Goal: Task Accomplishment & Management: Use online tool/utility

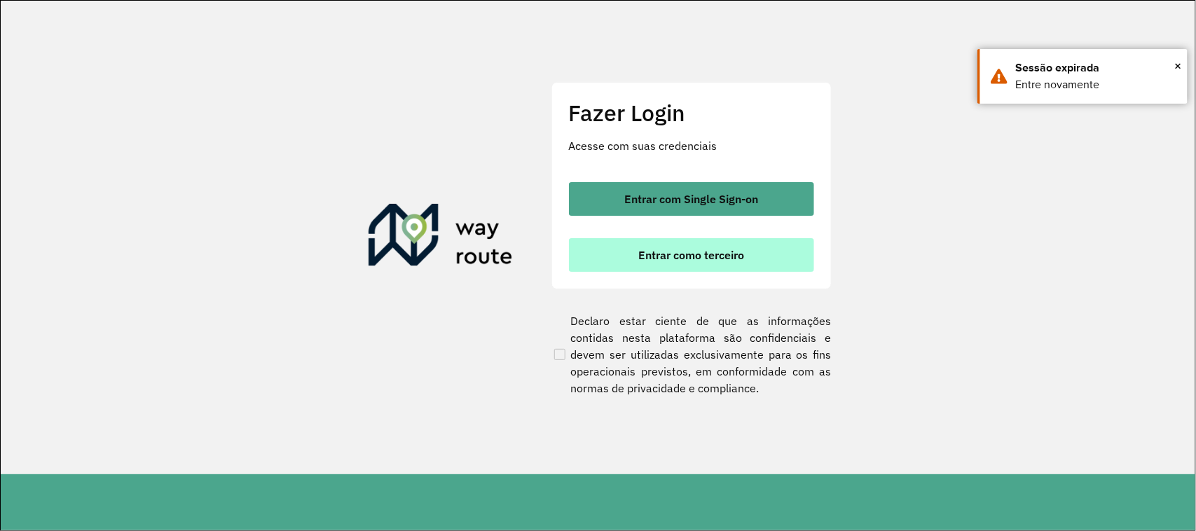
click at [665, 256] on span "Entrar como terceiro" at bounding box center [691, 254] width 106 height 11
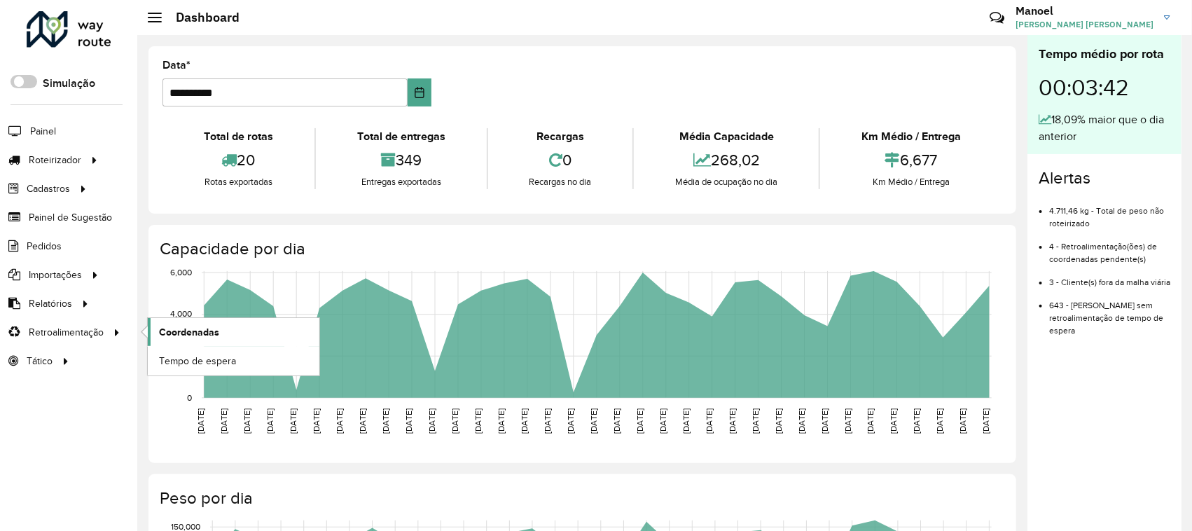
click at [180, 338] on span "Coordenadas" at bounding box center [189, 332] width 60 height 15
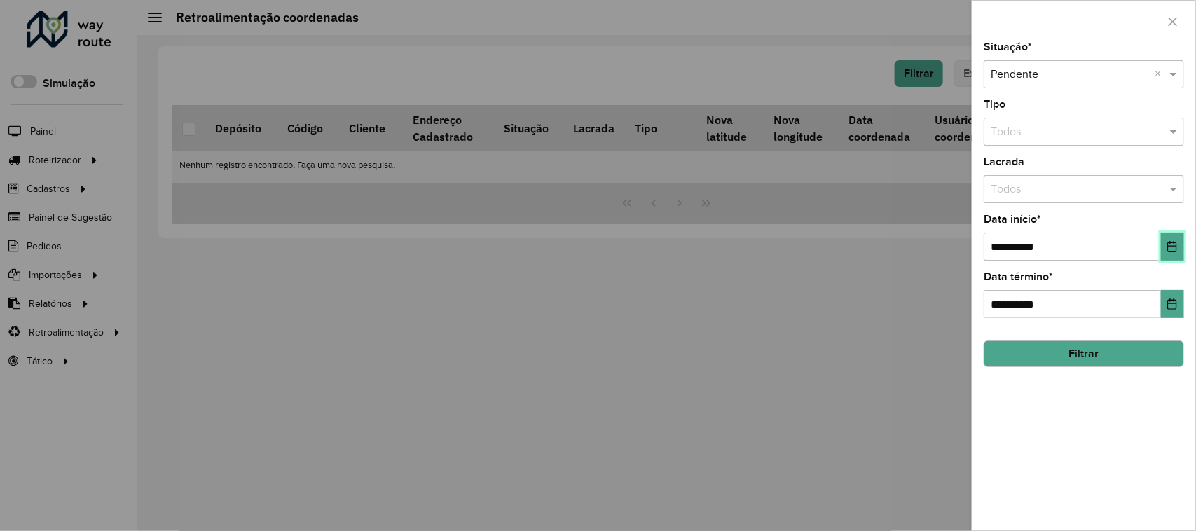
click at [1175, 246] on icon "Choose Date" at bounding box center [1171, 246] width 11 height 11
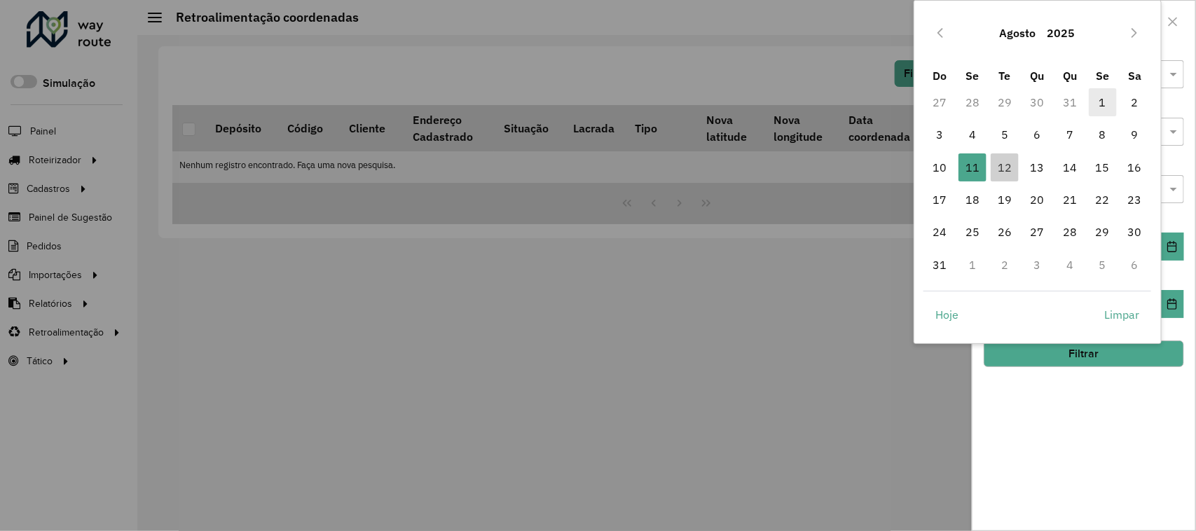
click at [1098, 102] on span "1" at bounding box center [1102, 102] width 28 height 28
type input "**********"
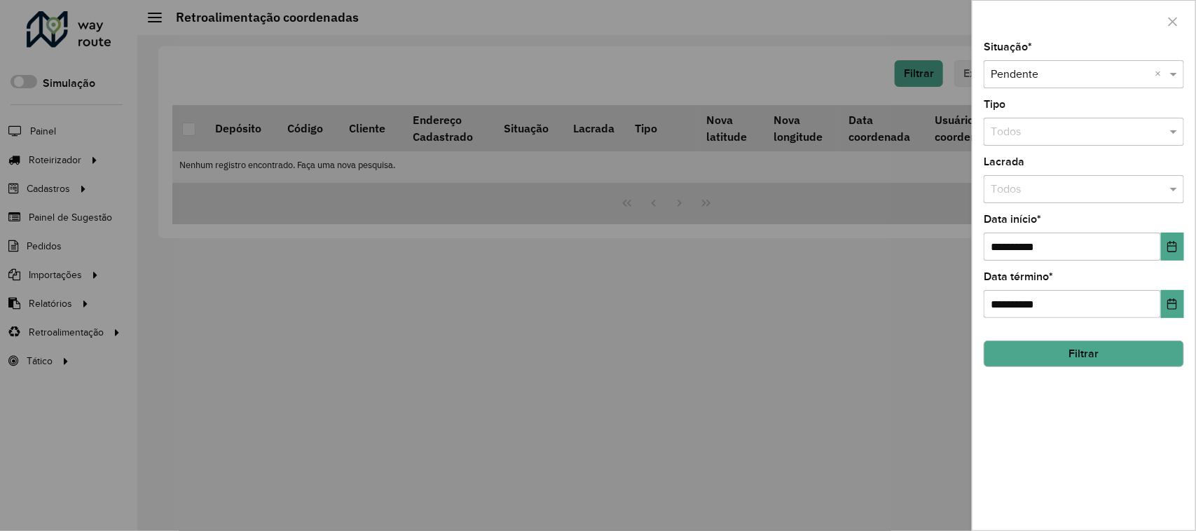
click at [1087, 352] on button "Filtrar" at bounding box center [1083, 353] width 200 height 27
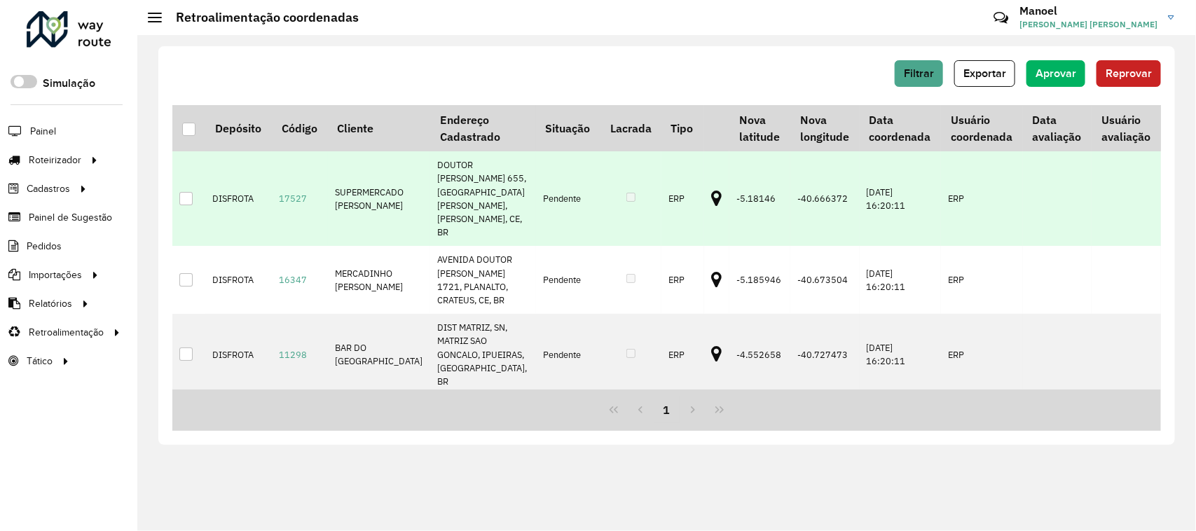
click at [711, 190] on icon at bounding box center [716, 199] width 11 height 18
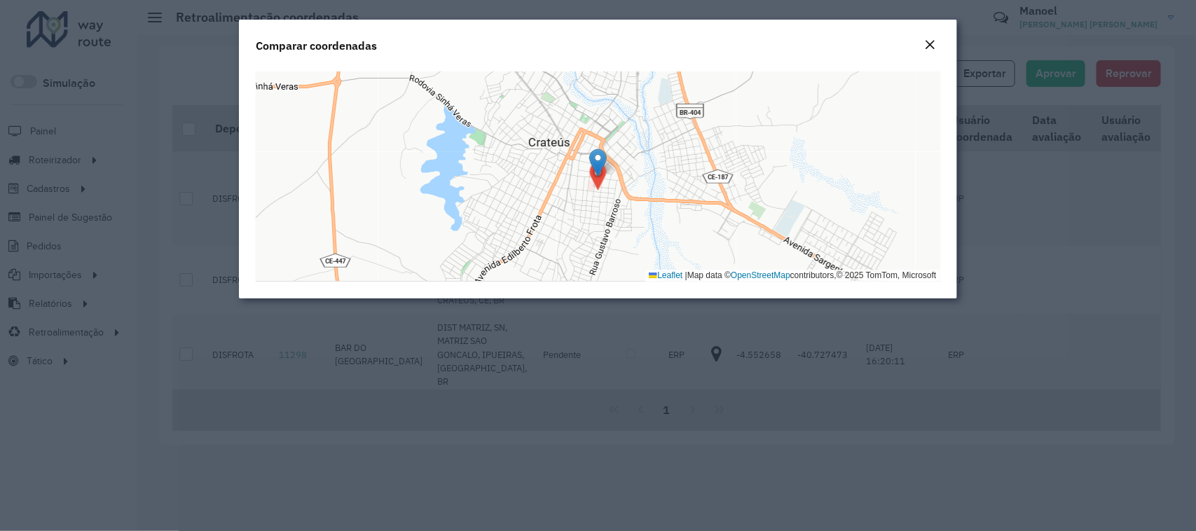
click at [936, 40] on button "Close" at bounding box center [930, 45] width 20 height 18
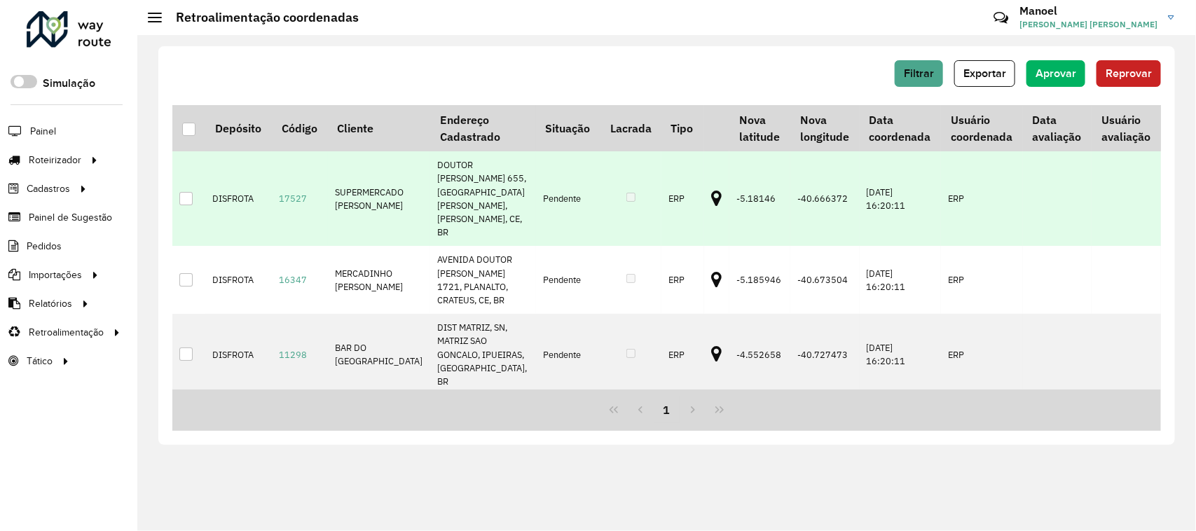
click at [711, 190] on icon at bounding box center [716, 199] width 11 height 18
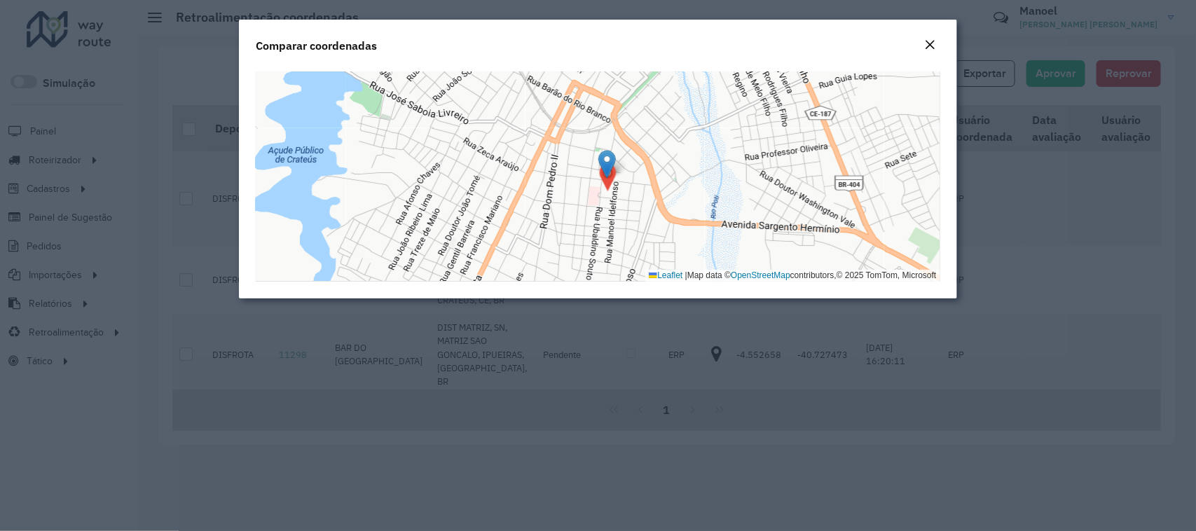
click at [932, 40] on em "Close" at bounding box center [930, 44] width 11 height 11
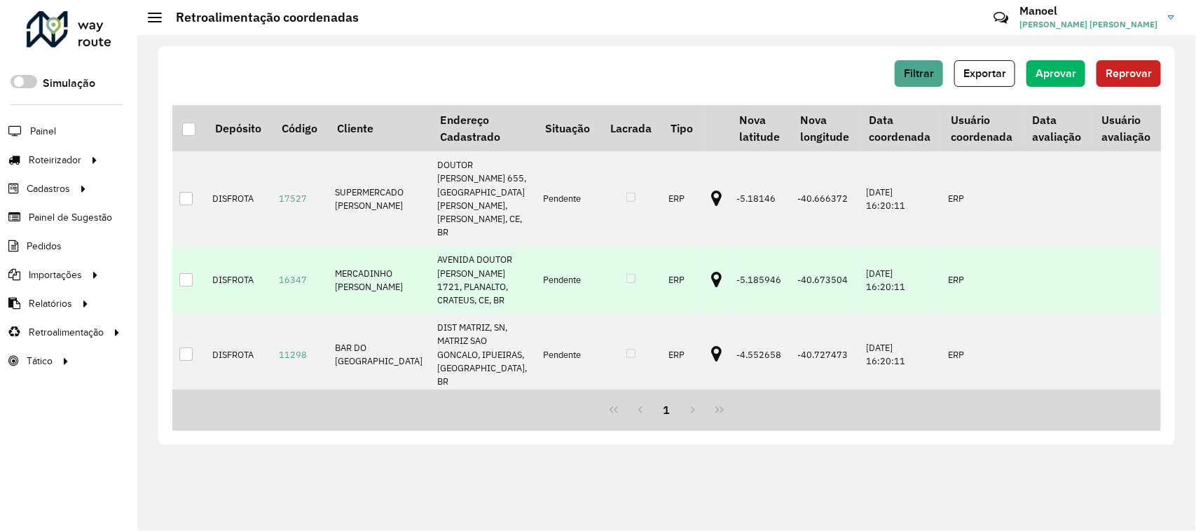
click at [711, 271] on icon at bounding box center [716, 280] width 11 height 18
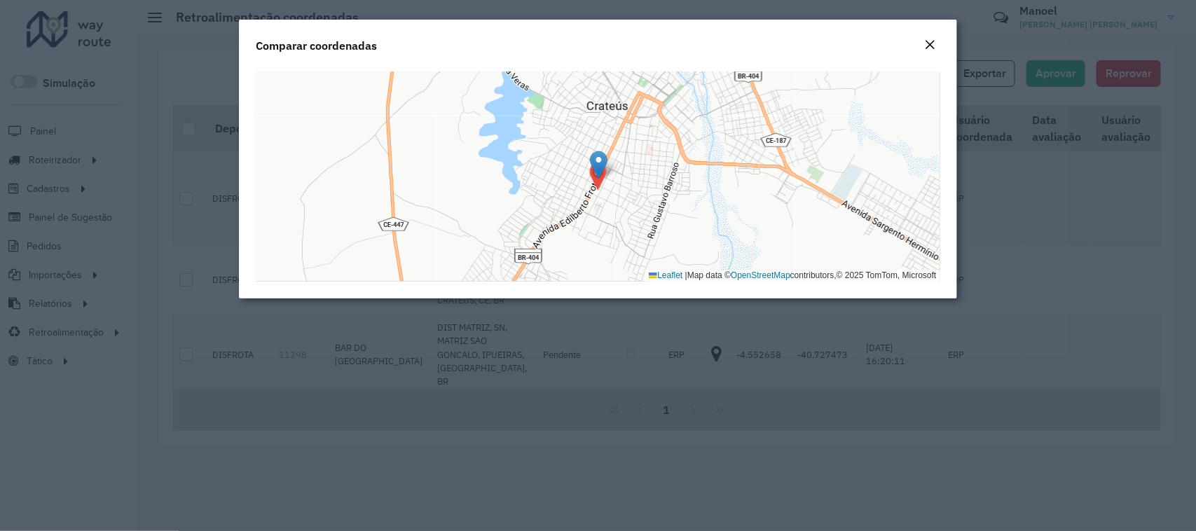
click at [934, 41] on em "Close" at bounding box center [930, 44] width 11 height 11
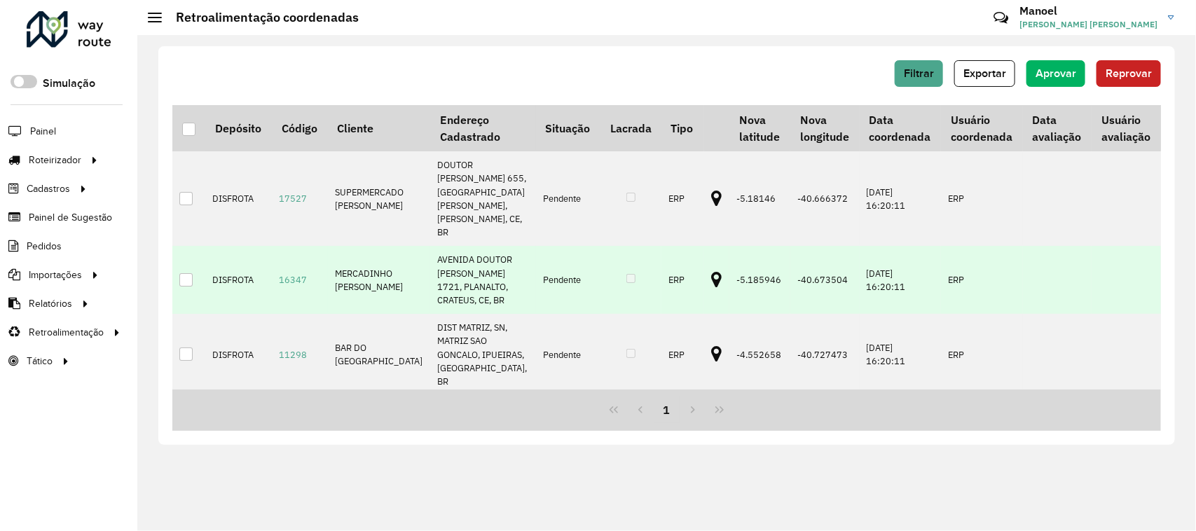
scroll to position [85, 0]
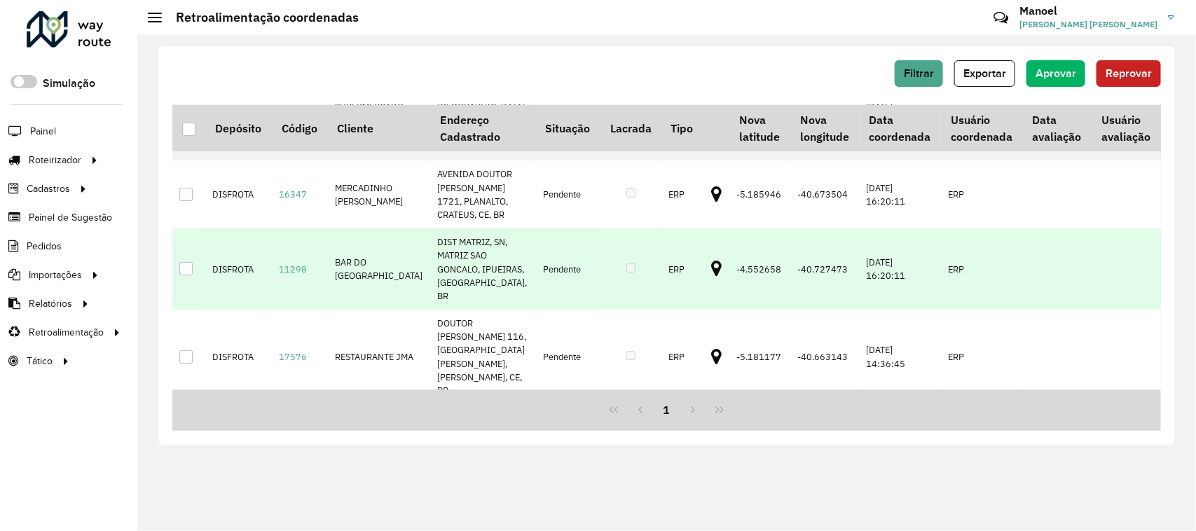
click at [711, 261] on icon at bounding box center [716, 269] width 11 height 18
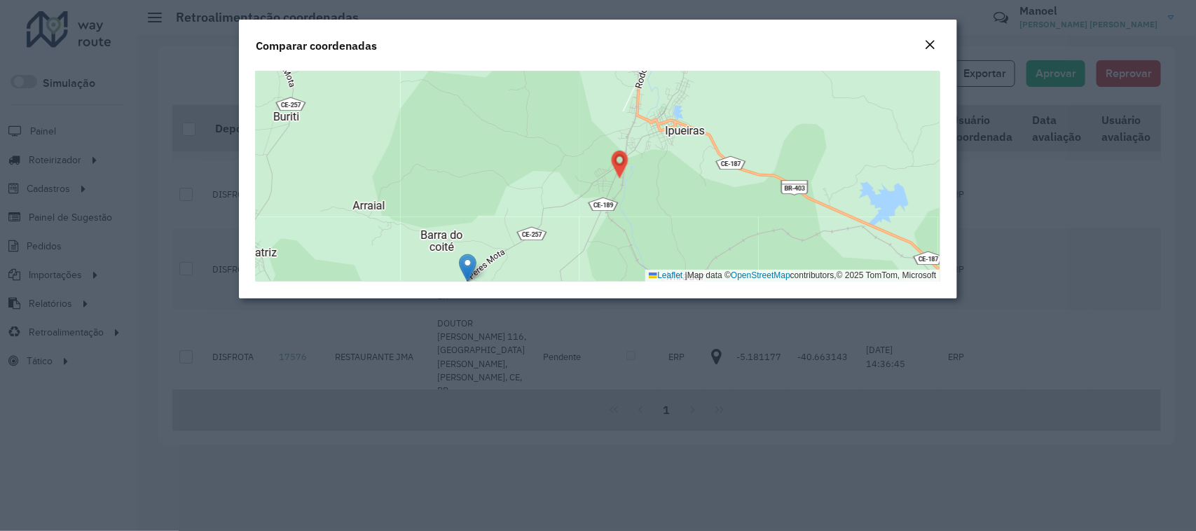
click at [927, 40] on em "Close" at bounding box center [930, 44] width 11 height 11
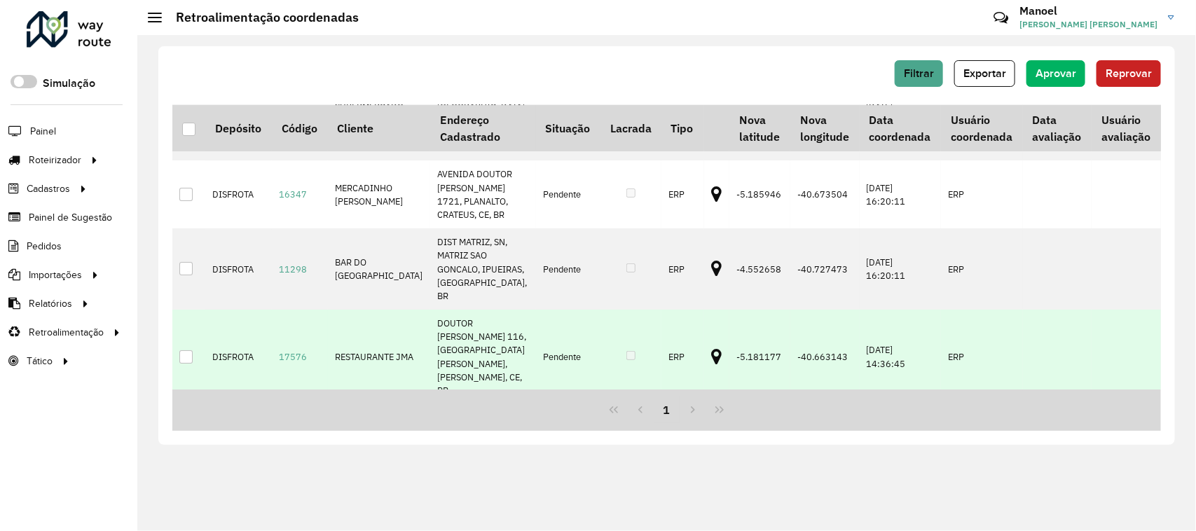
click at [711, 348] on icon at bounding box center [716, 357] width 11 height 18
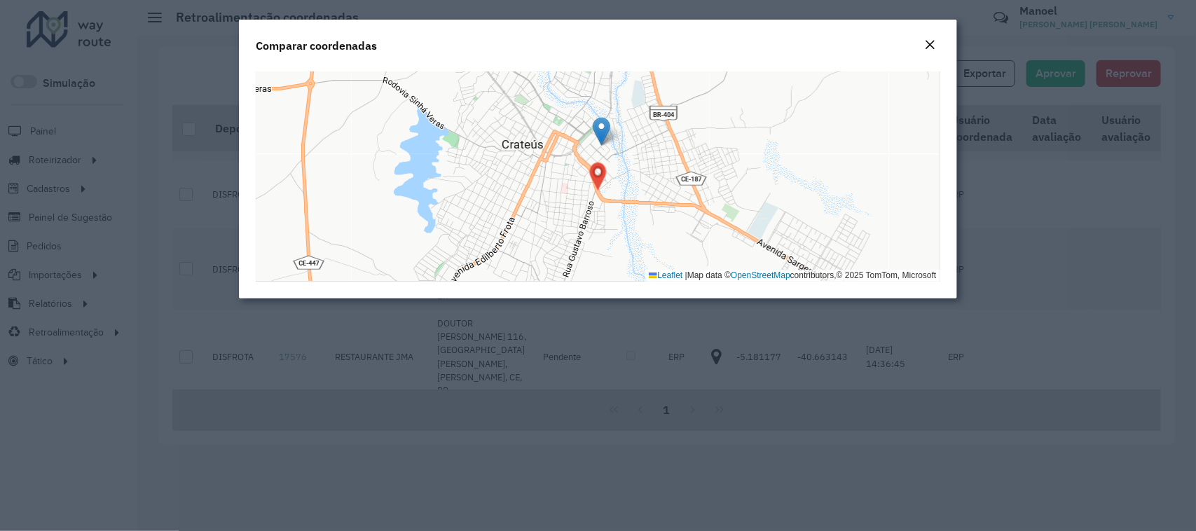
click at [929, 43] on em "Close" at bounding box center [930, 44] width 11 height 11
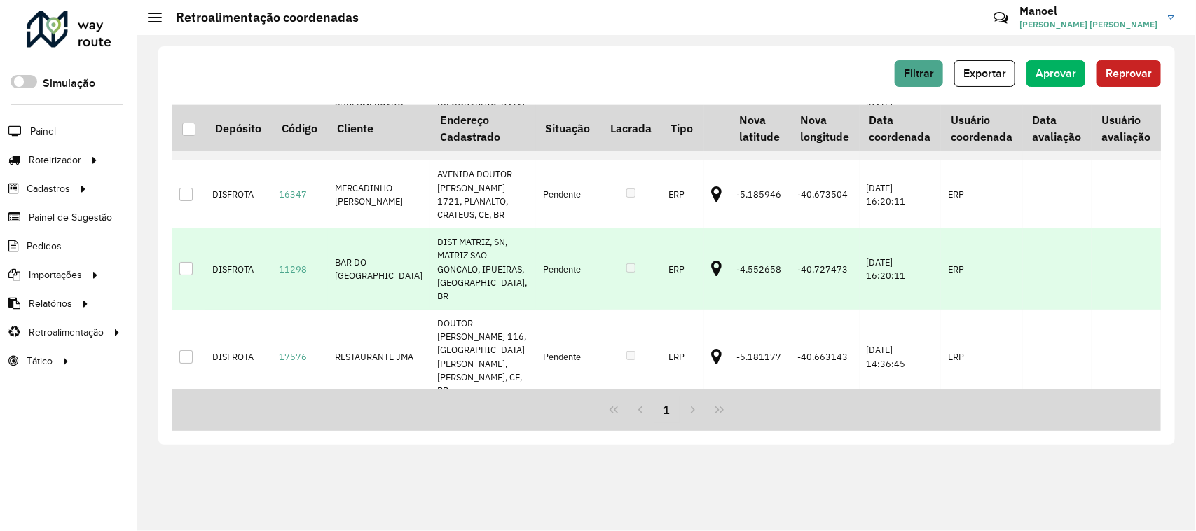
click at [711, 268] on icon at bounding box center [716, 269] width 11 height 18
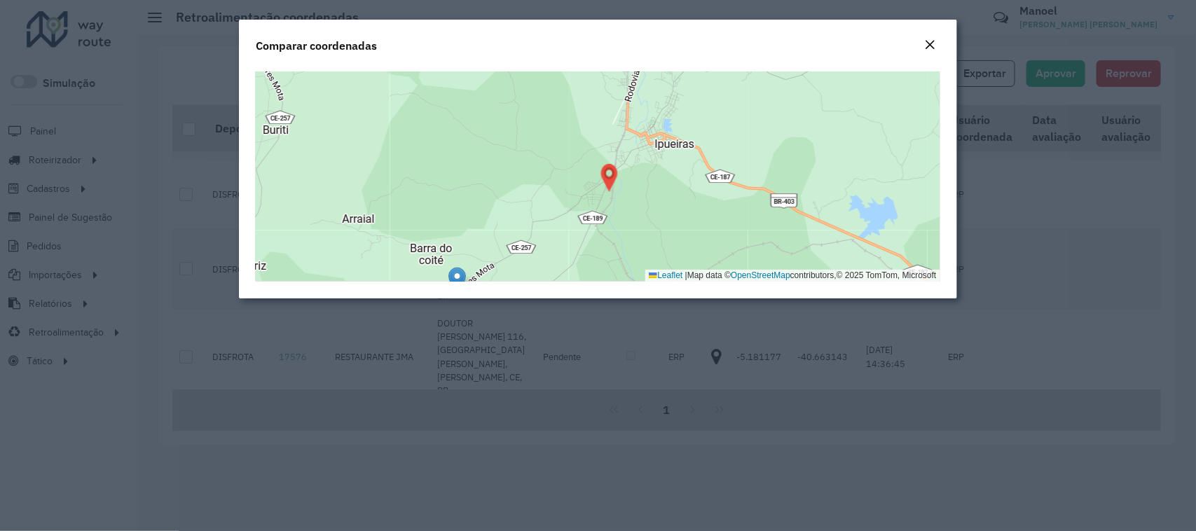
drag, startPoint x: 498, startPoint y: 184, endPoint x: 516, endPoint y: 112, distance: 74.4
click at [516, 117] on div "Leaflet | Map data © OpenStreetMap contributors,© 2025 TomTom, Microsoft" at bounding box center [598, 176] width 684 height 210
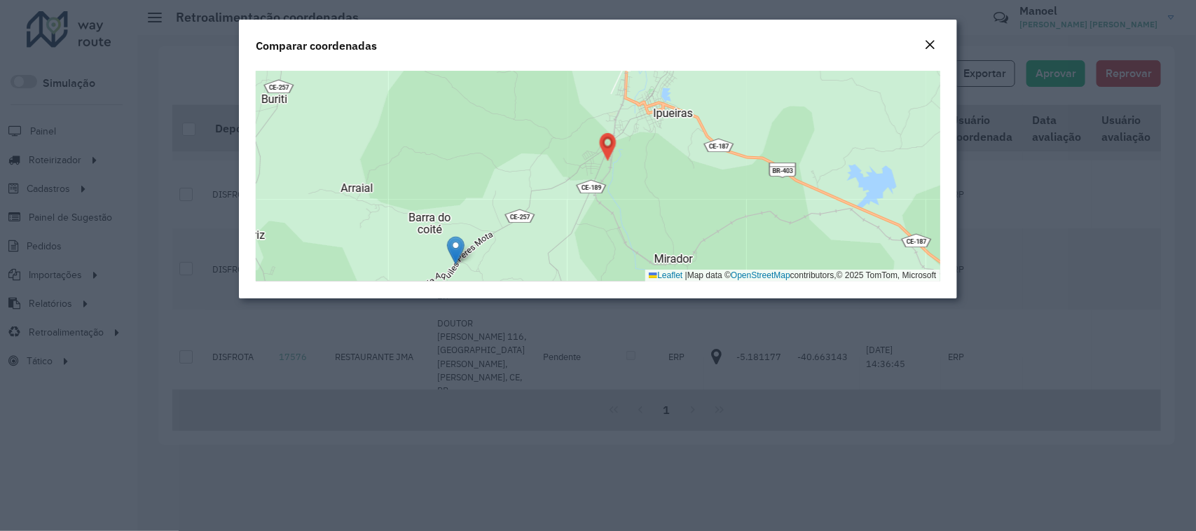
drag, startPoint x: 678, startPoint y: 155, endPoint x: 648, endPoint y: 205, distance: 58.1
click at [653, 205] on div "Leaflet | Map data © OpenStreetMap contributors,© 2025 TomTom, Microsoft" at bounding box center [598, 176] width 684 height 210
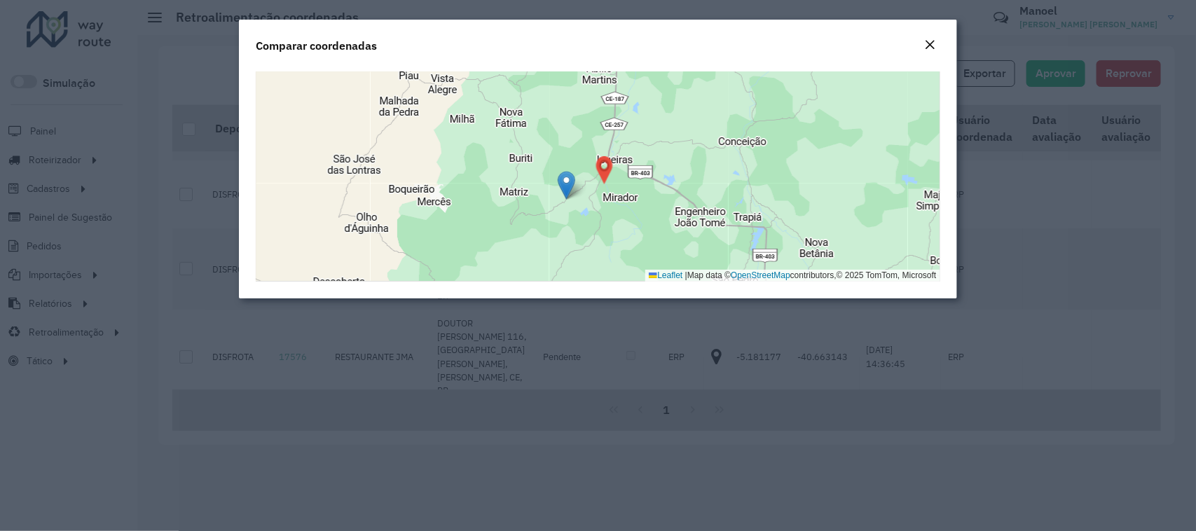
click at [928, 37] on div "Close" at bounding box center [930, 45] width 11 height 17
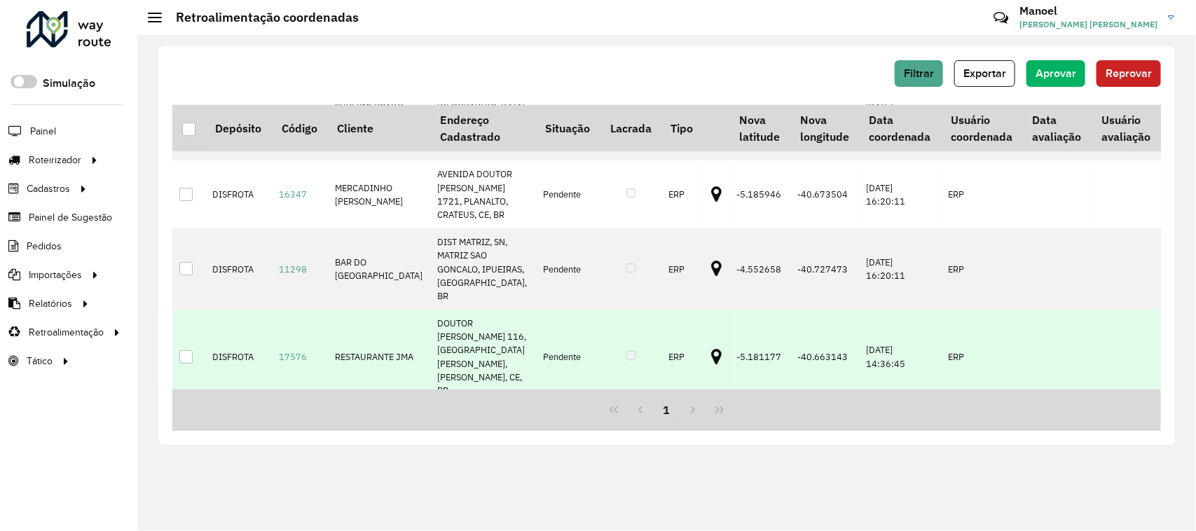
click at [711, 348] on icon at bounding box center [716, 357] width 11 height 18
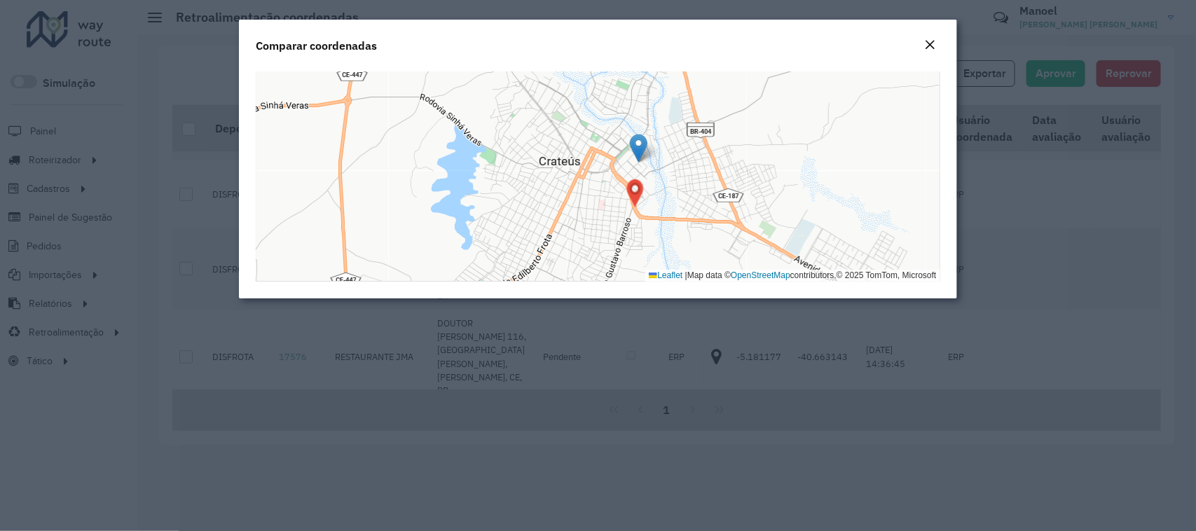
click at [933, 43] on em "Close" at bounding box center [930, 44] width 11 height 11
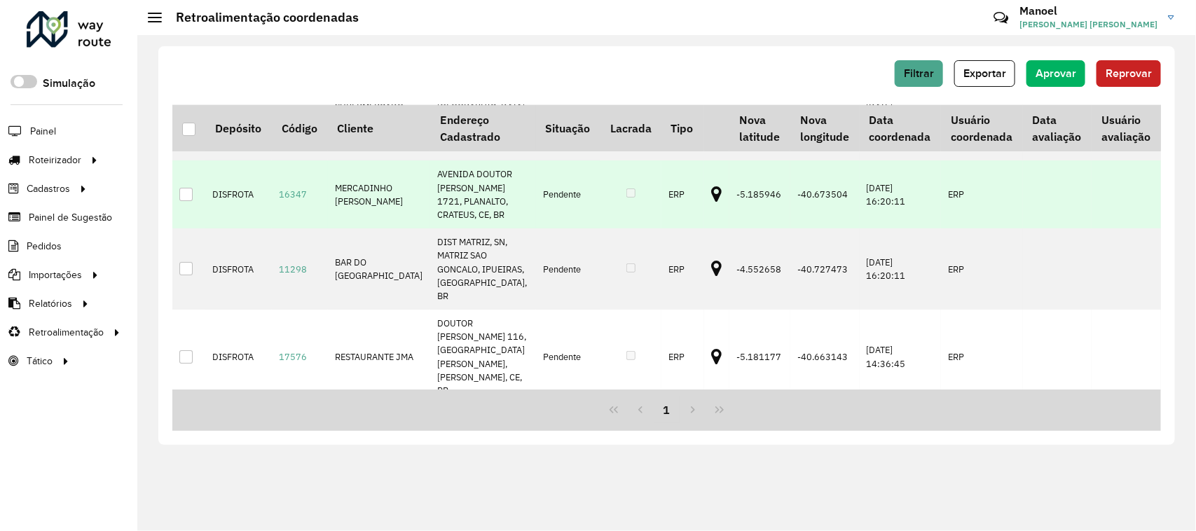
scroll to position [0, 0]
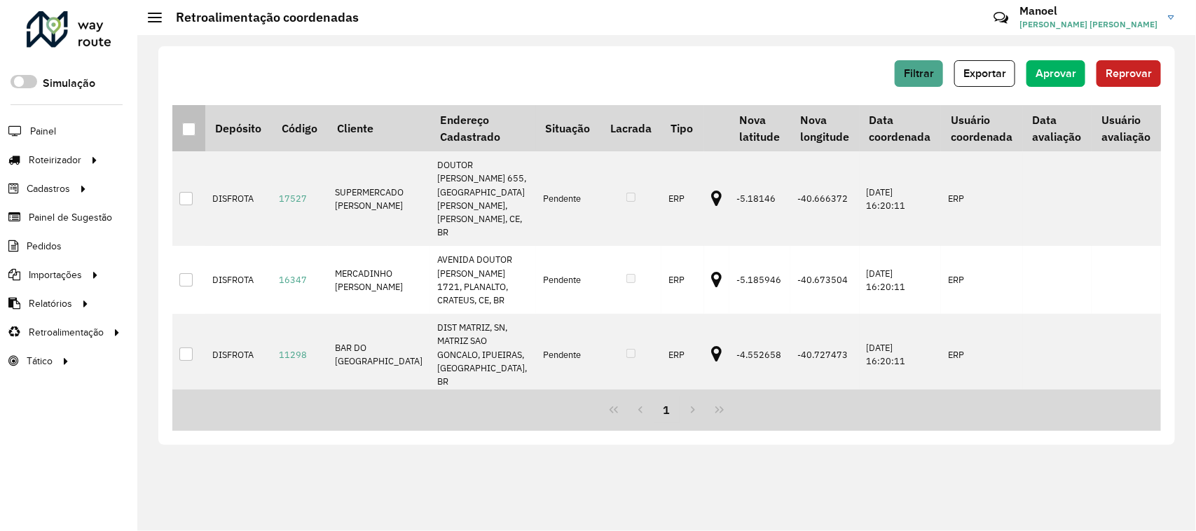
click at [193, 132] on div at bounding box center [188, 129] width 13 height 13
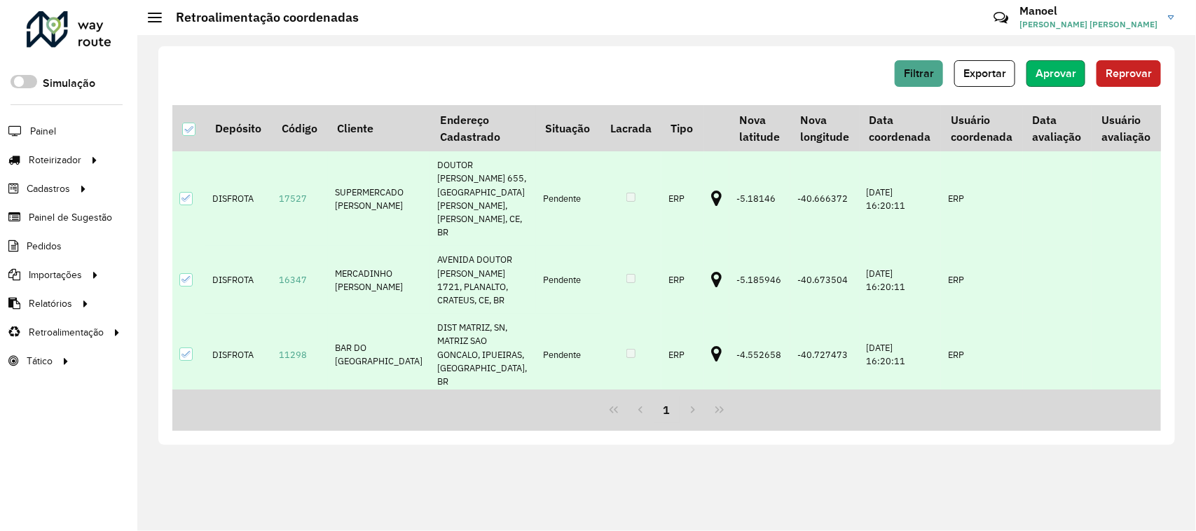
click at [1058, 67] on span "Aprovar" at bounding box center [1055, 73] width 41 height 12
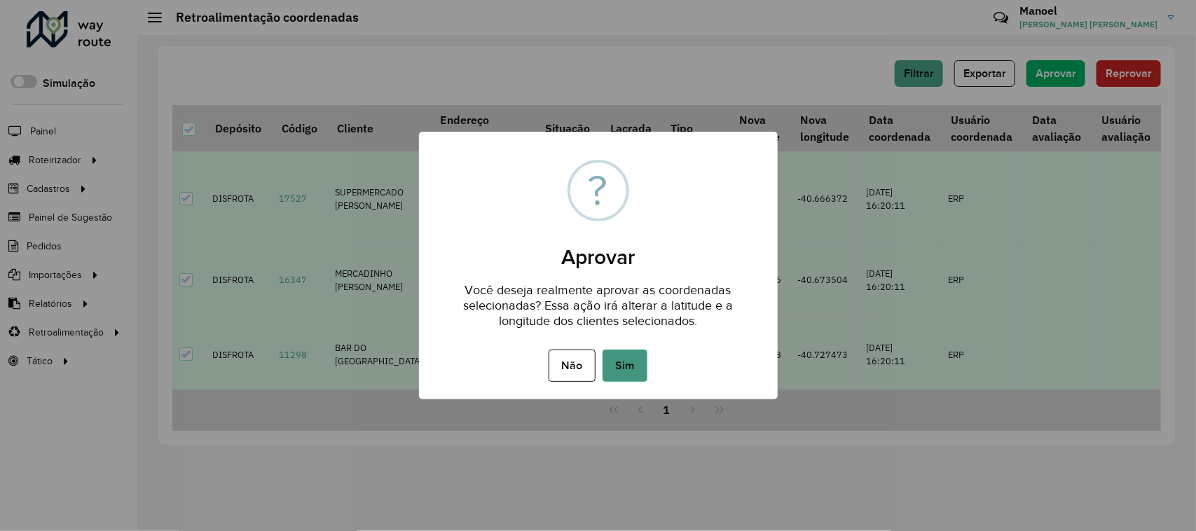
click at [630, 354] on button "Sim" at bounding box center [624, 365] width 45 height 32
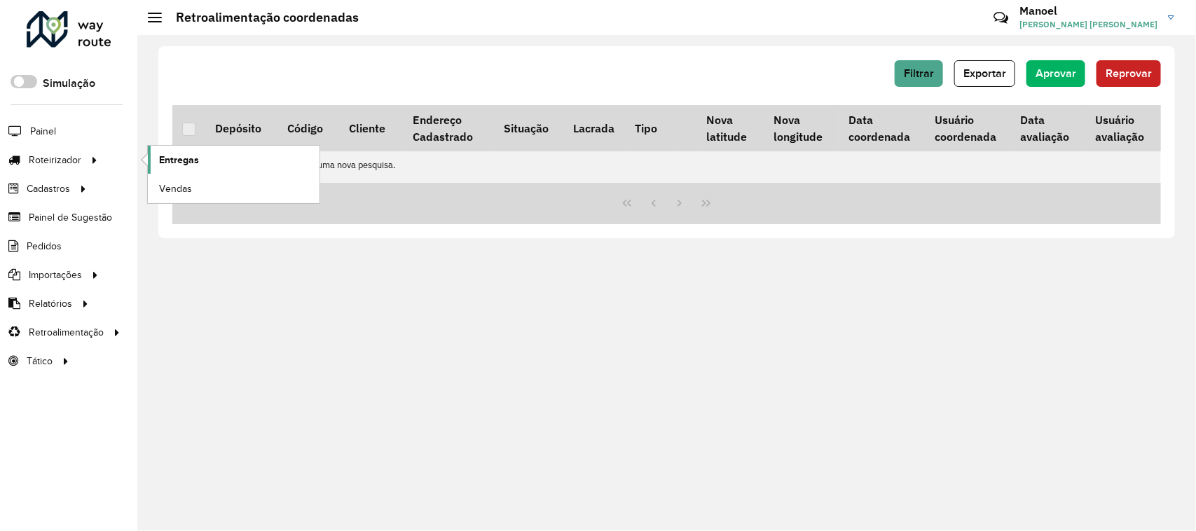
click at [180, 161] on span "Entregas" at bounding box center [179, 160] width 40 height 15
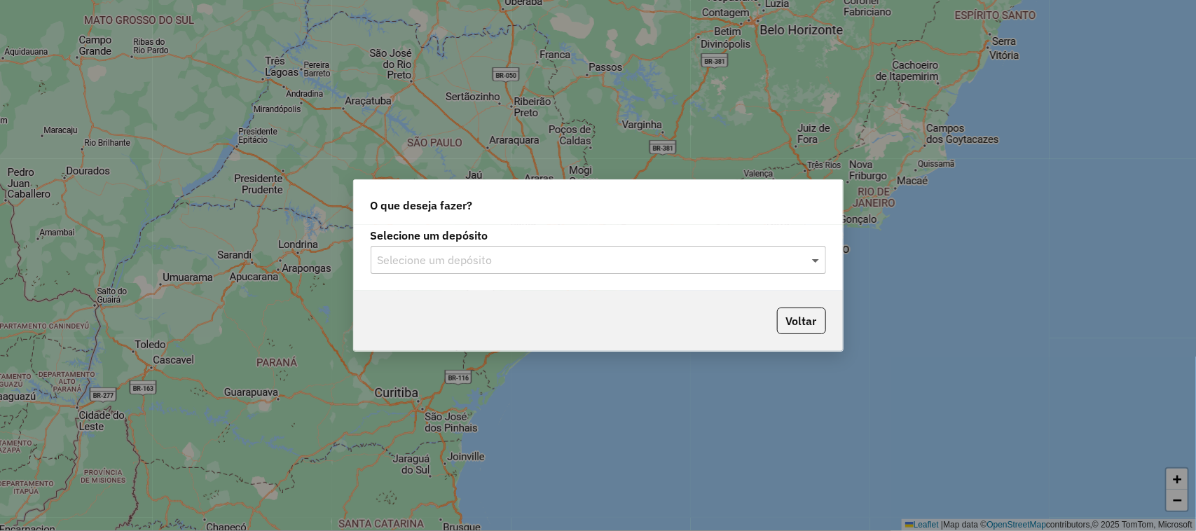
click at [814, 261] on span at bounding box center [817, 259] width 18 height 17
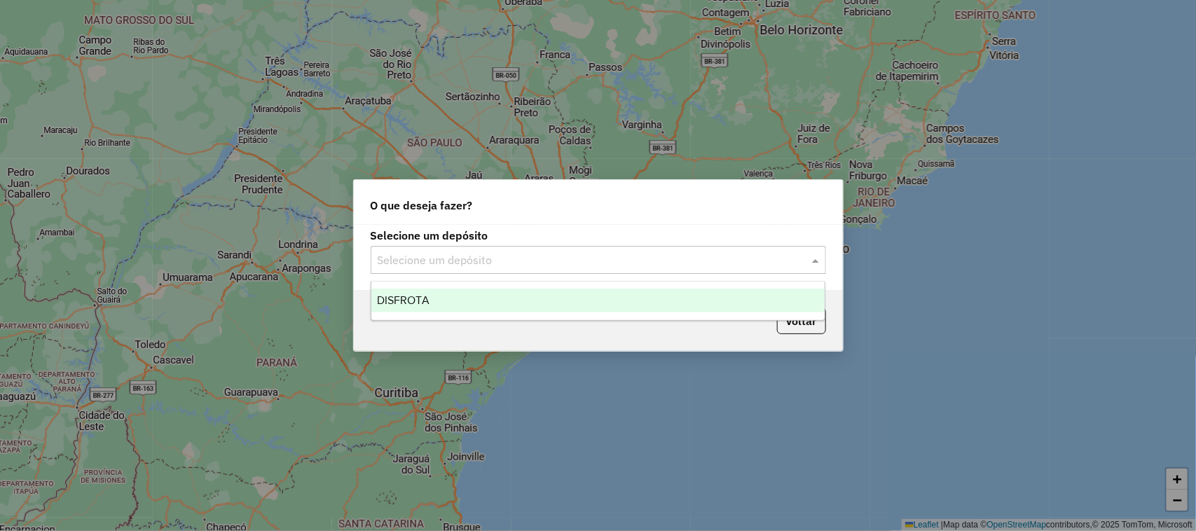
click at [382, 295] on span "DISFROTA" at bounding box center [403, 300] width 53 height 12
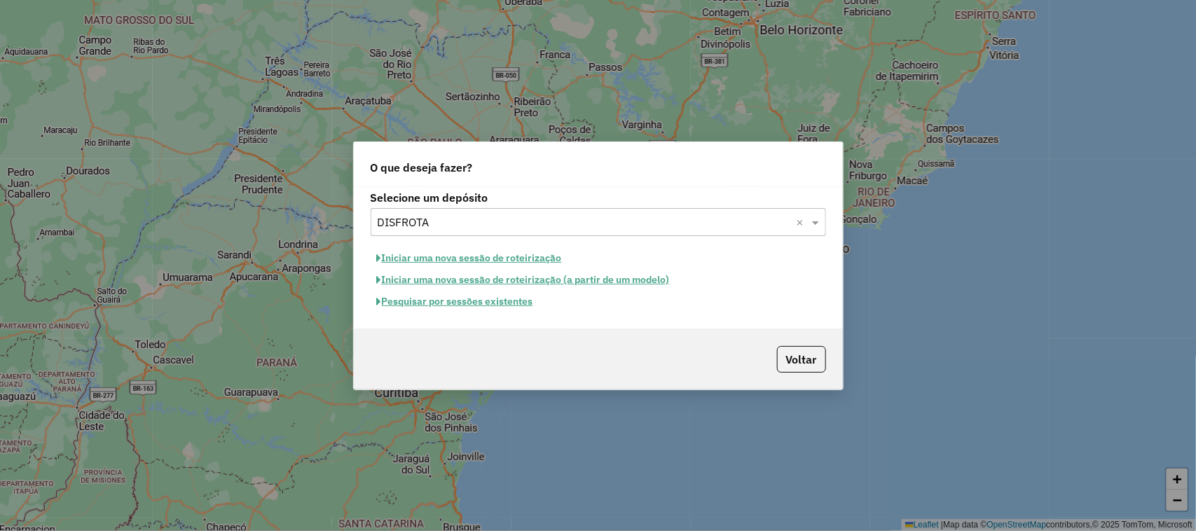
click at [422, 257] on button "Iniciar uma nova sessão de roteirização" at bounding box center [470, 258] width 198 height 22
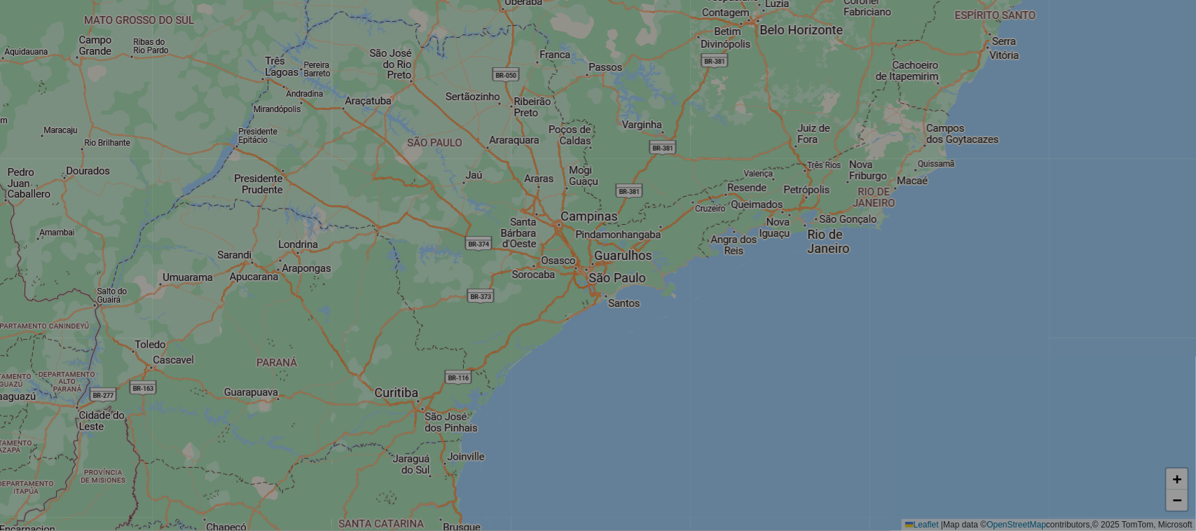
select select "*"
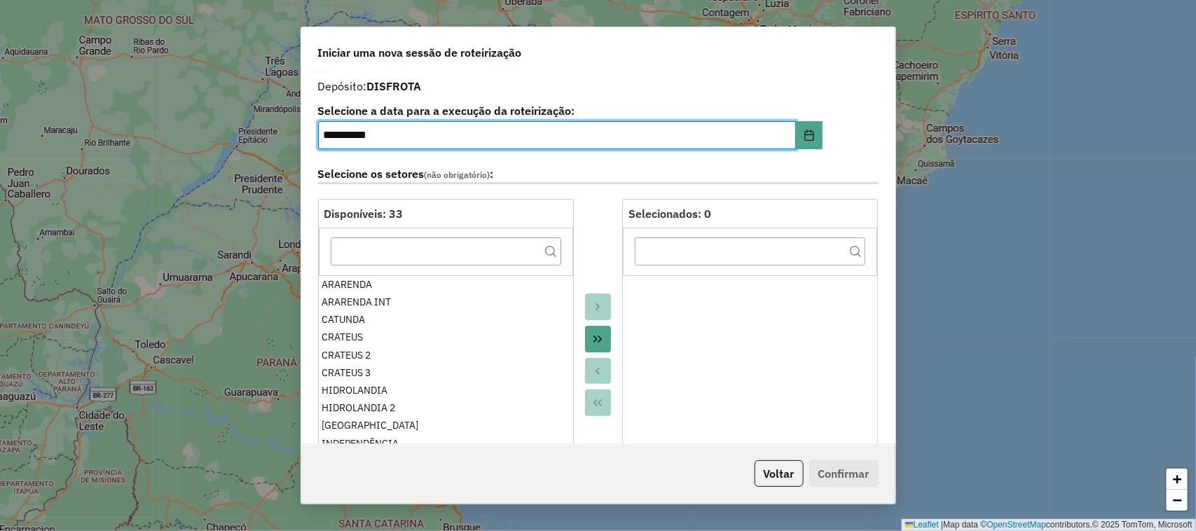
click at [593, 335] on icon "Move All to Target" at bounding box center [597, 338] width 11 height 11
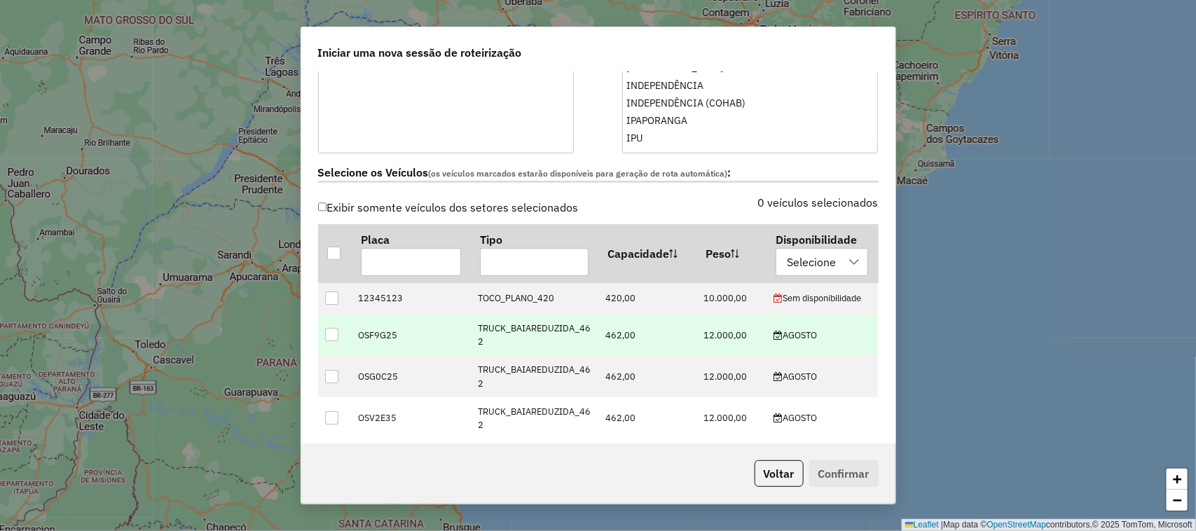
scroll to position [438, 0]
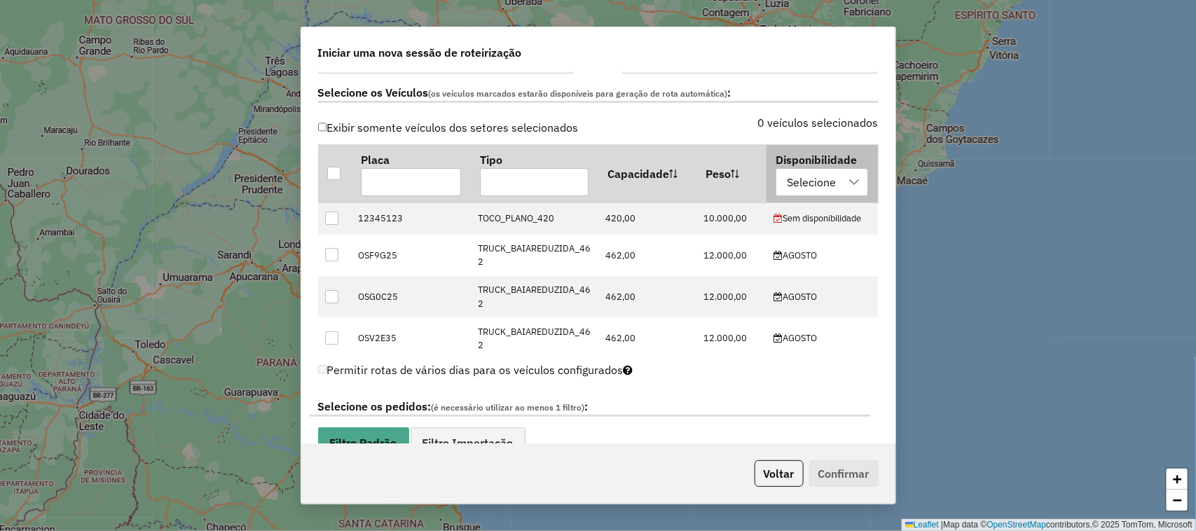
click at [848, 183] on icon at bounding box center [853, 181] width 11 height 11
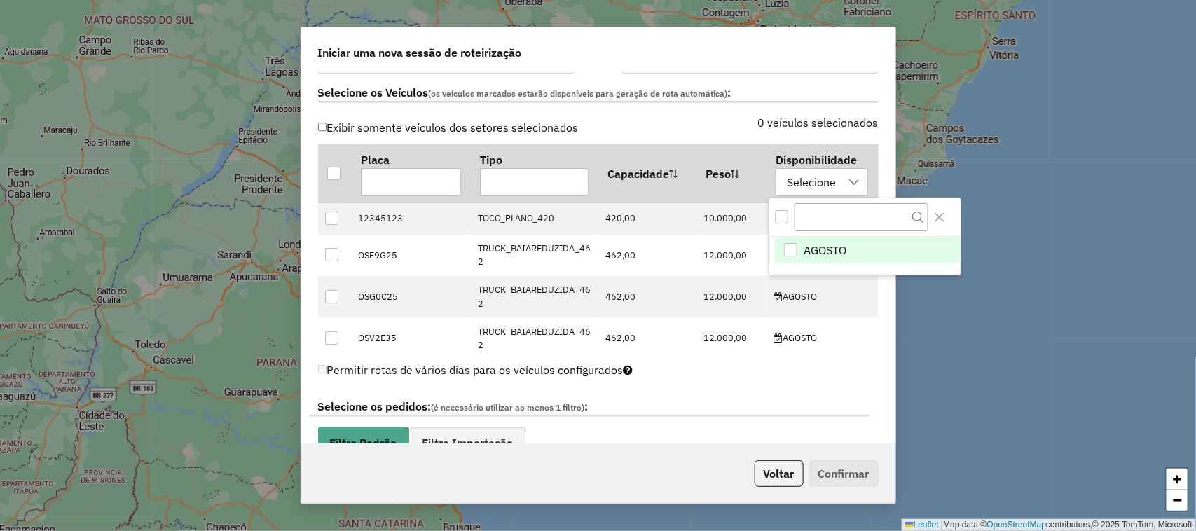
click at [793, 244] on div "AGOSTO" at bounding box center [790, 249] width 13 height 13
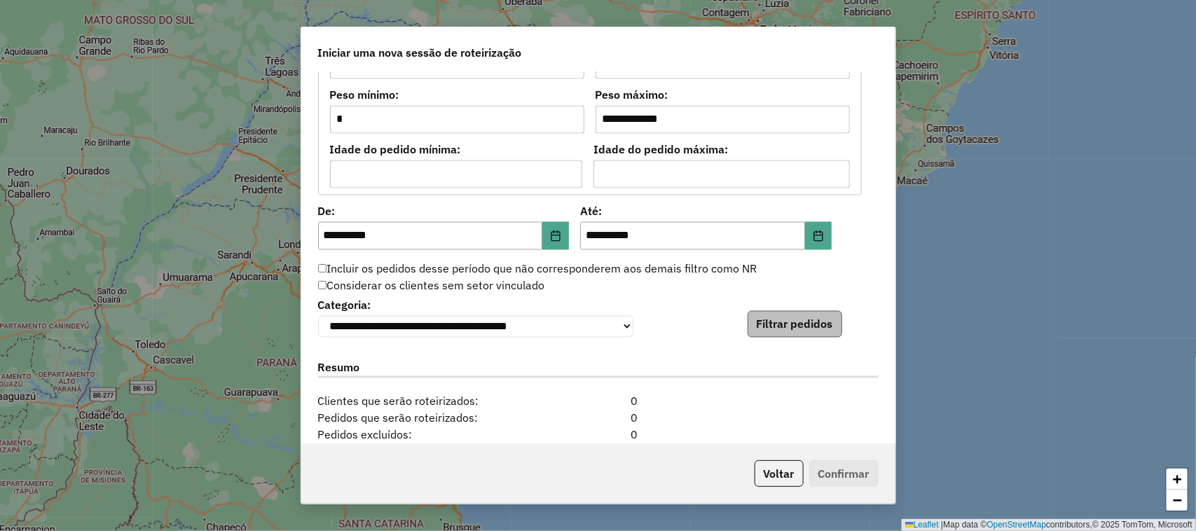
scroll to position [1226, 0]
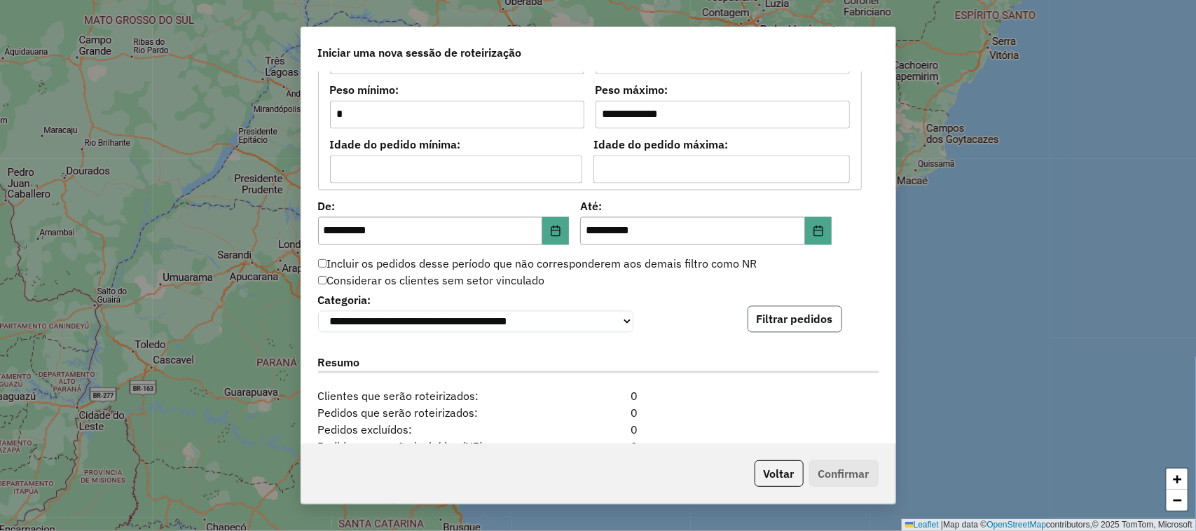
click at [796, 319] on button "Filtrar pedidos" at bounding box center [794, 319] width 95 height 27
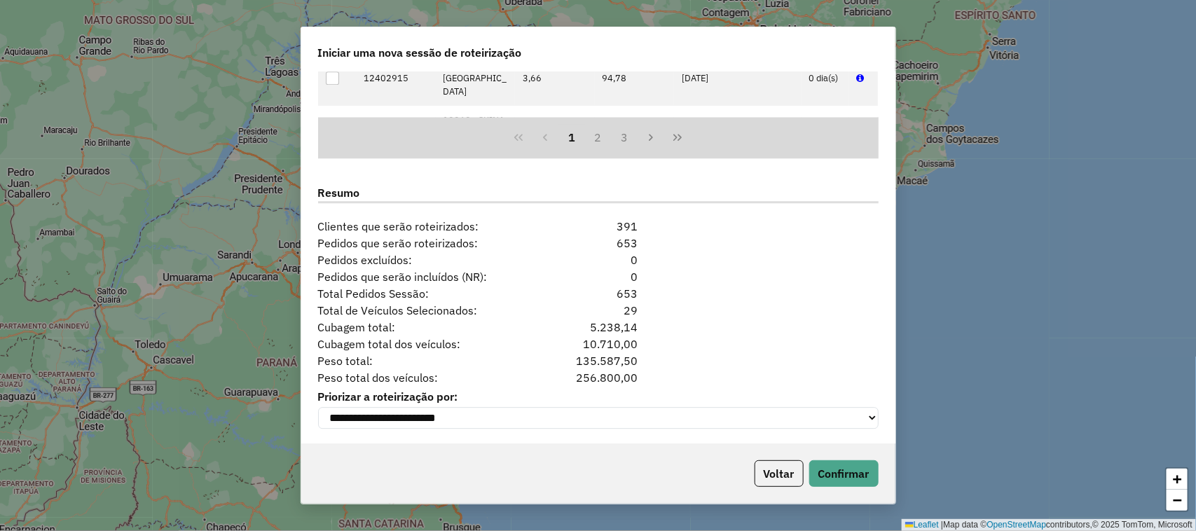
scroll to position [1696, 0]
click at [841, 475] on button "Confirmar" at bounding box center [843, 473] width 69 height 27
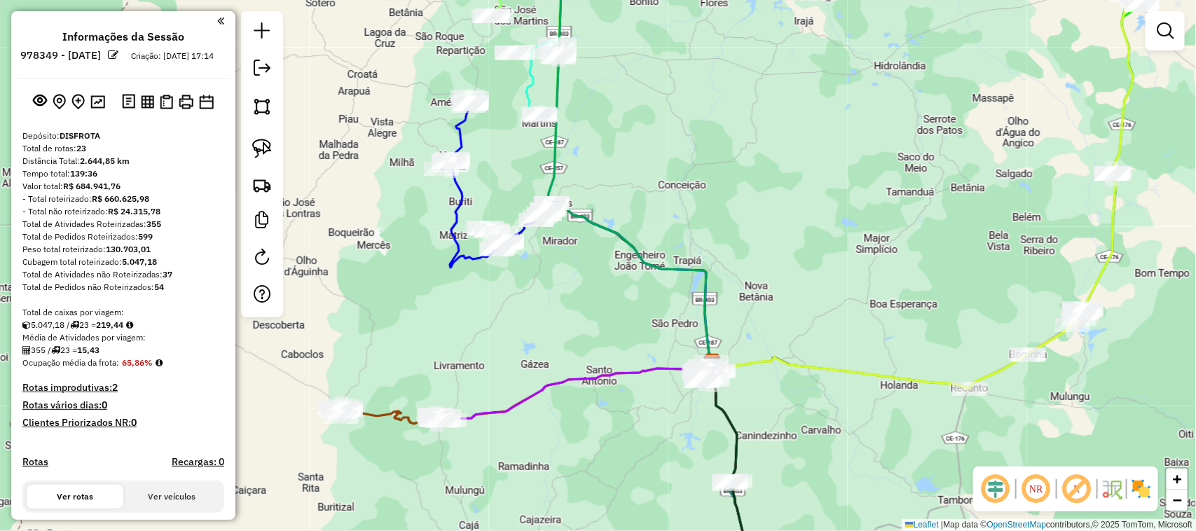
drag, startPoint x: 644, startPoint y: 207, endPoint x: 660, endPoint y: 275, distance: 69.7
click at [659, 273] on div "Janela de atendimento Grade de atendimento Capacidade Transportadoras Veículos …" at bounding box center [598, 265] width 1196 height 531
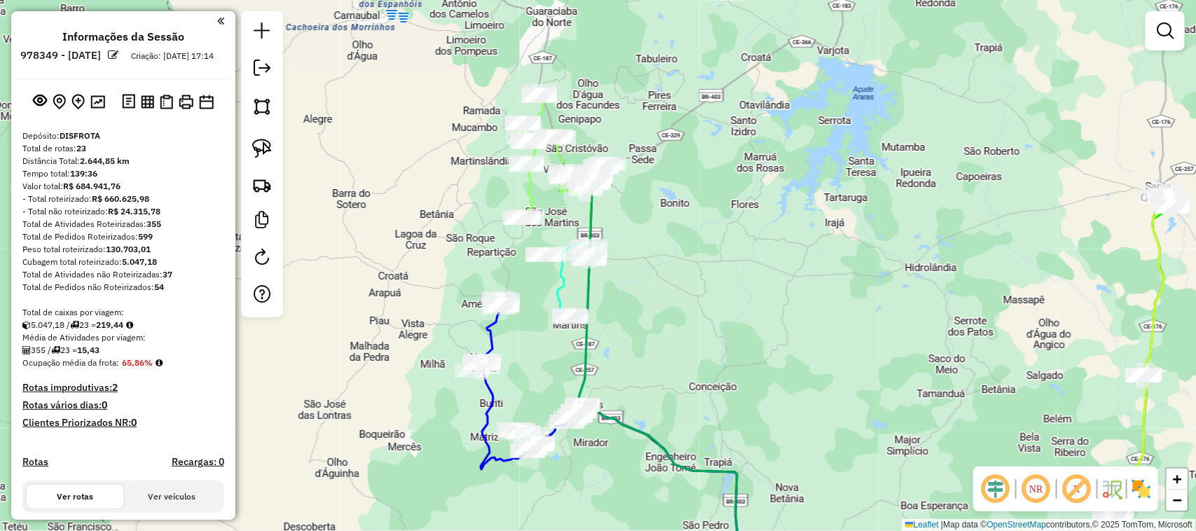
drag, startPoint x: 667, startPoint y: 265, endPoint x: 667, endPoint y: 284, distance: 19.6
click at [667, 284] on div "Janela de atendimento Grade de atendimento Capacidade Transportadoras Veículos …" at bounding box center [598, 265] width 1196 height 531
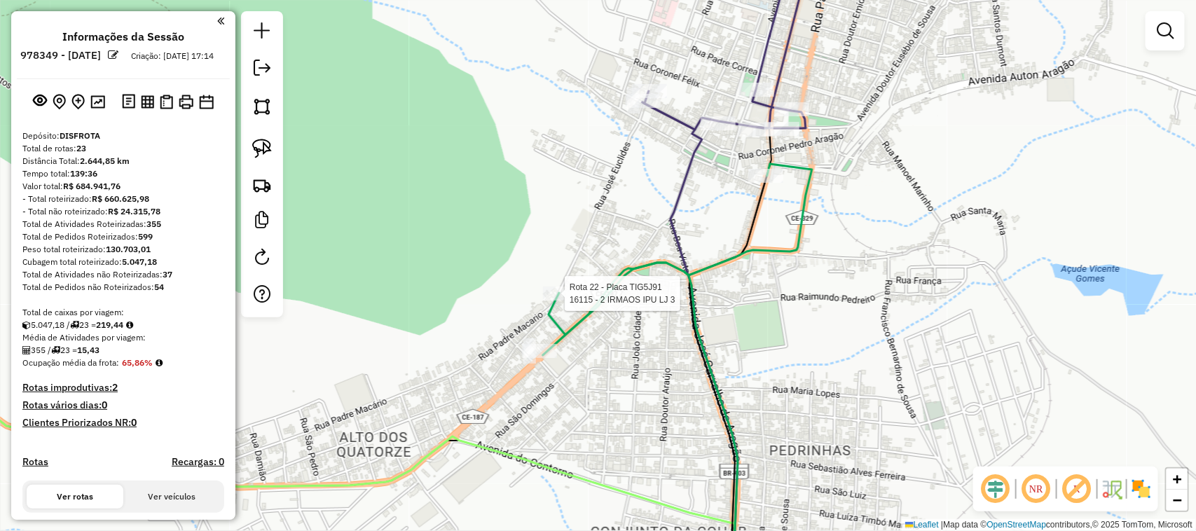
select select "**********"
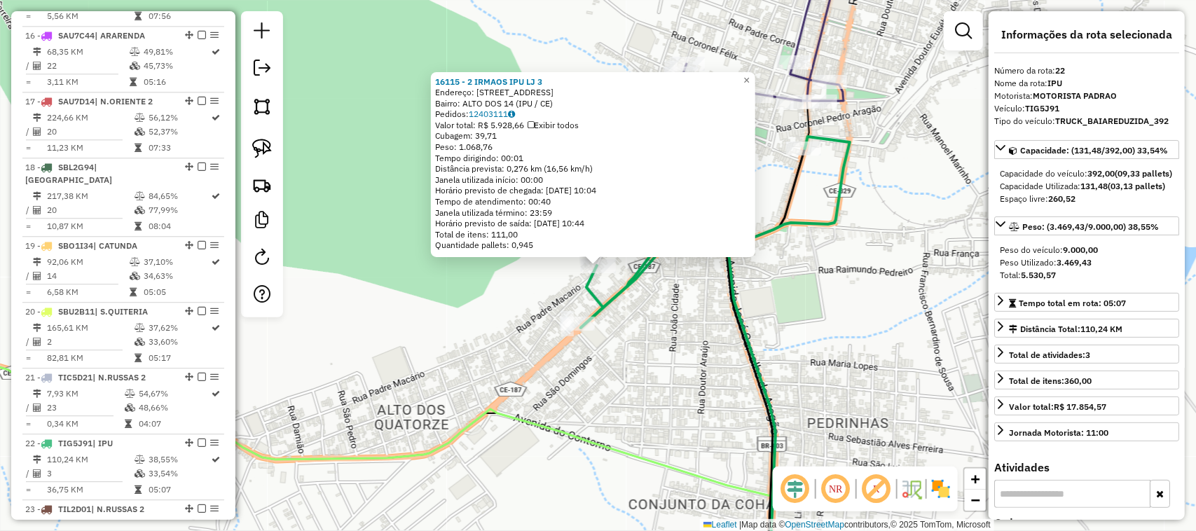
scroll to position [1839, 0]
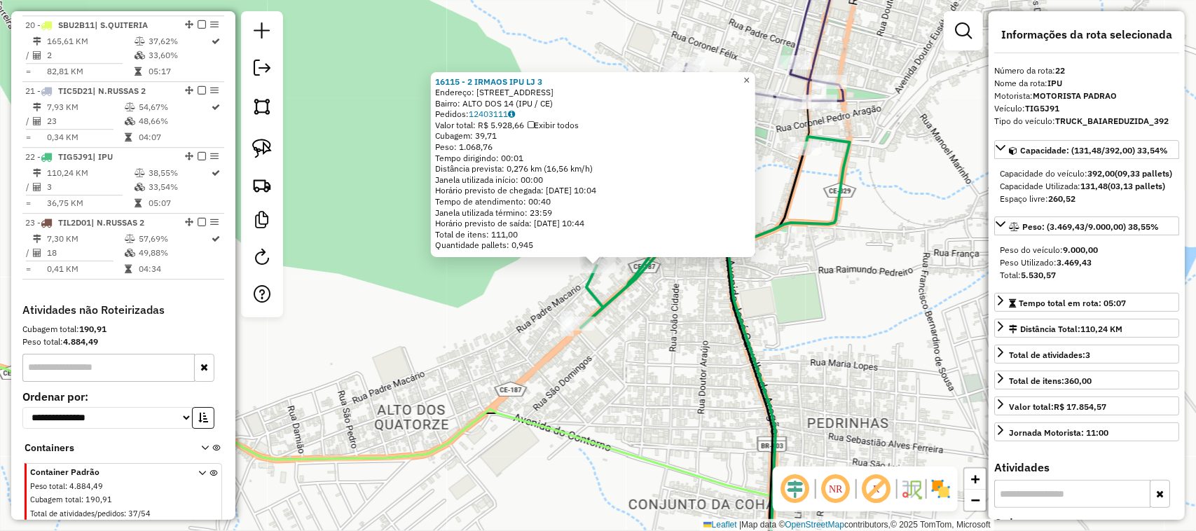
click at [749, 75] on span "×" at bounding box center [746, 80] width 6 height 12
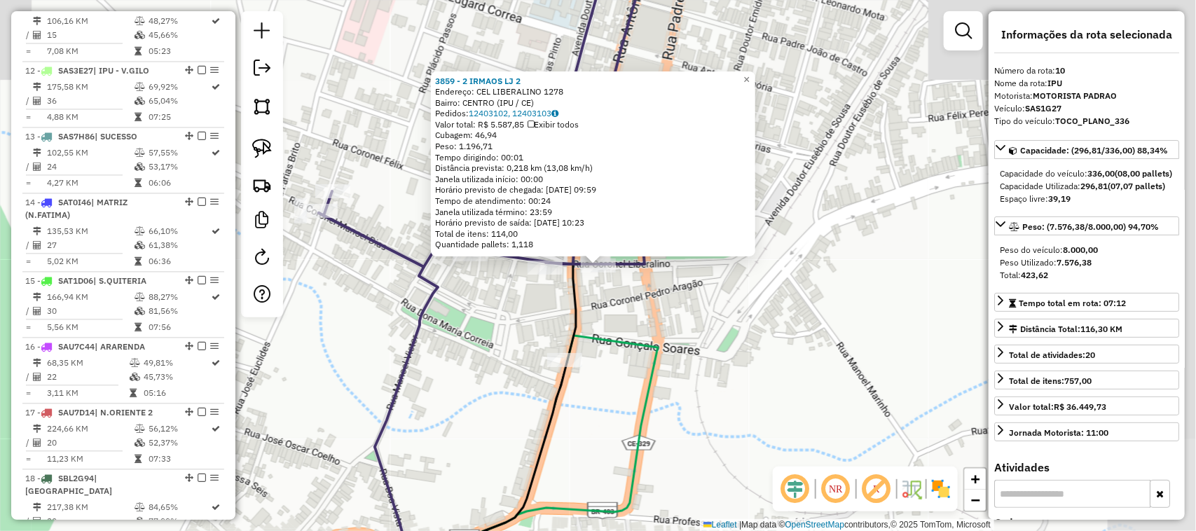
scroll to position [1135, 0]
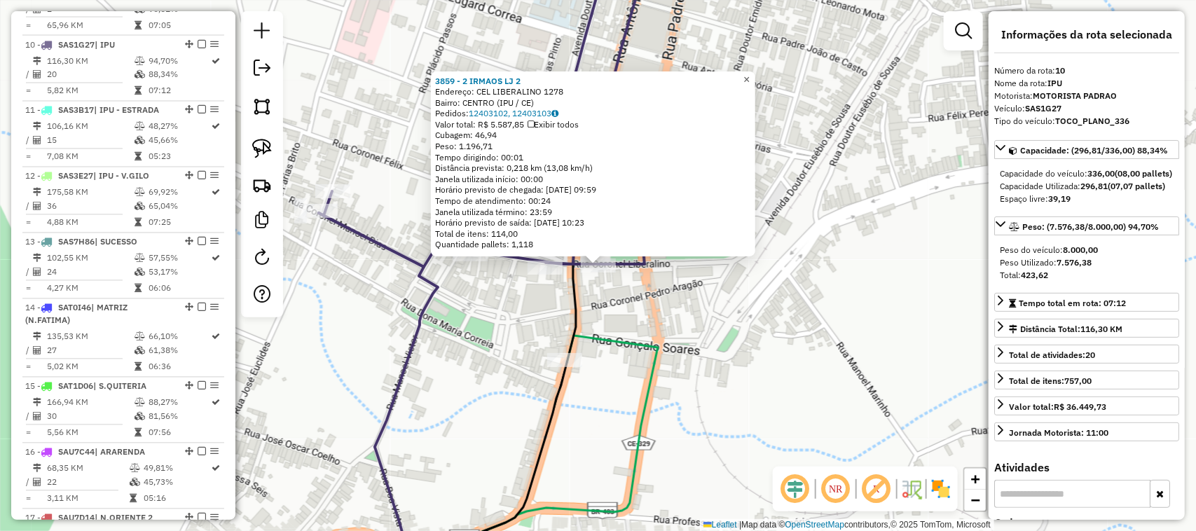
click at [749, 74] on span "×" at bounding box center [746, 80] width 6 height 12
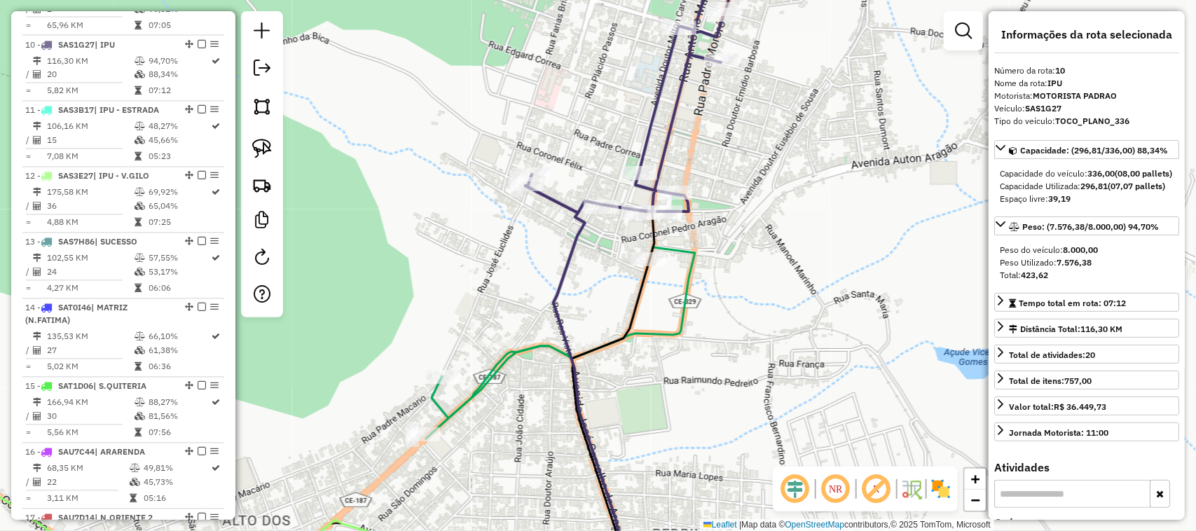
drag, startPoint x: 597, startPoint y: 315, endPoint x: 684, endPoint y: 188, distance: 153.9
click at [644, 247] on div "Janela de atendimento Grade de atendimento Capacidade Transportadoras Veículos …" at bounding box center [598, 265] width 1196 height 531
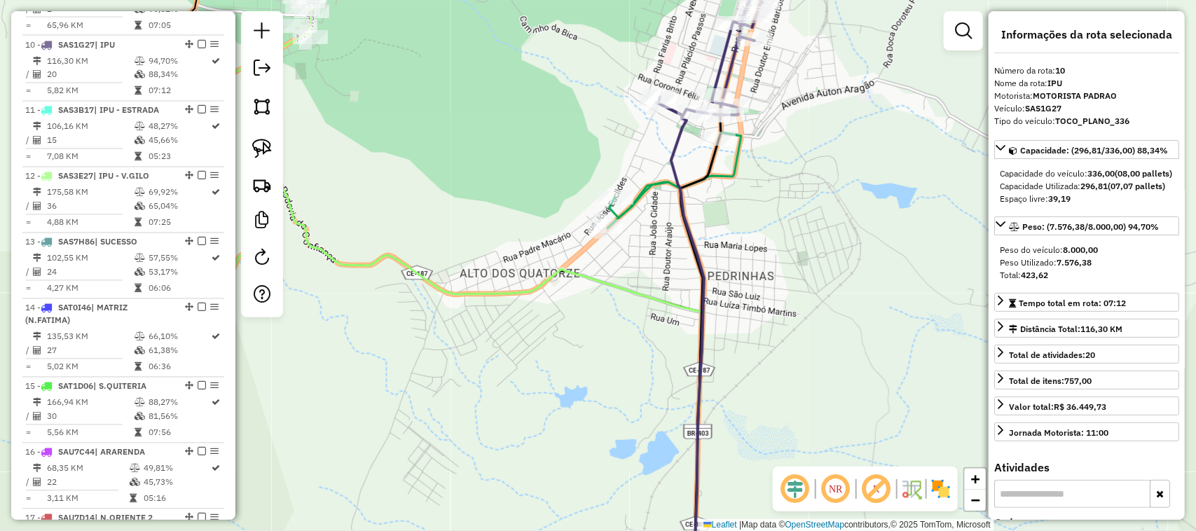
drag, startPoint x: 635, startPoint y: 298, endPoint x: 643, endPoint y: 211, distance: 87.9
click at [644, 243] on div "Janela de atendimento Grade de atendimento Capacidade Transportadoras Veículos …" at bounding box center [598, 265] width 1196 height 531
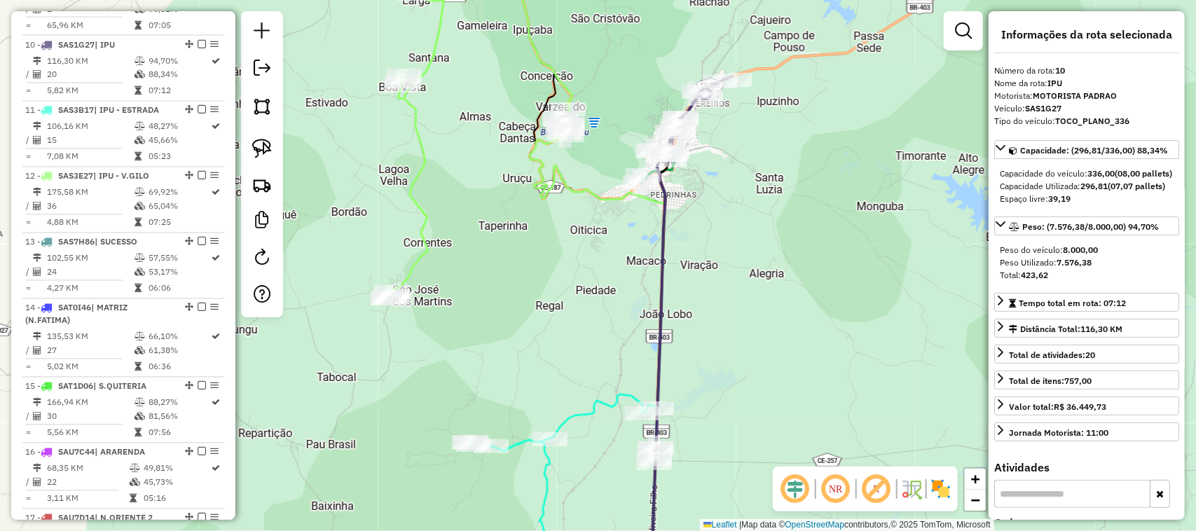
drag, startPoint x: 778, startPoint y: 387, endPoint x: 719, endPoint y: 313, distance: 94.7
click at [723, 321] on div "Janela de atendimento Grade de atendimento Capacidade Transportadoras Veículos …" at bounding box center [598, 265] width 1196 height 531
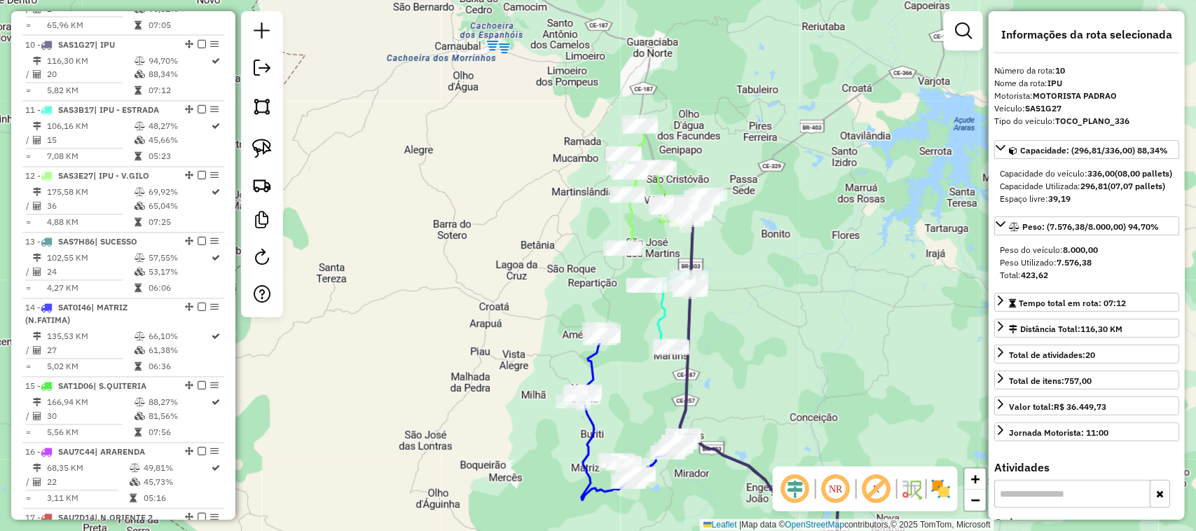
drag, startPoint x: 763, startPoint y: 370, endPoint x: 773, endPoint y: 287, distance: 83.1
click at [773, 296] on div "Janela de atendimento Grade de atendimento Capacidade Transportadoras Veículos …" at bounding box center [598, 265] width 1196 height 531
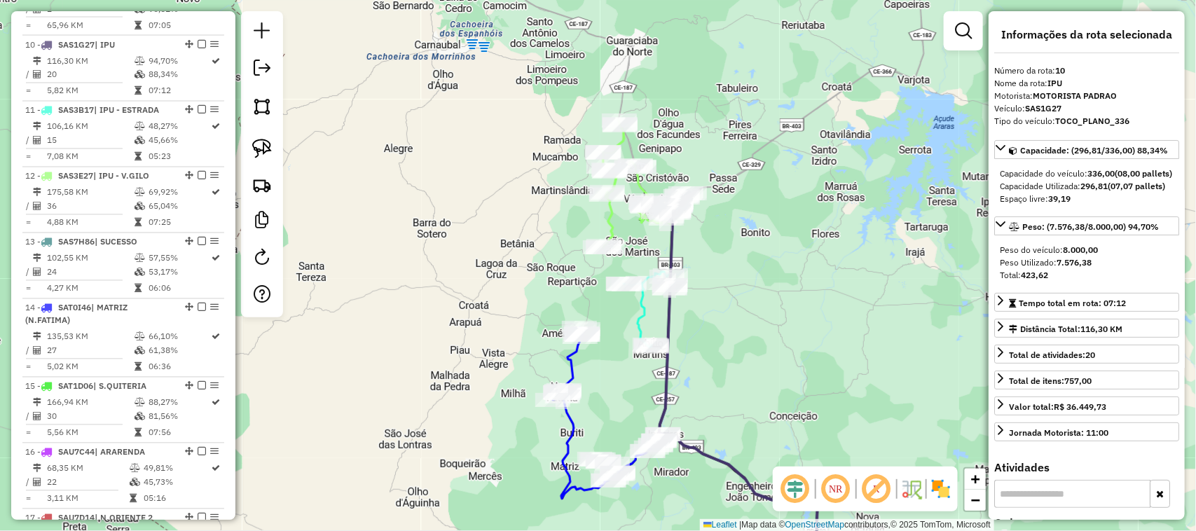
drag, startPoint x: 775, startPoint y: 347, endPoint x: 725, endPoint y: 205, distance: 150.0
click at [741, 231] on div "Janela de atendimento Grade de atendimento Capacidade Transportadoras Veículos …" at bounding box center [598, 265] width 1196 height 531
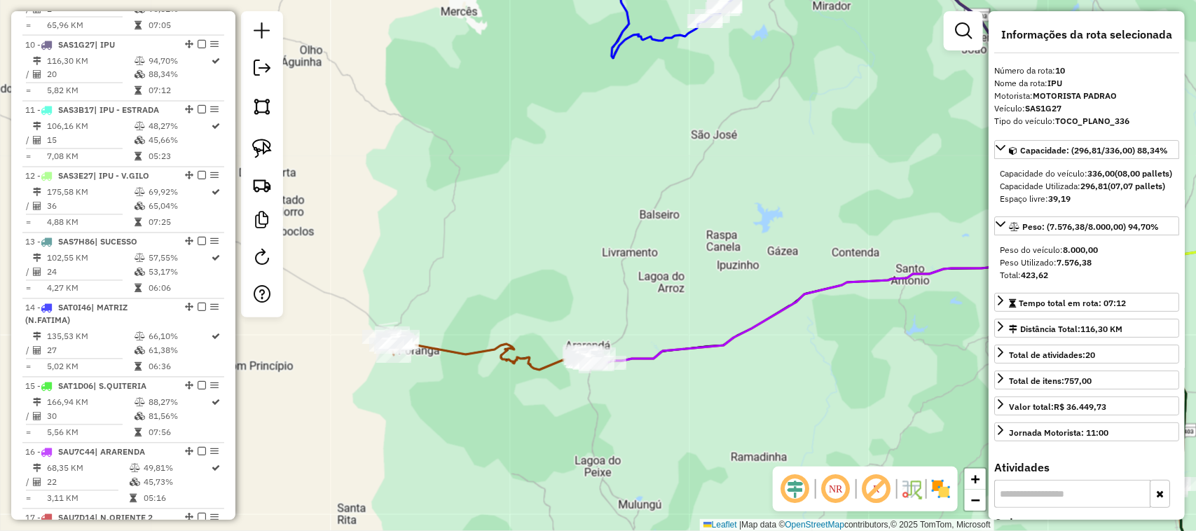
drag, startPoint x: 738, startPoint y: 258, endPoint x: 530, endPoint y: 207, distance: 213.4
click at [562, 215] on div "Janela de atendimento Grade de atendimento Capacidade Transportadoras Veículos …" at bounding box center [598, 265] width 1196 height 531
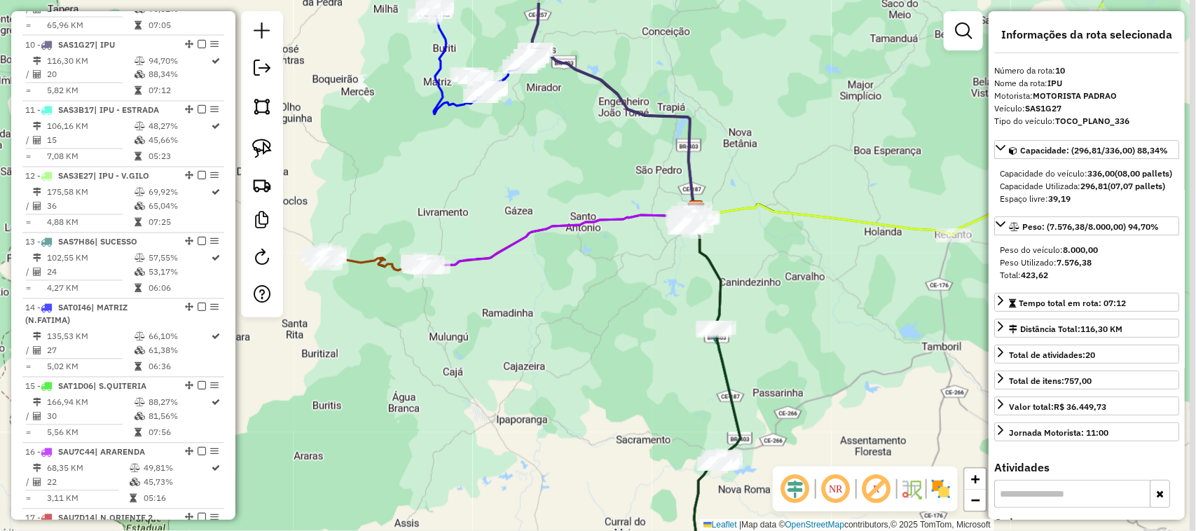
drag, startPoint x: 722, startPoint y: 207, endPoint x: 651, endPoint y: 261, distance: 89.0
click at [653, 261] on div "Janela de atendimento Grade de atendimento Capacidade Transportadoras Veículos …" at bounding box center [598, 265] width 1196 height 531
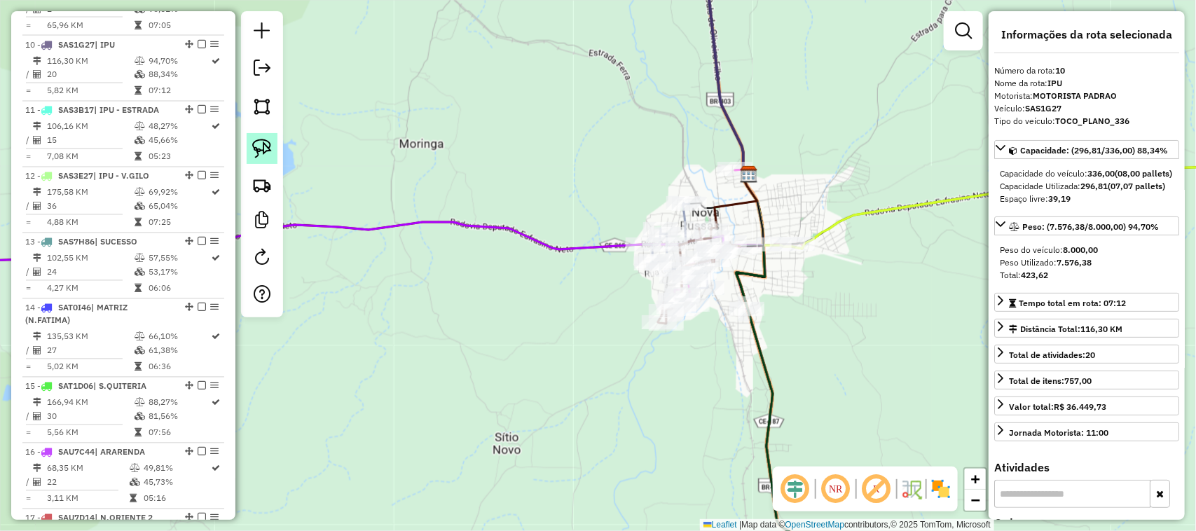
click at [263, 148] on img at bounding box center [262, 149] width 20 height 20
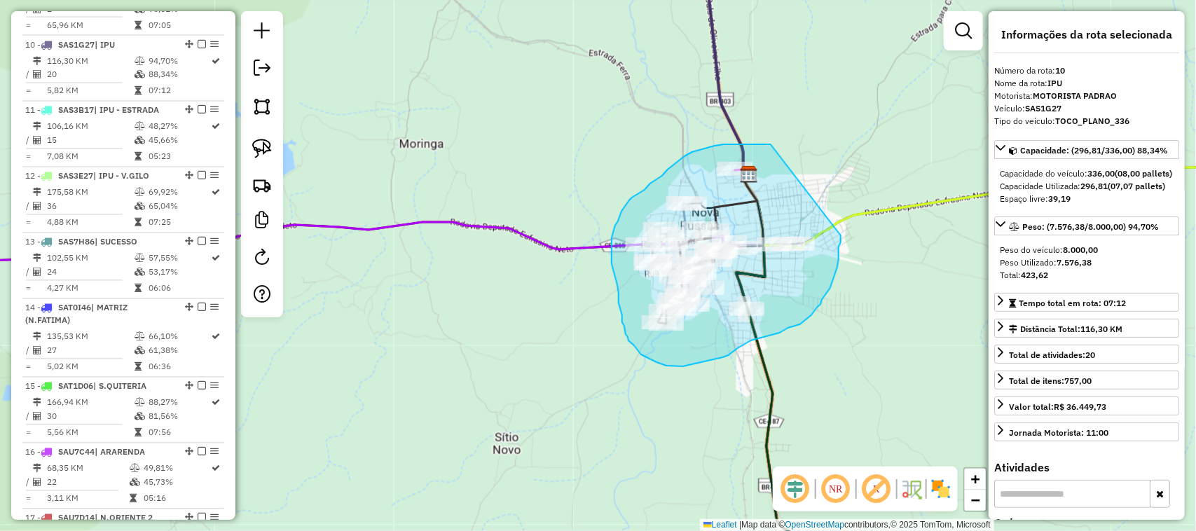
drag, startPoint x: 738, startPoint y: 144, endPoint x: 840, endPoint y: 235, distance: 137.0
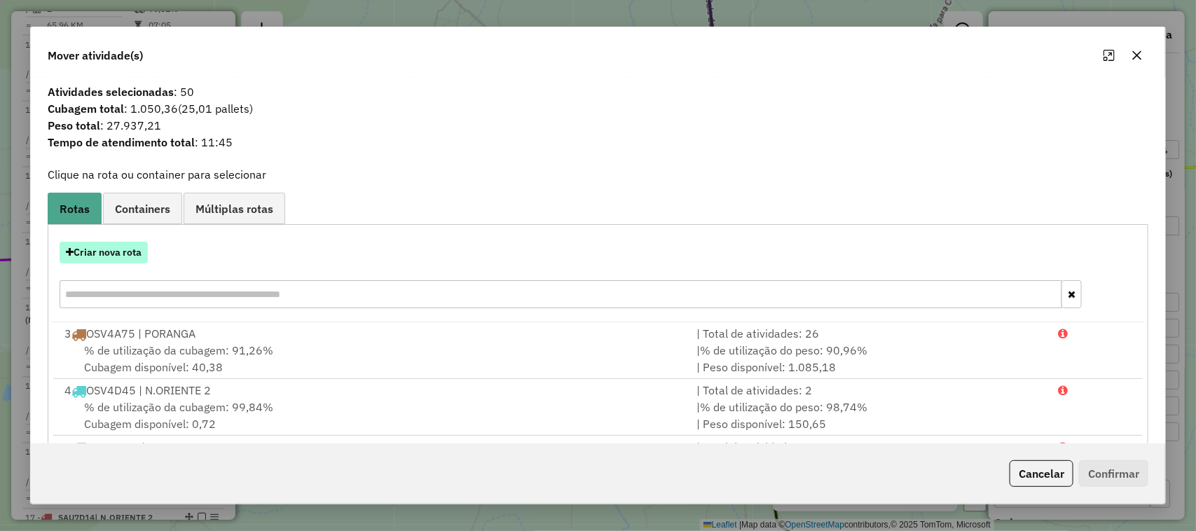
click at [106, 250] on button "Criar nova rota" at bounding box center [104, 253] width 88 height 22
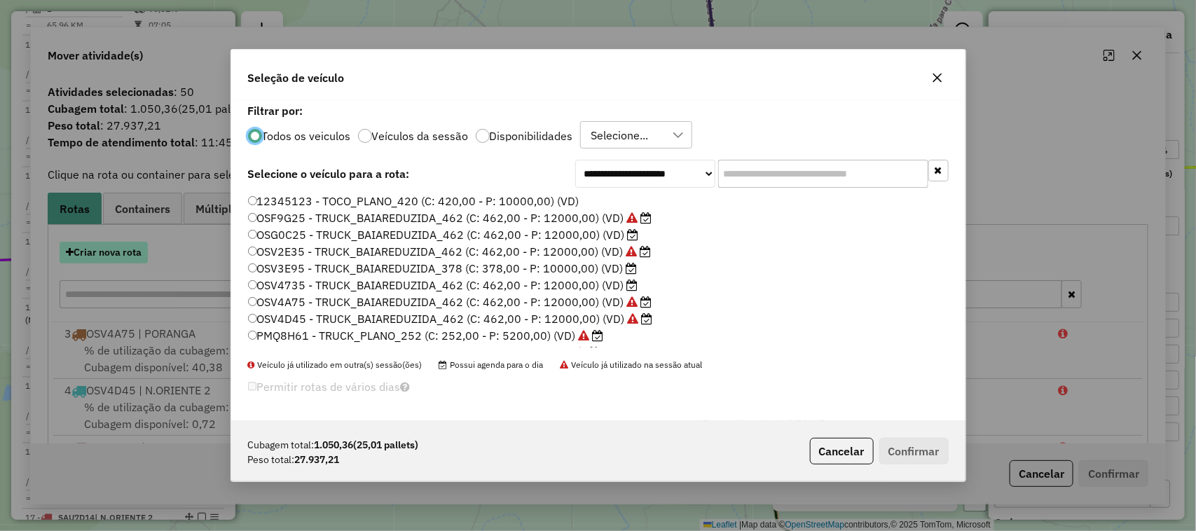
scroll to position [7, 4]
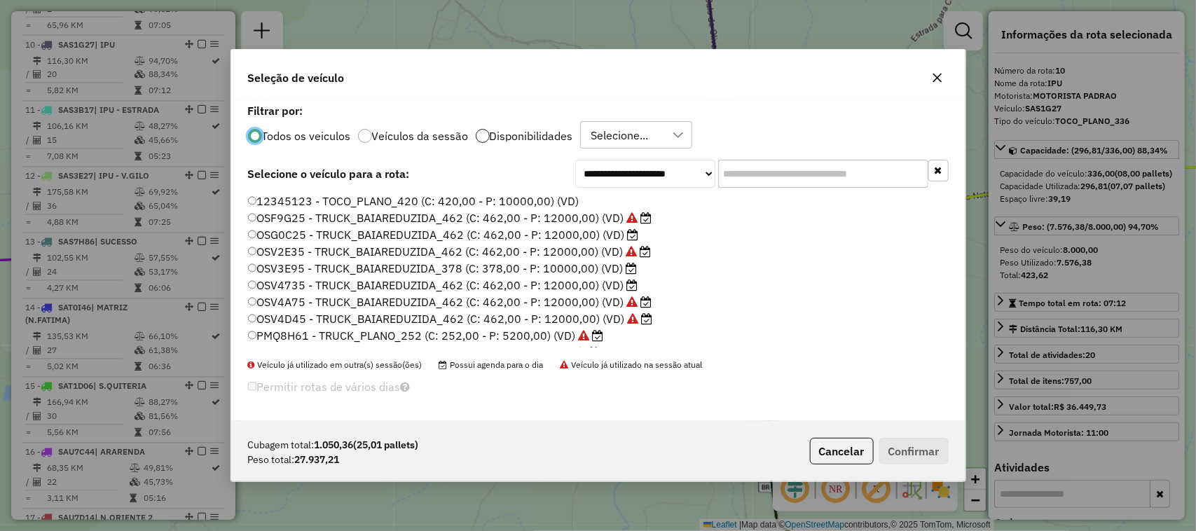
click at [480, 134] on div at bounding box center [483, 136] width 14 height 14
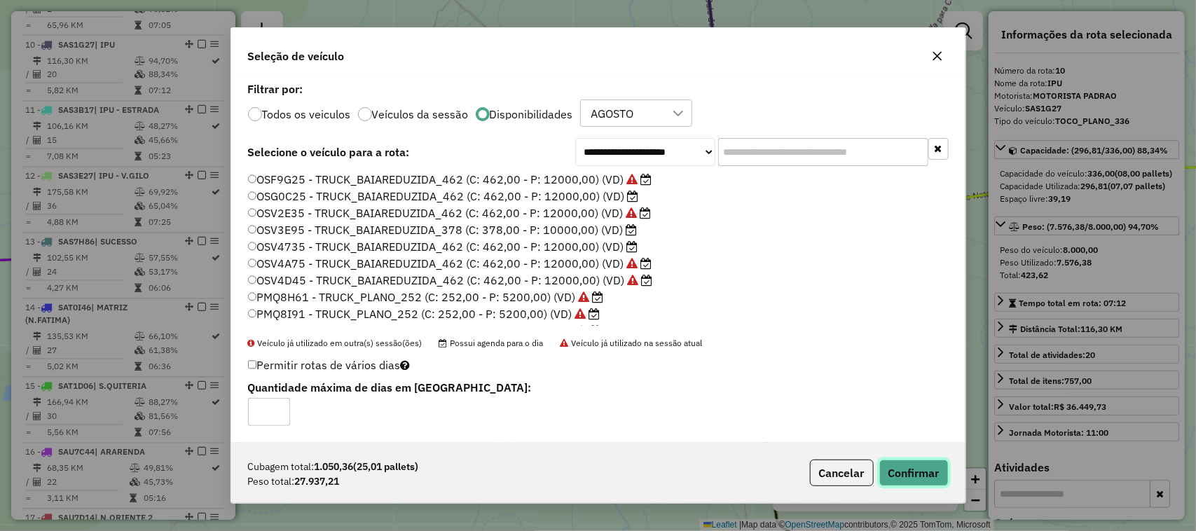
click at [916, 466] on button "Confirmar" at bounding box center [913, 472] width 69 height 27
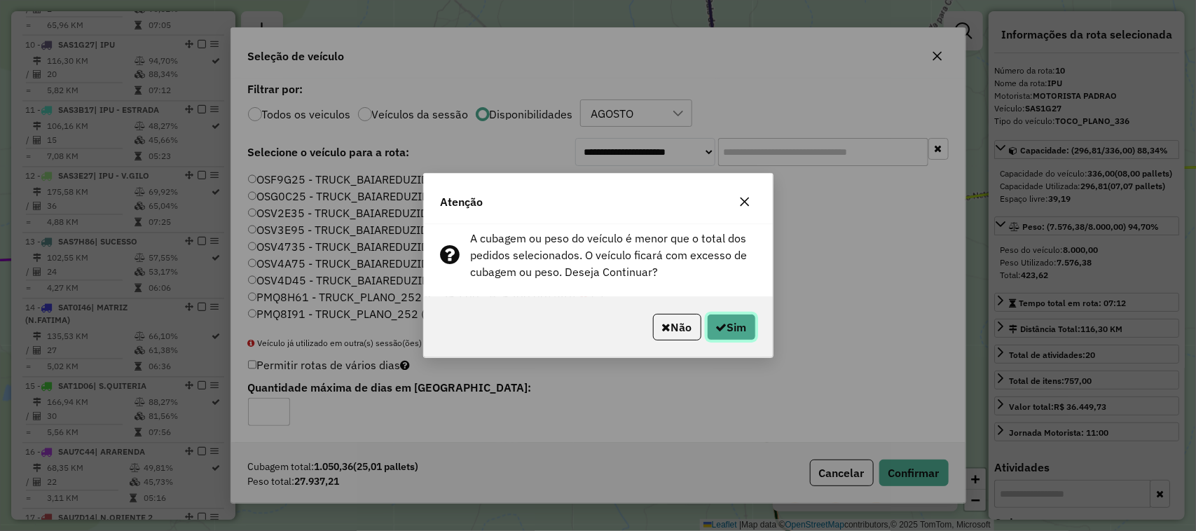
click at [728, 319] on button "Sim" at bounding box center [731, 327] width 49 height 27
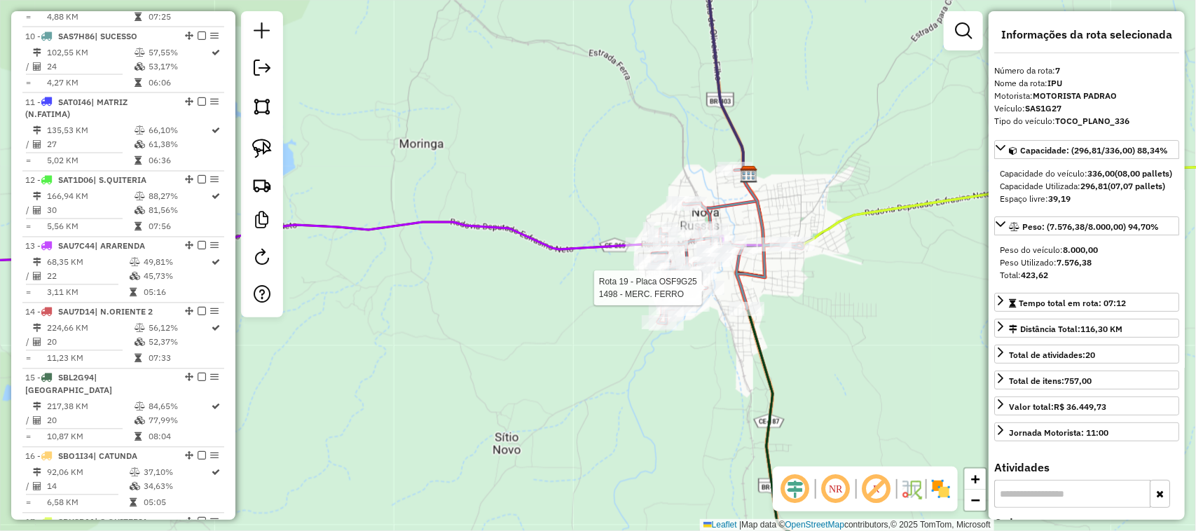
scroll to position [1135, 0]
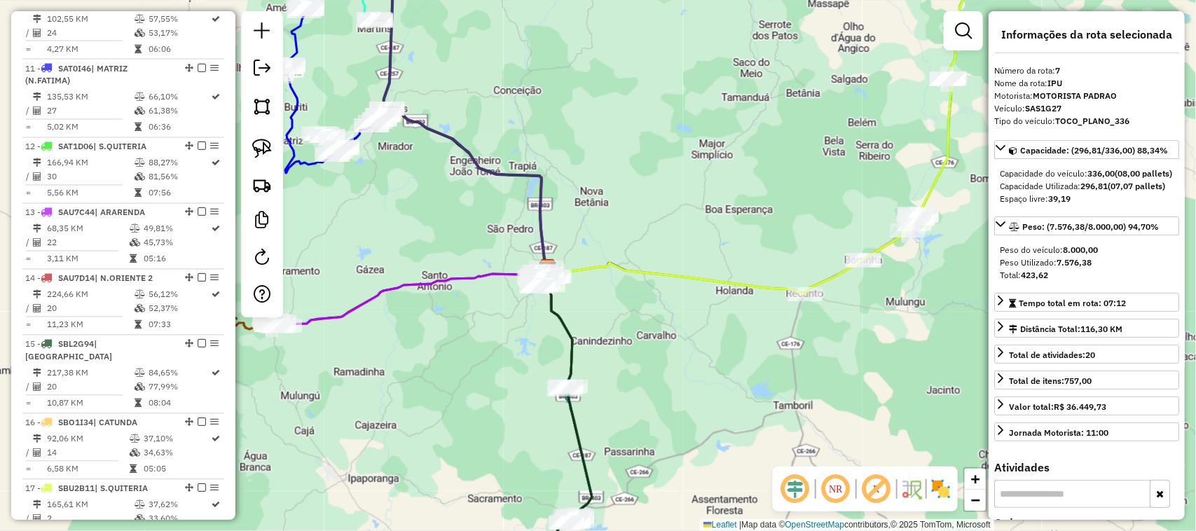
click at [621, 310] on div "Janela de atendimento Grade de atendimento Capacidade Transportadoras Veículos …" at bounding box center [598, 265] width 1196 height 531
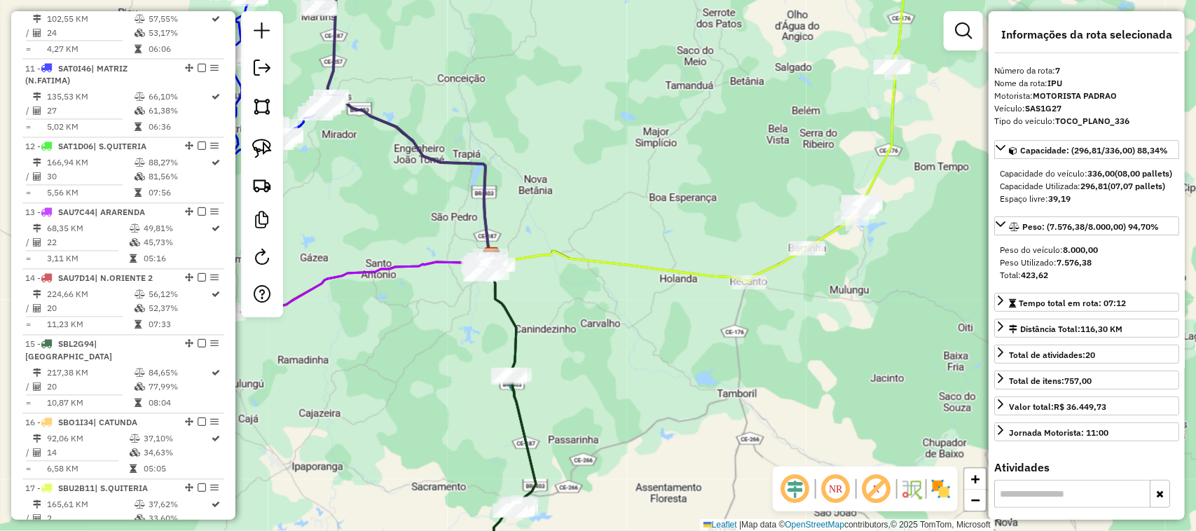
drag, startPoint x: 868, startPoint y: 265, endPoint x: 772, endPoint y: 247, distance: 98.2
click at [785, 321] on div "Janela de atendimento Grade de atendimento Capacidade Transportadoras Veículos …" at bounding box center [598, 265] width 1196 height 531
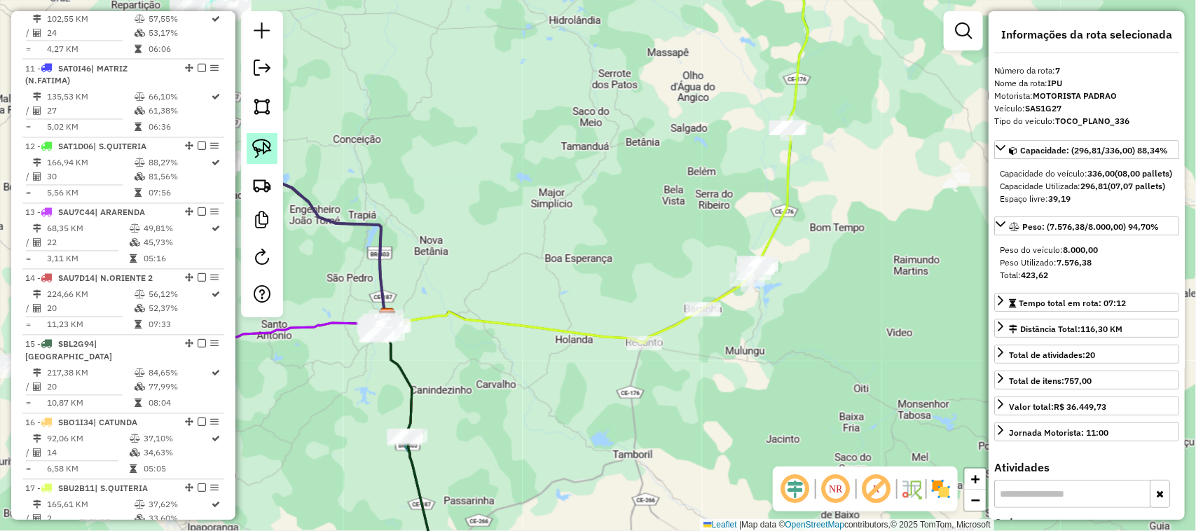
click at [264, 145] on img at bounding box center [262, 149] width 20 height 20
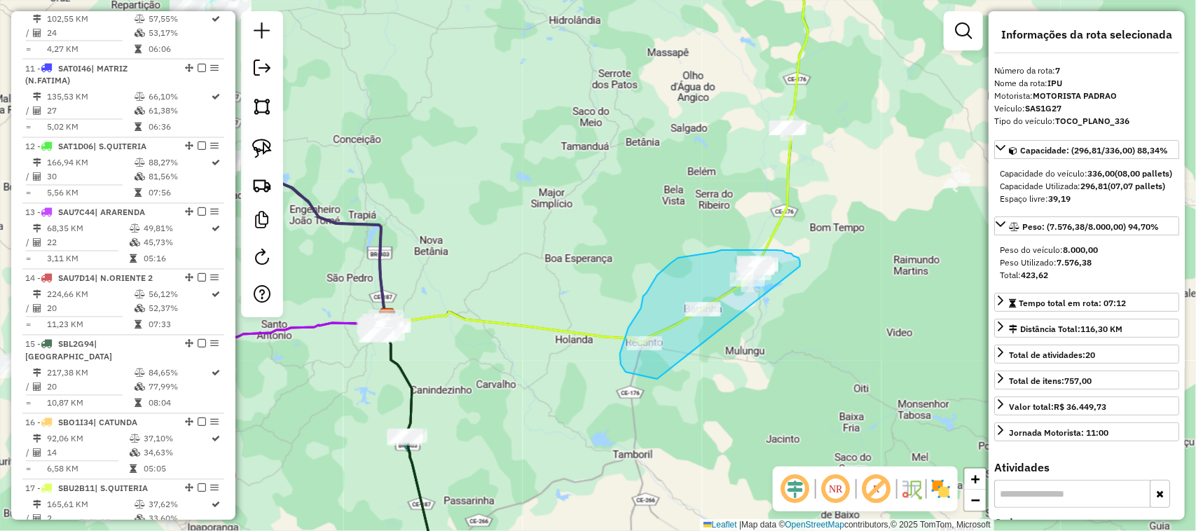
drag, startPoint x: 800, startPoint y: 266, endPoint x: 681, endPoint y: 370, distance: 157.9
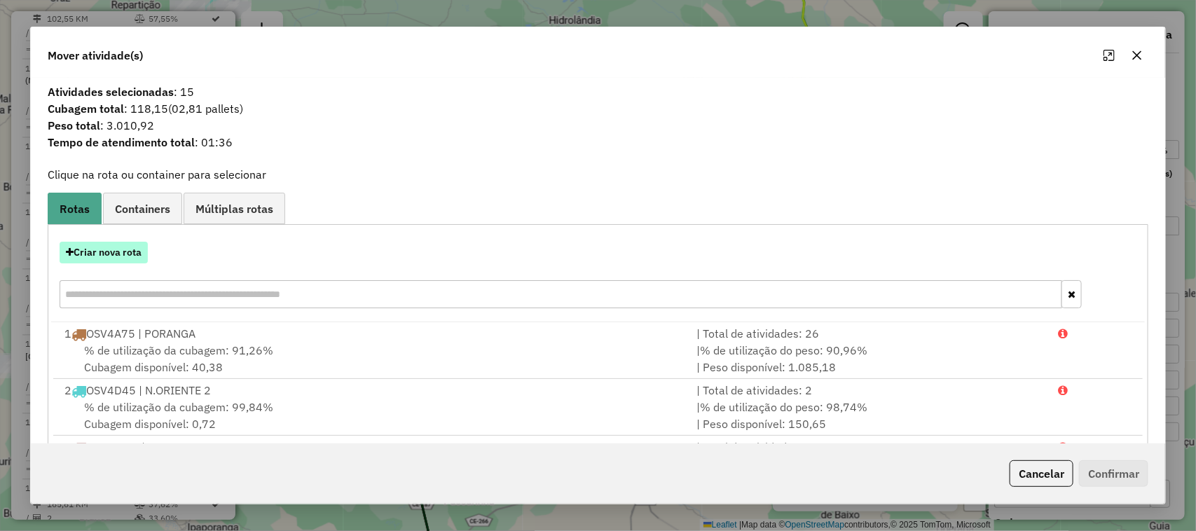
click at [113, 256] on button "Criar nova rota" at bounding box center [104, 253] width 88 height 22
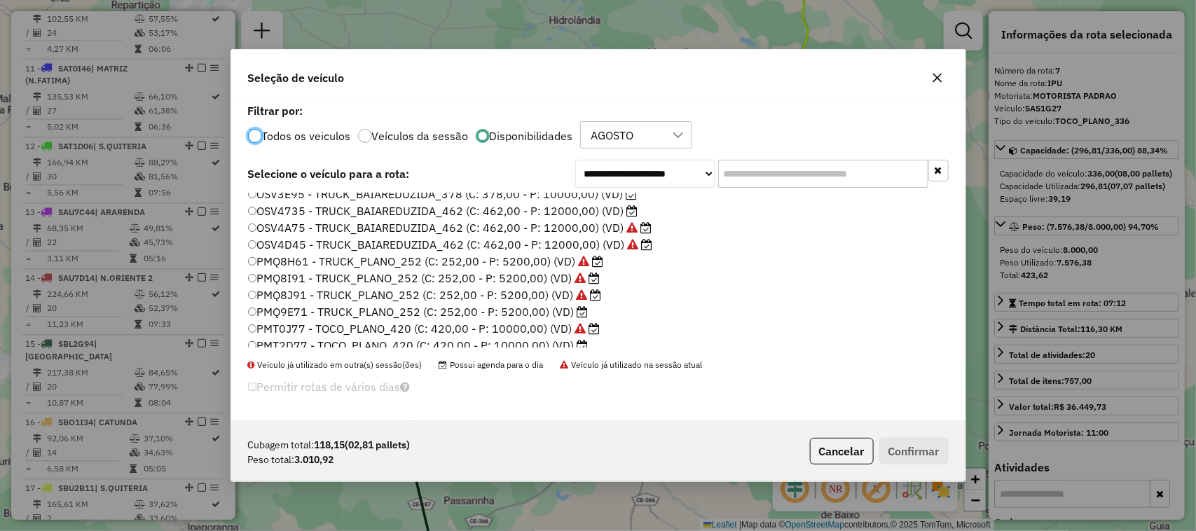
scroll to position [88, 0]
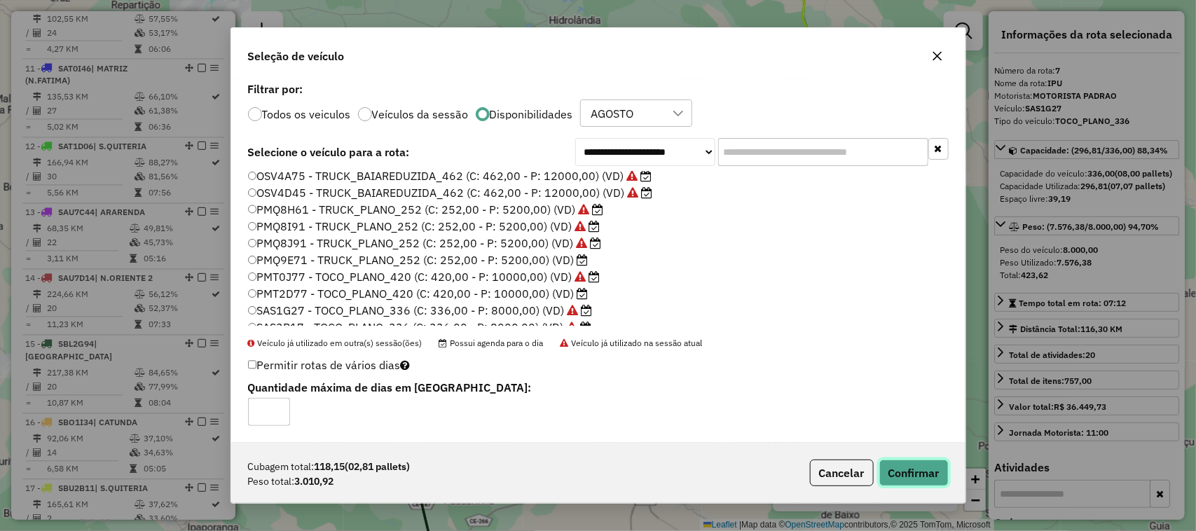
click at [919, 485] on button "Confirmar" at bounding box center [913, 472] width 69 height 27
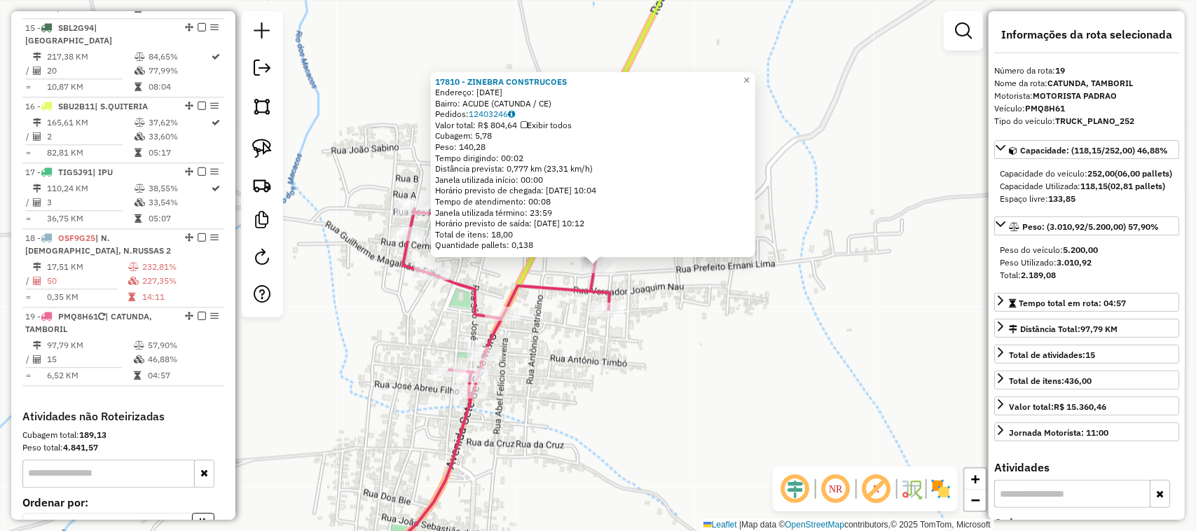
scroll to position [1583, 0]
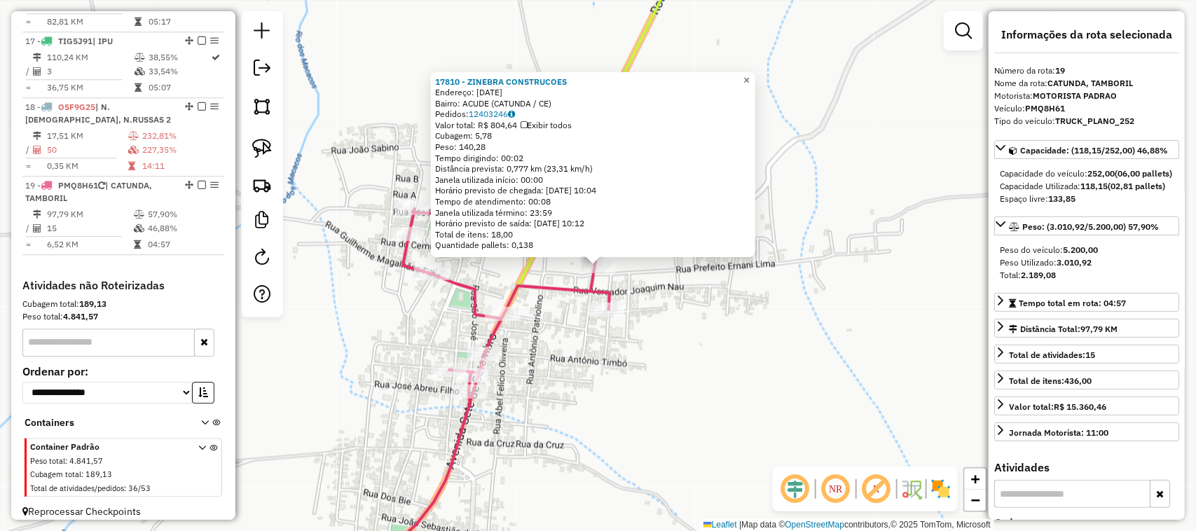
click at [749, 74] on span "×" at bounding box center [746, 80] width 6 height 12
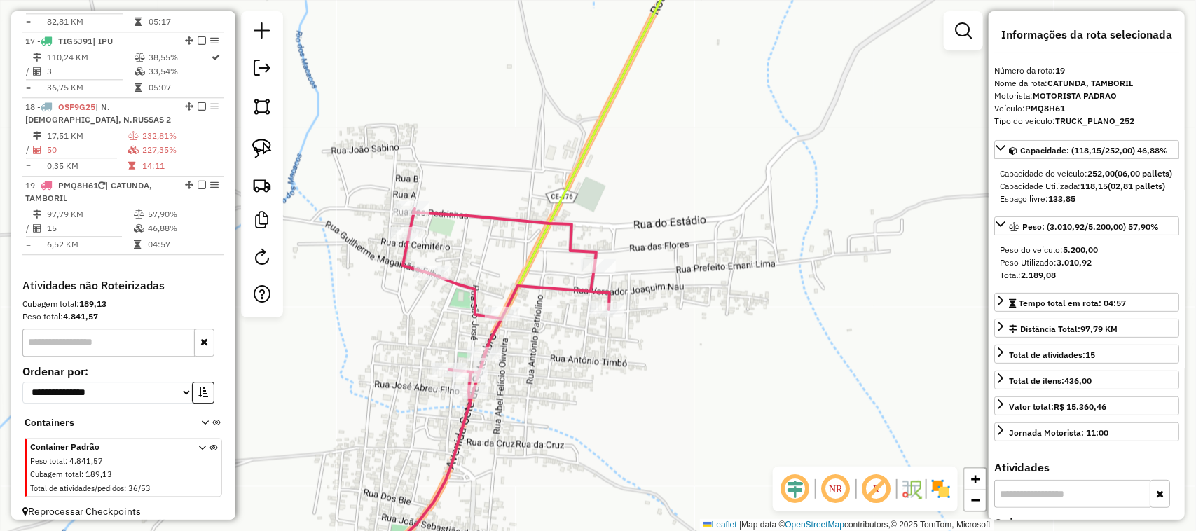
click at [698, 151] on div "Janela de atendimento Grade de atendimento Capacidade Transportadoras Veículos …" at bounding box center [598, 265] width 1196 height 531
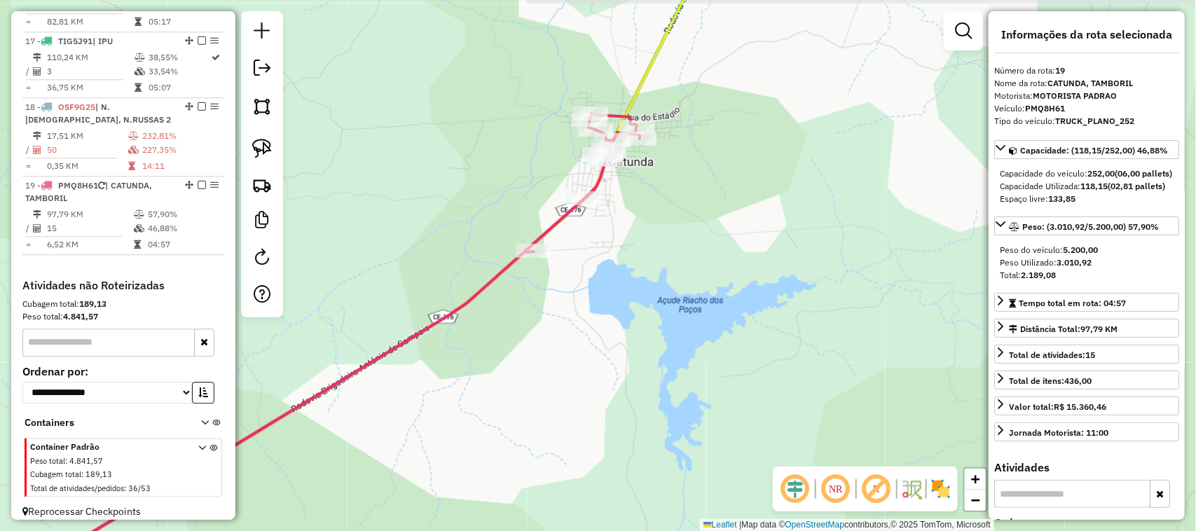
drag, startPoint x: 607, startPoint y: 312, endPoint x: 627, endPoint y: 257, distance: 58.7
click at [617, 292] on div "Janela de atendimento Grade de atendimento Capacidade Transportadoras Veículos …" at bounding box center [598, 265] width 1196 height 531
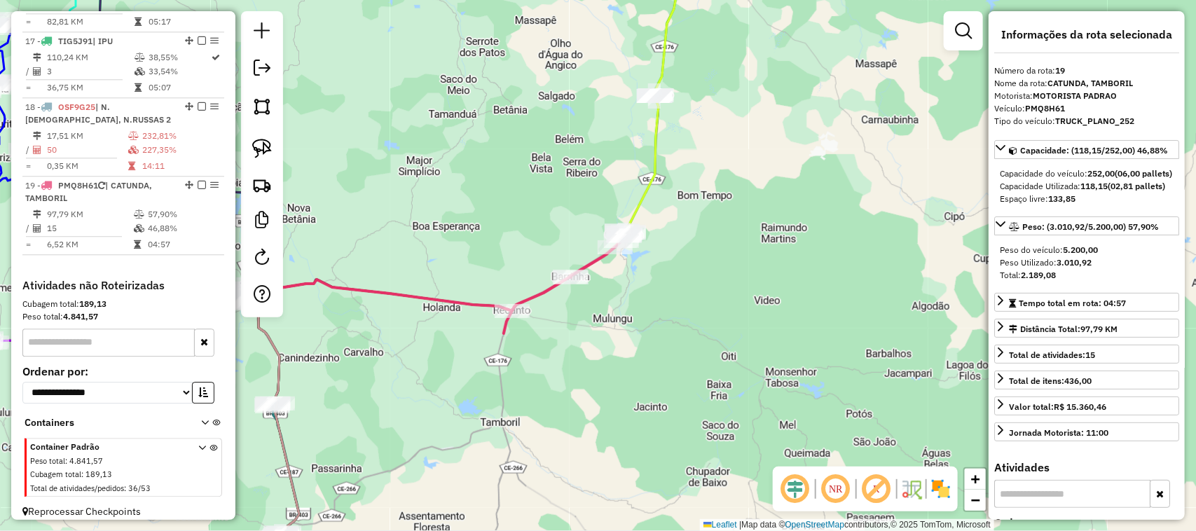
drag, startPoint x: 734, startPoint y: 106, endPoint x: 641, endPoint y: 319, distance: 231.8
click at [642, 303] on div "Janela de atendimento Grade de atendimento Capacidade Transportadoras Veículos …" at bounding box center [598, 265] width 1196 height 531
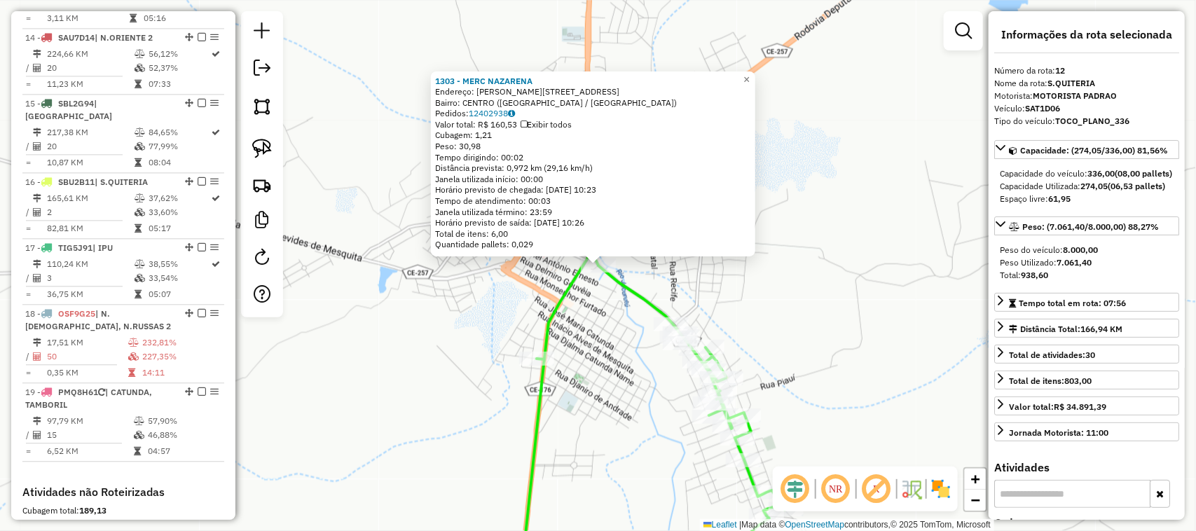
scroll to position [1262, 0]
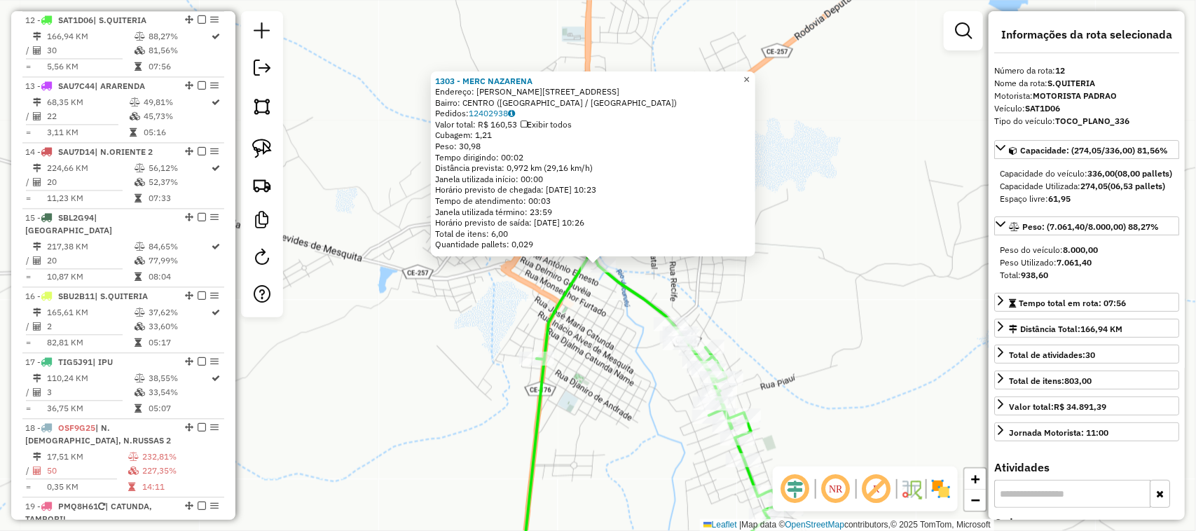
click at [749, 76] on span "×" at bounding box center [746, 80] width 6 height 12
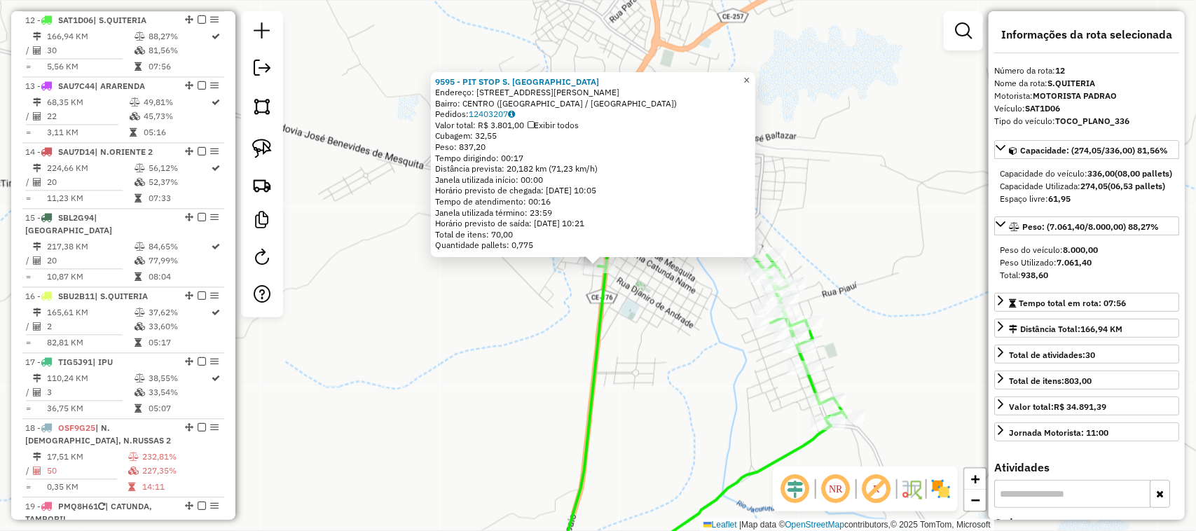
click at [749, 74] on span "×" at bounding box center [746, 80] width 6 height 12
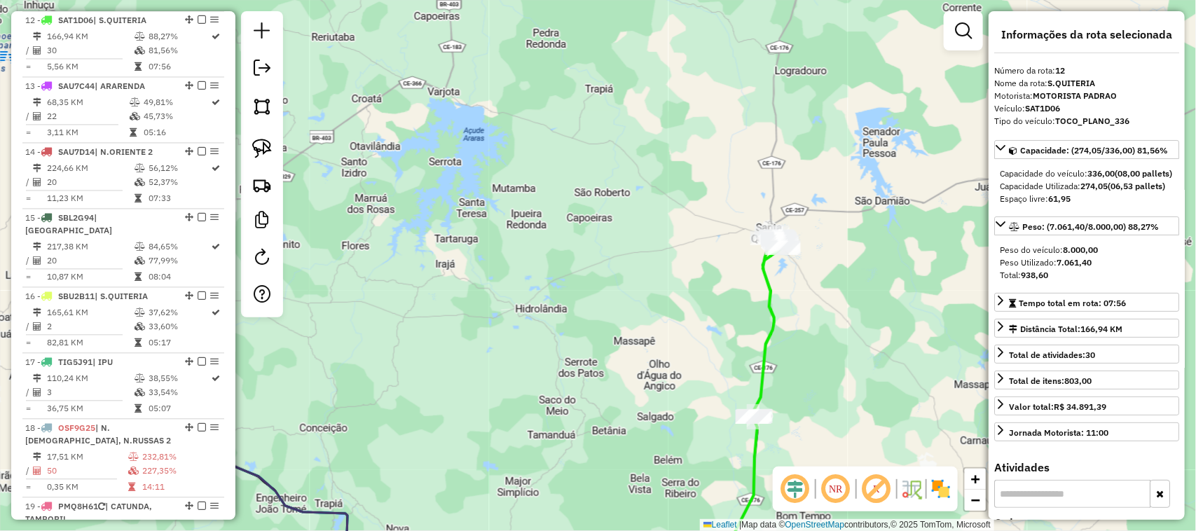
click at [655, 246] on div "Janela de atendimento Grade de atendimento Capacidade Transportadoras Veículos …" at bounding box center [598, 265] width 1196 height 531
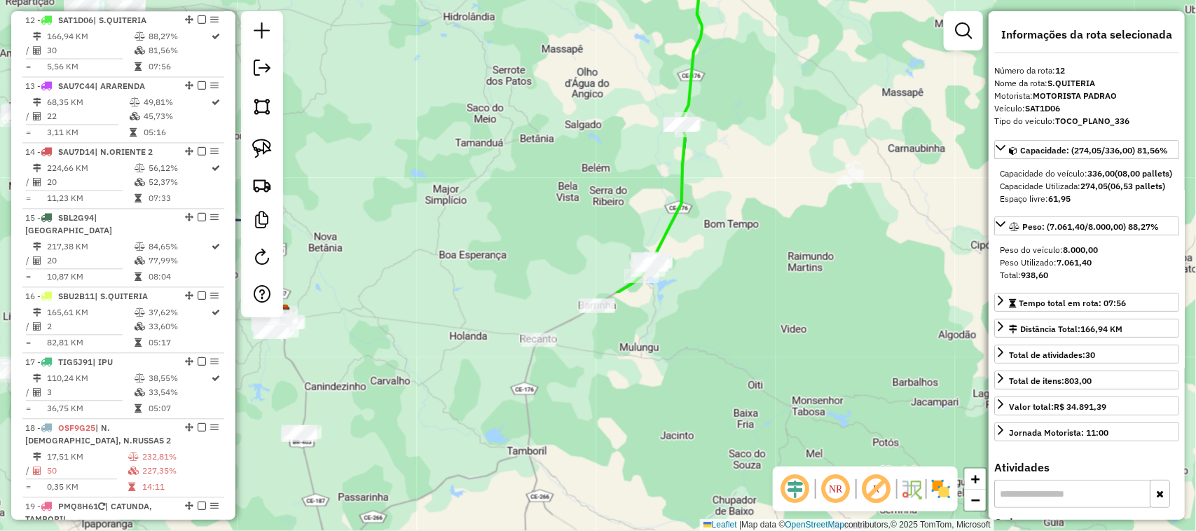
click at [683, 232] on div "Janela de atendimento Grade de atendimento Capacidade Transportadoras Veículos …" at bounding box center [598, 265] width 1196 height 531
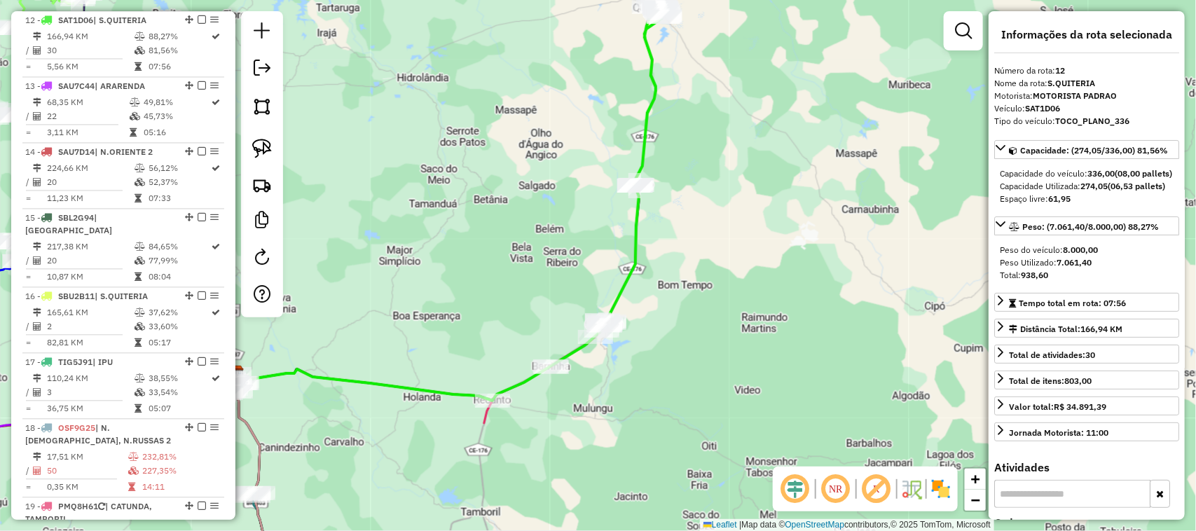
drag, startPoint x: 715, startPoint y: 155, endPoint x: 681, endPoint y: 228, distance: 80.5
click at [684, 232] on div "Janela de atendimento Grade de atendimento Capacidade Transportadoras Veículos …" at bounding box center [598, 265] width 1196 height 531
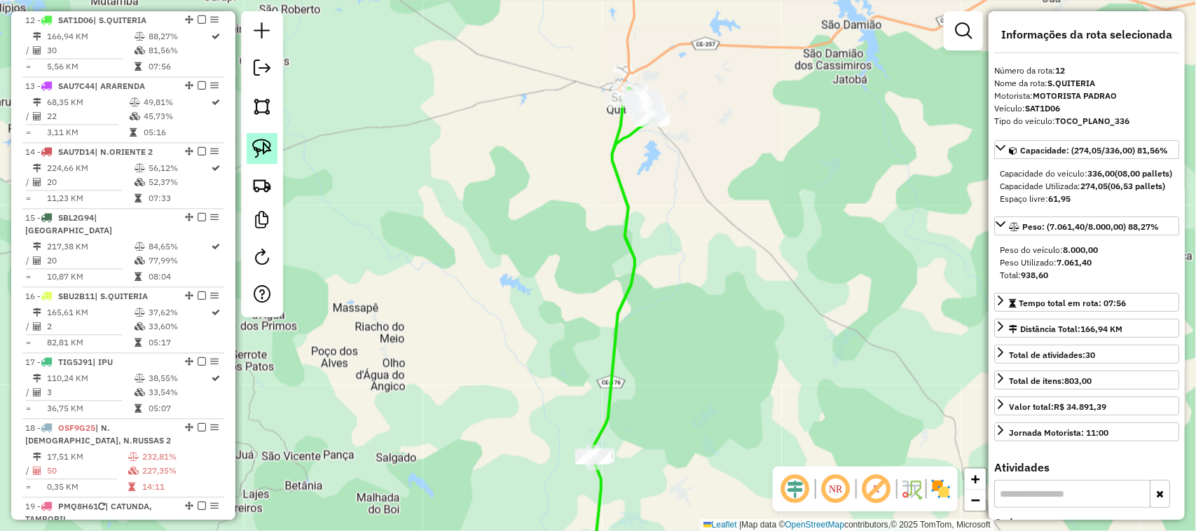
click at [256, 144] on img at bounding box center [262, 149] width 20 height 20
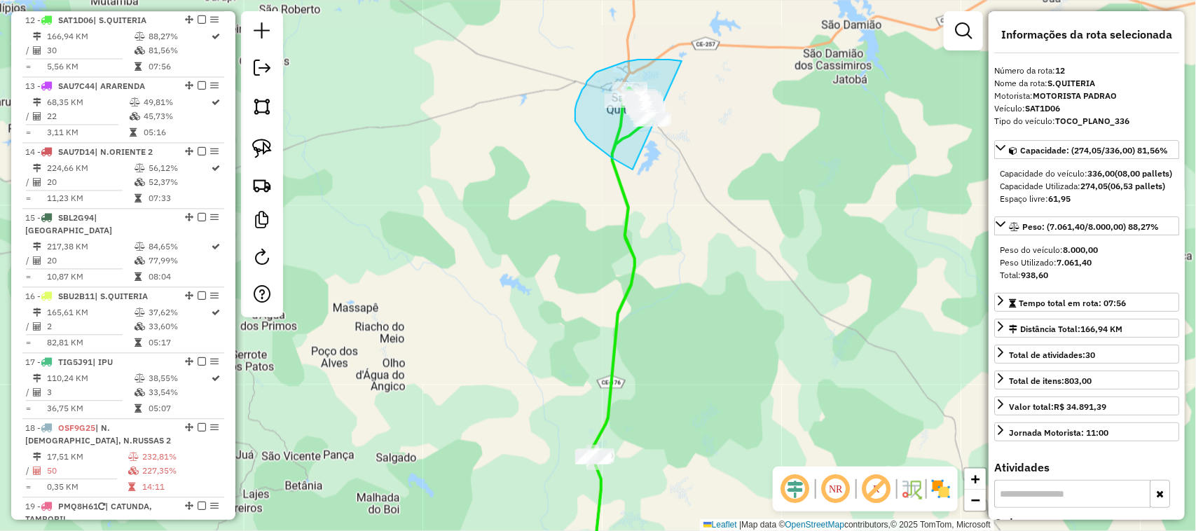
drag, startPoint x: 670, startPoint y: 60, endPoint x: 705, endPoint y: 135, distance: 82.7
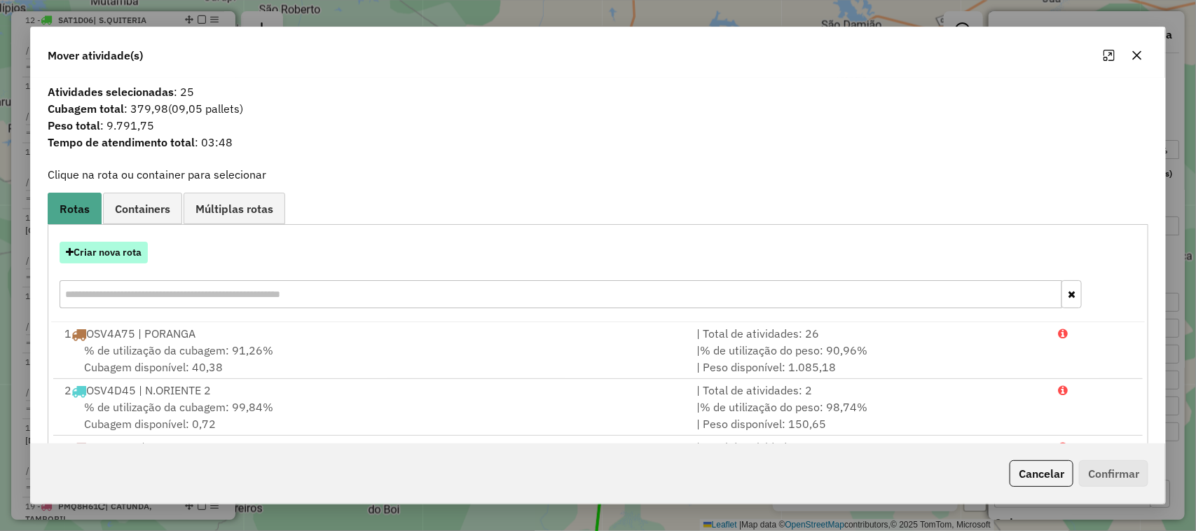
click at [117, 254] on button "Criar nova rota" at bounding box center [104, 253] width 88 height 22
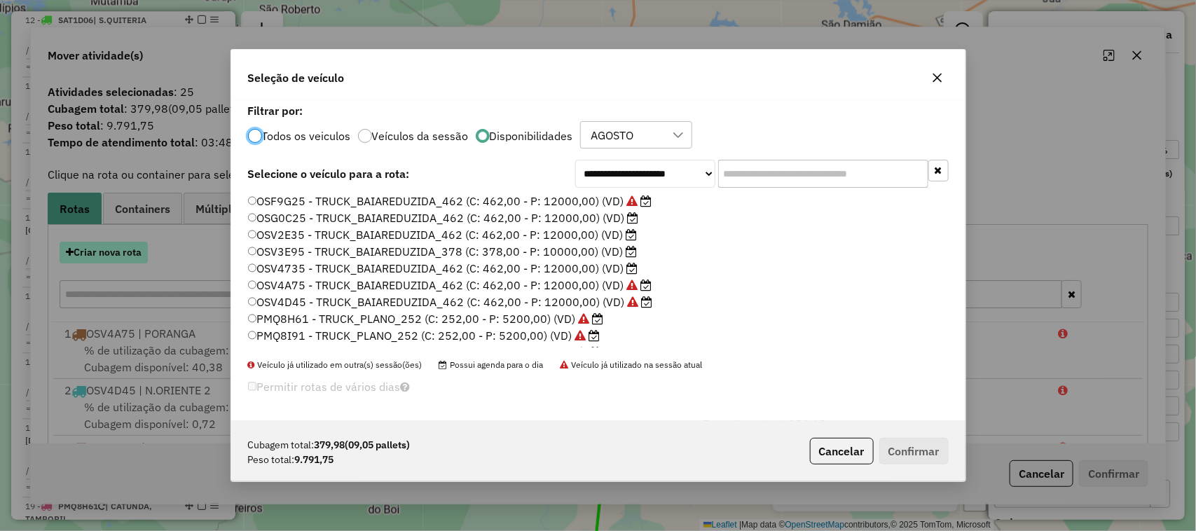
scroll to position [7, 4]
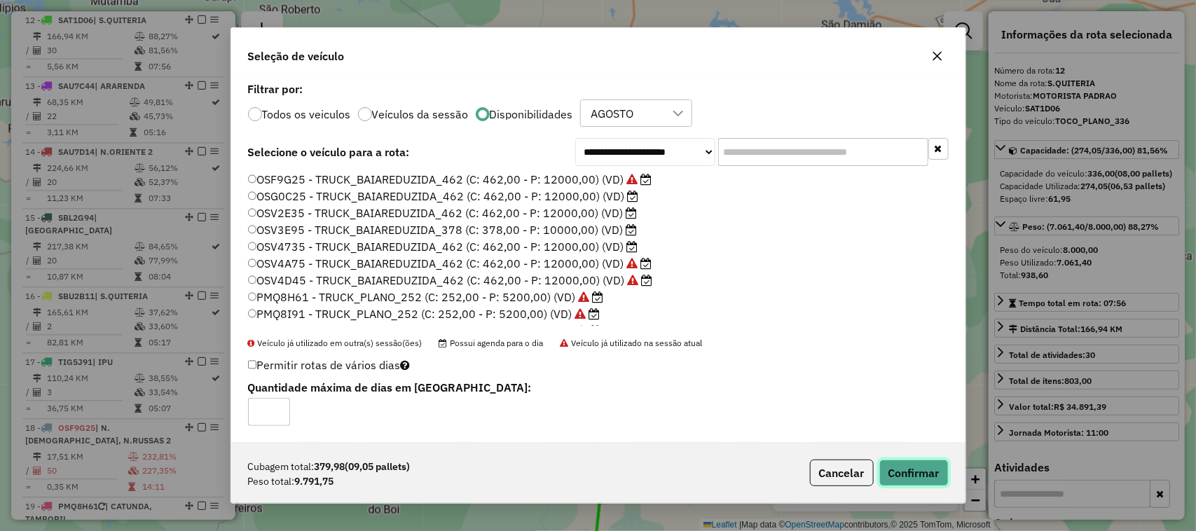
click at [914, 471] on button "Confirmar" at bounding box center [913, 472] width 69 height 27
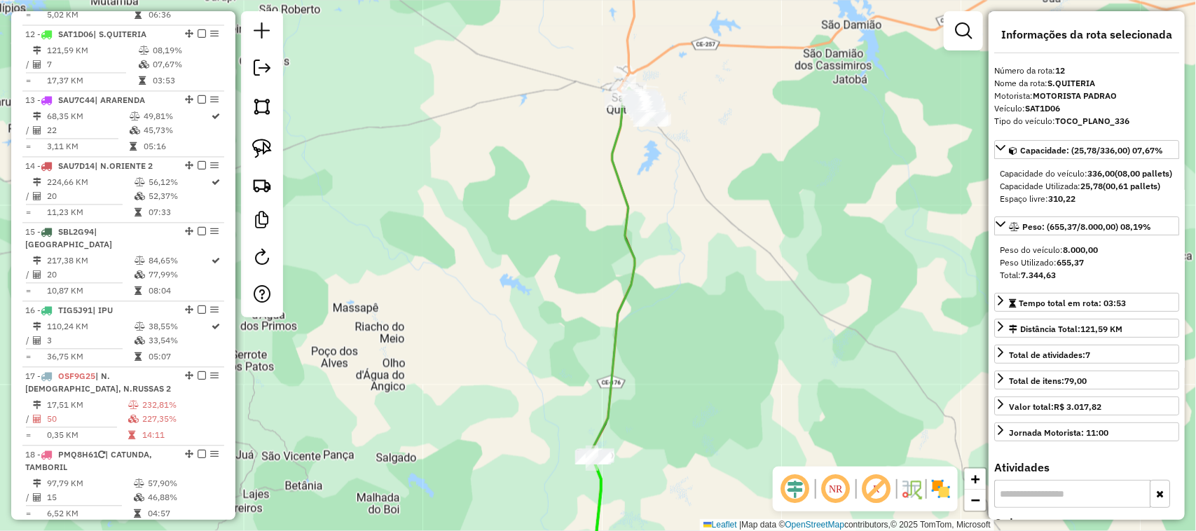
scroll to position [1262, 0]
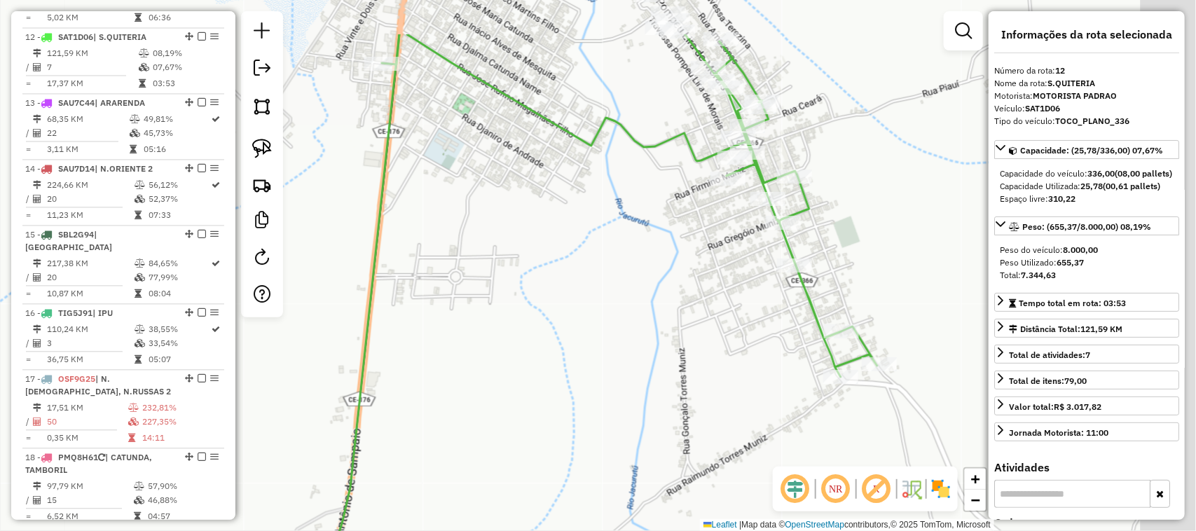
drag, startPoint x: 609, startPoint y: 228, endPoint x: 512, endPoint y: 279, distance: 109.6
click at [566, 258] on div "Janela de atendimento Grade de atendimento Capacidade Transportadoras Veículos …" at bounding box center [598, 265] width 1196 height 531
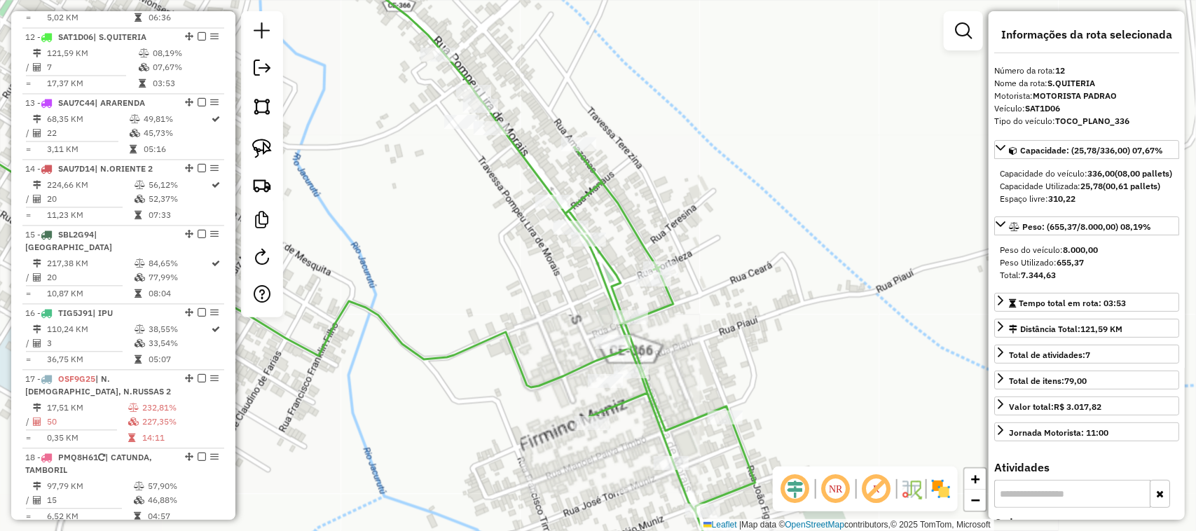
drag, startPoint x: 463, startPoint y: 243, endPoint x: 646, endPoint y: 116, distance: 223.0
click at [602, 160] on div "Janela de atendimento Grade de atendimento Capacidade Transportadoras Veículos …" at bounding box center [598, 265] width 1196 height 531
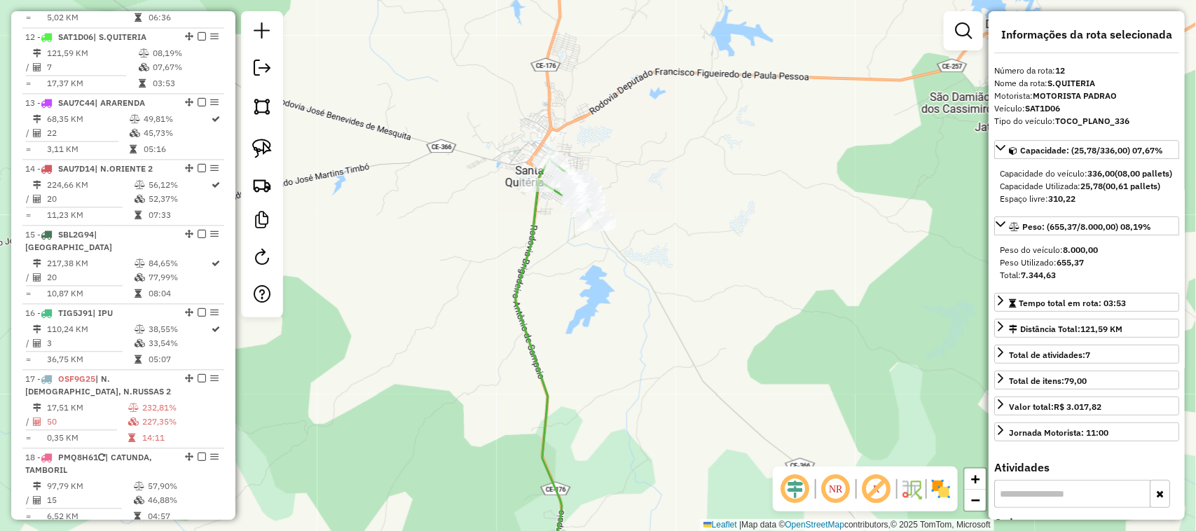
drag, startPoint x: 443, startPoint y: 382, endPoint x: 476, endPoint y: 291, distance: 97.5
click at [464, 317] on div "Janela de atendimento Grade de atendimento Capacidade Transportadoras Veículos …" at bounding box center [598, 265] width 1196 height 531
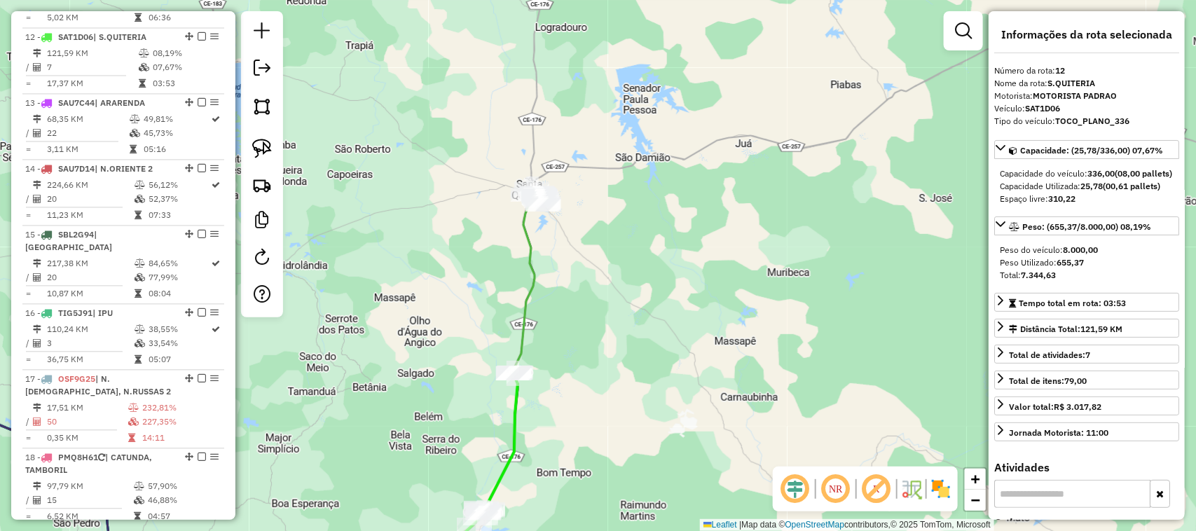
drag, startPoint x: 415, startPoint y: 431, endPoint x: 466, endPoint y: 337, distance: 107.5
click at [450, 366] on div "Janela de atendimento Grade de atendimento Capacidade Transportadoras Veículos …" at bounding box center [598, 265] width 1196 height 531
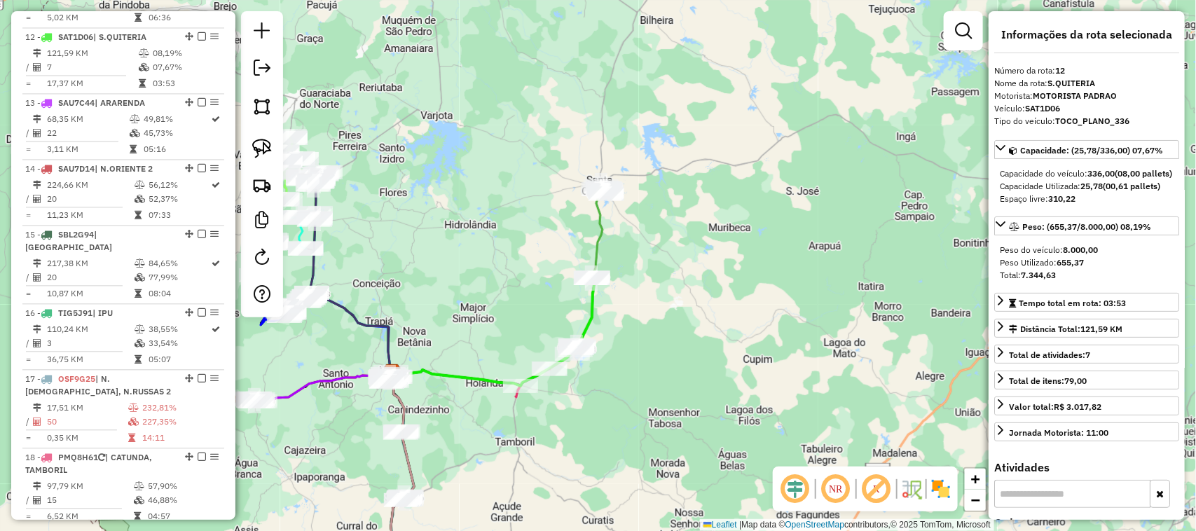
drag, startPoint x: 627, startPoint y: 347, endPoint x: 658, endPoint y: 249, distance: 103.0
click at [656, 263] on div "Janela de atendimento Grade de atendimento Capacidade Transportadoras Veículos …" at bounding box center [598, 265] width 1196 height 531
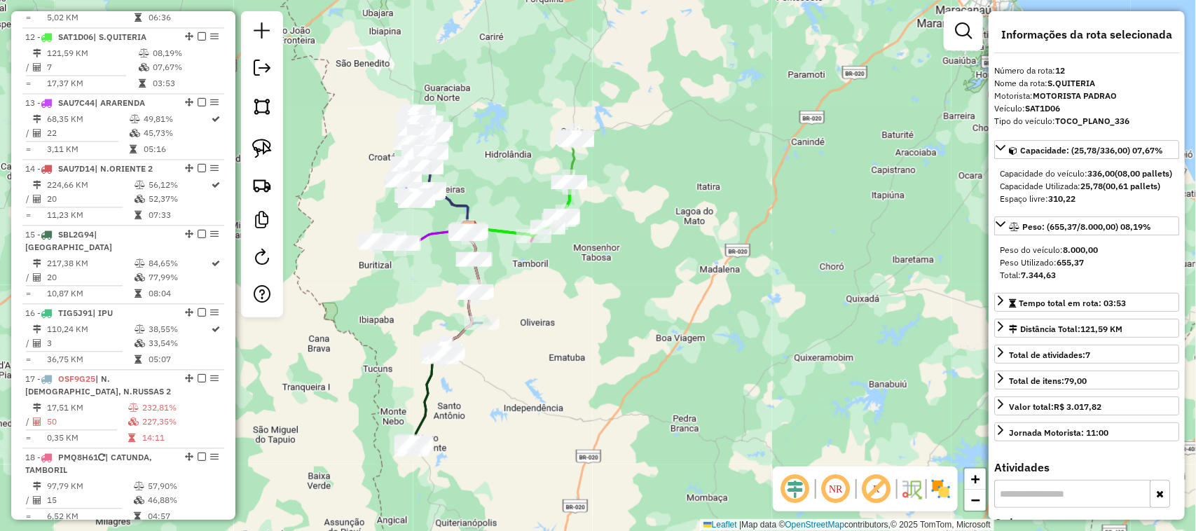
click at [615, 246] on div "Janela de atendimento Grade de atendimento Capacidade Transportadoras Veículos …" at bounding box center [598, 265] width 1196 height 531
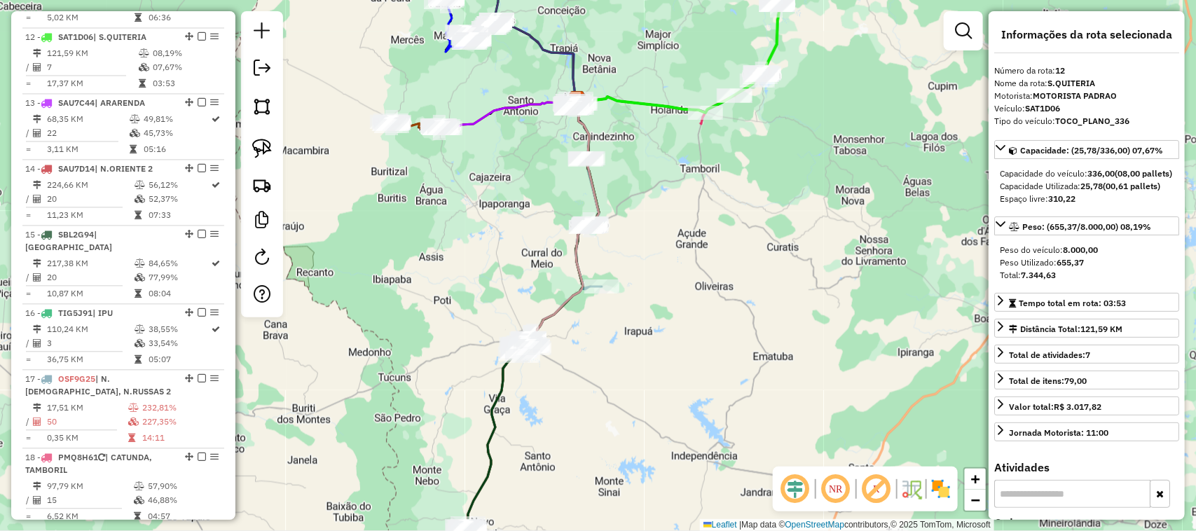
drag, startPoint x: 482, startPoint y: 268, endPoint x: 529, endPoint y: 165, distance: 114.1
click at [523, 177] on div "Janela de atendimento Grade de atendimento Capacidade Transportadoras Veículos …" at bounding box center [598, 265] width 1196 height 531
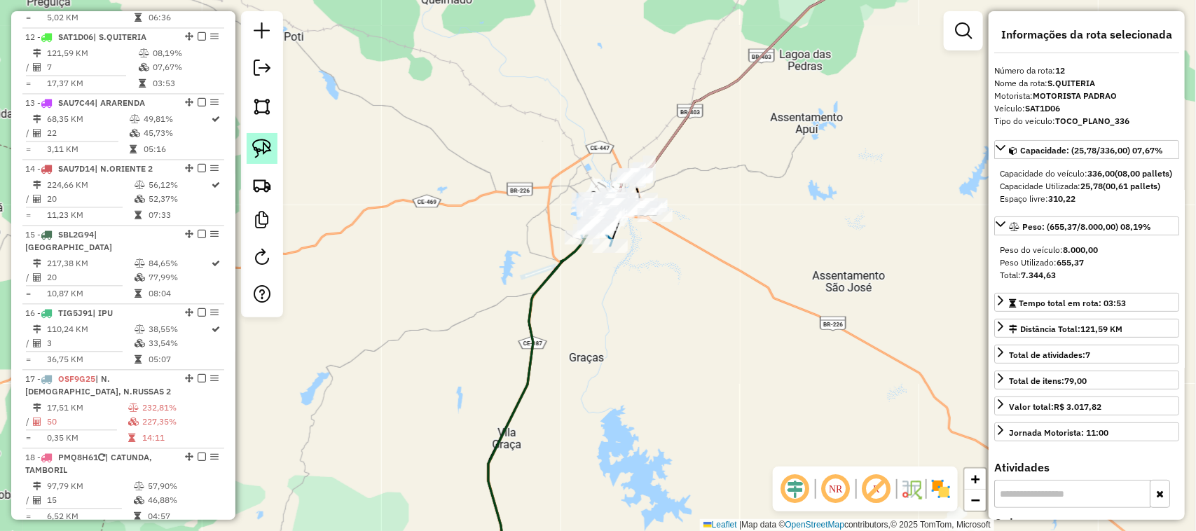
click at [261, 148] on img at bounding box center [262, 149] width 20 height 20
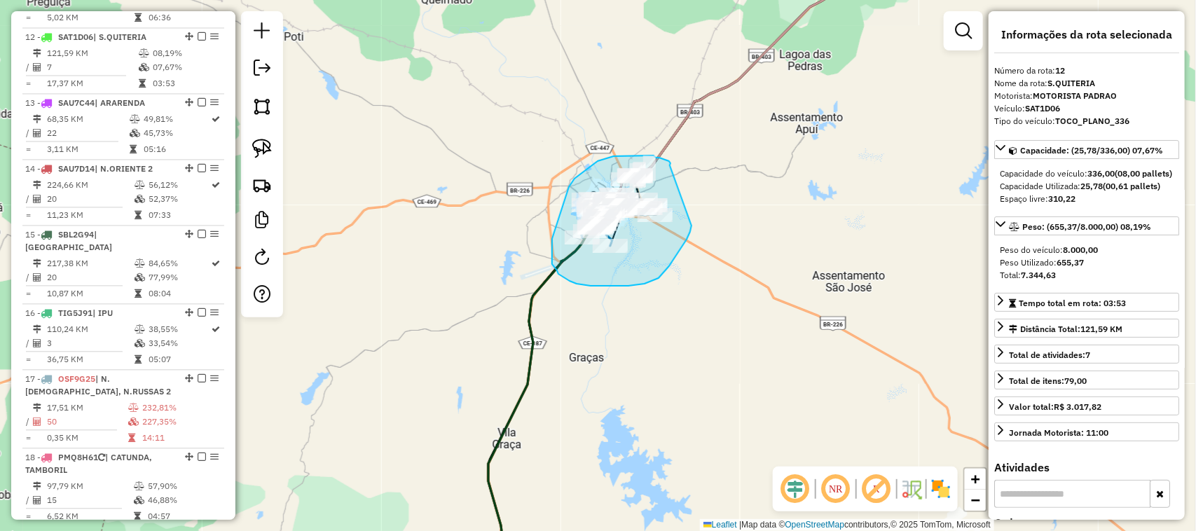
drag, startPoint x: 670, startPoint y: 165, endPoint x: 694, endPoint y: 201, distance: 43.3
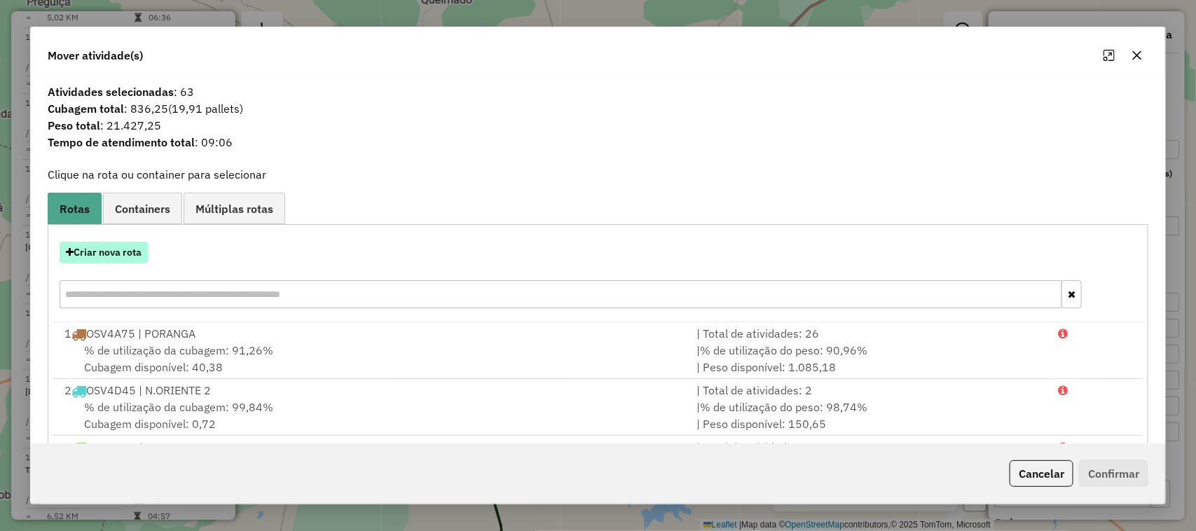
click at [106, 257] on button "Criar nova rota" at bounding box center [104, 253] width 88 height 22
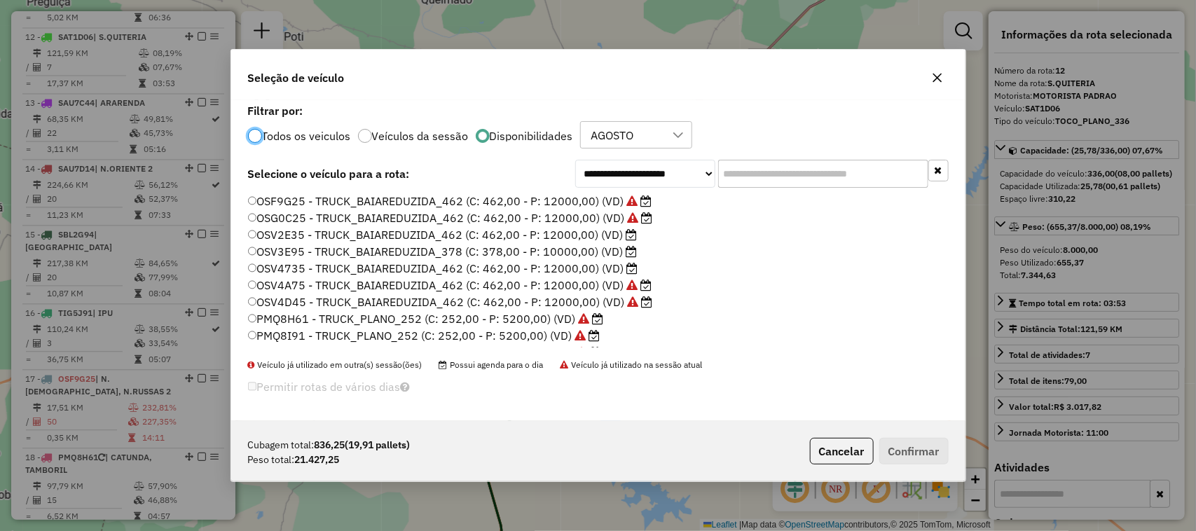
scroll to position [7, 4]
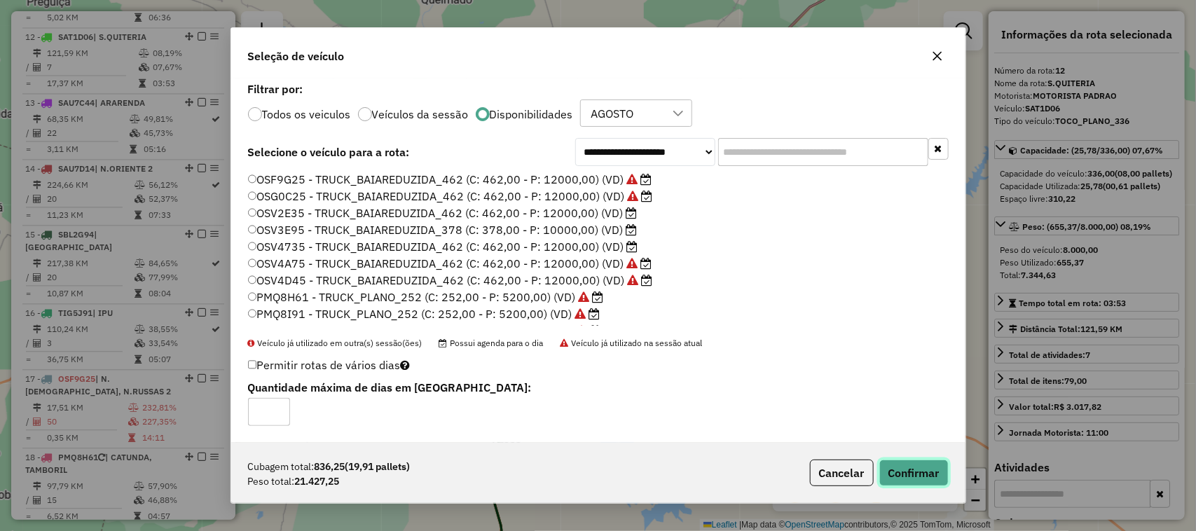
click at [908, 474] on button "Confirmar" at bounding box center [913, 472] width 69 height 27
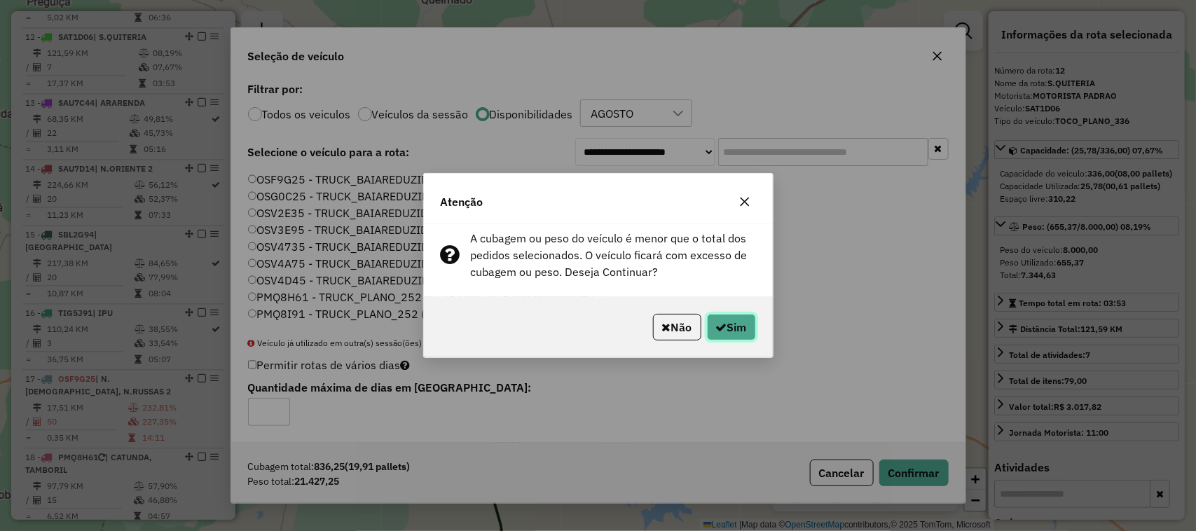
click at [733, 326] on button "Sim" at bounding box center [731, 327] width 49 height 27
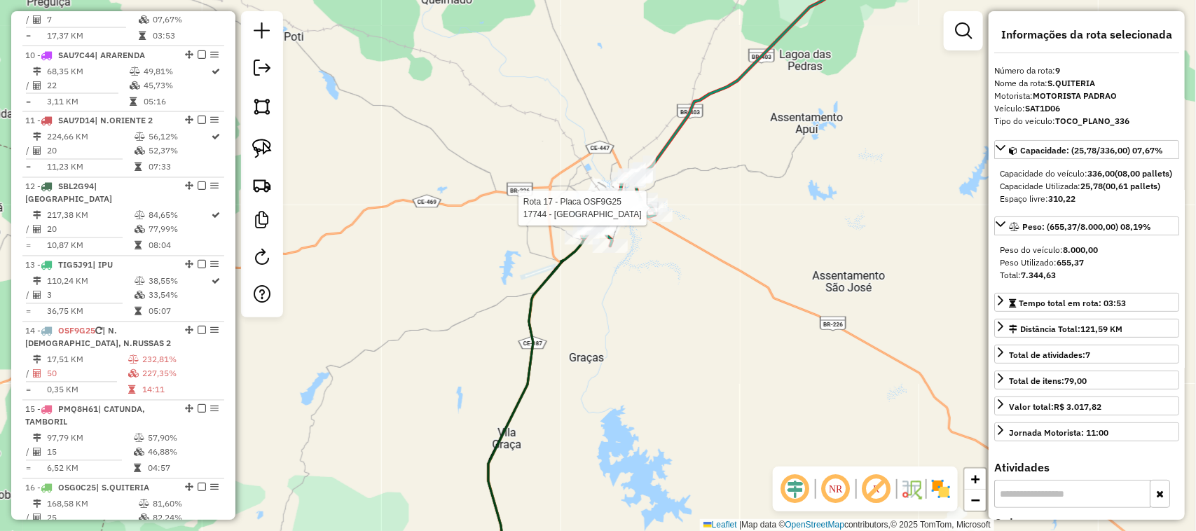
scroll to position [1280, 0]
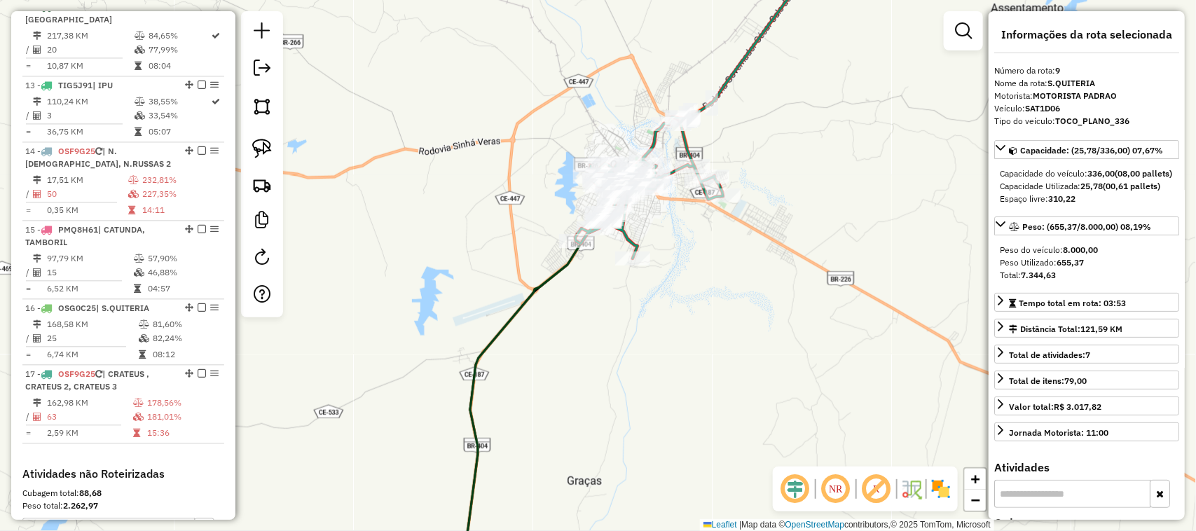
drag, startPoint x: 683, startPoint y: 317, endPoint x: 688, endPoint y: 247, distance: 70.3
click at [698, 256] on div "Janela de atendimento Grade de atendimento Capacidade Transportadoras Veículos …" at bounding box center [598, 265] width 1196 height 531
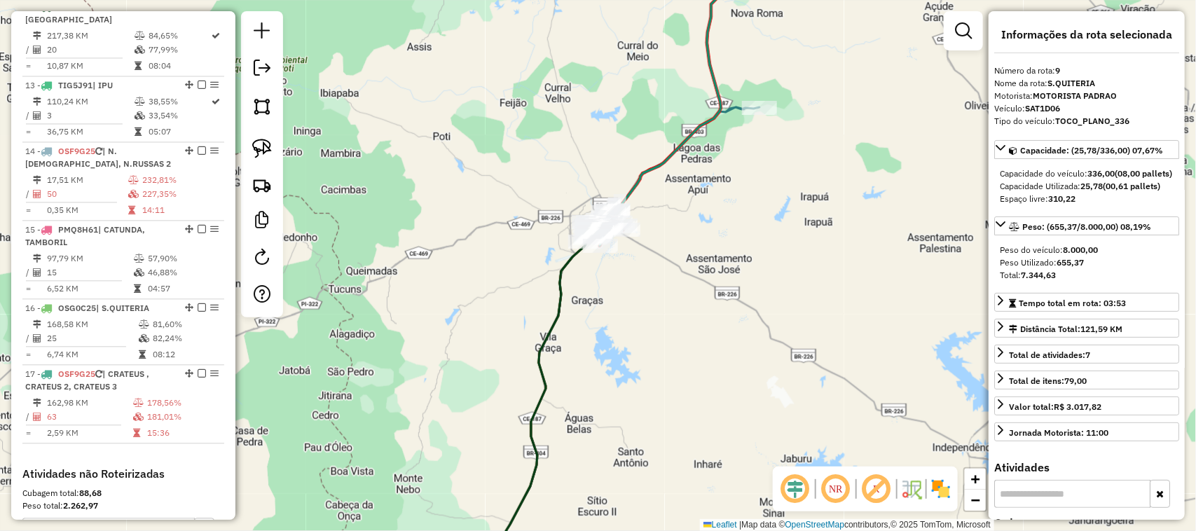
drag, startPoint x: 618, startPoint y: 345, endPoint x: 628, endPoint y: 254, distance: 91.6
click at [628, 270] on div "Janela de atendimento Grade de atendimento Capacidade Transportadoras Veículos …" at bounding box center [598, 265] width 1196 height 531
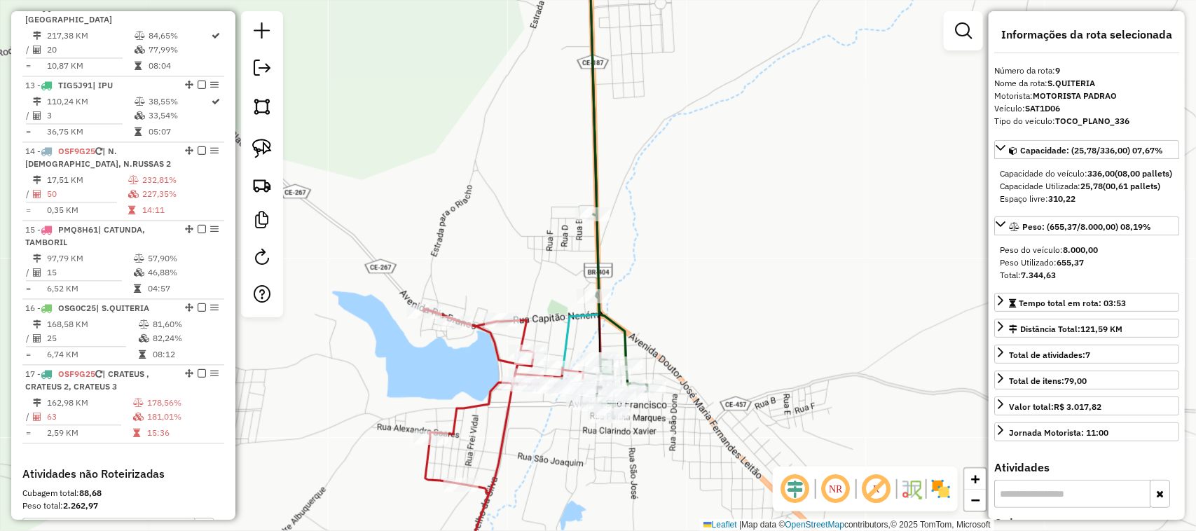
drag, startPoint x: 684, startPoint y: 303, endPoint x: 698, endPoint y: 218, distance: 86.7
click at [698, 226] on div "Janela de atendimento Grade de atendimento Capacidade Transportadoras Veículos …" at bounding box center [598, 265] width 1196 height 531
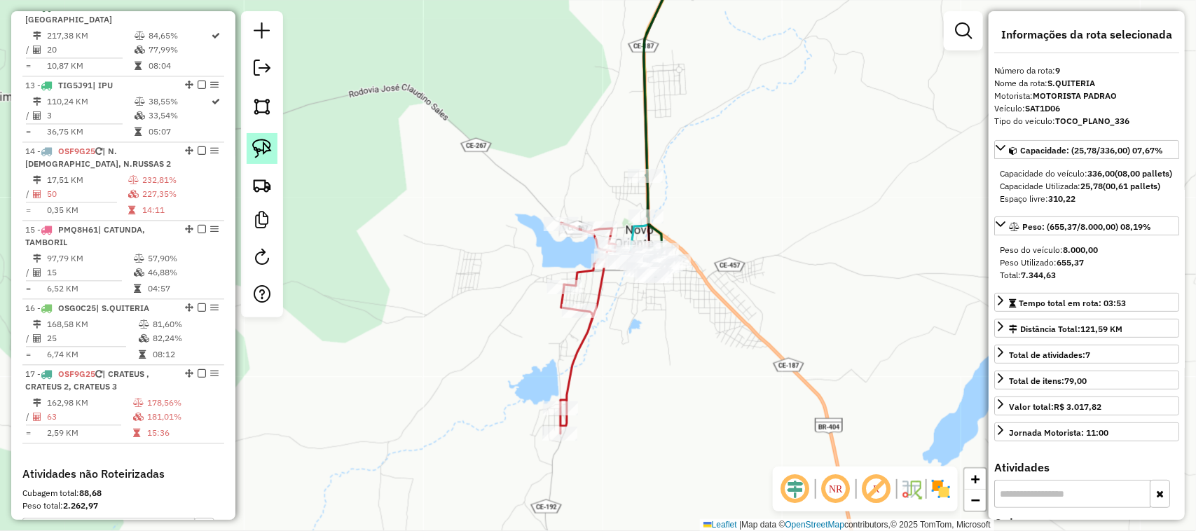
click at [258, 144] on img at bounding box center [262, 149] width 20 height 20
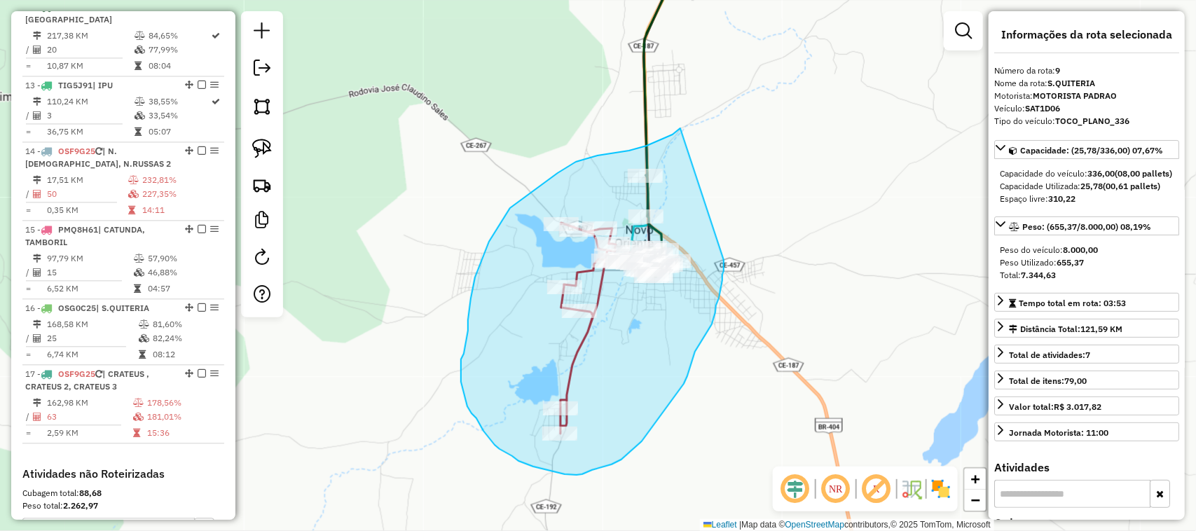
drag, startPoint x: 680, startPoint y: 128, endPoint x: 723, endPoint y: 254, distance: 133.1
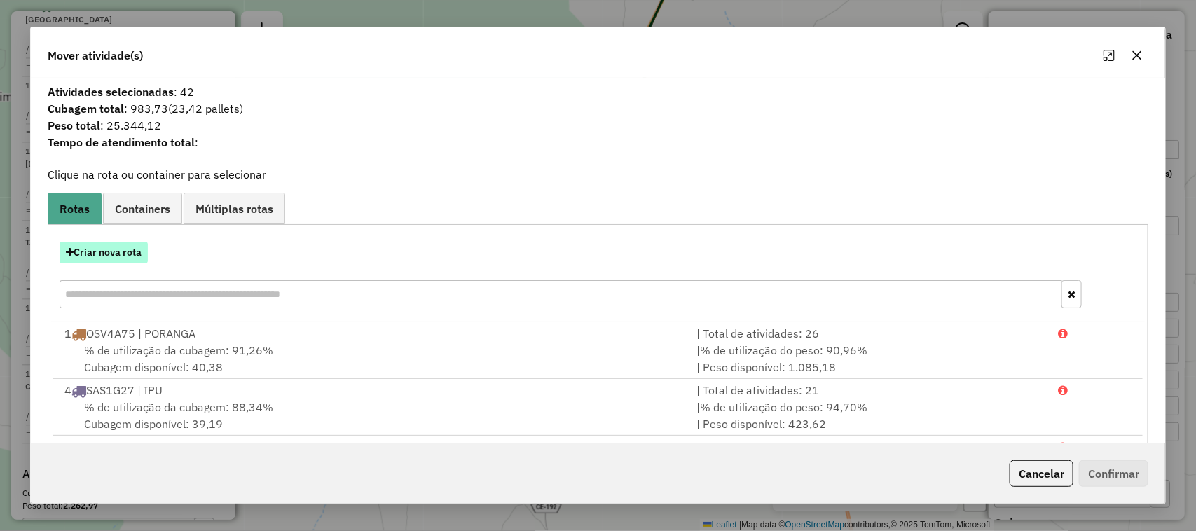
click at [97, 250] on button "Criar nova rota" at bounding box center [104, 253] width 88 height 22
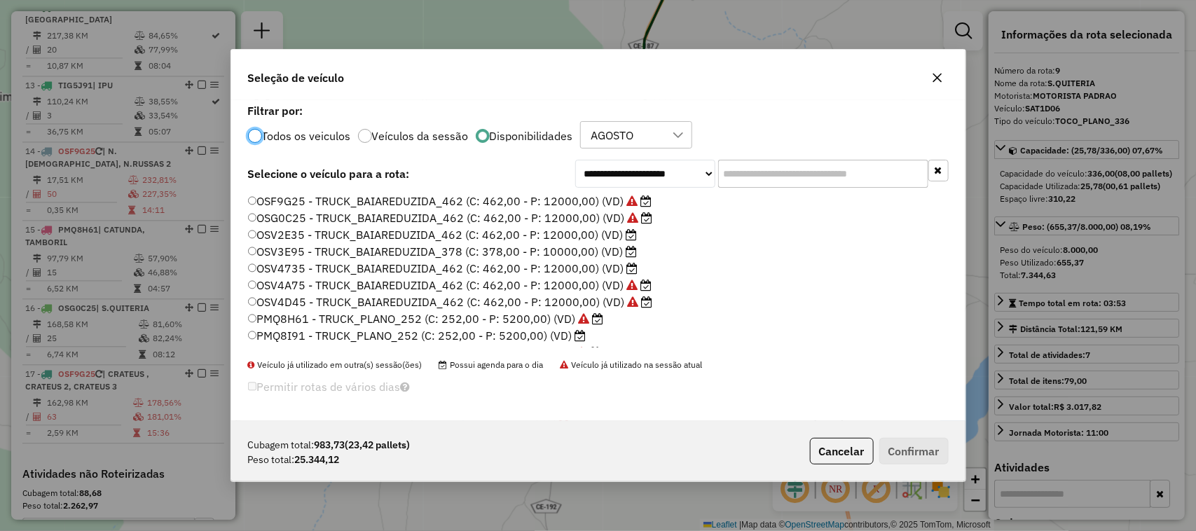
scroll to position [7, 4]
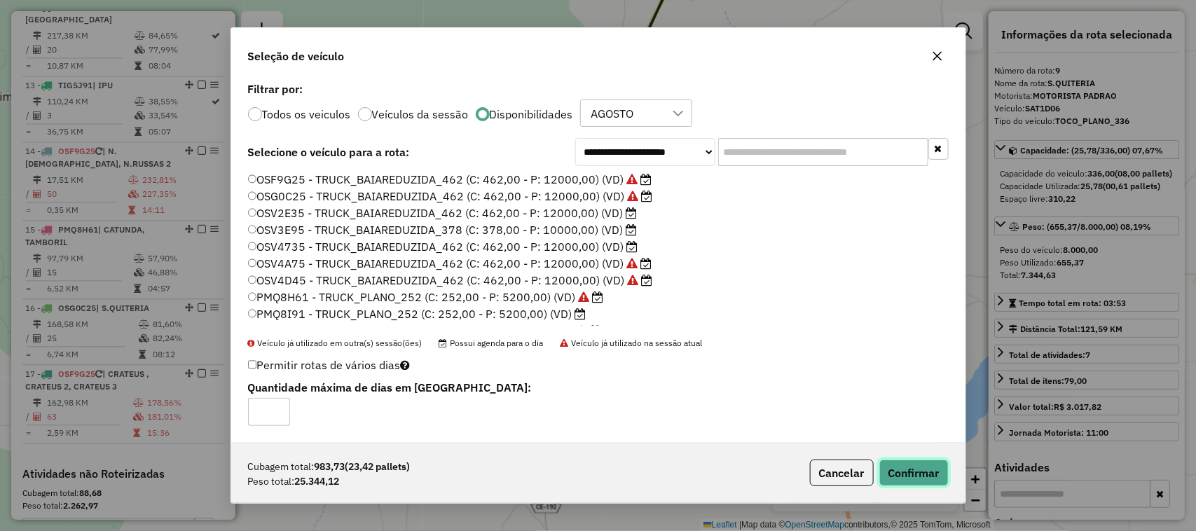
click at [904, 468] on button "Confirmar" at bounding box center [913, 472] width 69 height 27
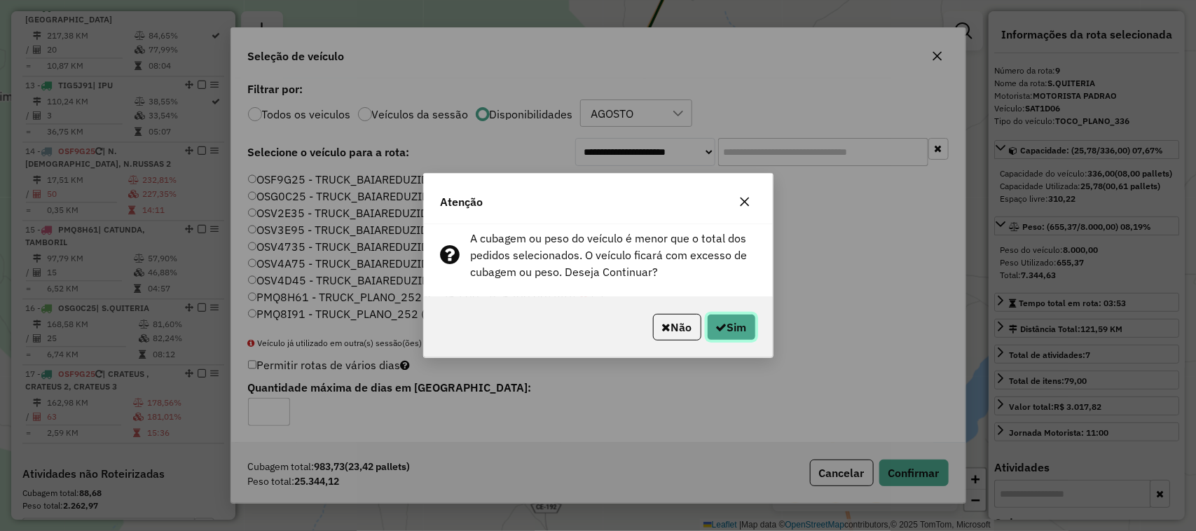
click at [738, 328] on button "Sim" at bounding box center [731, 327] width 49 height 27
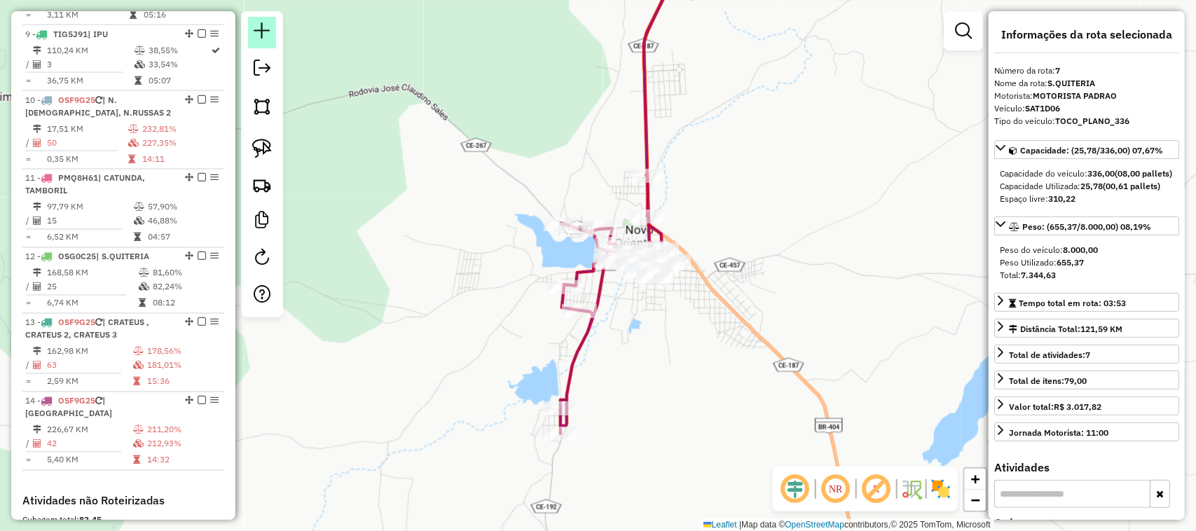
scroll to position [1082, 0]
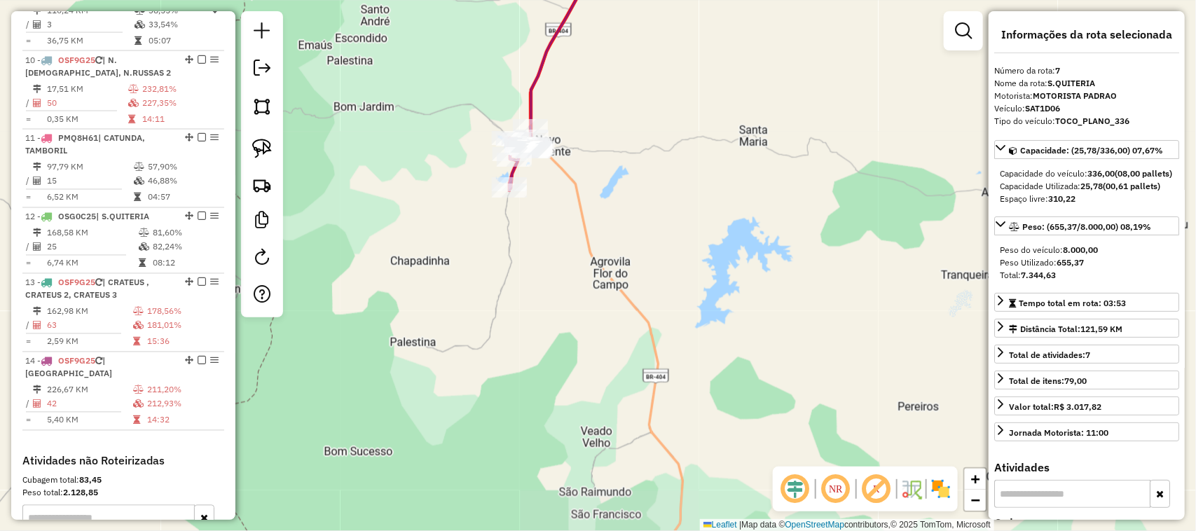
drag, startPoint x: 620, startPoint y: 95, endPoint x: 572, endPoint y: 246, distance: 157.9
click at [589, 230] on div "Janela de atendimento Grade de atendimento Capacidade Transportadoras Veículos …" at bounding box center [598, 265] width 1196 height 531
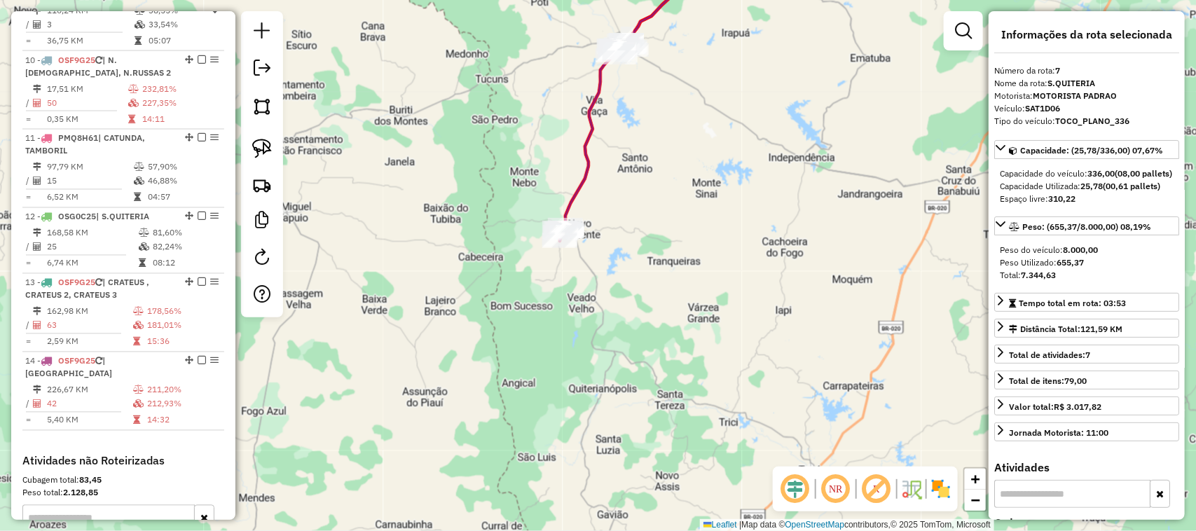
click at [606, 323] on div "Janela de atendimento Grade de atendimento Capacidade Transportadoras Veículos …" at bounding box center [598, 265] width 1196 height 531
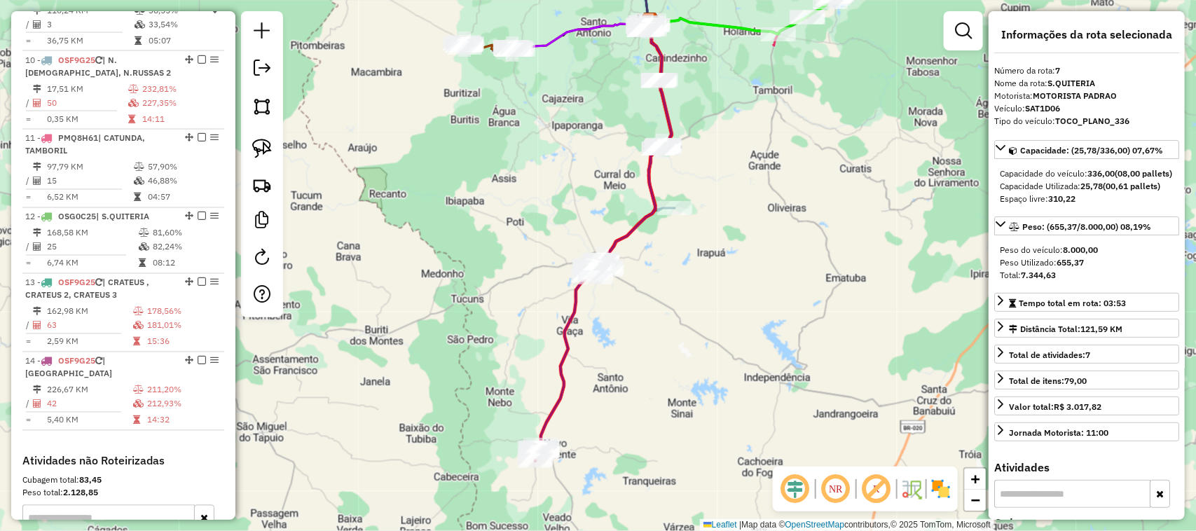
drag, startPoint x: 732, startPoint y: 326, endPoint x: 663, endPoint y: 394, distance: 96.6
click at [667, 411] on div "Janela de atendimento Grade de atendimento Capacidade Transportadoras Veículos …" at bounding box center [598, 265] width 1196 height 531
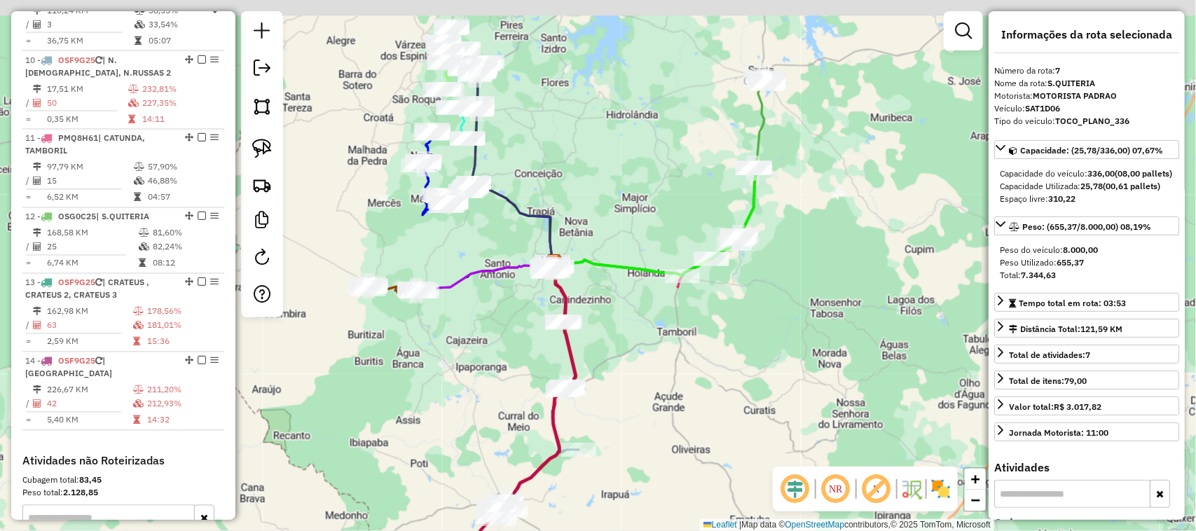
drag, startPoint x: 624, startPoint y: 292, endPoint x: 656, endPoint y: 317, distance: 40.4
click at [646, 324] on div "Janela de atendimento Grade de atendimento Capacidade Transportadoras Veículos …" at bounding box center [598, 265] width 1196 height 531
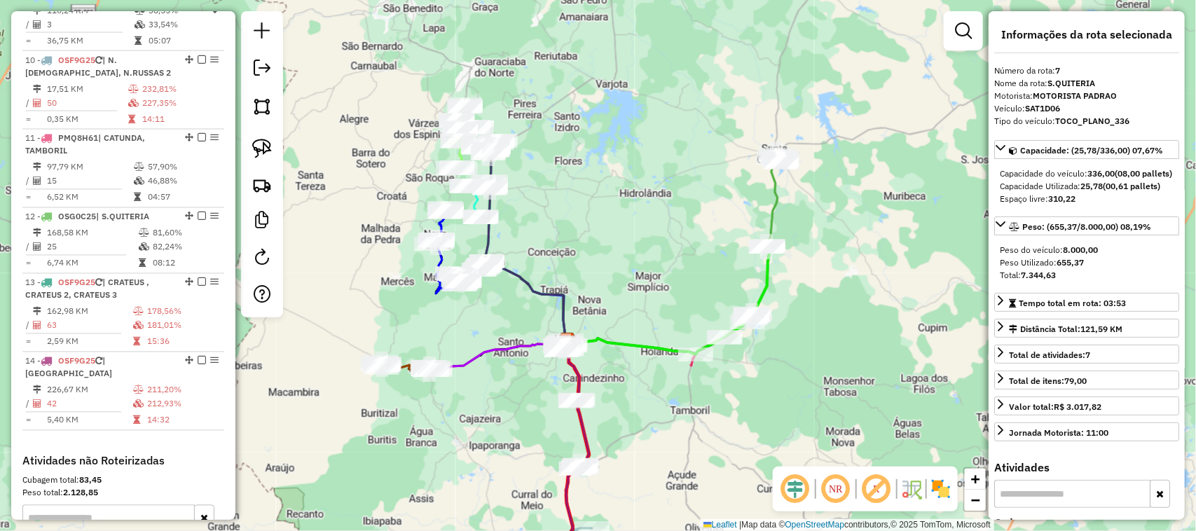
drag, startPoint x: 617, startPoint y: 159, endPoint x: 643, endPoint y: 243, distance: 88.0
click at [635, 243] on div "Janela de atendimento Grade de atendimento Capacidade Transportadoras Veículos …" at bounding box center [598, 265] width 1196 height 531
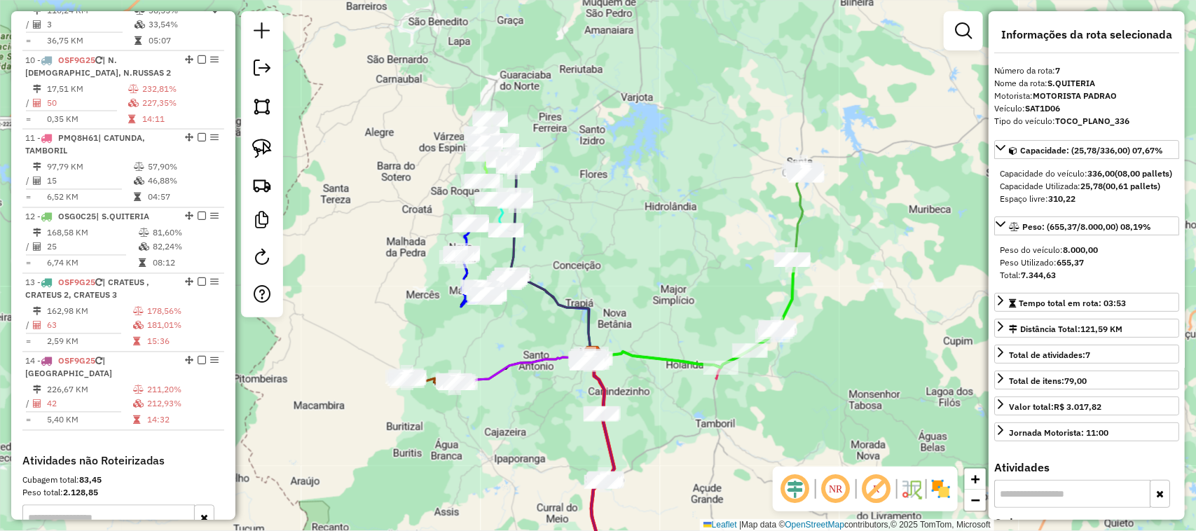
drag, startPoint x: 651, startPoint y: 245, endPoint x: 684, endPoint y: 249, distance: 32.5
click at [679, 249] on div "Janela de atendimento Grade de atendimento Capacidade Transportadoras Veículos …" at bounding box center [598, 265] width 1196 height 531
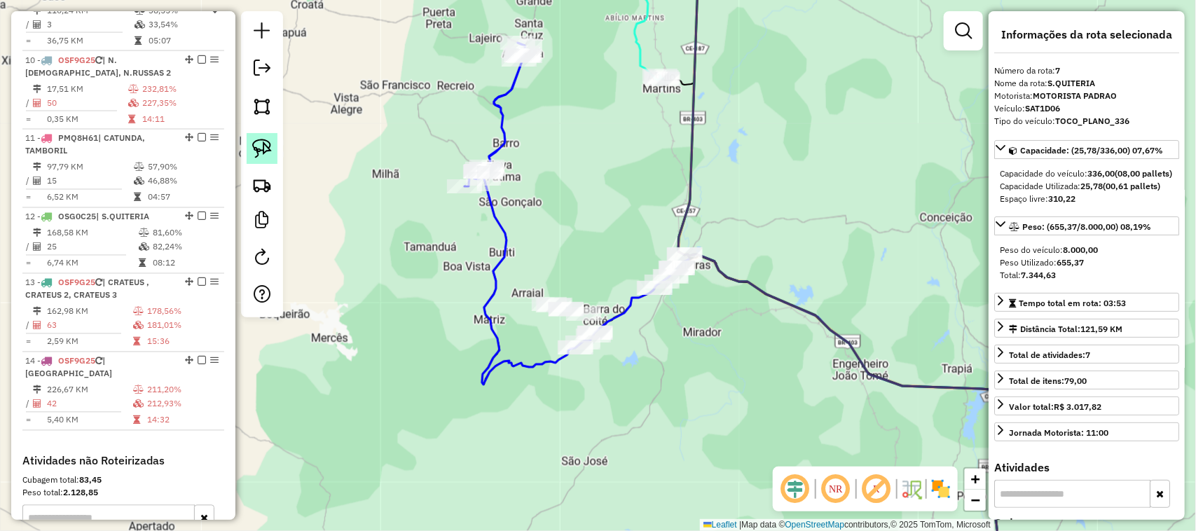
click at [258, 146] on img at bounding box center [262, 149] width 20 height 20
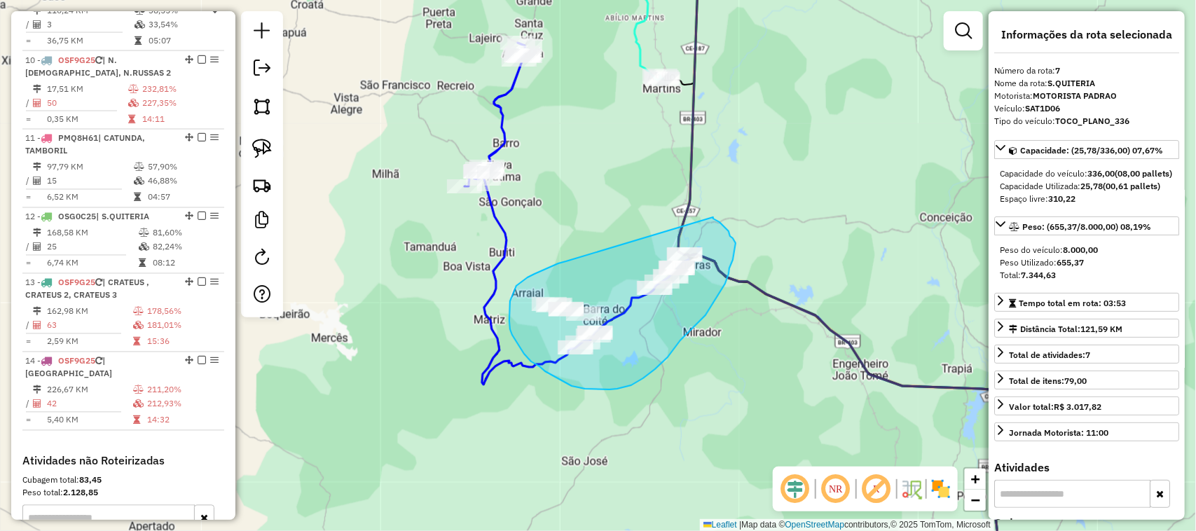
drag, startPoint x: 548, startPoint y: 268, endPoint x: 713, endPoint y: 217, distance: 173.0
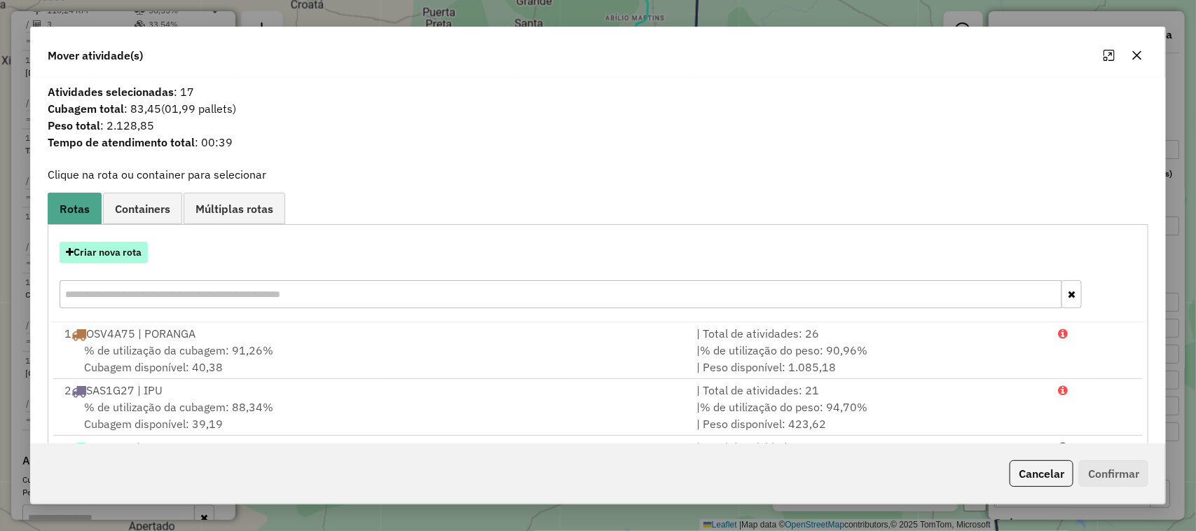
click at [113, 250] on button "Criar nova rota" at bounding box center [104, 253] width 88 height 22
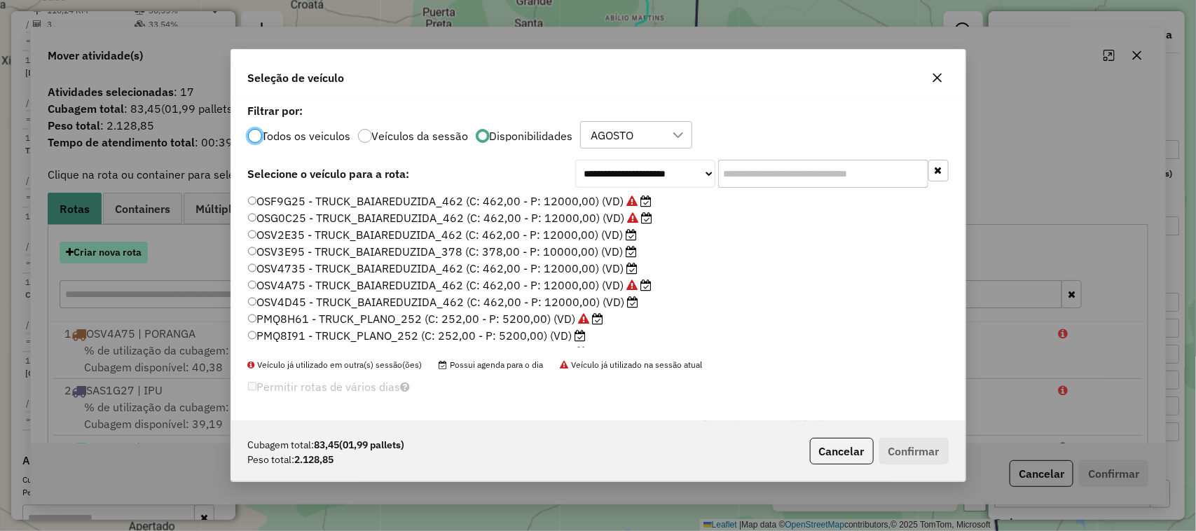
scroll to position [7, 4]
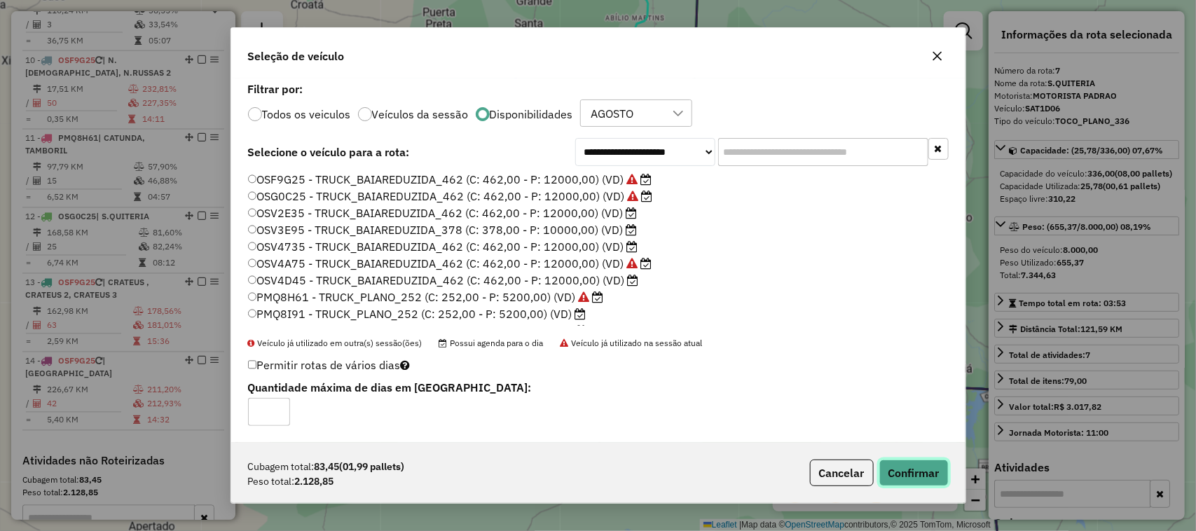
drag, startPoint x: 918, startPoint y: 464, endPoint x: 909, endPoint y: 456, distance: 11.9
click at [918, 464] on button "Confirmar" at bounding box center [913, 472] width 69 height 27
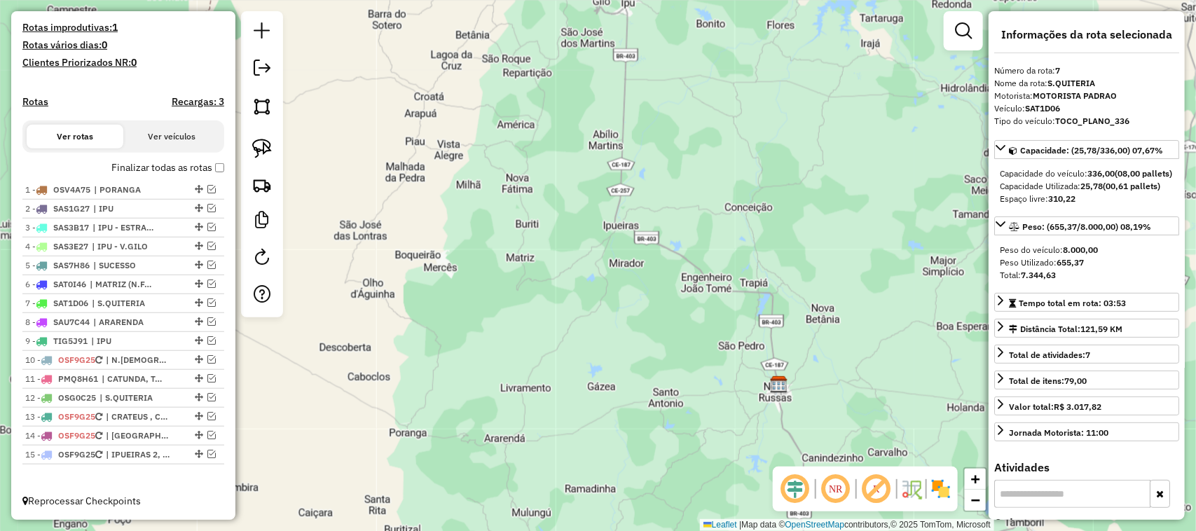
scroll to position [375, 0]
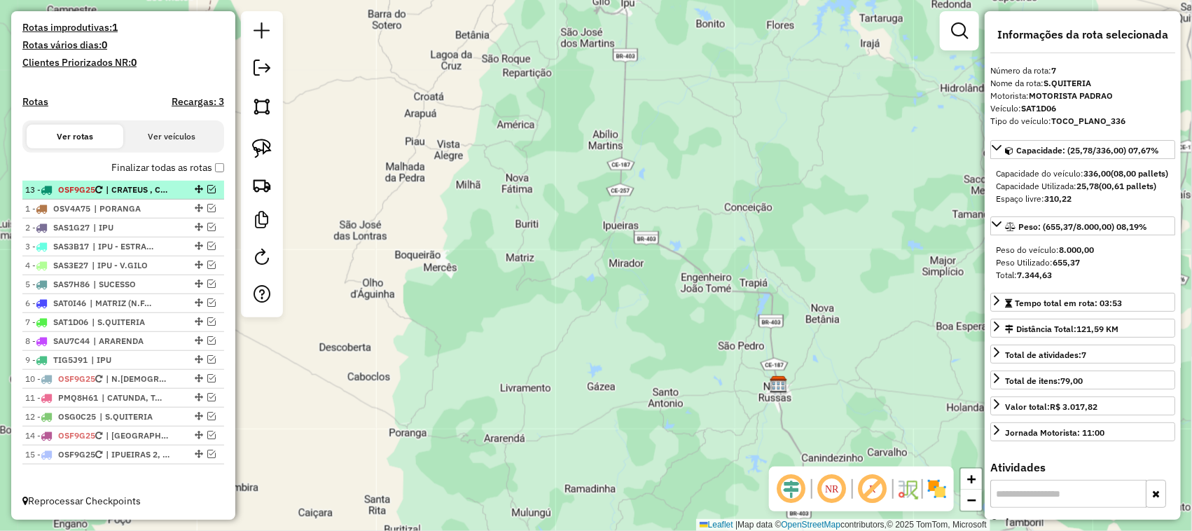
drag, startPoint x: 193, startPoint y: 415, endPoint x: 211, endPoint y: 183, distance: 233.2
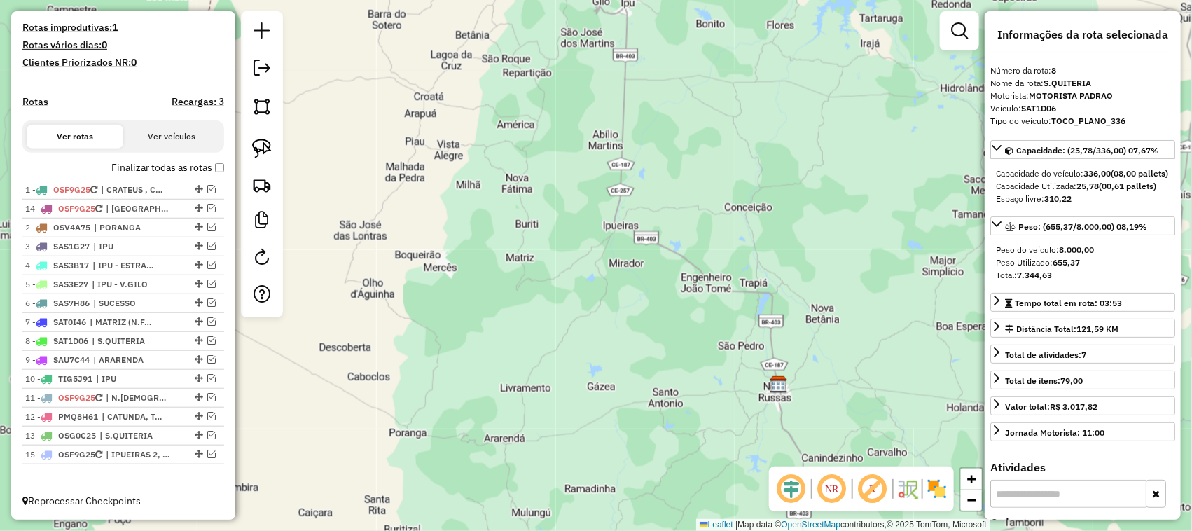
drag, startPoint x: 197, startPoint y: 435, endPoint x: 186, endPoint y: 201, distance: 234.2
drag, startPoint x: 197, startPoint y: 436, endPoint x: 193, endPoint y: 223, distance: 213.0
drag, startPoint x: 198, startPoint y: 356, endPoint x: 194, endPoint y: 243, distance: 112.8
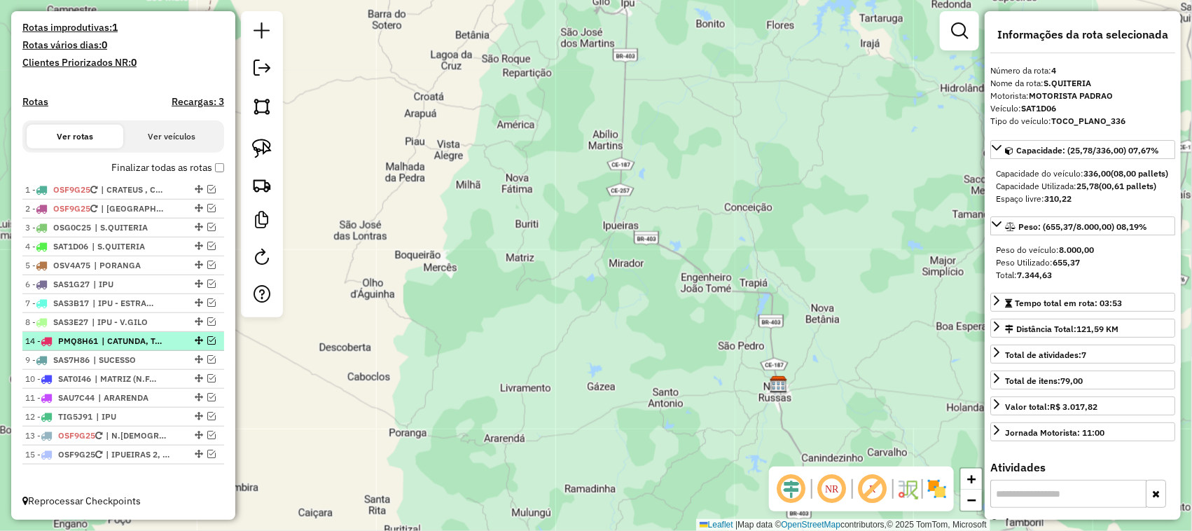
drag, startPoint x: 194, startPoint y: 432, endPoint x: 179, endPoint y: 345, distance: 88.1
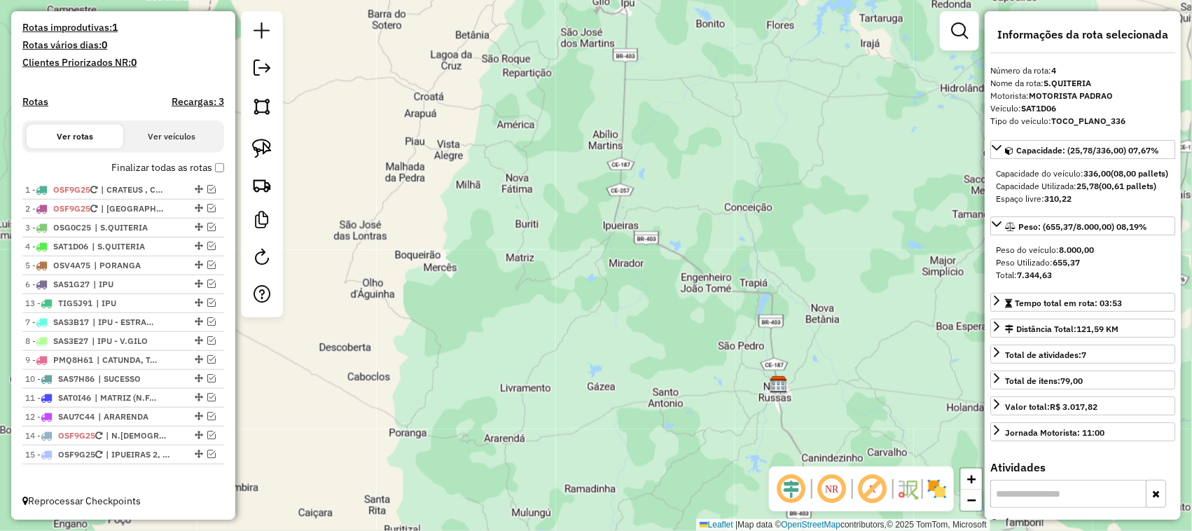
drag, startPoint x: 197, startPoint y: 415, endPoint x: 183, endPoint y: 292, distance: 123.4
drag, startPoint x: 194, startPoint y: 452, endPoint x: 174, endPoint y: 354, distance: 100.1
drag, startPoint x: 195, startPoint y: 417, endPoint x: 173, endPoint y: 355, distance: 65.3
drag, startPoint x: 194, startPoint y: 261, endPoint x: 172, endPoint y: 345, distance: 86.3
drag, startPoint x: 198, startPoint y: 436, endPoint x: 174, endPoint y: 361, distance: 78.0
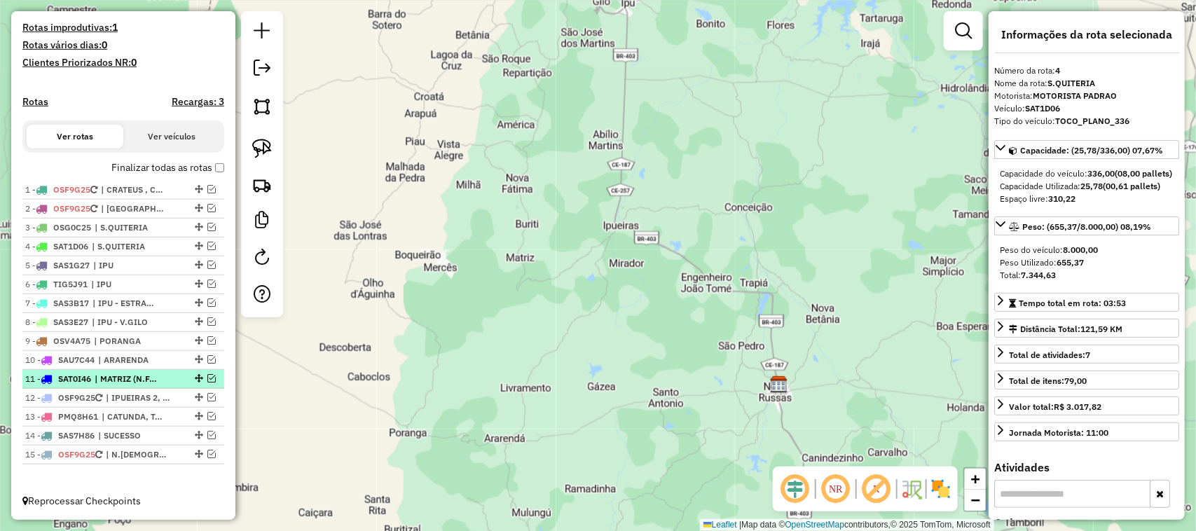
click at [207, 377] on em at bounding box center [211, 378] width 8 height 8
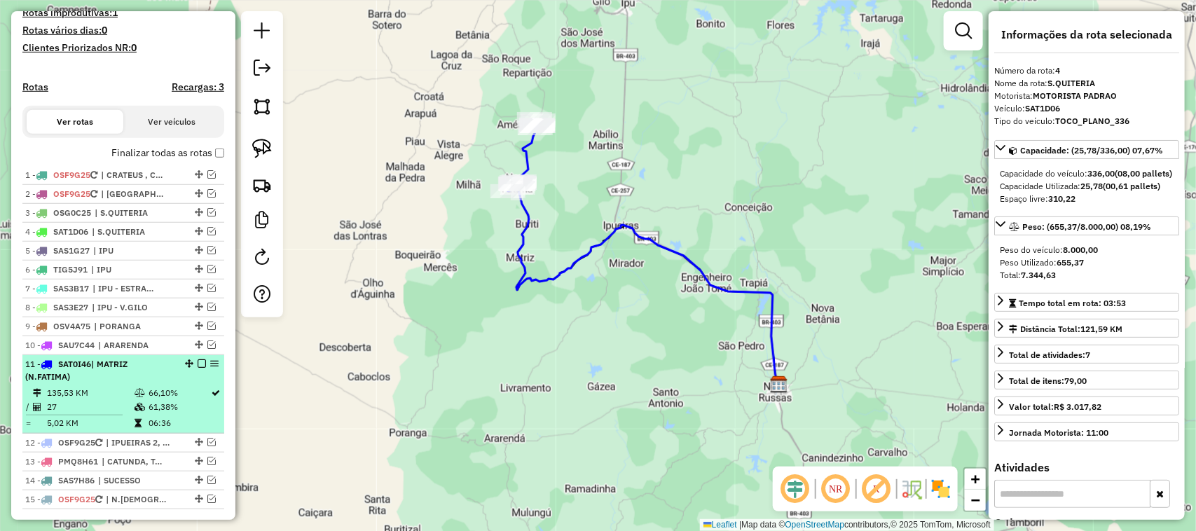
click at [117, 383] on div "11 - SAT0I46 | MATRIZ (N.FATIMA)" at bounding box center [99, 370] width 148 height 25
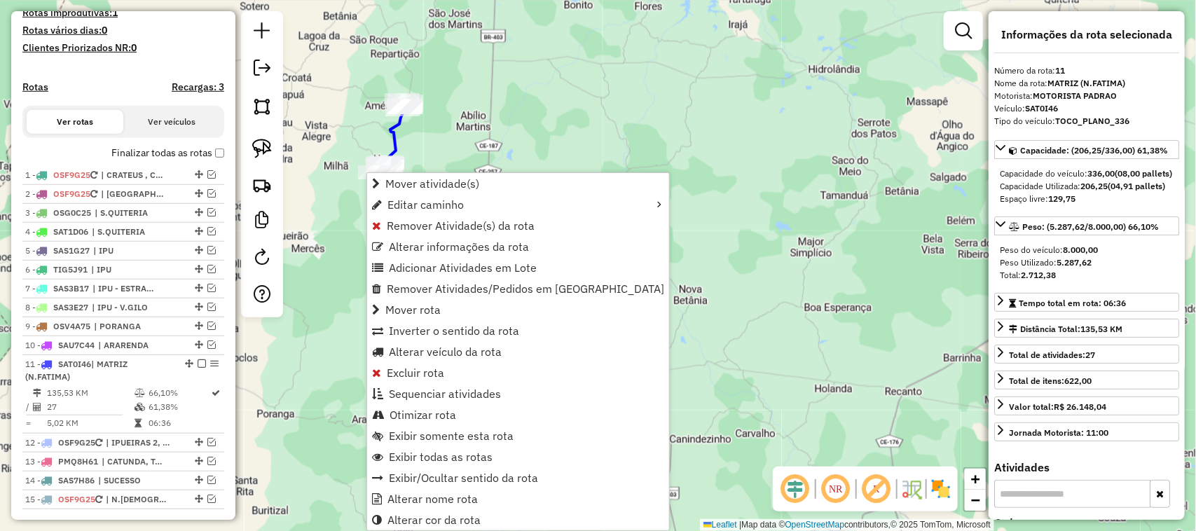
scroll to position [434, 0]
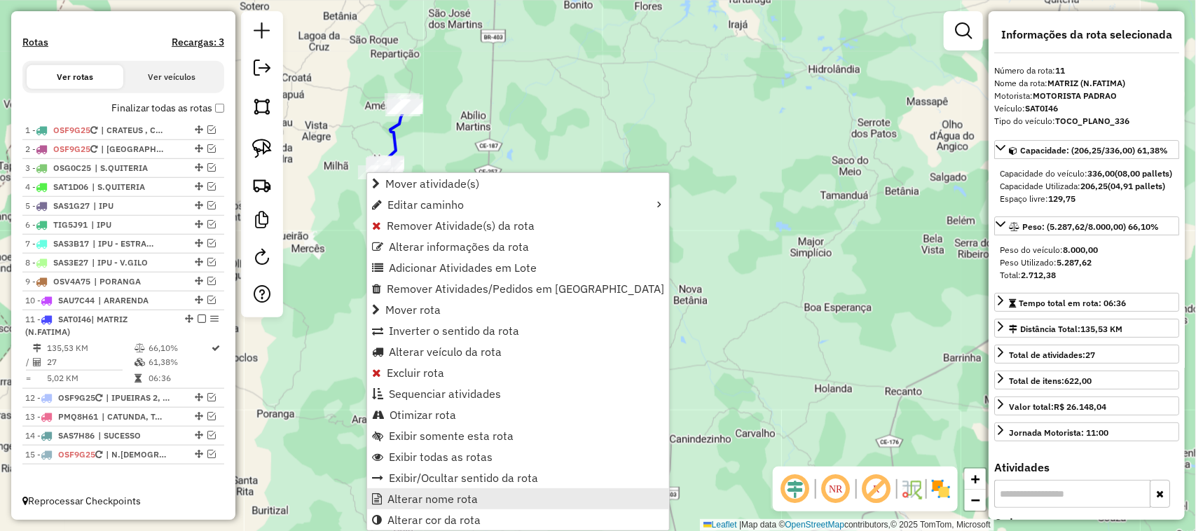
click at [436, 495] on span "Alterar nome rota" at bounding box center [432, 498] width 90 height 11
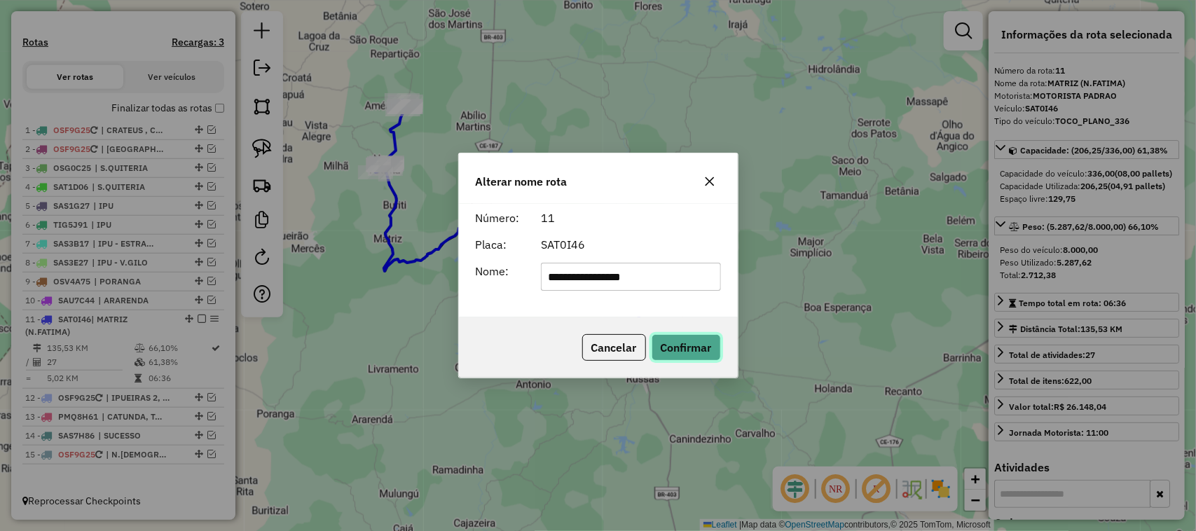
click at [691, 343] on button "Confirmar" at bounding box center [685, 347] width 69 height 27
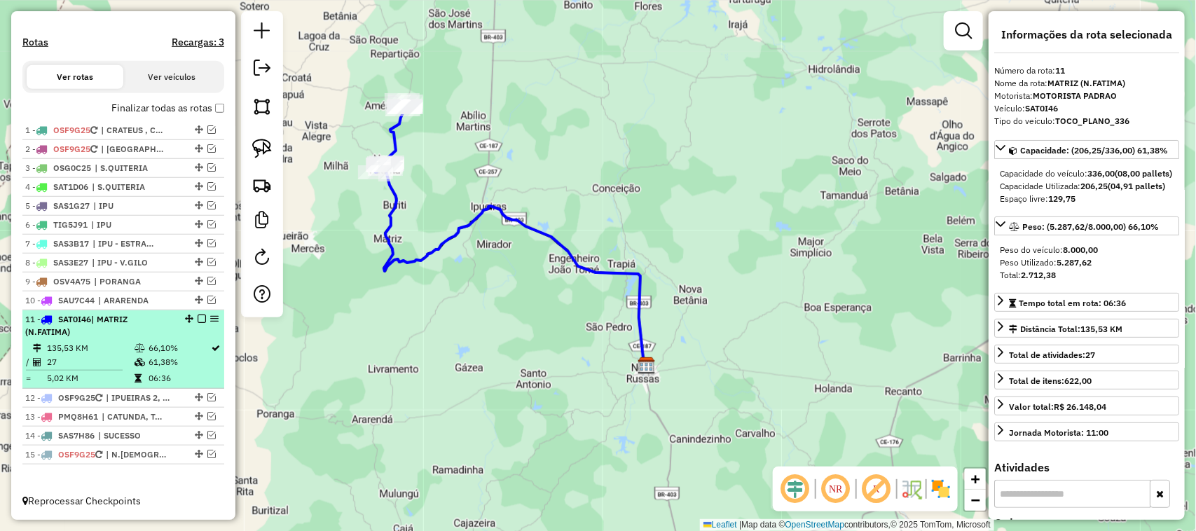
click at [81, 363] on td "27" at bounding box center [90, 362] width 88 height 14
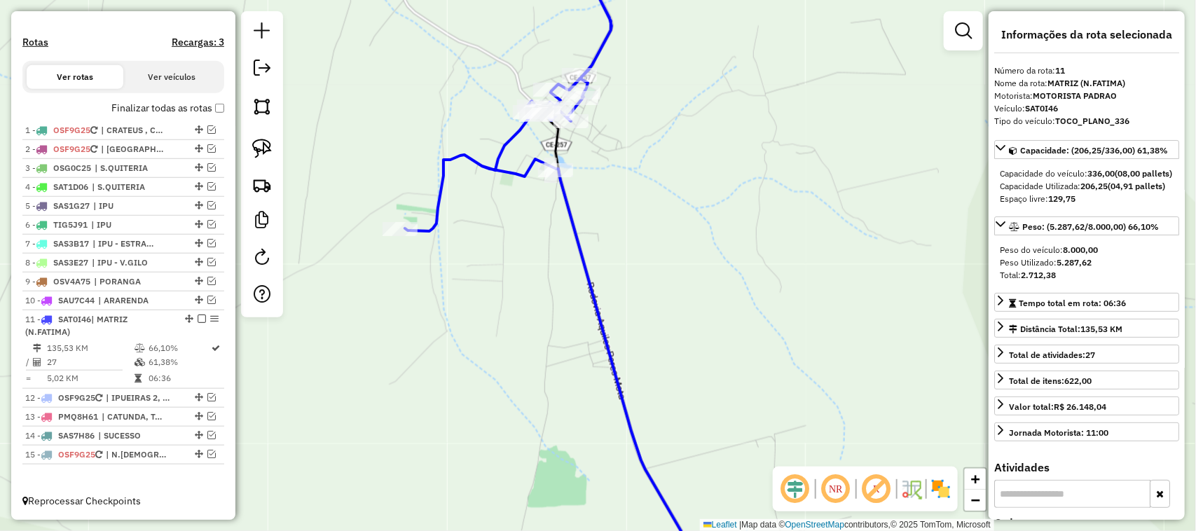
drag, startPoint x: 614, startPoint y: 140, endPoint x: 609, endPoint y: 258, distance: 117.7
click at [611, 257] on div "Janela de atendimento Grade de atendimento Capacidade Transportadoras Veículos …" at bounding box center [598, 265] width 1196 height 531
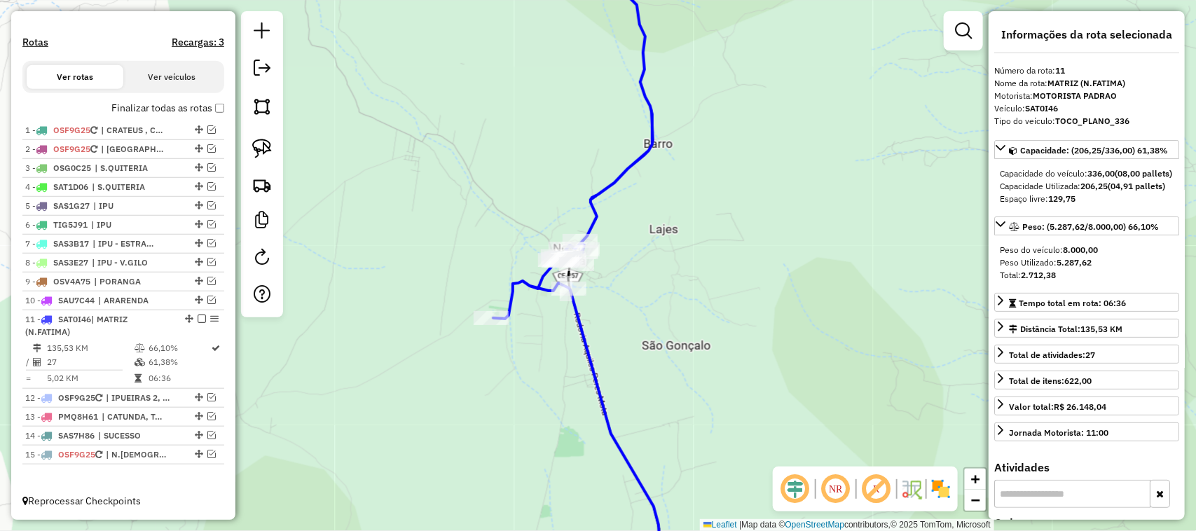
click at [501, 326] on div "Janela de atendimento Grade de atendimento Capacidade Transportadoras Veículos …" at bounding box center [598, 265] width 1196 height 531
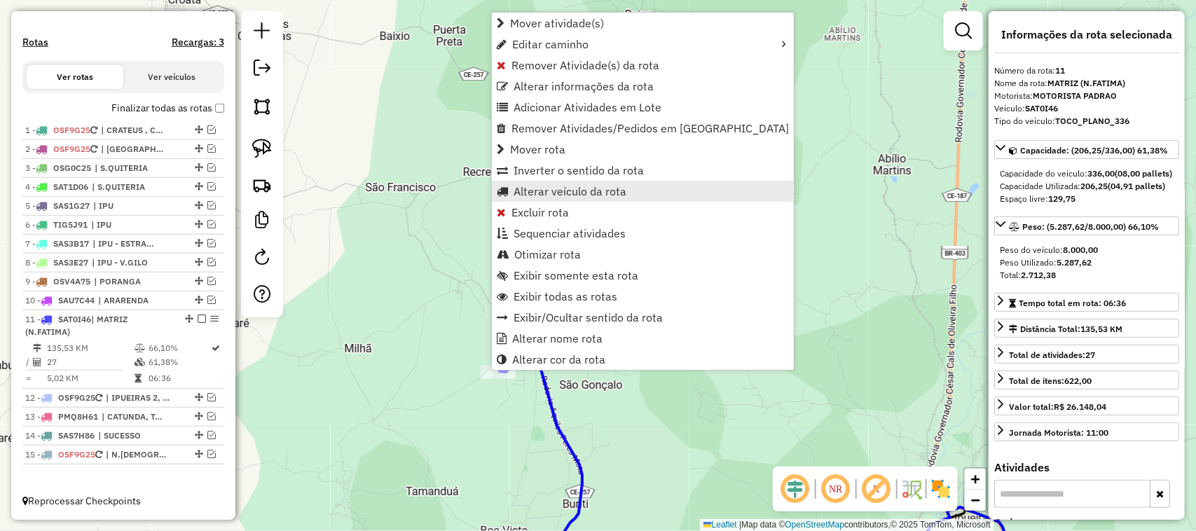
click at [538, 191] on span "Alterar veículo da rota" at bounding box center [569, 191] width 113 height 11
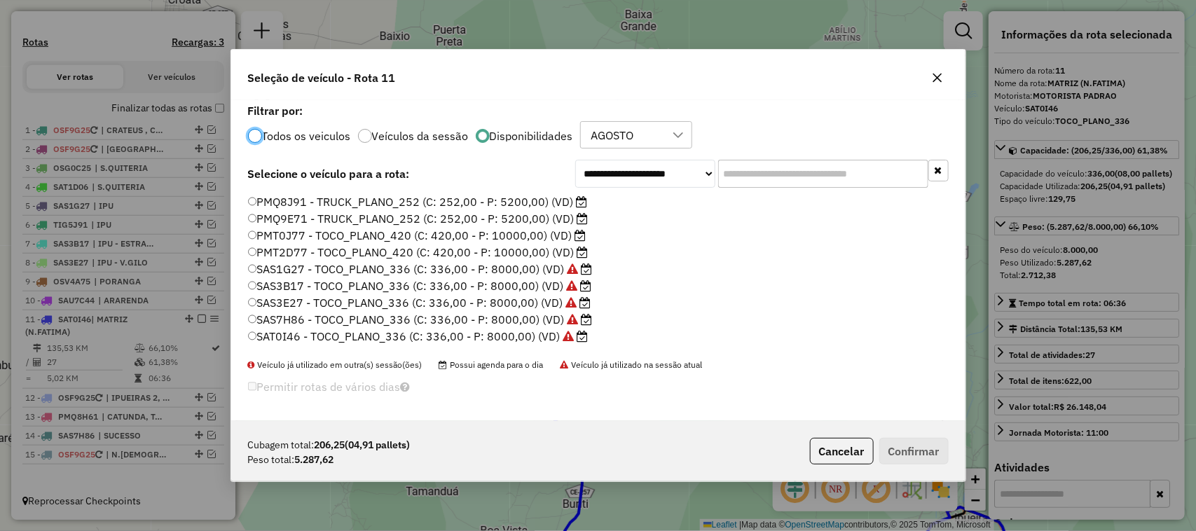
scroll to position [175, 0]
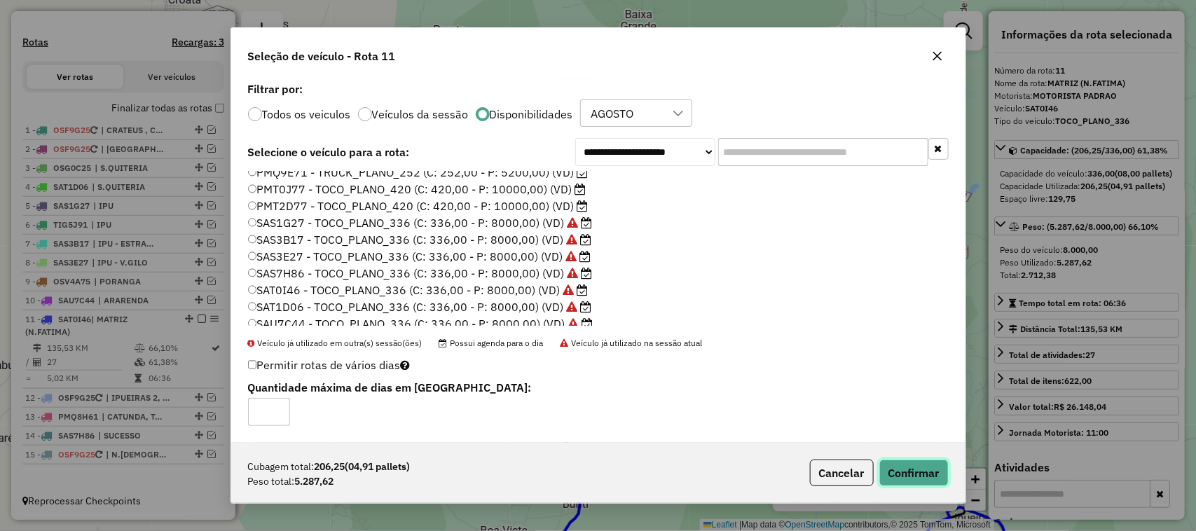
click at [915, 471] on button "Confirmar" at bounding box center [913, 472] width 69 height 27
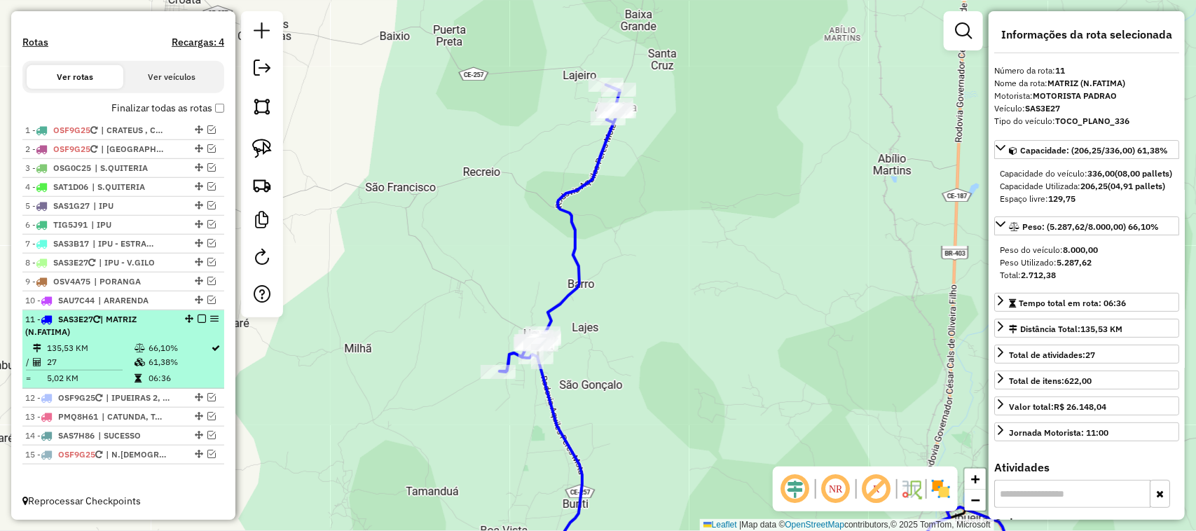
click at [198, 314] on em at bounding box center [202, 318] width 8 height 8
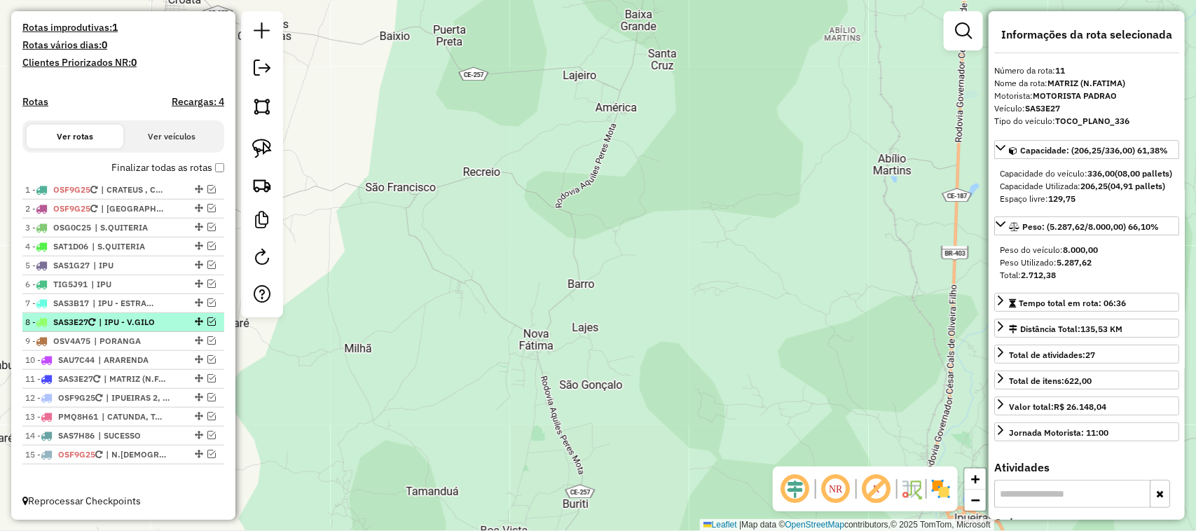
scroll to position [375, 0]
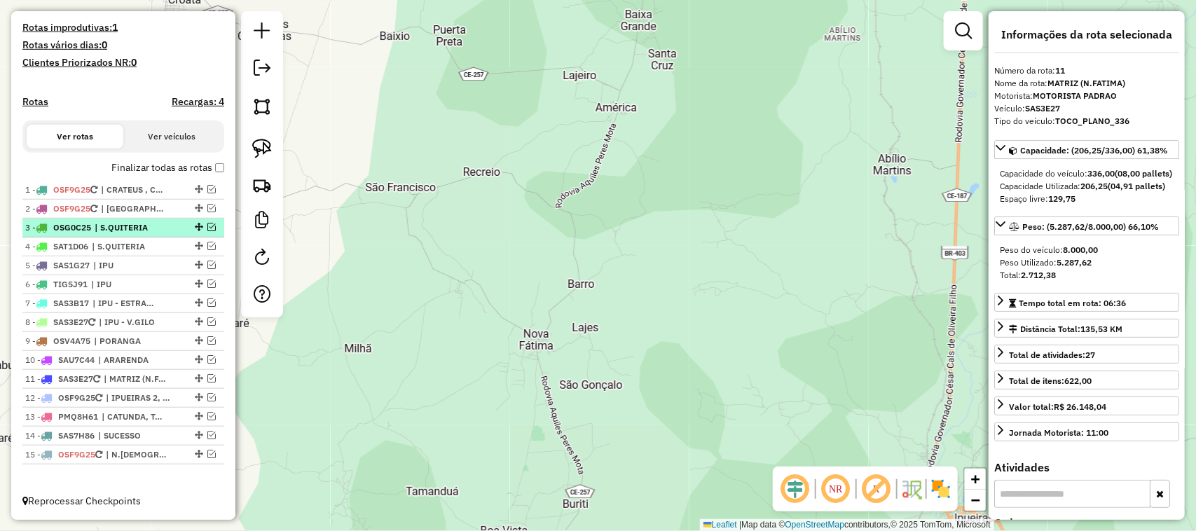
click at [211, 223] on em at bounding box center [211, 227] width 8 height 8
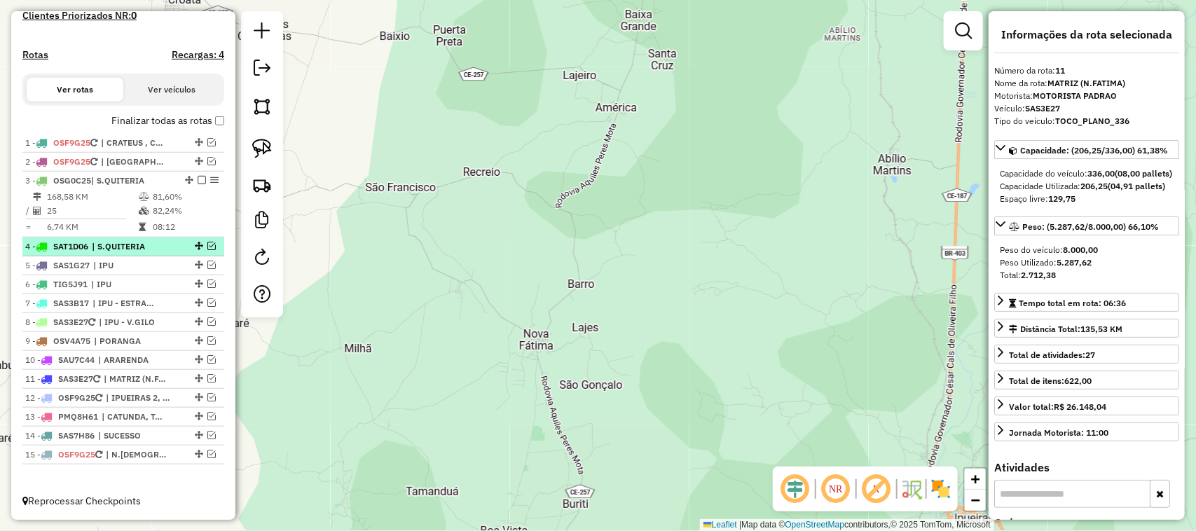
click at [207, 244] on em at bounding box center [211, 246] width 8 height 8
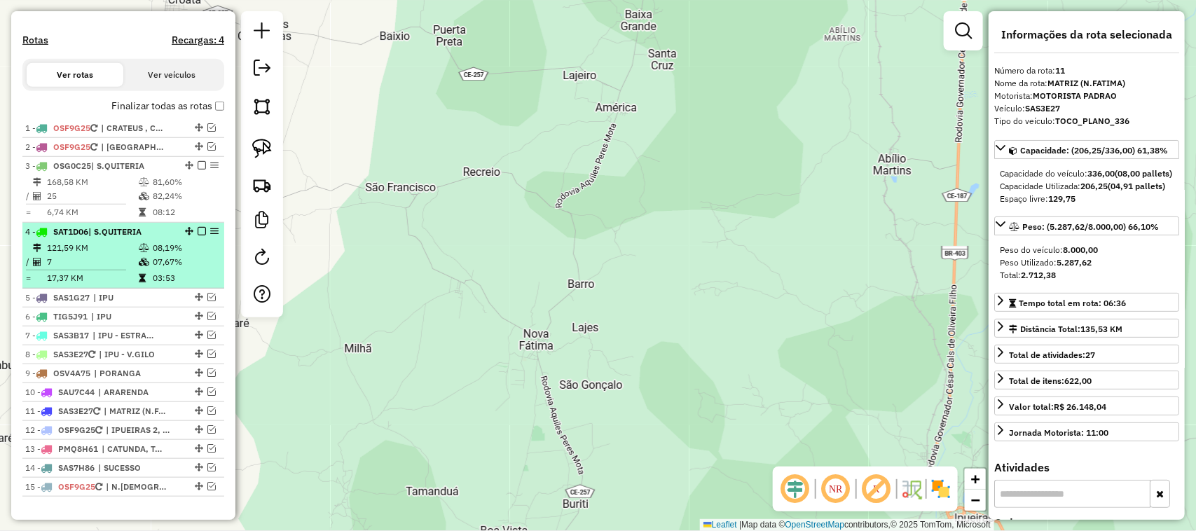
scroll to position [434, 0]
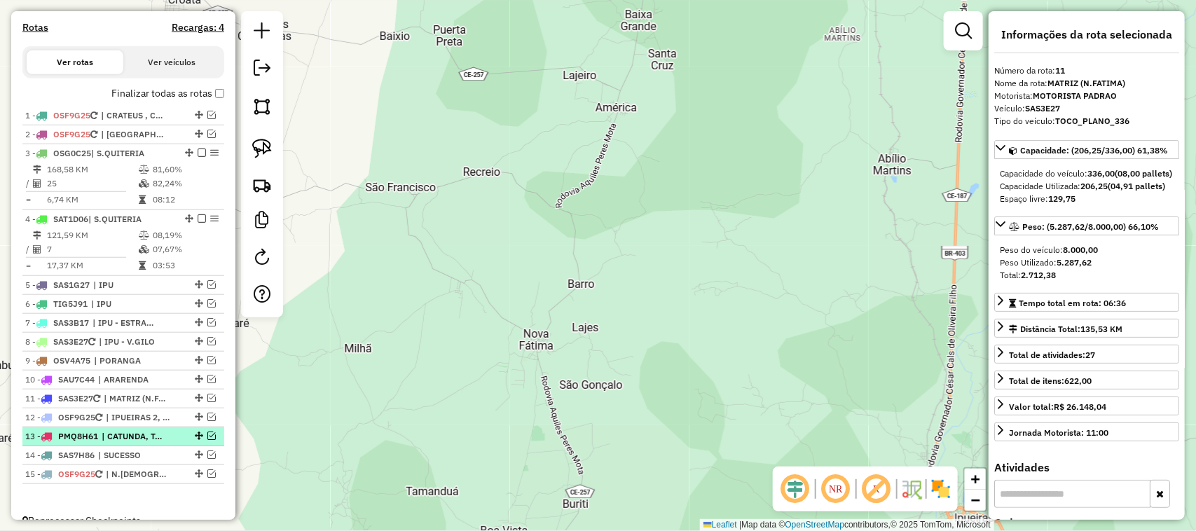
click at [209, 440] on em at bounding box center [211, 435] width 8 height 8
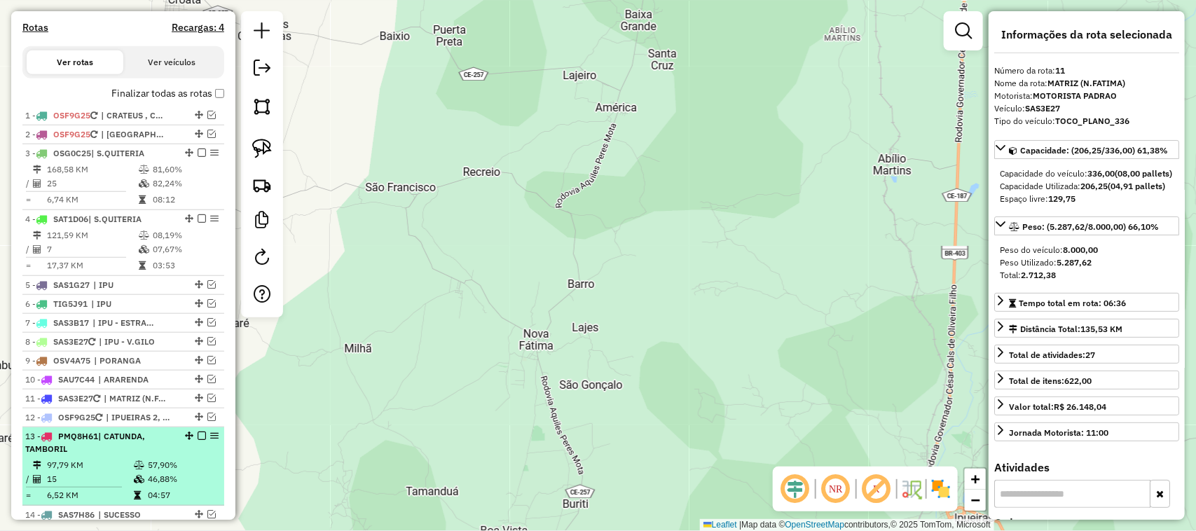
click at [105, 472] on td "97,79 KM" at bounding box center [89, 465] width 87 height 14
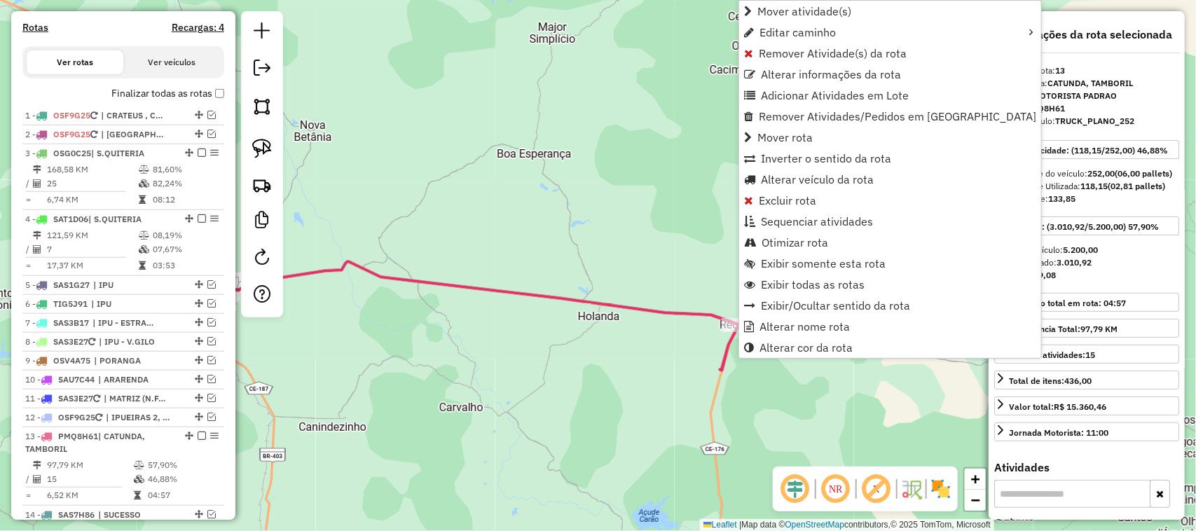
scroll to position [527, 0]
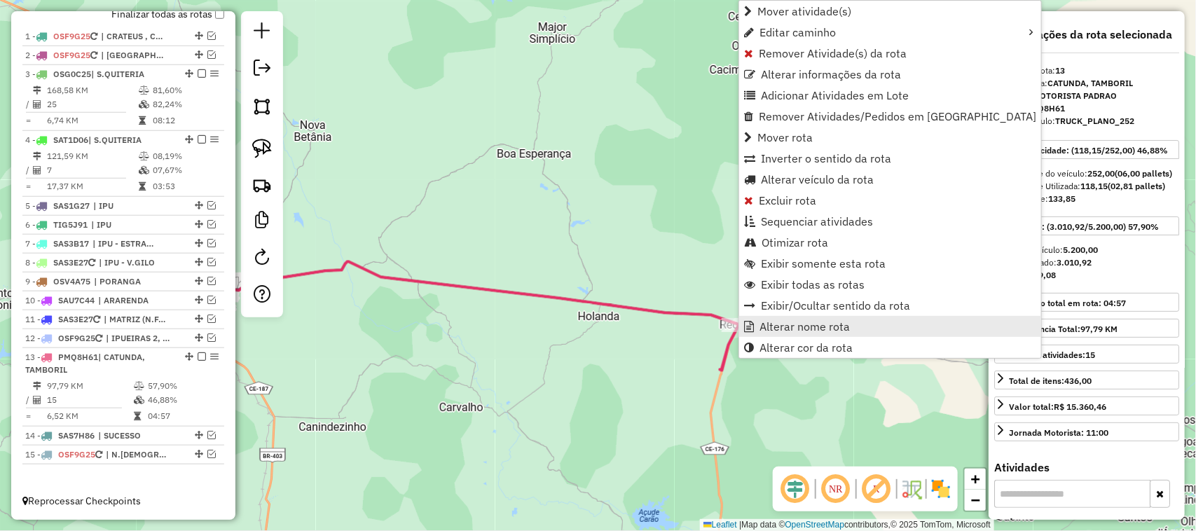
click at [785, 326] on span "Alterar nome rota" at bounding box center [804, 326] width 90 height 11
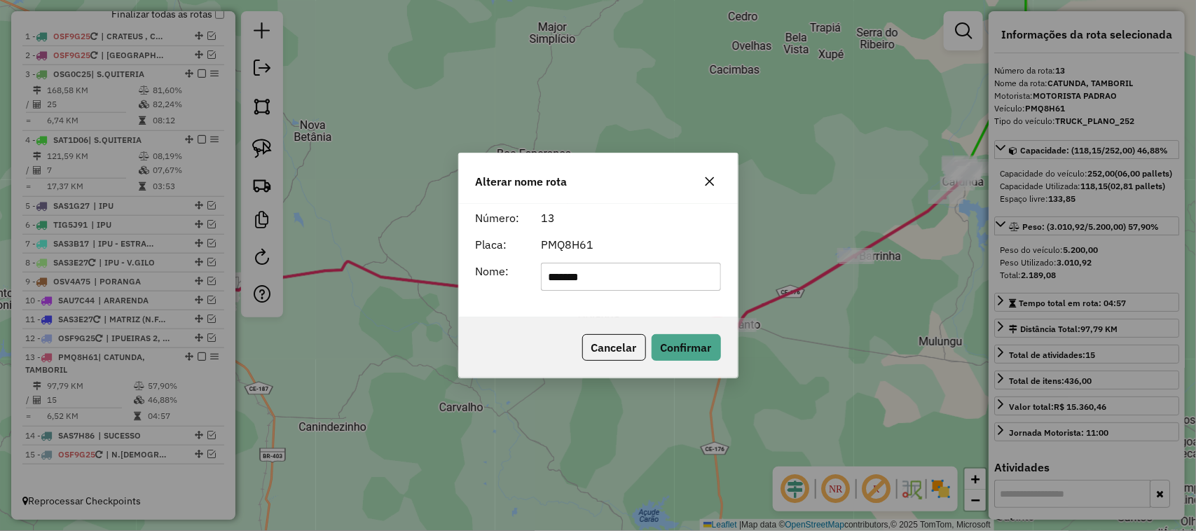
type input "*******"
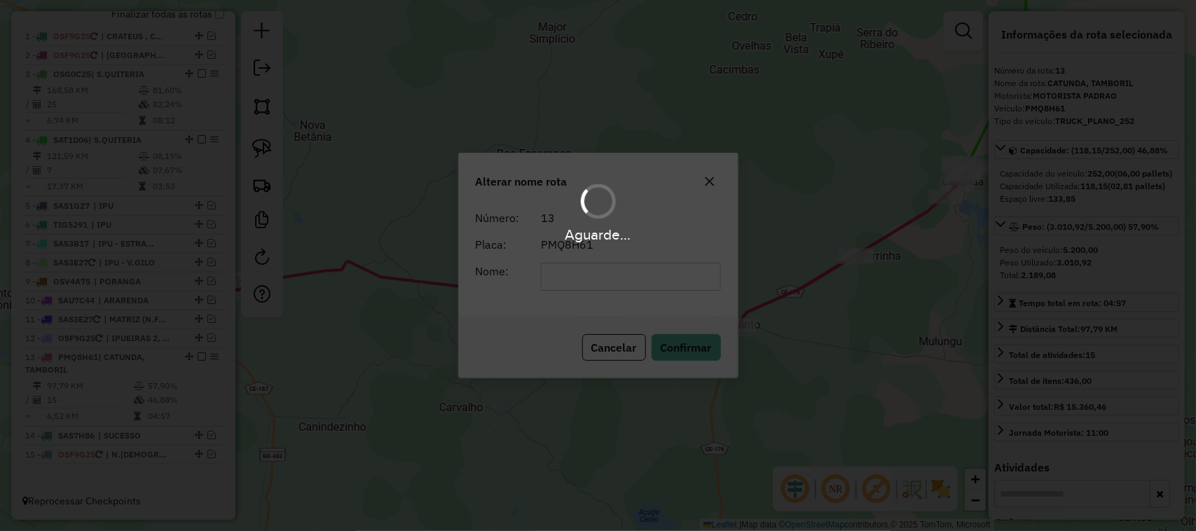
scroll to position [515, 0]
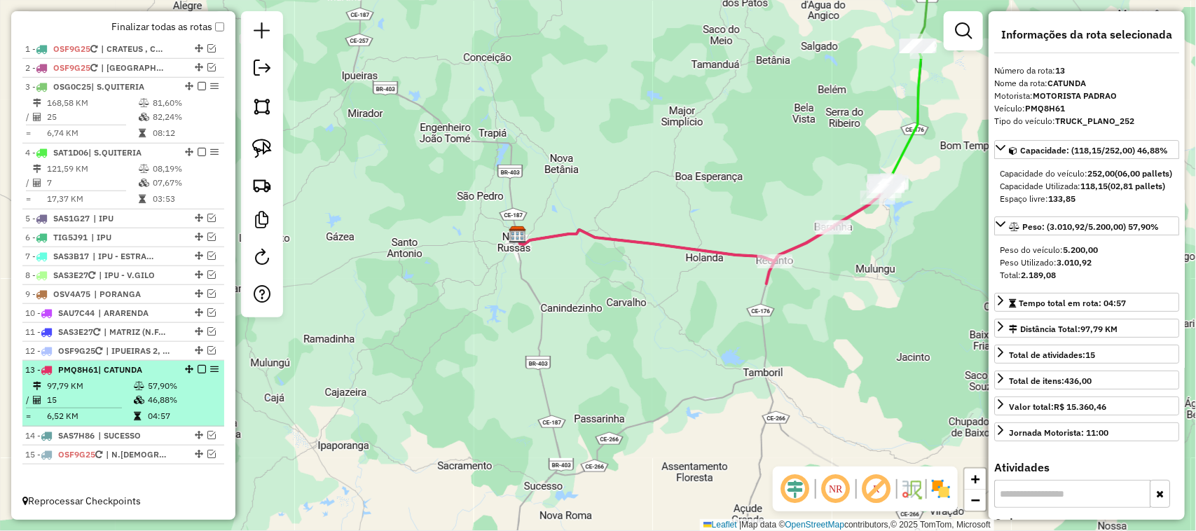
click at [99, 389] on td "97,79 KM" at bounding box center [89, 386] width 87 height 14
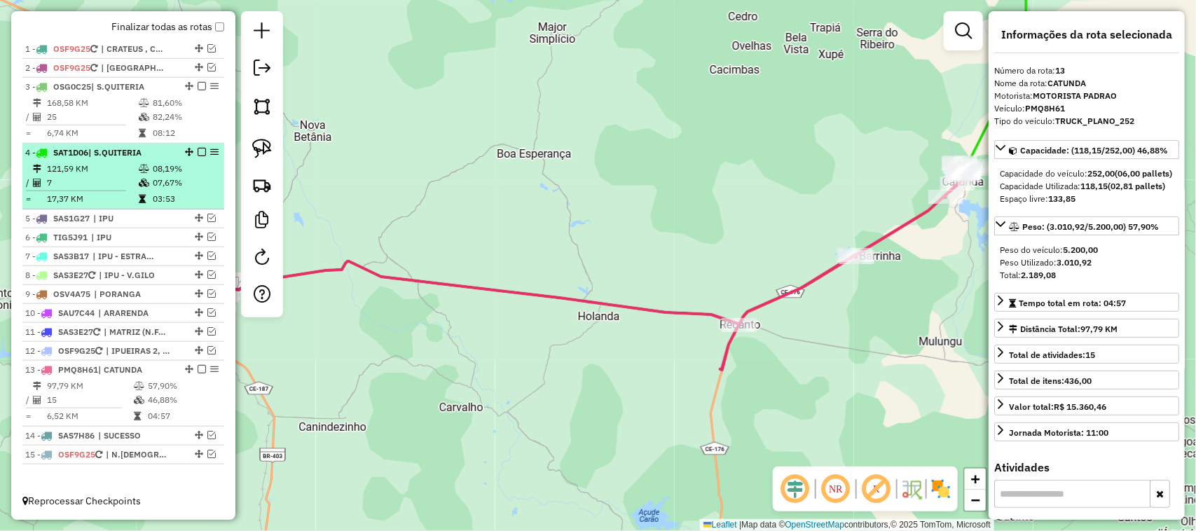
click at [96, 172] on td "121,59 KM" at bounding box center [92, 169] width 92 height 14
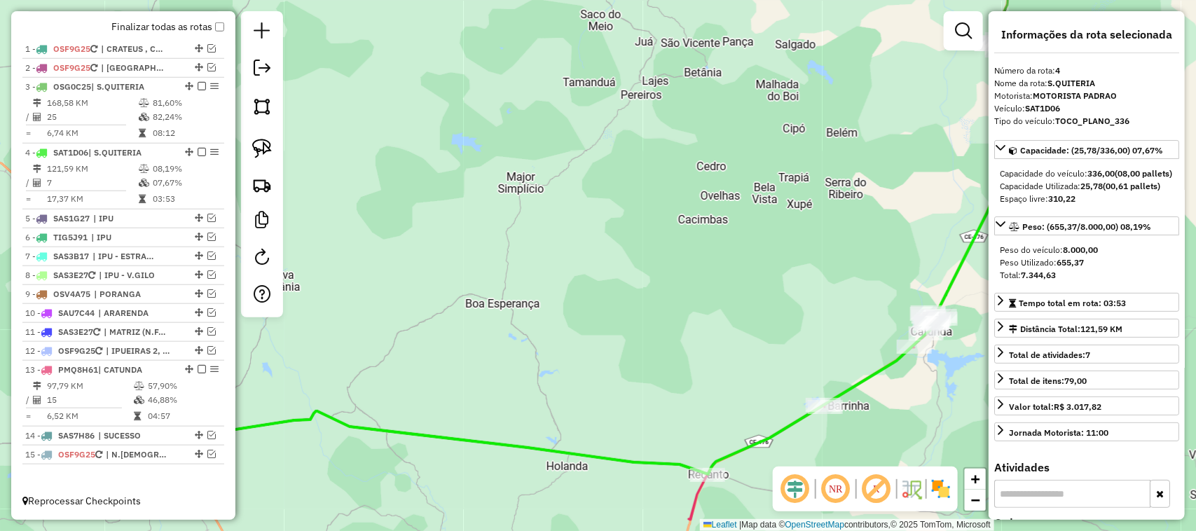
drag, startPoint x: 576, startPoint y: 260, endPoint x: 411, endPoint y: 153, distance: 197.0
click at [436, 169] on div "Janela de atendimento Grade de atendimento Capacidade Transportadoras Veículos …" at bounding box center [598, 265] width 1196 height 531
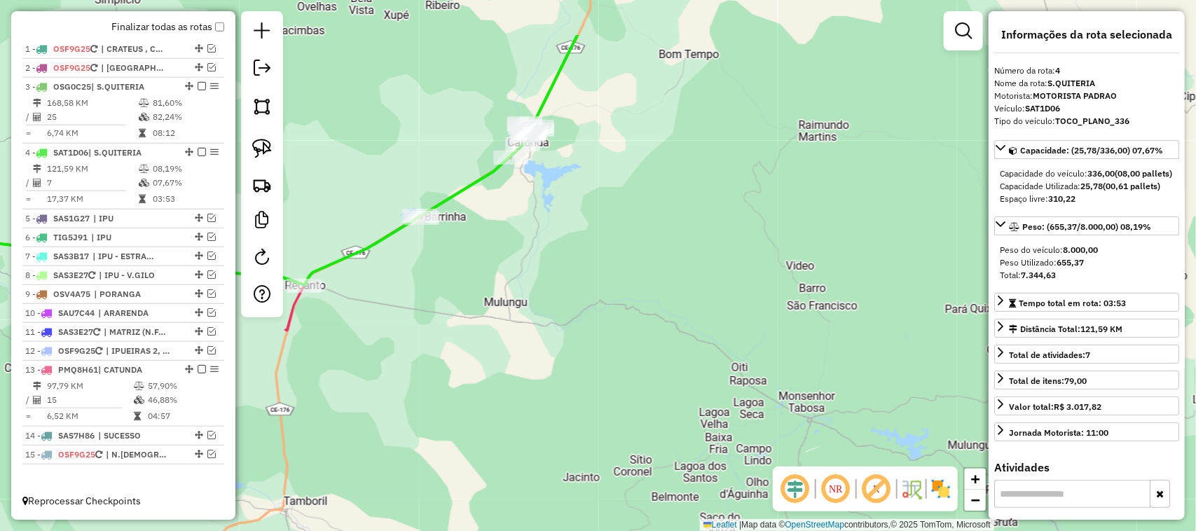
drag, startPoint x: 485, startPoint y: 268, endPoint x: 518, endPoint y: 230, distance: 50.7
click at [504, 305] on div "Janela de atendimento Grade de atendimento Capacidade Transportadoras Veículos …" at bounding box center [598, 265] width 1196 height 531
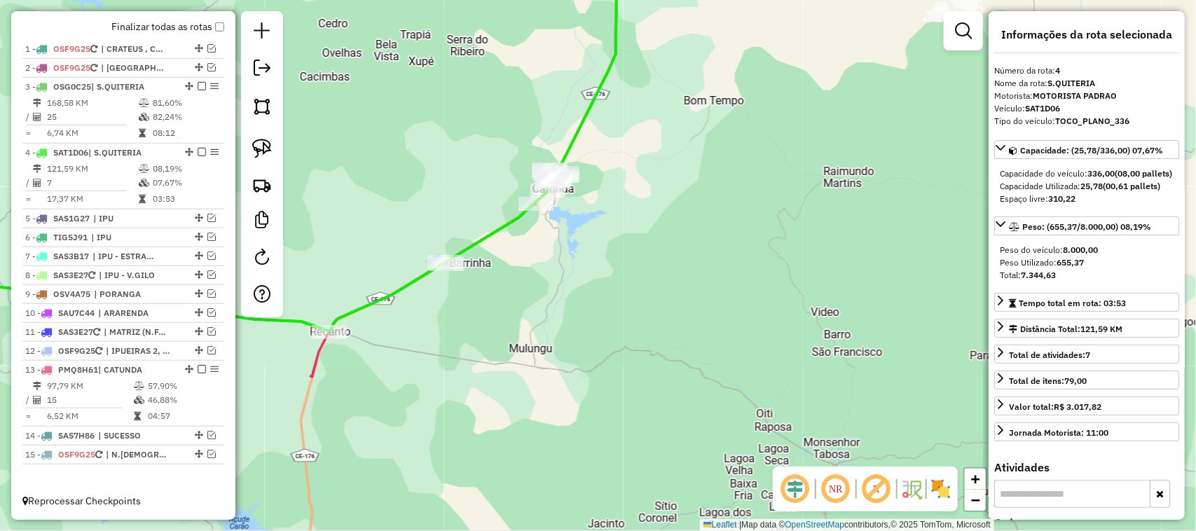
drag, startPoint x: 483, startPoint y: 279, endPoint x: 487, endPoint y: 289, distance: 11.3
click at [483, 294] on div "Janela de atendimento Grade de atendimento Capacidade Transportadoras Veículos …" at bounding box center [598, 265] width 1196 height 531
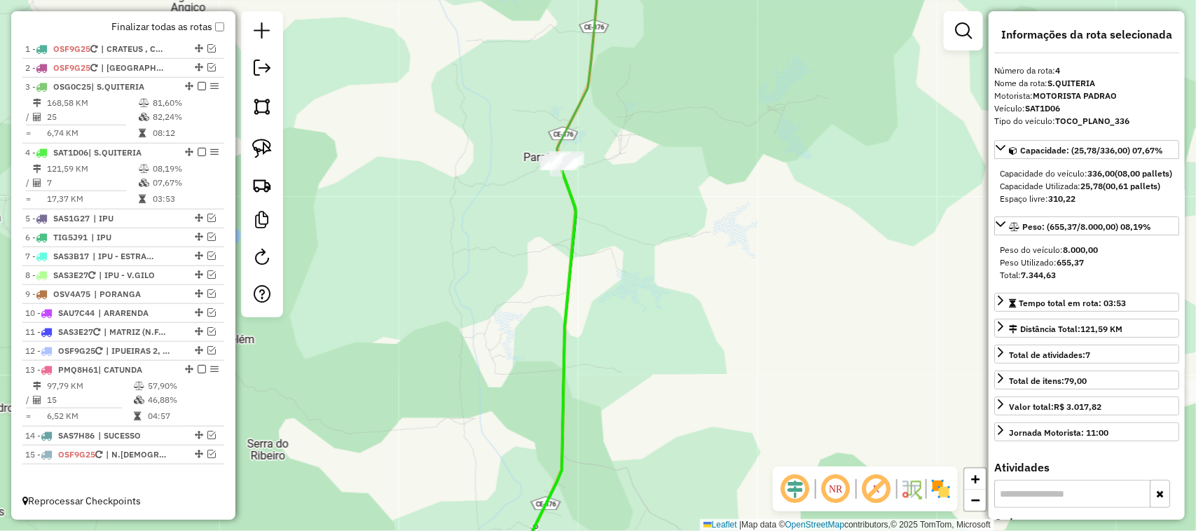
drag, startPoint x: 520, startPoint y: 236, endPoint x: 587, endPoint y: 308, distance: 98.6
click at [565, 301] on div "Janela de atendimento Grade de atendimento Capacidade Transportadoras Veículos …" at bounding box center [598, 265] width 1196 height 531
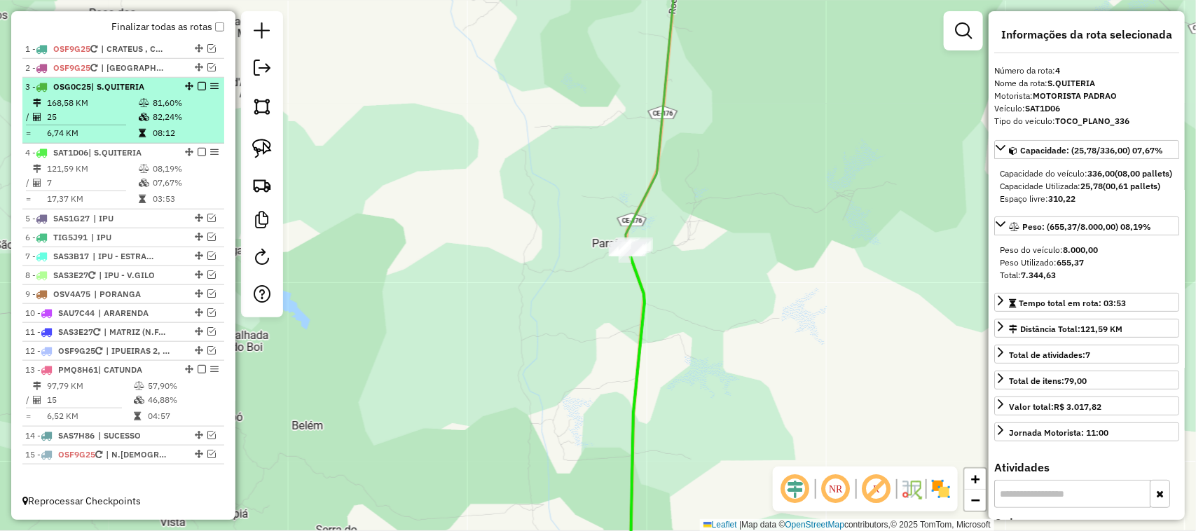
click at [95, 112] on td "25" at bounding box center [92, 117] width 92 height 14
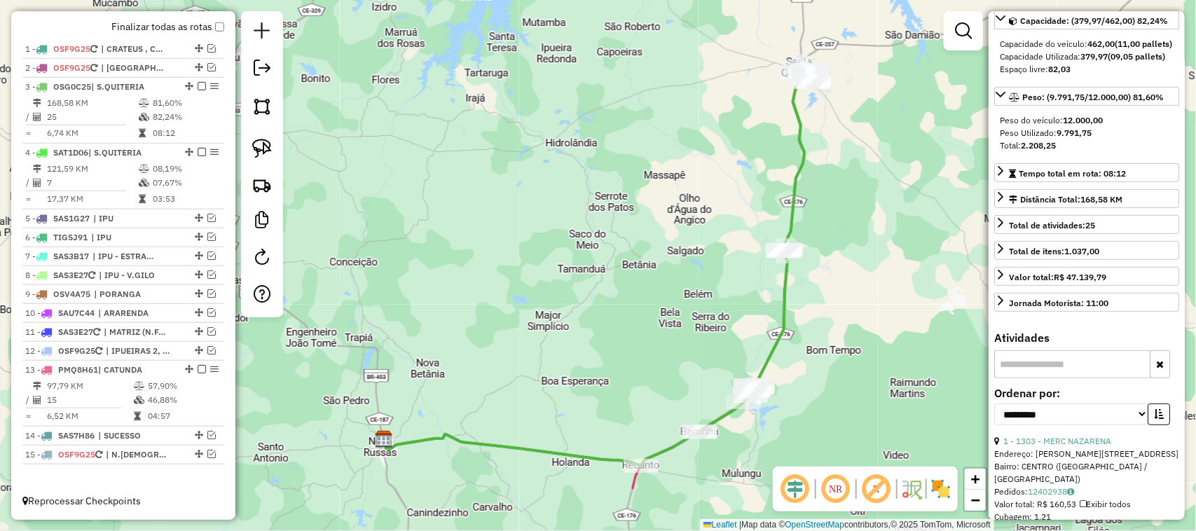
scroll to position [175, 0]
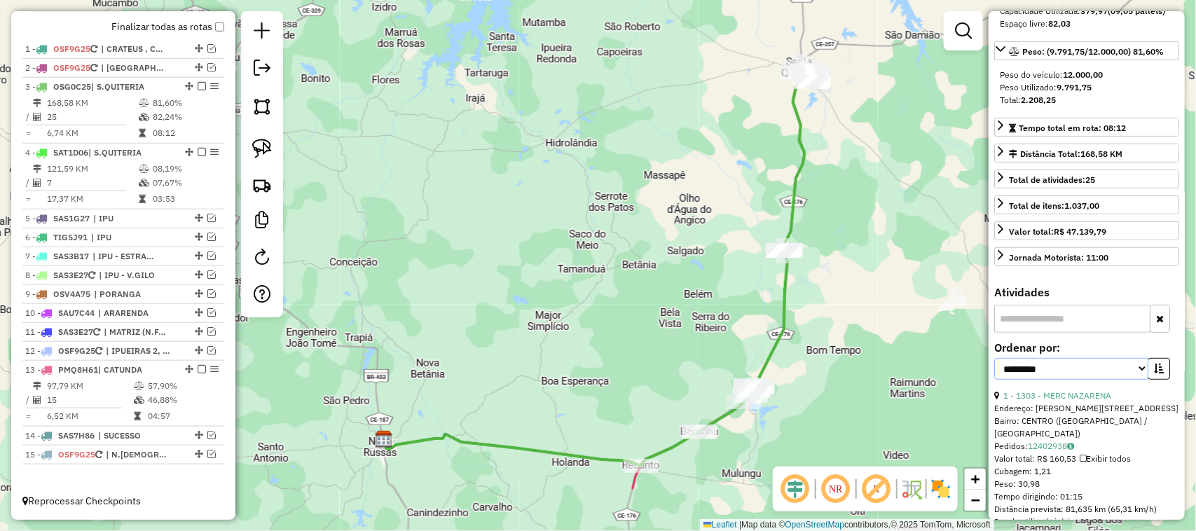
click at [1136, 380] on select "**********" at bounding box center [1071, 369] width 154 height 22
select select "*********"
click at [994, 380] on select "**********" at bounding box center [1071, 369] width 154 height 22
click at [1157, 373] on icon "button" at bounding box center [1159, 369] width 10 height 10
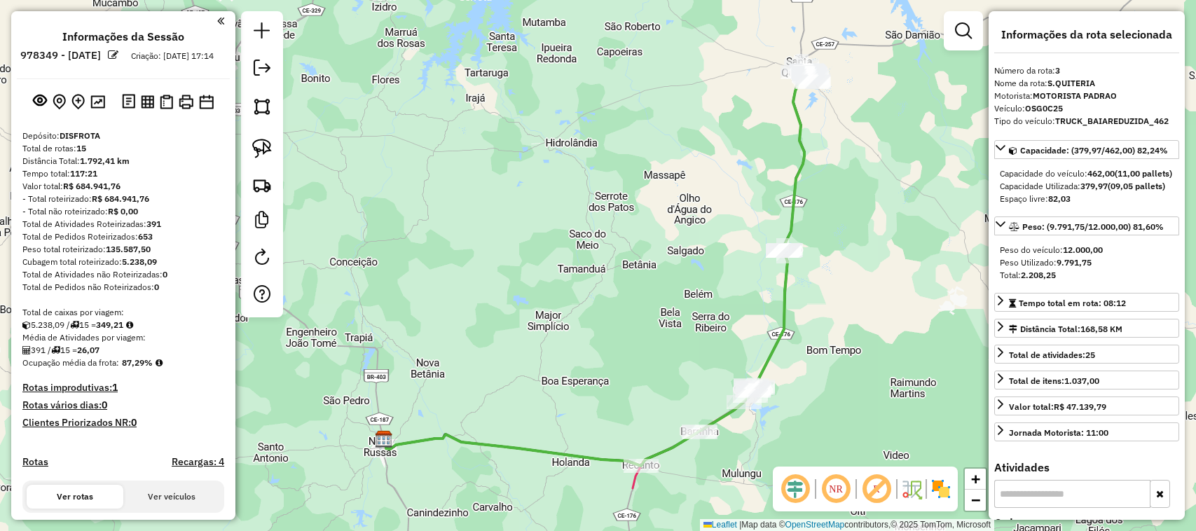
select select "*********"
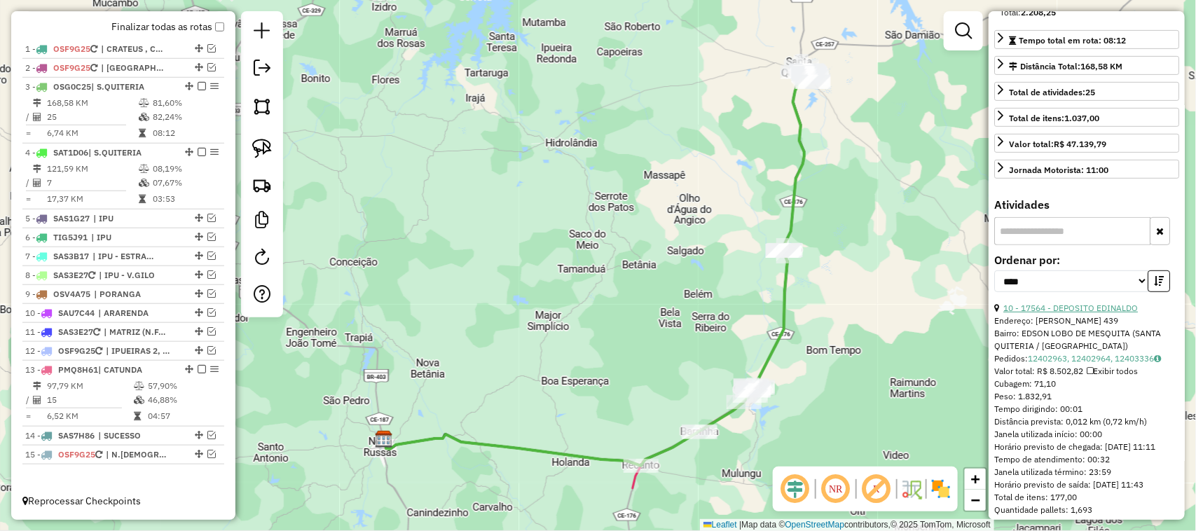
click at [1086, 313] on link "10 - 17564 - DEPOSITO EDINALDO" at bounding box center [1070, 308] width 134 height 11
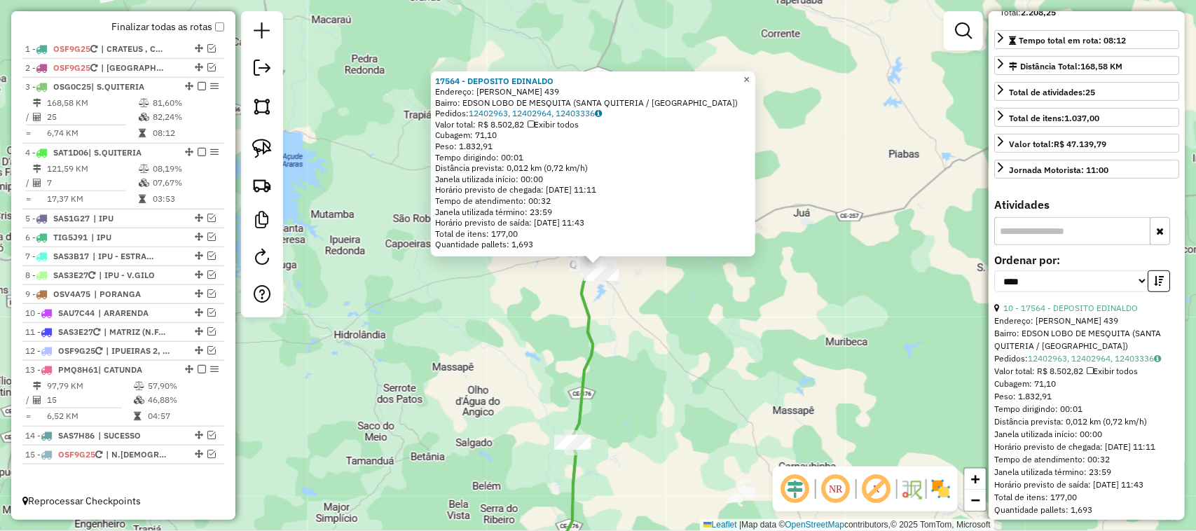
click at [749, 74] on span "×" at bounding box center [746, 80] width 6 height 12
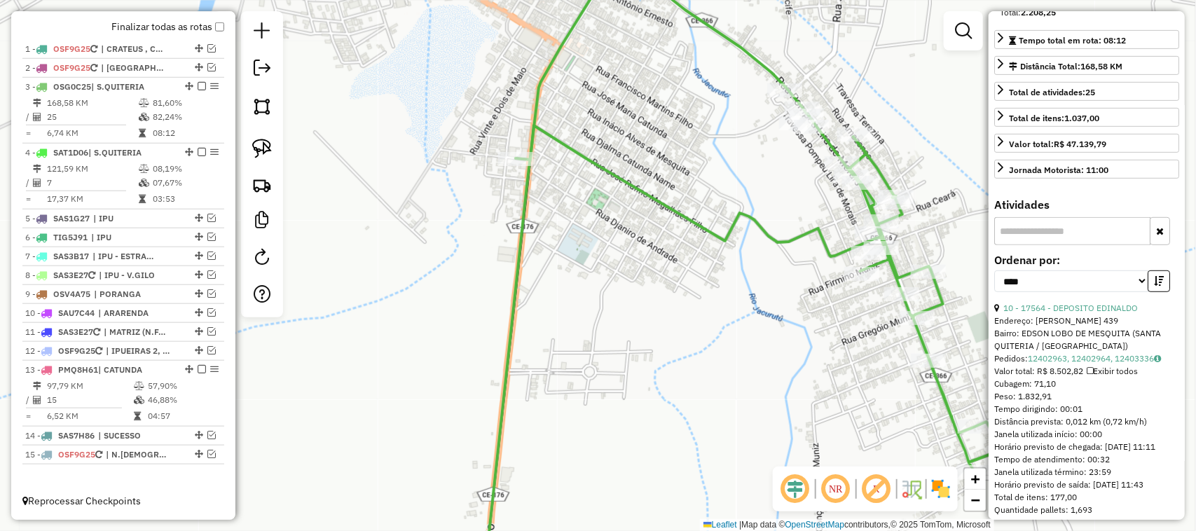
click at [642, 268] on div "Janela de atendimento Grade de atendimento Capacidade Transportadoras Veículos …" at bounding box center [598, 265] width 1196 height 531
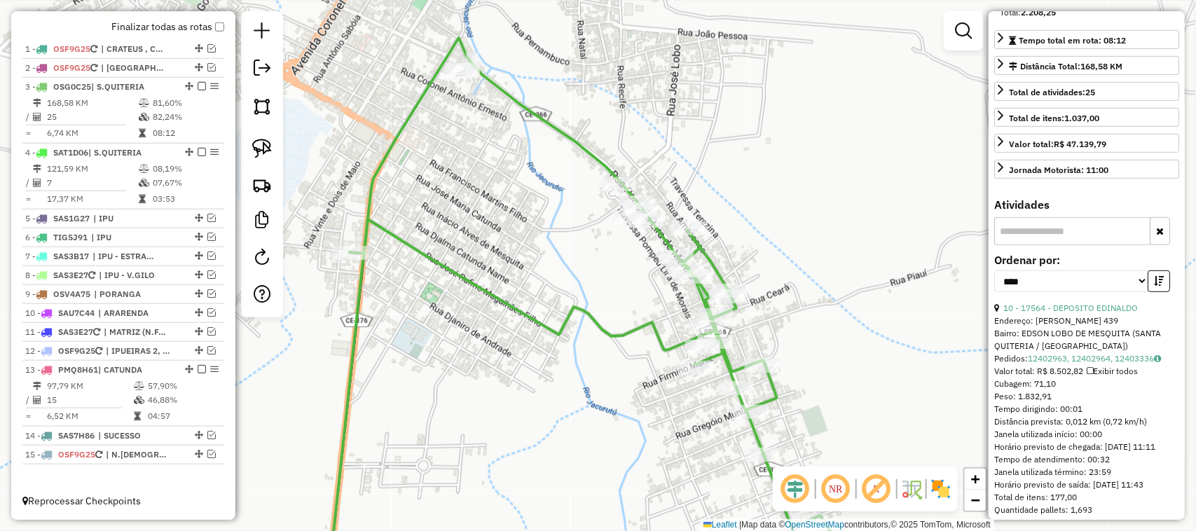
drag, startPoint x: 554, startPoint y: 453, endPoint x: 609, endPoint y: 386, distance: 87.1
click at [604, 393] on div "Janela de atendimento Grade de atendimento Capacidade Transportadoras Veículos …" at bounding box center [598, 265] width 1196 height 531
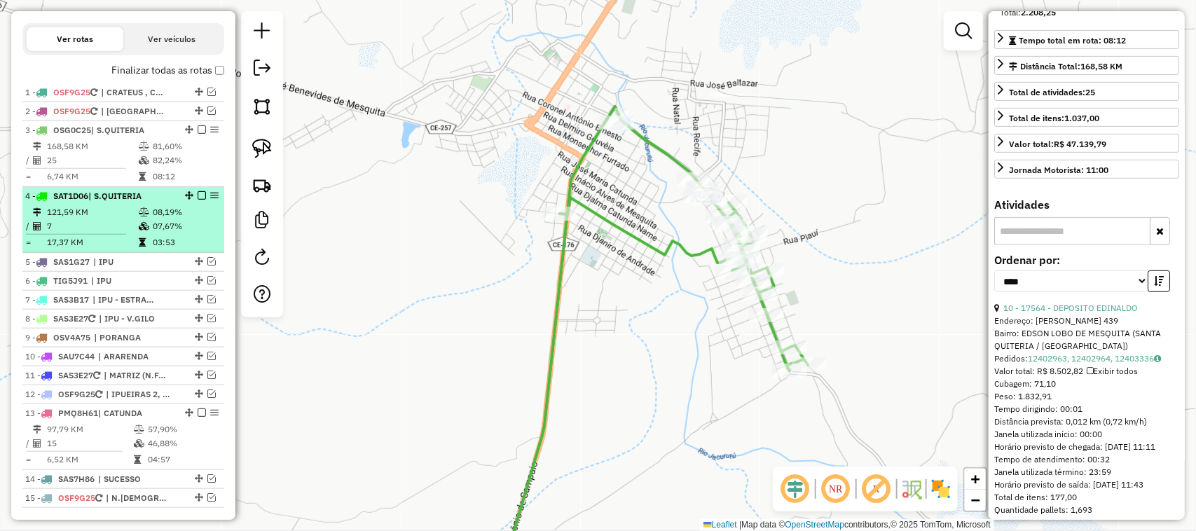
scroll to position [428, 0]
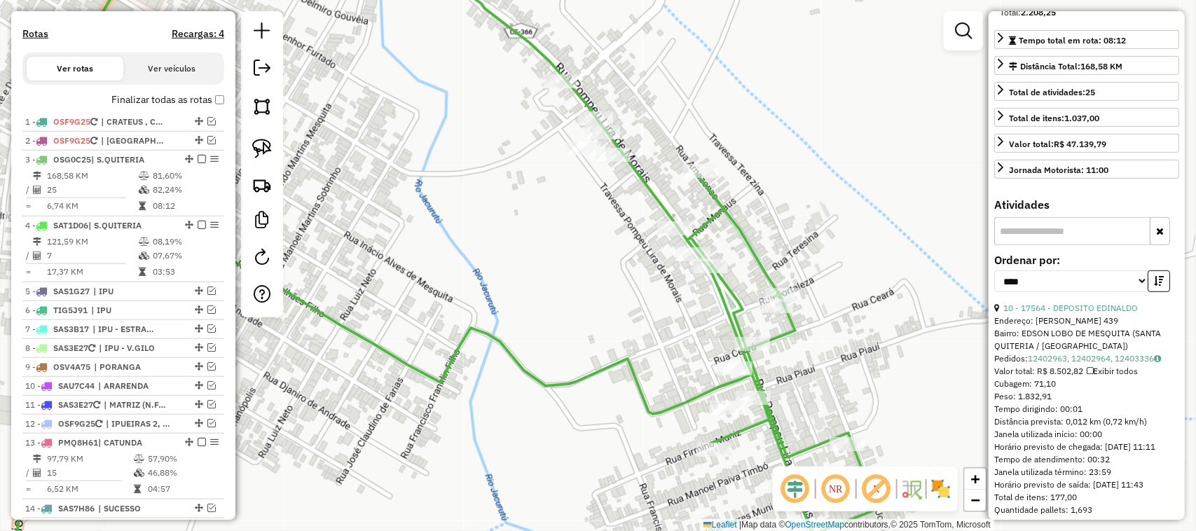
drag, startPoint x: 572, startPoint y: 249, endPoint x: 613, endPoint y: 226, distance: 47.1
click at [586, 239] on div "Janela de atendimento Grade de atendimento Capacidade Transportadoras Veículos …" at bounding box center [598, 265] width 1196 height 531
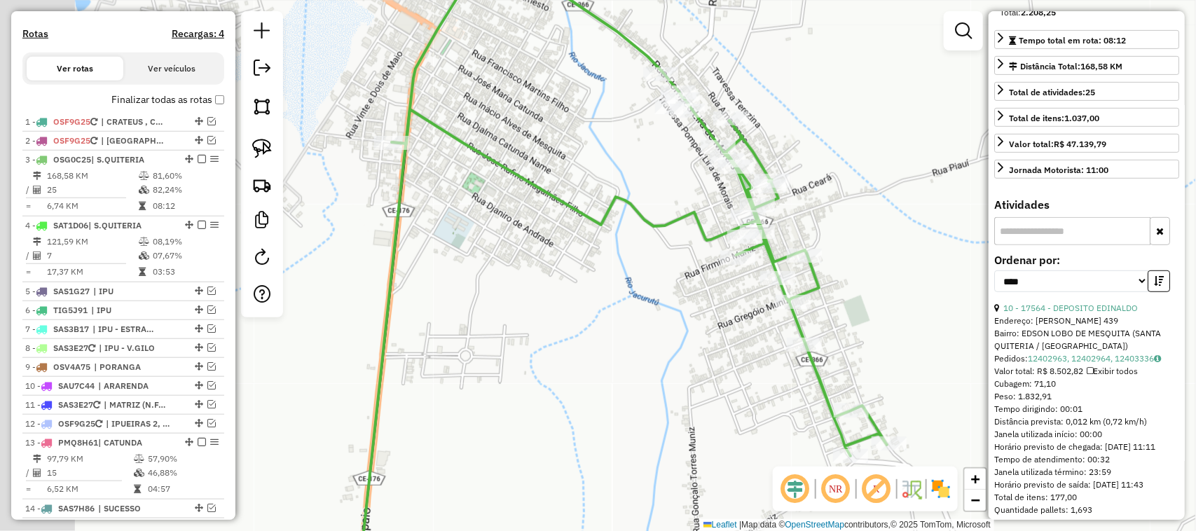
drag, startPoint x: 408, startPoint y: 350, endPoint x: 561, endPoint y: 261, distance: 176.7
click at [529, 286] on div "Janela de atendimento Grade de atendimento Capacidade Transportadoras Veículos …" at bounding box center [598, 265] width 1196 height 531
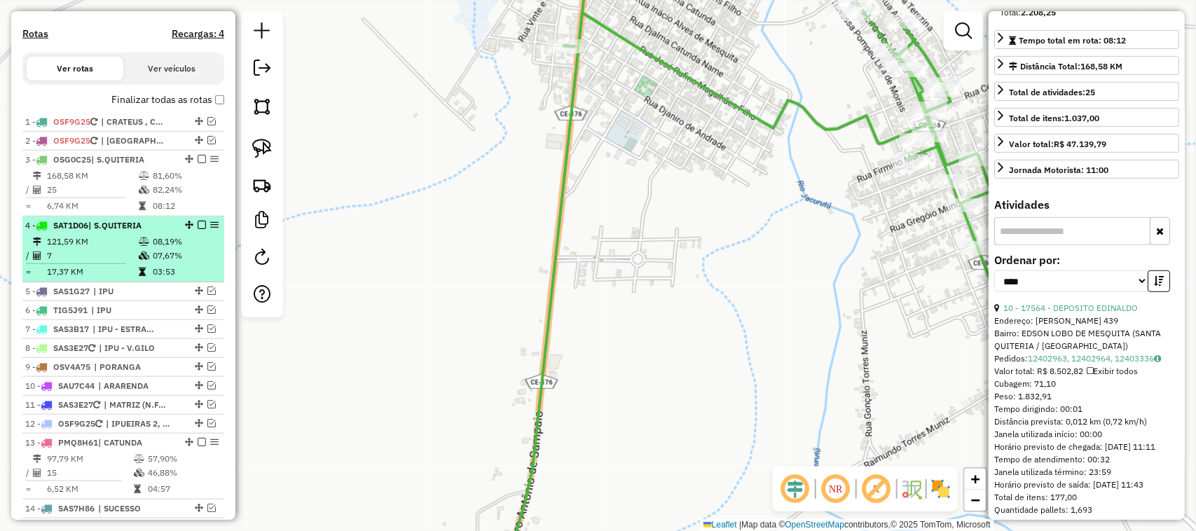
click at [96, 249] on td "121,59 KM" at bounding box center [92, 242] width 92 height 14
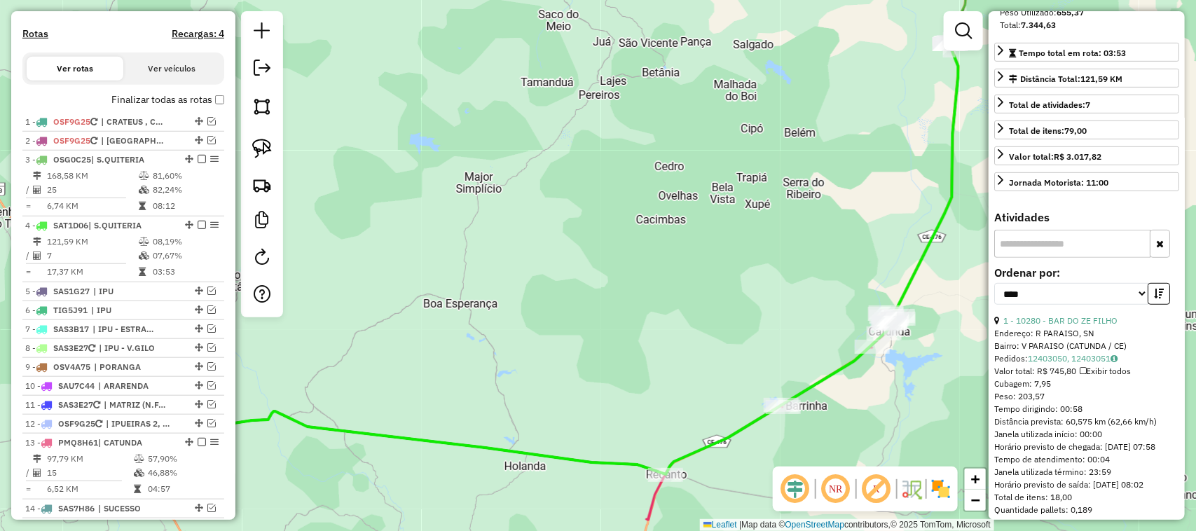
drag, startPoint x: 740, startPoint y: 359, endPoint x: 478, endPoint y: 338, distance: 262.8
click at [551, 347] on div "Janela de atendimento Grade de atendimento Capacidade Transportadoras Veículos …" at bounding box center [598, 265] width 1196 height 531
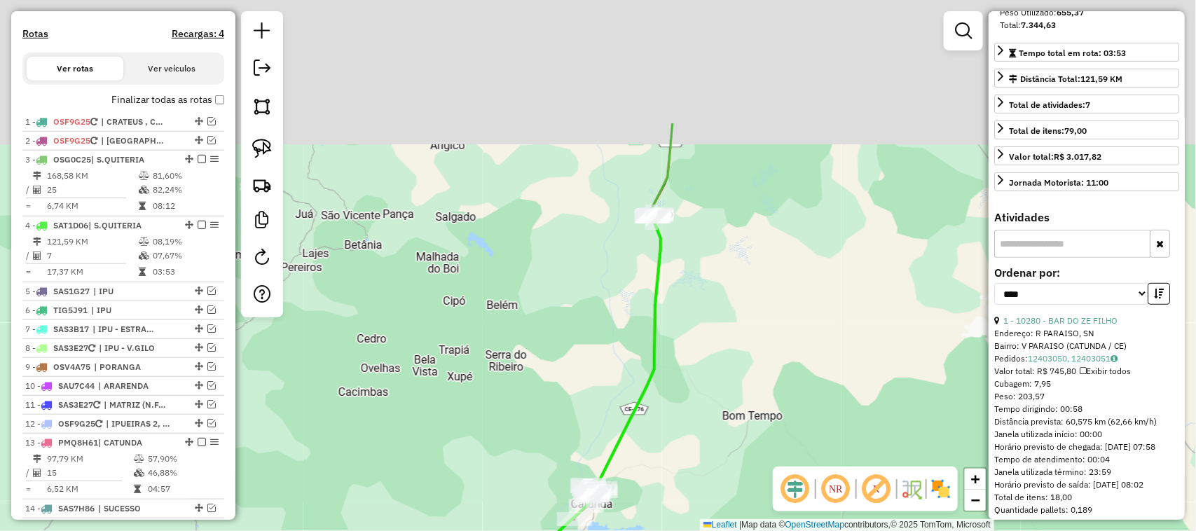
drag, startPoint x: 596, startPoint y: 294, endPoint x: 587, endPoint y: 298, distance: 10.0
click at [587, 319] on div "Janela de atendimento Grade de atendimento Capacidade Transportadoras Veículos …" at bounding box center [598, 265] width 1196 height 531
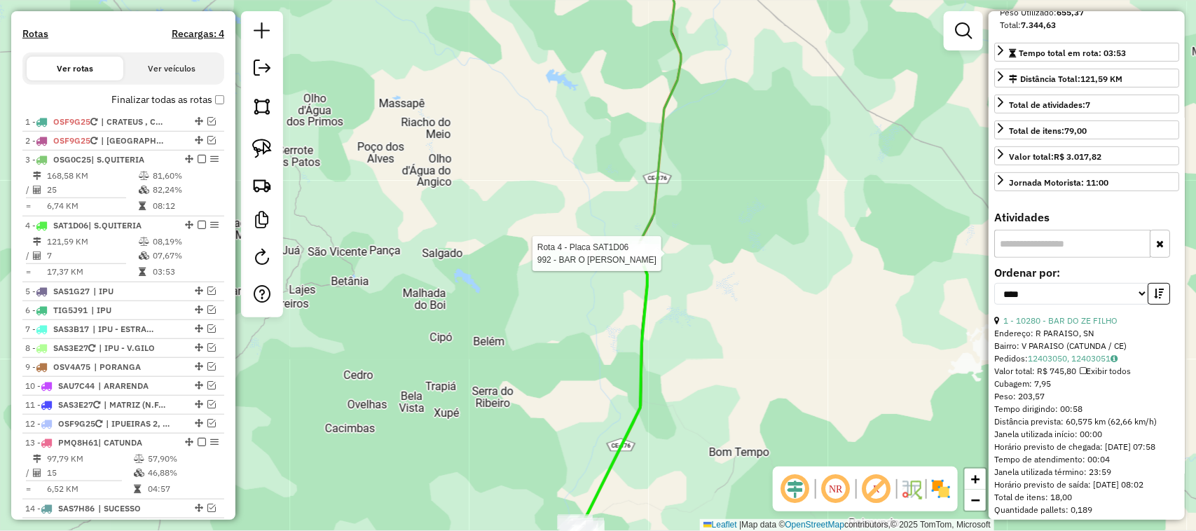
scroll to position [515, 0]
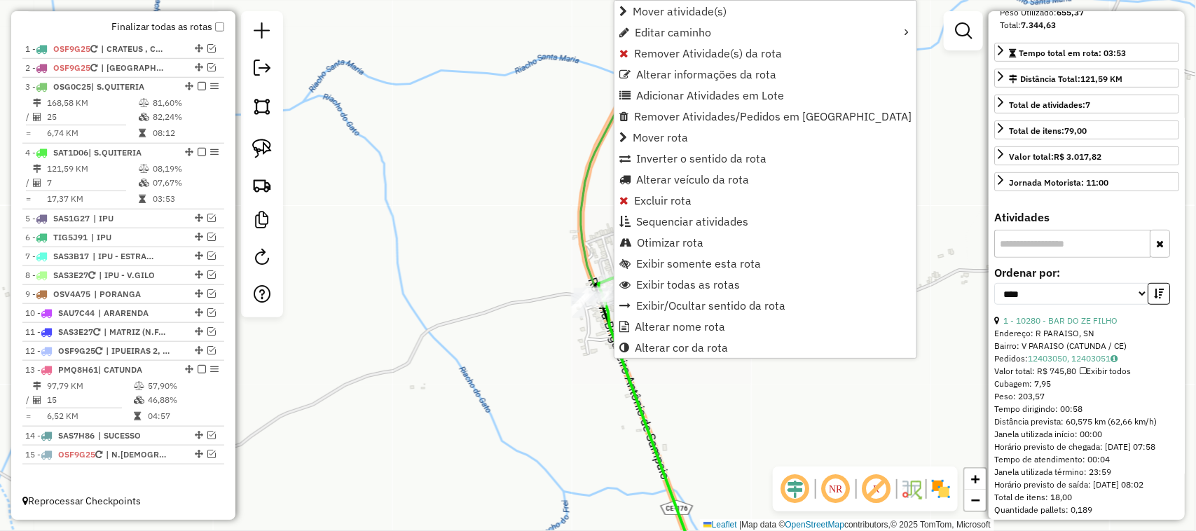
click at [505, 221] on div "Janela de atendimento Grade de atendimento Capacidade Transportadoras Veículos …" at bounding box center [598, 265] width 1196 height 531
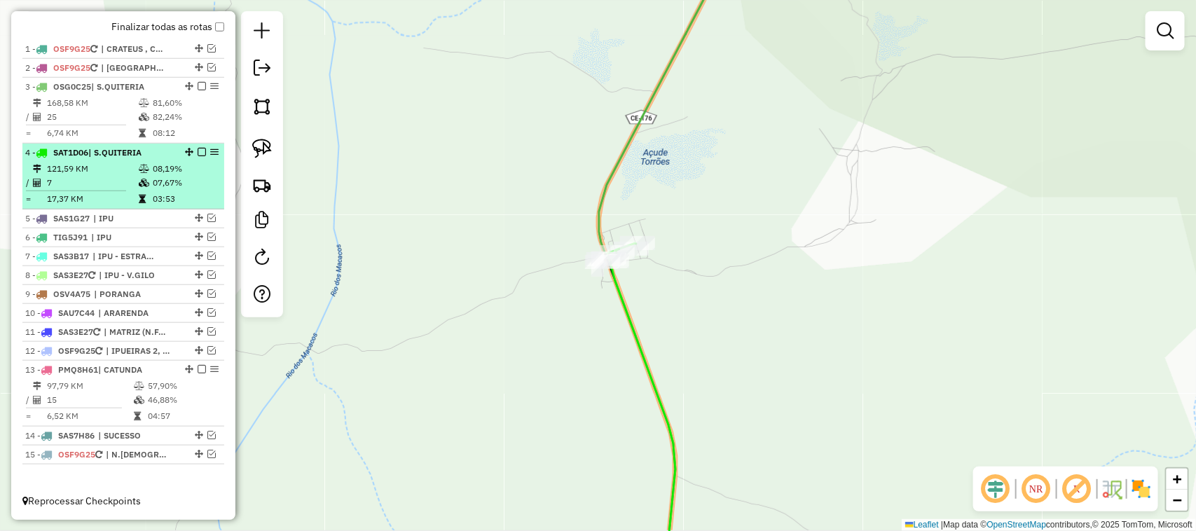
click at [93, 176] on td "7" at bounding box center [92, 183] width 92 height 14
select select "*********"
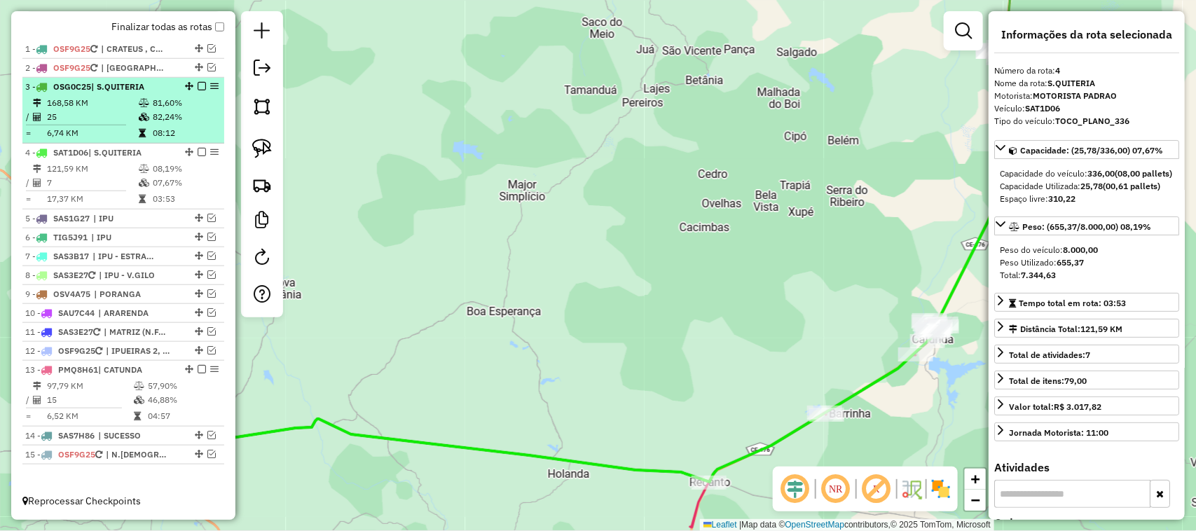
click at [96, 110] on td "25" at bounding box center [92, 117] width 92 height 14
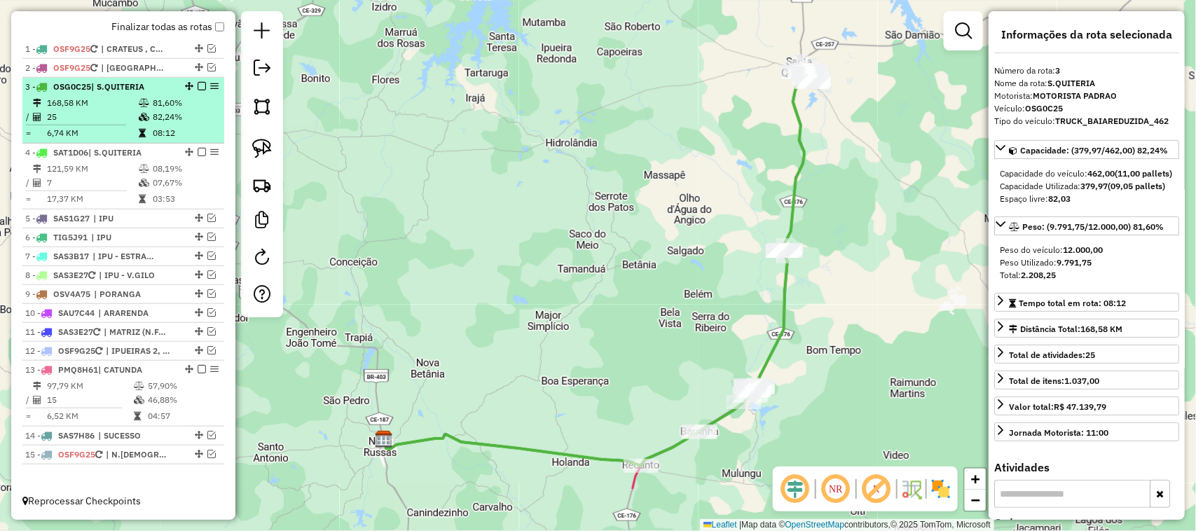
click at [85, 111] on td "25" at bounding box center [92, 117] width 92 height 14
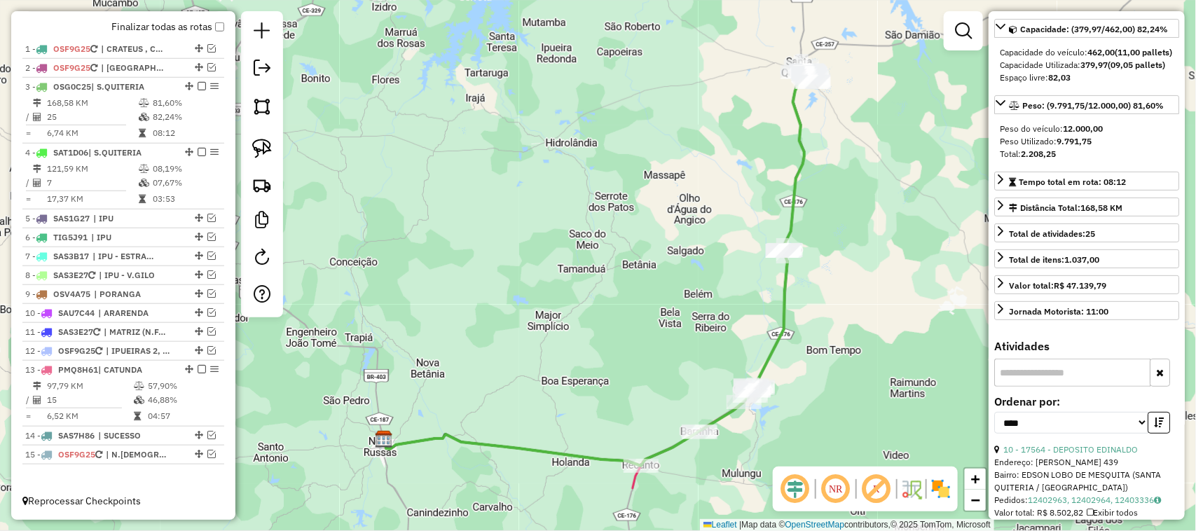
scroll to position [175, 0]
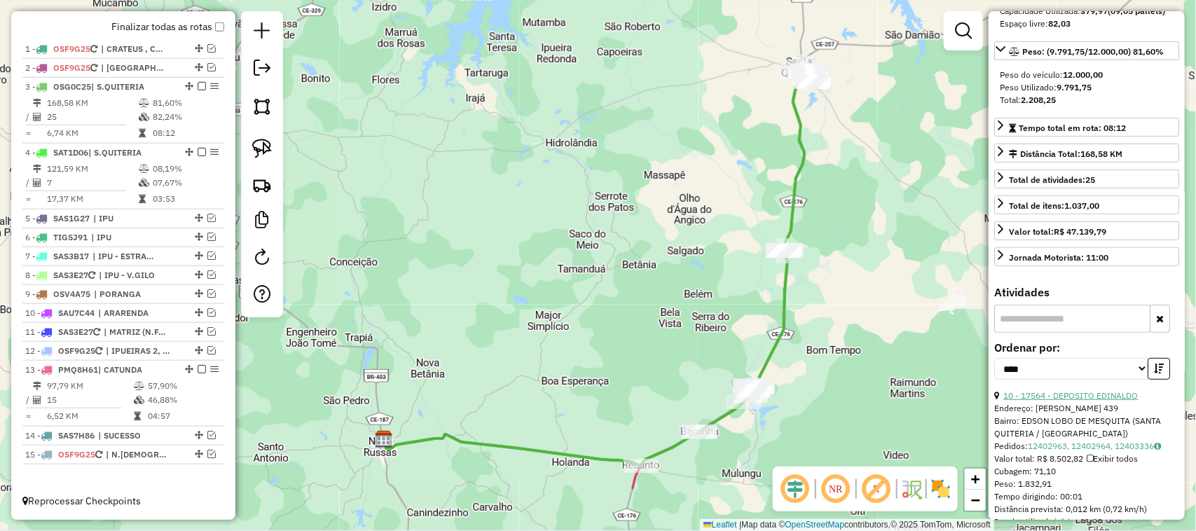
click at [1098, 401] on link "10 - 17564 - DEPOSITO EDINALDO" at bounding box center [1070, 395] width 134 height 11
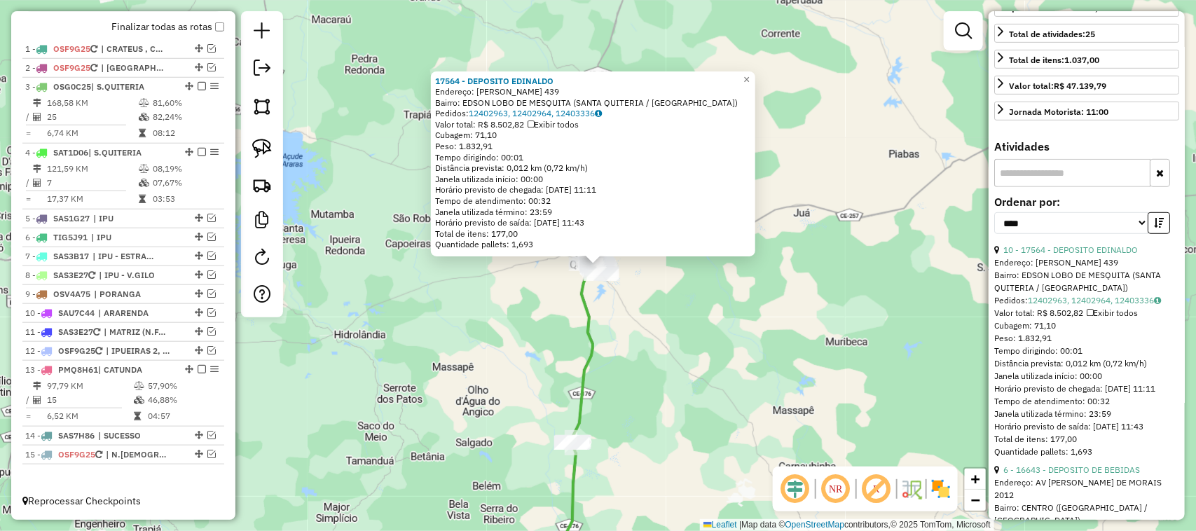
scroll to position [438, 0]
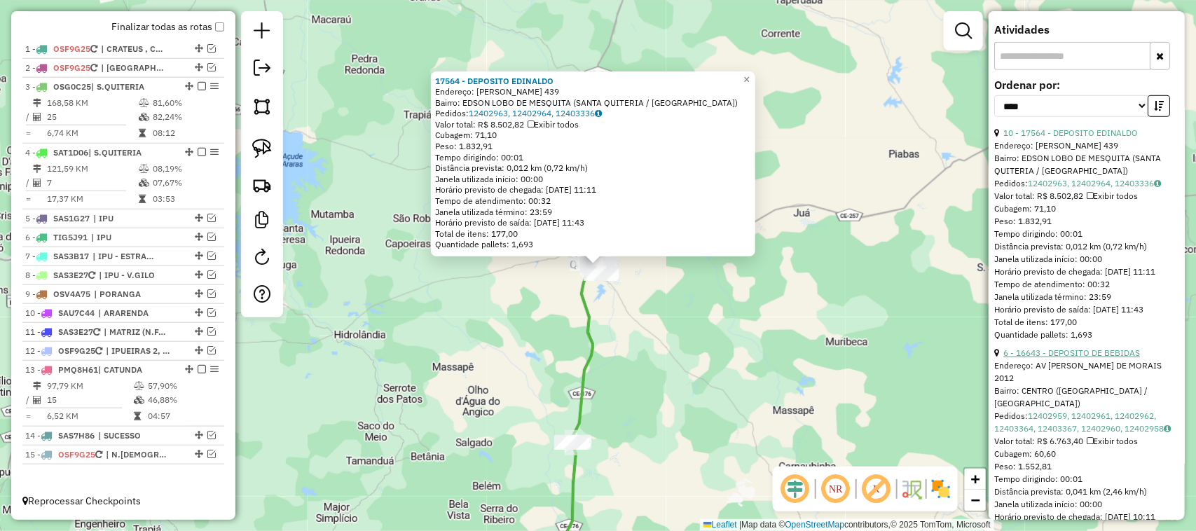
click at [1095, 358] on link "6 - 16643 - DEPOSITO DE BEBIDAS" at bounding box center [1071, 352] width 137 height 11
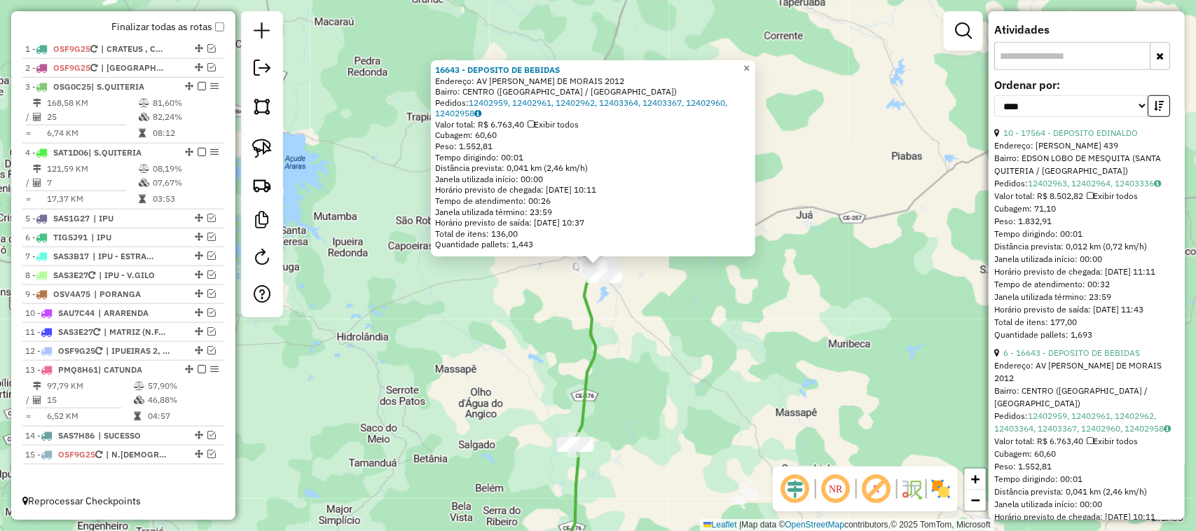
click at [749, 64] on span "×" at bounding box center [746, 68] width 6 height 12
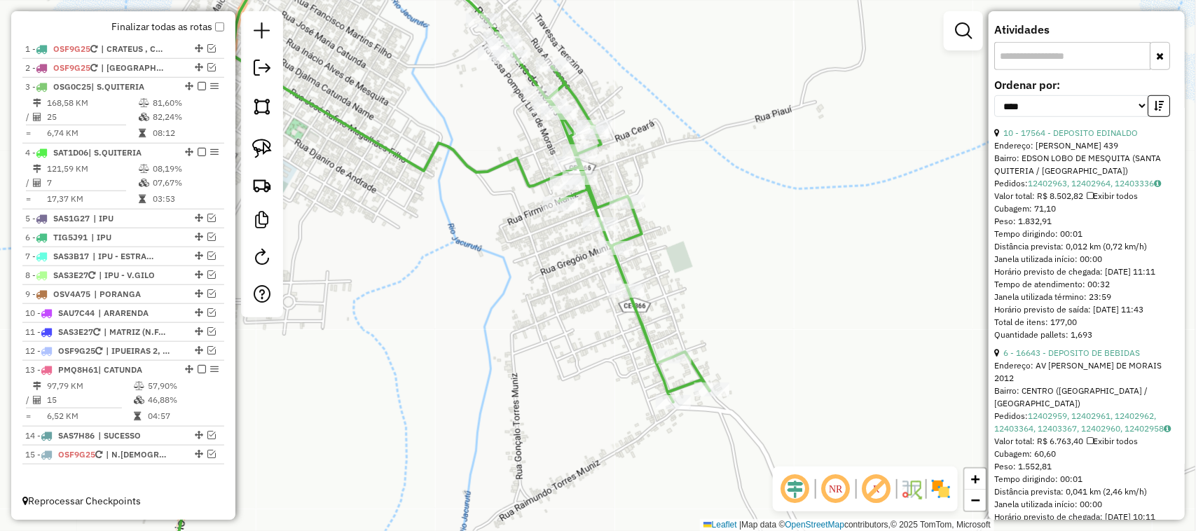
drag, startPoint x: 552, startPoint y: 282, endPoint x: 674, endPoint y: 370, distance: 150.1
click at [656, 365] on div "Janela de atendimento Grade de atendimento Capacidade Transportadoras Veículos …" at bounding box center [598, 265] width 1196 height 531
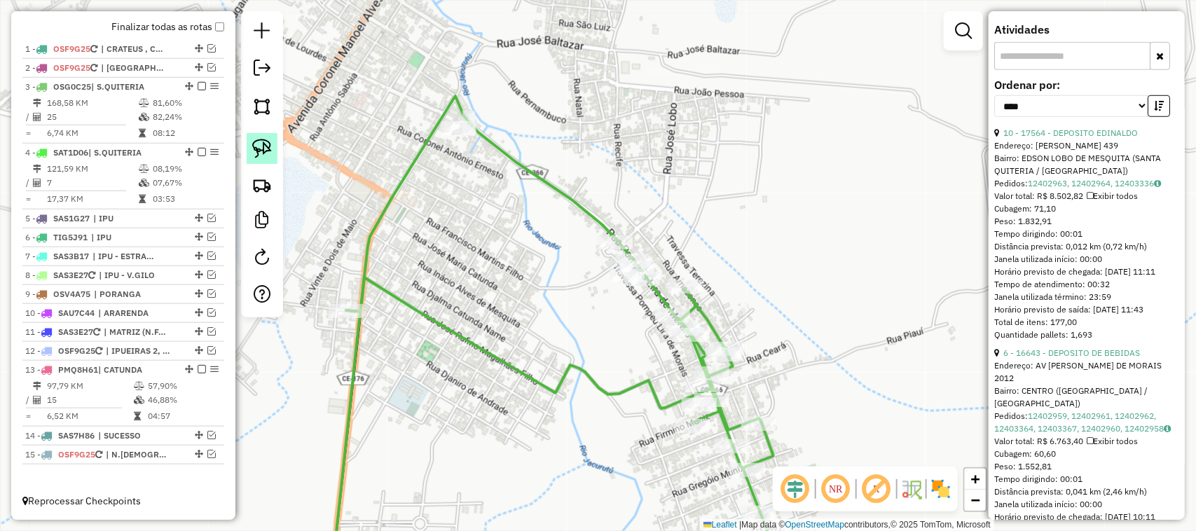
click at [257, 147] on img at bounding box center [262, 149] width 20 height 20
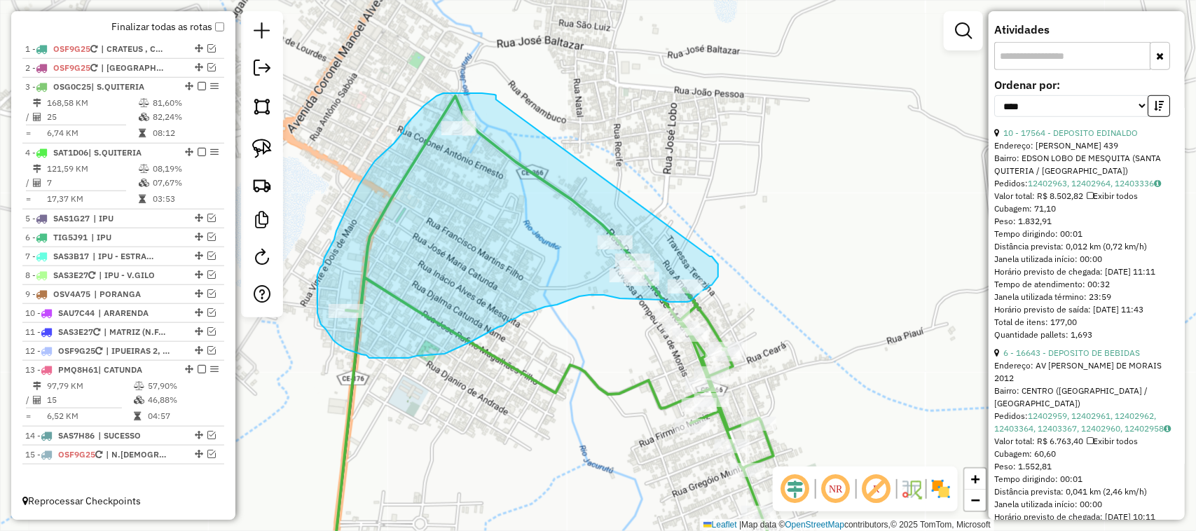
drag, startPoint x: 494, startPoint y: 95, endPoint x: 709, endPoint y: 256, distance: 268.1
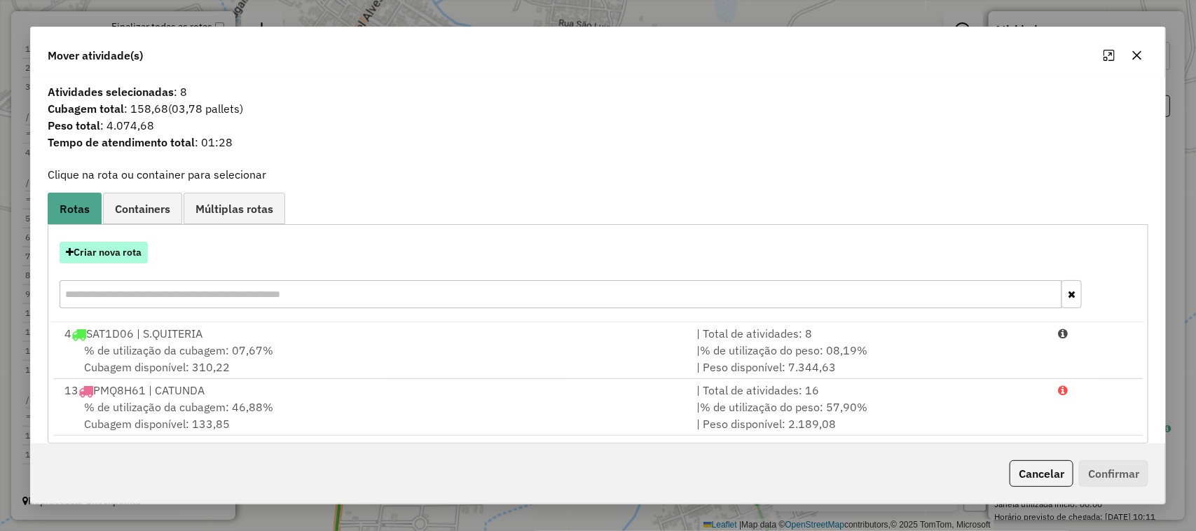
click at [100, 256] on button "Criar nova rota" at bounding box center [104, 253] width 88 height 22
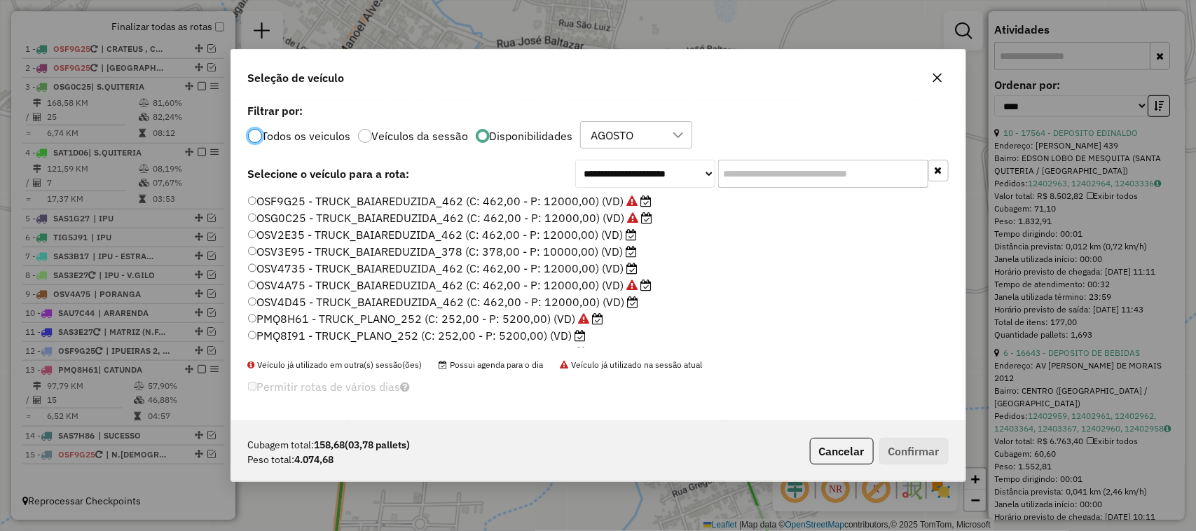
scroll to position [7, 4]
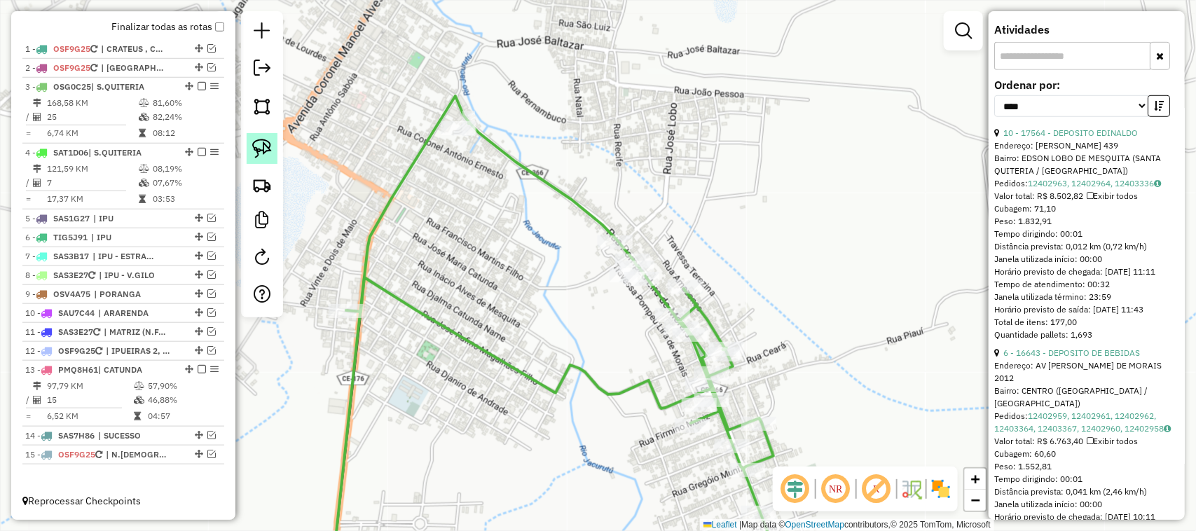
click at [263, 145] on img at bounding box center [262, 149] width 20 height 20
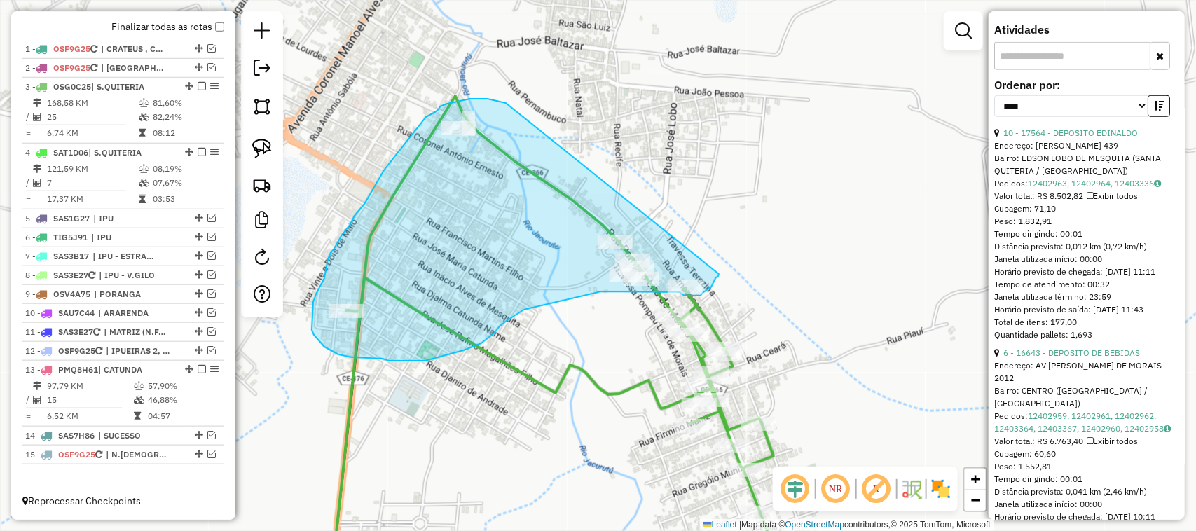
drag, startPoint x: 506, startPoint y: 103, endPoint x: 716, endPoint y: 274, distance: 270.8
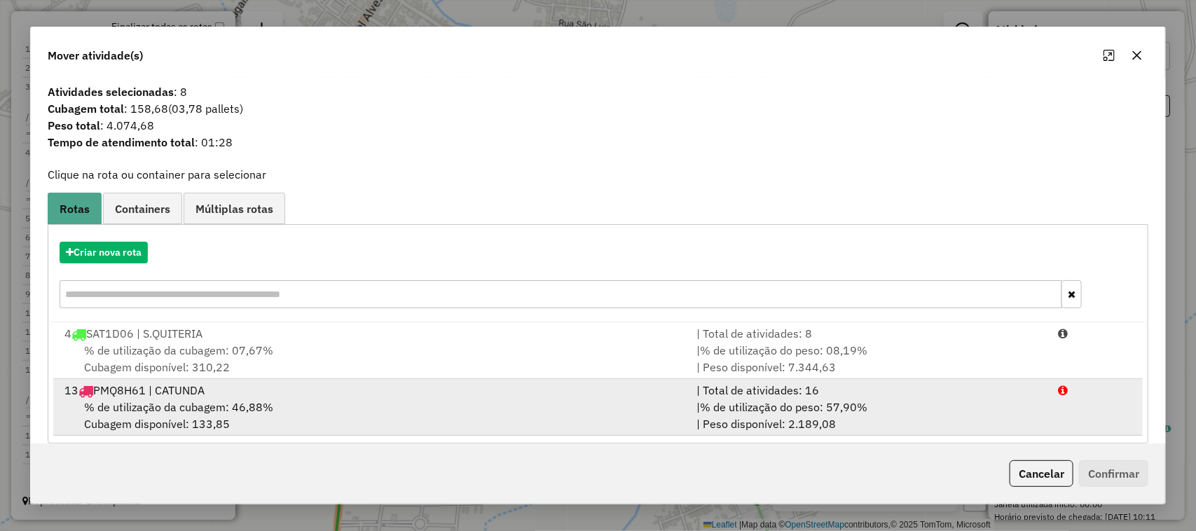
click at [161, 394] on div "13 PMQ8H61 | CATUNDA" at bounding box center [372, 390] width 632 height 17
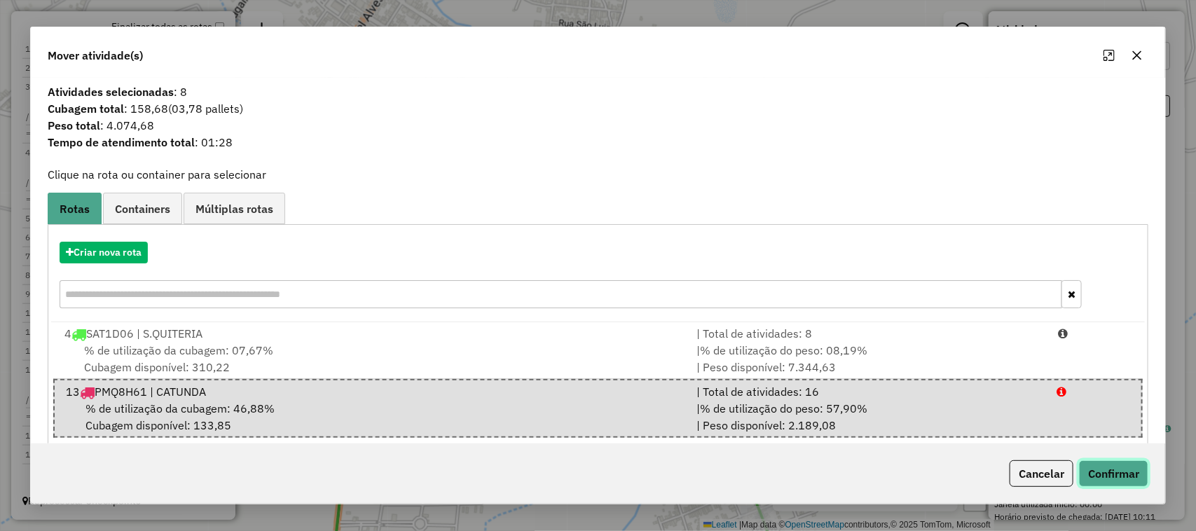
click at [1118, 469] on button "Confirmar" at bounding box center [1113, 473] width 69 height 27
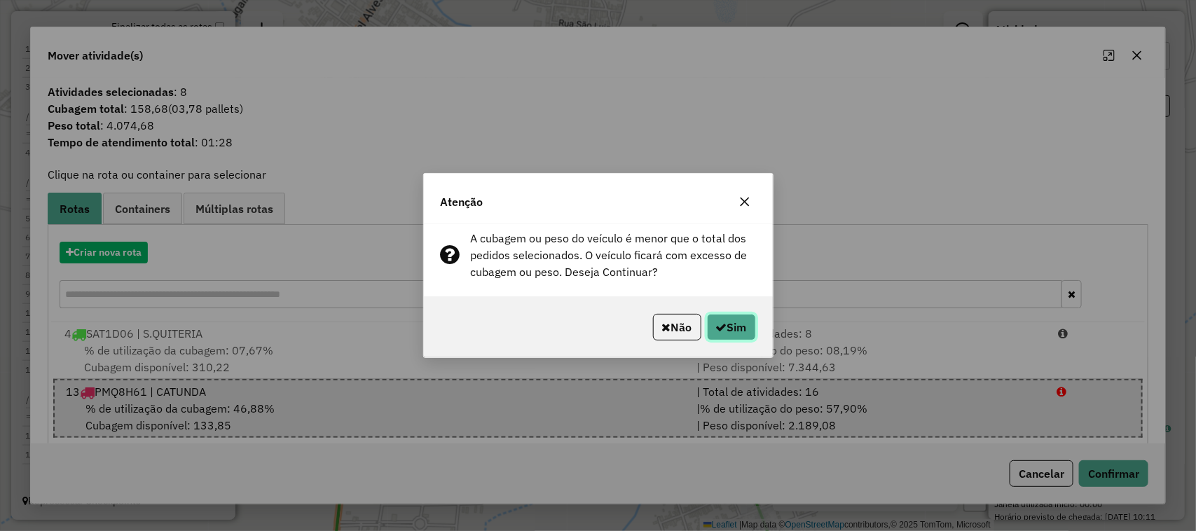
click at [724, 319] on button "Sim" at bounding box center [731, 327] width 49 height 27
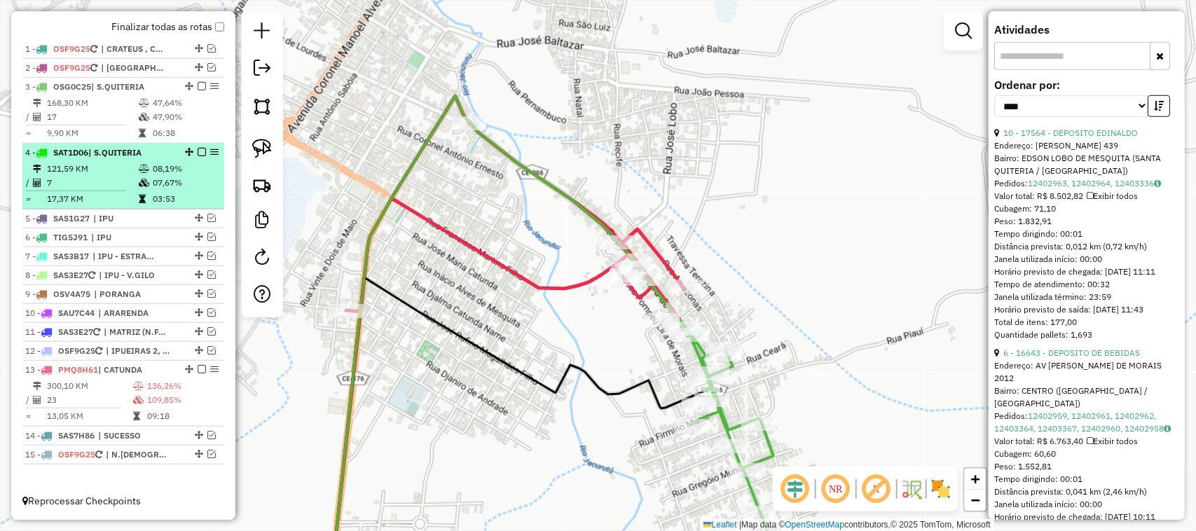
click at [99, 165] on td "121,59 KM" at bounding box center [92, 169] width 92 height 14
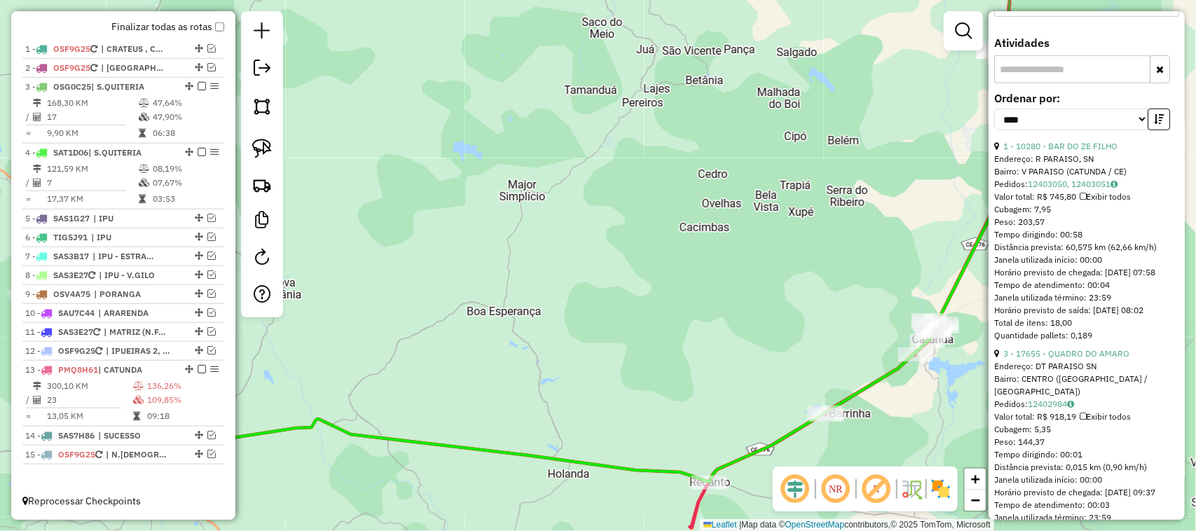
drag, startPoint x: 639, startPoint y: 369, endPoint x: 513, endPoint y: 413, distance: 133.6
click at [558, 406] on div "Janela de atendimento Grade de atendimento Capacidade Transportadoras Veículos …" at bounding box center [598, 265] width 1196 height 531
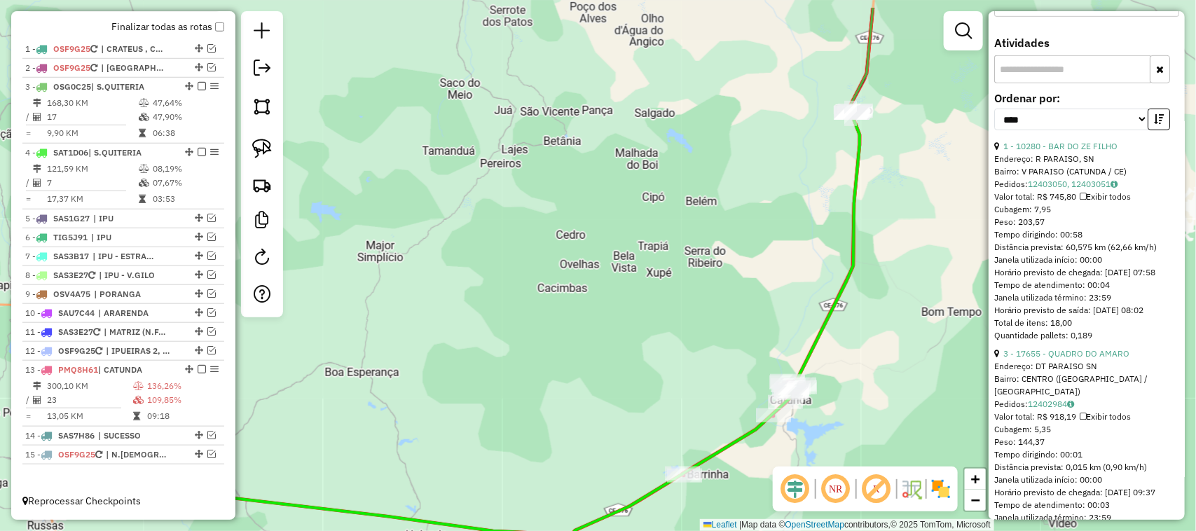
click at [616, 312] on div "Janela de atendimento Grade de atendimento Capacidade Transportadoras Veículos …" at bounding box center [598, 265] width 1196 height 531
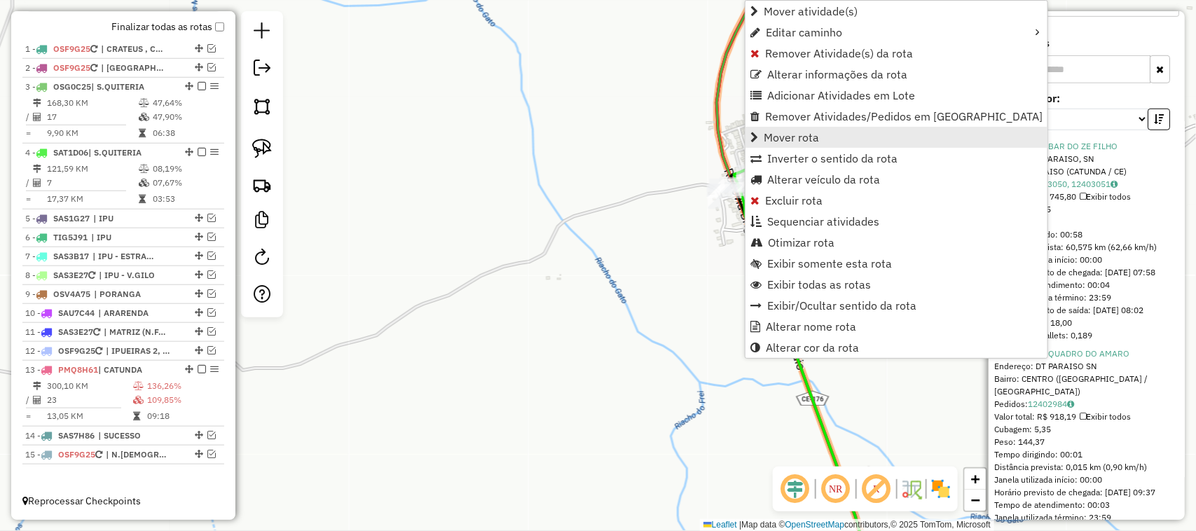
click at [790, 132] on span "Mover rota" at bounding box center [790, 137] width 55 height 11
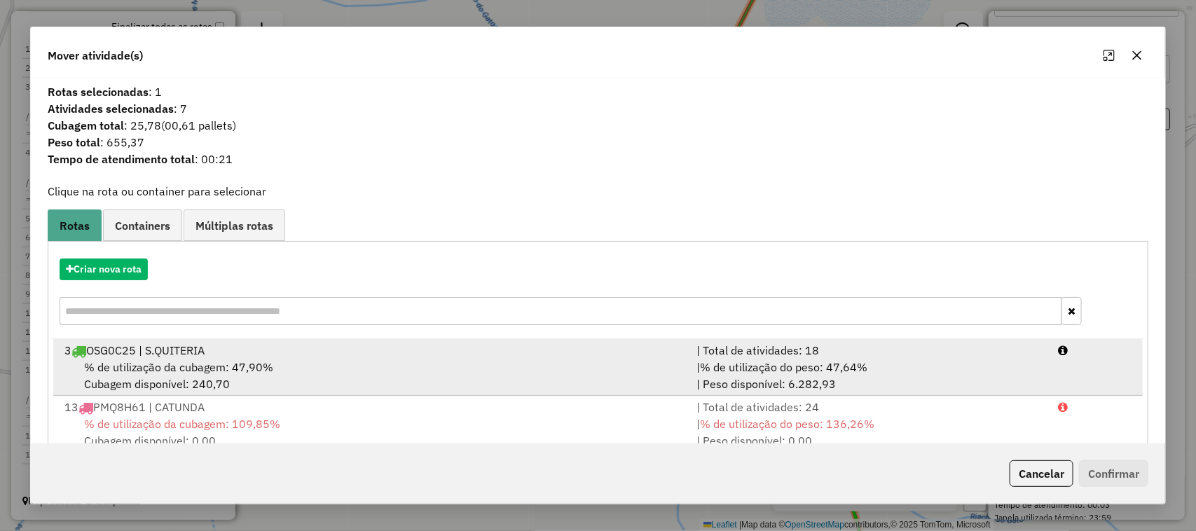
click at [172, 361] on span "% de utilização da cubagem: 47,90%" at bounding box center [178, 367] width 189 height 14
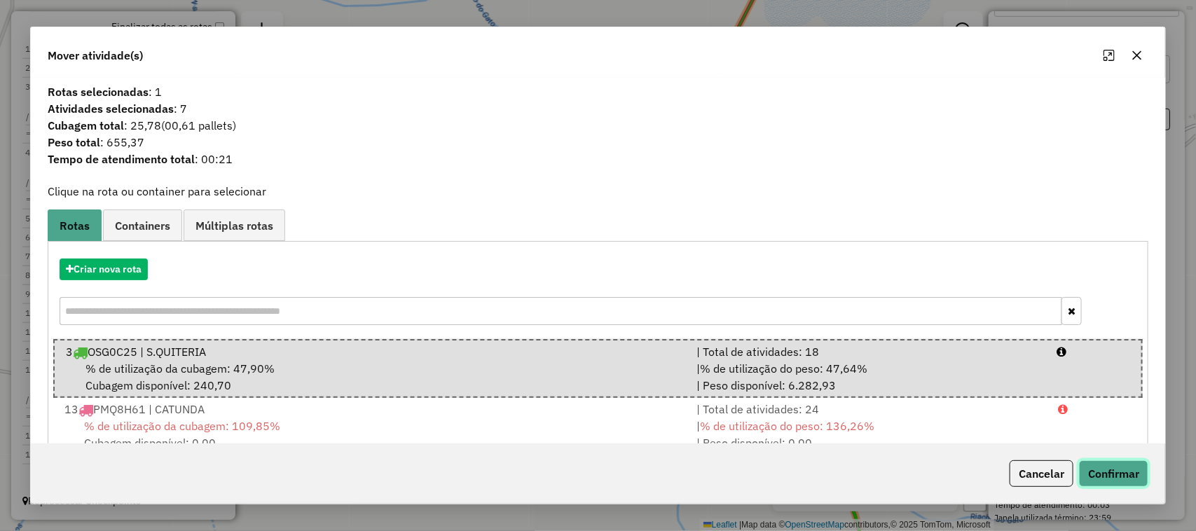
click at [1115, 471] on button "Confirmar" at bounding box center [1113, 473] width 69 height 27
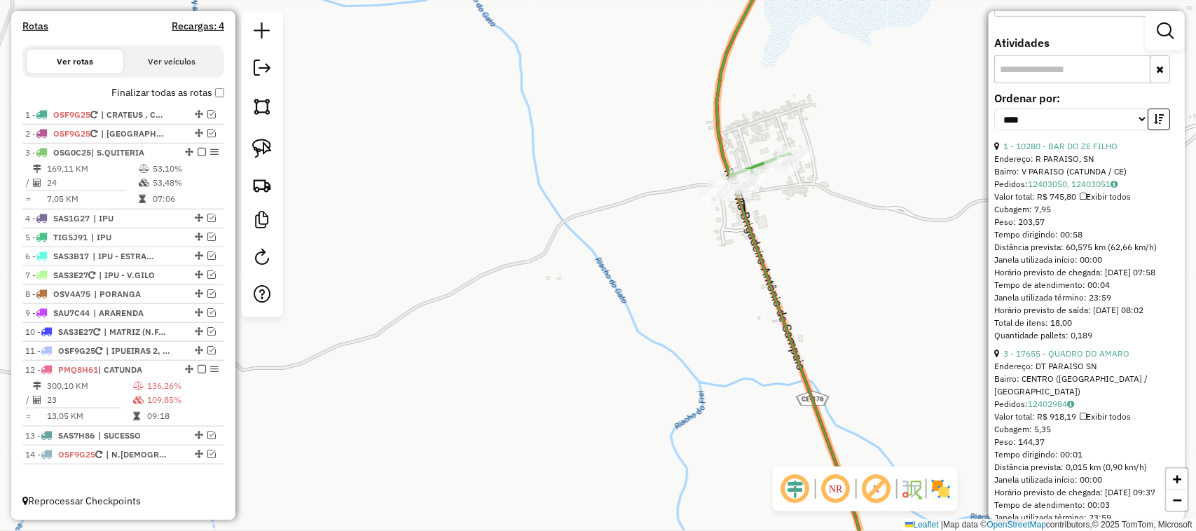
scroll to position [431, 0]
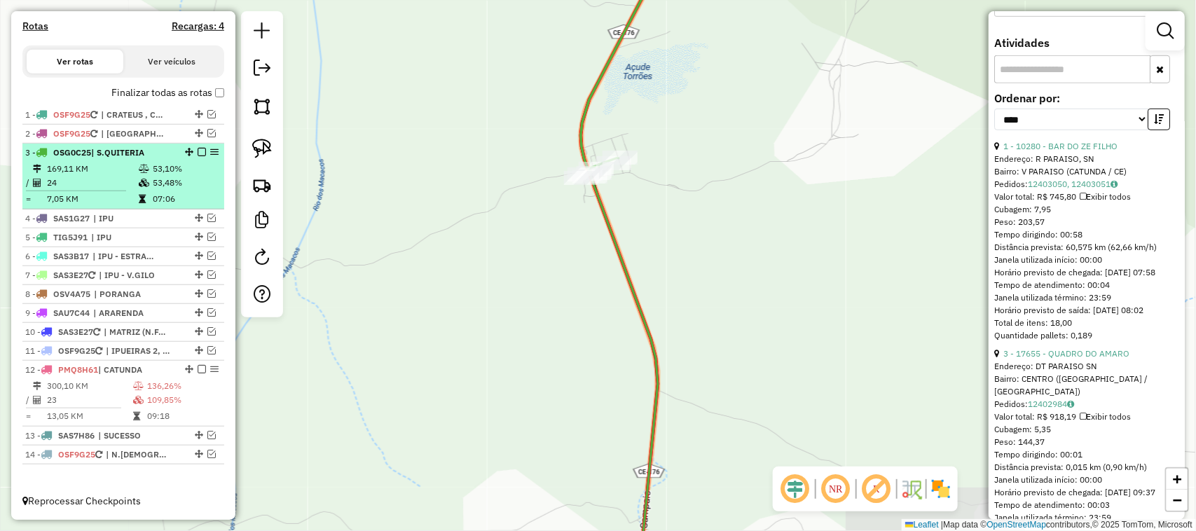
click at [92, 179] on td "24" at bounding box center [92, 183] width 92 height 14
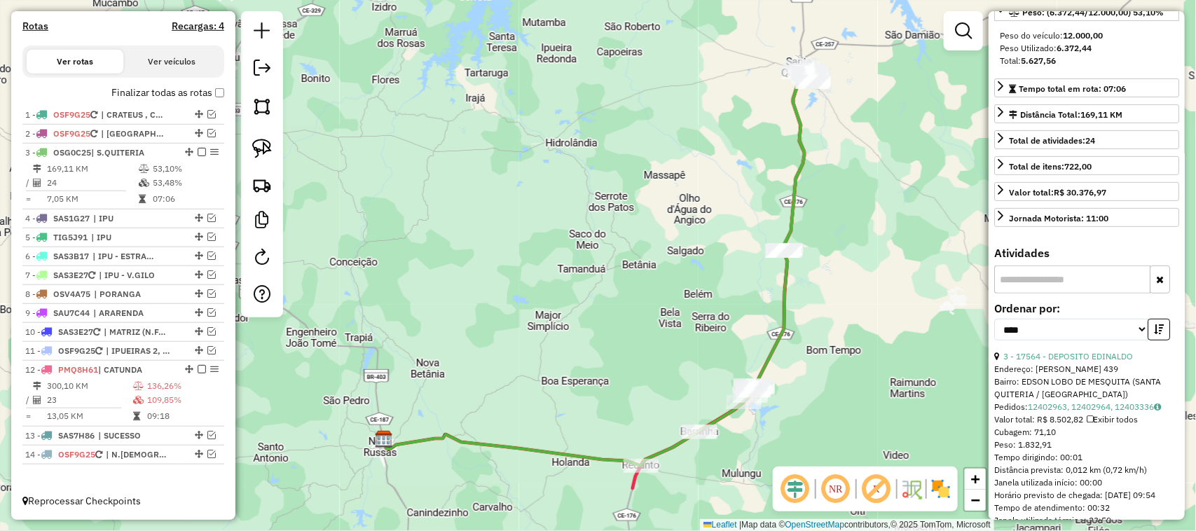
scroll to position [175, 0]
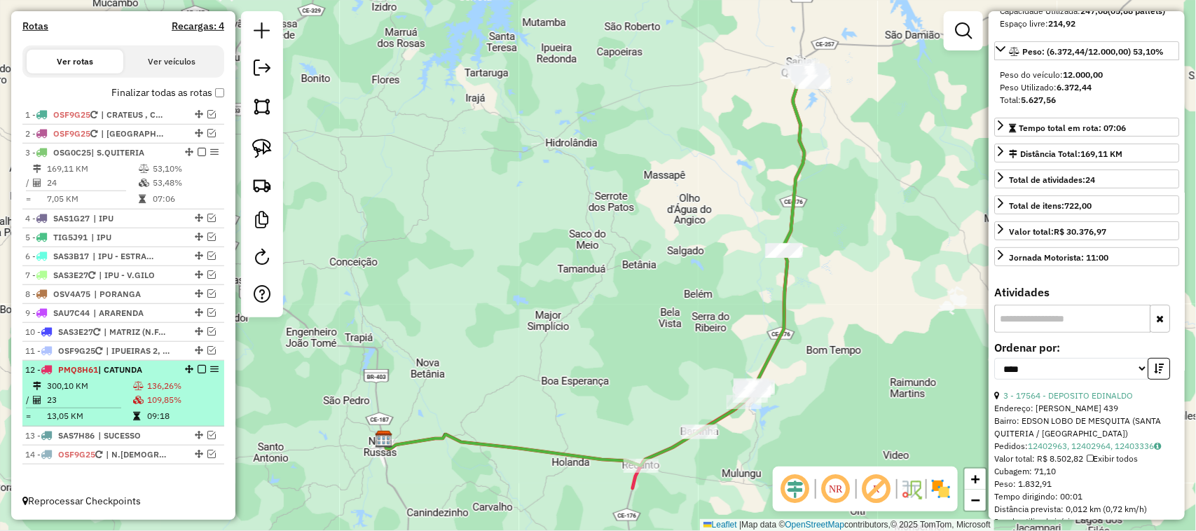
click at [92, 397] on td "23" at bounding box center [89, 400] width 86 height 14
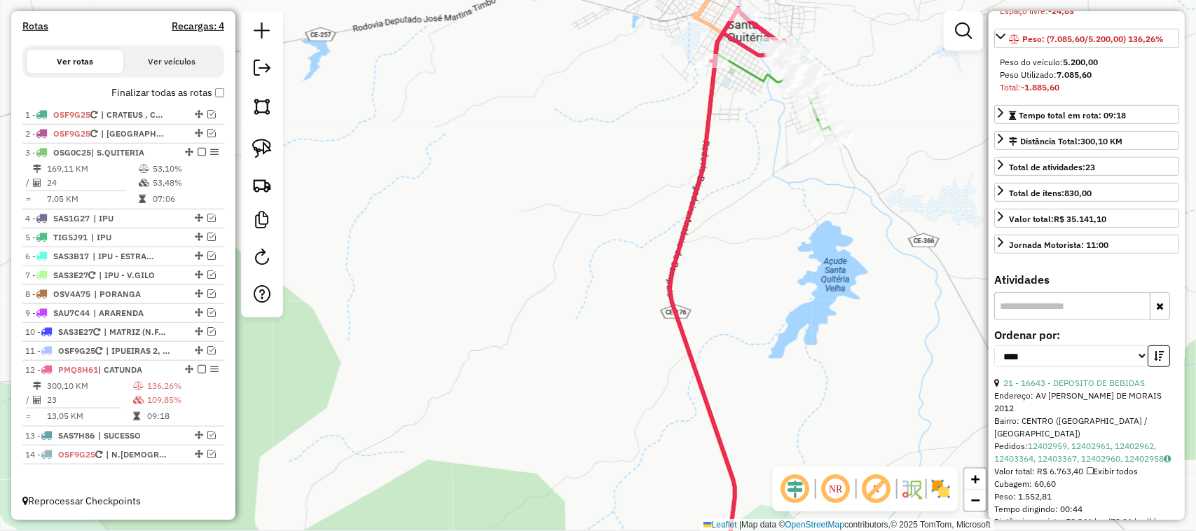
drag, startPoint x: 753, startPoint y: 140, endPoint x: 729, endPoint y: 236, distance: 98.9
click at [729, 235] on div "Janela de atendimento Grade de atendimento Capacidade Transportadoras Veículos …" at bounding box center [598, 265] width 1196 height 531
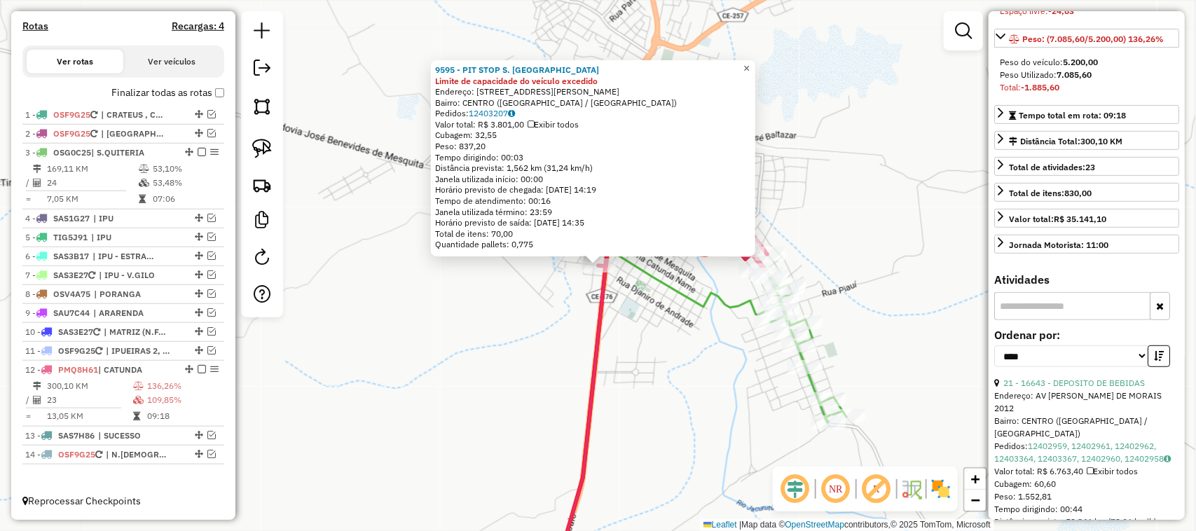
click at [749, 64] on span "×" at bounding box center [746, 68] width 6 height 12
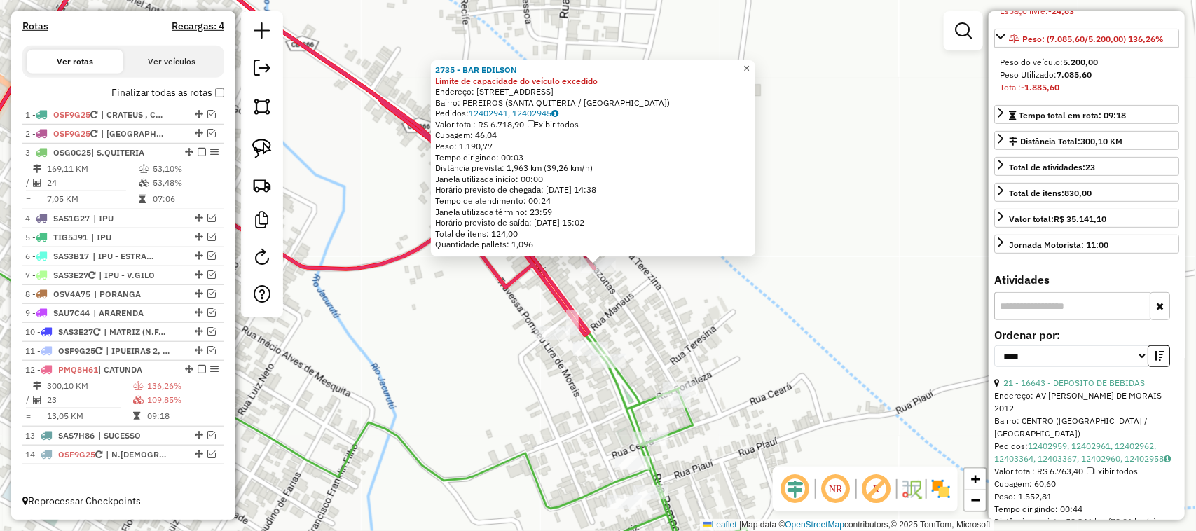
click at [749, 62] on span "×" at bounding box center [746, 68] width 6 height 12
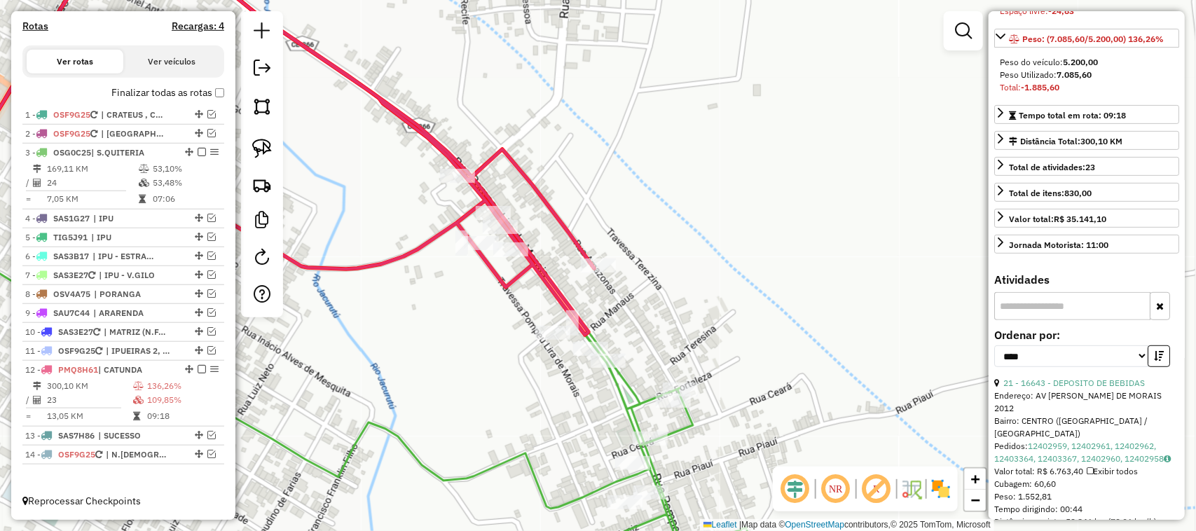
drag, startPoint x: 404, startPoint y: 165, endPoint x: 555, endPoint y: 221, distance: 161.1
click at [519, 212] on div "Rota 12 - Placa PMQ8H61 1724 - MERCEARIA TOINHO Janela de atendimento Grade de …" at bounding box center [598, 265] width 1196 height 531
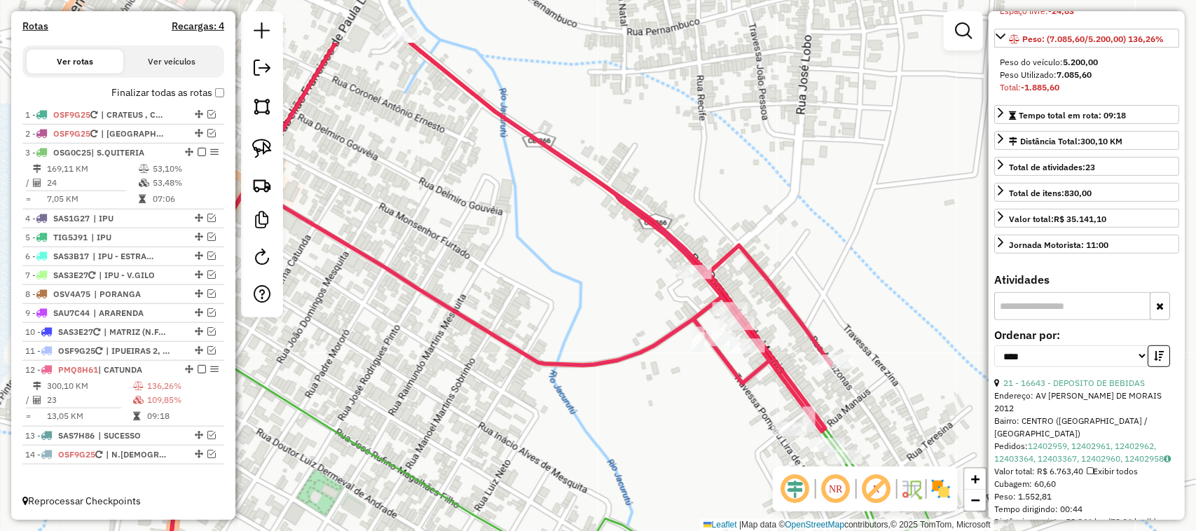
drag, startPoint x: 529, startPoint y: 223, endPoint x: 606, endPoint y: 271, distance: 90.4
click at [602, 271] on div "Janela de atendimento Grade de atendimento Capacidade Transportadoras Veículos …" at bounding box center [598, 265] width 1196 height 531
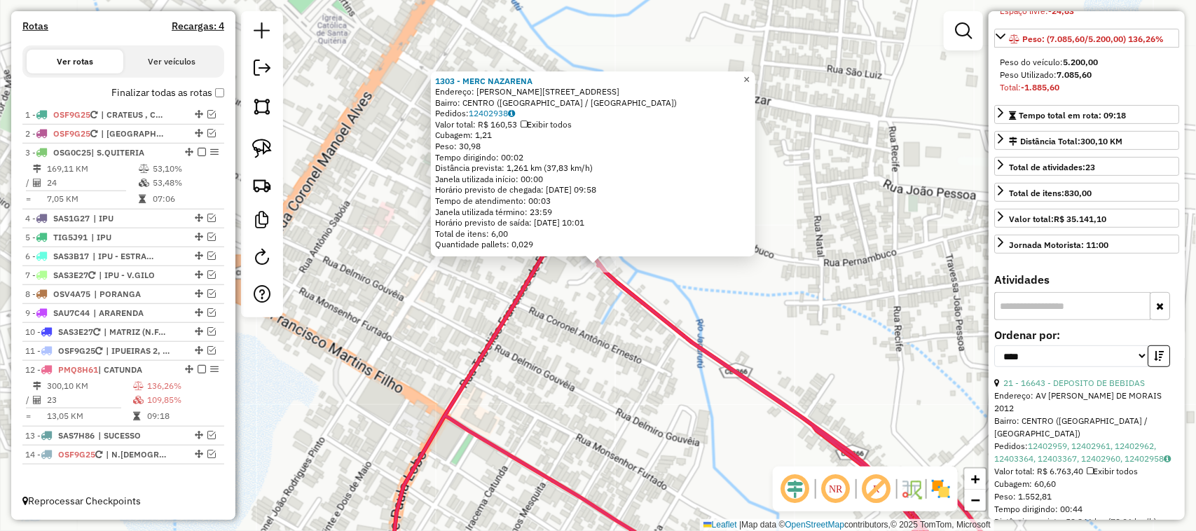
click at [749, 74] on span "×" at bounding box center [746, 80] width 6 height 12
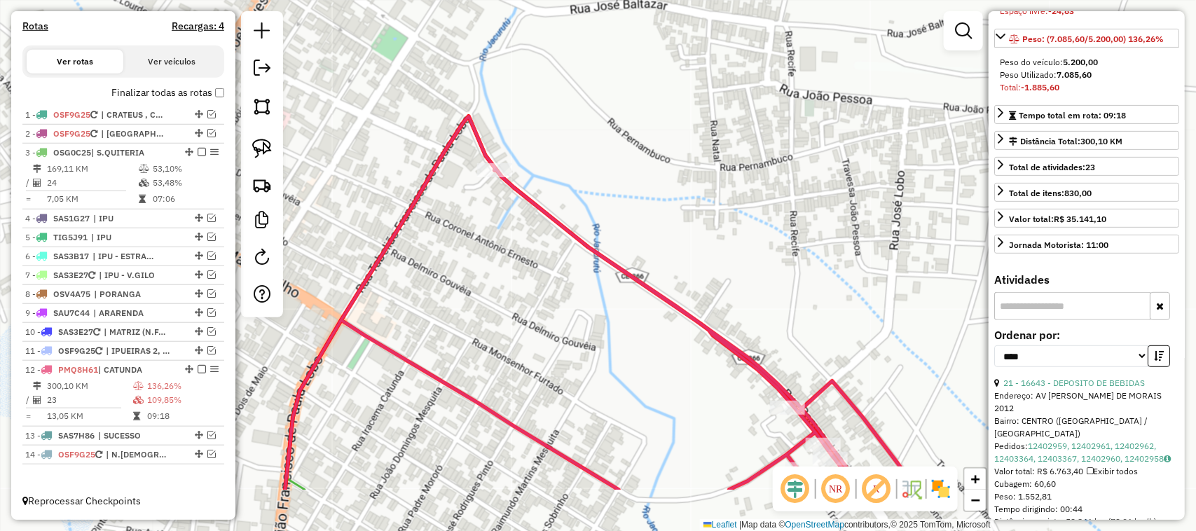
drag, startPoint x: 830, startPoint y: 278, endPoint x: 691, endPoint y: 161, distance: 182.0
click at [698, 166] on div "Janela de atendimento Grade de atendimento Capacidade Transportadoras Veículos …" at bounding box center [598, 265] width 1196 height 531
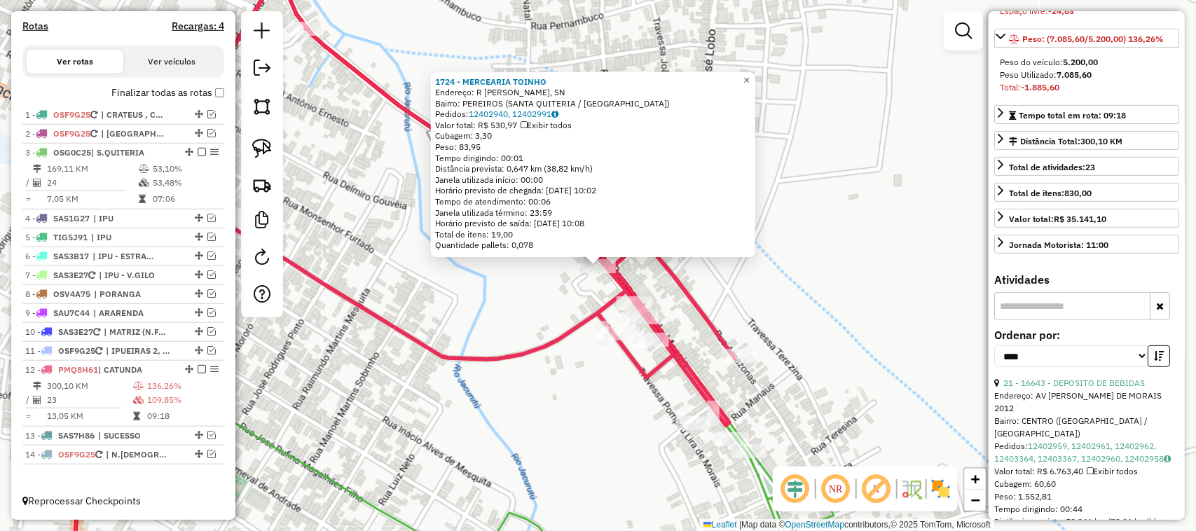
click at [749, 74] on span "×" at bounding box center [746, 80] width 6 height 12
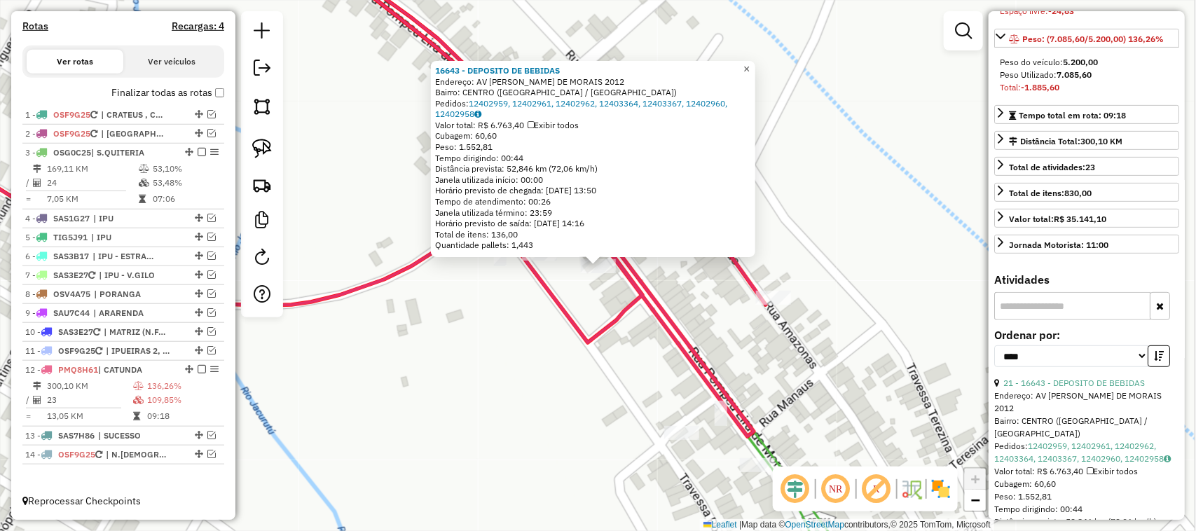
click at [749, 64] on span "×" at bounding box center [746, 69] width 6 height 12
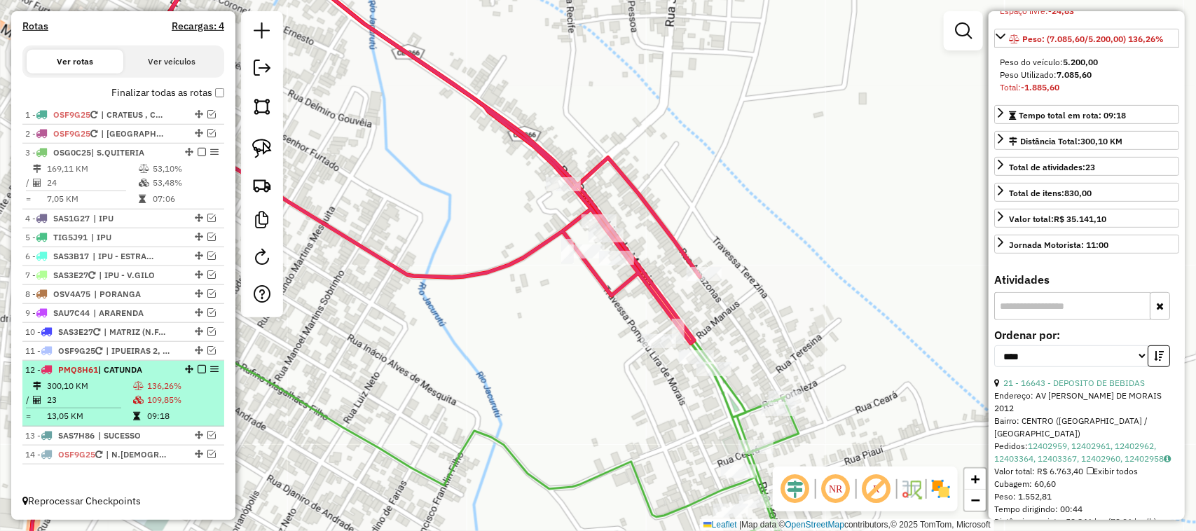
click at [88, 383] on td "300,10 KM" at bounding box center [89, 386] width 86 height 14
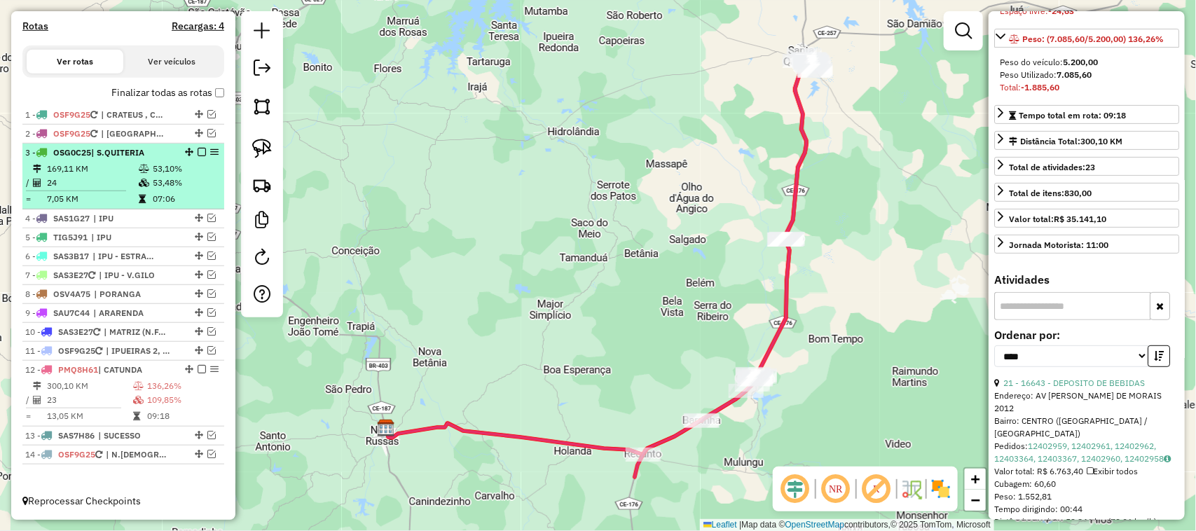
click at [93, 173] on td "169,11 KM" at bounding box center [92, 169] width 92 height 14
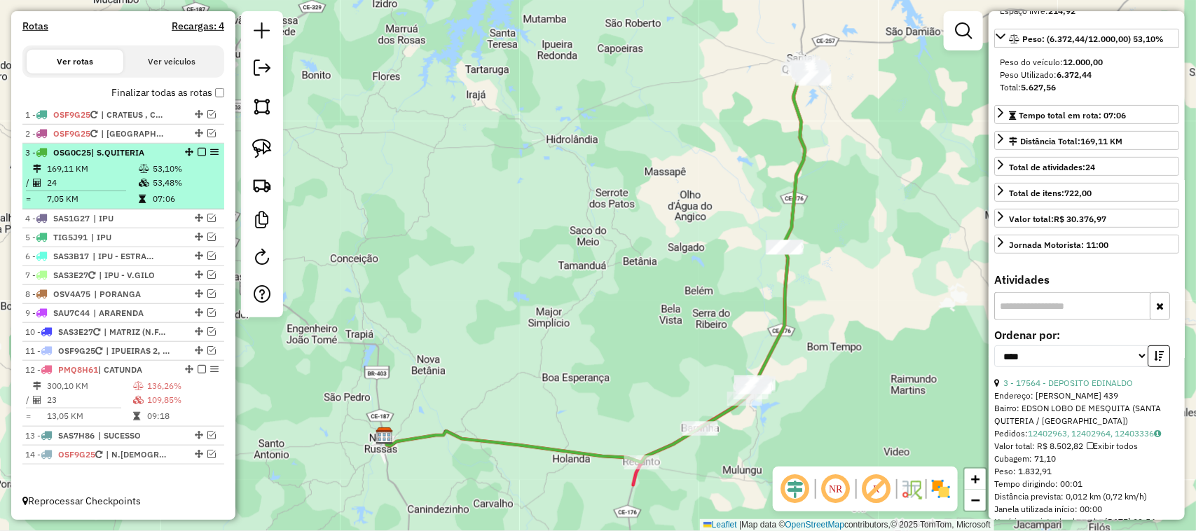
scroll to position [175, 0]
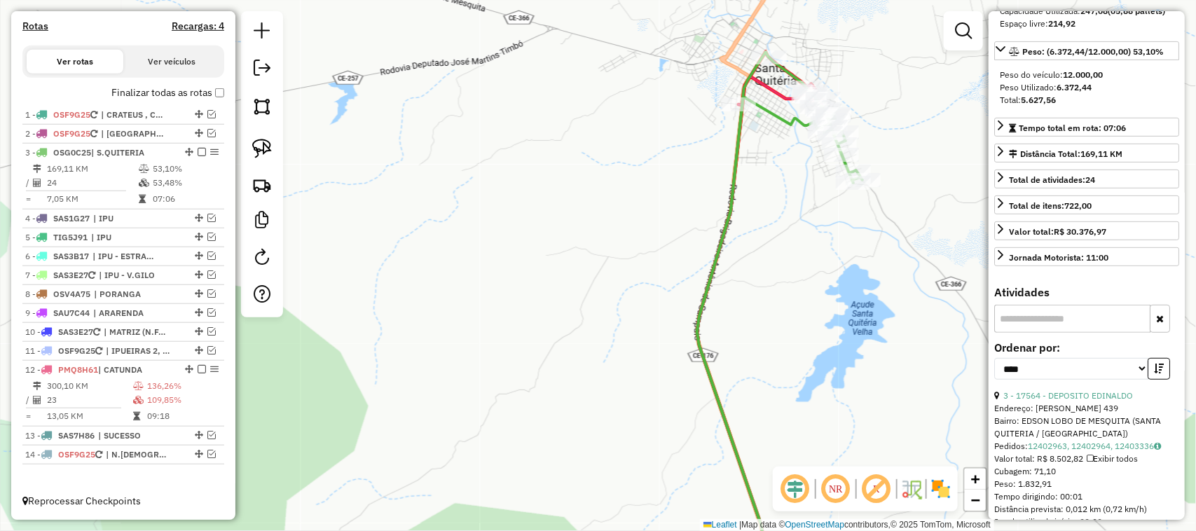
drag, startPoint x: 557, startPoint y: 350, endPoint x: 554, endPoint y: 300, distance: 50.5
click at [558, 312] on div "Janela de atendimento Grade de atendimento Capacidade Transportadoras Veículos …" at bounding box center [598, 265] width 1196 height 531
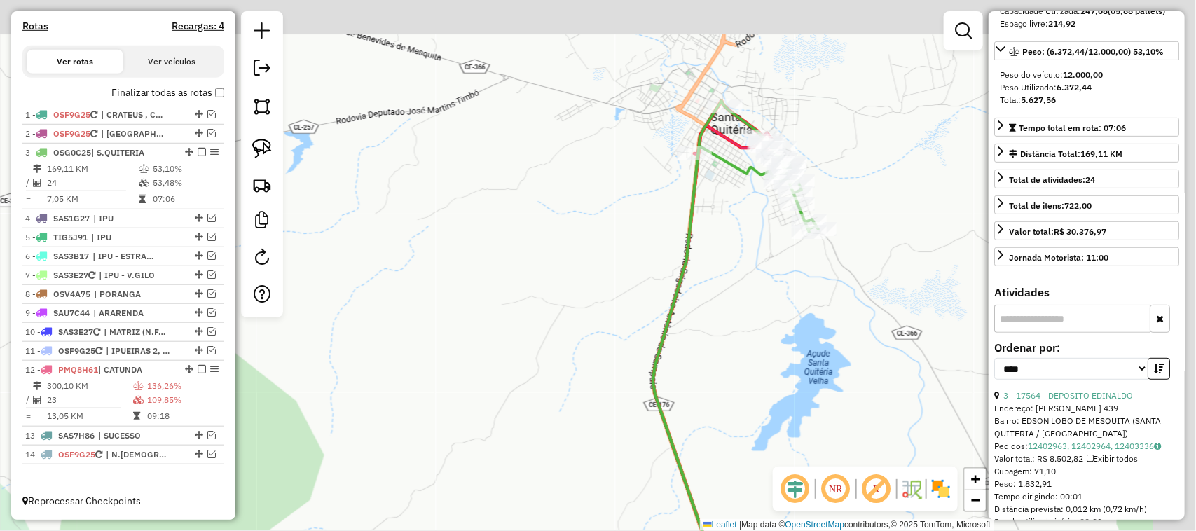
drag, startPoint x: 740, startPoint y: 190, endPoint x: 709, endPoint y: 233, distance: 52.7
click at [723, 230] on div "Janela de atendimento Grade de atendimento Capacidade Transportadoras Veículos …" at bounding box center [598, 265] width 1196 height 531
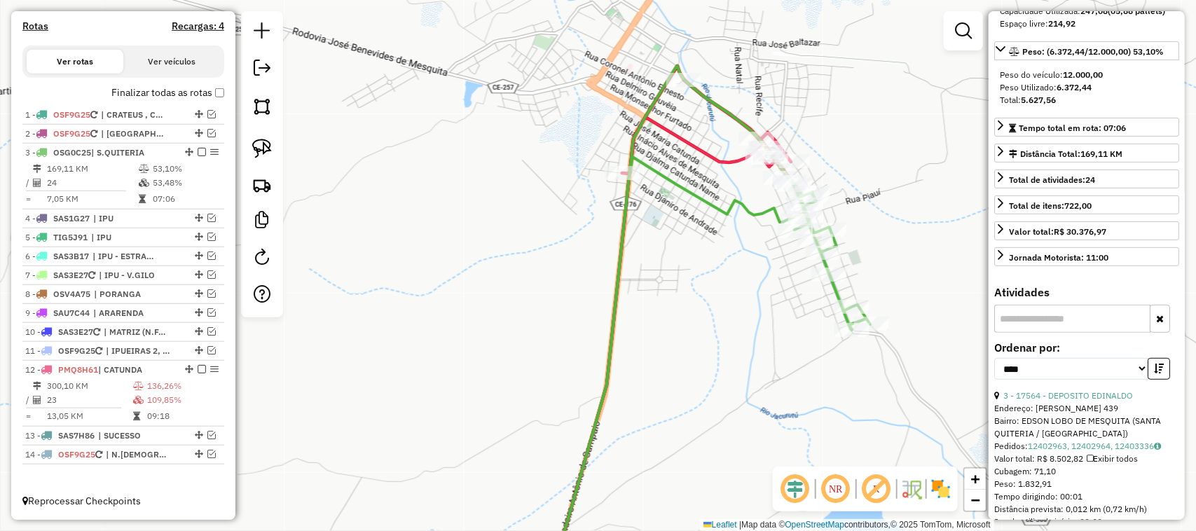
click at [618, 281] on div "Janela de atendimento Grade de atendimento Capacidade Transportadoras Veículos …" at bounding box center [598, 265] width 1196 height 531
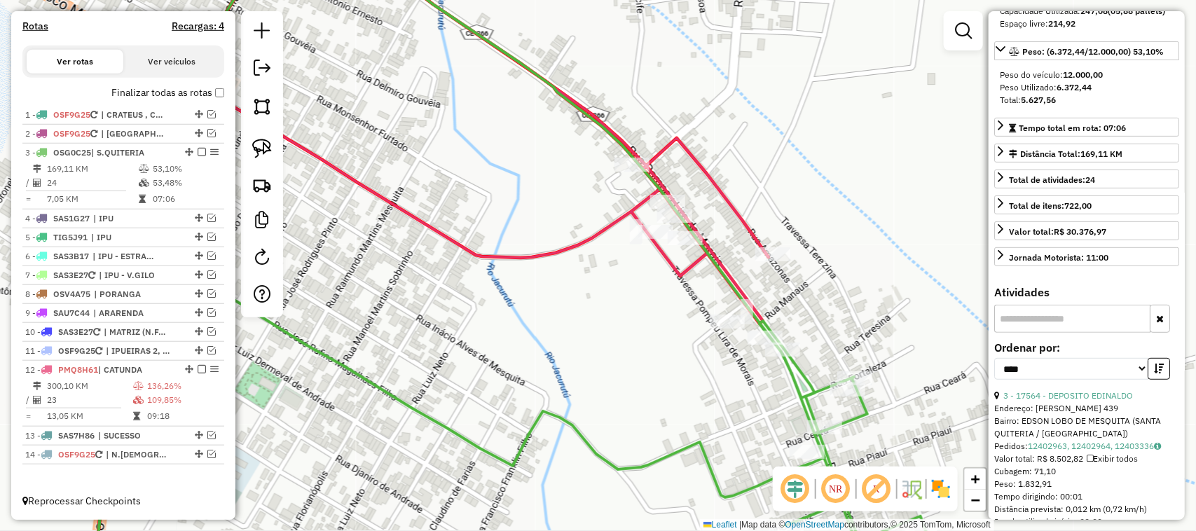
drag, startPoint x: 534, startPoint y: 165, endPoint x: 625, endPoint y: 249, distance: 124.4
click at [588, 245] on div "Janela de atendimento Grade de atendimento Capacidade Transportadoras Veículos …" at bounding box center [598, 265] width 1196 height 531
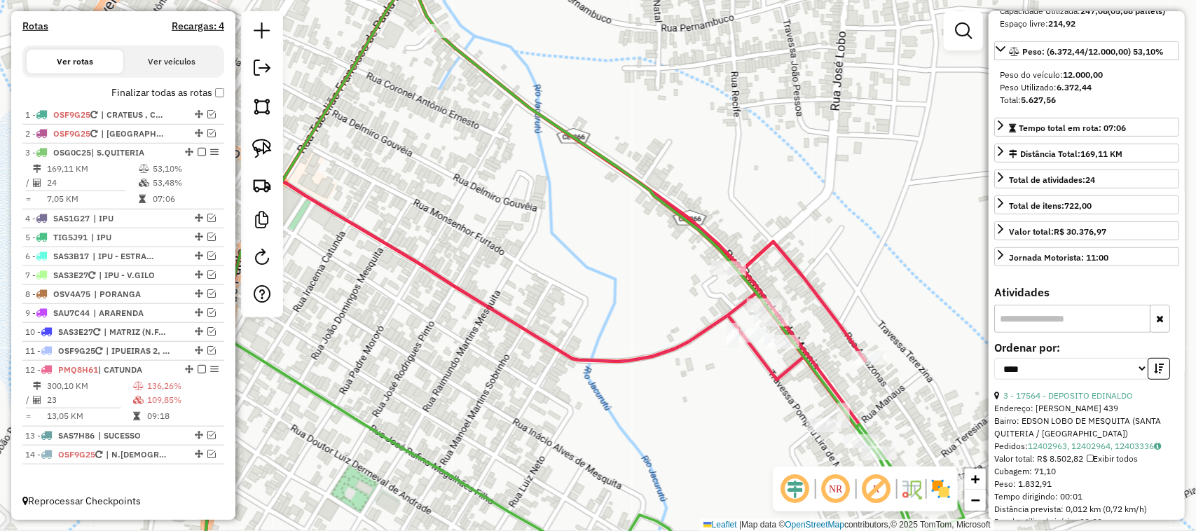
drag, startPoint x: 499, startPoint y: 174, endPoint x: 469, endPoint y: 96, distance: 83.1
click at [522, 204] on div "Janela de atendimento Grade de atendimento Capacidade Transportadoras Veículos …" at bounding box center [598, 265] width 1196 height 531
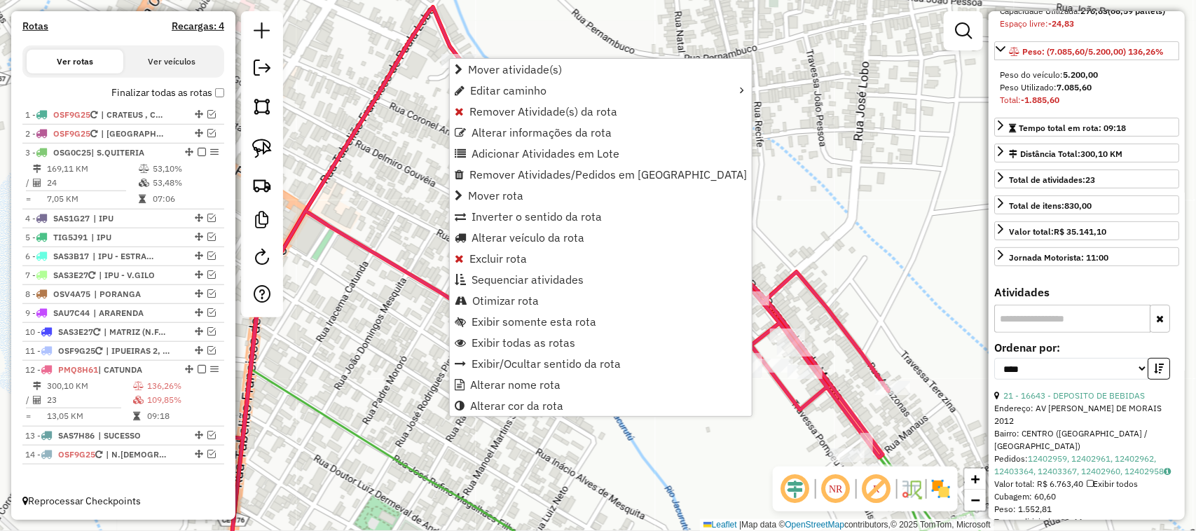
scroll to position [188, 0]
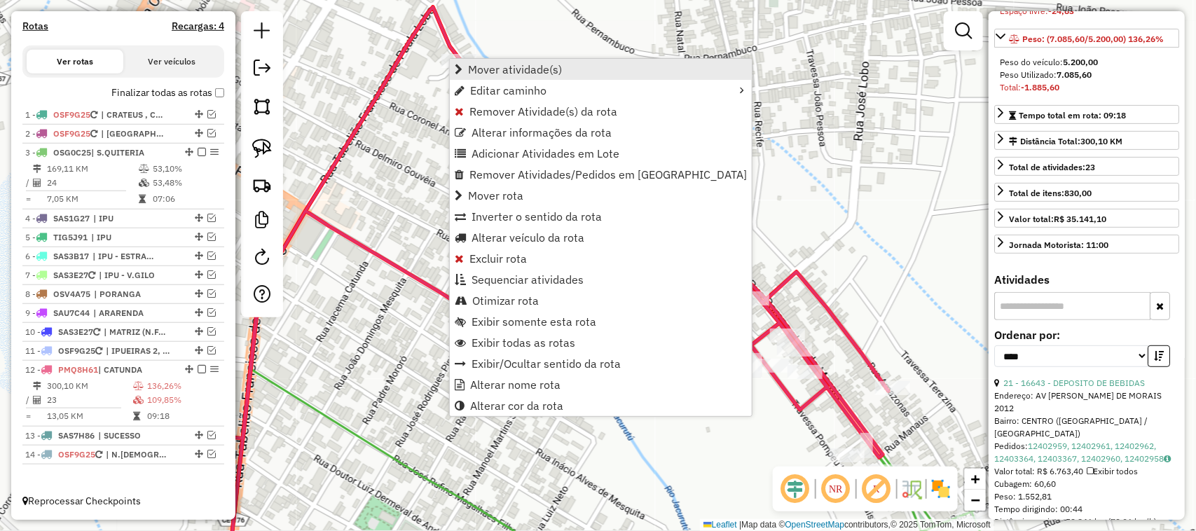
click at [519, 67] on span "Mover atividade(s)" at bounding box center [515, 69] width 94 height 11
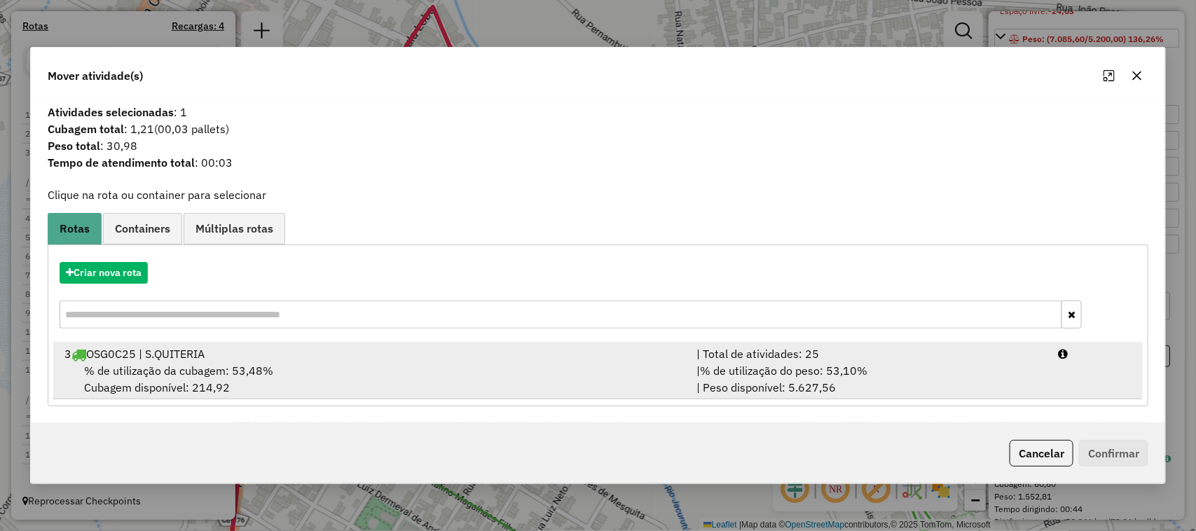
click at [172, 368] on span "% de utilização da cubagem: 53,48%" at bounding box center [178, 371] width 189 height 14
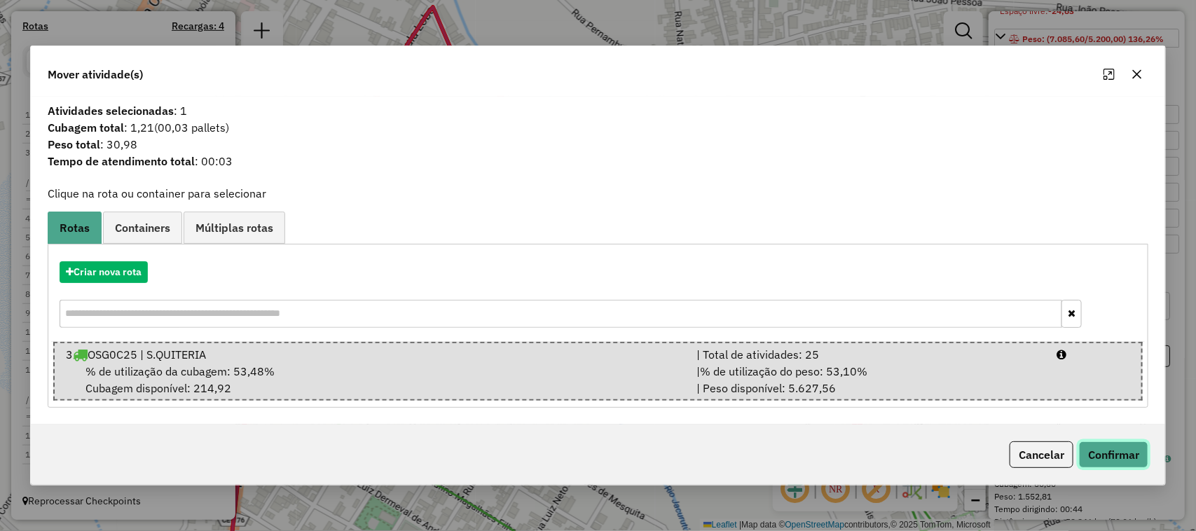
click at [1118, 453] on button "Confirmar" at bounding box center [1113, 454] width 69 height 27
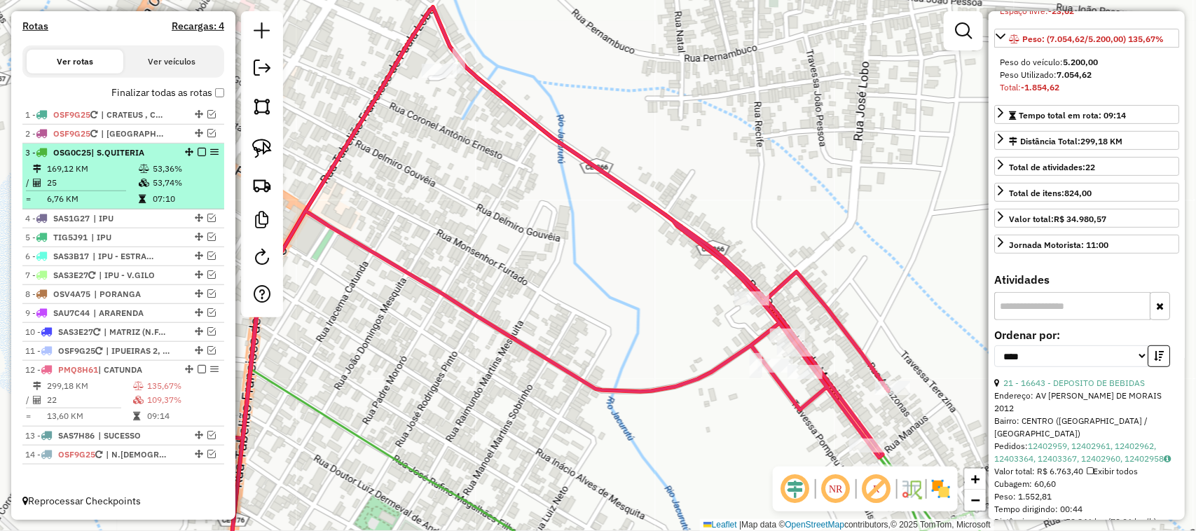
click at [97, 181] on td "25" at bounding box center [92, 183] width 92 height 14
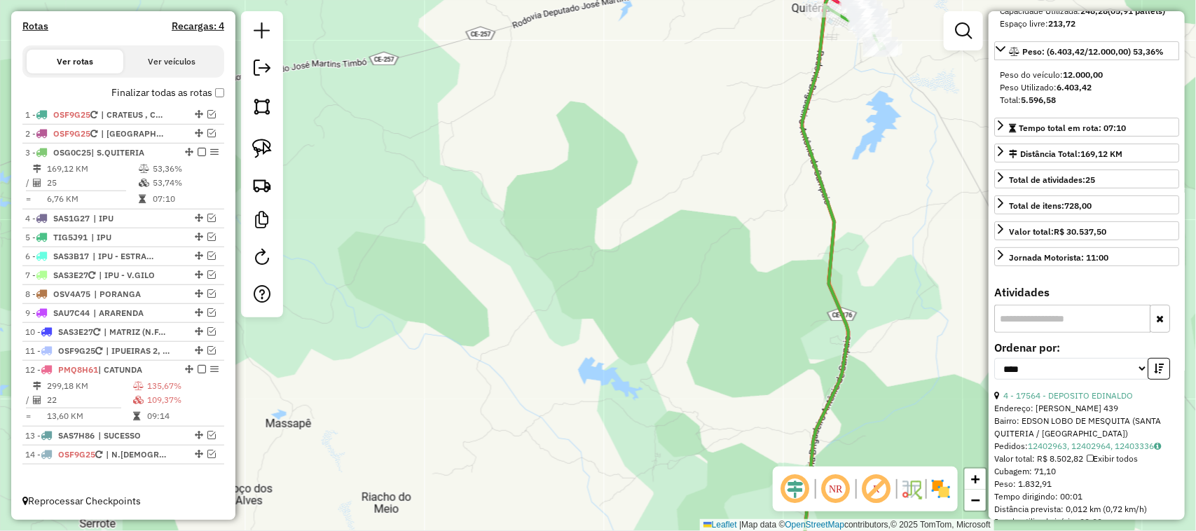
drag, startPoint x: 707, startPoint y: 119, endPoint x: 586, endPoint y: 258, distance: 184.6
click at [588, 254] on div "Janela de atendimento Grade de atendimento Capacidade Transportadoras Veículos …" at bounding box center [598, 265] width 1196 height 531
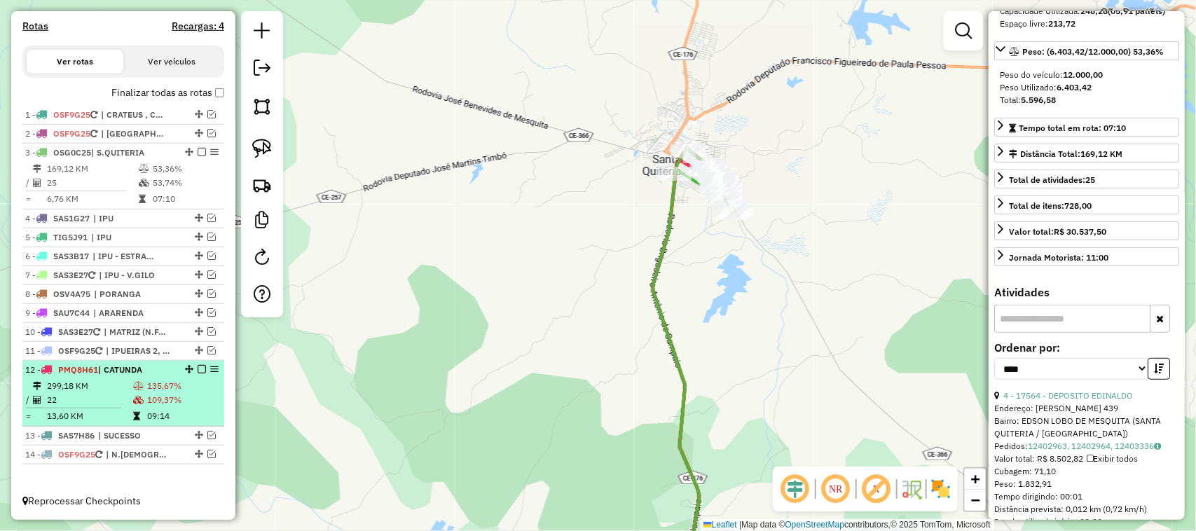
click at [96, 398] on td "22" at bounding box center [89, 400] width 86 height 14
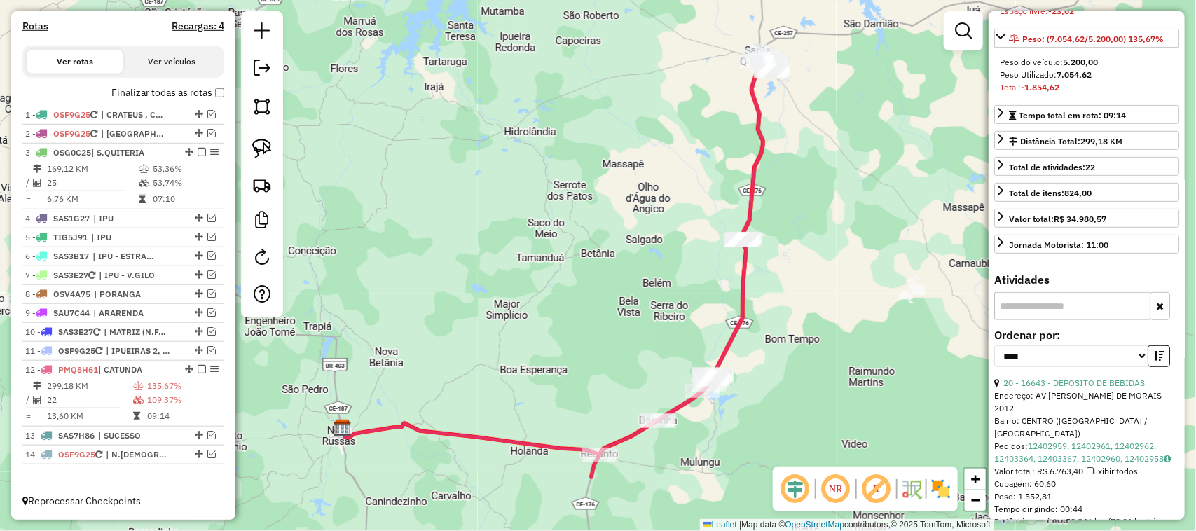
drag, startPoint x: 562, startPoint y: 320, endPoint x: 468, endPoint y: 299, distance: 96.9
click at [473, 305] on div "Janela de atendimento Grade de atendimento Capacidade Transportadoras Veículos …" at bounding box center [598, 265] width 1196 height 531
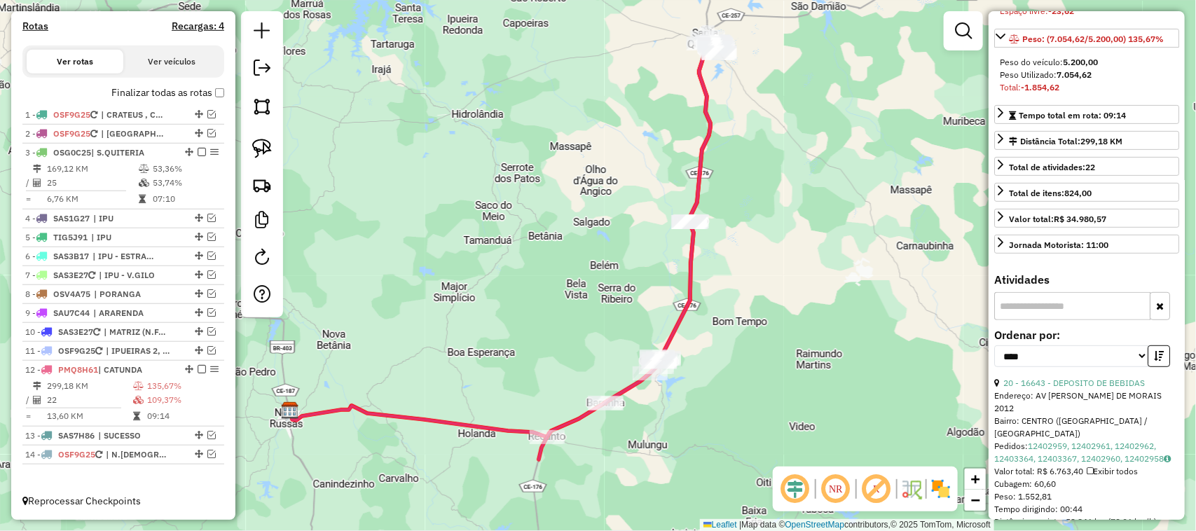
drag, startPoint x: 475, startPoint y: 352, endPoint x: 445, endPoint y: 257, distance: 99.0
click at [459, 280] on div "Janela de atendimento Grade de atendimento Capacidade Transportadoras Veículos …" at bounding box center [598, 265] width 1196 height 531
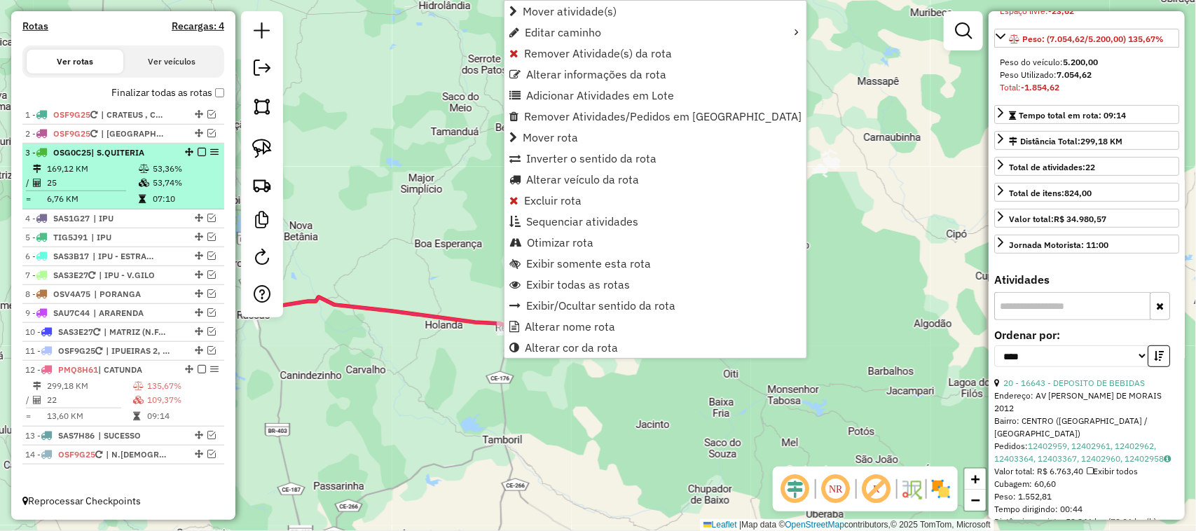
click at [113, 179] on td "25" at bounding box center [92, 183] width 92 height 14
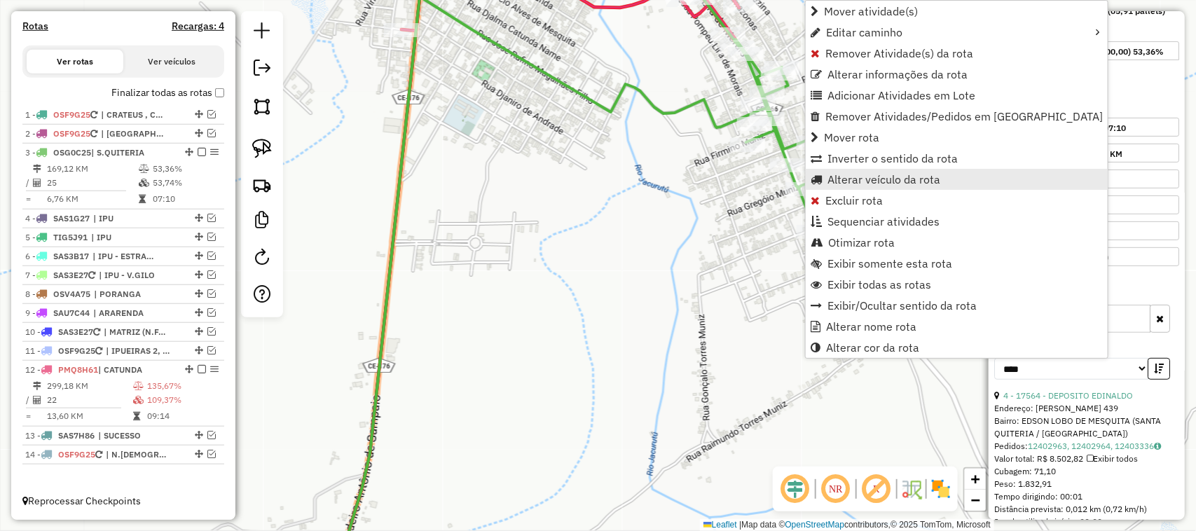
click at [866, 179] on span "Alterar veículo da rota" at bounding box center [883, 179] width 113 height 11
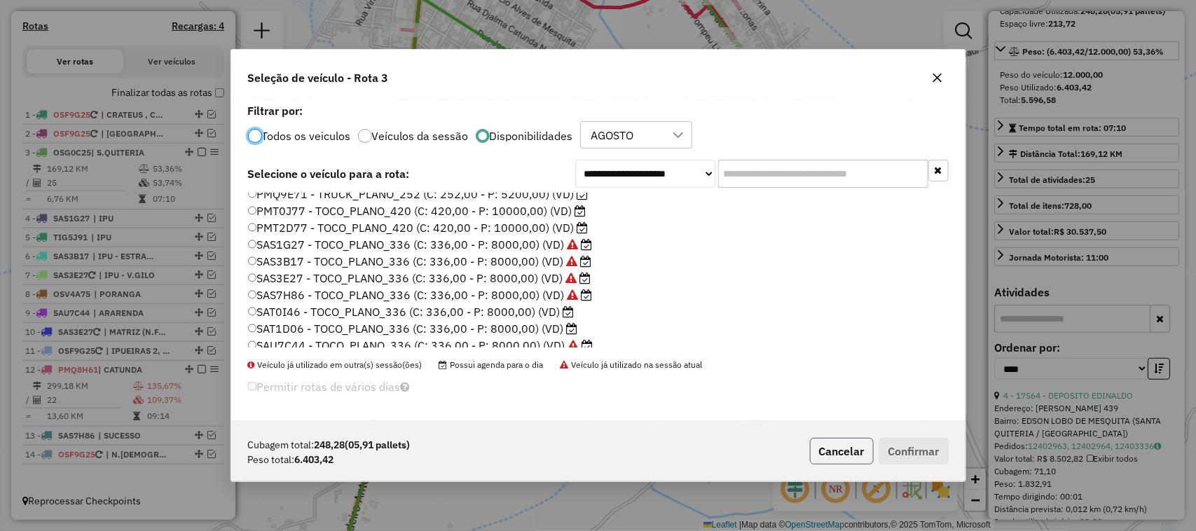
click at [835, 450] on button "Cancelar" at bounding box center [842, 451] width 64 height 27
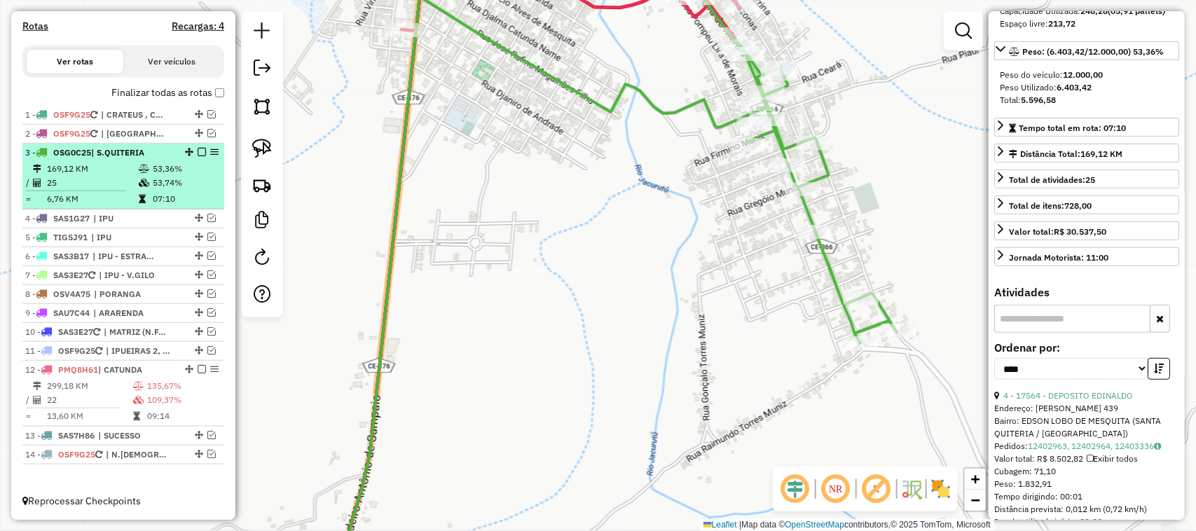
click at [104, 179] on td "25" at bounding box center [92, 183] width 92 height 14
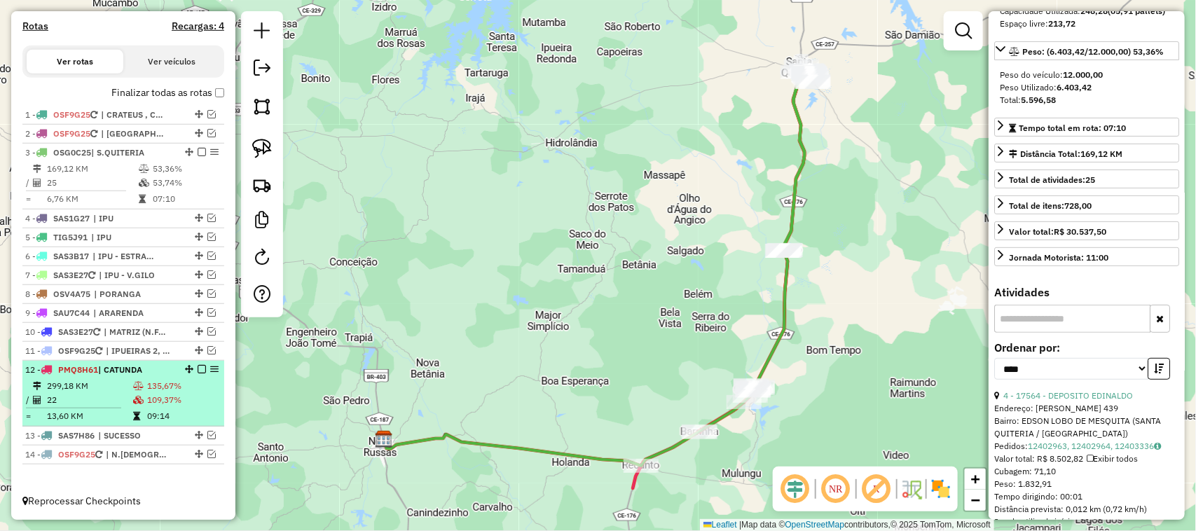
click at [92, 383] on td "299,18 KM" at bounding box center [89, 386] width 86 height 14
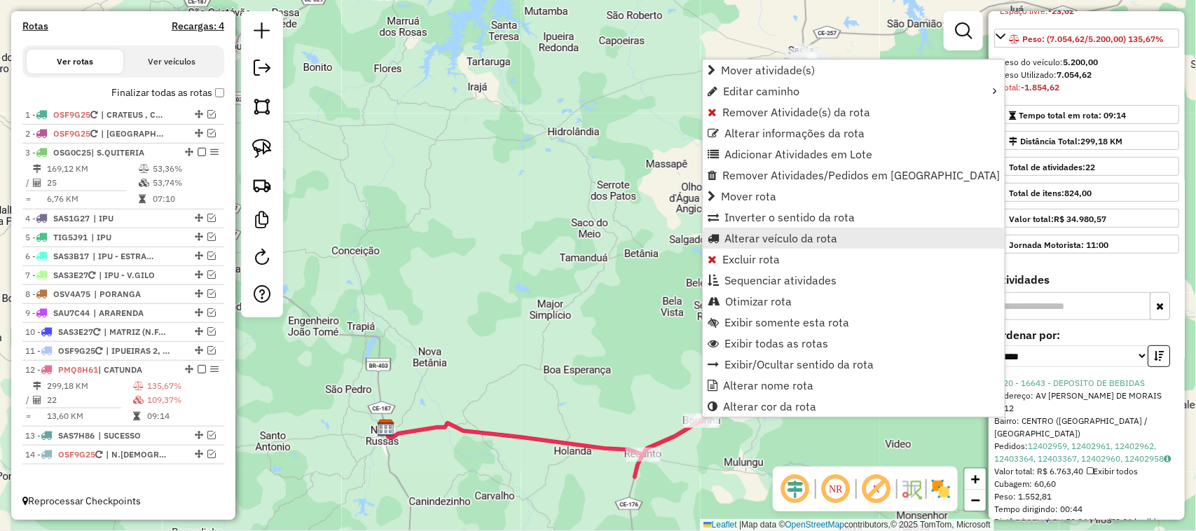
click at [747, 238] on span "Alterar veículo da rota" at bounding box center [780, 238] width 113 height 11
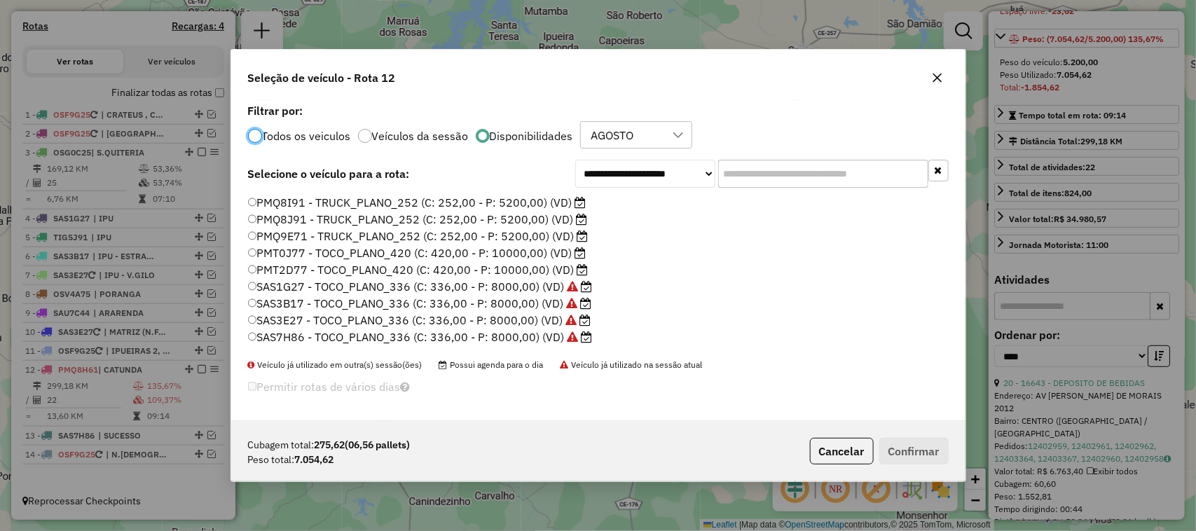
scroll to position [175, 0]
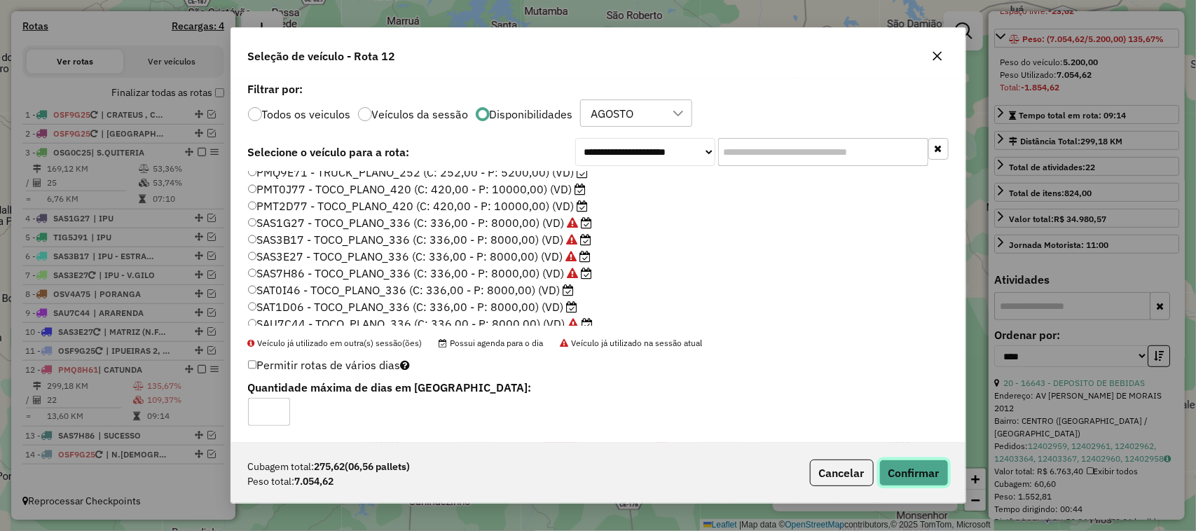
click at [915, 471] on button "Confirmar" at bounding box center [913, 472] width 69 height 27
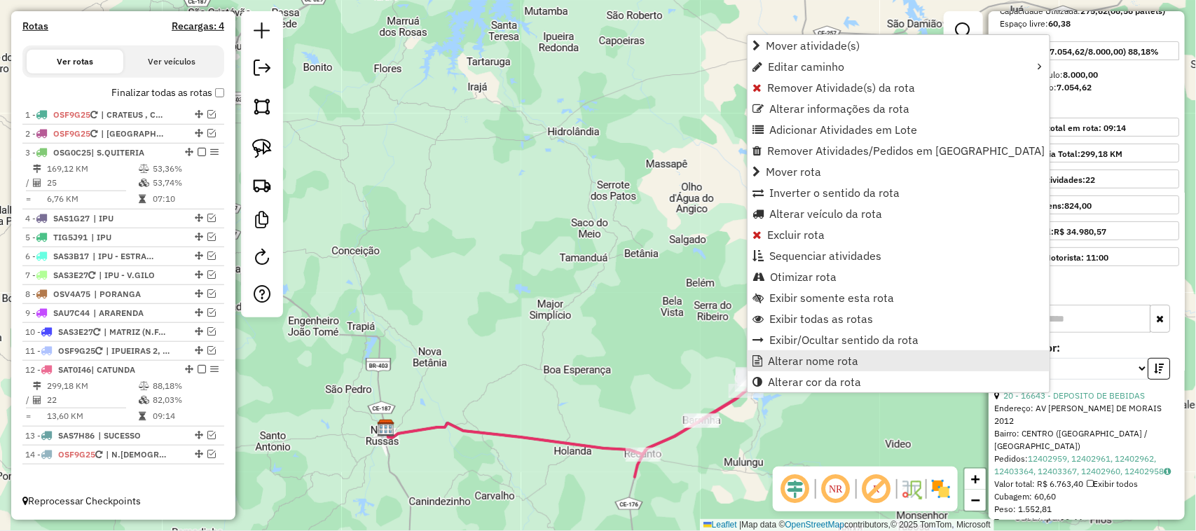
click at [803, 359] on span "Alterar nome rota" at bounding box center [813, 360] width 90 height 11
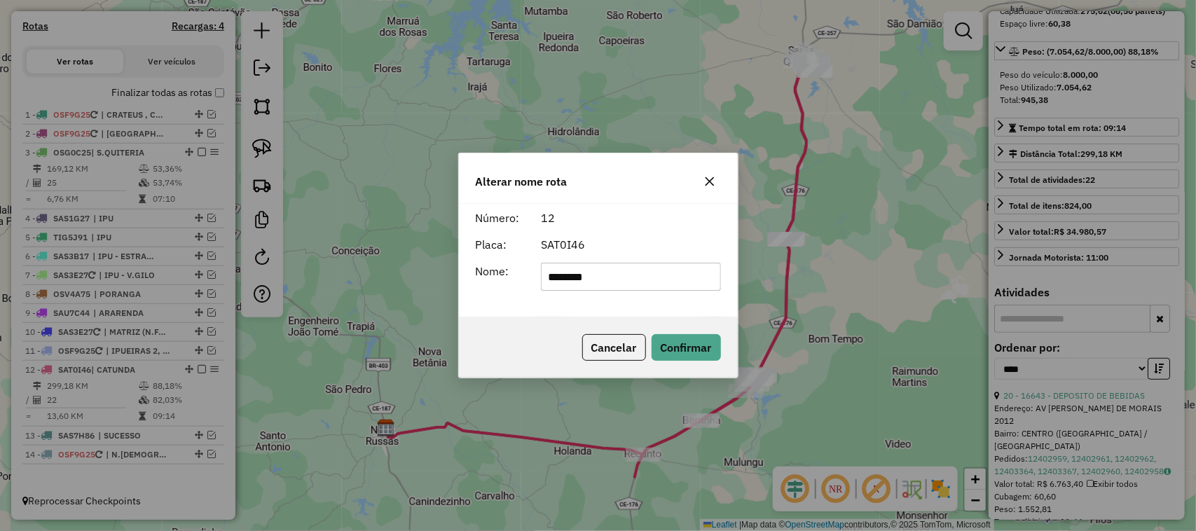
type input "**********"
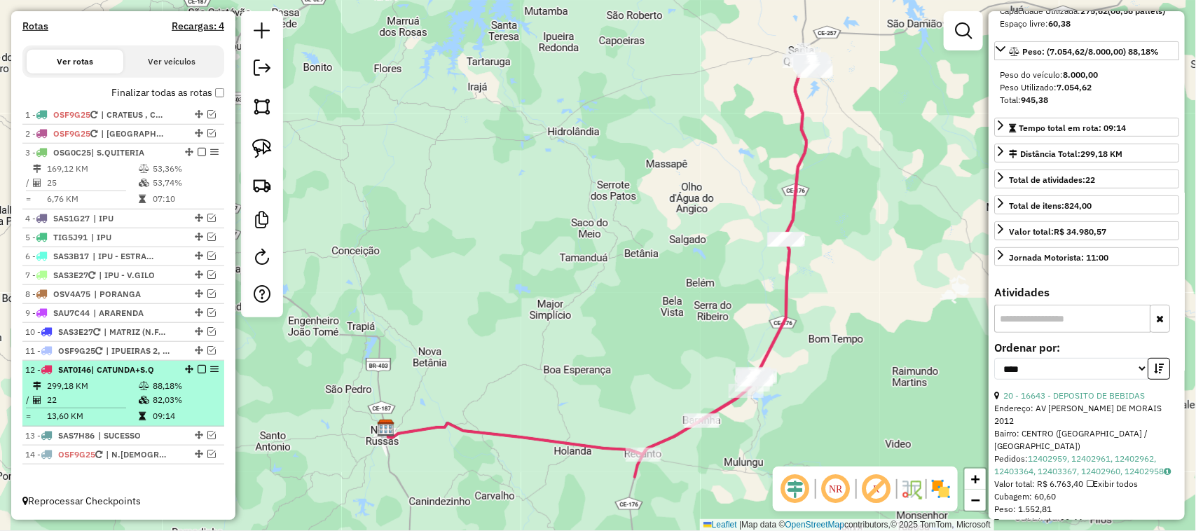
click at [198, 368] on em at bounding box center [202, 369] width 8 height 8
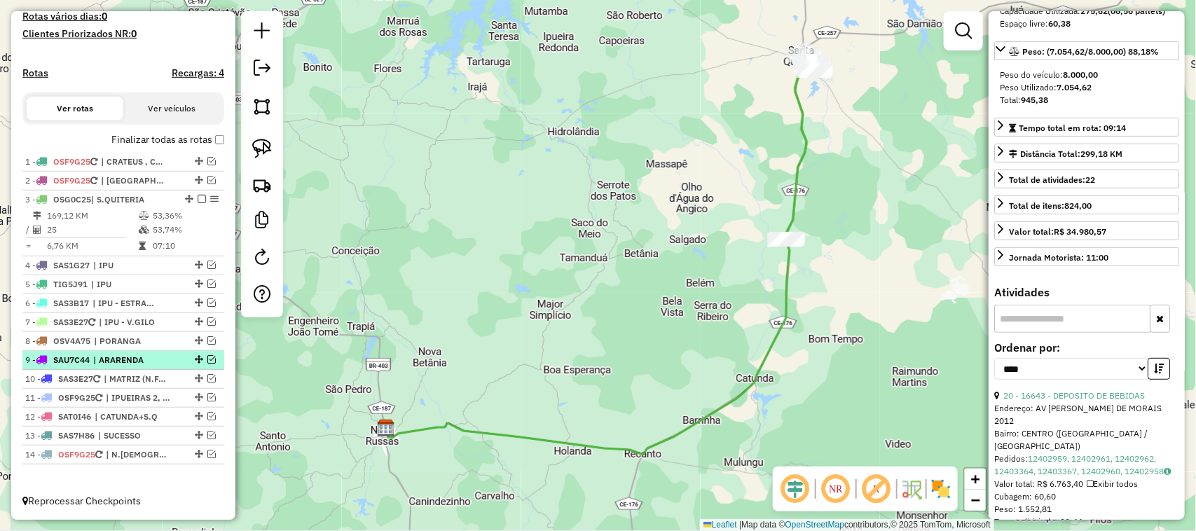
scroll to position [385, 0]
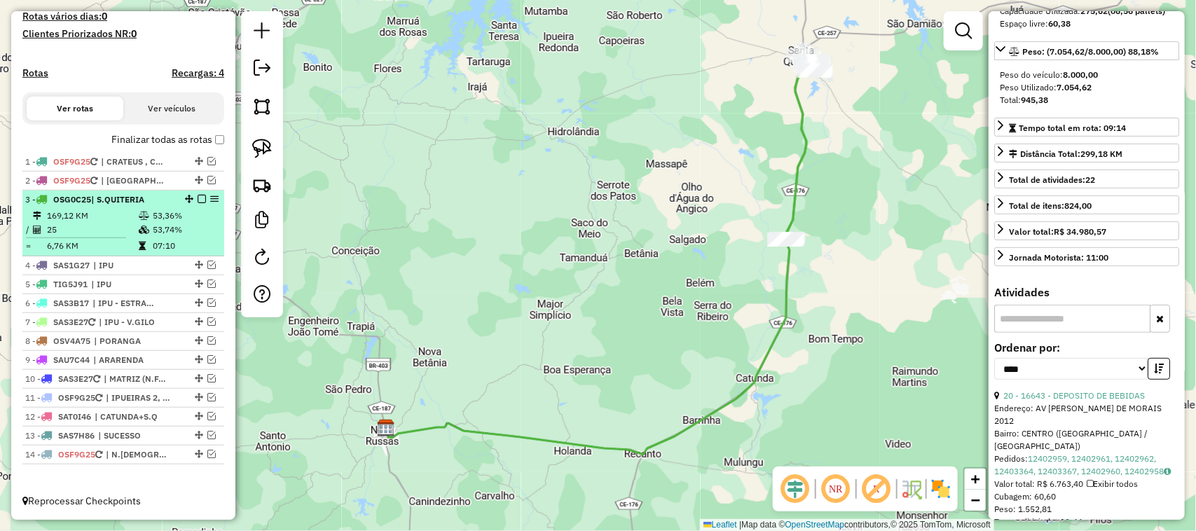
click at [106, 217] on td "169,12 KM" at bounding box center [92, 216] width 92 height 14
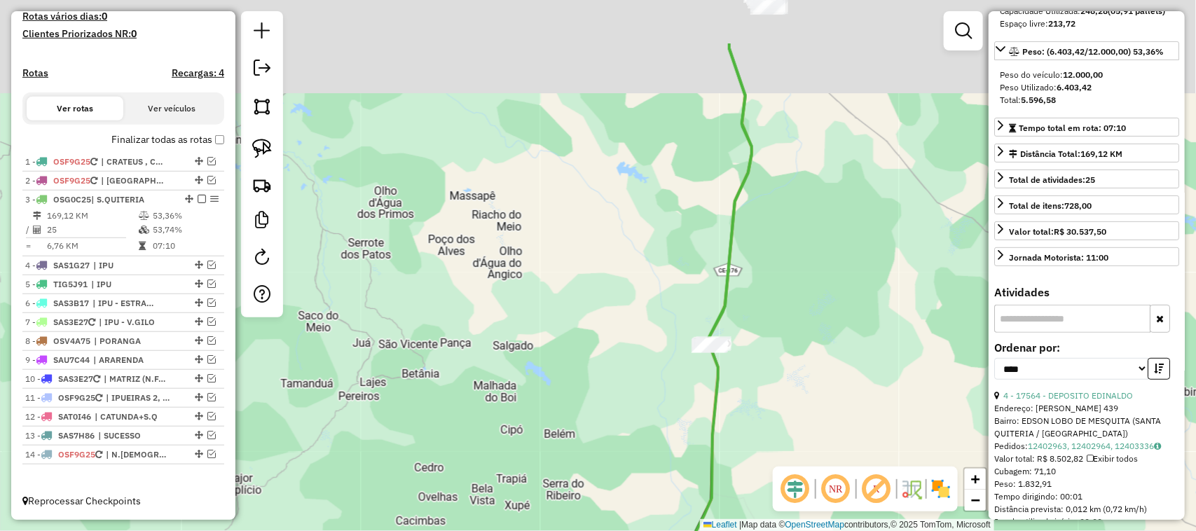
drag, startPoint x: 712, startPoint y: 204, endPoint x: 629, endPoint y: 219, distance: 84.8
click at [635, 296] on div "Janela de atendimento Grade de atendimento Capacidade Transportadoras Veículos …" at bounding box center [598, 265] width 1196 height 531
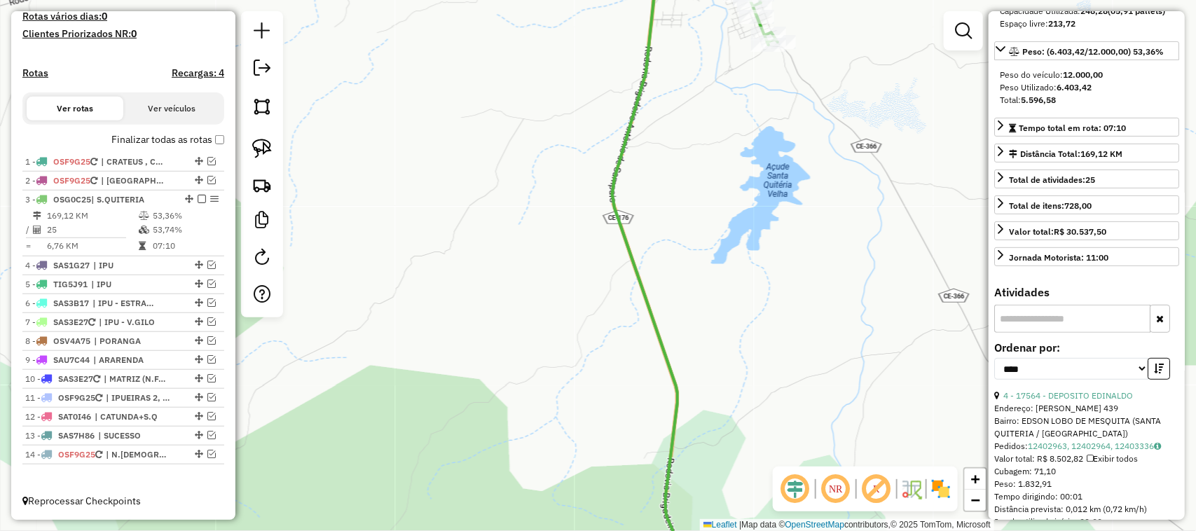
drag, startPoint x: 726, startPoint y: 72, endPoint x: 660, endPoint y: 204, distance: 147.2
click at [663, 202] on div "Janela de atendimento Grade de atendimento Capacidade Transportadoras Veículos …" at bounding box center [598, 265] width 1196 height 531
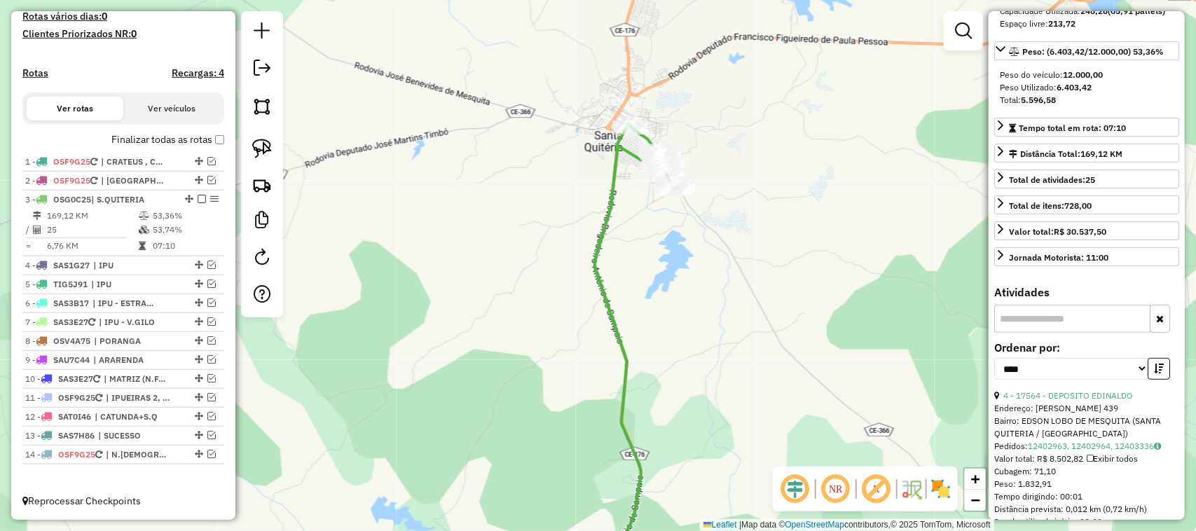
drag, startPoint x: 489, startPoint y: 366, endPoint x: 511, endPoint y: 243, distance: 125.3
click at [510, 280] on div "Janela de atendimento Grade de atendimento Capacidade Transportadoras Veículos …" at bounding box center [598, 265] width 1196 height 531
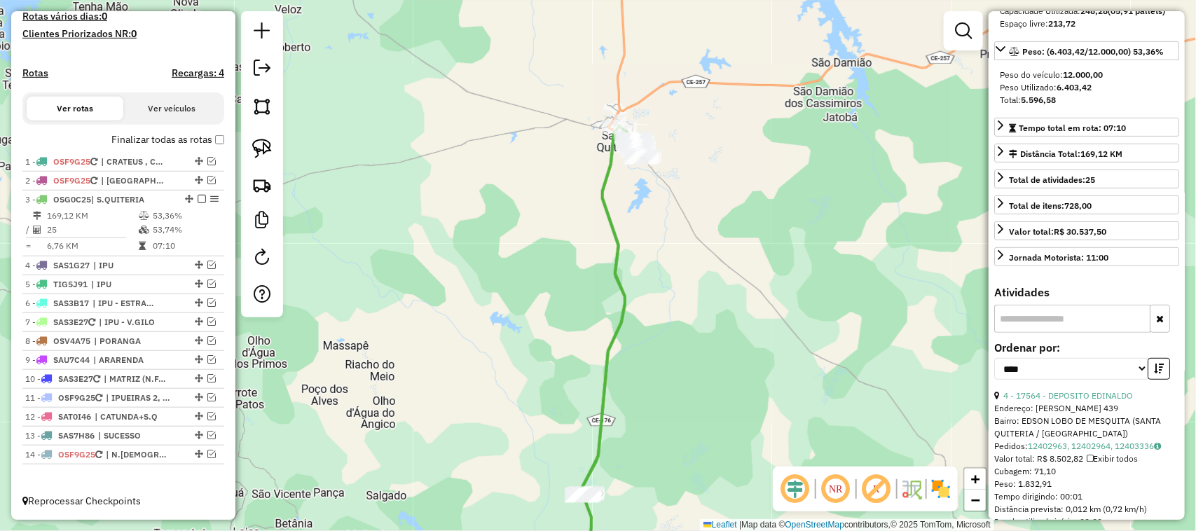
drag, startPoint x: 565, startPoint y: 329, endPoint x: 587, endPoint y: 264, distance: 68.9
click at [566, 300] on div "Janela de atendimento Grade de atendimento Capacidade Transportadoras Veículos …" at bounding box center [598, 265] width 1196 height 531
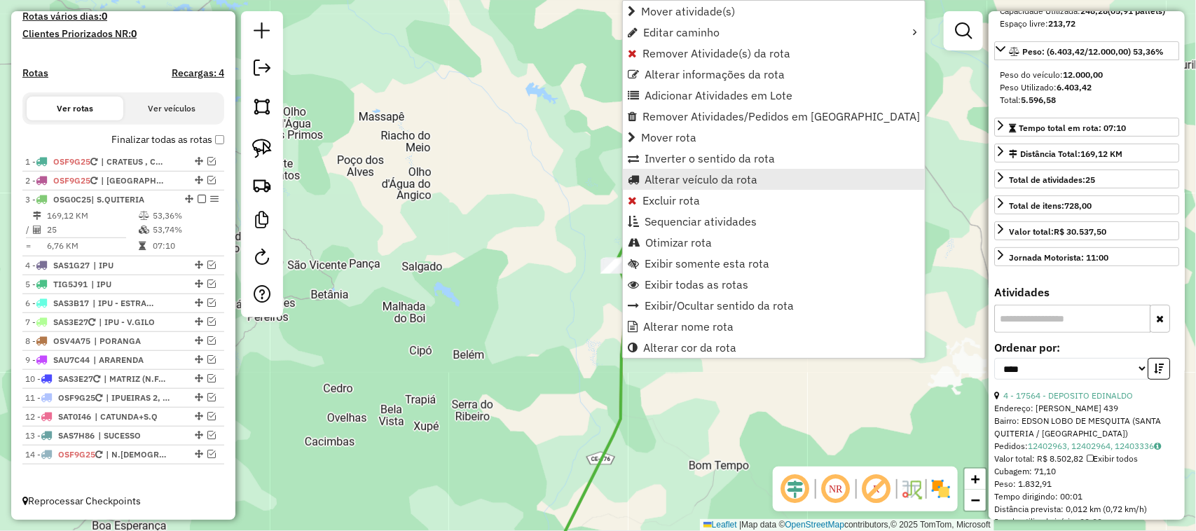
click at [691, 179] on span "Alterar veículo da rota" at bounding box center [700, 179] width 113 height 11
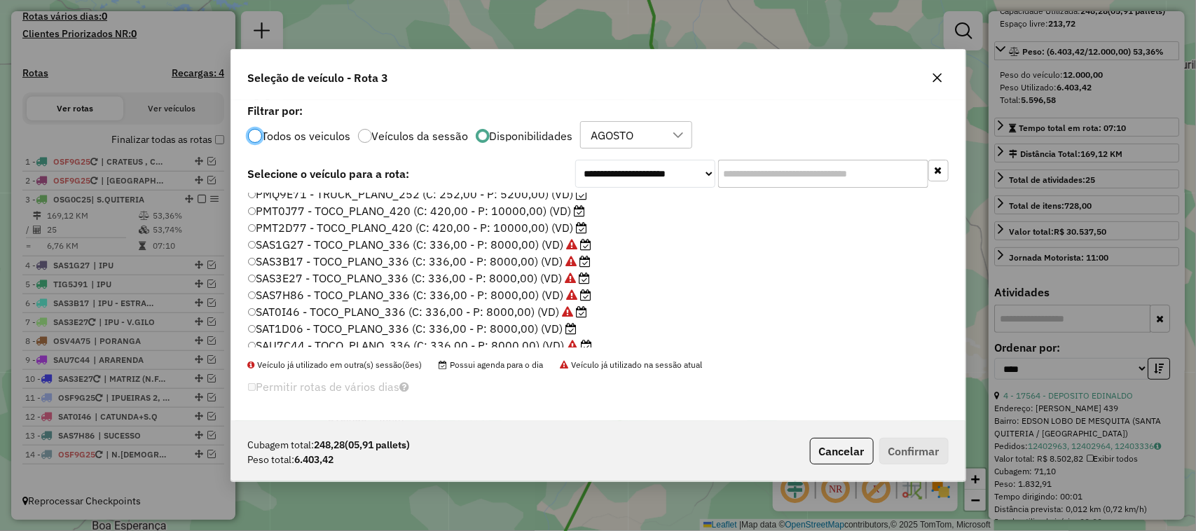
scroll to position [263, 0]
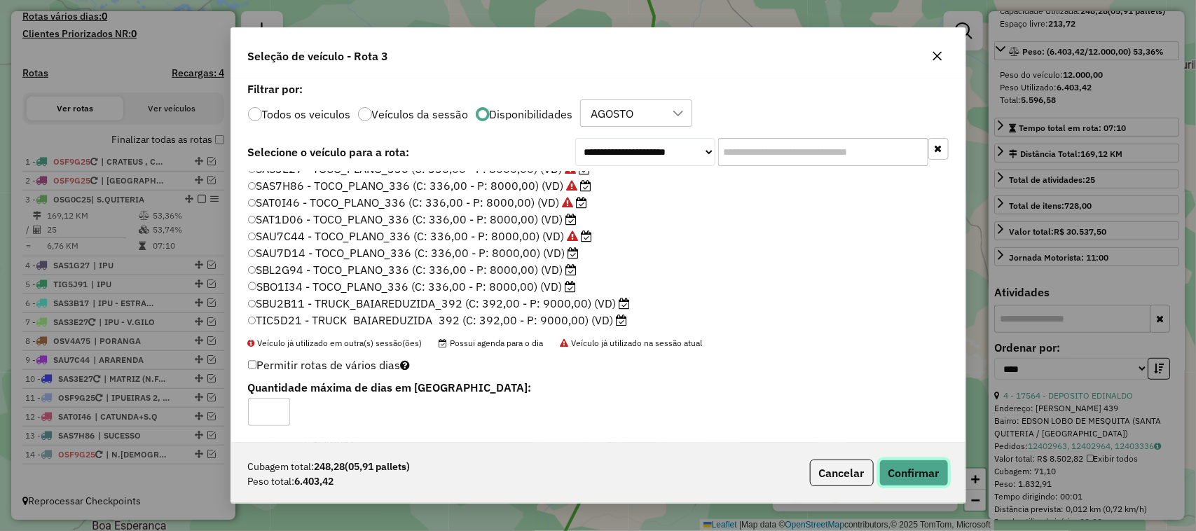
click at [911, 467] on button "Confirmar" at bounding box center [913, 472] width 69 height 27
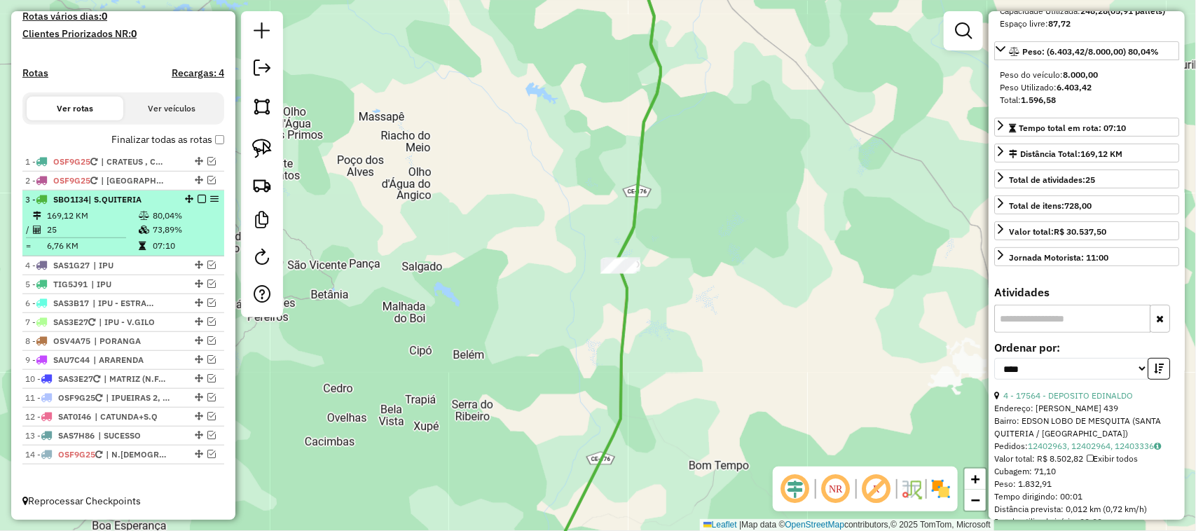
click at [198, 197] on em at bounding box center [202, 199] width 8 height 8
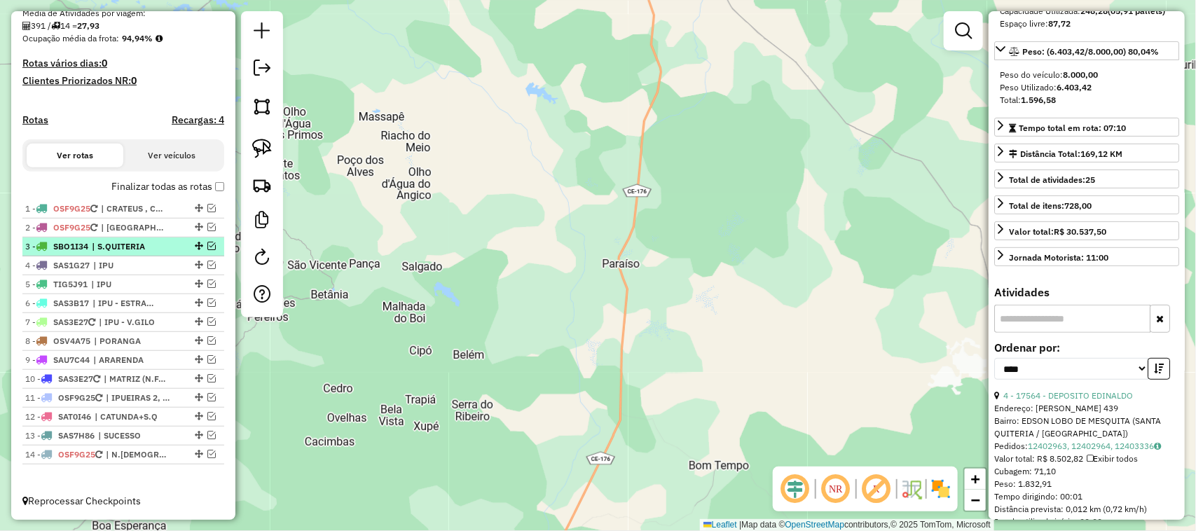
scroll to position [338, 0]
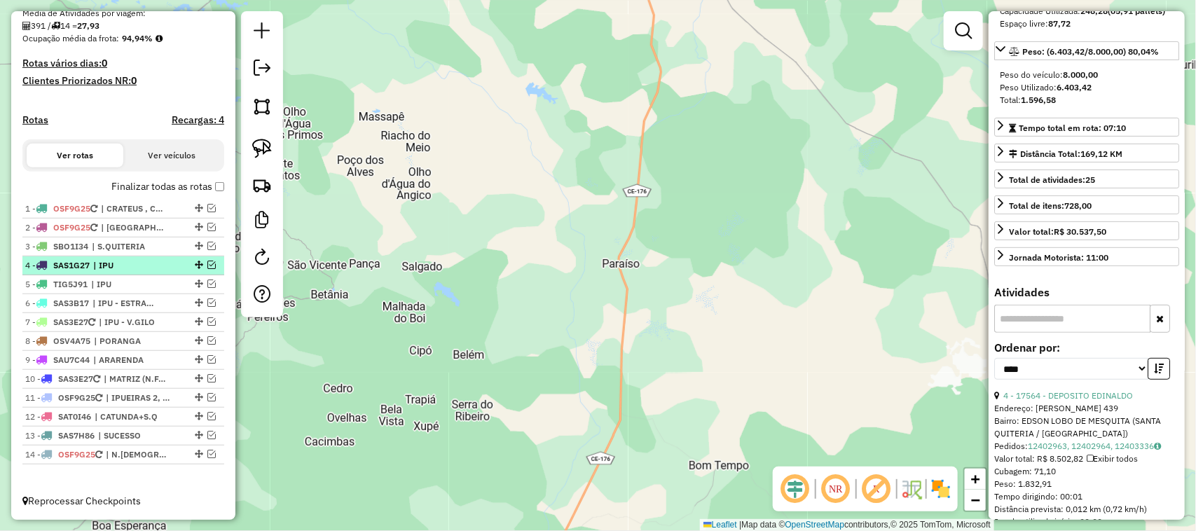
click at [207, 261] on em at bounding box center [211, 265] width 8 height 8
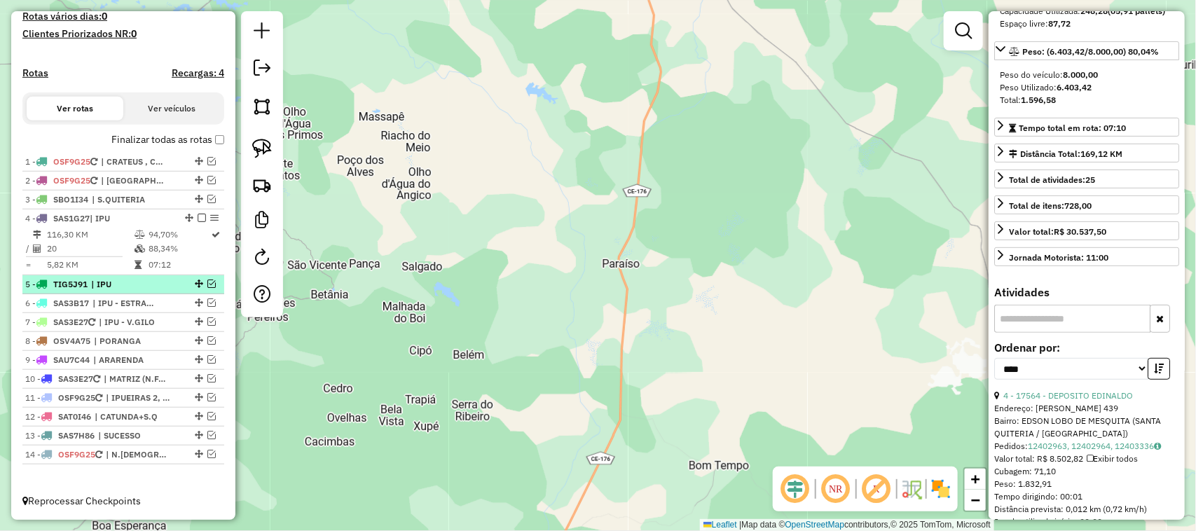
click at [207, 279] on em at bounding box center [211, 283] width 8 height 8
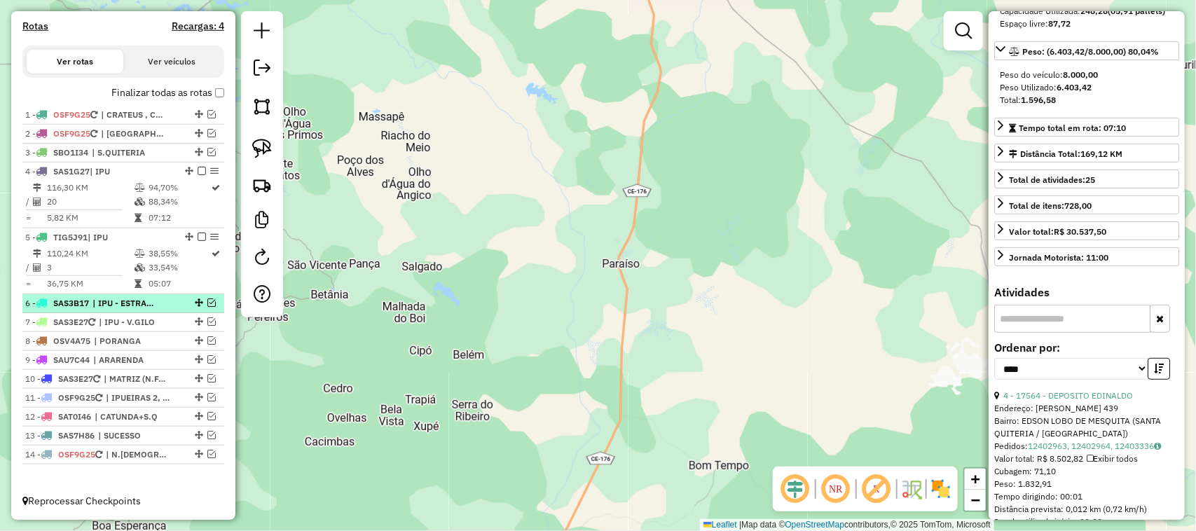
click at [207, 301] on em at bounding box center [211, 302] width 8 height 8
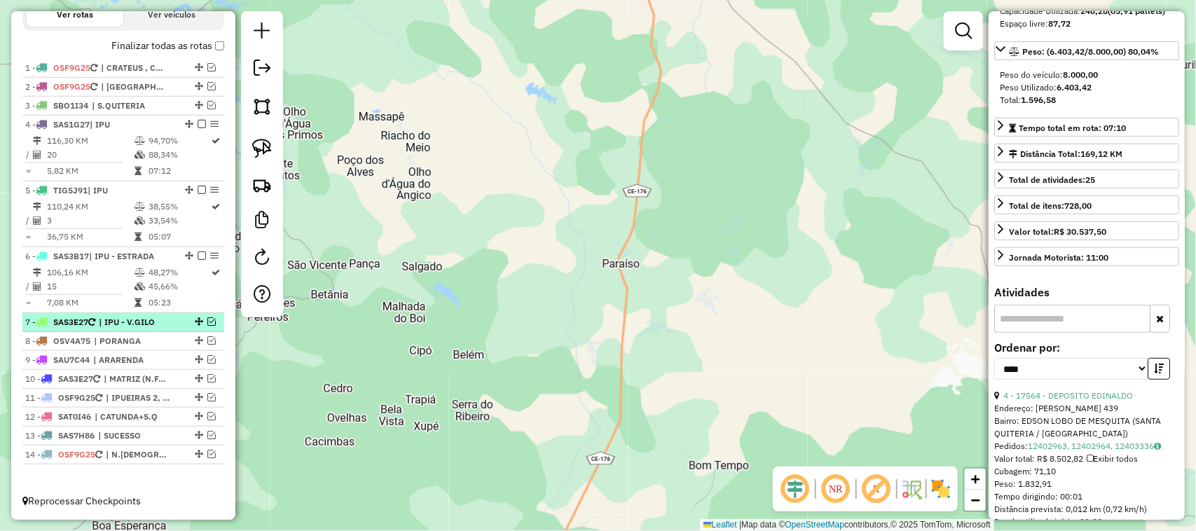
click at [207, 319] on em at bounding box center [211, 321] width 8 height 8
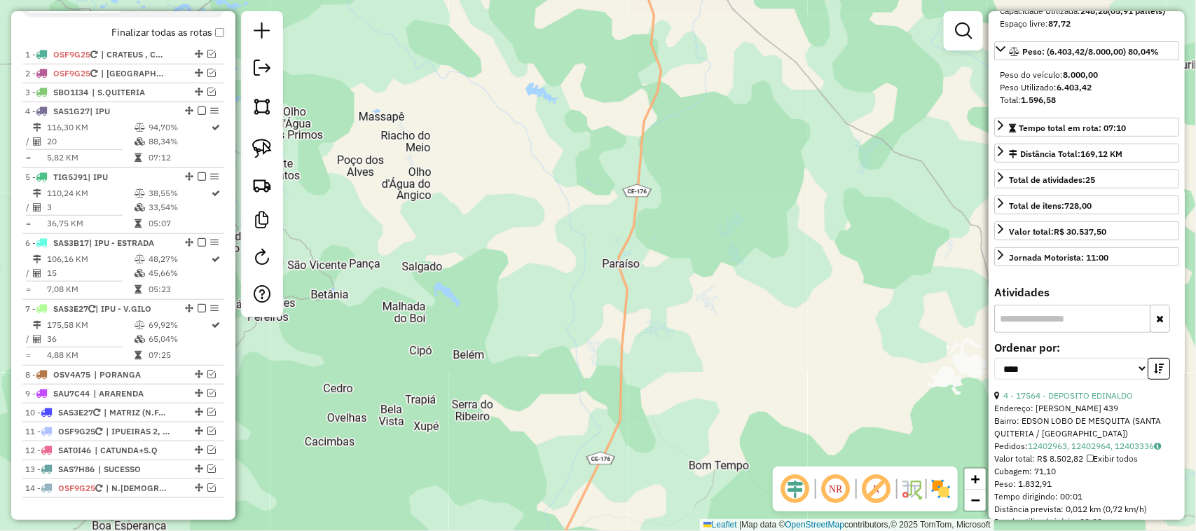
scroll to position [498, 0]
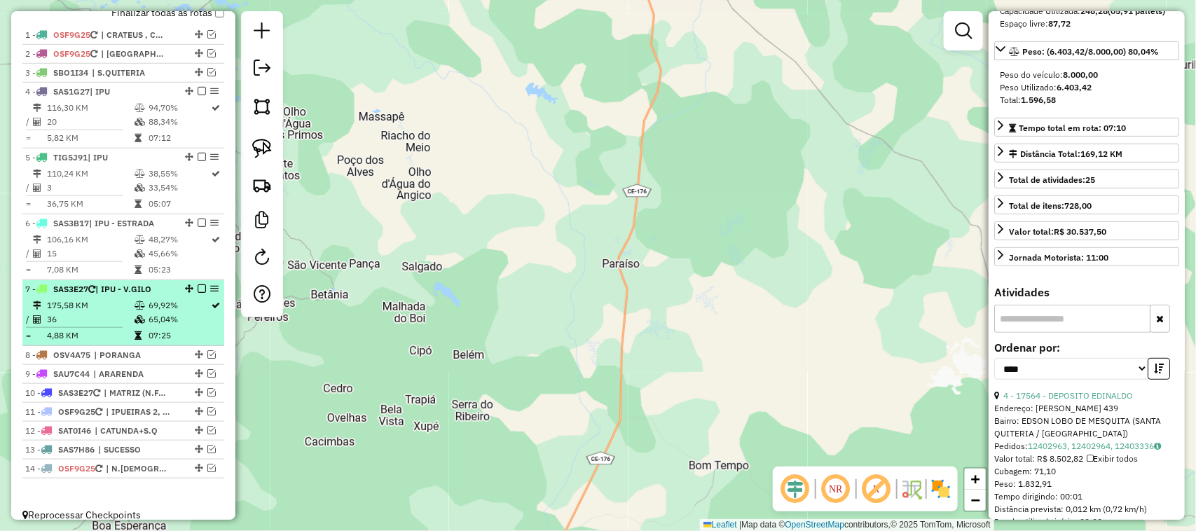
click at [86, 312] on td "175,58 KM" at bounding box center [90, 305] width 88 height 14
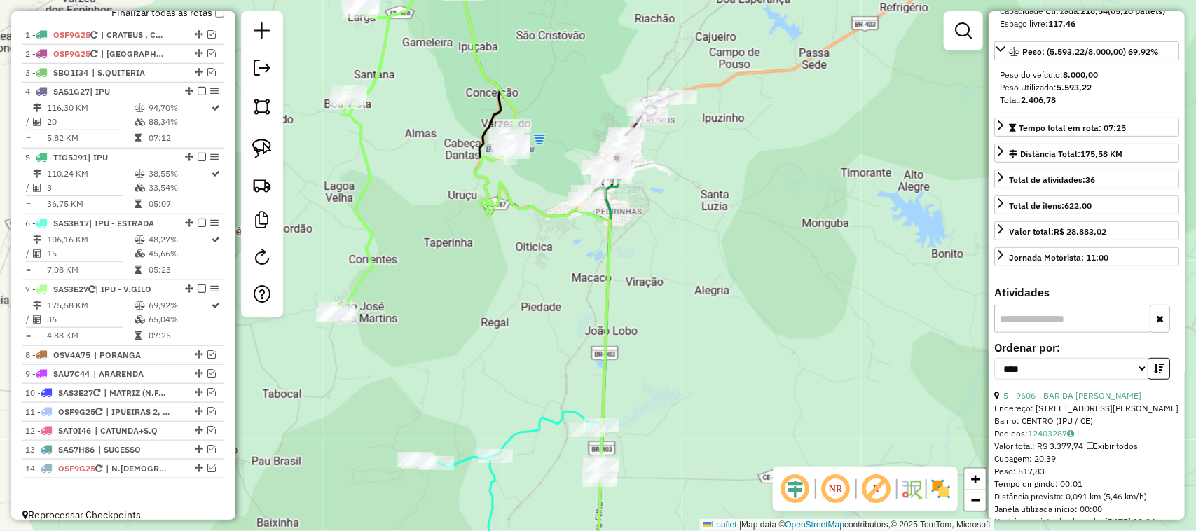
drag, startPoint x: 449, startPoint y: 328, endPoint x: 506, endPoint y: 343, distance: 58.8
click at [503, 343] on div "Janela de atendimento Grade de atendimento Capacidade Transportadoras Veículos …" at bounding box center [598, 265] width 1196 height 531
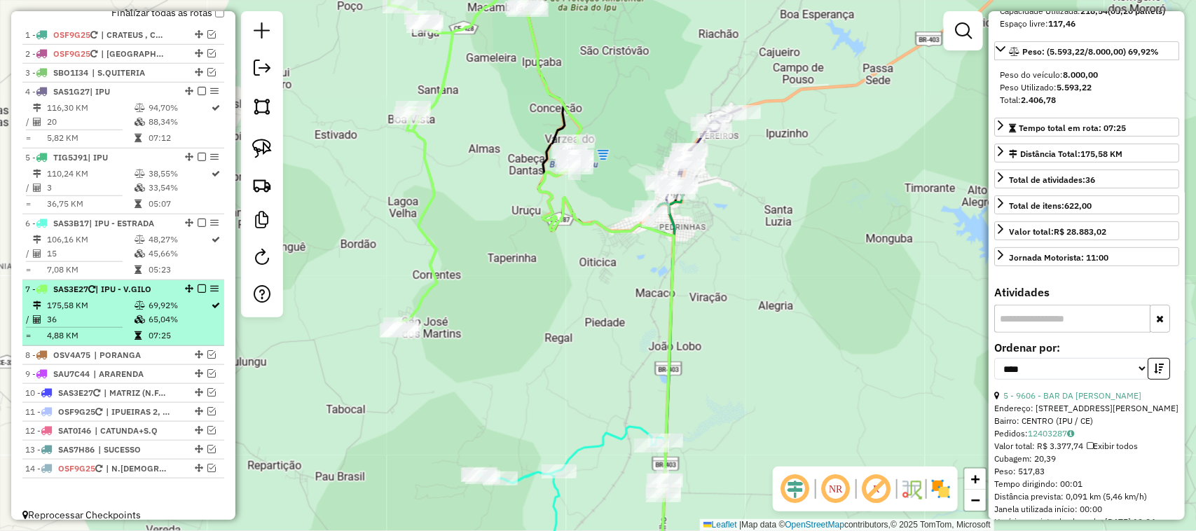
click at [95, 326] on td "36" at bounding box center [90, 319] width 88 height 14
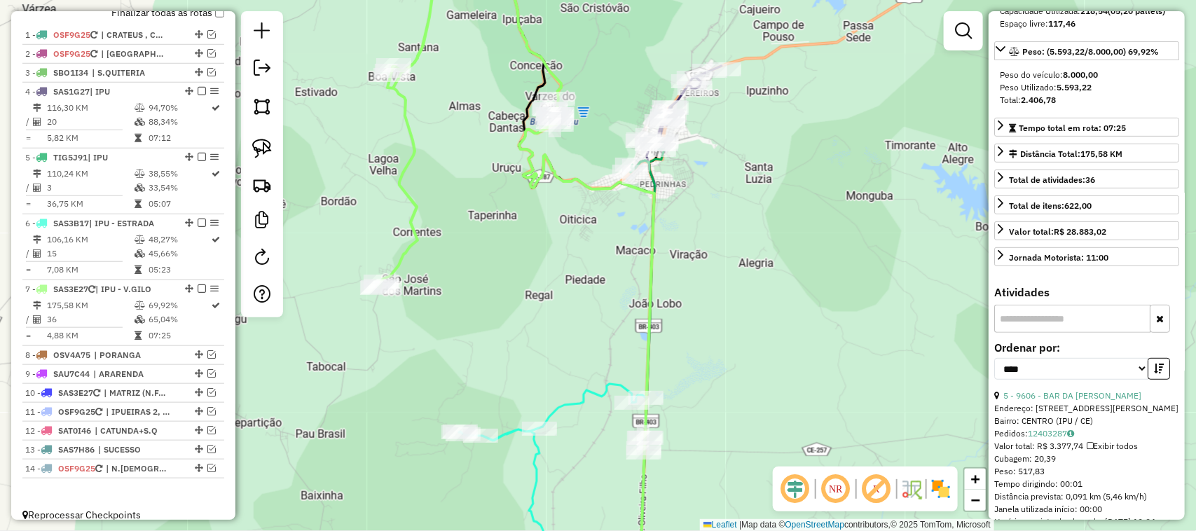
click at [459, 210] on div "Janela de atendimento Grade de atendimento Capacidade Transportadoras Veículos …" at bounding box center [598, 265] width 1196 height 531
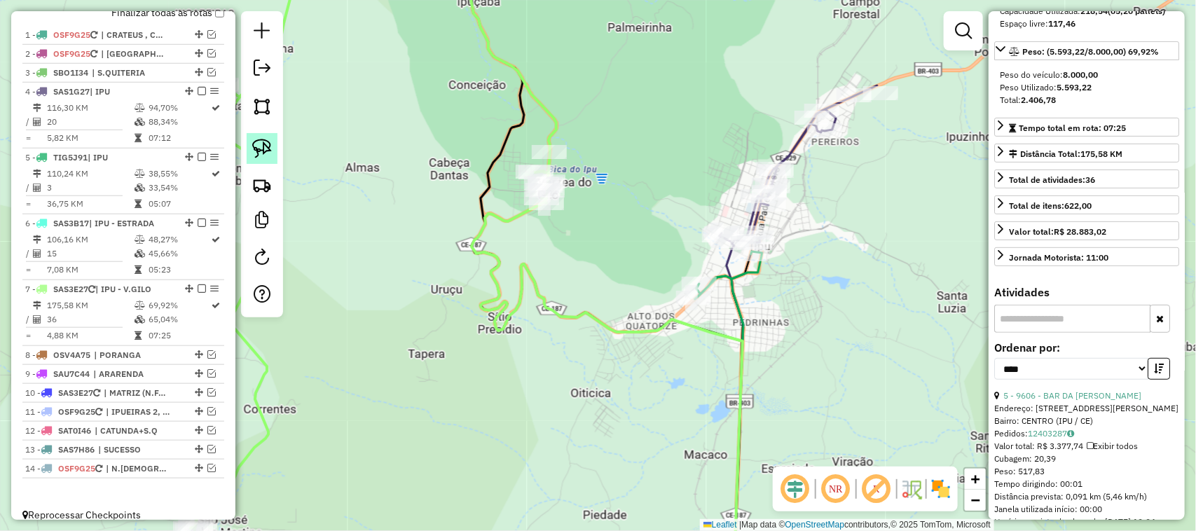
click at [258, 147] on img at bounding box center [262, 149] width 20 height 20
drag, startPoint x: 585, startPoint y: 135, endPoint x: 571, endPoint y: 214, distance: 80.4
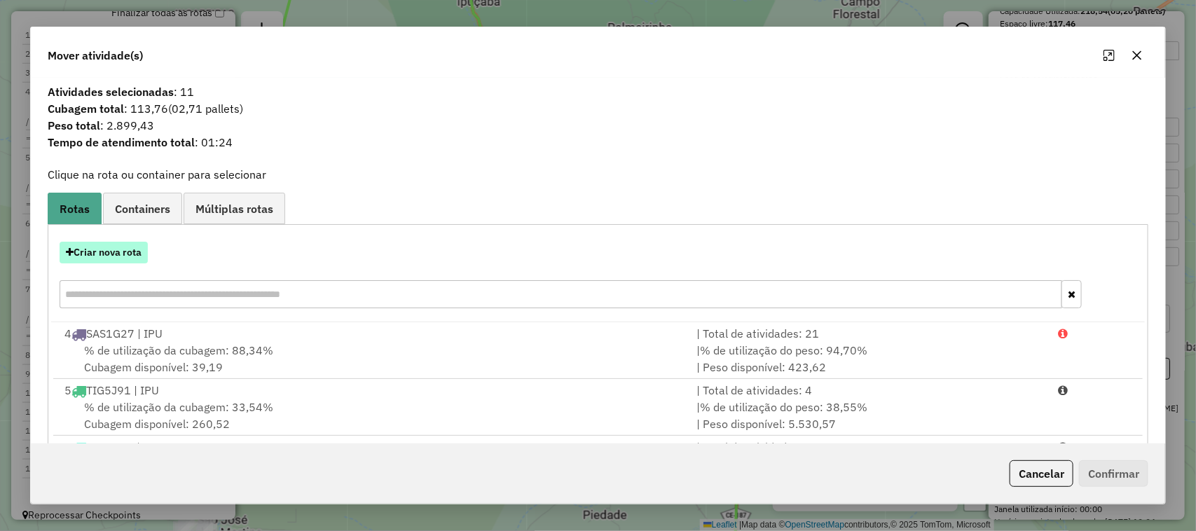
click at [112, 252] on button "Criar nova rota" at bounding box center [104, 253] width 88 height 22
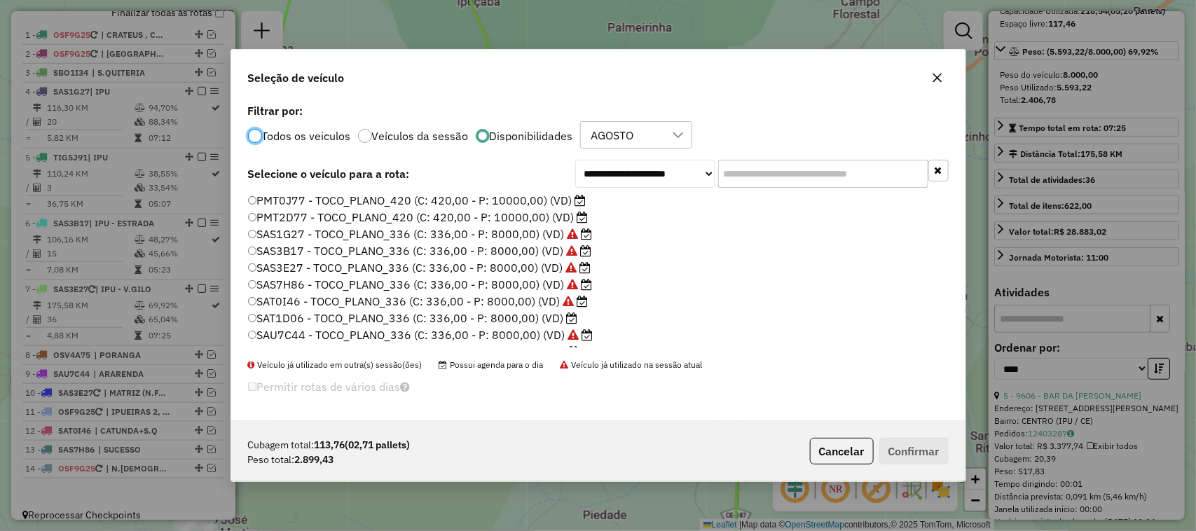
scroll to position [263, 0]
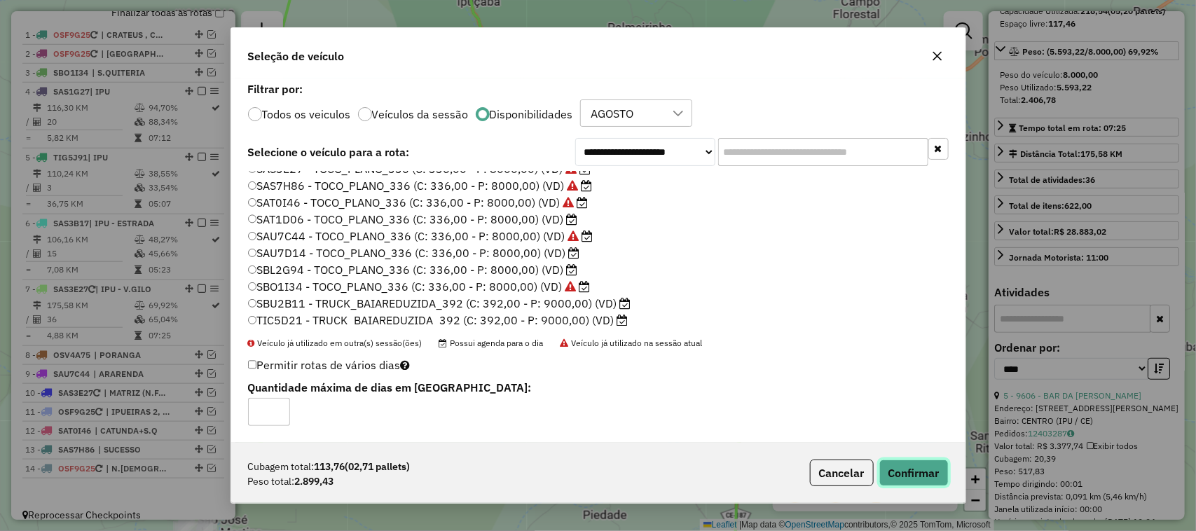
click at [915, 474] on button "Confirmar" at bounding box center [913, 472] width 69 height 27
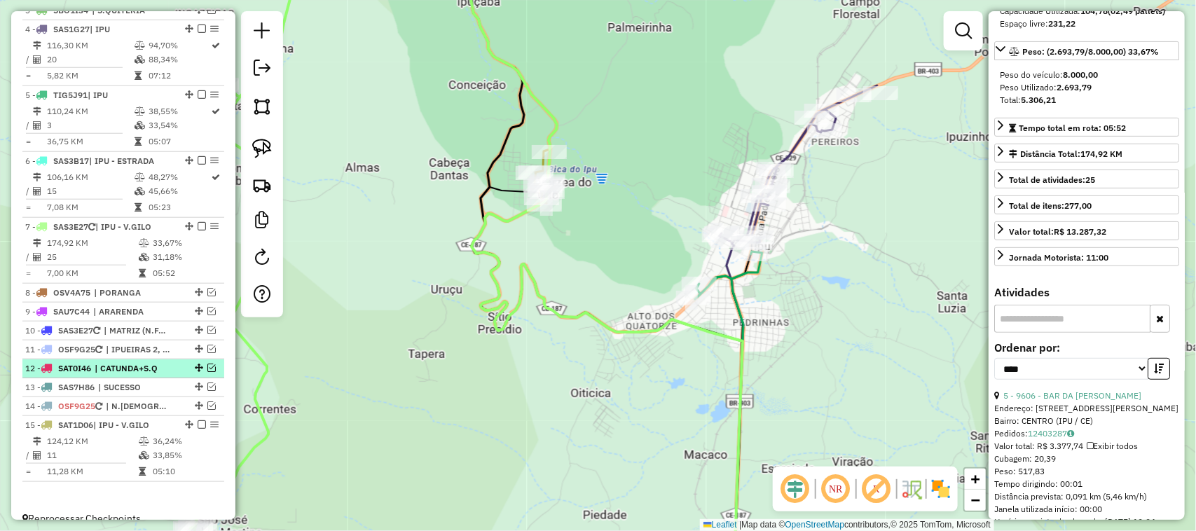
scroll to position [592, 0]
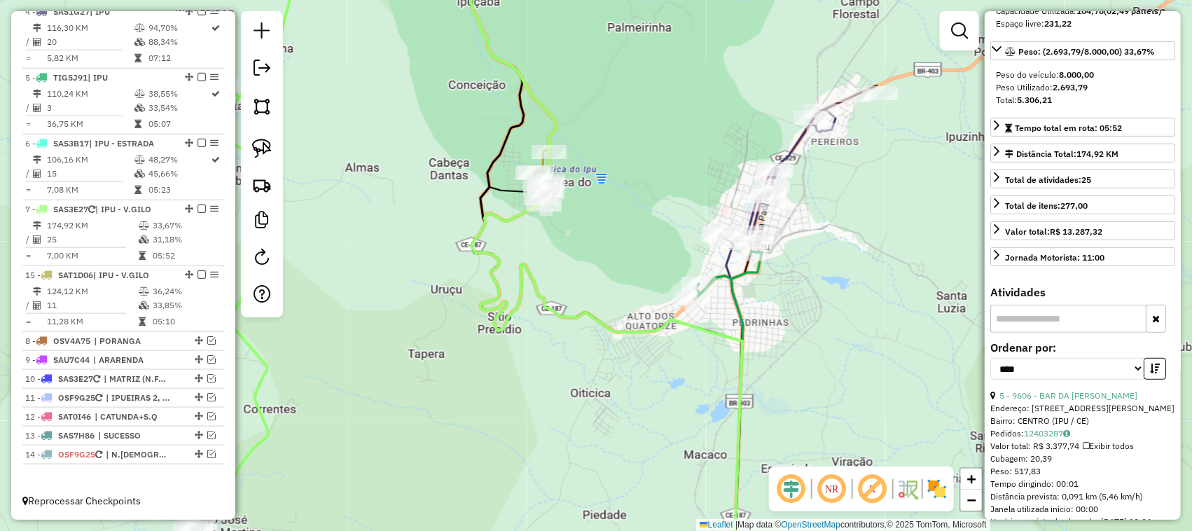
drag, startPoint x: 184, startPoint y: 407, endPoint x: 172, endPoint y: 271, distance: 136.4
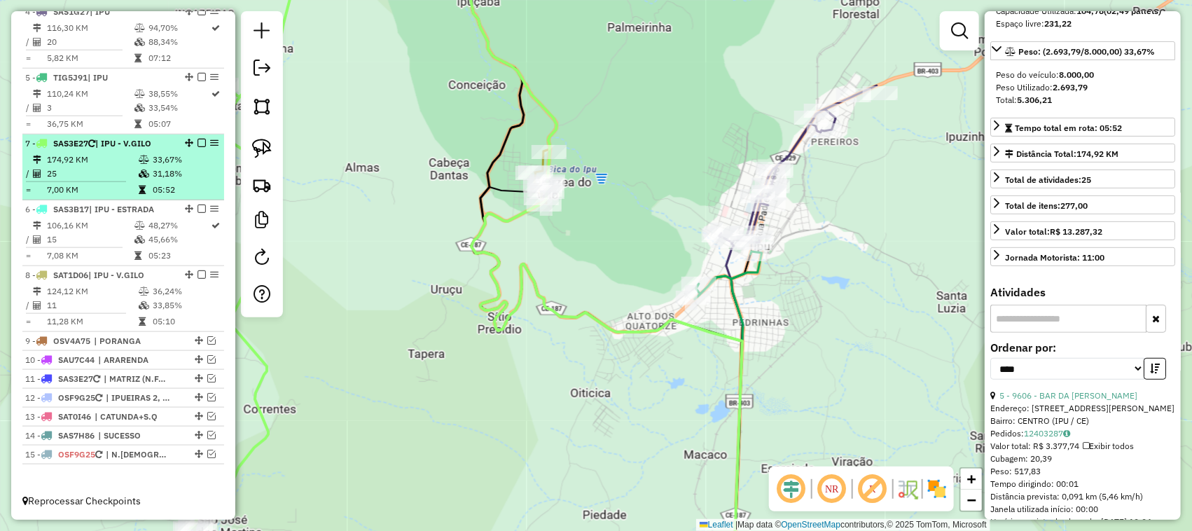
drag, startPoint x: 184, startPoint y: 207, endPoint x: 175, endPoint y: 145, distance: 62.2
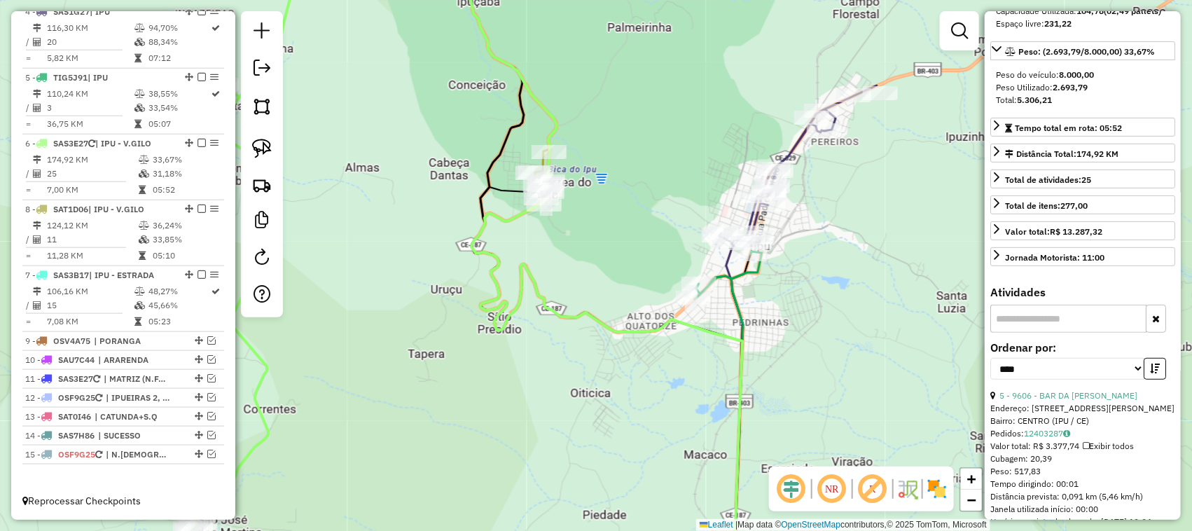
drag, startPoint x: 184, startPoint y: 270, endPoint x: 179, endPoint y: 189, distance: 80.7
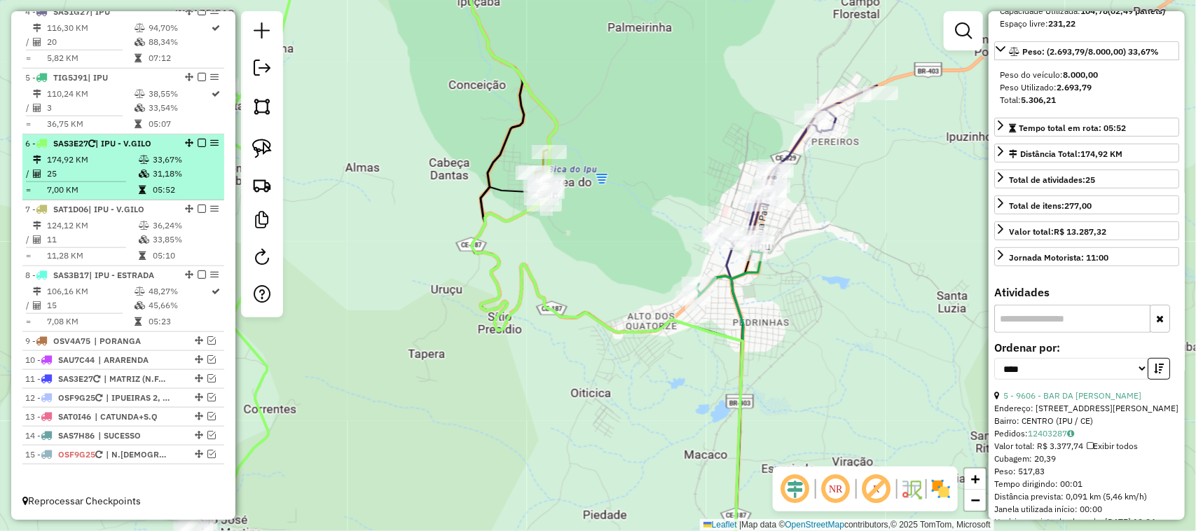
click at [113, 160] on td "174,92 KM" at bounding box center [92, 160] width 92 height 14
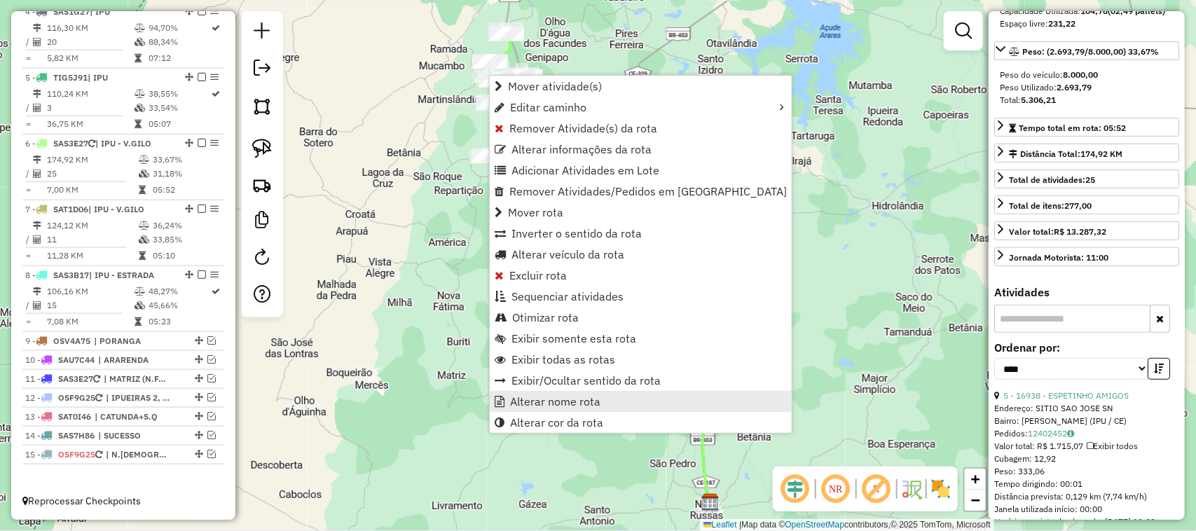
click at [566, 401] on span "Alterar nome rota" at bounding box center [555, 401] width 90 height 11
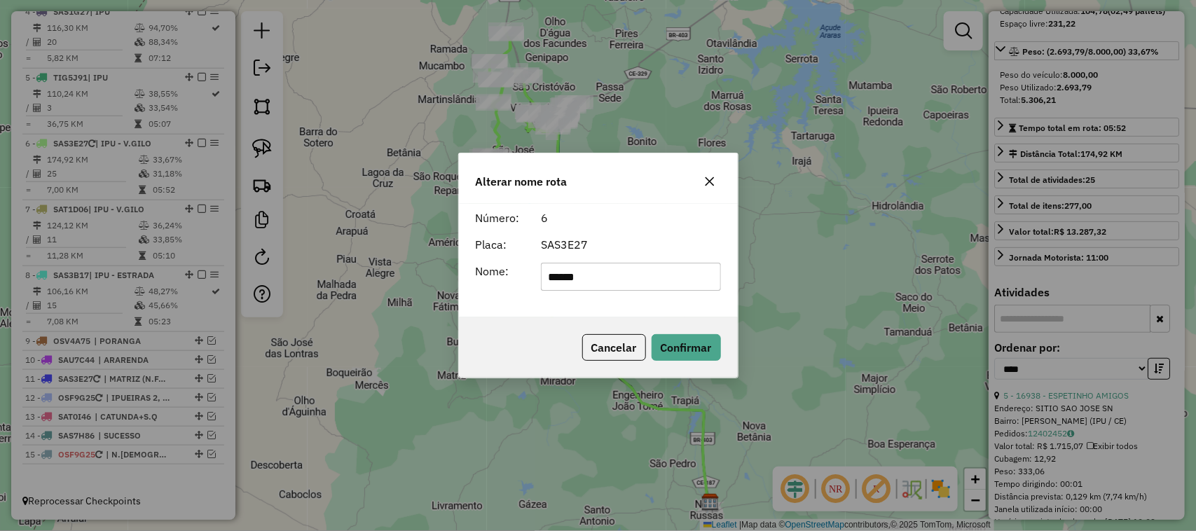
type input "**********"
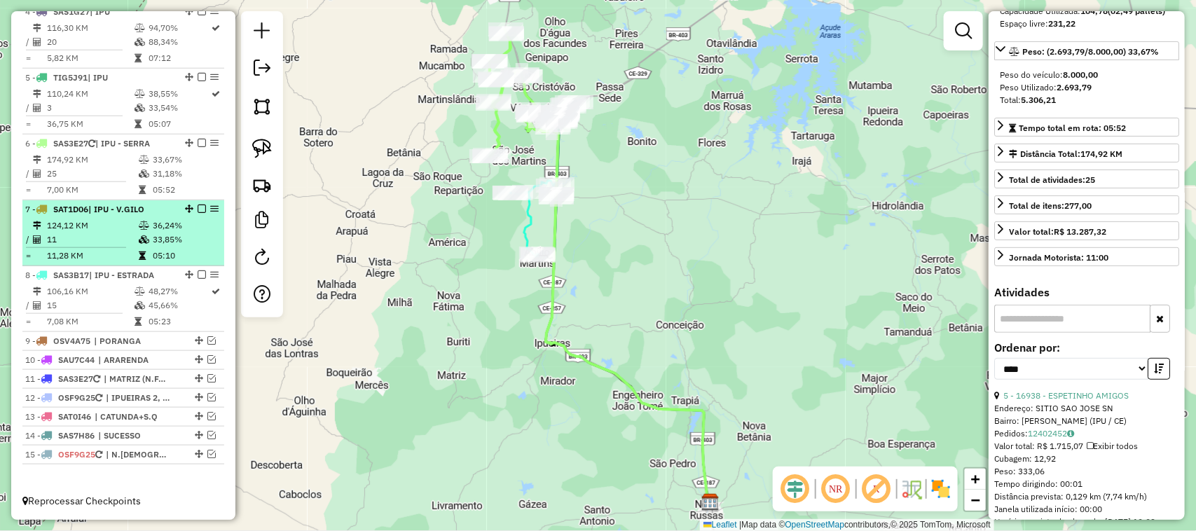
click at [100, 230] on td "124,12 KM" at bounding box center [92, 226] width 92 height 14
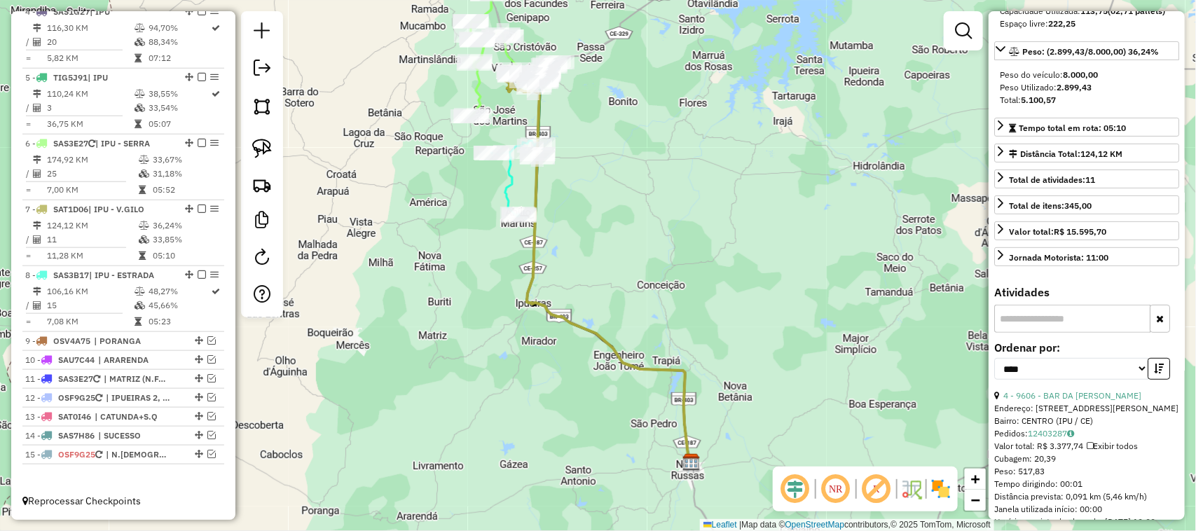
scroll to position [88, 0]
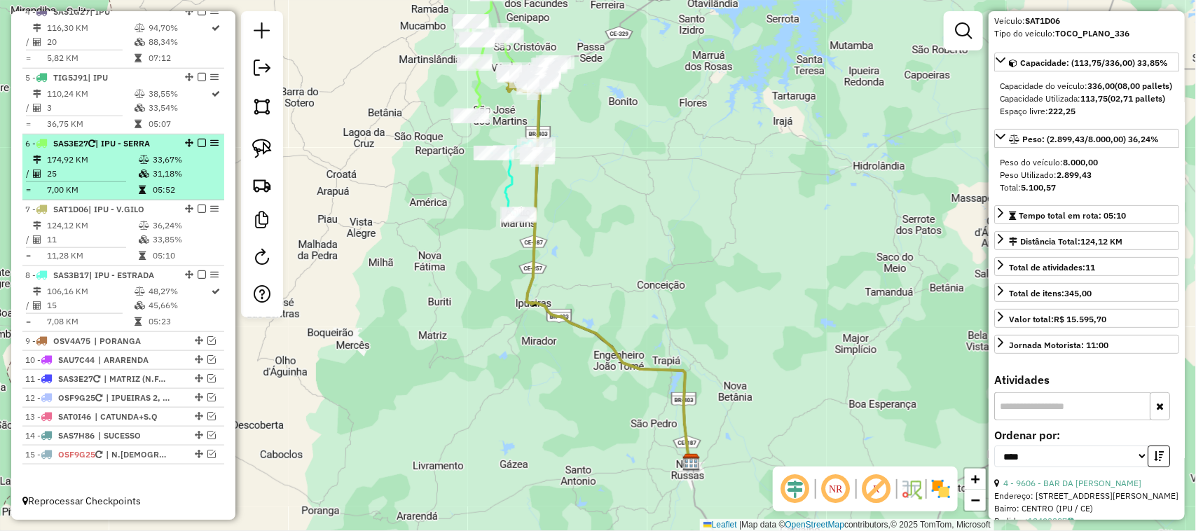
click at [106, 172] on td "25" at bounding box center [92, 174] width 92 height 14
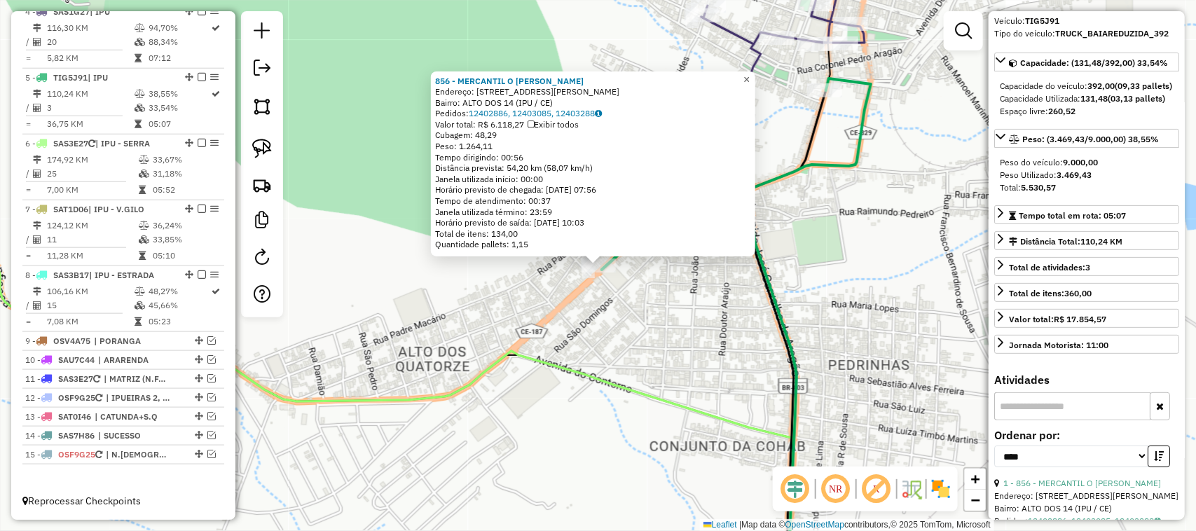
click at [749, 75] on span "×" at bounding box center [746, 80] width 6 height 12
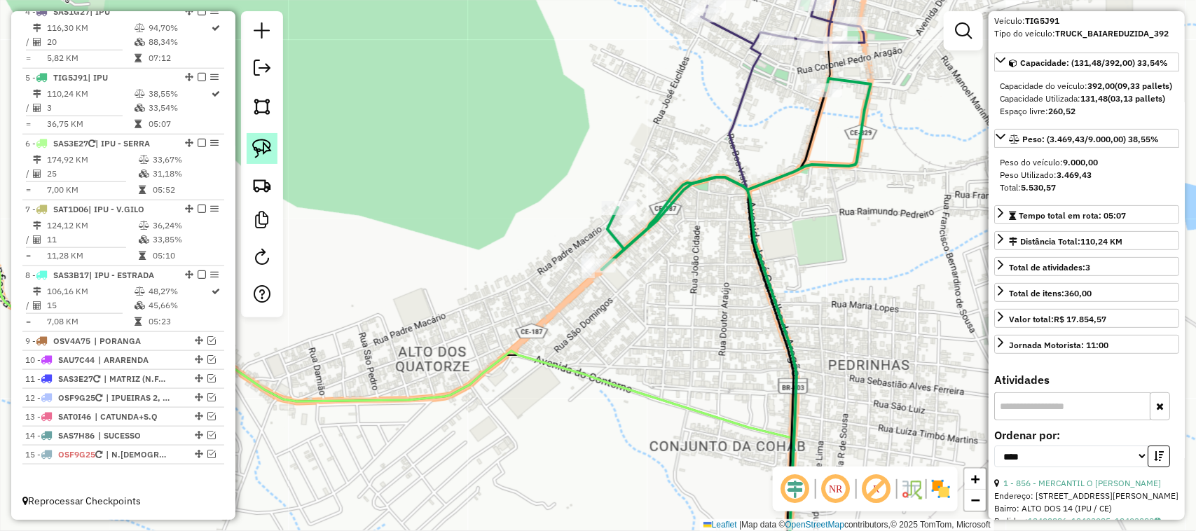
click at [261, 147] on img at bounding box center [262, 149] width 20 height 20
drag, startPoint x: 607, startPoint y: 245, endPoint x: 614, endPoint y: 273, distance: 28.9
click at [36, 37] on div at bounding box center [36, 37] width 0 height 0
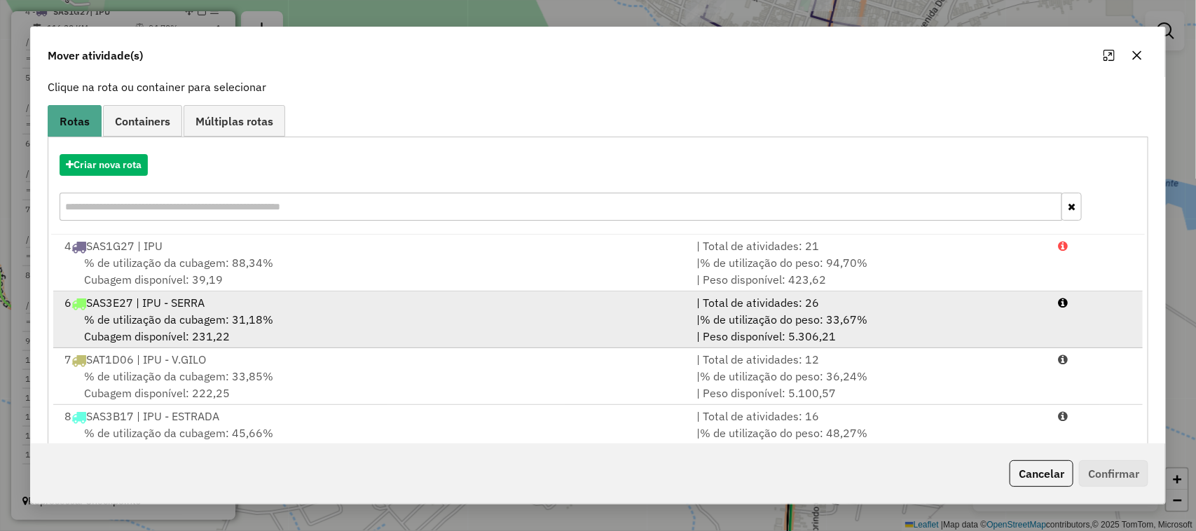
click at [172, 316] on span "% de utilização da cubagem: 31,18%" at bounding box center [178, 319] width 189 height 14
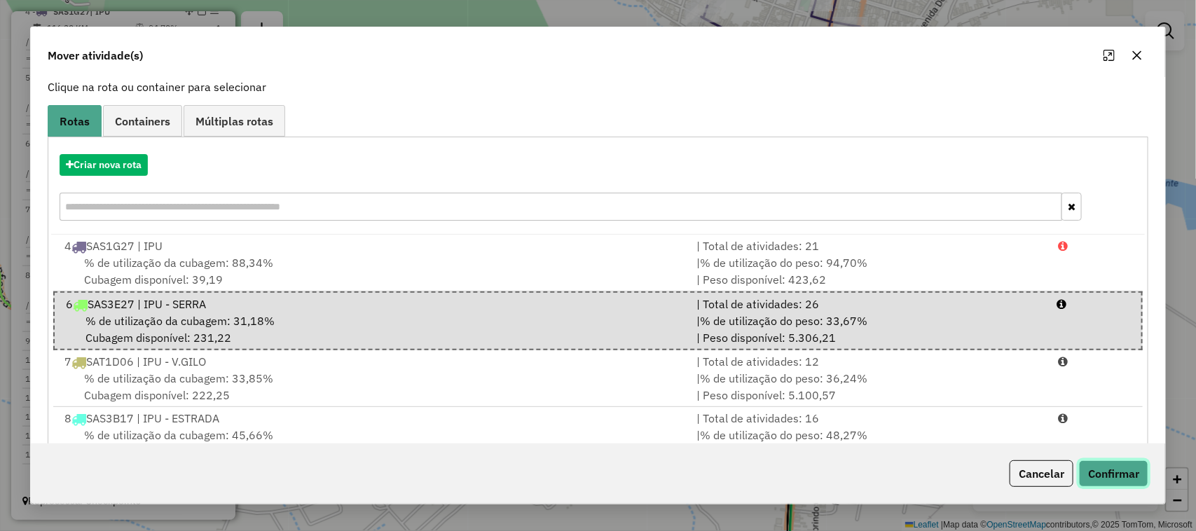
click at [1112, 468] on button "Confirmar" at bounding box center [1113, 473] width 69 height 27
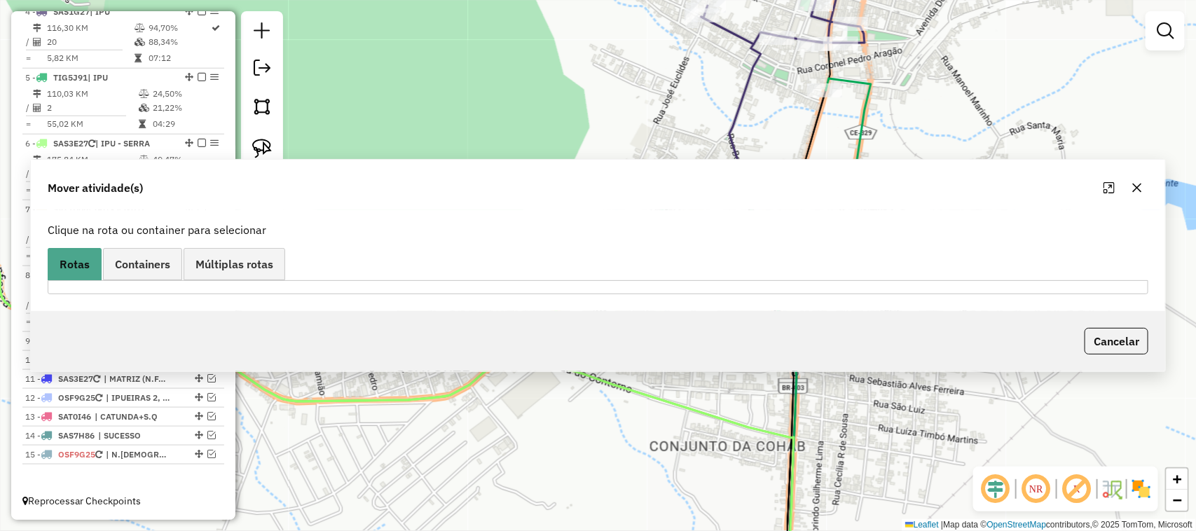
scroll to position [0, 0]
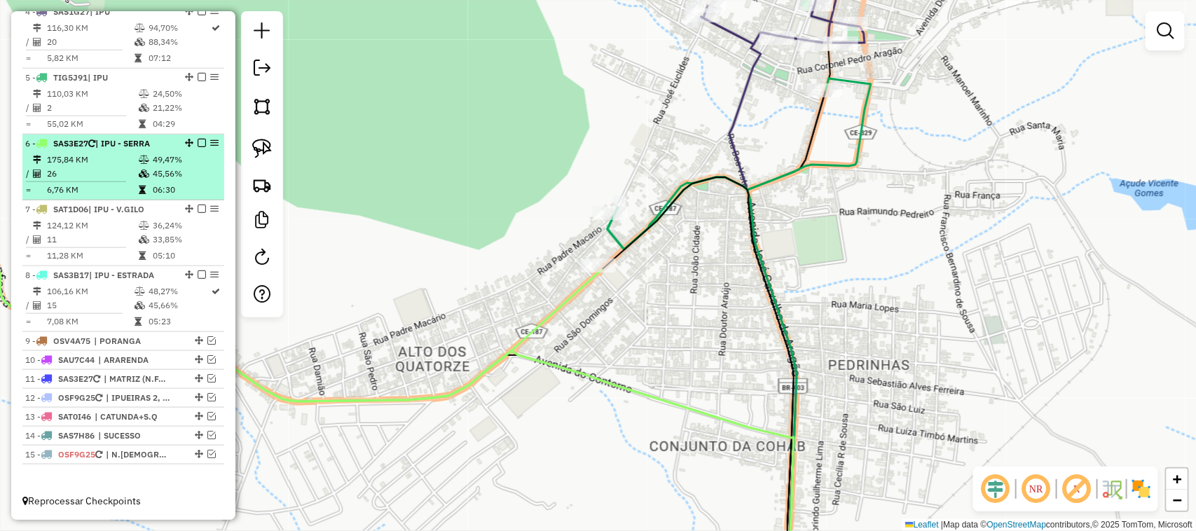
click at [102, 169] on td "26" at bounding box center [92, 174] width 92 height 14
select select "*********"
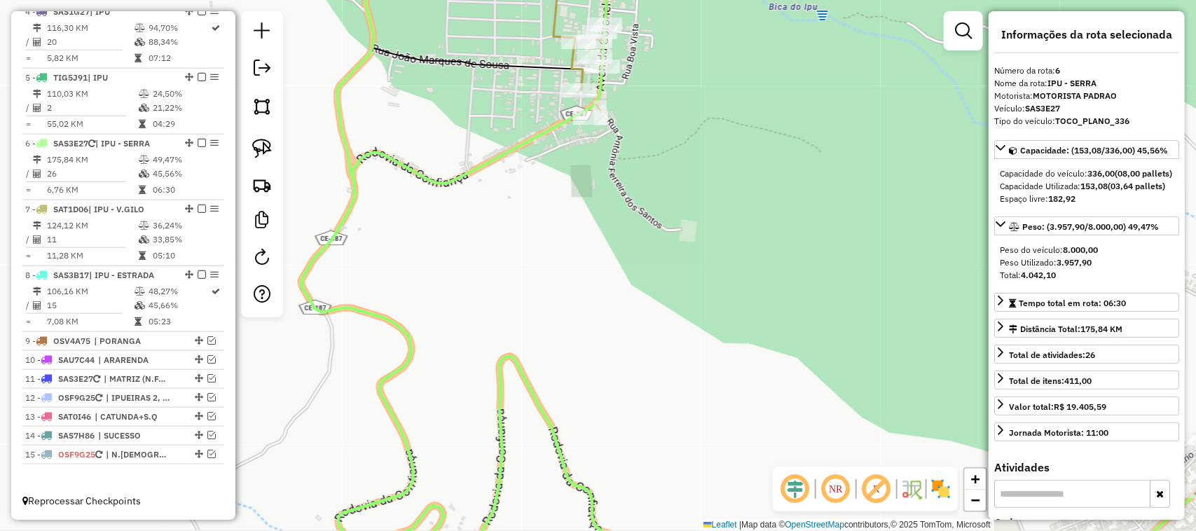
drag, startPoint x: 643, startPoint y: 135, endPoint x: 617, endPoint y: 200, distance: 69.5
click at [627, 198] on div "Janela de atendimento Grade de atendimento Capacidade Transportadoras Veículos …" at bounding box center [598, 265] width 1196 height 531
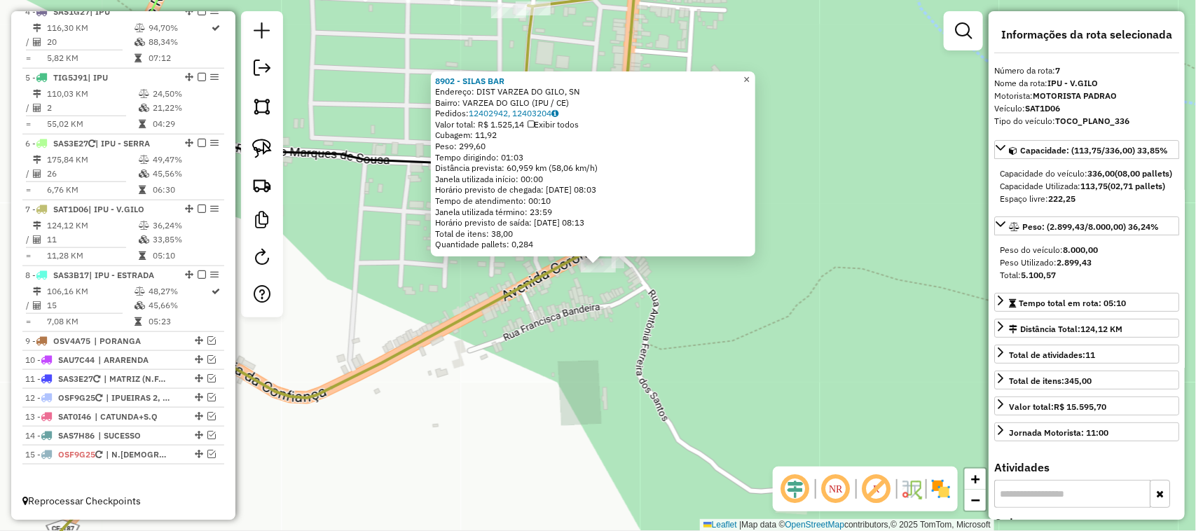
click at [749, 74] on span "×" at bounding box center [746, 80] width 6 height 12
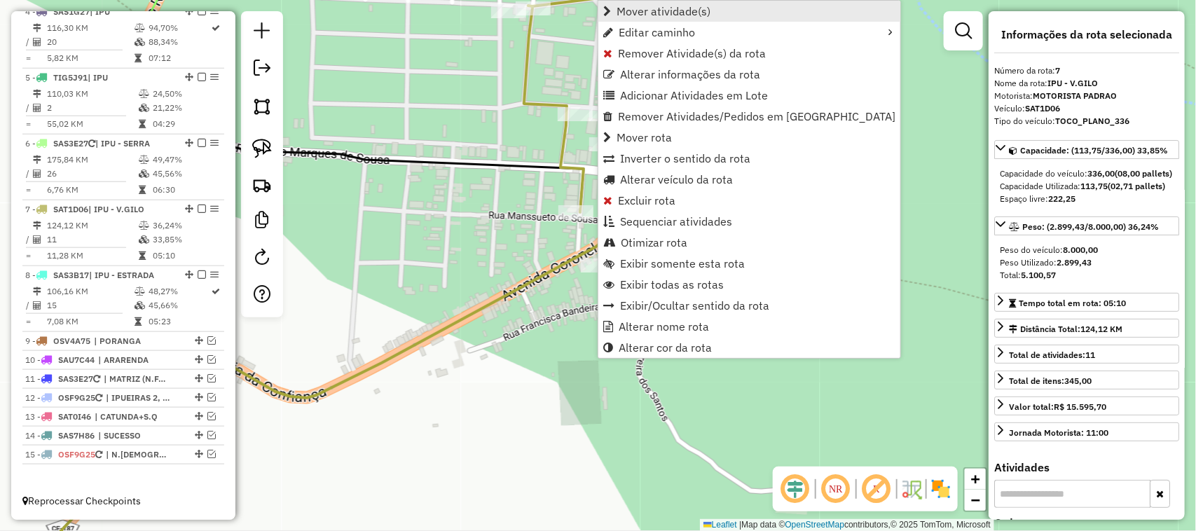
click at [649, 8] on span "Mover atividade(s)" at bounding box center [663, 11] width 94 height 11
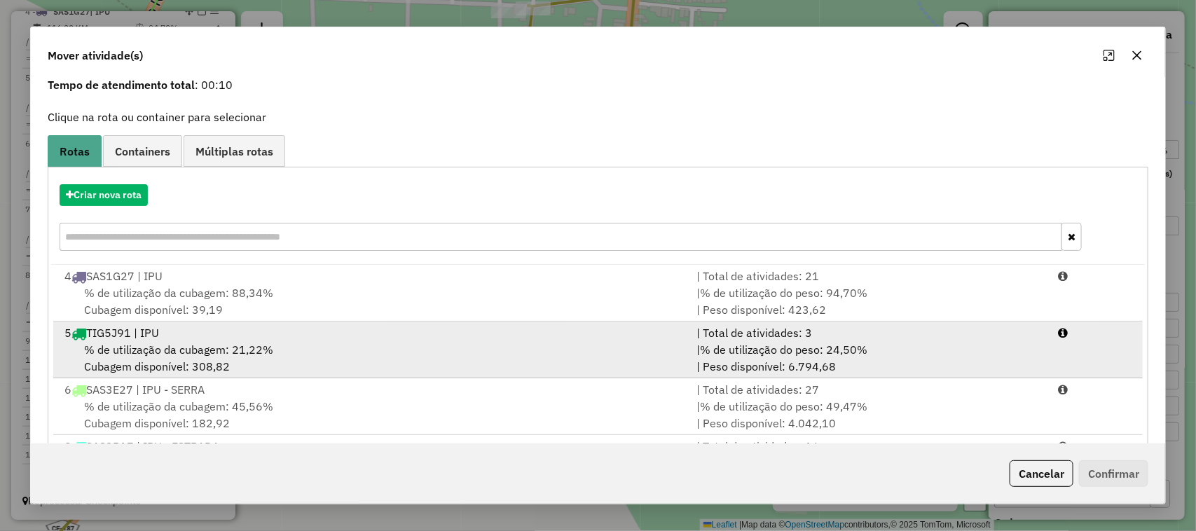
scroll to position [88, 0]
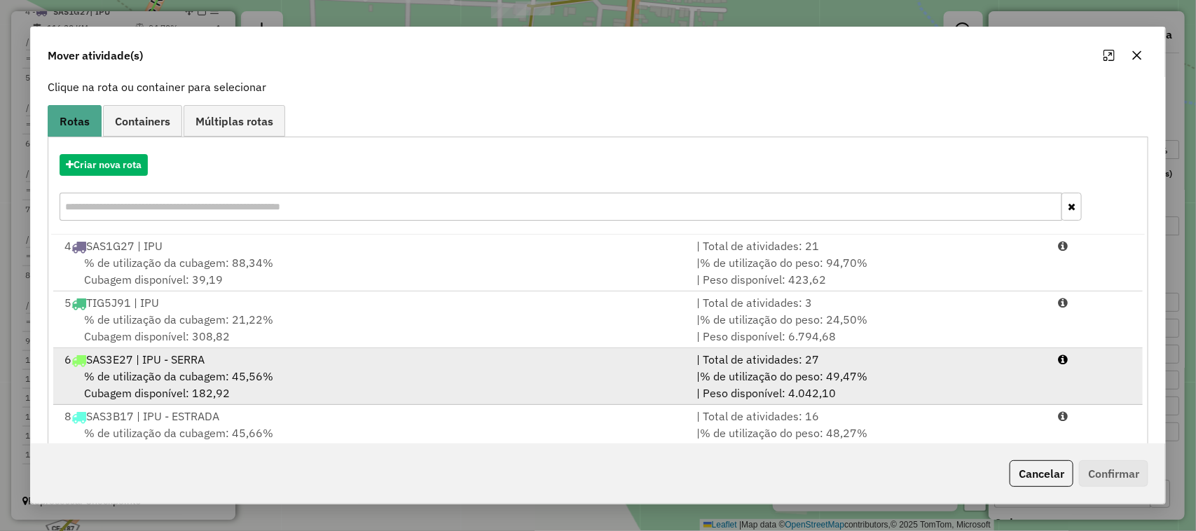
click at [153, 375] on span "% de utilização da cubagem: 45,56%" at bounding box center [178, 376] width 189 height 14
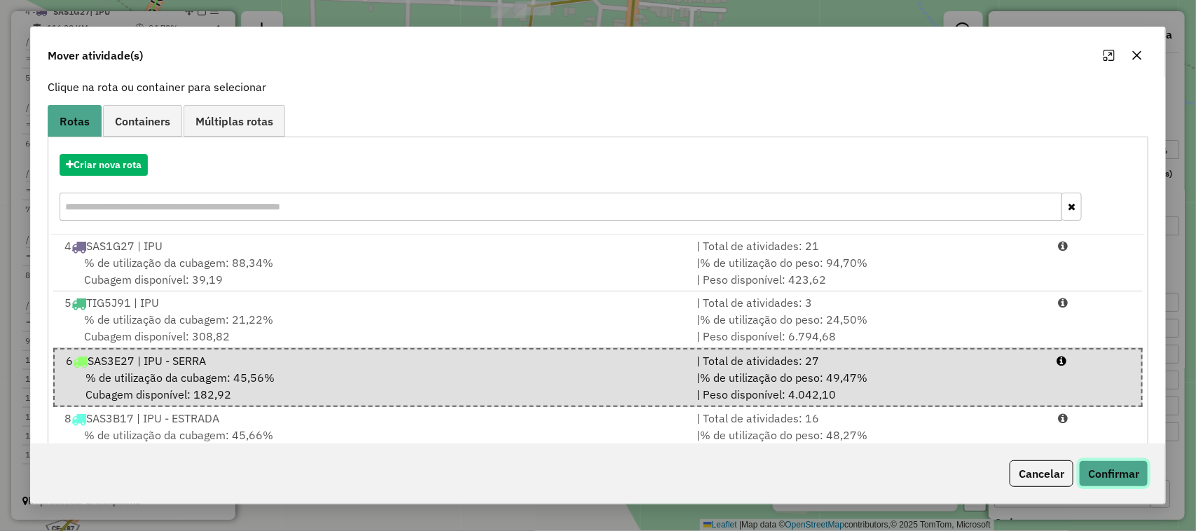
click at [1108, 471] on button "Confirmar" at bounding box center [1113, 473] width 69 height 27
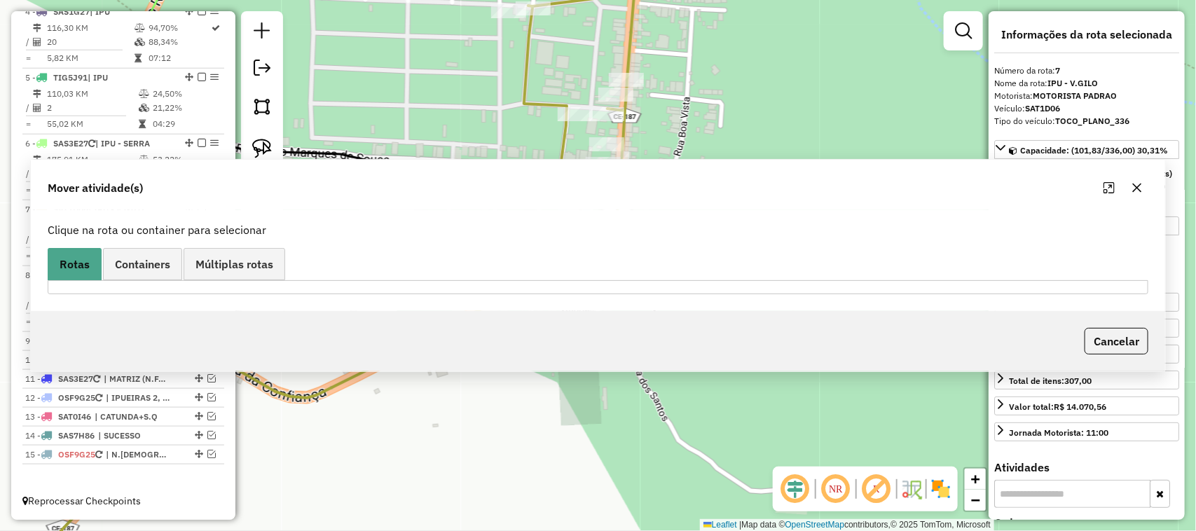
scroll to position [0, 0]
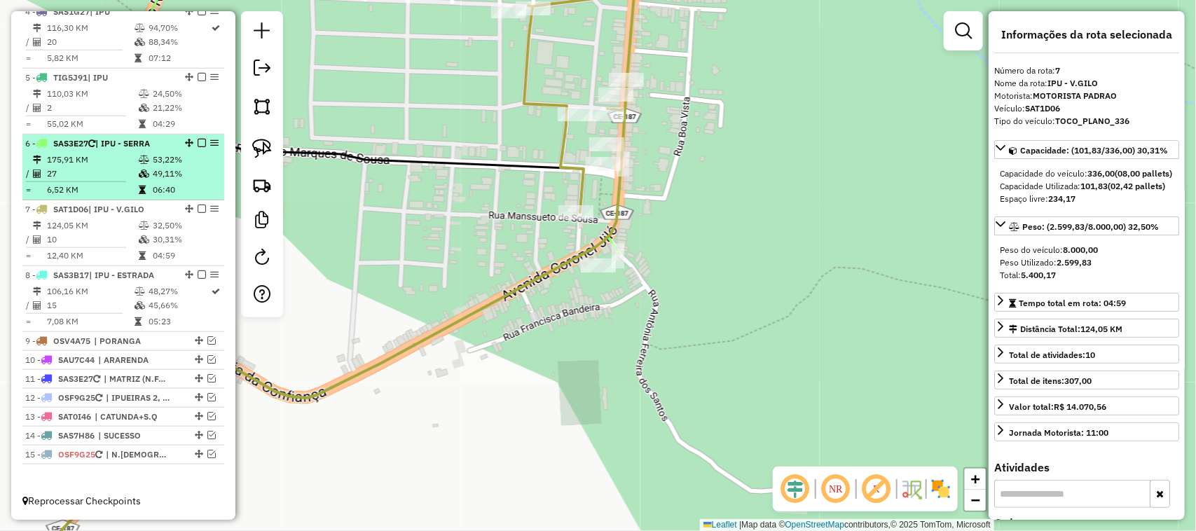
click at [98, 167] on td "27" at bounding box center [92, 174] width 92 height 14
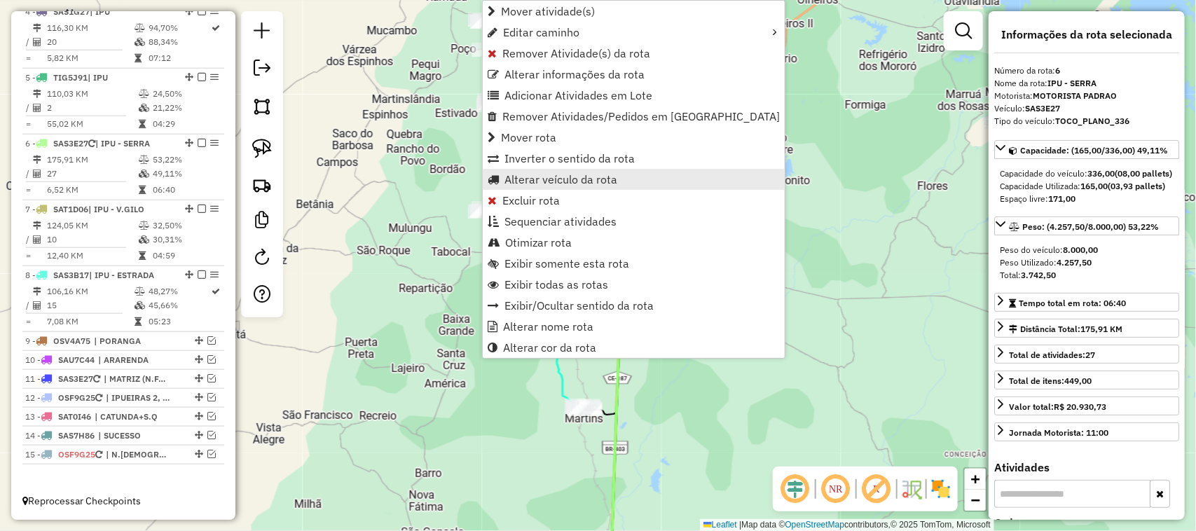
click at [539, 177] on span "Alterar veículo da rota" at bounding box center [560, 179] width 113 height 11
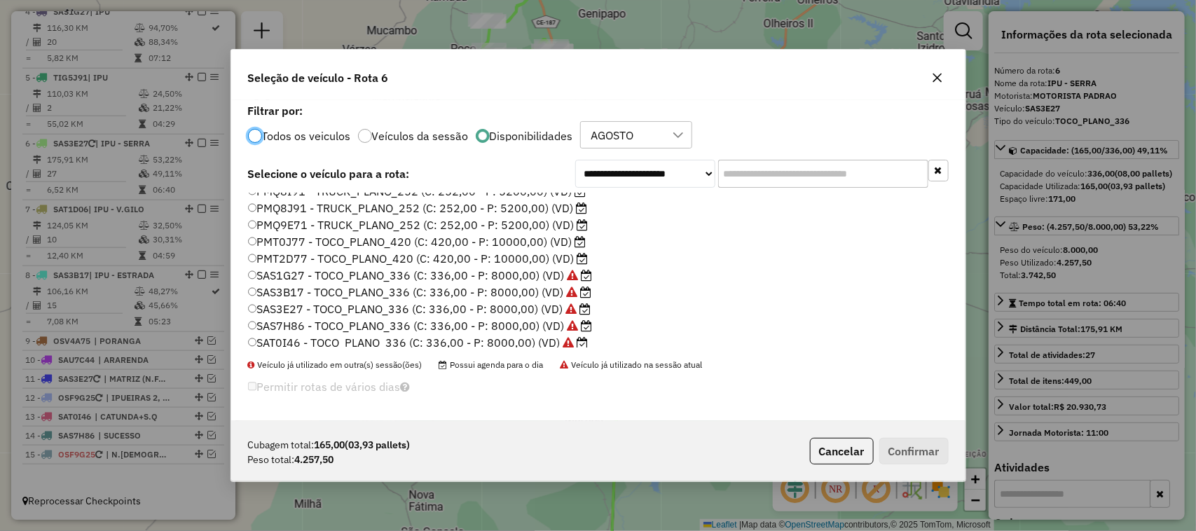
scroll to position [175, 0]
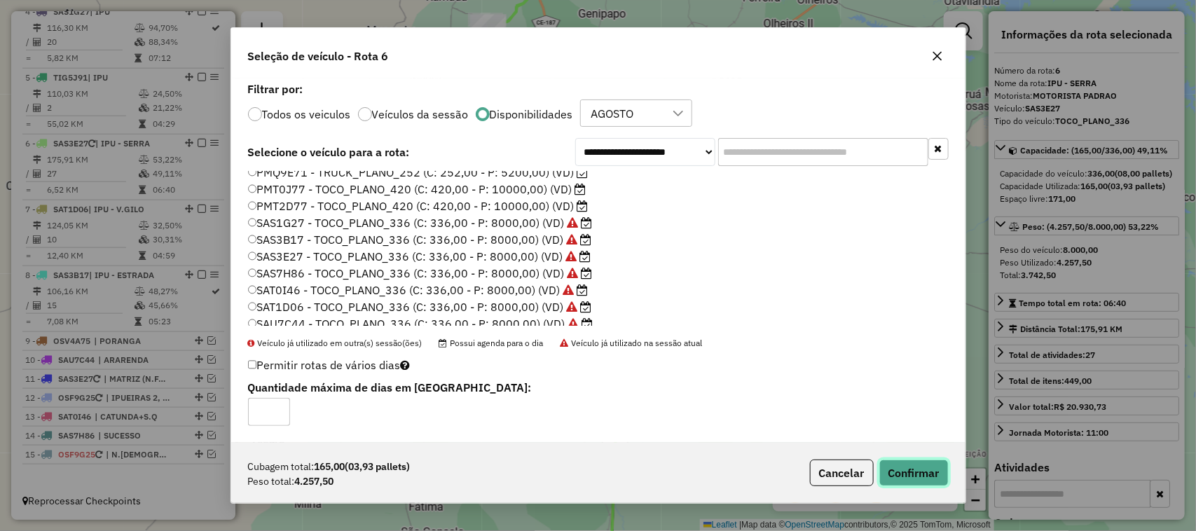
click at [915, 469] on button "Confirmar" at bounding box center [913, 472] width 69 height 27
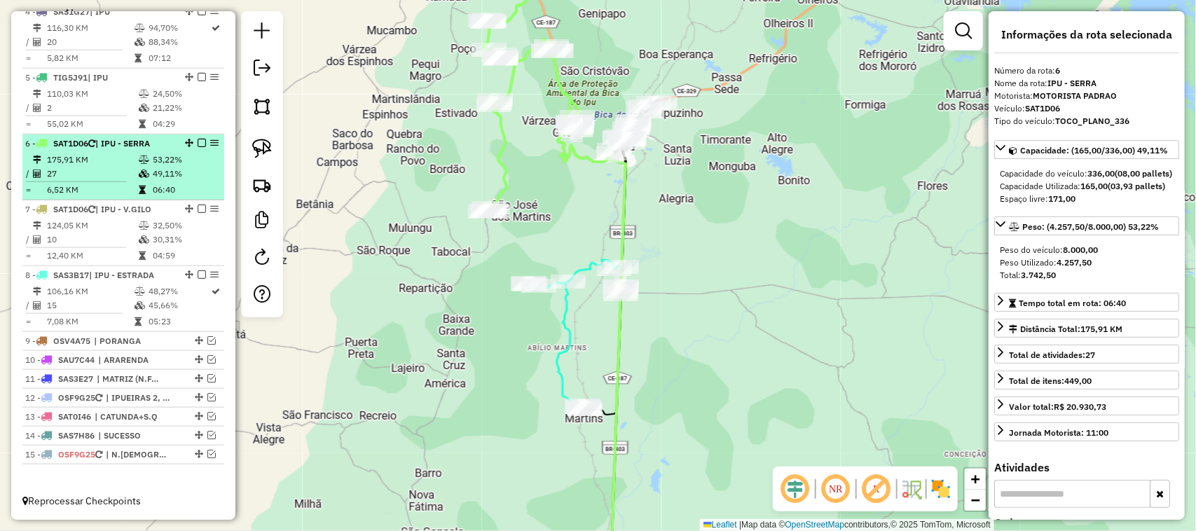
click at [198, 141] on em at bounding box center [202, 143] width 8 height 8
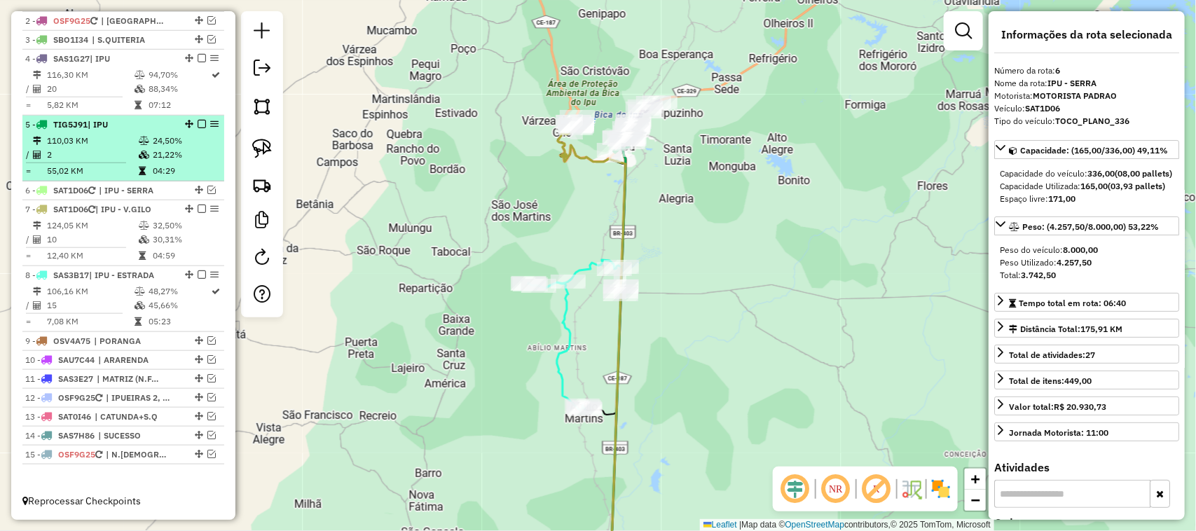
scroll to position [544, 0]
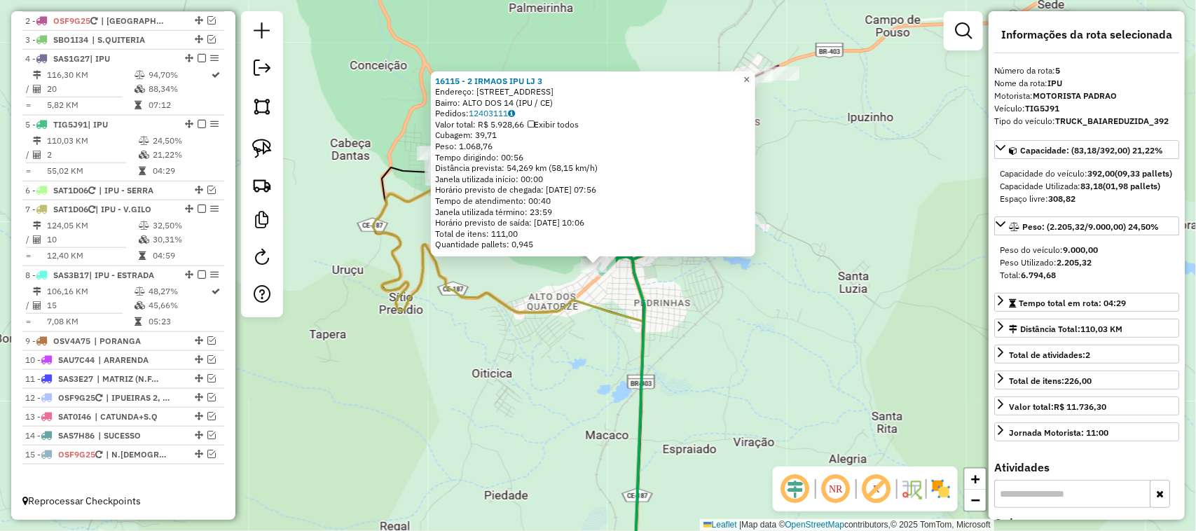
click at [749, 74] on span "×" at bounding box center [746, 80] width 6 height 12
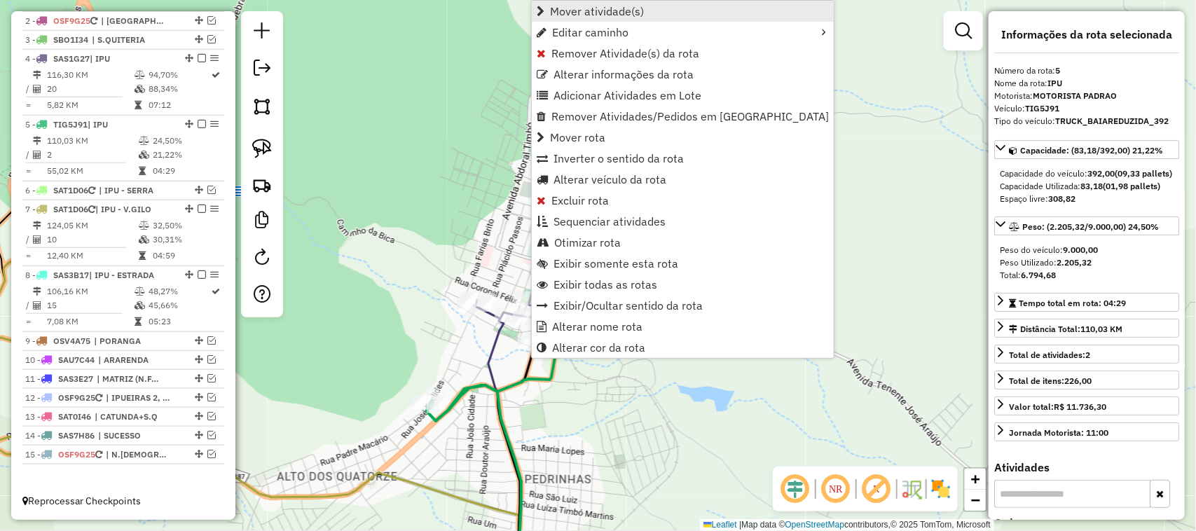
click at [593, 11] on span "Mover atividade(s)" at bounding box center [597, 11] width 94 height 11
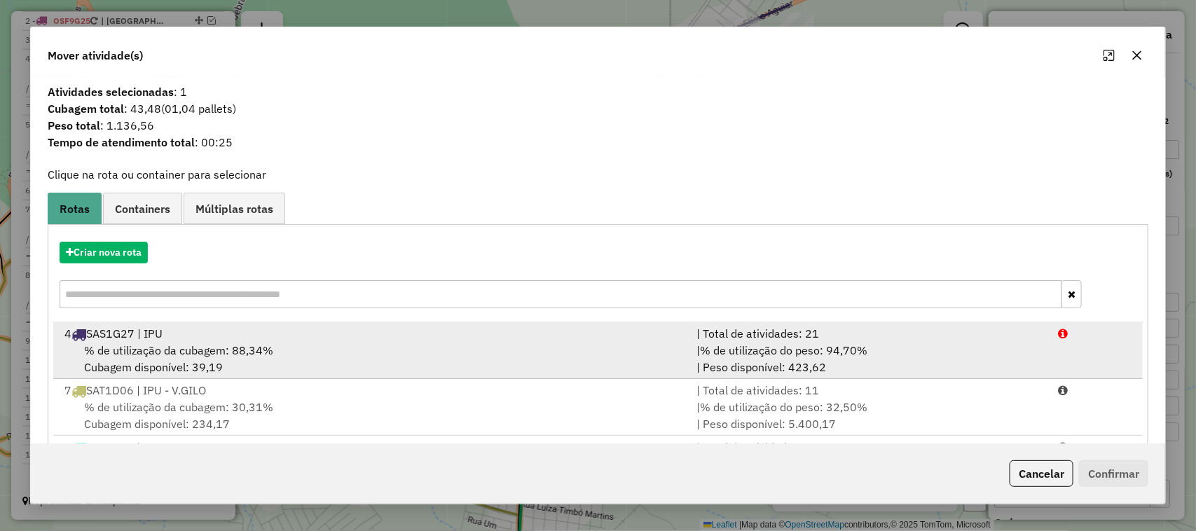
click at [166, 352] on span "% de utilização da cubagem: 88,34%" at bounding box center [178, 350] width 189 height 14
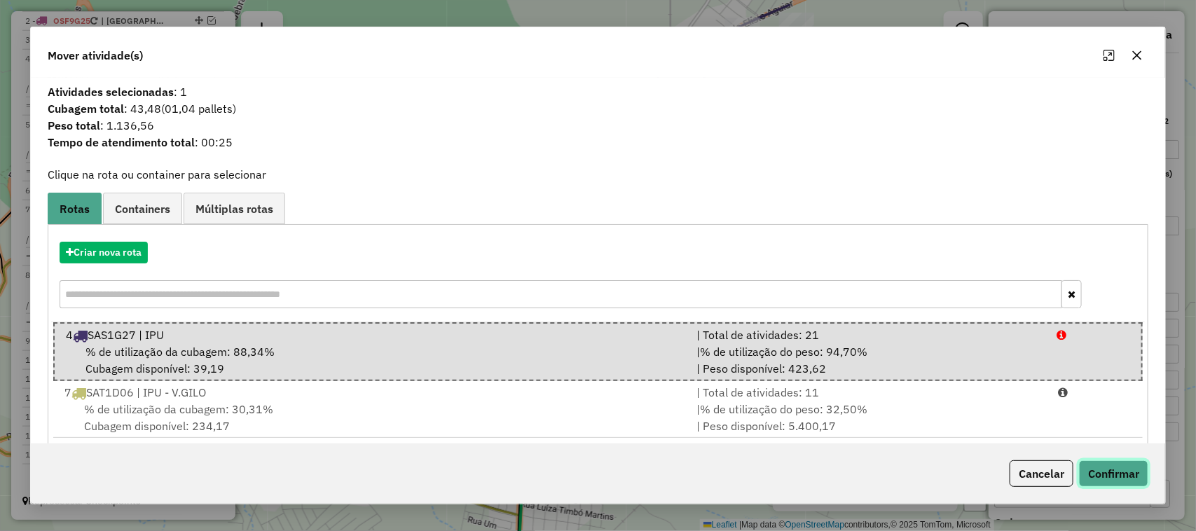
click at [1105, 471] on button "Confirmar" at bounding box center [1113, 473] width 69 height 27
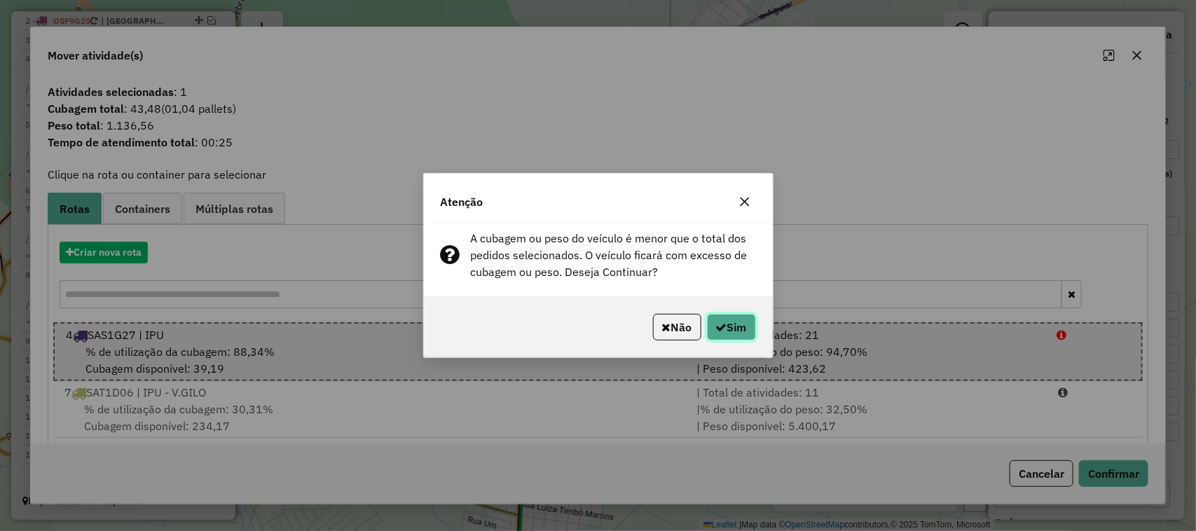
click at [733, 324] on button "Sim" at bounding box center [731, 327] width 49 height 27
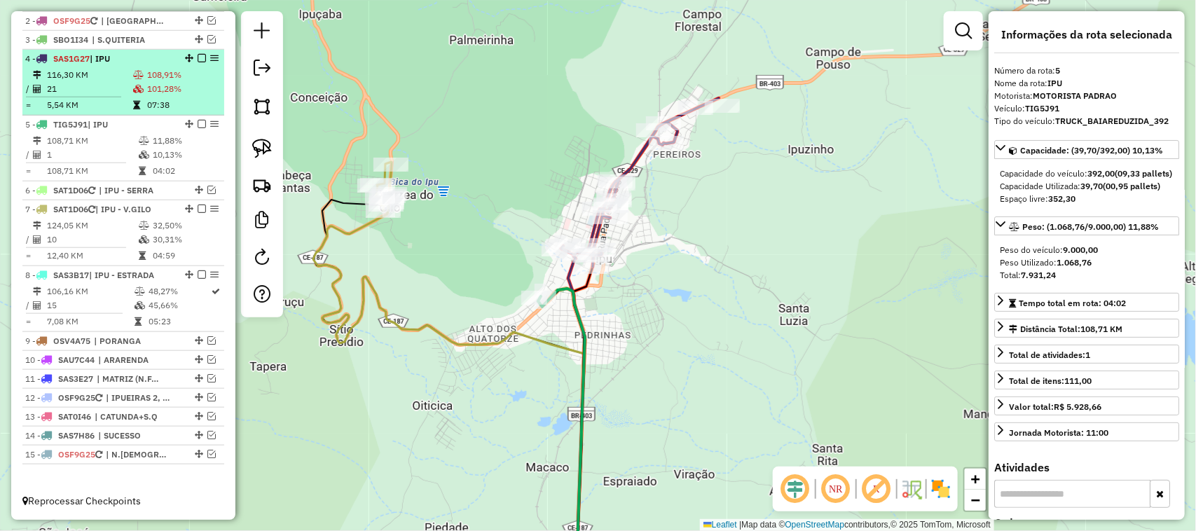
click at [92, 82] on td "21" at bounding box center [89, 89] width 86 height 14
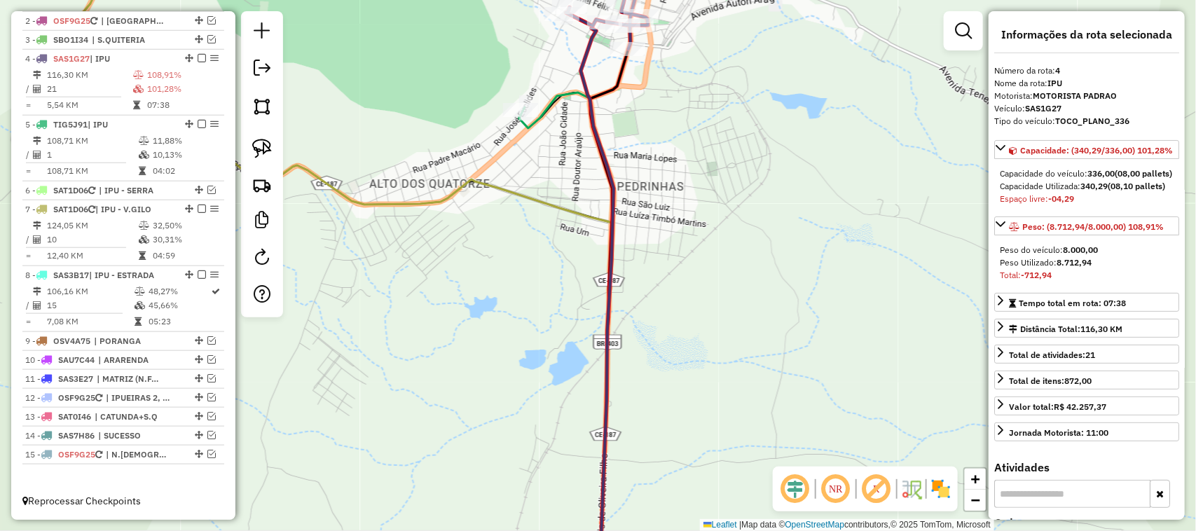
drag, startPoint x: 712, startPoint y: 134, endPoint x: 697, endPoint y: 218, distance: 84.8
click at [698, 215] on div "Janela de atendimento Grade de atendimento Capacidade Transportadoras Veículos …" at bounding box center [598, 265] width 1196 height 531
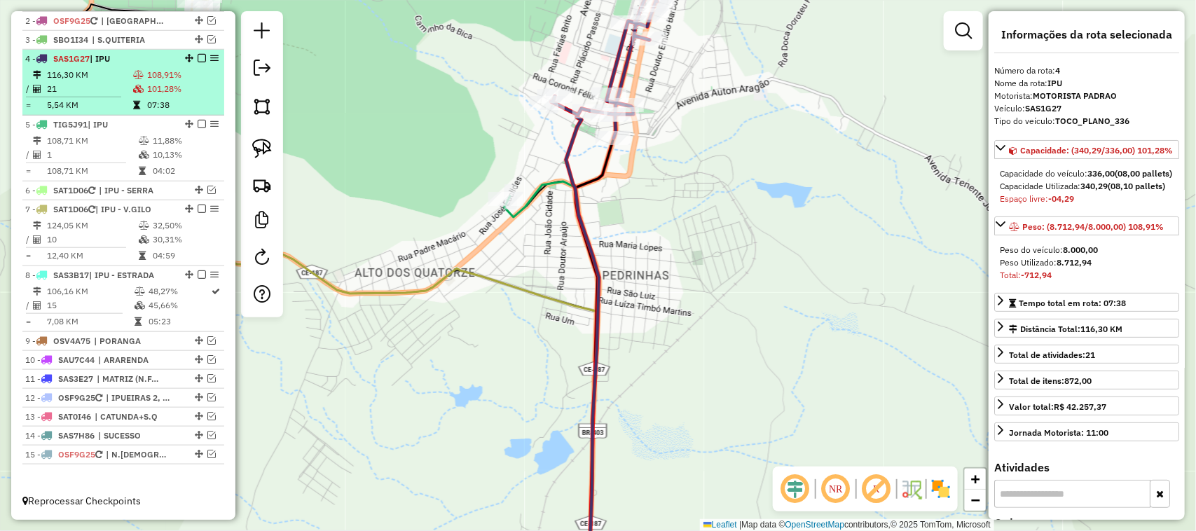
click at [95, 83] on td "21" at bounding box center [89, 89] width 86 height 14
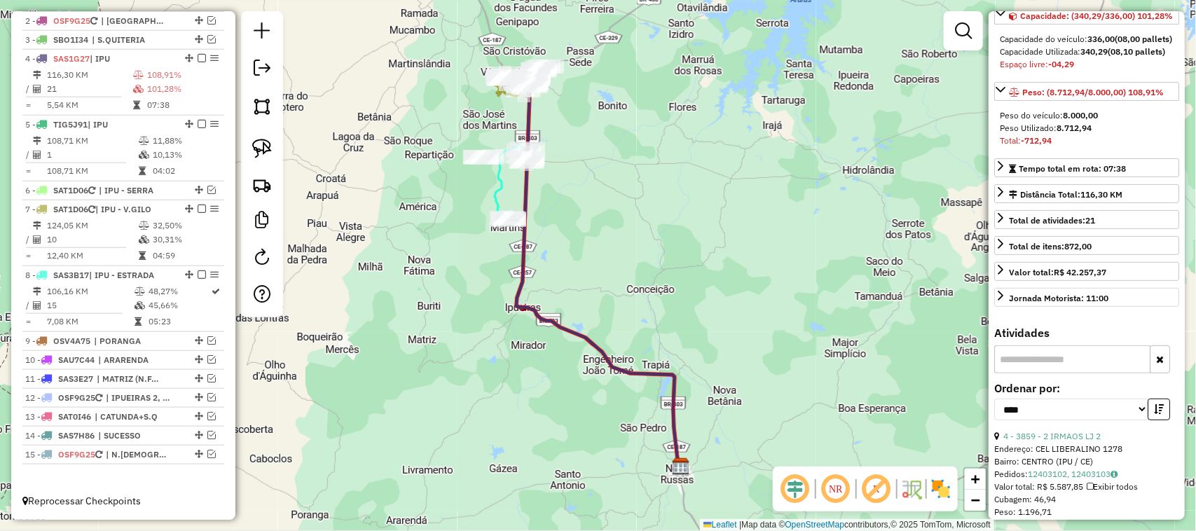
scroll to position [175, 0]
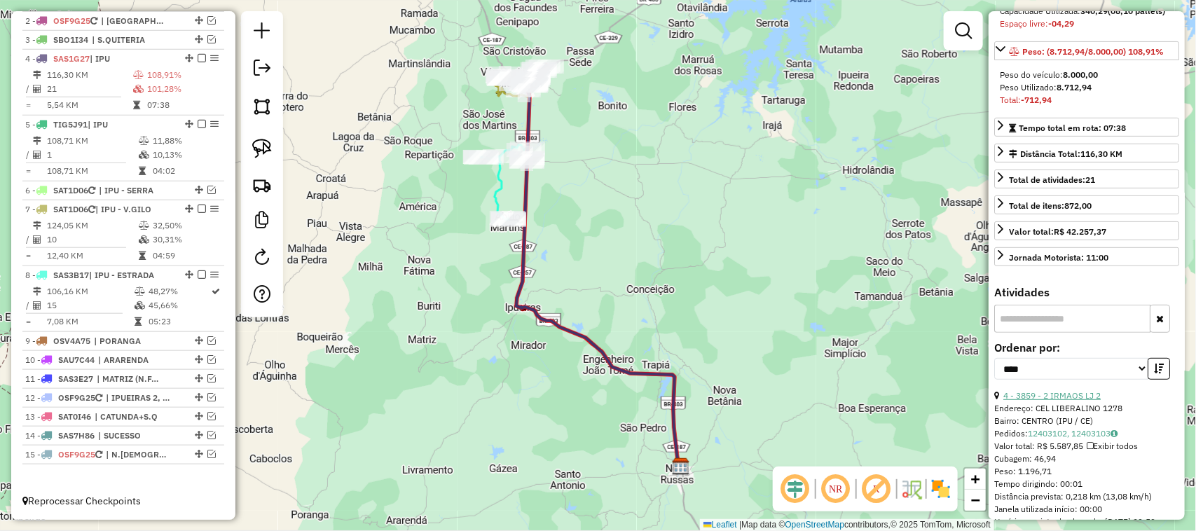
click at [1070, 401] on link "4 - 3859 - 2 IRMAOS LJ 2" at bounding box center [1051, 395] width 97 height 11
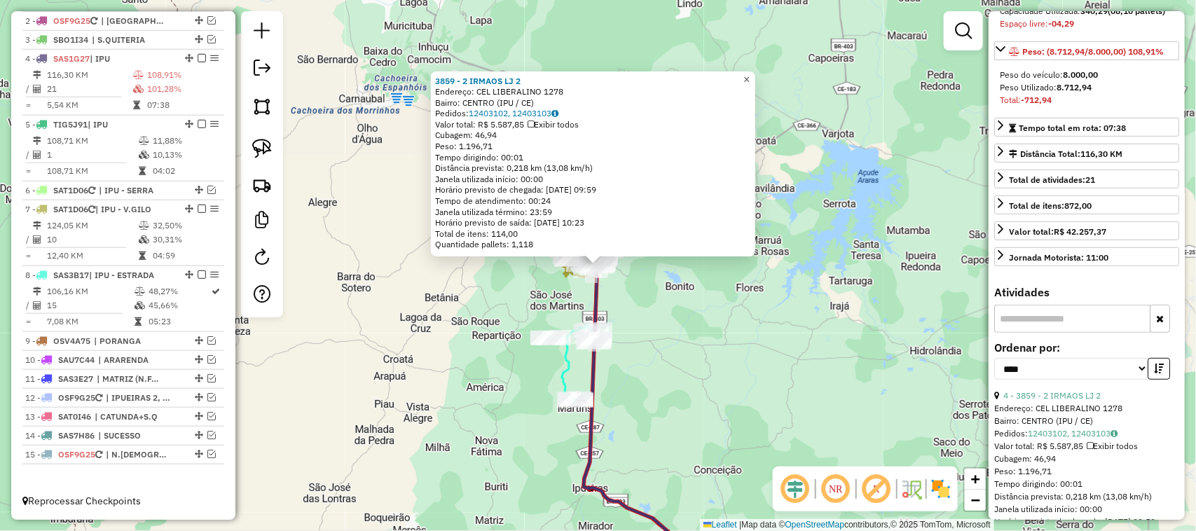
click at [755, 78] on link "×" at bounding box center [746, 79] width 17 height 17
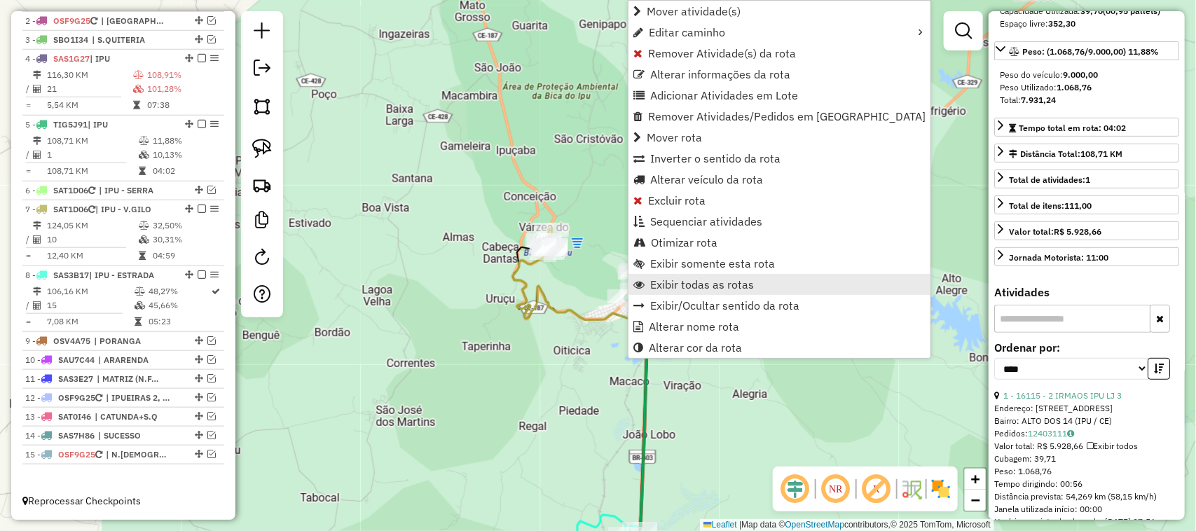
scroll to position [162, 0]
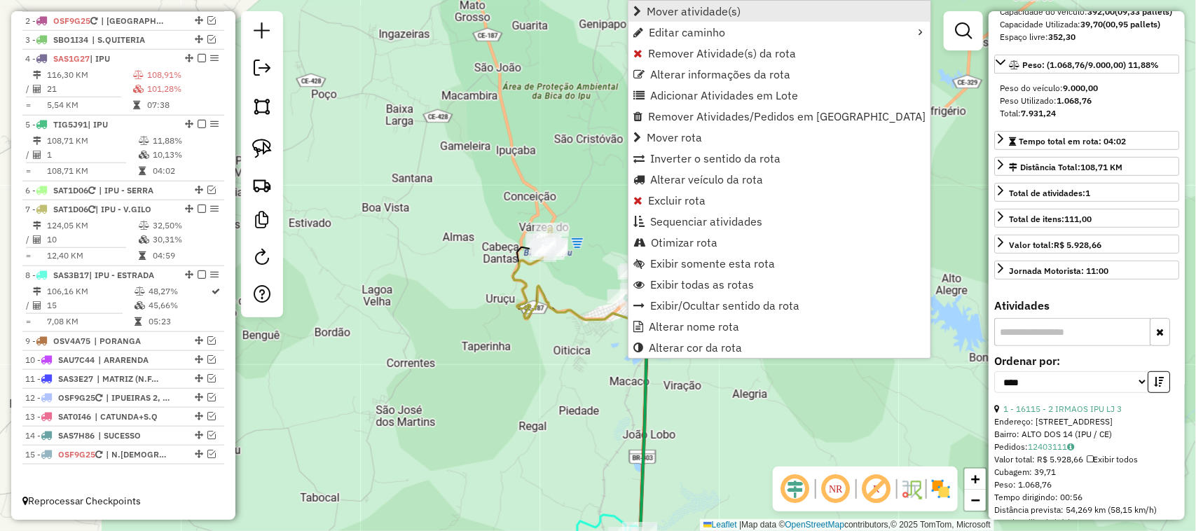
click at [688, 9] on span "Mover atividade(s)" at bounding box center [693, 11] width 94 height 11
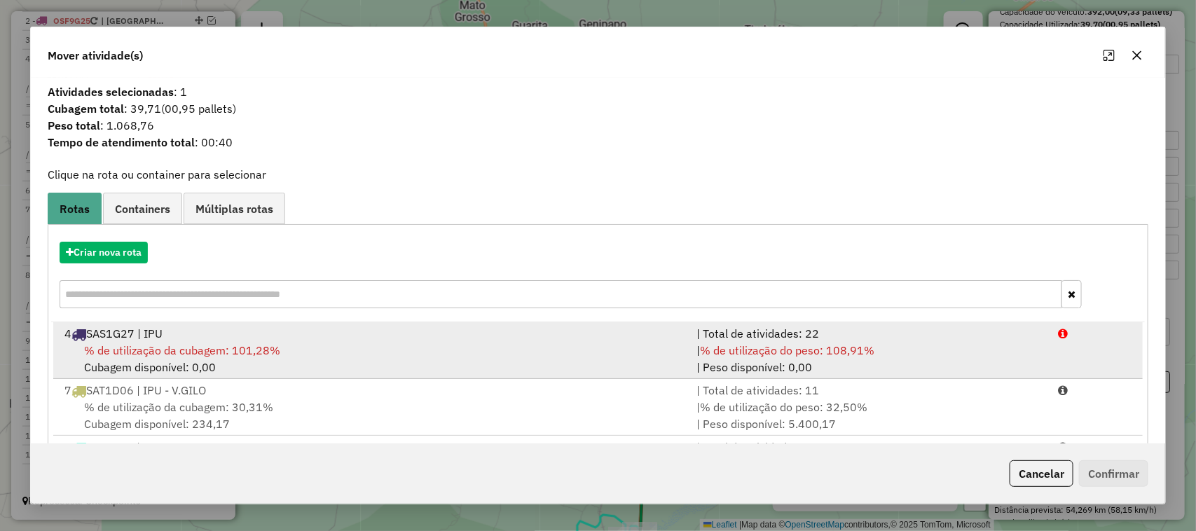
click at [147, 351] on span "% de utilização da cubagem: 101,28%" at bounding box center [182, 350] width 196 height 14
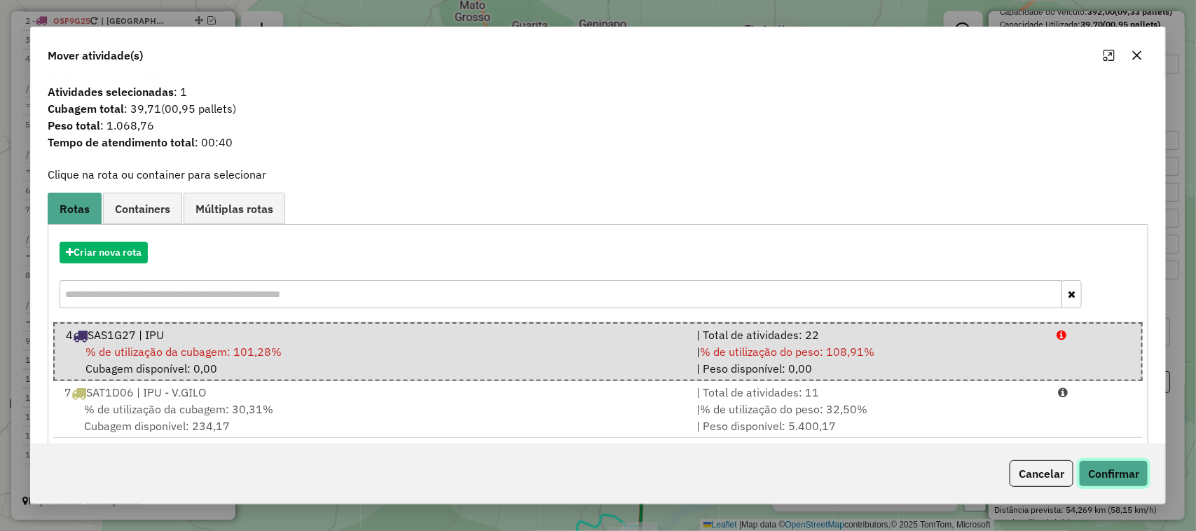
click at [1123, 467] on button "Confirmar" at bounding box center [1113, 473] width 69 height 27
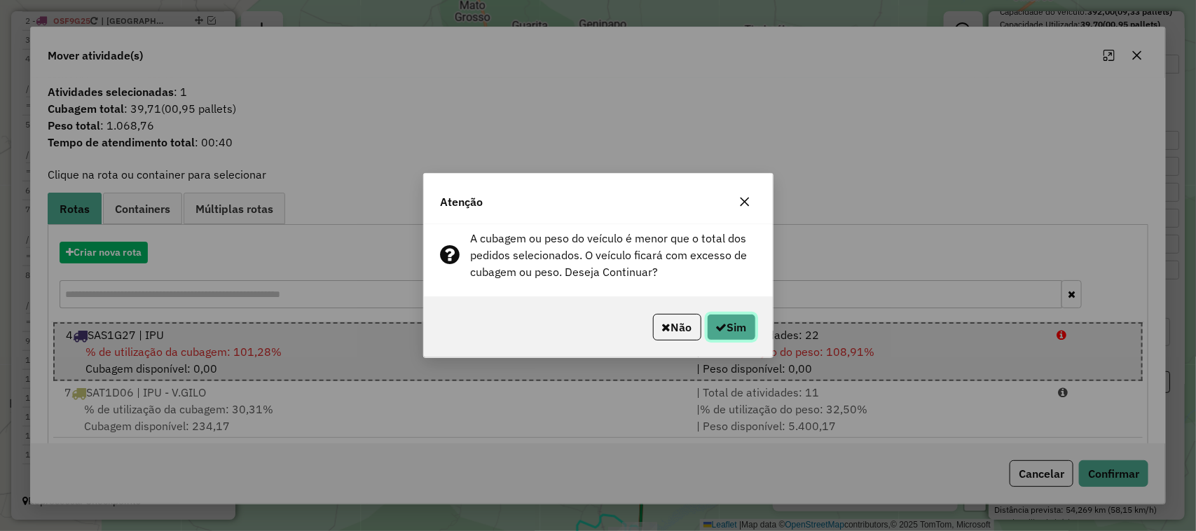
click at [736, 322] on button "Sim" at bounding box center [731, 327] width 49 height 27
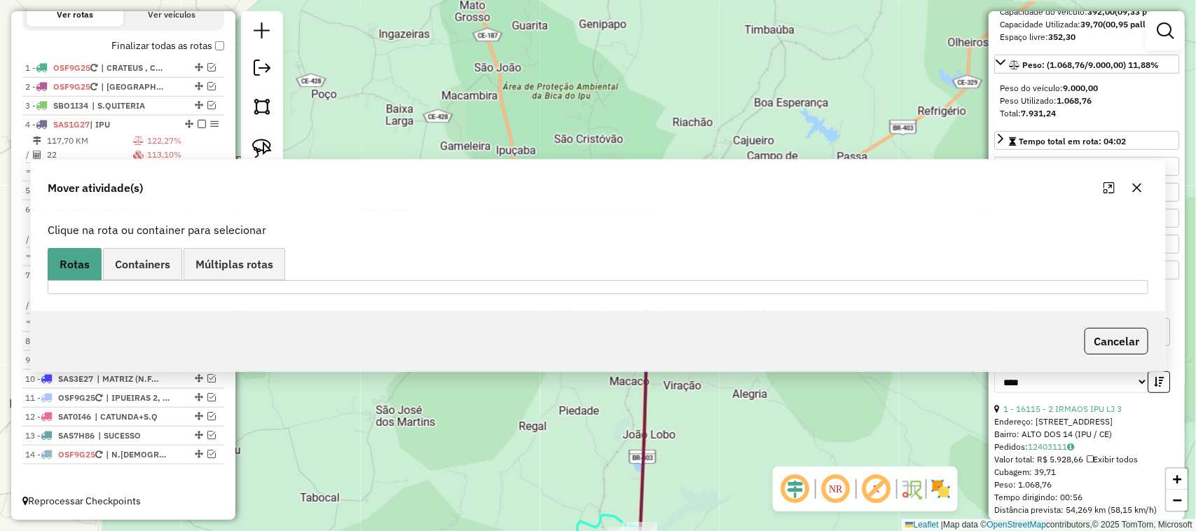
scroll to position [478, 0]
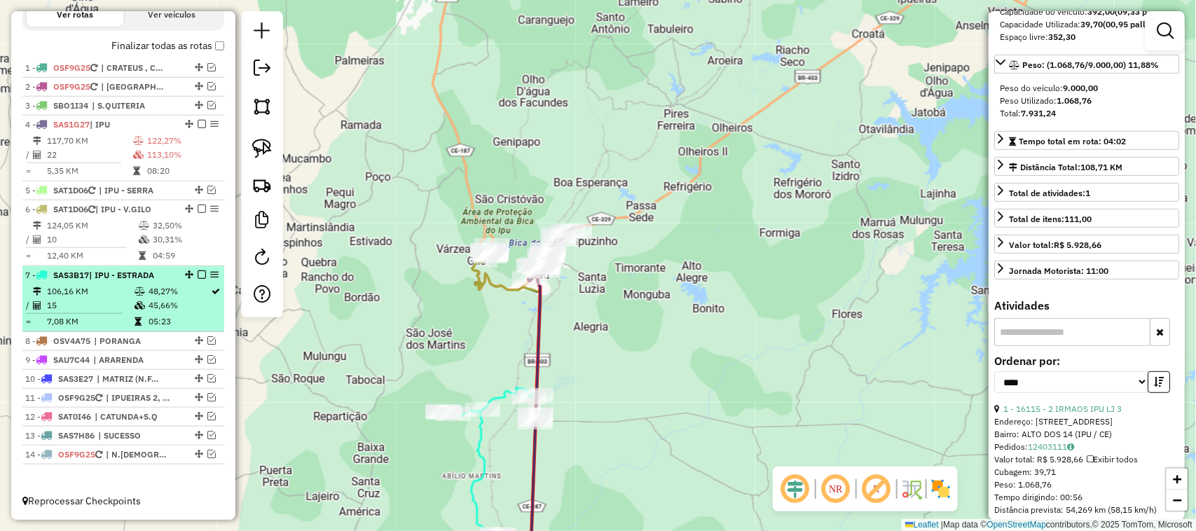
click at [99, 299] on td "15" at bounding box center [90, 305] width 88 height 14
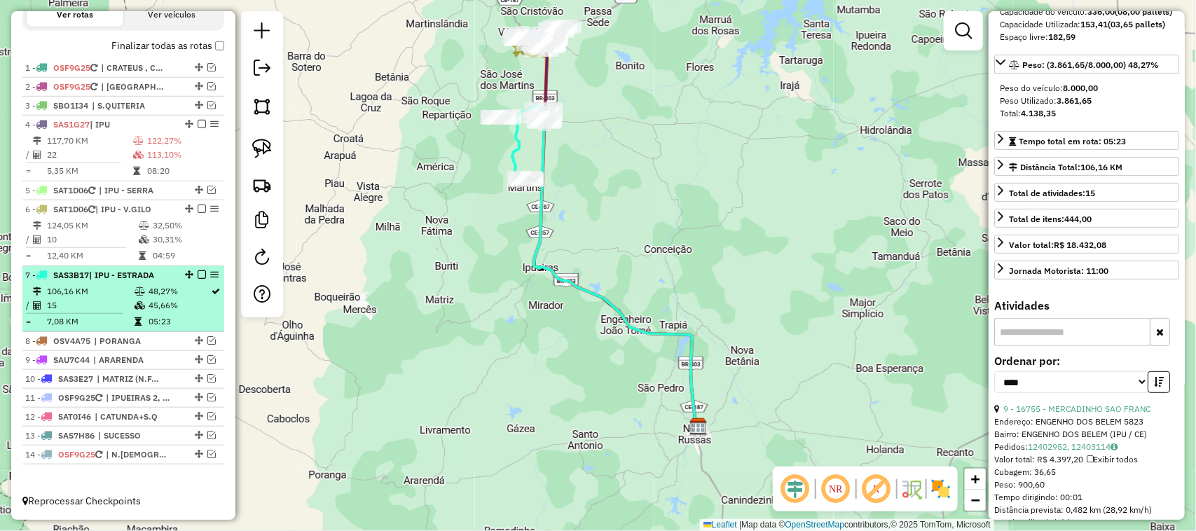
click at [198, 274] on em at bounding box center [202, 274] width 8 height 8
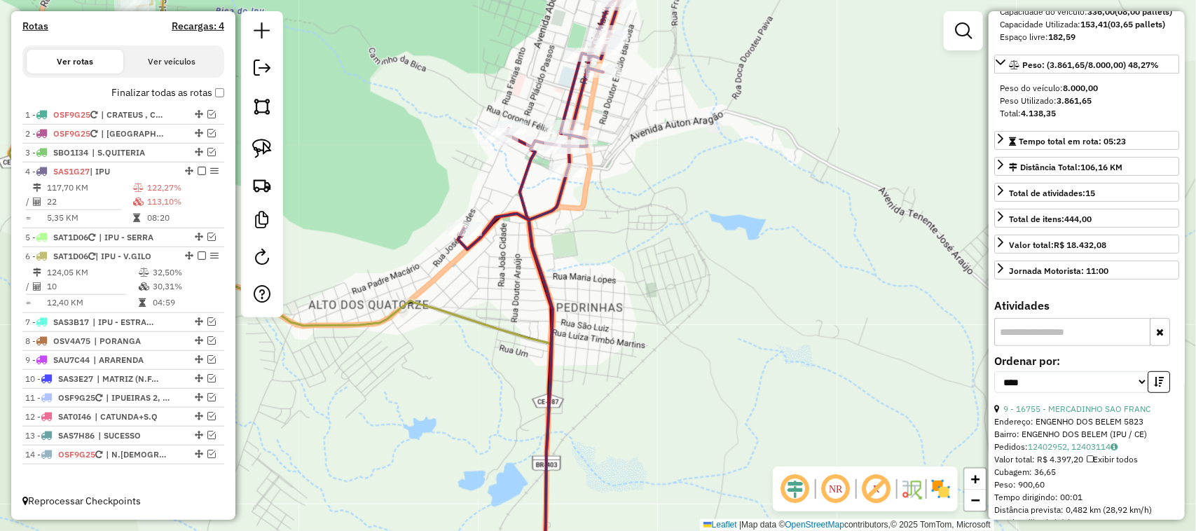
click at [667, 309] on div "Rota 4 - Placa SAS1G27 3859 - 2 IRMAOS LJ 2 Janela de atendimento Grade de aten…" at bounding box center [598, 265] width 1196 height 531
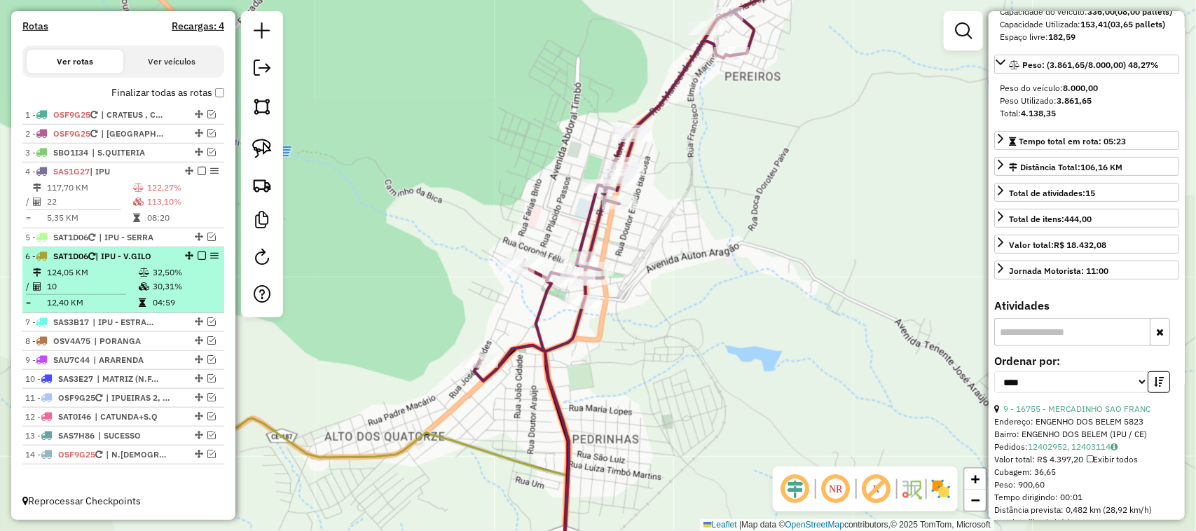
click at [102, 289] on td "10" at bounding box center [92, 286] width 92 height 14
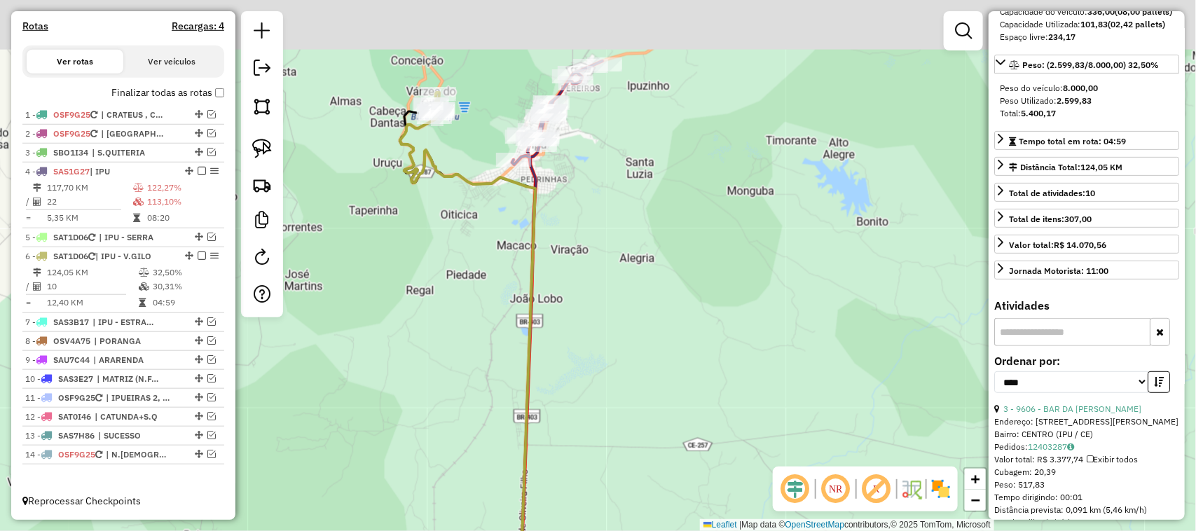
drag, startPoint x: 575, startPoint y: 139, endPoint x: 582, endPoint y: 243, distance: 104.6
click at [582, 243] on div "Janela de atendimento Grade de atendimento Capacidade Transportadoras Veículos …" at bounding box center [598, 265] width 1196 height 531
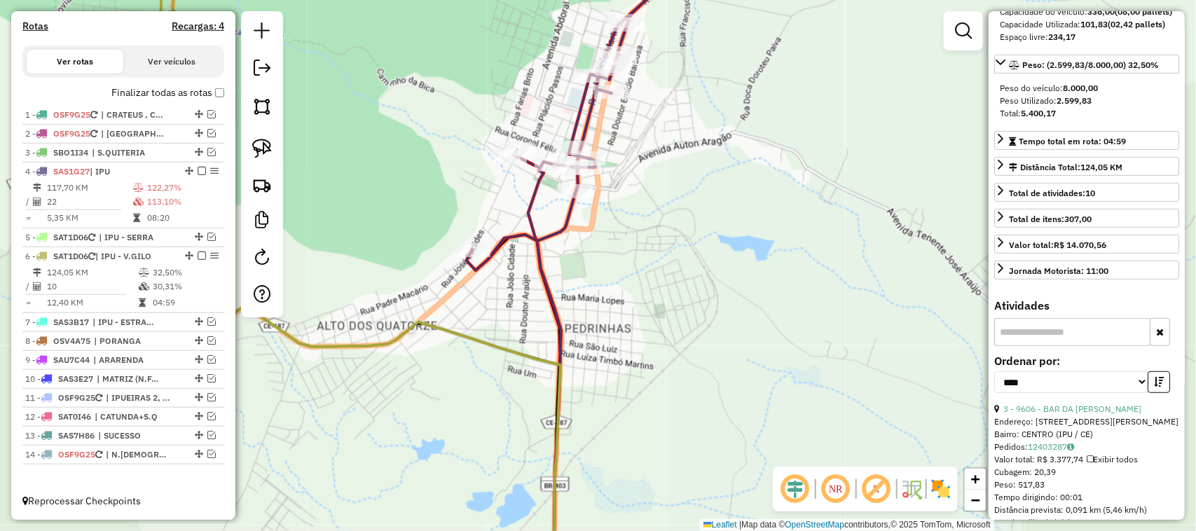
drag, startPoint x: 651, startPoint y: 204, endPoint x: 624, endPoint y: 284, distance: 84.4
click at [634, 285] on div "Janela de atendimento Grade de atendimento Capacidade Transportadoras Veículos …" at bounding box center [598, 265] width 1196 height 531
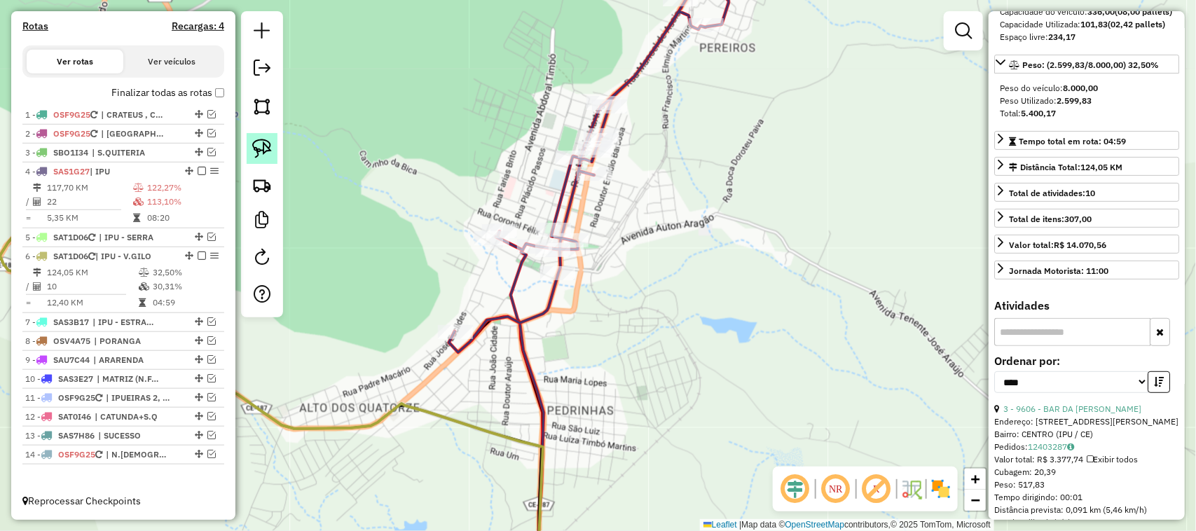
click at [267, 148] on img at bounding box center [262, 149] width 20 height 20
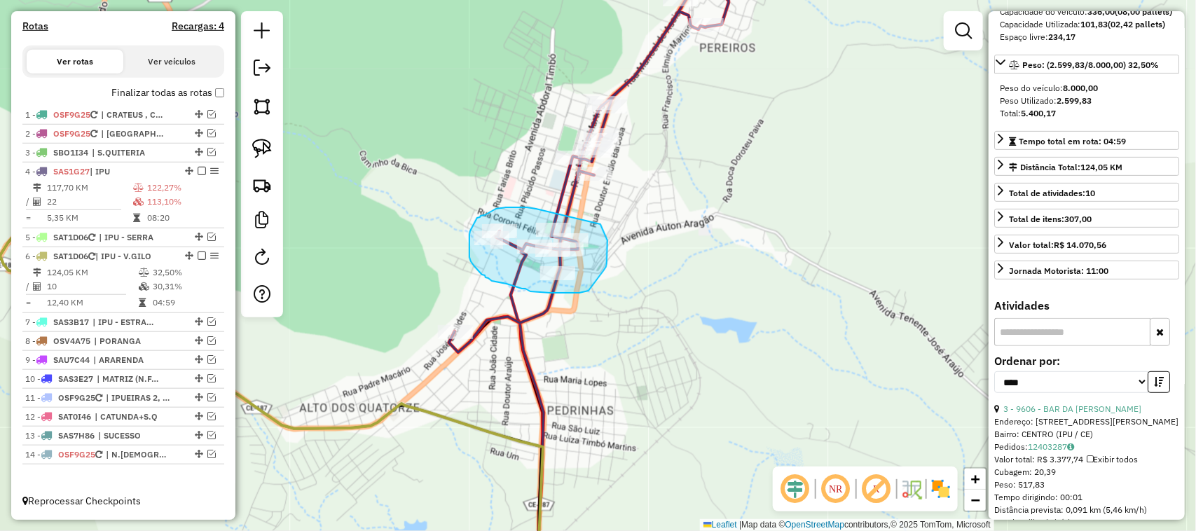
drag, startPoint x: 531, startPoint y: 208, endPoint x: 597, endPoint y: 221, distance: 67.0
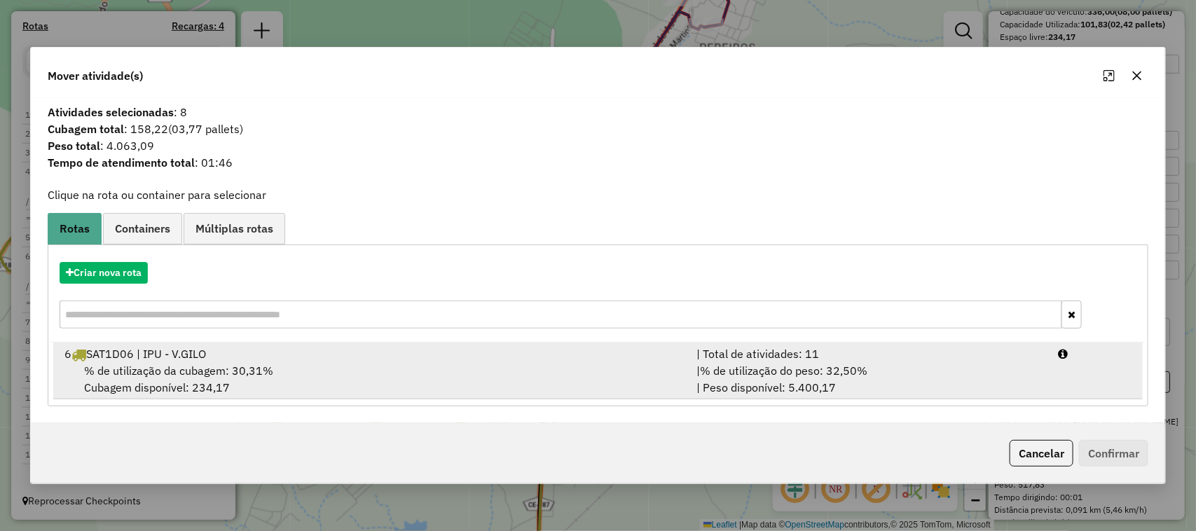
click at [165, 361] on div "6 SAT1D06 | IPU - V.GILO" at bounding box center [372, 353] width 632 height 17
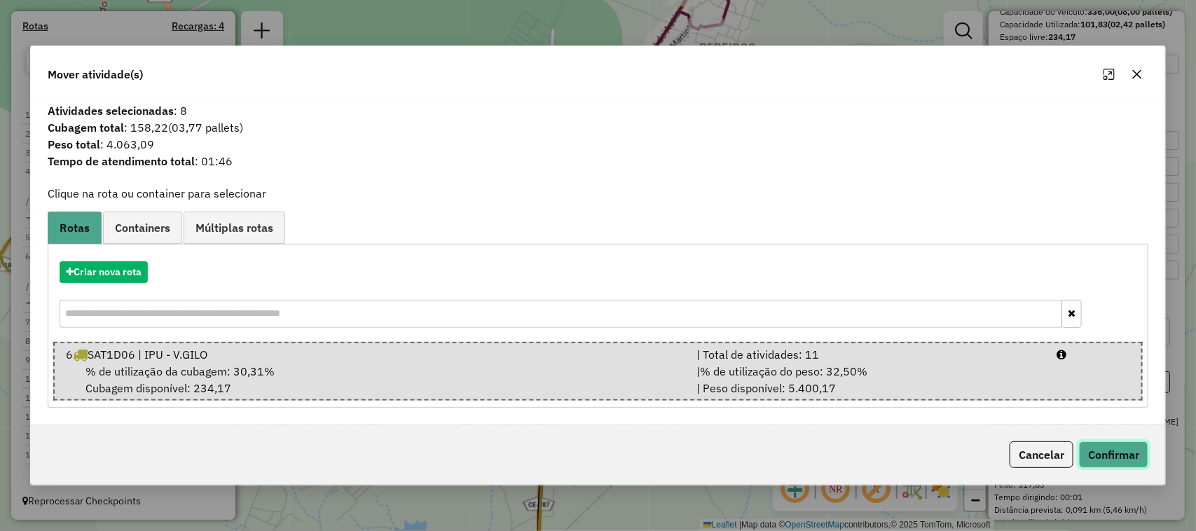
click at [1109, 456] on button "Confirmar" at bounding box center [1113, 454] width 69 height 27
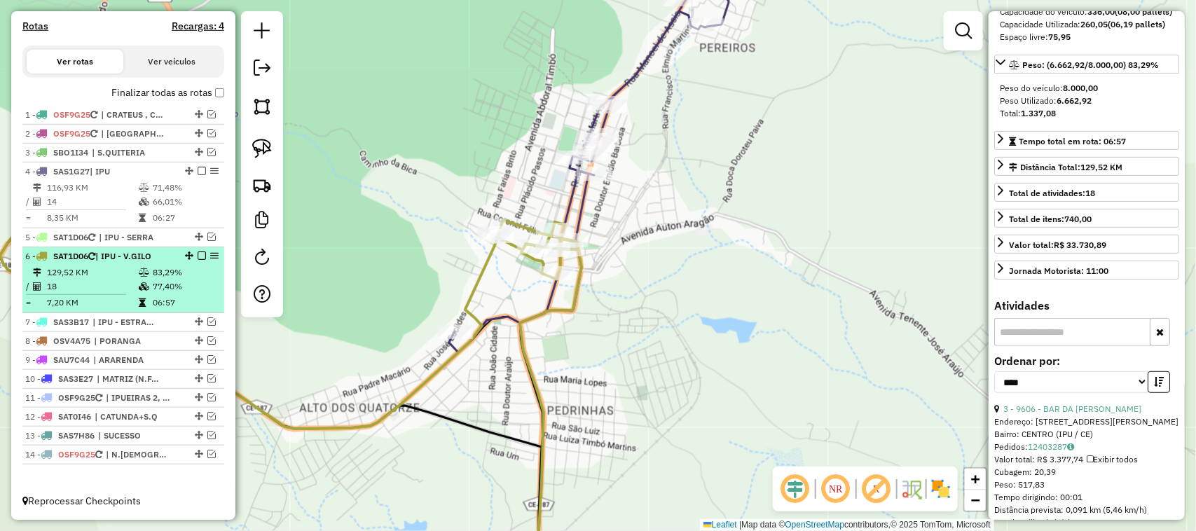
click at [102, 279] on td "18" at bounding box center [92, 286] width 92 height 14
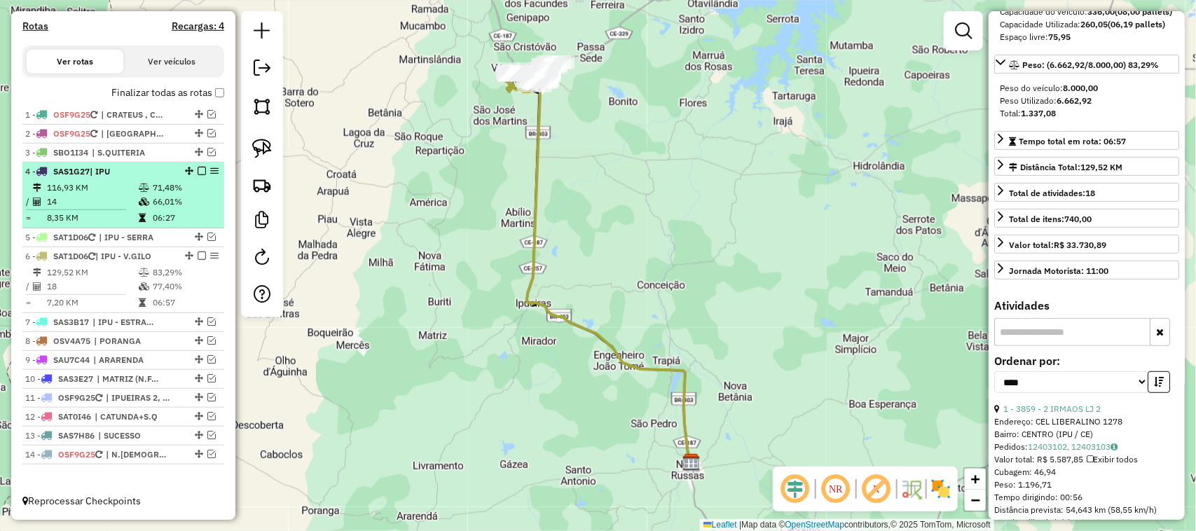
click at [110, 195] on td "14" at bounding box center [92, 202] width 92 height 14
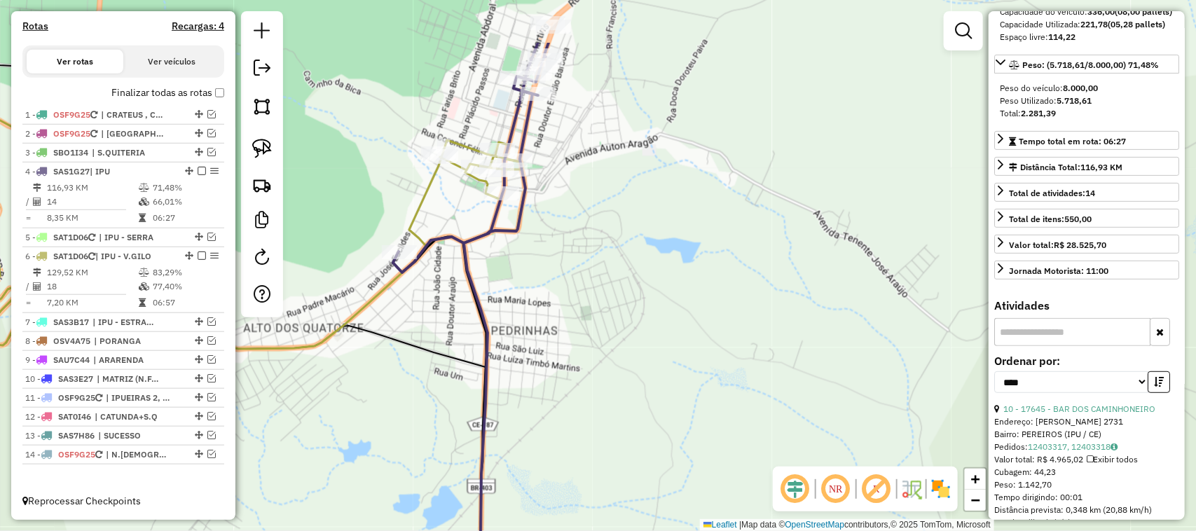
drag, startPoint x: 663, startPoint y: 184, endPoint x: 639, endPoint y: 284, distance: 102.8
click at [639, 282] on div "Janela de atendimento Grade de atendimento Capacidade Transportadoras Veículos …" at bounding box center [598, 265] width 1196 height 531
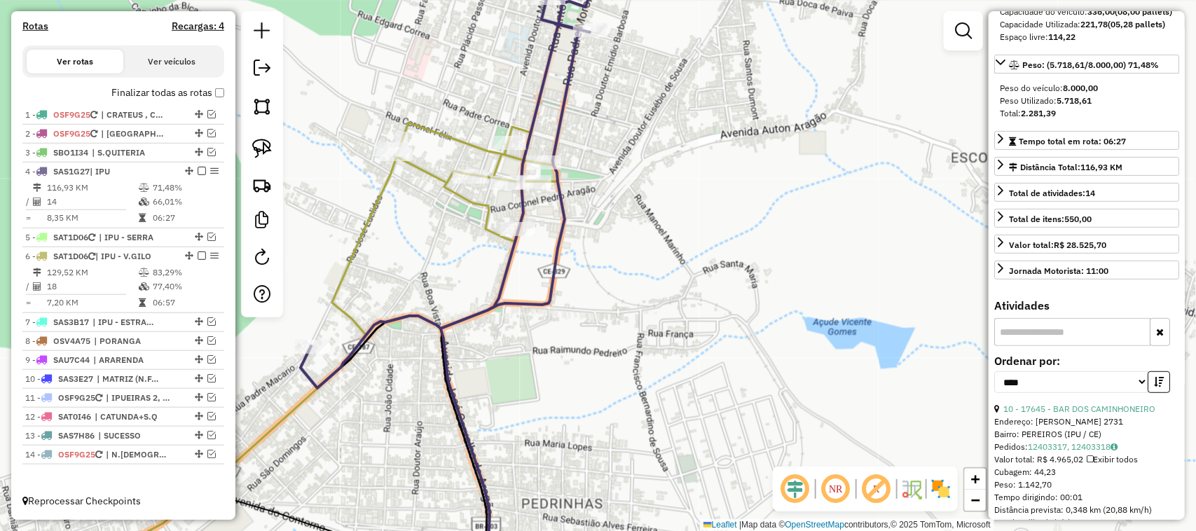
drag, startPoint x: 445, startPoint y: 229, endPoint x: 561, endPoint y: 267, distance: 122.3
click at [548, 266] on div "Janela de atendimento Grade de atendimento Capacidade Transportadoras Veículos …" at bounding box center [598, 265] width 1196 height 531
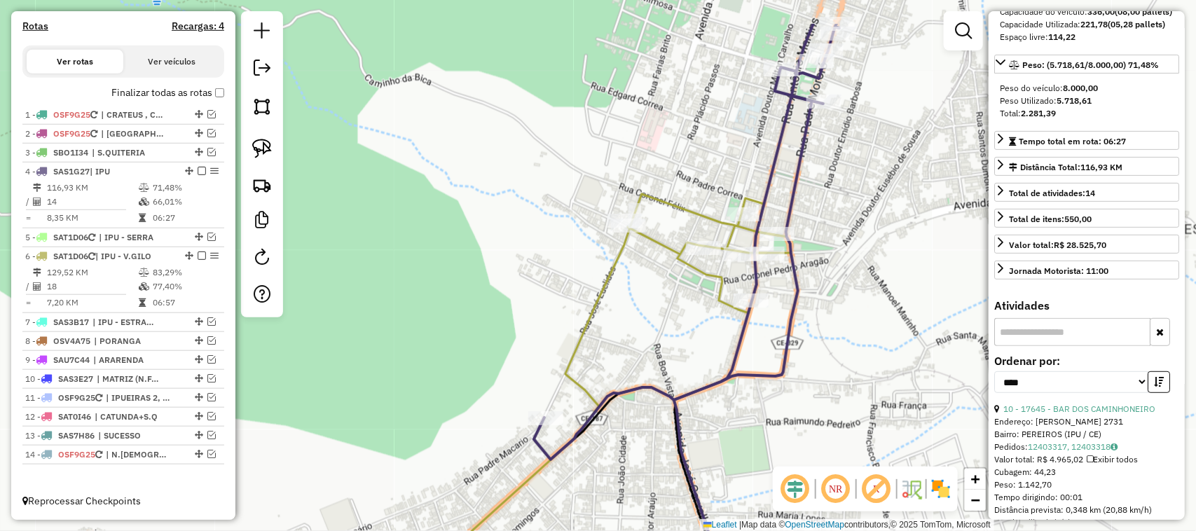
drag, startPoint x: 638, startPoint y: 305, endPoint x: 625, endPoint y: 289, distance: 20.4
click at [627, 293] on div "Janela de atendimento Grade de atendimento Capacidade Transportadoras Veículos …" at bounding box center [598, 265] width 1196 height 531
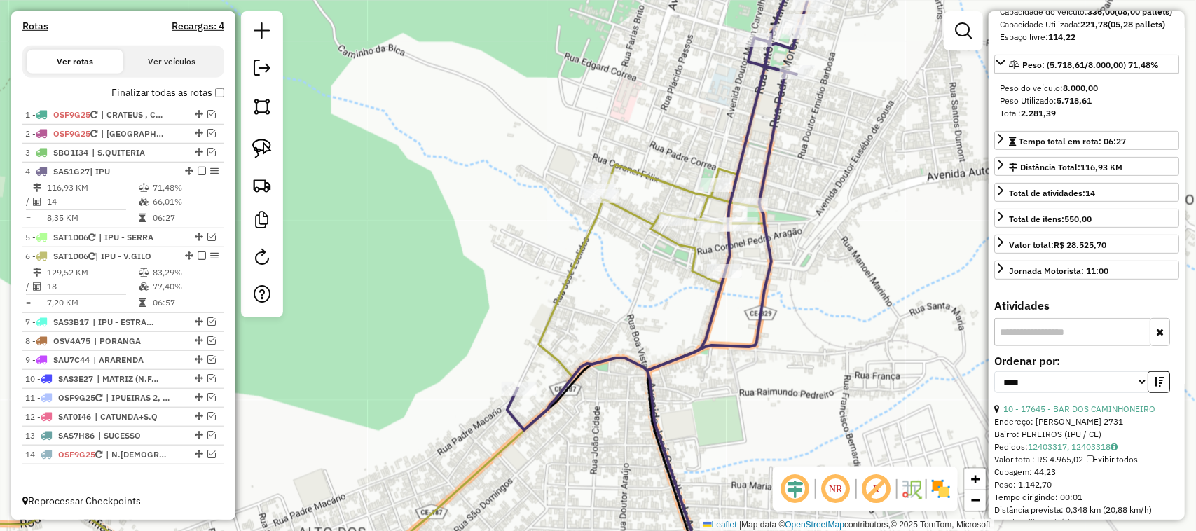
drag, startPoint x: 663, startPoint y: 285, endPoint x: 613, endPoint y: 299, distance: 51.7
click at [623, 300] on div "Janela de atendimento Grade de atendimento Capacidade Transportadoras Veículos …" at bounding box center [598, 265] width 1196 height 531
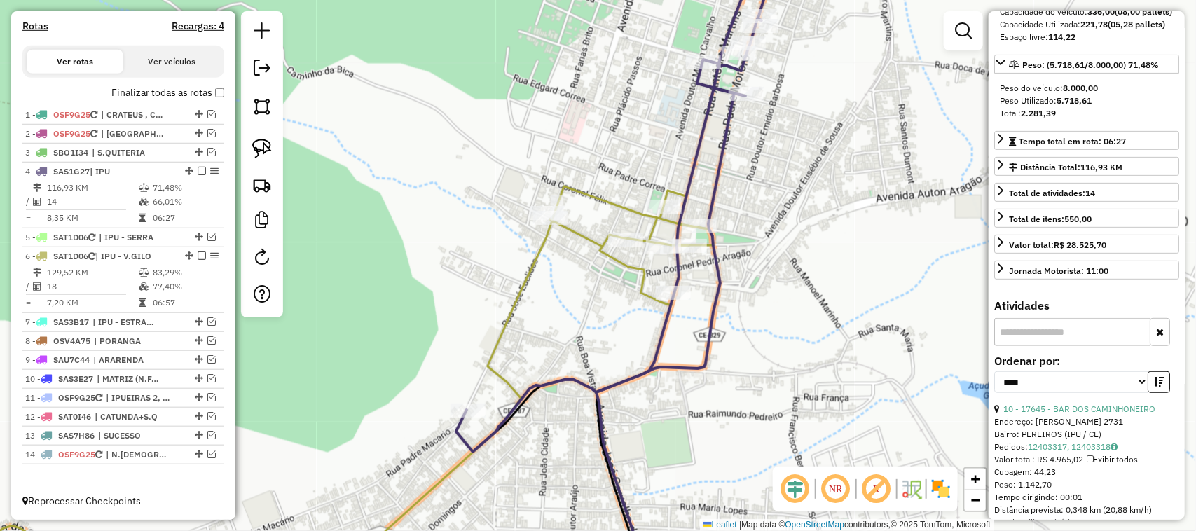
drag, startPoint x: 393, startPoint y: 277, endPoint x: 558, endPoint y: 278, distance: 165.3
click at [512, 278] on div "Janela de atendimento Grade de atendimento Capacidade Transportadoras Veículos …" at bounding box center [598, 265] width 1196 height 531
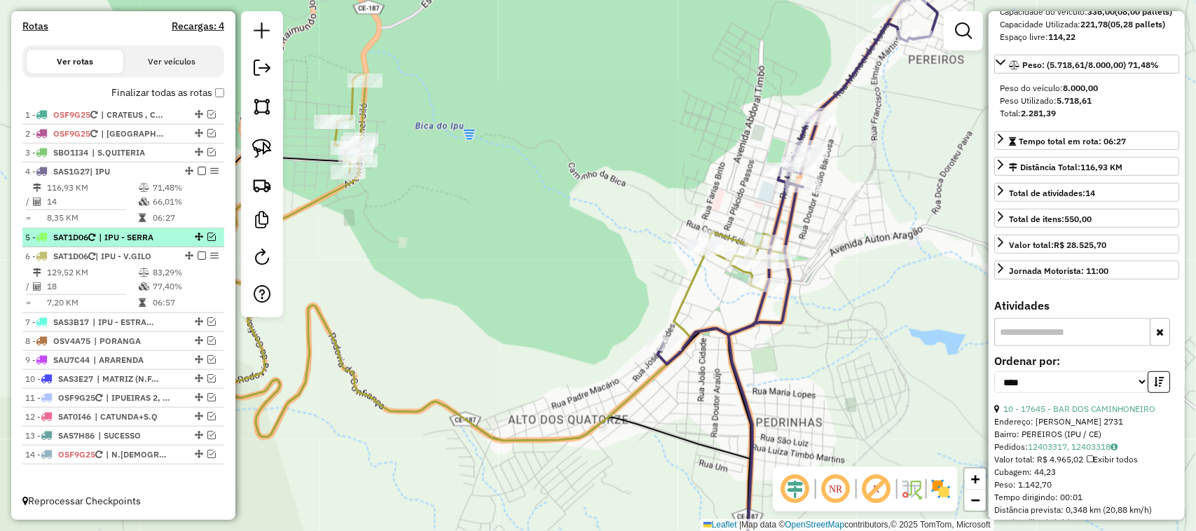
click at [209, 233] on em at bounding box center [211, 237] width 8 height 8
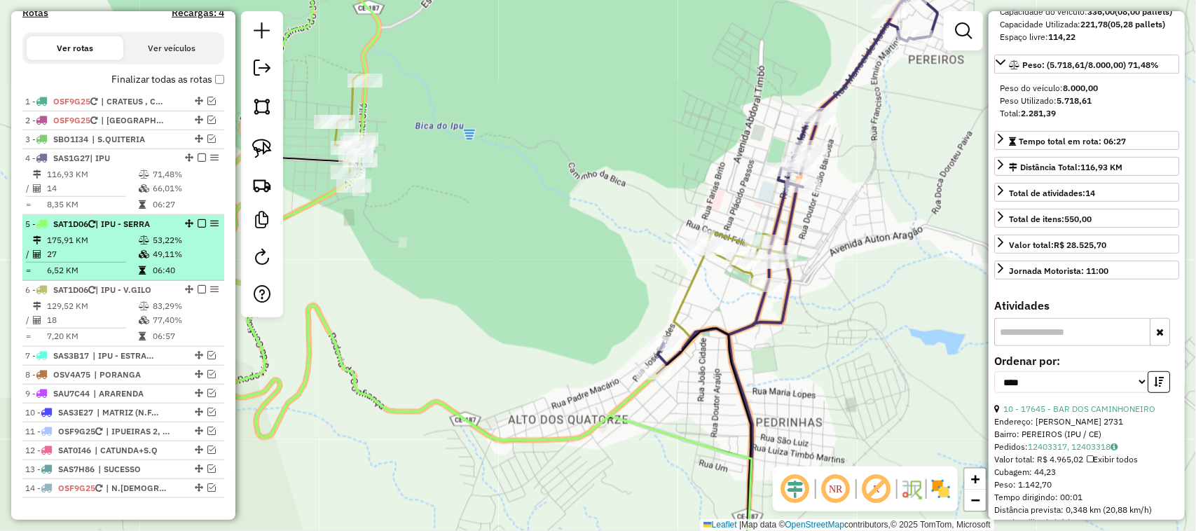
scroll to position [478, 0]
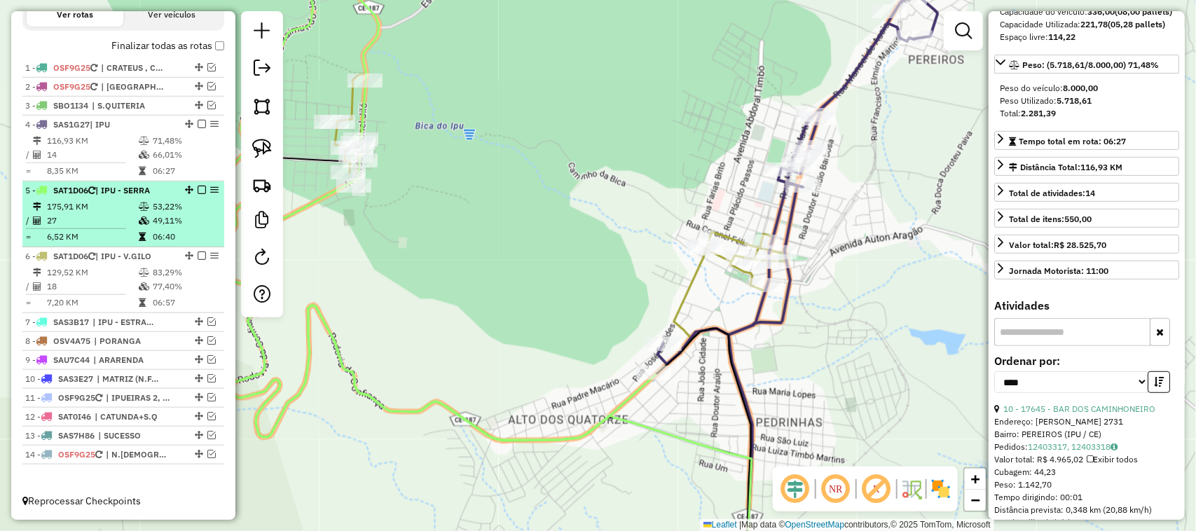
click at [106, 222] on td "27" at bounding box center [92, 221] width 92 height 14
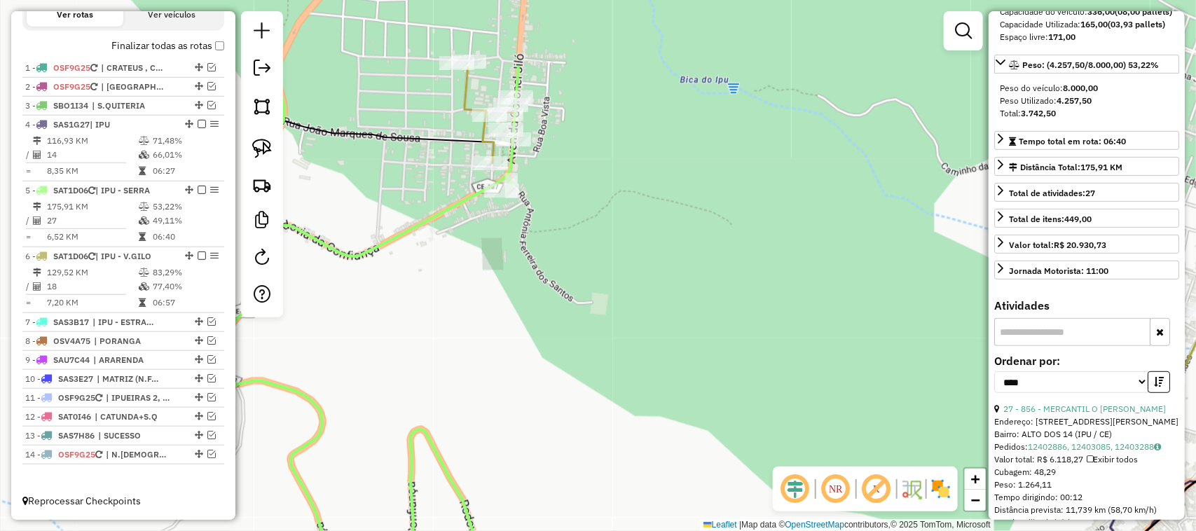
drag, startPoint x: 541, startPoint y: 135, endPoint x: 519, endPoint y: 256, distance: 123.2
click at [519, 256] on div "Janela de atendimento Grade de atendimento Capacidade Transportadoras Veículos …" at bounding box center [598, 265] width 1196 height 531
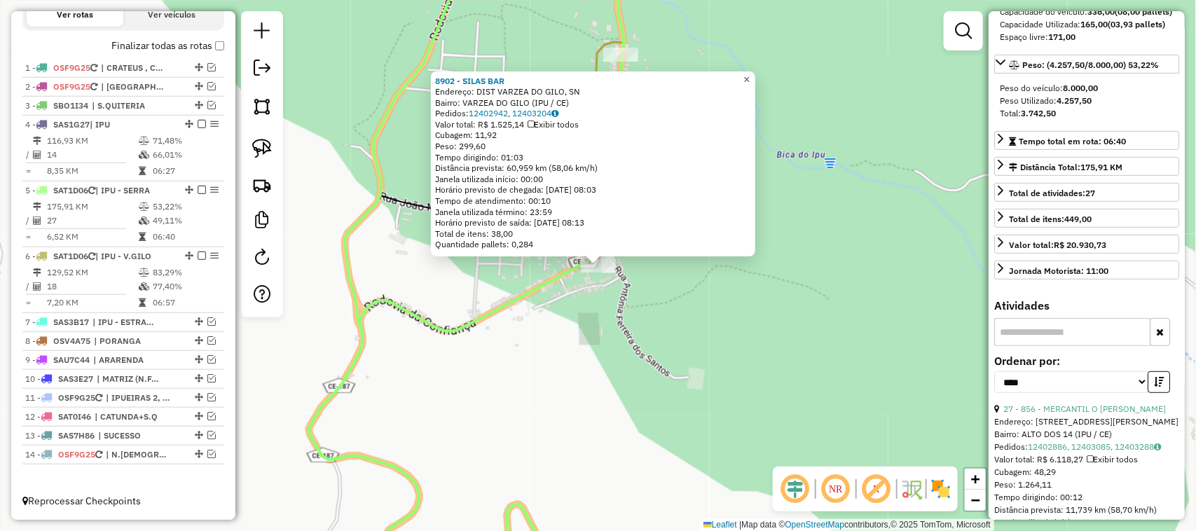
click at [749, 74] on span "×" at bounding box center [746, 80] width 6 height 12
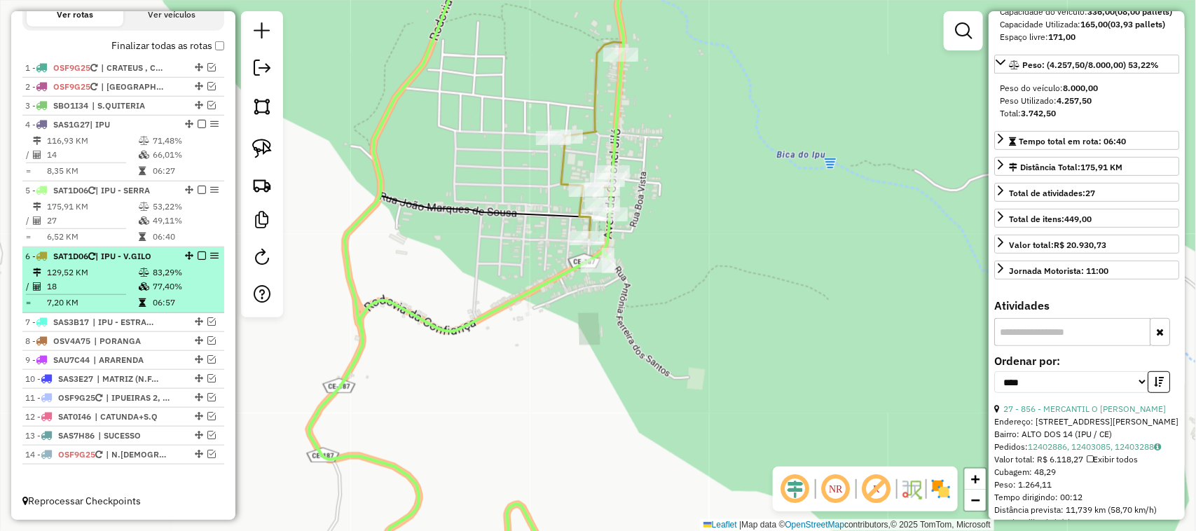
click at [100, 280] on td "18" at bounding box center [92, 286] width 92 height 14
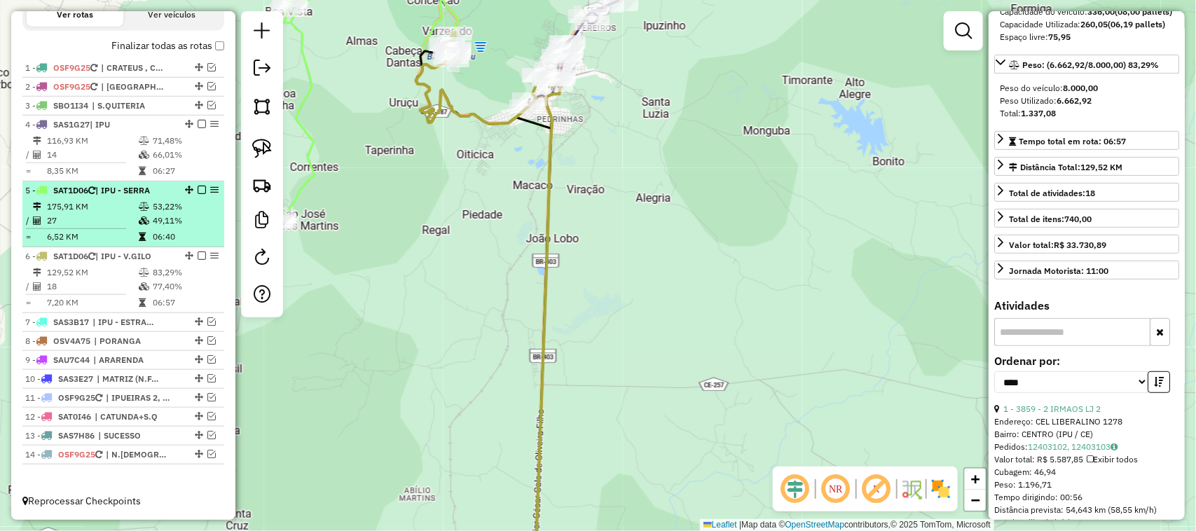
click at [96, 215] on td "27" at bounding box center [92, 221] width 92 height 14
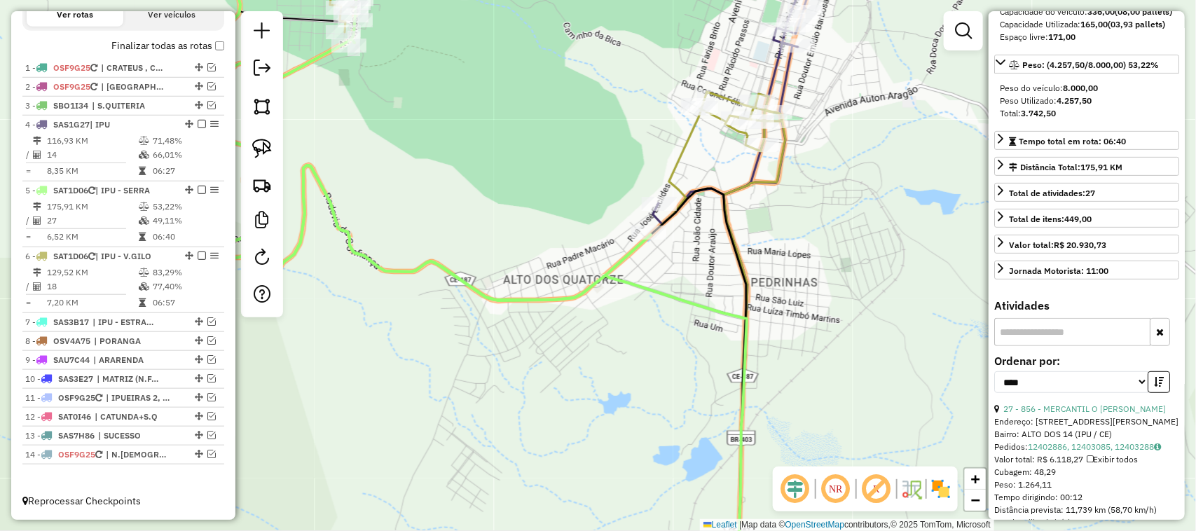
drag, startPoint x: 496, startPoint y: 148, endPoint x: 527, endPoint y: 165, distance: 35.7
click at [579, 184] on div "Janela de atendimento Grade de atendimento Capacidade Transportadoras Veículos …" at bounding box center [598, 265] width 1196 height 531
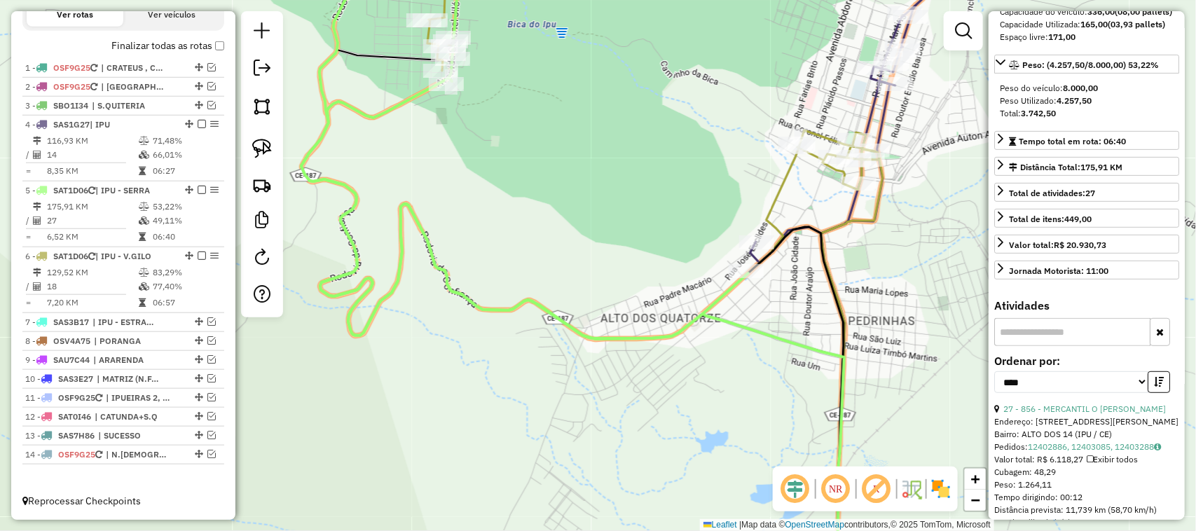
drag, startPoint x: 481, startPoint y: 177, endPoint x: 520, endPoint y: 224, distance: 60.7
click at [520, 224] on div "Janela de atendimento Grade de atendimento Capacidade Transportadoras Veículos …" at bounding box center [598, 265] width 1196 height 531
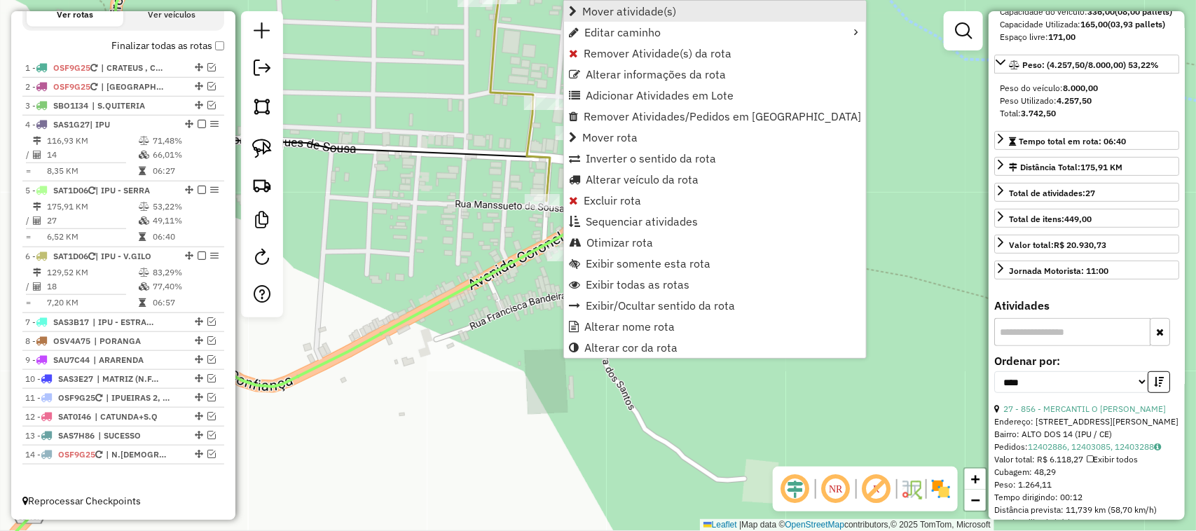
click at [610, 11] on span "Mover atividade(s)" at bounding box center [629, 11] width 94 height 11
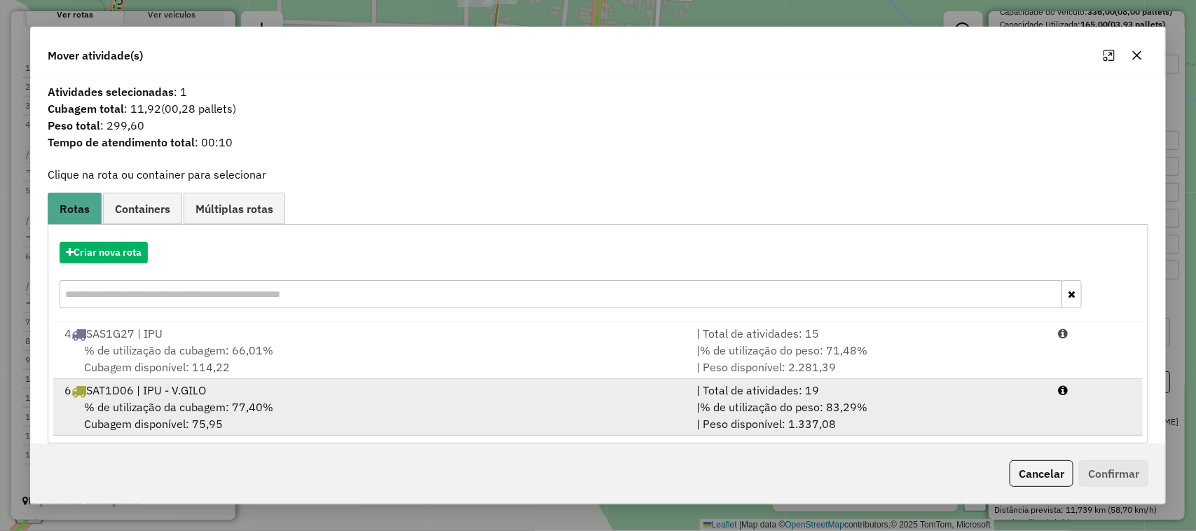
click at [155, 400] on span "% de utilização da cubagem: 77,40%" at bounding box center [178, 407] width 189 height 14
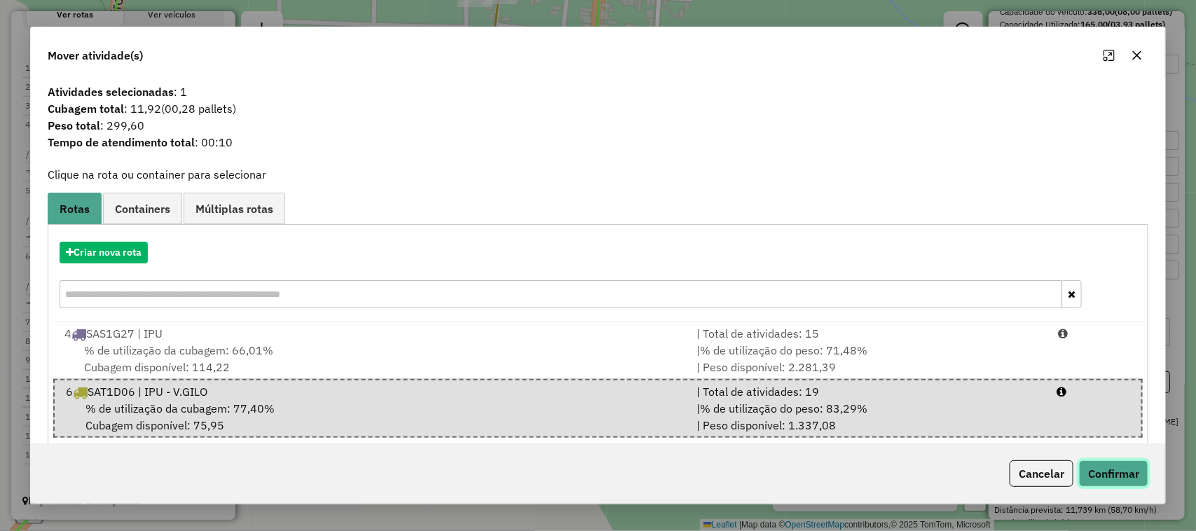
click at [1105, 471] on button "Confirmar" at bounding box center [1113, 473] width 69 height 27
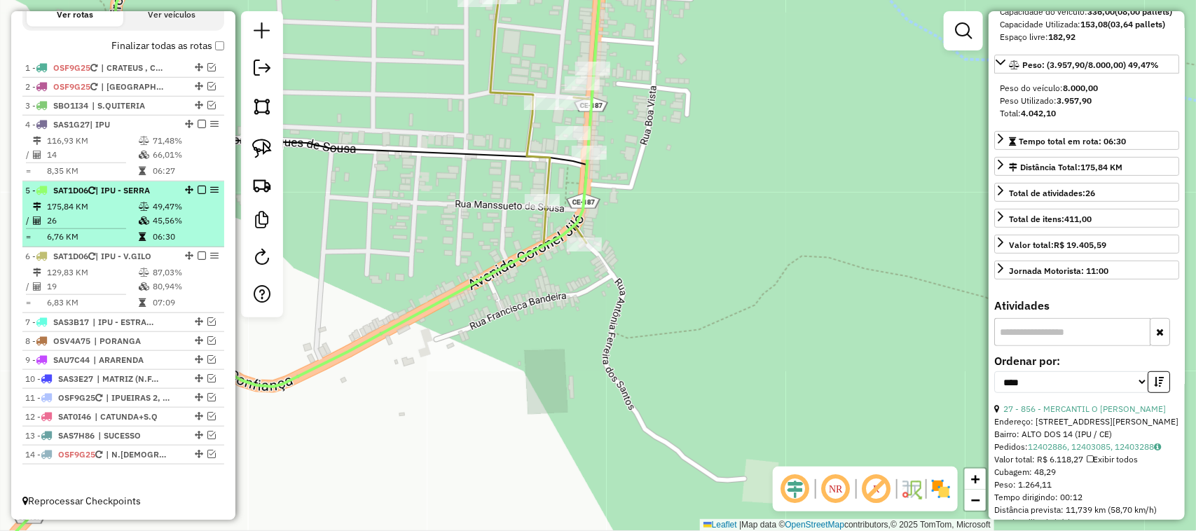
click at [109, 217] on td "26" at bounding box center [92, 221] width 92 height 14
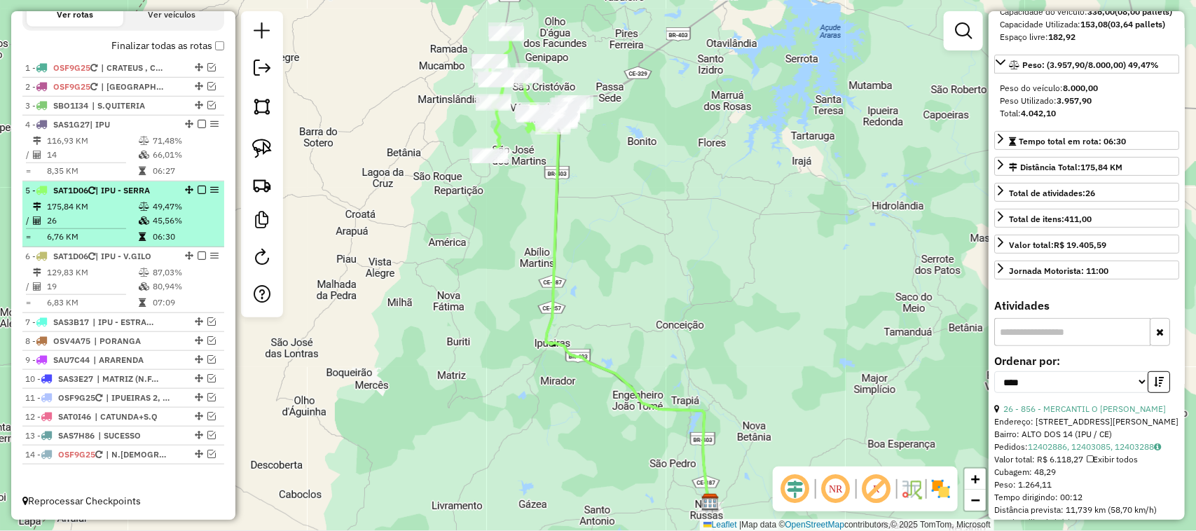
click at [198, 186] on em at bounding box center [202, 190] width 8 height 8
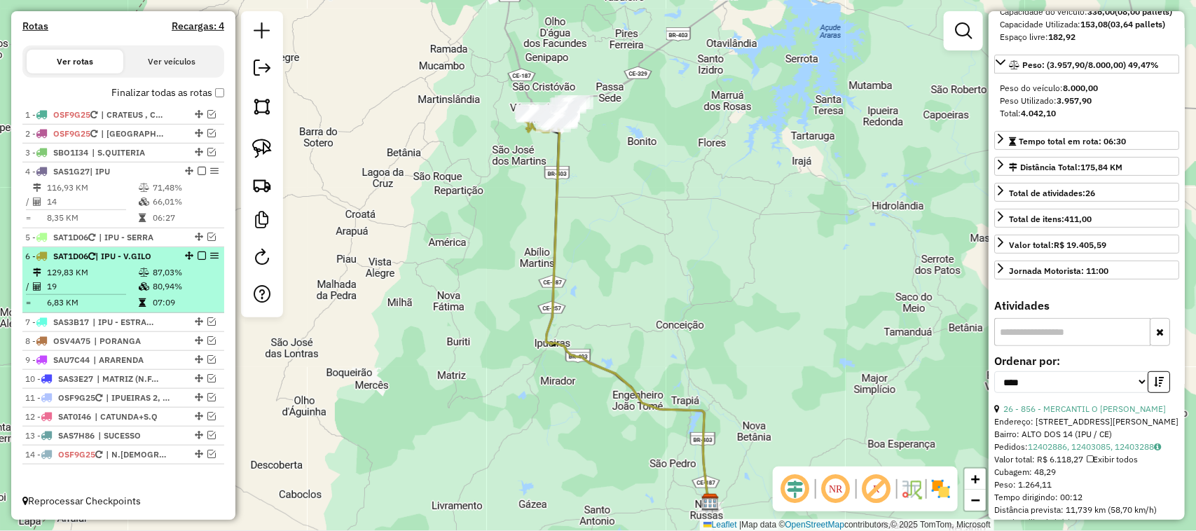
click at [103, 277] on td "129,83 KM" at bounding box center [92, 272] width 92 height 14
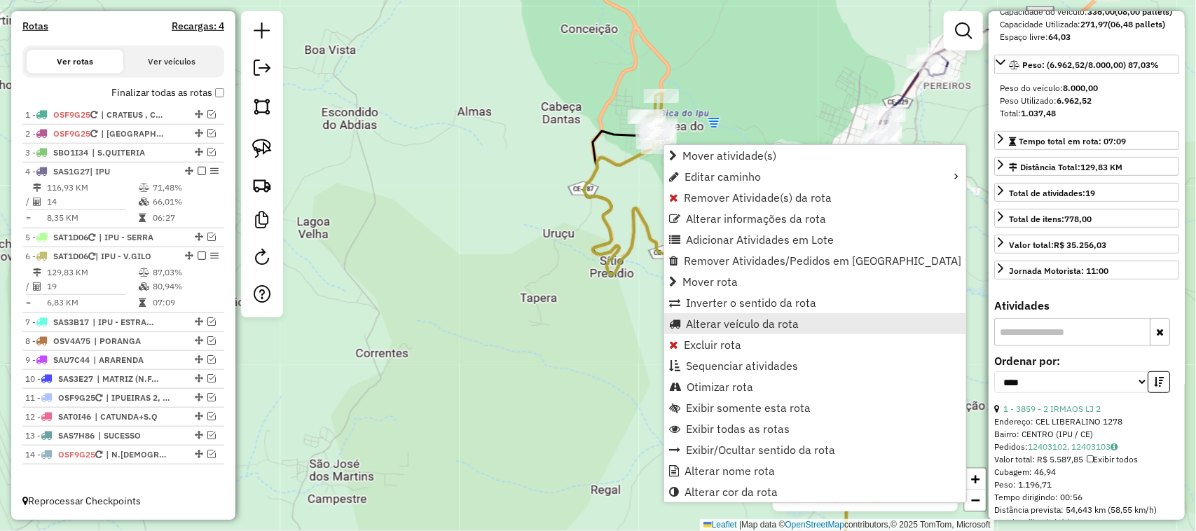
click at [736, 321] on span "Alterar veículo da rota" at bounding box center [742, 323] width 113 height 11
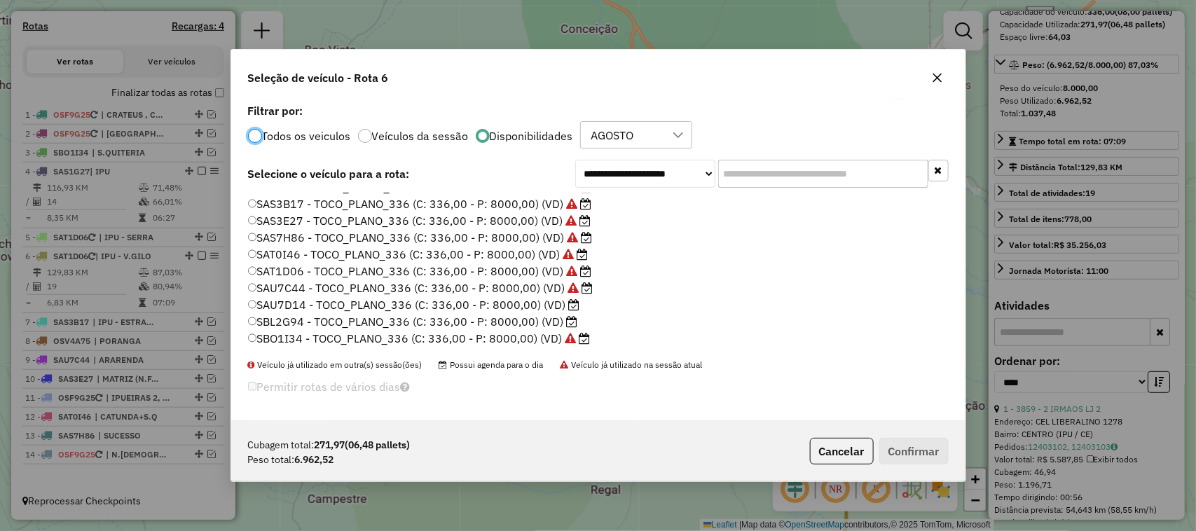
scroll to position [263, 0]
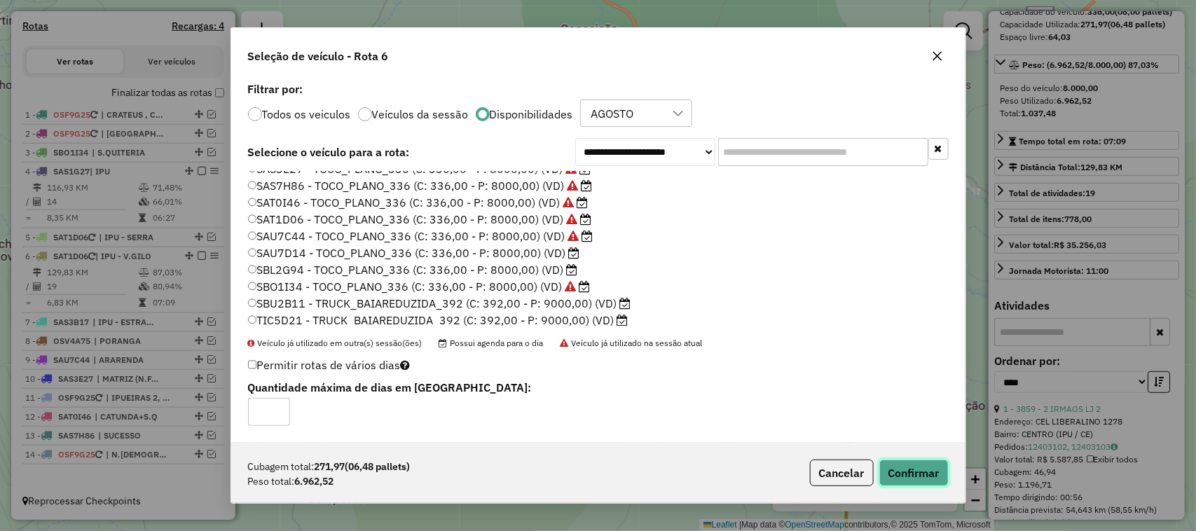
click at [919, 469] on button "Confirmar" at bounding box center [913, 472] width 69 height 27
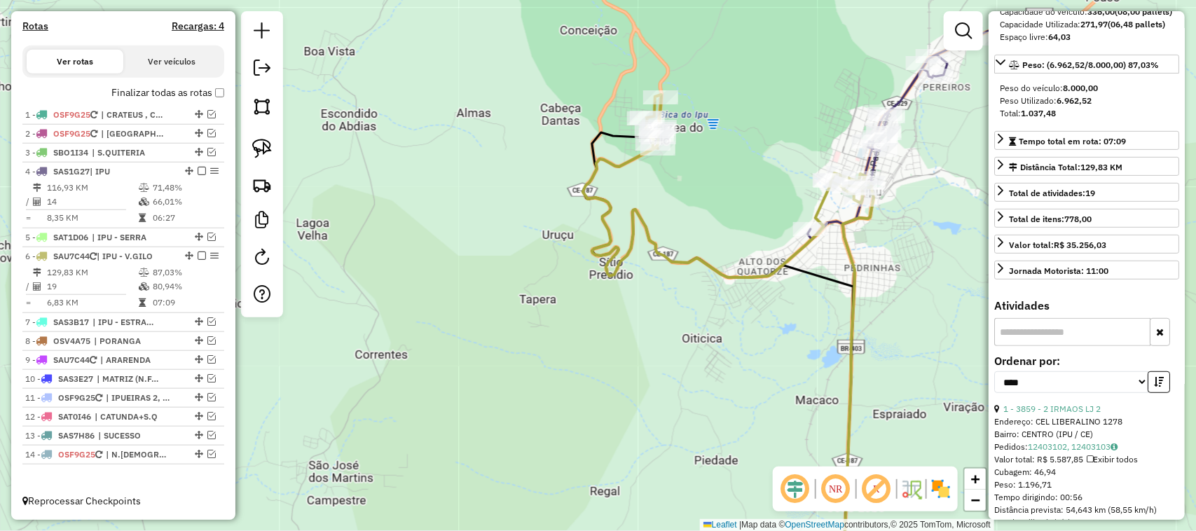
drag, startPoint x: 752, startPoint y: 203, endPoint x: 667, endPoint y: 224, distance: 87.3
click at [676, 226] on div "Janela de atendimento Grade de atendimento Capacidade Transportadoras Veículos …" at bounding box center [598, 265] width 1196 height 531
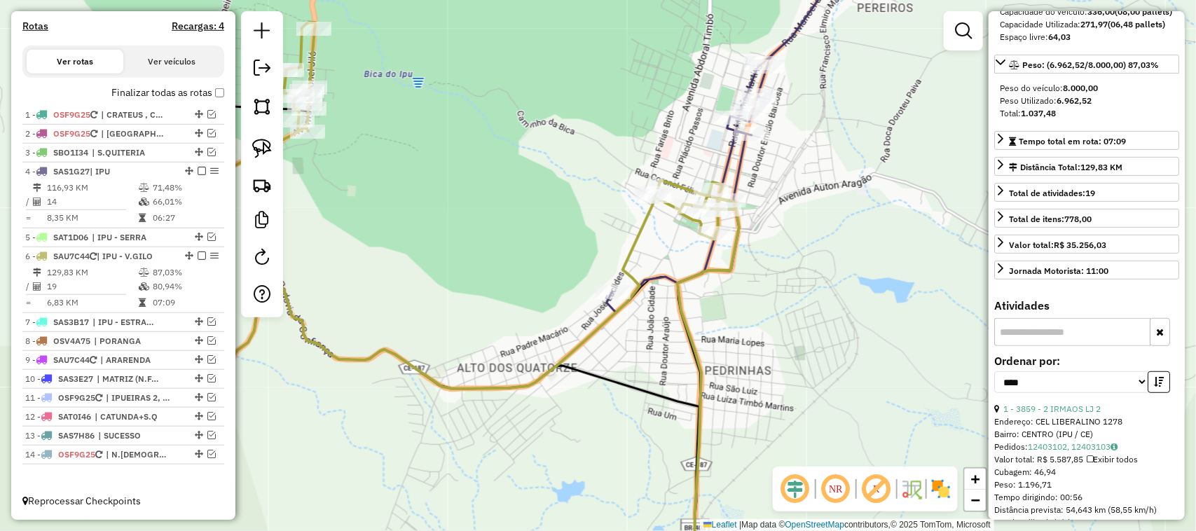
drag, startPoint x: 460, startPoint y: 240, endPoint x: 541, endPoint y: 247, distance: 80.8
click at [536, 247] on div "Janela de atendimento Grade de atendimento Capacidade Transportadoras Veículos …" at bounding box center [598, 265] width 1196 height 531
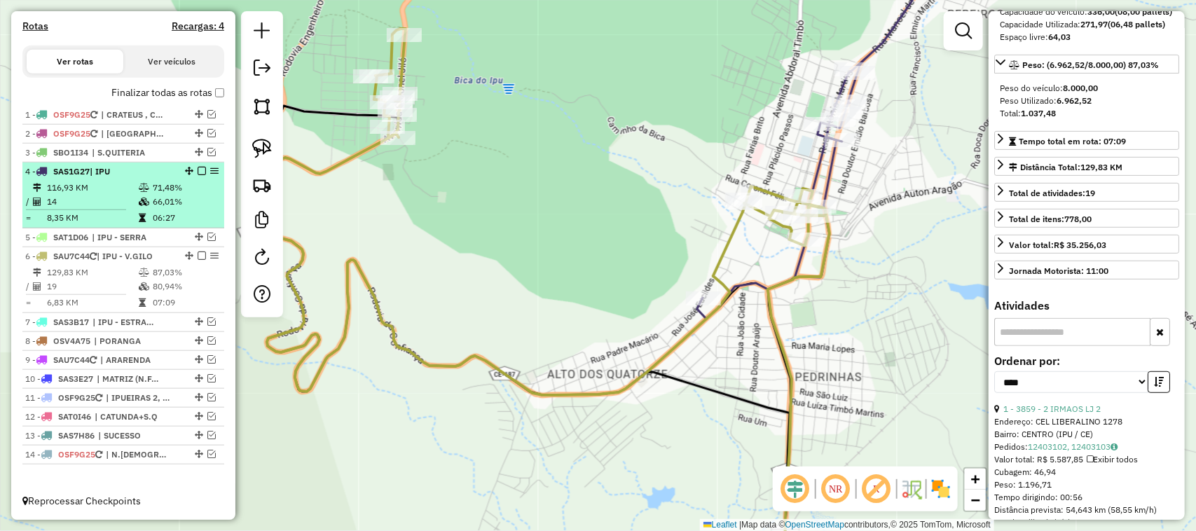
click at [97, 197] on td "14" at bounding box center [92, 202] width 92 height 14
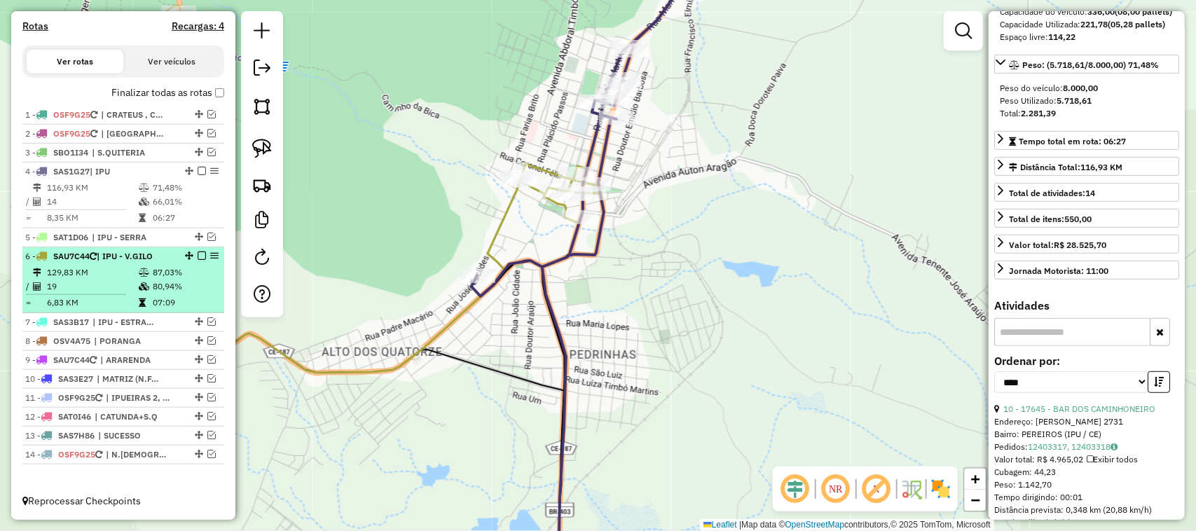
click at [98, 279] on td "19" at bounding box center [92, 286] width 92 height 14
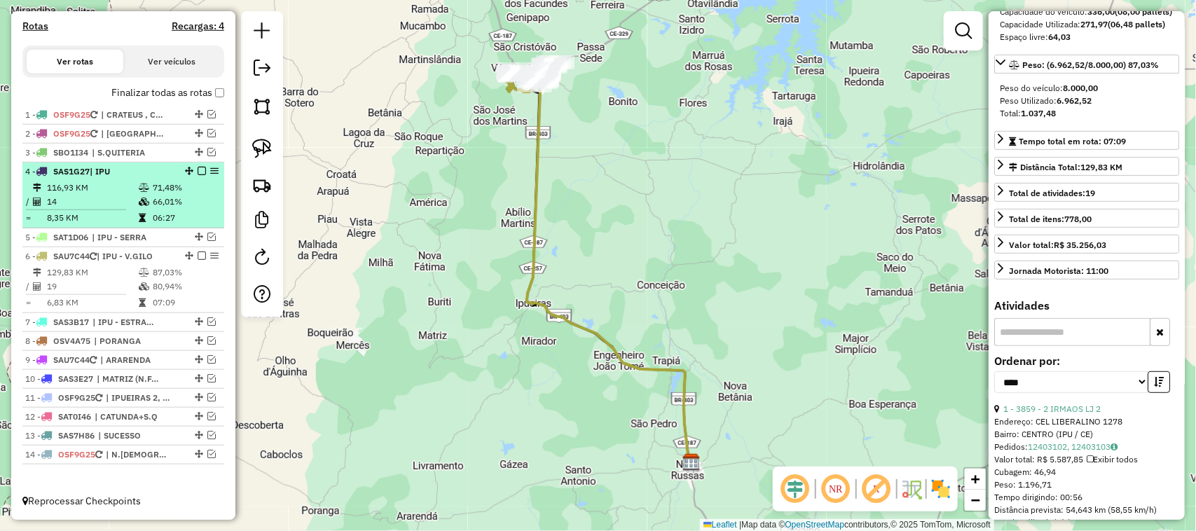
click at [95, 191] on td "116,93 KM" at bounding box center [92, 188] width 92 height 14
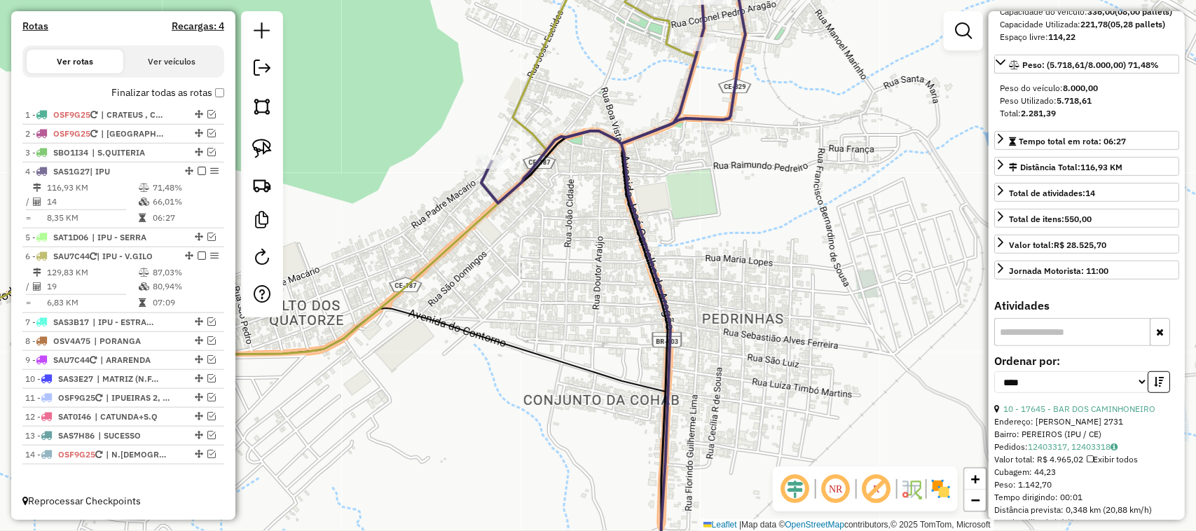
drag, startPoint x: 621, startPoint y: 114, endPoint x: 569, endPoint y: 233, distance: 129.6
click at [569, 231] on div "Janela de atendimento Grade de atendimento Capacidade Transportadoras Veículos …" at bounding box center [598, 265] width 1196 height 531
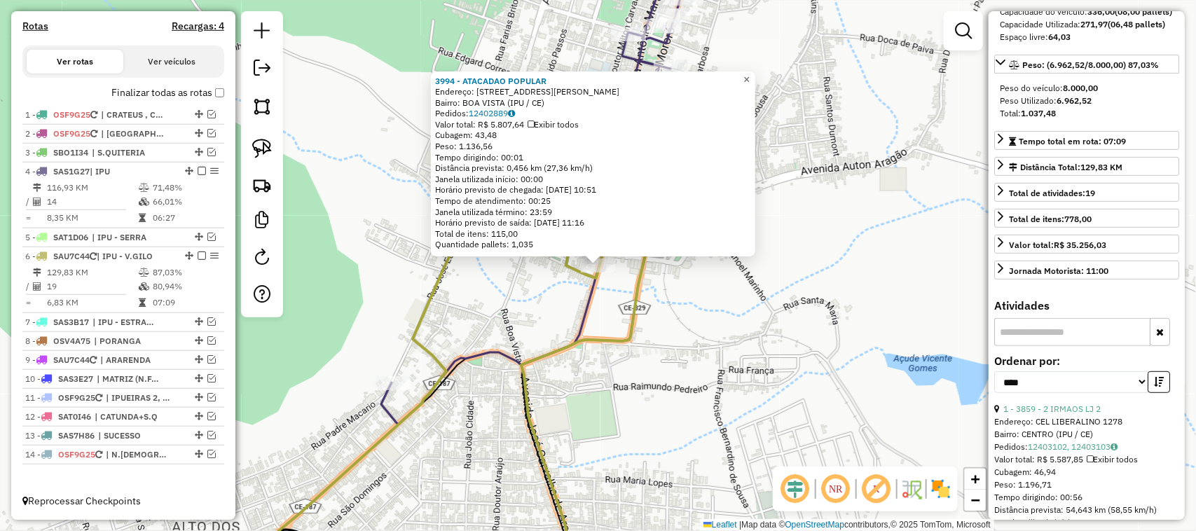
click at [749, 74] on span "×" at bounding box center [746, 80] width 6 height 12
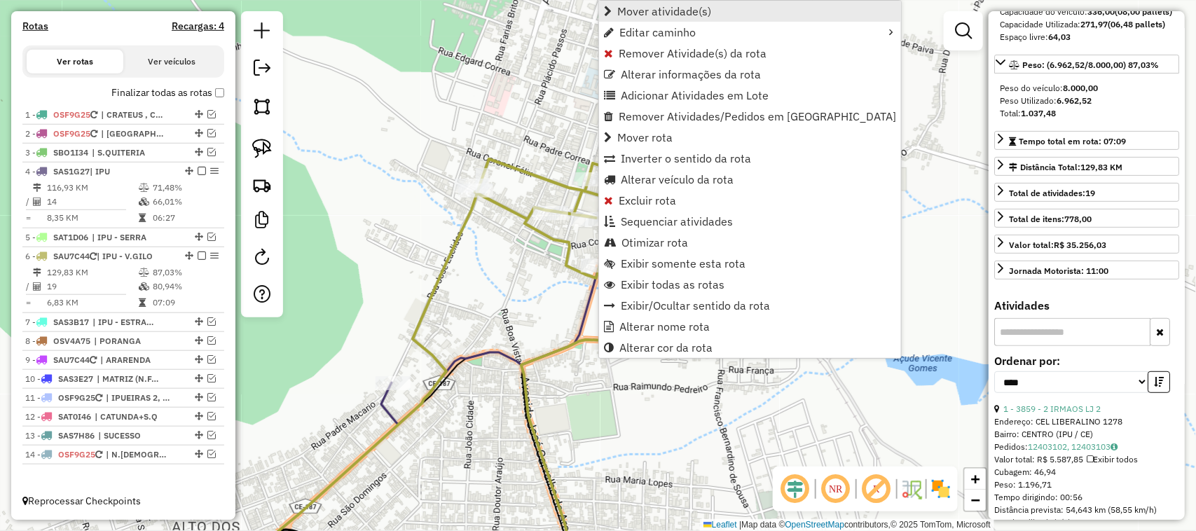
click at [655, 12] on span "Mover atividade(s)" at bounding box center [664, 11] width 94 height 11
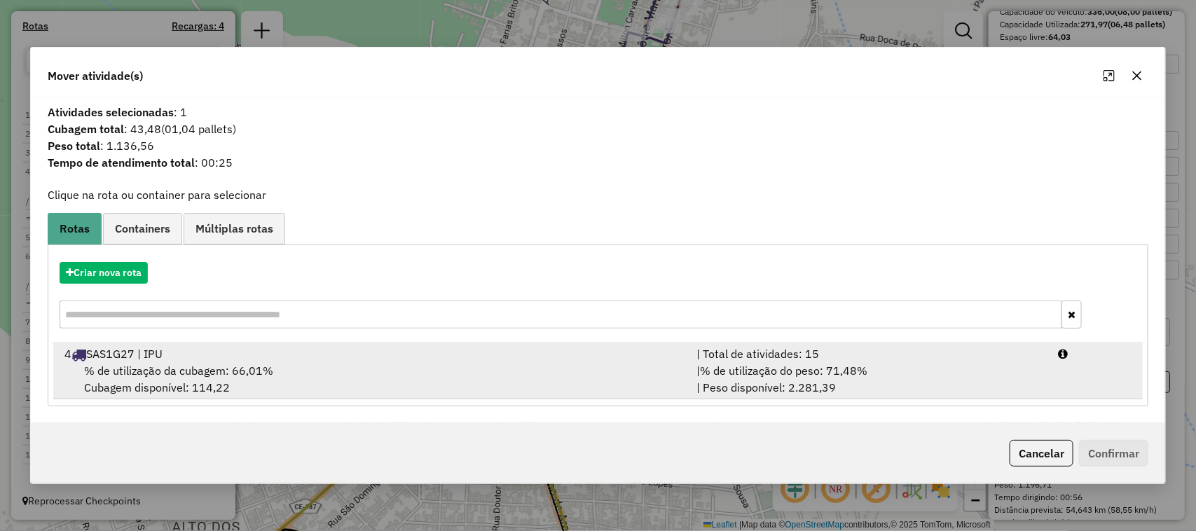
click at [146, 366] on span "% de utilização da cubagem: 66,01%" at bounding box center [178, 371] width 189 height 14
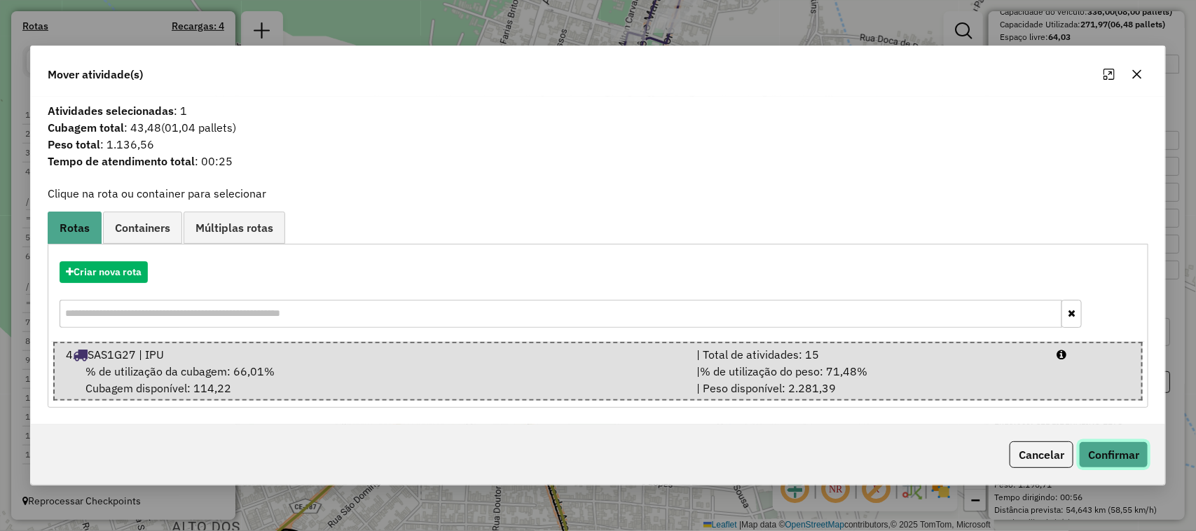
click at [1111, 448] on button "Confirmar" at bounding box center [1113, 454] width 69 height 27
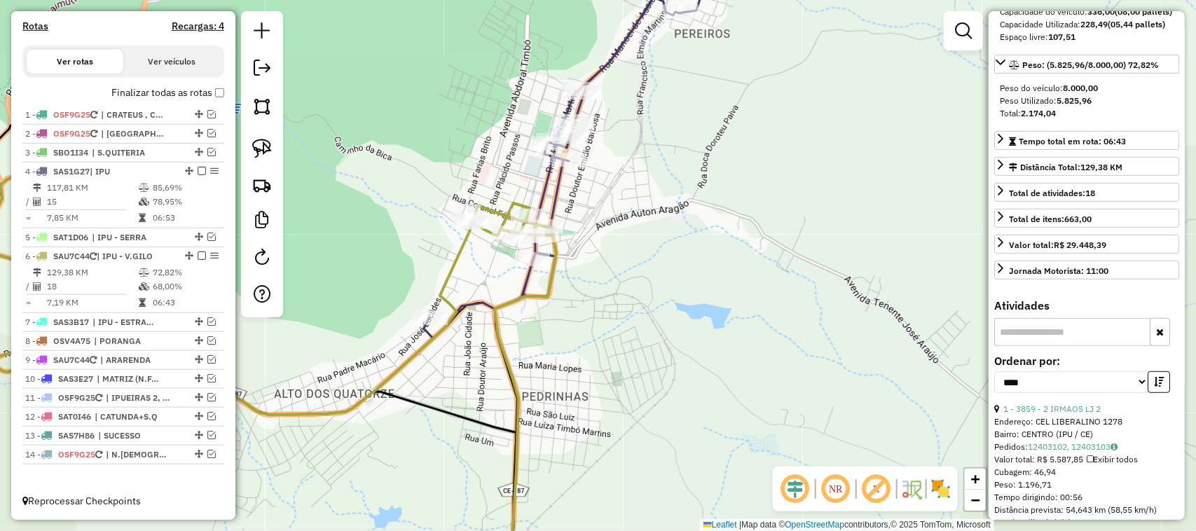
drag, startPoint x: 413, startPoint y: 253, endPoint x: 421, endPoint y: 249, distance: 8.8
click at [415, 251] on div "Janela de atendimento Grade de atendimento Capacidade Transportadoras Veículos …" at bounding box center [598, 265] width 1196 height 531
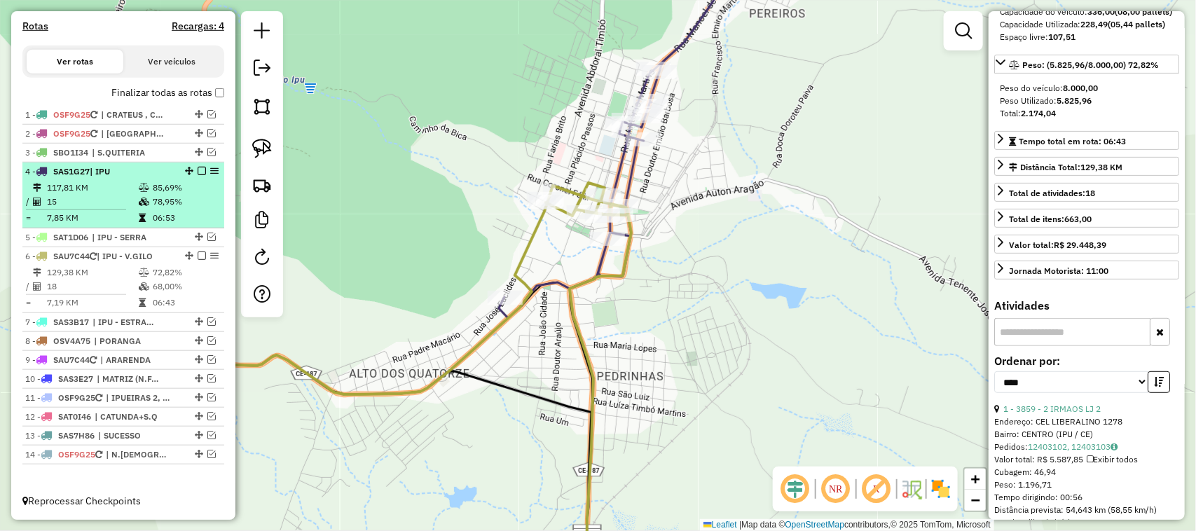
click at [99, 201] on td "15" at bounding box center [92, 202] width 92 height 14
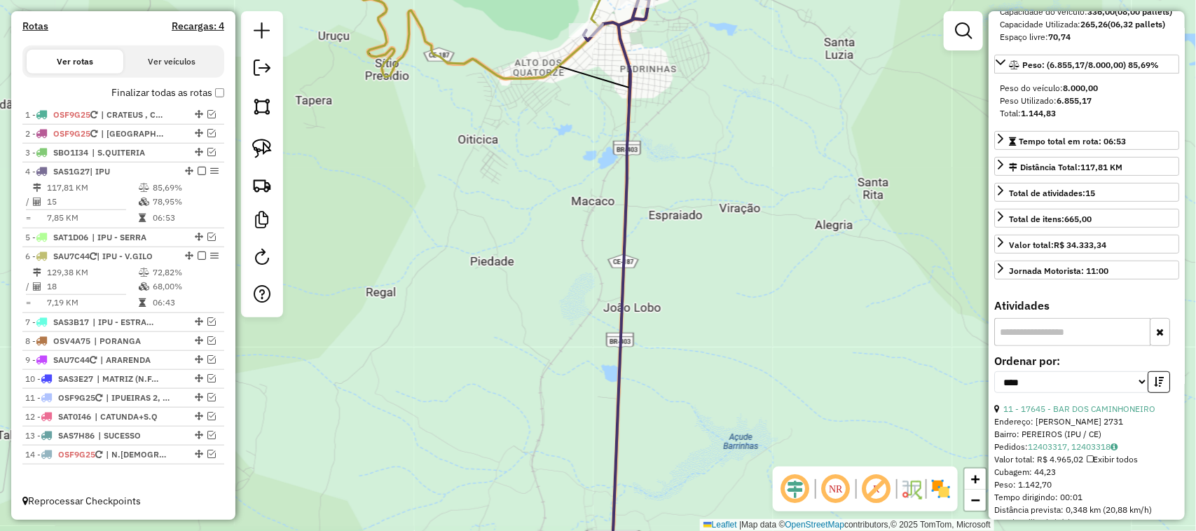
drag, startPoint x: 547, startPoint y: 159, endPoint x: 480, endPoint y: 324, distance: 178.2
click at [480, 324] on div "Janela de atendimento Grade de atendimento Capacidade Transportadoras Veículos …" at bounding box center [598, 265] width 1196 height 531
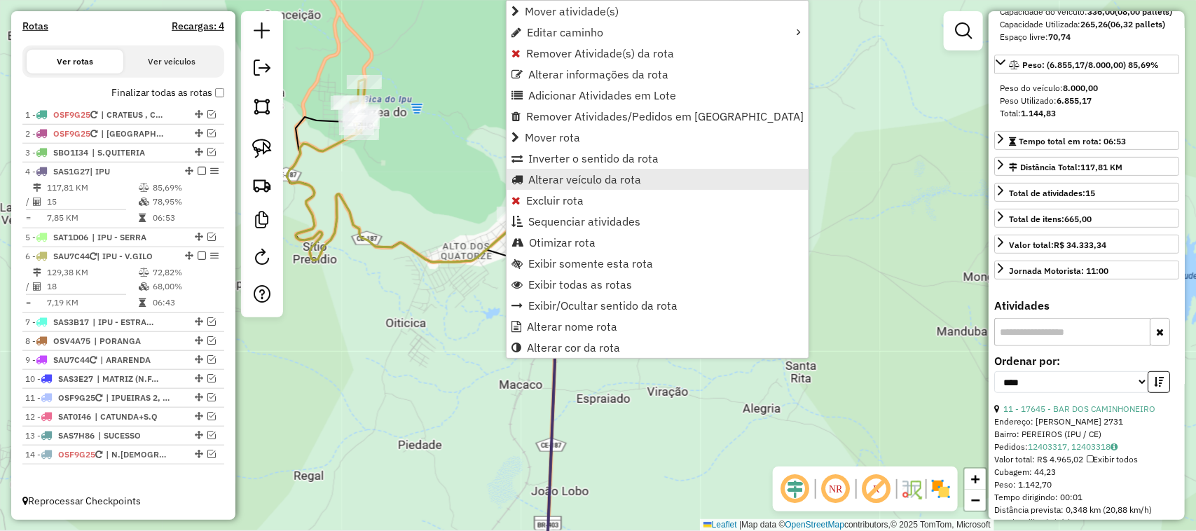
click at [586, 179] on span "Alterar veículo da rota" at bounding box center [584, 179] width 113 height 11
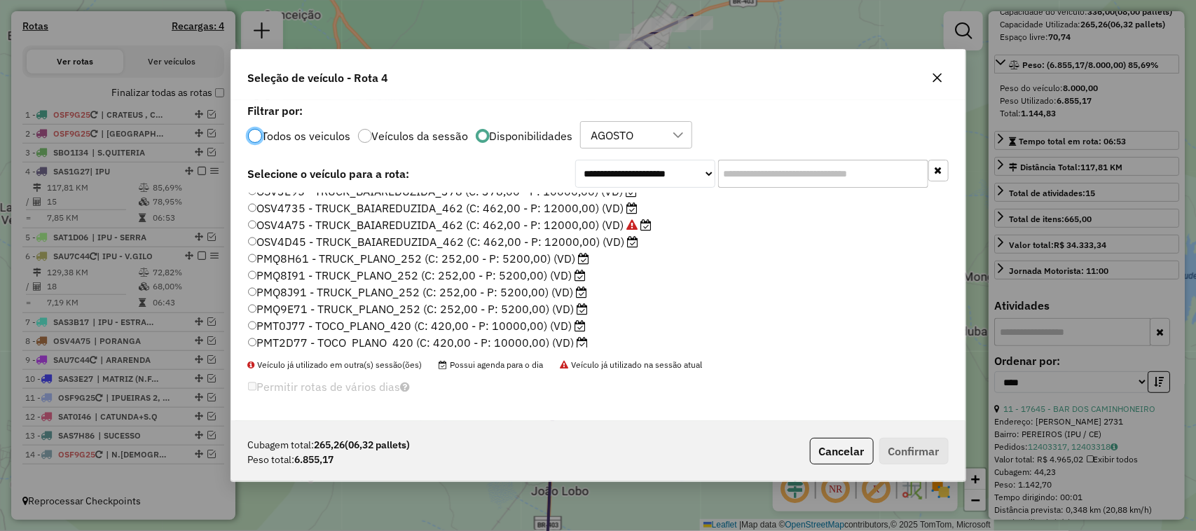
scroll to position [88, 0]
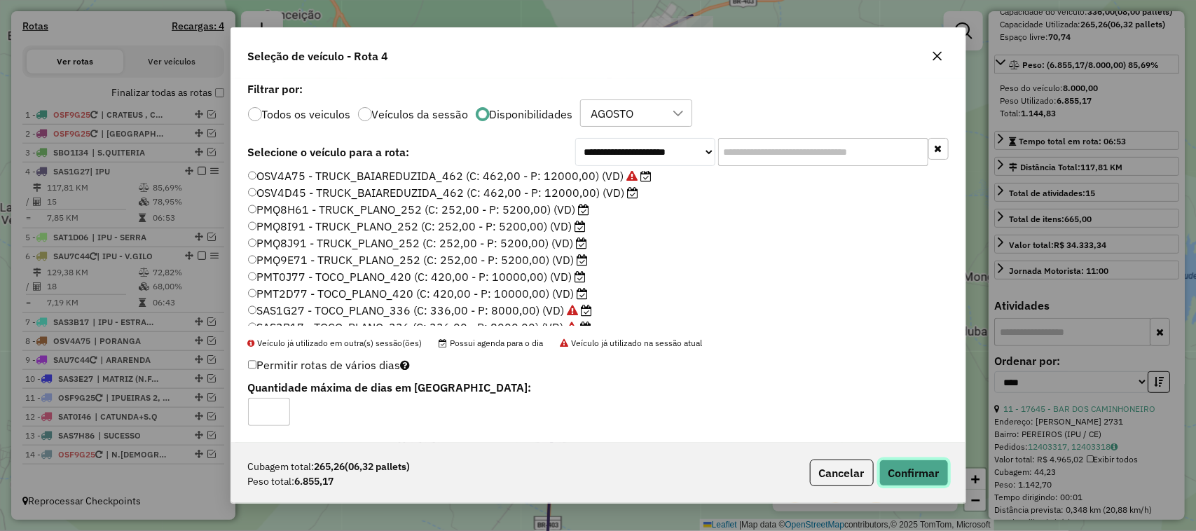
click at [918, 471] on button "Confirmar" at bounding box center [913, 472] width 69 height 27
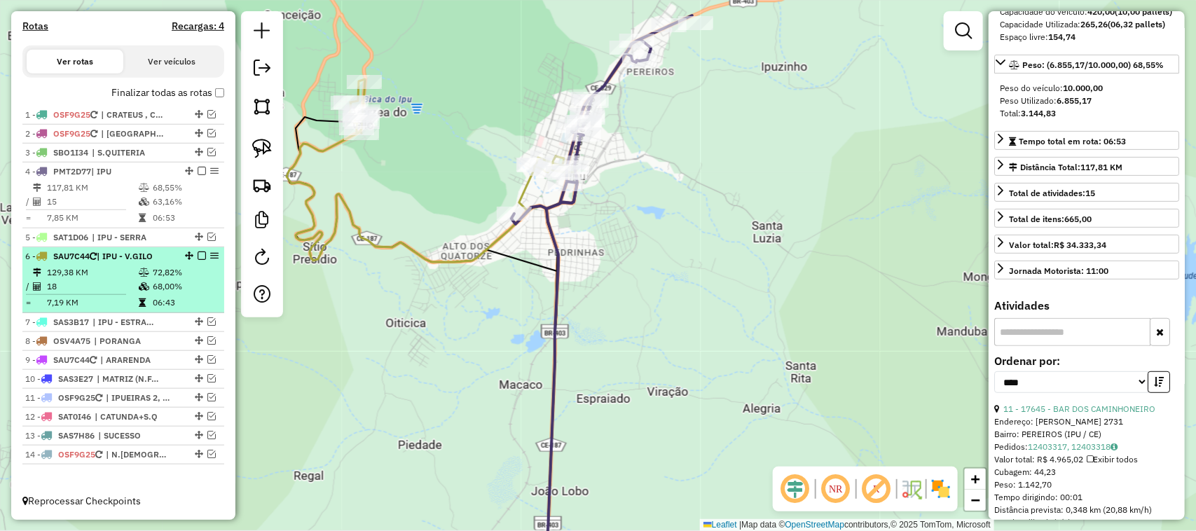
click at [109, 275] on td "129,38 KM" at bounding box center [92, 272] width 92 height 14
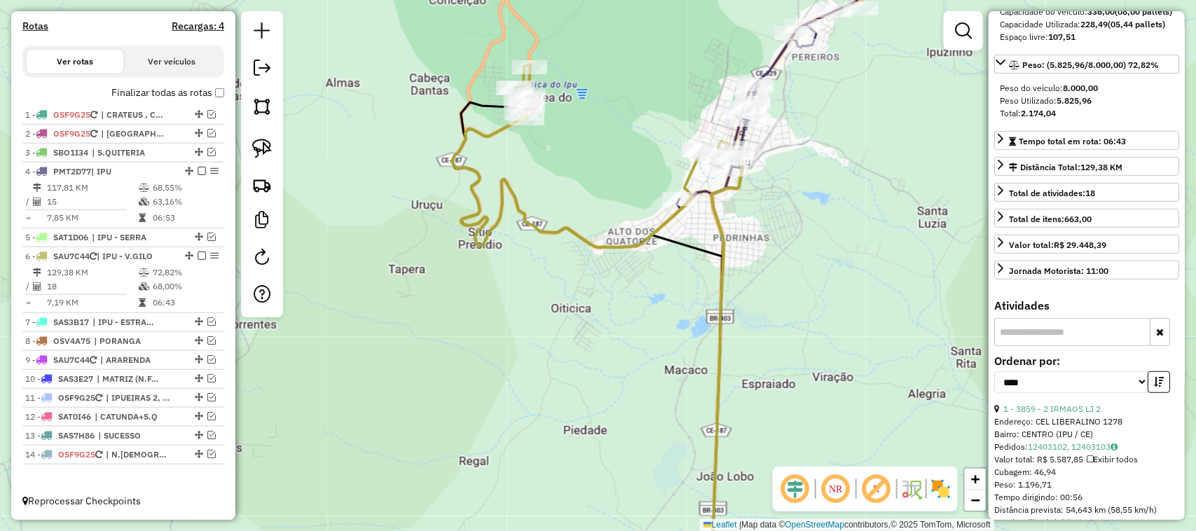
drag, startPoint x: 551, startPoint y: 141, endPoint x: 543, endPoint y: 147, distance: 10.0
click at [543, 147] on div "Janela de atendimento Grade de atendimento Capacidade Transportadoras Veículos …" at bounding box center [598, 265] width 1196 height 531
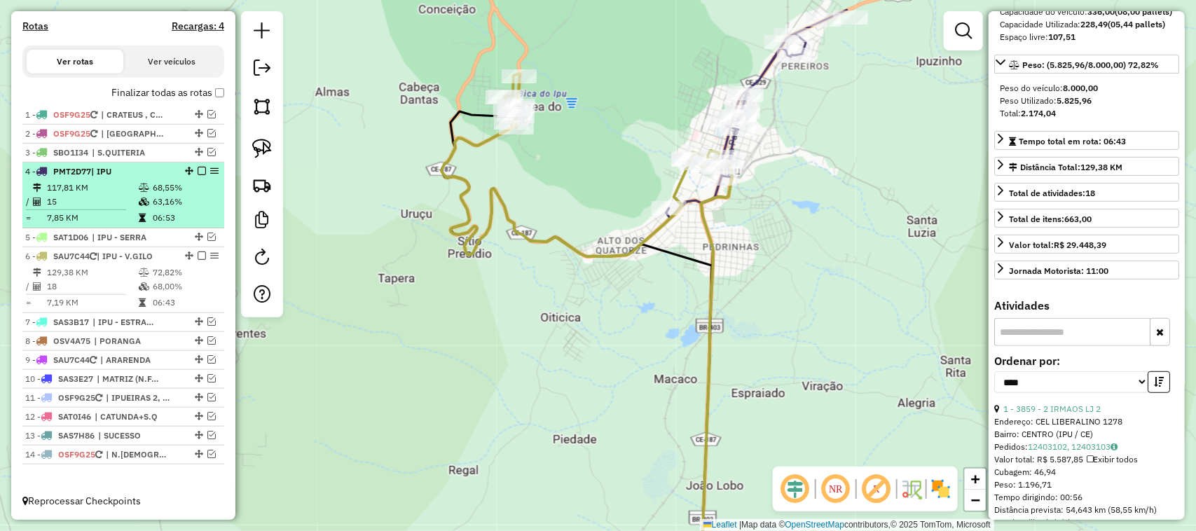
click at [104, 195] on td "15" at bounding box center [92, 202] width 92 height 14
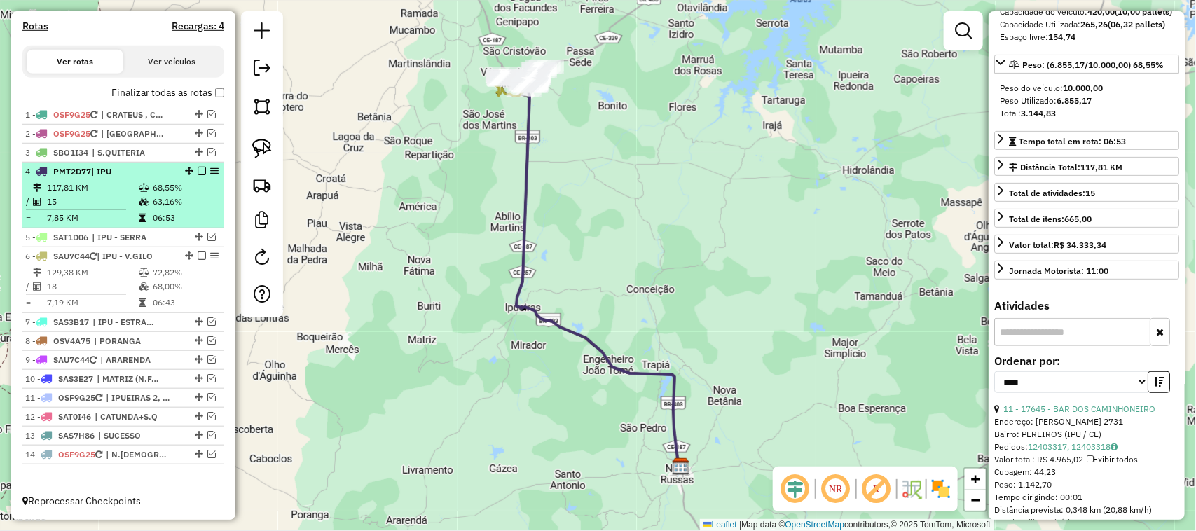
click at [198, 167] on em at bounding box center [202, 171] width 8 height 8
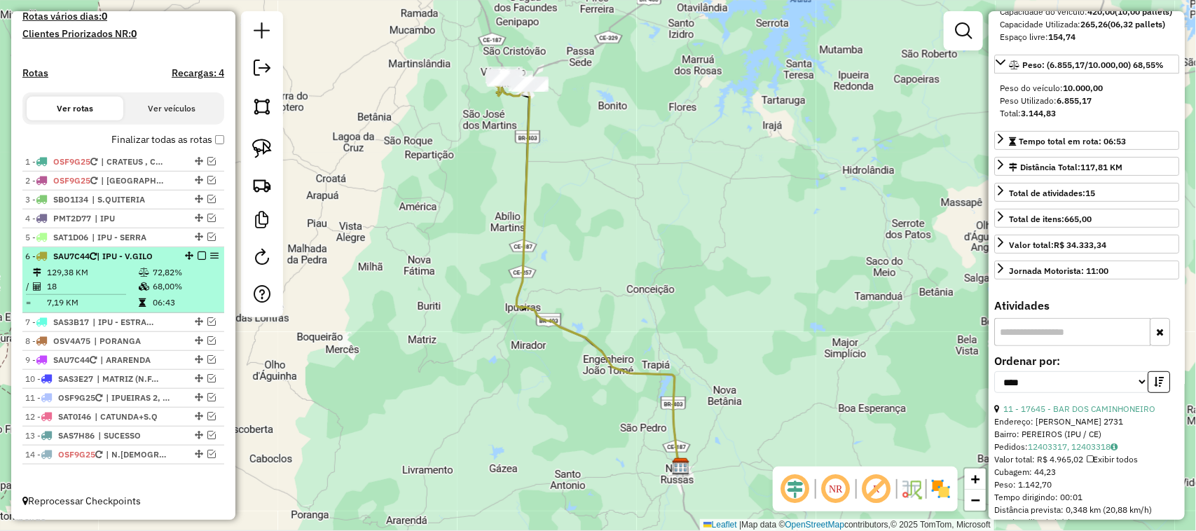
click at [200, 253] on em at bounding box center [202, 255] width 8 height 8
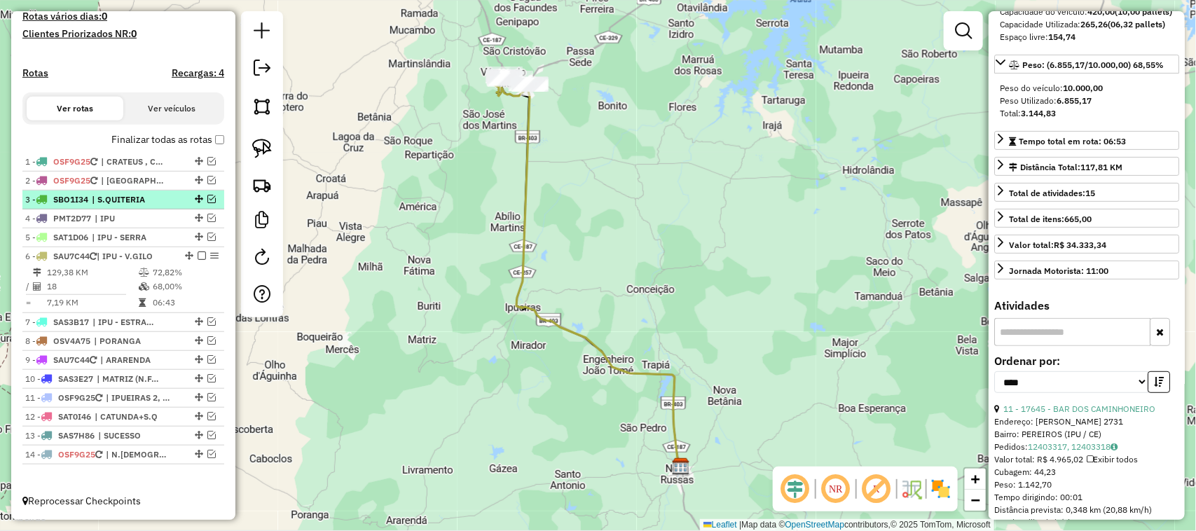
scroll to position [338, 0]
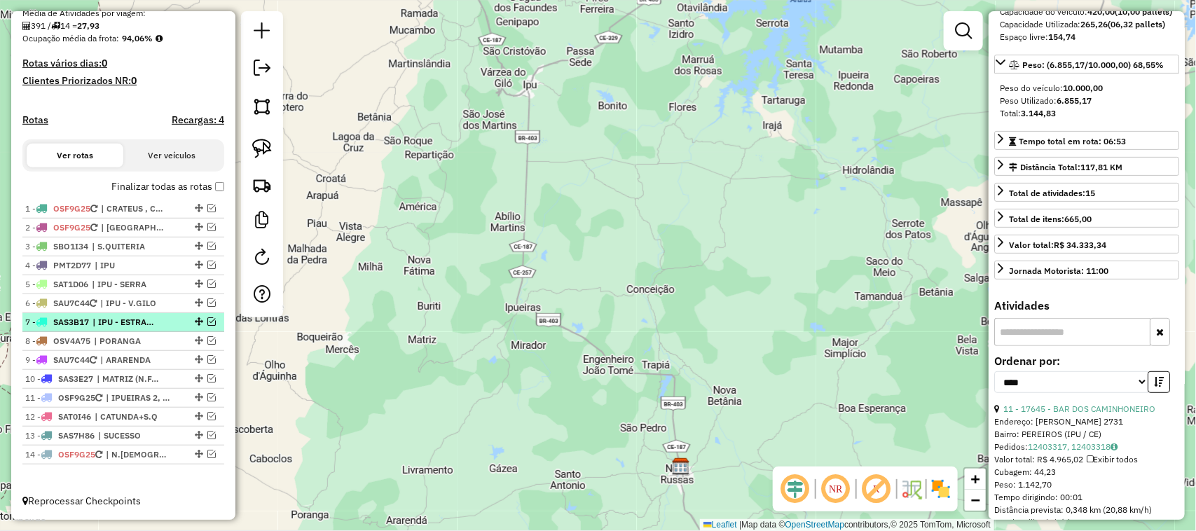
click at [210, 319] on em at bounding box center [211, 321] width 8 height 8
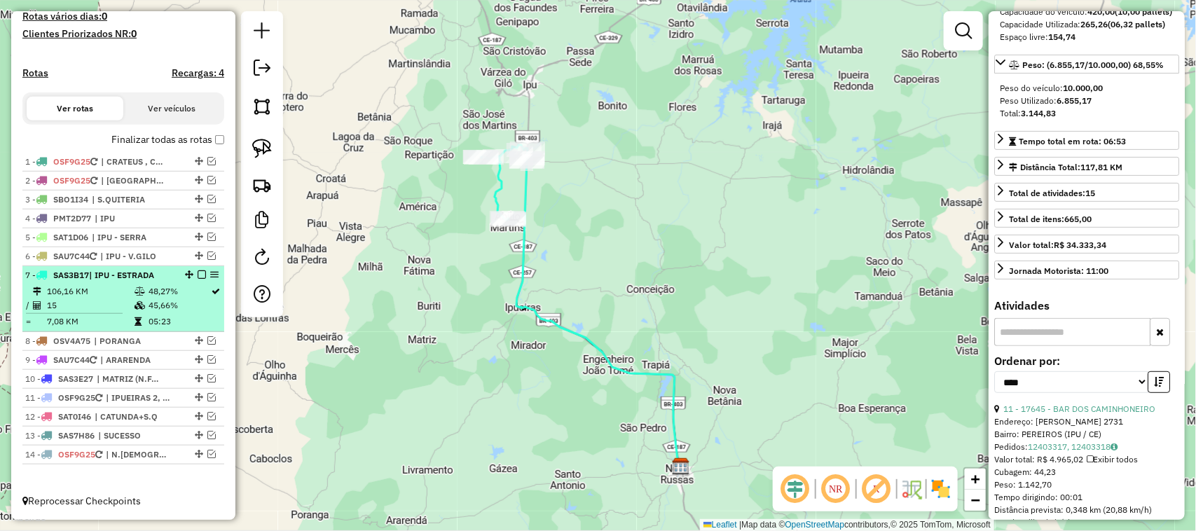
click at [103, 295] on td "106,16 KM" at bounding box center [90, 291] width 88 height 14
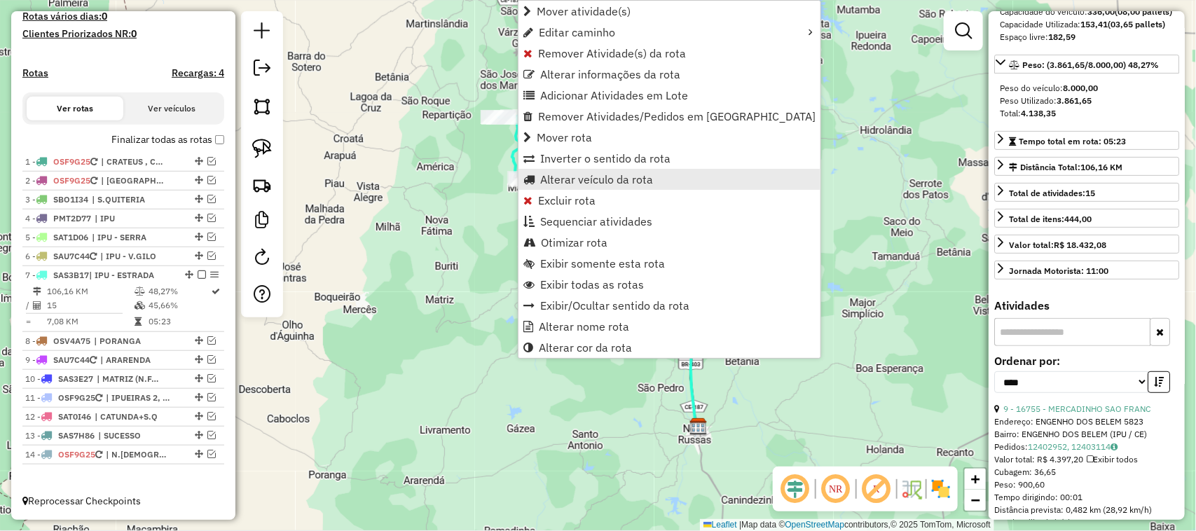
click at [572, 177] on span "Alterar veículo da rota" at bounding box center [596, 179] width 113 height 11
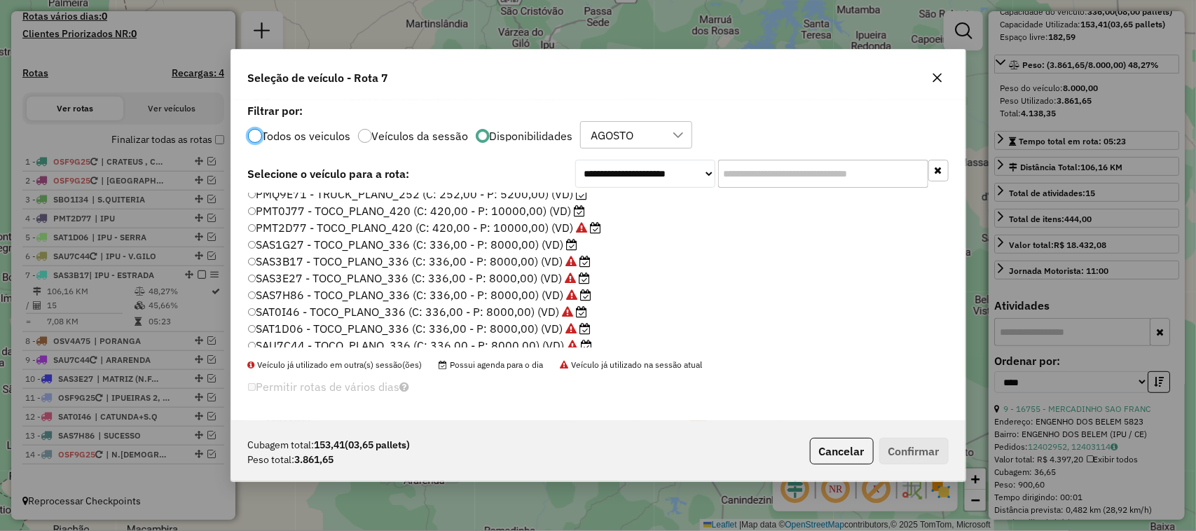
scroll to position [263, 0]
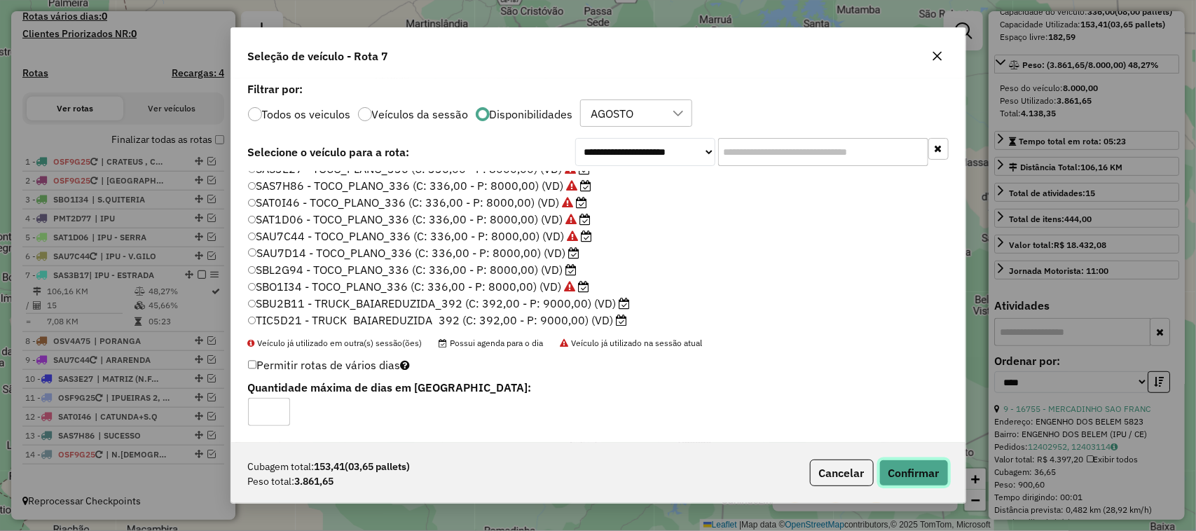
click at [905, 471] on button "Confirmar" at bounding box center [913, 472] width 69 height 27
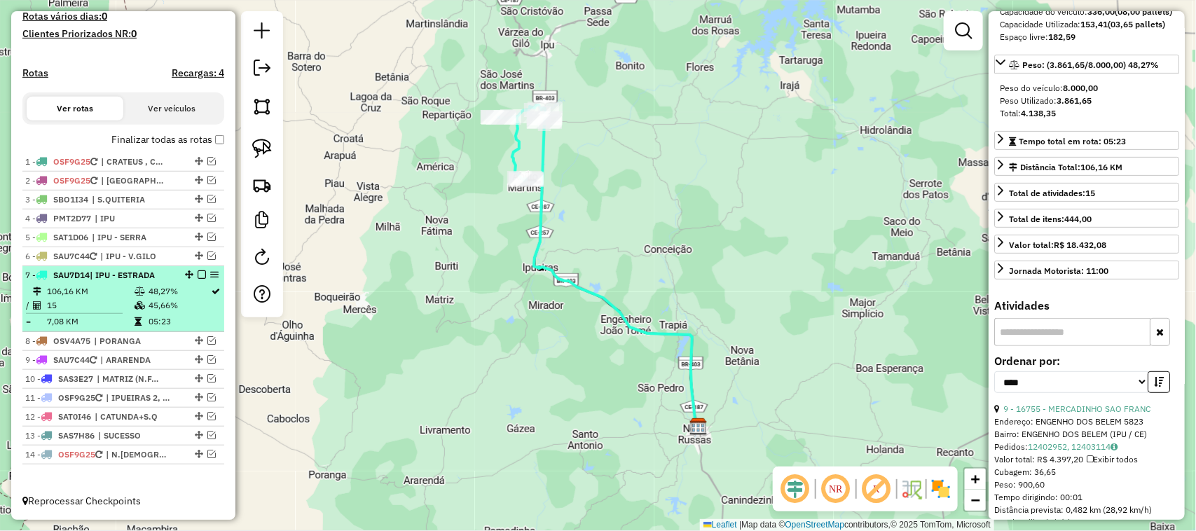
click at [100, 292] on td "106,16 KM" at bounding box center [90, 291] width 88 height 14
click at [198, 275] on em at bounding box center [202, 274] width 8 height 8
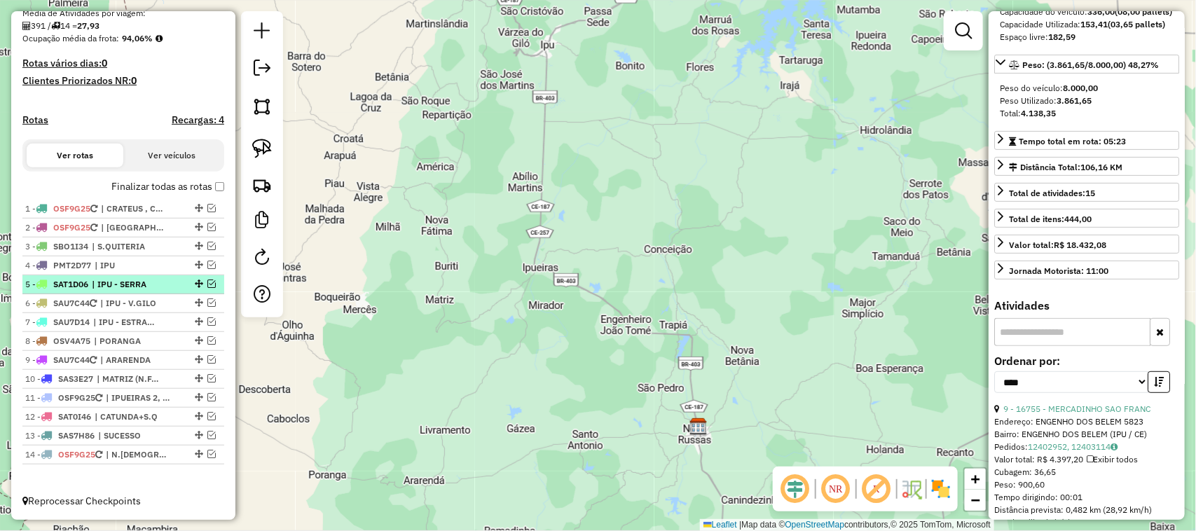
scroll to position [338, 0]
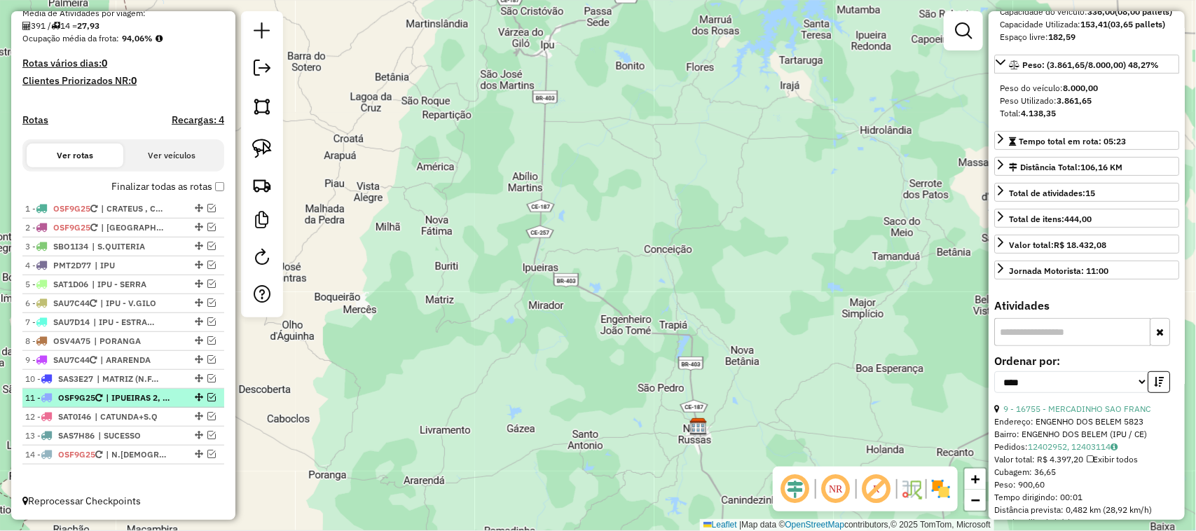
click at [207, 394] on em at bounding box center [211, 397] width 8 height 8
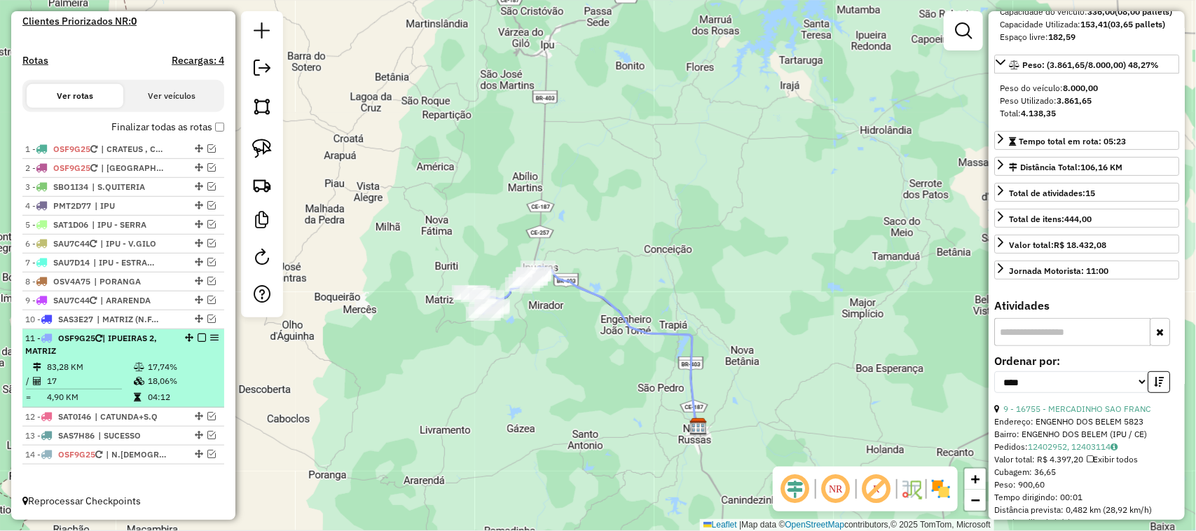
click at [96, 372] on td "83,28 KM" at bounding box center [89, 367] width 87 height 14
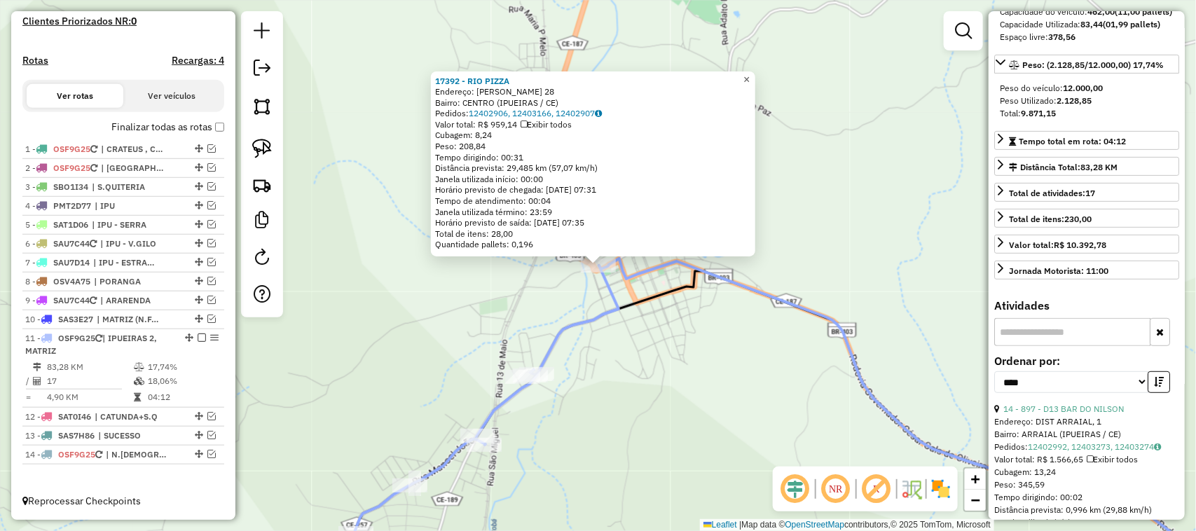
click at [749, 74] on span "×" at bounding box center [746, 80] width 6 height 12
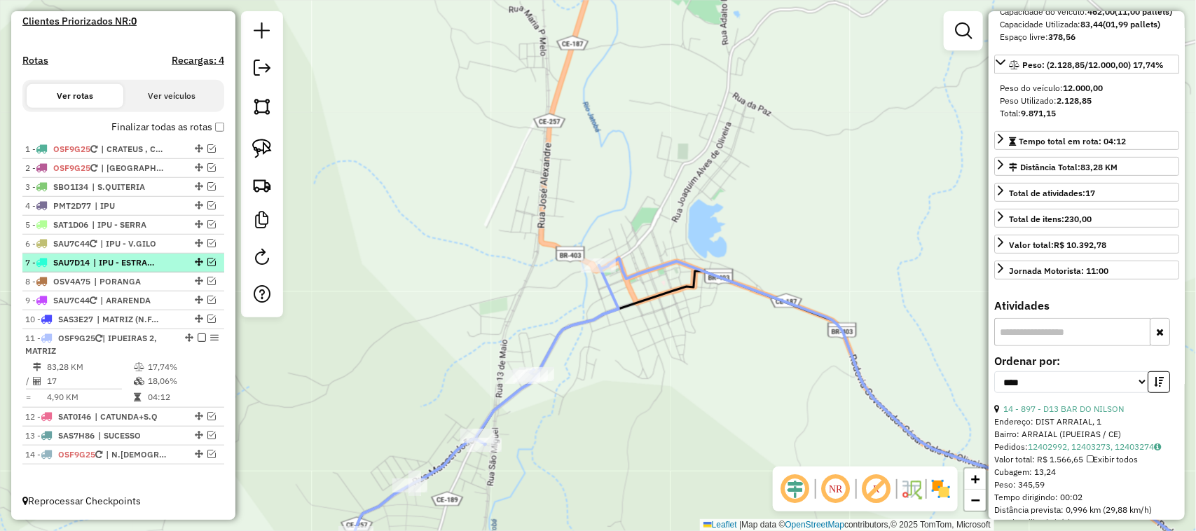
click at [210, 259] on em at bounding box center [211, 262] width 8 height 8
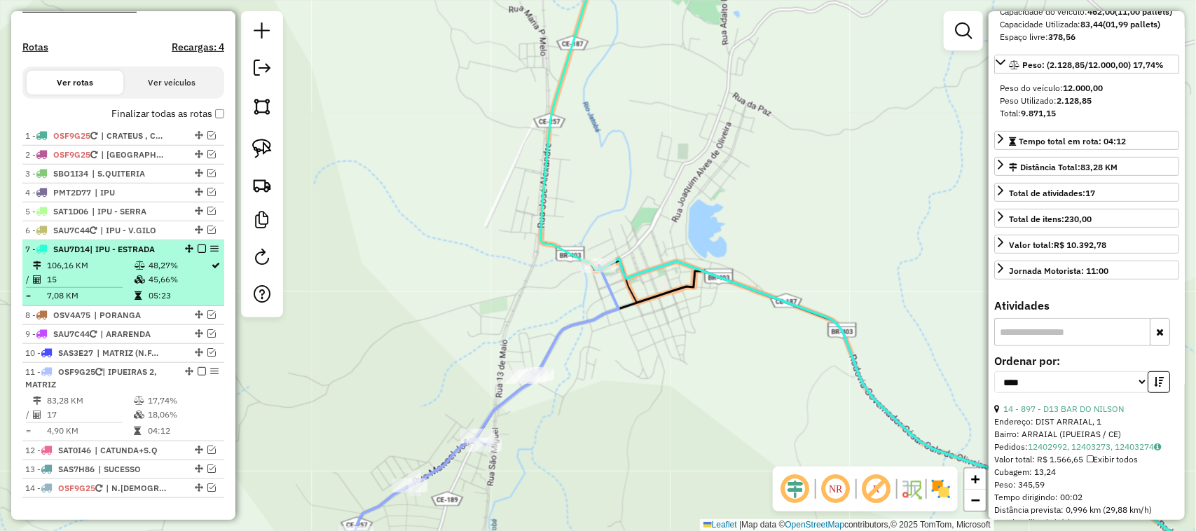
scroll to position [445, 0]
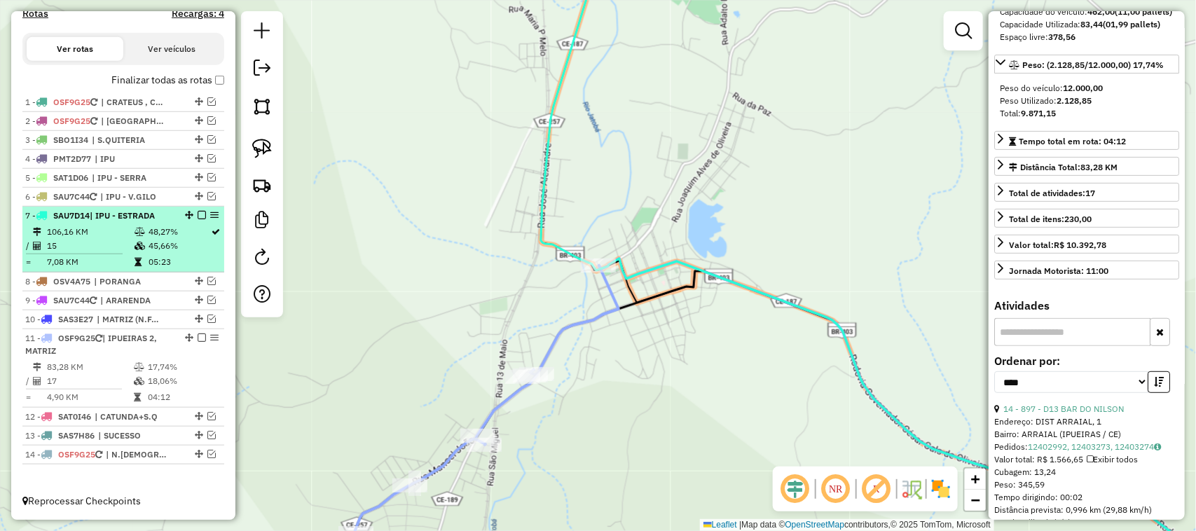
click at [110, 240] on td "15" at bounding box center [90, 246] width 88 height 14
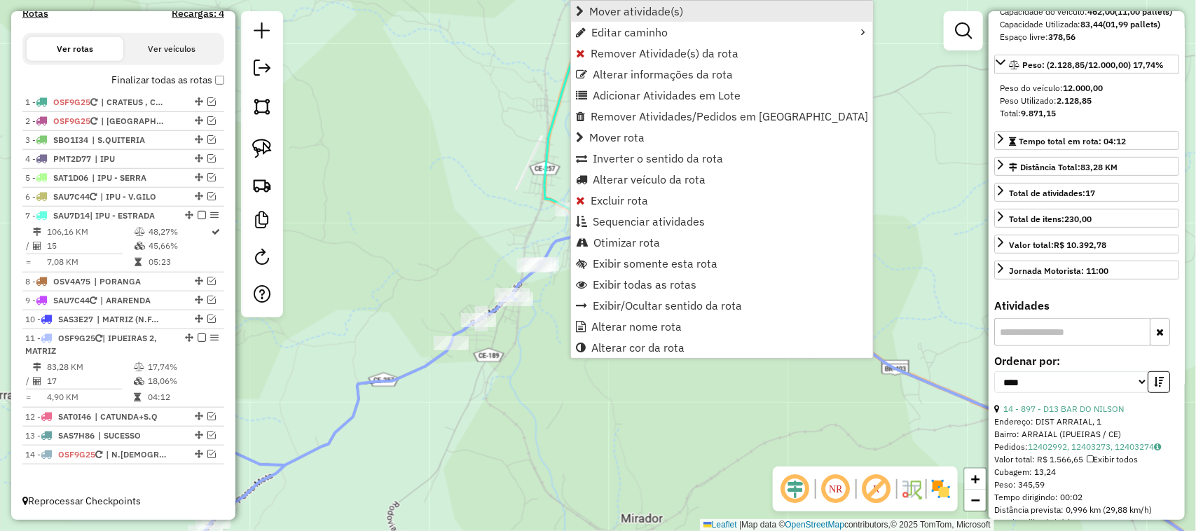
click at [618, 12] on span "Mover atividade(s)" at bounding box center [636, 11] width 94 height 11
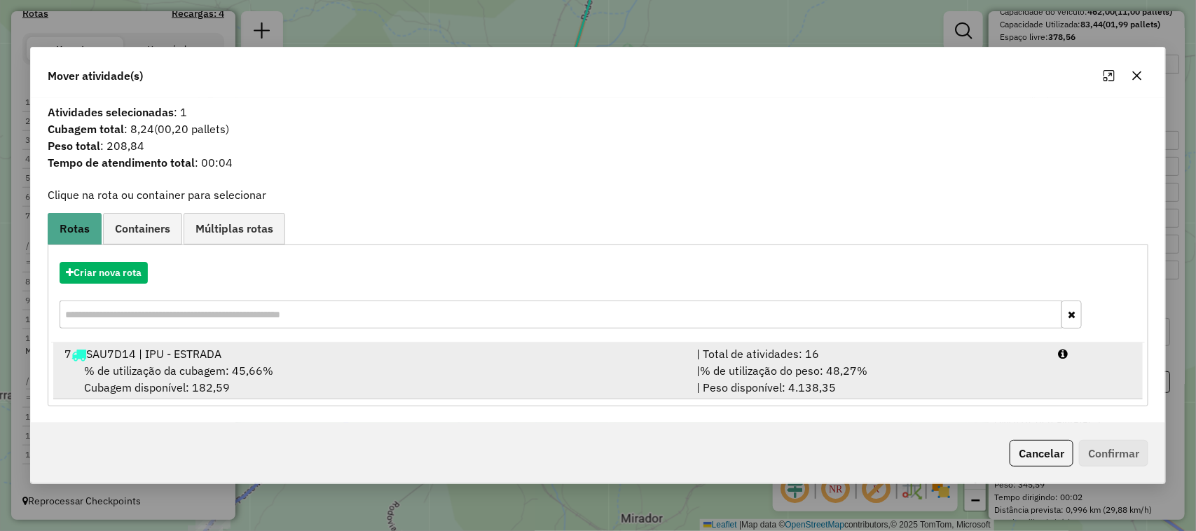
click at [177, 366] on span "% de utilização da cubagem: 45,66%" at bounding box center [178, 371] width 189 height 14
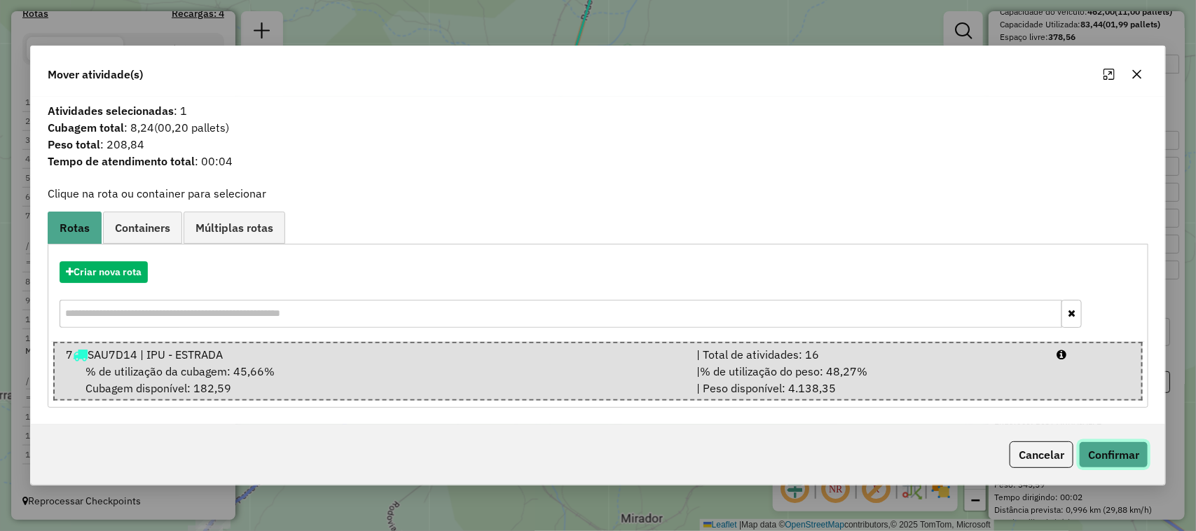
click at [1114, 452] on button "Confirmar" at bounding box center [1113, 454] width 69 height 27
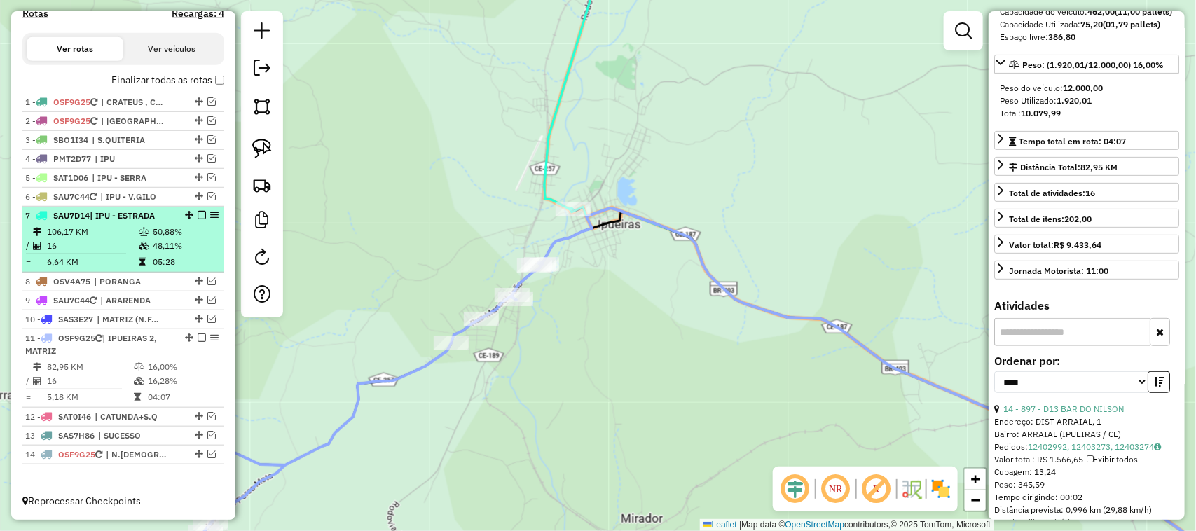
click at [88, 239] on td "16" at bounding box center [92, 246] width 92 height 14
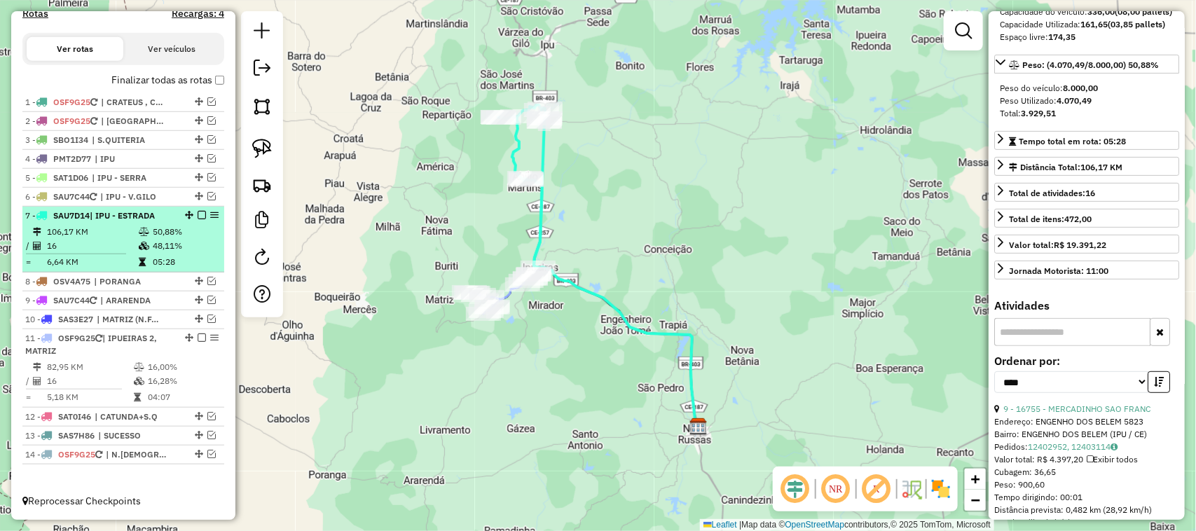
click at [198, 214] on em at bounding box center [202, 215] width 8 height 8
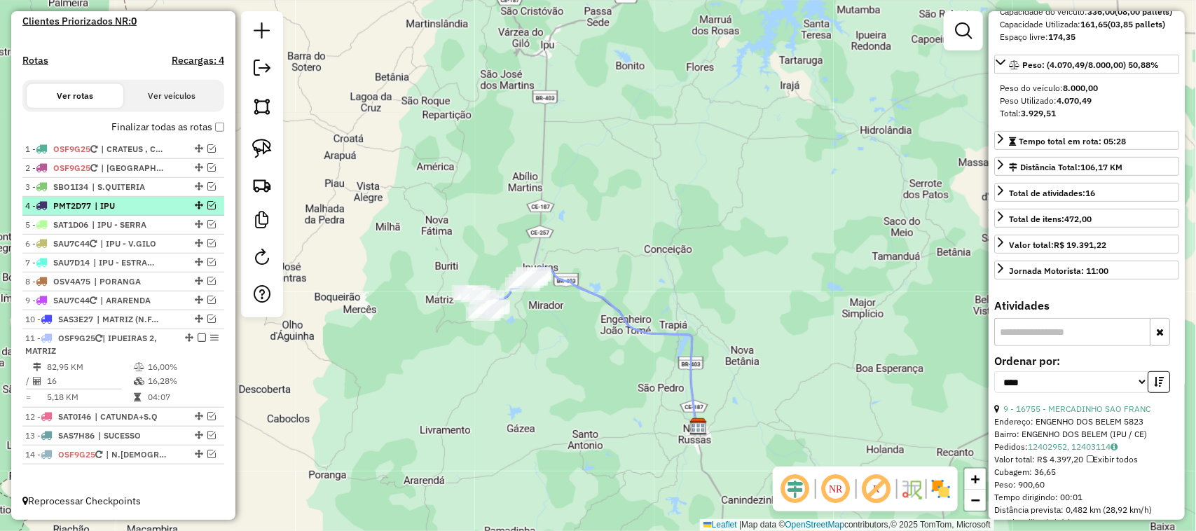
scroll to position [397, 0]
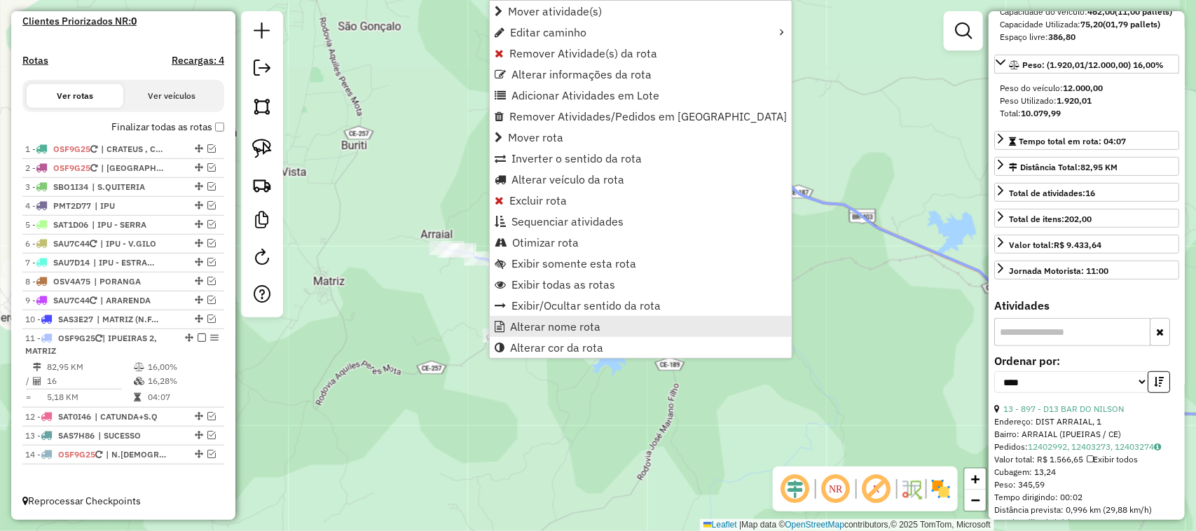
click at [540, 324] on span "Alterar nome rota" at bounding box center [555, 326] width 90 height 11
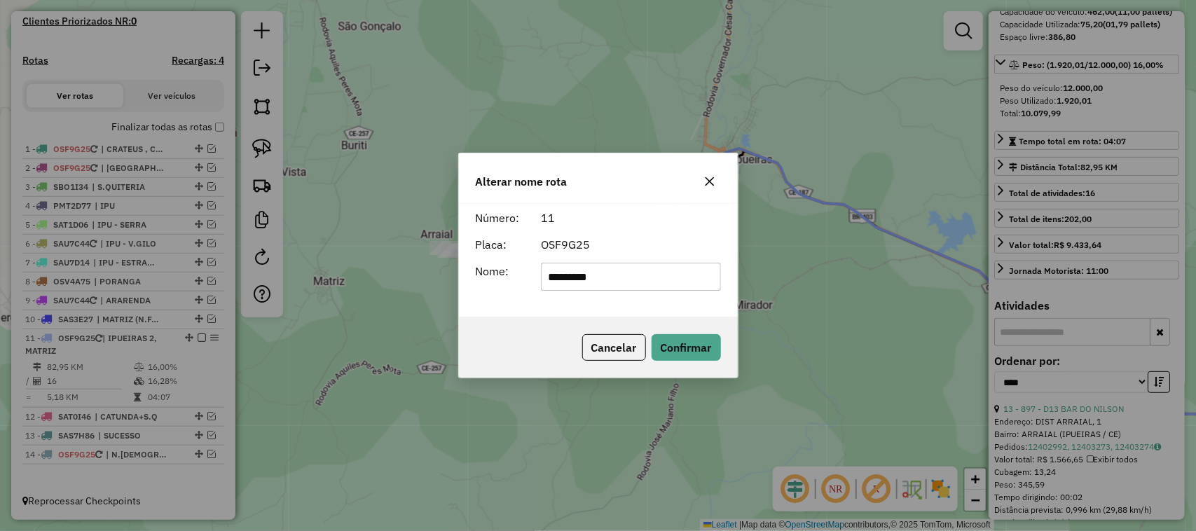
type input "********"
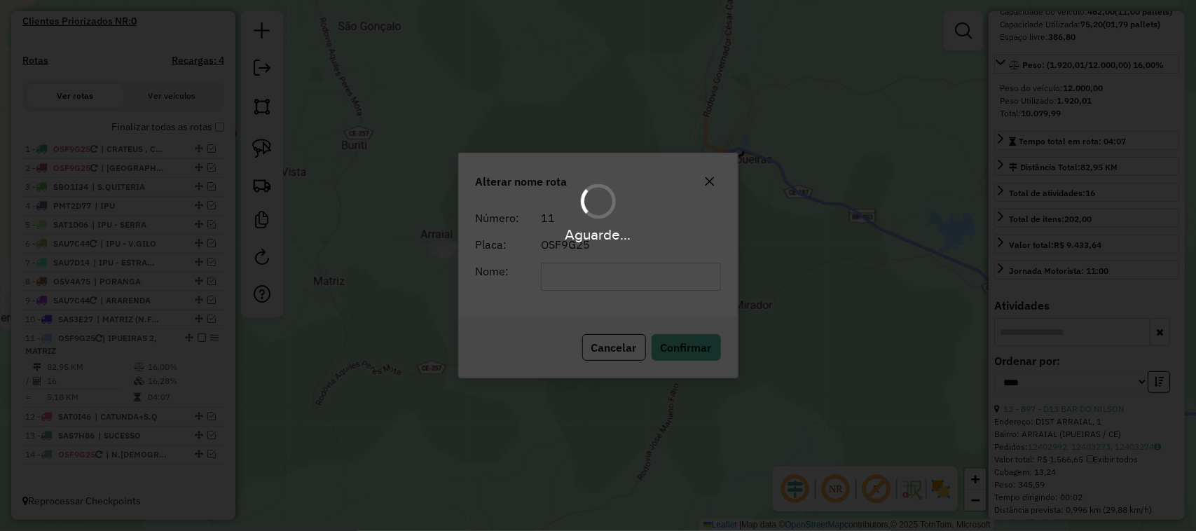
scroll to position [385, 0]
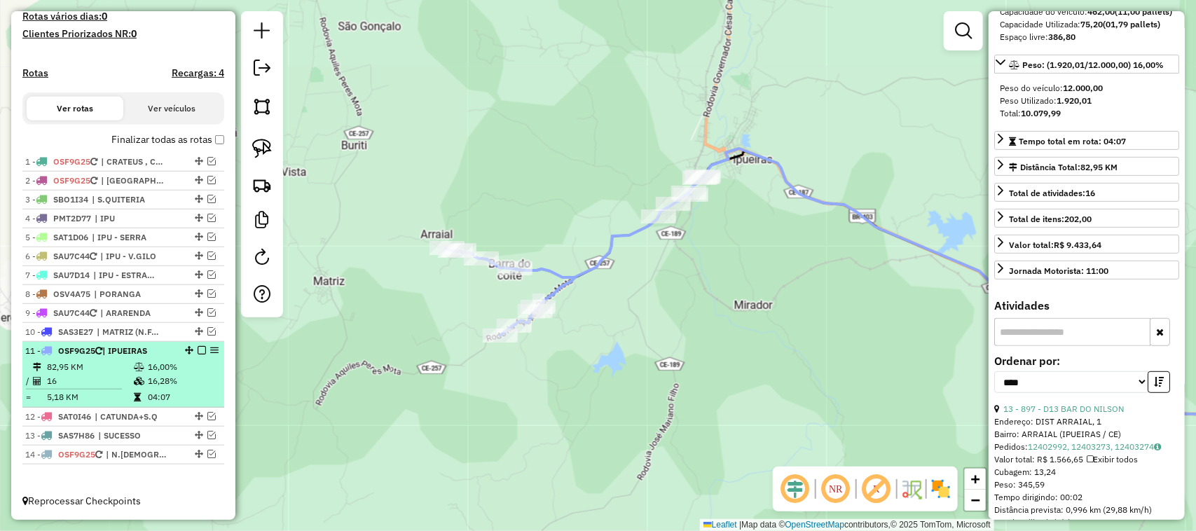
click at [85, 366] on td "82,95 KM" at bounding box center [89, 367] width 87 height 14
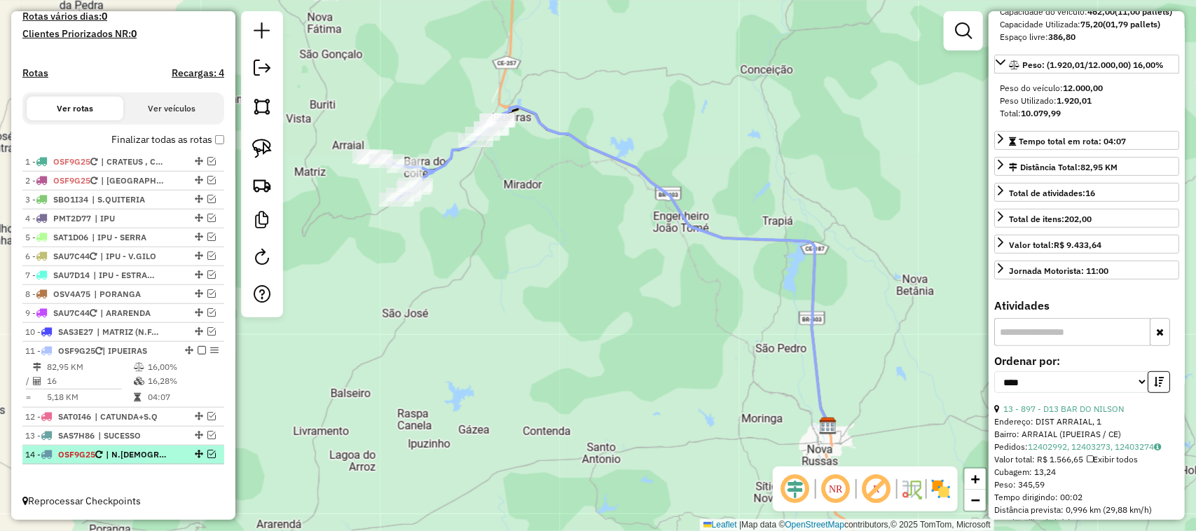
click at [208, 454] on em at bounding box center [211, 454] width 8 height 8
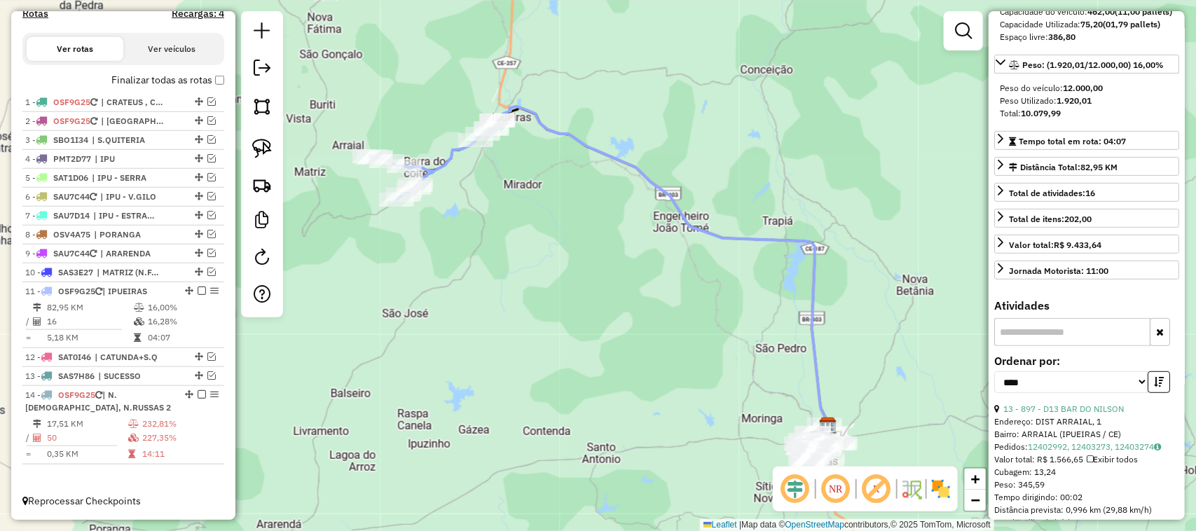
drag, startPoint x: 803, startPoint y: 382, endPoint x: 770, endPoint y: 280, distance: 107.4
click at [775, 289] on div "Janela de atendimento Grade de atendimento Capacidade Transportadoras Veículos …" at bounding box center [598, 265] width 1196 height 531
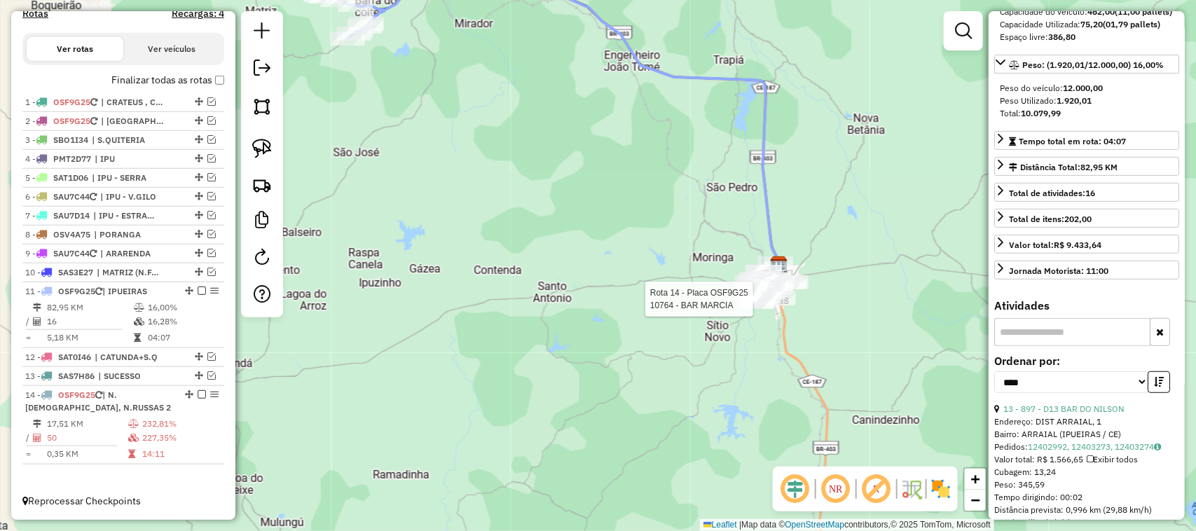
scroll to position [175, 0]
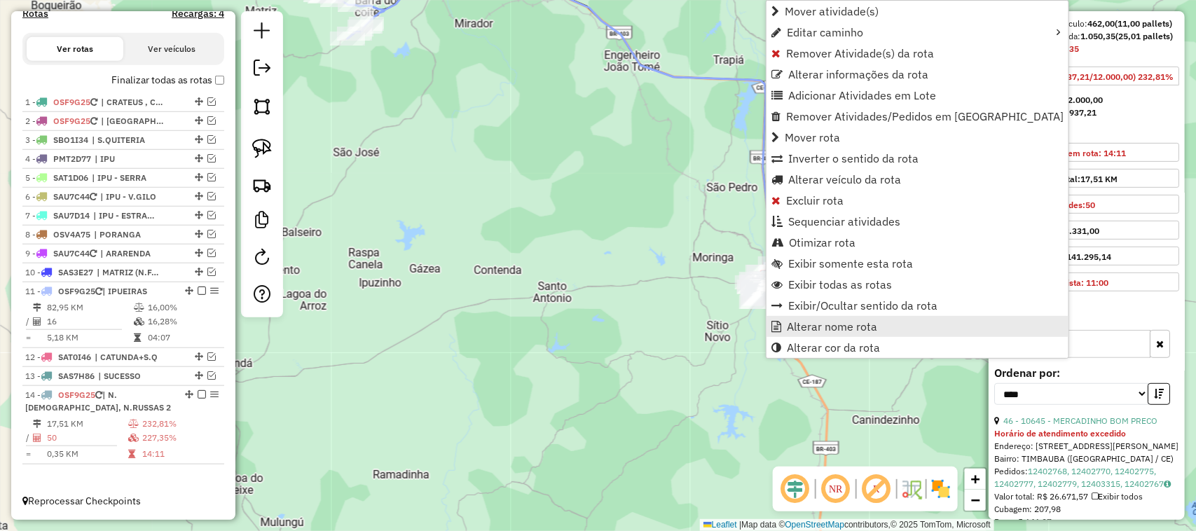
click at [836, 326] on span "Alterar nome rota" at bounding box center [832, 326] width 90 height 11
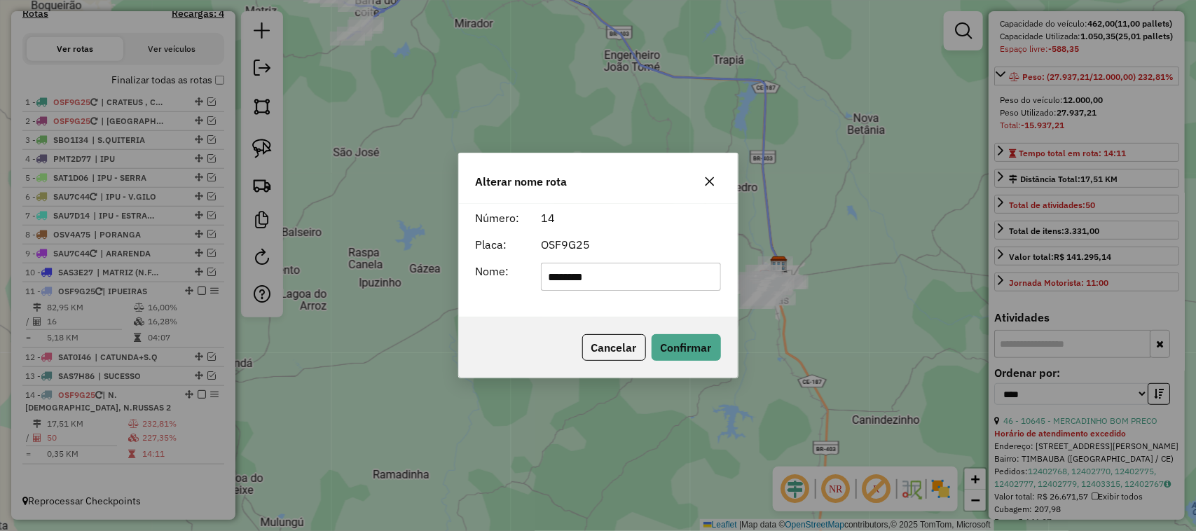
type input "********"
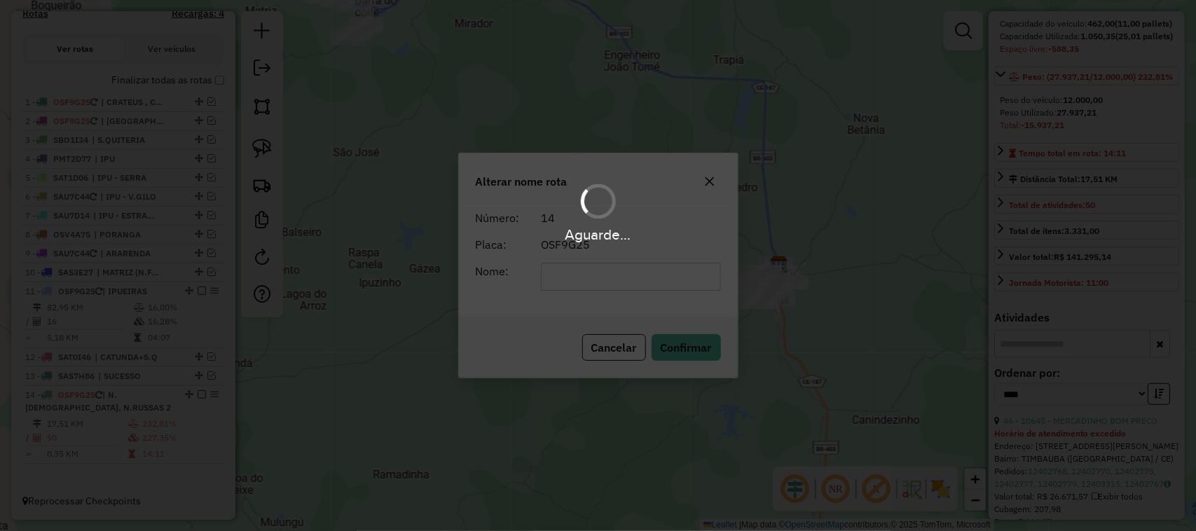
scroll to position [431, 0]
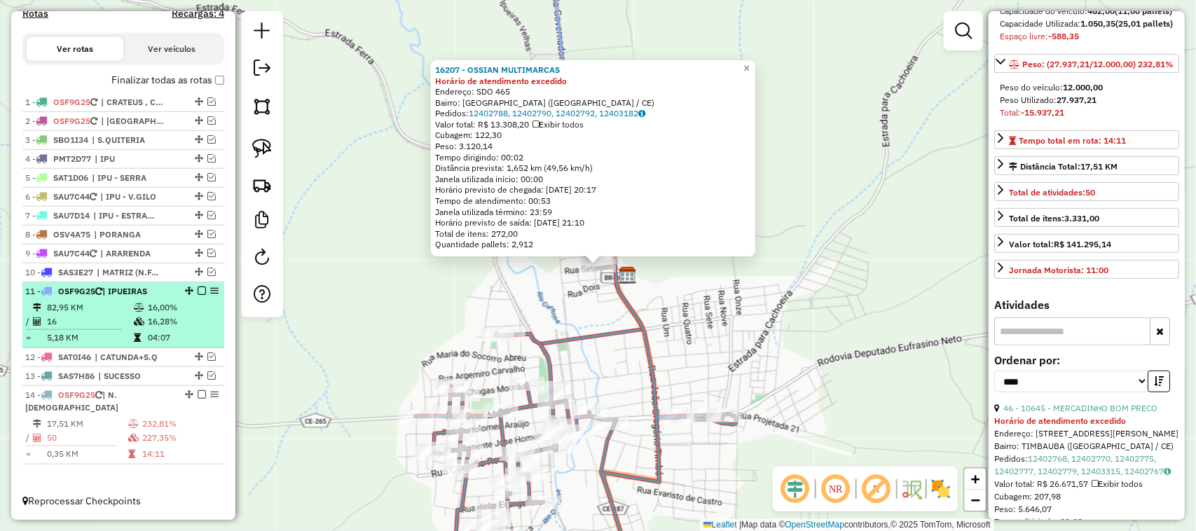
click at [98, 314] on td "82,95 KM" at bounding box center [89, 307] width 87 height 14
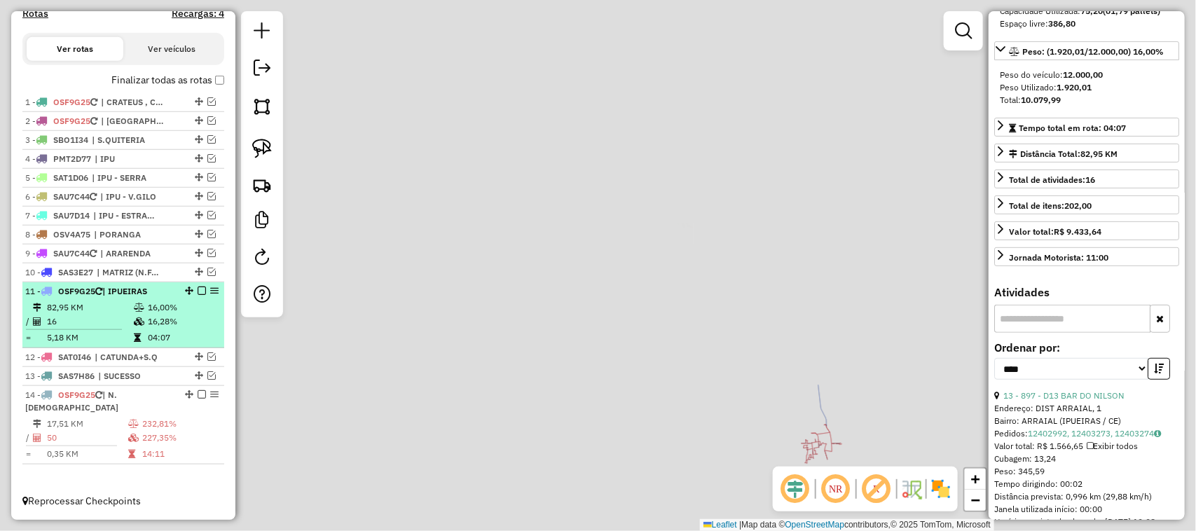
scroll to position [162, 0]
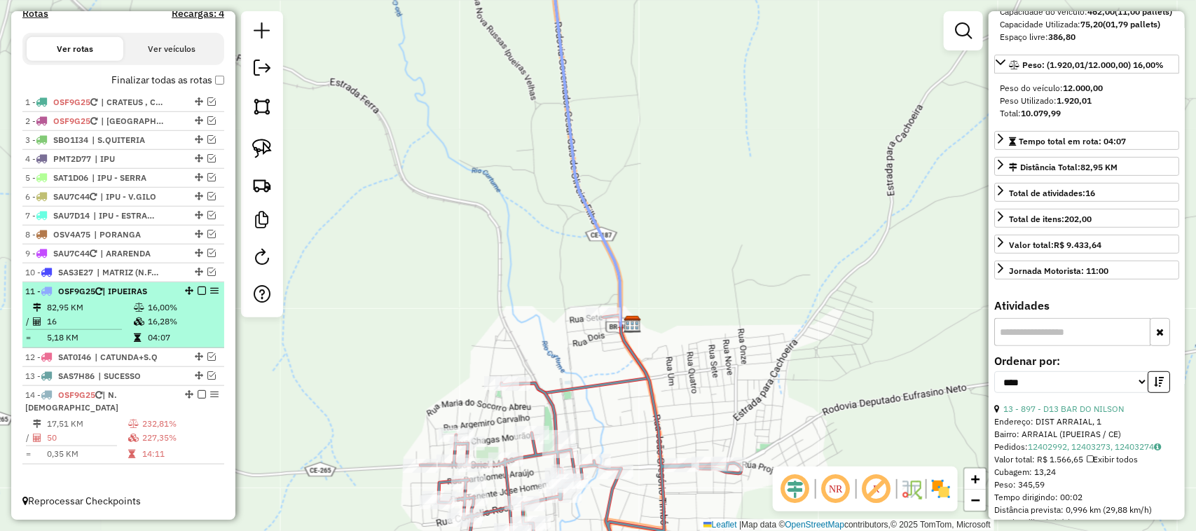
click at [99, 328] on td "16" at bounding box center [89, 321] width 87 height 14
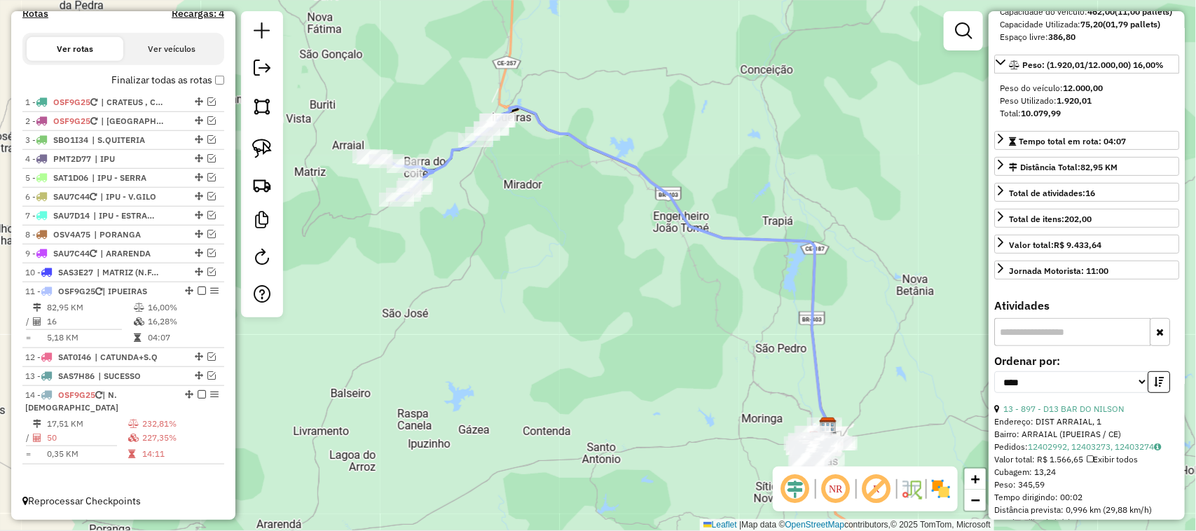
drag, startPoint x: 595, startPoint y: 368, endPoint x: 459, endPoint y: 331, distance: 141.5
click at [534, 351] on div "Janela de atendimento Grade de atendimento Capacidade Transportadoras Veículos …" at bounding box center [598, 265] width 1196 height 531
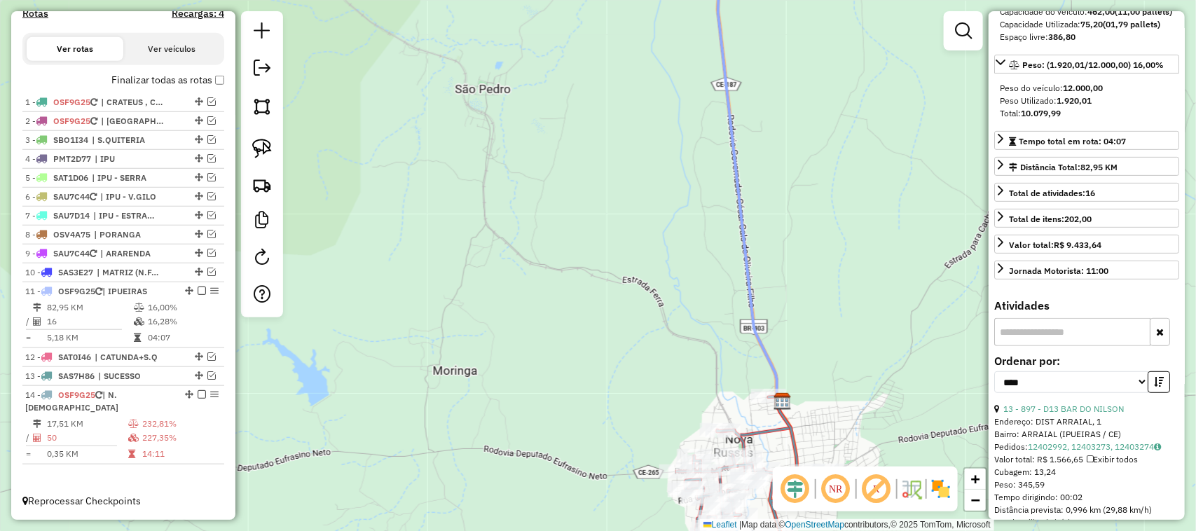
drag, startPoint x: 719, startPoint y: 376, endPoint x: 653, endPoint y: 328, distance: 82.2
click at [660, 334] on div "Janela de atendimento Grade de atendimento Capacidade Transportadoras Veículos …" at bounding box center [598, 265] width 1196 height 531
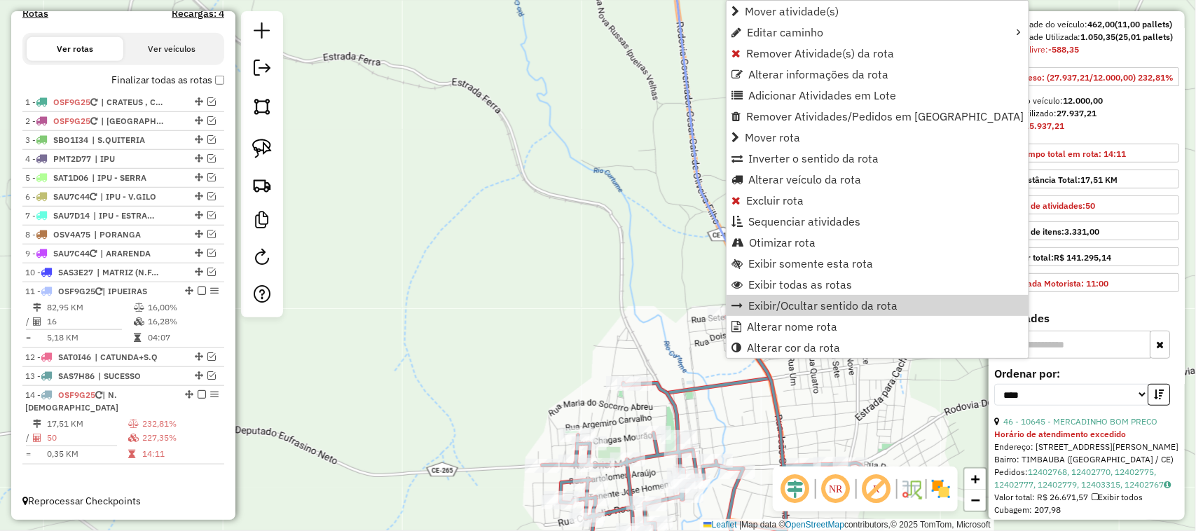
scroll to position [175, 0]
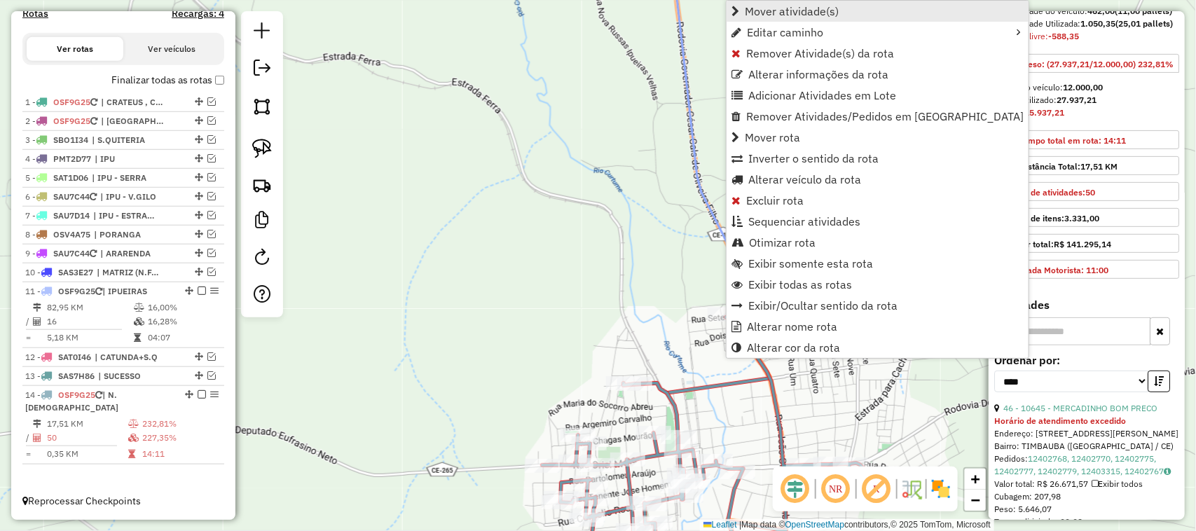
click at [786, 13] on span "Mover atividade(s)" at bounding box center [792, 11] width 94 height 11
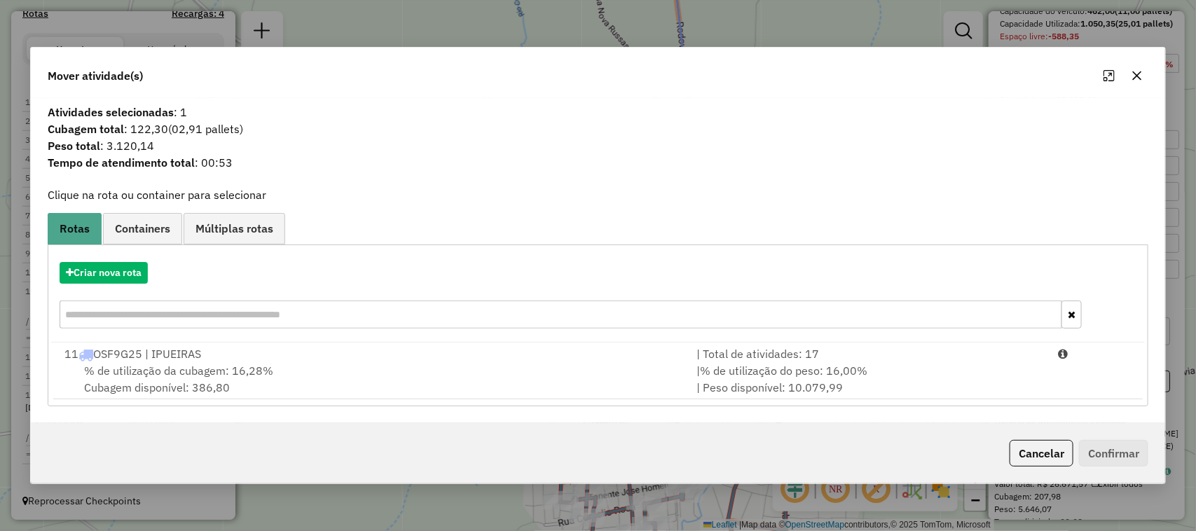
click at [141, 368] on span "% de utilização da cubagem: 16,28%" at bounding box center [178, 371] width 189 height 14
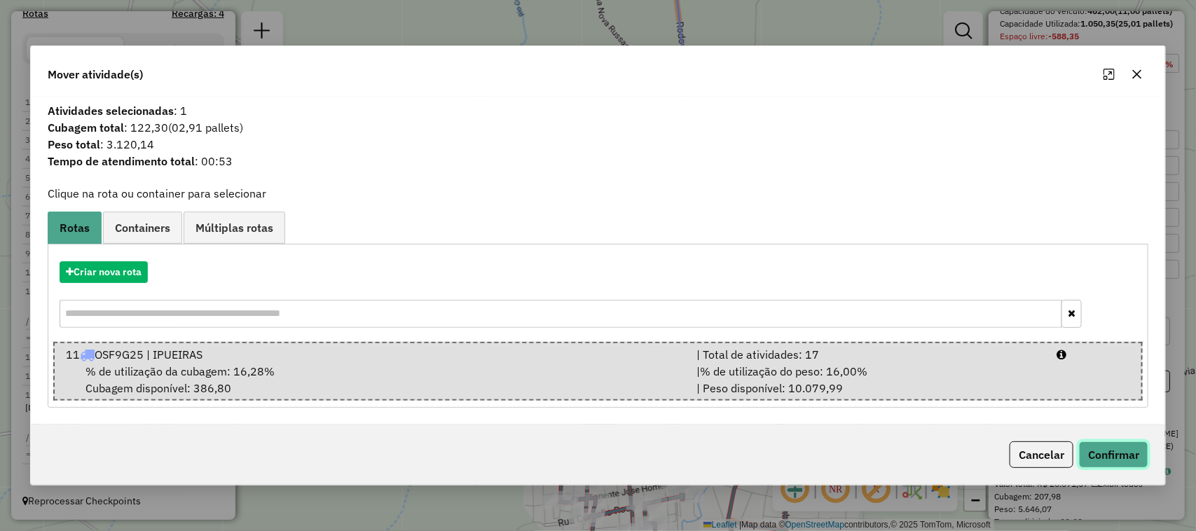
click at [1112, 450] on button "Confirmar" at bounding box center [1113, 454] width 69 height 27
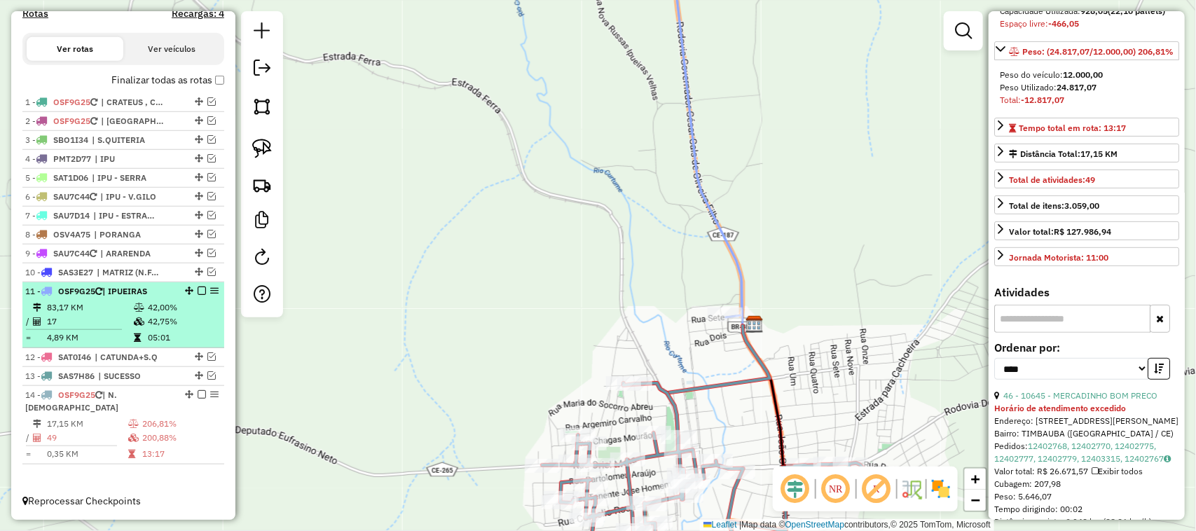
click at [95, 314] on td "83,17 KM" at bounding box center [89, 307] width 87 height 14
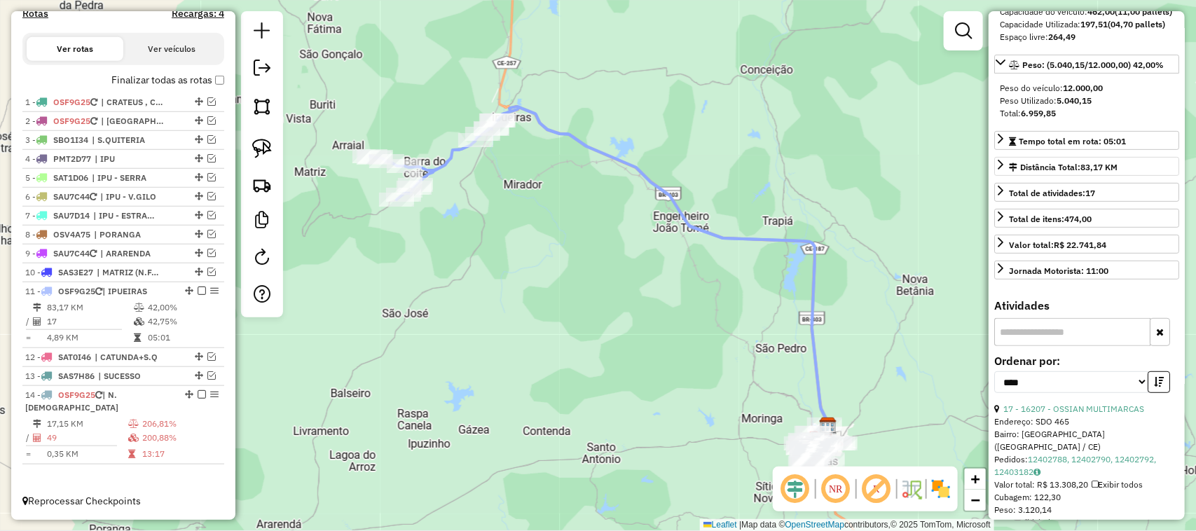
scroll to position [74, 0]
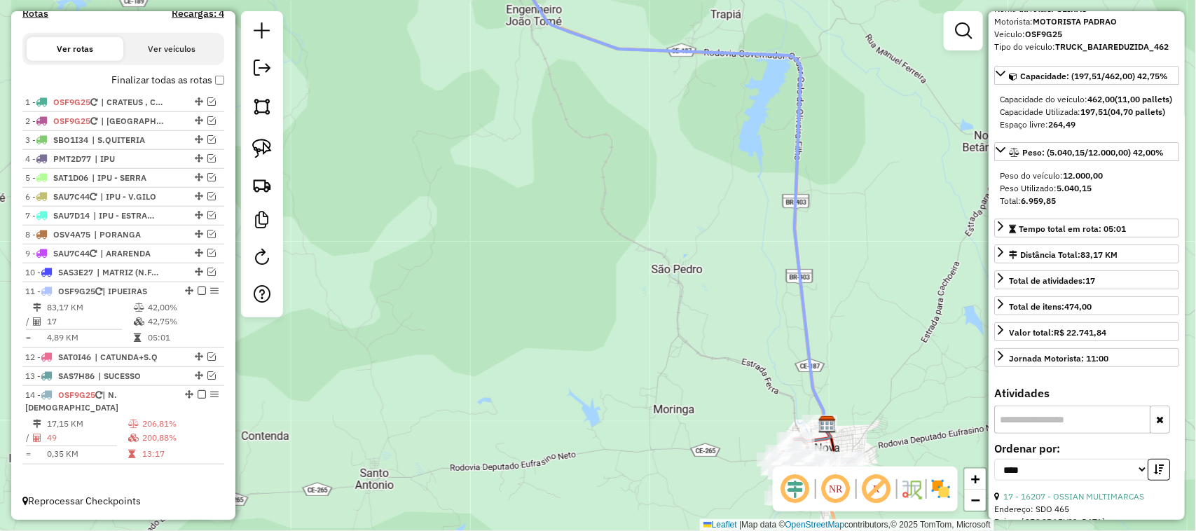
drag, startPoint x: 849, startPoint y: 417, endPoint x: 847, endPoint y: 342, distance: 75.0
click at [850, 347] on div "Janela de atendimento Grade de atendimento Capacidade Transportadoras Veículos …" at bounding box center [598, 265] width 1196 height 531
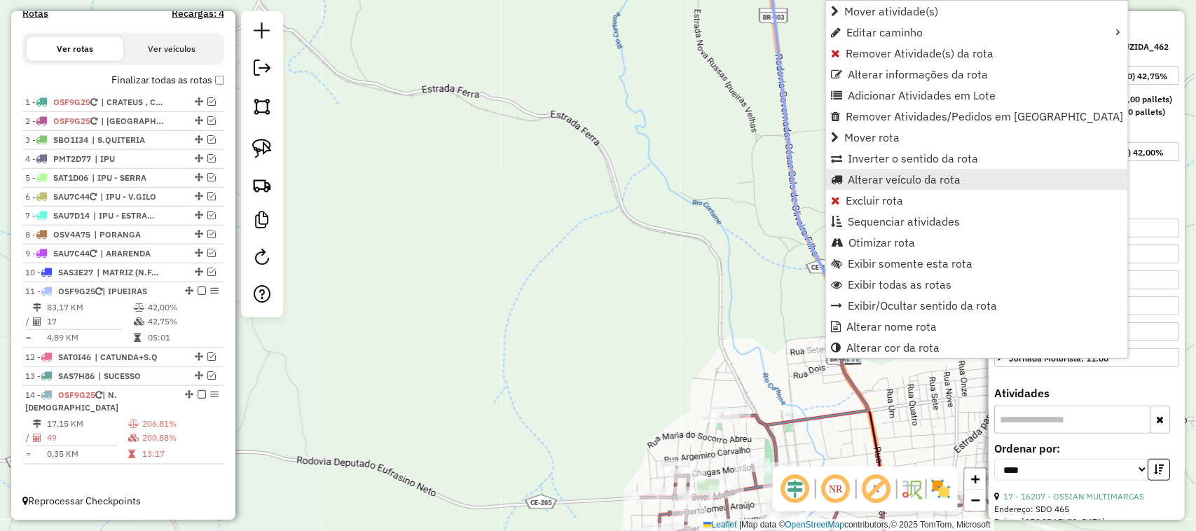
click at [884, 174] on span "Alterar veículo da rota" at bounding box center [903, 179] width 113 height 11
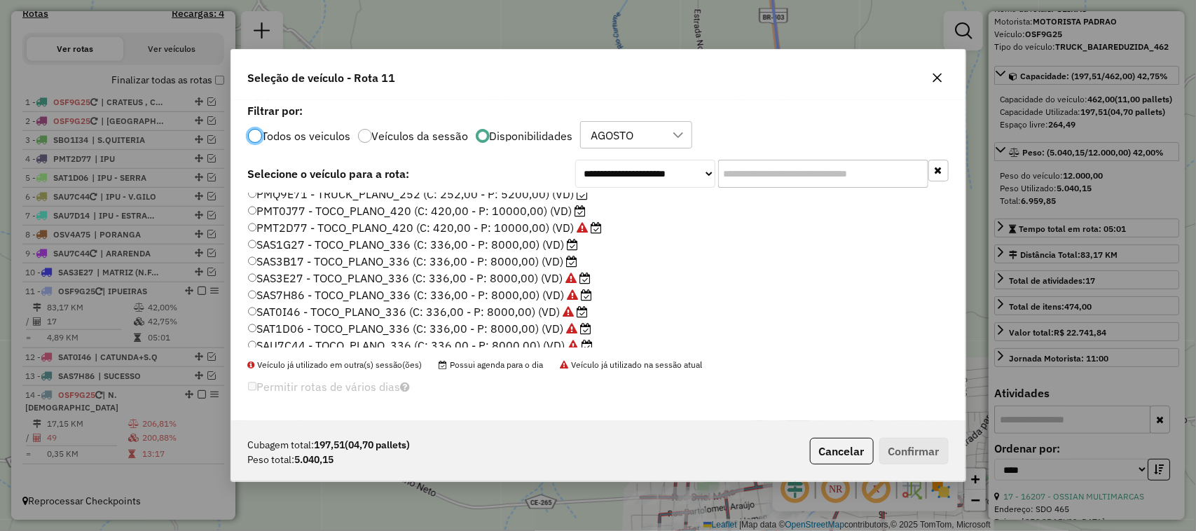
scroll to position [263, 0]
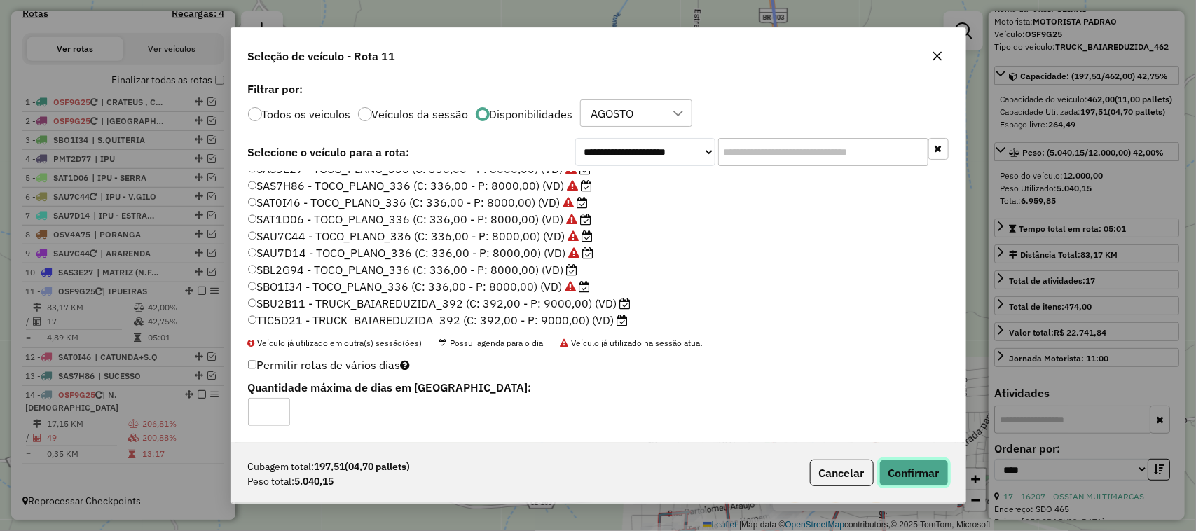
click at [915, 469] on button "Confirmar" at bounding box center [913, 472] width 69 height 27
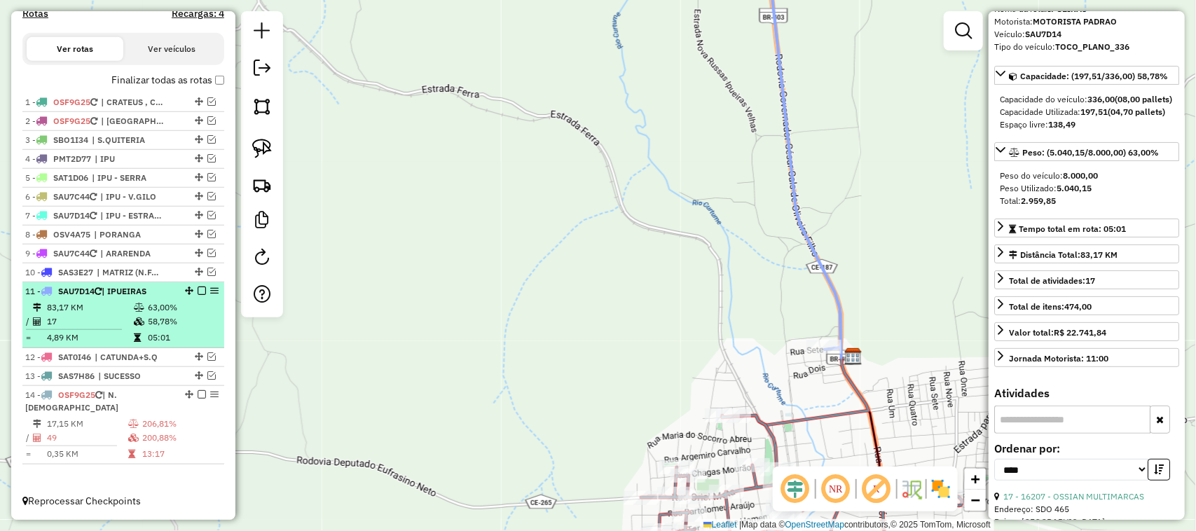
click at [92, 326] on td "17" at bounding box center [89, 321] width 87 height 14
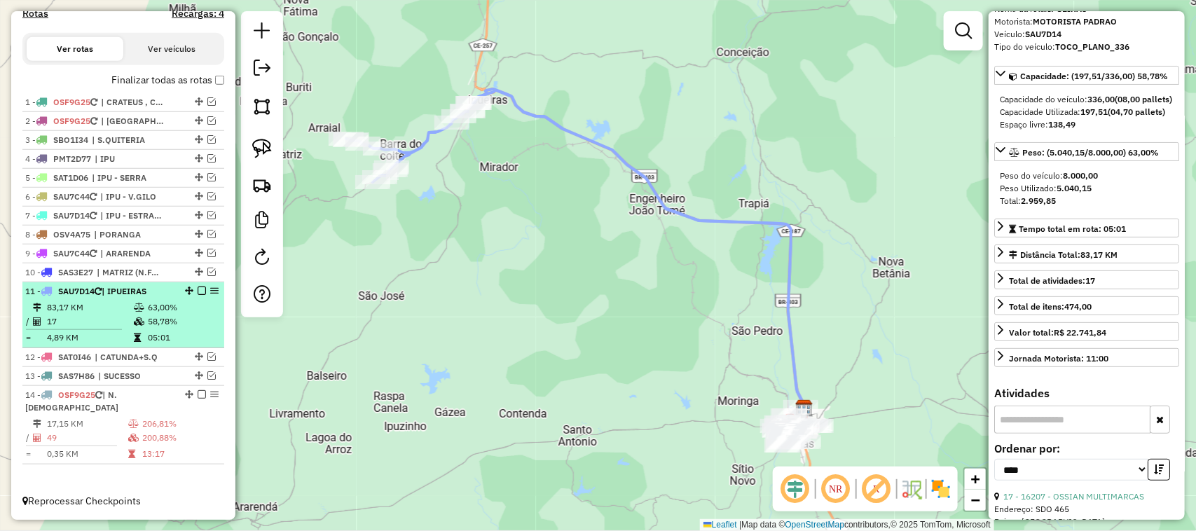
click at [198, 295] on em at bounding box center [202, 290] width 8 height 8
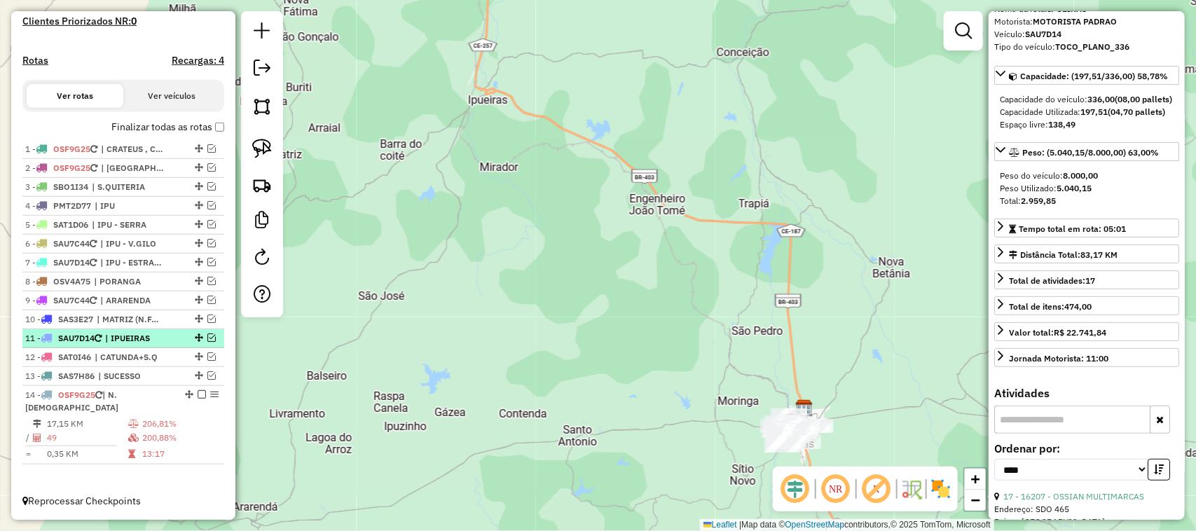
click at [198, 399] on em at bounding box center [202, 394] width 8 height 8
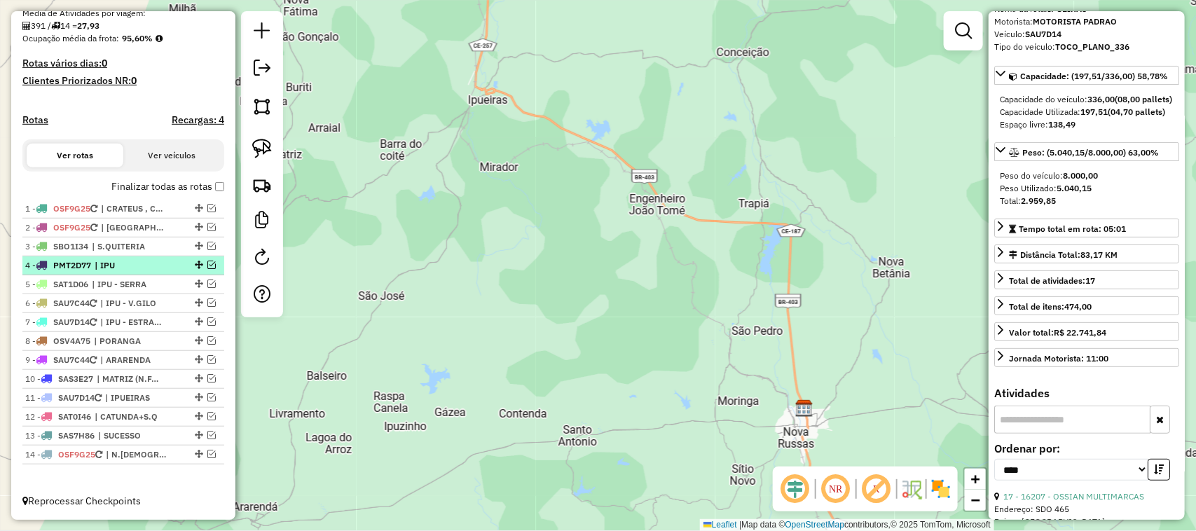
click at [208, 261] on em at bounding box center [211, 265] width 8 height 8
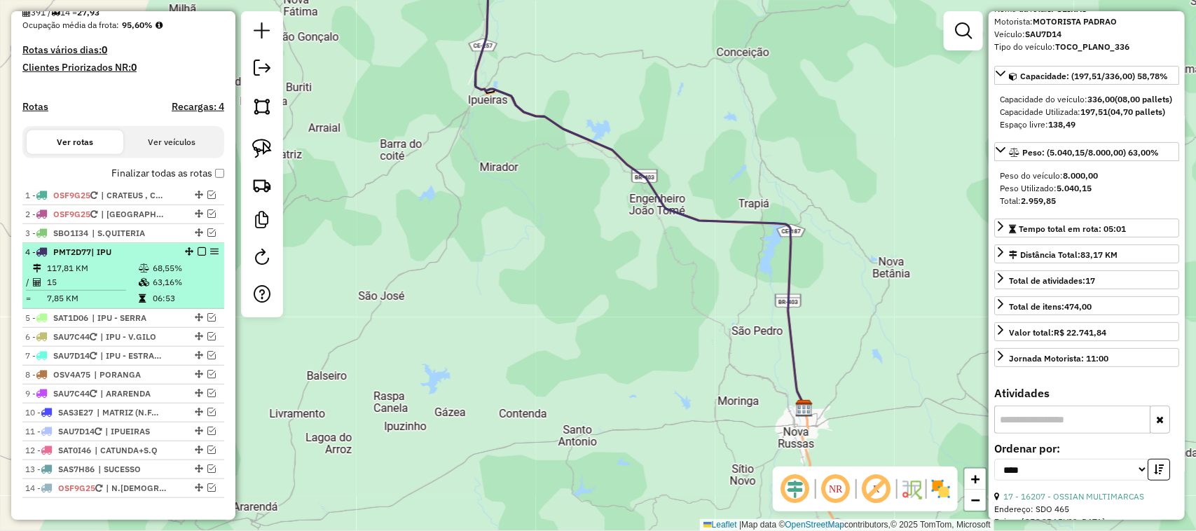
scroll to position [385, 0]
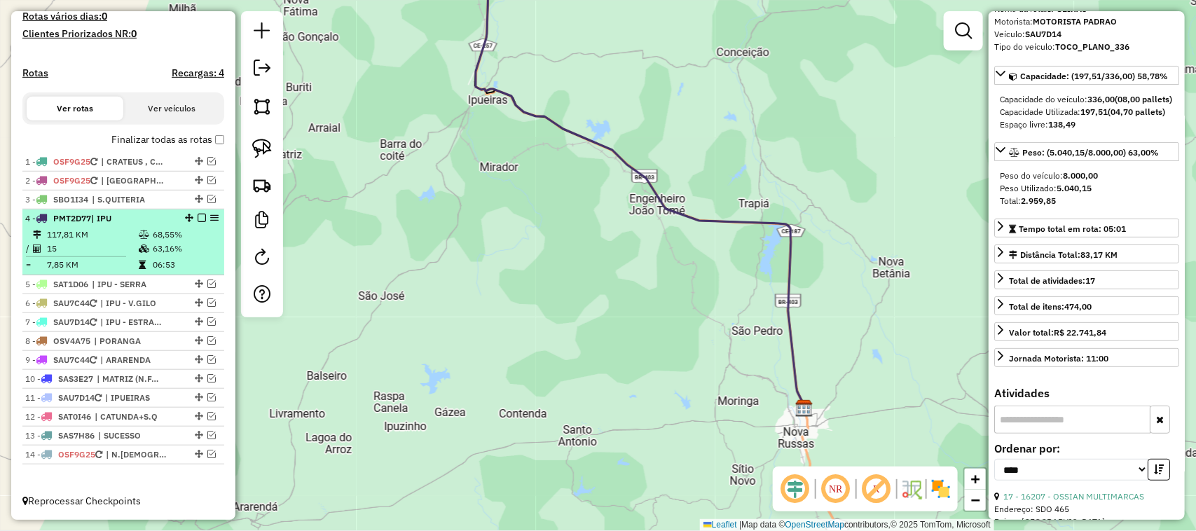
click at [99, 245] on td "15" at bounding box center [92, 249] width 92 height 14
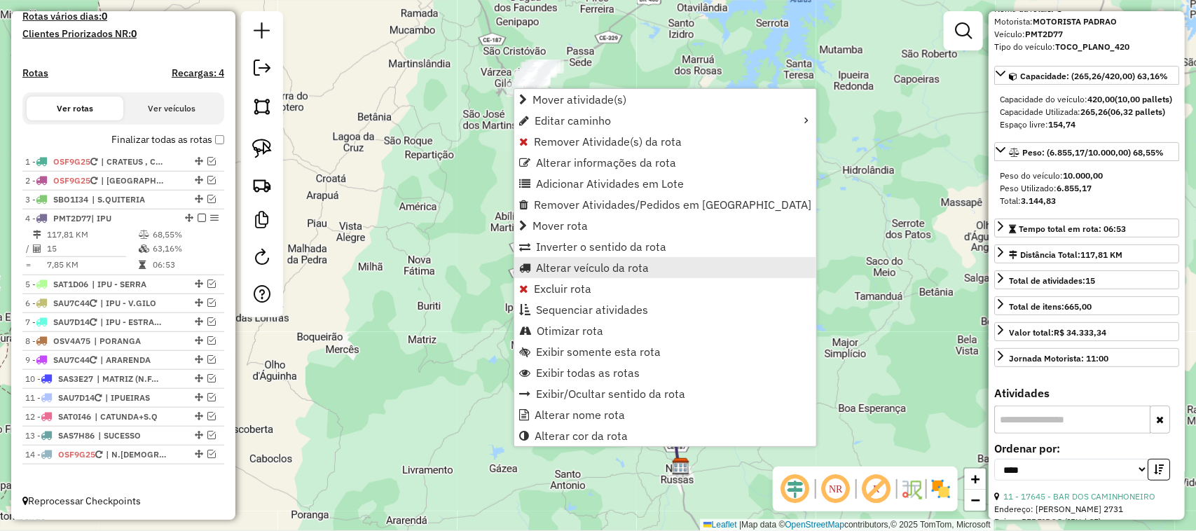
click at [572, 266] on span "Alterar veículo da rota" at bounding box center [592, 267] width 113 height 11
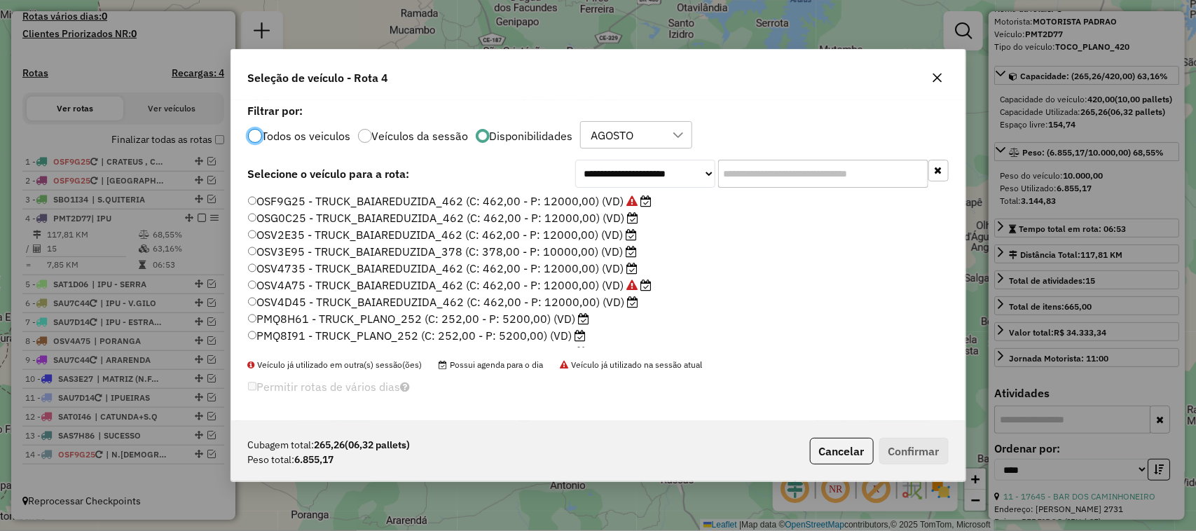
scroll to position [7, 4]
click at [838, 450] on button "Cancelar" at bounding box center [842, 451] width 64 height 27
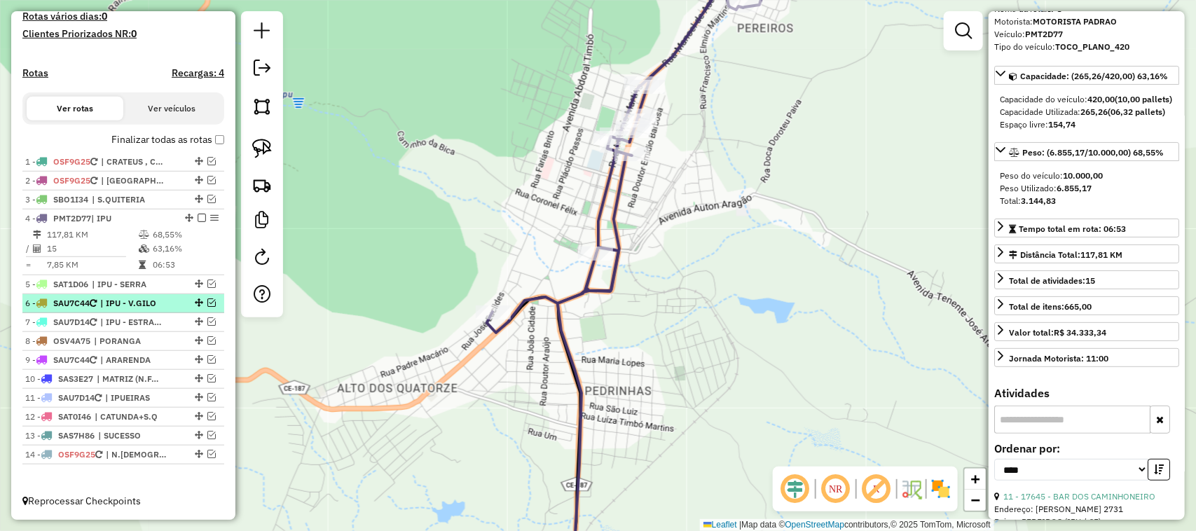
click at [207, 298] on em at bounding box center [211, 302] width 8 height 8
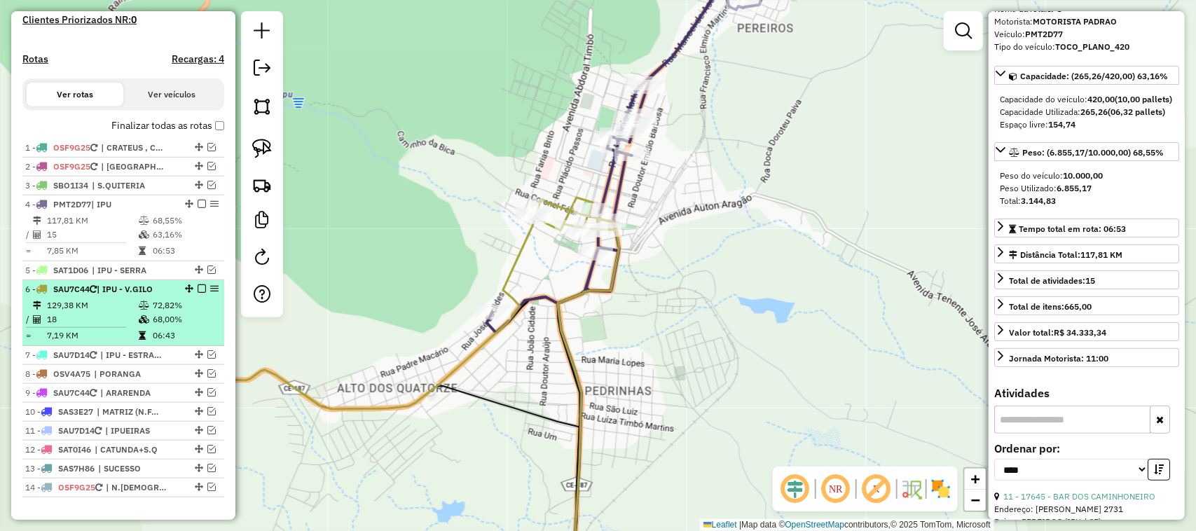
scroll to position [431, 0]
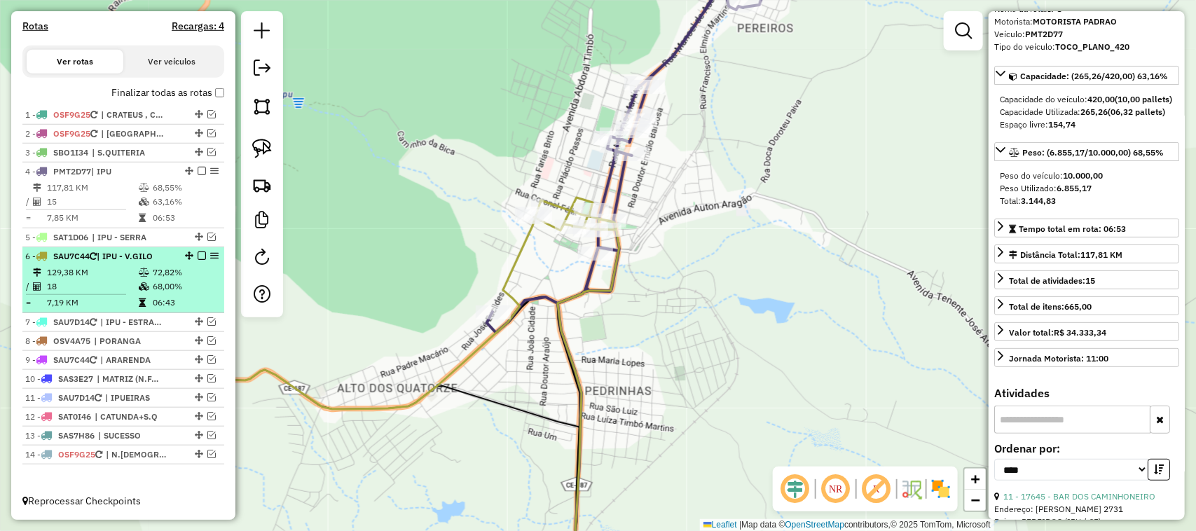
click at [99, 277] on td "129,38 KM" at bounding box center [92, 272] width 92 height 14
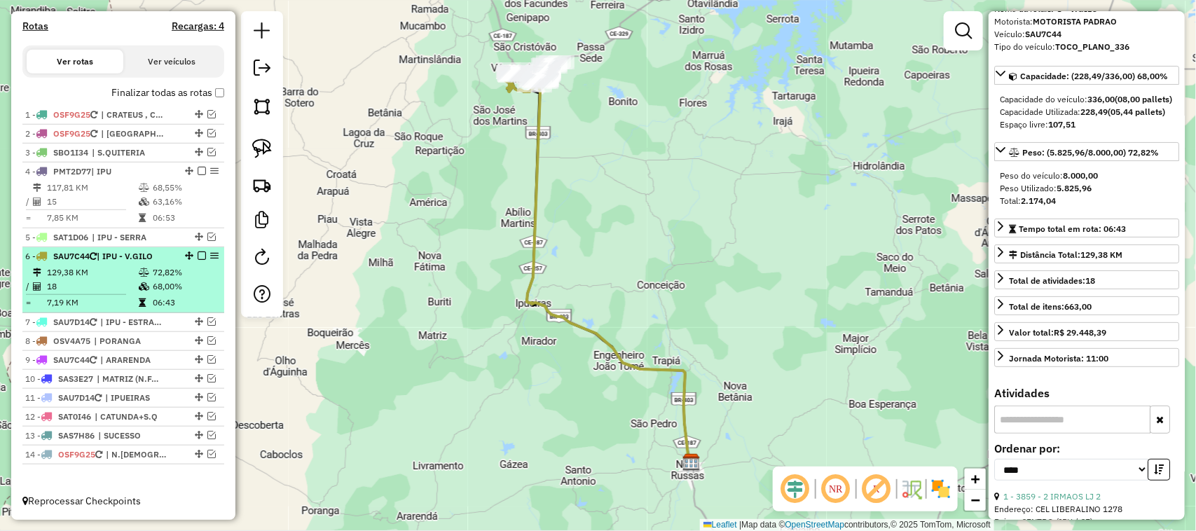
click at [198, 253] on em at bounding box center [202, 255] width 8 height 8
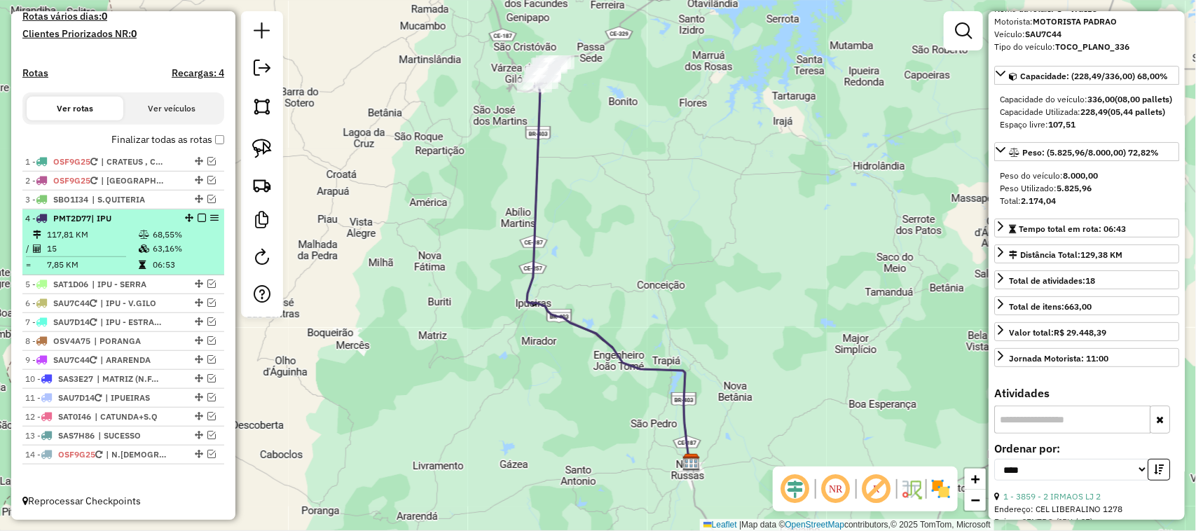
click at [98, 238] on td "117,81 KM" at bounding box center [92, 235] width 92 height 14
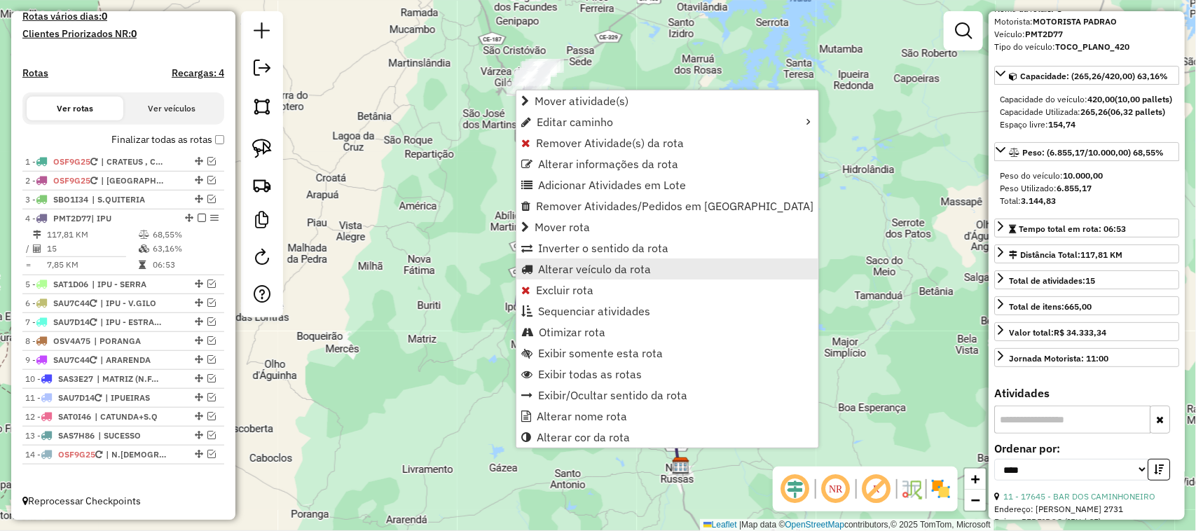
click at [576, 265] on span "Alterar veículo da rota" at bounding box center [594, 268] width 113 height 11
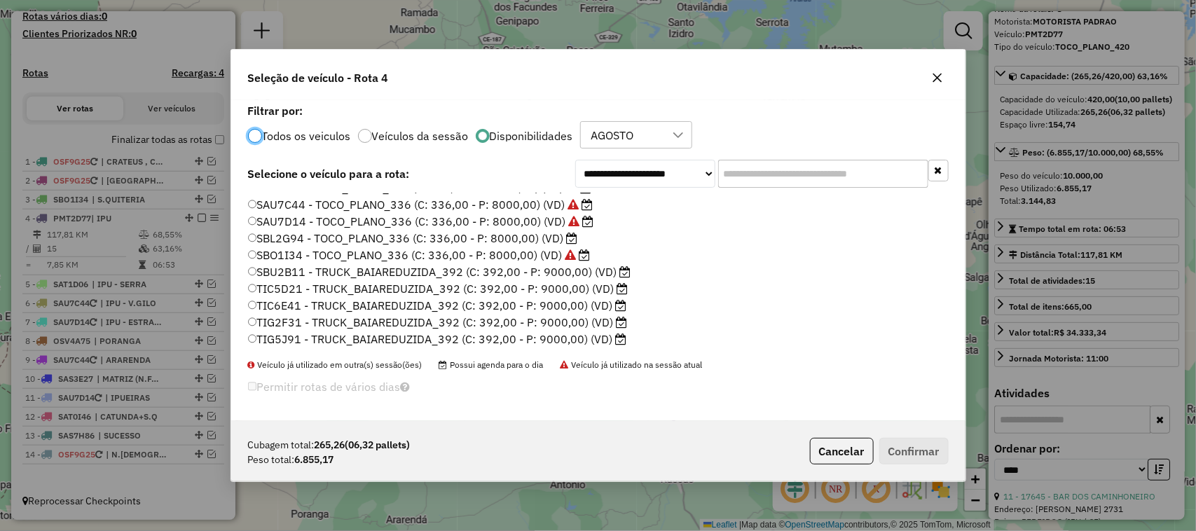
scroll to position [333, 0]
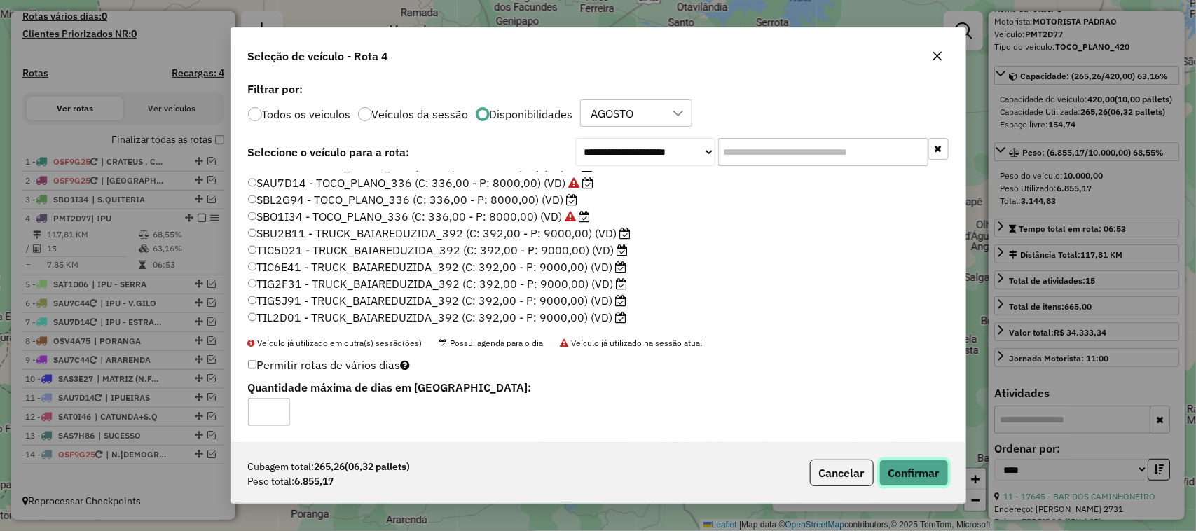
click at [919, 471] on button "Confirmar" at bounding box center [913, 472] width 69 height 27
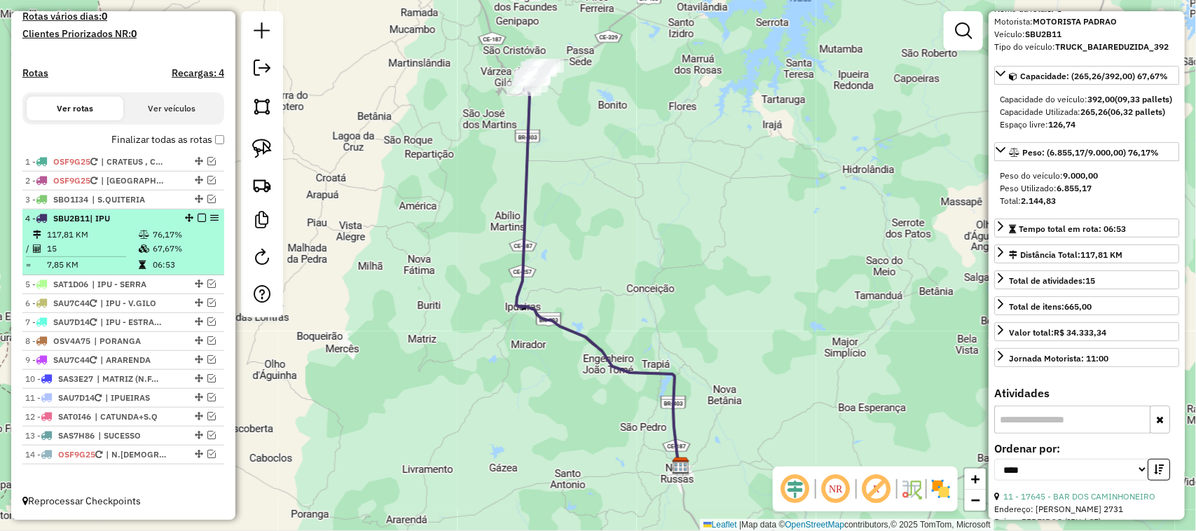
click at [198, 217] on em at bounding box center [202, 218] width 8 height 8
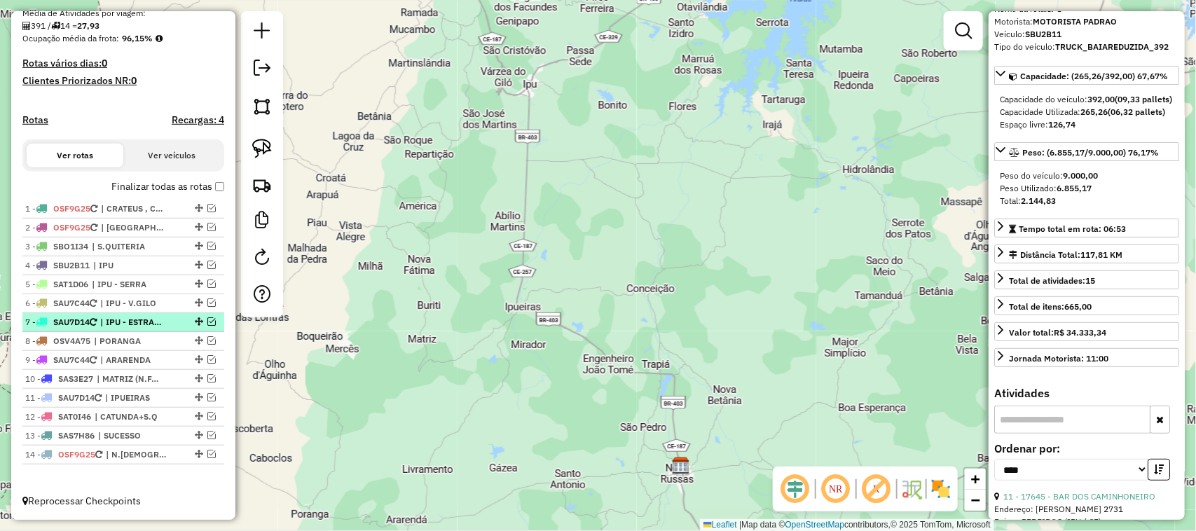
click at [208, 319] on em at bounding box center [211, 321] width 8 height 8
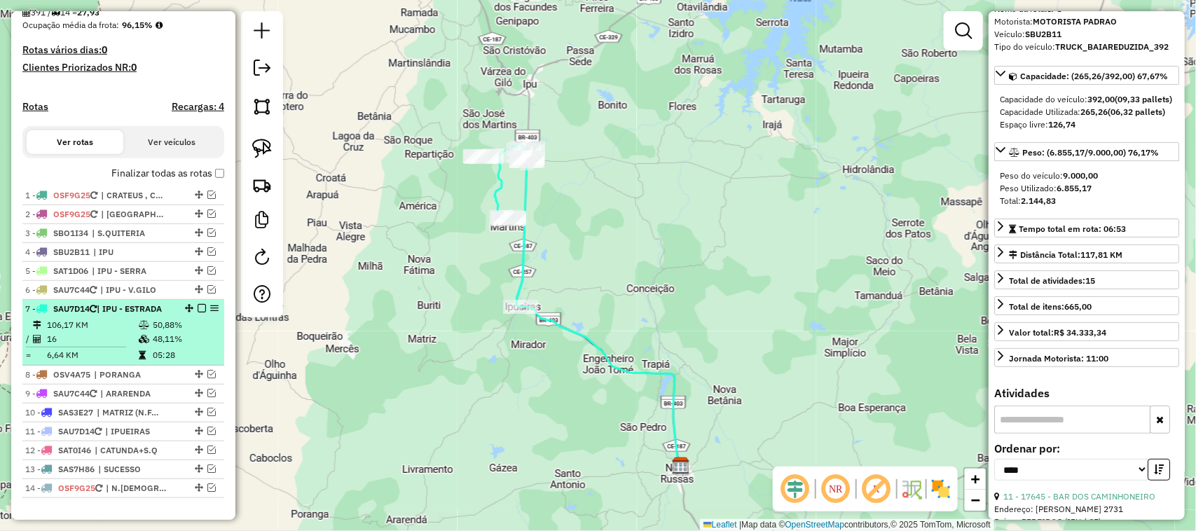
scroll to position [385, 0]
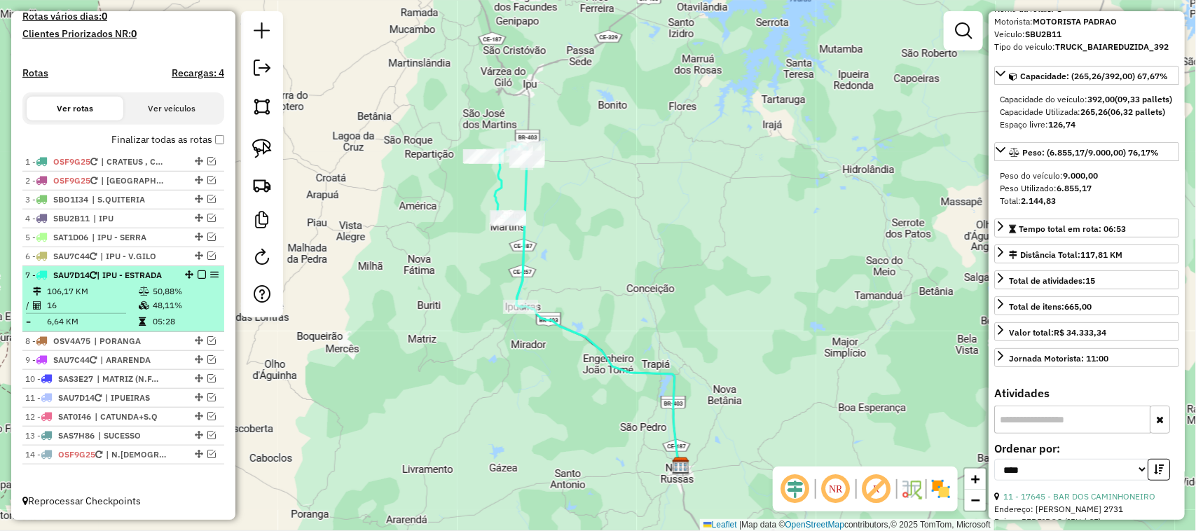
click at [104, 305] on td "16" at bounding box center [92, 305] width 92 height 14
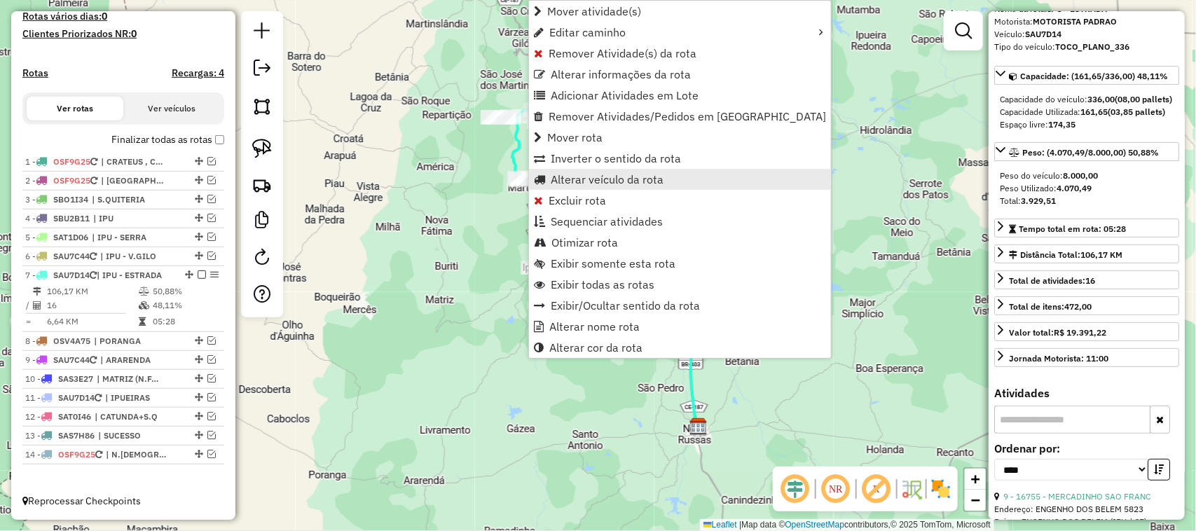
click at [582, 176] on span "Alterar veículo da rota" at bounding box center [607, 179] width 113 height 11
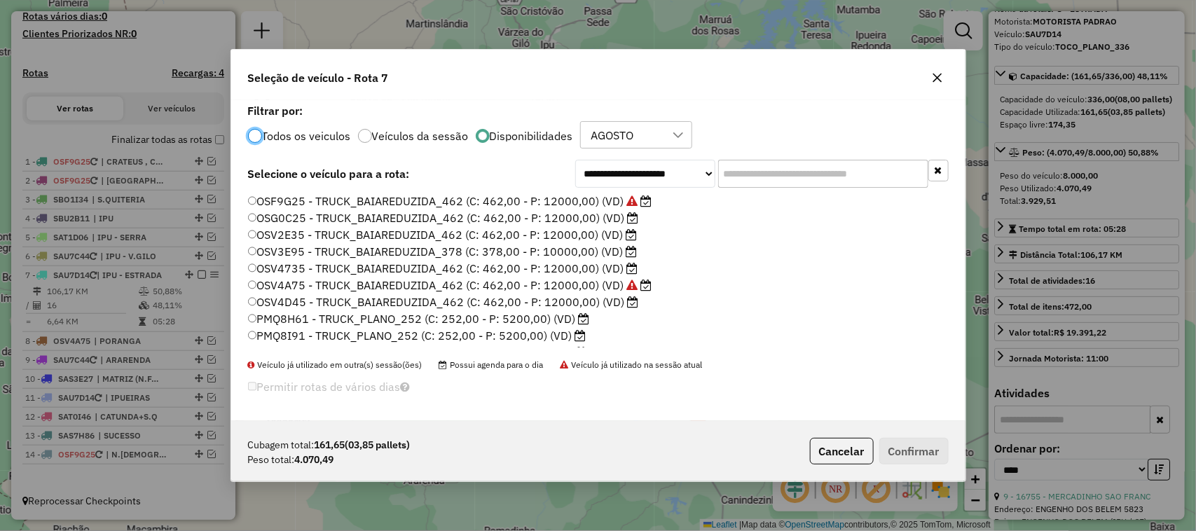
scroll to position [7, 4]
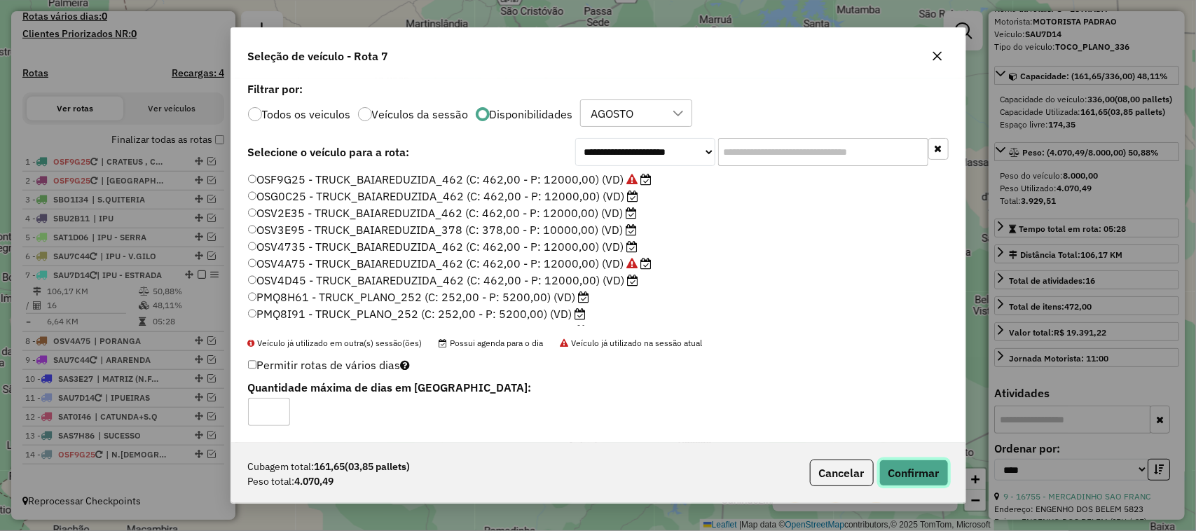
click at [920, 474] on button "Confirmar" at bounding box center [913, 472] width 69 height 27
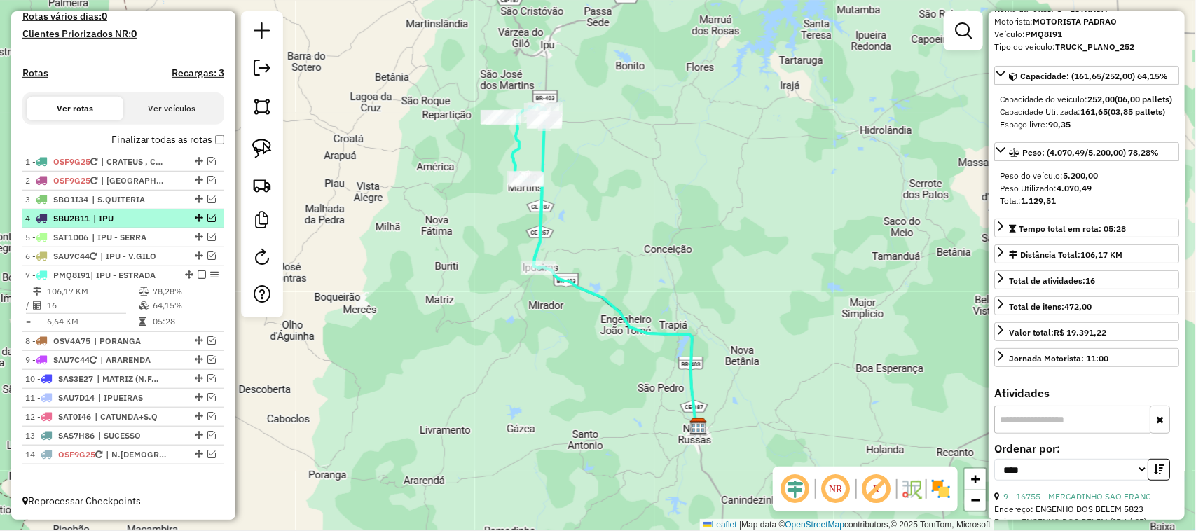
click at [198, 272] on em at bounding box center [202, 274] width 8 height 8
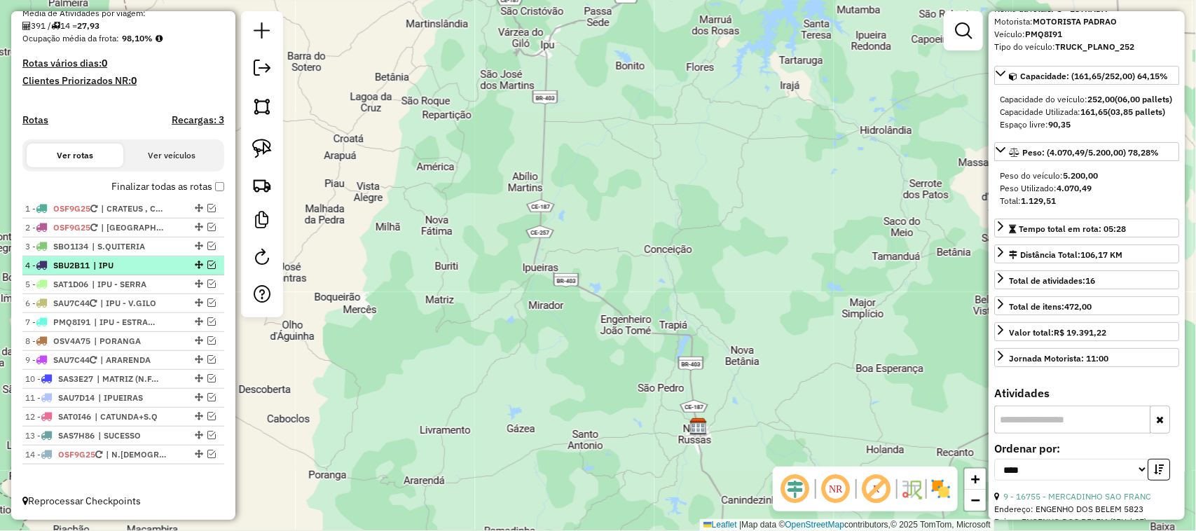
scroll to position [338, 0]
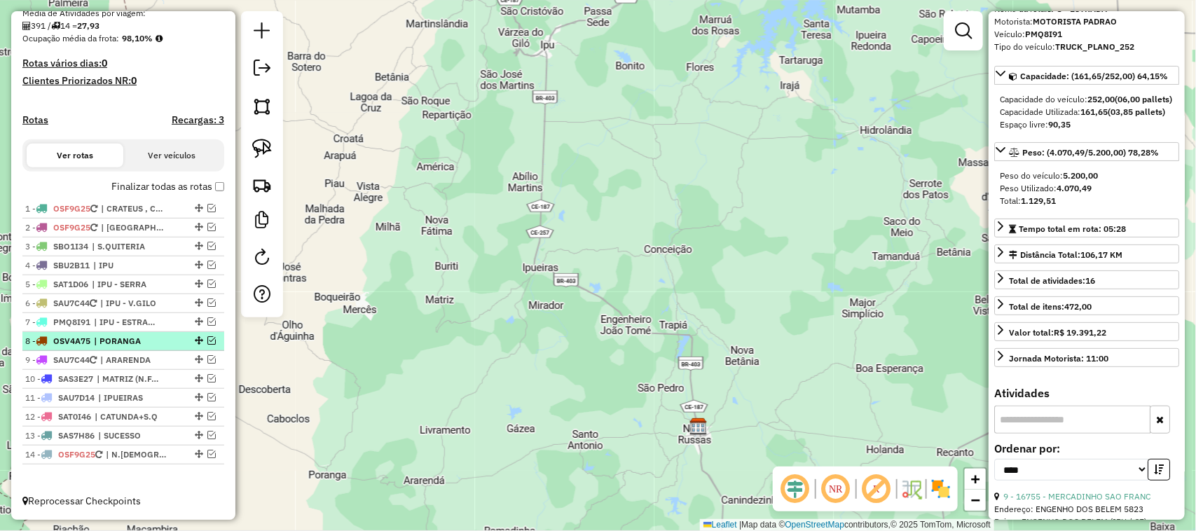
click at [209, 340] on em at bounding box center [211, 340] width 8 height 8
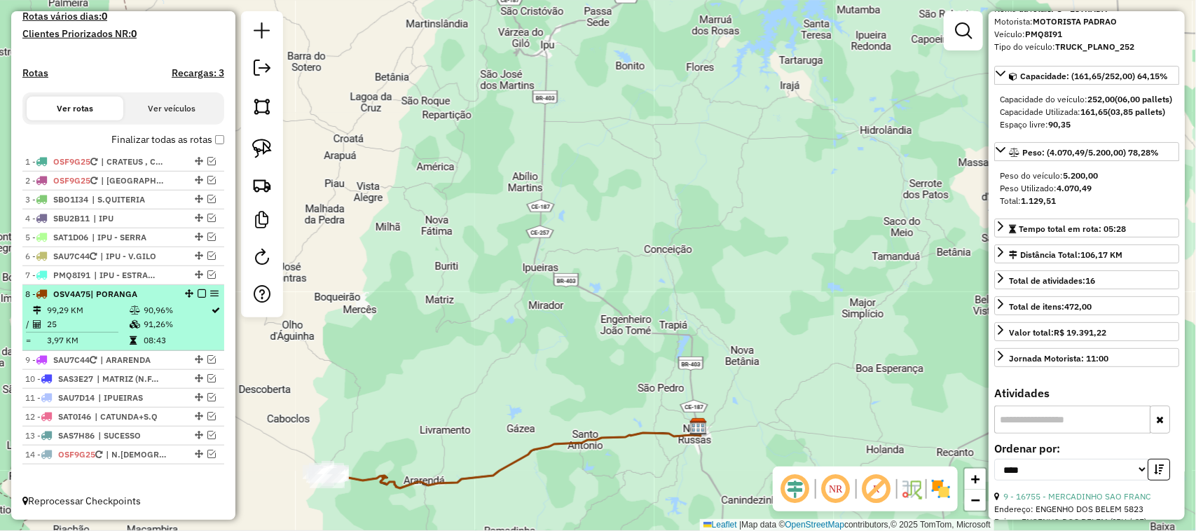
click at [97, 327] on td "25" at bounding box center [87, 324] width 83 height 14
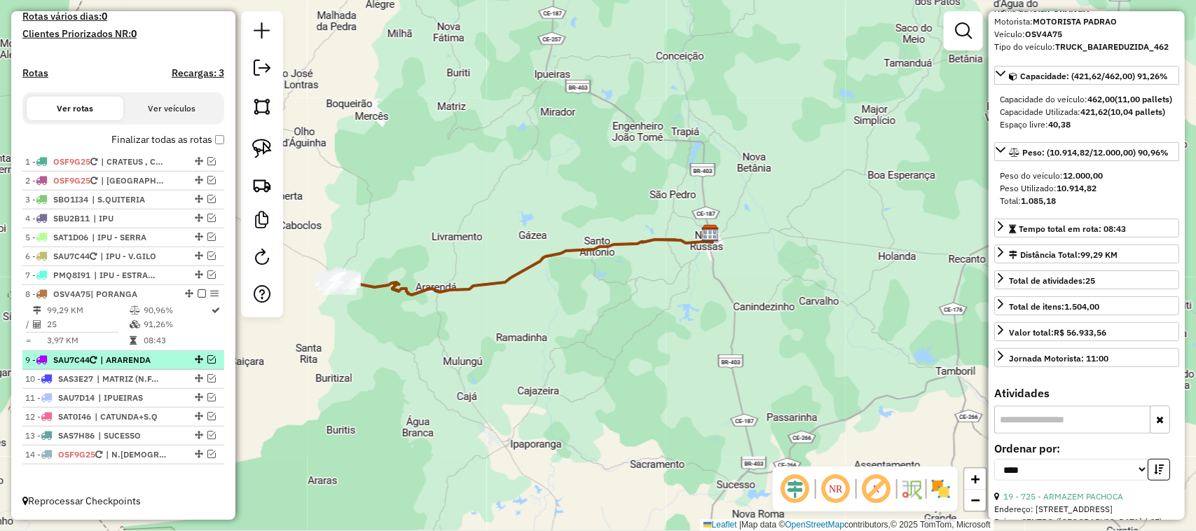
click at [207, 356] on em at bounding box center [211, 359] width 8 height 8
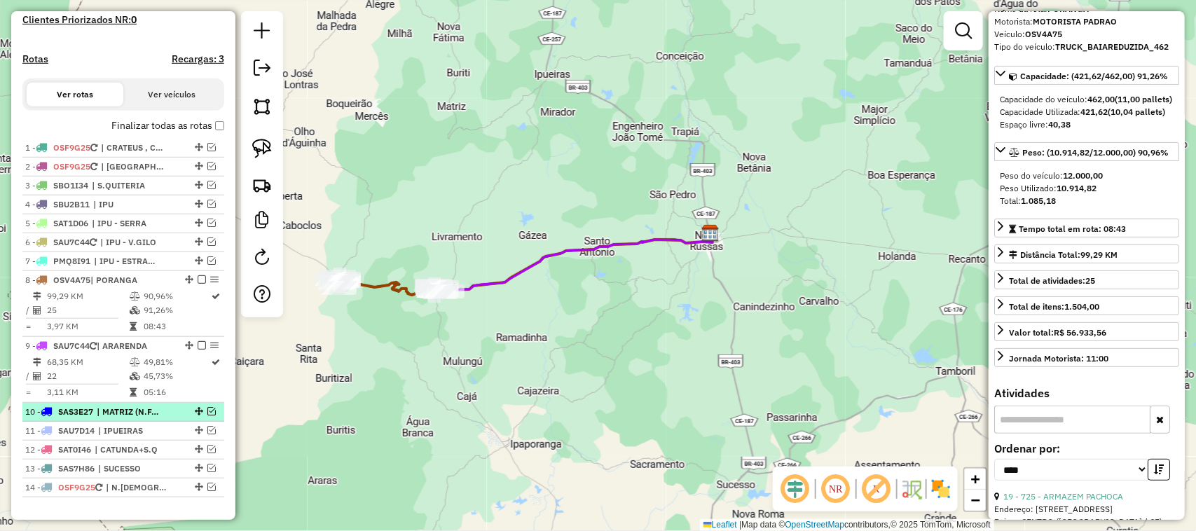
scroll to position [431, 0]
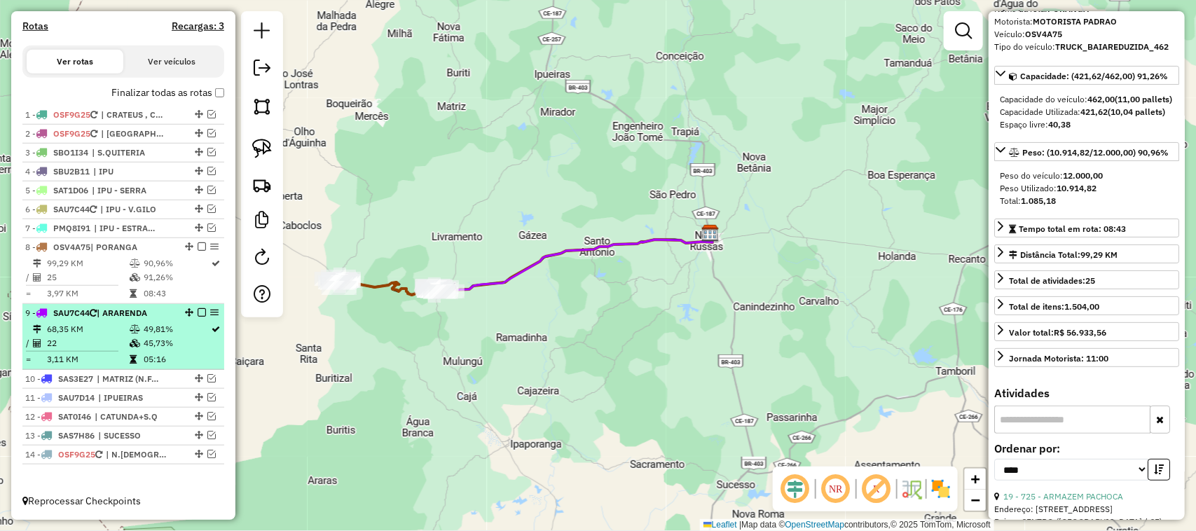
click at [102, 337] on td "22" at bounding box center [87, 343] width 83 height 14
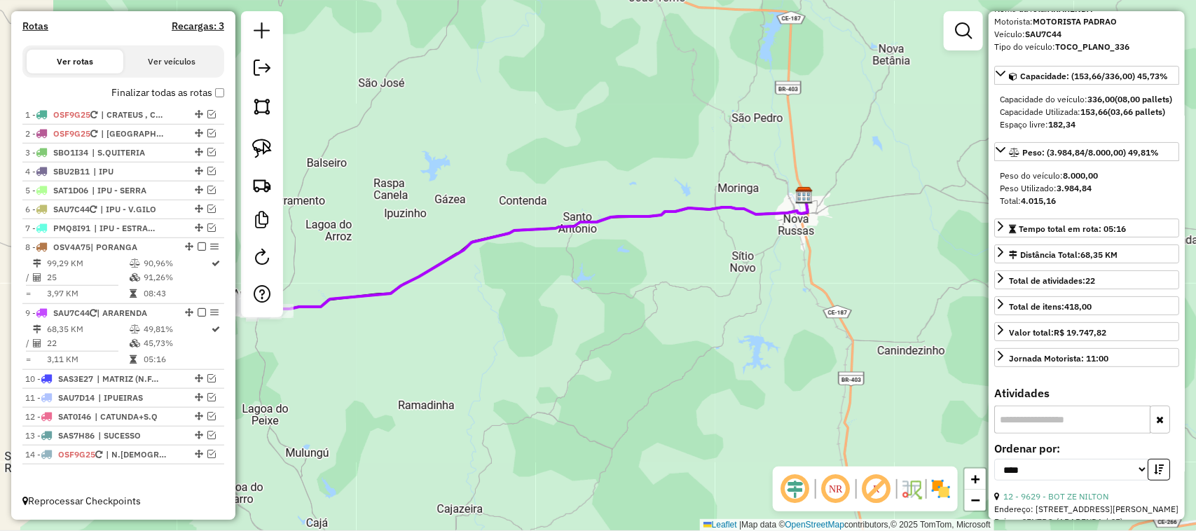
drag, startPoint x: 492, startPoint y: 308, endPoint x: 580, endPoint y: 293, distance: 89.6
click at [541, 296] on div "Janela de atendimento Grade de atendimento Capacidade Transportadoras Veículos …" at bounding box center [598, 265] width 1196 height 531
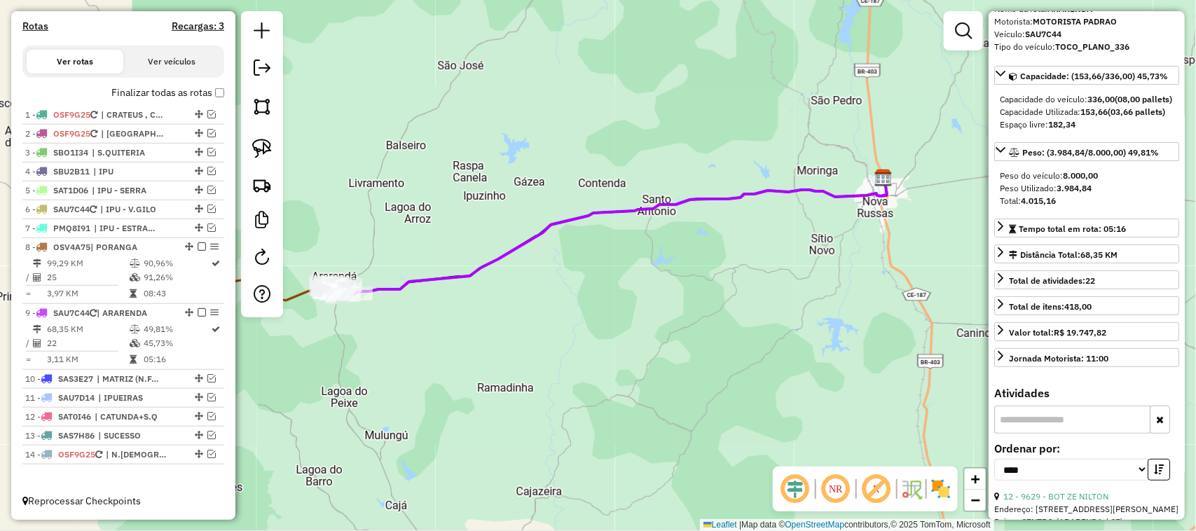
drag, startPoint x: 468, startPoint y: 315, endPoint x: 569, endPoint y: 300, distance: 102.0
click at [561, 302] on div "Janela de atendimento Grade de atendimento Capacidade Transportadoras Veículos …" at bounding box center [598, 265] width 1196 height 531
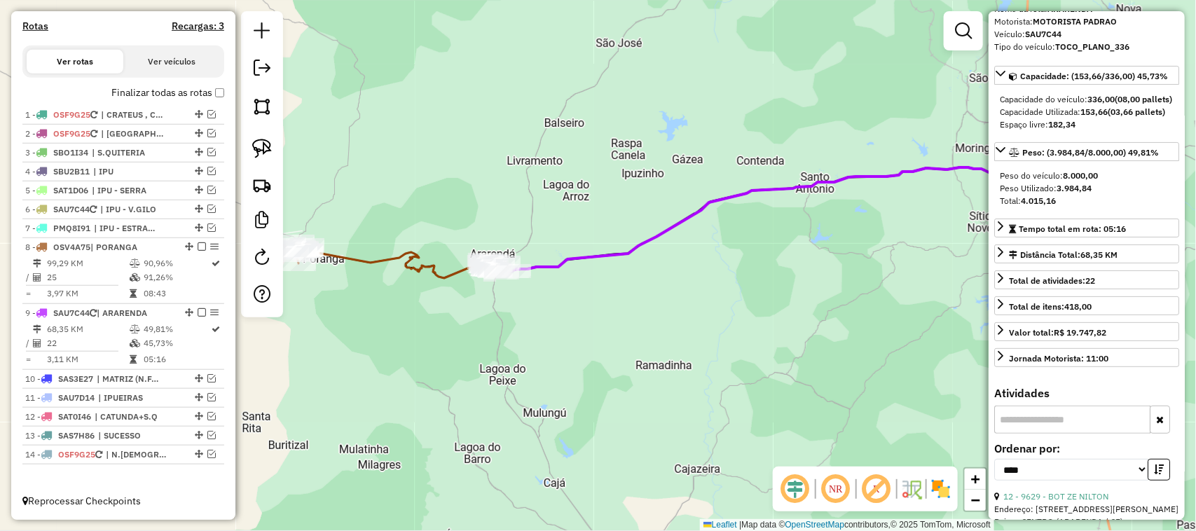
drag, startPoint x: 509, startPoint y: 299, endPoint x: 540, endPoint y: 299, distance: 30.8
click at [540, 299] on div "Janela de atendimento Grade de atendimento Capacidade Transportadoras Veículos …" at bounding box center [598, 265] width 1196 height 531
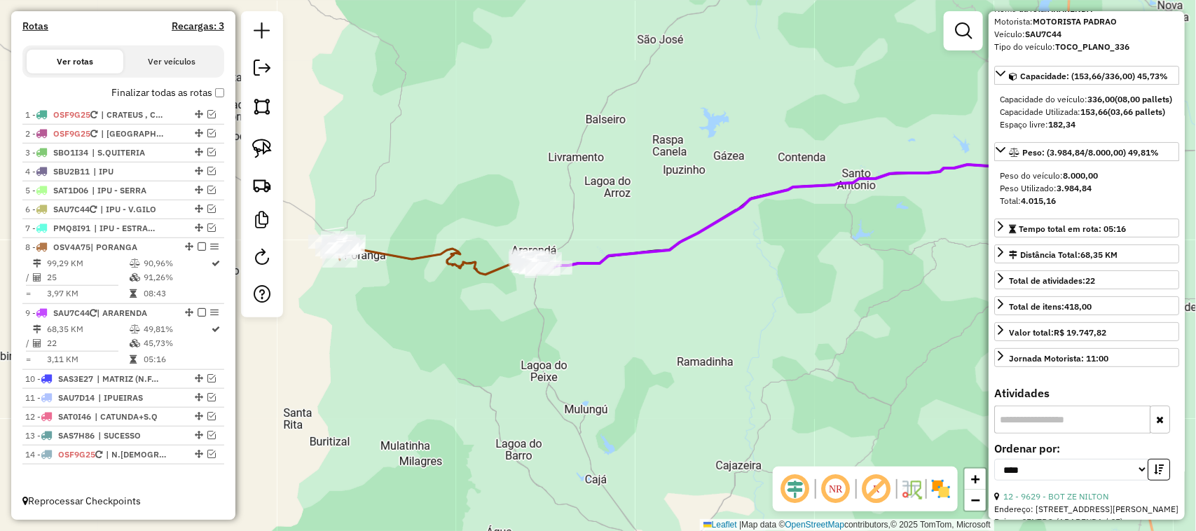
drag, startPoint x: 559, startPoint y: 312, endPoint x: 593, endPoint y: 302, distance: 35.9
click at [579, 307] on div "Janela de atendimento Grade de atendimento Capacidade Transportadoras Veículos …" at bounding box center [598, 265] width 1196 height 531
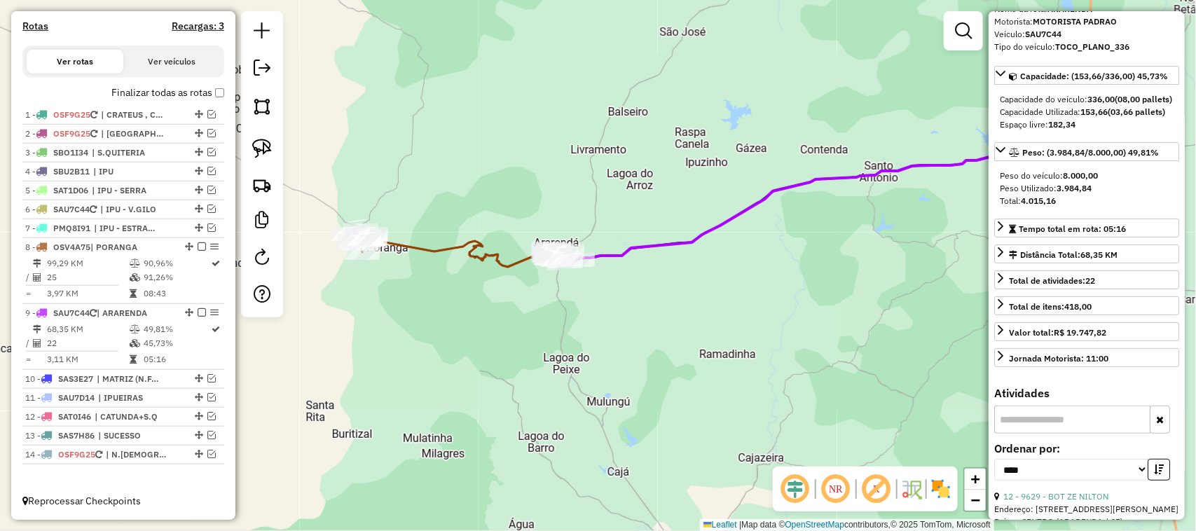
scroll to position [162, 0]
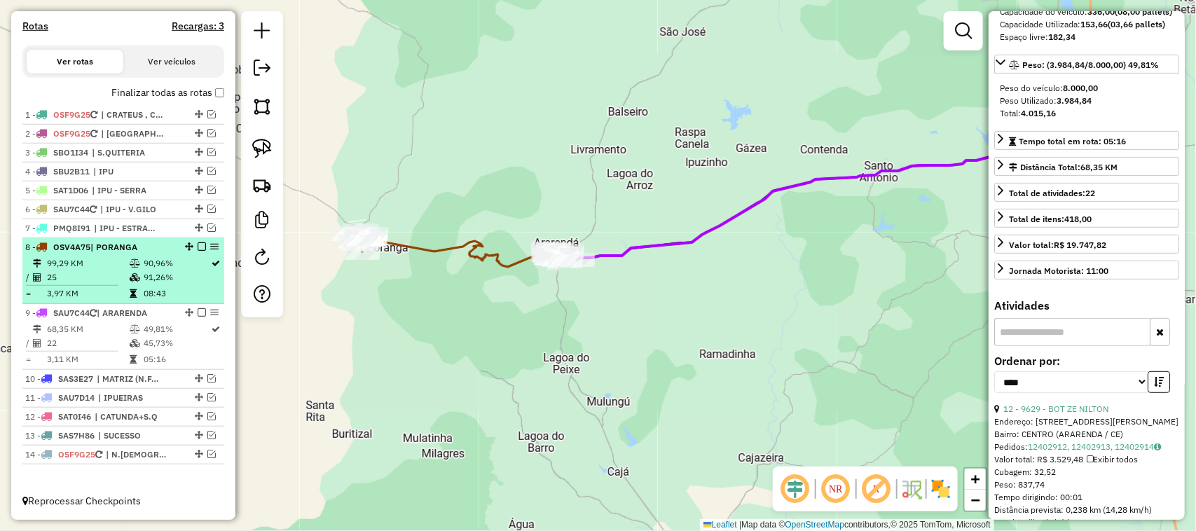
click at [105, 268] on td "99,29 KM" at bounding box center [87, 263] width 83 height 14
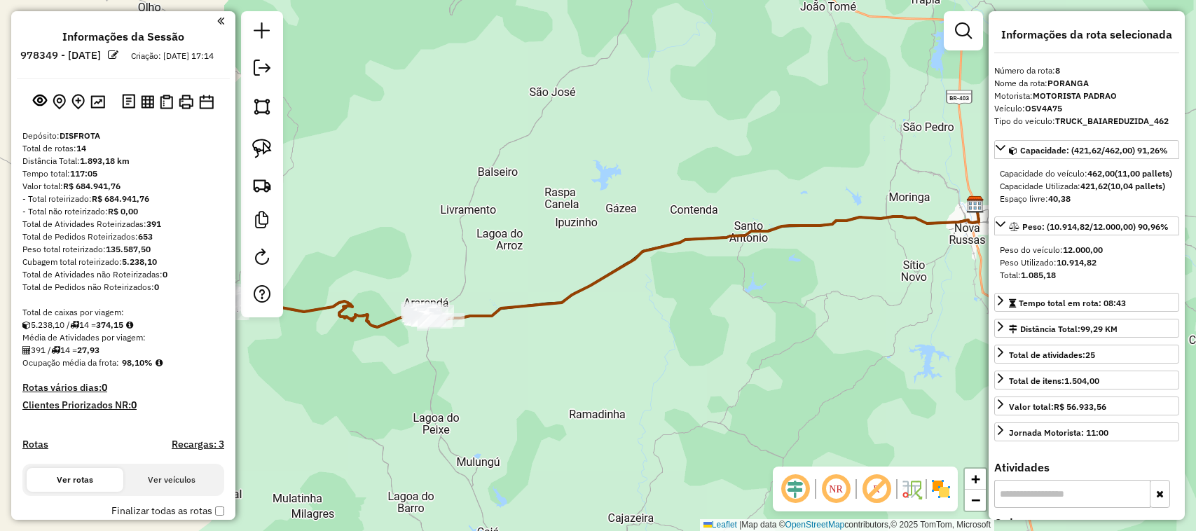
select select "*********"
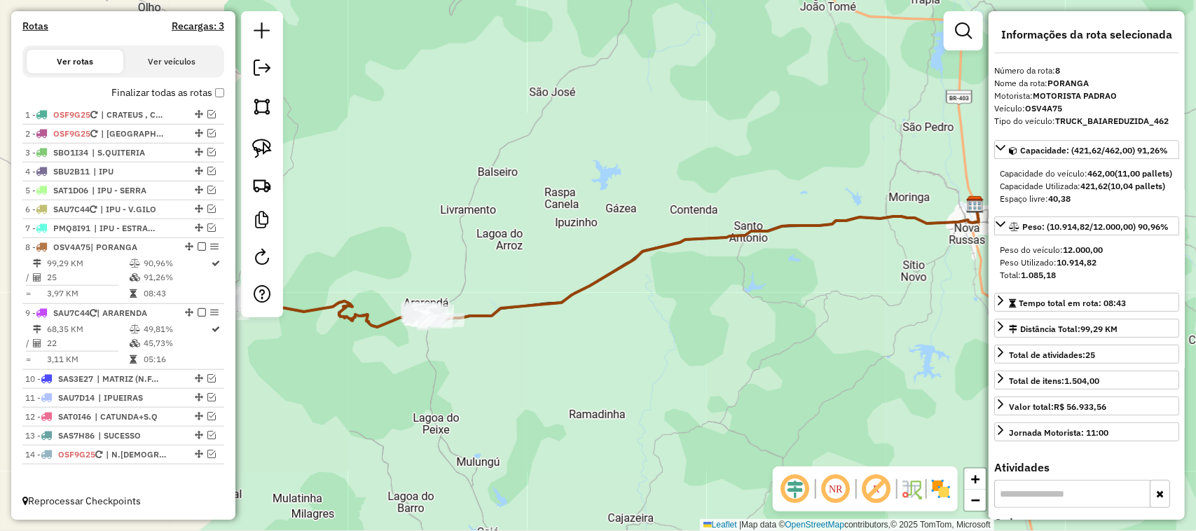
scroll to position [162, 0]
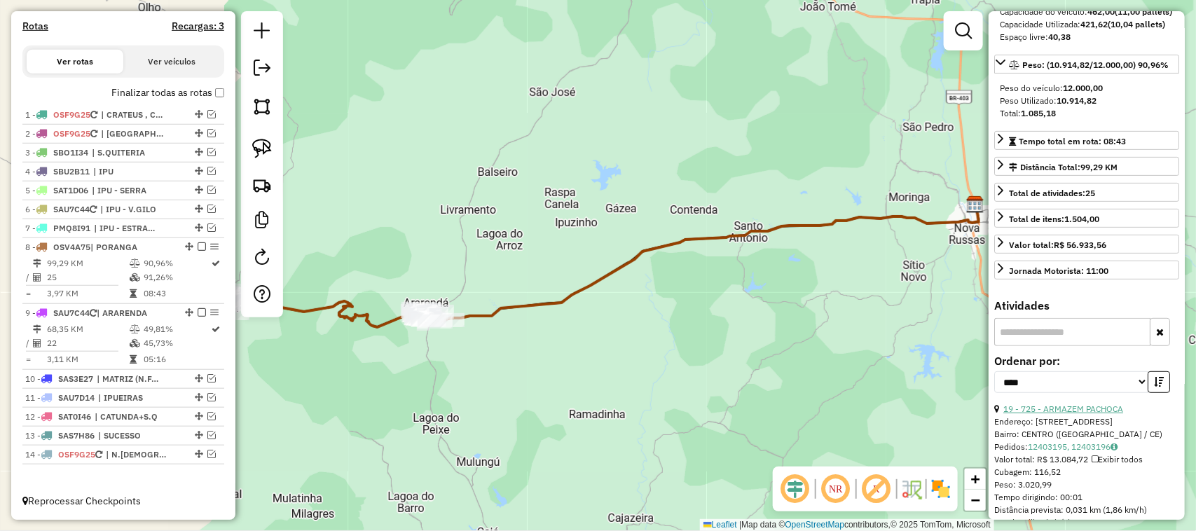
click at [1068, 414] on link "19 - 725 - ARMAZEM PACHOCA" at bounding box center [1063, 408] width 120 height 11
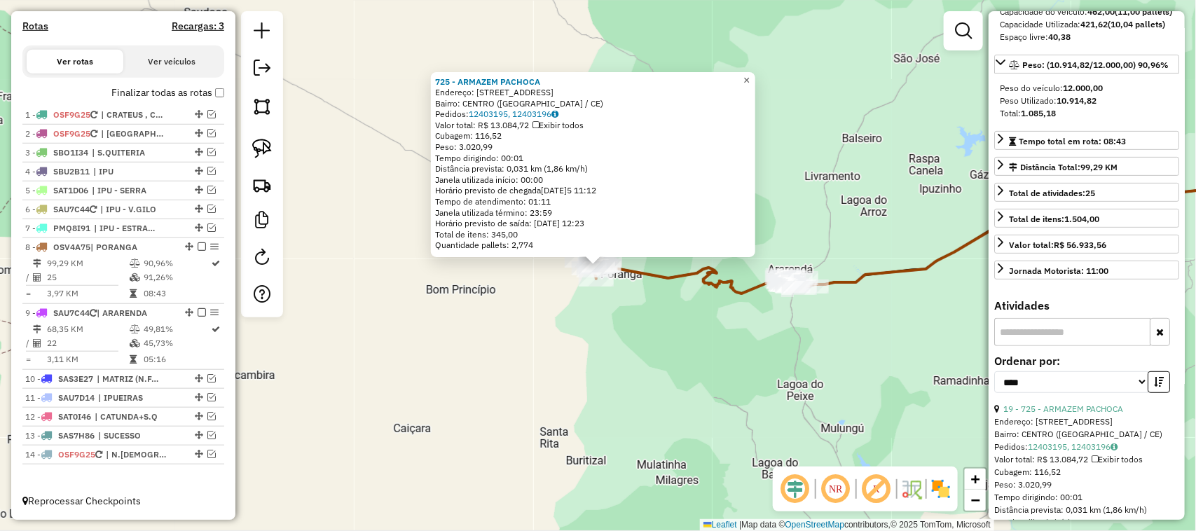
click at [749, 74] on span "×" at bounding box center [746, 80] width 6 height 12
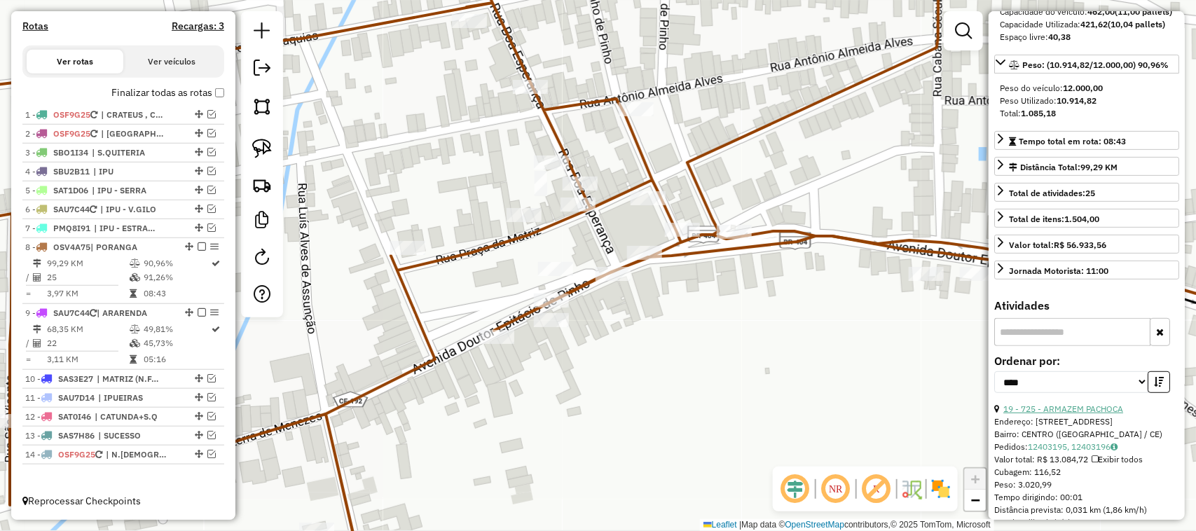
click at [1061, 414] on link "19 - 725 - ARMAZEM PACHOCA" at bounding box center [1063, 408] width 120 height 11
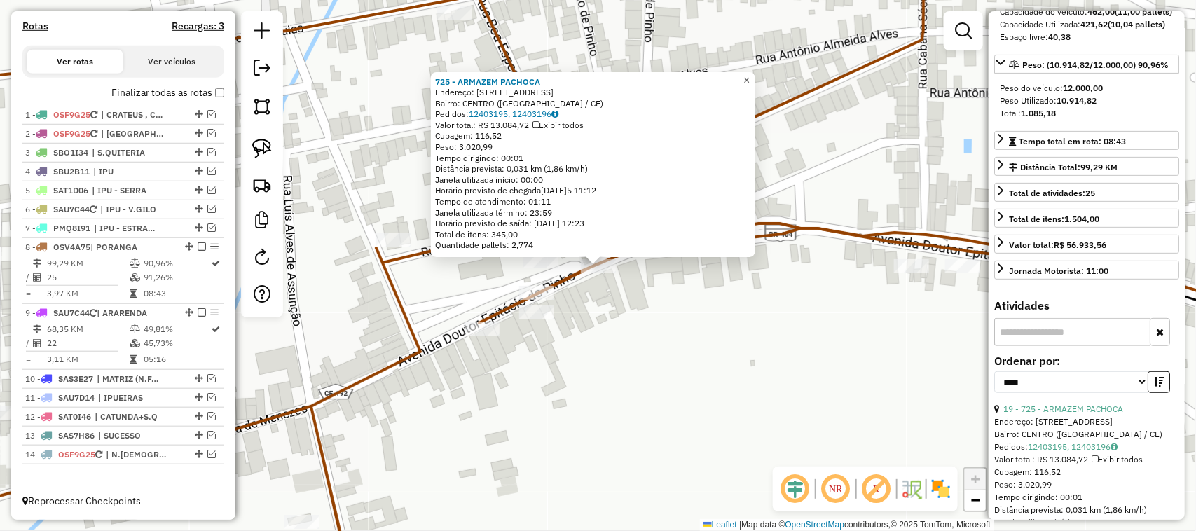
click at [749, 78] on span "×" at bounding box center [746, 80] width 6 height 12
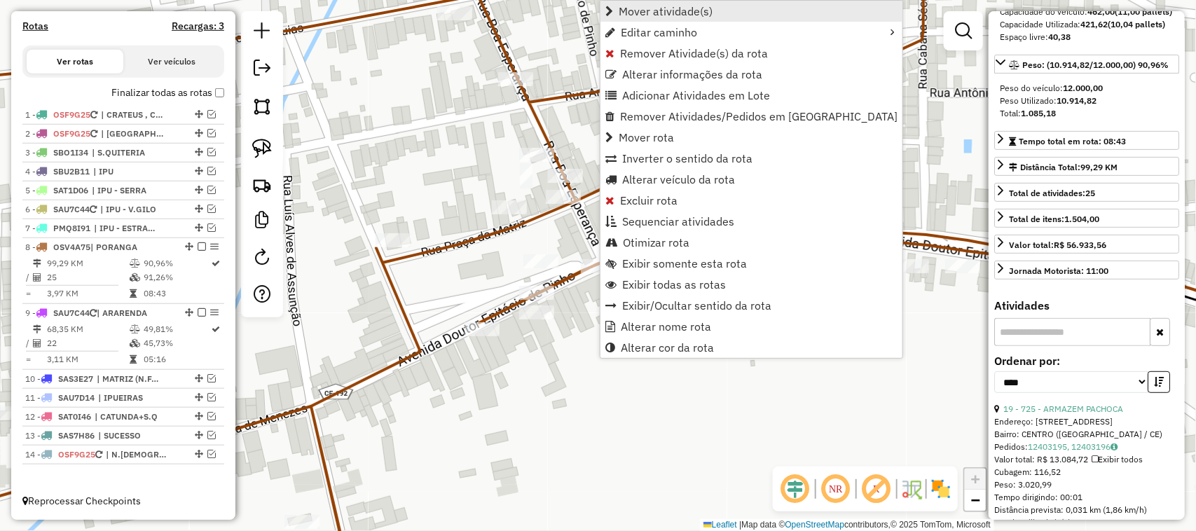
click at [666, 11] on span "Mover atividade(s)" at bounding box center [665, 11] width 94 height 11
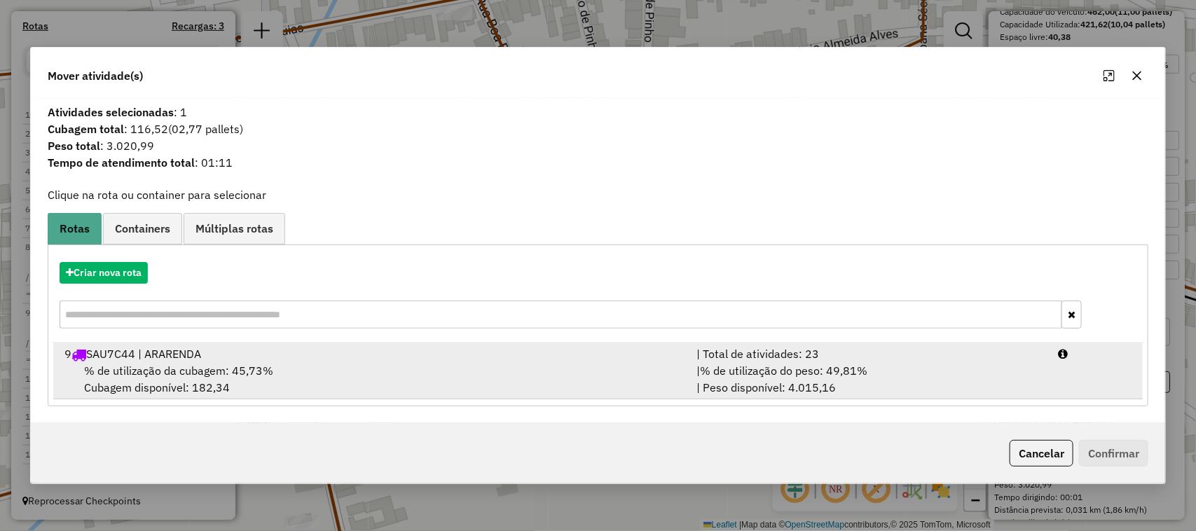
click at [168, 373] on span "% de utilização da cubagem: 45,73%" at bounding box center [178, 371] width 189 height 14
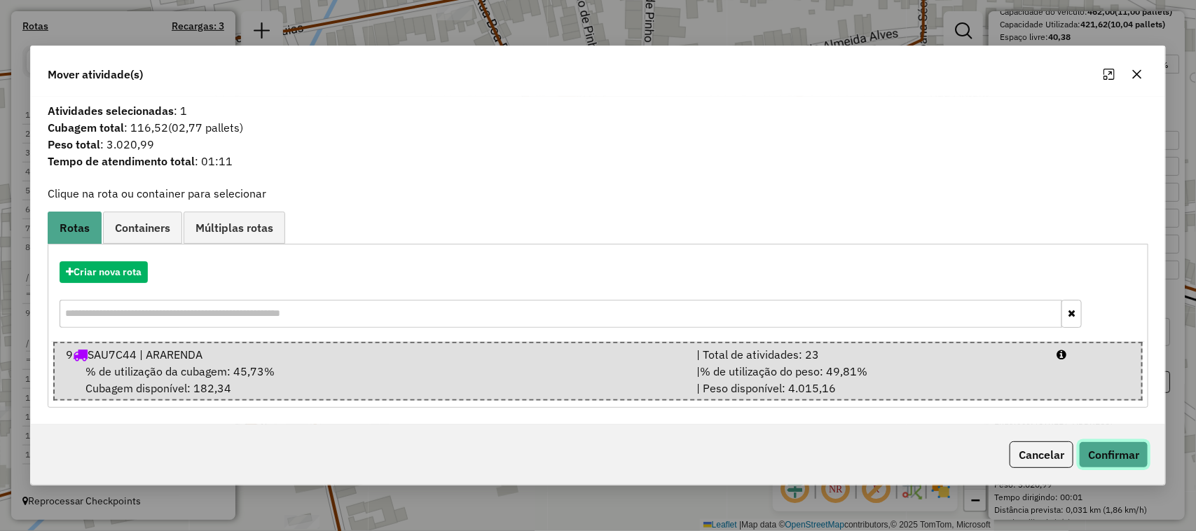
click at [1112, 452] on button "Confirmar" at bounding box center [1113, 454] width 69 height 27
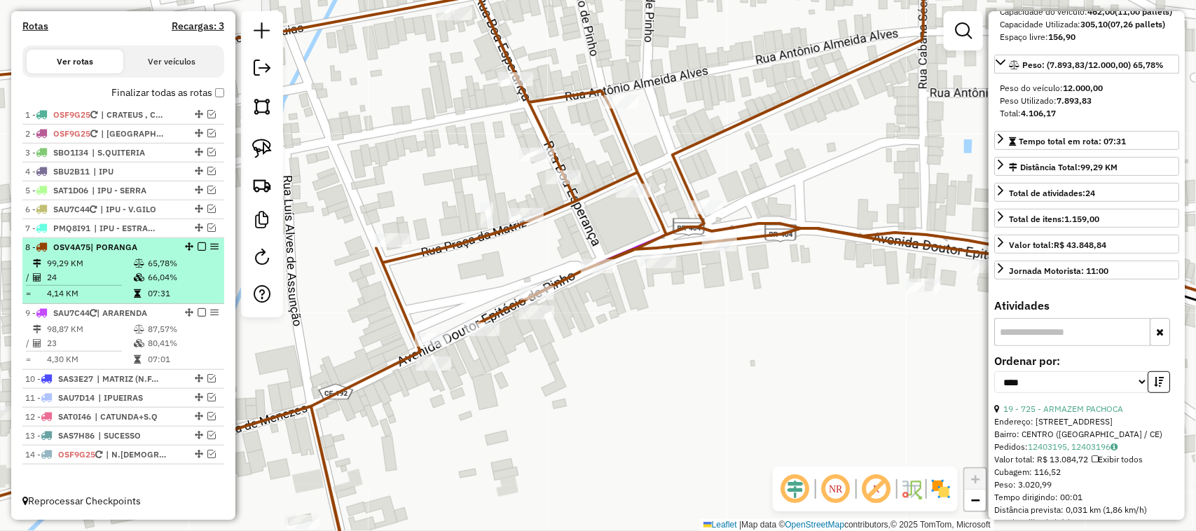
click at [89, 275] on td "24" at bounding box center [89, 277] width 87 height 14
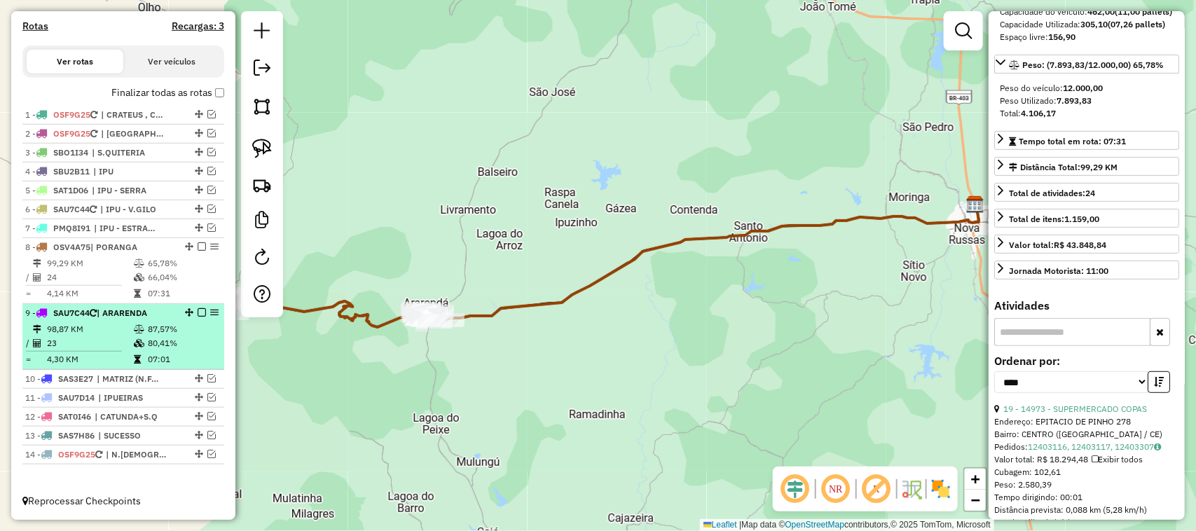
click at [88, 343] on td "23" at bounding box center [89, 343] width 87 height 14
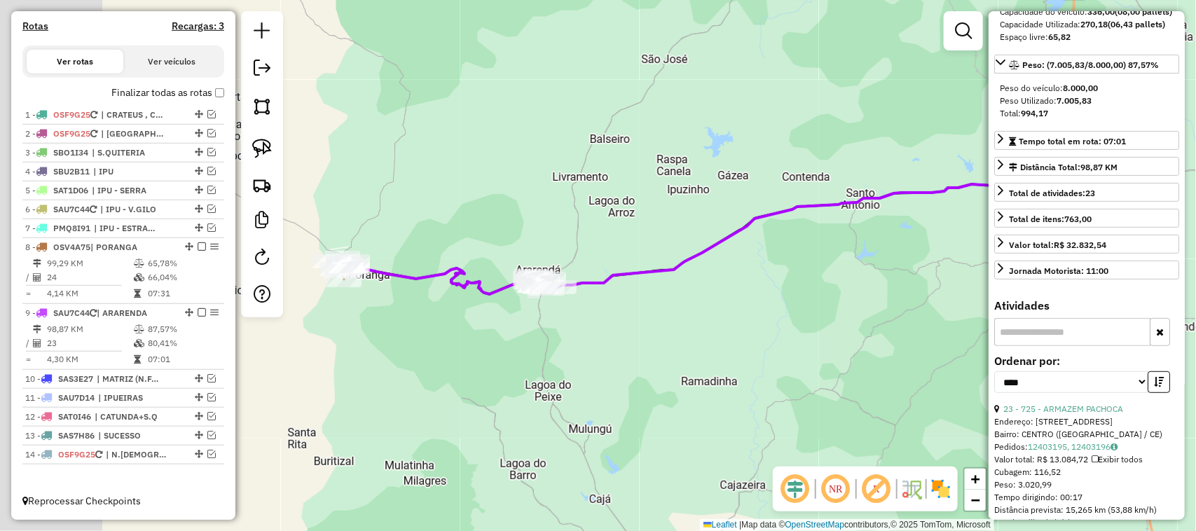
drag, startPoint x: 485, startPoint y: 361, endPoint x: 684, endPoint y: 302, distance: 208.1
click at [662, 310] on div "Janela de atendimento Grade de atendimento Capacidade Transportadoras Veículos …" at bounding box center [598, 265] width 1196 height 531
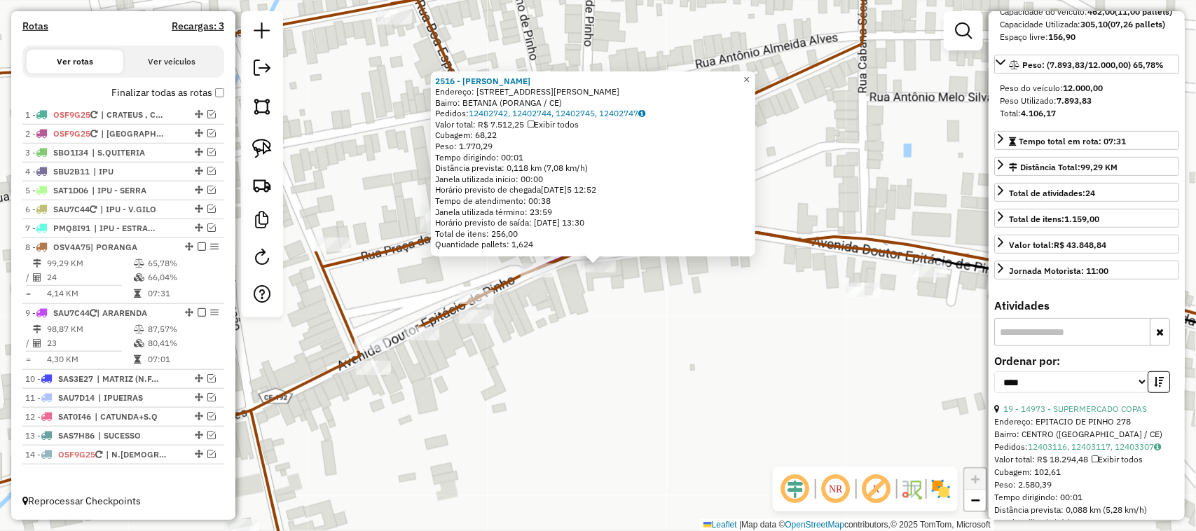
click at [749, 74] on span "×" at bounding box center [746, 80] width 6 height 12
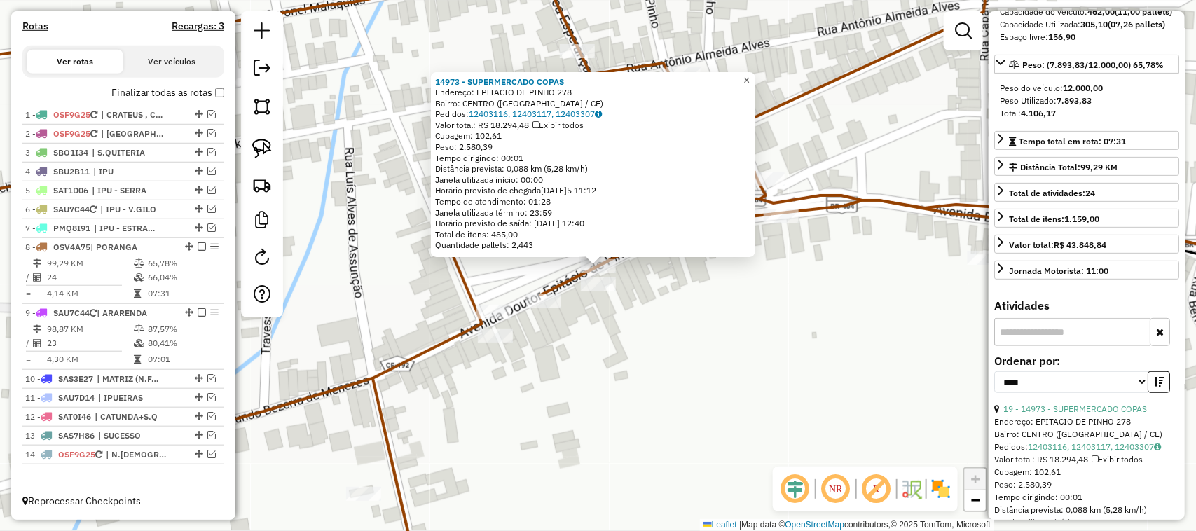
click at [749, 75] on span "×" at bounding box center [746, 80] width 6 height 12
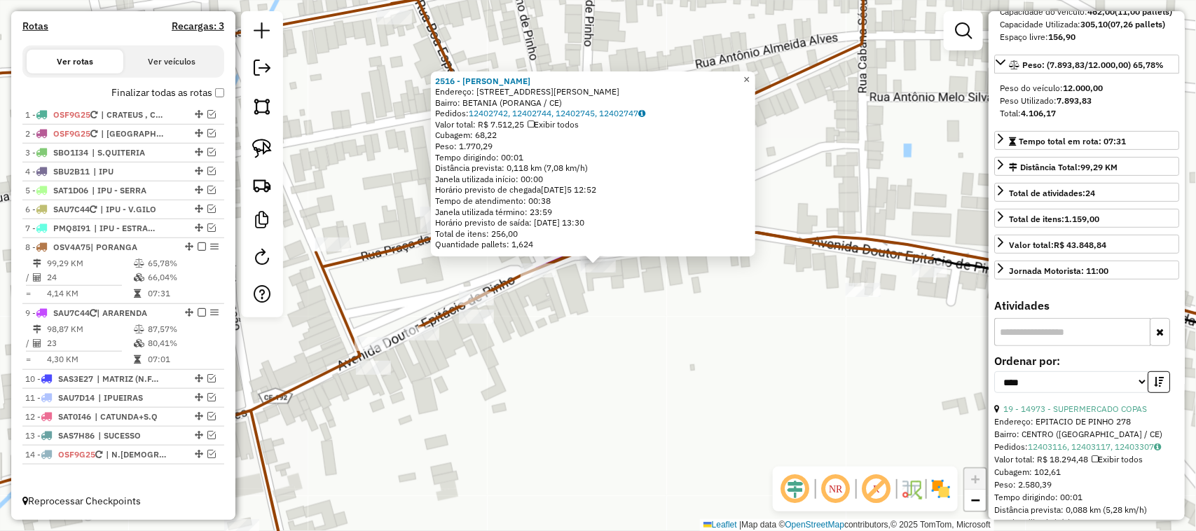
click at [749, 74] on span "×" at bounding box center [746, 80] width 6 height 12
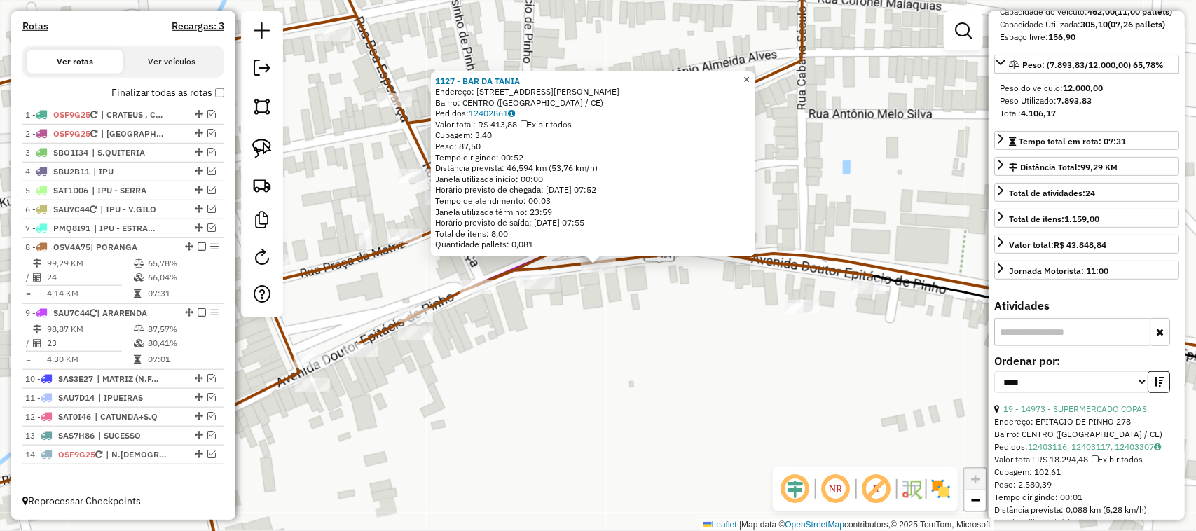
click at [749, 74] on span "×" at bounding box center [746, 80] width 6 height 12
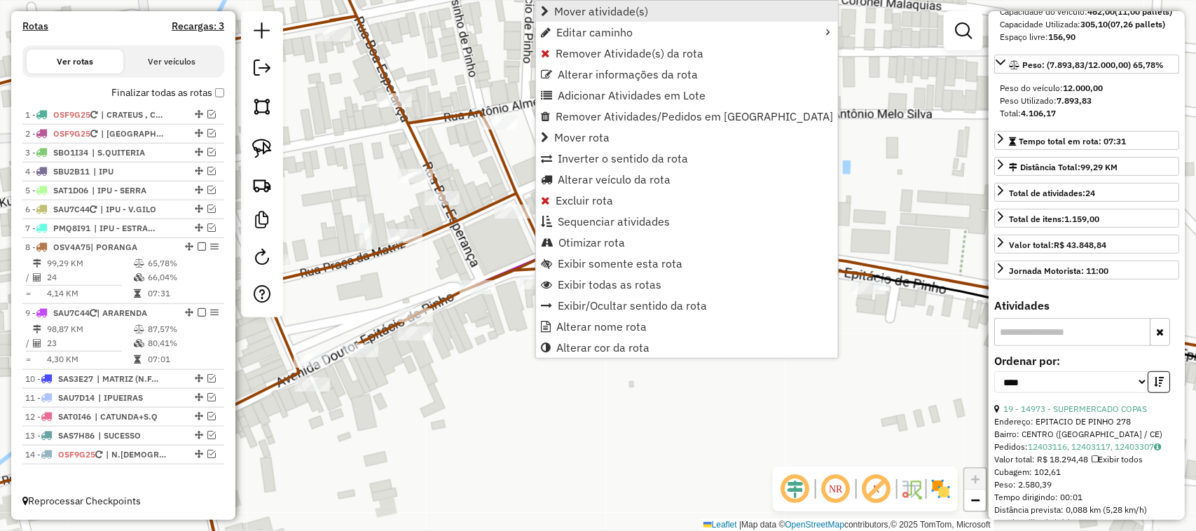
click at [580, 9] on span "Mover atividade(s)" at bounding box center [601, 11] width 94 height 11
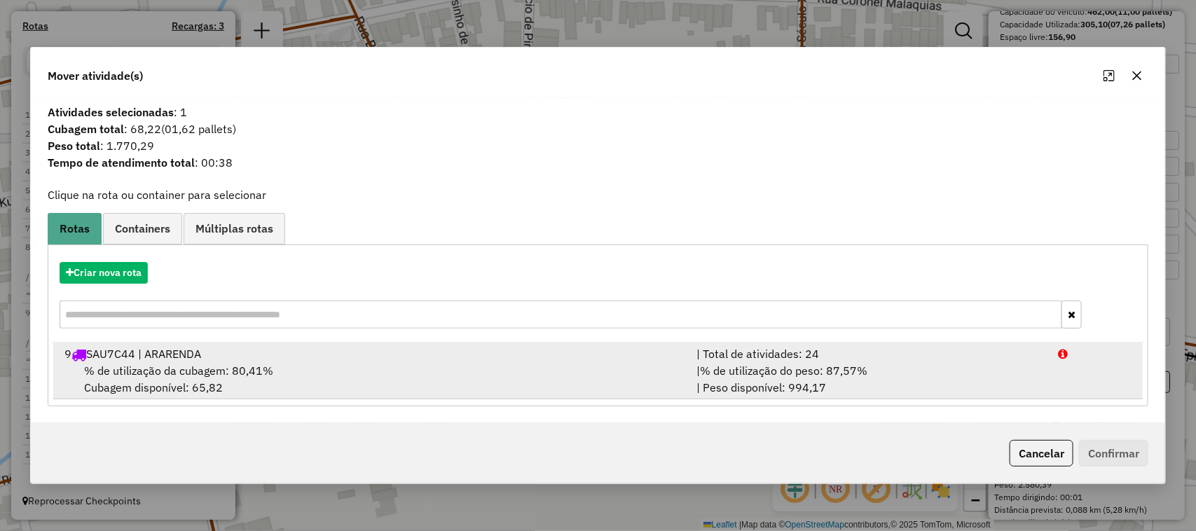
click at [155, 369] on span "% de utilização da cubagem: 80,41%" at bounding box center [178, 371] width 189 height 14
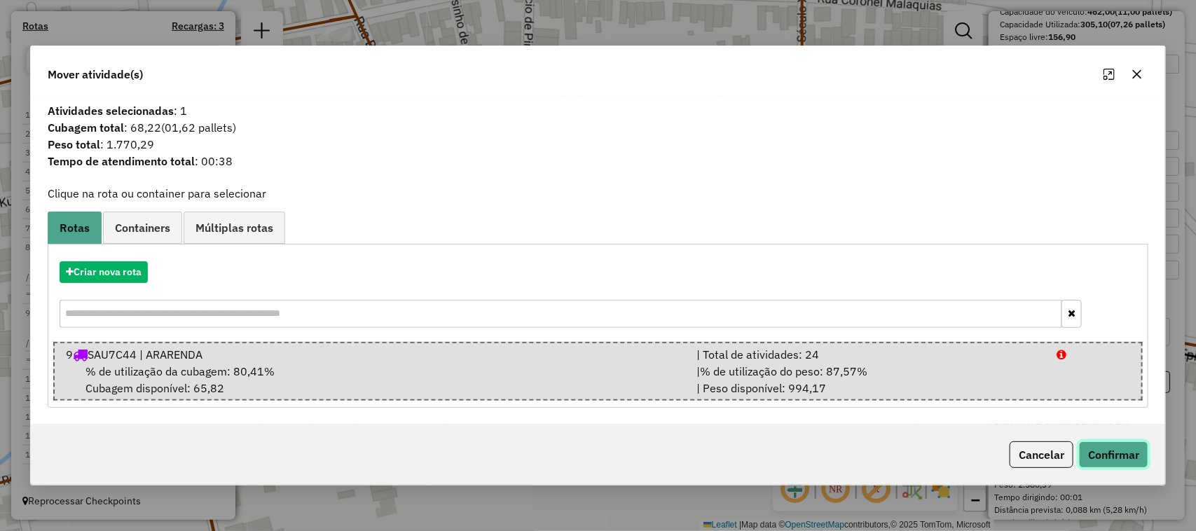
click at [1118, 454] on button "Confirmar" at bounding box center [1113, 454] width 69 height 27
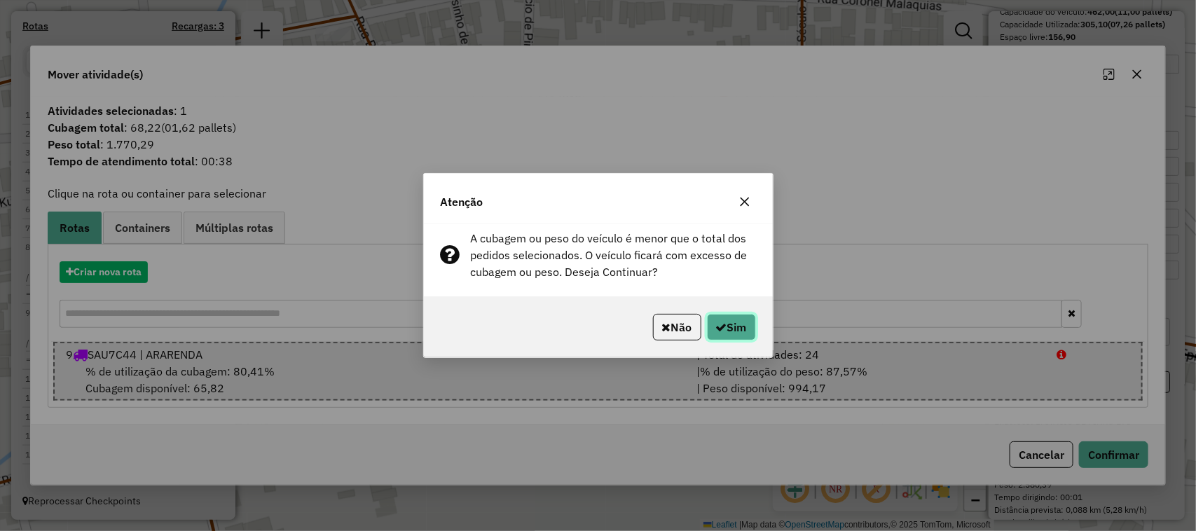
click at [728, 327] on button "Sim" at bounding box center [731, 327] width 49 height 27
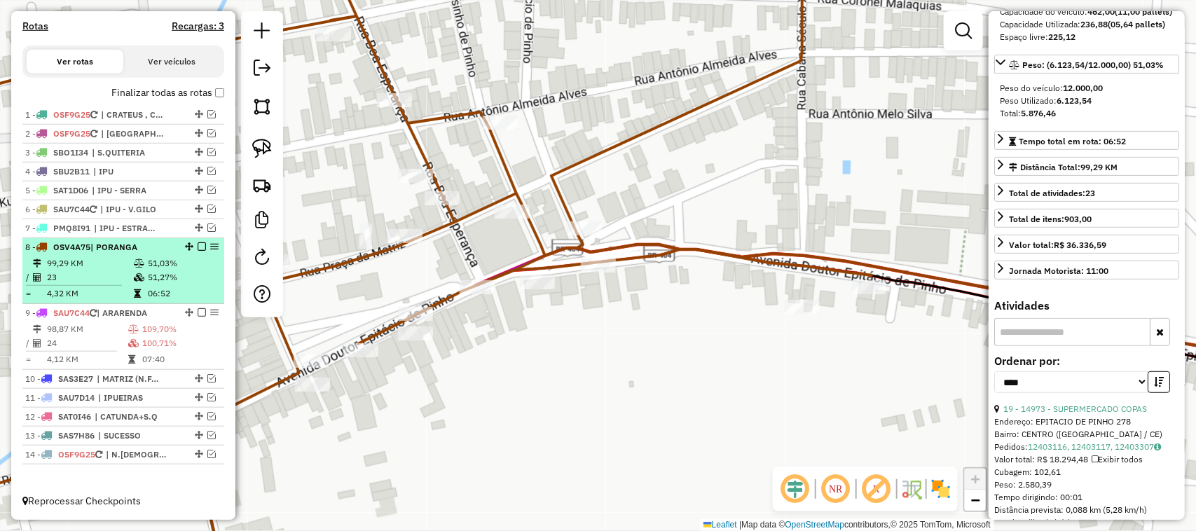
click at [92, 268] on td "99,29 KM" at bounding box center [89, 263] width 87 height 14
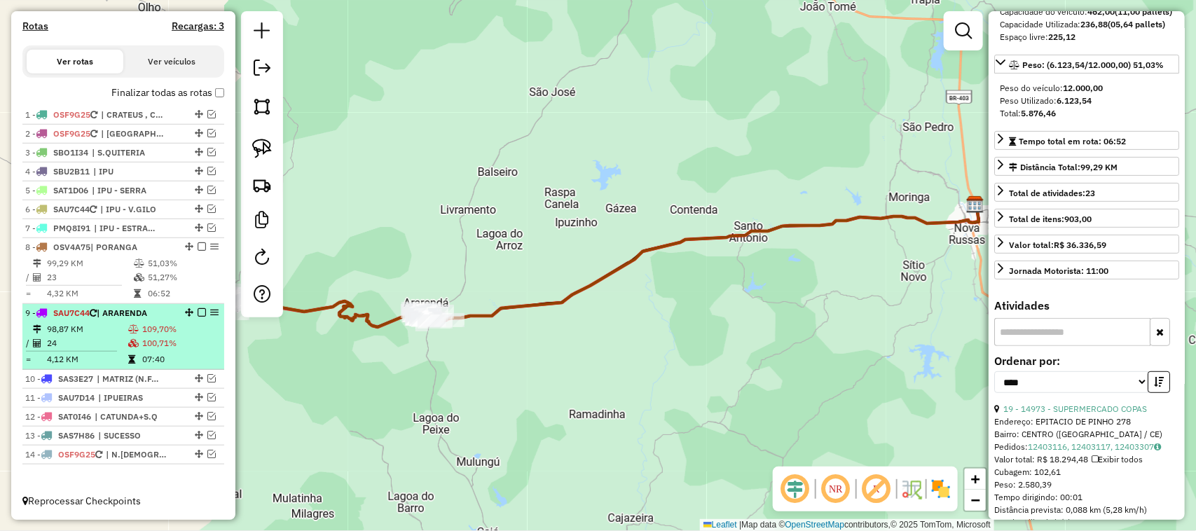
click at [91, 337] on td "24" at bounding box center [86, 343] width 81 height 14
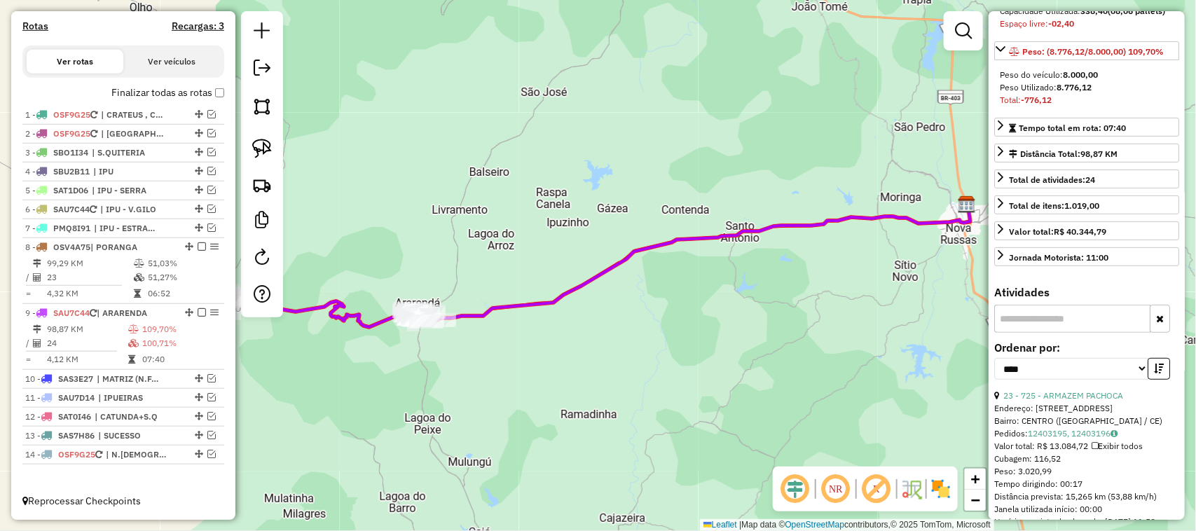
drag, startPoint x: 419, startPoint y: 247, endPoint x: 497, endPoint y: 219, distance: 83.3
click at [473, 233] on div "Janela de atendimento Grade de atendimento Capacidade Transportadoras Veículos …" at bounding box center [598, 265] width 1196 height 531
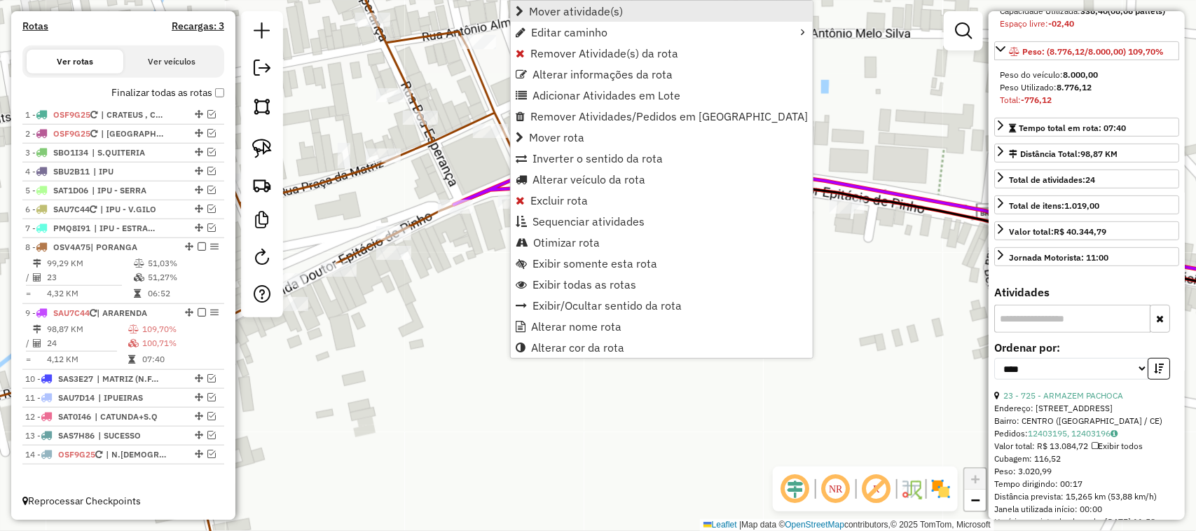
click at [558, 13] on span "Mover atividade(s)" at bounding box center [576, 11] width 94 height 11
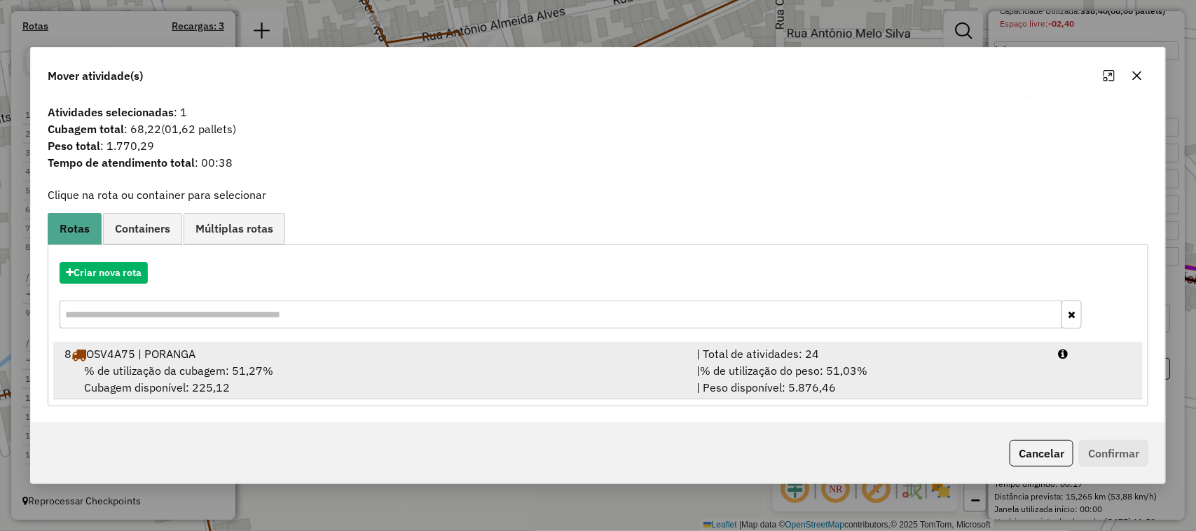
click at [162, 366] on span "% de utilização da cubagem: 51,27%" at bounding box center [178, 371] width 189 height 14
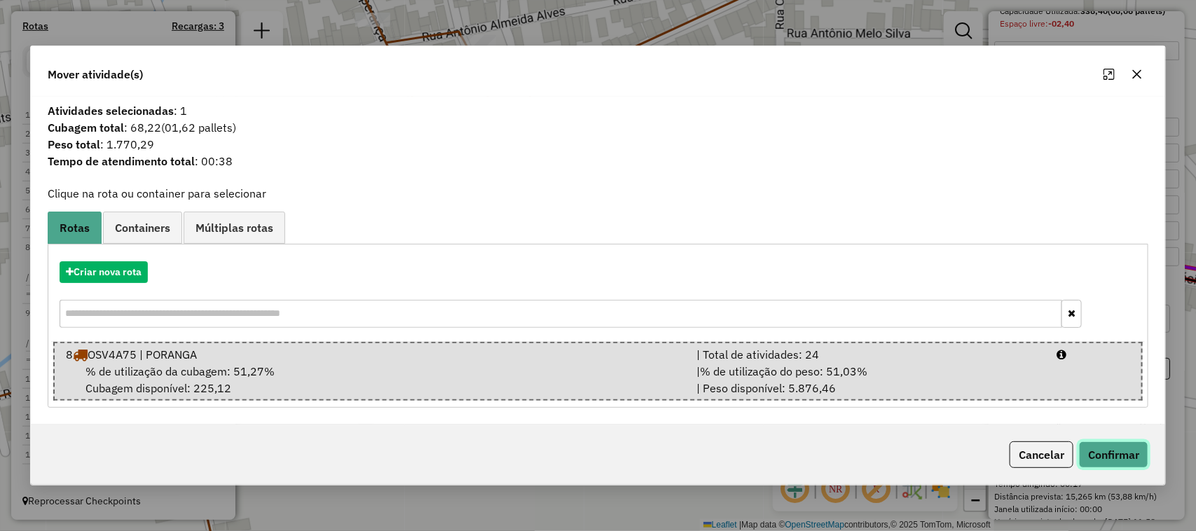
click at [1112, 448] on button "Confirmar" at bounding box center [1113, 454] width 69 height 27
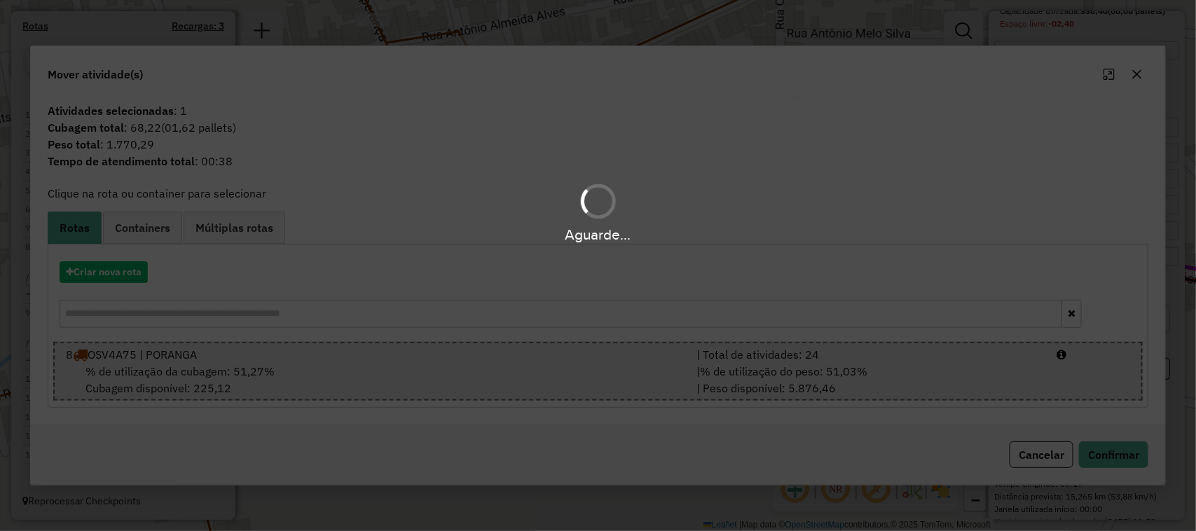
scroll to position [162, 0]
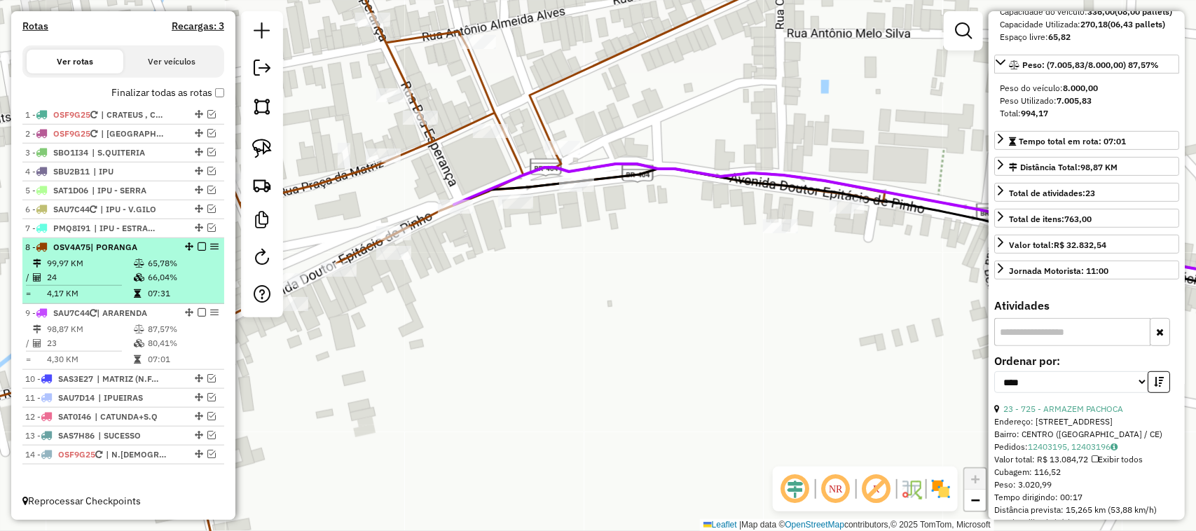
click at [91, 275] on td "24" at bounding box center [89, 277] width 87 height 14
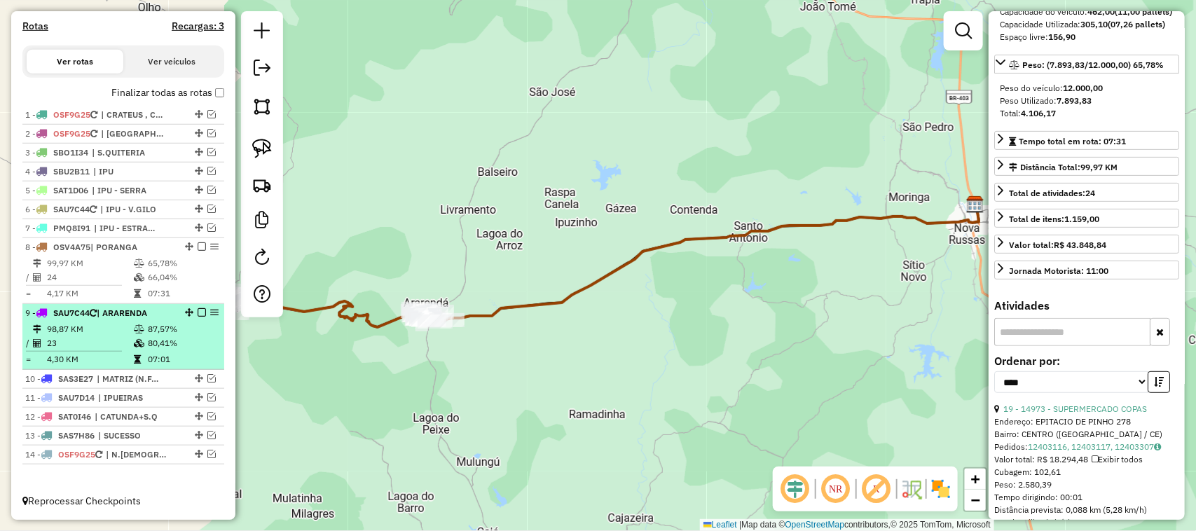
click at [98, 345] on td "23" at bounding box center [89, 343] width 87 height 14
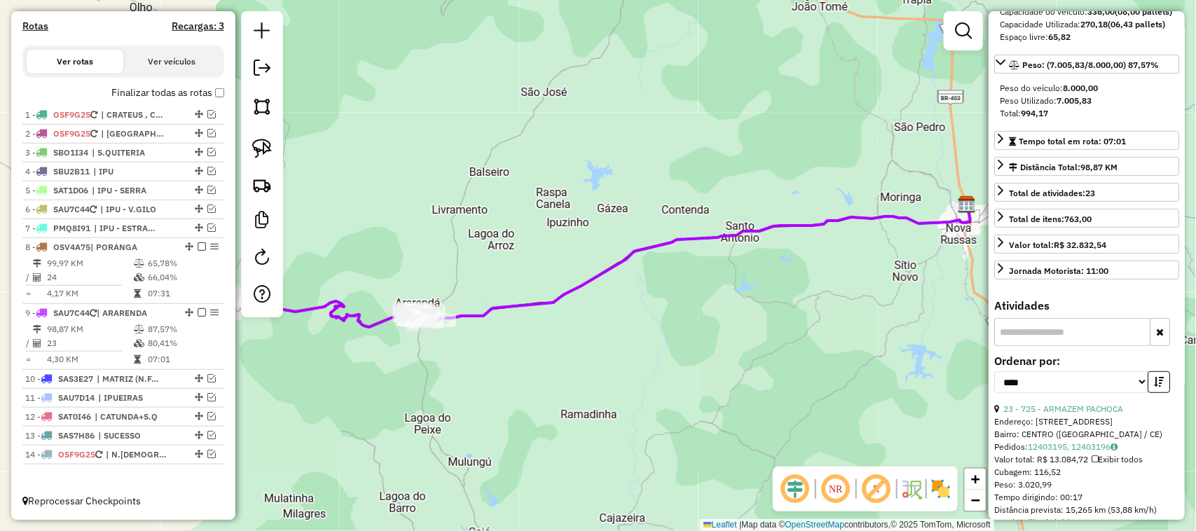
drag, startPoint x: 490, startPoint y: 292, endPoint x: 616, endPoint y: 261, distance: 129.8
click at [610, 266] on div "Janela de atendimento Grade de atendimento Capacidade Transportadoras Veículos …" at bounding box center [598, 265] width 1196 height 531
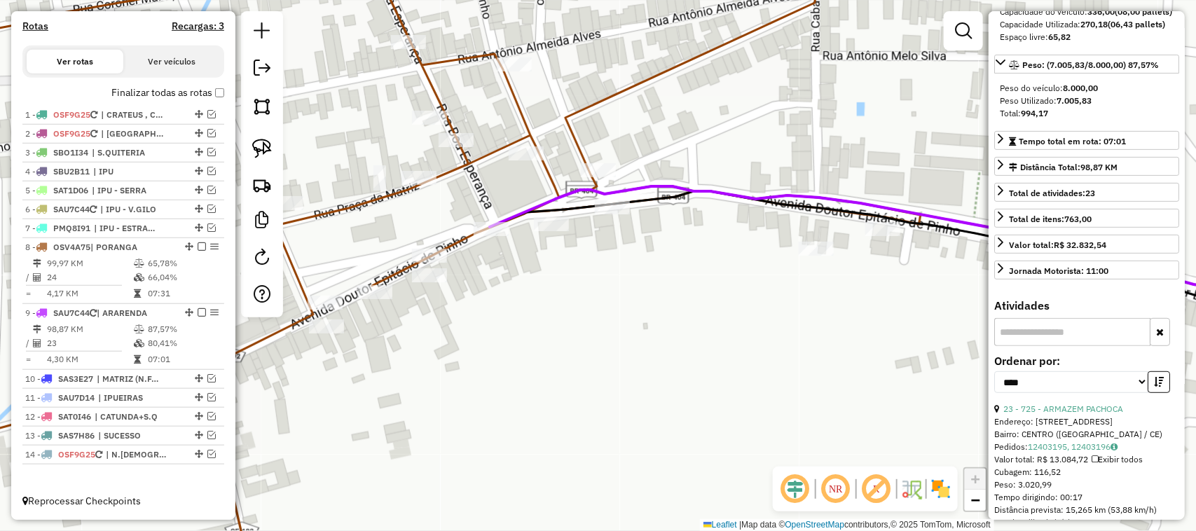
drag, startPoint x: 695, startPoint y: 366, endPoint x: 680, endPoint y: 368, distance: 14.9
click at [684, 368] on div "Janela de atendimento Grade de atendimento Capacidade Transportadoras Veículos …" at bounding box center [598, 265] width 1196 height 531
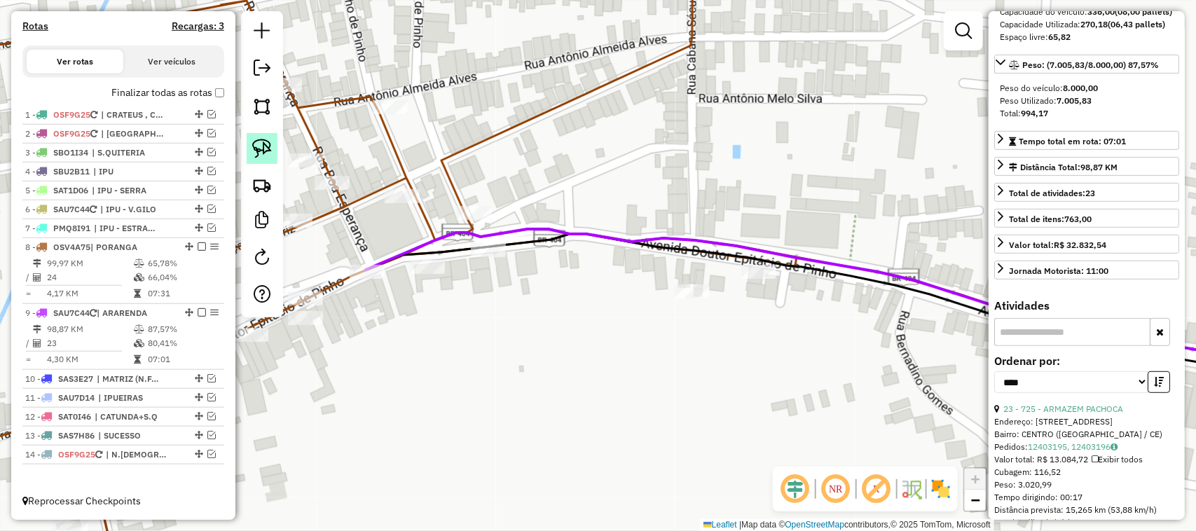
click at [263, 146] on img at bounding box center [262, 149] width 20 height 20
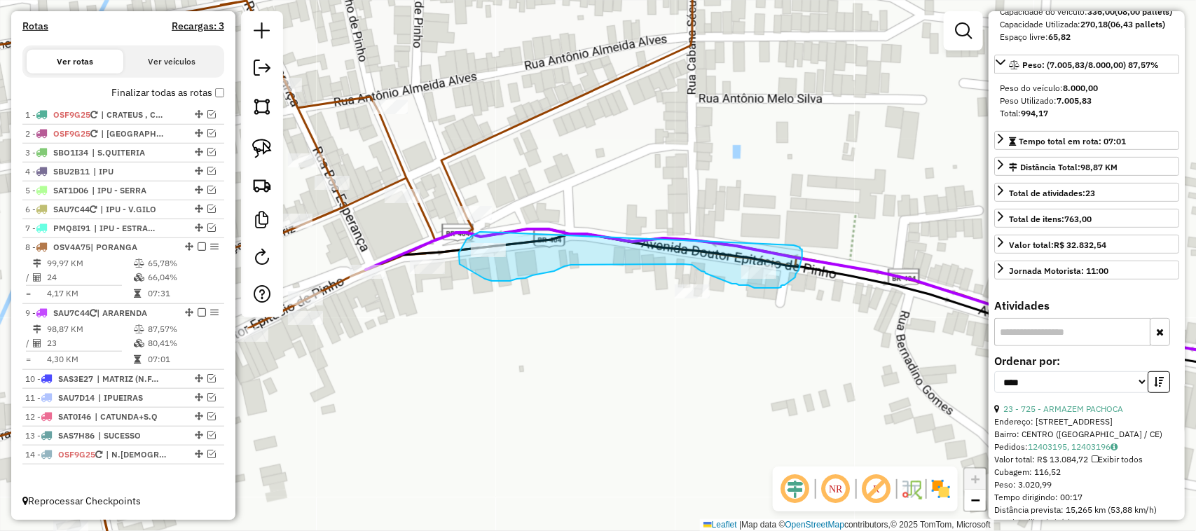
drag, startPoint x: 502, startPoint y: 233, endPoint x: 785, endPoint y: 242, distance: 283.1
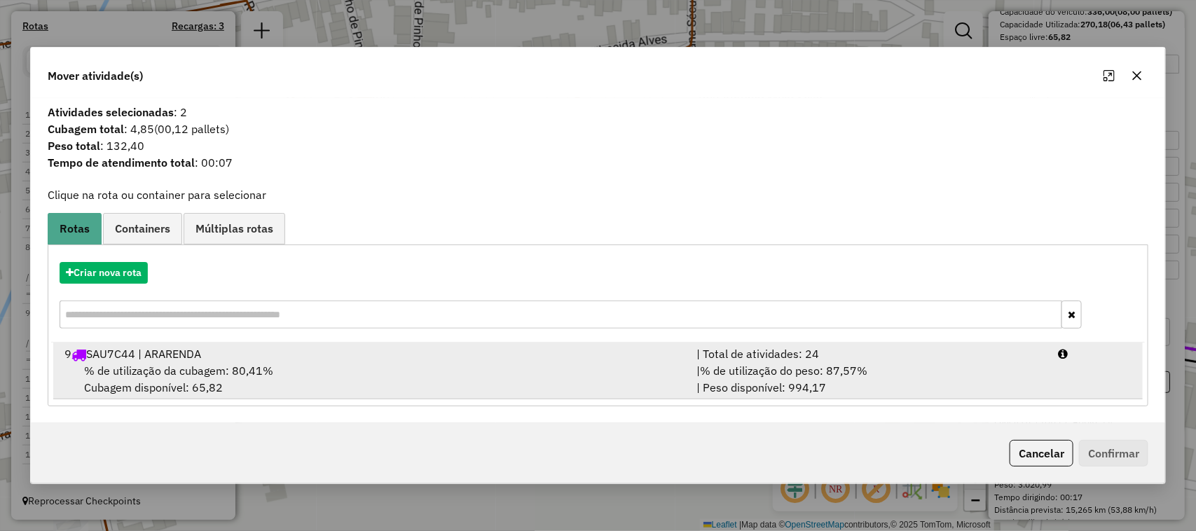
click at [174, 366] on span "% de utilização da cubagem: 80,41%" at bounding box center [178, 371] width 189 height 14
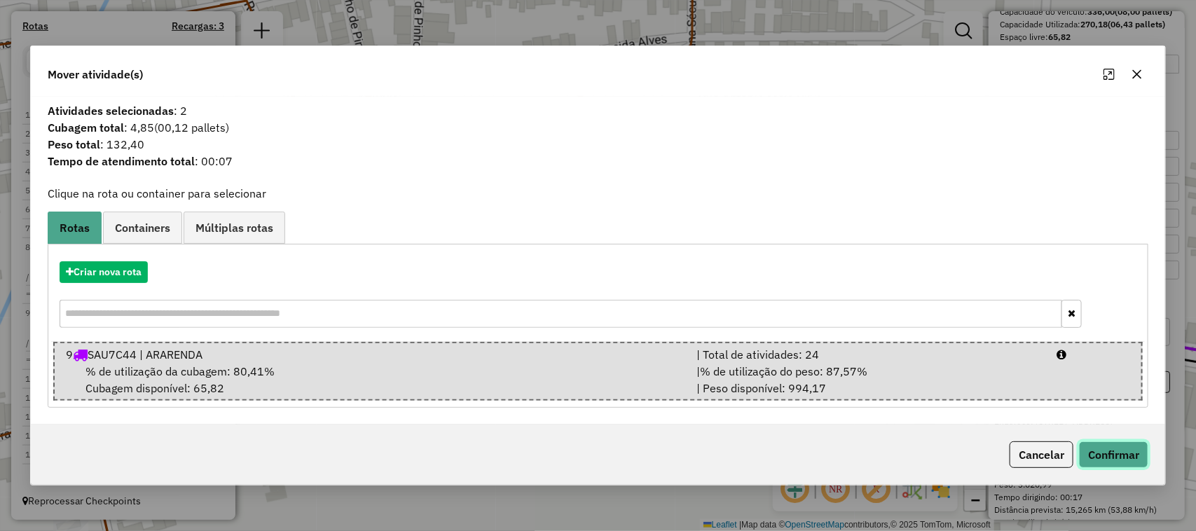
click at [1122, 457] on button "Confirmar" at bounding box center [1113, 454] width 69 height 27
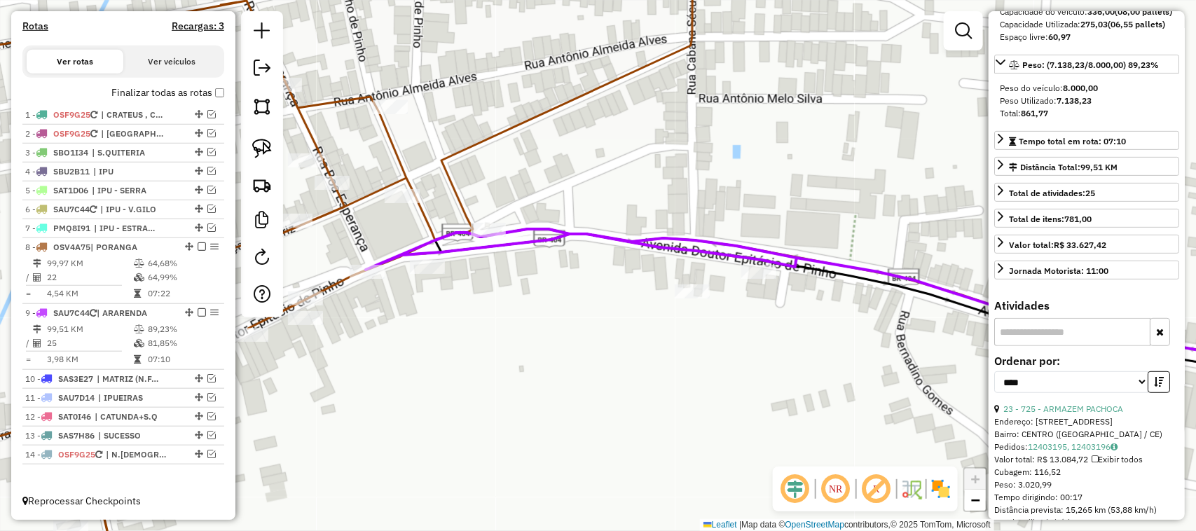
drag, startPoint x: 394, startPoint y: 324, endPoint x: 552, endPoint y: 326, distance: 158.3
click at [534, 326] on div "Janela de atendimento Grade de atendimento Capacidade Transportadoras Veículos …" at bounding box center [598, 265] width 1196 height 531
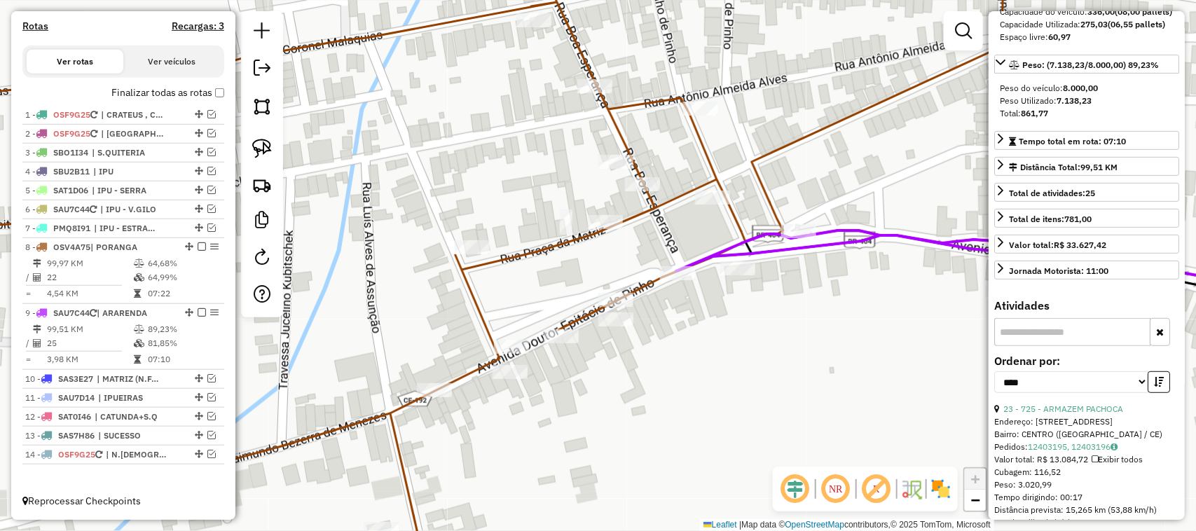
drag, startPoint x: 552, startPoint y: 293, endPoint x: 560, endPoint y: 247, distance: 47.0
click at [562, 252] on div "Janela de atendimento Grade de atendimento Capacidade Transportadoras Veículos …" at bounding box center [598, 265] width 1196 height 531
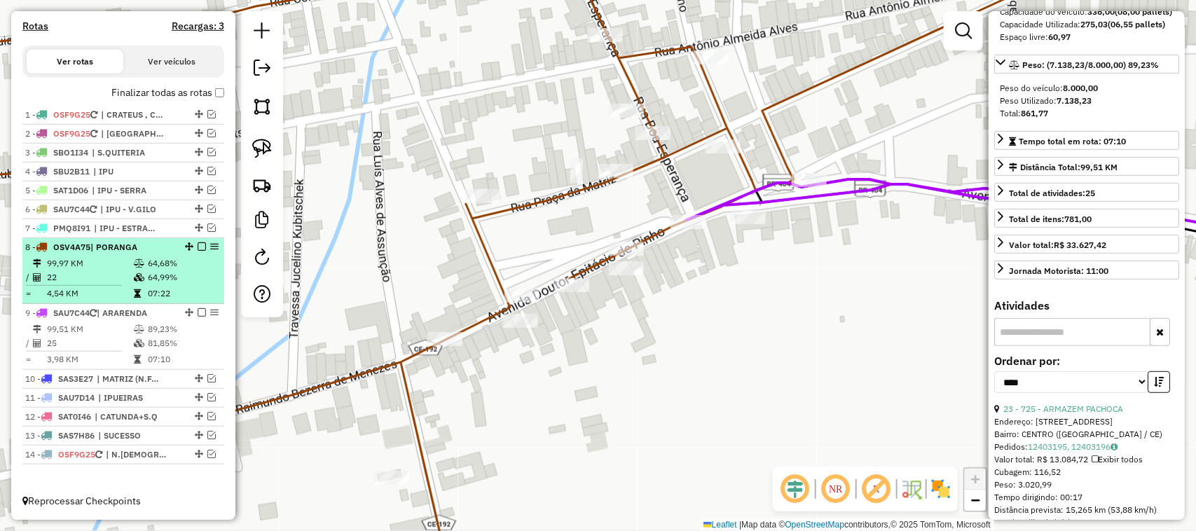
click at [102, 270] on td "22" at bounding box center [89, 277] width 87 height 14
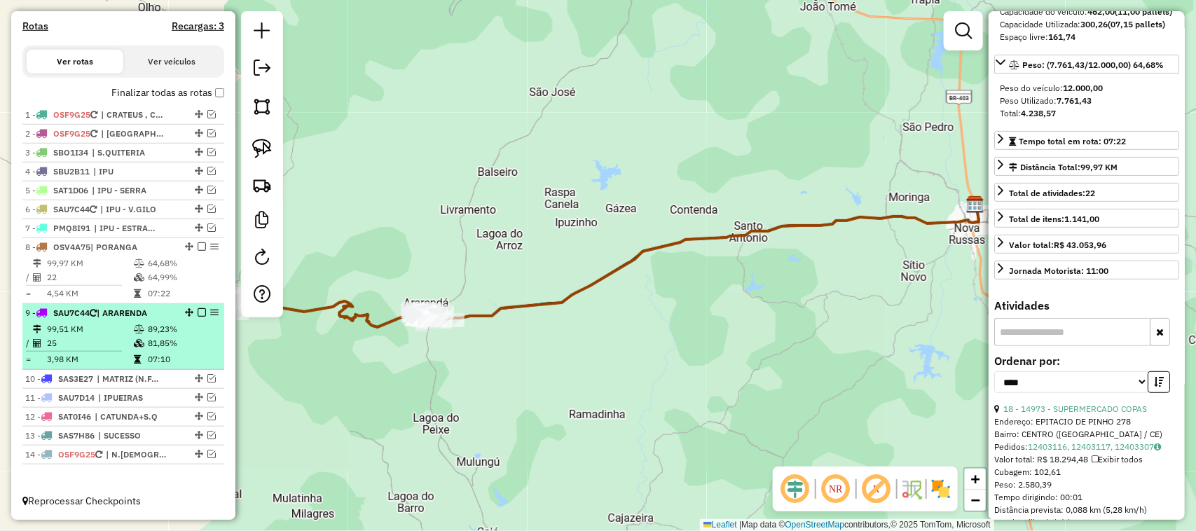
click at [96, 338] on td "25" at bounding box center [89, 343] width 87 height 14
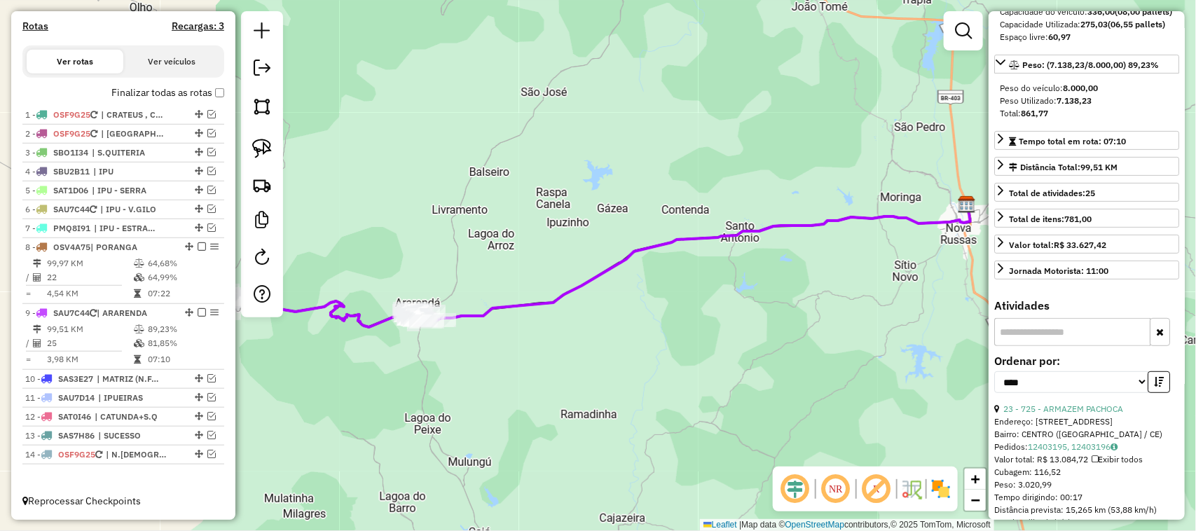
drag, startPoint x: 342, startPoint y: 261, endPoint x: 470, endPoint y: 243, distance: 129.4
click at [459, 249] on div "Janela de atendimento Grade de atendimento Capacidade Transportadoras Veículos …" at bounding box center [598, 265] width 1196 height 531
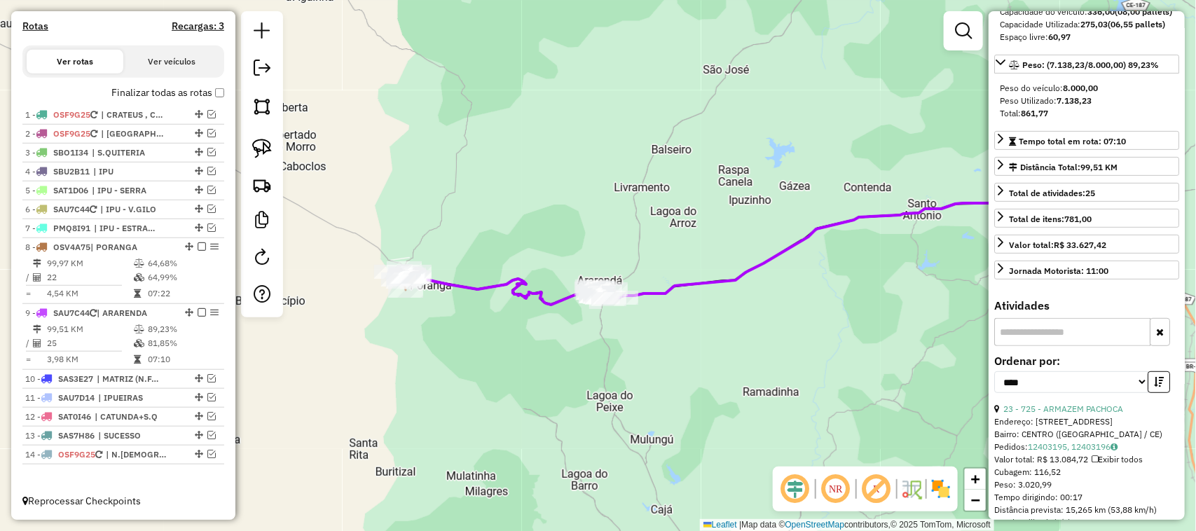
drag, startPoint x: 393, startPoint y: 326, endPoint x: 485, endPoint y: 329, distance: 91.8
click at [484, 337] on div "Janela de atendimento Grade de atendimento Capacidade Transportadoras Veículos …" at bounding box center [598, 265] width 1196 height 531
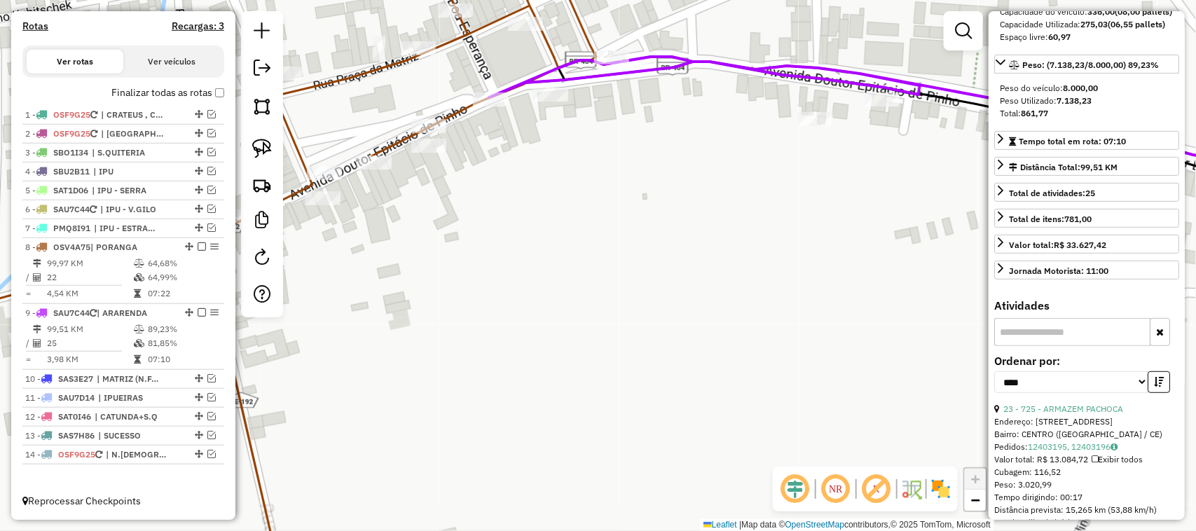
drag, startPoint x: 517, startPoint y: 205, endPoint x: 572, endPoint y: 184, distance: 59.2
click at [601, 235] on div "Janela de atendimento Grade de atendimento Capacidade Transportadoras Veículos …" at bounding box center [598, 265] width 1196 height 531
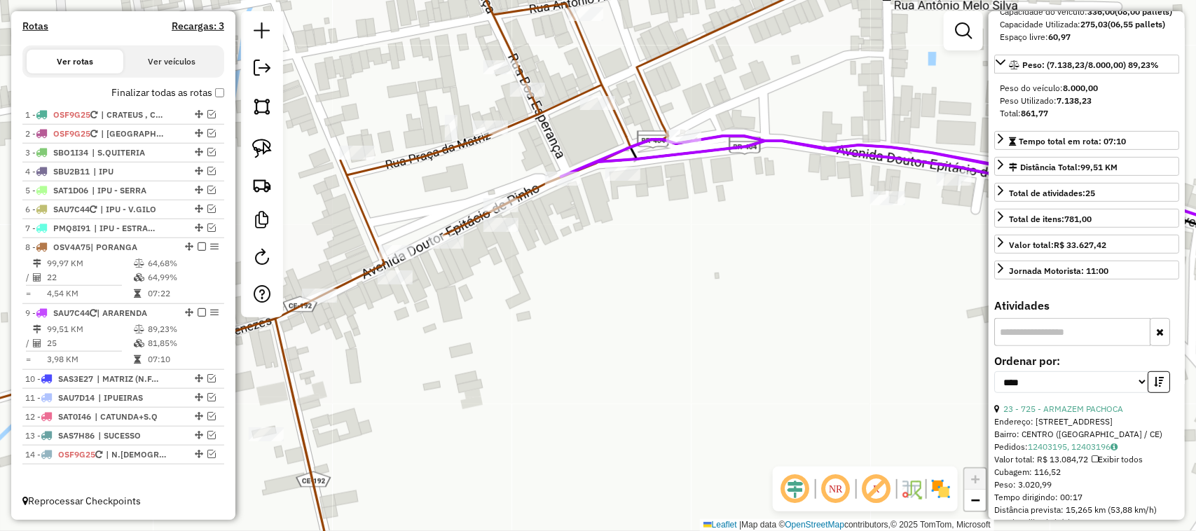
drag, startPoint x: 670, startPoint y: 279, endPoint x: 485, endPoint y: 319, distance: 189.8
click at [554, 322] on div "Janela de atendimento Grade de atendimento Capacidade Transportadoras Veículos …" at bounding box center [598, 265] width 1196 height 531
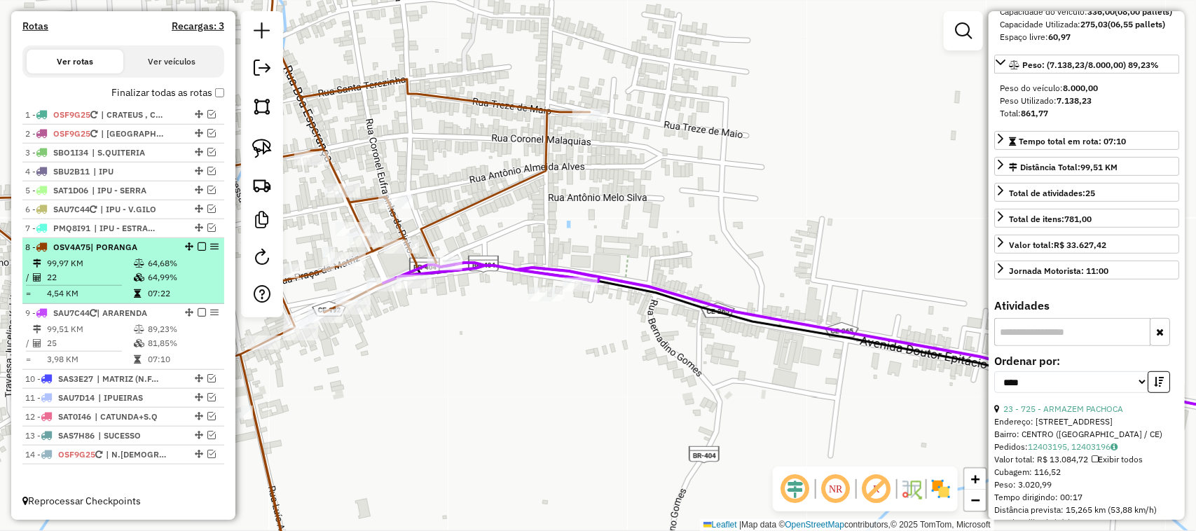
click at [93, 268] on td "99,97 KM" at bounding box center [89, 263] width 87 height 14
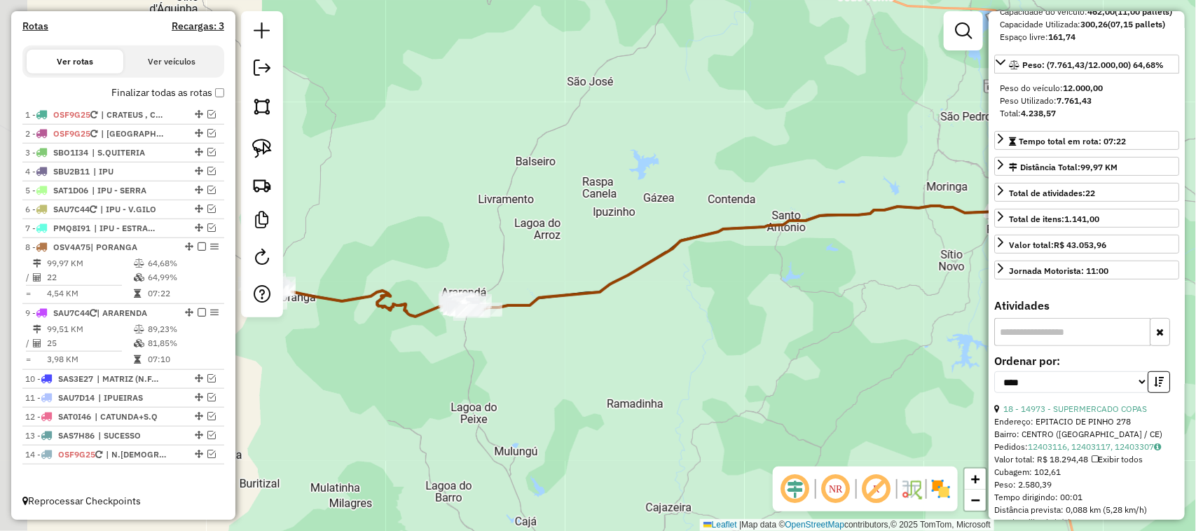
drag, startPoint x: 334, startPoint y: 382, endPoint x: 415, endPoint y: 361, distance: 83.4
click at [401, 365] on div "Janela de atendimento Grade de atendimento Capacidade Transportadoras Veículos …" at bounding box center [598, 265] width 1196 height 531
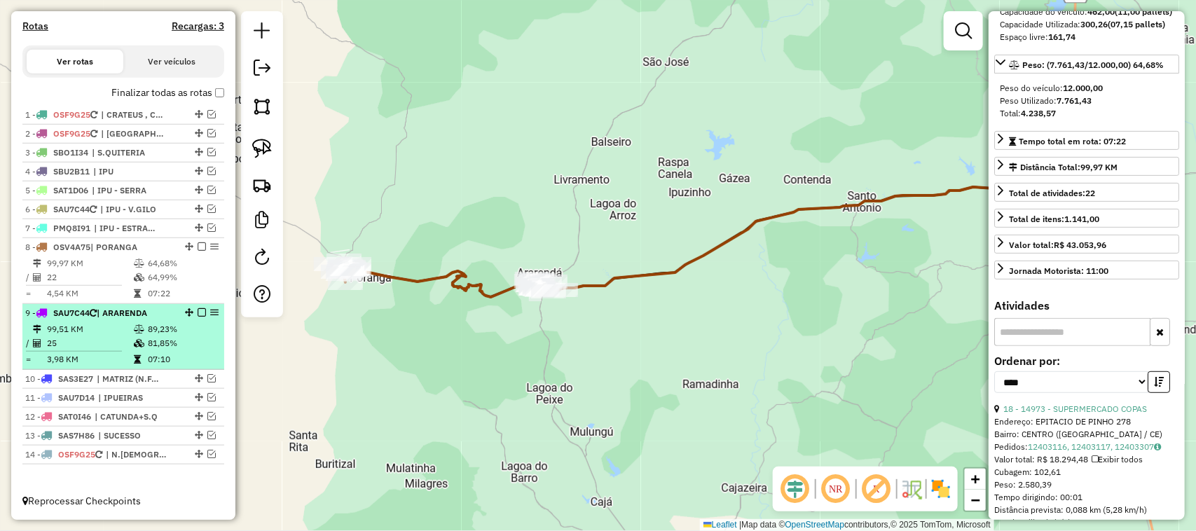
click at [89, 333] on td "99,51 KM" at bounding box center [89, 329] width 87 height 14
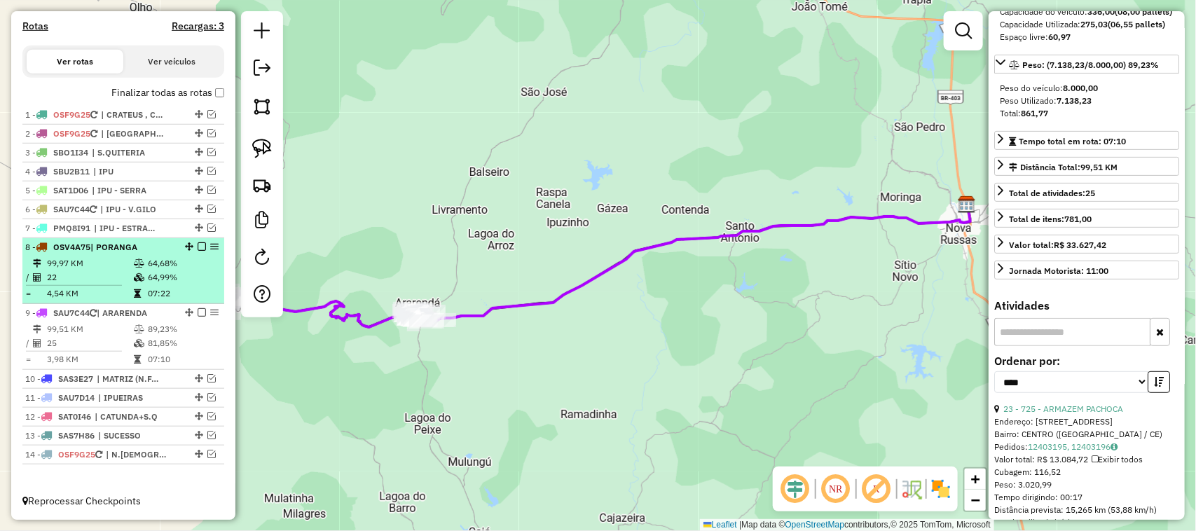
click at [93, 272] on td "22" at bounding box center [89, 277] width 87 height 14
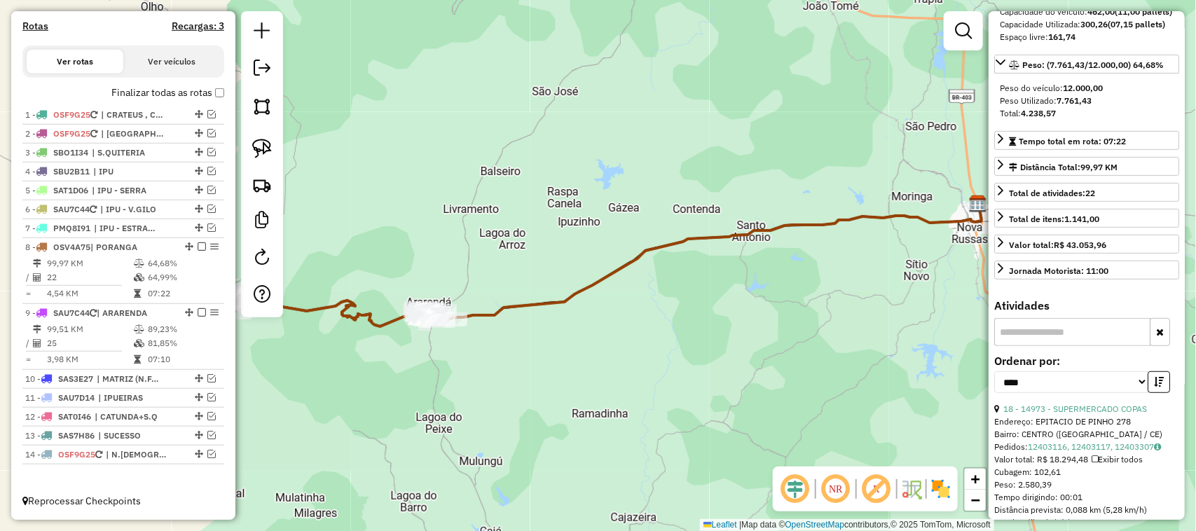
drag, startPoint x: 330, startPoint y: 282, endPoint x: 464, endPoint y: 260, distance: 136.2
click at [426, 270] on div "Janela de atendimento Grade de atendimento Capacidade Transportadoras Veículos …" at bounding box center [598, 265] width 1196 height 531
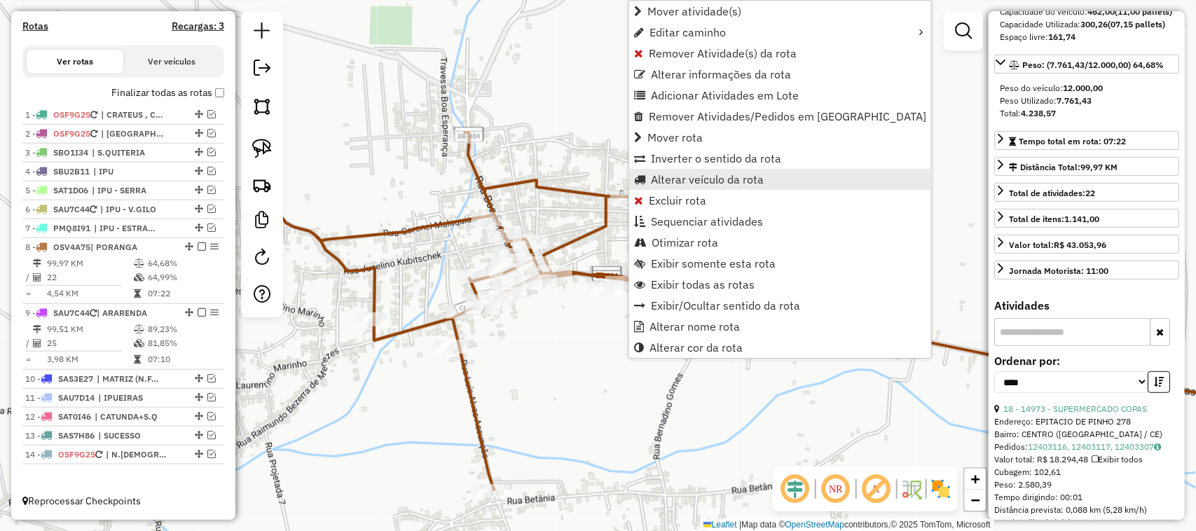
click at [702, 174] on span "Alterar veículo da rota" at bounding box center [707, 179] width 113 height 11
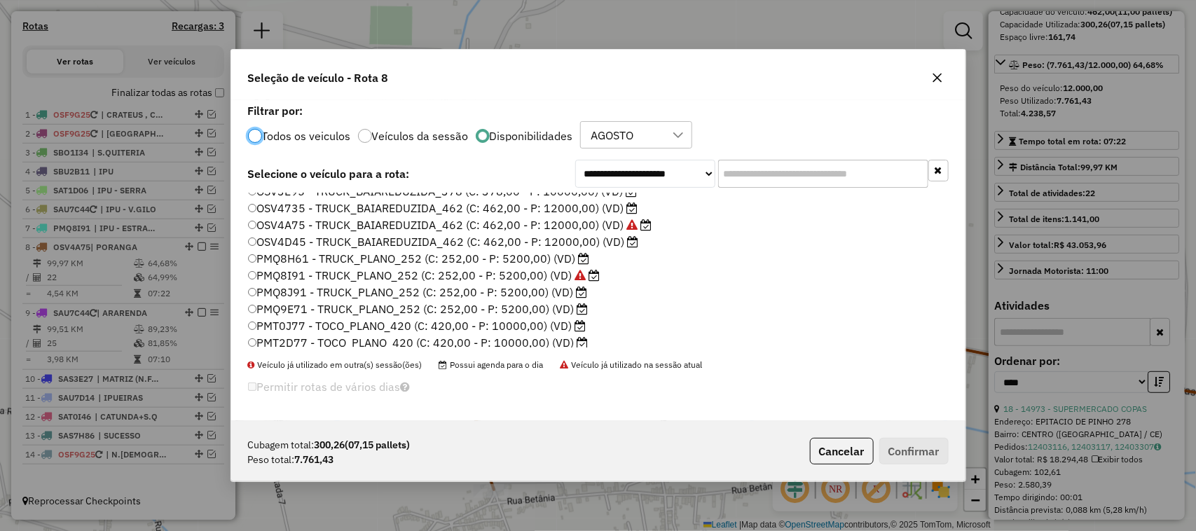
scroll to position [88, 0]
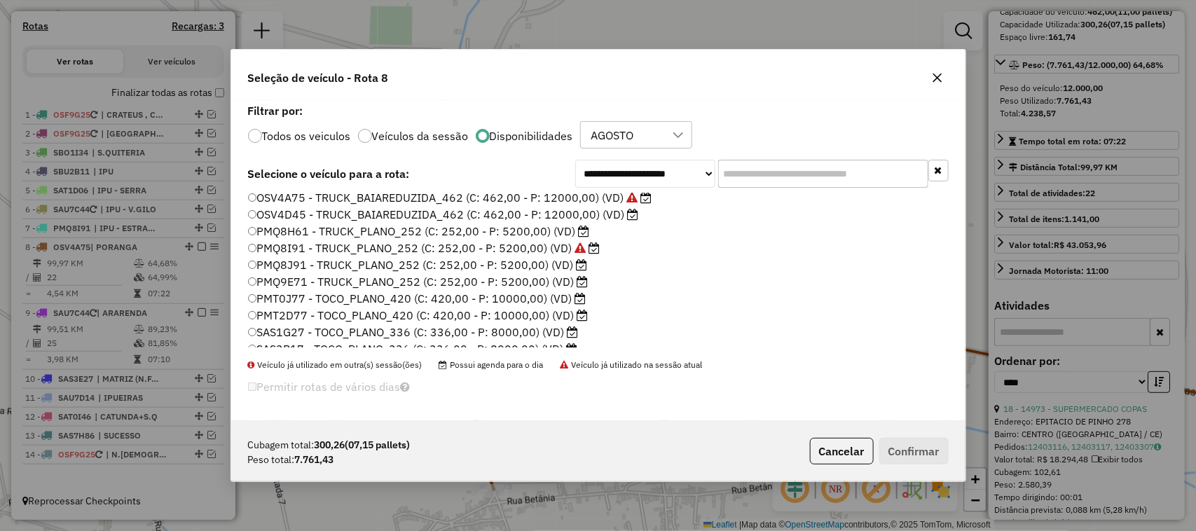
click at [198, 246] on div "**********" at bounding box center [598, 265] width 1196 height 531
click at [838, 452] on button "Cancelar" at bounding box center [842, 451] width 64 height 27
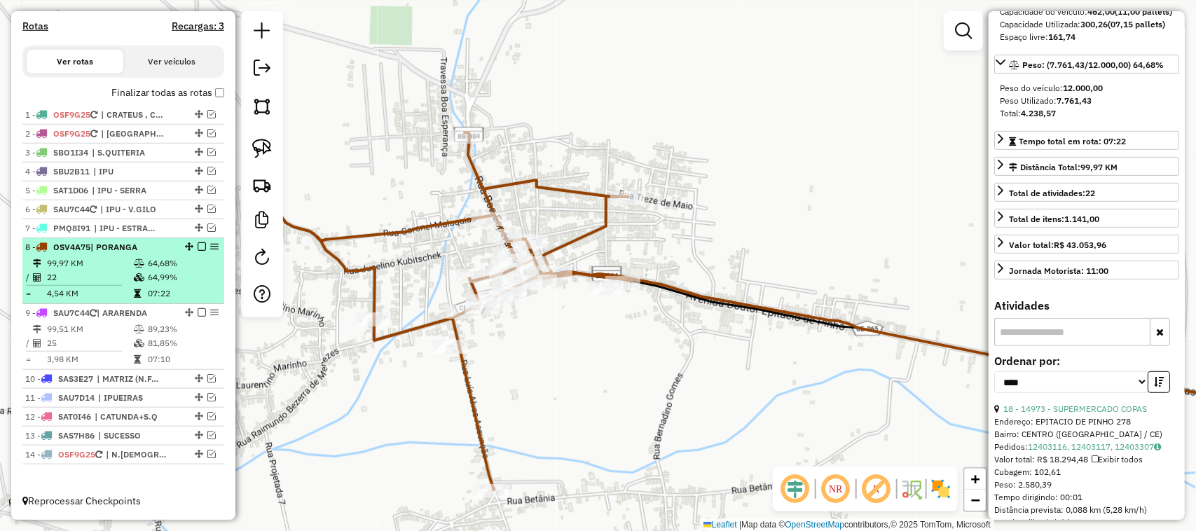
click at [198, 247] on em at bounding box center [202, 246] width 8 height 8
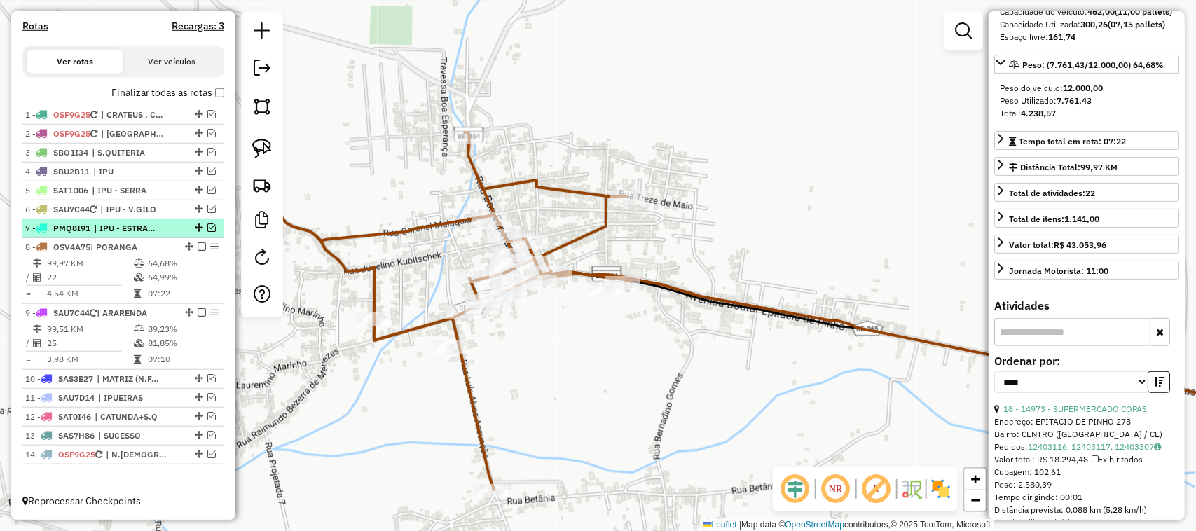
scroll to position [385, 0]
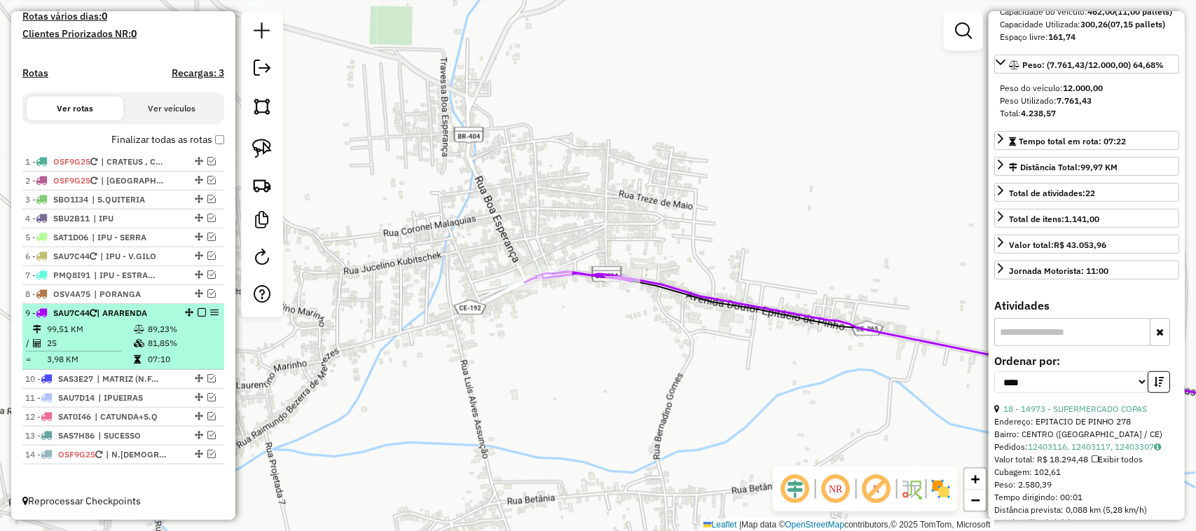
click at [198, 307] on div "9 - SAU7C44 | ARARENDA" at bounding box center [123, 313] width 196 height 13
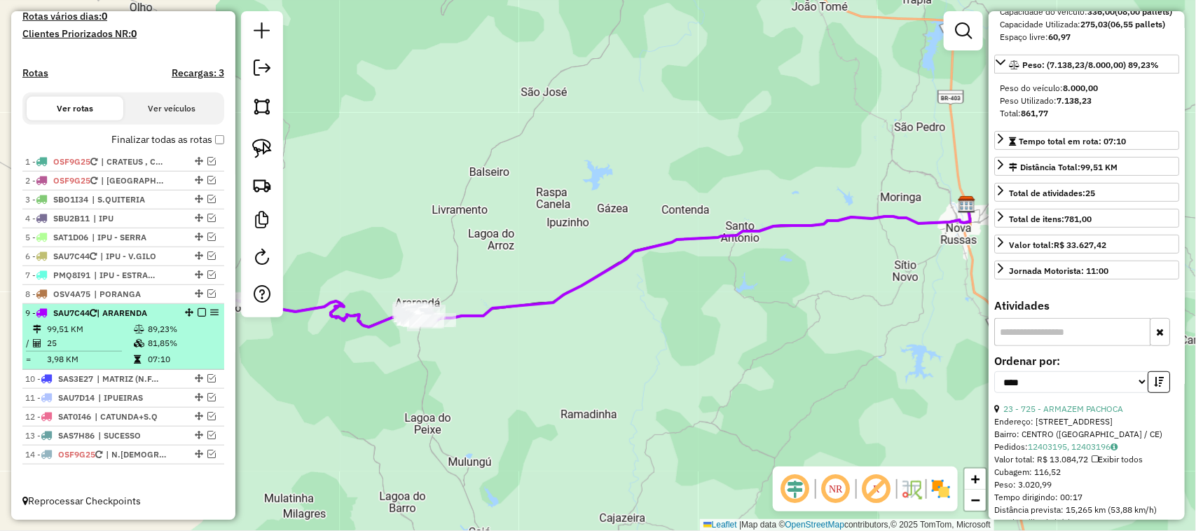
click at [198, 309] on em at bounding box center [202, 312] width 8 height 8
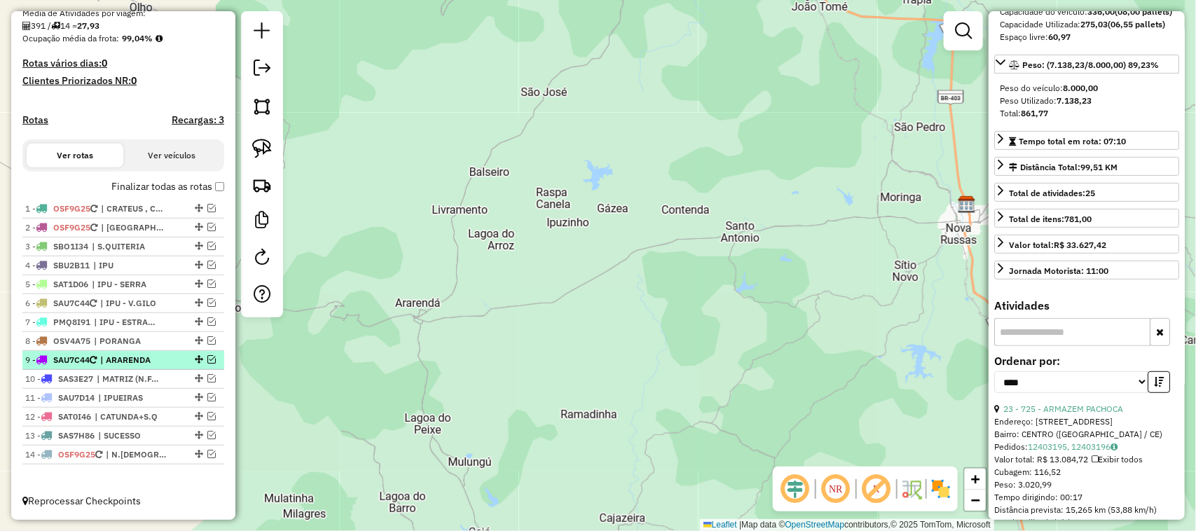
scroll to position [338, 0]
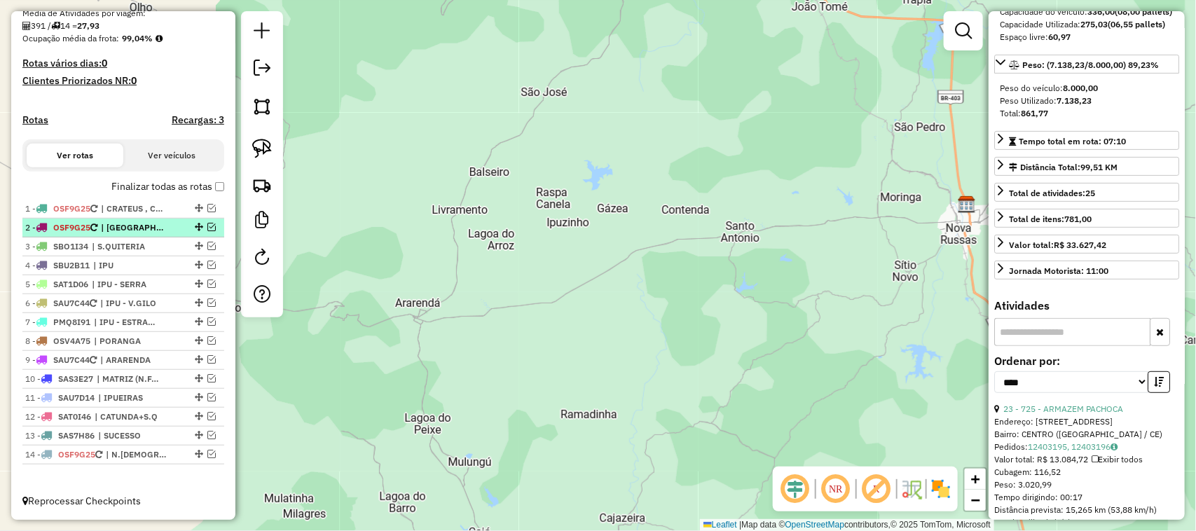
click at [207, 226] on em at bounding box center [211, 227] width 8 height 8
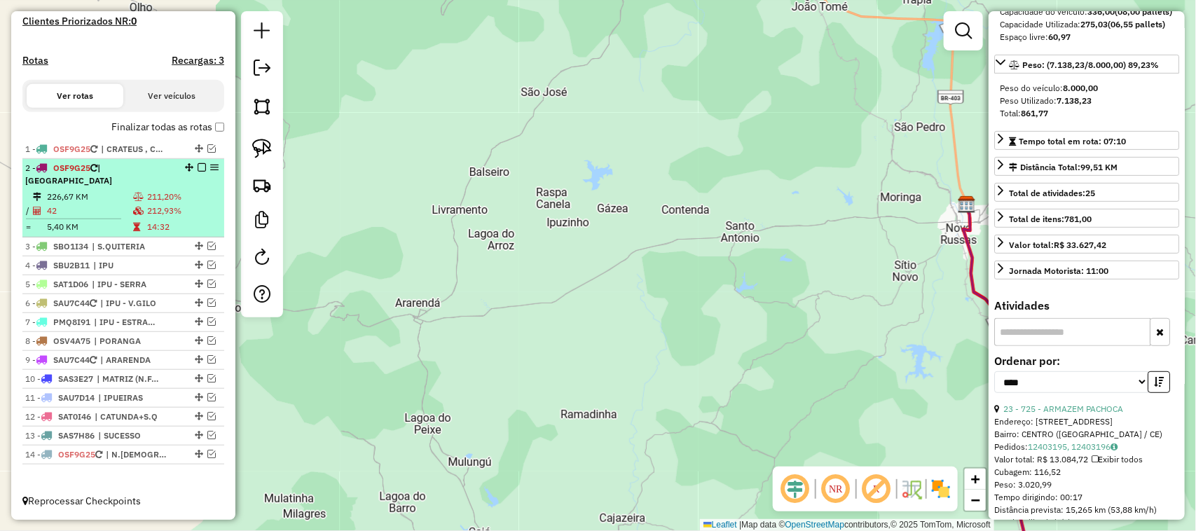
click at [107, 198] on td "226,67 KM" at bounding box center [89, 197] width 86 height 14
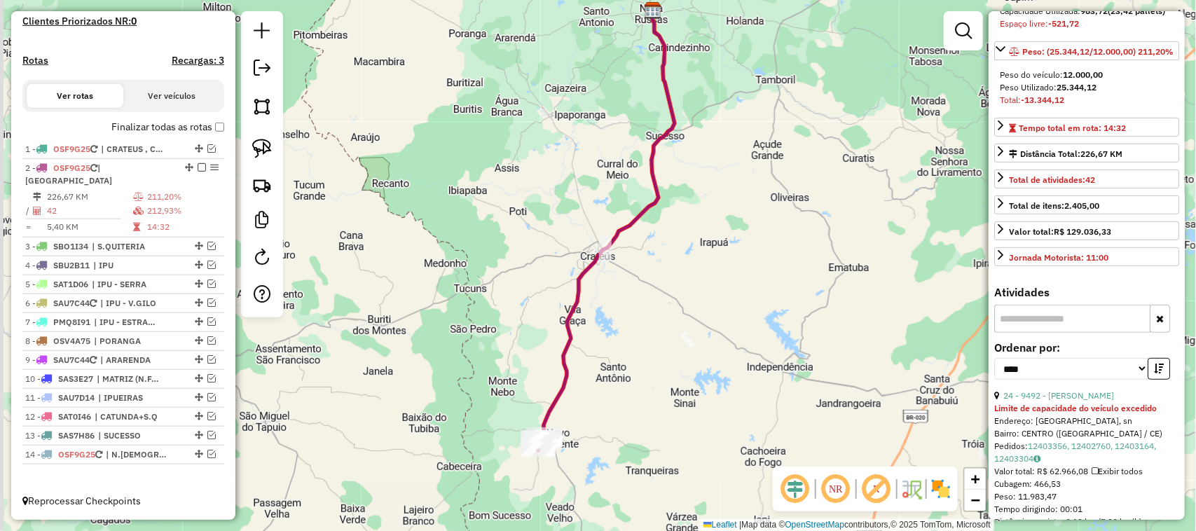
drag, startPoint x: 608, startPoint y: 373, endPoint x: 630, endPoint y: 245, distance: 129.4
click at [632, 278] on div "Janela de atendimento Grade de atendimento Capacidade Transportadoras Veículos …" at bounding box center [598, 265] width 1196 height 531
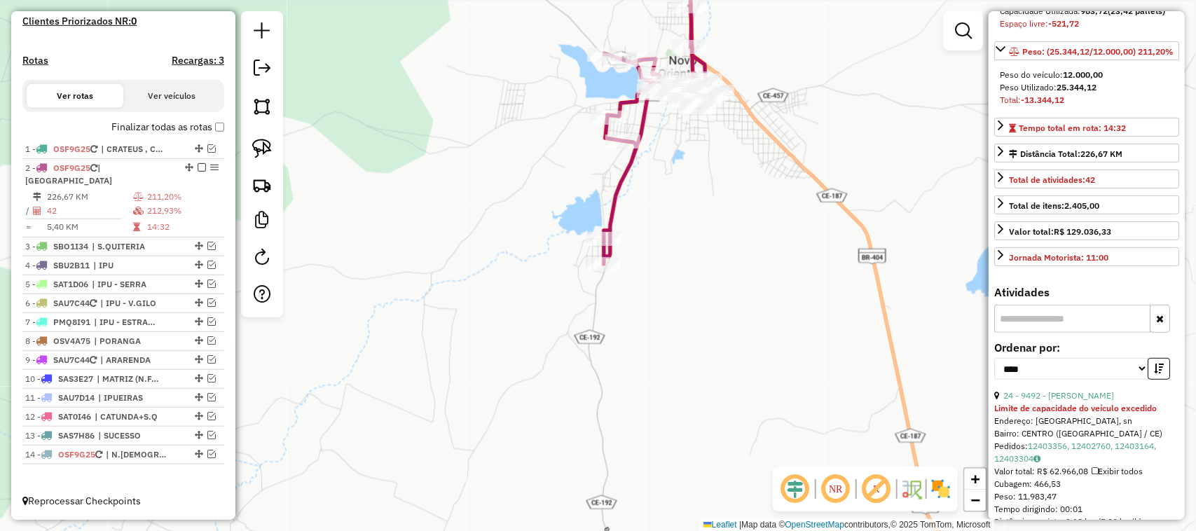
drag, startPoint x: 709, startPoint y: 151, endPoint x: 667, endPoint y: 226, distance: 85.9
click at [667, 226] on div "Janela de atendimento Grade de atendimento Capacidade Transportadoras Veículos …" at bounding box center [598, 265] width 1196 height 531
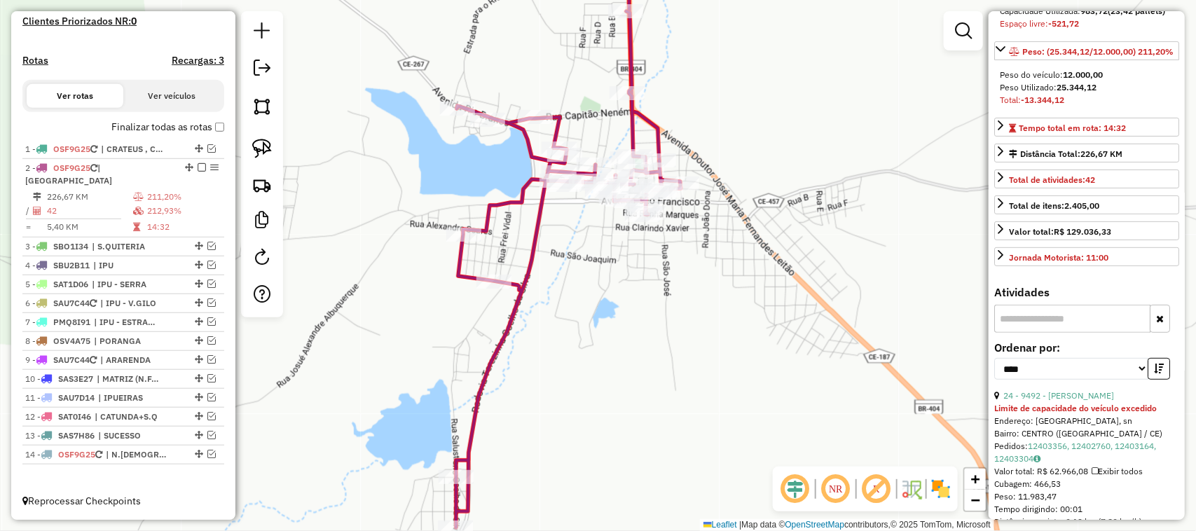
drag, startPoint x: 740, startPoint y: 72, endPoint x: 614, endPoint y: 130, distance: 139.5
click at [712, 198] on div "Janela de atendimento Grade de atendimento Capacidade Transportadoras Veículos …" at bounding box center [598, 265] width 1196 height 531
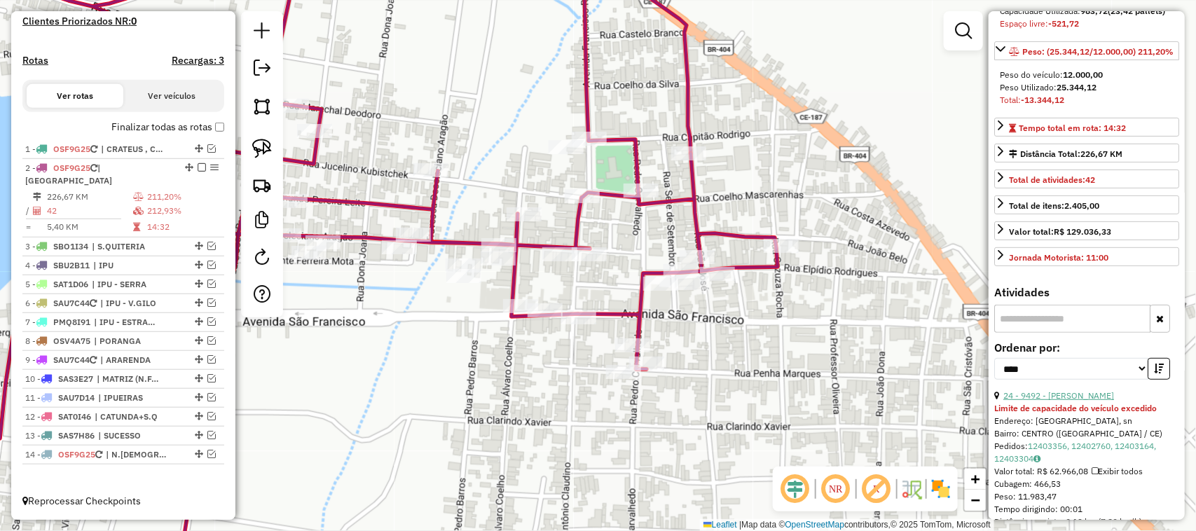
click at [1084, 401] on link "24 - 9492 - [PERSON_NAME]" at bounding box center [1058, 395] width 111 height 11
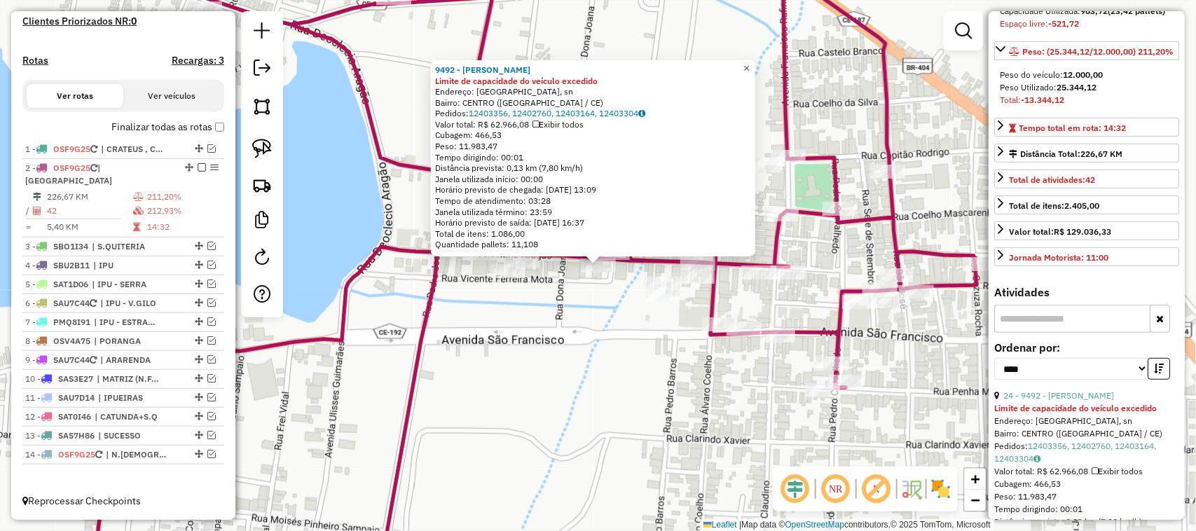
click at [749, 62] on span "×" at bounding box center [746, 68] width 6 height 12
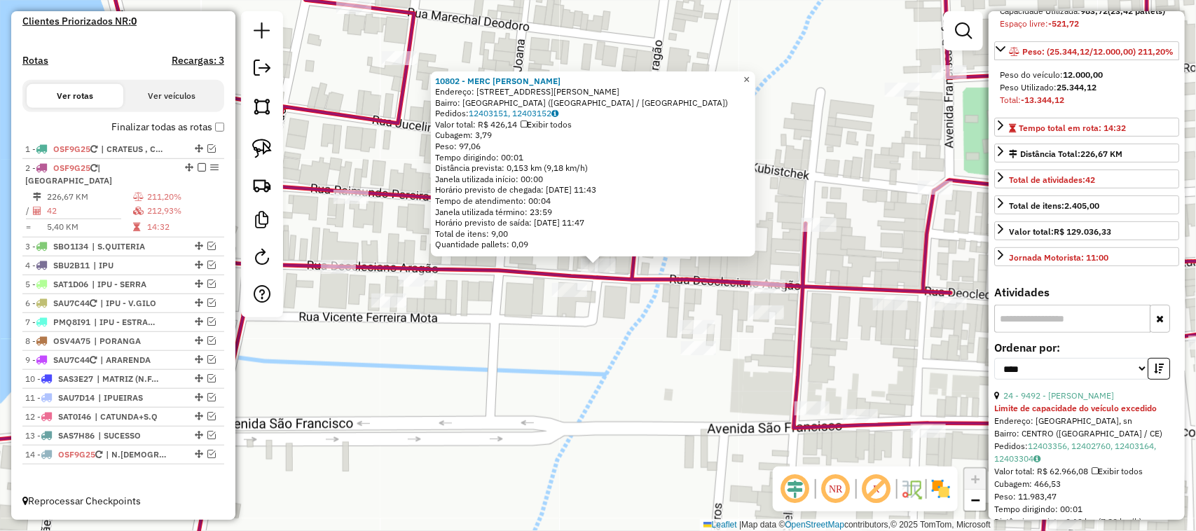
click at [749, 74] on span "×" at bounding box center [746, 80] width 6 height 12
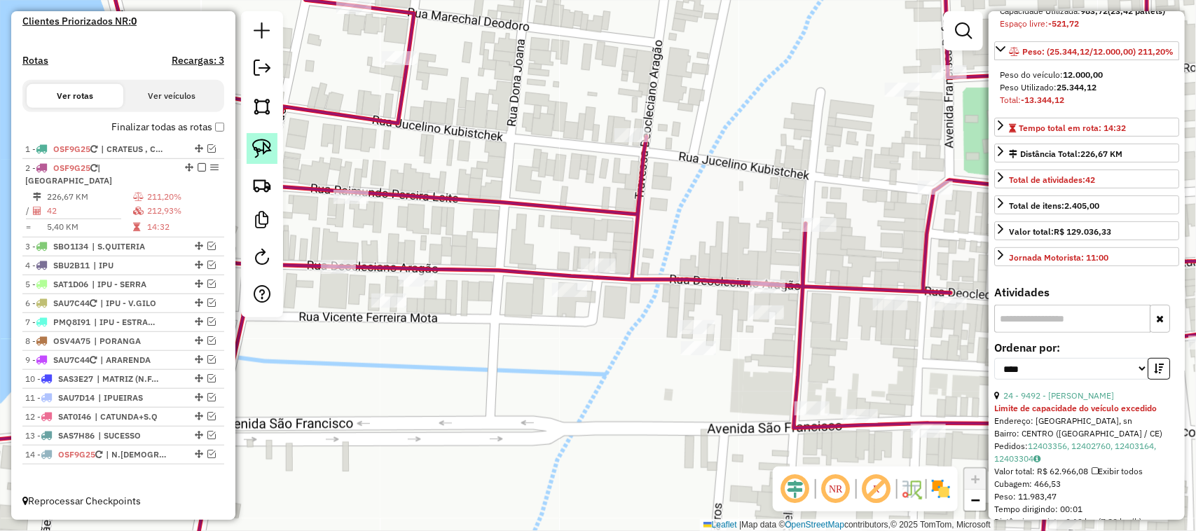
click at [252, 142] on img at bounding box center [262, 149] width 20 height 20
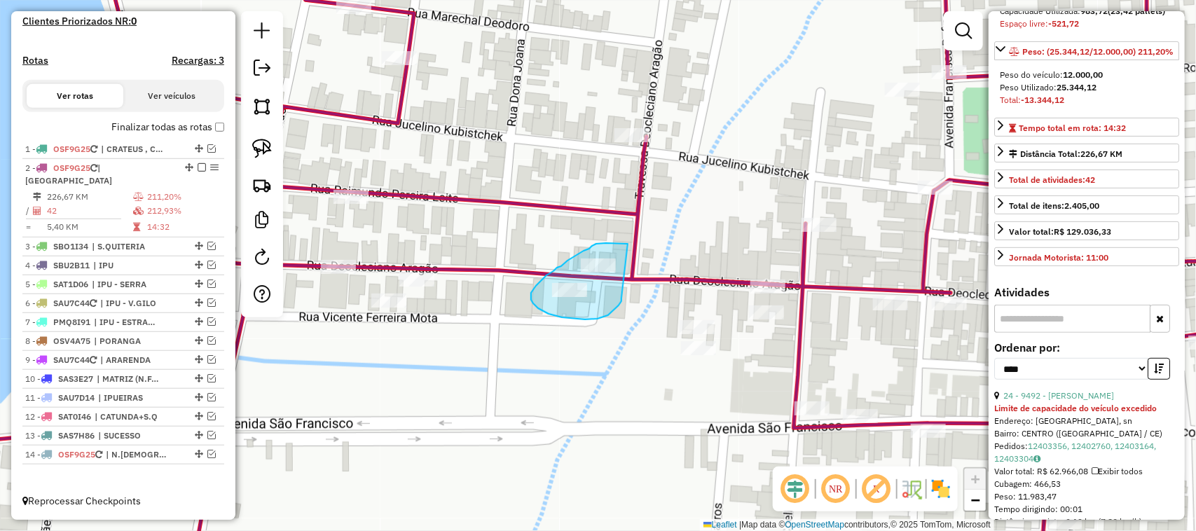
drag, startPoint x: 628, startPoint y: 244, endPoint x: 620, endPoint y: 294, distance: 51.0
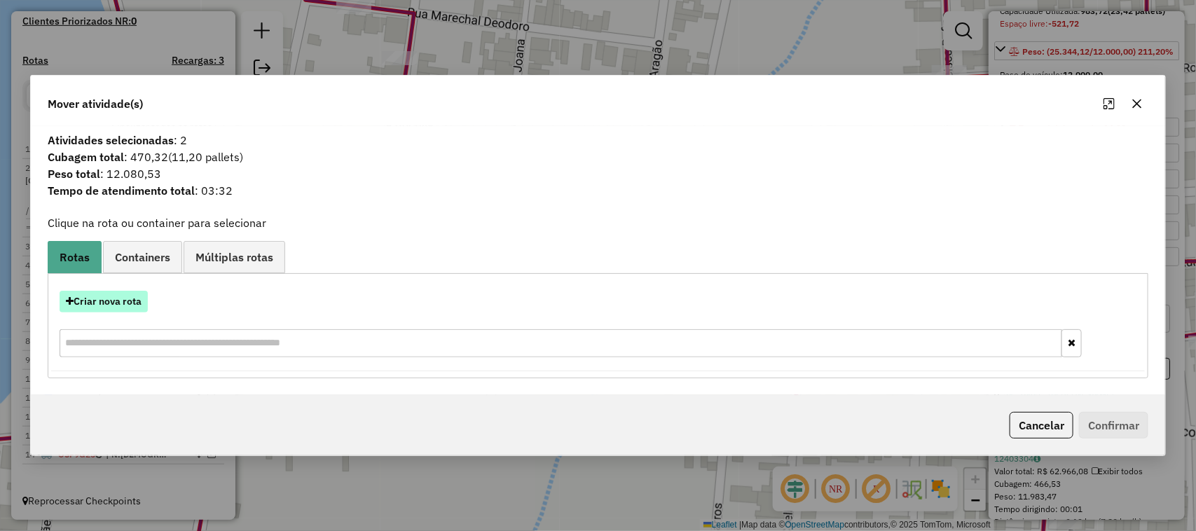
click at [113, 303] on button "Criar nova rota" at bounding box center [104, 302] width 88 height 22
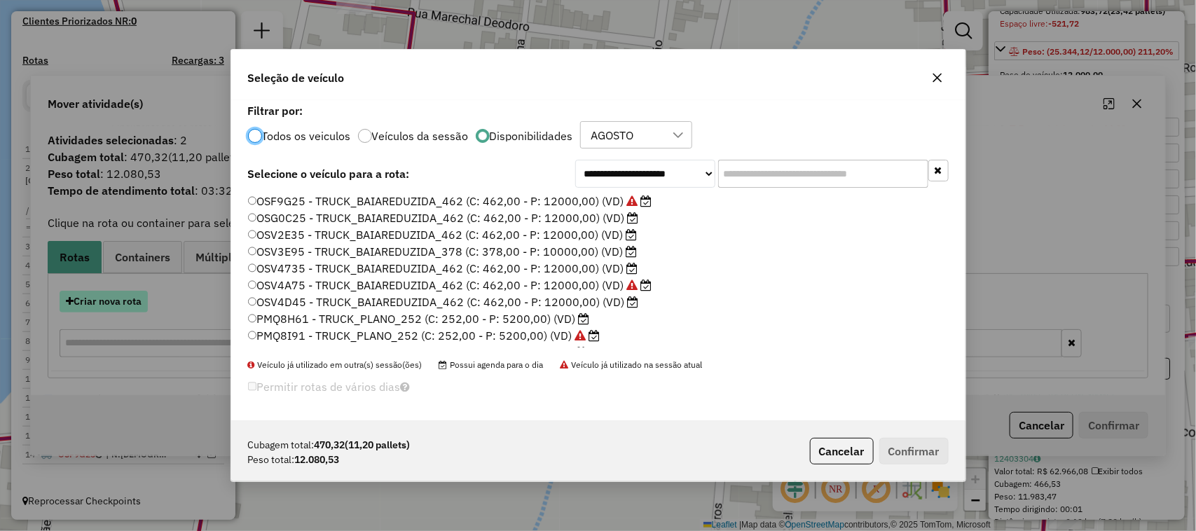
scroll to position [7, 4]
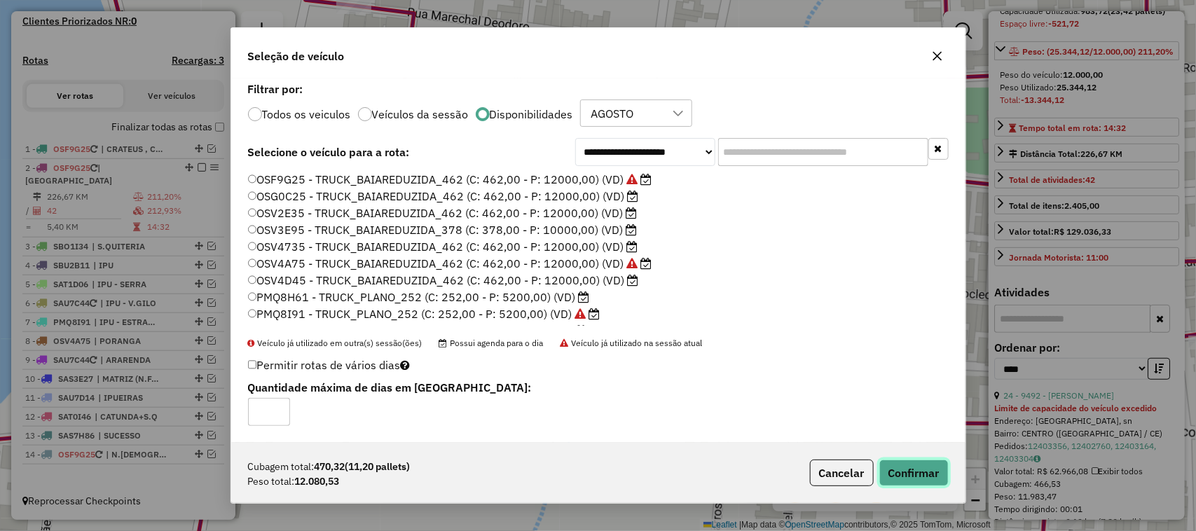
click at [915, 475] on button "Confirmar" at bounding box center [913, 472] width 69 height 27
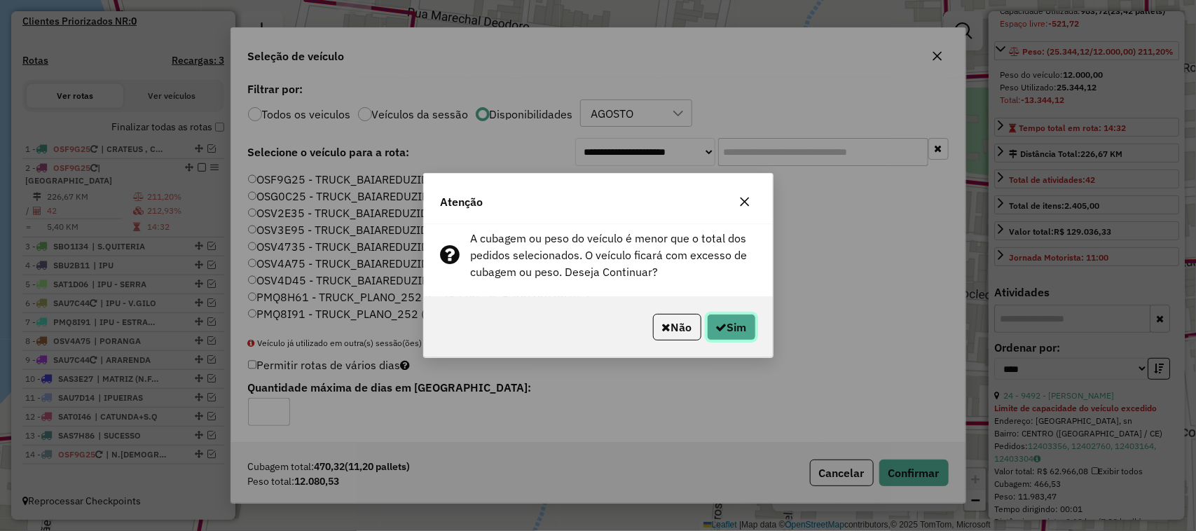
drag, startPoint x: 733, startPoint y: 321, endPoint x: 726, endPoint y: 326, distance: 8.5
click at [733, 326] on button "Sim" at bounding box center [731, 327] width 49 height 27
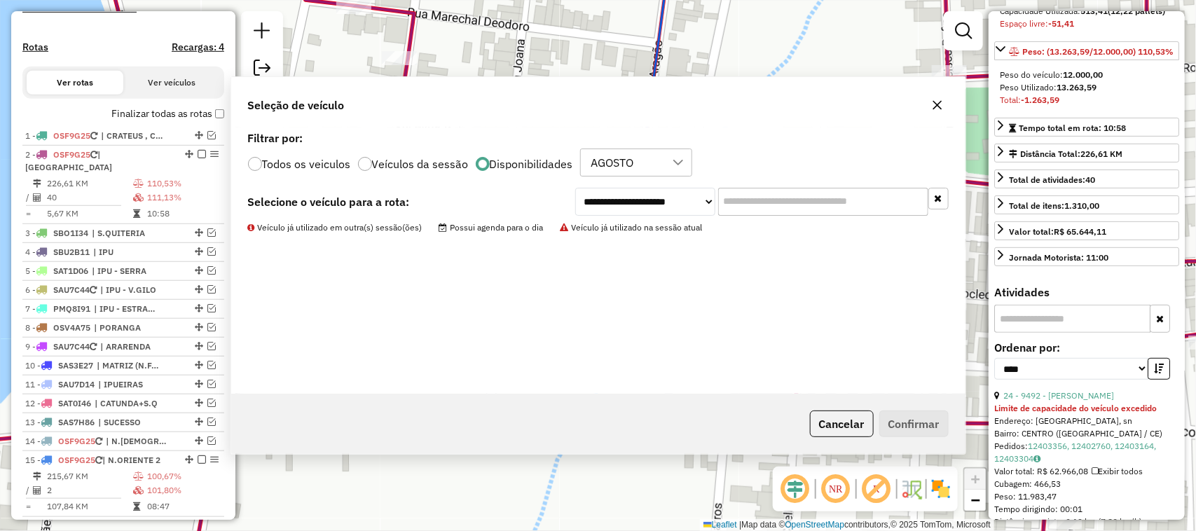
scroll to position [464, 0]
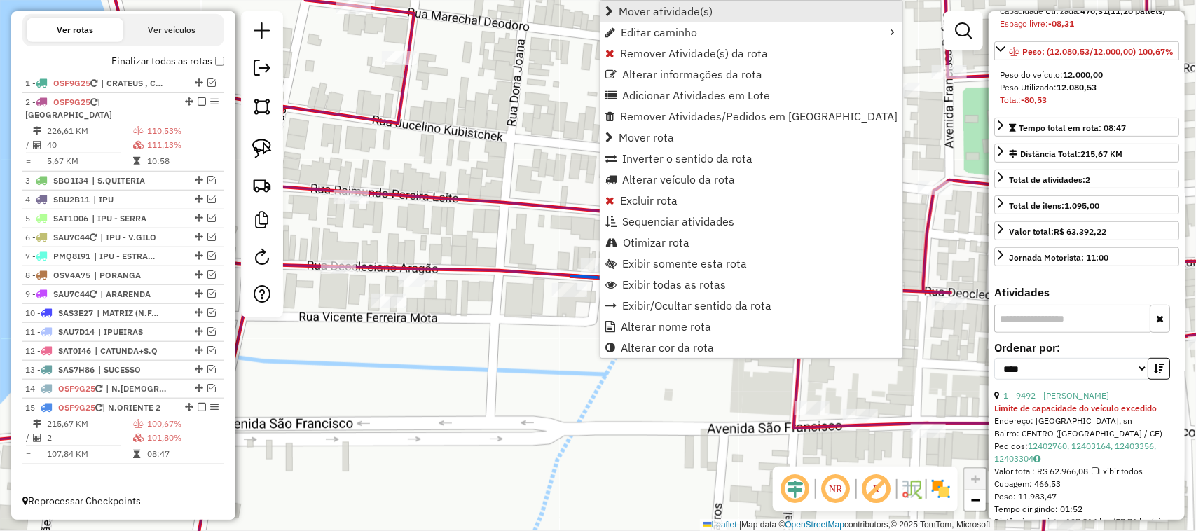
click at [680, 14] on span "Mover atividade(s)" at bounding box center [665, 11] width 94 height 11
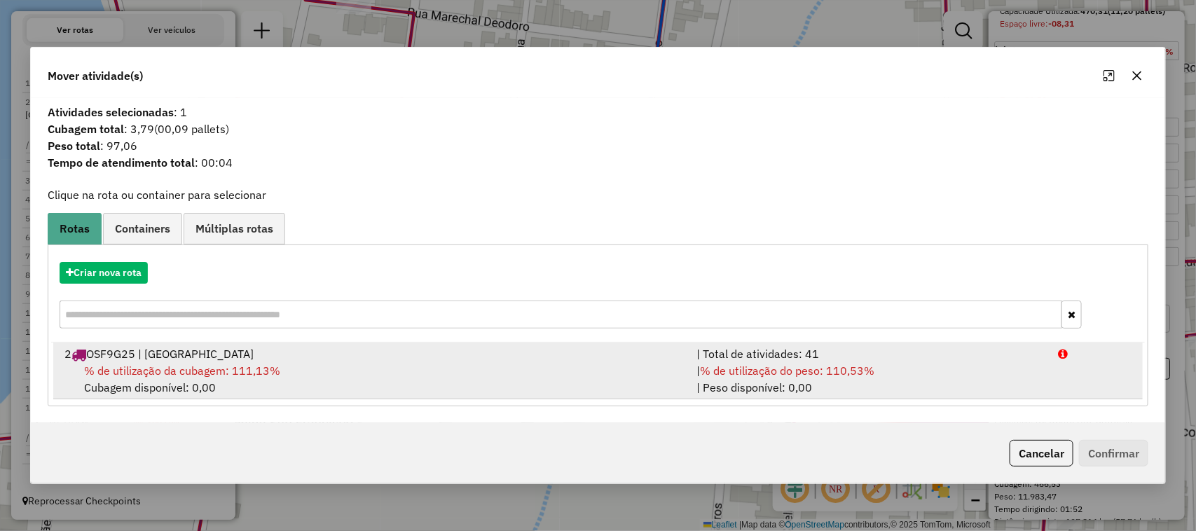
click at [134, 366] on span "% de utilização da cubagem: 111,13%" at bounding box center [182, 371] width 196 height 14
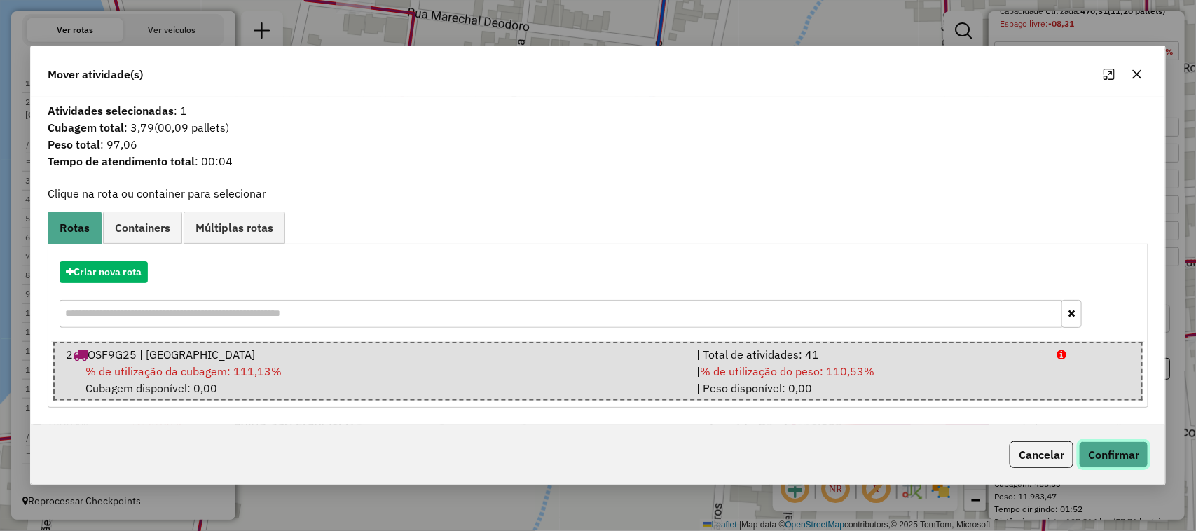
click at [1119, 452] on button "Confirmar" at bounding box center [1113, 454] width 69 height 27
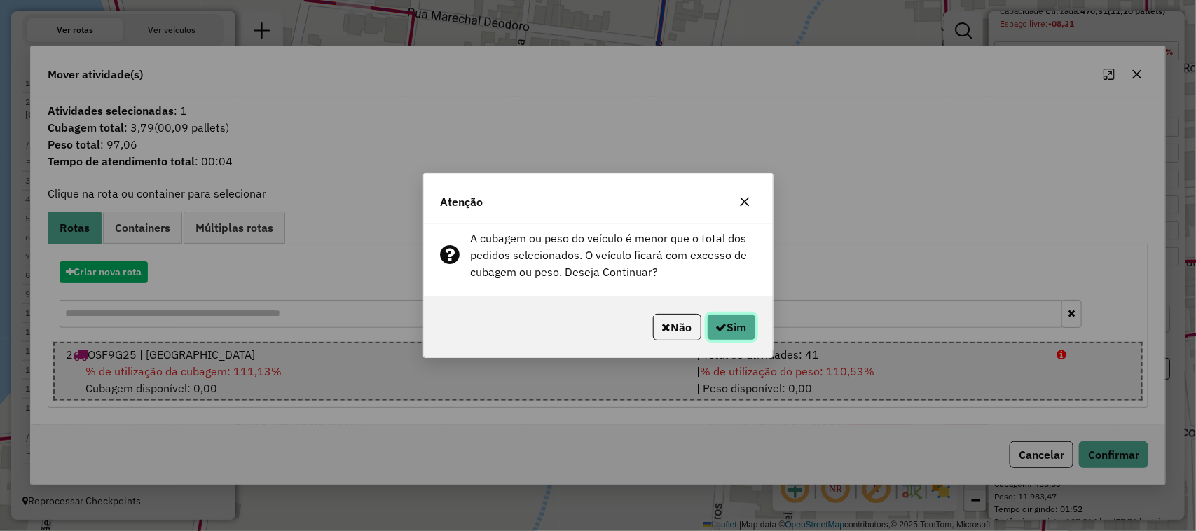
click at [740, 326] on button "Sim" at bounding box center [731, 327] width 49 height 27
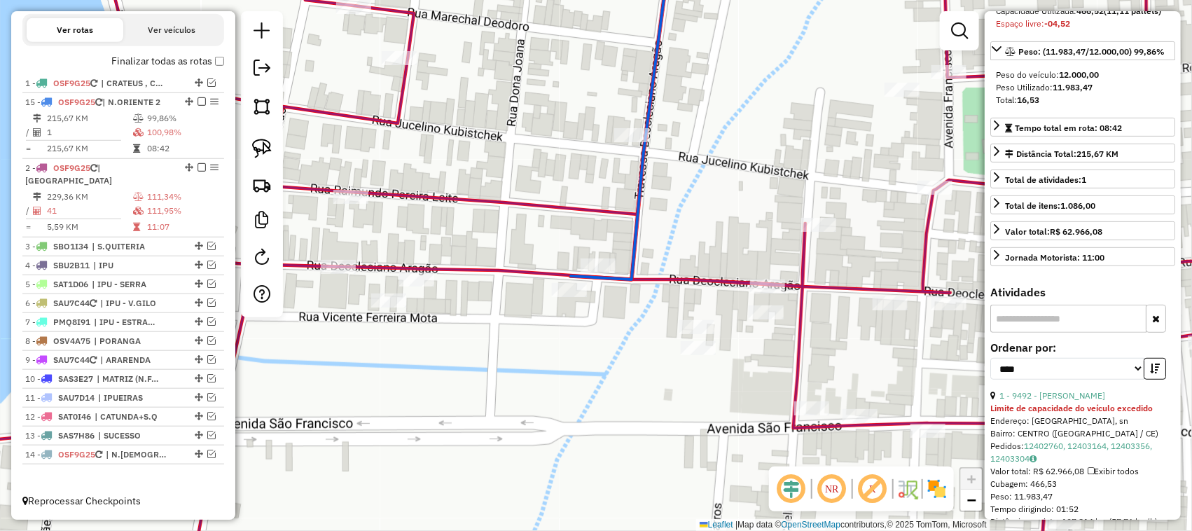
drag, startPoint x: 186, startPoint y: 403, endPoint x: 187, endPoint y: 112, distance: 291.4
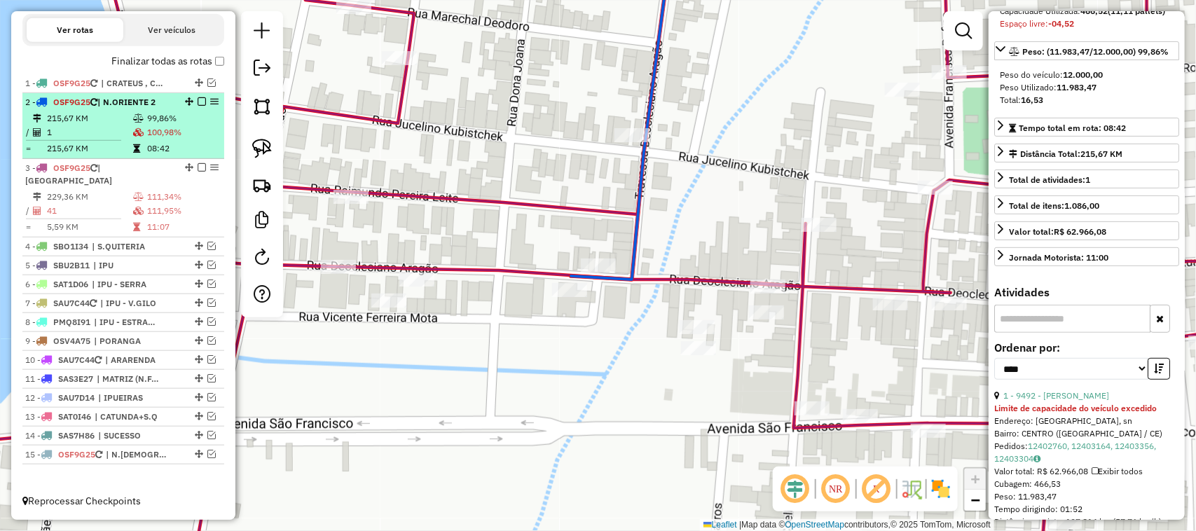
click at [113, 125] on td "1" at bounding box center [89, 132] width 86 height 14
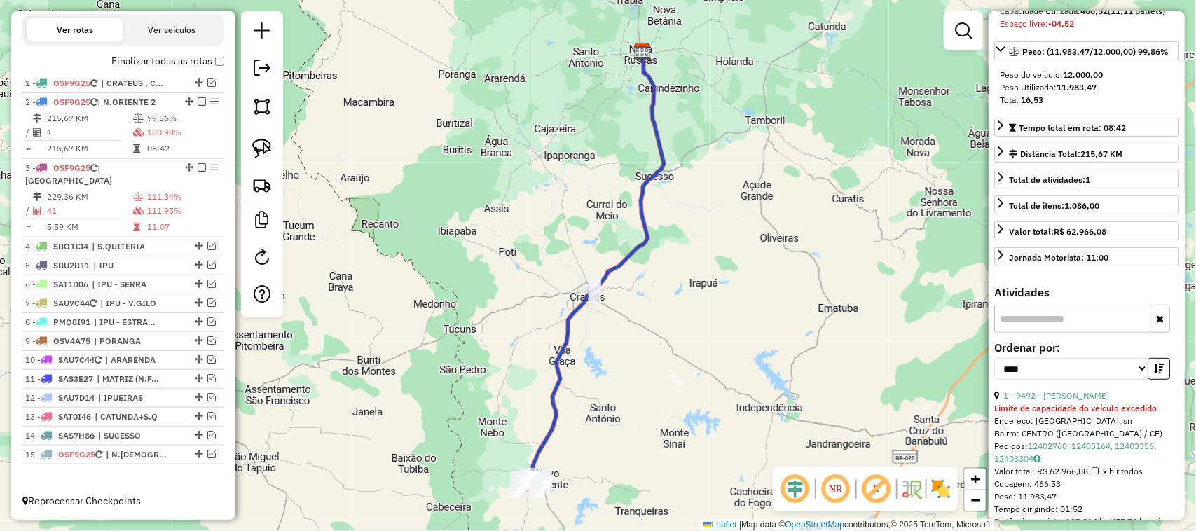
drag, startPoint x: 621, startPoint y: 401, endPoint x: 644, endPoint y: 310, distance: 93.9
click at [649, 330] on div "Janela de atendimento Grade de atendimento Capacidade Transportadoras Veículos …" at bounding box center [598, 265] width 1196 height 531
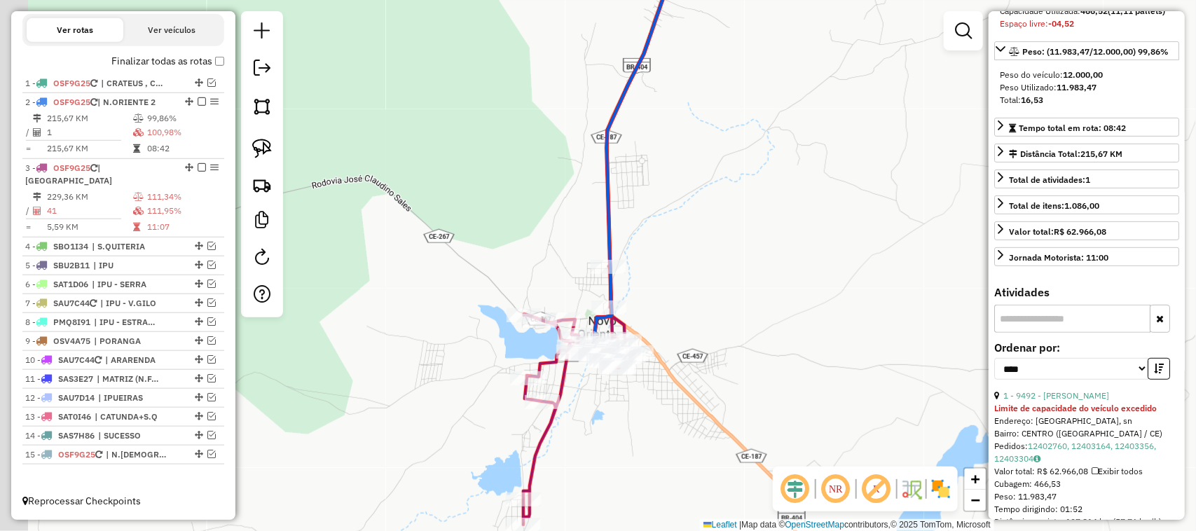
drag, startPoint x: 678, startPoint y: 323, endPoint x: 761, endPoint y: 242, distance: 116.4
click at [762, 249] on div "Janela de atendimento Grade de atendimento Capacidade Transportadoras Veículos …" at bounding box center [598, 265] width 1196 height 531
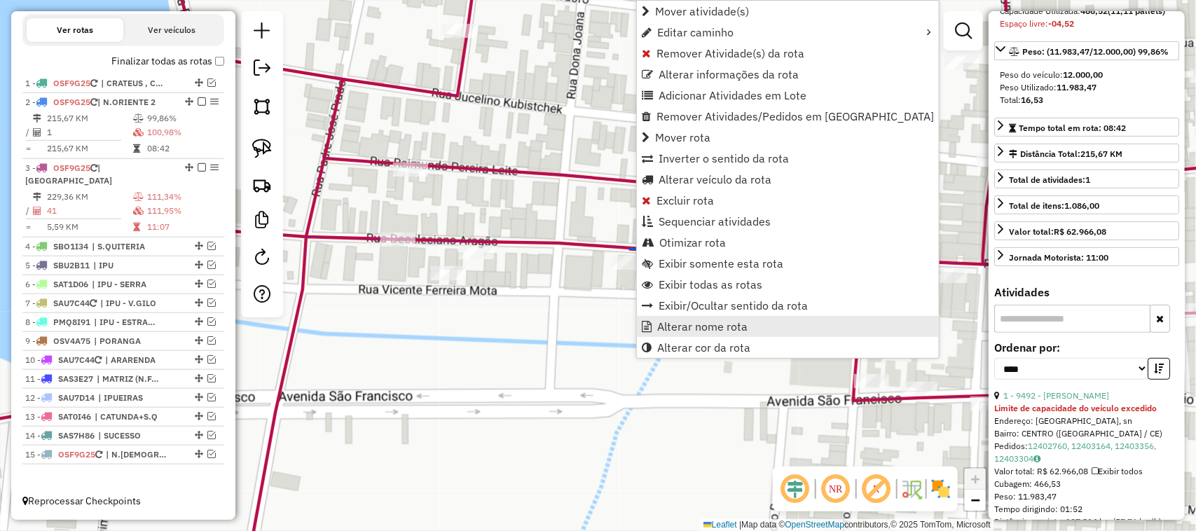
click at [715, 327] on span "Alterar nome rota" at bounding box center [702, 326] width 90 height 11
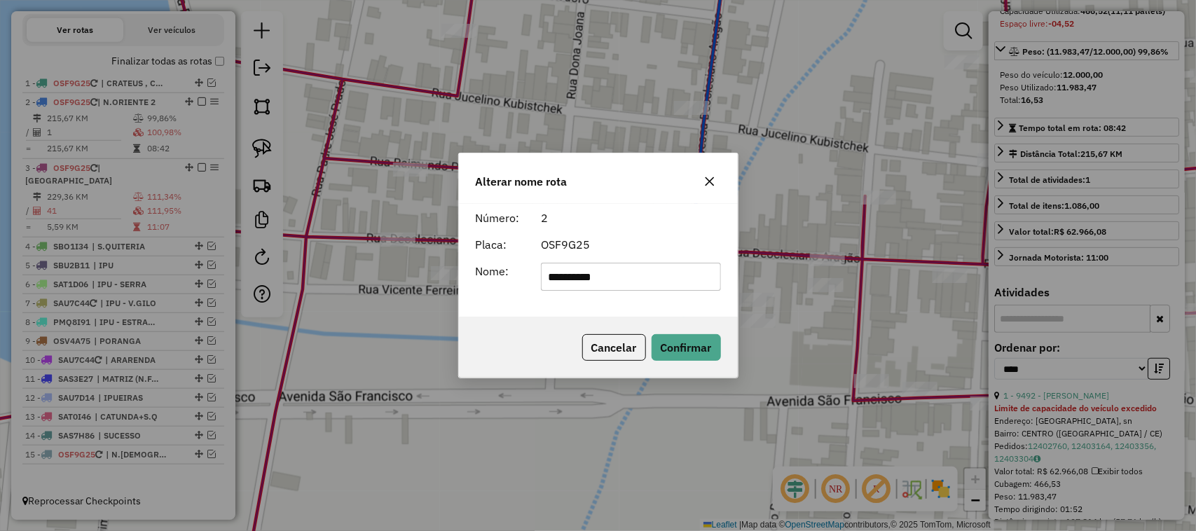
type input "*********"
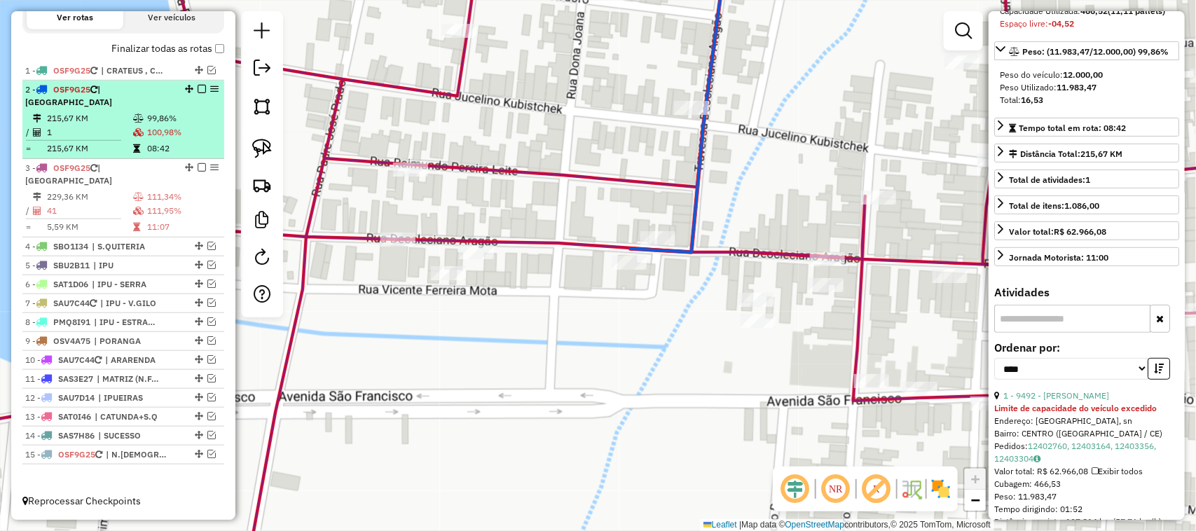
click at [198, 93] on em at bounding box center [202, 89] width 8 height 8
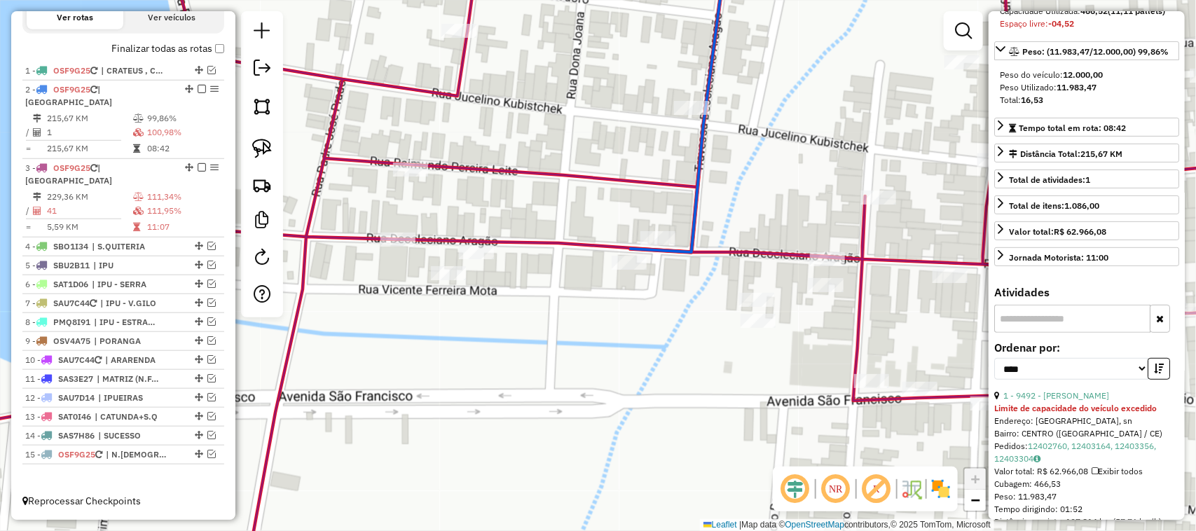
scroll to position [417, 0]
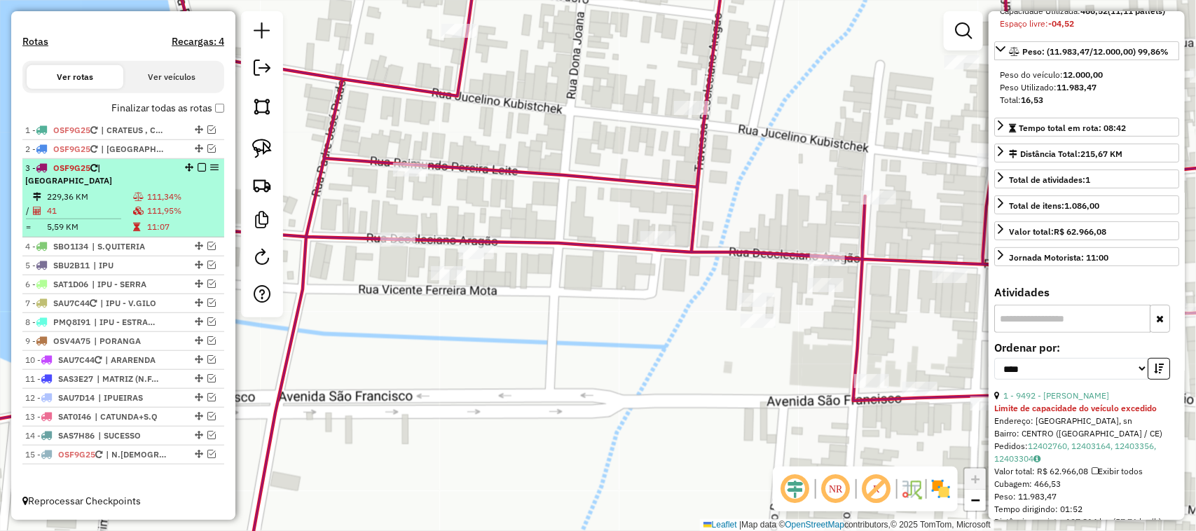
click at [103, 196] on td "229,36 KM" at bounding box center [89, 197] width 86 height 14
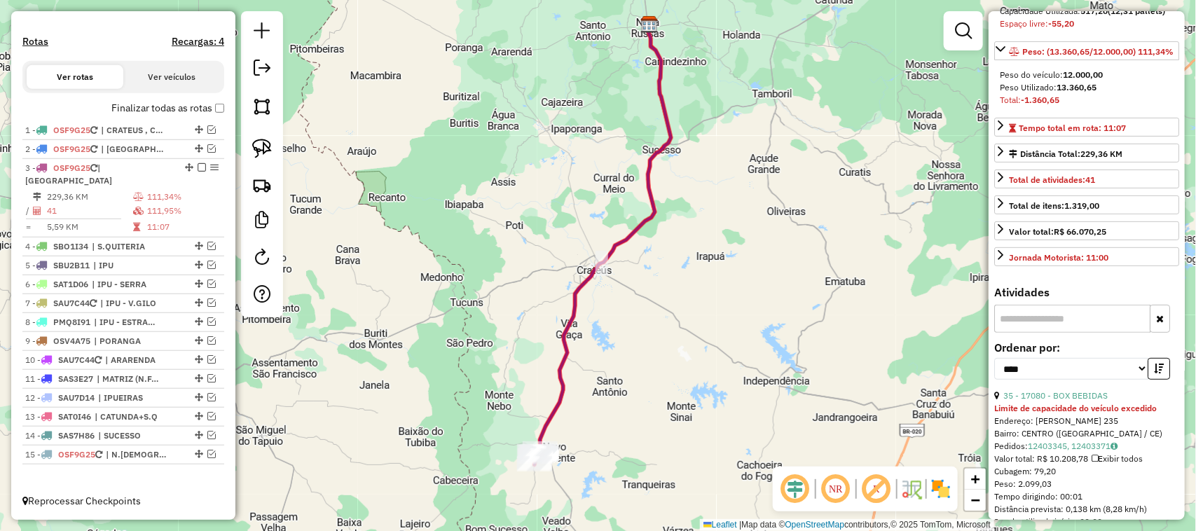
drag, startPoint x: 632, startPoint y: 428, endPoint x: 636, endPoint y: 315, distance: 112.8
click at [643, 345] on div "Janela de atendimento Grade de atendimento Capacidade Transportadoras Veículos …" at bounding box center [598, 265] width 1196 height 531
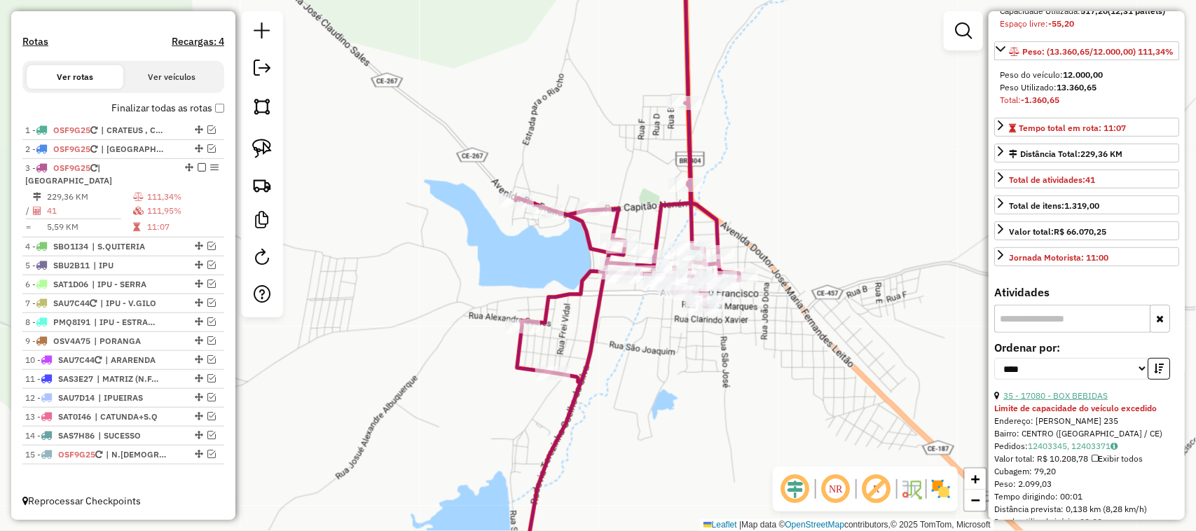
click at [1080, 401] on link "35 - 17080 - BOX BEBIDAS" at bounding box center [1055, 395] width 104 height 11
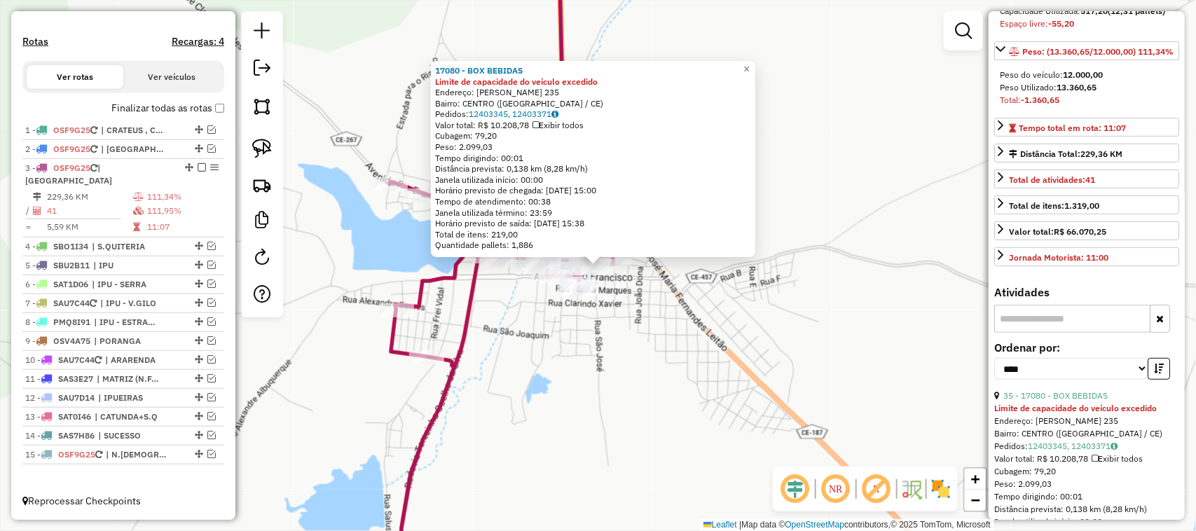
click at [765, 64] on div "17080 - BOX BEBIDAS Limite de capacidade do veículo excedido Endereço: [PERSON_…" at bounding box center [598, 265] width 1196 height 531
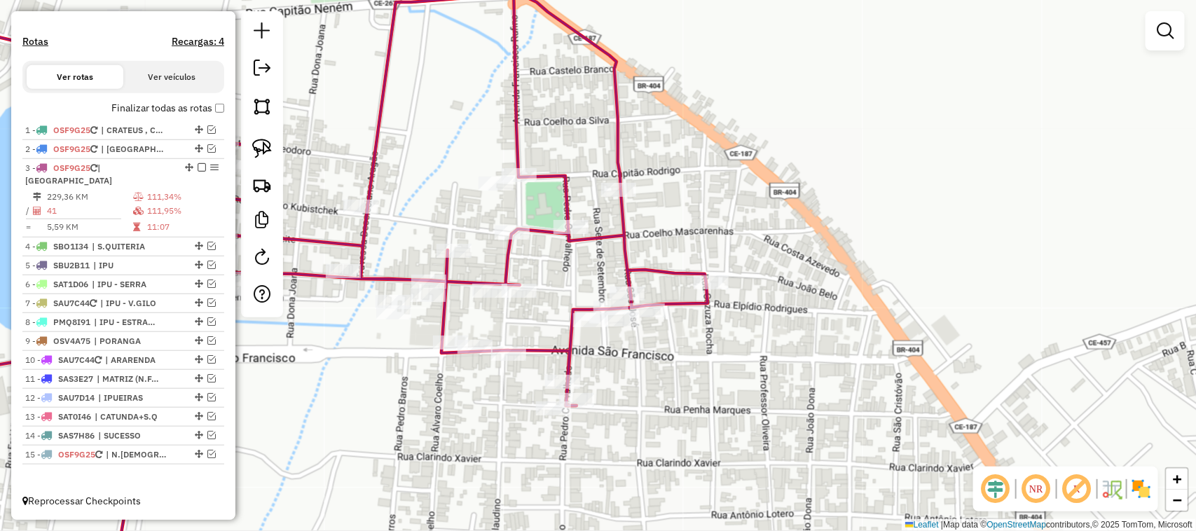
drag, startPoint x: 540, startPoint y: 301, endPoint x: 551, endPoint y: 219, distance: 82.6
click at [551, 221] on div "Janela de atendimento Grade de atendimento Capacidade Transportadoras Veículos …" at bounding box center [598, 265] width 1196 height 531
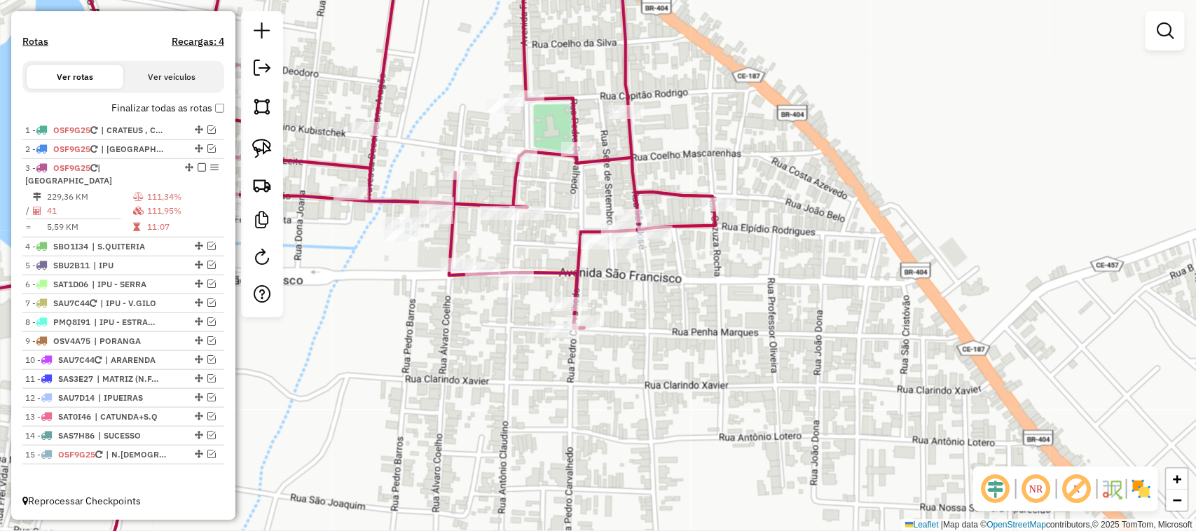
drag, startPoint x: 548, startPoint y: 223, endPoint x: 517, endPoint y: 257, distance: 46.6
click at [531, 251] on div "Janela de atendimento Grade de atendimento Capacidade Transportadoras Veículos …" at bounding box center [598, 265] width 1196 height 531
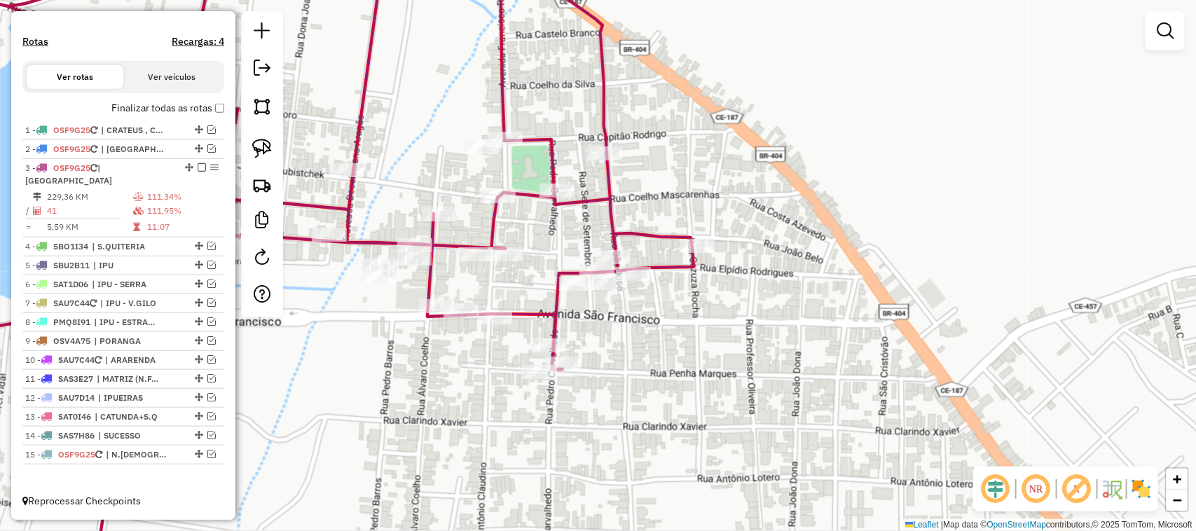
drag, startPoint x: 513, startPoint y: 284, endPoint x: 512, endPoint y: 295, distance: 10.6
click at [512, 295] on div "Janela de atendimento Grade de atendimento Capacidade Transportadoras Veículos …" at bounding box center [598, 265] width 1196 height 531
click at [261, 141] on img at bounding box center [262, 149] width 20 height 20
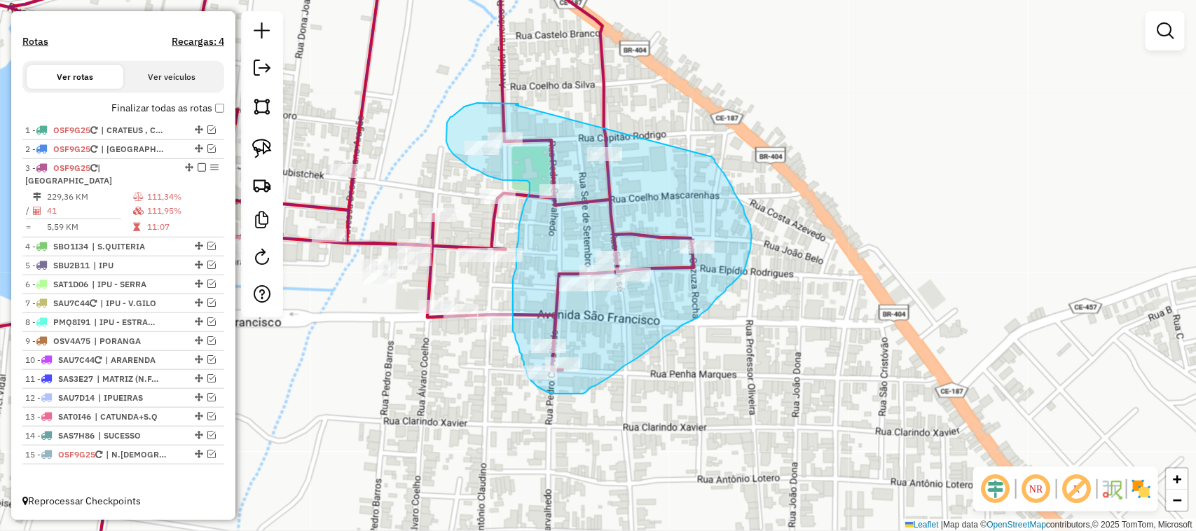
drag, startPoint x: 515, startPoint y: 105, endPoint x: 705, endPoint y: 155, distance: 195.5
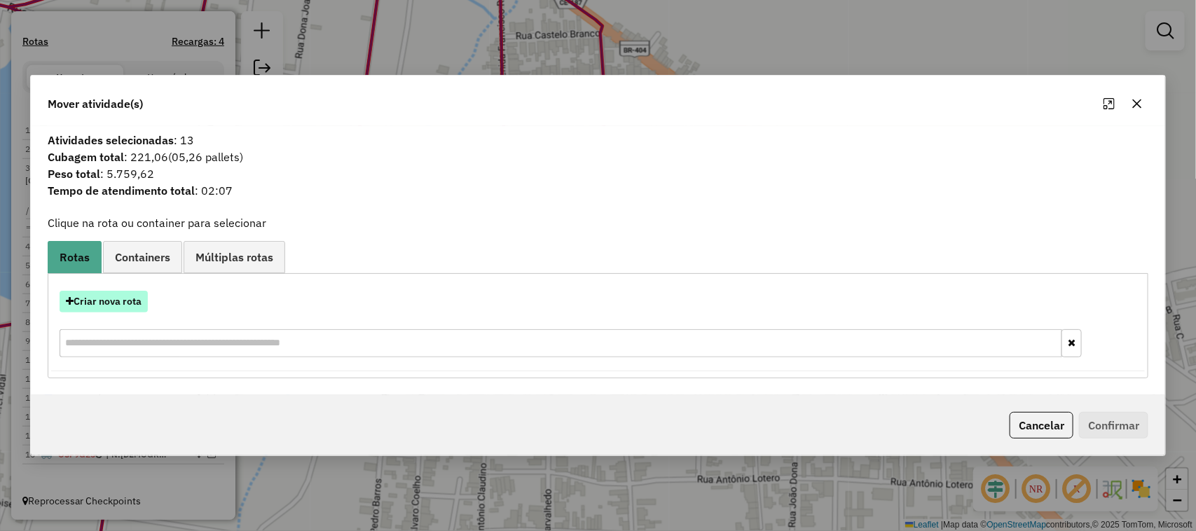
click at [113, 298] on button "Criar nova rota" at bounding box center [104, 302] width 88 height 22
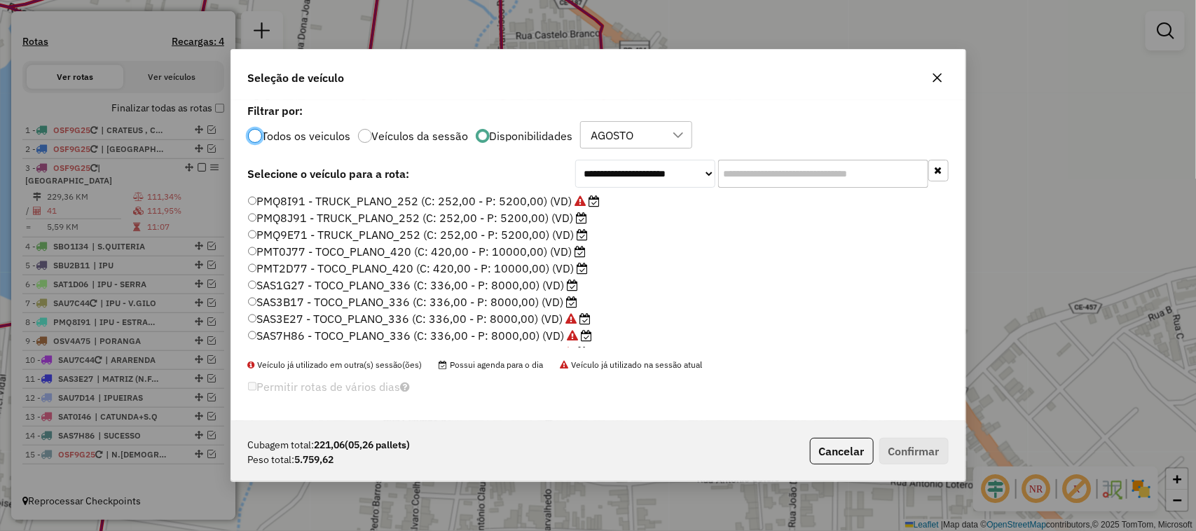
scroll to position [175, 0]
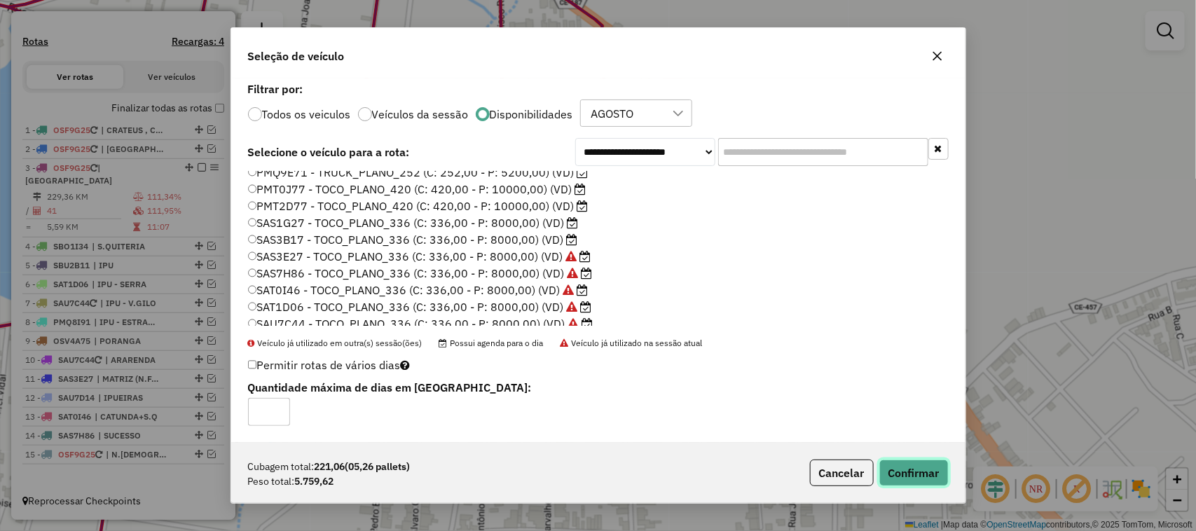
click at [909, 470] on button "Confirmar" at bounding box center [913, 472] width 69 height 27
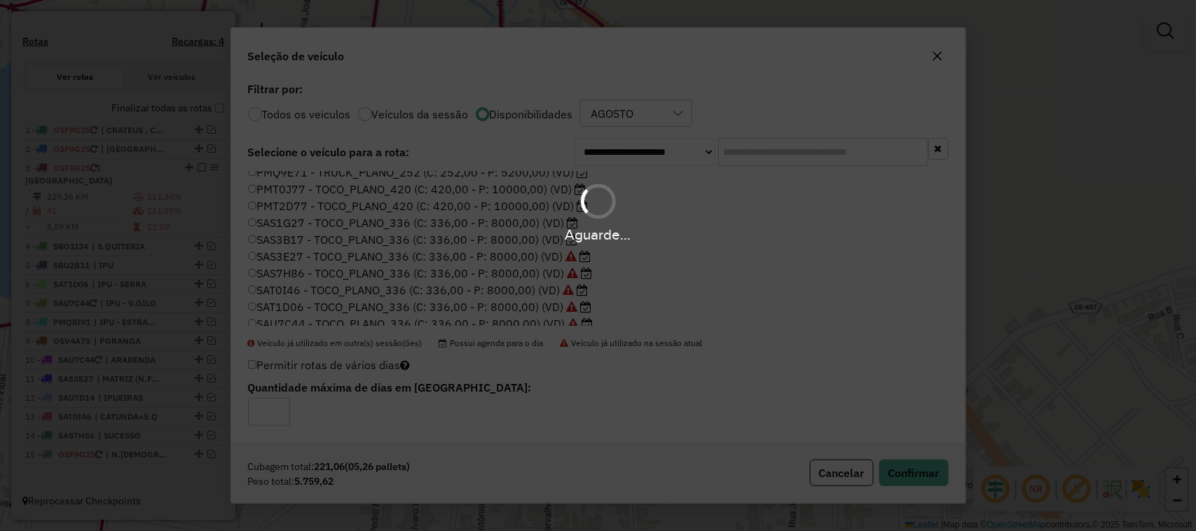
scroll to position [482, 0]
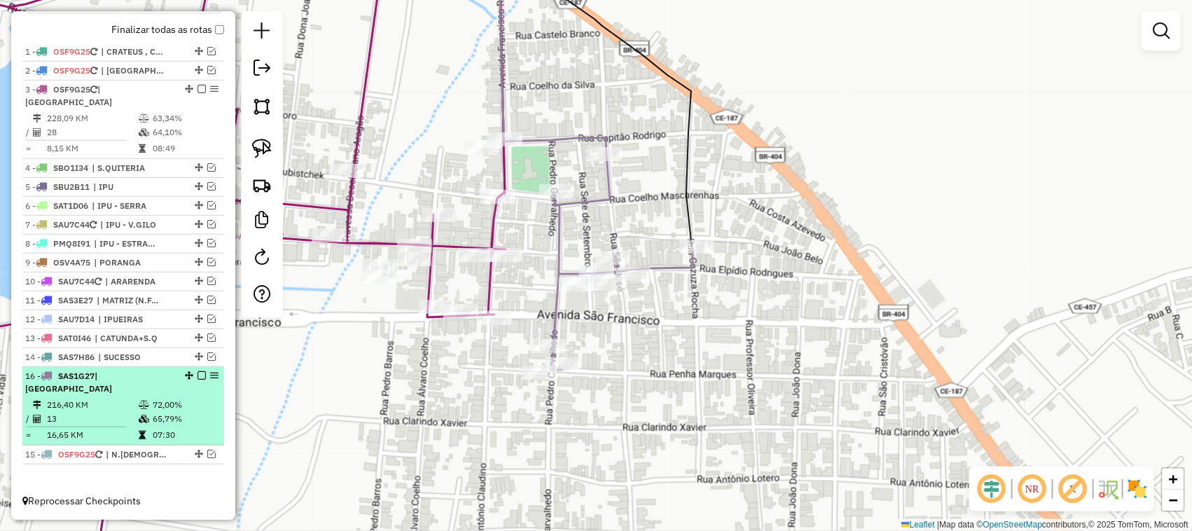
drag, startPoint x: 191, startPoint y: 393, endPoint x: 212, endPoint y: 390, distance: 21.2
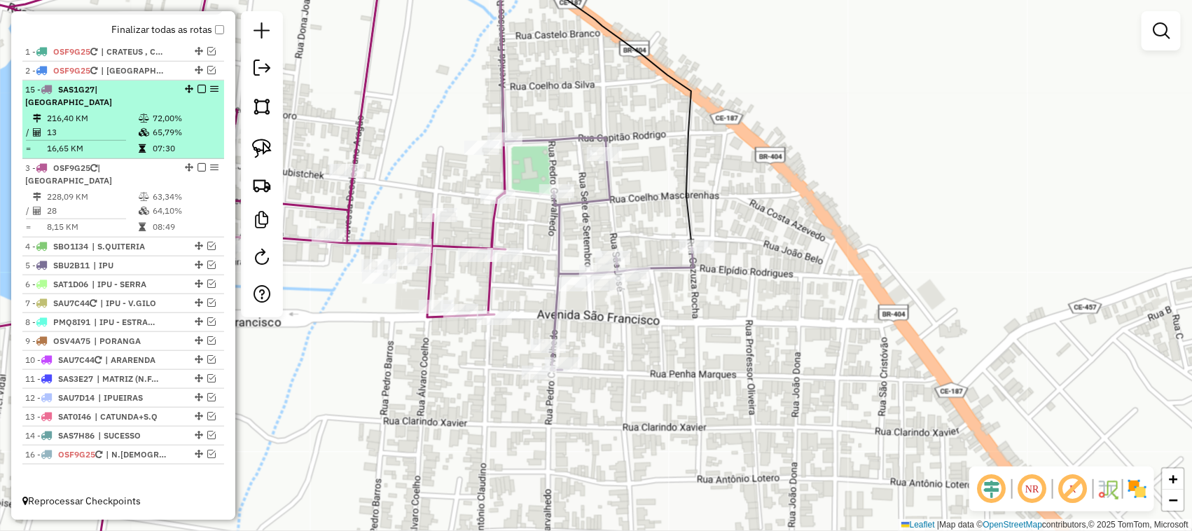
drag, startPoint x: 184, startPoint y: 387, endPoint x: 184, endPoint y: 120, distance: 267.6
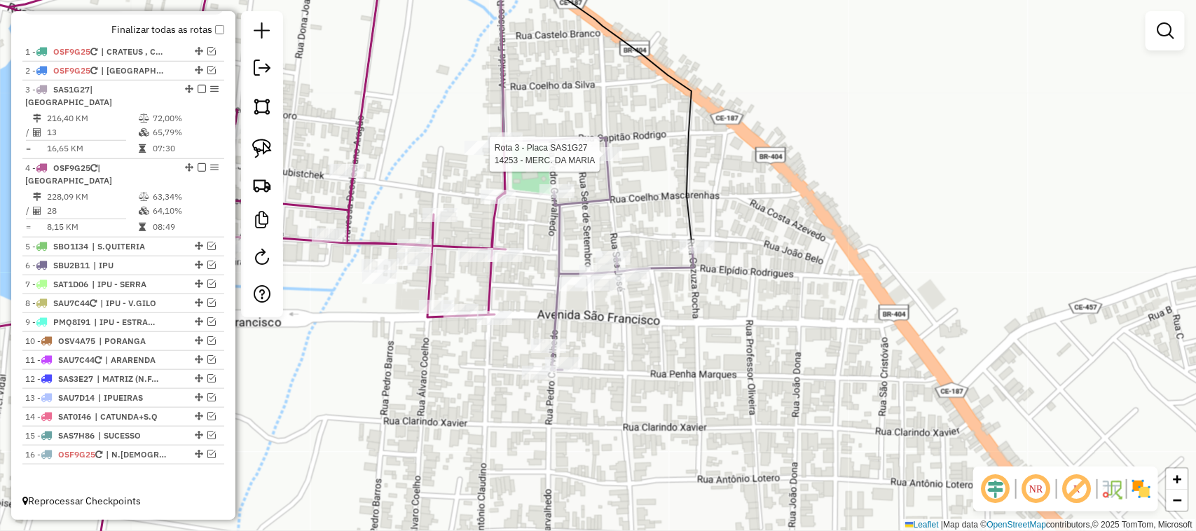
select select "*********"
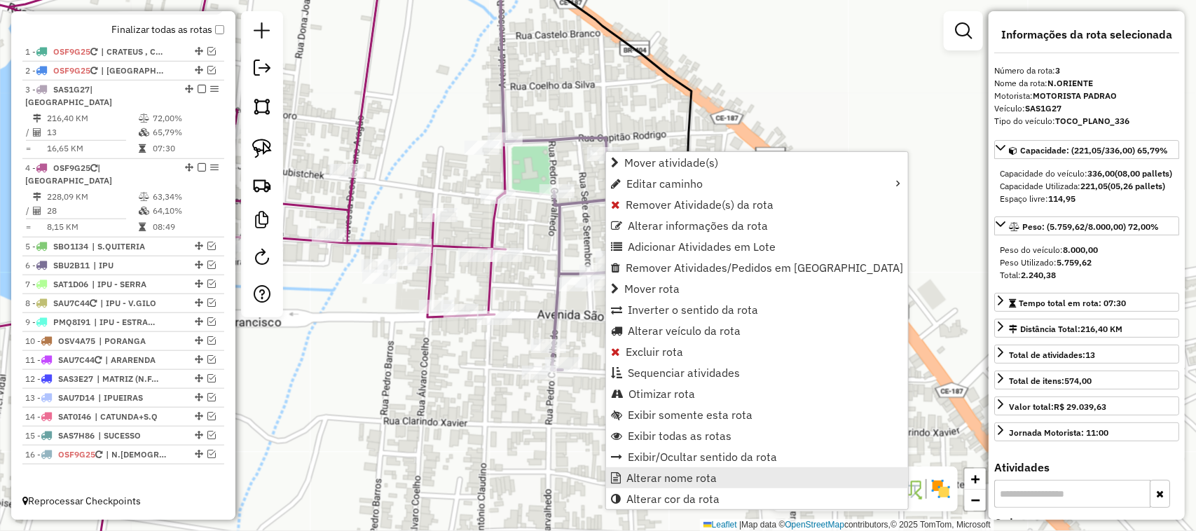
click at [677, 474] on span "Alterar nome rota" at bounding box center [671, 477] width 90 height 11
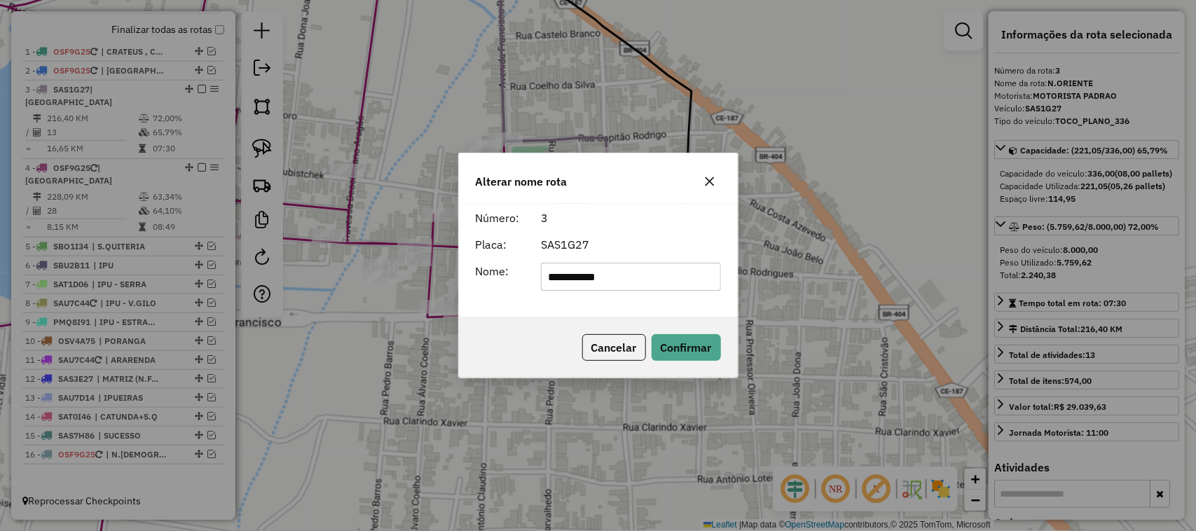
type input "**********"
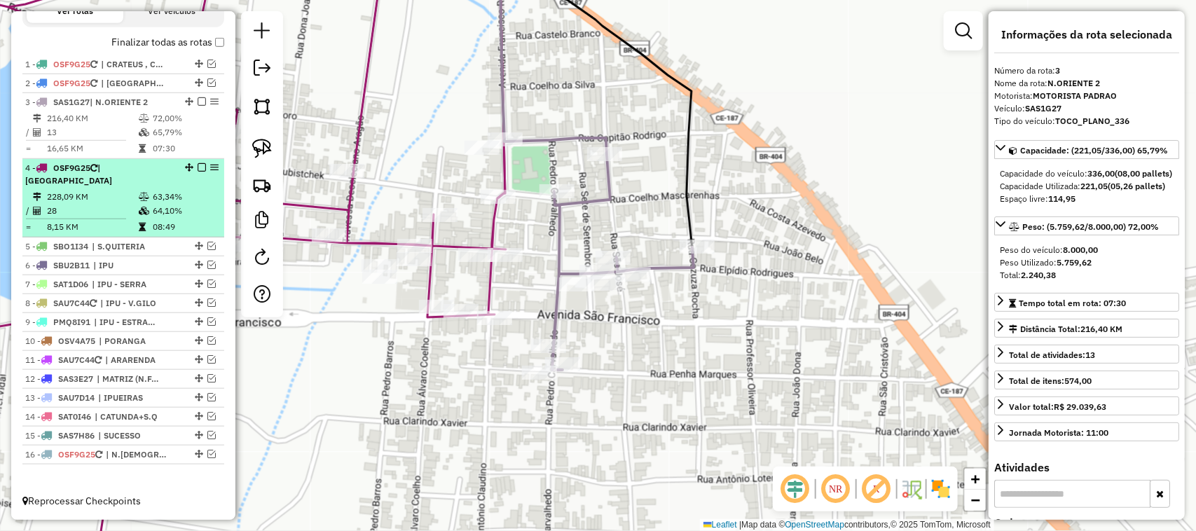
click at [98, 179] on div "4 - OSF9G25 | N.ORIENTE, N.ORIENTE 2" at bounding box center [99, 174] width 148 height 25
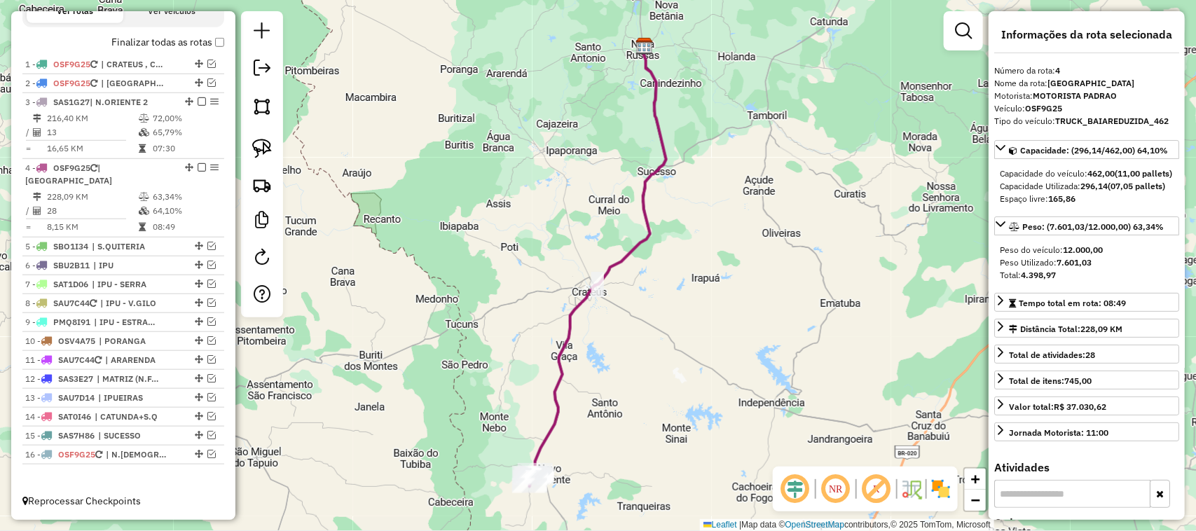
click at [540, 261] on div "Janela de atendimento Grade de atendimento Capacidade Transportadoras Veículos …" at bounding box center [598, 265] width 1196 height 531
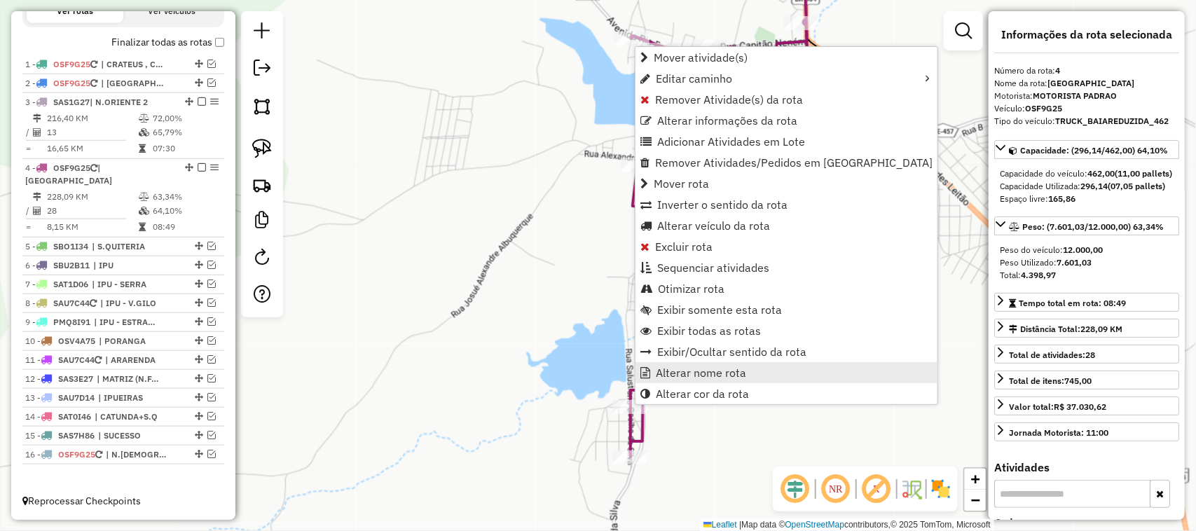
click at [706, 371] on span "Alterar nome rota" at bounding box center [701, 372] width 90 height 11
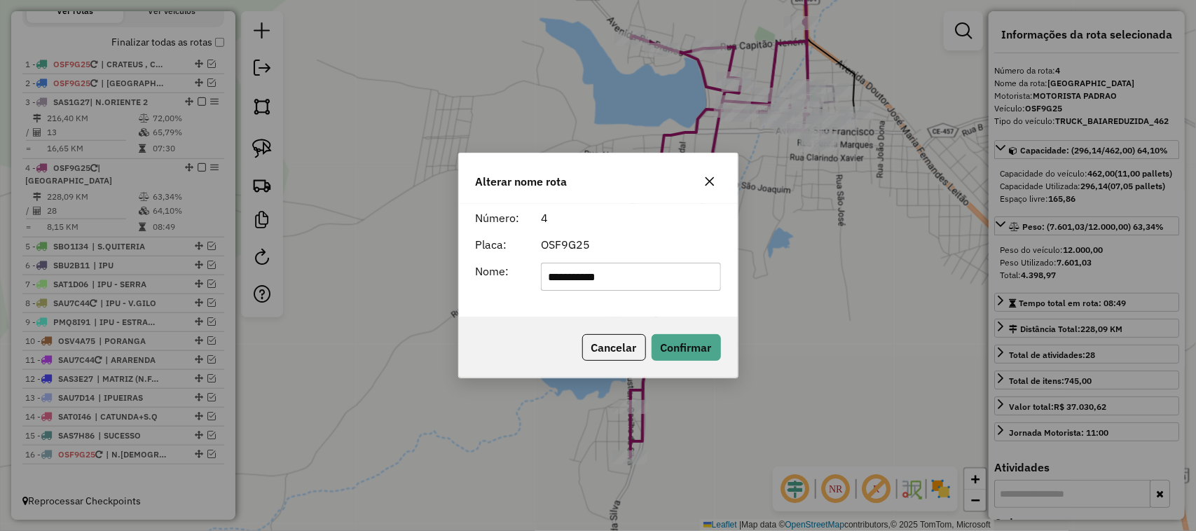
type input "**********"
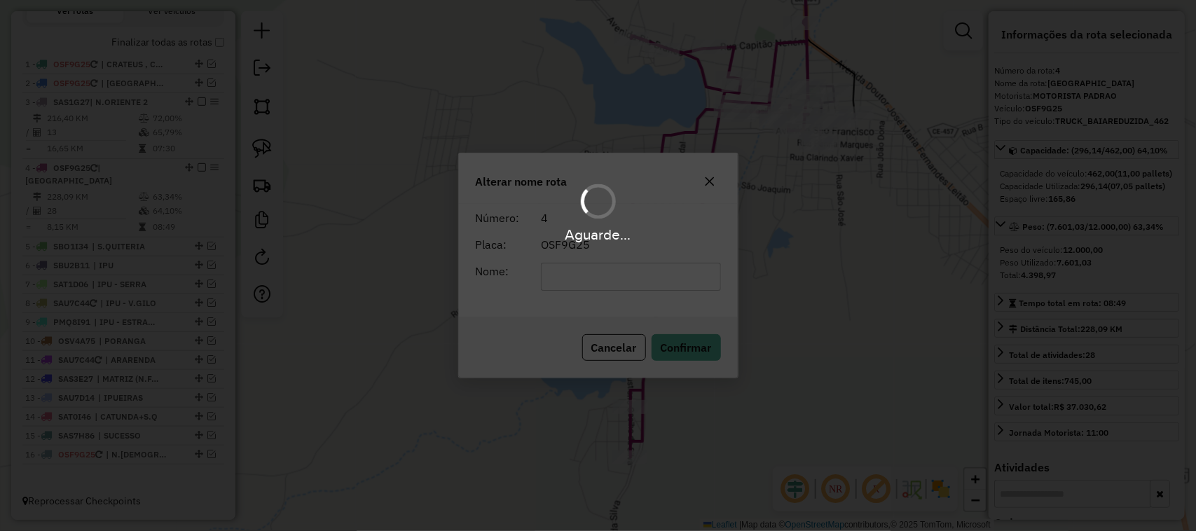
scroll to position [470, 0]
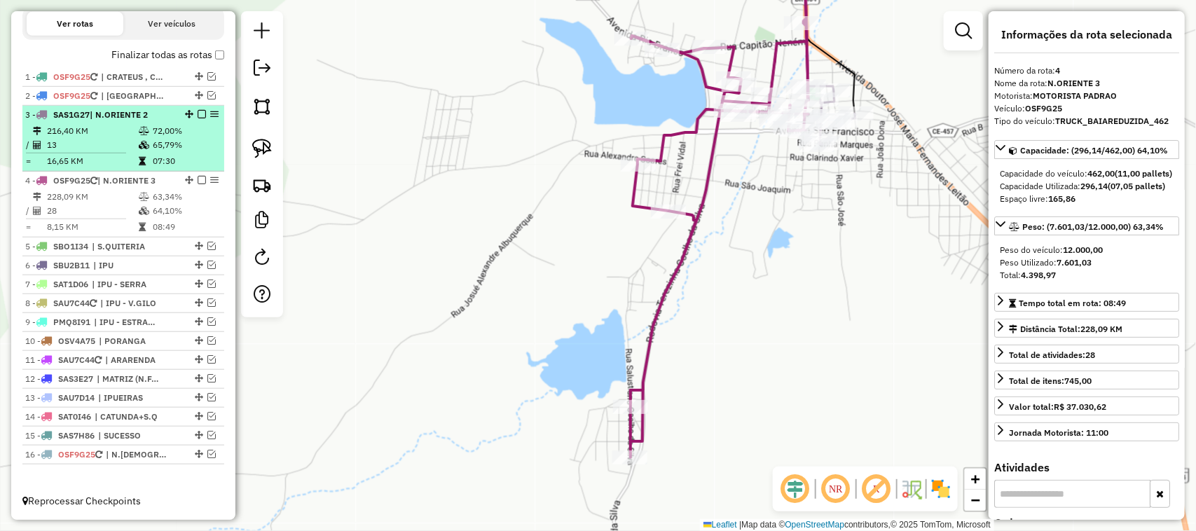
click at [109, 144] on td "13" at bounding box center [92, 145] width 92 height 14
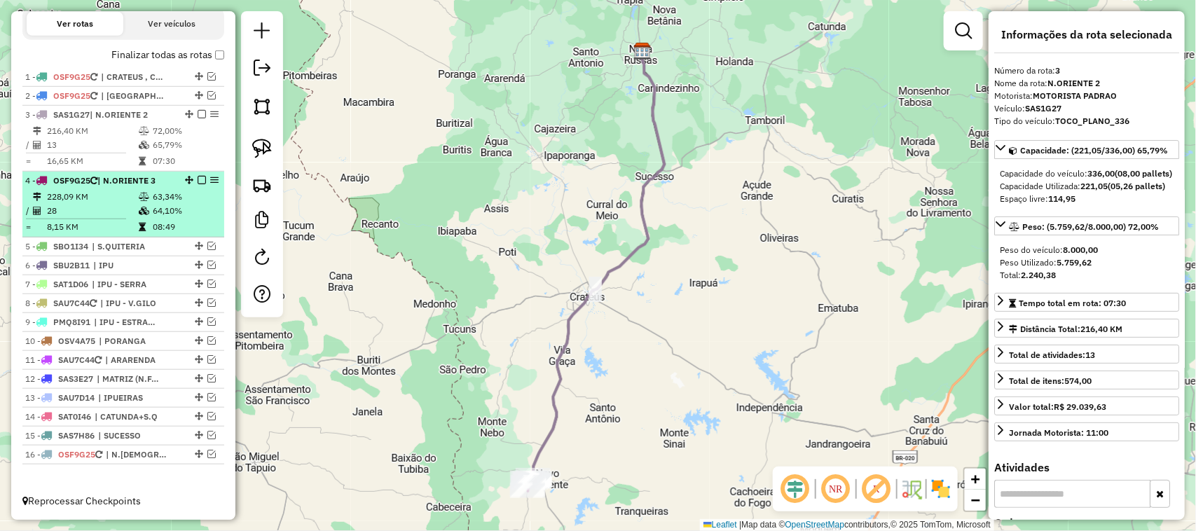
click at [98, 204] on td "28" at bounding box center [92, 211] width 92 height 14
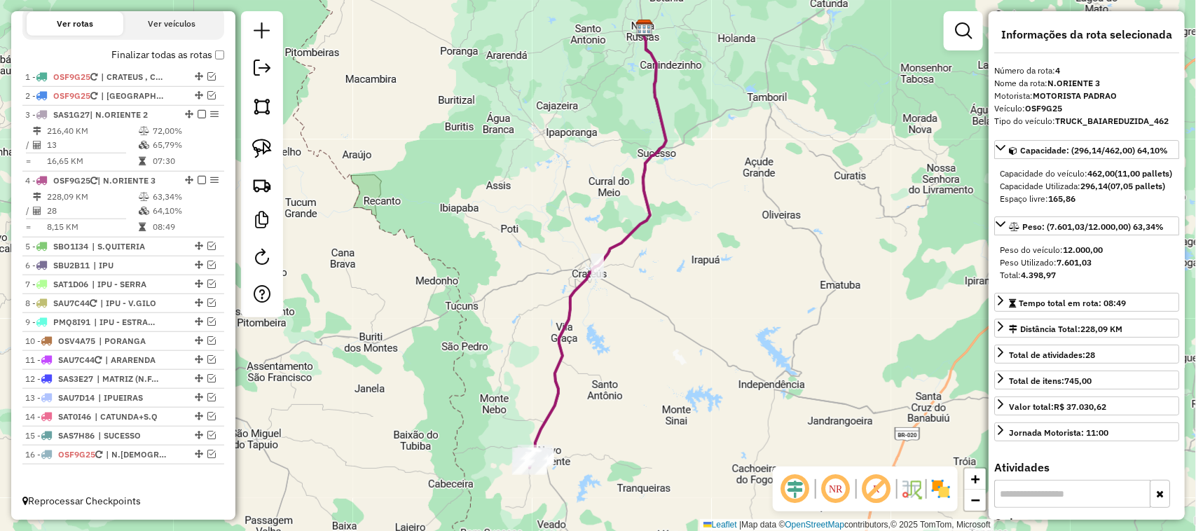
drag, startPoint x: 537, startPoint y: 396, endPoint x: 527, endPoint y: 340, distance: 56.9
click at [529, 349] on div "Janela de atendimento Grade de atendimento Capacidade Transportadoras Veículos …" at bounding box center [598, 265] width 1196 height 531
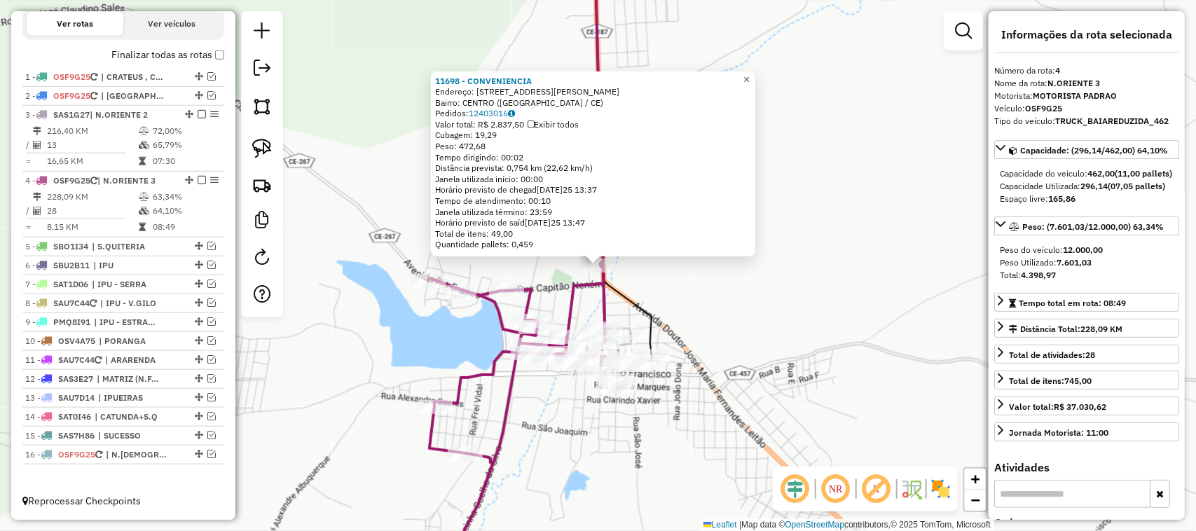
click at [749, 74] on span "×" at bounding box center [746, 80] width 6 height 12
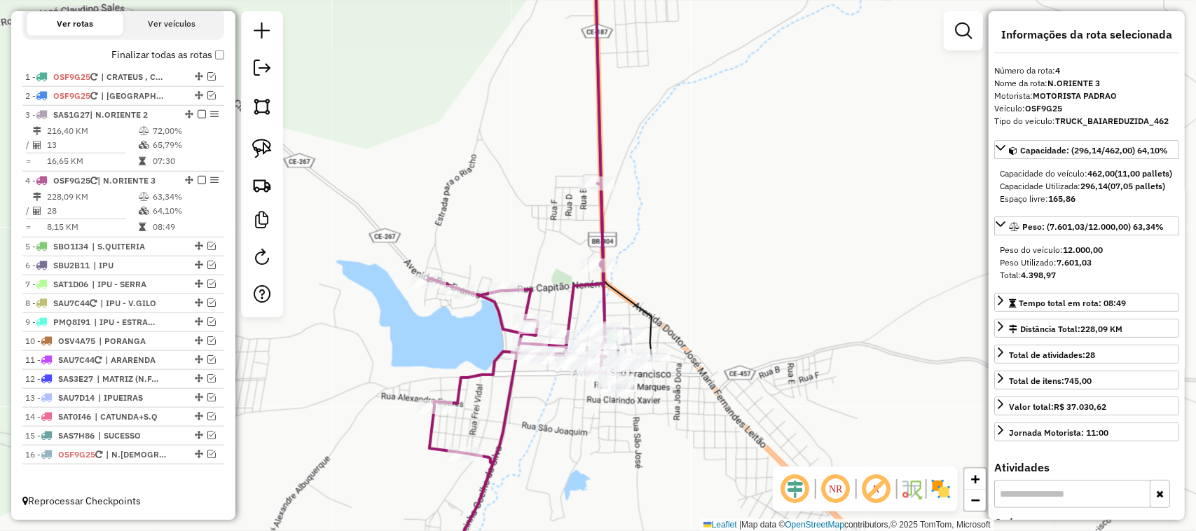
drag, startPoint x: 573, startPoint y: 303, endPoint x: 550, endPoint y: 308, distance: 23.6
click at [550, 308] on icon at bounding box center [516, 384] width 177 height 401
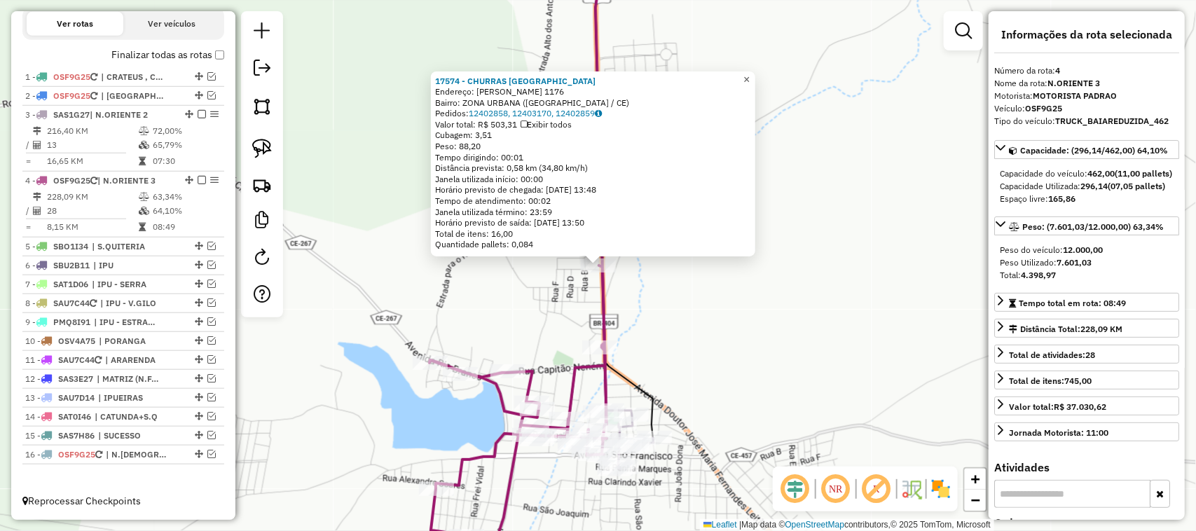
click at [749, 74] on span "×" at bounding box center [746, 80] width 6 height 12
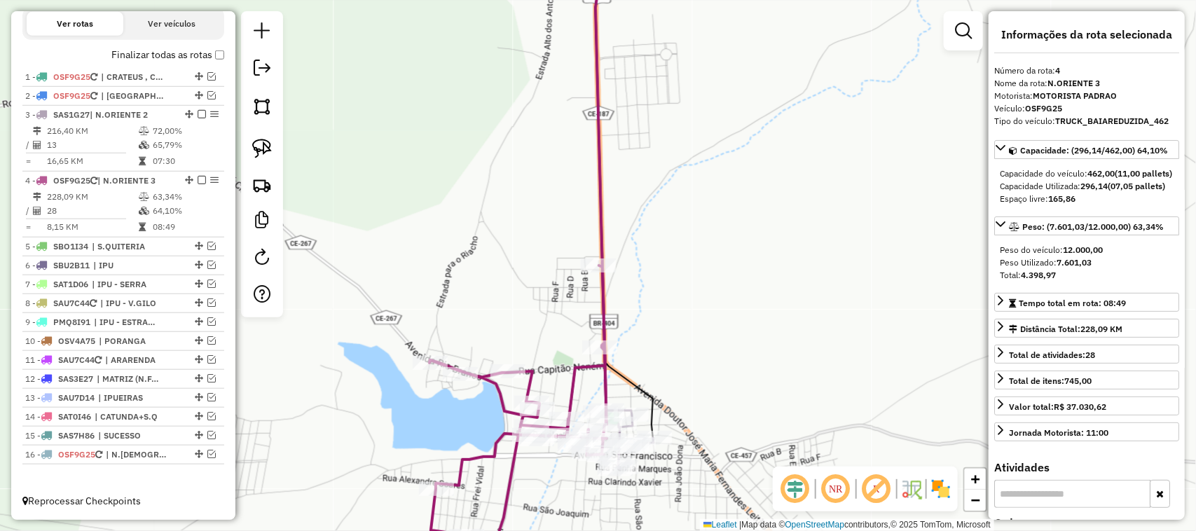
drag, startPoint x: 258, startPoint y: 144, endPoint x: 347, endPoint y: 161, distance: 91.2
click at [260, 144] on img at bounding box center [262, 149] width 20 height 20
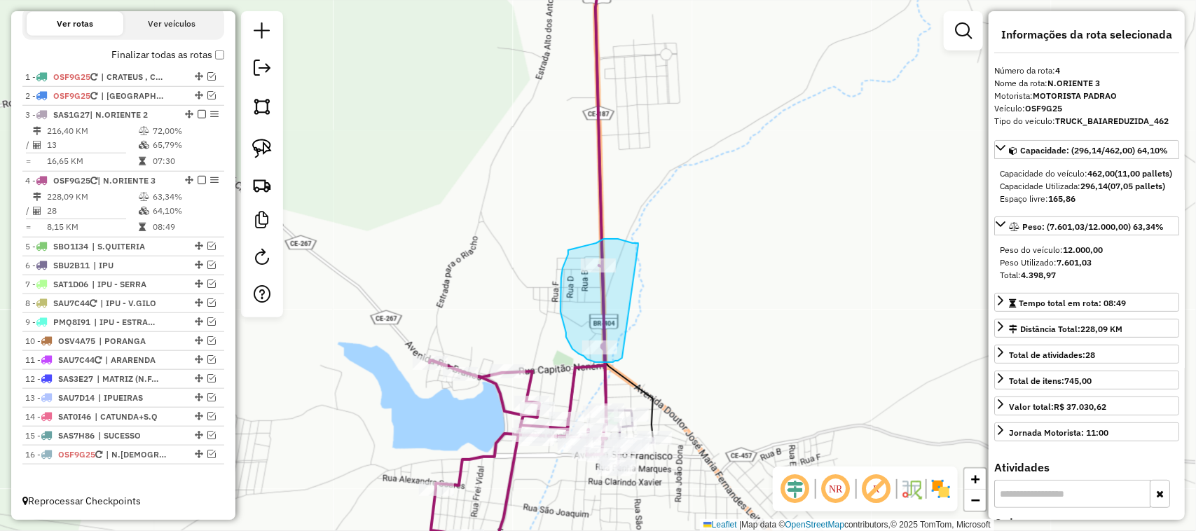
drag, startPoint x: 618, startPoint y: 239, endPoint x: 625, endPoint y: 354, distance: 115.1
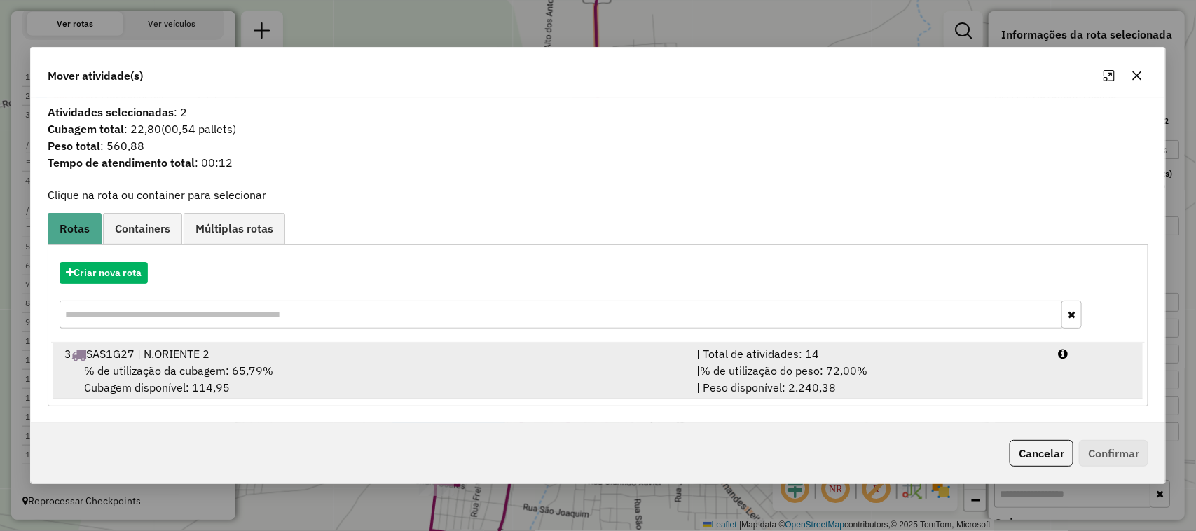
click at [170, 371] on span "% de utilização da cubagem: 65,79%" at bounding box center [178, 371] width 189 height 14
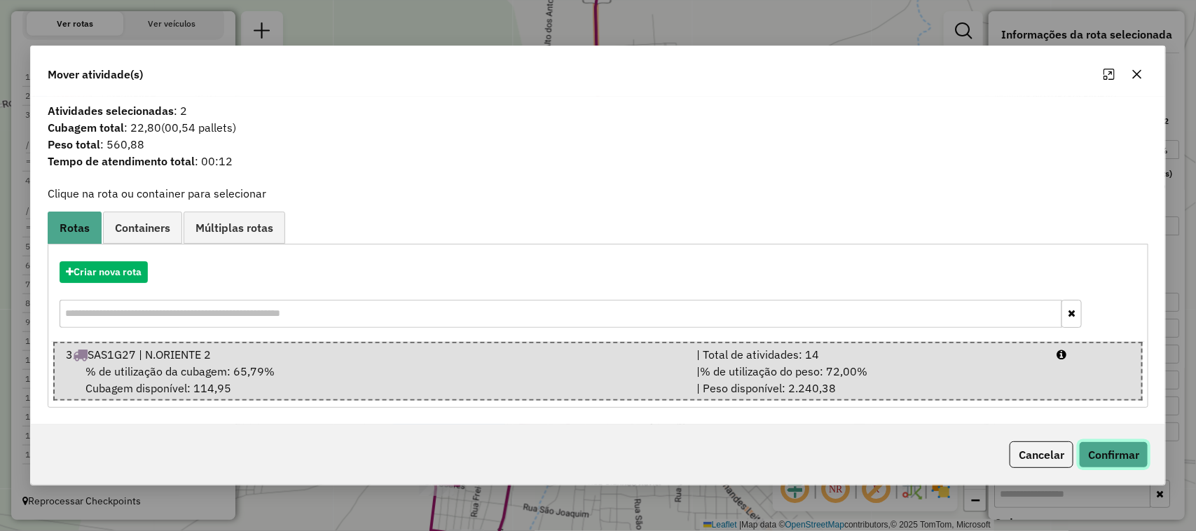
click at [1112, 452] on button "Confirmar" at bounding box center [1113, 454] width 69 height 27
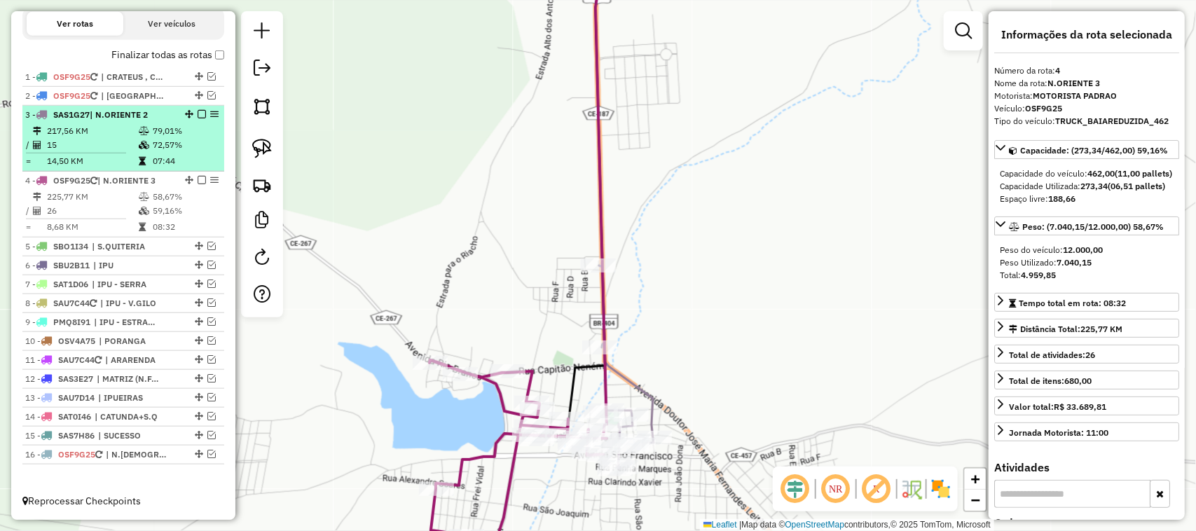
click at [106, 140] on td "15" at bounding box center [92, 145] width 92 height 14
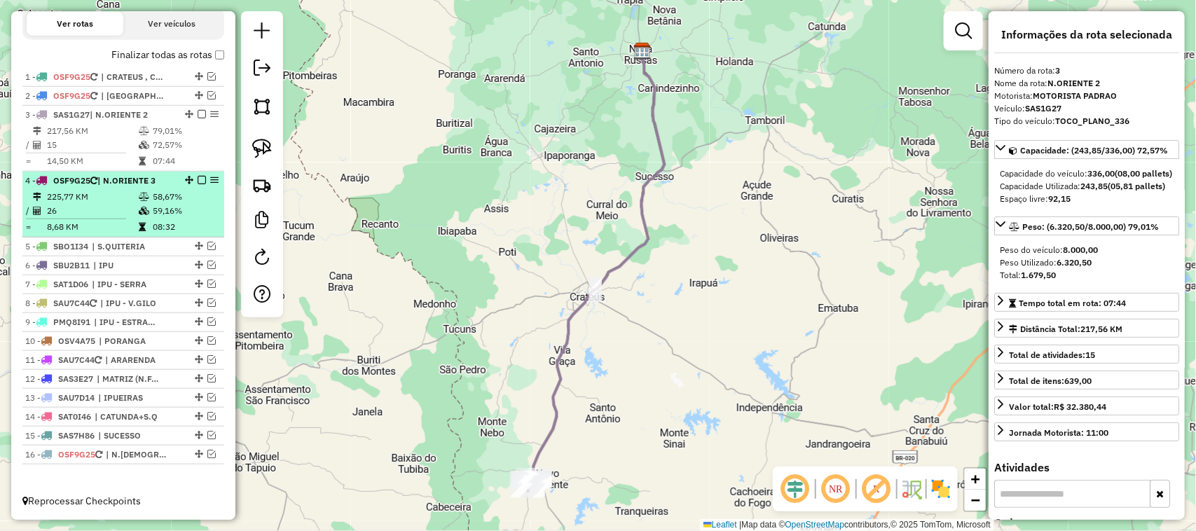
click at [95, 204] on td "26" at bounding box center [92, 211] width 92 height 14
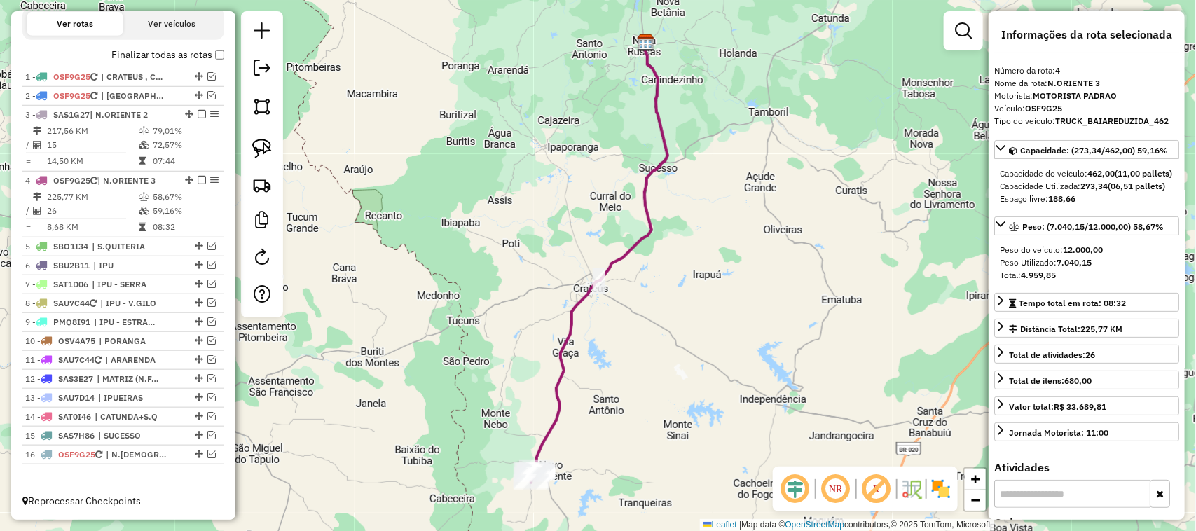
drag, startPoint x: 530, startPoint y: 429, endPoint x: 520, endPoint y: 327, distance: 102.1
click at [524, 343] on div "Janela de atendimento Grade de atendimento Capacidade Transportadoras Veículos …" at bounding box center [598, 265] width 1196 height 531
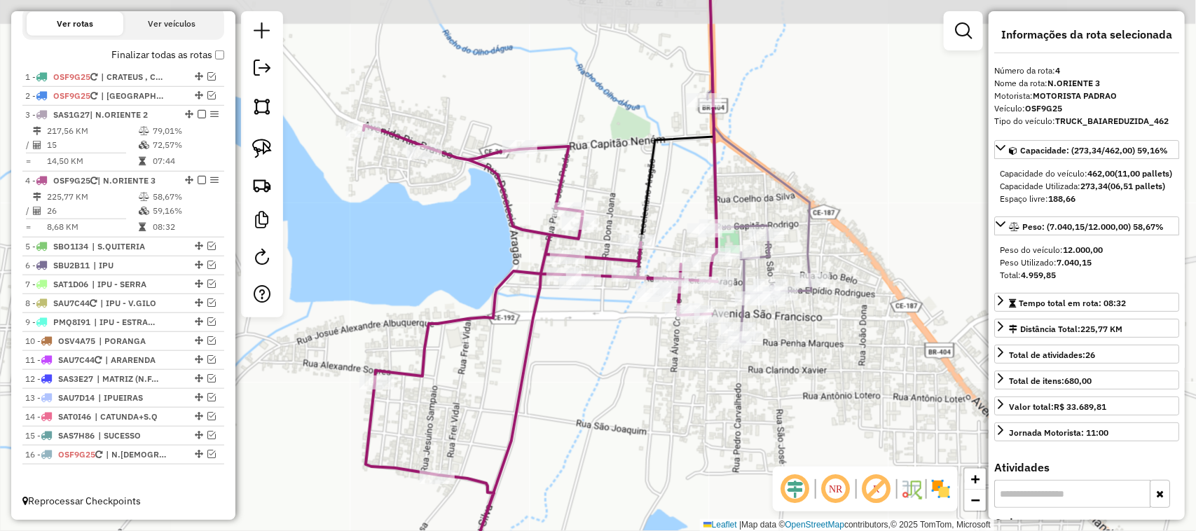
drag, startPoint x: 639, startPoint y: 340, endPoint x: 510, endPoint y: 415, distance: 149.1
click at [522, 415] on div "Janela de atendimento Grade de atendimento Capacidade Transportadoras Veículos …" at bounding box center [598, 265] width 1196 height 531
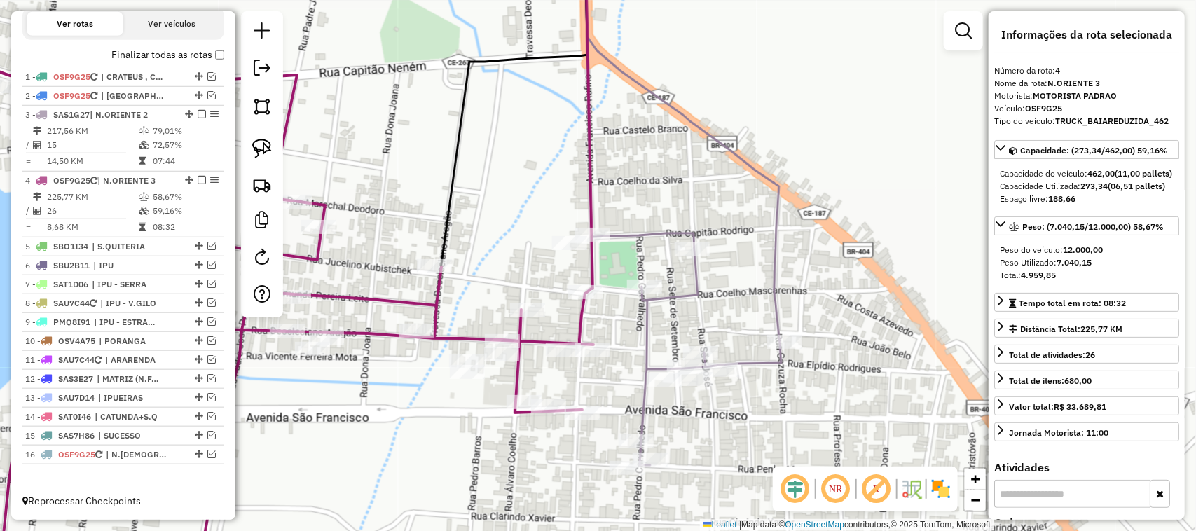
drag, startPoint x: 545, startPoint y: 292, endPoint x: 588, endPoint y: 254, distance: 58.0
click at [567, 273] on div "Janela de atendimento Grade de atendimento Capacidade Transportadoras Veículos …" at bounding box center [598, 265] width 1196 height 531
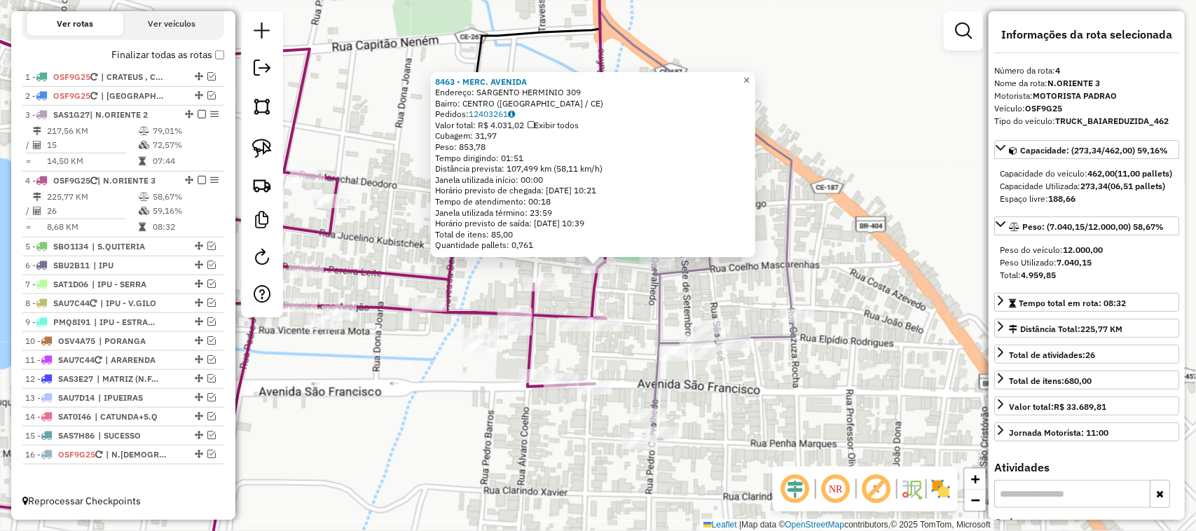
click at [749, 75] on span "×" at bounding box center [746, 80] width 6 height 12
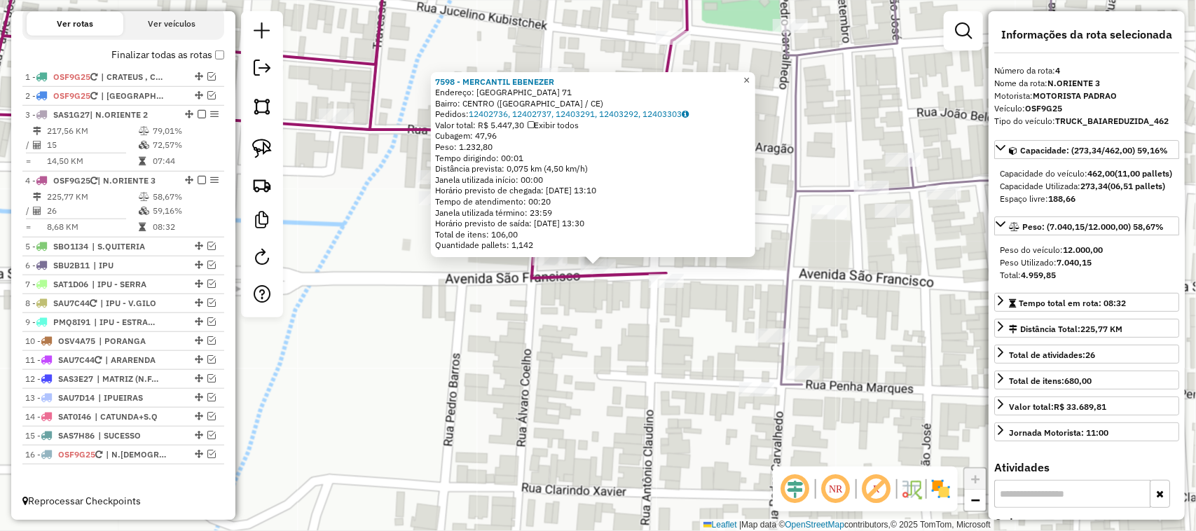
click at [749, 74] on span "×" at bounding box center [746, 80] width 6 height 12
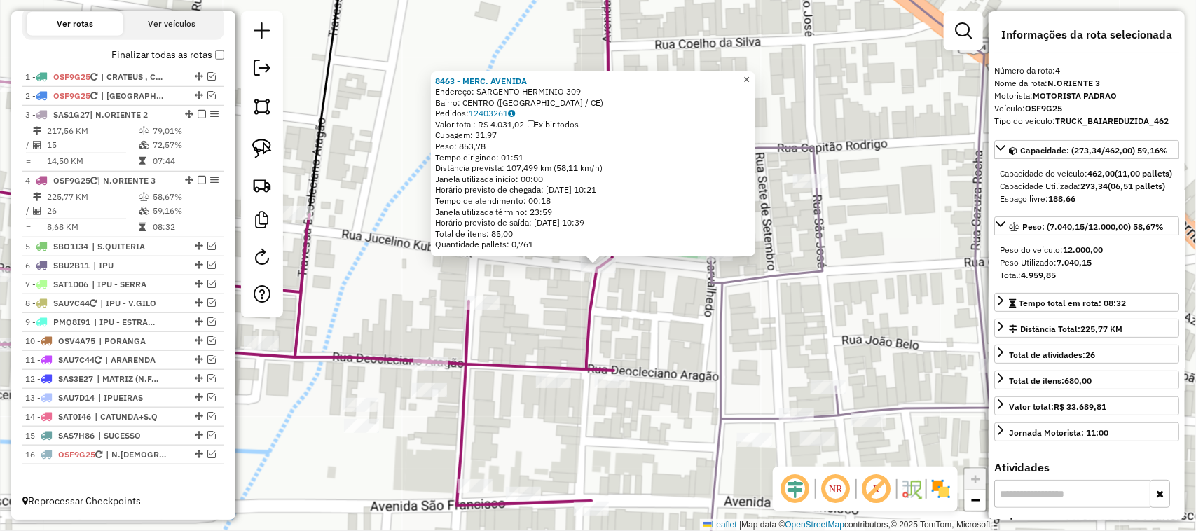
click at [750, 71] on link "×" at bounding box center [746, 79] width 17 height 17
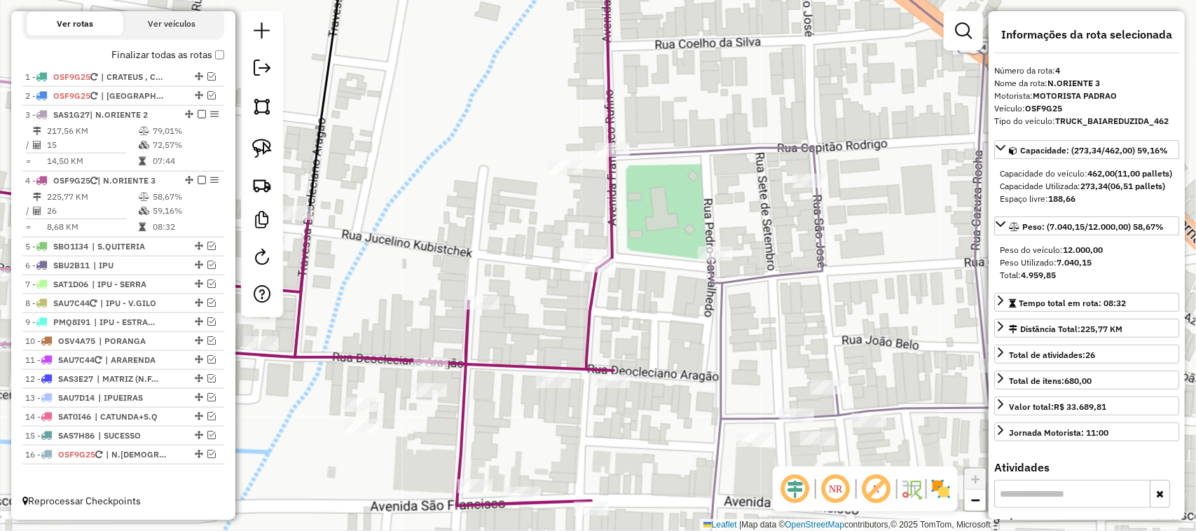
drag, startPoint x: 653, startPoint y: 338, endPoint x: 691, endPoint y: 278, distance: 70.2
click at [687, 292] on div "Janela de atendimento Grade de atendimento Capacidade Transportadoras Veículos …" at bounding box center [598, 265] width 1196 height 531
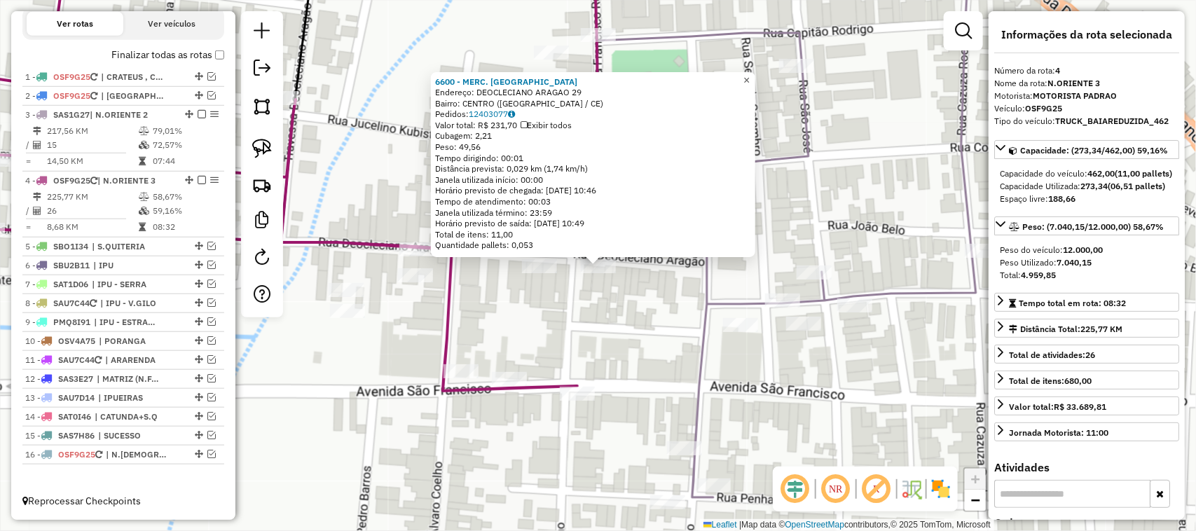
click at [749, 77] on span "×" at bounding box center [746, 80] width 6 height 12
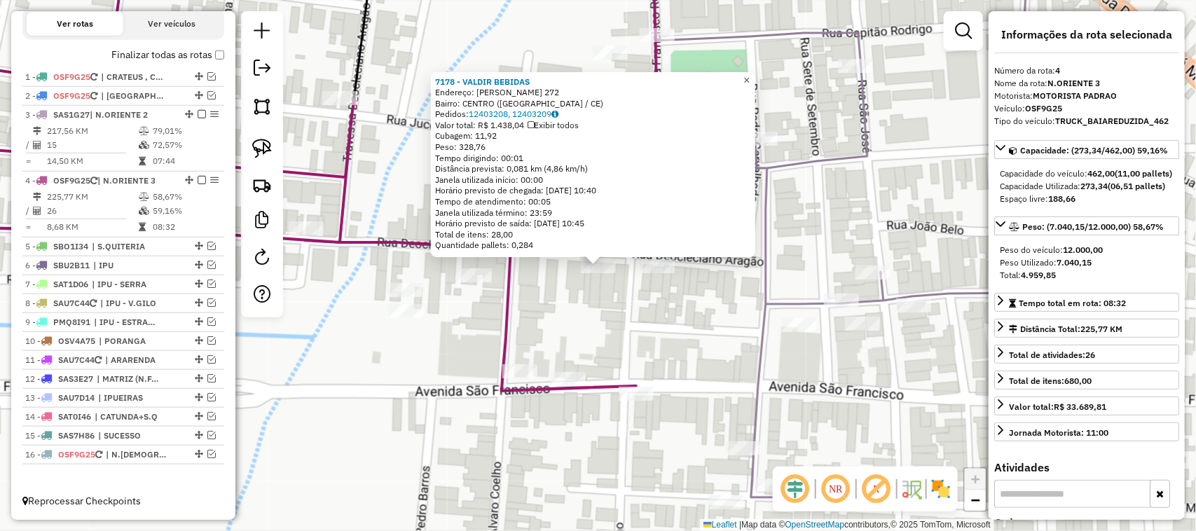
click at [749, 75] on span "×" at bounding box center [746, 80] width 6 height 12
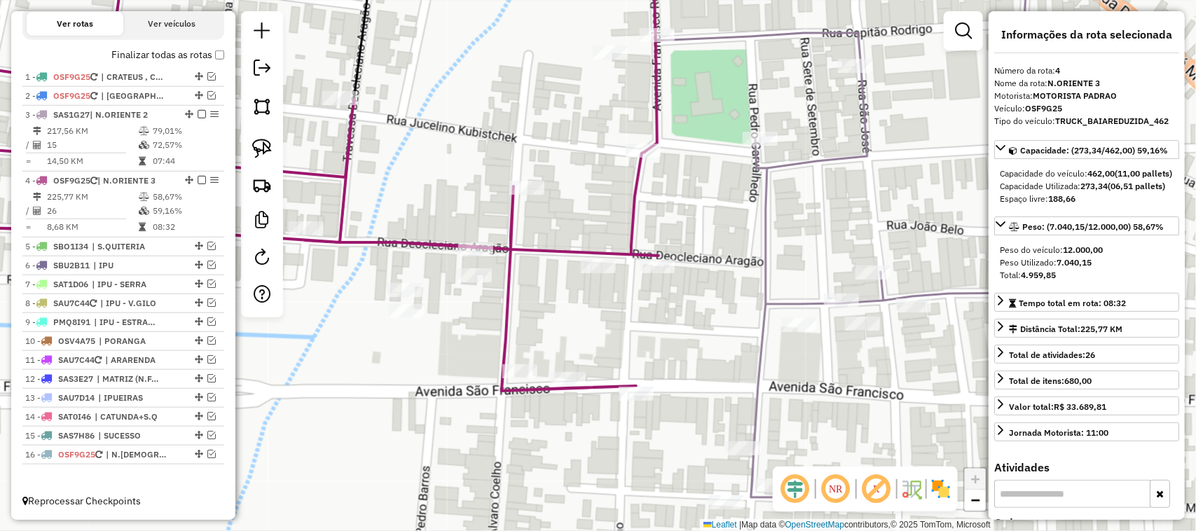
drag, startPoint x: 711, startPoint y: 312, endPoint x: 656, endPoint y: 291, distance: 58.5
click at [658, 296] on div "Janela de atendimento Grade de atendimento Capacidade Transportadoras Veículos …" at bounding box center [598, 265] width 1196 height 531
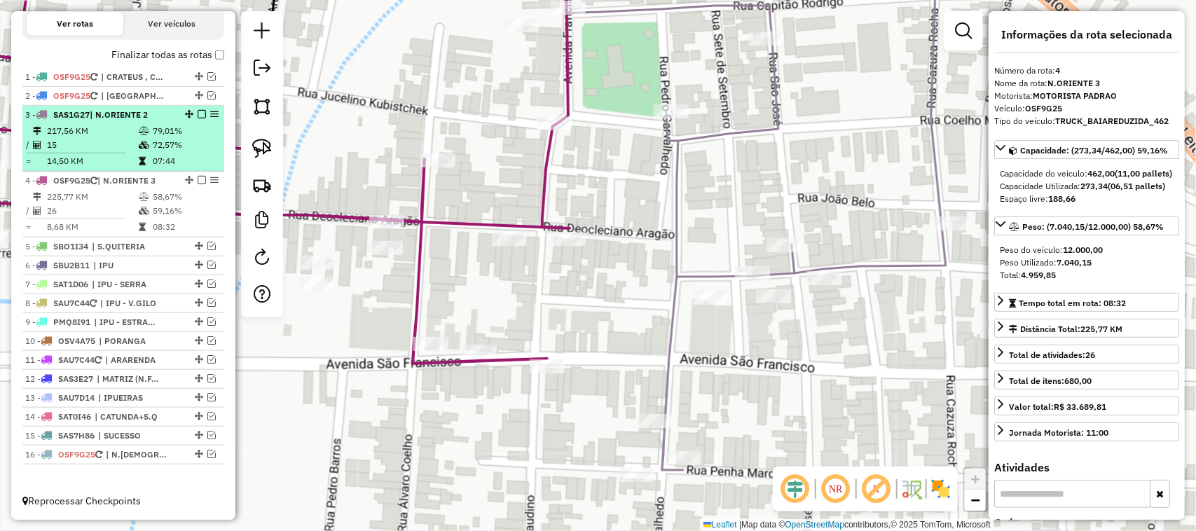
click at [93, 125] on td "217,56 KM" at bounding box center [92, 131] width 92 height 14
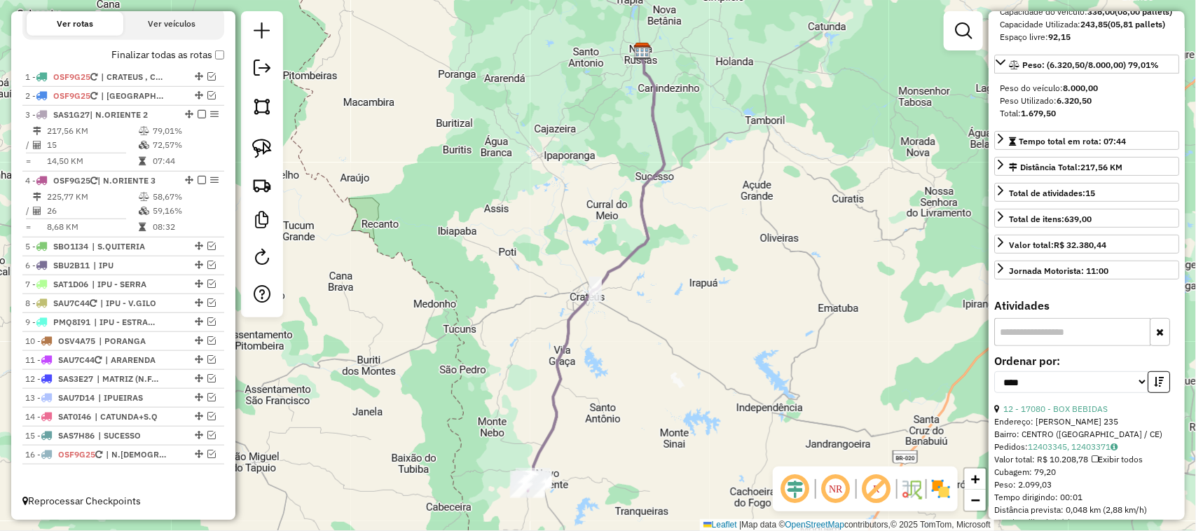
scroll to position [175, 0]
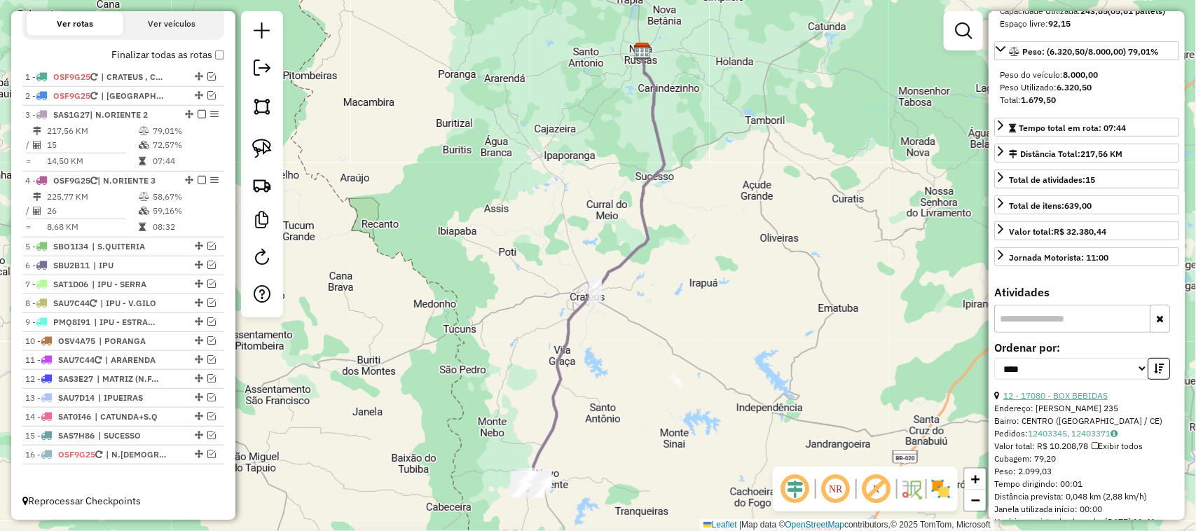
click at [1087, 401] on link "12 - 17080 - BOX BEBIDAS" at bounding box center [1055, 395] width 104 height 11
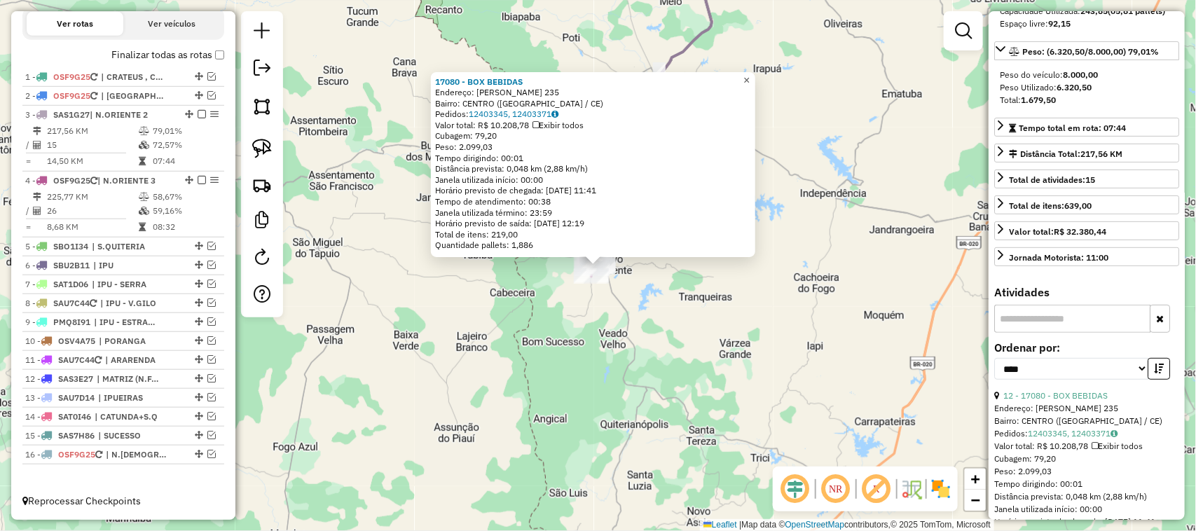
click at [749, 74] on span "×" at bounding box center [746, 80] width 6 height 12
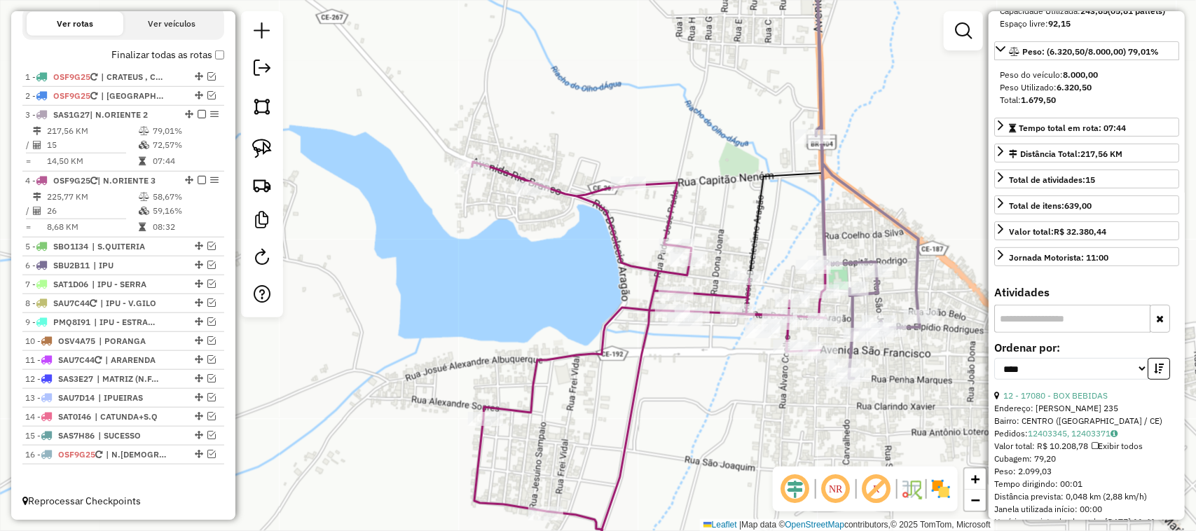
drag, startPoint x: 576, startPoint y: 282, endPoint x: 546, endPoint y: 266, distance: 34.2
click at [537, 270] on div "Janela de atendimento Grade de atendimento Capacidade Transportadoras Veículos …" at bounding box center [598, 265] width 1196 height 531
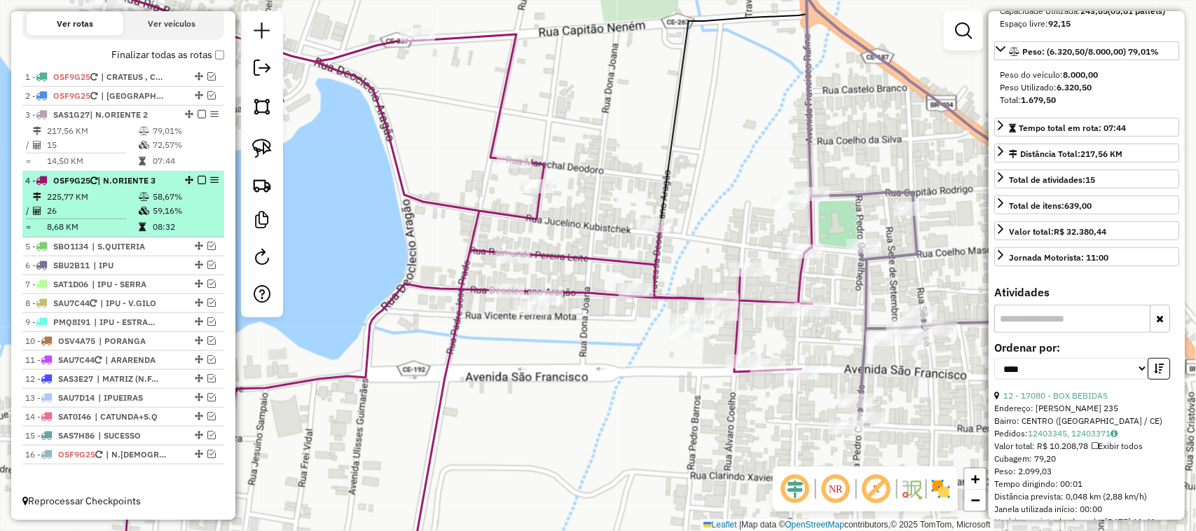
click at [93, 198] on td "225,77 KM" at bounding box center [92, 197] width 92 height 14
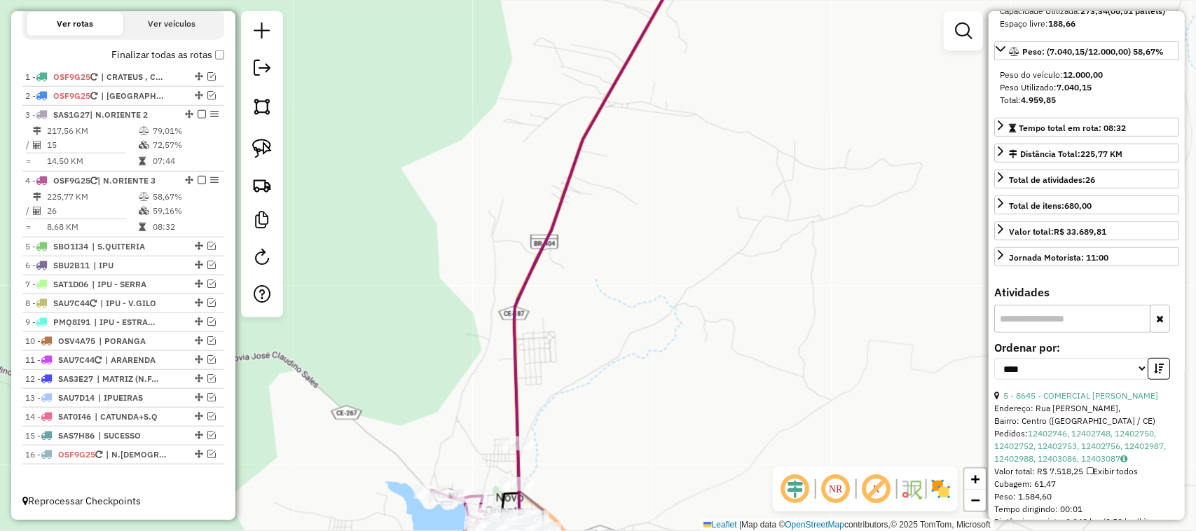
drag, startPoint x: 608, startPoint y: 446, endPoint x: 629, endPoint y: 312, distance: 135.4
click at [635, 351] on div "Janela de atendimento Grade de atendimento Capacidade Transportadoras Veículos …" at bounding box center [598, 265] width 1196 height 531
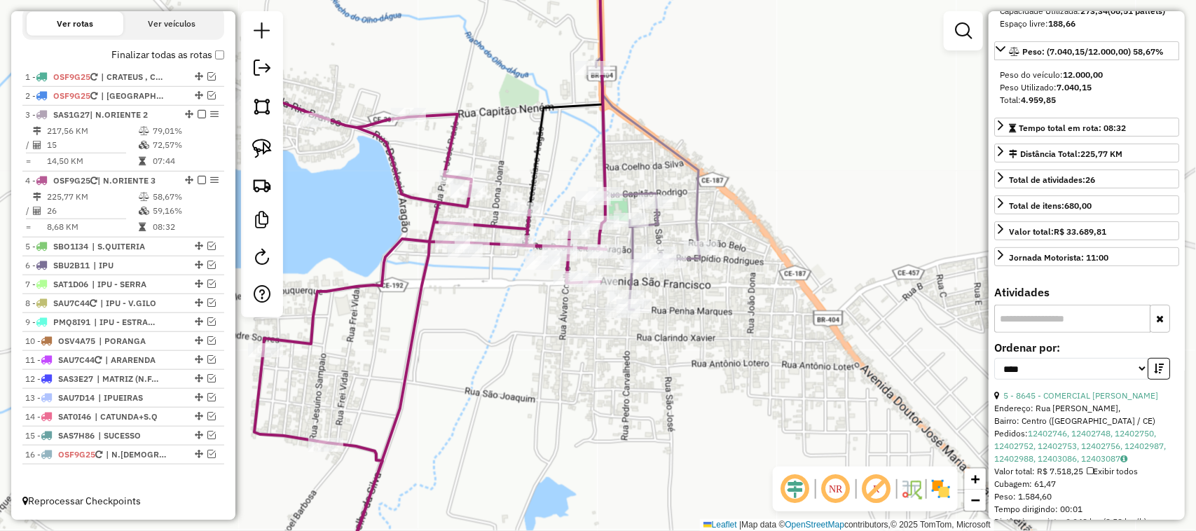
drag, startPoint x: 459, startPoint y: 342, endPoint x: 546, endPoint y: 347, distance: 87.0
click at [540, 361] on div "Janela de atendimento Grade de atendimento Capacidade Transportadoras Veículos …" at bounding box center [598, 265] width 1196 height 531
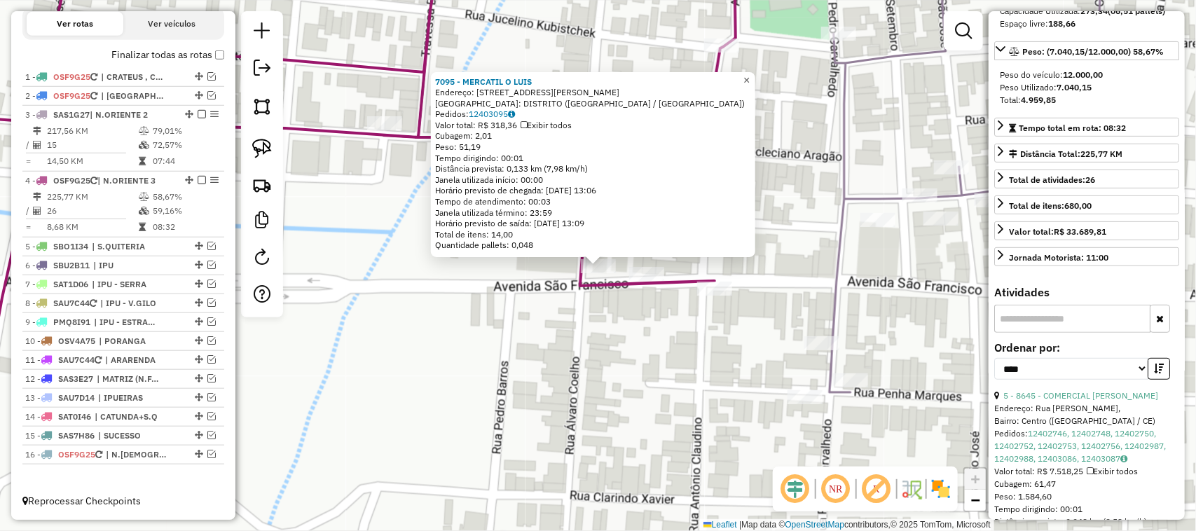
click at [749, 74] on span "×" at bounding box center [746, 80] width 6 height 12
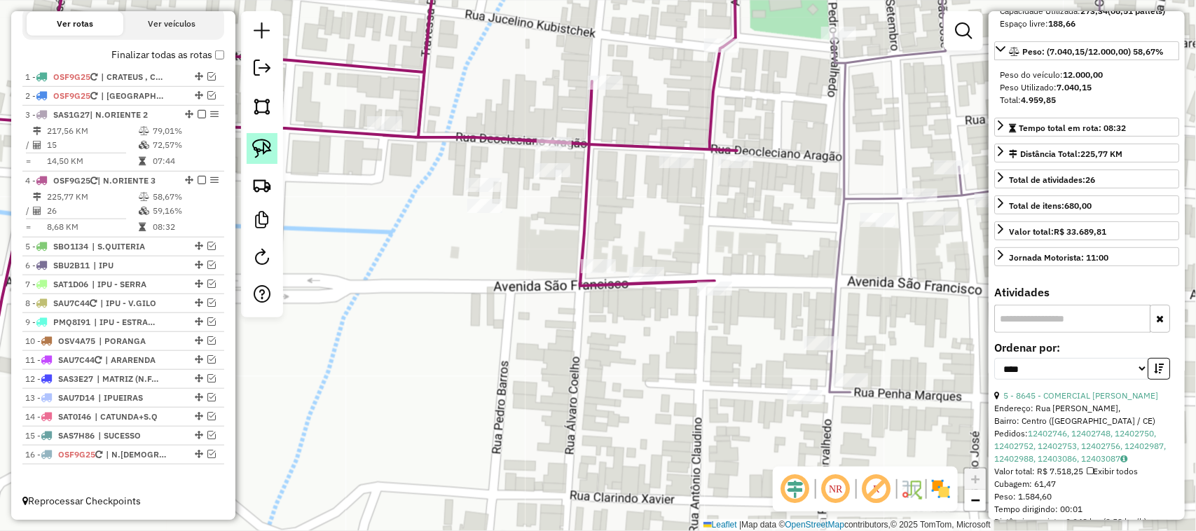
click at [261, 145] on img at bounding box center [262, 149] width 20 height 20
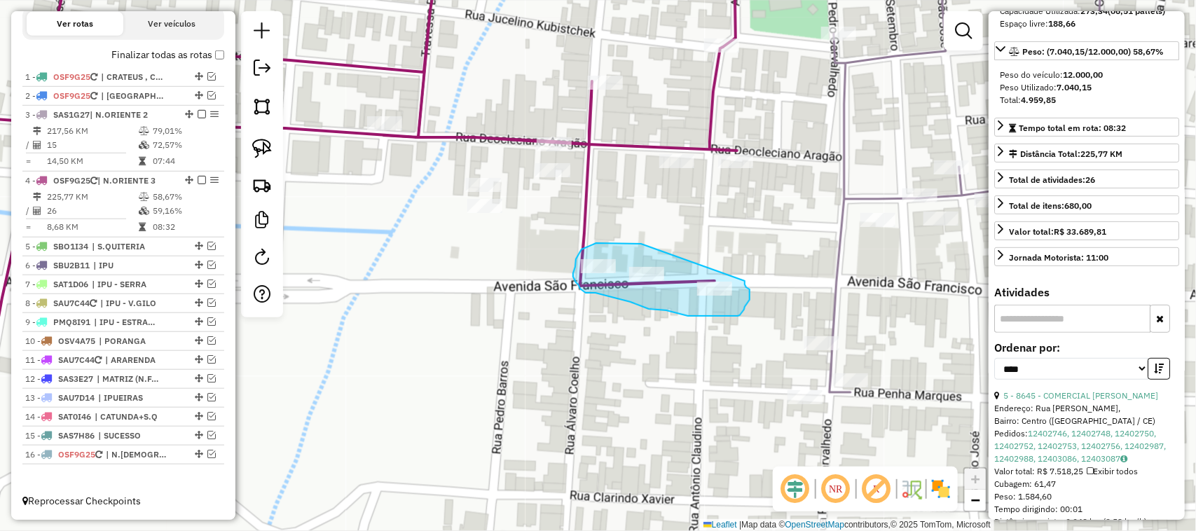
drag, startPoint x: 637, startPoint y: 244, endPoint x: 726, endPoint y: 263, distance: 91.1
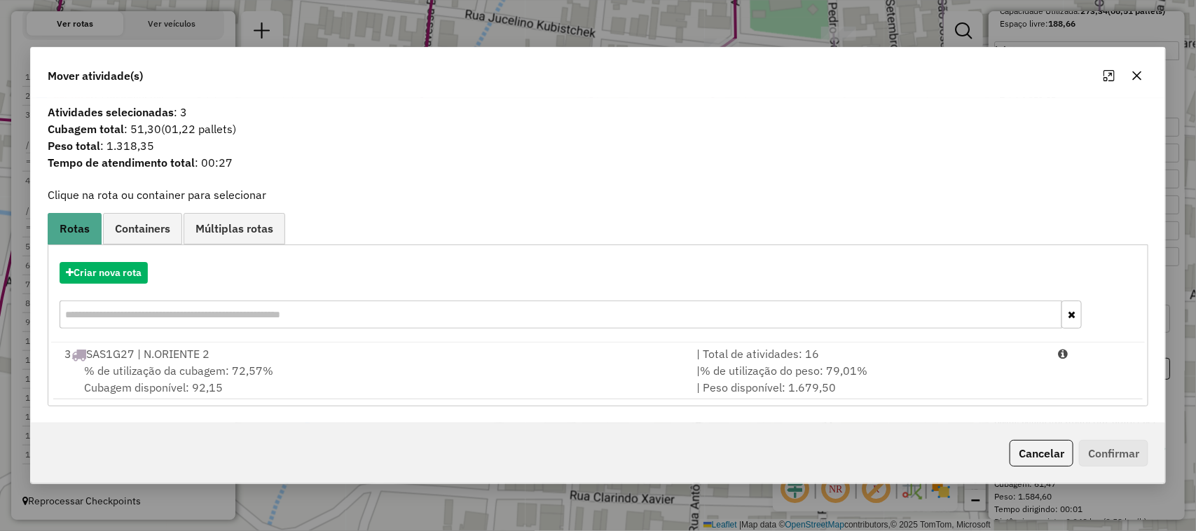
click at [181, 359] on div "3 SAS1G27 | N.ORIENTE 2" at bounding box center [372, 353] width 632 height 17
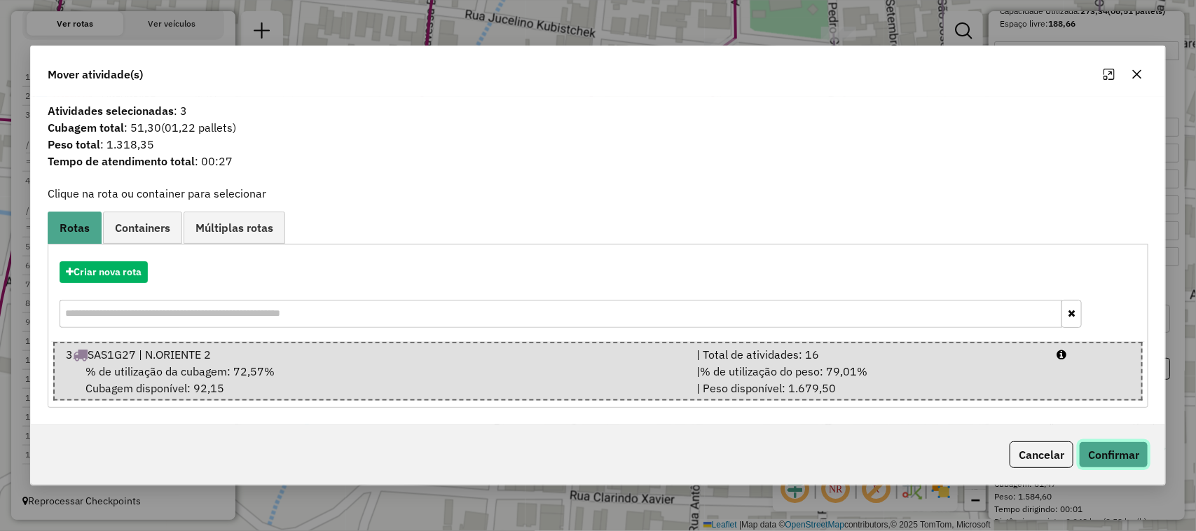
click at [1118, 453] on button "Confirmar" at bounding box center [1113, 454] width 69 height 27
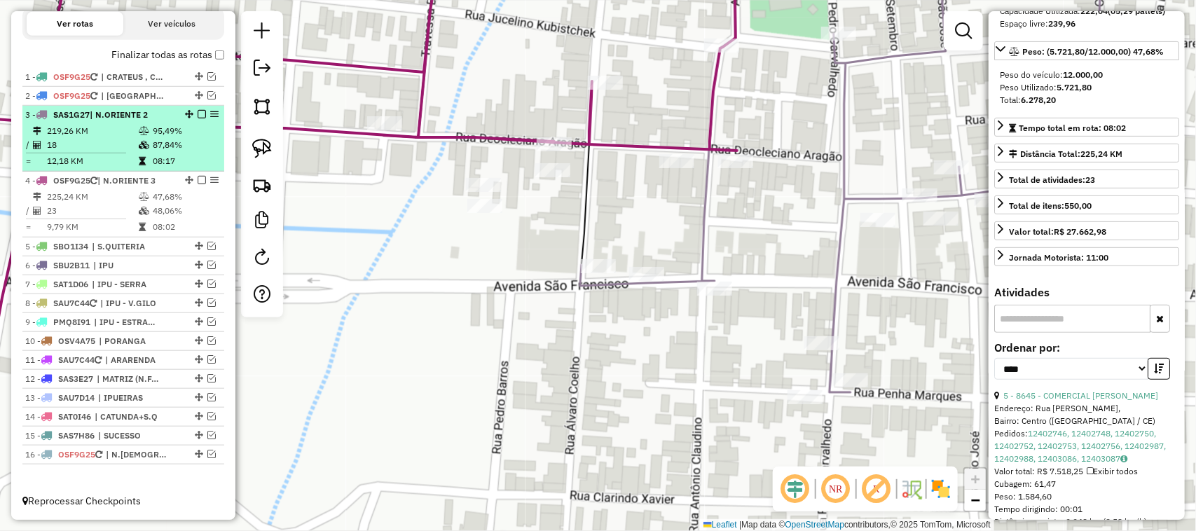
click at [99, 138] on td "18" at bounding box center [92, 145] width 92 height 14
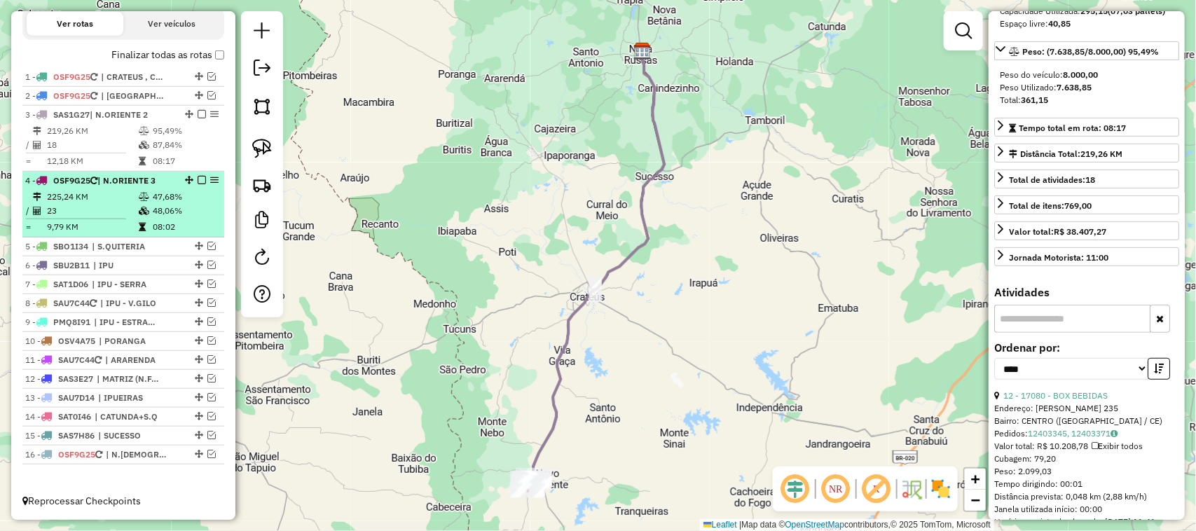
click at [100, 207] on td "23" at bounding box center [92, 211] width 92 height 14
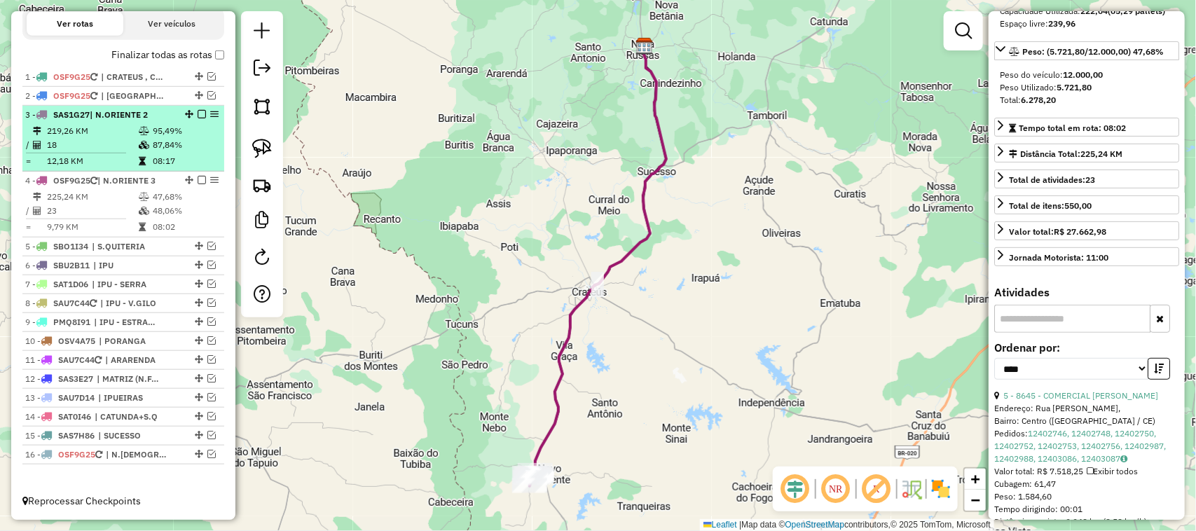
click at [99, 140] on td "18" at bounding box center [92, 145] width 92 height 14
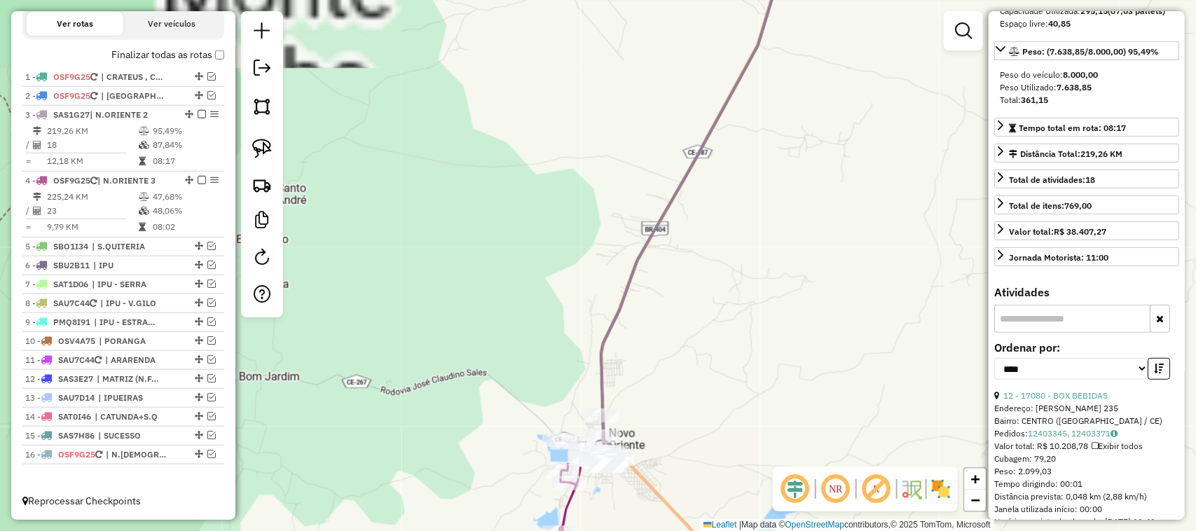
drag, startPoint x: 568, startPoint y: 386, endPoint x: 576, endPoint y: 267, distance: 119.4
click at [572, 291] on div "Janela de atendimento Grade de atendimento Capacidade Transportadoras Veículos …" at bounding box center [598, 265] width 1196 height 531
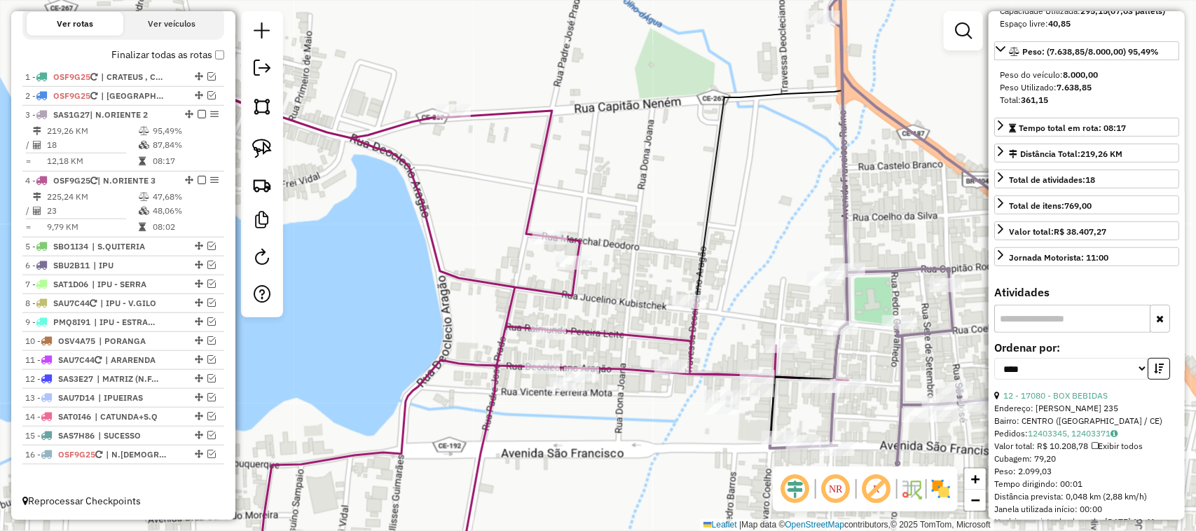
drag, startPoint x: 740, startPoint y: 319, endPoint x: 699, endPoint y: 194, distance: 131.3
click at [711, 216] on div "Janela de atendimento Grade de atendimento Capacidade Transportadoras Veículos …" at bounding box center [598, 265] width 1196 height 531
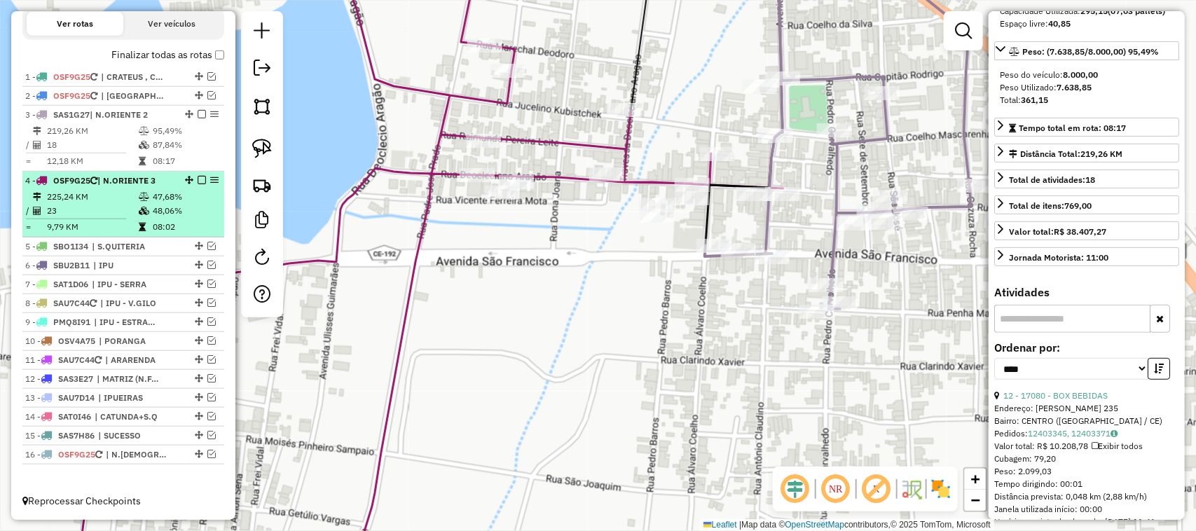
click at [88, 197] on td "225,24 KM" at bounding box center [92, 197] width 92 height 14
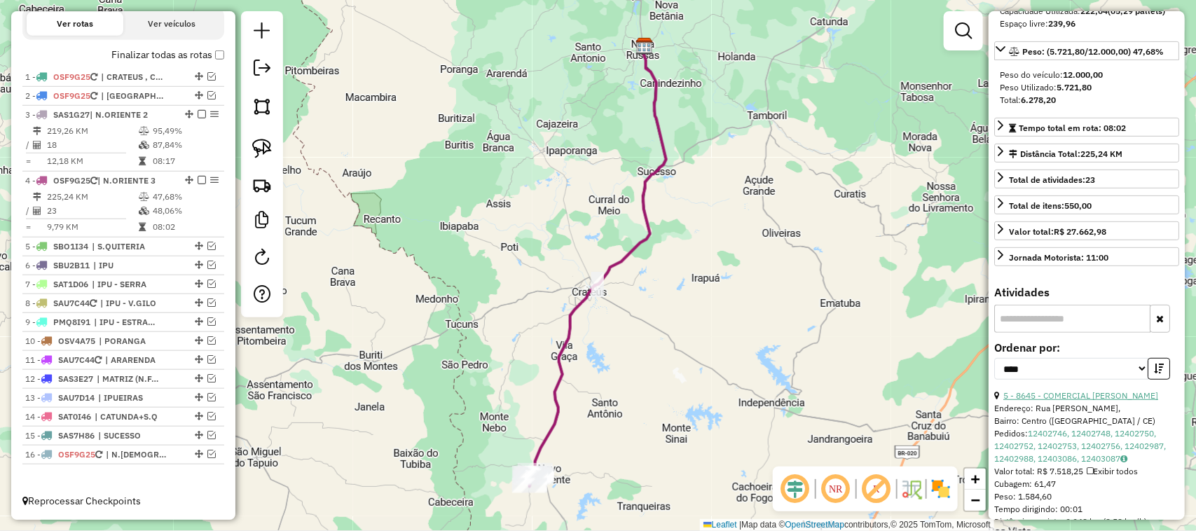
click at [1070, 401] on link "5 - 8645 - COMERCIAL FELIPE" at bounding box center [1080, 395] width 155 height 11
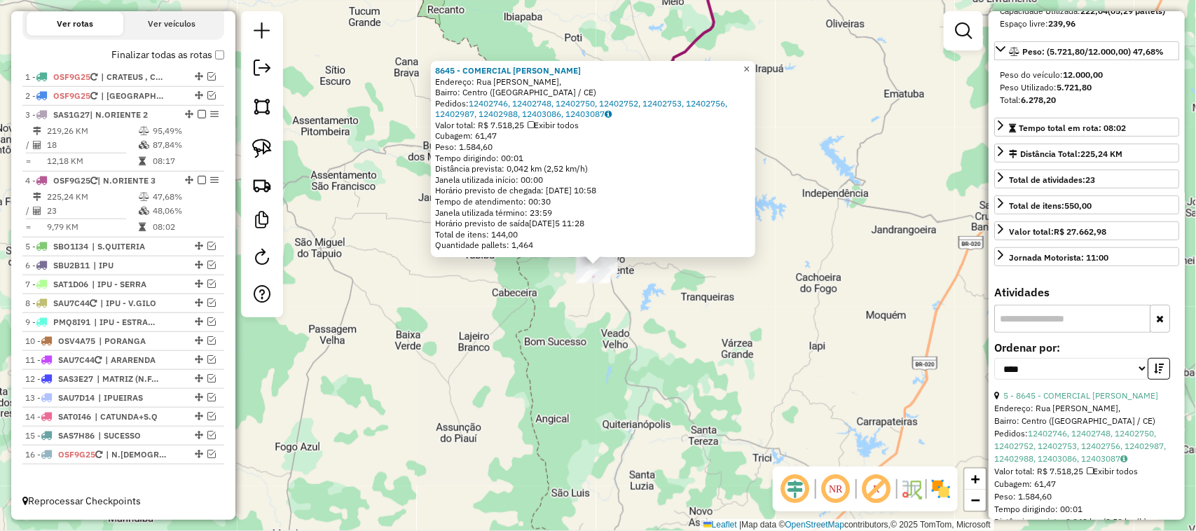
click at [749, 65] on span "×" at bounding box center [746, 69] width 6 height 12
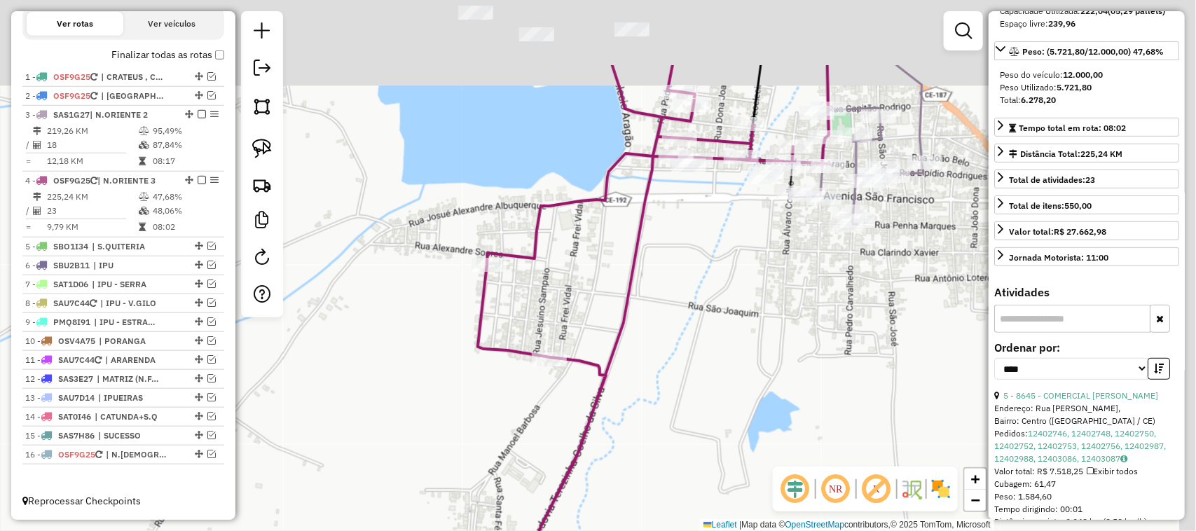
drag, startPoint x: 743, startPoint y: 223, endPoint x: 677, endPoint y: 314, distance: 112.8
click at [684, 308] on div "Janela de atendimento Grade de atendimento Capacidade Transportadoras Veículos …" at bounding box center [598, 265] width 1196 height 531
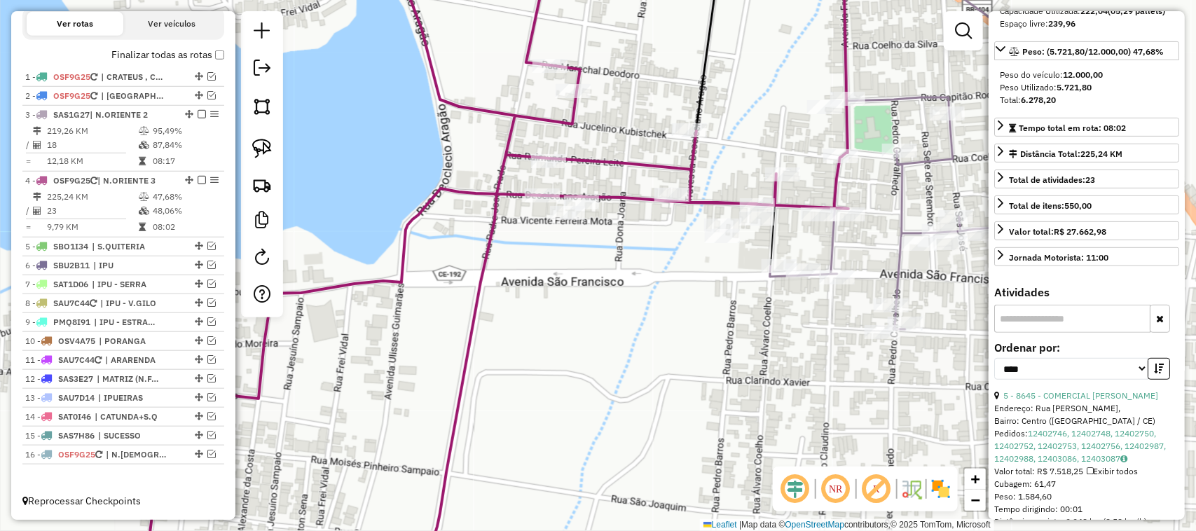
drag, startPoint x: 670, startPoint y: 316, endPoint x: 562, endPoint y: 398, distance: 134.9
click at [582, 401] on div "Janela de atendimento Grade de atendimento Capacidade Transportadoras Veículos …" at bounding box center [598, 265] width 1196 height 531
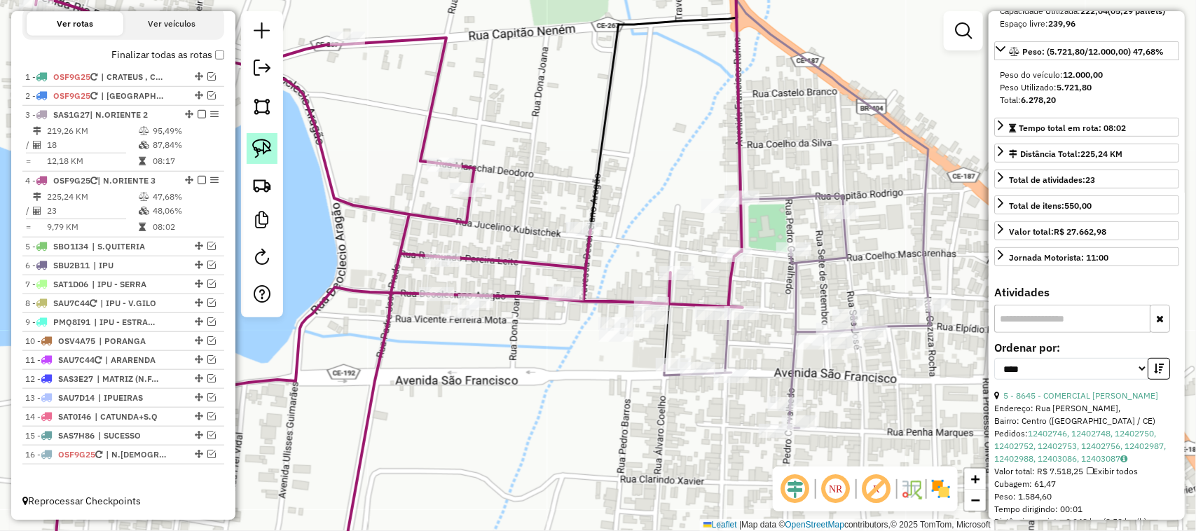
click at [263, 148] on img at bounding box center [262, 149] width 20 height 20
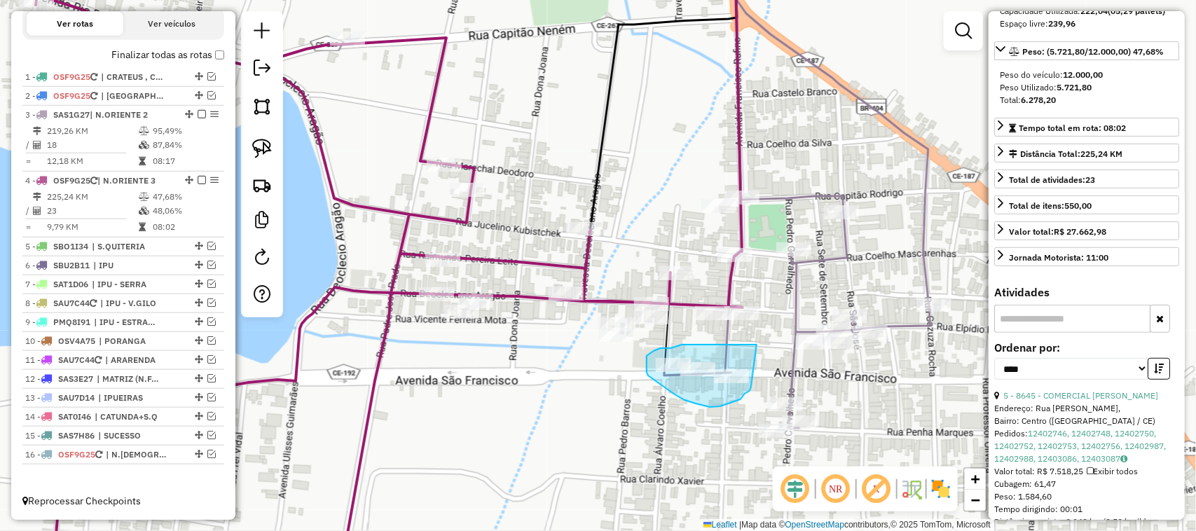
drag, startPoint x: 756, startPoint y: 345, endPoint x: 751, endPoint y: 386, distance: 41.7
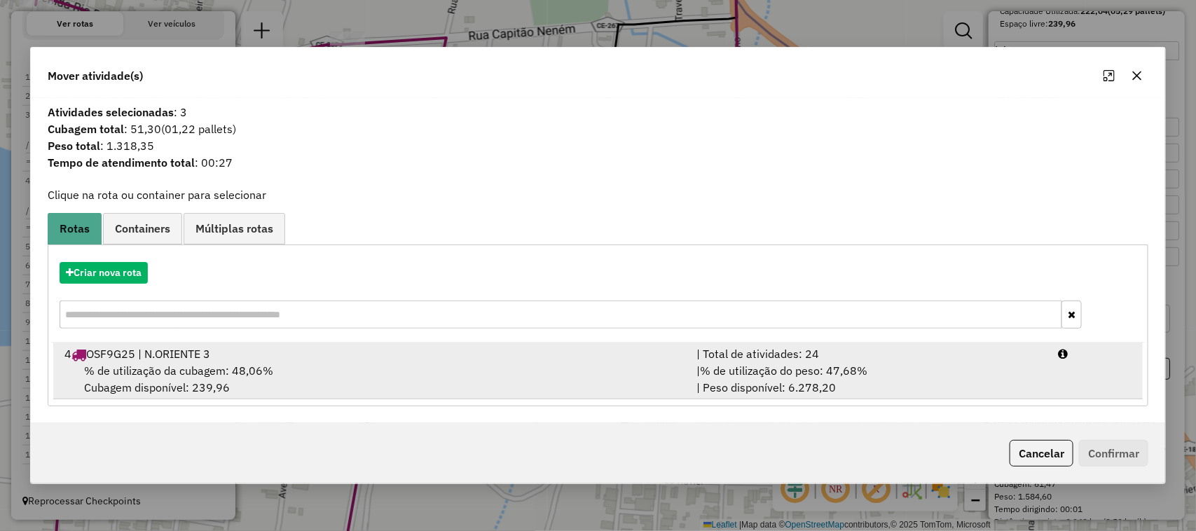
click at [139, 366] on span "% de utilização da cubagem: 48,06%" at bounding box center [178, 371] width 189 height 14
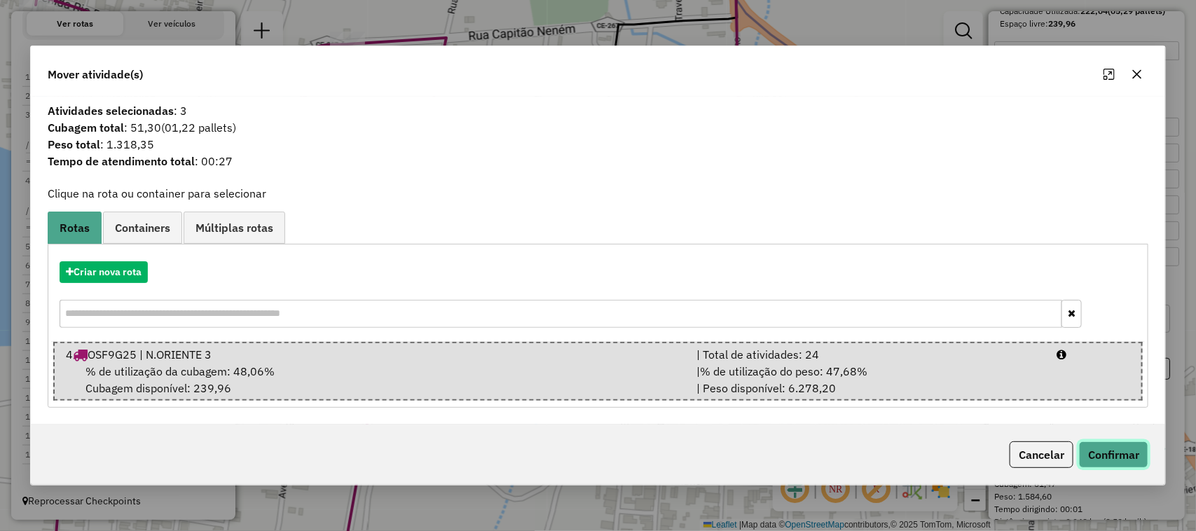
click at [1136, 452] on button "Confirmar" at bounding box center [1113, 454] width 69 height 27
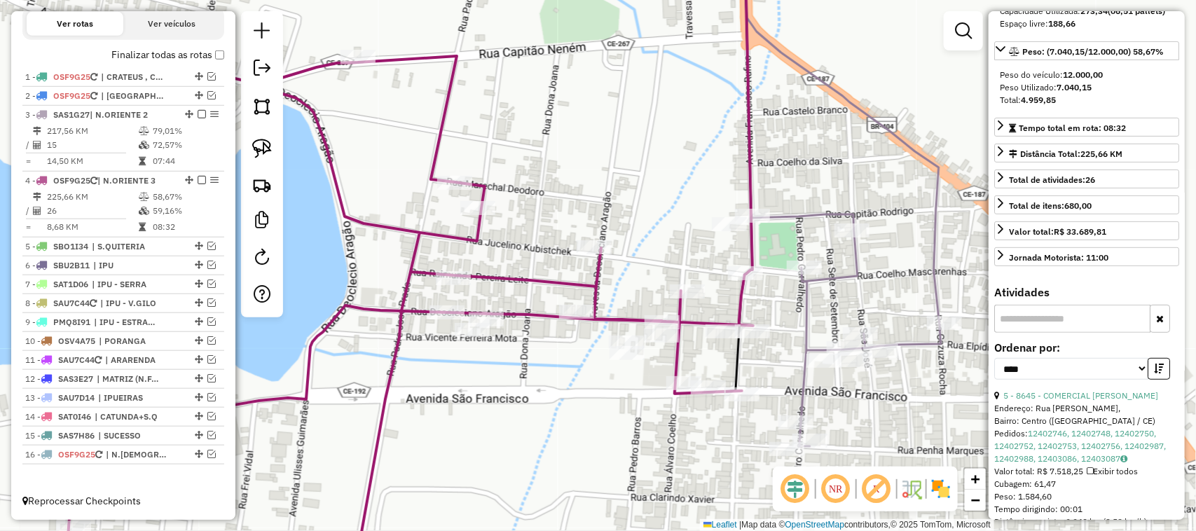
drag, startPoint x: 652, startPoint y: 182, endPoint x: 803, endPoint y: 286, distance: 182.8
click at [792, 282] on div "Janela de atendimento Grade de atendimento Capacidade Transportadoras Veículos …" at bounding box center [598, 265] width 1196 height 531
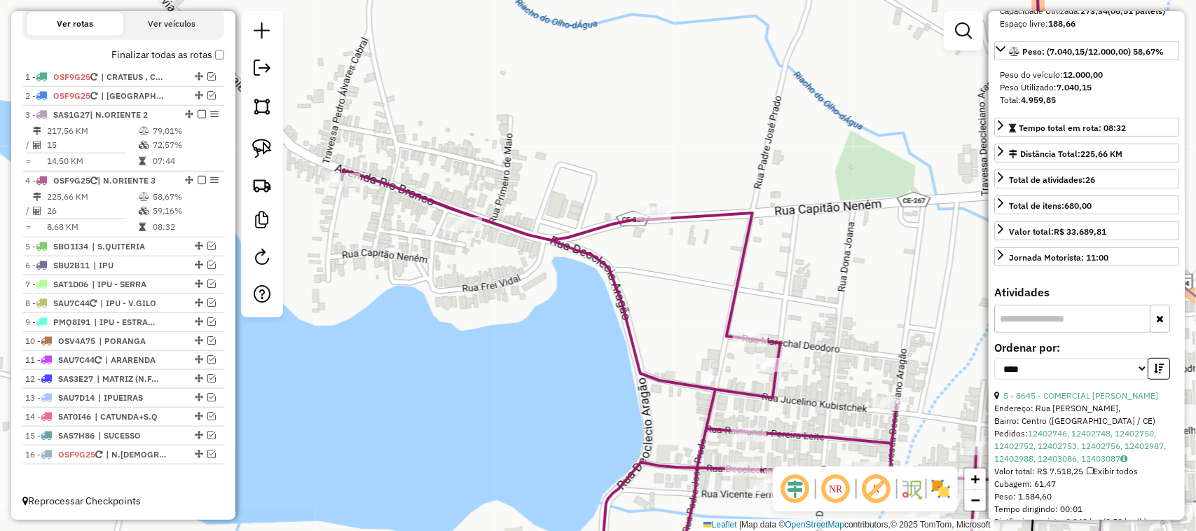
drag, startPoint x: 629, startPoint y: 285, endPoint x: 705, endPoint y: 258, distance: 80.4
click at [694, 267] on div "Janela de atendimento Grade de atendimento Capacidade Transportadoras Veículos …" at bounding box center [598, 265] width 1196 height 531
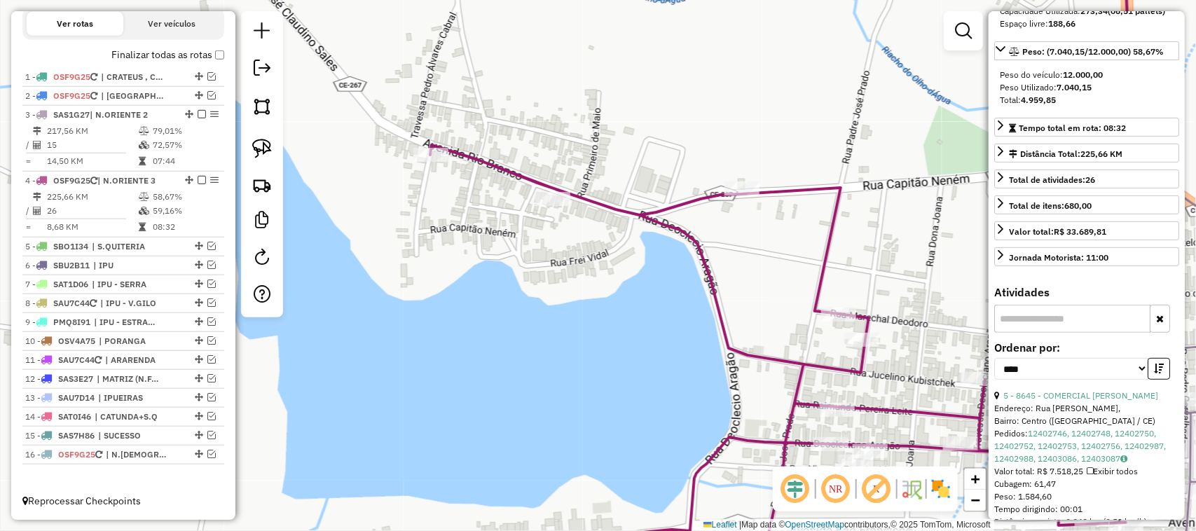
drag, startPoint x: 806, startPoint y: 369, endPoint x: 767, endPoint y: 366, distance: 39.4
click at [773, 368] on icon at bounding box center [783, 365] width 707 height 440
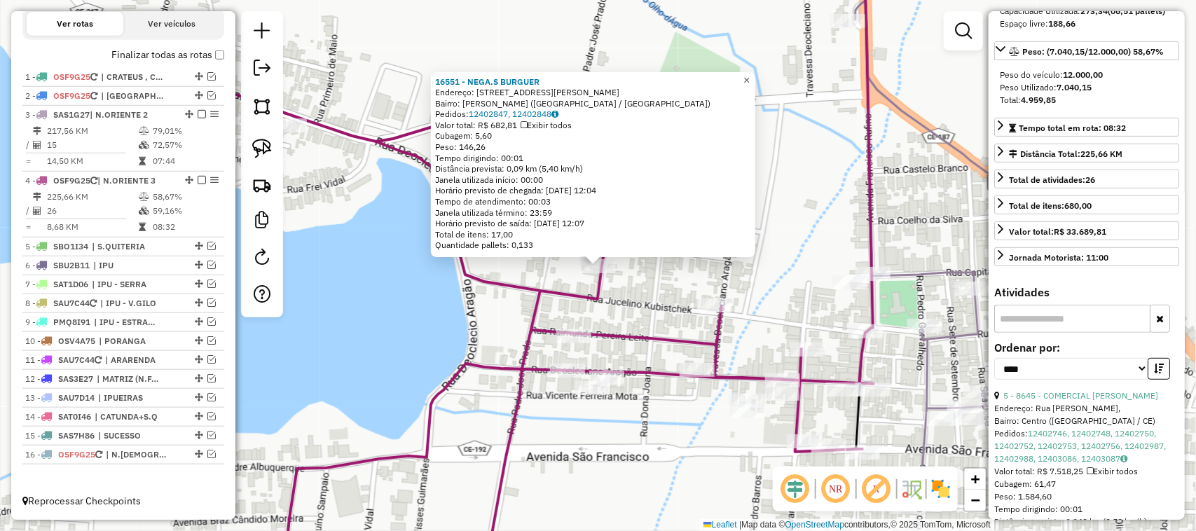
click at [749, 74] on span "×" at bounding box center [746, 80] width 6 height 12
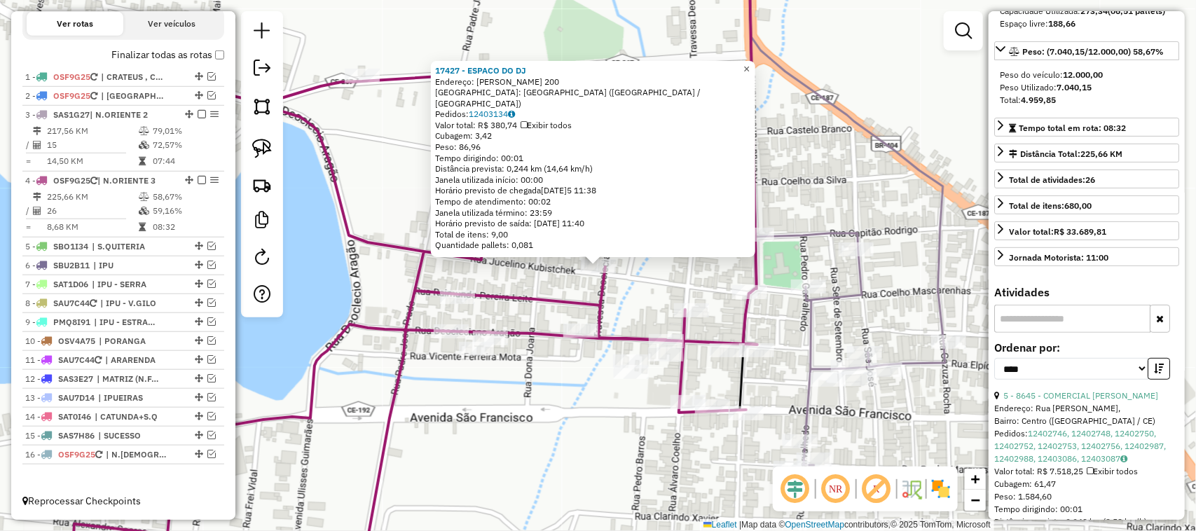
click at [749, 74] on span "×" at bounding box center [746, 69] width 6 height 12
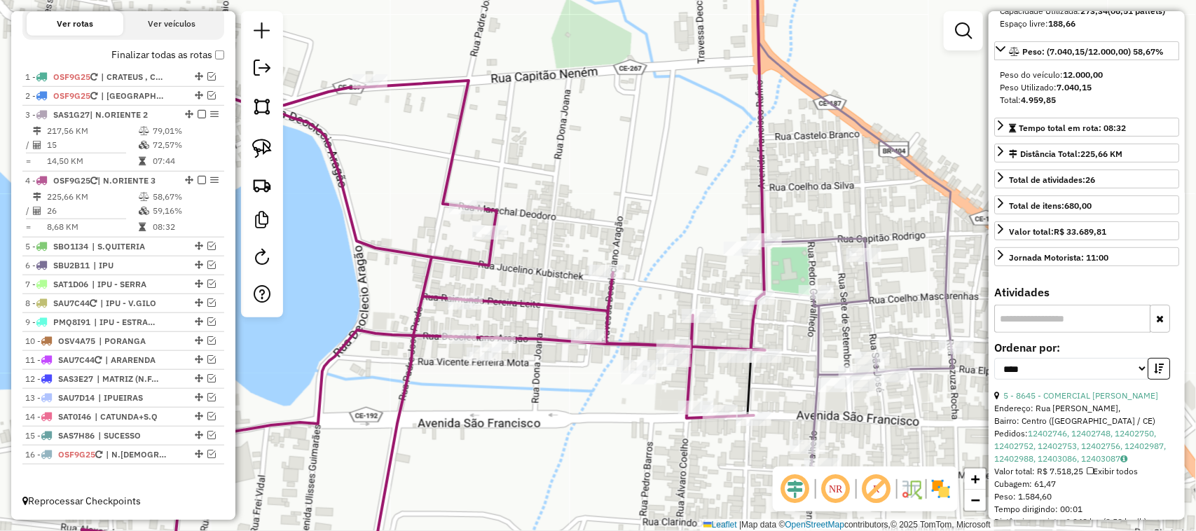
drag, startPoint x: 408, startPoint y: 214, endPoint x: 540, endPoint y: 228, distance: 132.4
click at [519, 228] on div "Janela de atendimento Grade de atendimento Capacidade Transportadoras Veículos …" at bounding box center [598, 265] width 1196 height 531
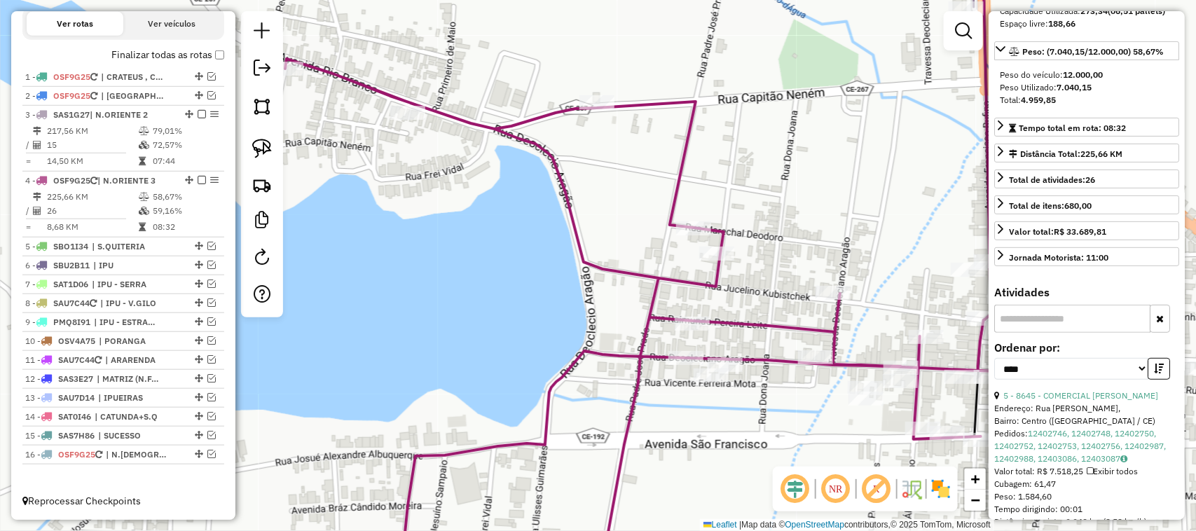
drag, startPoint x: 429, startPoint y: 231, endPoint x: 506, endPoint y: 251, distance: 79.5
click at [506, 251] on div "Janela de atendimento Grade de atendimento Capacidade Transportadoras Veículos …" at bounding box center [598, 265] width 1196 height 531
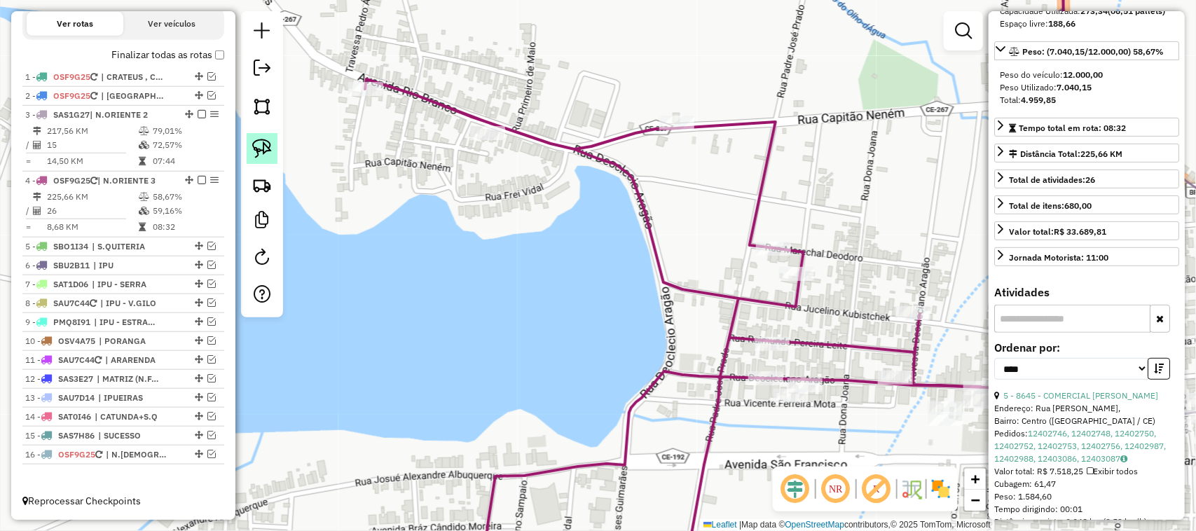
click at [258, 148] on img at bounding box center [262, 149] width 20 height 20
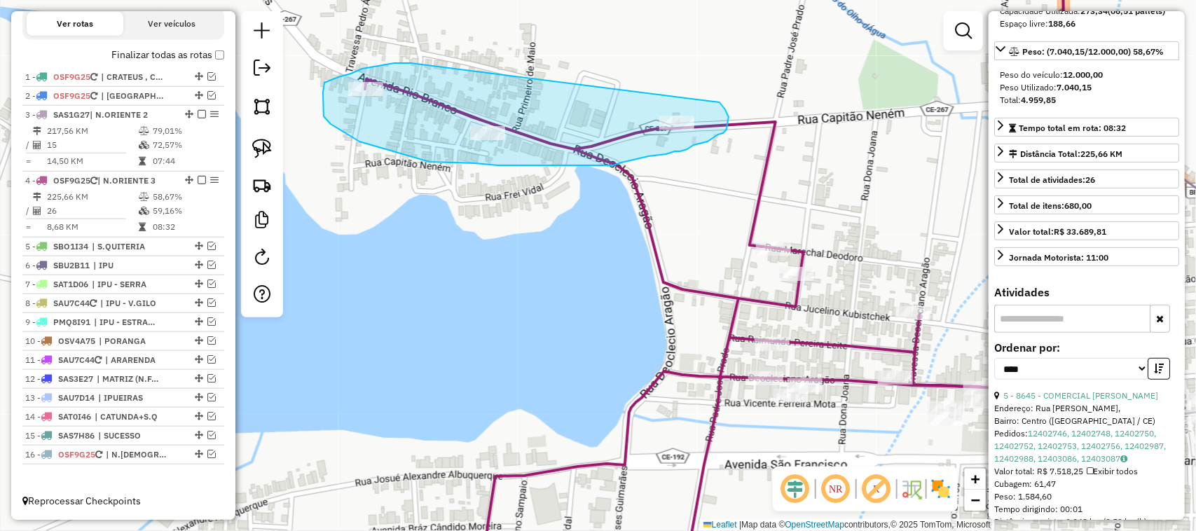
drag, startPoint x: 410, startPoint y: 63, endPoint x: 705, endPoint y: 88, distance: 295.2
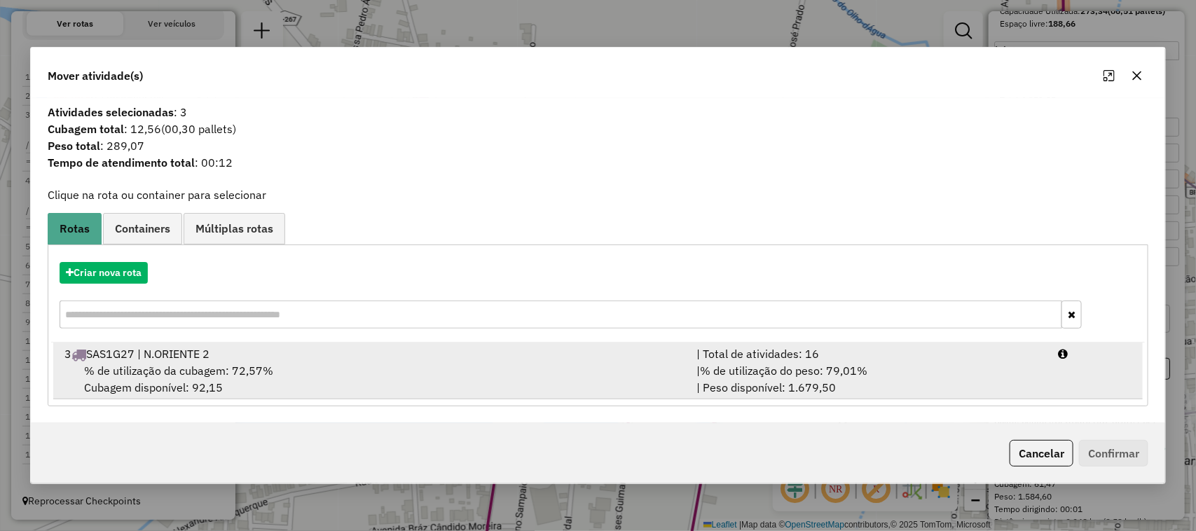
click at [191, 366] on span "% de utilização da cubagem: 72,57%" at bounding box center [178, 371] width 189 height 14
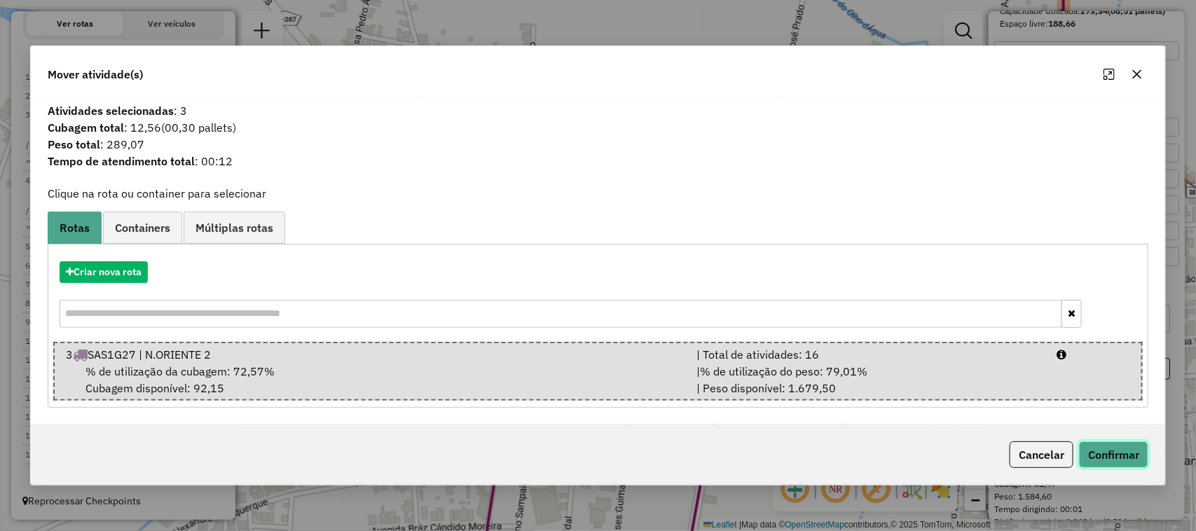
click at [1123, 450] on button "Confirmar" at bounding box center [1113, 454] width 69 height 27
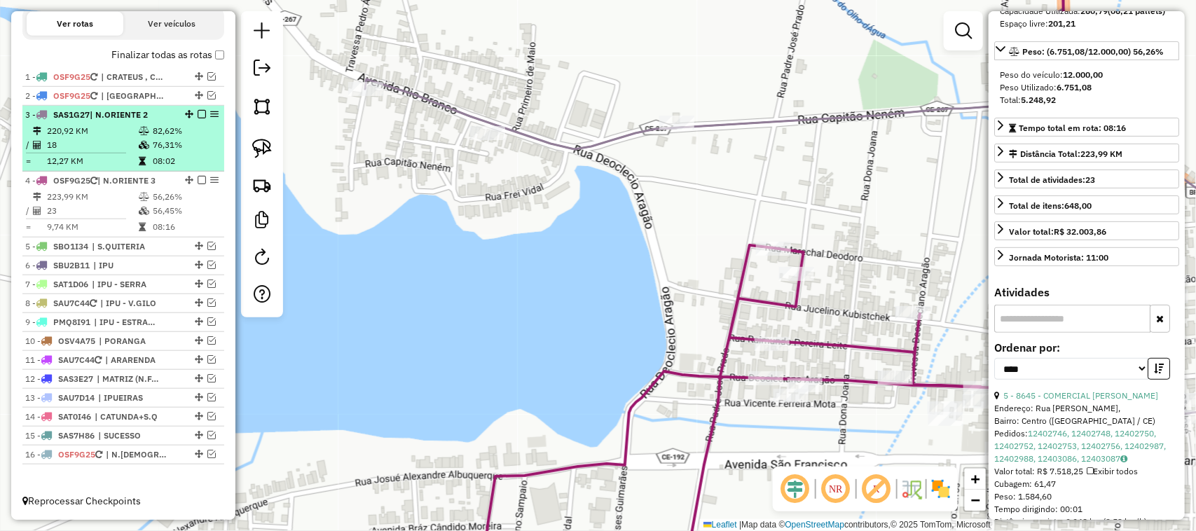
click at [99, 134] on td "220,92 KM" at bounding box center [92, 131] width 92 height 14
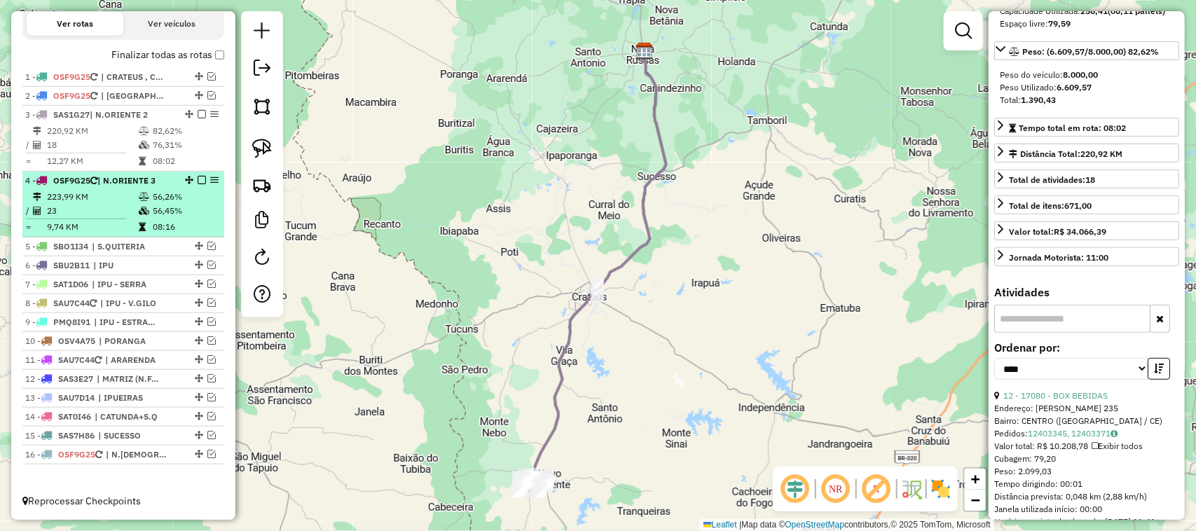
click at [95, 204] on td "23" at bounding box center [92, 211] width 92 height 14
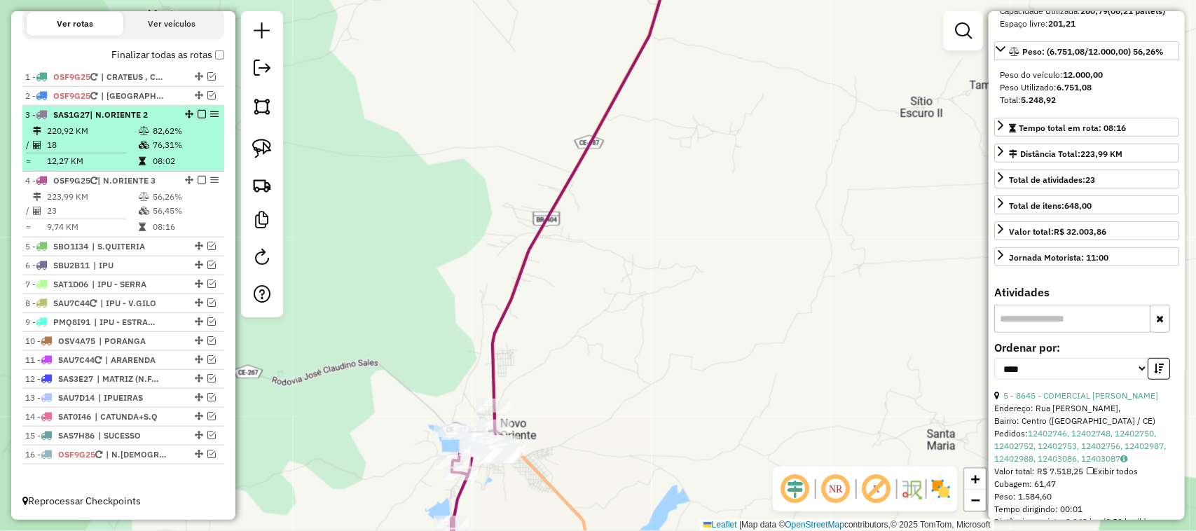
click at [99, 138] on td "18" at bounding box center [92, 145] width 92 height 14
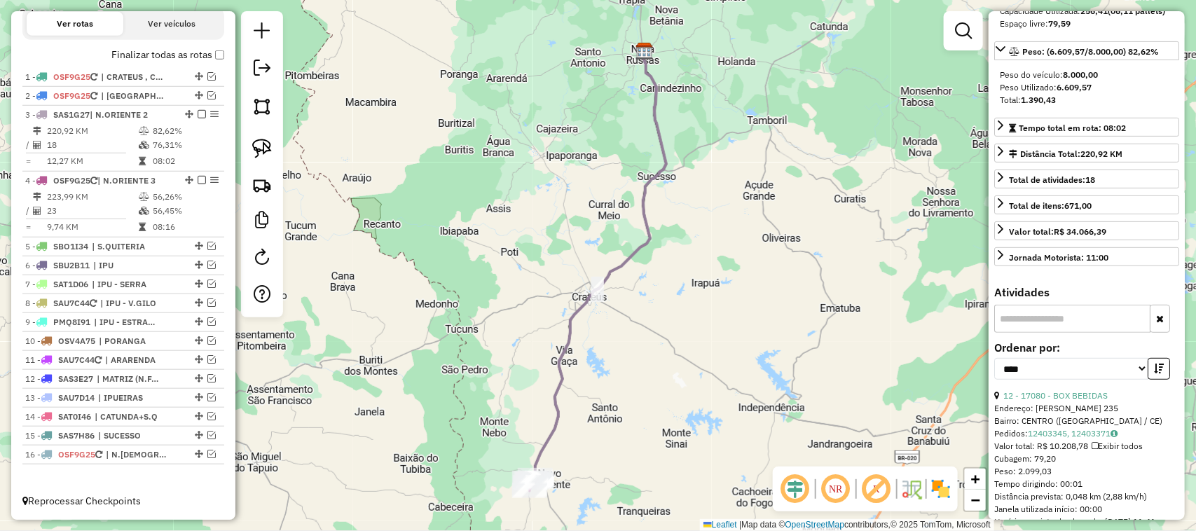
drag, startPoint x: 529, startPoint y: 390, endPoint x: 537, endPoint y: 327, distance: 63.4
click at [532, 344] on div "Janela de atendimento Grade de atendimento Capacidade Transportadoras Veículos …" at bounding box center [598, 265] width 1196 height 531
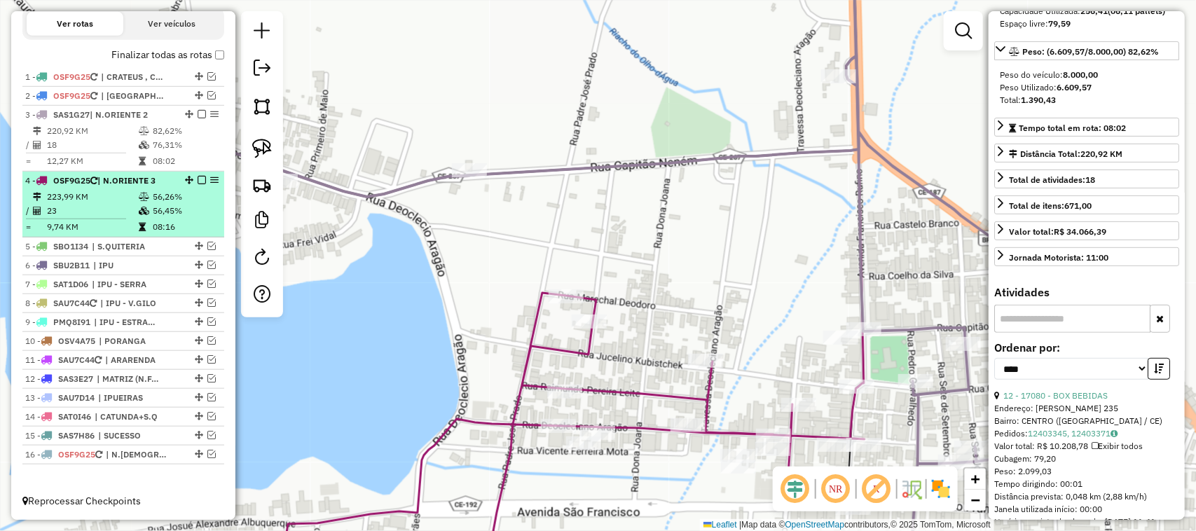
click at [100, 204] on td "23" at bounding box center [92, 211] width 92 height 14
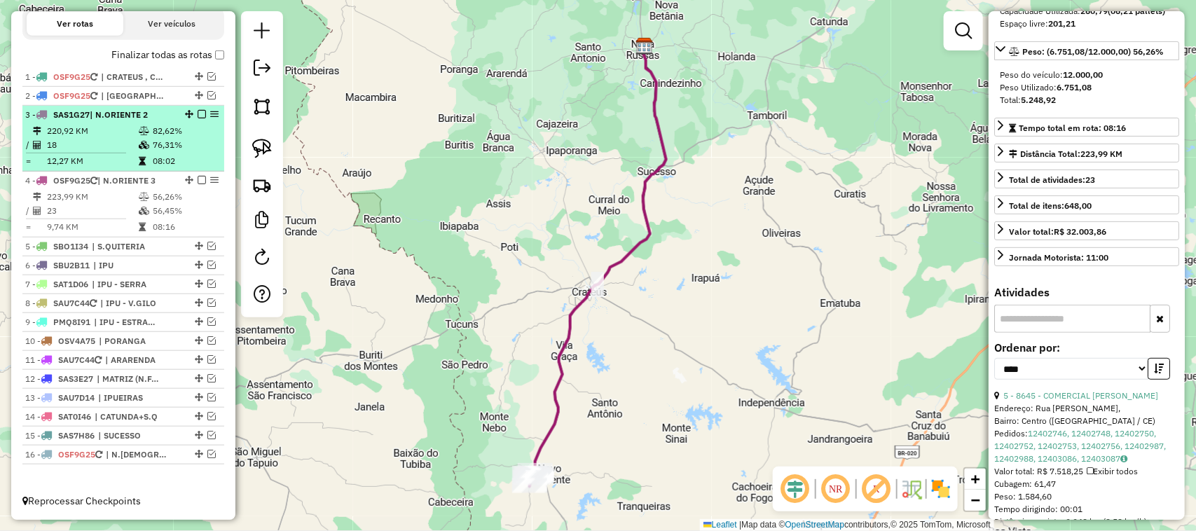
click at [102, 141] on td "18" at bounding box center [92, 145] width 92 height 14
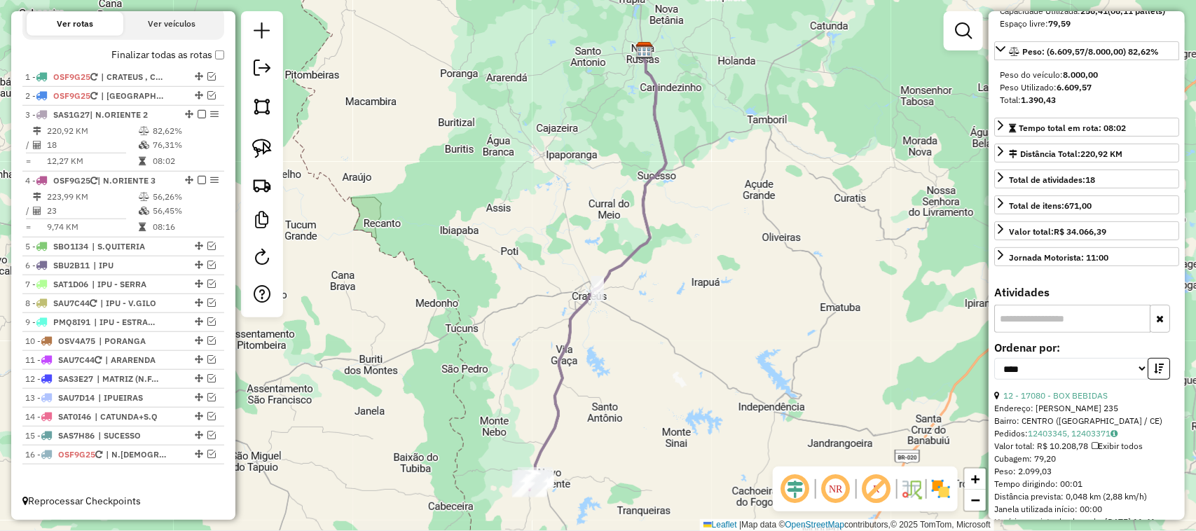
drag, startPoint x: 454, startPoint y: 417, endPoint x: 466, endPoint y: 326, distance: 91.2
click at [466, 340] on div "Janela de atendimento Grade de atendimento Capacidade Transportadoras Veículos …" at bounding box center [598, 265] width 1196 height 531
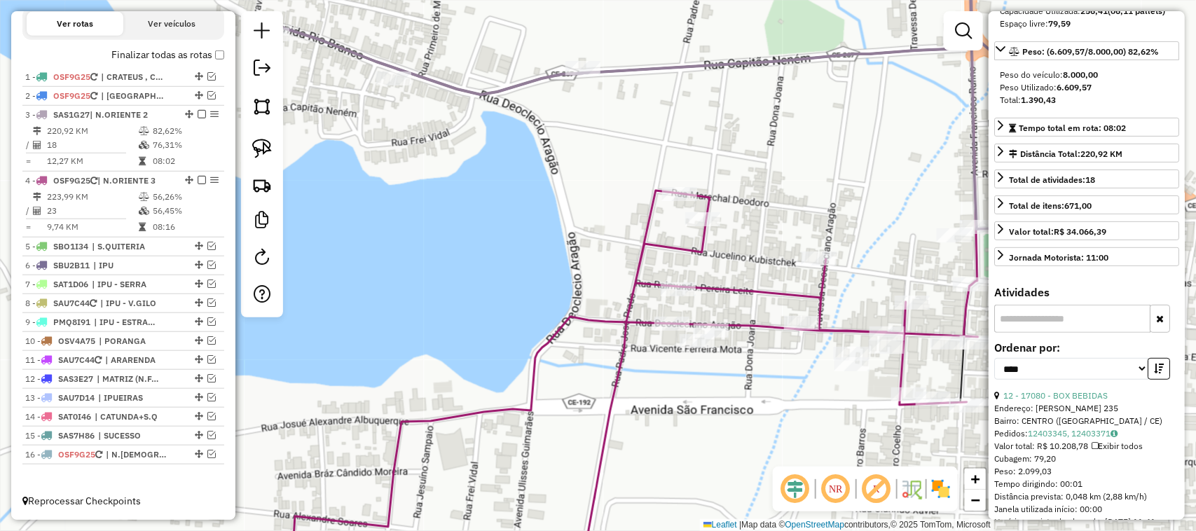
click at [666, 336] on icon at bounding box center [633, 388] width 688 height 394
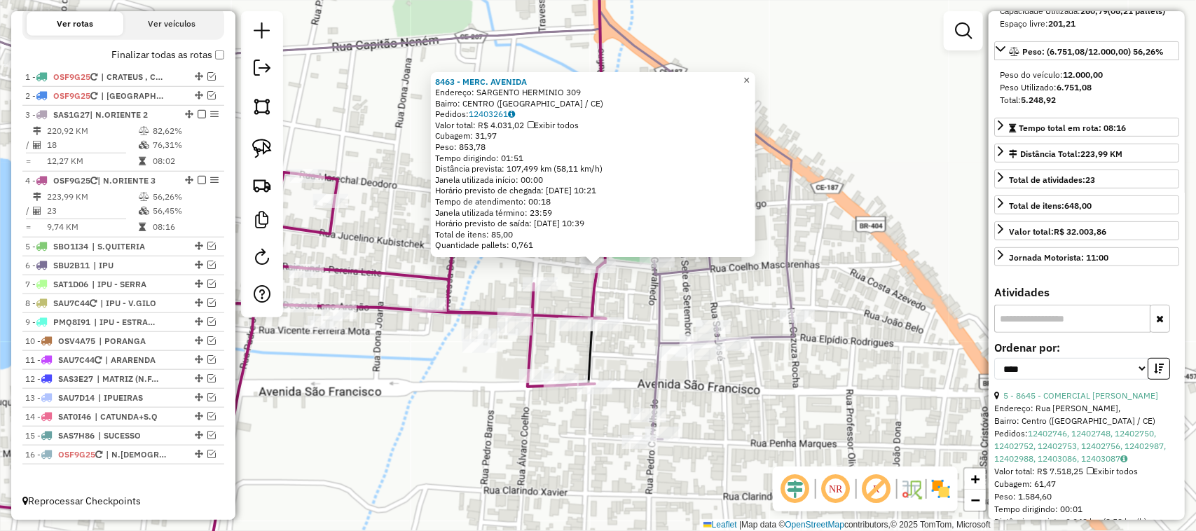
click at [749, 75] on span "×" at bounding box center [746, 80] width 6 height 12
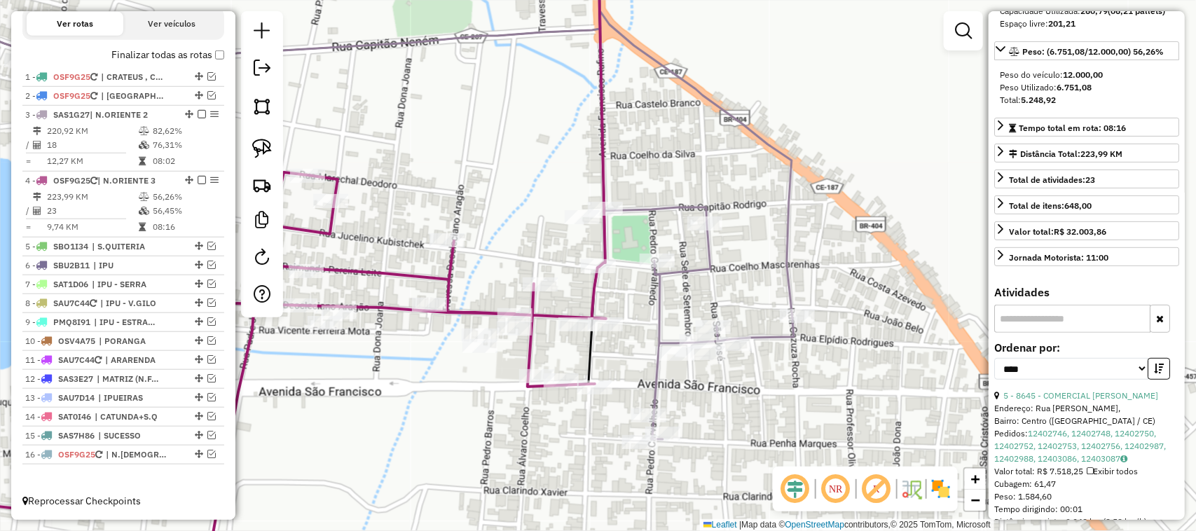
drag, startPoint x: 636, startPoint y: 351, endPoint x: 728, endPoint y: 324, distance: 96.4
click at [693, 337] on div "Janela de atendimento Grade de atendimento Capacidade Transportadoras Veículos …" at bounding box center [598, 265] width 1196 height 531
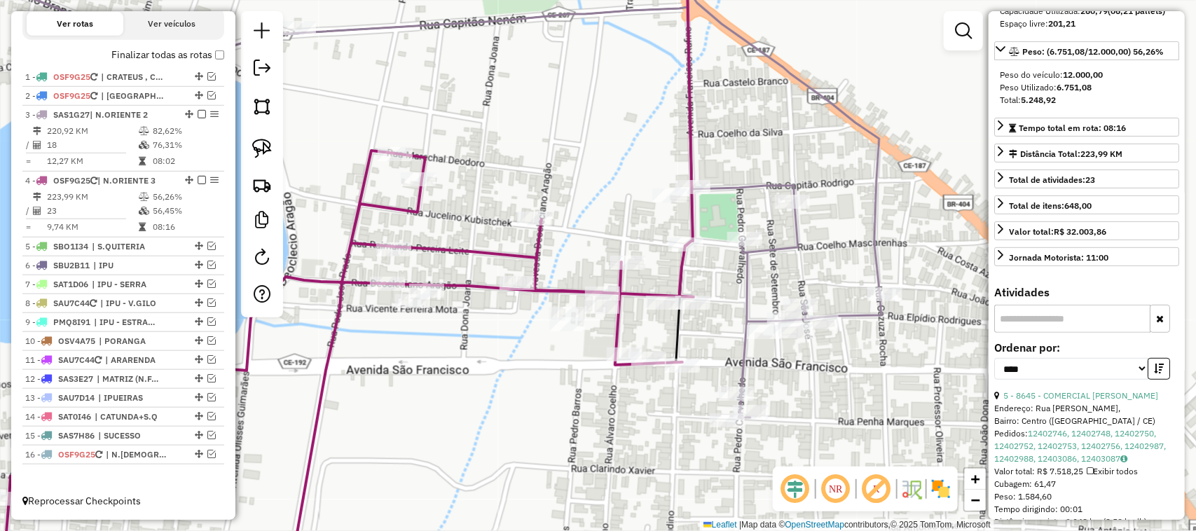
drag, startPoint x: 495, startPoint y: 396, endPoint x: 566, endPoint y: 408, distance: 71.9
click at [555, 408] on div "Janela de atendimento Grade de atendimento Capacidade Transportadoras Veículos …" at bounding box center [598, 265] width 1196 height 531
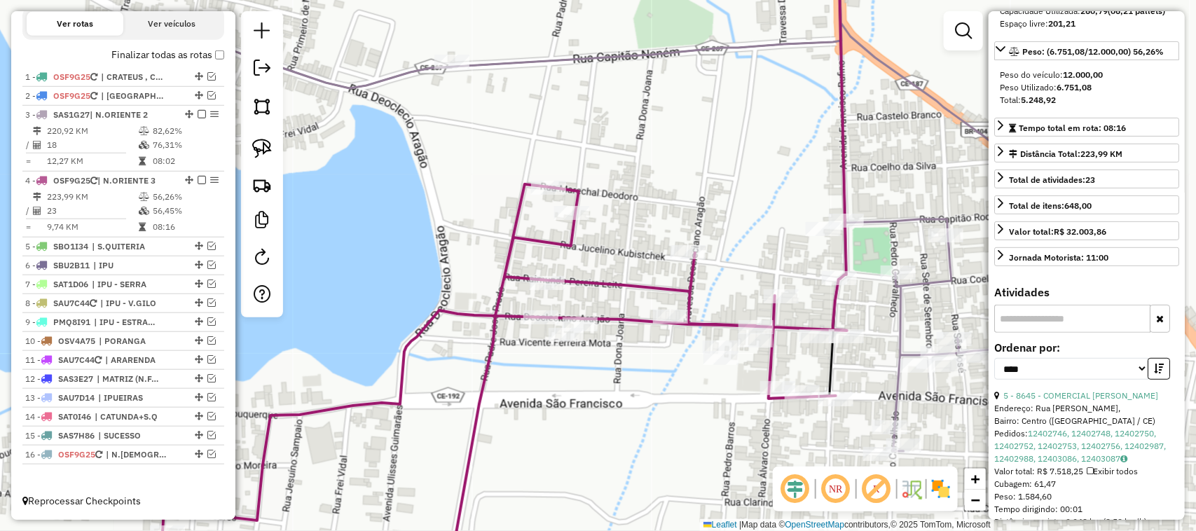
click at [628, 317] on div "Janela de atendimento Grade de atendimento Capacidade Transportadoras Veículos …" at bounding box center [598, 265] width 1196 height 531
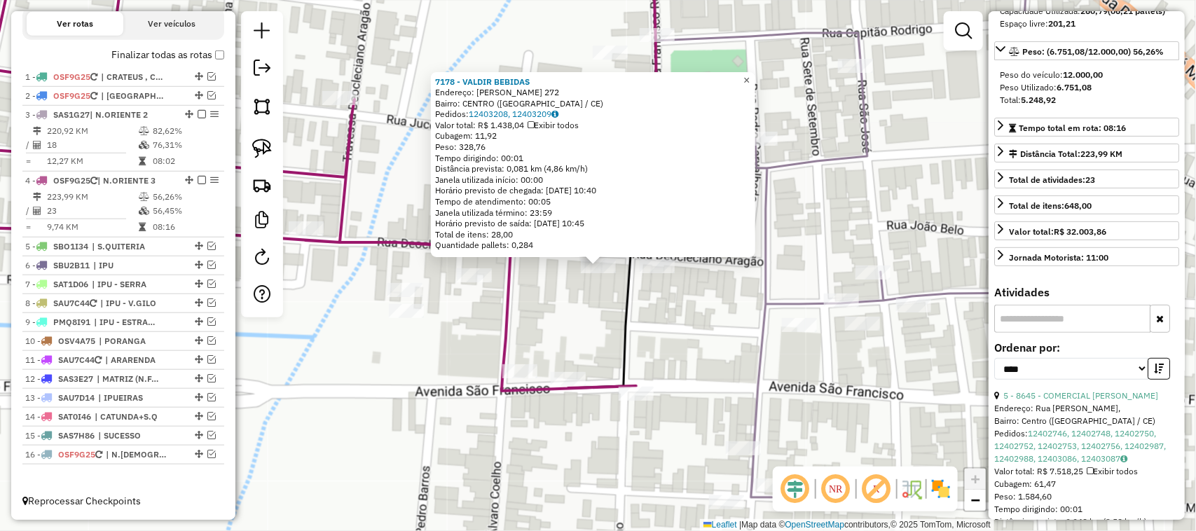
click at [749, 76] on span "×" at bounding box center [746, 80] width 6 height 12
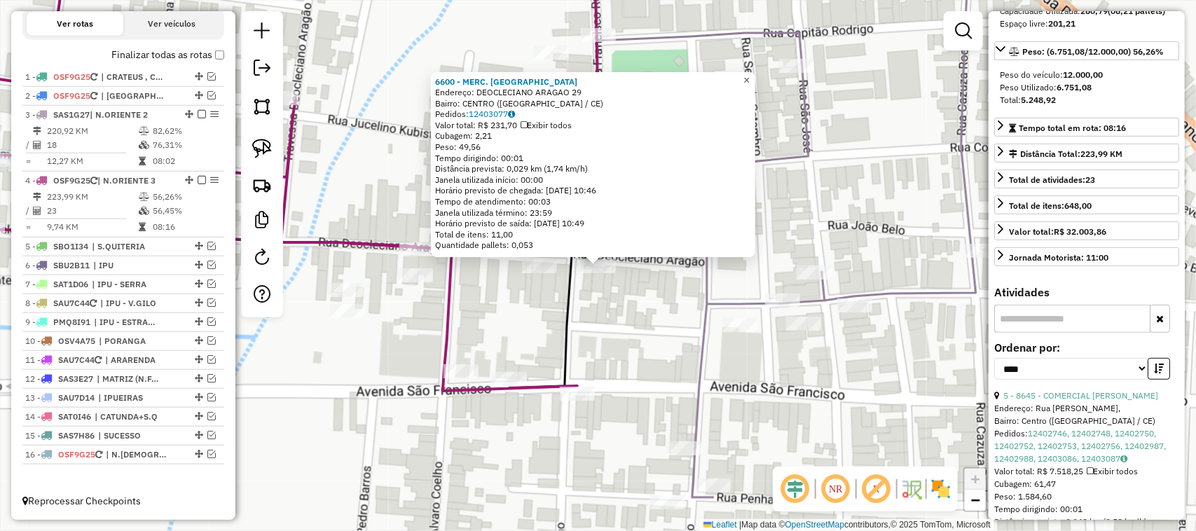
click at [749, 76] on span "×" at bounding box center [746, 80] width 6 height 12
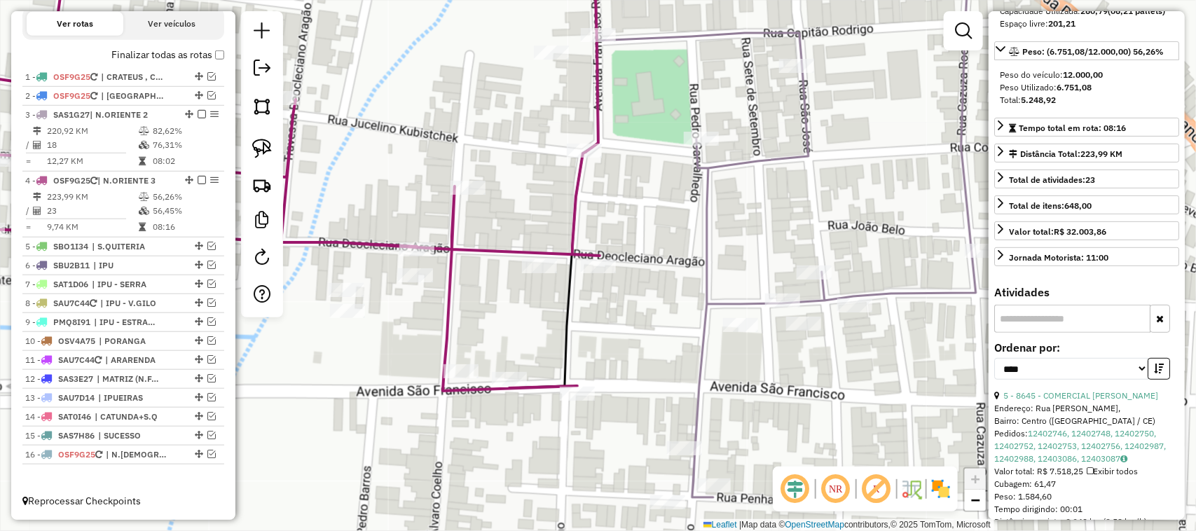
drag, startPoint x: 618, startPoint y: 218, endPoint x: 674, endPoint y: 219, distance: 56.0
click at [672, 225] on div "Janela de atendimento Grade de atendimento Capacidade Transportadoras Veículos …" at bounding box center [598, 265] width 1196 height 531
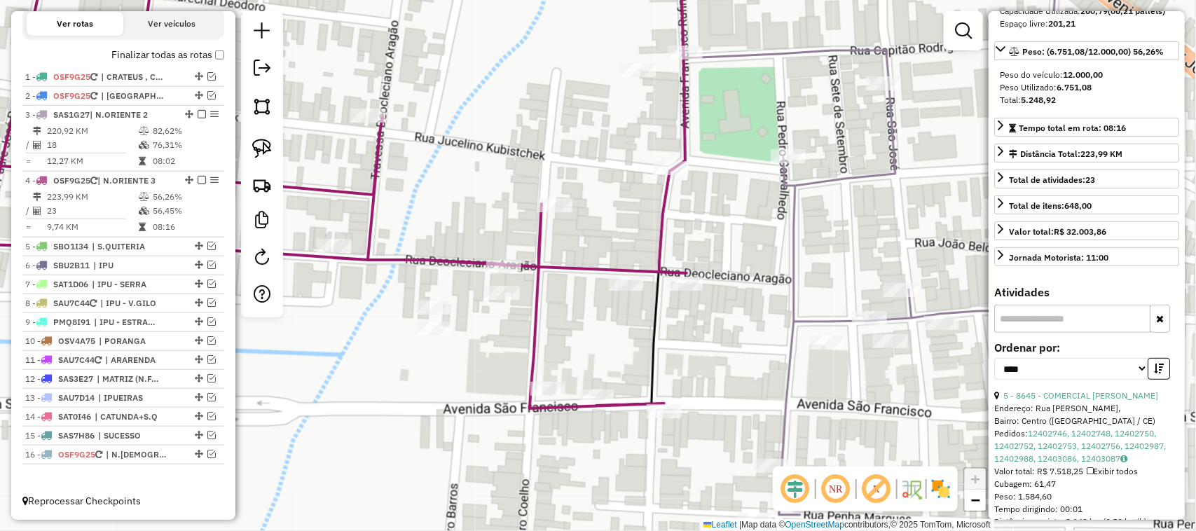
drag, startPoint x: 622, startPoint y: 224, endPoint x: 681, endPoint y: 221, distance: 59.6
click at [656, 232] on div "Janela de atendimento Grade de atendimento Capacidade Transportadoras Veículos …" at bounding box center [598, 265] width 1196 height 531
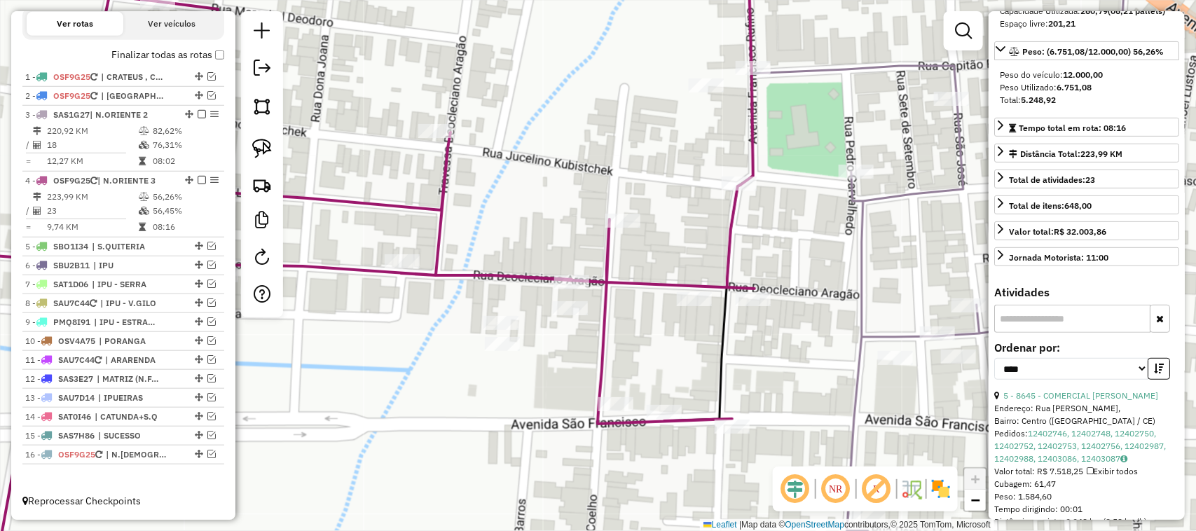
drag, startPoint x: 571, startPoint y: 223, endPoint x: 648, endPoint y: 245, distance: 80.2
click at [648, 245] on div "Janela de atendimento Grade de atendimento Capacidade Transportadoras Veículos …" at bounding box center [598, 265] width 1196 height 531
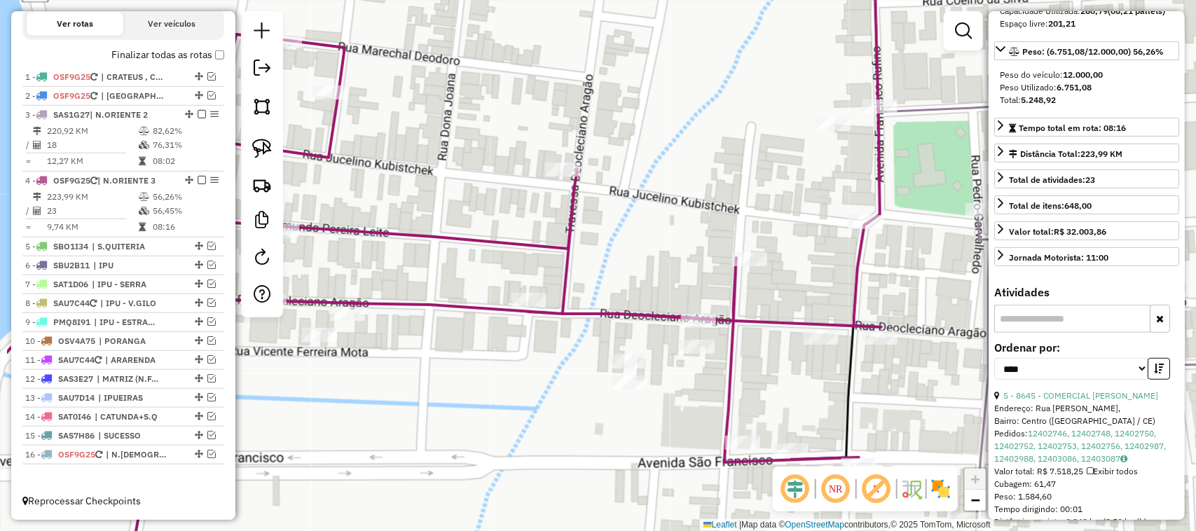
drag, startPoint x: 630, startPoint y: 251, endPoint x: 695, endPoint y: 330, distance: 102.5
click at [691, 329] on div "Janela de atendimento Grade de atendimento Capacidade Transportadoras Veículos …" at bounding box center [598, 265] width 1196 height 531
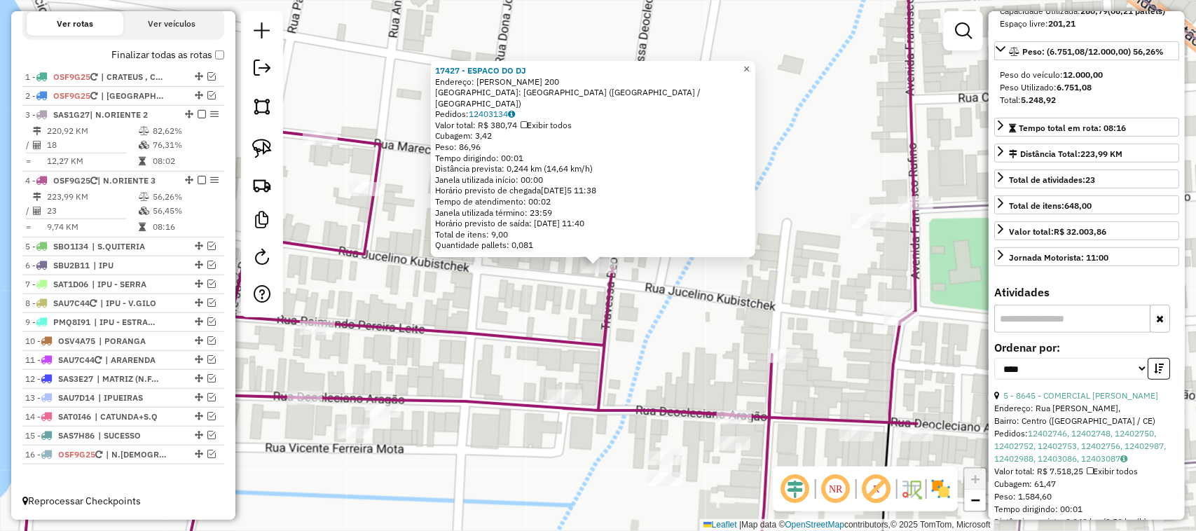
click at [749, 75] on span "×" at bounding box center [746, 69] width 6 height 12
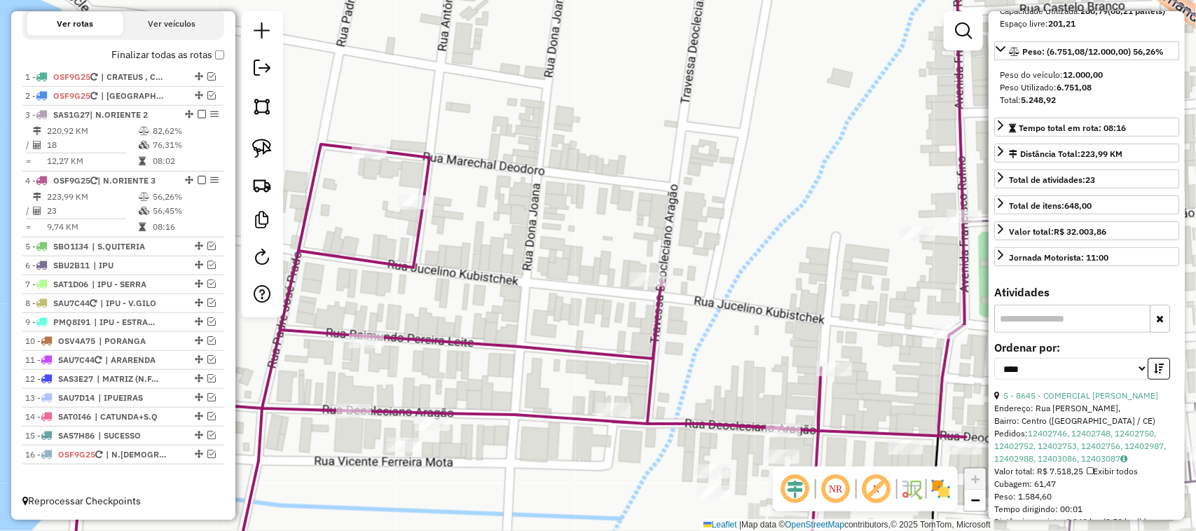
drag, startPoint x: 540, startPoint y: 242, endPoint x: 557, endPoint y: 249, distance: 18.5
click at [593, 261] on div "Janela de atendimento Grade de atendimento Capacidade Transportadoras Veículos …" at bounding box center [598, 265] width 1196 height 531
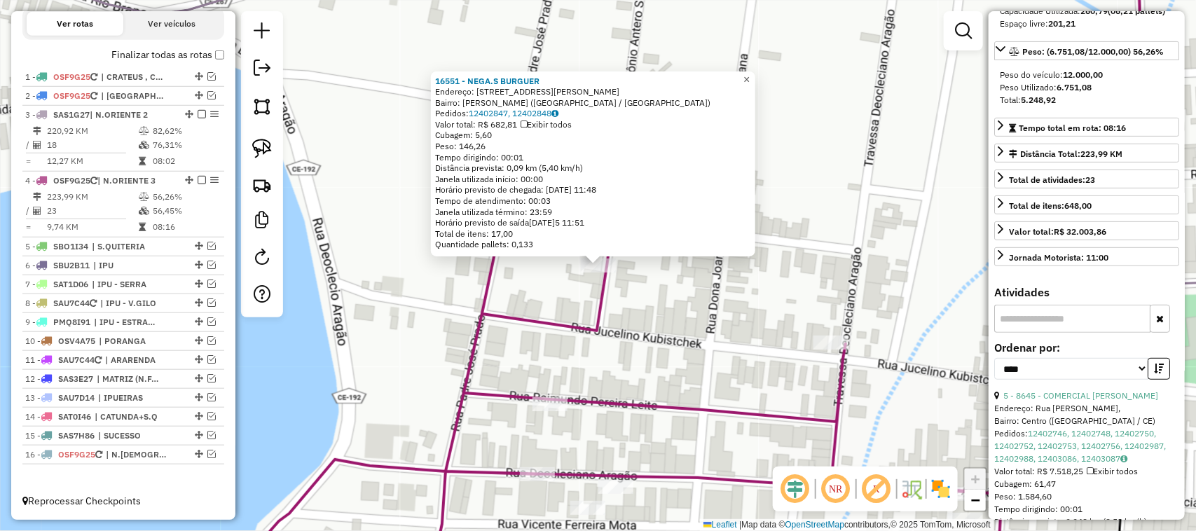
click at [749, 74] on span "×" at bounding box center [746, 80] width 6 height 12
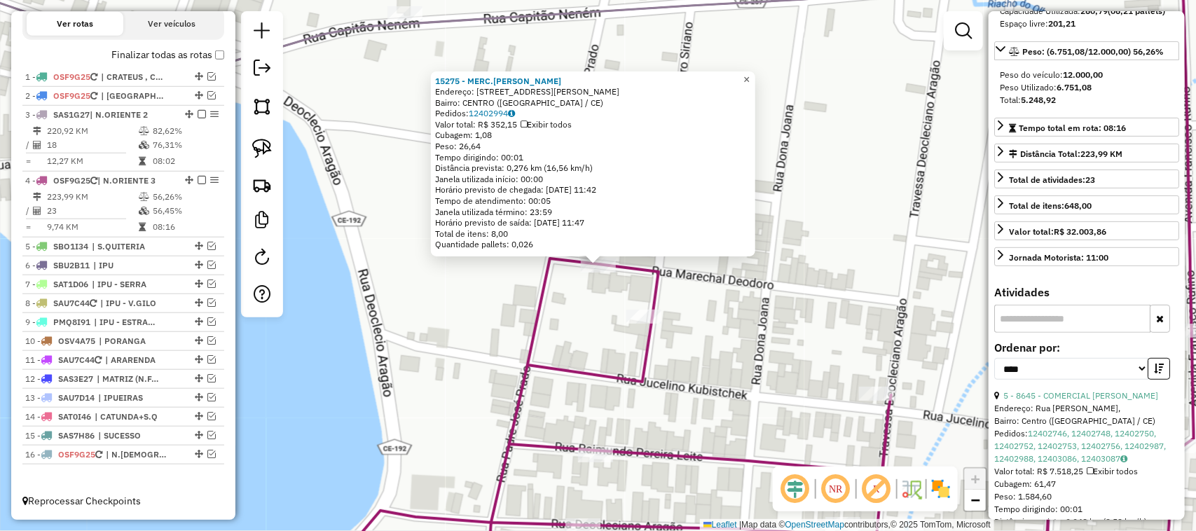
click at [749, 74] on span "×" at bounding box center [746, 80] width 6 height 12
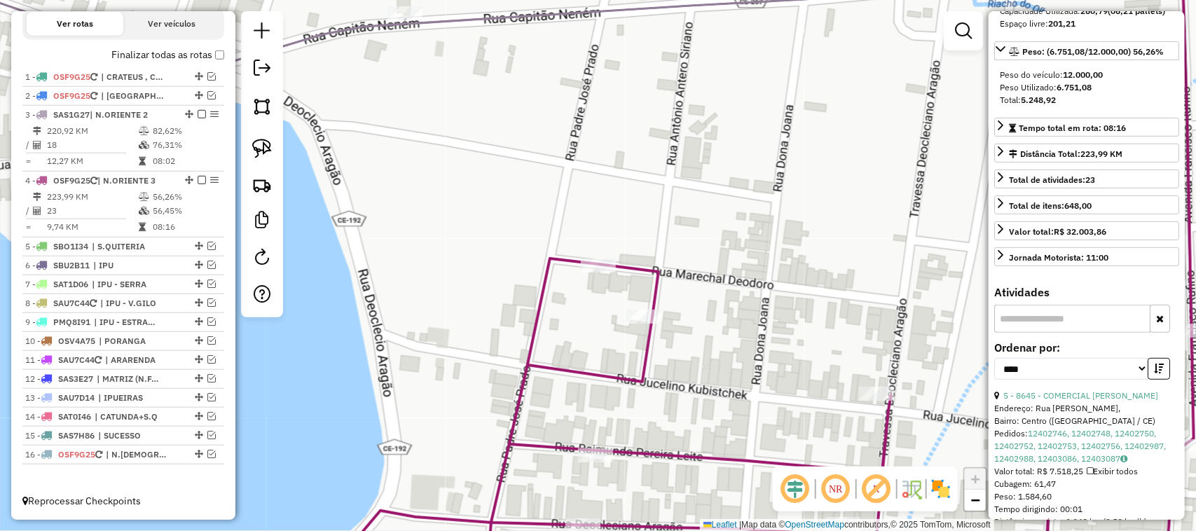
click at [263, 142] on img at bounding box center [262, 149] width 20 height 20
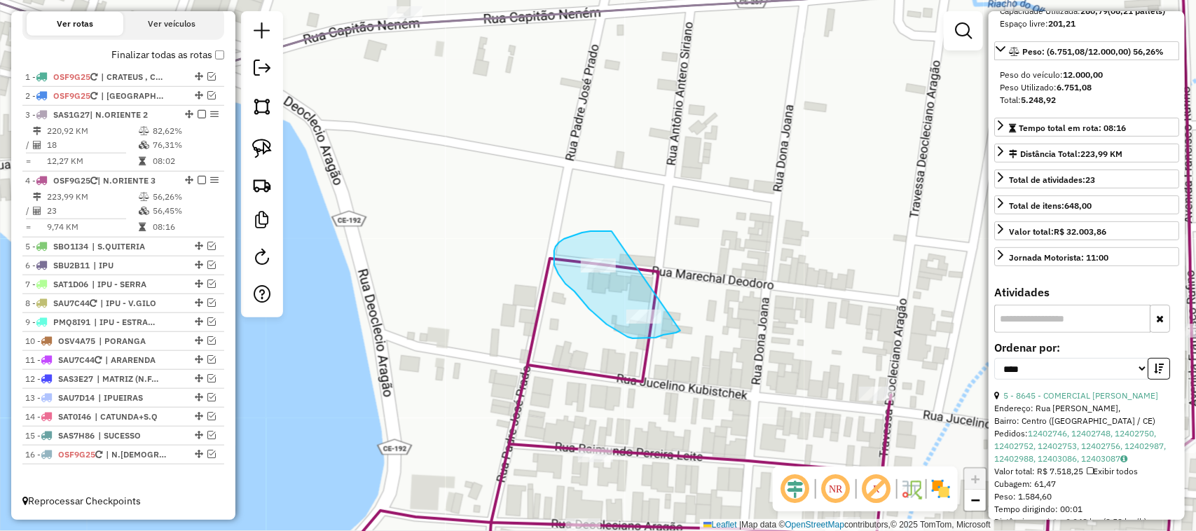
drag, startPoint x: 611, startPoint y: 231, endPoint x: 694, endPoint y: 301, distance: 108.3
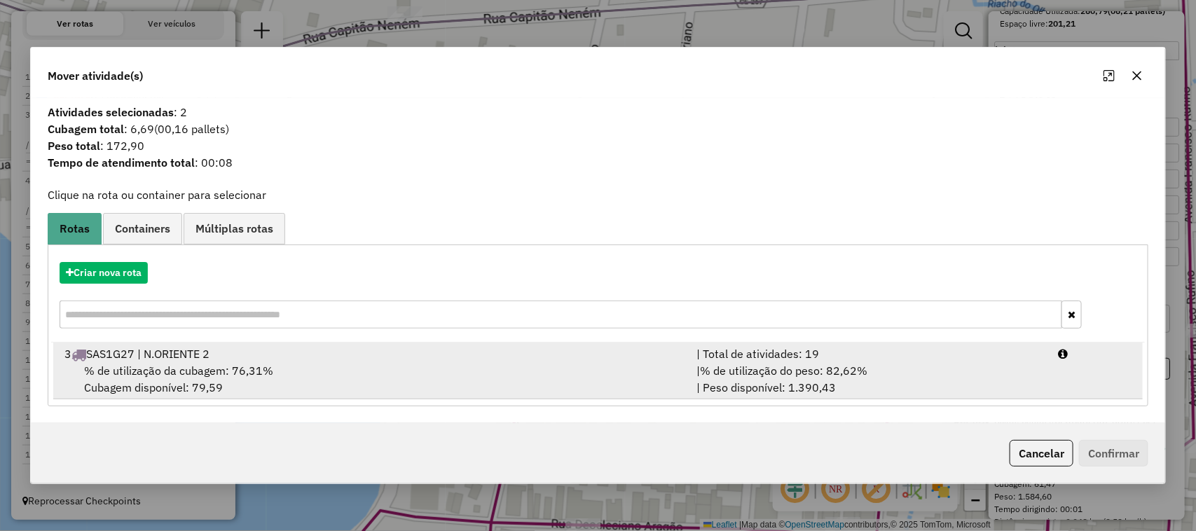
click at [141, 364] on span "% de utilização da cubagem: 76,31%" at bounding box center [178, 371] width 189 height 14
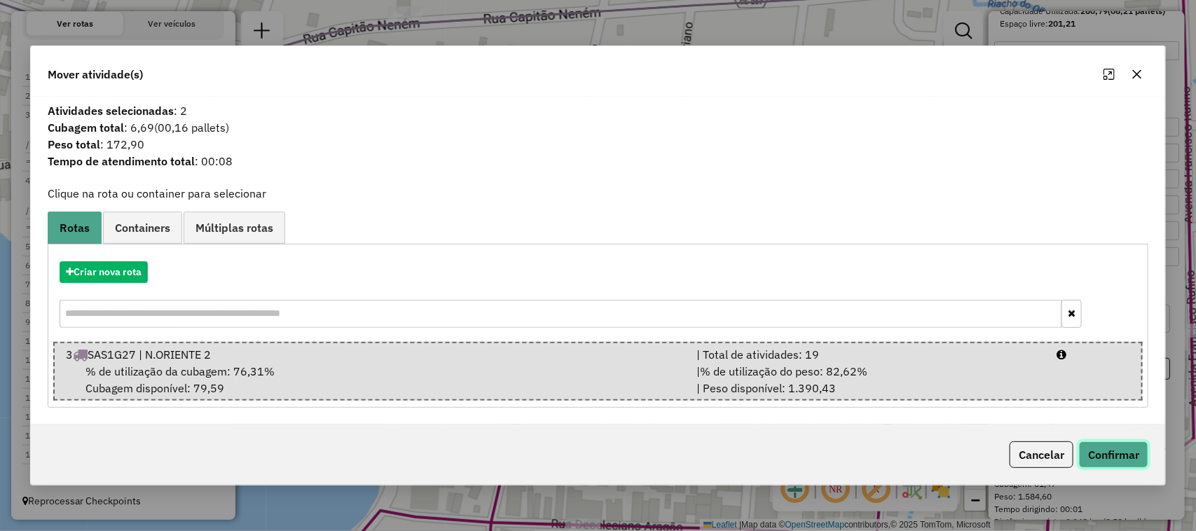
click at [1114, 452] on button "Confirmar" at bounding box center [1113, 454] width 69 height 27
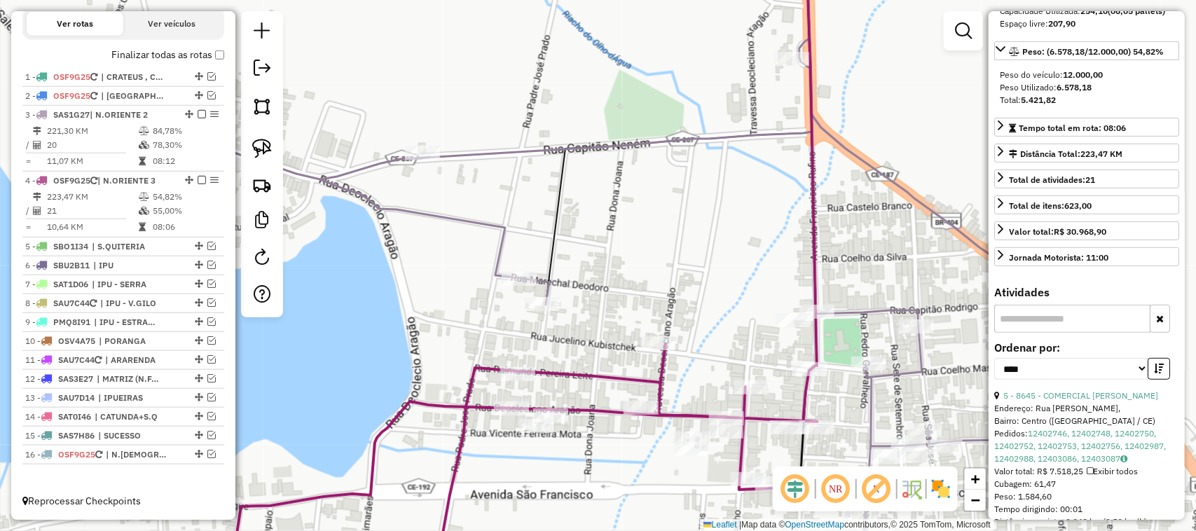
drag, startPoint x: 593, startPoint y: 292, endPoint x: 580, endPoint y: 345, distance: 54.9
click at [580, 345] on div "Janela de atendimento Grade de atendimento Capacidade Transportadoras Veículos …" at bounding box center [598, 265] width 1196 height 531
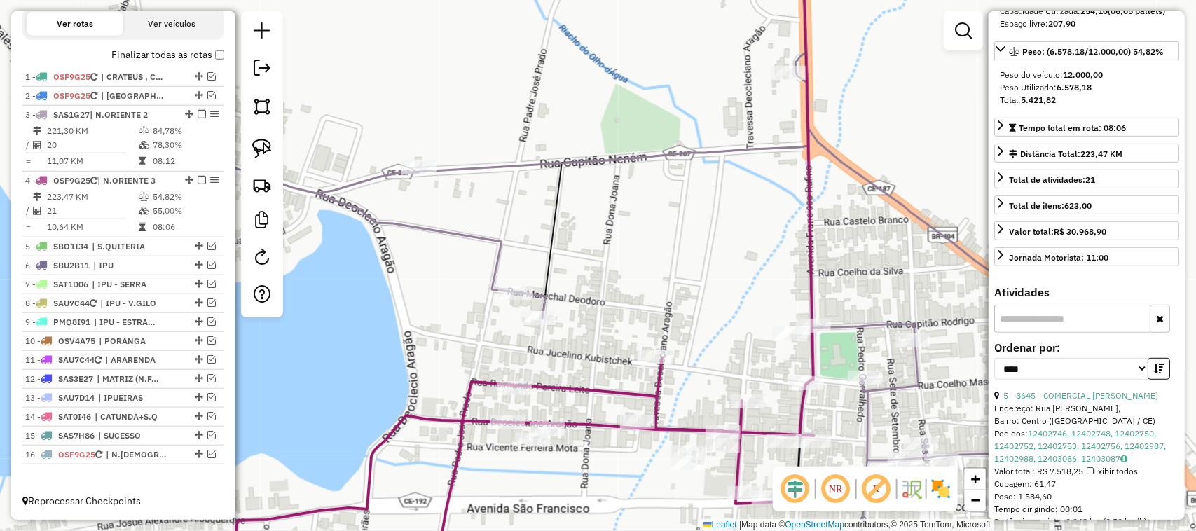
drag, startPoint x: 648, startPoint y: 285, endPoint x: 667, endPoint y: 257, distance: 34.2
click at [659, 272] on div "Janela de atendimento Grade de atendimento Capacidade Transportadoras Veículos …" at bounding box center [598, 265] width 1196 height 531
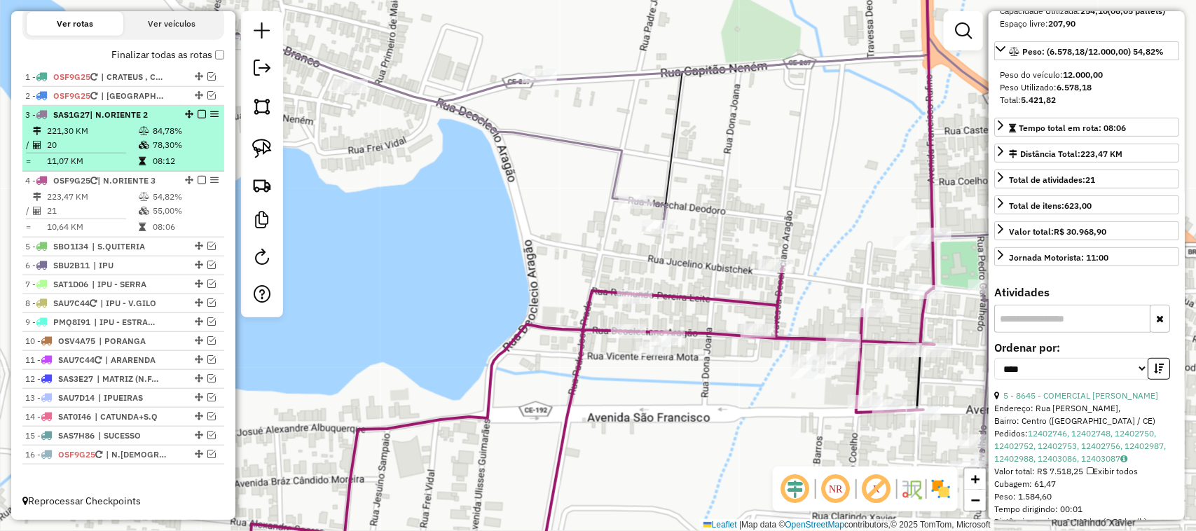
click at [95, 138] on td "20" at bounding box center [92, 145] width 92 height 14
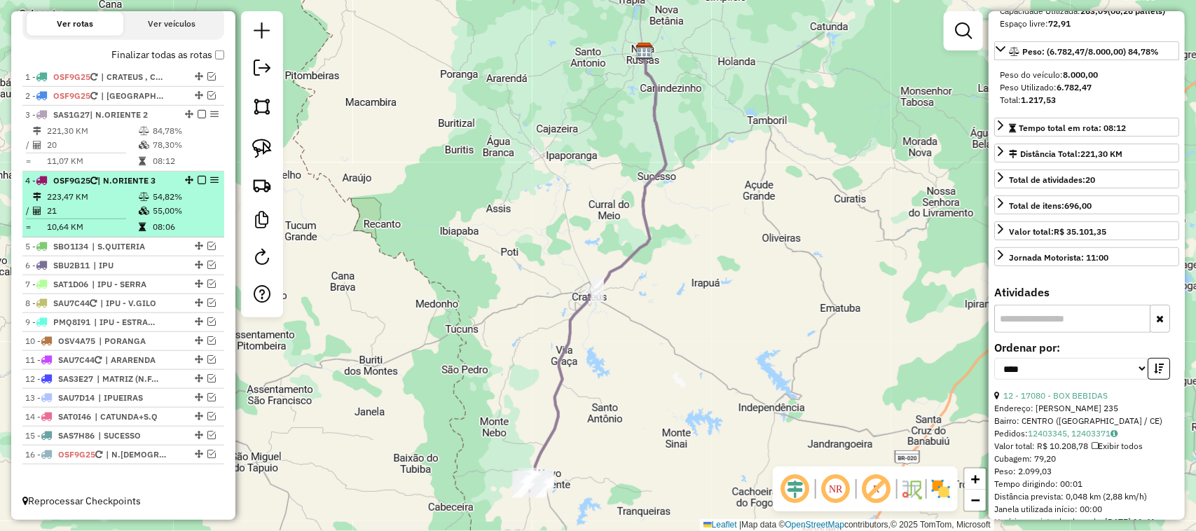
click at [100, 211] on td "21" at bounding box center [92, 211] width 92 height 14
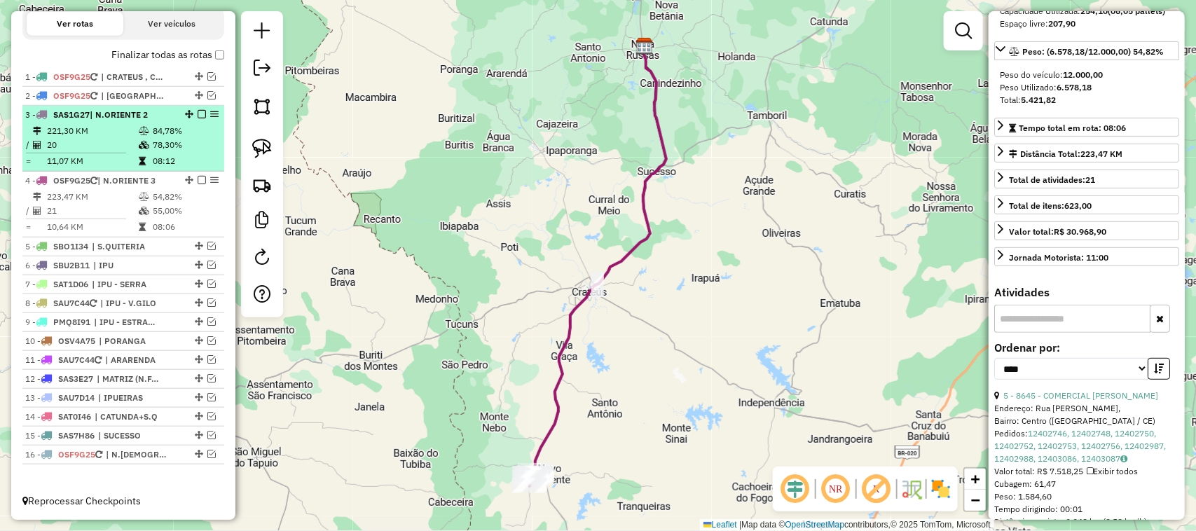
click at [104, 141] on td "20" at bounding box center [92, 145] width 92 height 14
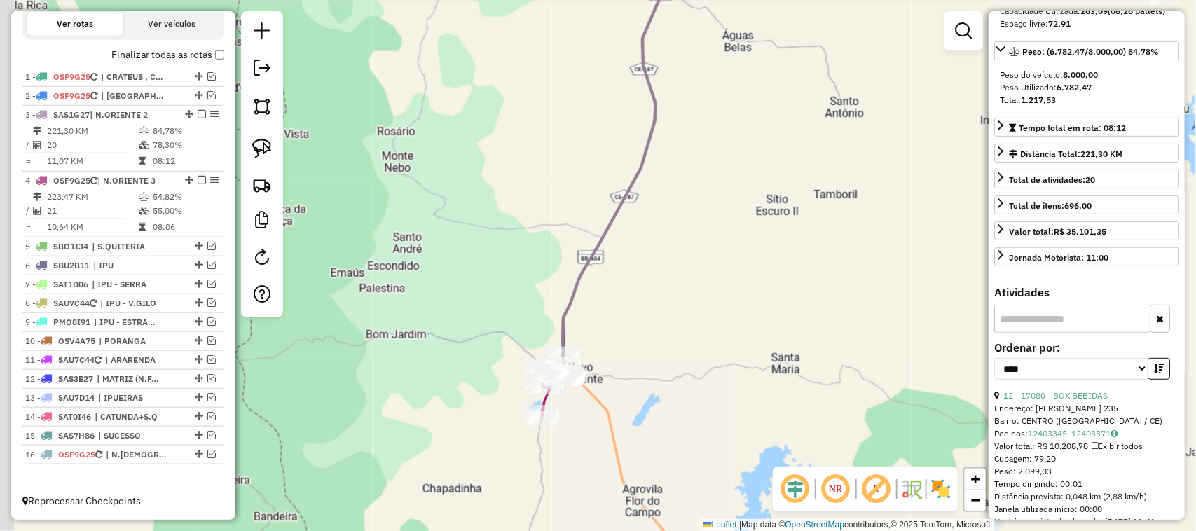
drag, startPoint x: 531, startPoint y: 317, endPoint x: 534, endPoint y: 295, distance: 22.6
click at [534, 299] on div "Janela de atendimento Grade de atendimento Capacidade Transportadoras Veículos …" at bounding box center [598, 265] width 1196 height 531
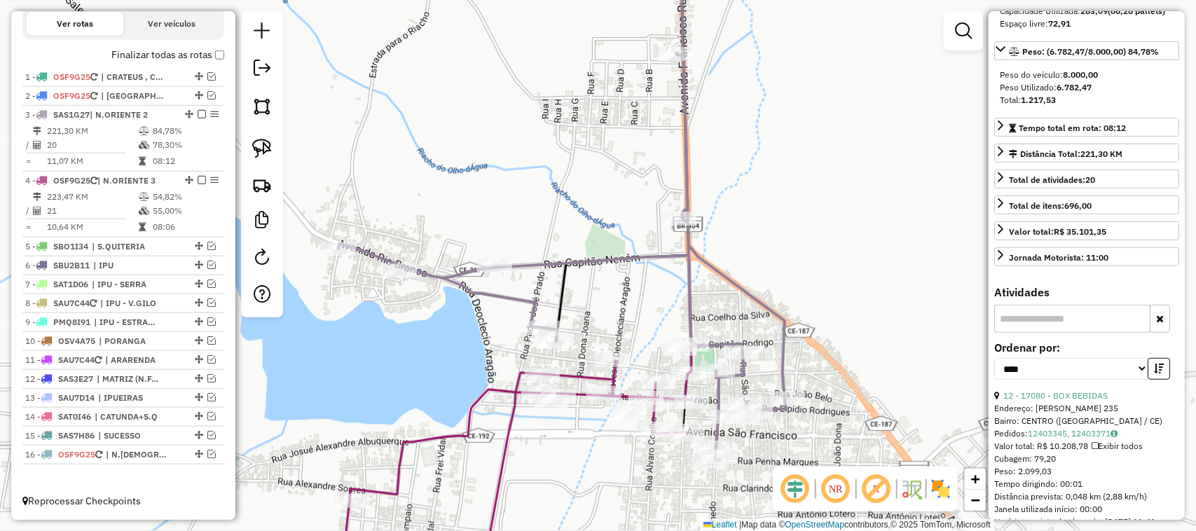
drag, startPoint x: 659, startPoint y: 245, endPoint x: 663, endPoint y: 223, distance: 22.8
click at [663, 236] on div "Janela de atendimento Grade de atendimento Capacidade Transportadoras Veículos …" at bounding box center [598, 265] width 1196 height 531
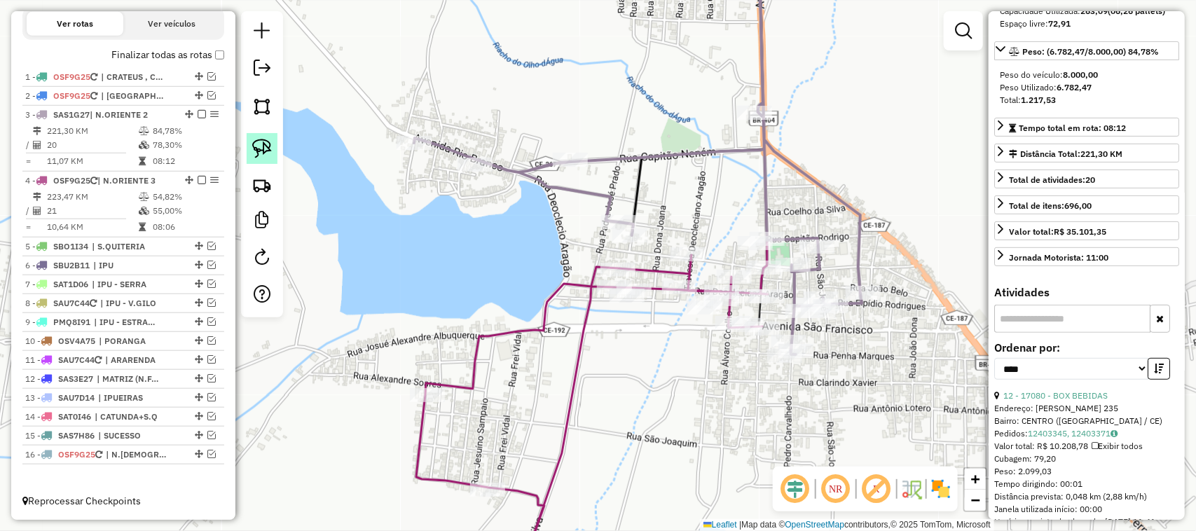
click at [256, 144] on img at bounding box center [262, 149] width 20 height 20
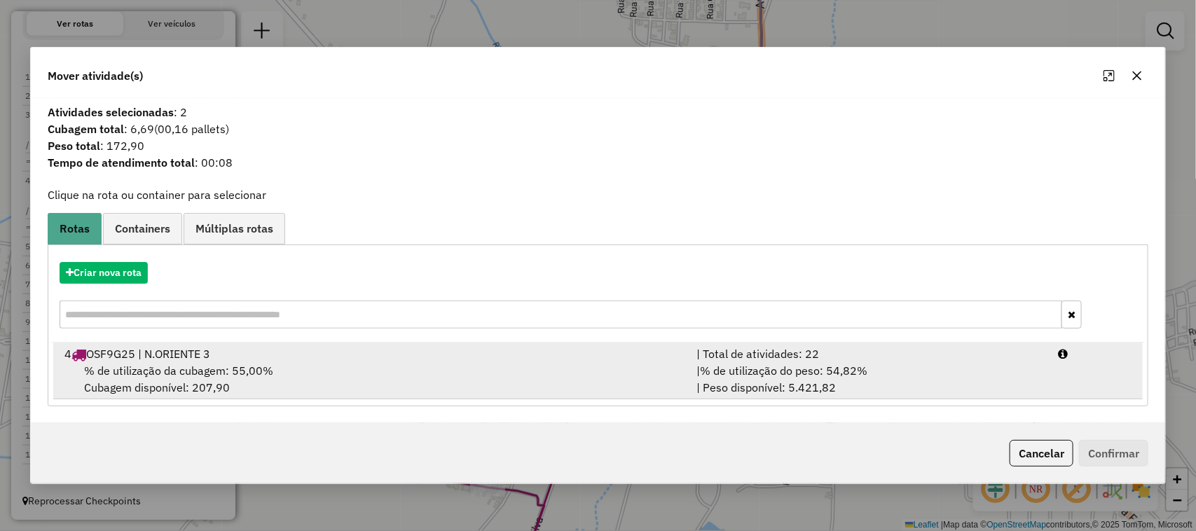
click at [162, 366] on span "% de utilização da cubagem: 55,00%" at bounding box center [178, 371] width 189 height 14
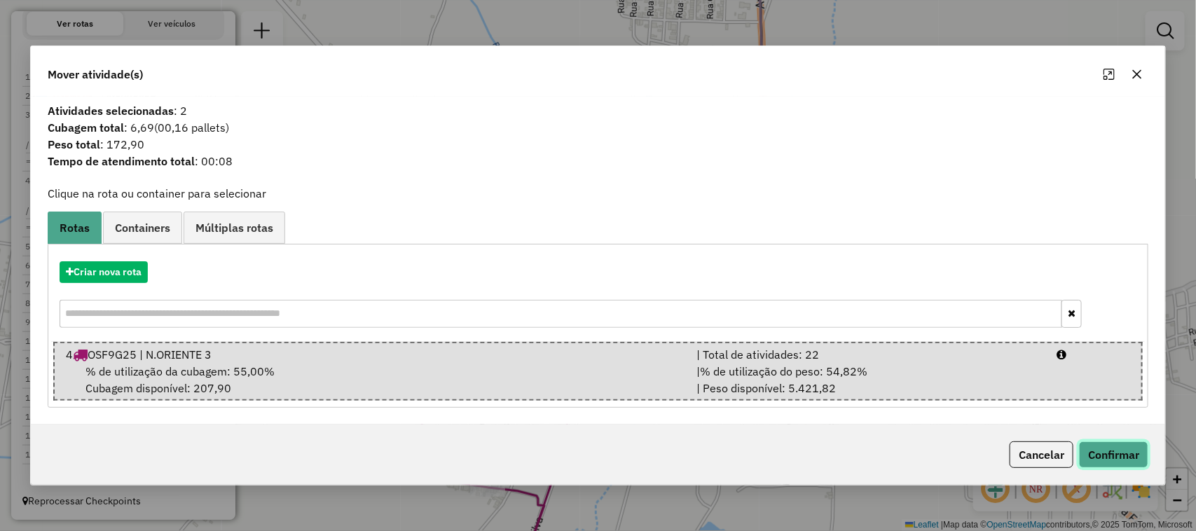
click at [1128, 452] on button "Confirmar" at bounding box center [1113, 454] width 69 height 27
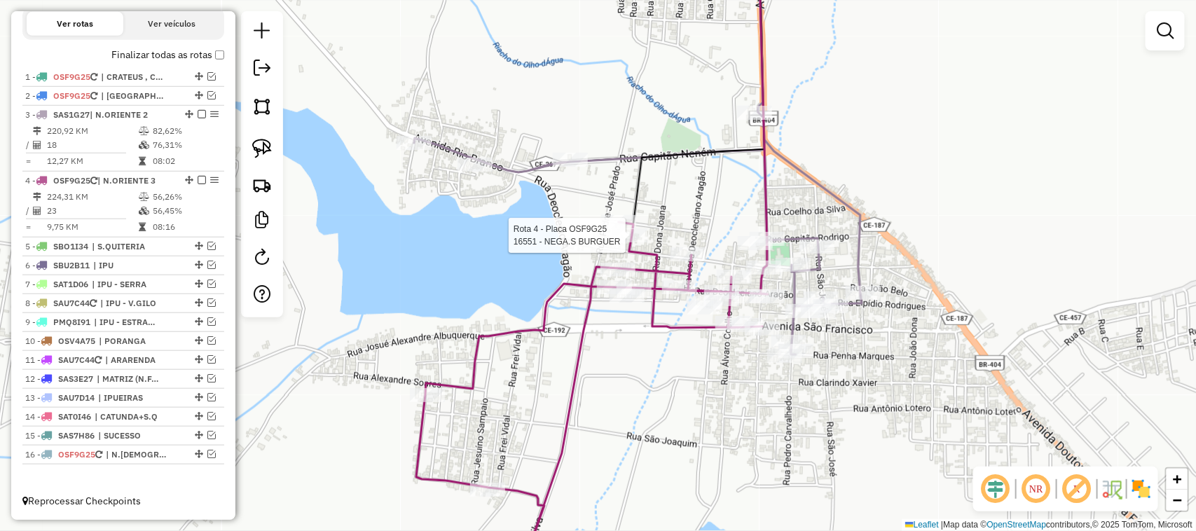
select select "*********"
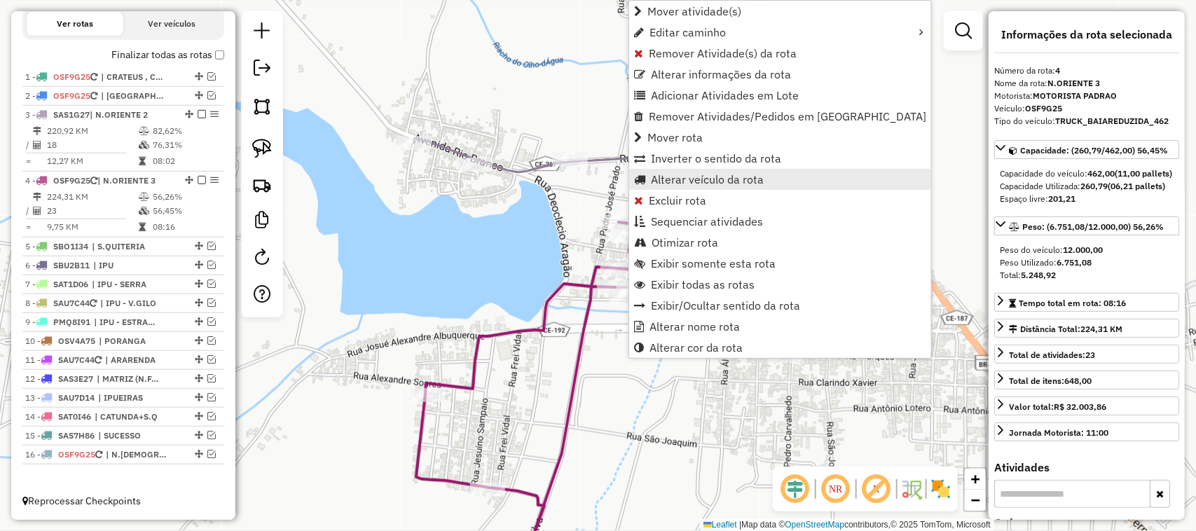
click at [700, 176] on span "Alterar veículo da rota" at bounding box center [707, 179] width 113 height 11
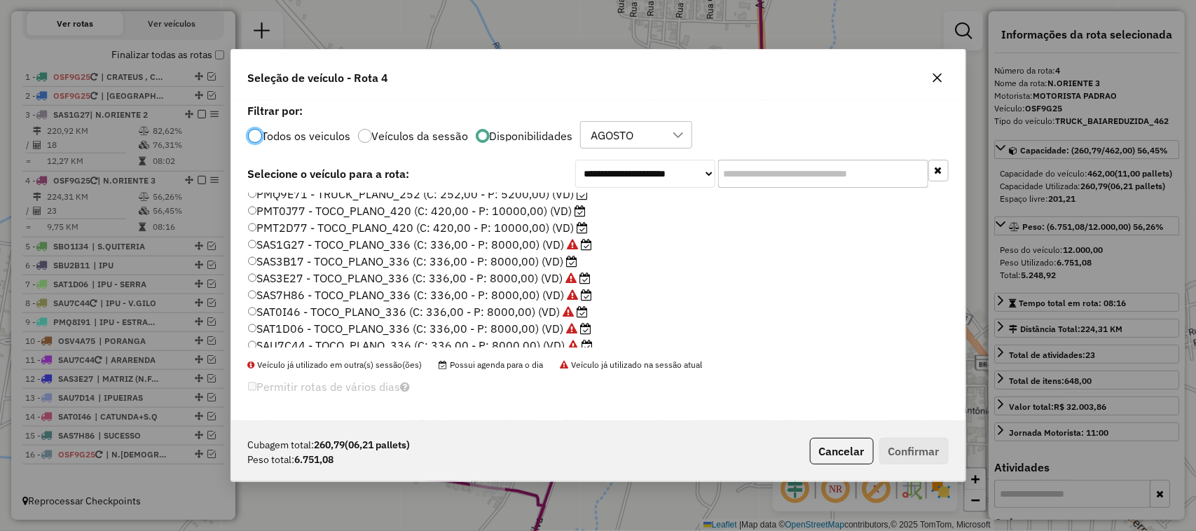
scroll to position [263, 0]
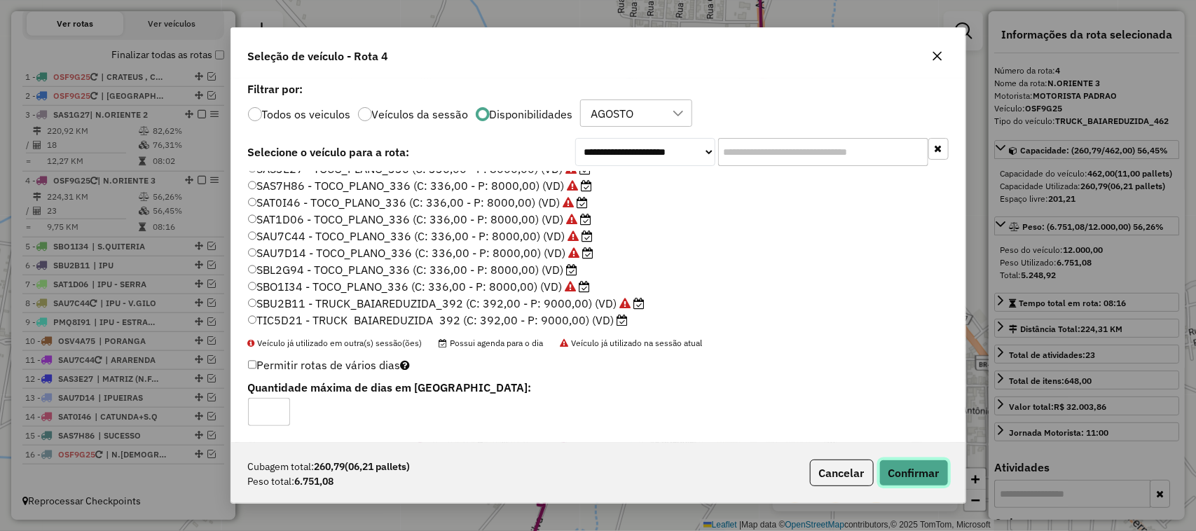
click at [904, 468] on button "Confirmar" at bounding box center [913, 472] width 69 height 27
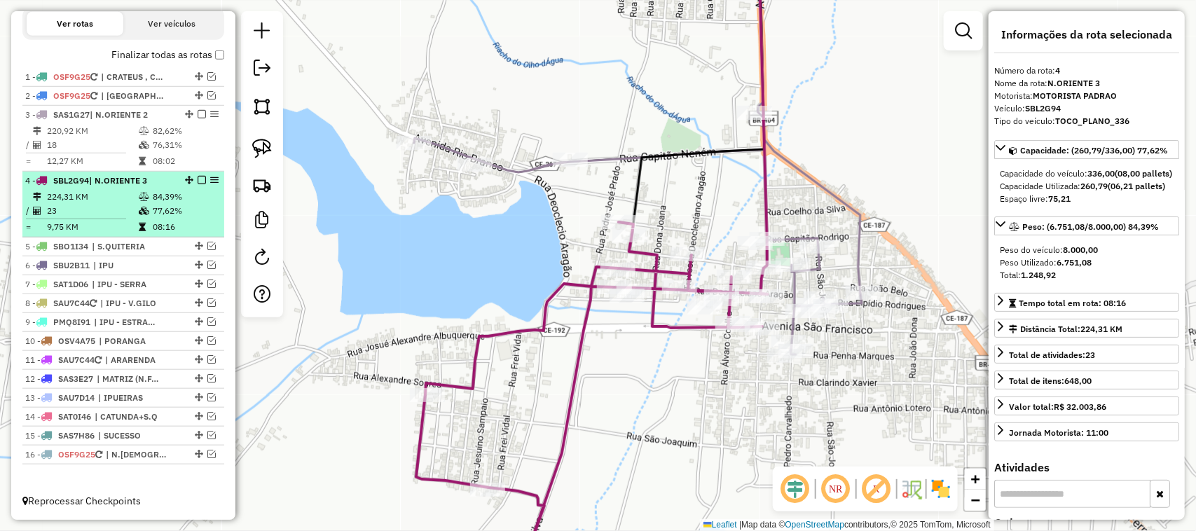
click at [113, 198] on td "224,31 KM" at bounding box center [92, 197] width 92 height 14
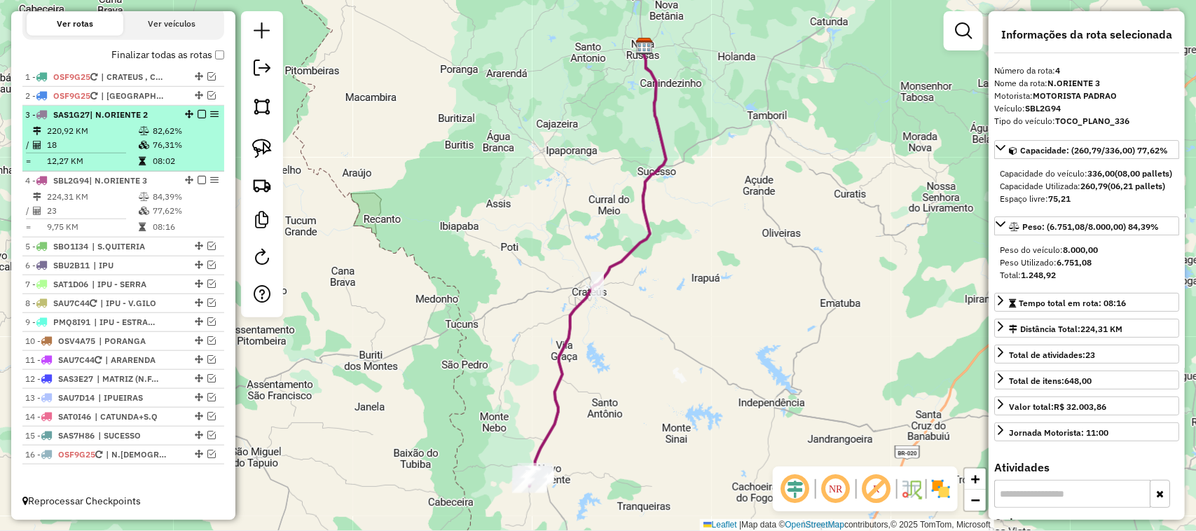
click at [99, 141] on td "18" at bounding box center [92, 145] width 92 height 14
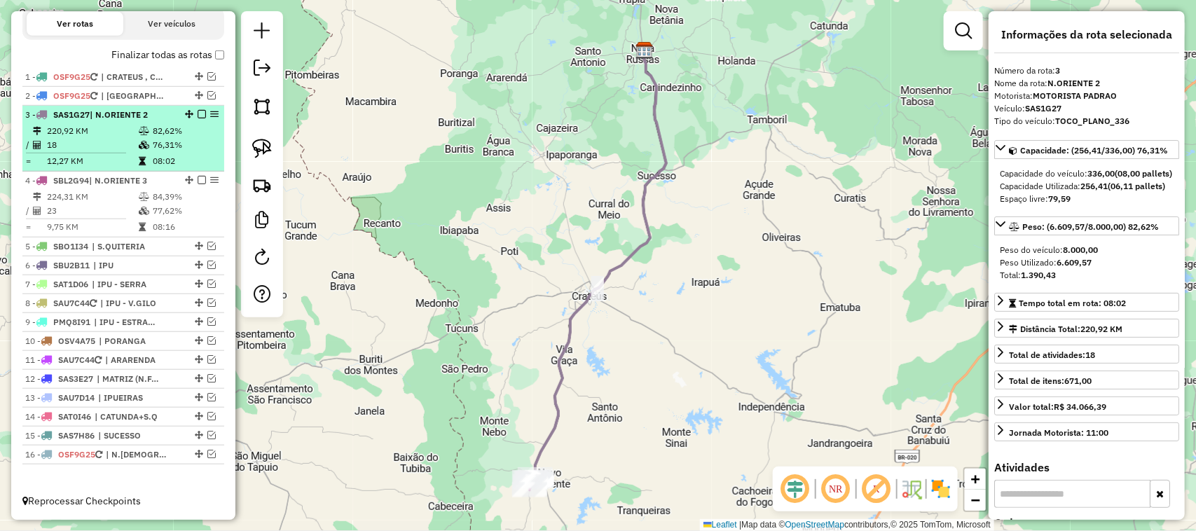
click at [198, 110] on em at bounding box center [202, 114] width 8 height 8
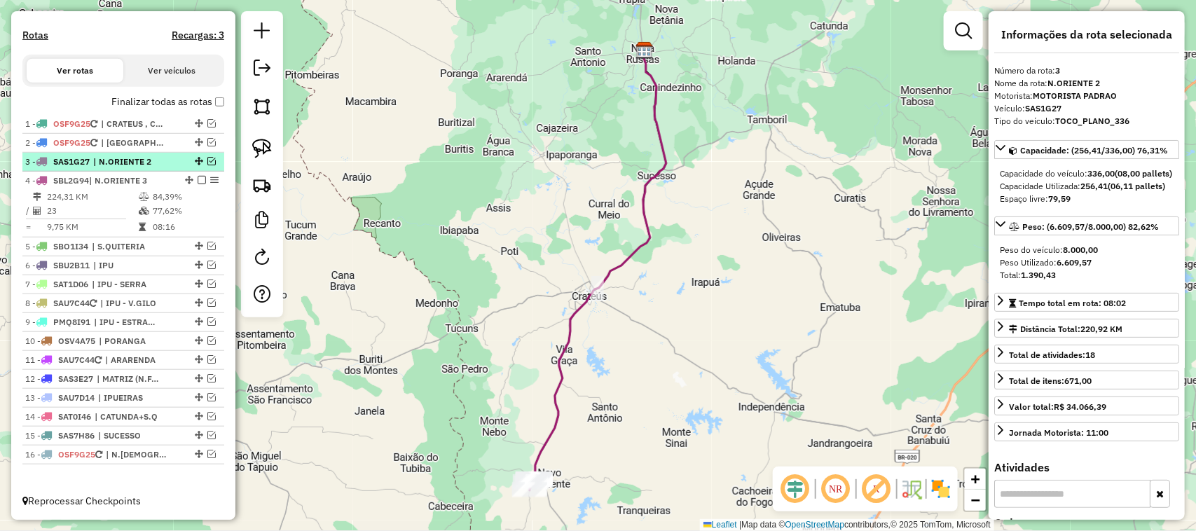
scroll to position [422, 0]
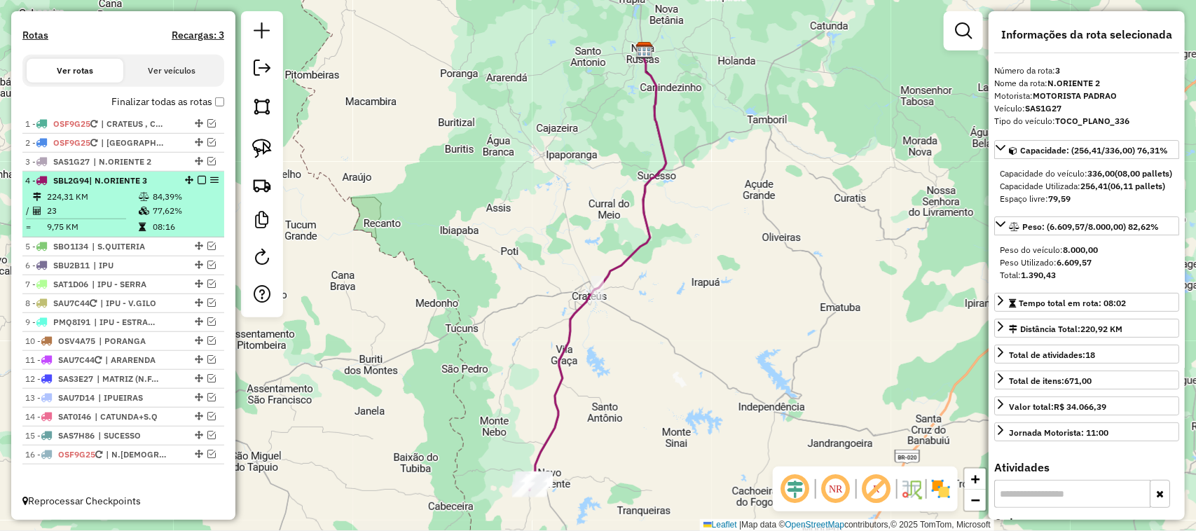
click at [198, 177] on em at bounding box center [202, 180] width 8 height 8
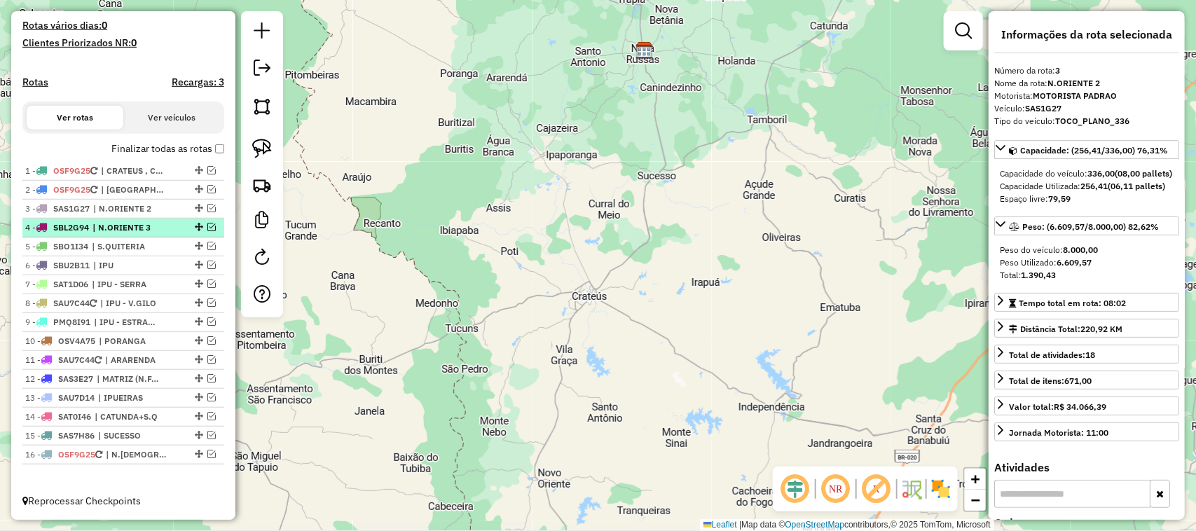
scroll to position [376, 0]
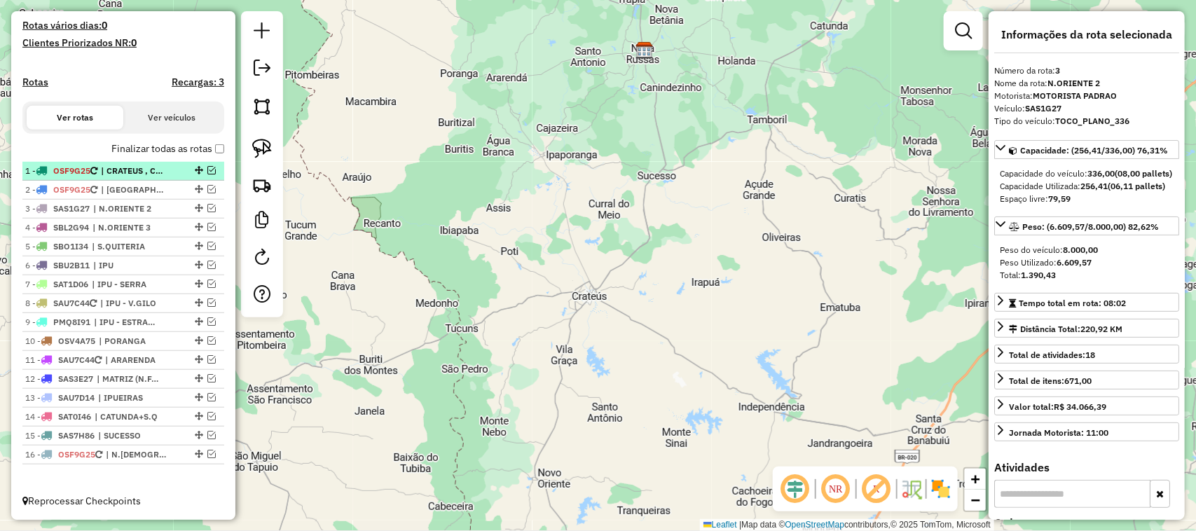
click at [207, 168] on em at bounding box center [211, 170] width 8 height 8
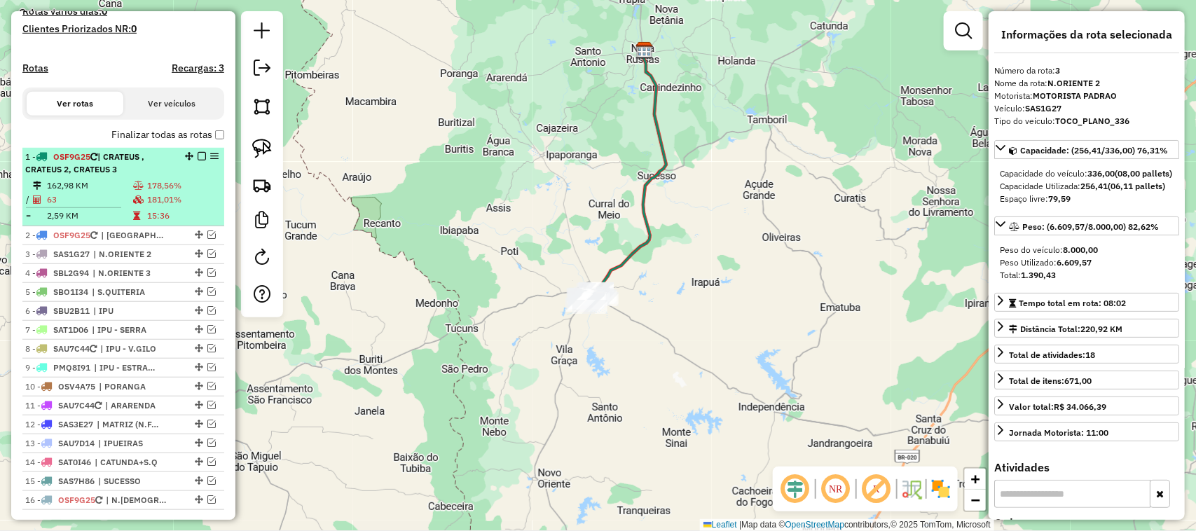
scroll to position [436, 0]
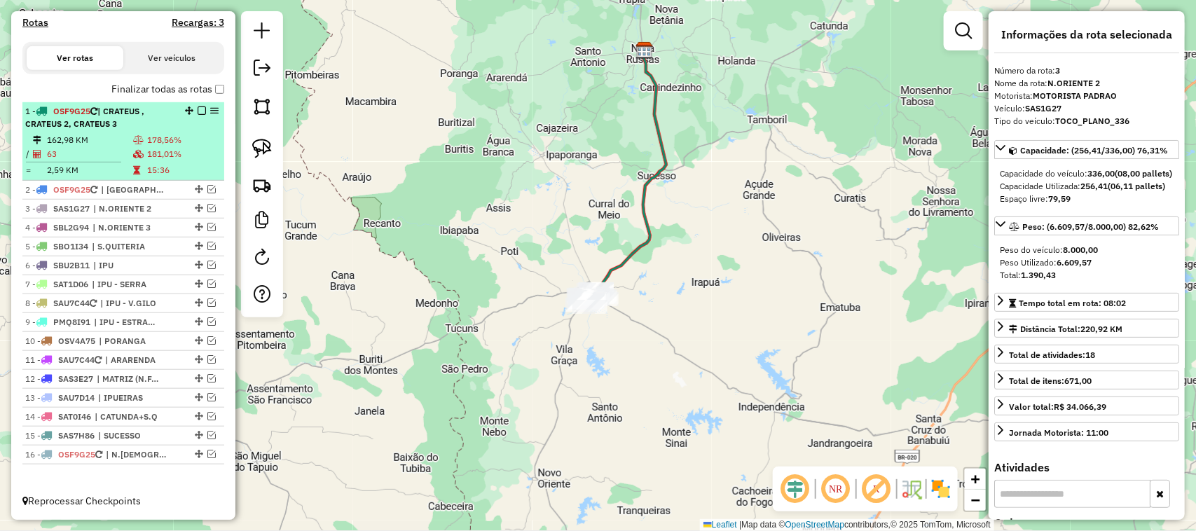
click at [88, 158] on td "63" at bounding box center [89, 154] width 86 height 14
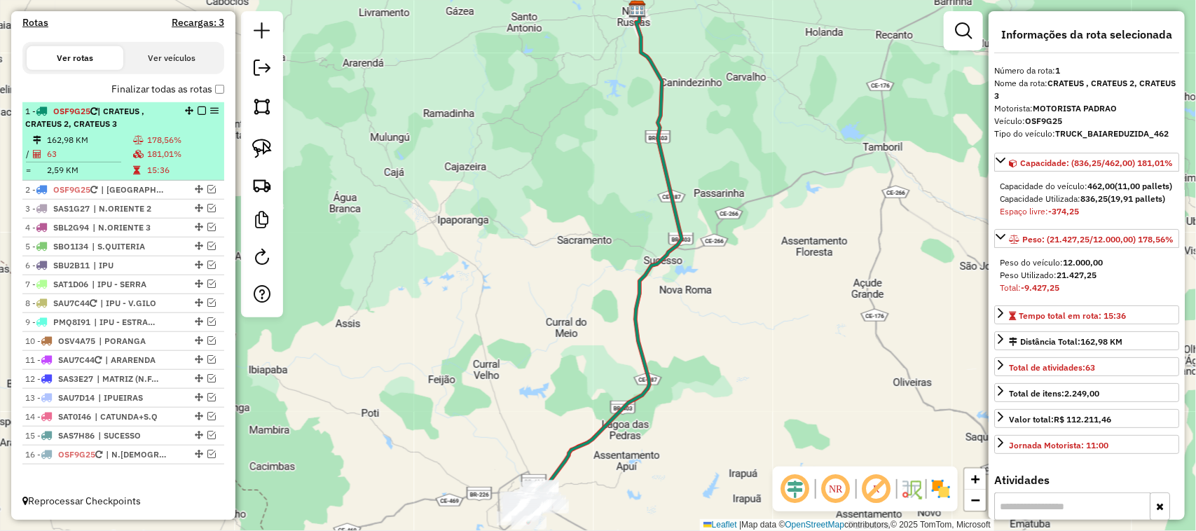
click at [84, 147] on td "63" at bounding box center [89, 154] width 86 height 14
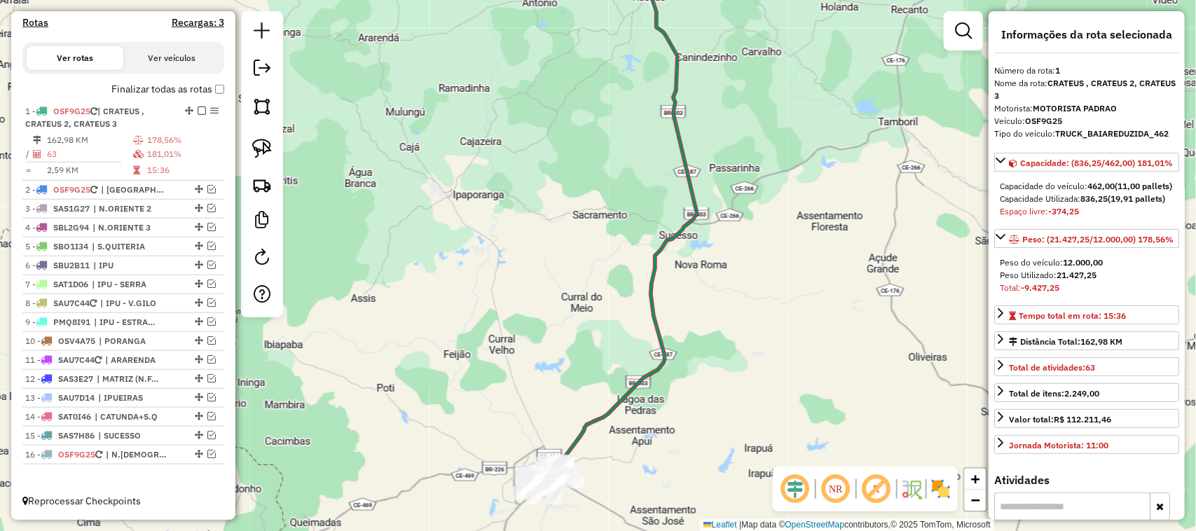
drag, startPoint x: 461, startPoint y: 405, endPoint x: 513, endPoint y: 238, distance: 174.6
click at [501, 280] on div "Janela de atendimento Grade de atendimento Capacidade Transportadoras Veículos …" at bounding box center [598, 265] width 1196 height 531
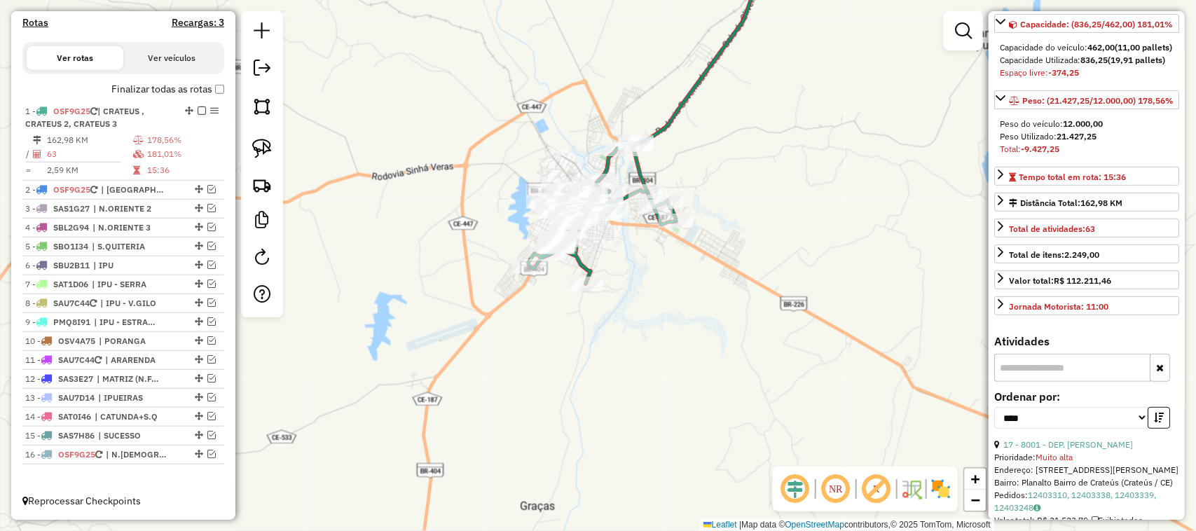
scroll to position [263, 0]
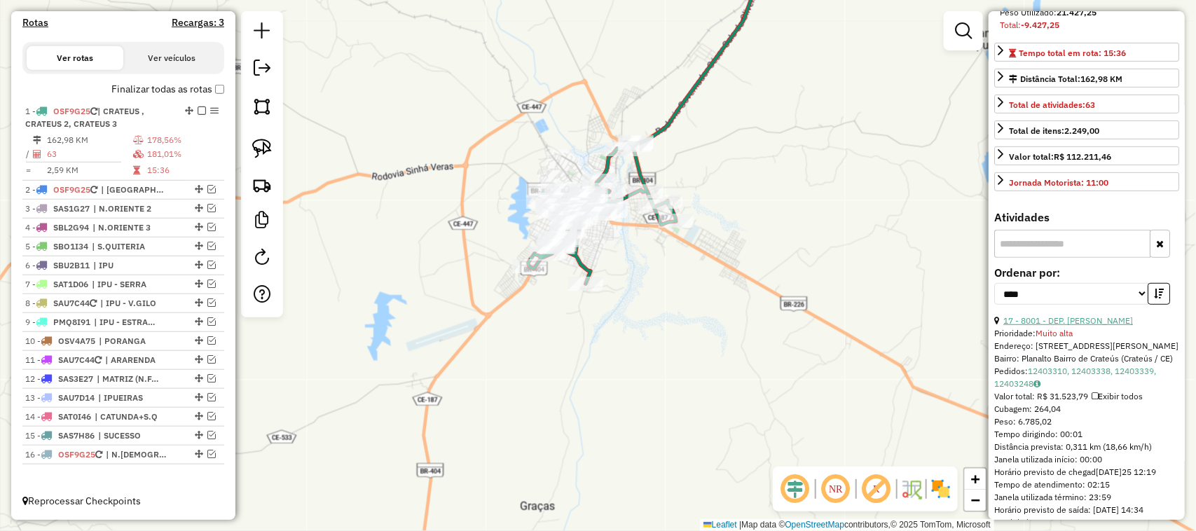
click at [1102, 326] on link "17 - 8001 - DEP. PEDRO MACHADO" at bounding box center [1068, 320] width 130 height 11
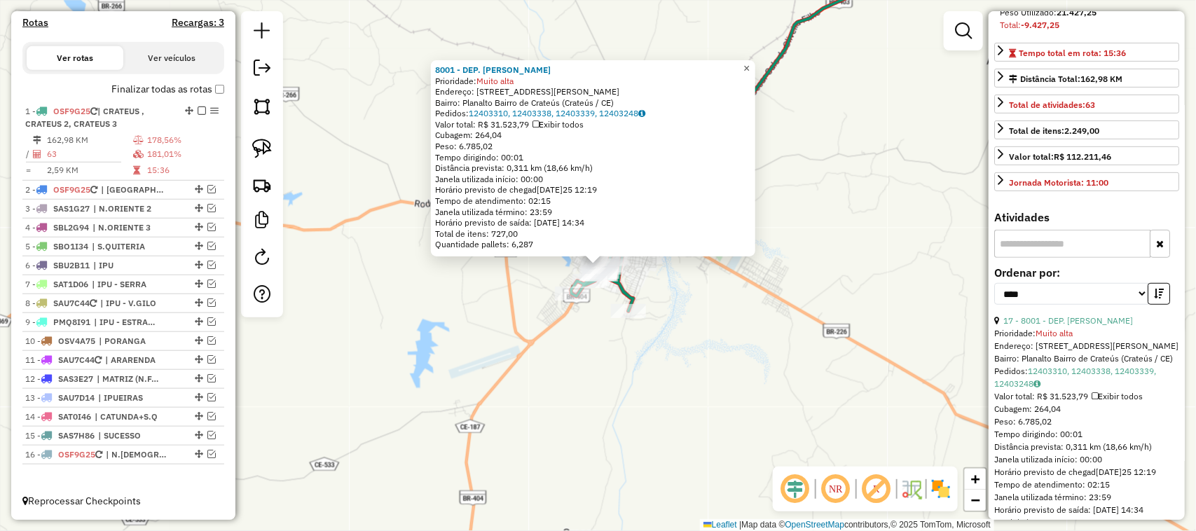
click at [749, 62] on span "×" at bounding box center [746, 68] width 6 height 12
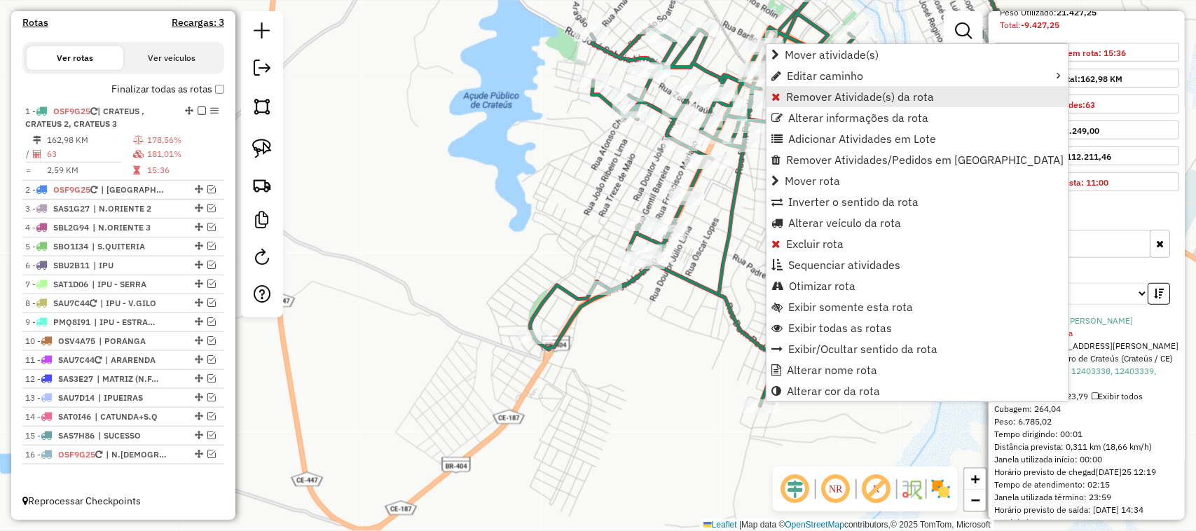
click at [822, 95] on span "Remover Atividade(s) da rota" at bounding box center [860, 96] width 148 height 11
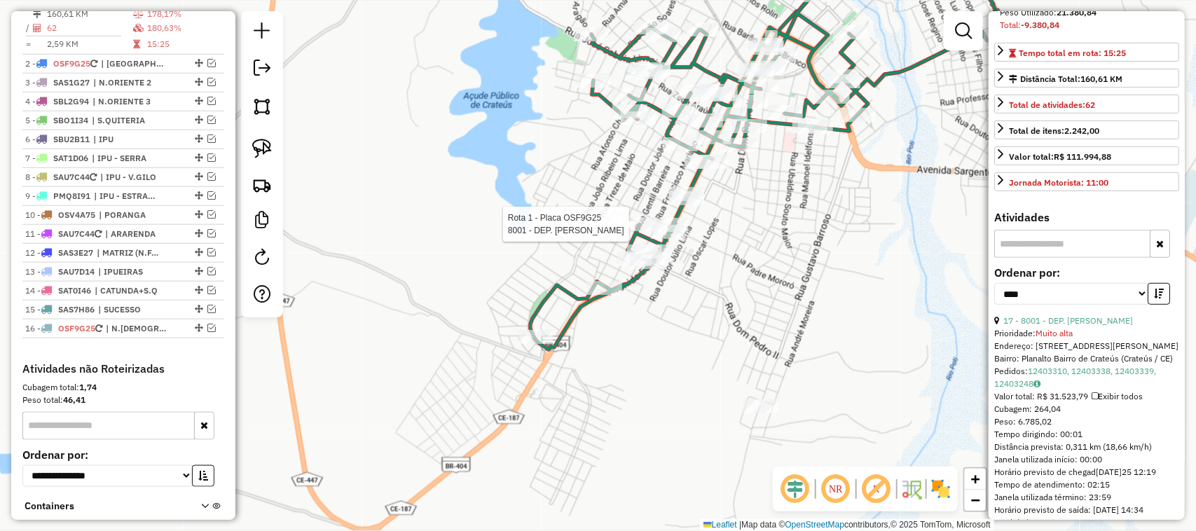
scroll to position [524, 0]
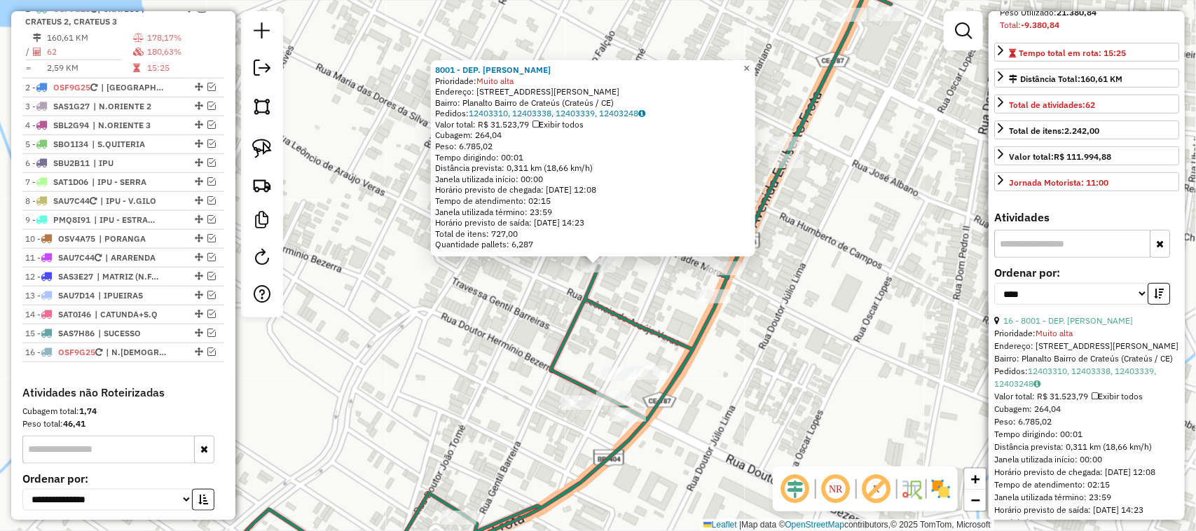
click at [749, 64] on span "×" at bounding box center [746, 68] width 6 height 12
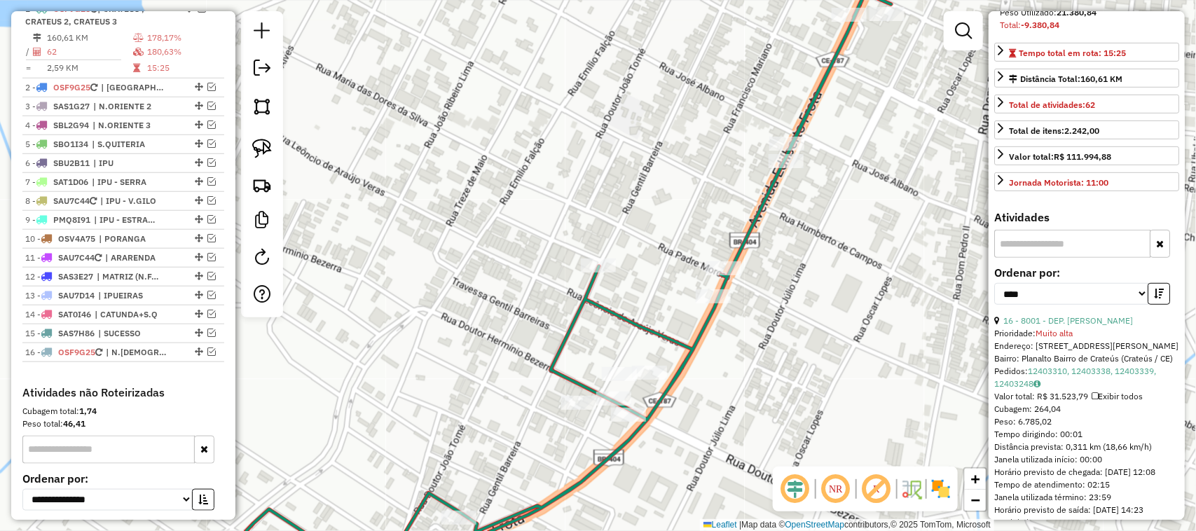
drag, startPoint x: 652, startPoint y: 306, endPoint x: 738, endPoint y: 148, distance: 179.3
click at [725, 191] on div "Janela de atendimento Grade de atendimento Capacidade Transportadoras Veículos …" at bounding box center [598, 265] width 1196 height 531
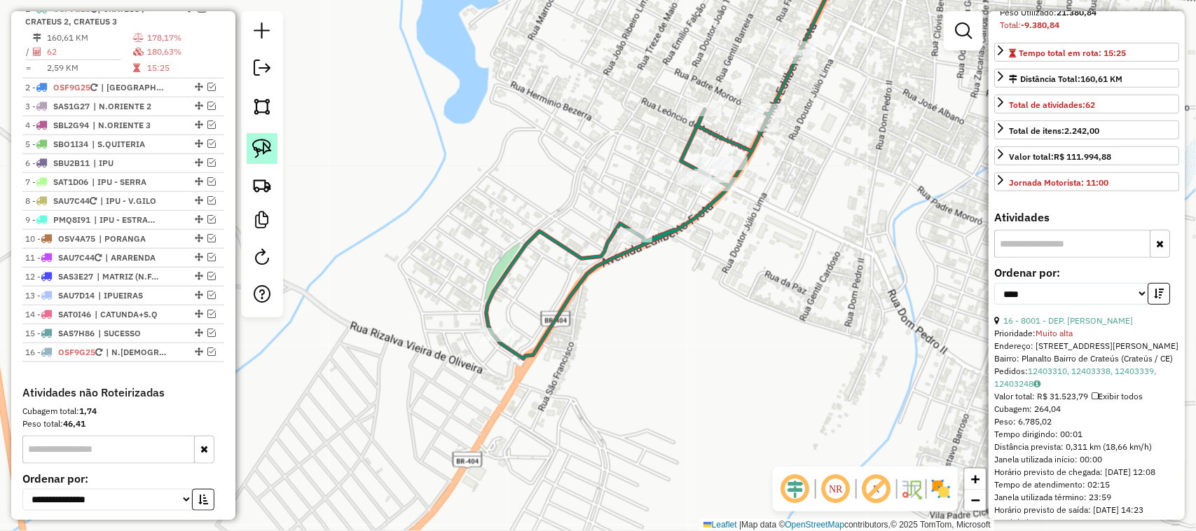
click at [258, 147] on img at bounding box center [262, 149] width 20 height 20
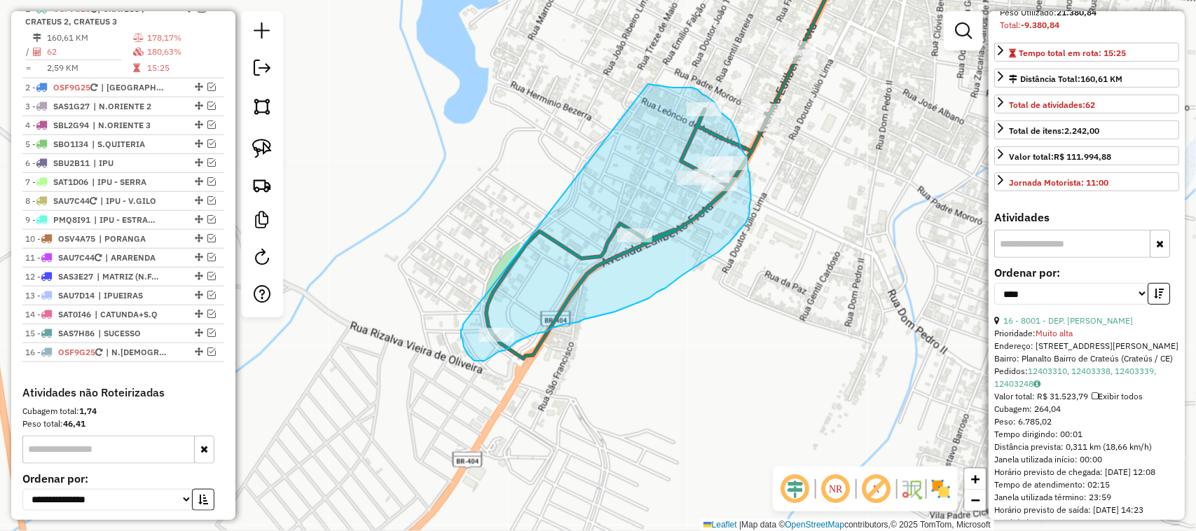
drag, startPoint x: 677, startPoint y: 88, endPoint x: 463, endPoint y: 324, distance: 318.9
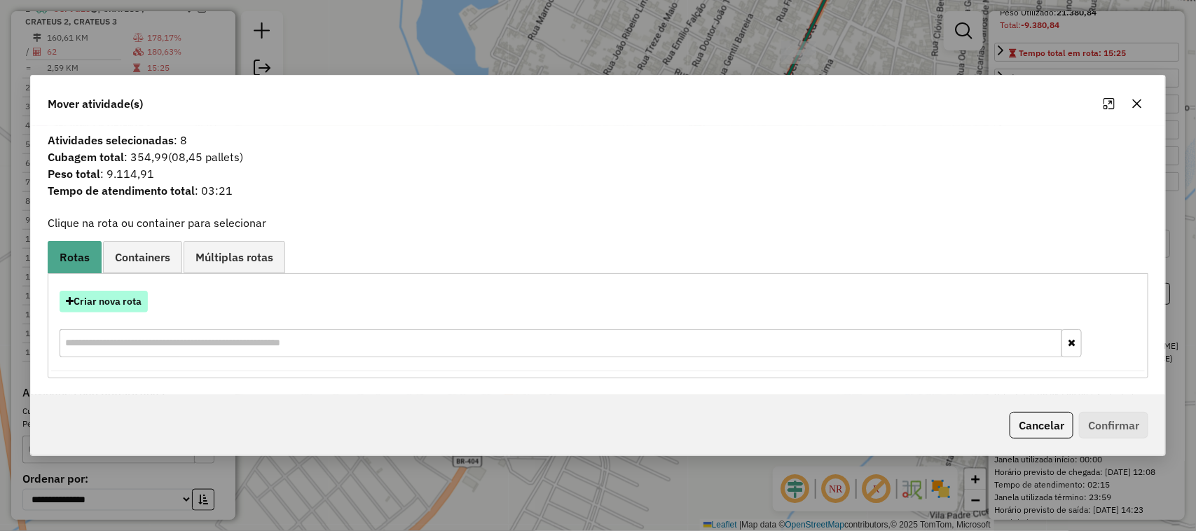
click at [110, 301] on button "Criar nova rota" at bounding box center [104, 302] width 88 height 22
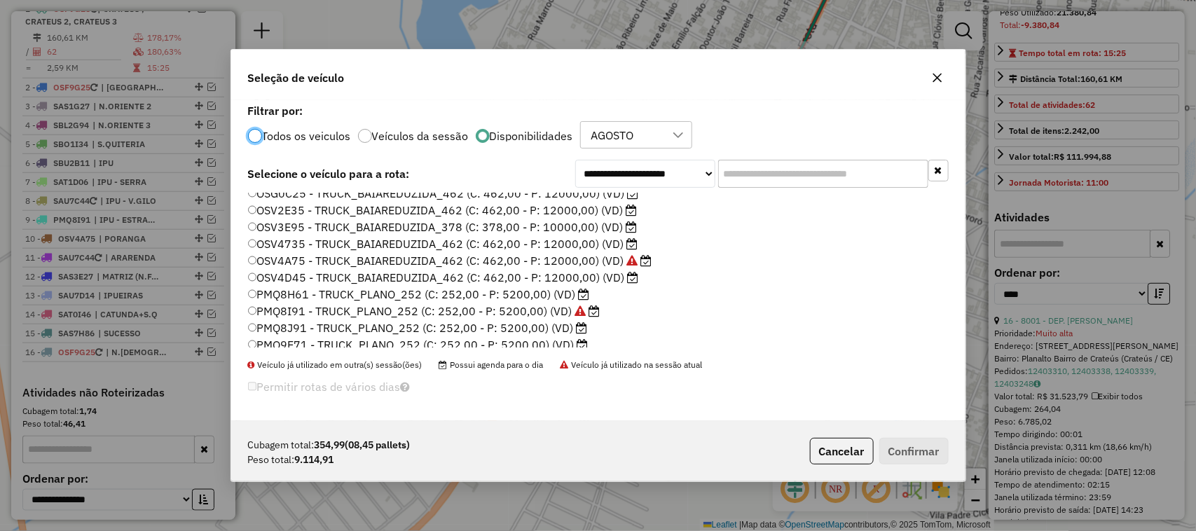
scroll to position [0, 0]
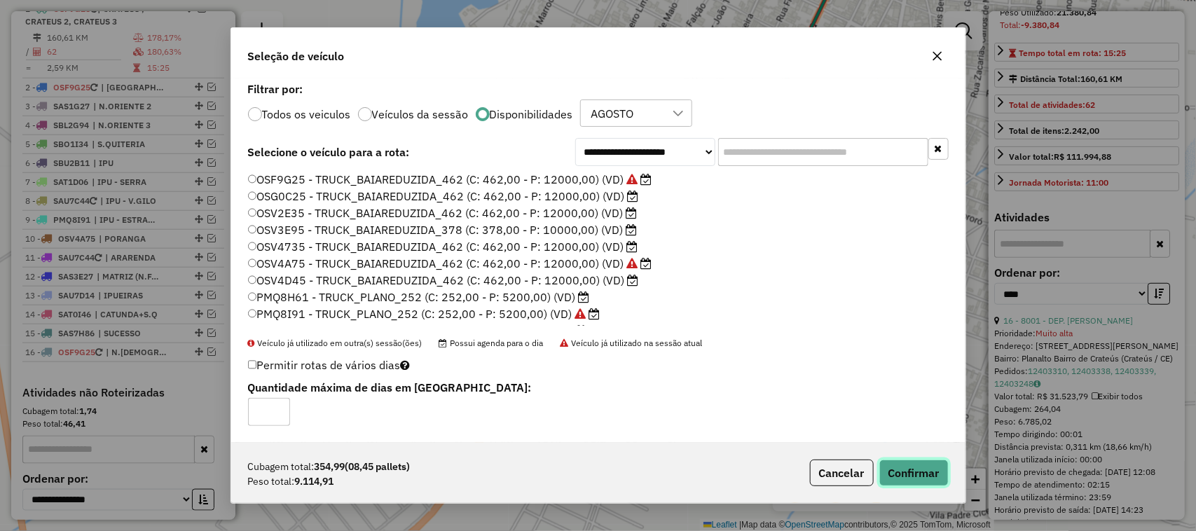
click at [920, 469] on button "Confirmar" at bounding box center [913, 472] width 69 height 27
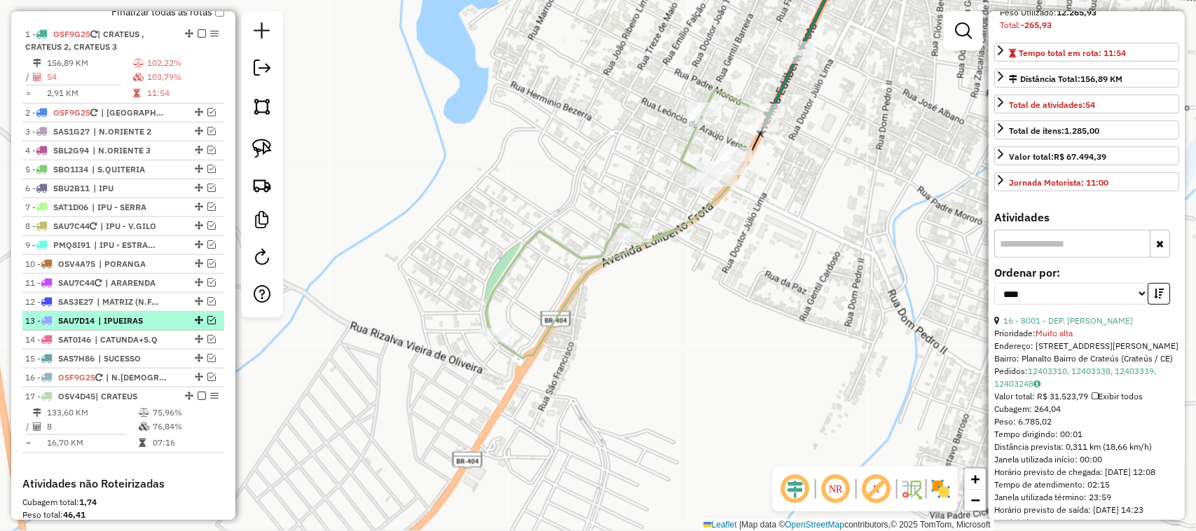
scroll to position [524, 0]
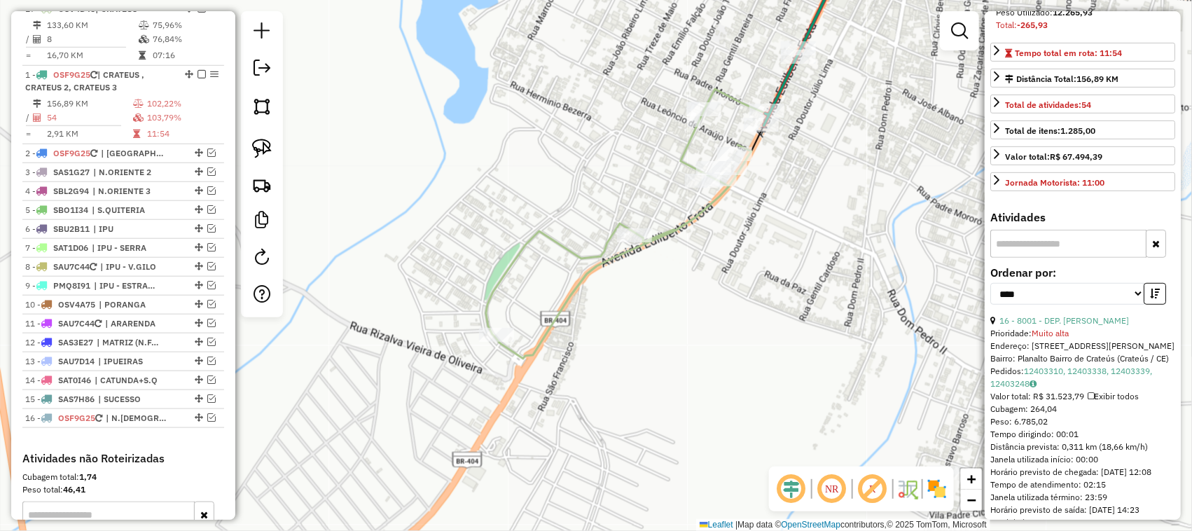
drag, startPoint x: 189, startPoint y: 382, endPoint x: 167, endPoint y: 36, distance: 346.7
drag, startPoint x: 779, startPoint y: 210, endPoint x: 763, endPoint y: 191, distance: 24.4
click at [779, 211] on div "Janela de atendimento Grade de atendimento Capacidade Transportadoras Veículos …" at bounding box center [598, 265] width 1196 height 531
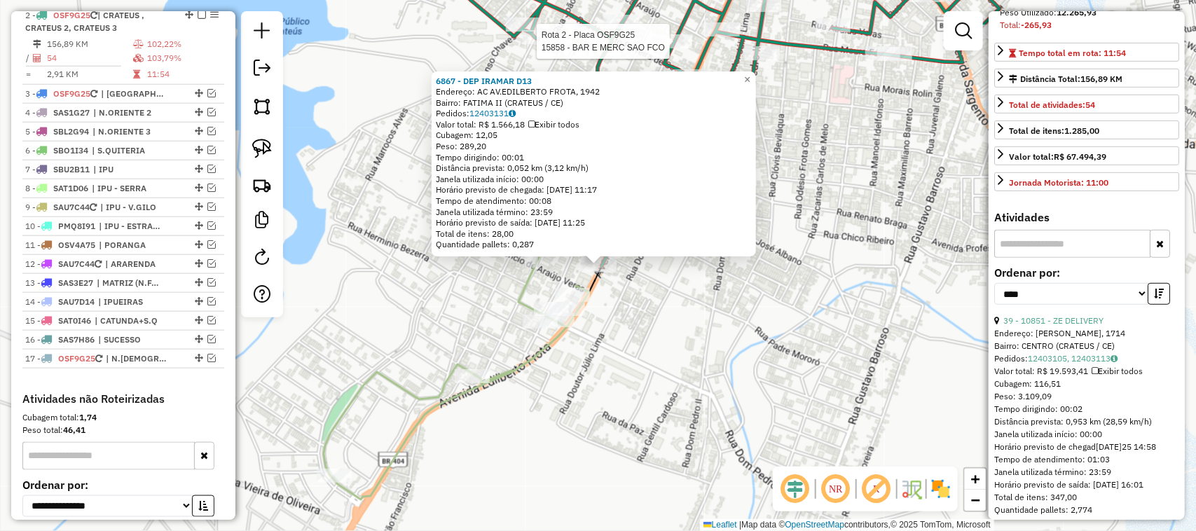
scroll to position [590, 0]
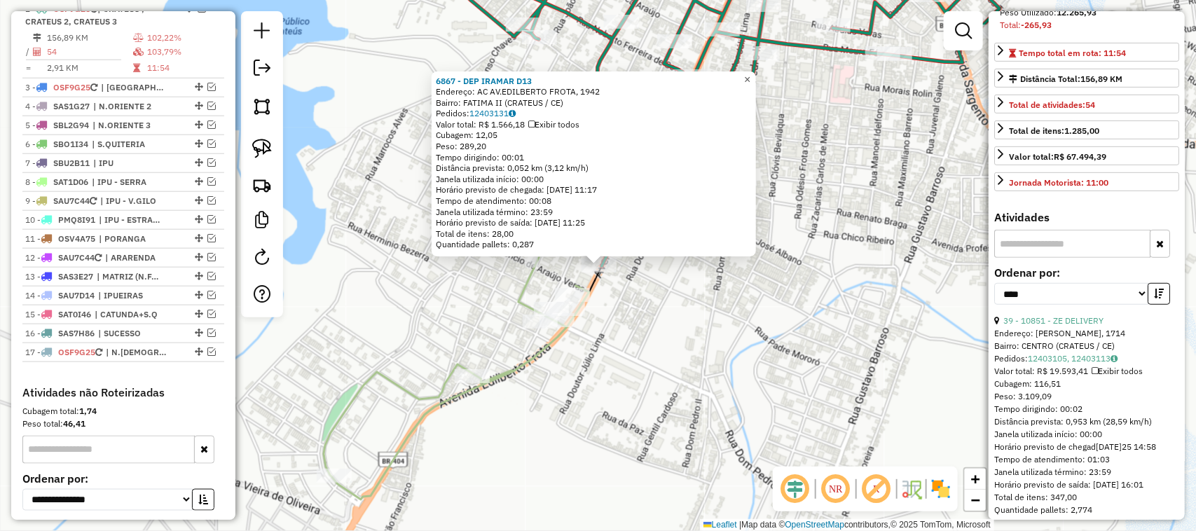
click at [750, 75] on span "×" at bounding box center [747, 80] width 6 height 12
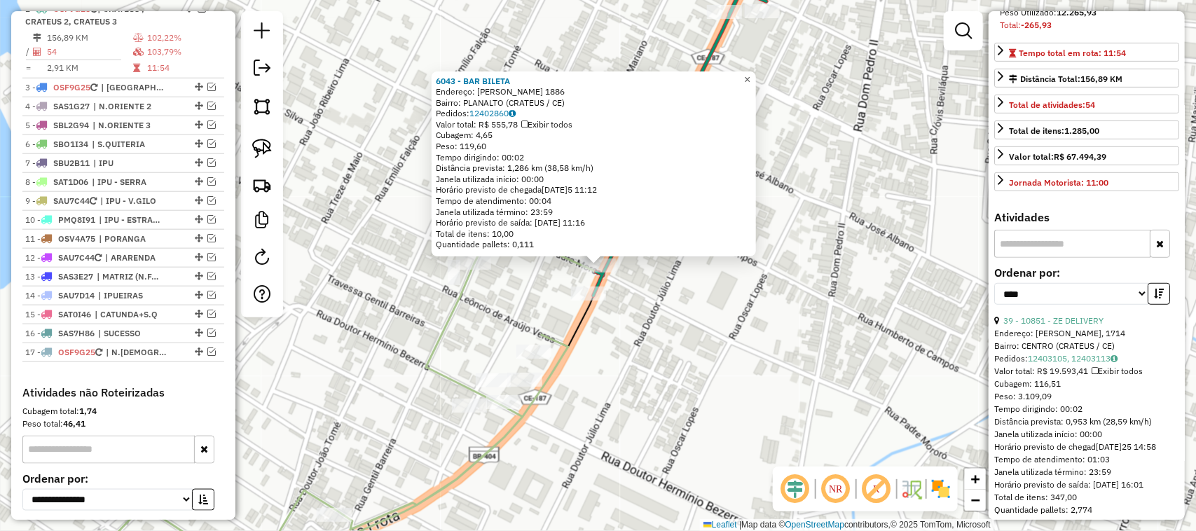
click at [750, 74] on span "×" at bounding box center [747, 80] width 6 height 12
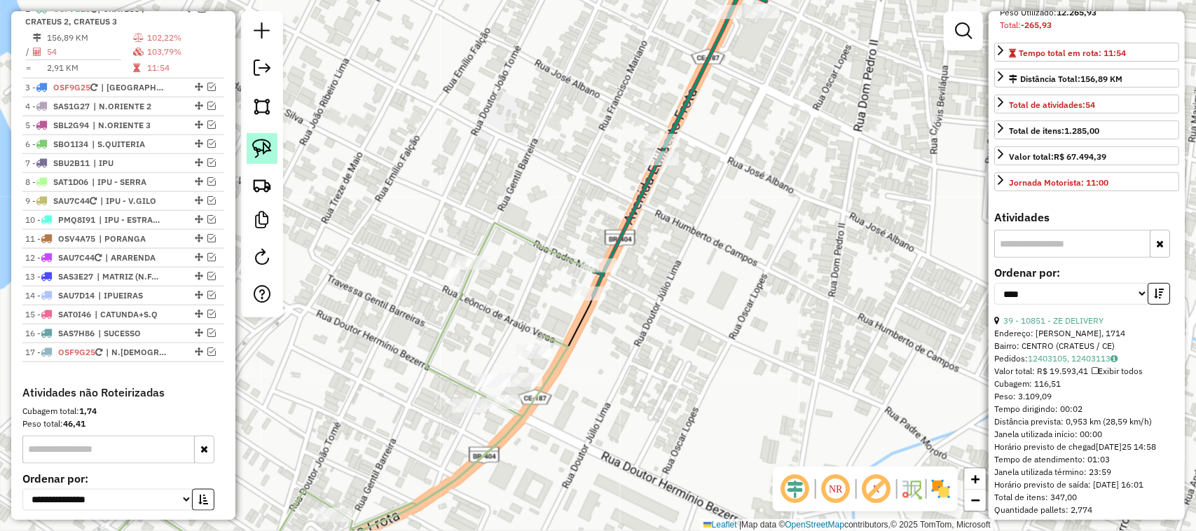
click at [261, 142] on img at bounding box center [262, 149] width 20 height 20
drag, startPoint x: 617, startPoint y: 247, endPoint x: 621, endPoint y: 300, distance: 53.3
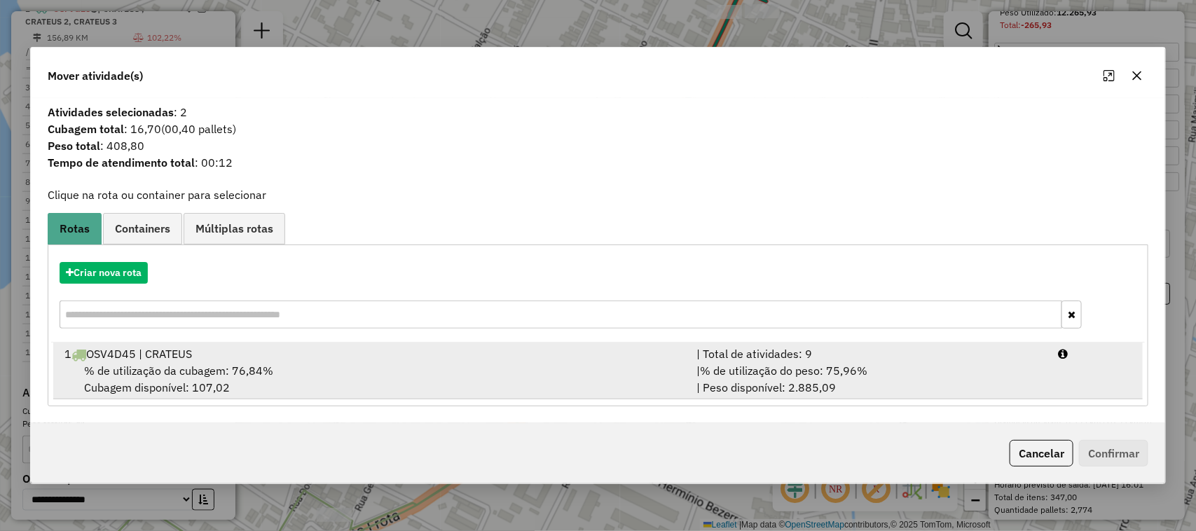
click at [141, 366] on span "% de utilização da cubagem: 76,84%" at bounding box center [178, 371] width 189 height 14
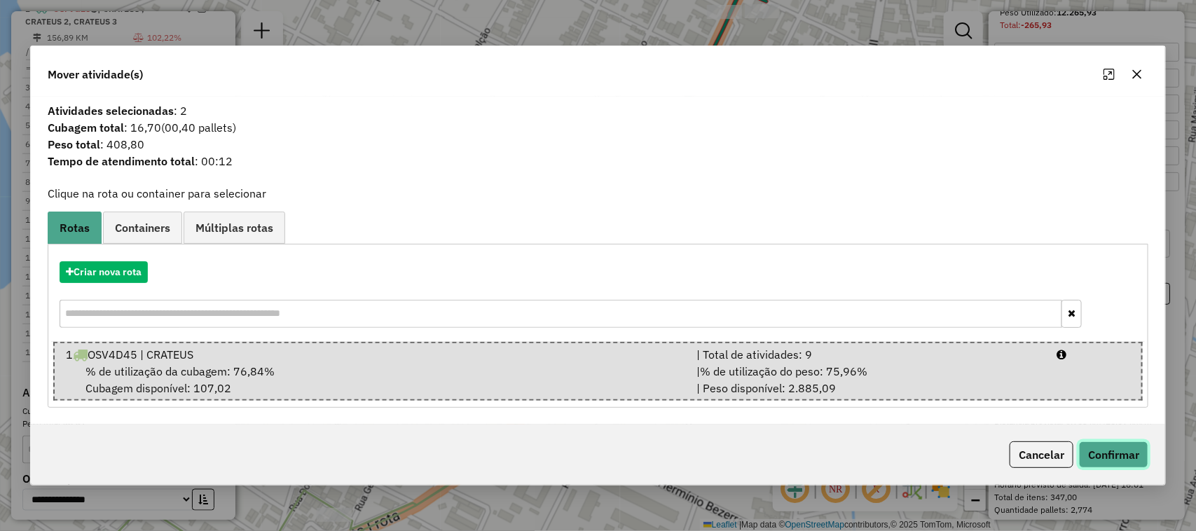
click at [1108, 446] on button "Confirmar" at bounding box center [1113, 454] width 69 height 27
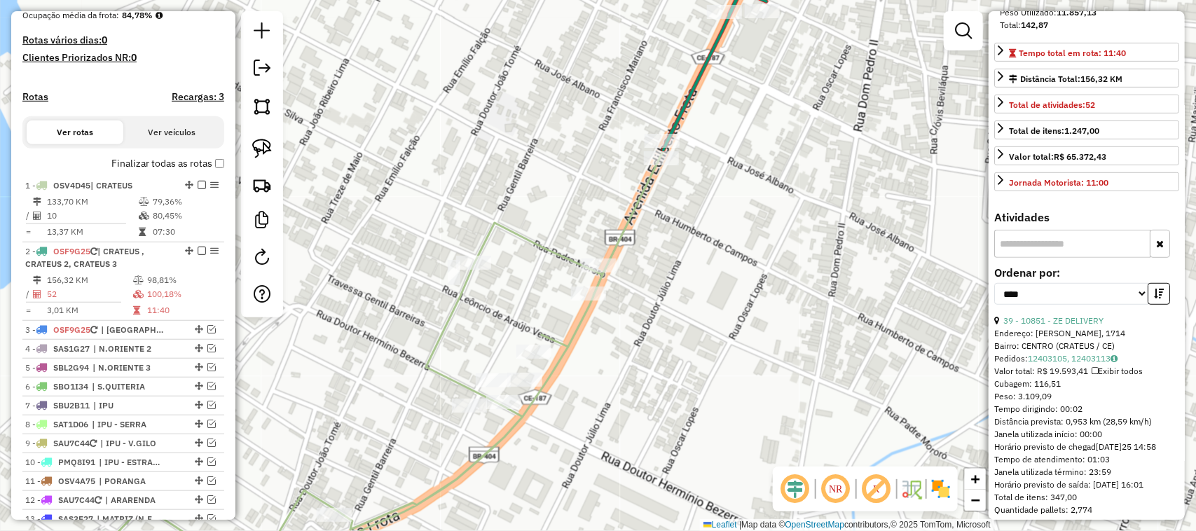
scroll to position [327, 0]
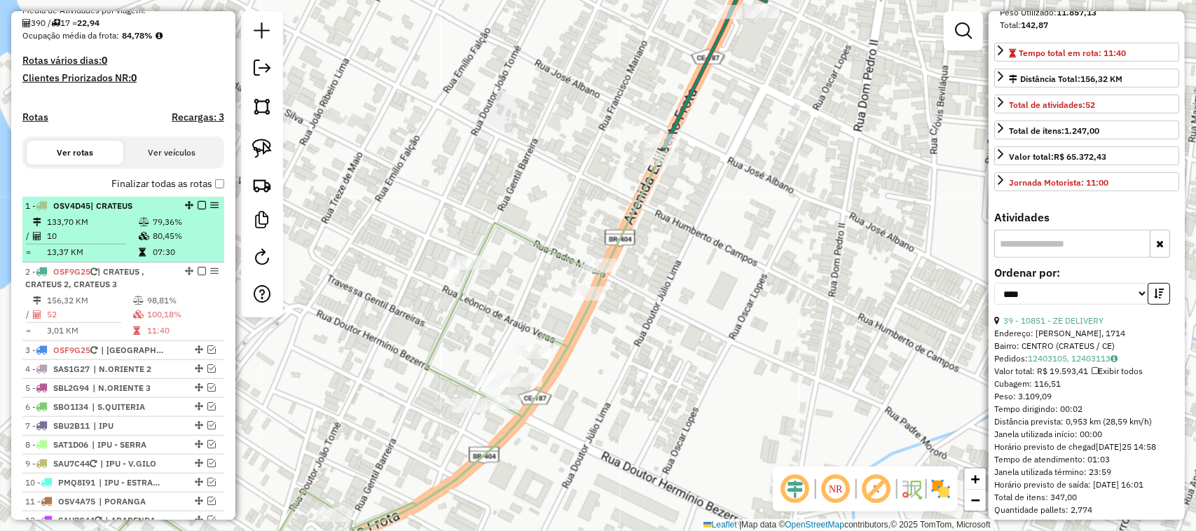
click at [99, 243] on td "10" at bounding box center [92, 236] width 92 height 14
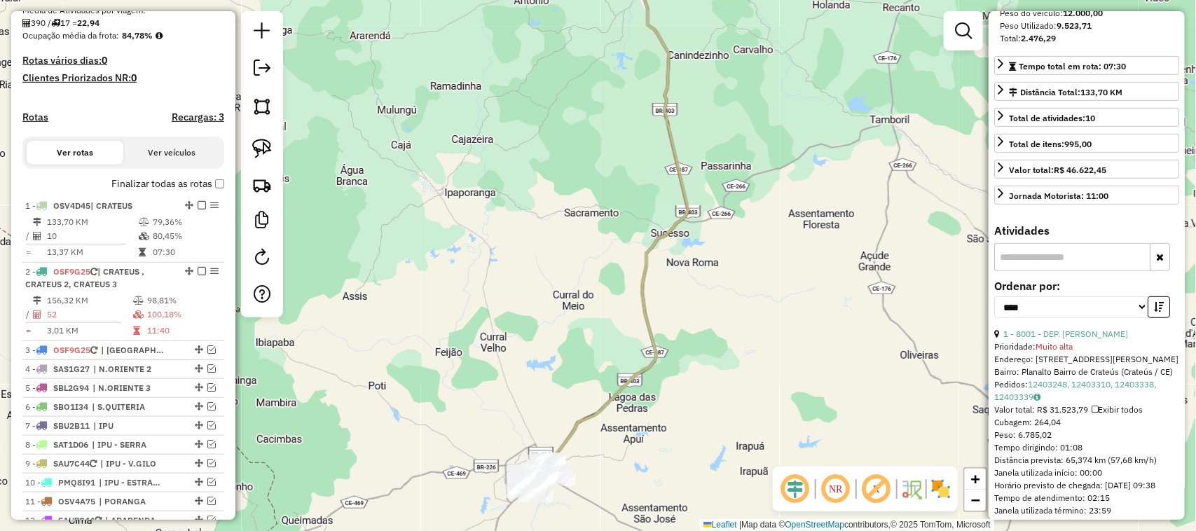
drag, startPoint x: 756, startPoint y: 313, endPoint x: 773, endPoint y: 242, distance: 72.6
click at [766, 268] on div "Janela de atendimento Grade de atendimento Capacidade Transportadoras Veículos …" at bounding box center [598, 265] width 1196 height 531
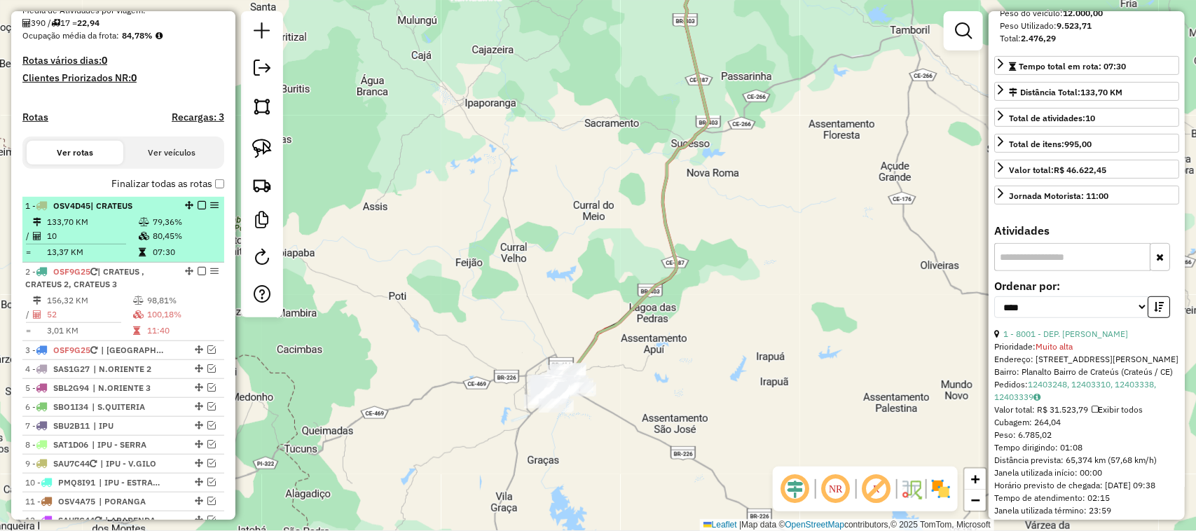
click at [198, 209] on em at bounding box center [202, 205] width 8 height 8
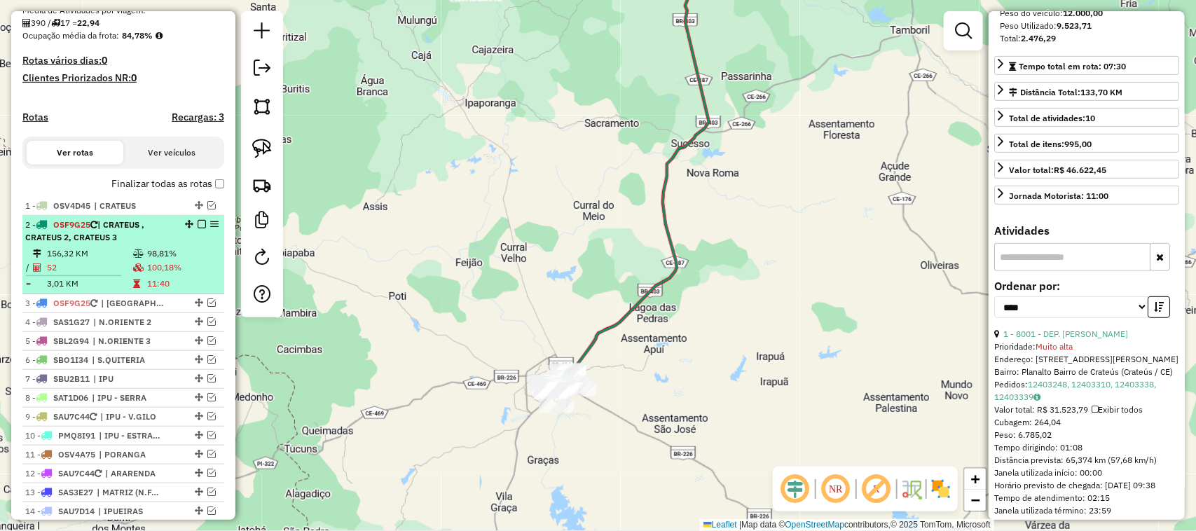
click at [98, 261] on td "156,32 KM" at bounding box center [89, 254] width 86 height 14
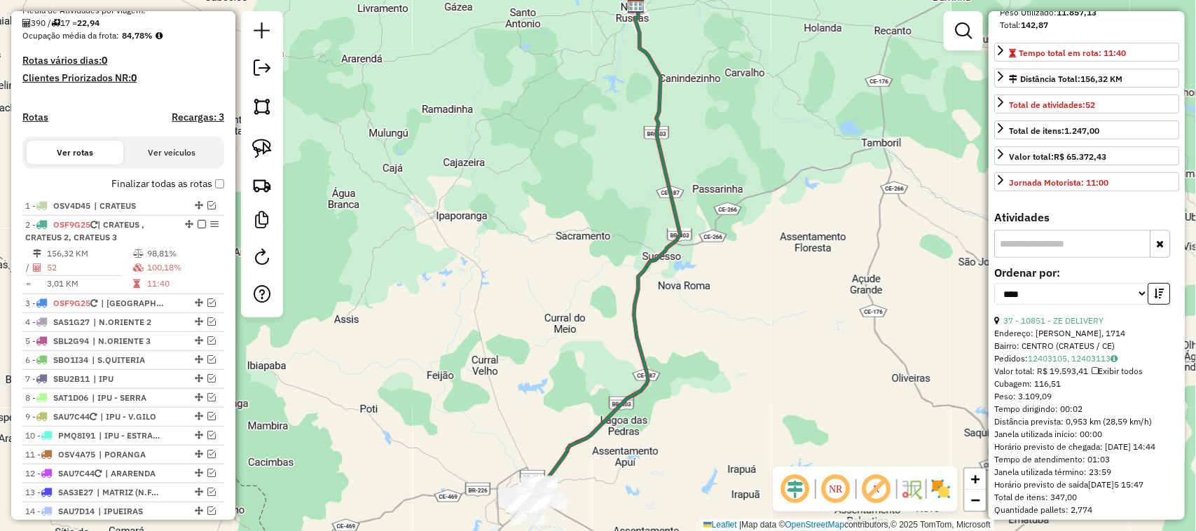
drag, startPoint x: 709, startPoint y: 389, endPoint x: 692, endPoint y: 254, distance: 136.3
click at [692, 282] on div "Janela de atendimento Grade de atendimento Capacidade Transportadoras Veículos …" at bounding box center [598, 265] width 1196 height 531
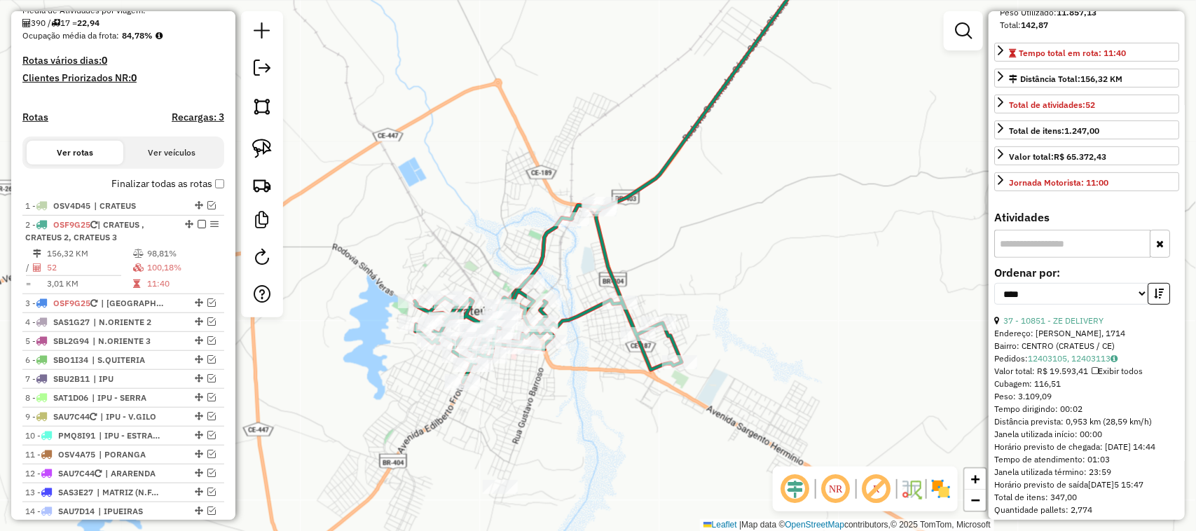
drag, startPoint x: 568, startPoint y: 272, endPoint x: 571, endPoint y: 216, distance: 56.1
click at [572, 235] on div "Janela de atendimento Grade de atendimento Capacidade Transportadoras Veículos …" at bounding box center [598, 265] width 1196 height 531
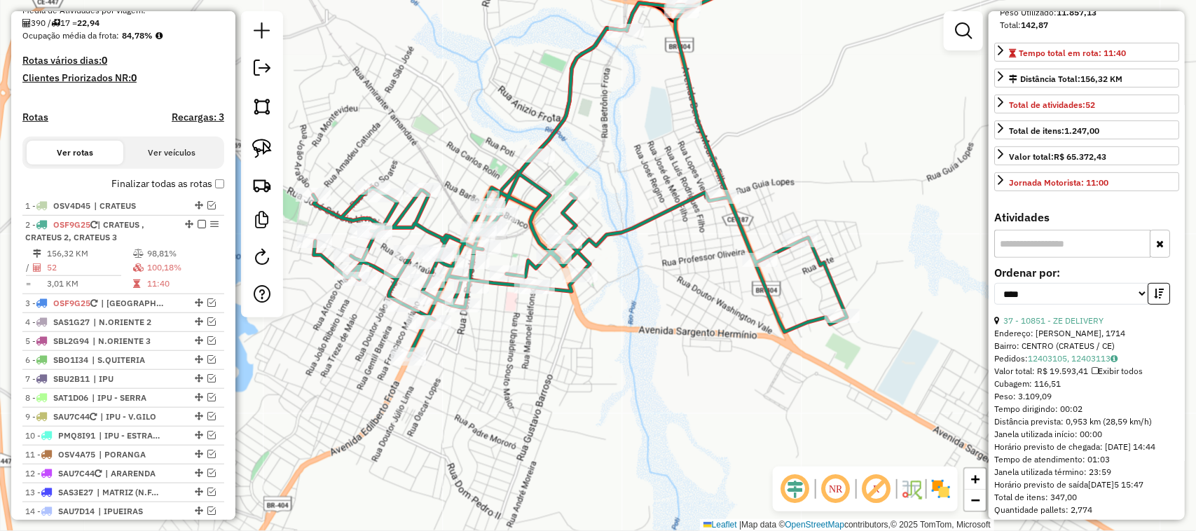
drag, startPoint x: 513, startPoint y: 348, endPoint x: 501, endPoint y: 355, distance: 14.4
click at [501, 355] on div "Janela de atendimento Grade de atendimento Capacidade Transportadoras Veículos …" at bounding box center [598, 265] width 1196 height 531
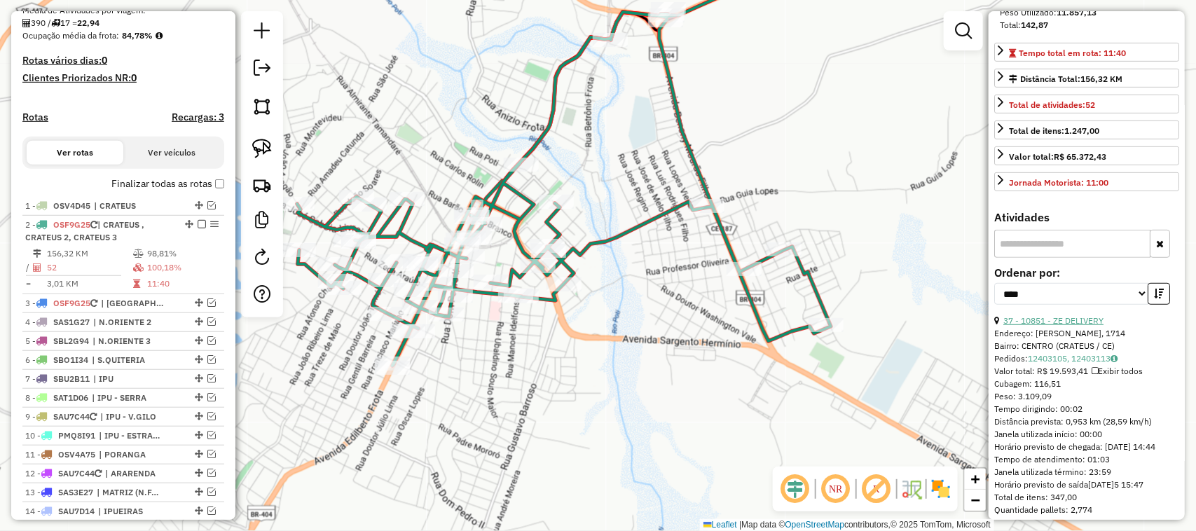
click at [1082, 326] on link "37 - 10851 - ZE DELIVERY" at bounding box center [1053, 320] width 100 height 11
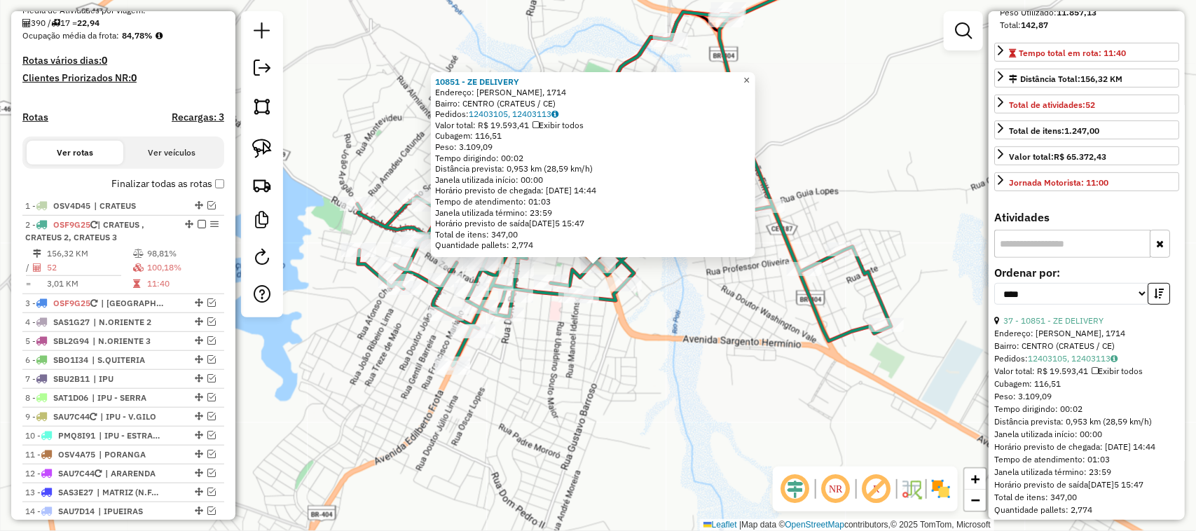
click at [749, 74] on span "×" at bounding box center [746, 80] width 6 height 12
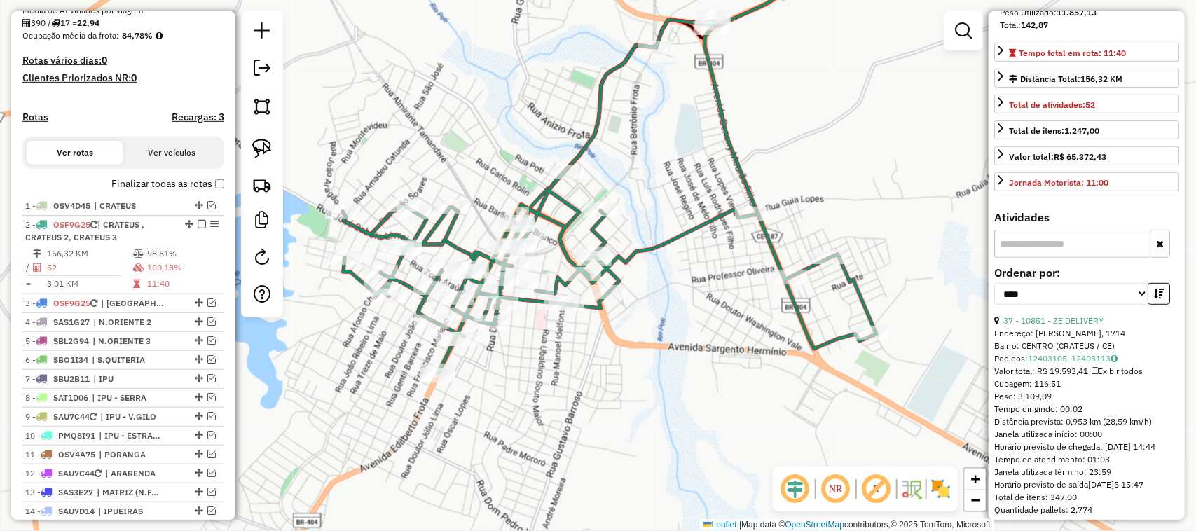
drag, startPoint x: 574, startPoint y: 354, endPoint x: 534, endPoint y: 345, distance: 41.5
click at [558, 352] on div "Janela de atendimento Grade de atendimento Capacidade Transportadoras Veículos …" at bounding box center [598, 265] width 1196 height 531
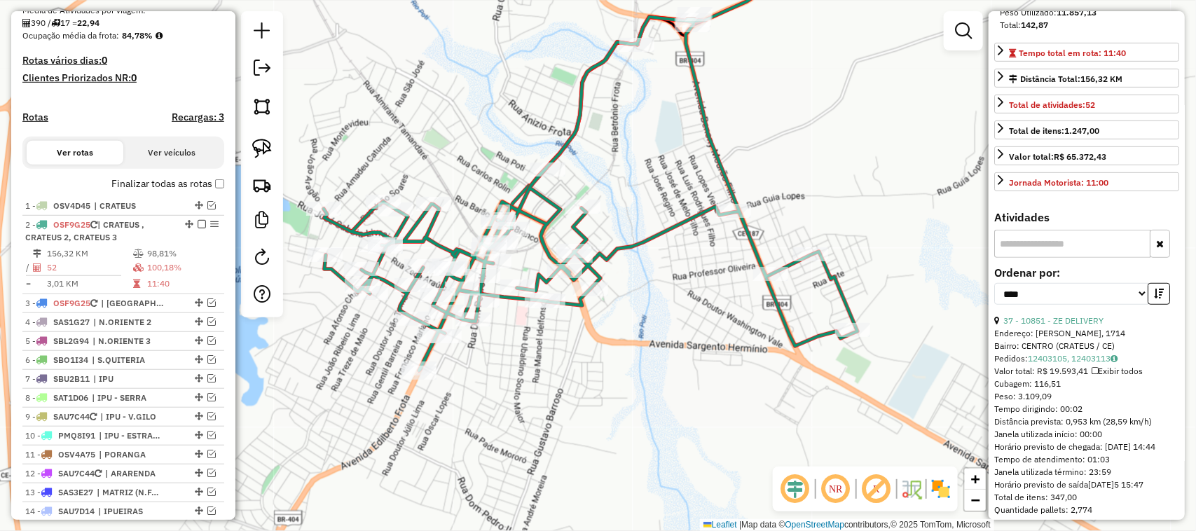
drag, startPoint x: 660, startPoint y: 326, endPoint x: 646, endPoint y: 337, distance: 18.1
click at [646, 337] on div "Janela de atendimento Grade de atendimento Capacidade Transportadoras Veículos …" at bounding box center [598, 265] width 1196 height 531
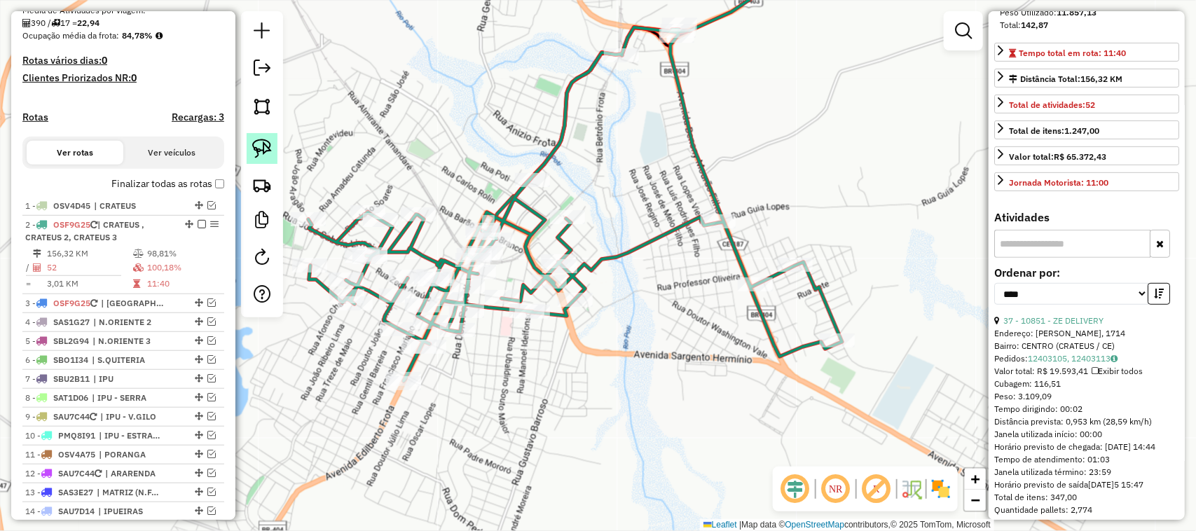
click at [261, 146] on img at bounding box center [262, 149] width 20 height 20
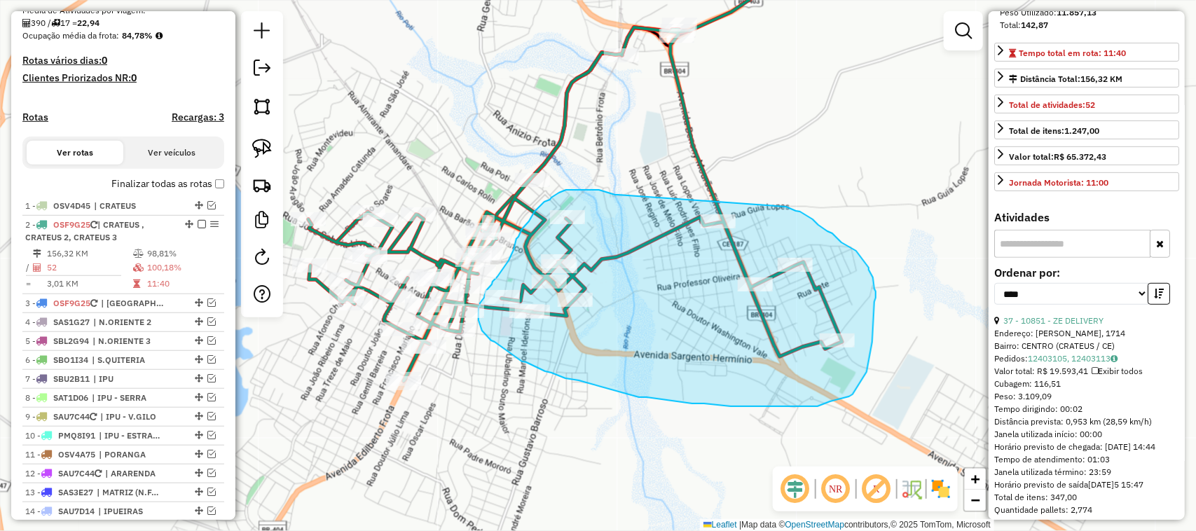
drag, startPoint x: 618, startPoint y: 195, endPoint x: 772, endPoint y: 201, distance: 154.2
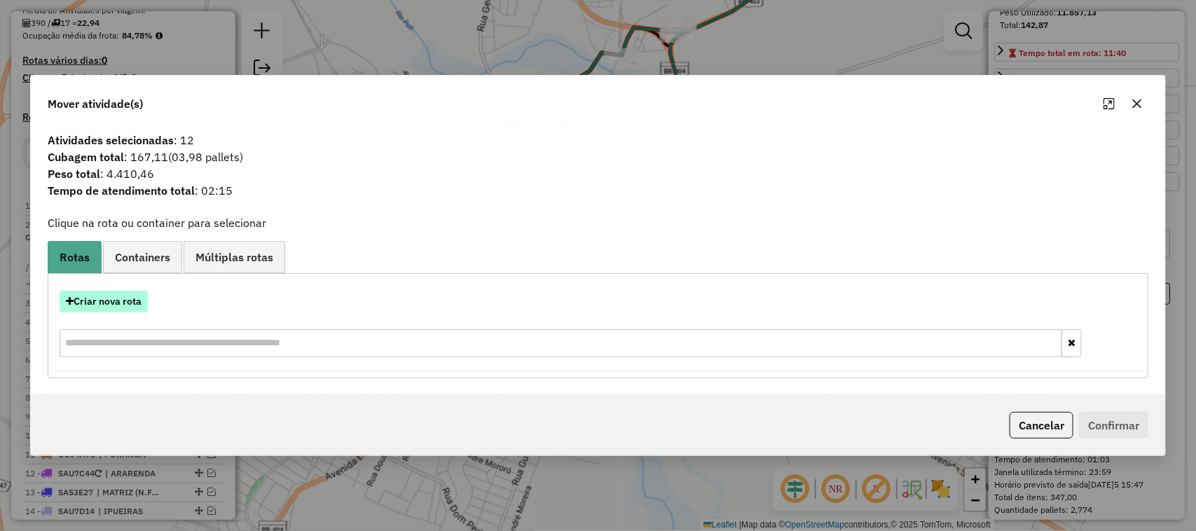
click at [109, 303] on button "Criar nova rota" at bounding box center [104, 302] width 88 height 22
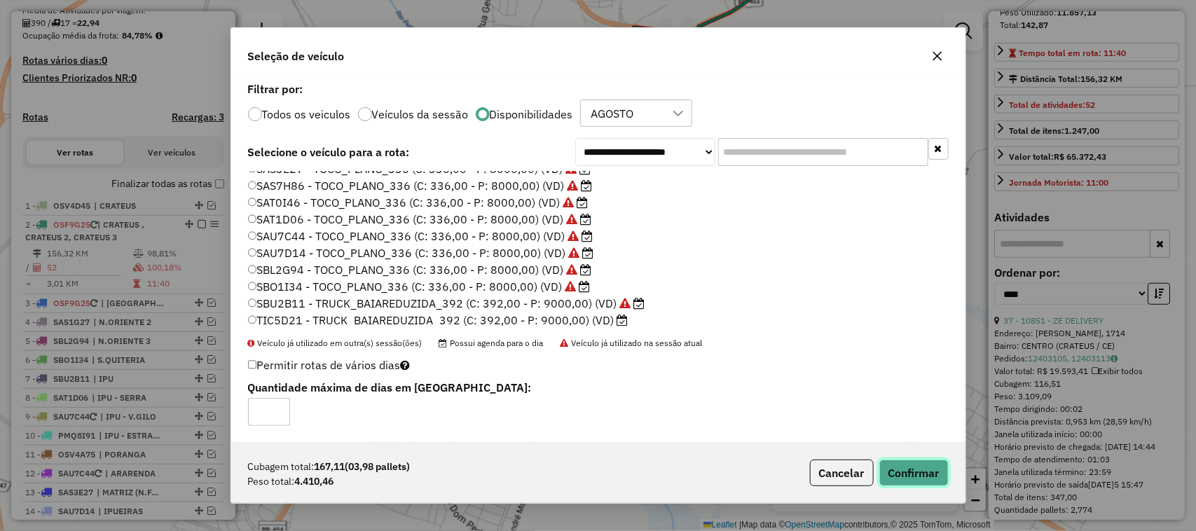
click at [915, 469] on button "Confirmar" at bounding box center [913, 472] width 69 height 27
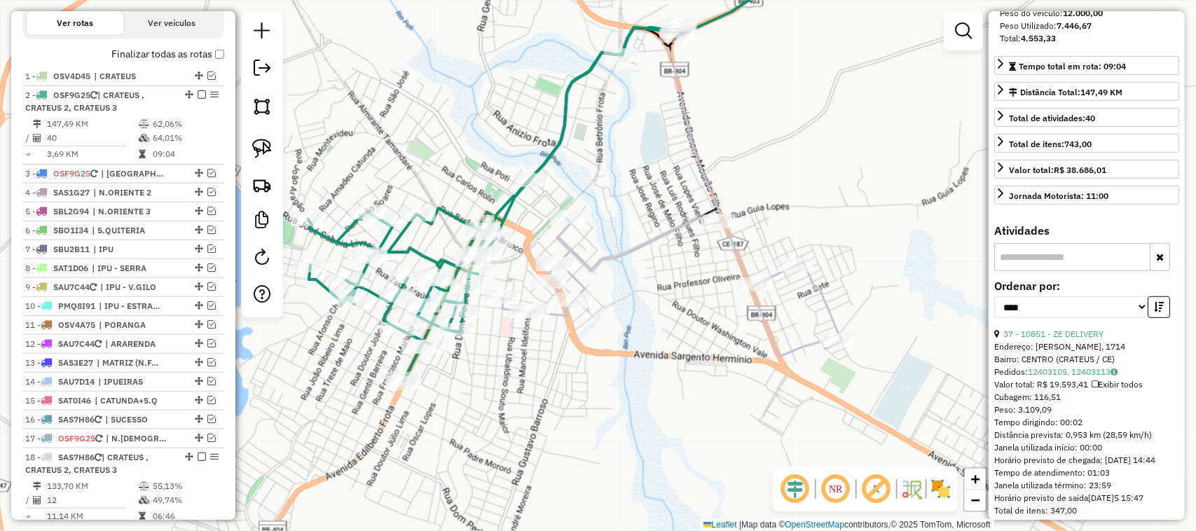
scroll to position [544, 0]
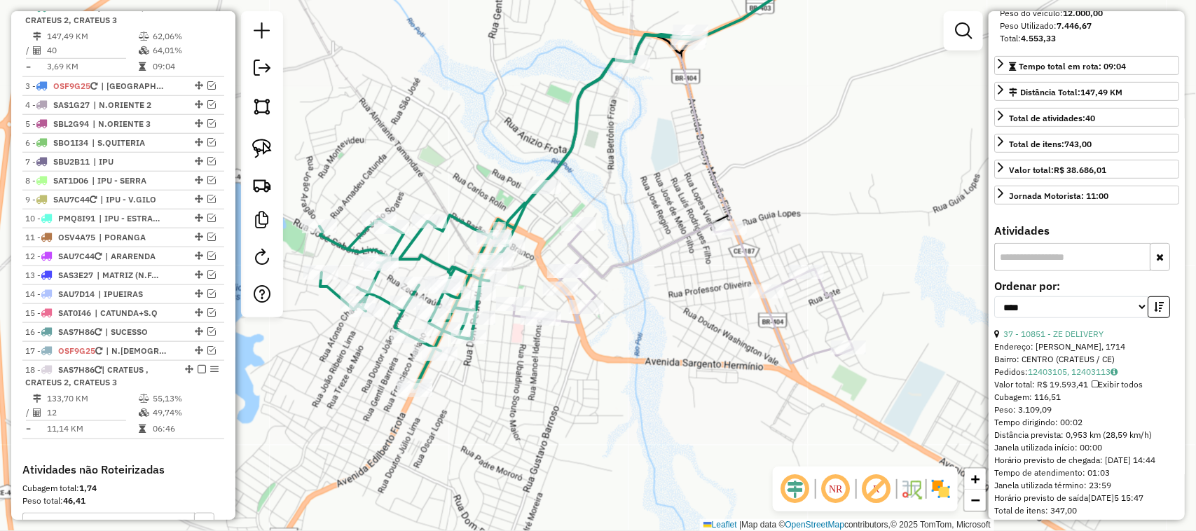
drag, startPoint x: 558, startPoint y: 389, endPoint x: 604, endPoint y: 396, distance: 47.3
click at [604, 399] on div "Janela de atendimento Grade de atendimento Capacidade Transportadoras Veículos …" at bounding box center [598, 265] width 1196 height 531
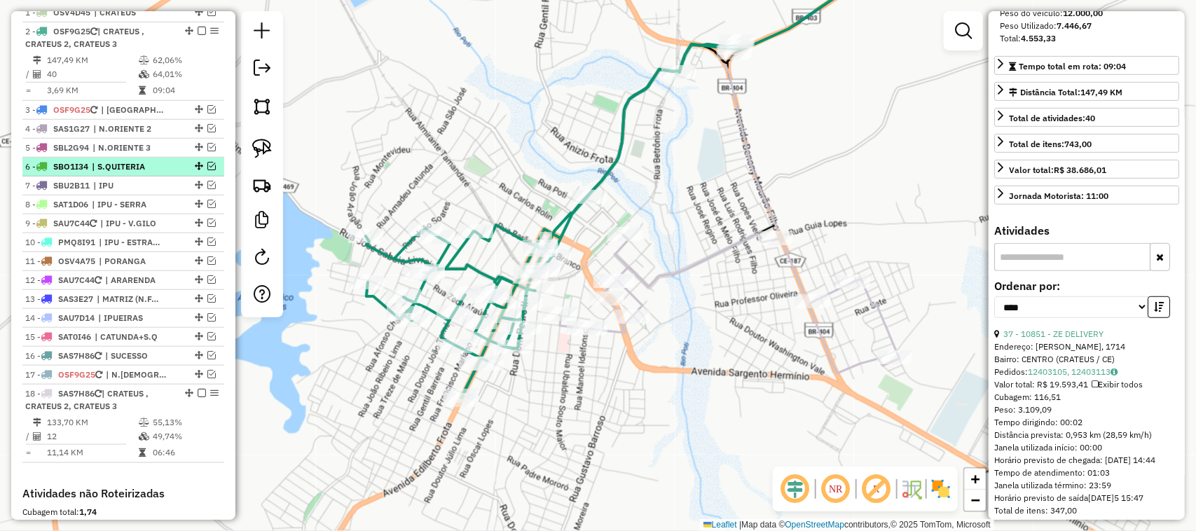
scroll to position [457, 0]
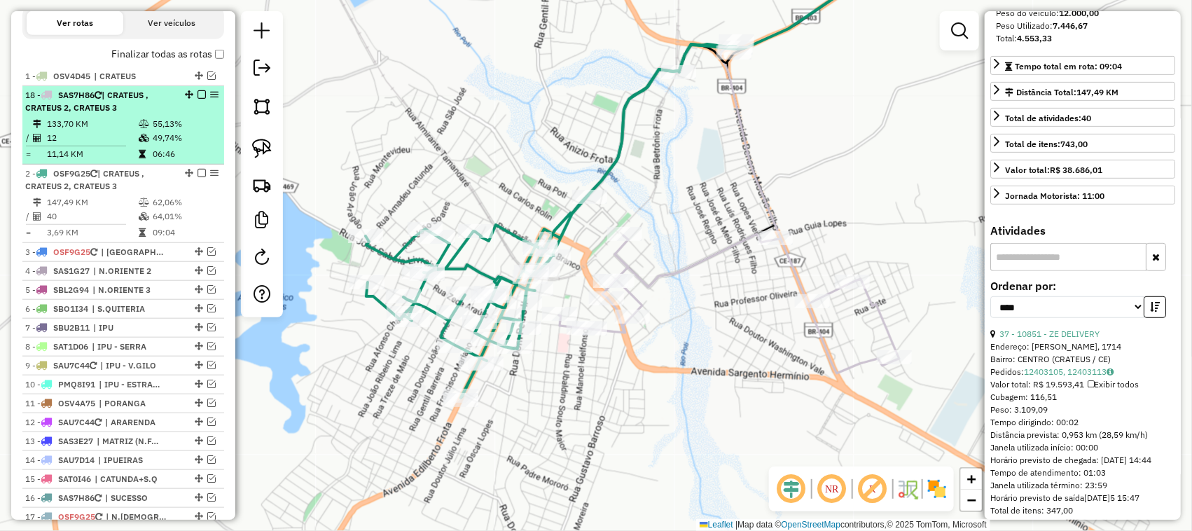
drag, startPoint x: 184, startPoint y: 459, endPoint x: 184, endPoint y: 147, distance: 311.7
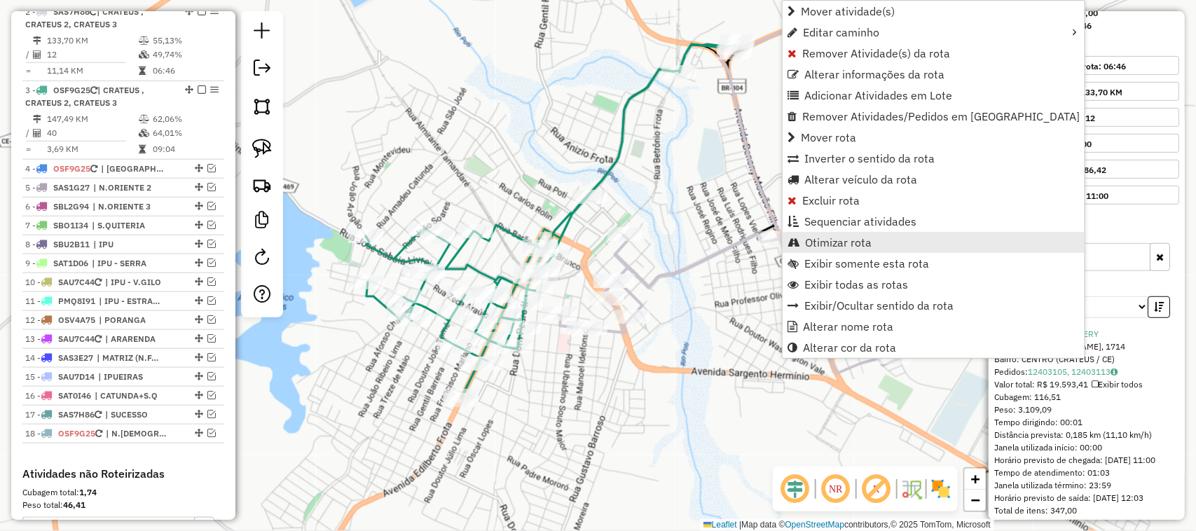
scroll to position [544, 0]
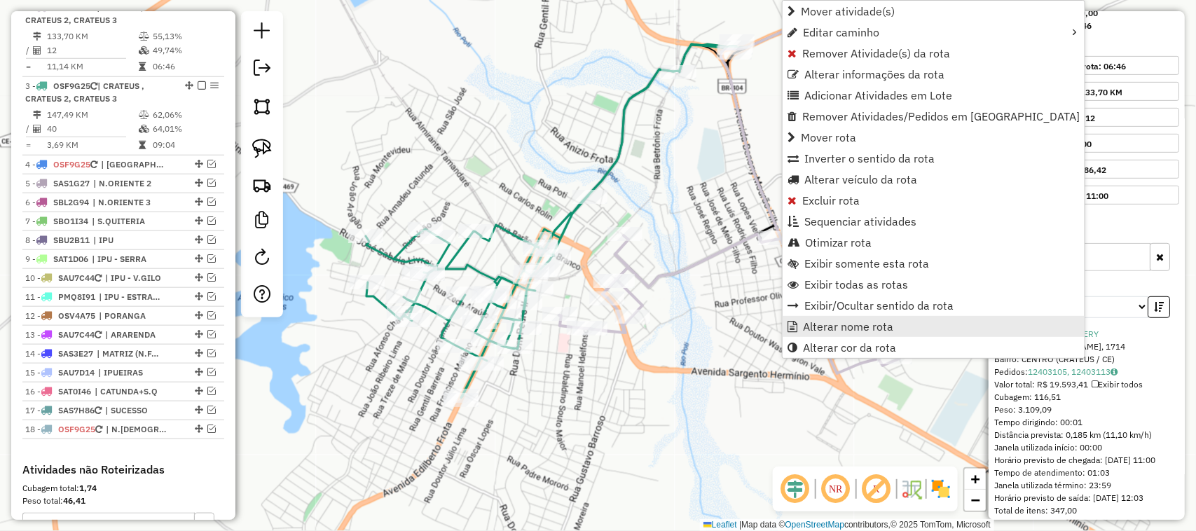
click at [859, 326] on span "Alterar nome rota" at bounding box center [848, 326] width 90 height 11
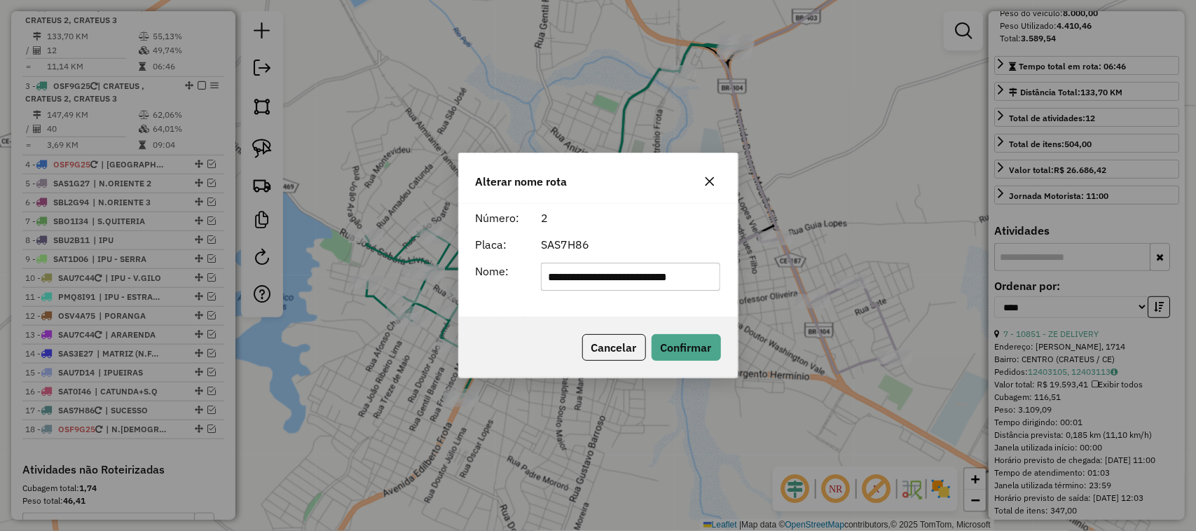
scroll to position [0, 0]
type input "*********"
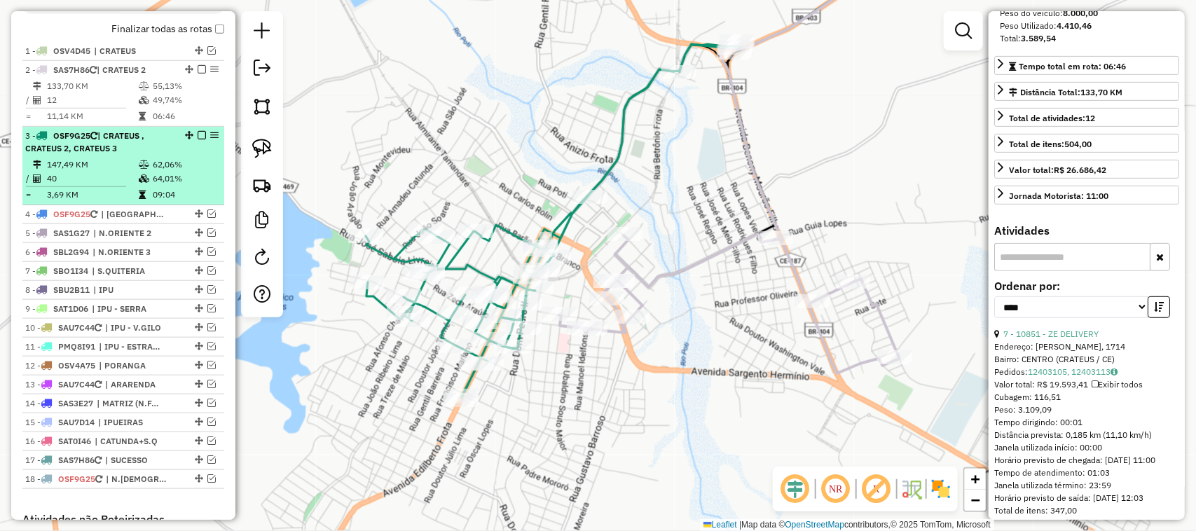
scroll to position [457, 0]
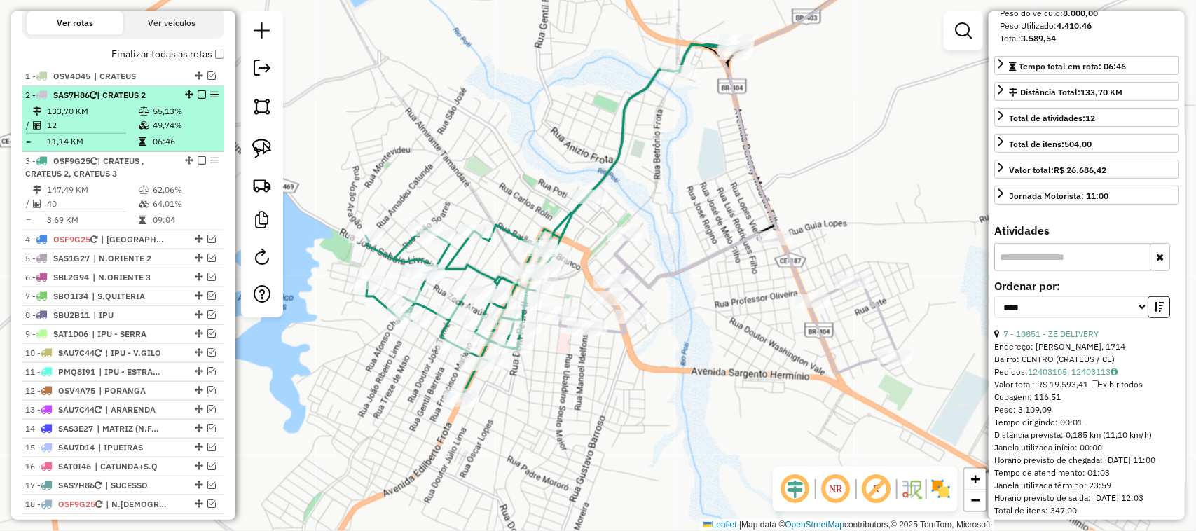
click at [97, 118] on td "133,70 KM" at bounding box center [92, 111] width 92 height 14
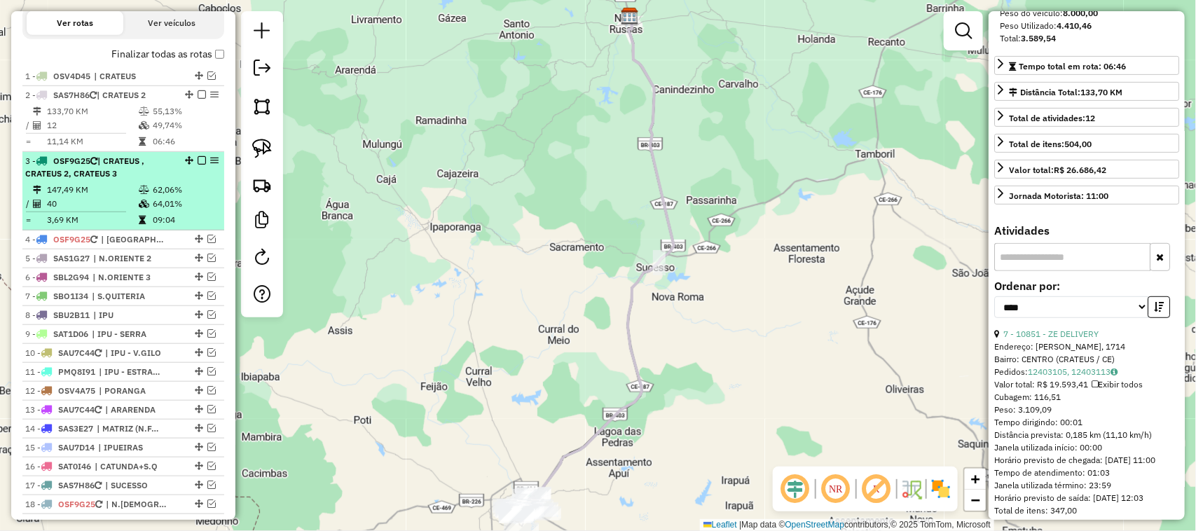
click at [97, 197] on td "147,49 KM" at bounding box center [92, 190] width 92 height 14
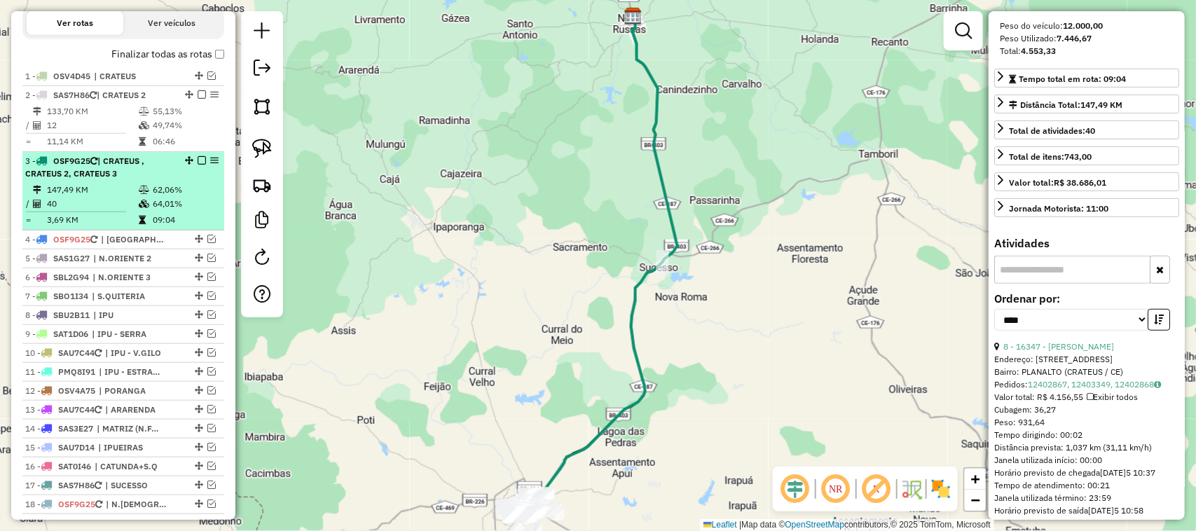
scroll to position [249, 0]
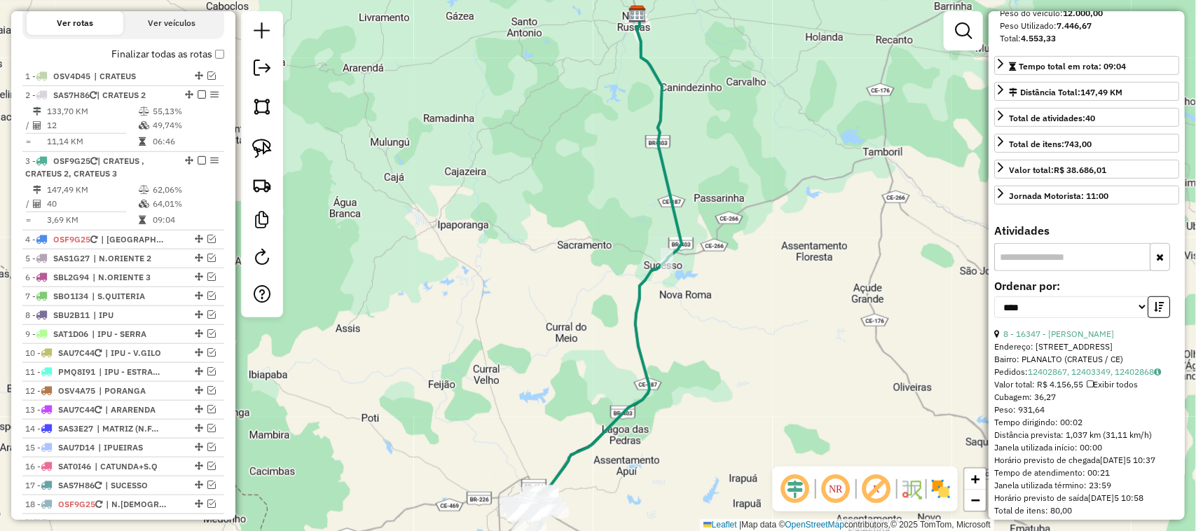
drag, startPoint x: 532, startPoint y: 364, endPoint x: 538, endPoint y: 244, distance: 120.6
click at [538, 271] on div "Janela de atendimento Grade de atendimento Capacidade Transportadoras Veículos …" at bounding box center [598, 265] width 1196 height 531
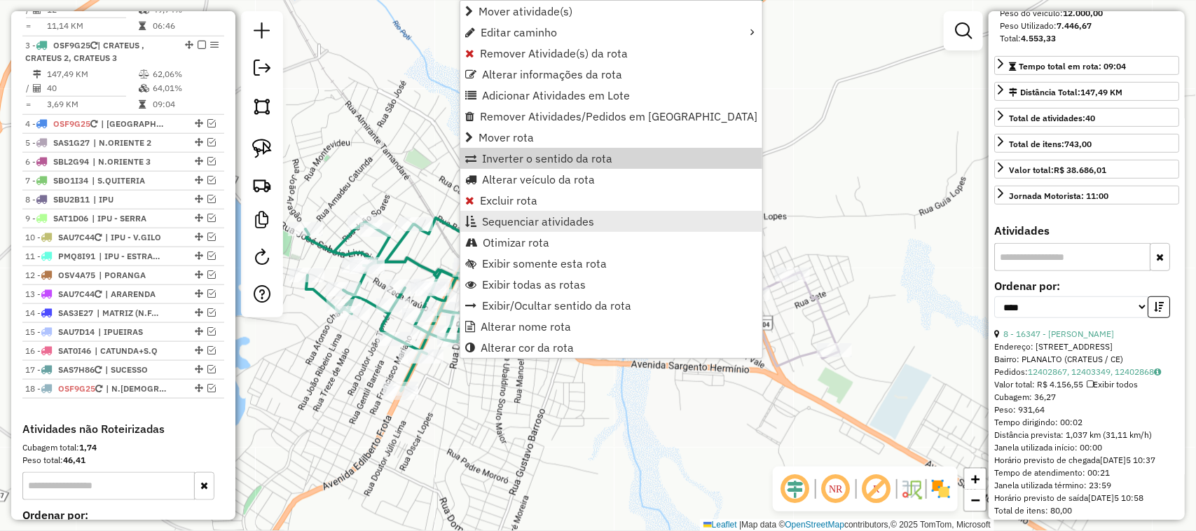
scroll to position [610, 0]
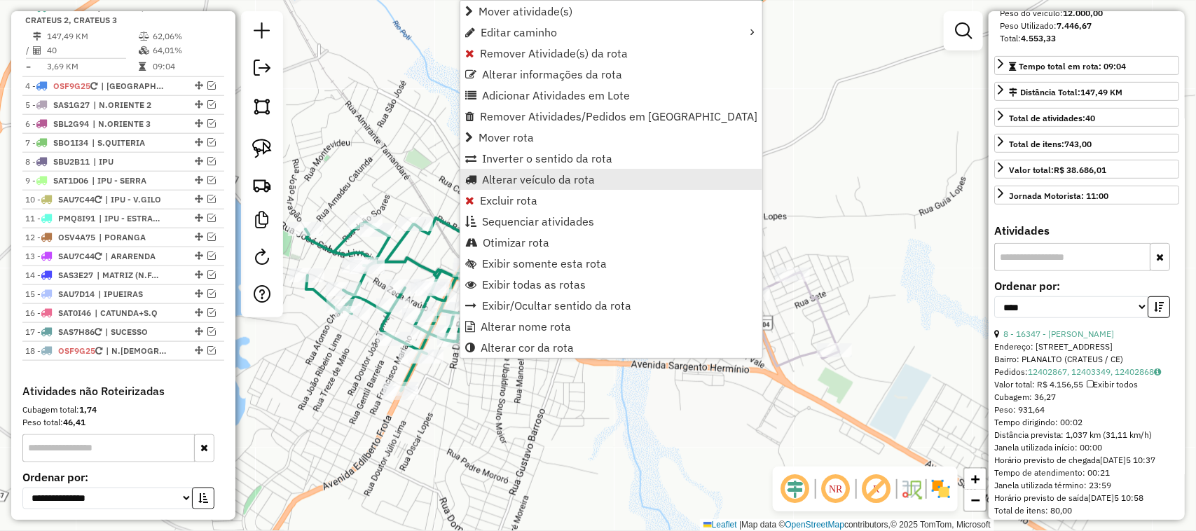
click at [540, 176] on span "Alterar veículo da rota" at bounding box center [538, 179] width 113 height 11
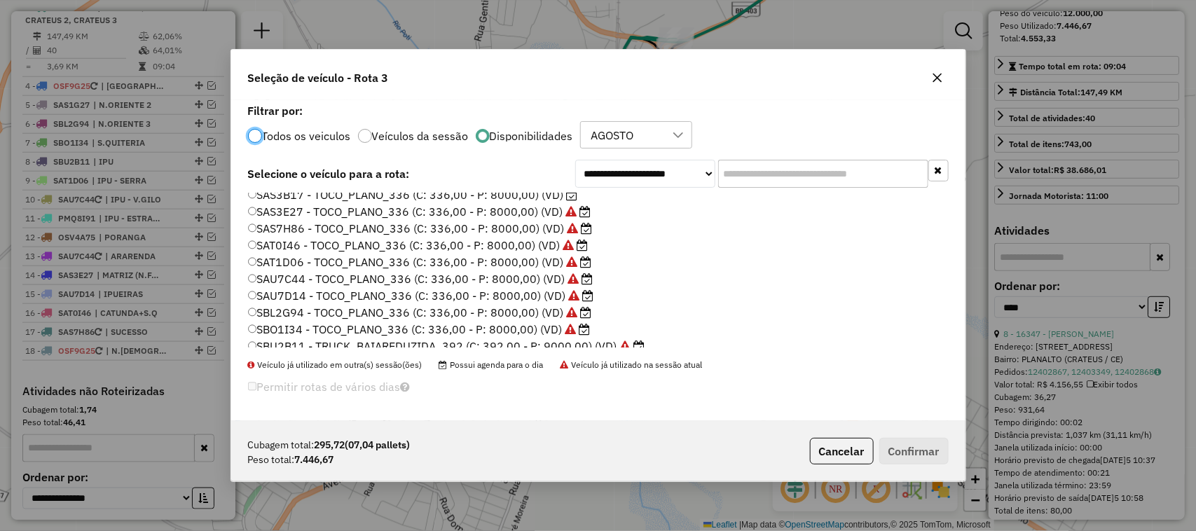
scroll to position [333, 0]
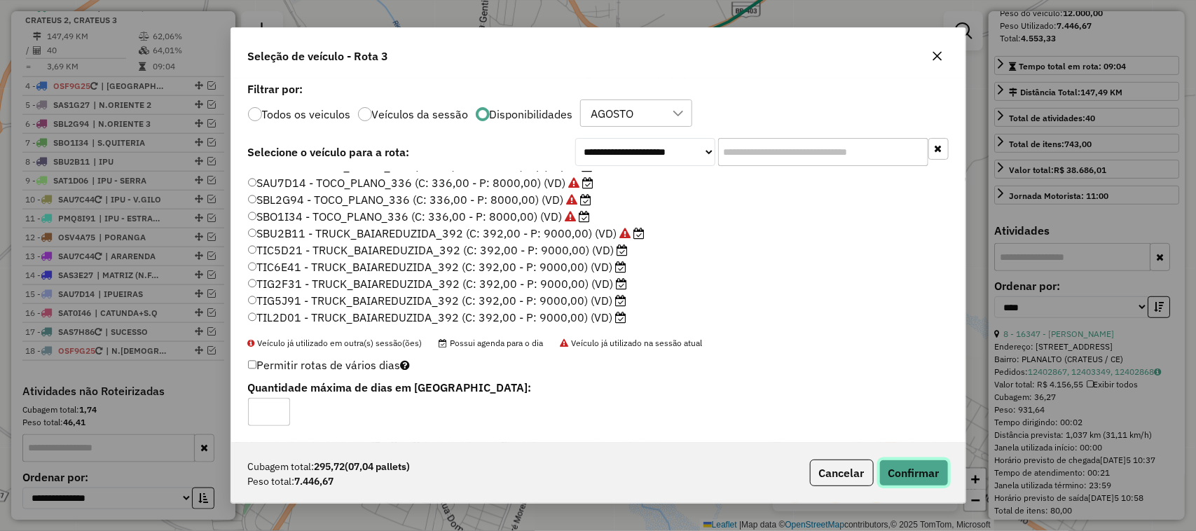
click at [901, 466] on button "Confirmar" at bounding box center [913, 472] width 69 height 27
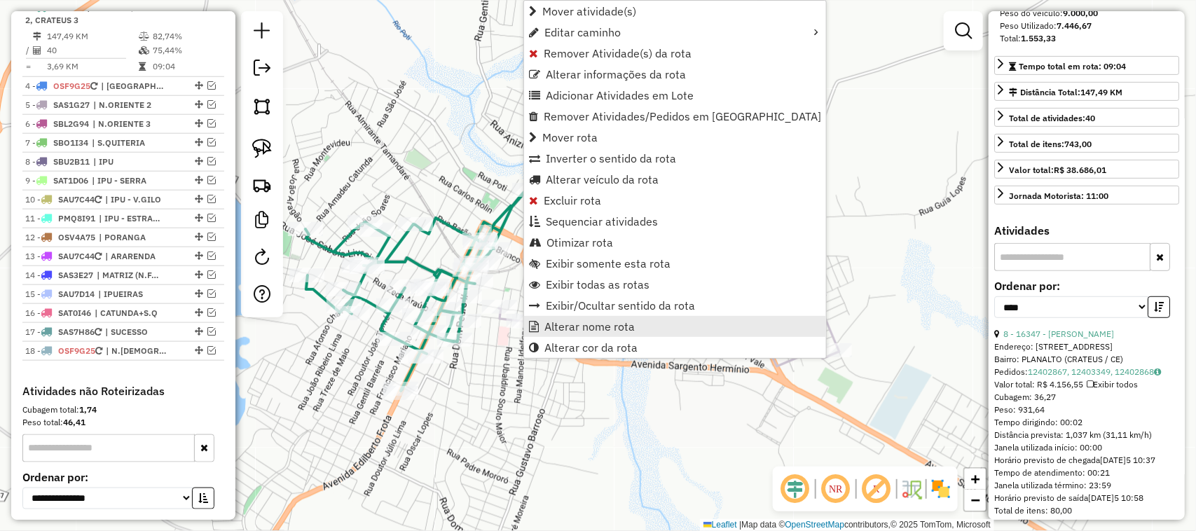
click at [578, 324] on span "Alterar nome rota" at bounding box center [589, 326] width 90 height 11
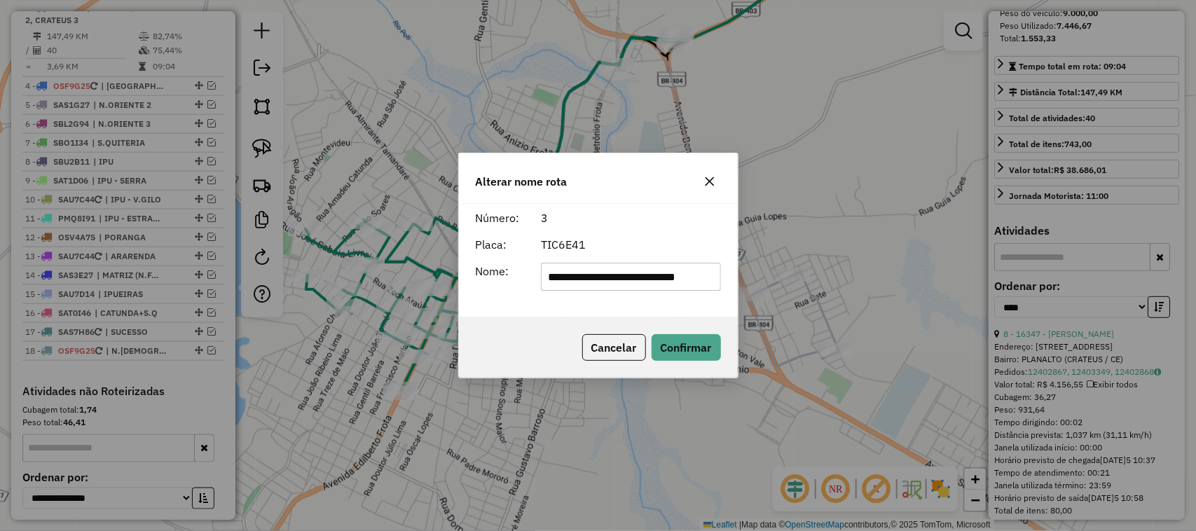
scroll to position [0, 11]
click at [658, 279] on input "**********" at bounding box center [630, 277] width 179 height 28
type input "*********"
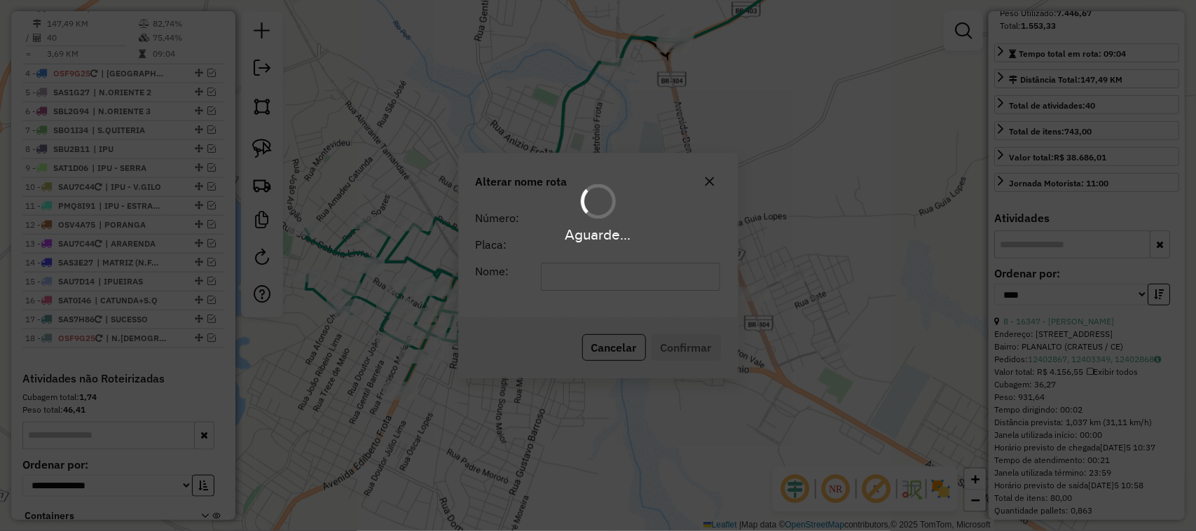
scroll to position [237, 0]
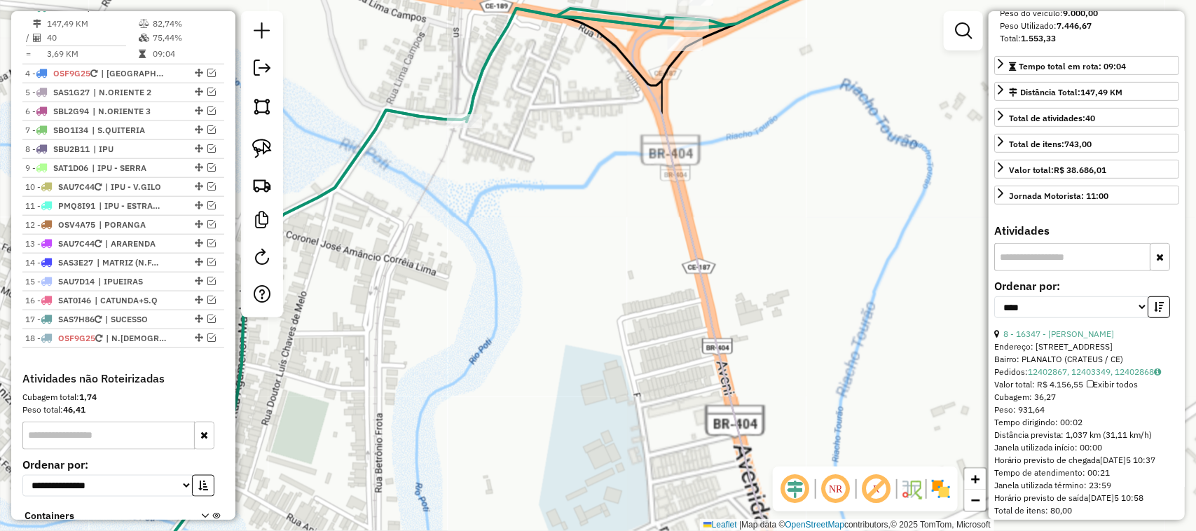
click at [684, 176] on div "Rota 3 - Placa TIC6E41 11039 - ANTONIO BEBIDAS Janela de atendimento Grade de a…" at bounding box center [598, 265] width 1196 height 531
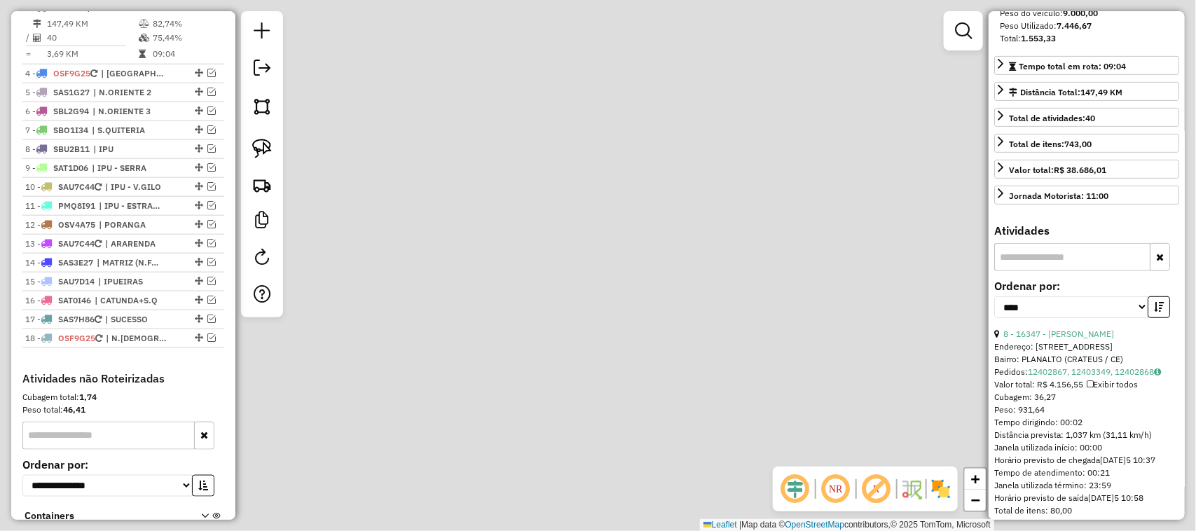
drag, startPoint x: 513, startPoint y: 340, endPoint x: 671, endPoint y: 200, distance: 211.4
click at [665, 210] on div "Janela de atendimento Grade de atendimento Capacidade Transportadoras Veículos …" at bounding box center [598, 265] width 1196 height 531
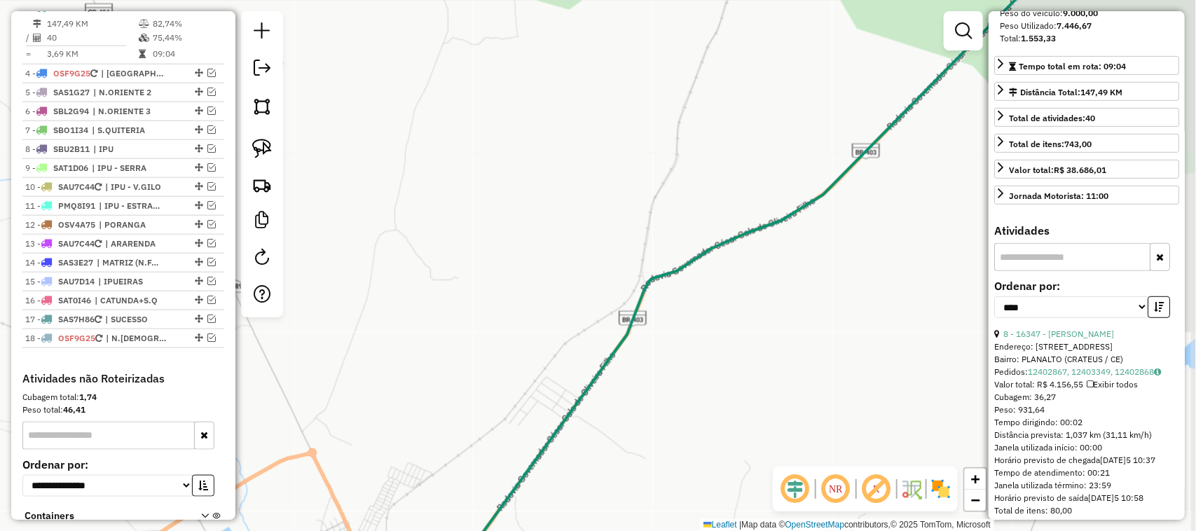
drag, startPoint x: 471, startPoint y: 343, endPoint x: 574, endPoint y: 181, distance: 192.7
click at [560, 212] on div "Janela de atendimento Grade de atendimento Capacidade Transportadoras Veículos …" at bounding box center [598, 265] width 1196 height 531
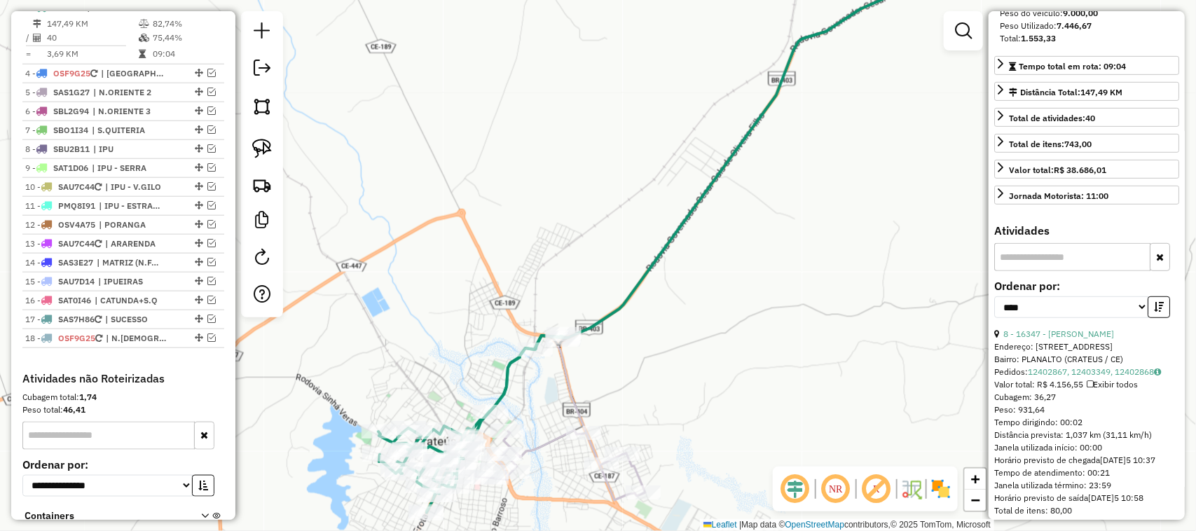
click at [636, 223] on div "Janela de atendimento Grade de atendimento Capacidade Transportadoras Veículos …" at bounding box center [598, 265] width 1196 height 531
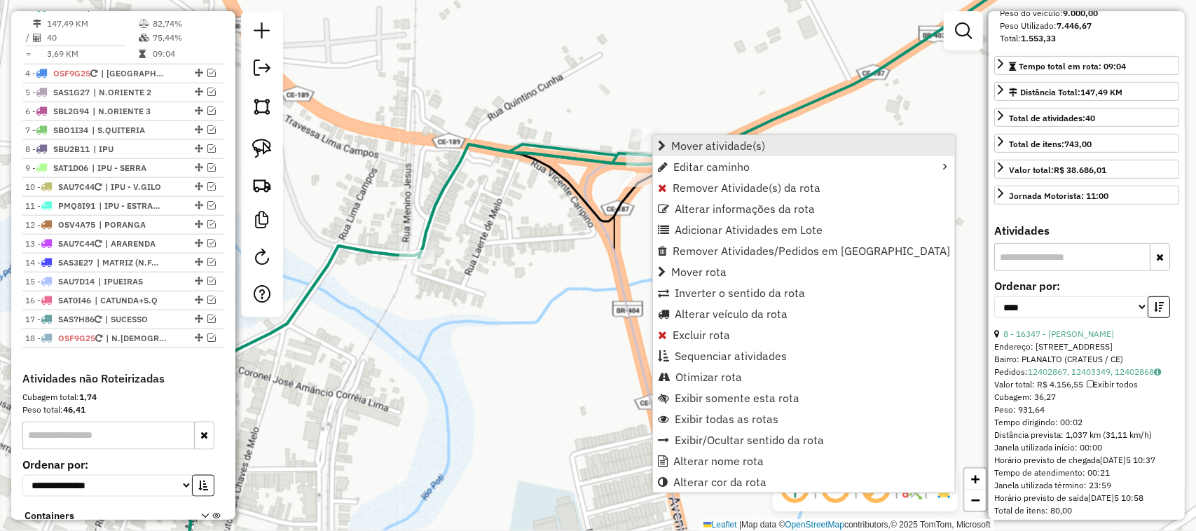
click at [698, 140] on span "Mover atividade(s)" at bounding box center [718, 145] width 94 height 11
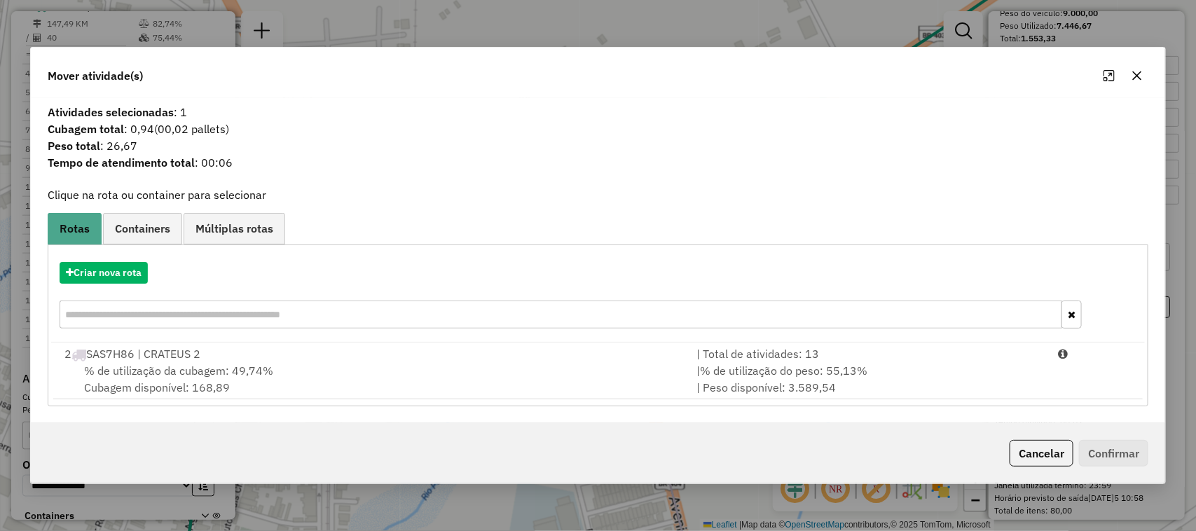
click at [170, 368] on span "% de utilização da cubagem: 49,74%" at bounding box center [178, 371] width 189 height 14
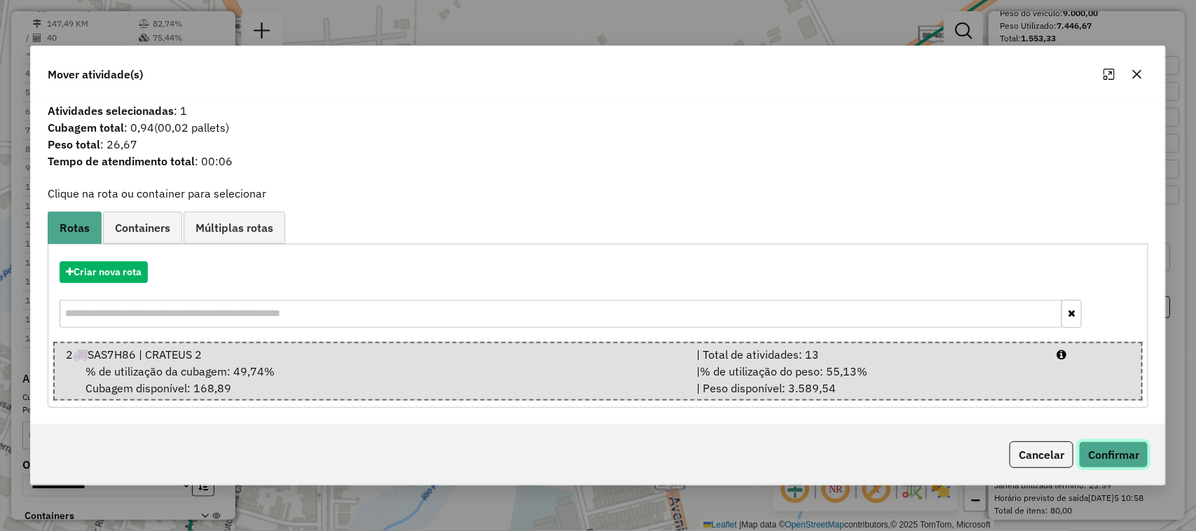
click at [1114, 452] on button "Confirmar" at bounding box center [1113, 454] width 69 height 27
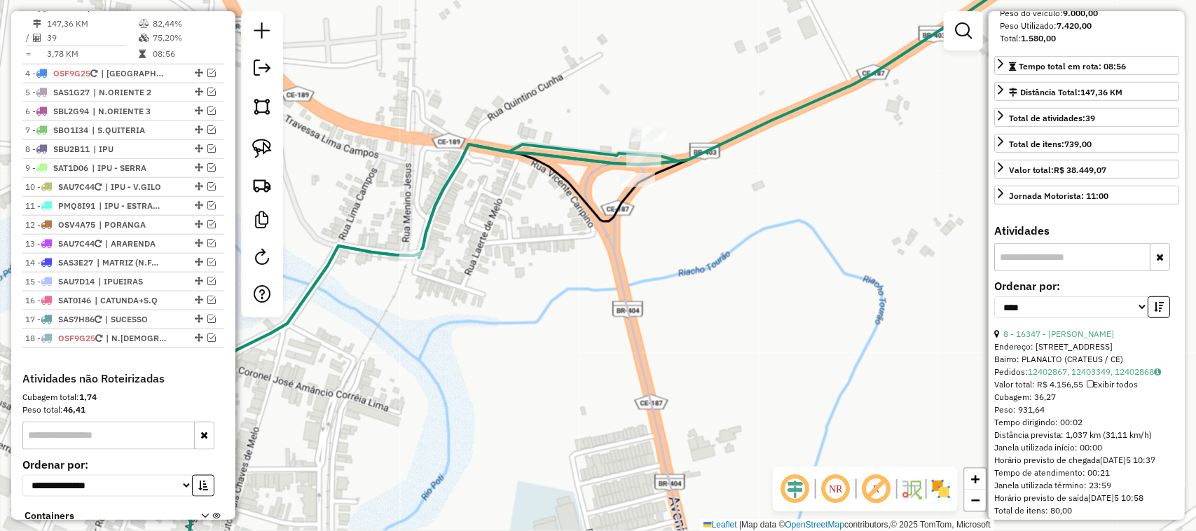
drag, startPoint x: 524, startPoint y: 343, endPoint x: 523, endPoint y: 167, distance: 176.5
click at [527, 182] on div "Janela de atendimento Grade de atendimento Capacidade Transportadoras Veículos …" at bounding box center [598, 265] width 1196 height 531
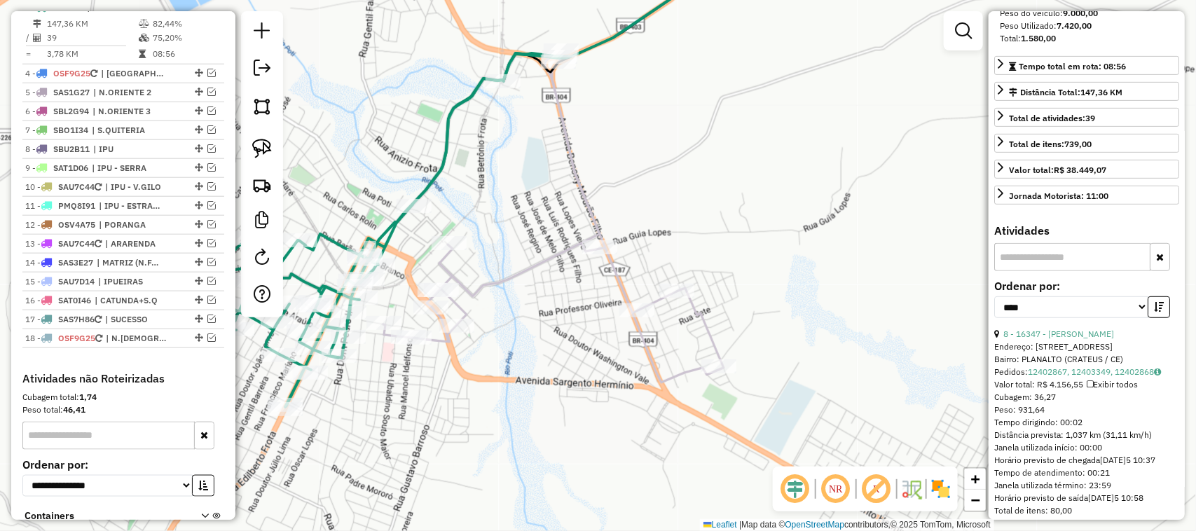
click at [601, 246] on div "Janela de atendimento Grade de atendimento Capacidade Transportadoras Veículos …" at bounding box center [598, 265] width 1196 height 531
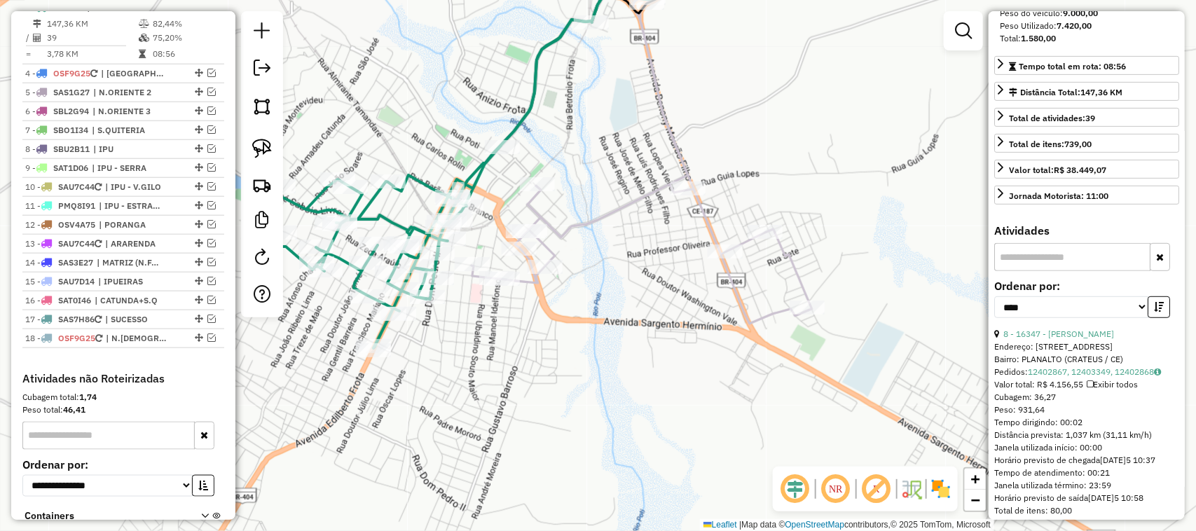
drag, startPoint x: 453, startPoint y: 366, endPoint x: 573, endPoint y: 335, distance: 123.8
click at [548, 345] on div "Janela de atendimento Grade de atendimento Capacidade Transportadoras Veículos …" at bounding box center [598, 265] width 1196 height 531
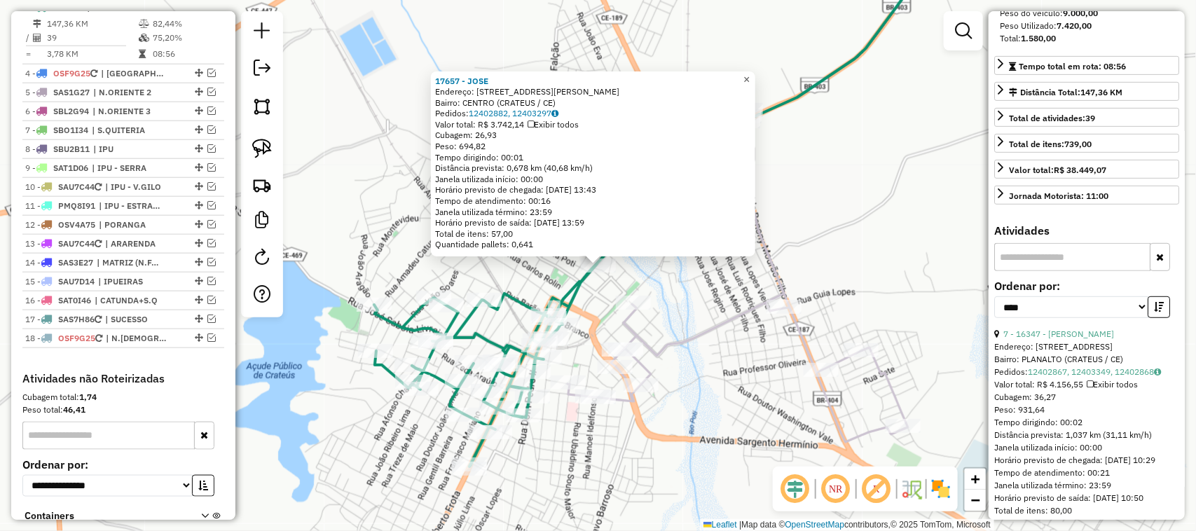
click at [749, 74] on span "×" at bounding box center [746, 80] width 6 height 12
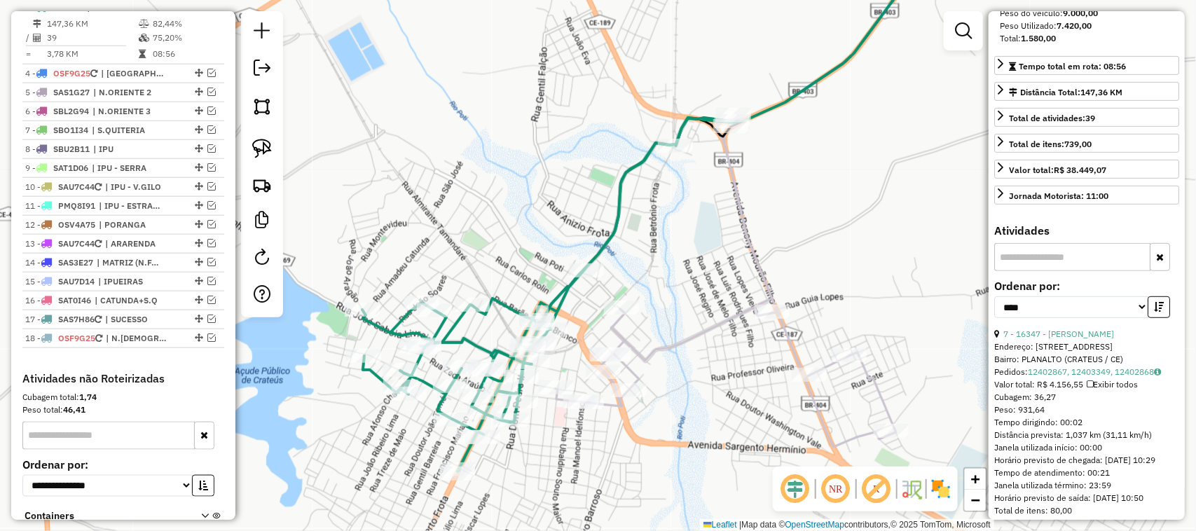
drag, startPoint x: 664, startPoint y: 224, endPoint x: 653, endPoint y: 165, distance: 59.8
click at [650, 221] on div "Janela de atendimento Grade de atendimento Capacidade Transportadoras Veículos …" at bounding box center [598, 265] width 1196 height 531
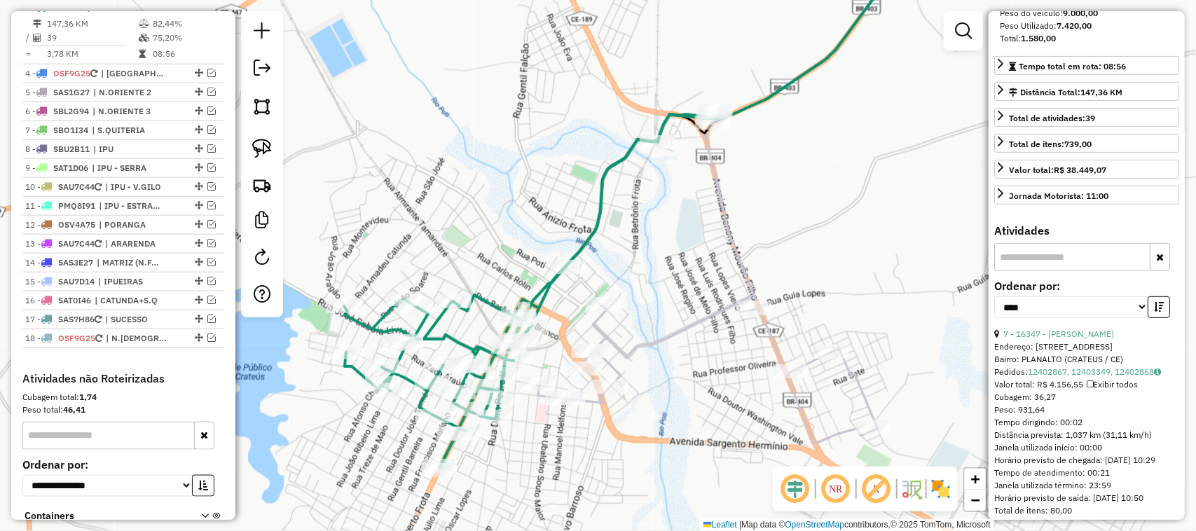
drag, startPoint x: 505, startPoint y: 261, endPoint x: 519, endPoint y: 184, distance: 78.3
click at [518, 189] on div "Janela de atendimento Grade de atendimento Capacidade Transportadoras Veículos …" at bounding box center [598, 265] width 1196 height 531
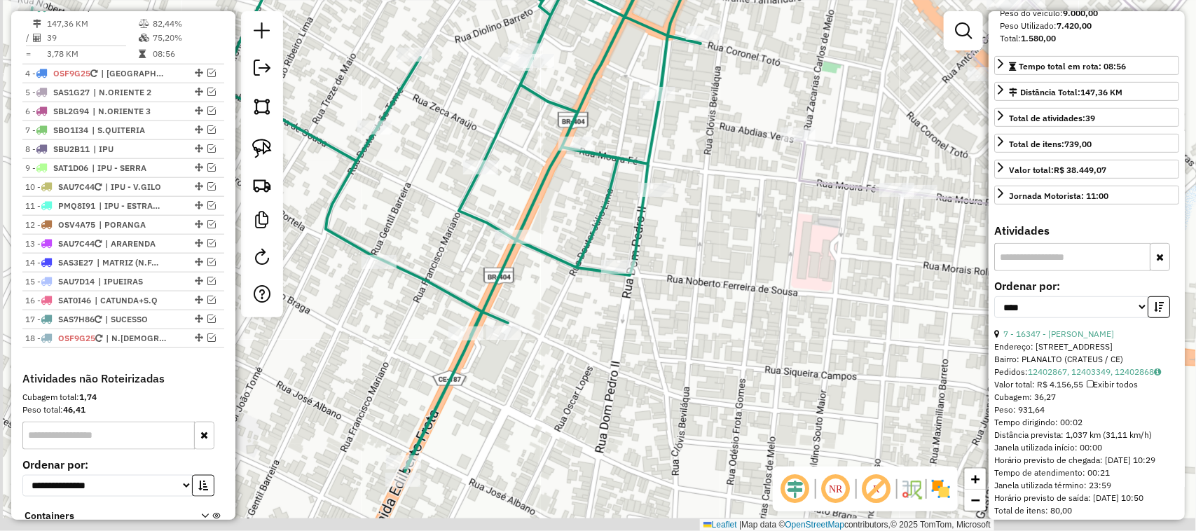
drag, startPoint x: 509, startPoint y: 397, endPoint x: 522, endPoint y: 294, distance: 103.7
click at [526, 315] on div "Janela de atendimento Grade de atendimento Capacidade Transportadoras Veículos …" at bounding box center [598, 265] width 1196 height 531
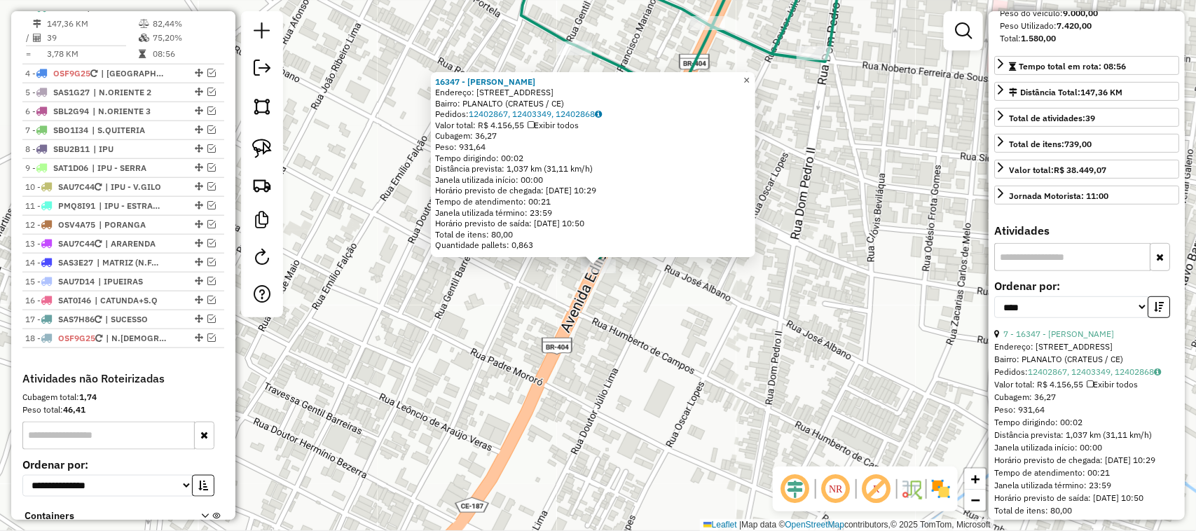
click at [749, 74] on span "×" at bounding box center [746, 80] width 6 height 12
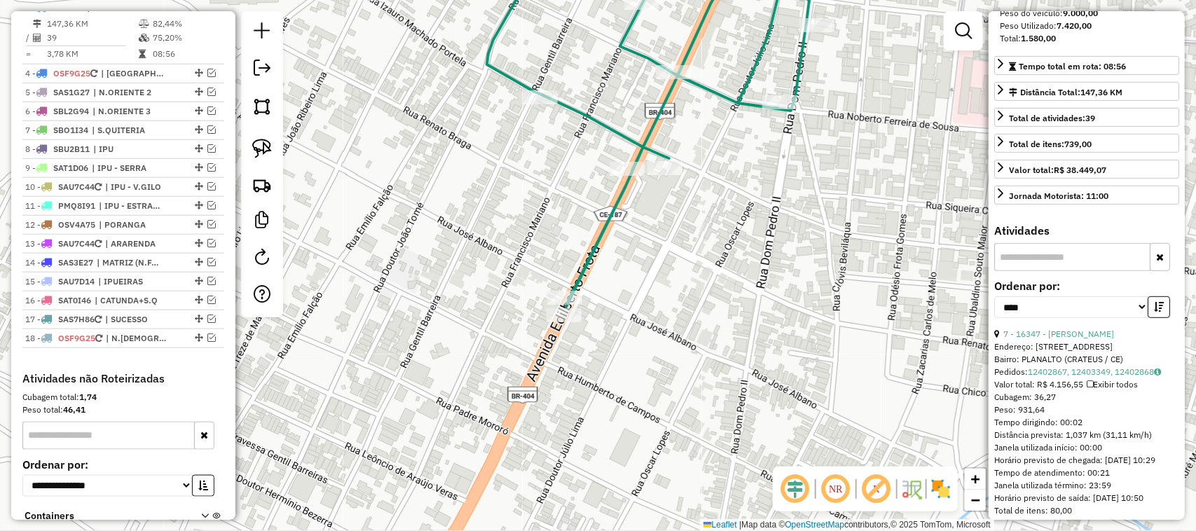
drag, startPoint x: 782, startPoint y: 124, endPoint x: 646, endPoint y: 245, distance: 181.5
click at [667, 238] on div "Janela de atendimento Grade de atendimento Capacidade Transportadoras Veículos …" at bounding box center [598, 265] width 1196 height 531
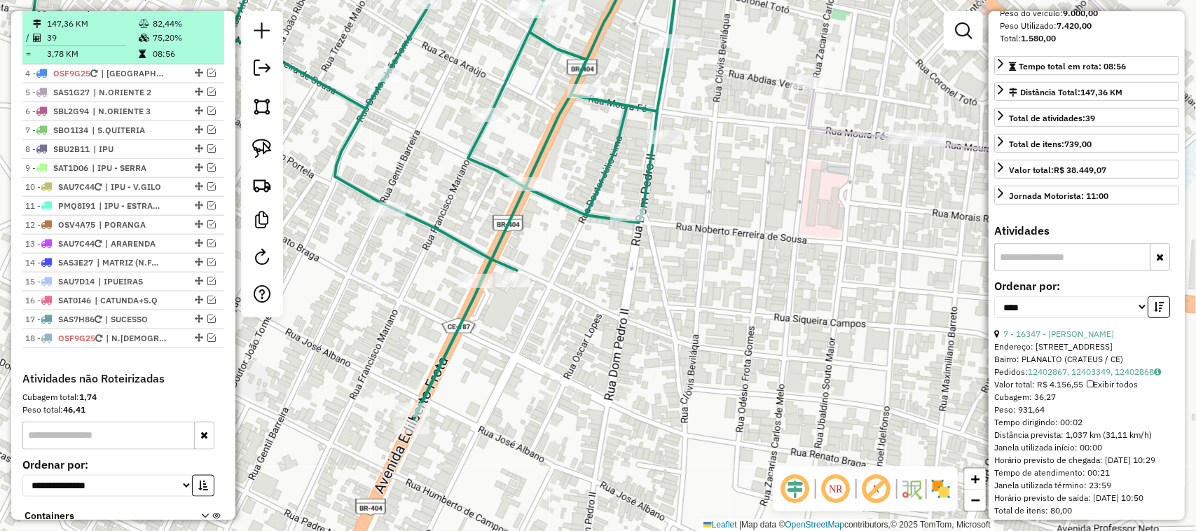
click at [119, 31] on td "147,36 KM" at bounding box center [92, 24] width 92 height 14
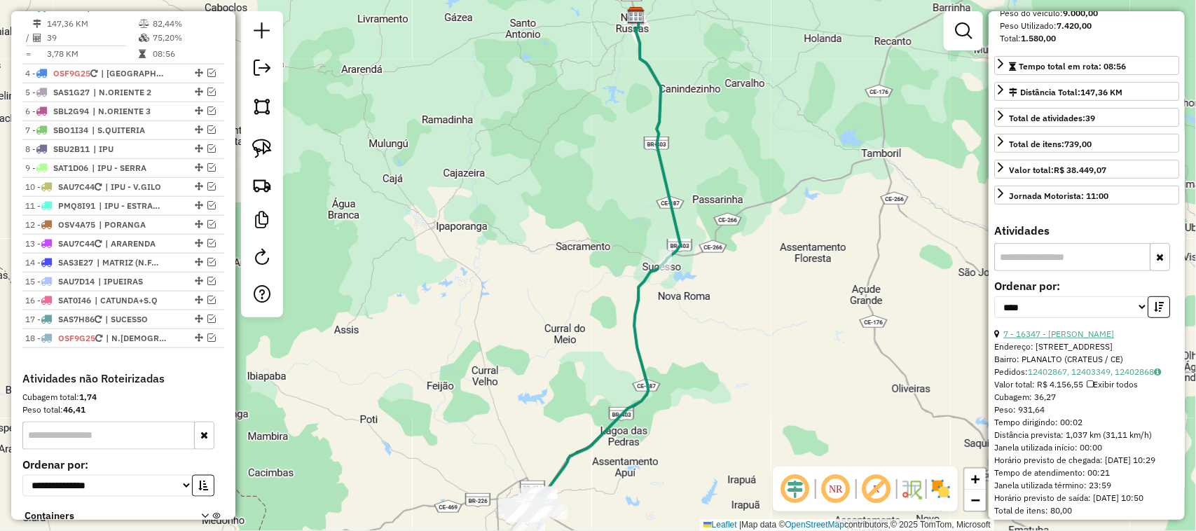
click at [1097, 339] on link "7 - 16347 - MERCADINHO RONALDO" at bounding box center [1058, 333] width 111 height 11
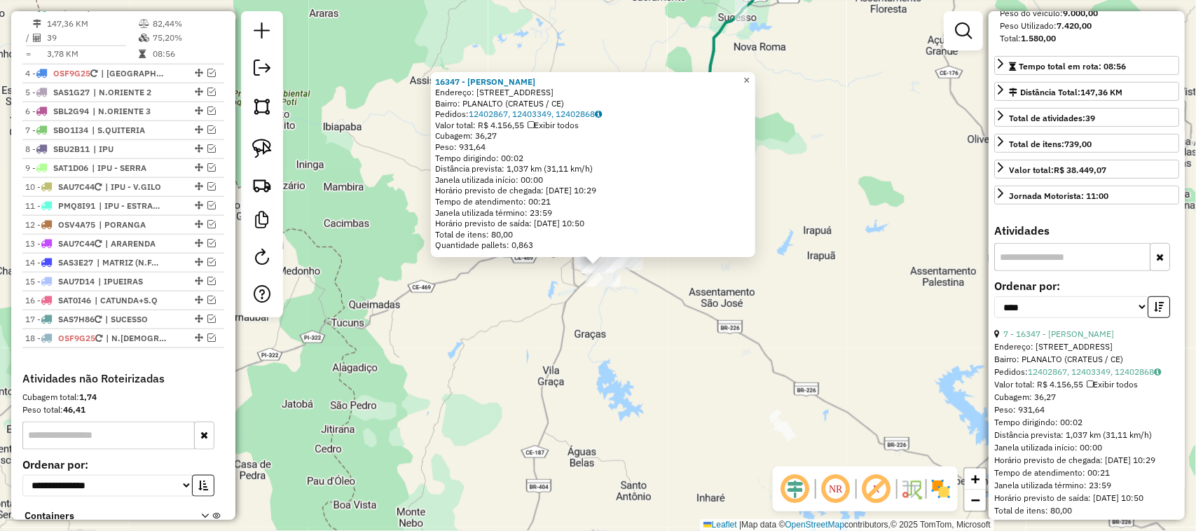
click at [749, 75] on span "×" at bounding box center [746, 80] width 6 height 12
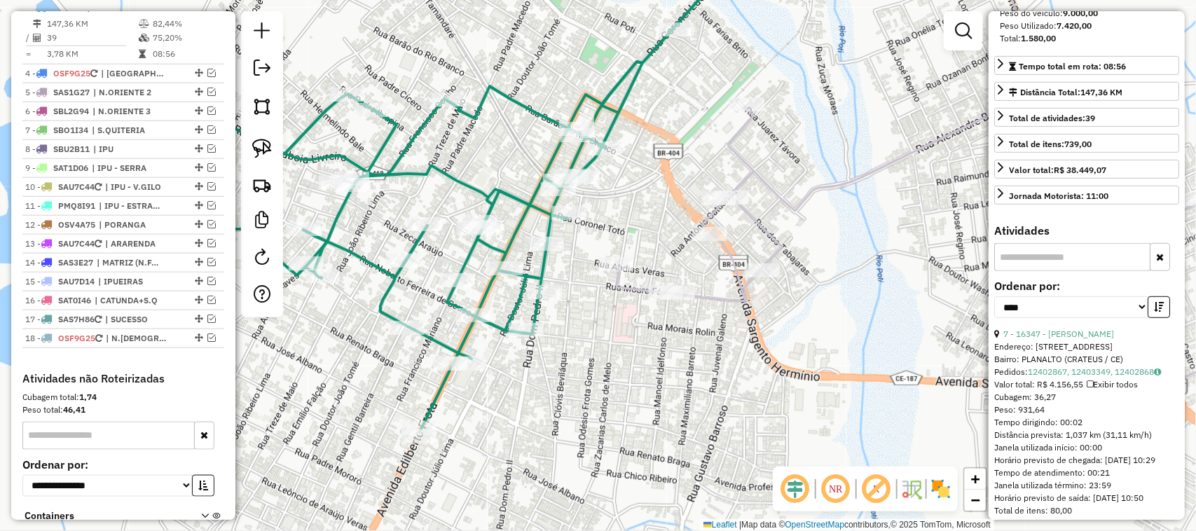
drag, startPoint x: 629, startPoint y: 243, endPoint x: 726, endPoint y: 198, distance: 107.2
click at [697, 218] on div "Rota 2 - Placa SAS7H86 16786 - BAR DO POPO Janela de atendimento Grade de atend…" at bounding box center [598, 265] width 1196 height 531
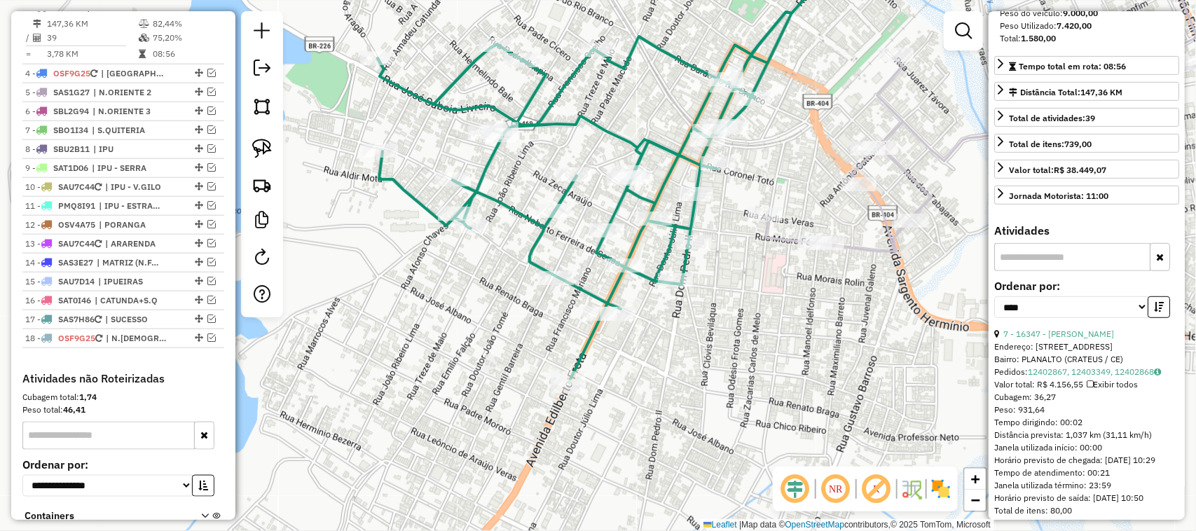
drag, startPoint x: 716, startPoint y: 317, endPoint x: 705, endPoint y: 333, distance: 19.2
click at [706, 333] on div "Janela de atendimento Grade de atendimento Capacidade Transportadoras Veículos …" at bounding box center [598, 265] width 1196 height 531
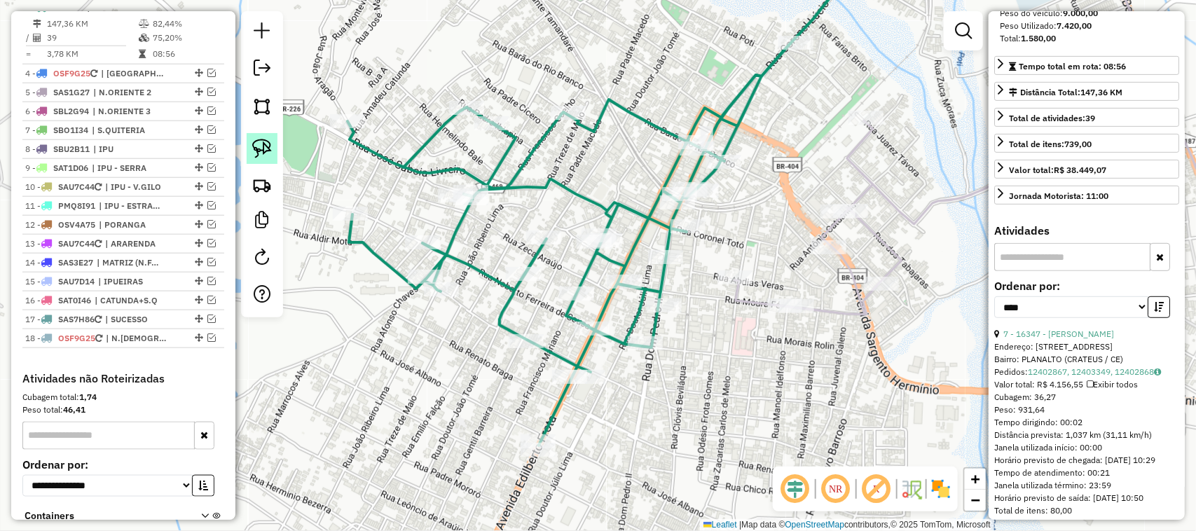
click at [256, 148] on img at bounding box center [262, 149] width 20 height 20
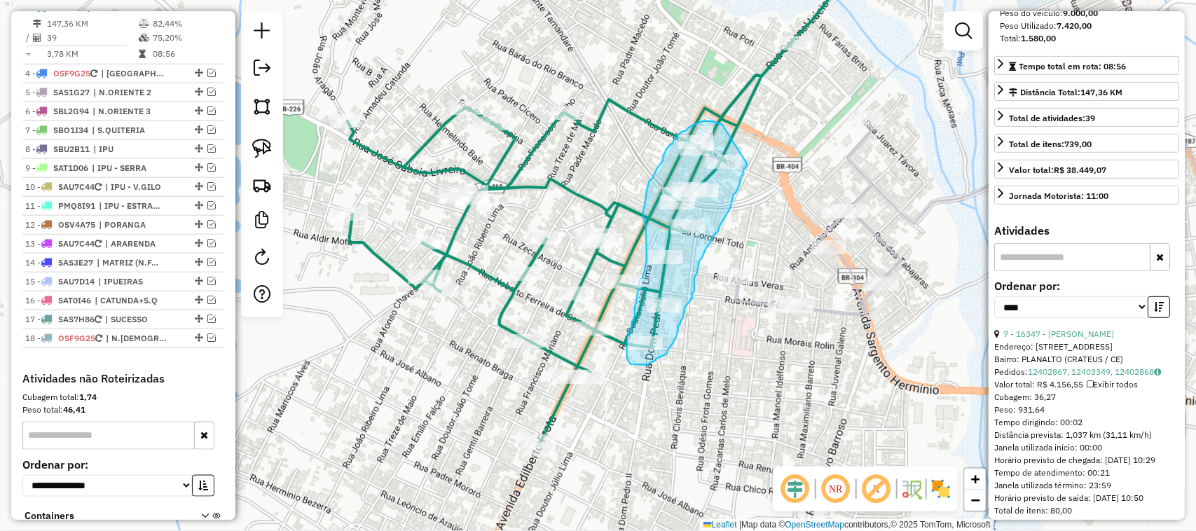
drag, startPoint x: 722, startPoint y: 125, endPoint x: 744, endPoint y: 160, distance: 41.2
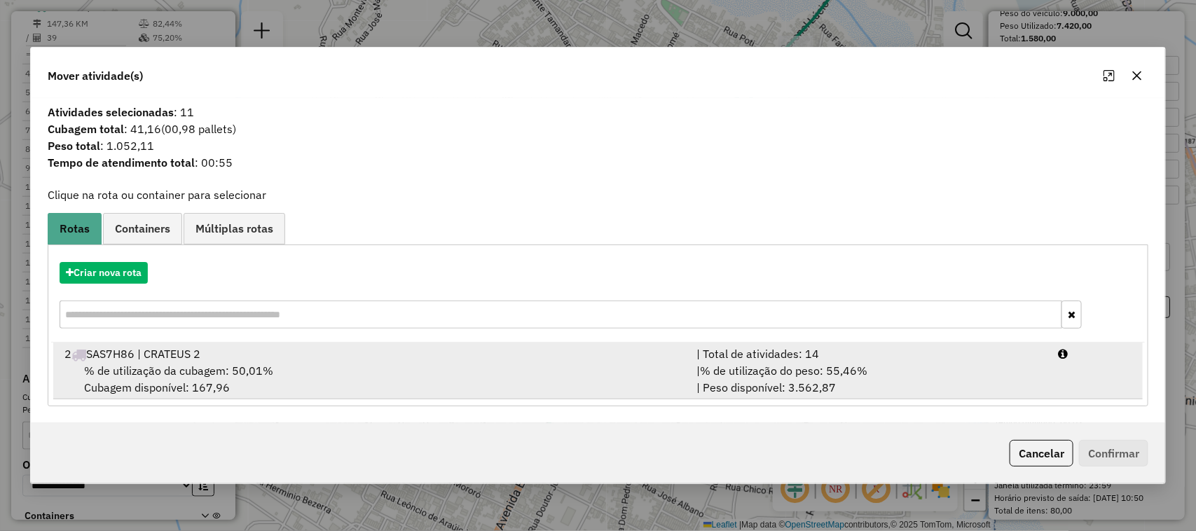
click at [162, 373] on span "% de utilização da cubagem: 50,01%" at bounding box center [178, 371] width 189 height 14
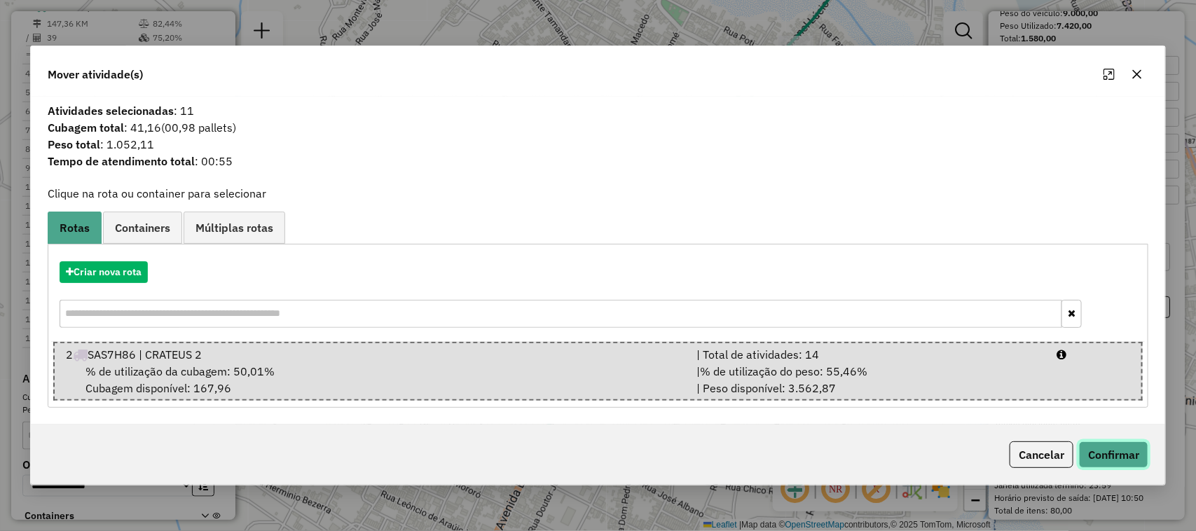
click at [1116, 452] on button "Confirmar" at bounding box center [1113, 454] width 69 height 27
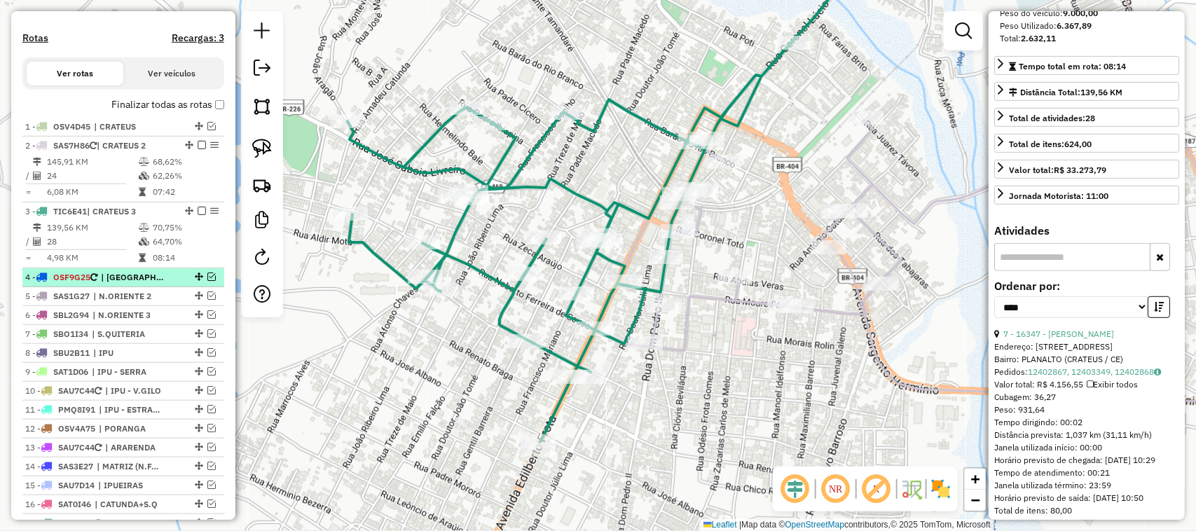
scroll to position [435, 0]
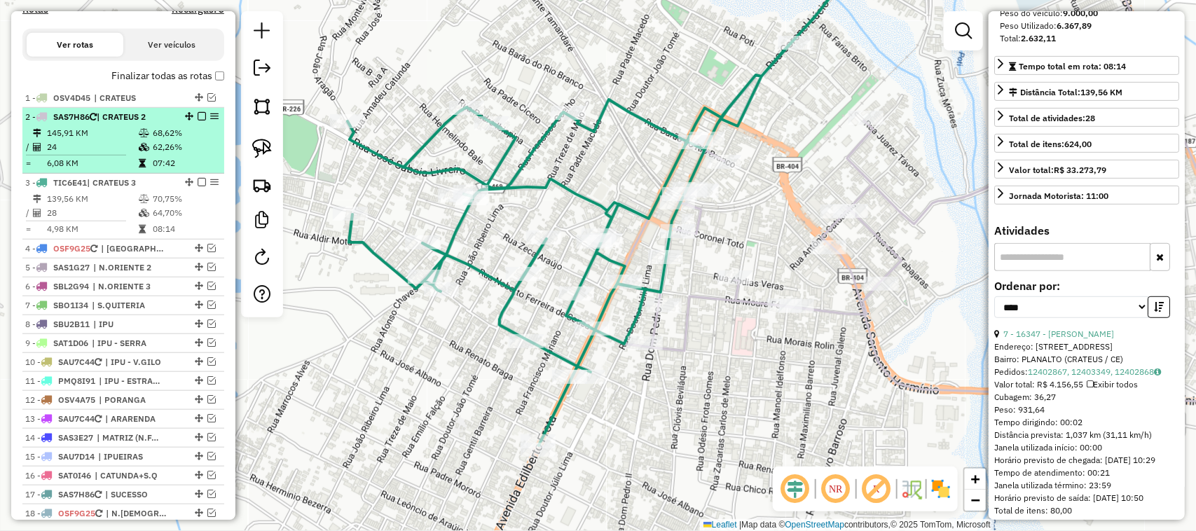
click at [88, 154] on td "24" at bounding box center [92, 147] width 92 height 14
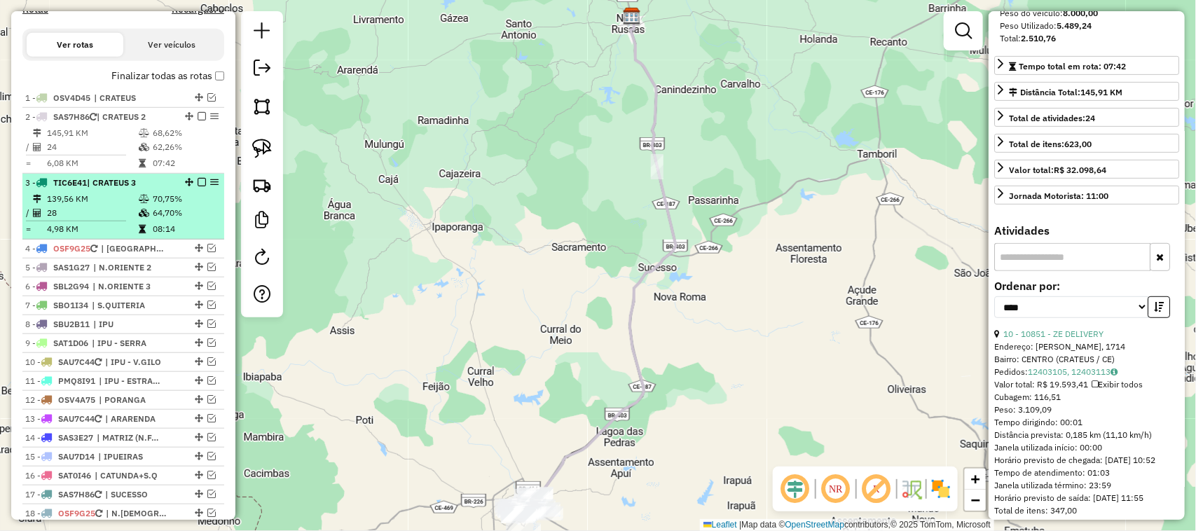
click at [102, 220] on td "28" at bounding box center [92, 213] width 92 height 14
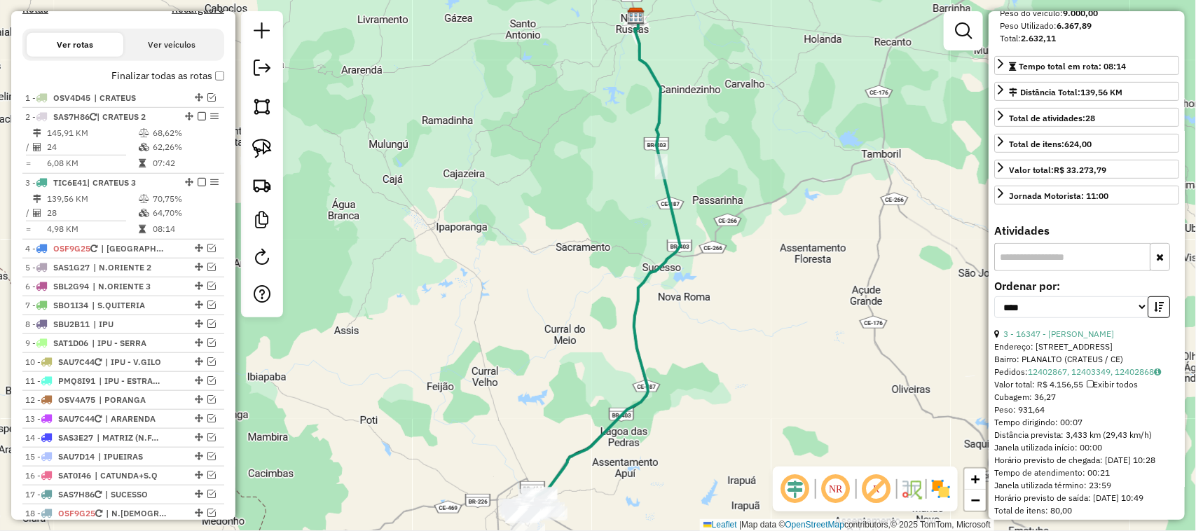
drag, startPoint x: 560, startPoint y: 431, endPoint x: 572, endPoint y: 303, distance: 129.4
click at [572, 323] on div "Janela de atendimento Grade de atendimento Capacidade Transportadoras Veículos …" at bounding box center [598, 265] width 1196 height 531
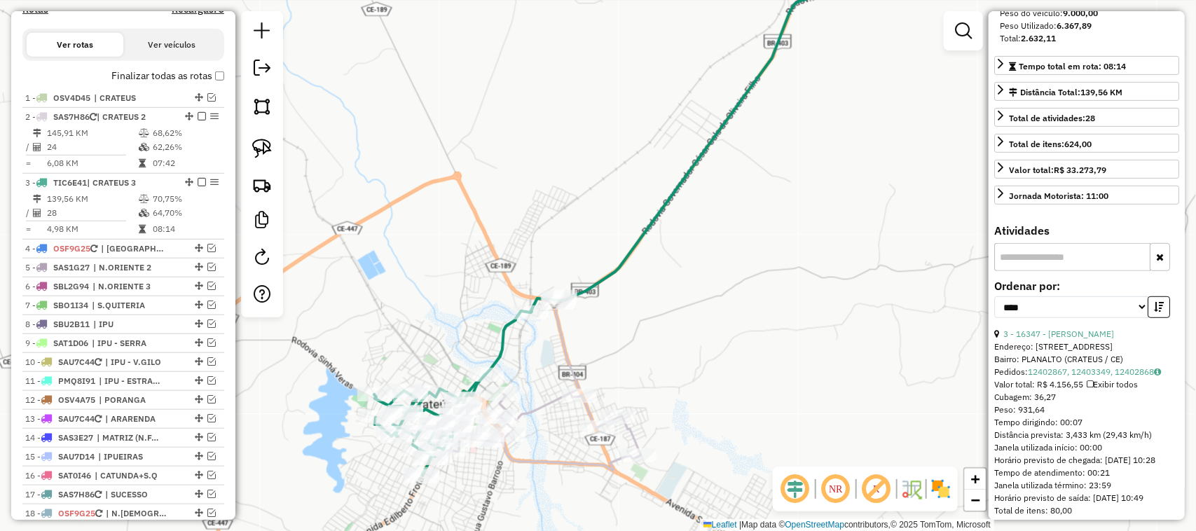
drag, startPoint x: 665, startPoint y: 352, endPoint x: 691, endPoint y: 219, distance: 135.6
click at [684, 267] on div "Janela de atendimento Grade de atendimento Capacidade Transportadoras Veículos …" at bounding box center [598, 265] width 1196 height 531
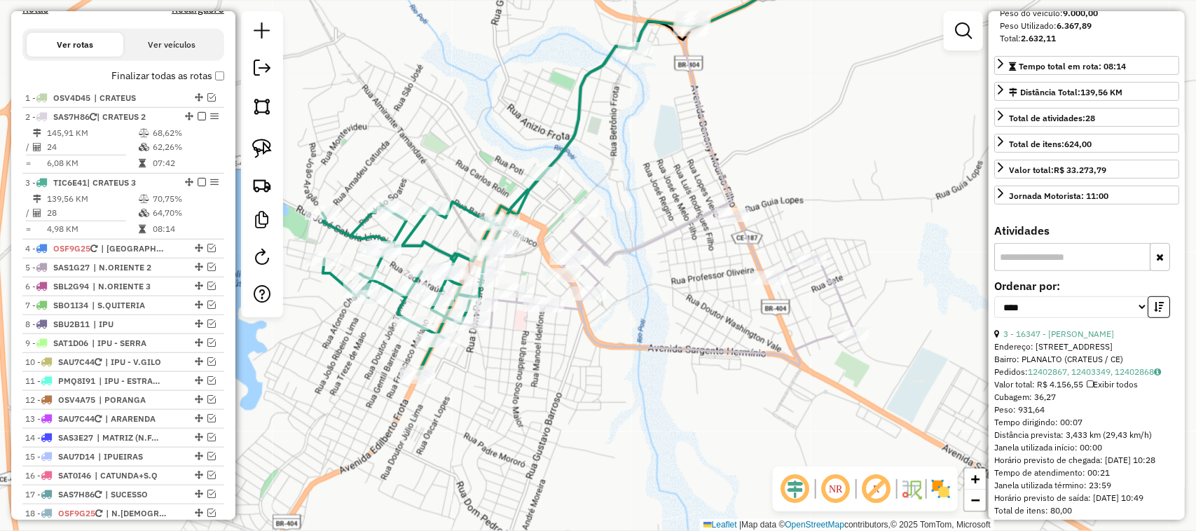
drag, startPoint x: 508, startPoint y: 368, endPoint x: 621, endPoint y: 312, distance: 125.3
click at [608, 323] on div "Janela de atendimento Grade de atendimento Capacidade Transportadoras Veículos …" at bounding box center [598, 265] width 1196 height 531
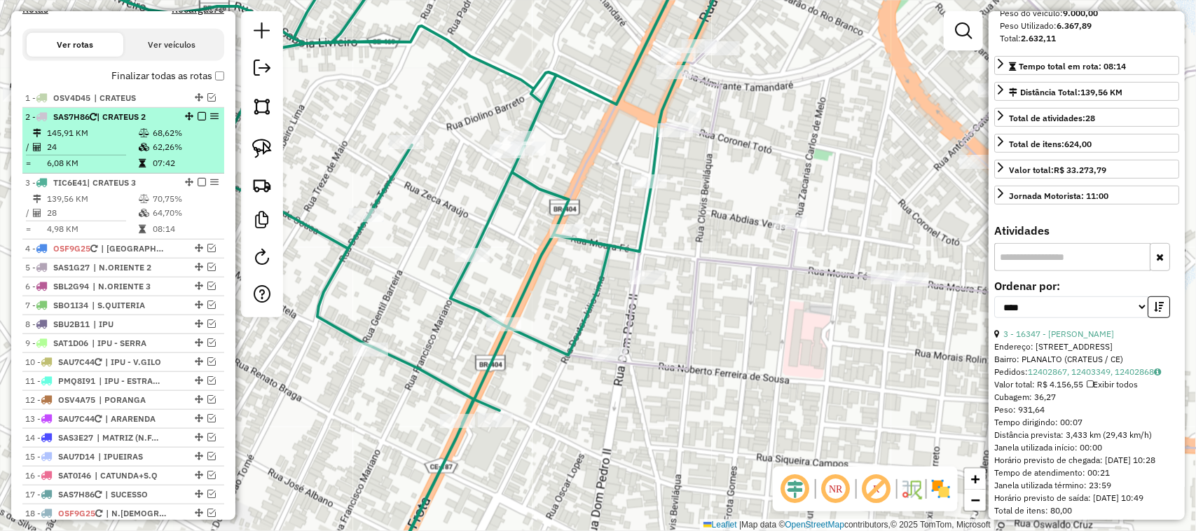
click at [99, 154] on td "24" at bounding box center [92, 147] width 92 height 14
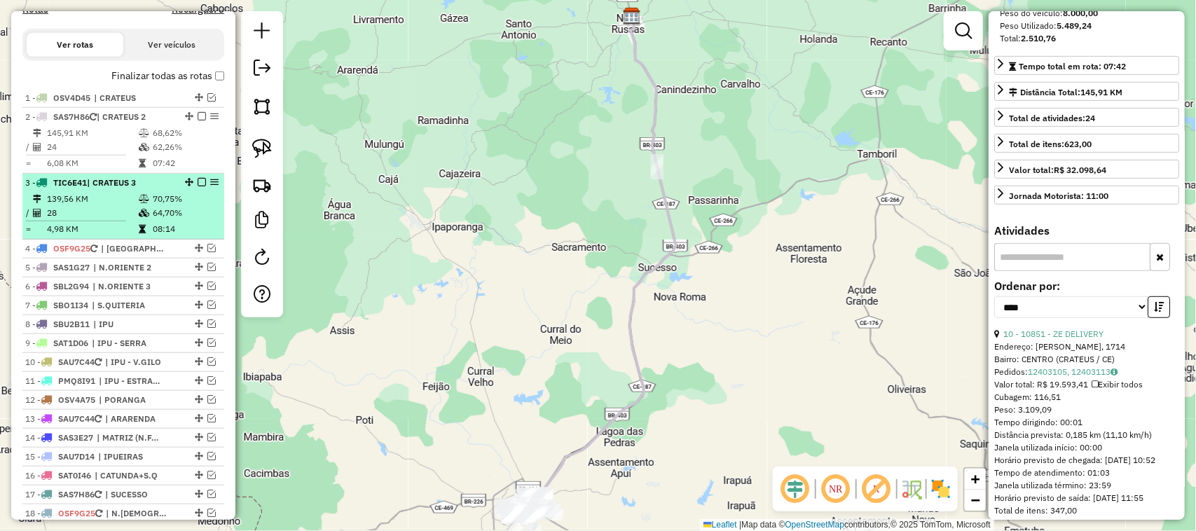
click at [99, 220] on td "28" at bounding box center [92, 213] width 92 height 14
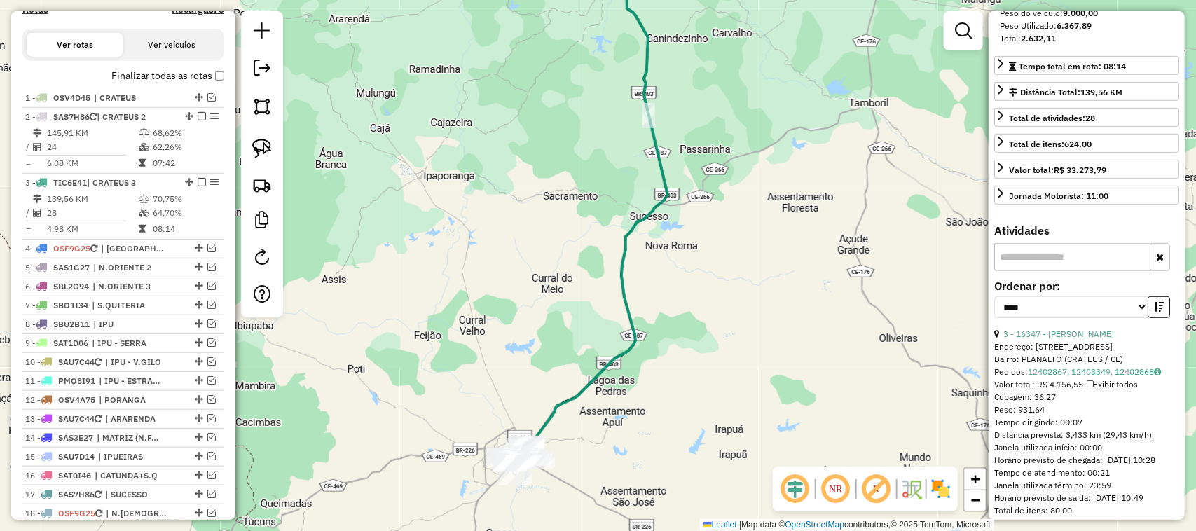
drag, startPoint x: 532, startPoint y: 371, endPoint x: 488, endPoint y: 277, distance: 104.3
click at [503, 305] on div "Janela de atendimento Grade de atendimento Capacidade Transportadoras Veículos …" at bounding box center [598, 265] width 1196 height 531
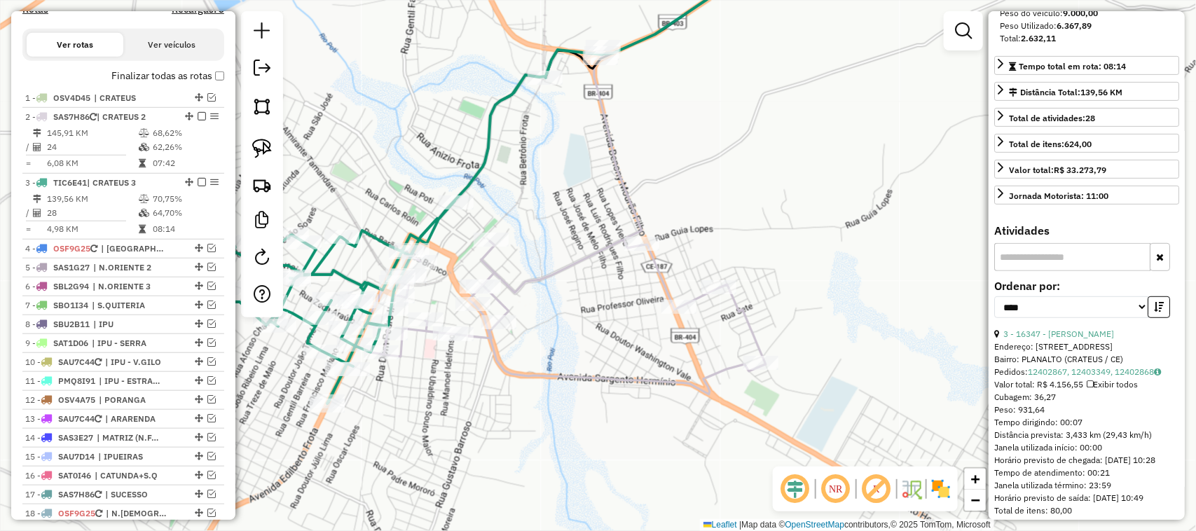
click at [548, 226] on div "Rota 3 - Placa TIC6E41 17657 - JOSE Janela de atendimento Grade de atendimento …" at bounding box center [598, 265] width 1196 height 531
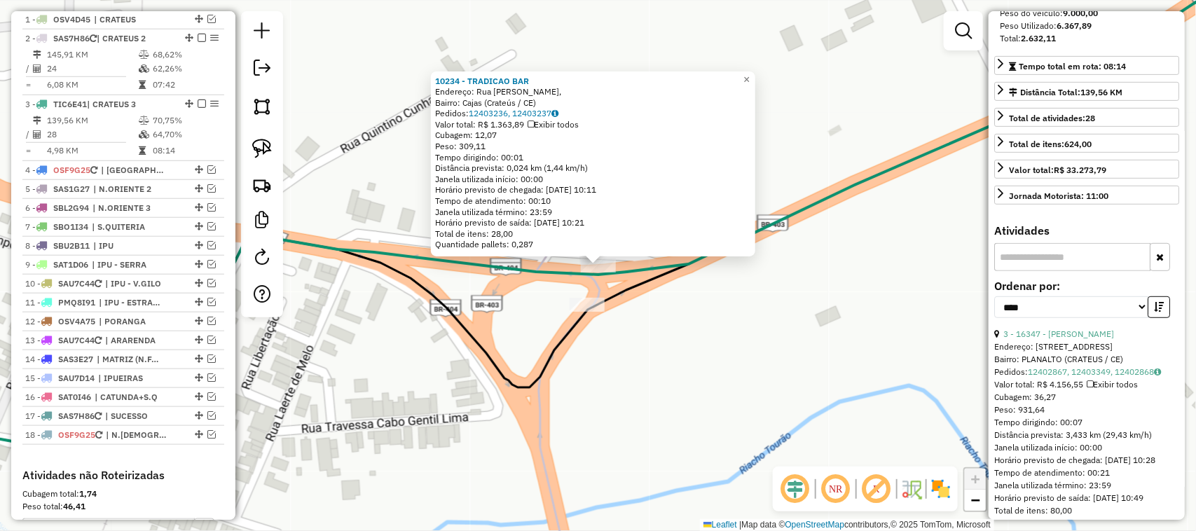
scroll to position [610, 0]
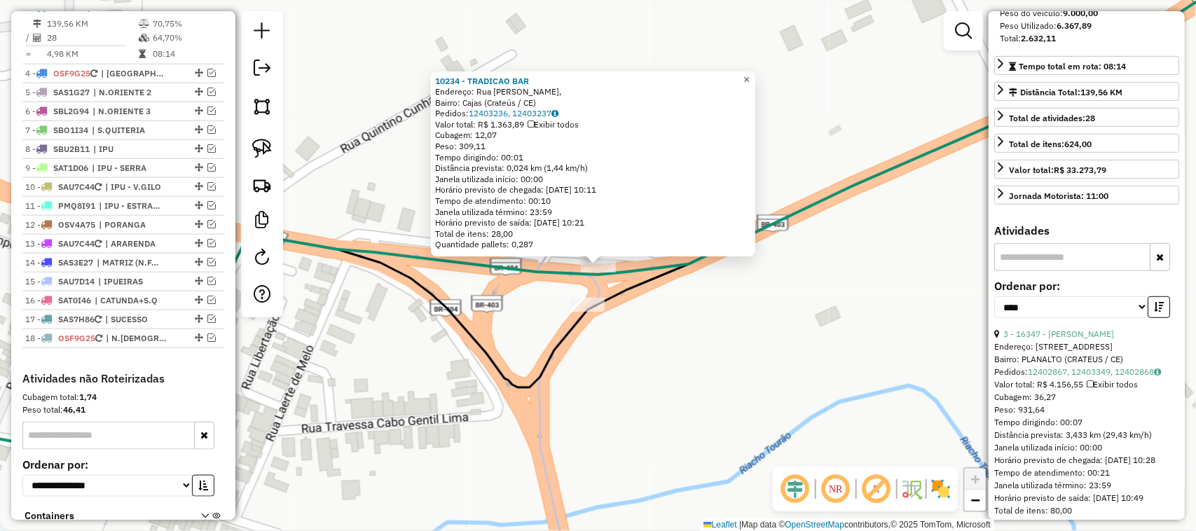
click at [749, 74] on span "×" at bounding box center [746, 80] width 6 height 12
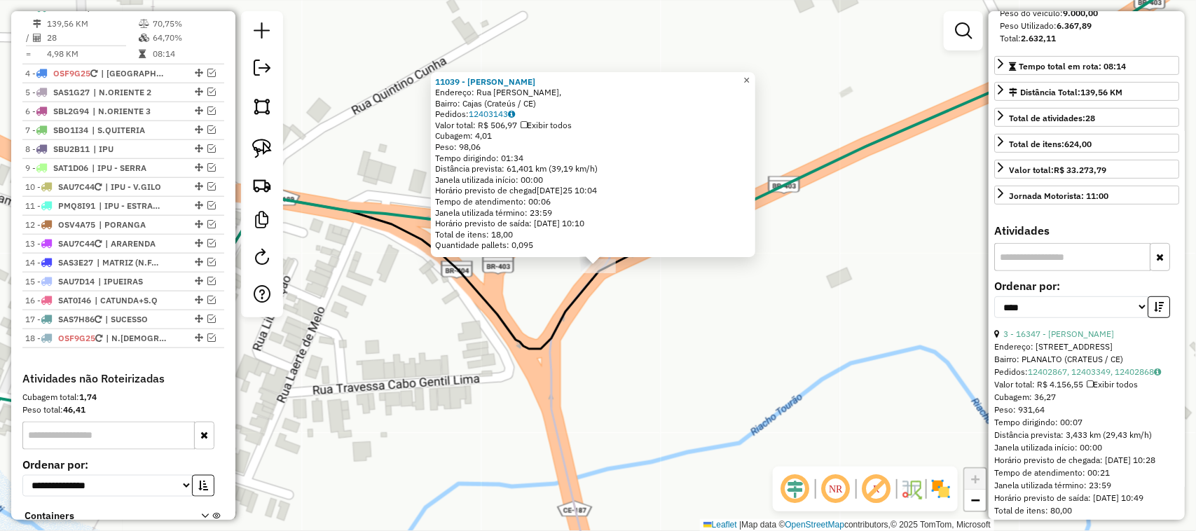
click at [749, 74] on span "×" at bounding box center [746, 80] width 6 height 12
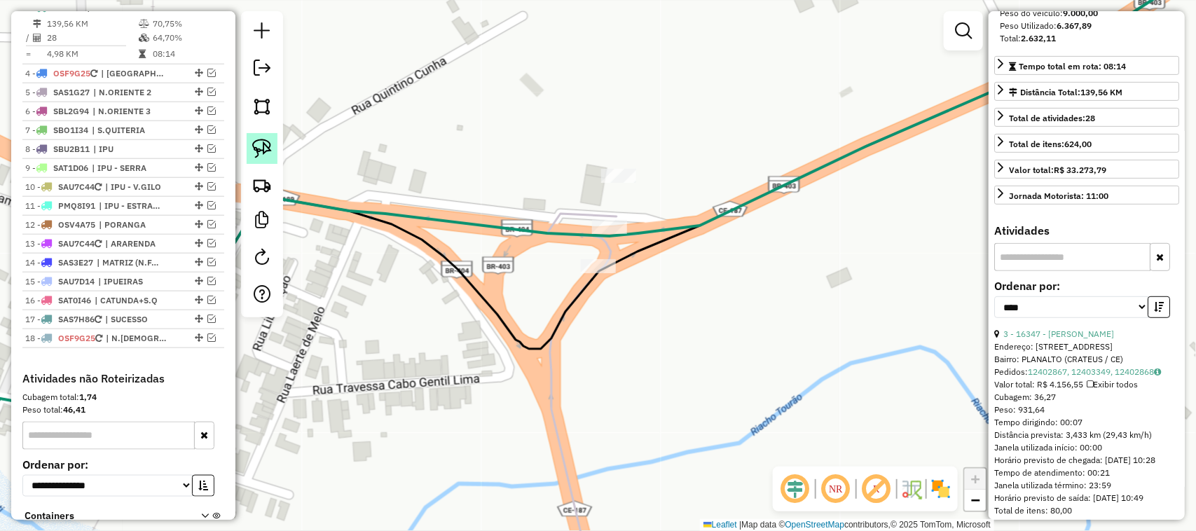
click at [259, 148] on img at bounding box center [262, 149] width 20 height 20
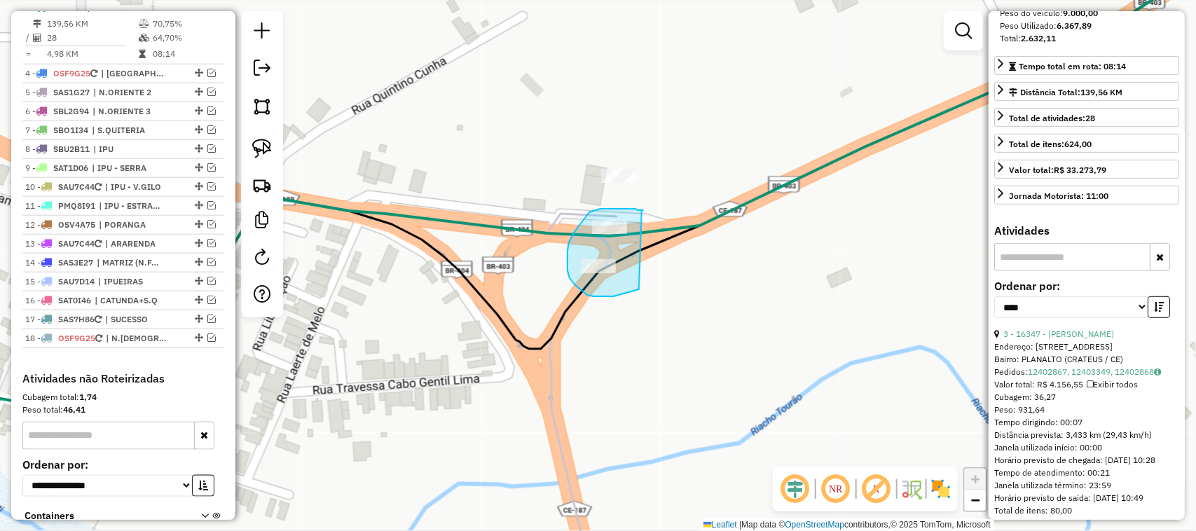
drag, startPoint x: 642, startPoint y: 210, endPoint x: 634, endPoint y: 287, distance: 77.5
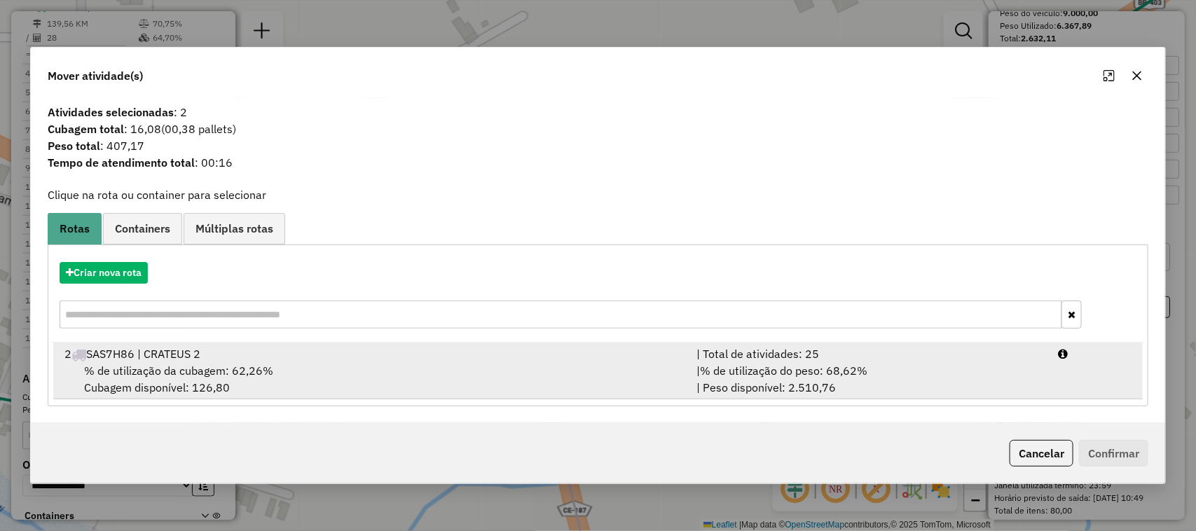
click at [148, 364] on span "% de utilização da cubagem: 62,26%" at bounding box center [178, 371] width 189 height 14
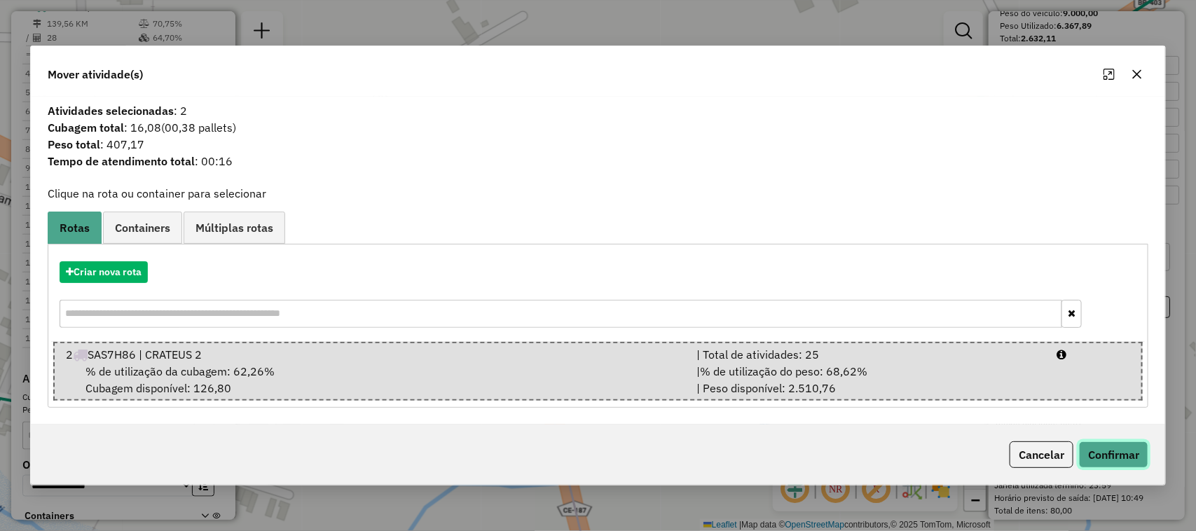
click at [1125, 456] on button "Confirmar" at bounding box center [1113, 454] width 69 height 27
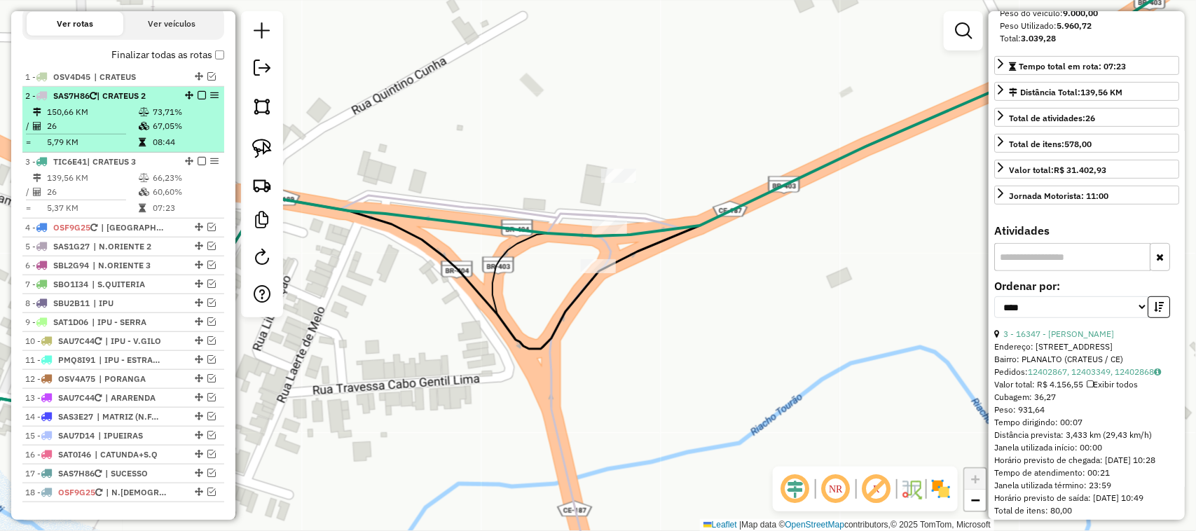
scroll to position [435, 0]
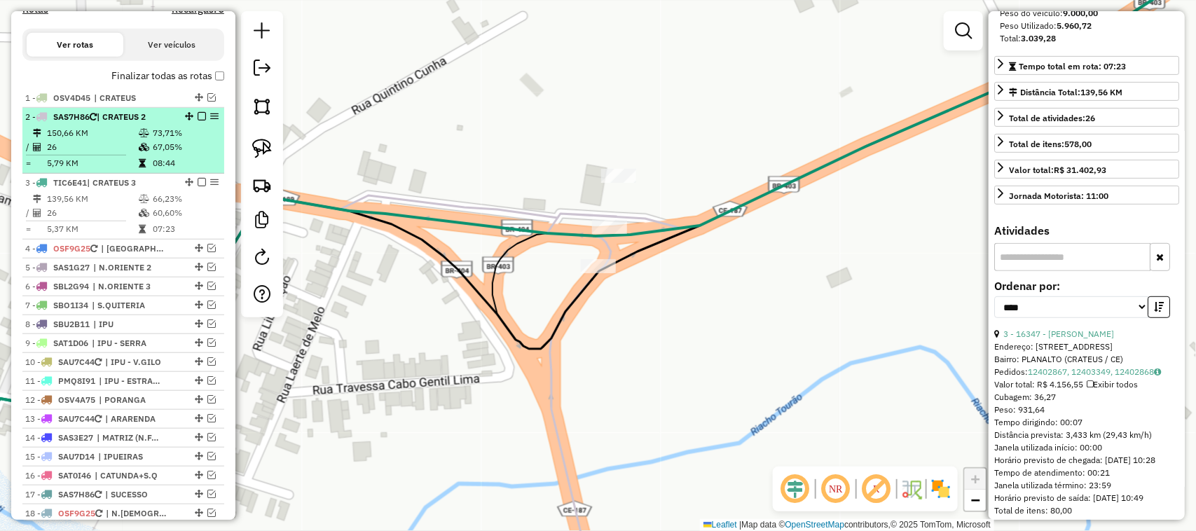
click at [102, 153] on td "26" at bounding box center [92, 147] width 92 height 14
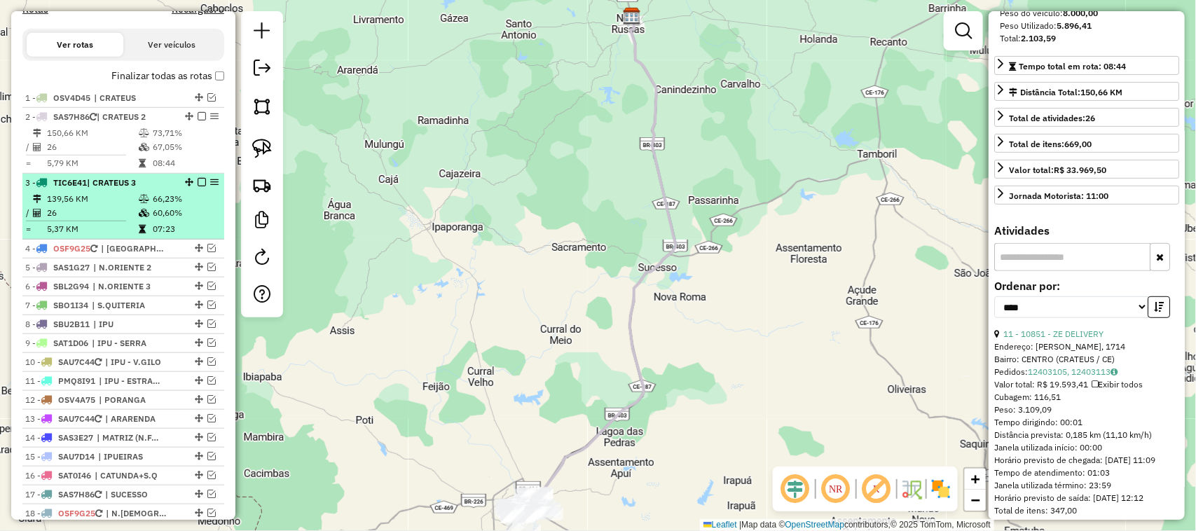
click at [93, 206] on td "139,56 KM" at bounding box center [92, 199] width 92 height 14
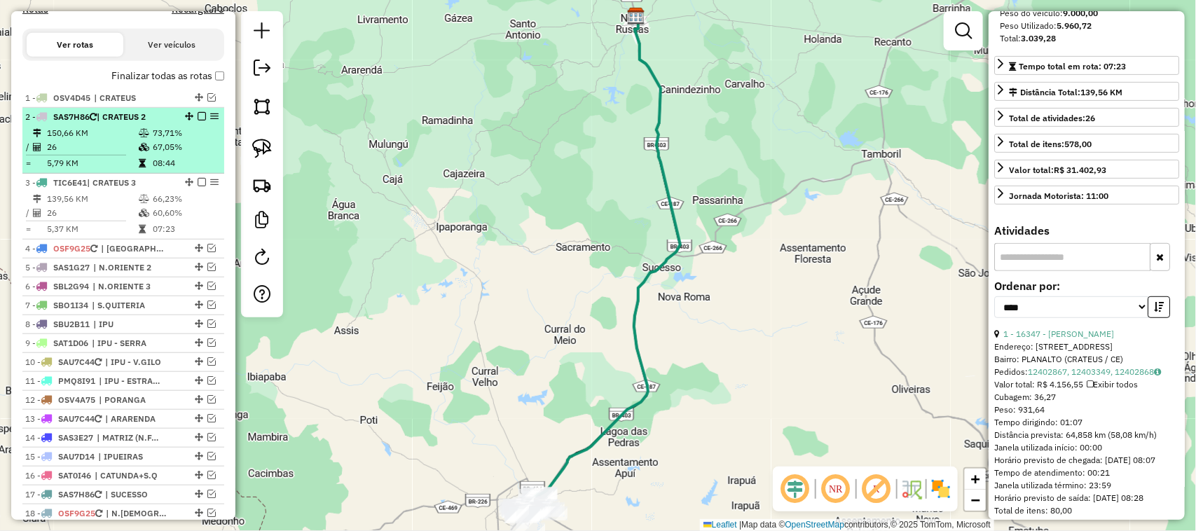
click at [103, 154] on td "26" at bounding box center [92, 147] width 92 height 14
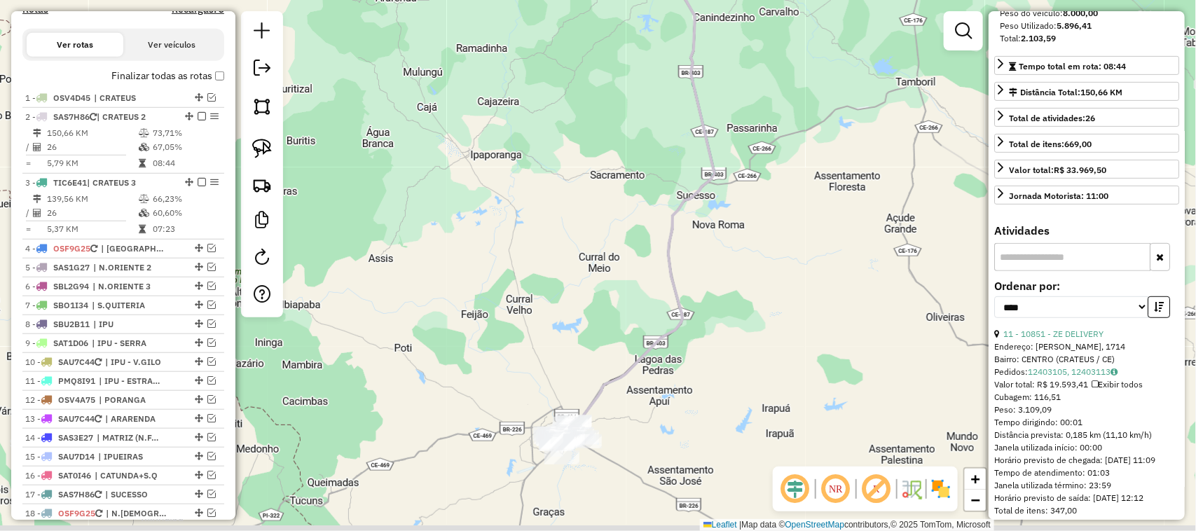
drag, startPoint x: 574, startPoint y: 368, endPoint x: 567, endPoint y: 292, distance: 76.7
click at [588, 317] on div "Janela de atendimento Grade de atendimento Capacidade Transportadoras Veículos …" at bounding box center [598, 265] width 1196 height 531
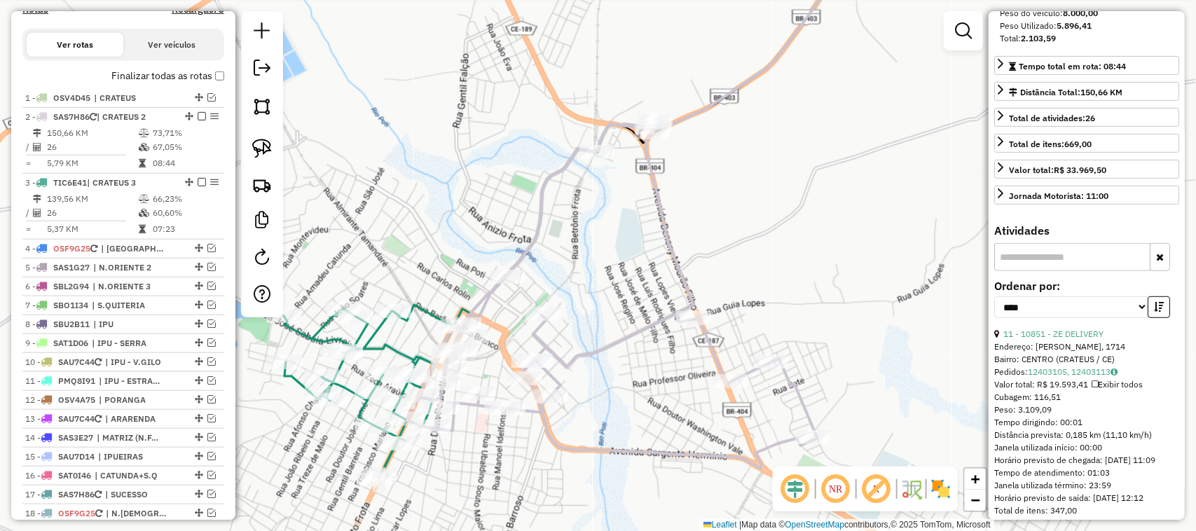
drag, startPoint x: 599, startPoint y: 324, endPoint x: 625, endPoint y: 295, distance: 39.2
click at [620, 303] on div "Janela de atendimento Grade de atendimento Capacidade Transportadoras Veículos …" at bounding box center [598, 265] width 1196 height 531
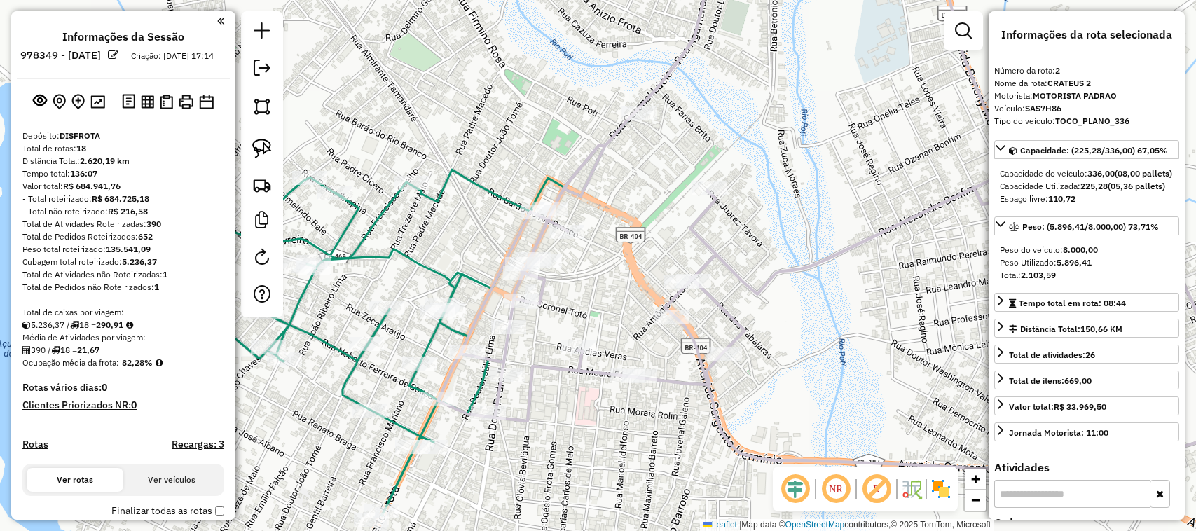
select select "*********"
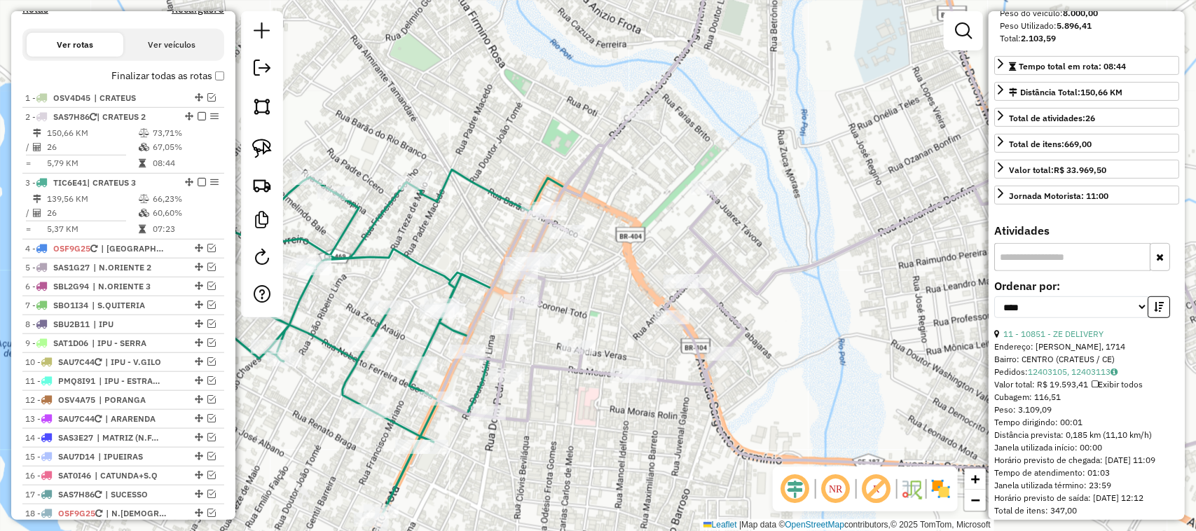
drag, startPoint x: 600, startPoint y: 294, endPoint x: 574, endPoint y: 327, distance: 41.5
click at [574, 331] on div "Janela de atendimento Grade de atendimento Capacidade Transportadoras Veículos …" at bounding box center [598, 265] width 1196 height 531
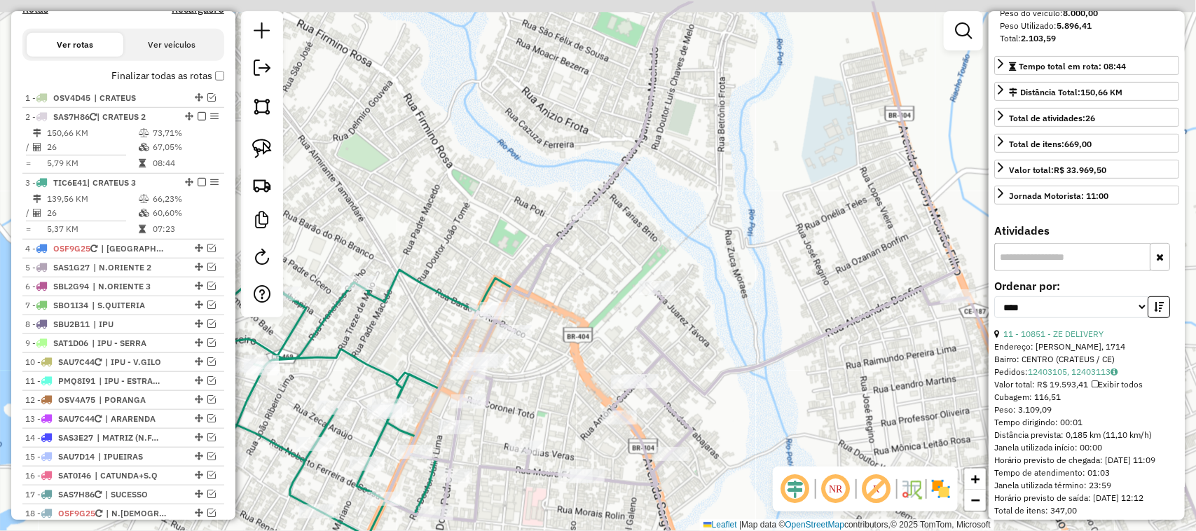
drag, startPoint x: 632, startPoint y: 258, endPoint x: 593, endPoint y: 326, distance: 79.1
click at [607, 313] on div "Janela de atendimento Grade de atendimento Capacidade Transportadoras Veículos …" at bounding box center [598, 265] width 1196 height 531
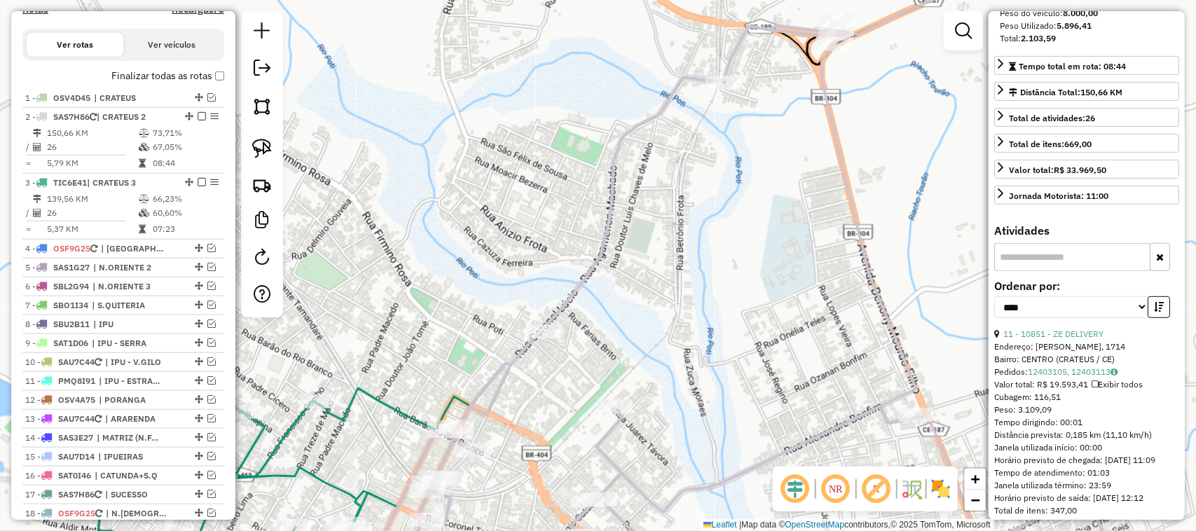
drag, startPoint x: 686, startPoint y: 268, endPoint x: 680, endPoint y: 289, distance: 22.6
click at [680, 289] on div "Janela de atendimento Grade de atendimento Capacidade Transportadoras Veículos …" at bounding box center [598, 265] width 1196 height 531
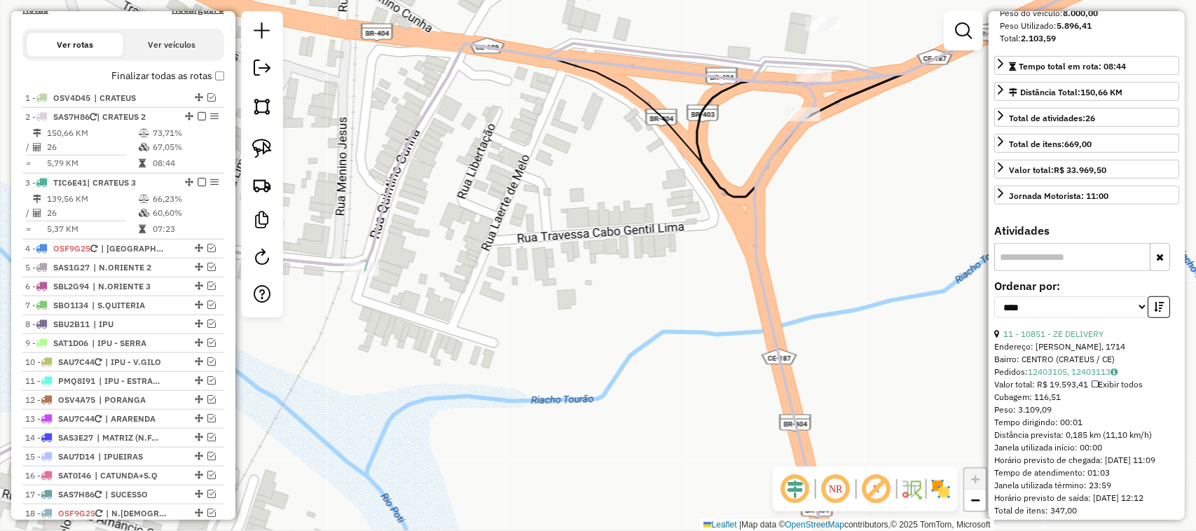
drag, startPoint x: 842, startPoint y: 123, endPoint x: 776, endPoint y: 183, distance: 88.8
click at [792, 184] on div "Janela de atendimento Grade de atendimento Capacidade Transportadoras Veículos …" at bounding box center [598, 265] width 1196 height 531
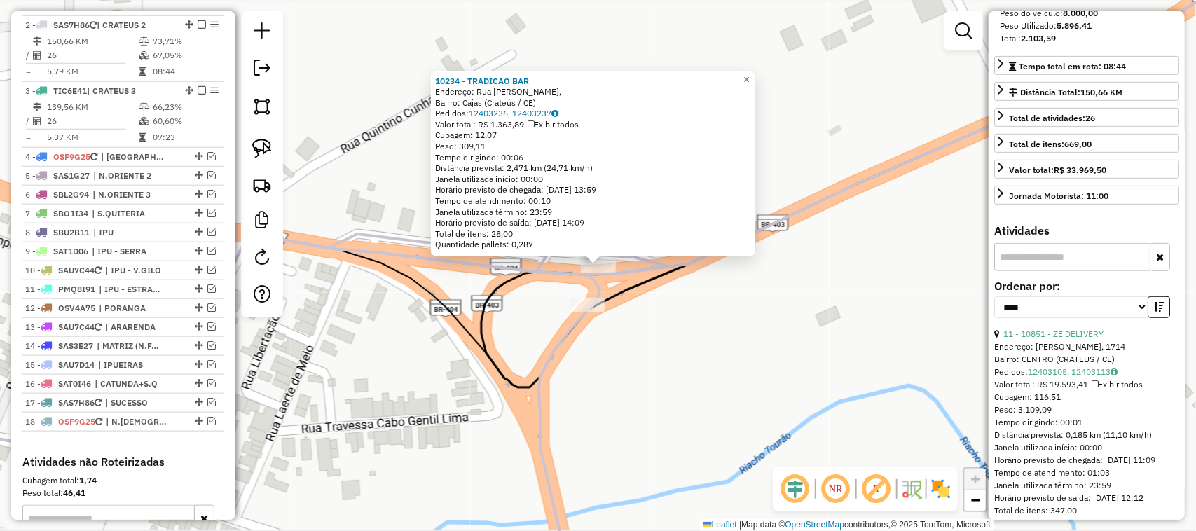
scroll to position [544, 0]
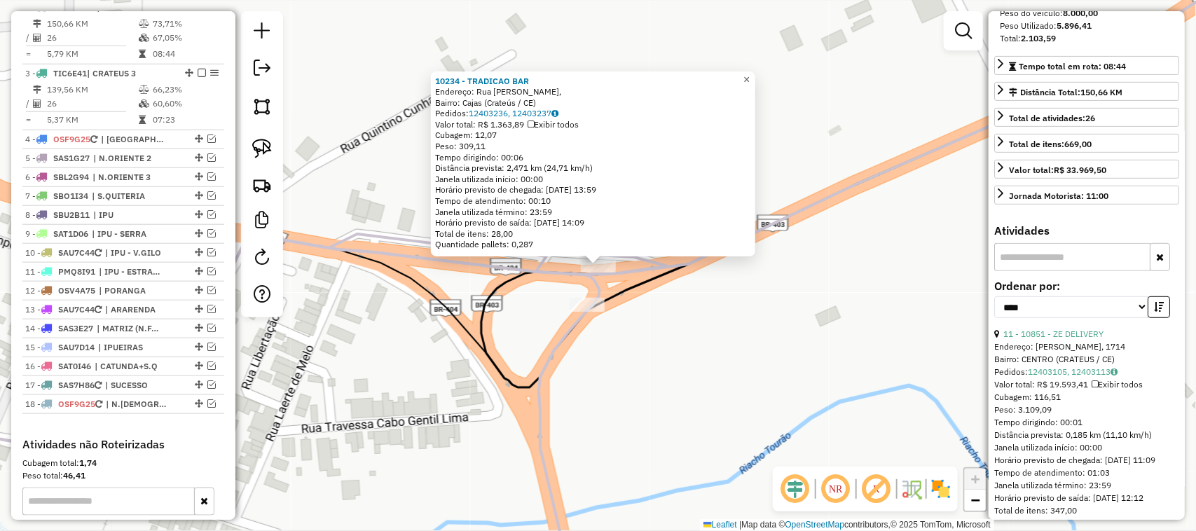
click at [749, 74] on span "×" at bounding box center [746, 80] width 6 height 12
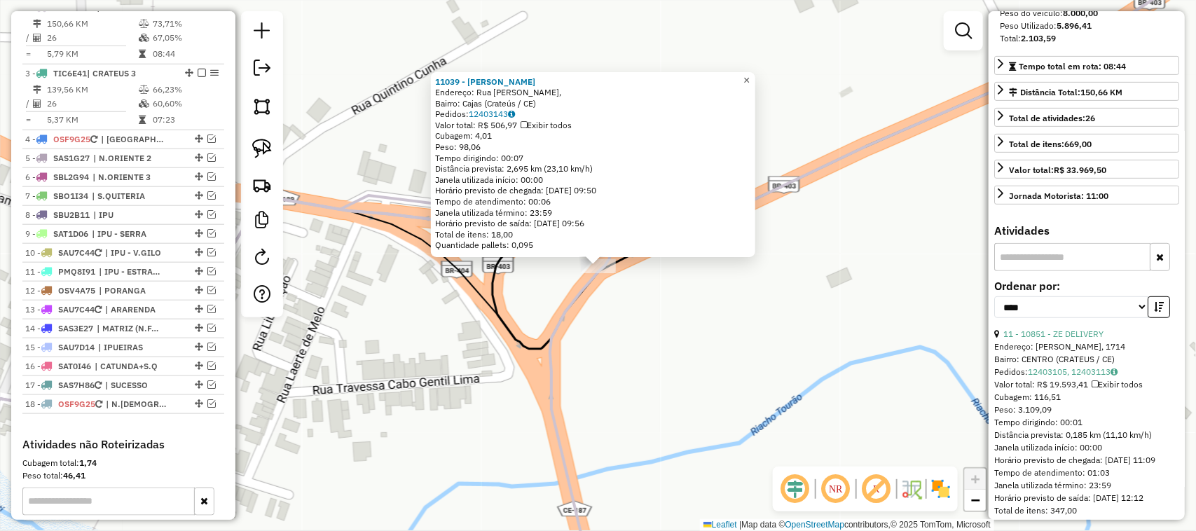
click at [749, 74] on span "×" at bounding box center [746, 80] width 6 height 12
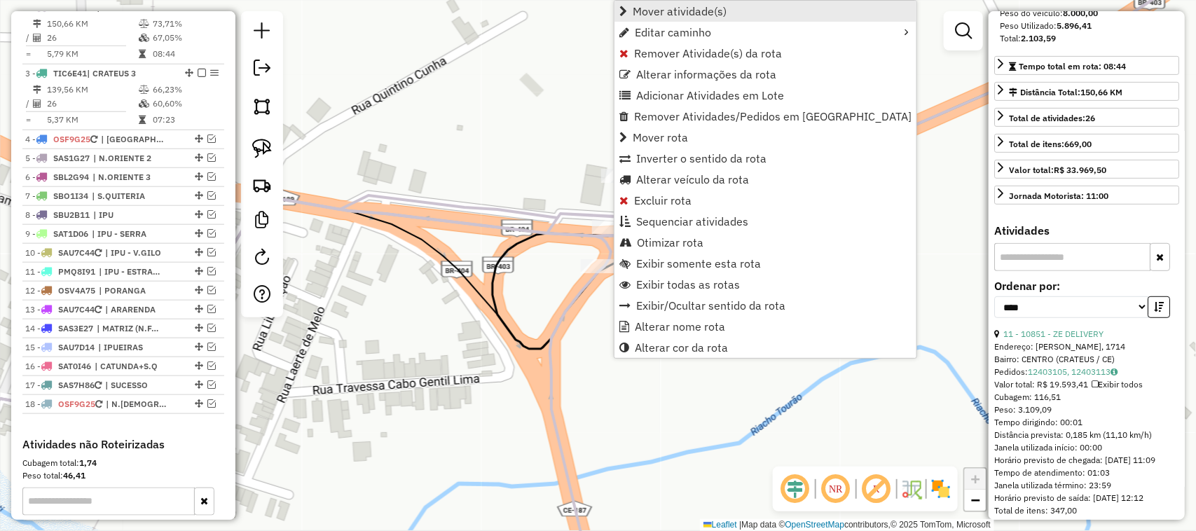
click at [663, 12] on span "Mover atividade(s)" at bounding box center [679, 11] width 94 height 11
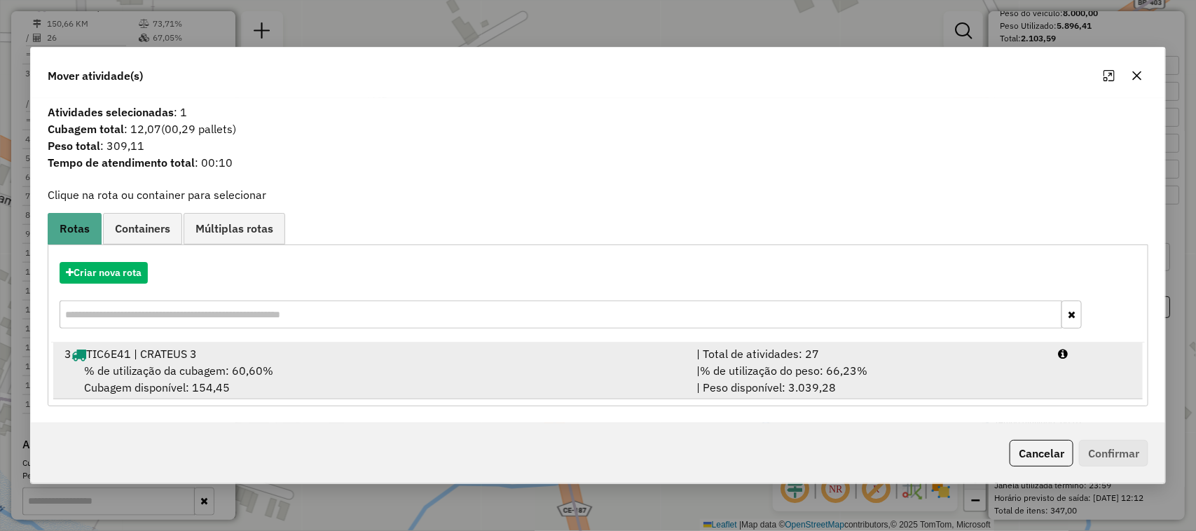
click at [167, 364] on span "% de utilização da cubagem: 60,60%" at bounding box center [178, 371] width 189 height 14
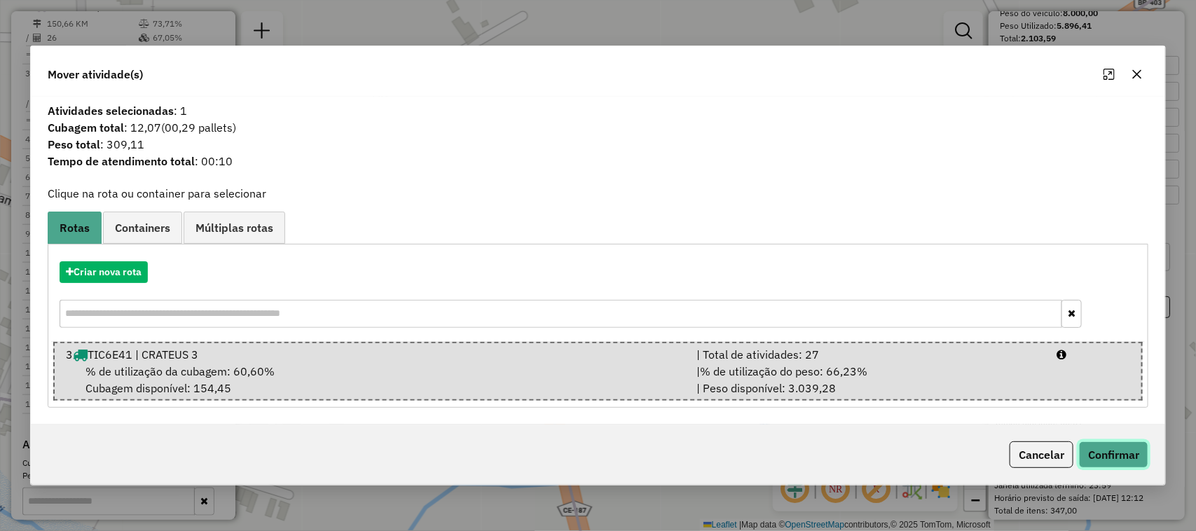
click at [1112, 452] on button "Confirmar" at bounding box center [1113, 454] width 69 height 27
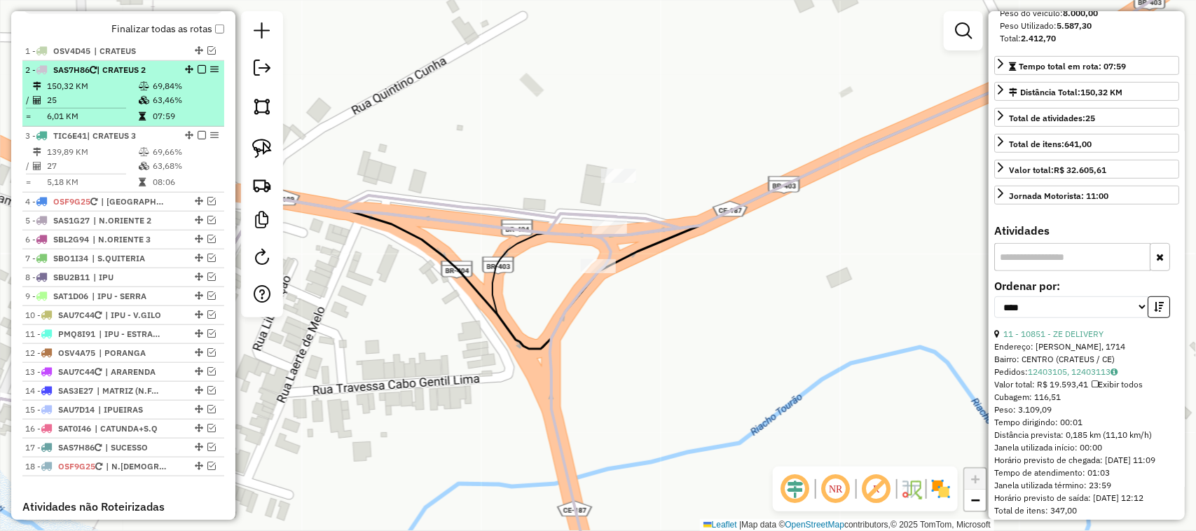
scroll to position [457, 0]
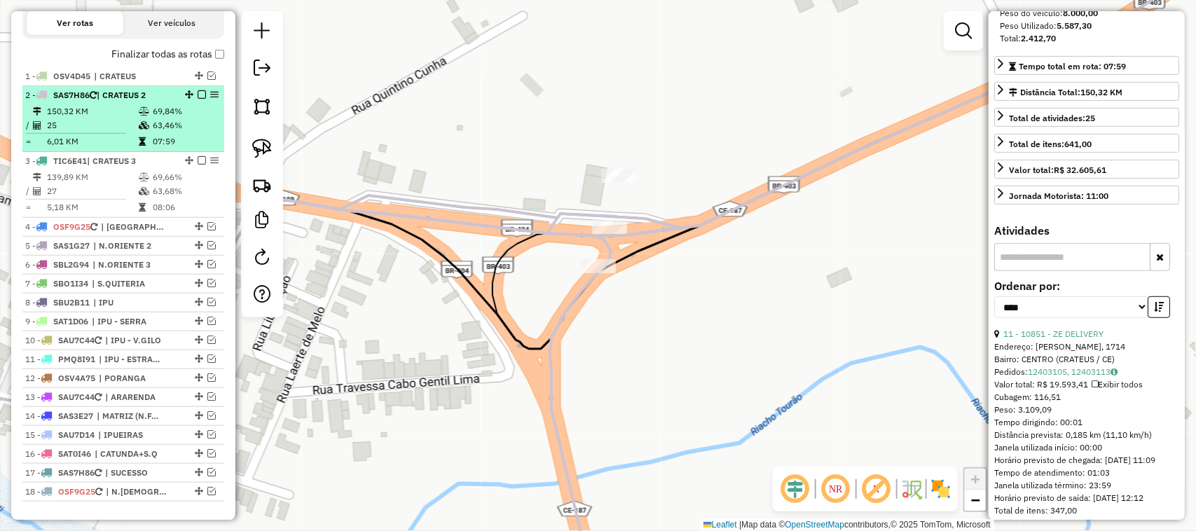
click at [102, 132] on td "25" at bounding box center [92, 125] width 92 height 14
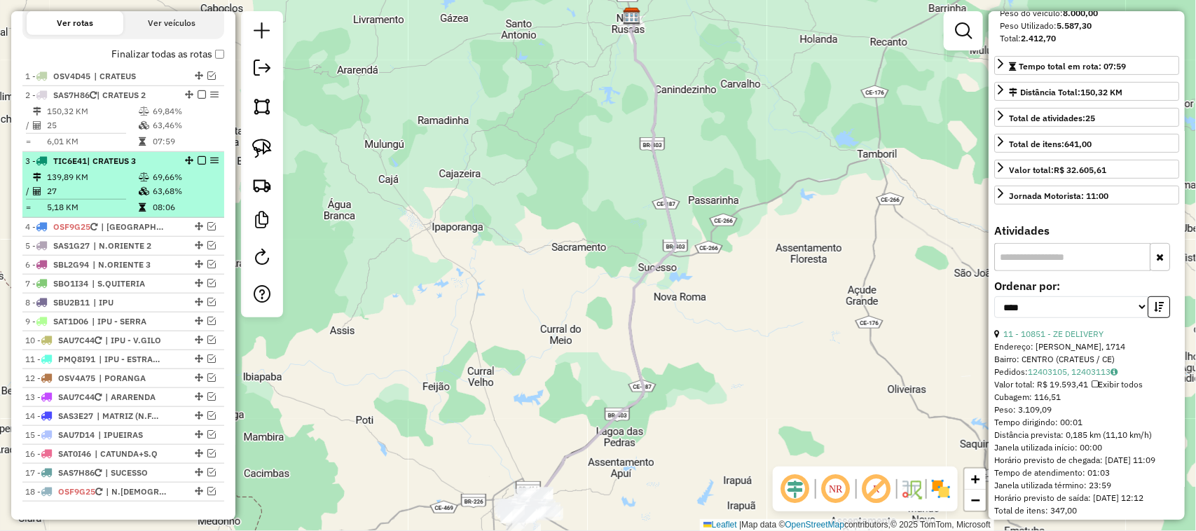
click at [91, 198] on td "27" at bounding box center [92, 191] width 92 height 14
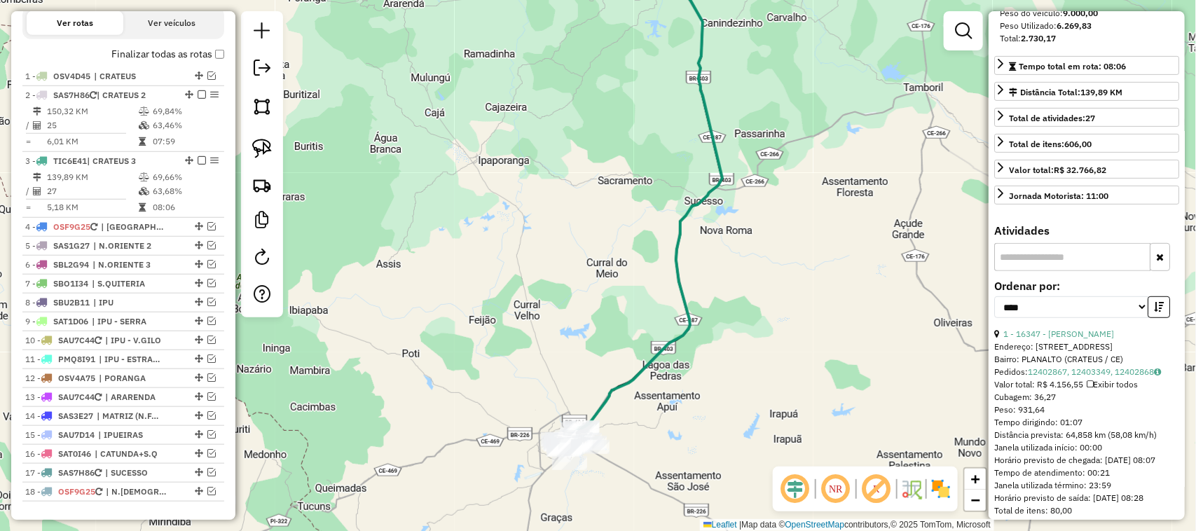
drag, startPoint x: 466, startPoint y: 319, endPoint x: 494, endPoint y: 254, distance: 70.9
click at [481, 282] on div "Janela de atendimento Grade de atendimento Capacidade Transportadoras Veículos …" at bounding box center [598, 265] width 1196 height 531
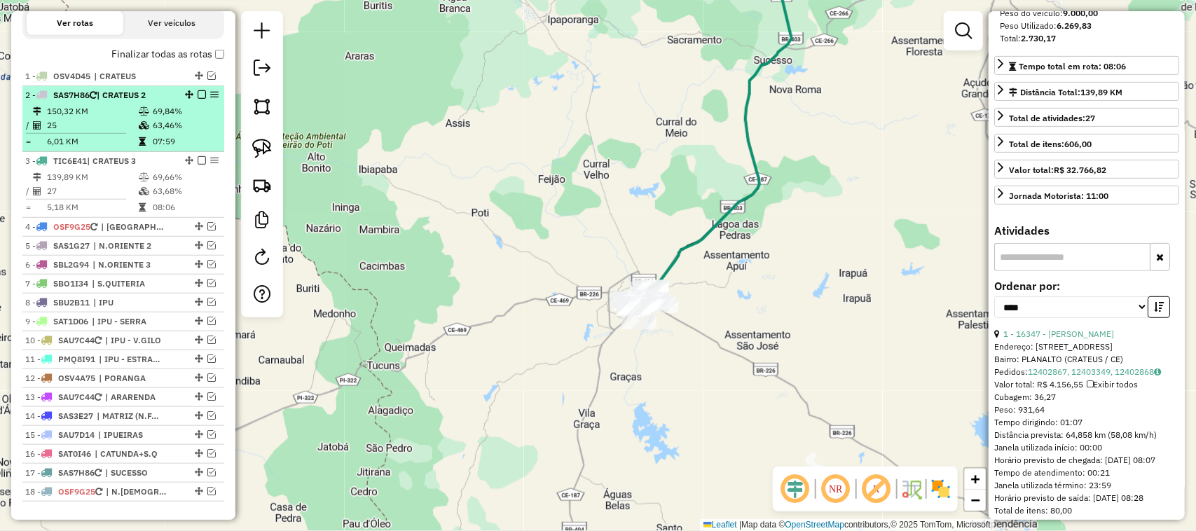
click at [106, 132] on td "25" at bounding box center [92, 125] width 92 height 14
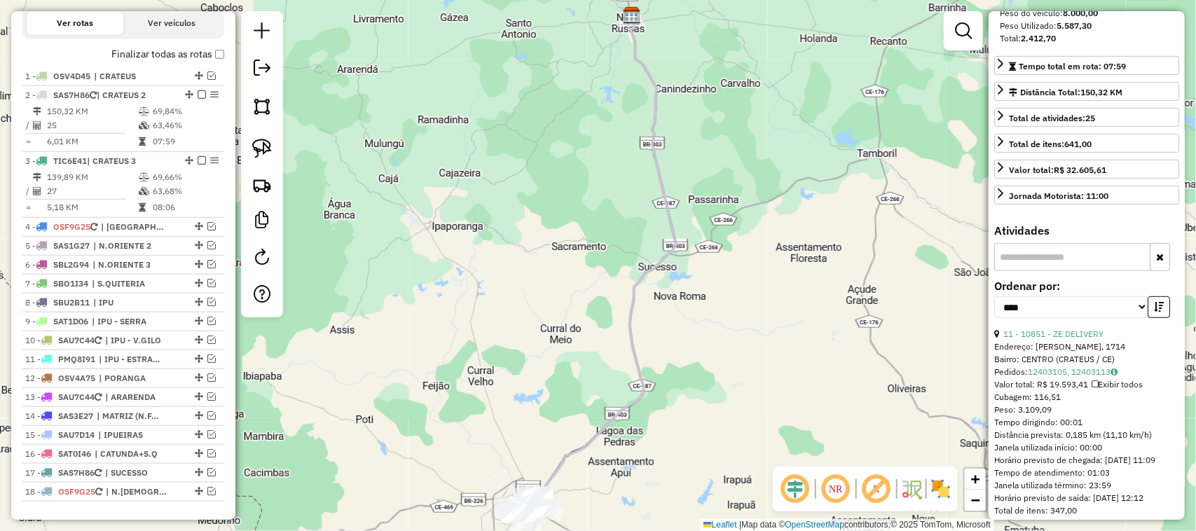
click at [582, 307] on div "Janela de atendimento Grade de atendimento Capacidade Transportadoras Veículos …" at bounding box center [598, 265] width 1196 height 531
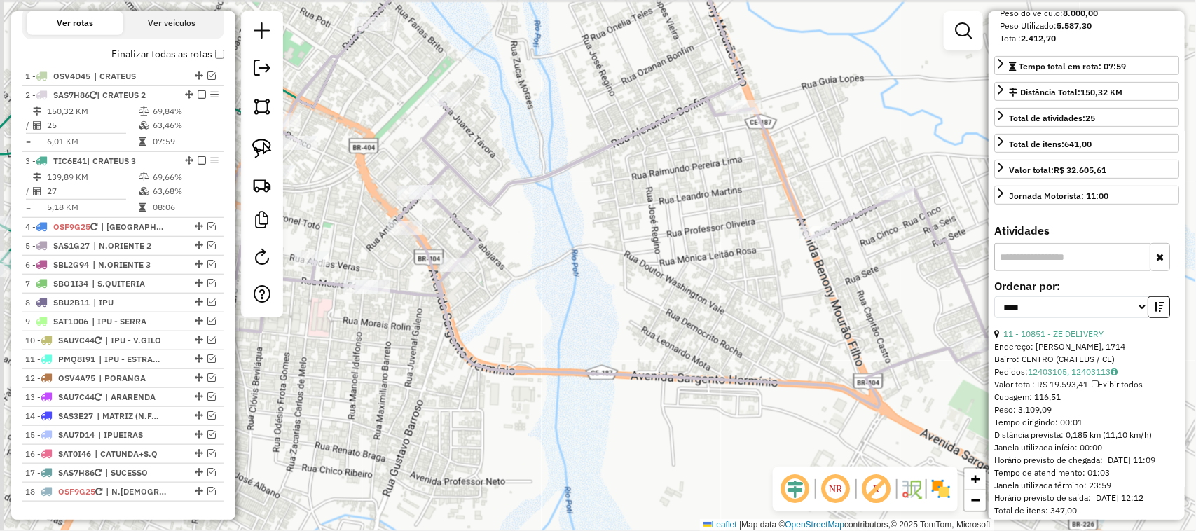
drag, startPoint x: 603, startPoint y: 258, endPoint x: 631, endPoint y: 250, distance: 29.1
click at [617, 254] on div "Janela de atendimento Grade de atendimento Capacidade Transportadoras Veículos …" at bounding box center [598, 265] width 1196 height 531
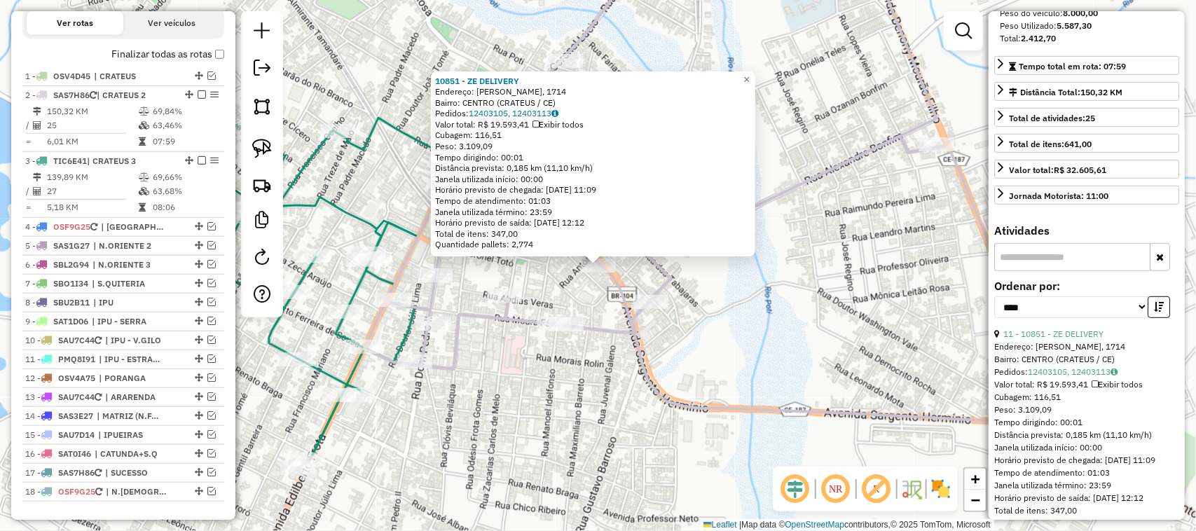
scroll to position [544, 0]
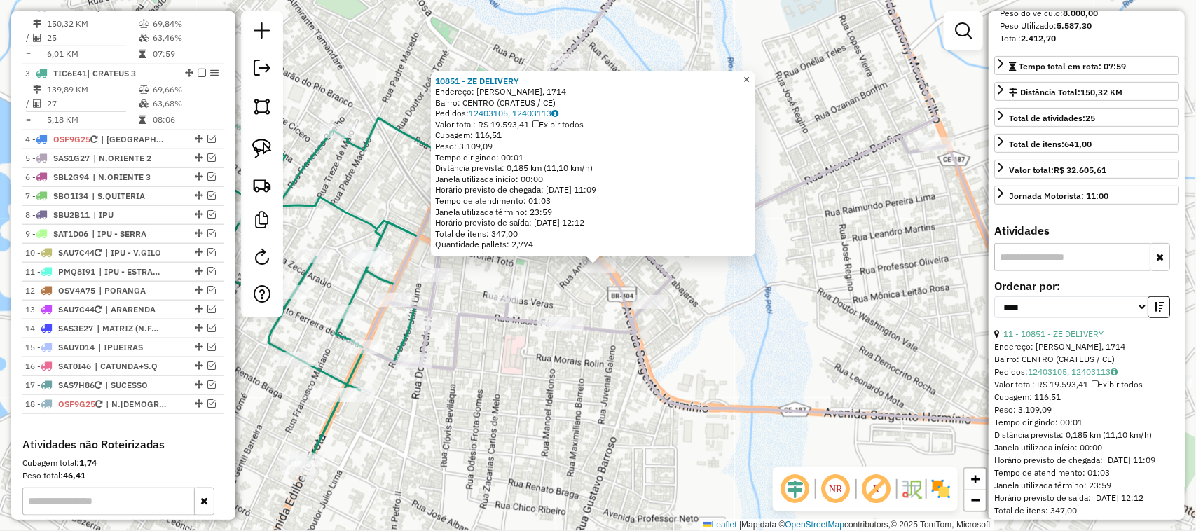
click at [749, 74] on span "×" at bounding box center [746, 80] width 6 height 12
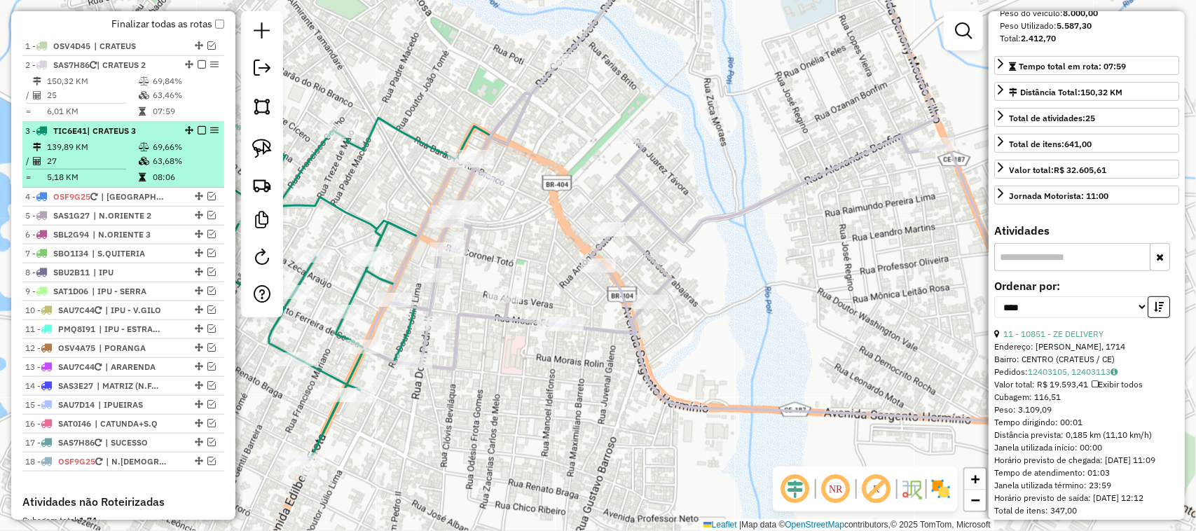
scroll to position [457, 0]
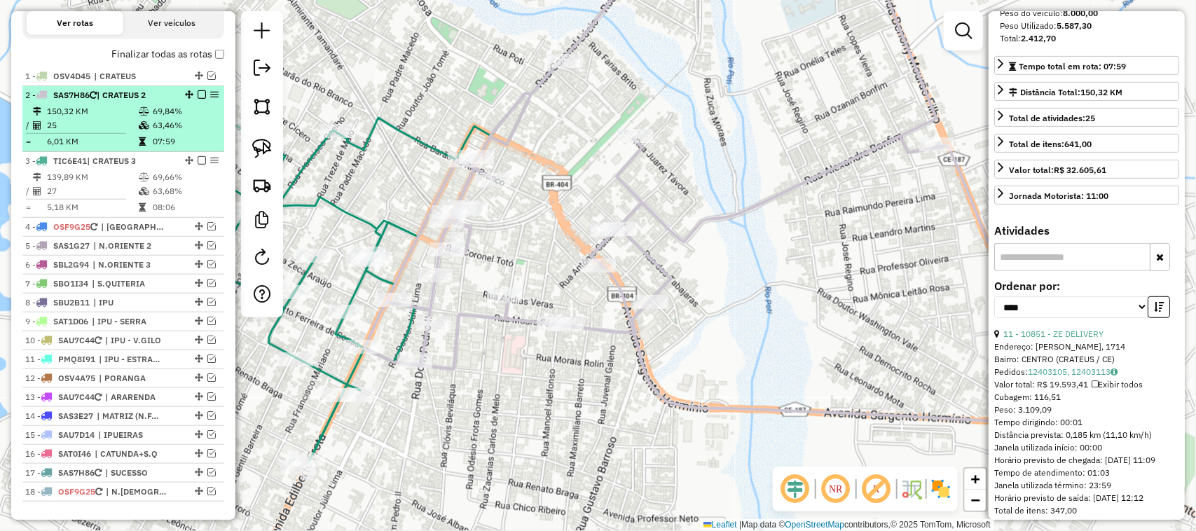
click at [200, 99] on em at bounding box center [202, 94] width 8 height 8
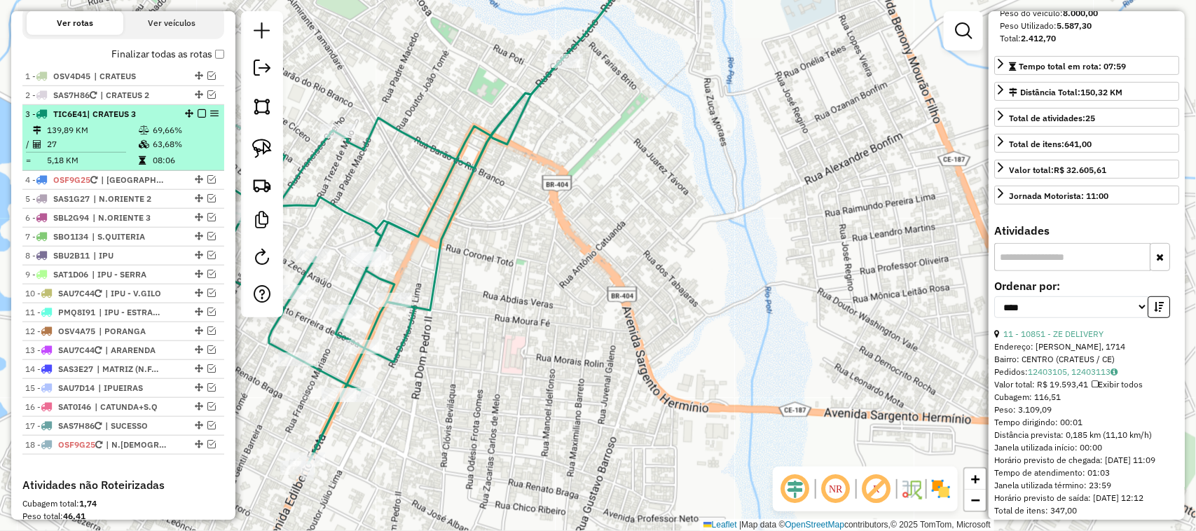
click at [89, 151] on td "27" at bounding box center [92, 144] width 92 height 14
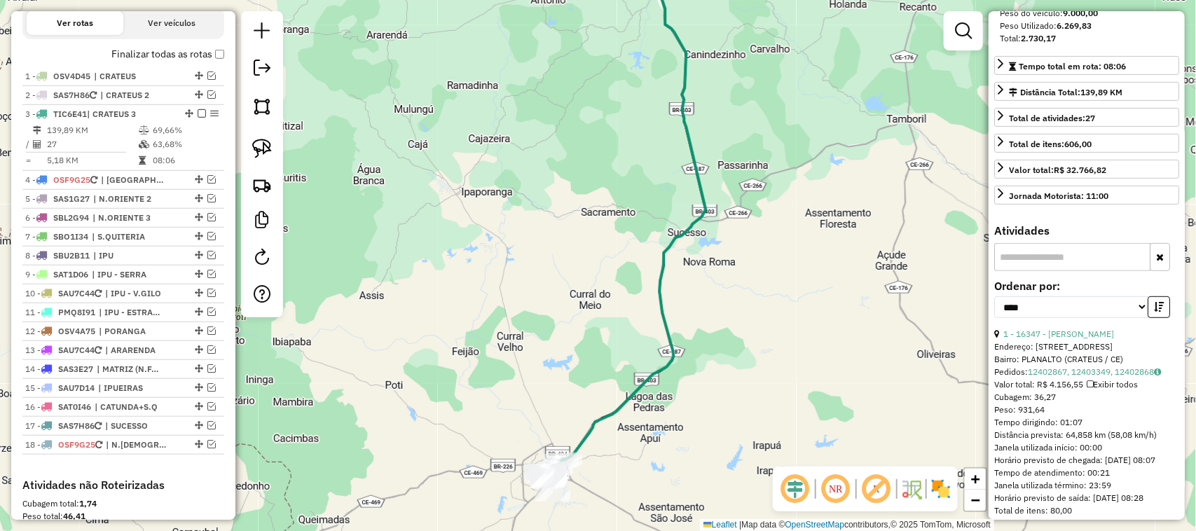
drag, startPoint x: 516, startPoint y: 331, endPoint x: 532, endPoint y: 254, distance: 78.0
click at [532, 267] on div "Janela de atendimento Grade de atendimento Capacidade Transportadoras Veículos …" at bounding box center [598, 265] width 1196 height 531
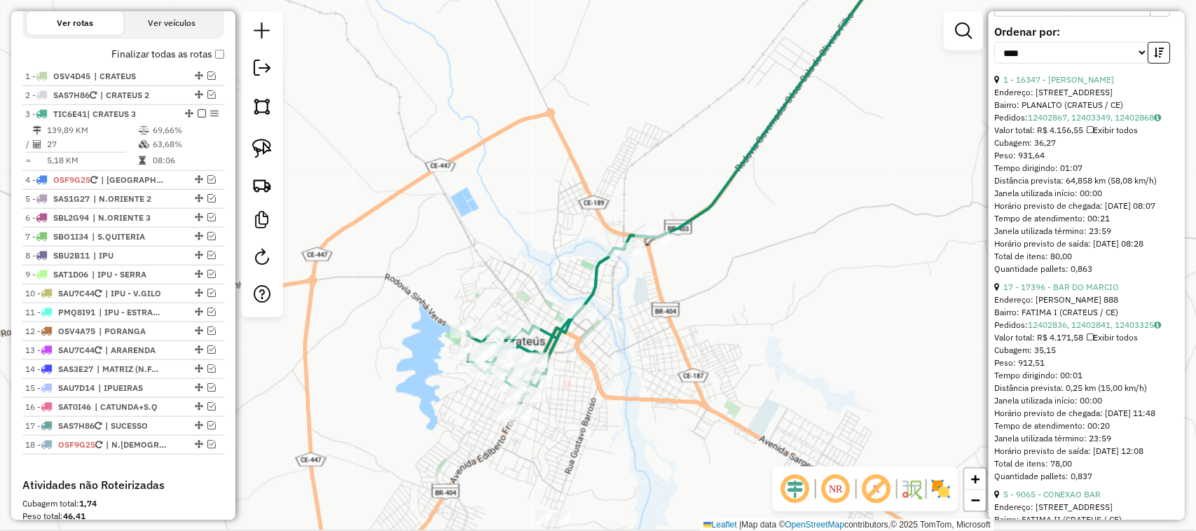
scroll to position [499, 0]
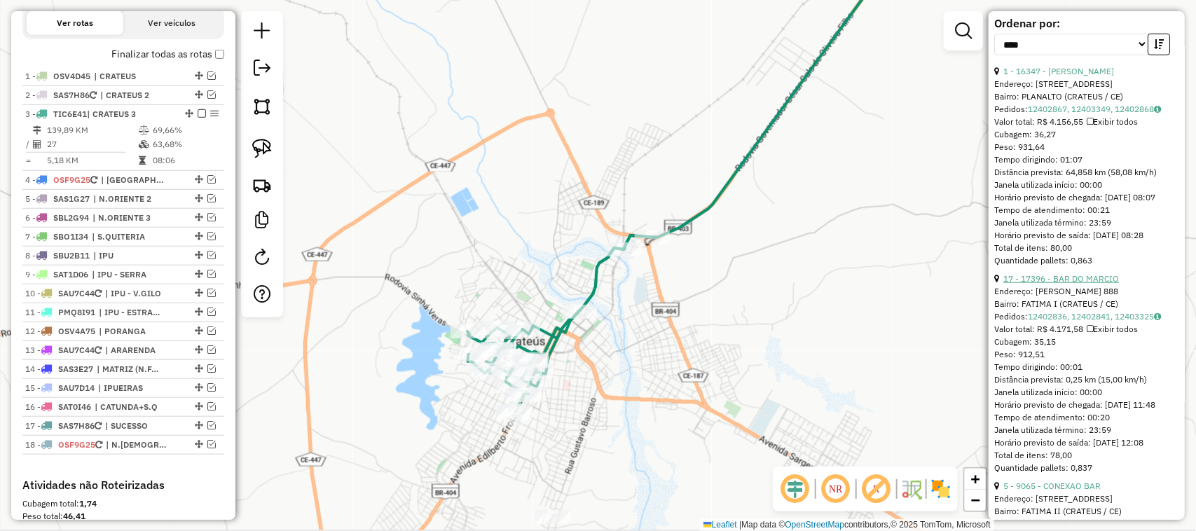
click at [1093, 284] on link "17 - 17396 - BAR DO MARCIO" at bounding box center [1061, 278] width 116 height 11
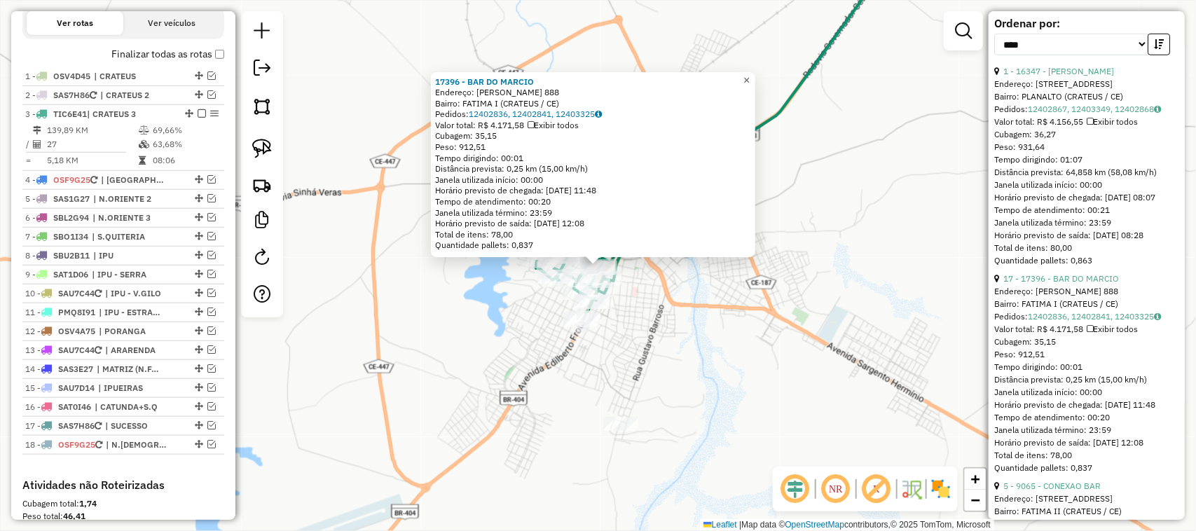
click at [749, 74] on span "×" at bounding box center [746, 80] width 6 height 12
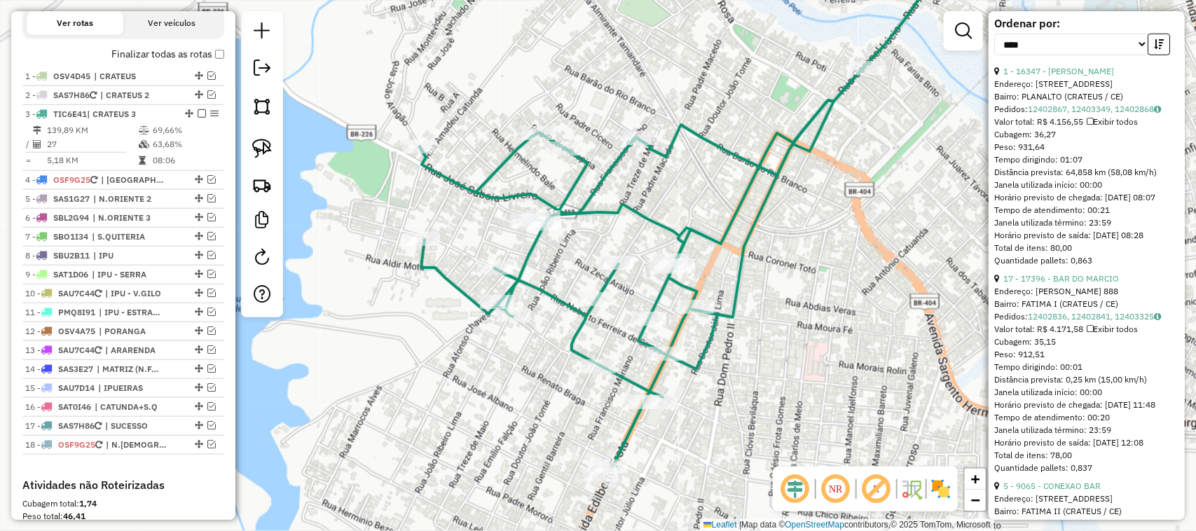
drag, startPoint x: 621, startPoint y: 315, endPoint x: 594, endPoint y: 288, distance: 38.1
click at [594, 288] on div "Janela de atendimento Grade de atendimento Capacidade Transportadoras Veículos …" at bounding box center [598, 265] width 1196 height 531
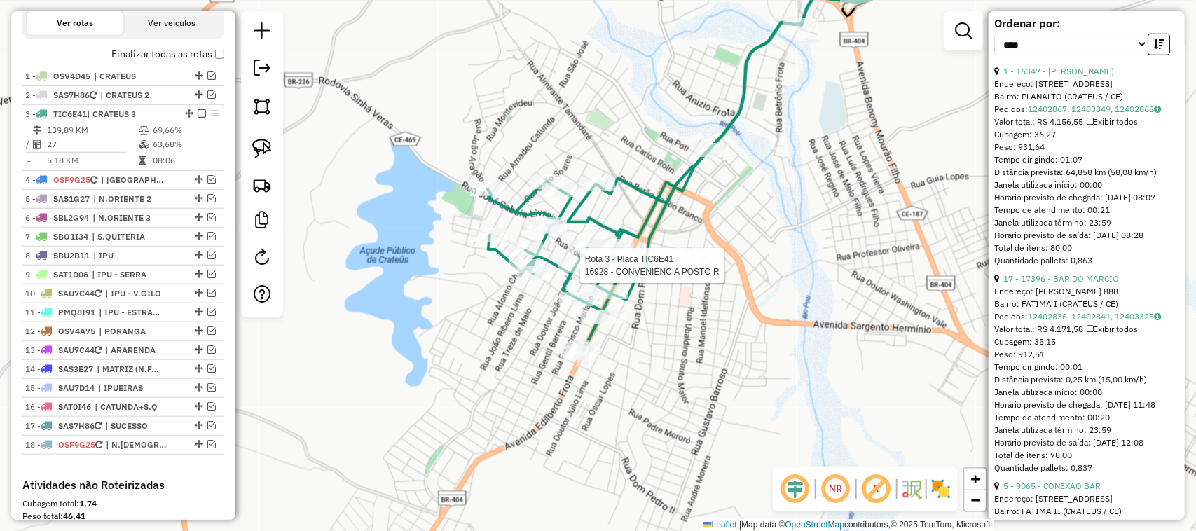
drag, startPoint x: 628, startPoint y: 333, endPoint x: 622, endPoint y: 322, distance: 12.9
click at [628, 335] on div "Rota 3 - Placa TIC6E41 16928 - CONVENIENCIA POSTO R Janela de atendimento Grade…" at bounding box center [598, 265] width 1196 height 531
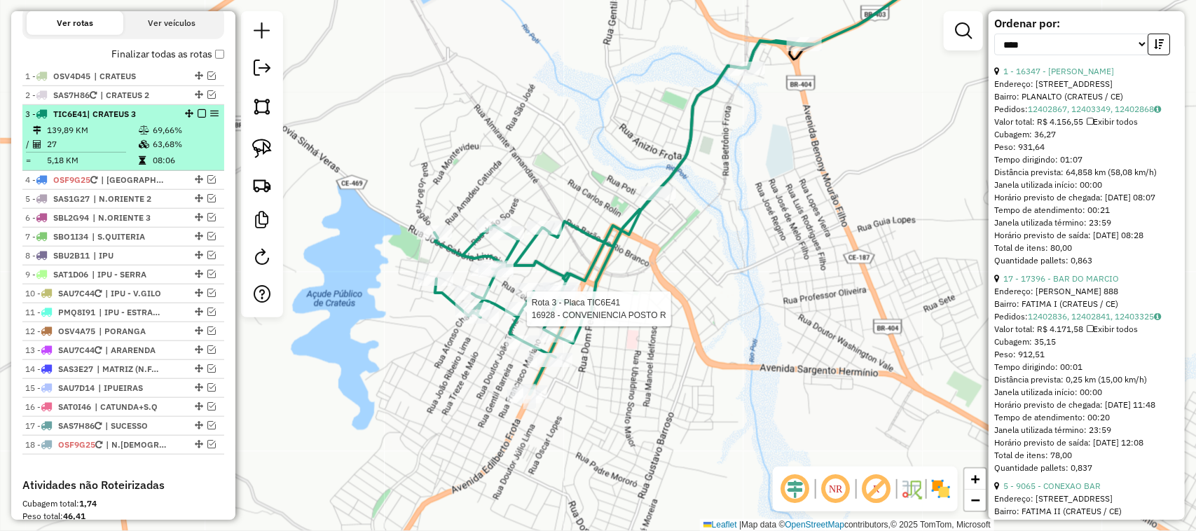
click at [200, 118] on em at bounding box center [202, 113] width 8 height 8
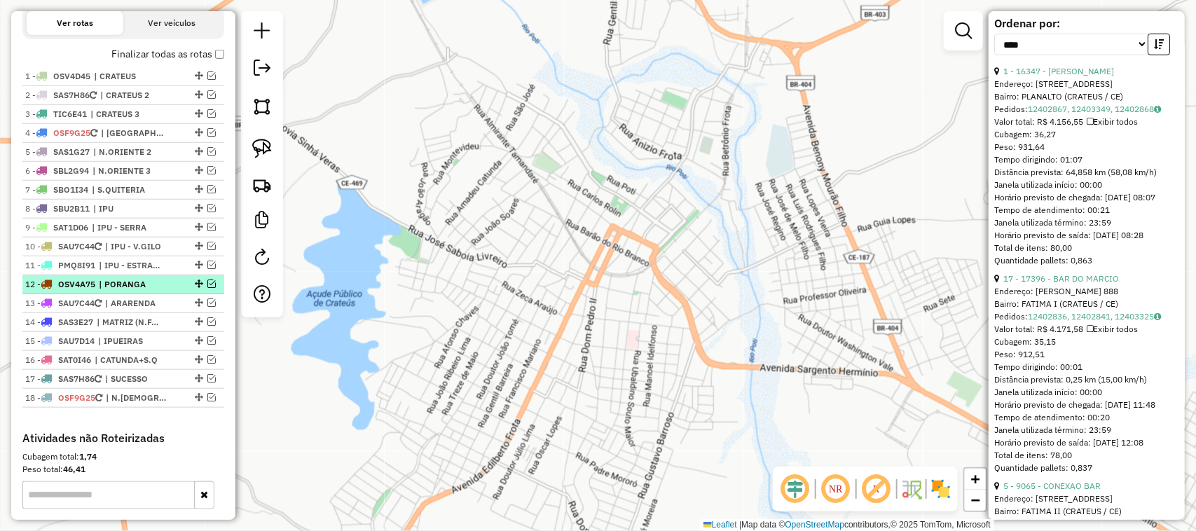
click at [208, 288] on em at bounding box center [211, 283] width 8 height 8
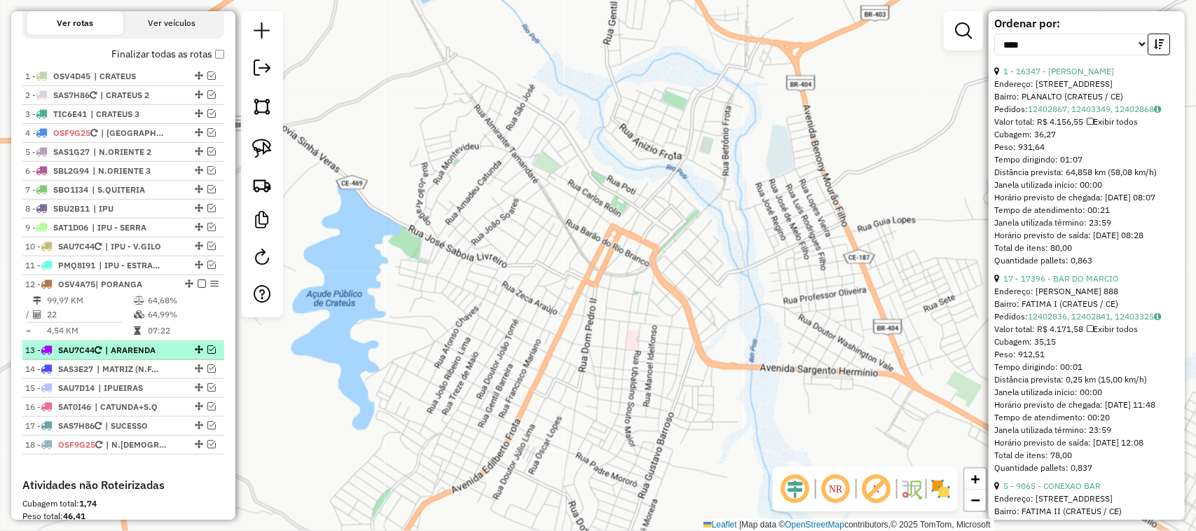
click at [207, 354] on em at bounding box center [211, 349] width 8 height 8
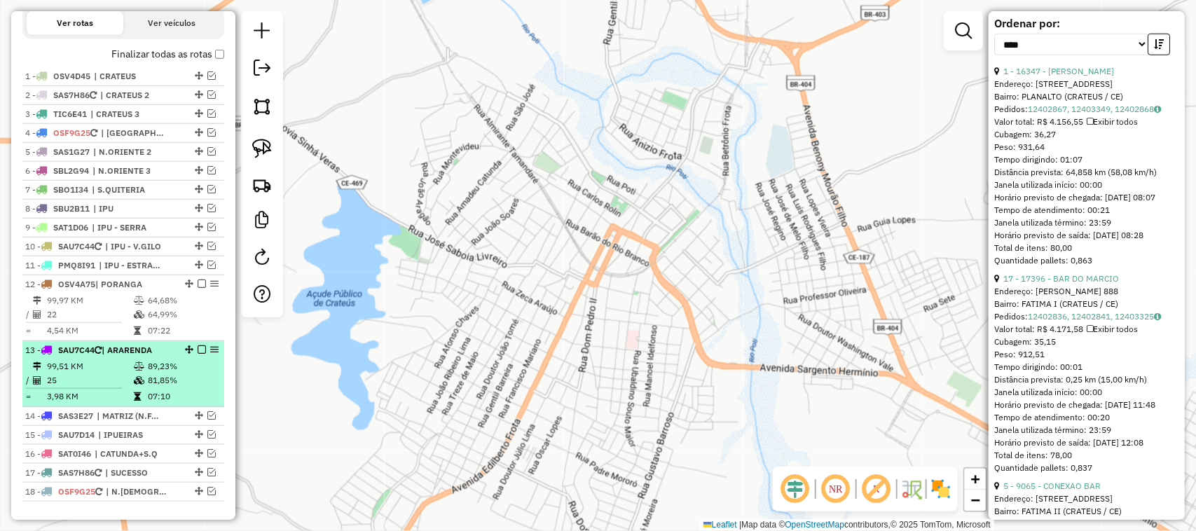
click at [82, 387] on td "25" at bounding box center [89, 380] width 87 height 14
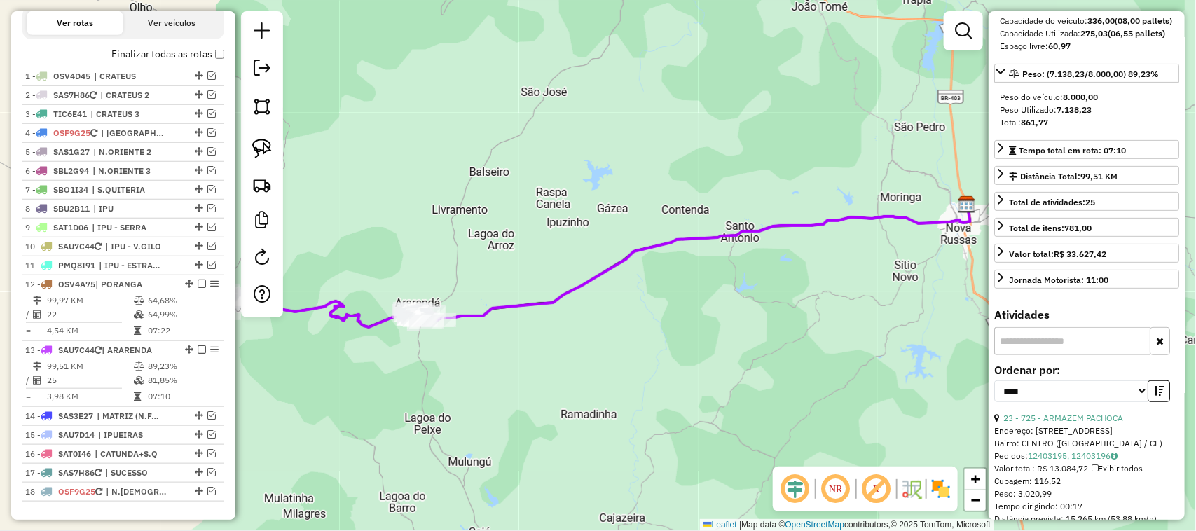
scroll to position [149, 0]
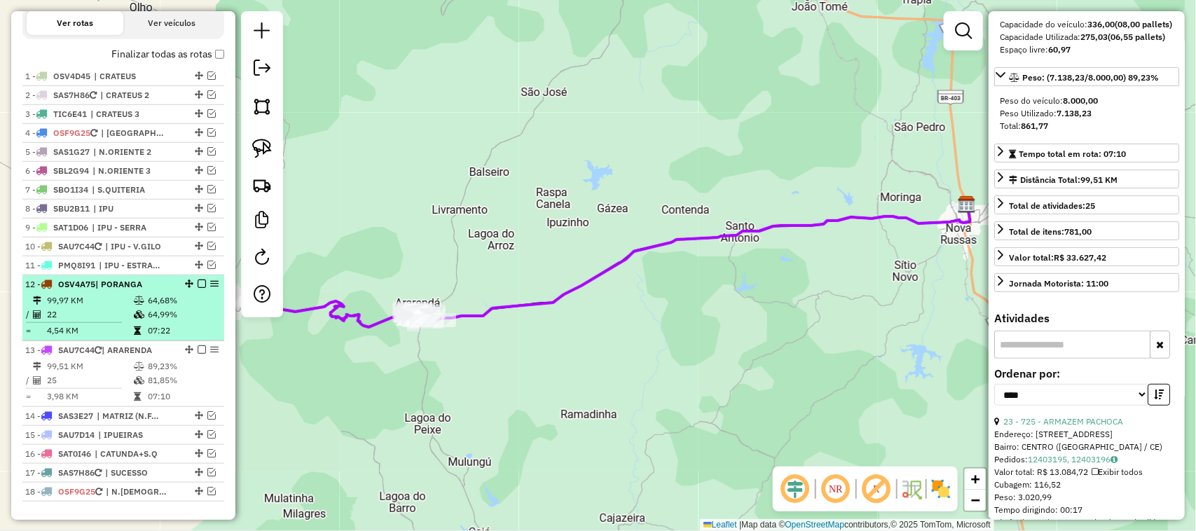
click at [98, 307] on td "99,97 KM" at bounding box center [89, 300] width 87 height 14
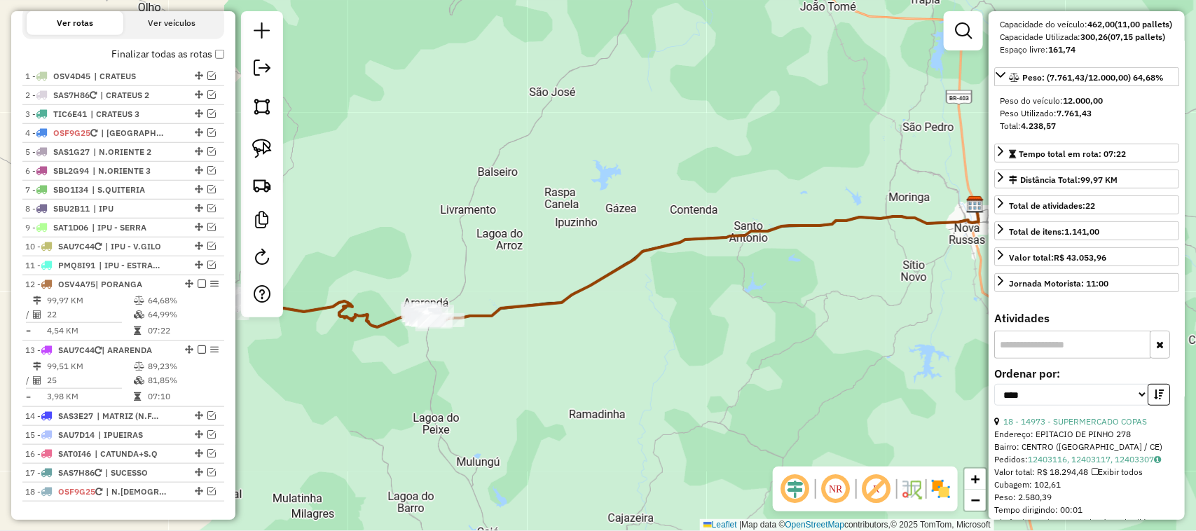
drag, startPoint x: 373, startPoint y: 252, endPoint x: 548, endPoint y: 205, distance: 182.0
click at [501, 219] on div "Janela de atendimento Grade de atendimento Capacidade Transportadoras Veículos …" at bounding box center [598, 265] width 1196 height 531
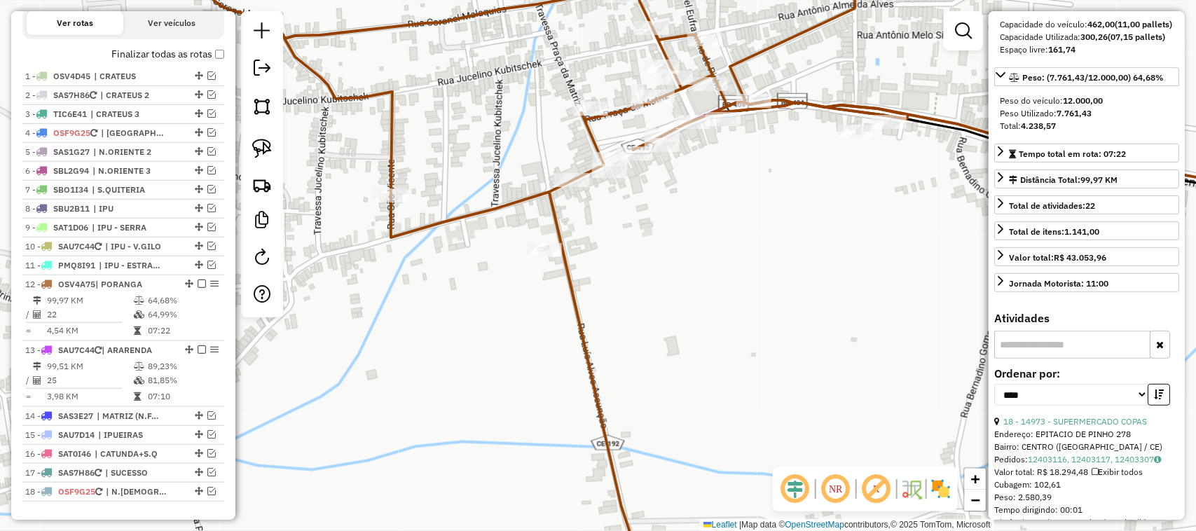
drag, startPoint x: 829, startPoint y: 207, endPoint x: 779, endPoint y: 200, distance: 50.3
click at [787, 207] on div "Janela de atendimento Grade de atendimento Capacidade Transportadoras Veículos …" at bounding box center [598, 265] width 1196 height 531
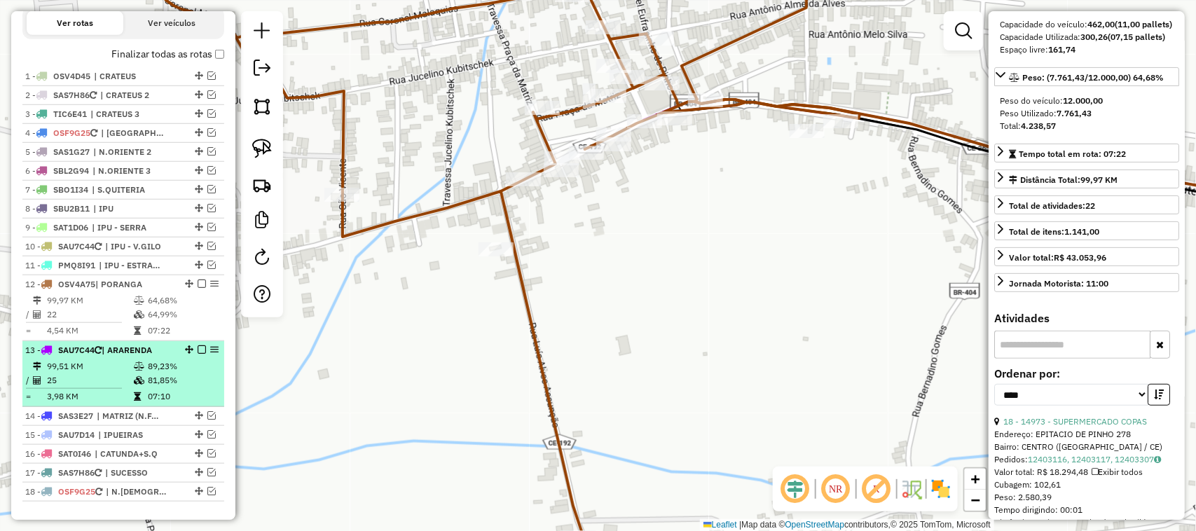
click at [116, 373] on td "99,51 KM" at bounding box center [89, 366] width 87 height 14
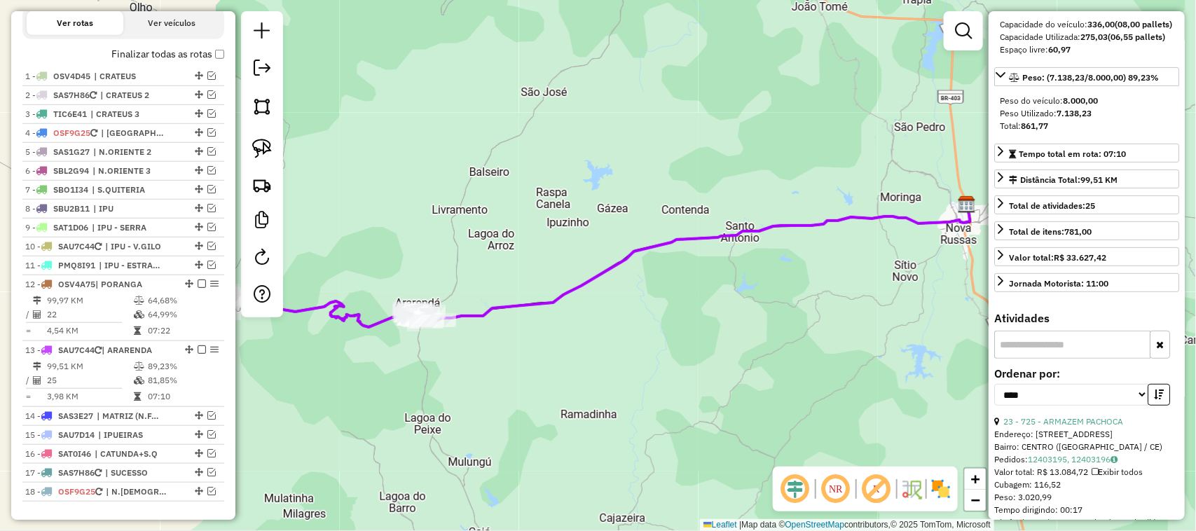
drag, startPoint x: 422, startPoint y: 233, endPoint x: 471, endPoint y: 214, distance: 52.5
click at [455, 225] on div "Janela de atendimento Grade de atendimento Capacidade Transportadoras Veículos …" at bounding box center [598, 265] width 1196 height 531
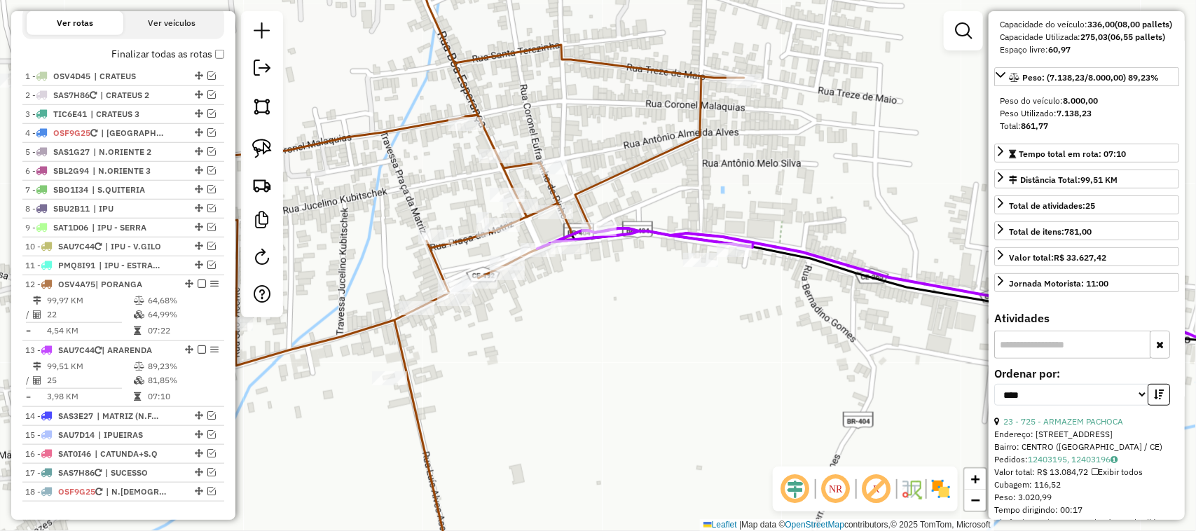
drag, startPoint x: 593, startPoint y: 296, endPoint x: 564, endPoint y: 291, distance: 29.0
click at [569, 309] on div "Janela de atendimento Grade de atendimento Capacidade Transportadoras Veículos …" at bounding box center [598, 265] width 1196 height 531
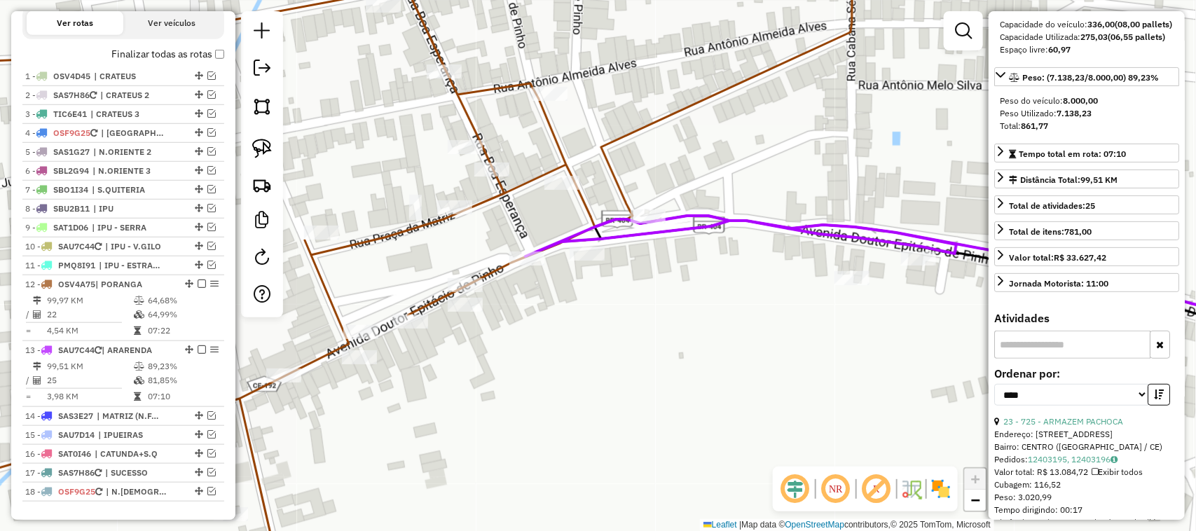
drag, startPoint x: 526, startPoint y: 221, endPoint x: 568, endPoint y: 205, distance: 45.3
click at [565, 210] on div "Janela de atendimento Grade de atendimento Capacidade Transportadoras Veículos …" at bounding box center [598, 265] width 1196 height 531
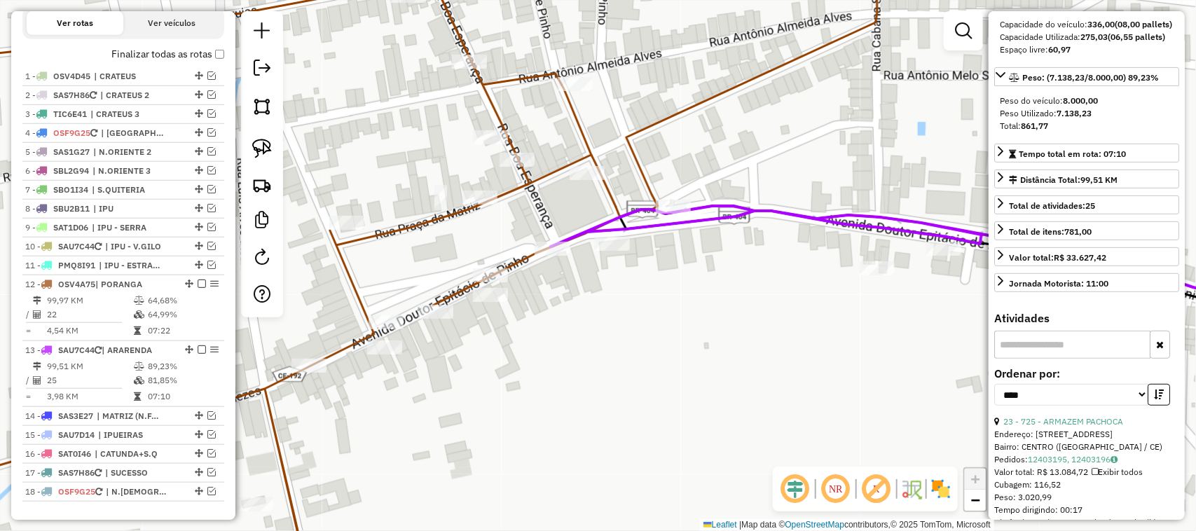
drag, startPoint x: 490, startPoint y: 249, endPoint x: 522, endPoint y: 219, distance: 44.6
click at [513, 224] on div "Janela de atendimento Grade de atendimento Capacidade Transportadoras Veículos …" at bounding box center [598, 265] width 1196 height 531
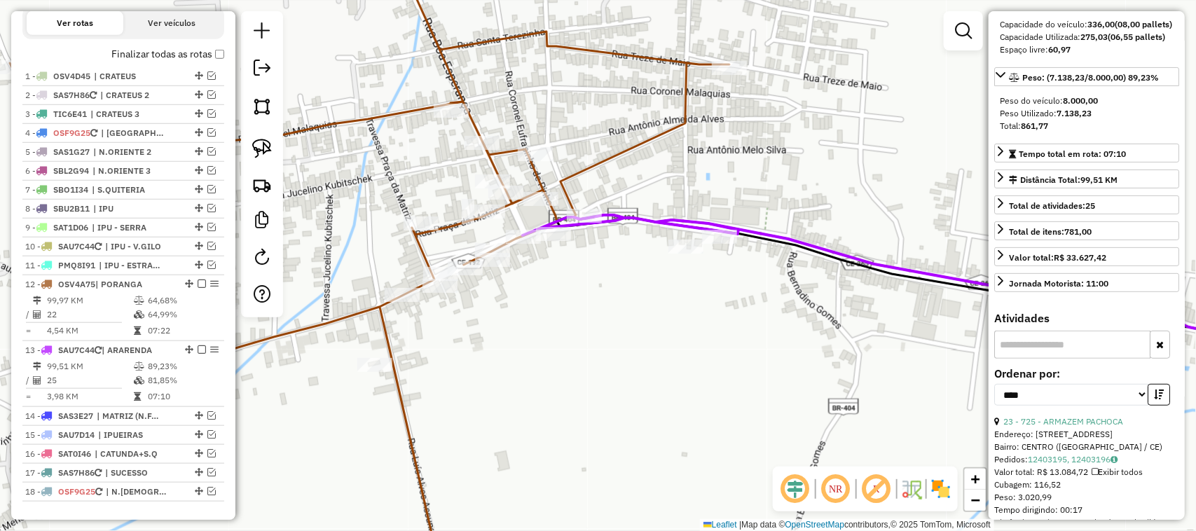
drag, startPoint x: 505, startPoint y: 330, endPoint x: 534, endPoint y: 270, distance: 66.7
click at [534, 278] on div "Janela de atendimento Grade de atendimento Capacidade Transportadoras Veículos …" at bounding box center [598, 265] width 1196 height 531
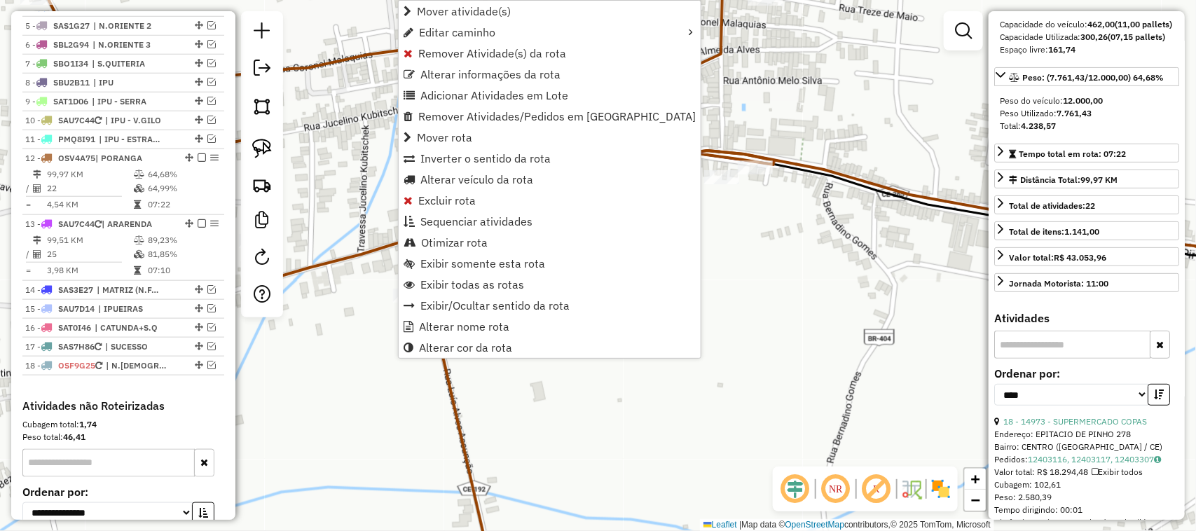
scroll to position [729, 0]
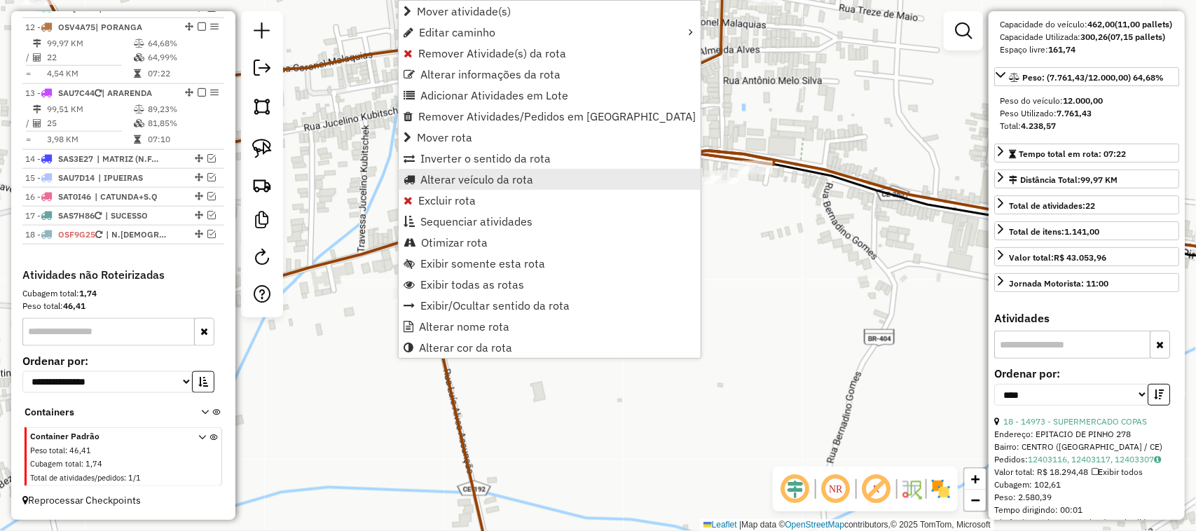
click at [466, 179] on span "Alterar veículo da rota" at bounding box center [476, 179] width 113 height 11
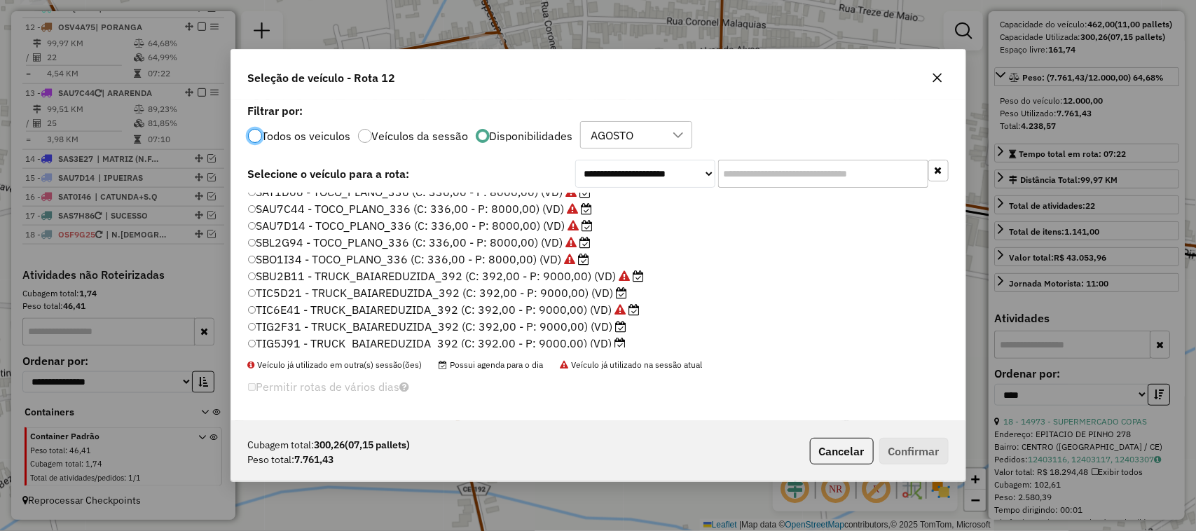
scroll to position [333, 0]
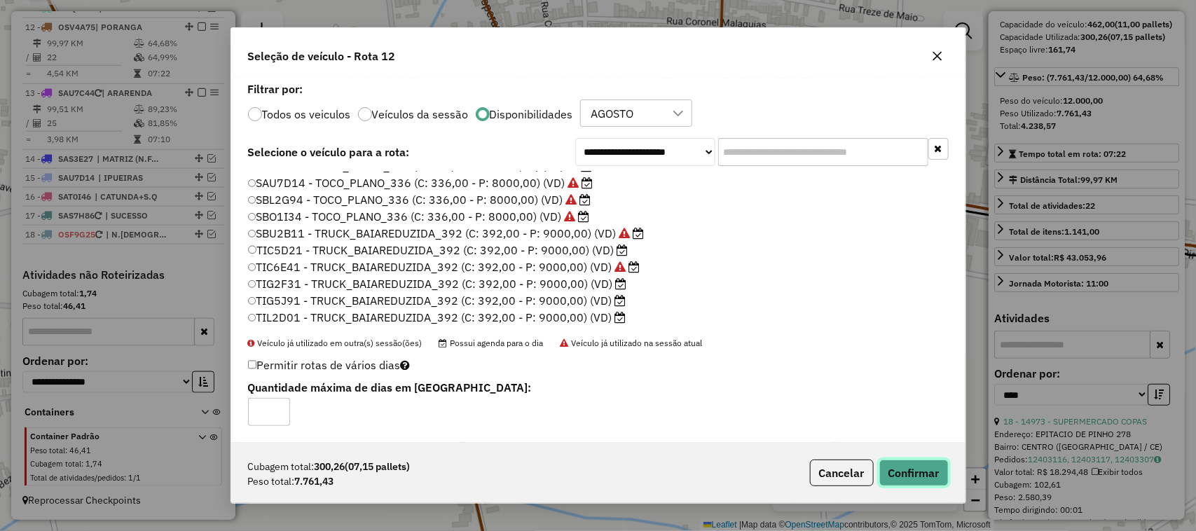
click at [915, 468] on button "Confirmar" at bounding box center [913, 472] width 69 height 27
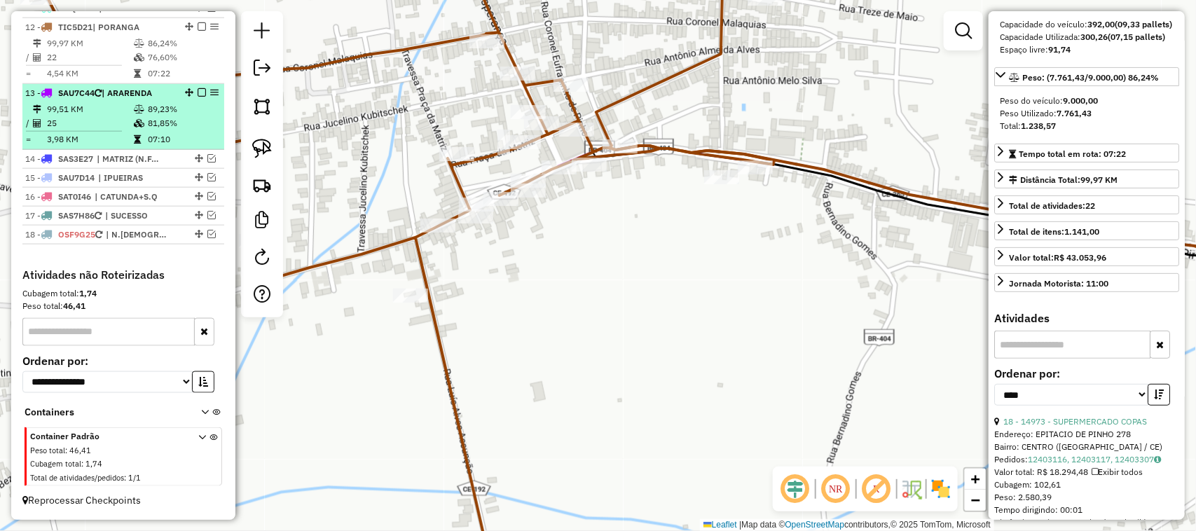
scroll to position [642, 0]
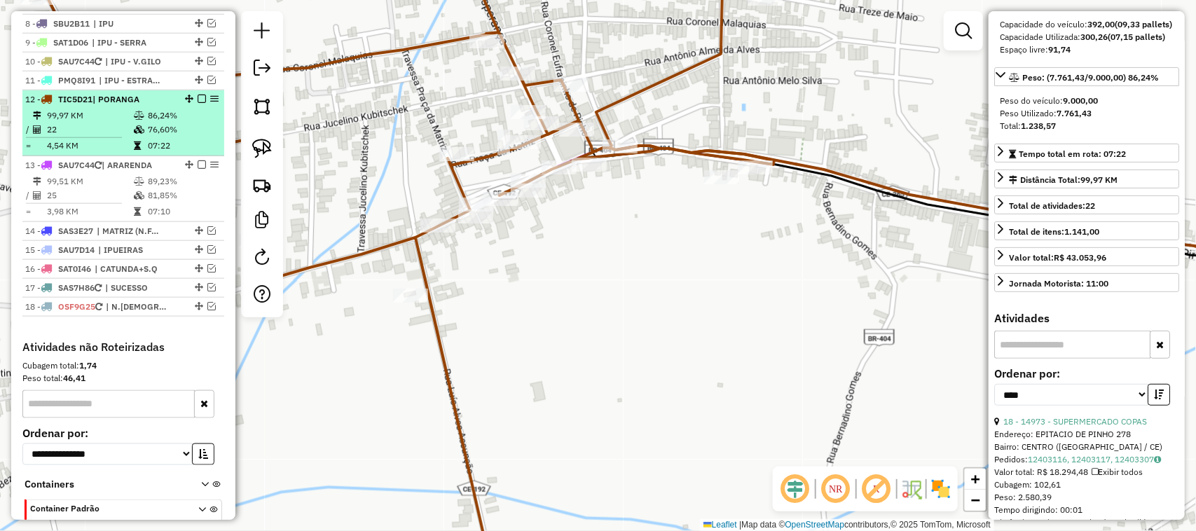
click at [201, 103] on em at bounding box center [202, 99] width 8 height 8
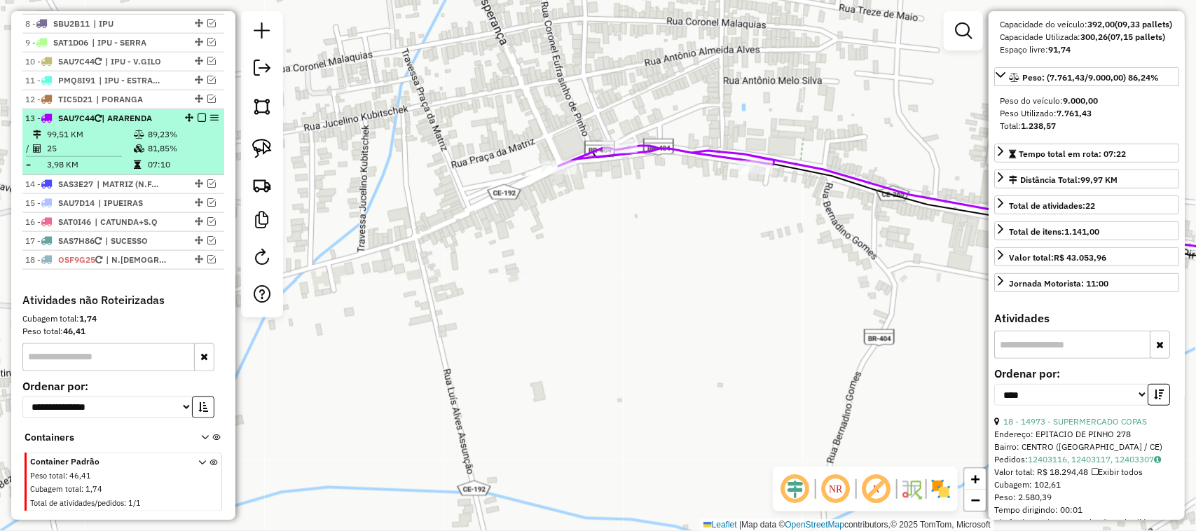
click at [93, 155] on td "25" at bounding box center [89, 148] width 87 height 14
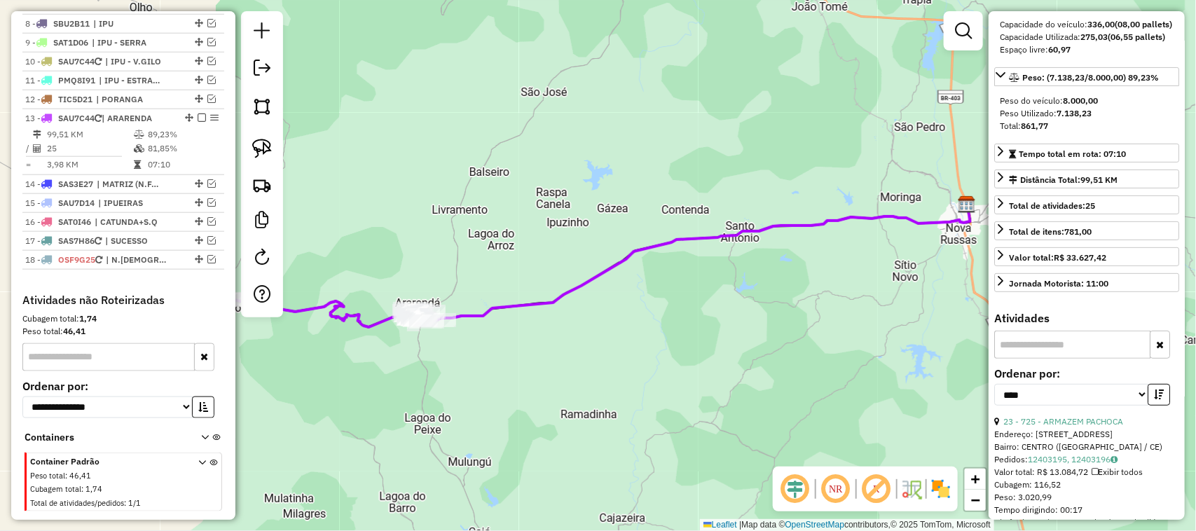
drag, startPoint x: 433, startPoint y: 267, endPoint x: 463, endPoint y: 217, distance: 58.1
click at [471, 228] on div "Janela de atendimento Grade de atendimento Capacidade Transportadoras Veículos …" at bounding box center [598, 265] width 1196 height 531
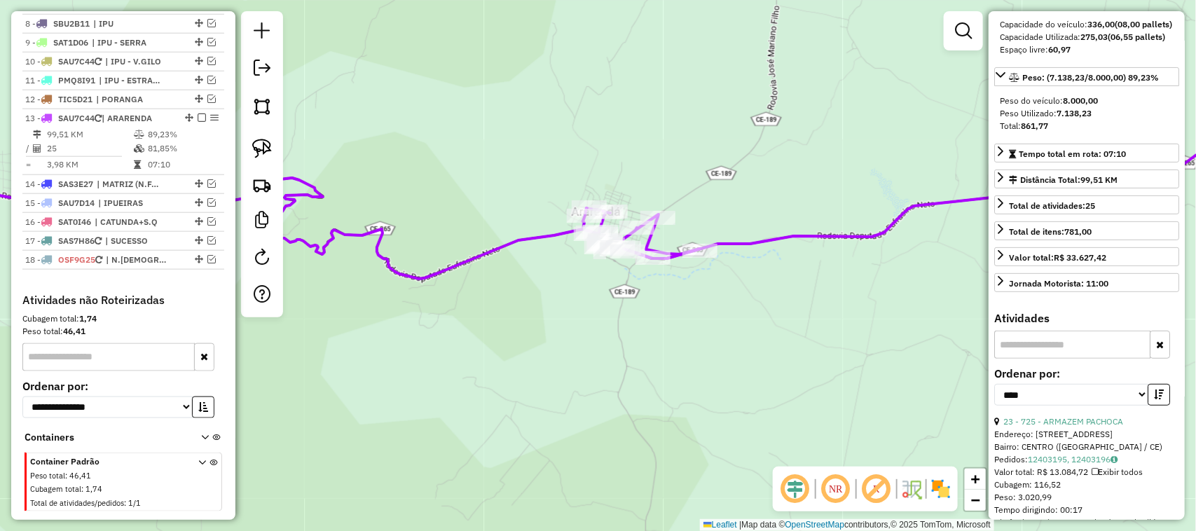
drag, startPoint x: 536, startPoint y: 305, endPoint x: 583, endPoint y: 244, distance: 77.3
click at [583, 254] on div "Janela de atendimento Grade de atendimento Capacidade Transportadoras Veículos …" at bounding box center [598, 265] width 1196 height 531
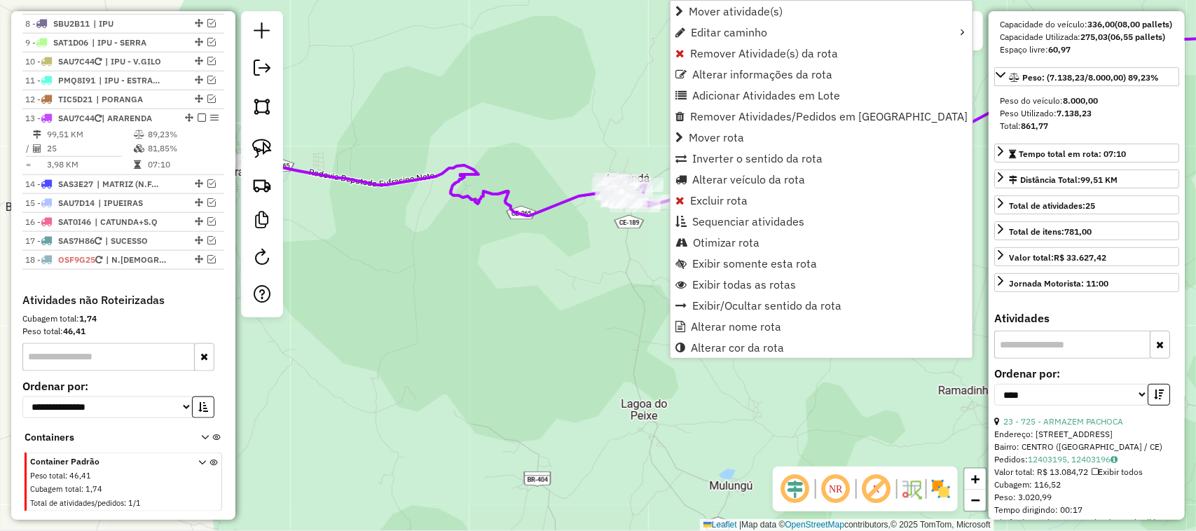
scroll to position [681, 0]
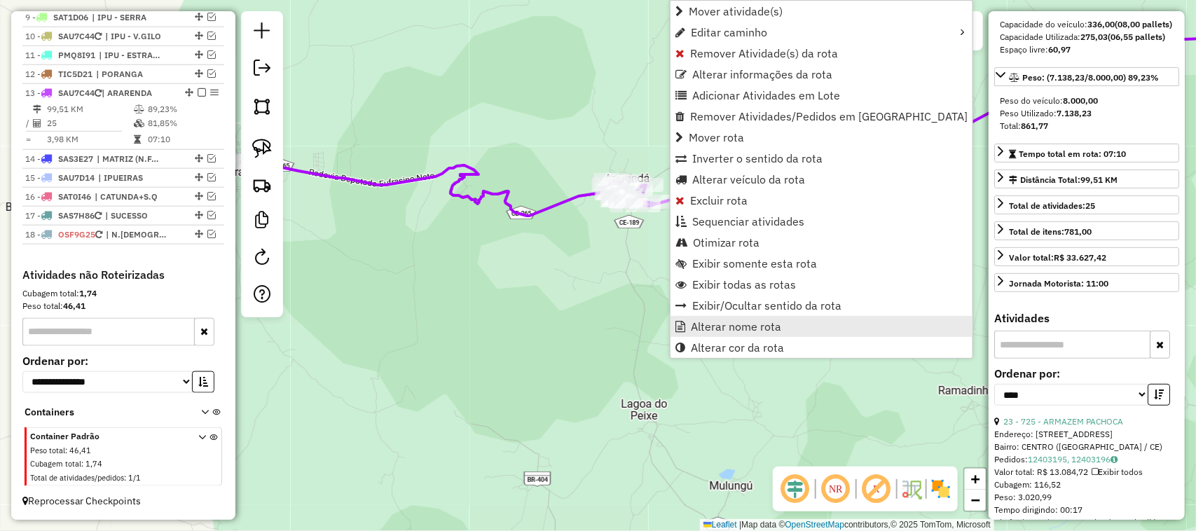
click at [729, 321] on span "Alterar nome rota" at bounding box center [736, 326] width 90 height 11
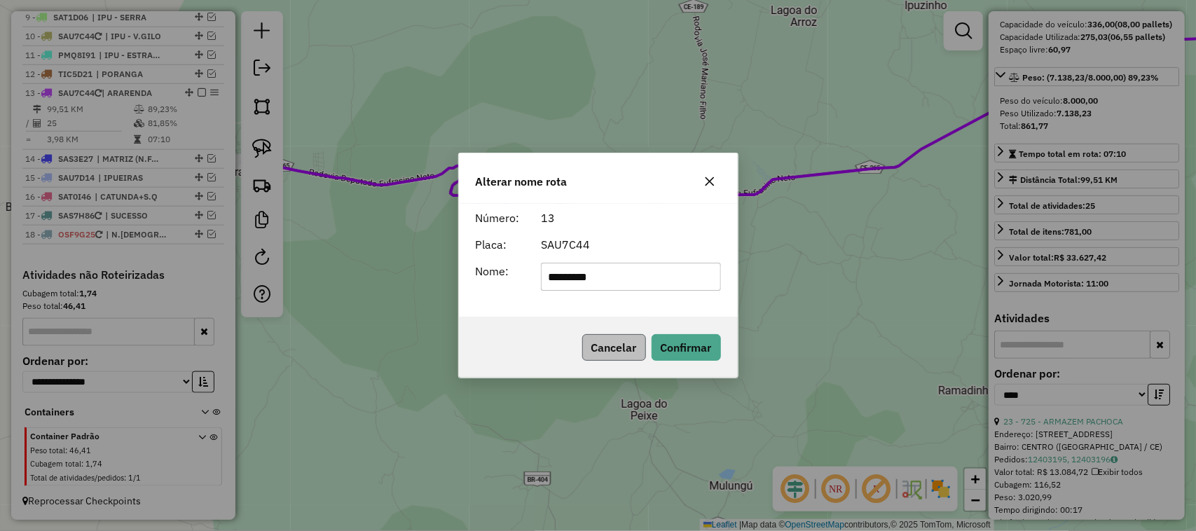
type input "**********"
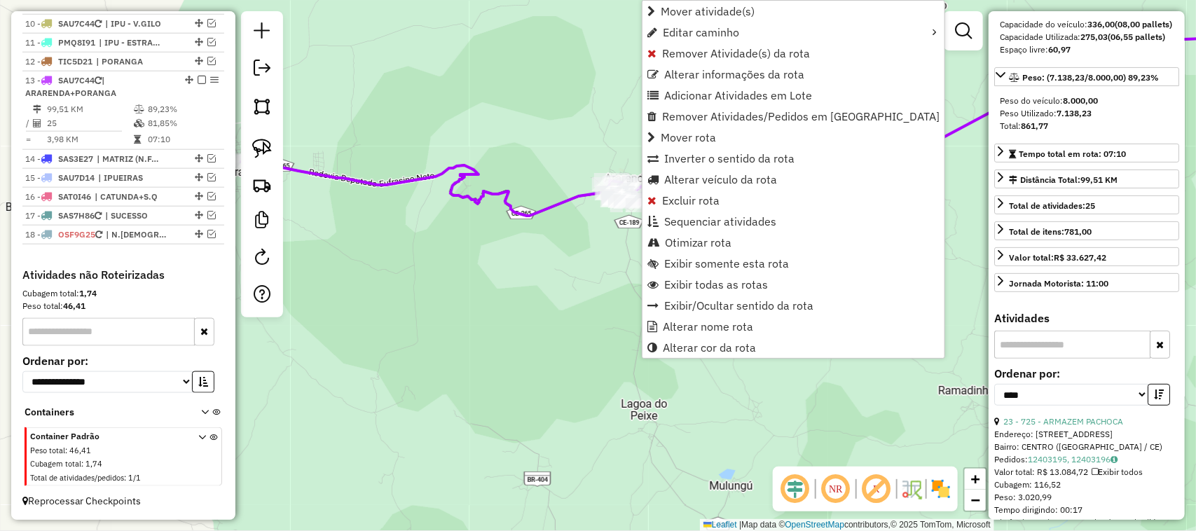
scroll to position [695, 0]
click at [691, 177] on span "Alterar veículo da rota" at bounding box center [720, 179] width 113 height 11
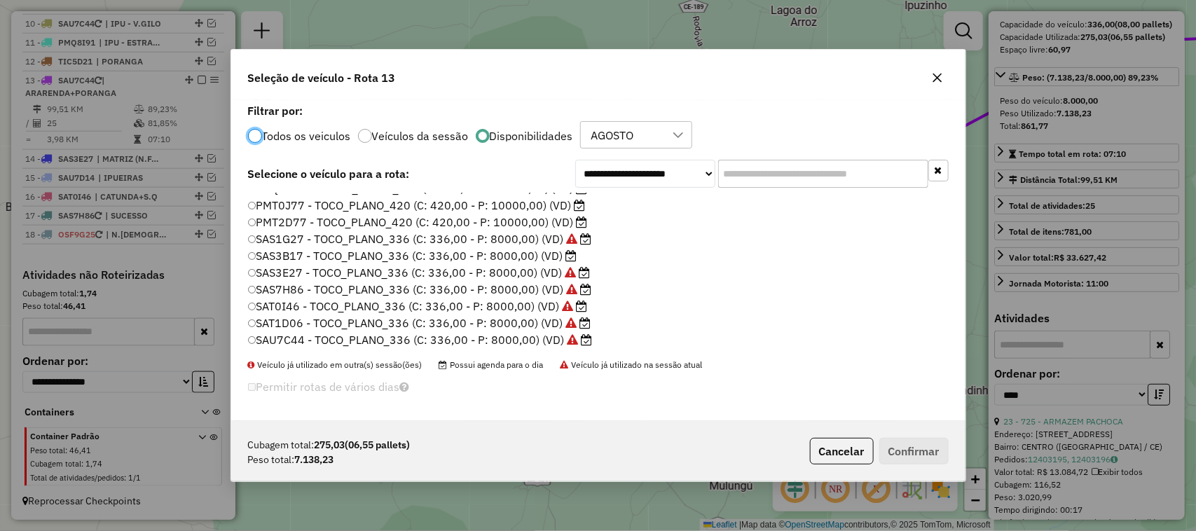
scroll to position [333, 0]
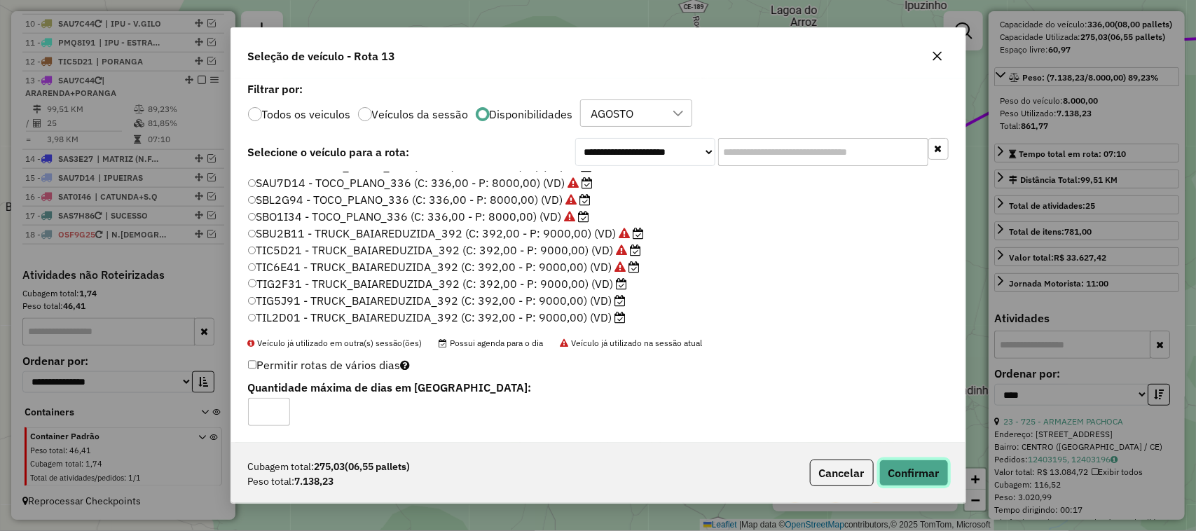
click at [918, 468] on button "Confirmar" at bounding box center [913, 472] width 69 height 27
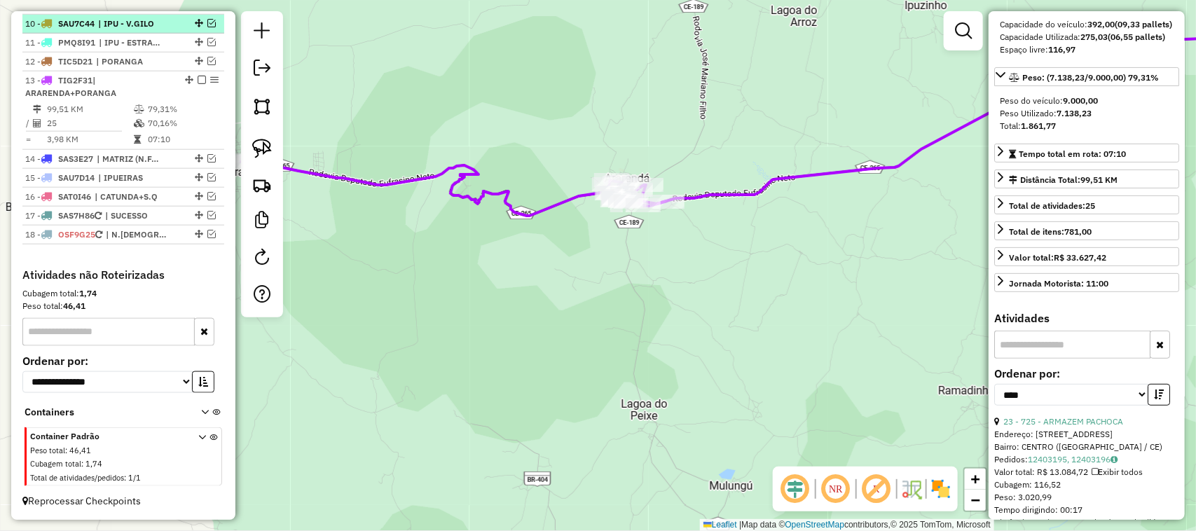
click at [198, 78] on em at bounding box center [202, 80] width 8 height 8
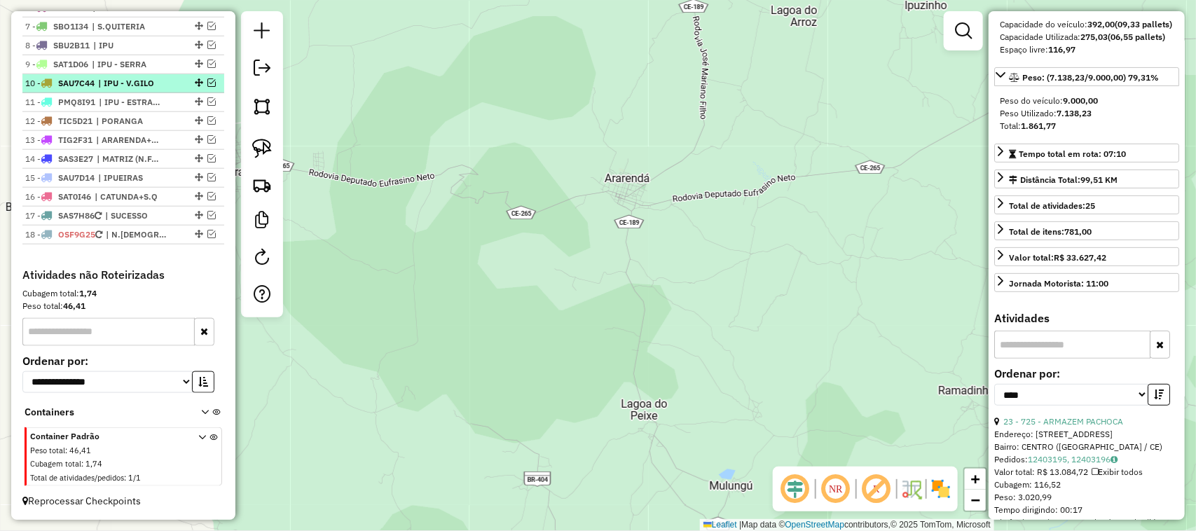
scroll to position [635, 0]
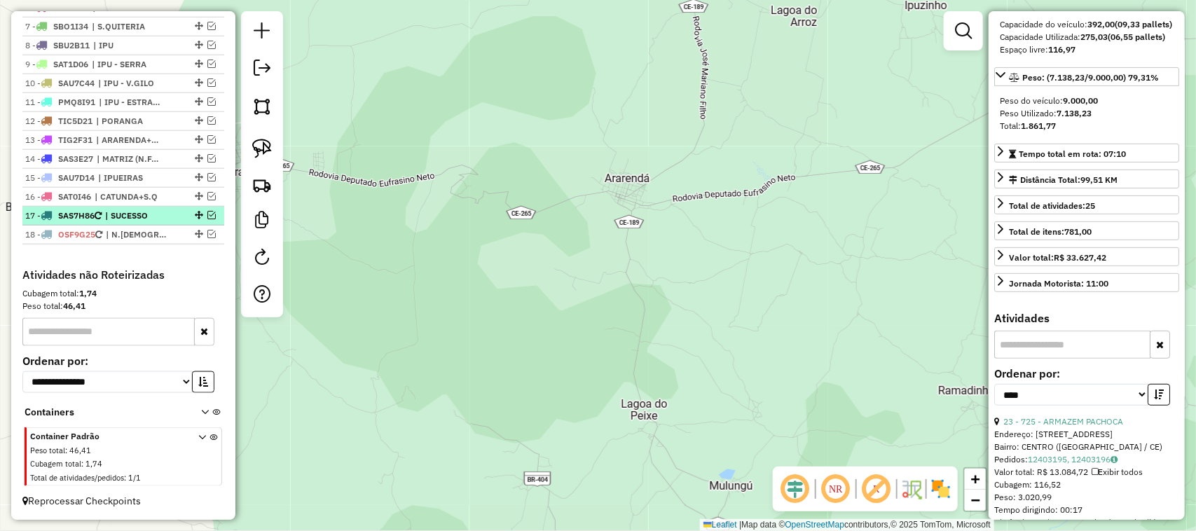
click at [211, 212] on em at bounding box center [211, 215] width 8 height 8
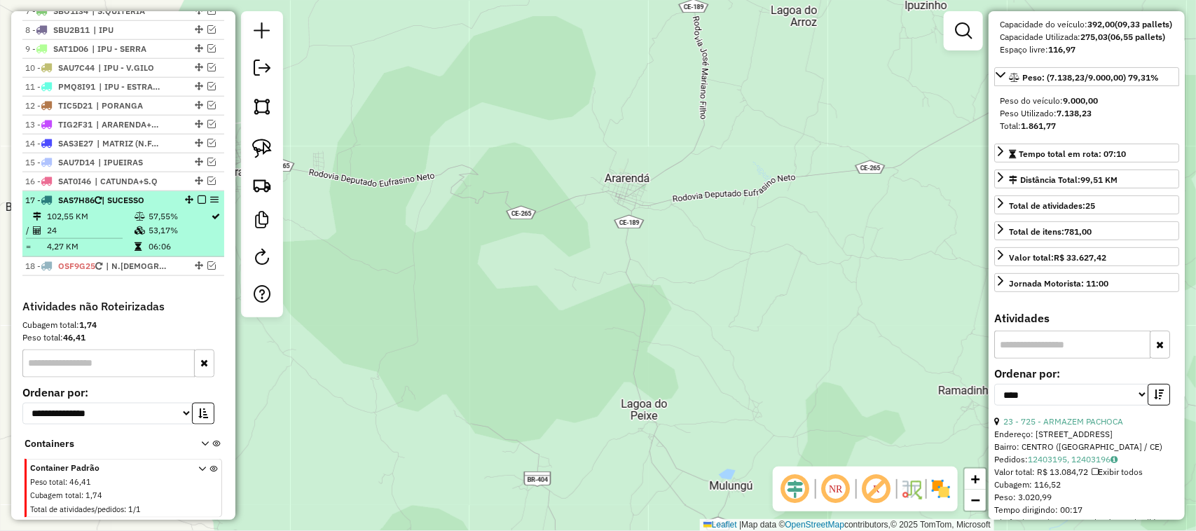
scroll to position [681, 0]
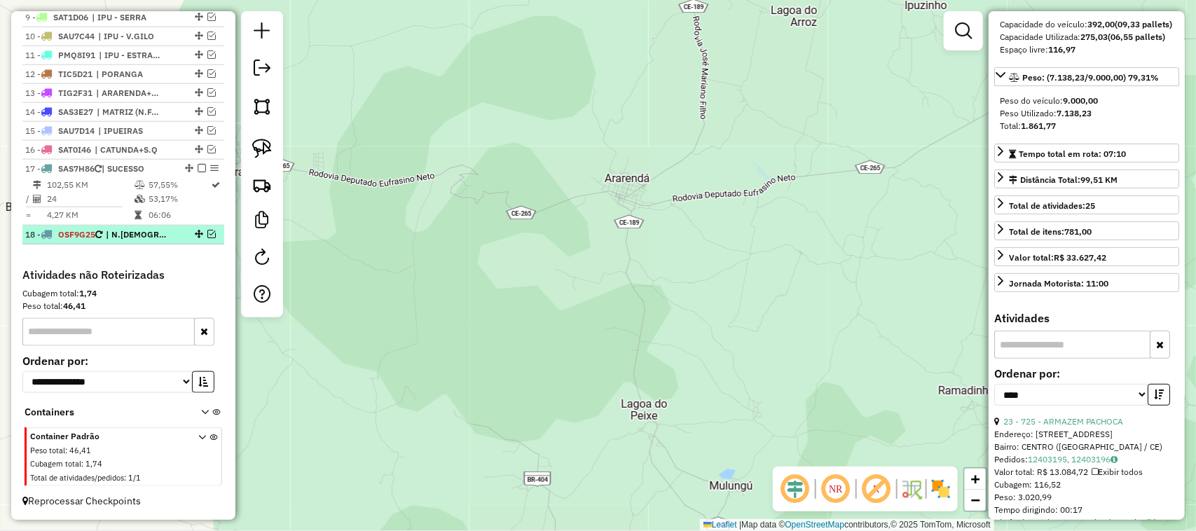
click at [210, 233] on em at bounding box center [211, 234] width 8 height 8
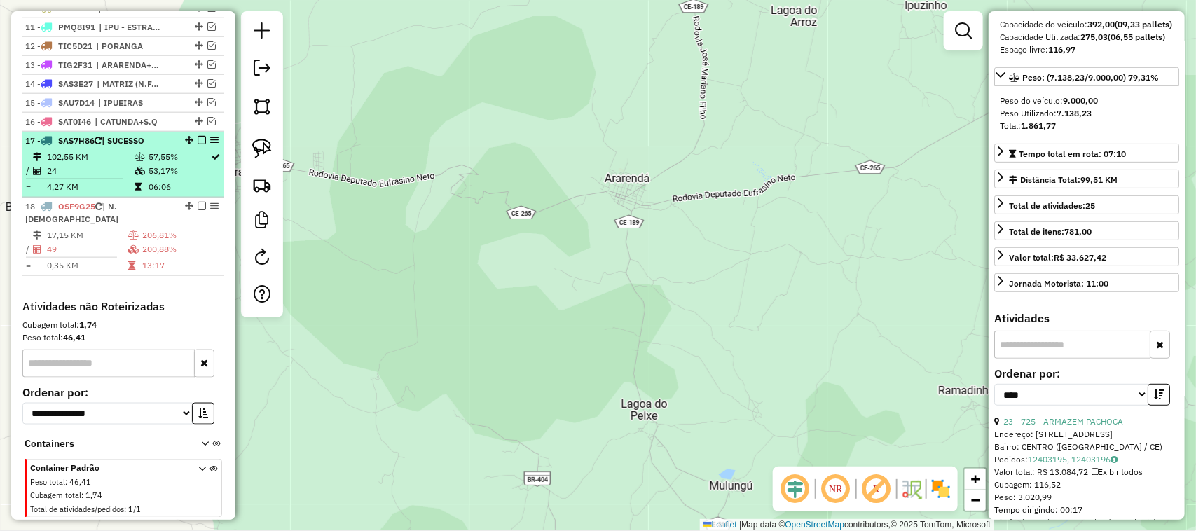
click at [98, 178] on td "24" at bounding box center [90, 171] width 88 height 14
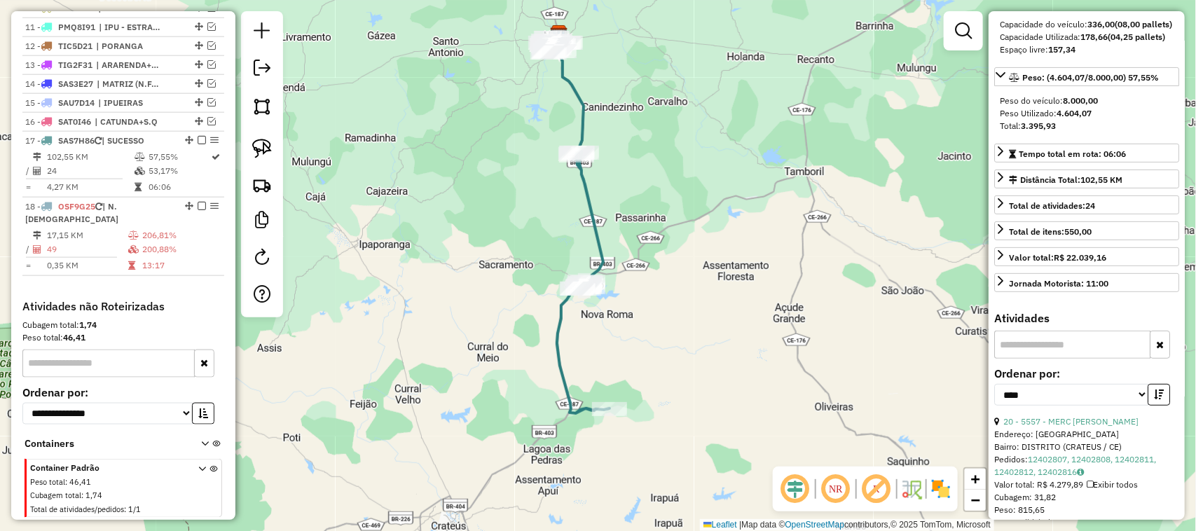
drag, startPoint x: 650, startPoint y: 387, endPoint x: 628, endPoint y: 375, distance: 25.1
click at [656, 359] on div "Janela de atendimento Grade de atendimento Capacidade Transportadoras Veículos …" at bounding box center [598, 265] width 1196 height 531
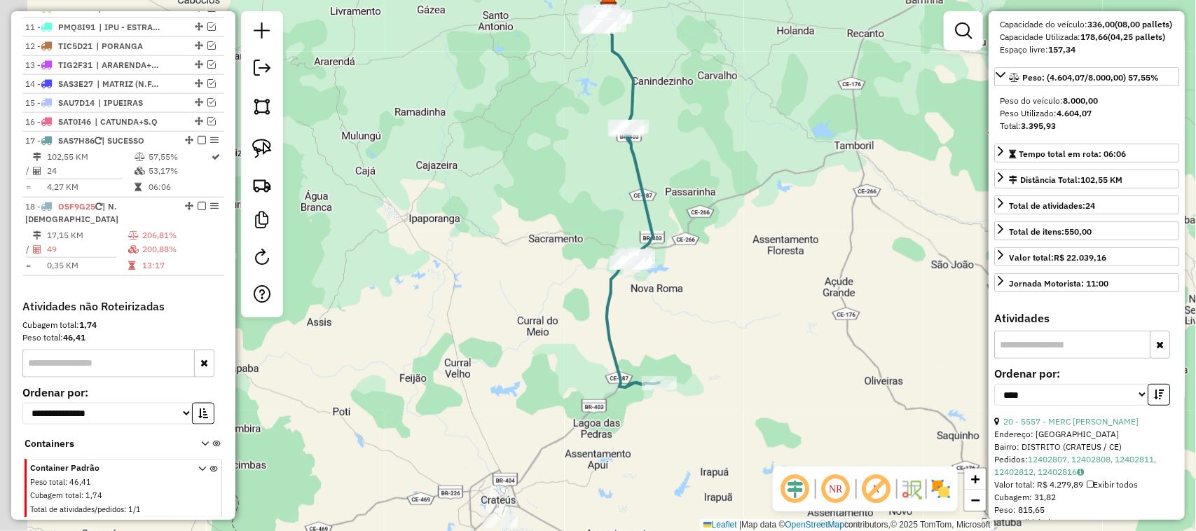
drag, startPoint x: 502, startPoint y: 303, endPoint x: 515, endPoint y: 299, distance: 14.0
click at [508, 302] on div "Janela de atendimento Grade de atendimento Capacidade Transportadoras Veículos …" at bounding box center [598, 265] width 1196 height 531
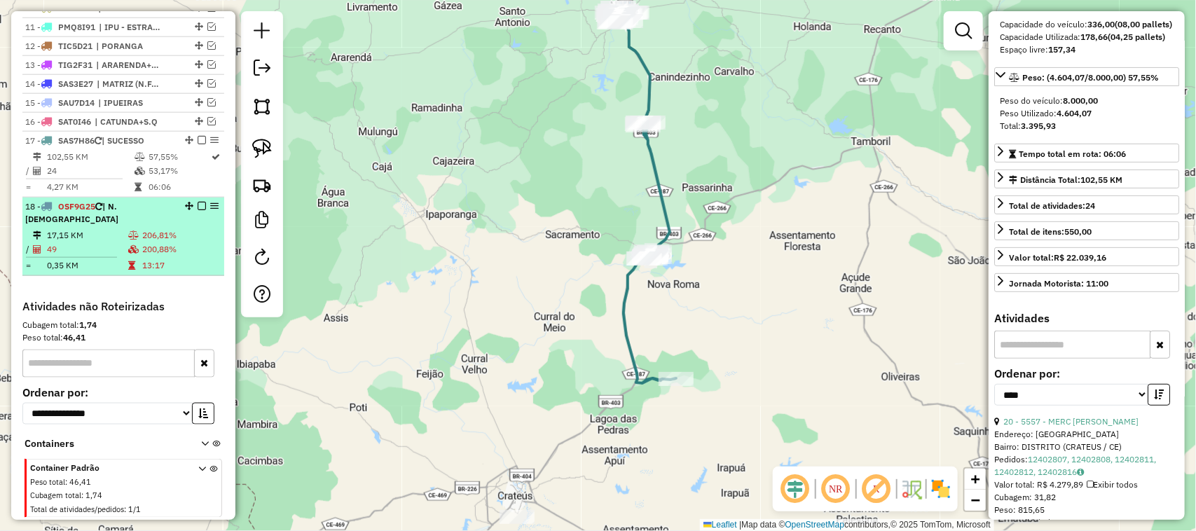
click at [99, 240] on td "17,15 KM" at bounding box center [86, 235] width 81 height 14
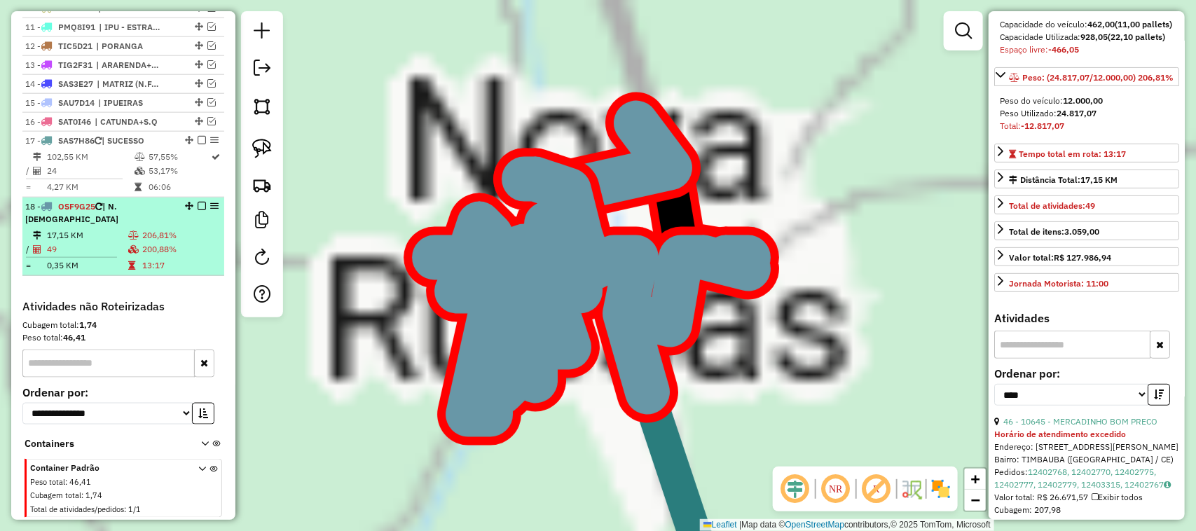
scroll to position [162, 0]
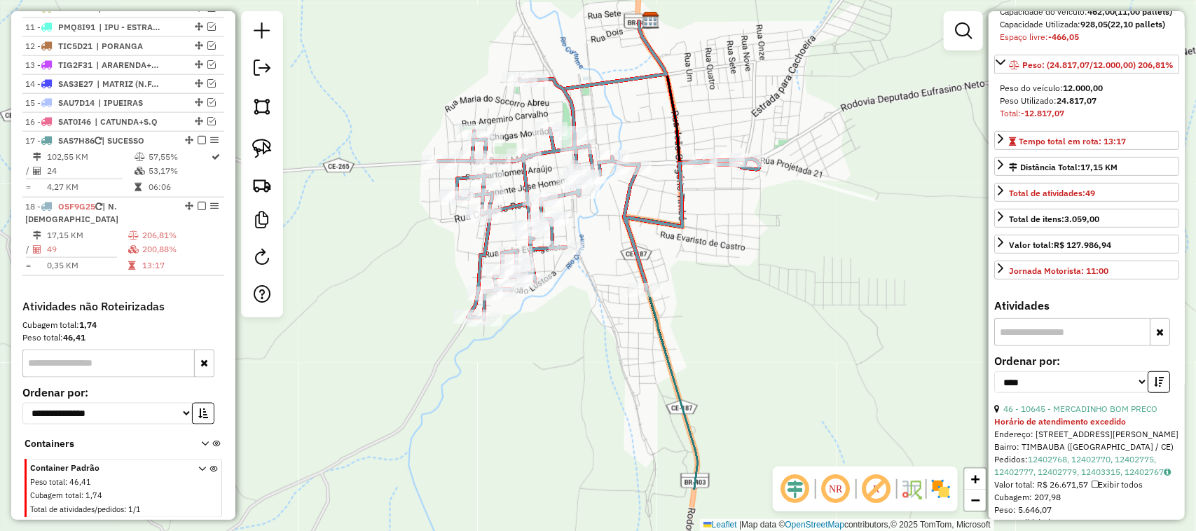
drag, startPoint x: 771, startPoint y: 302, endPoint x: 751, endPoint y: 229, distance: 75.6
click at [763, 250] on div "Janela de atendimento Grade de atendimento Capacidade Transportadoras Veículos …" at bounding box center [598, 265] width 1196 height 531
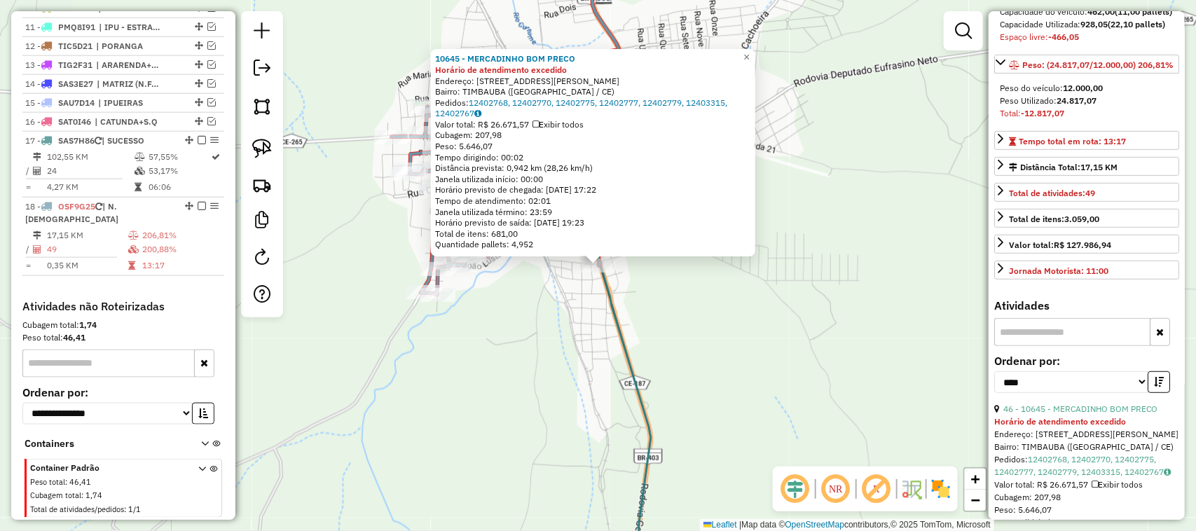
scroll to position [729, 0]
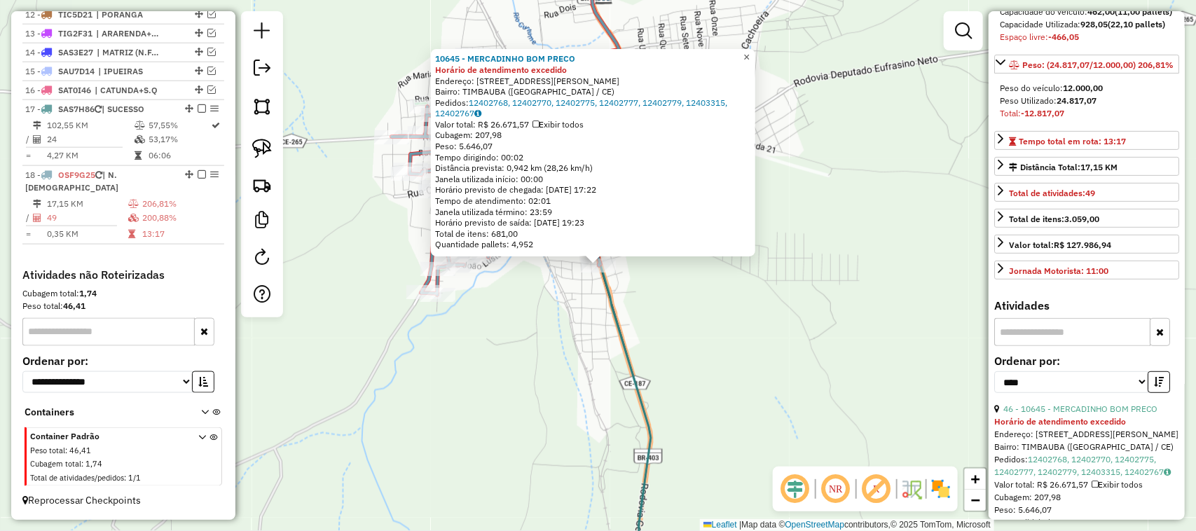
click at [749, 53] on span "×" at bounding box center [746, 57] width 6 height 12
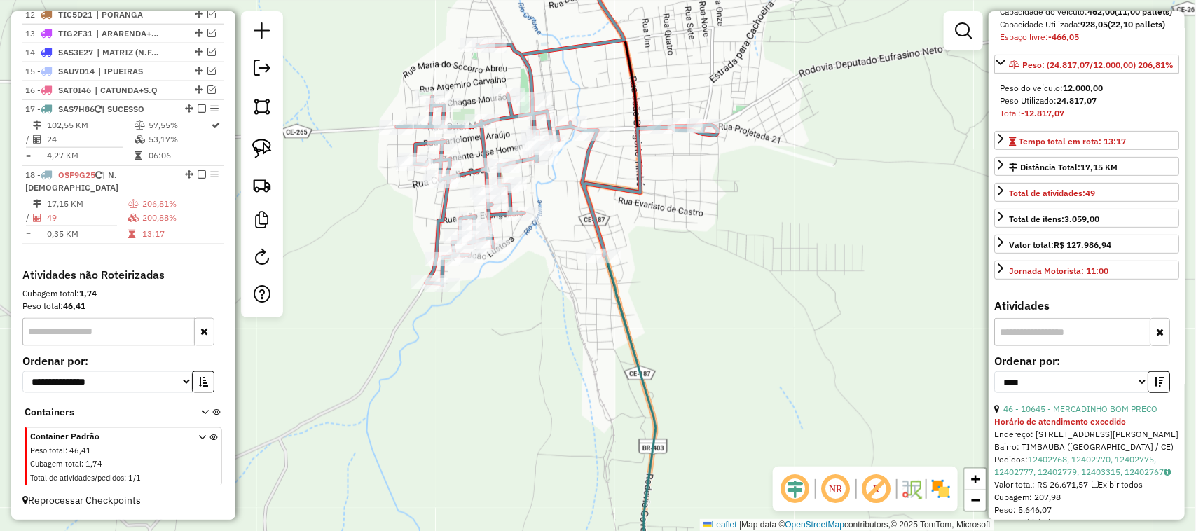
drag, startPoint x: 711, startPoint y: 198, endPoint x: 721, endPoint y: 151, distance: 48.1
click at [726, 169] on div "Janela de atendimento Grade de atendimento Capacidade Transportadoras Veículos …" at bounding box center [598, 265] width 1196 height 531
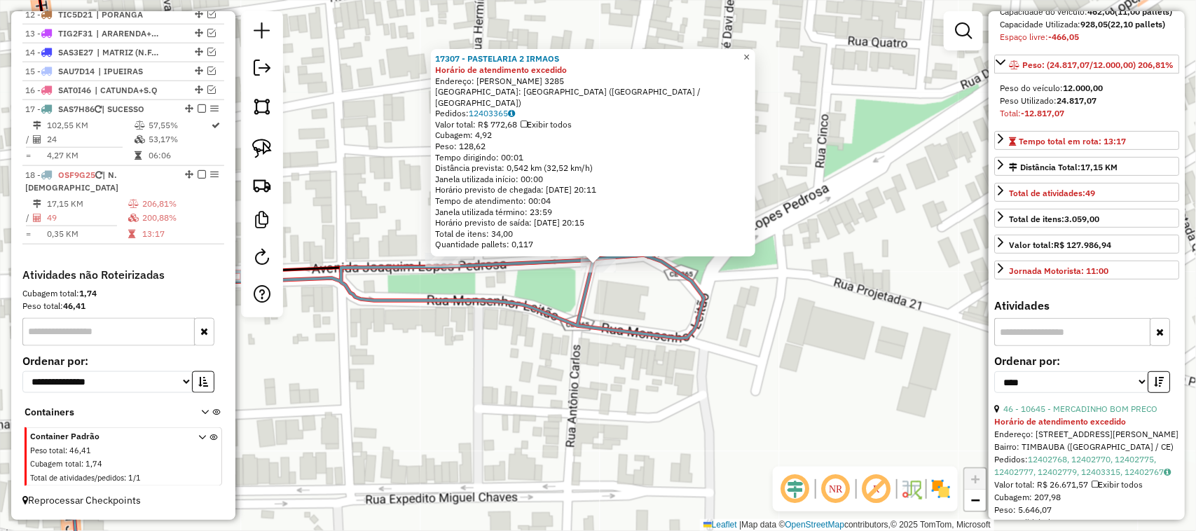
click at [749, 60] on span "×" at bounding box center [746, 57] width 6 height 12
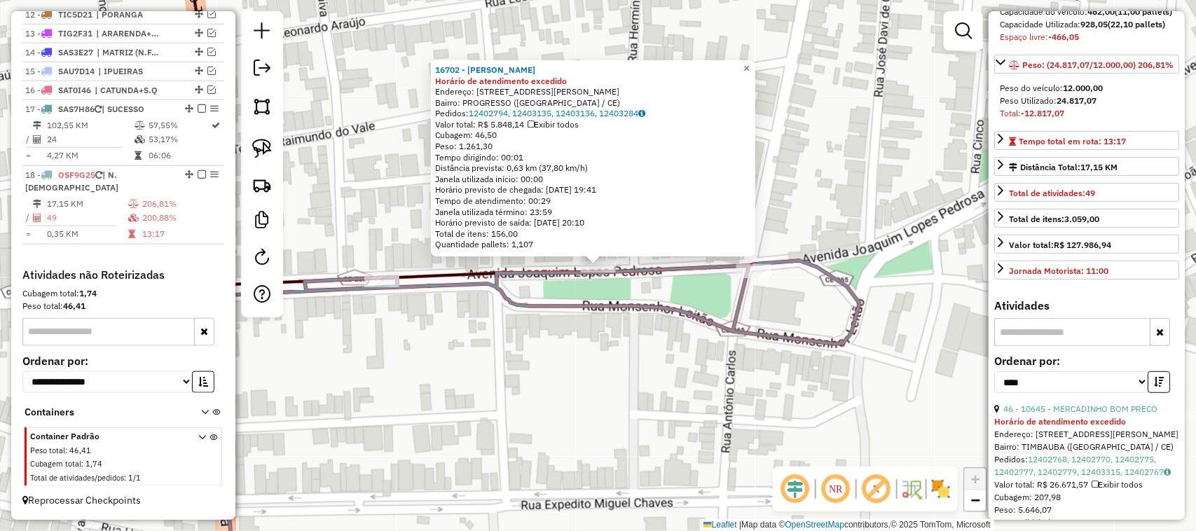
click at [755, 62] on link "×" at bounding box center [746, 68] width 17 height 17
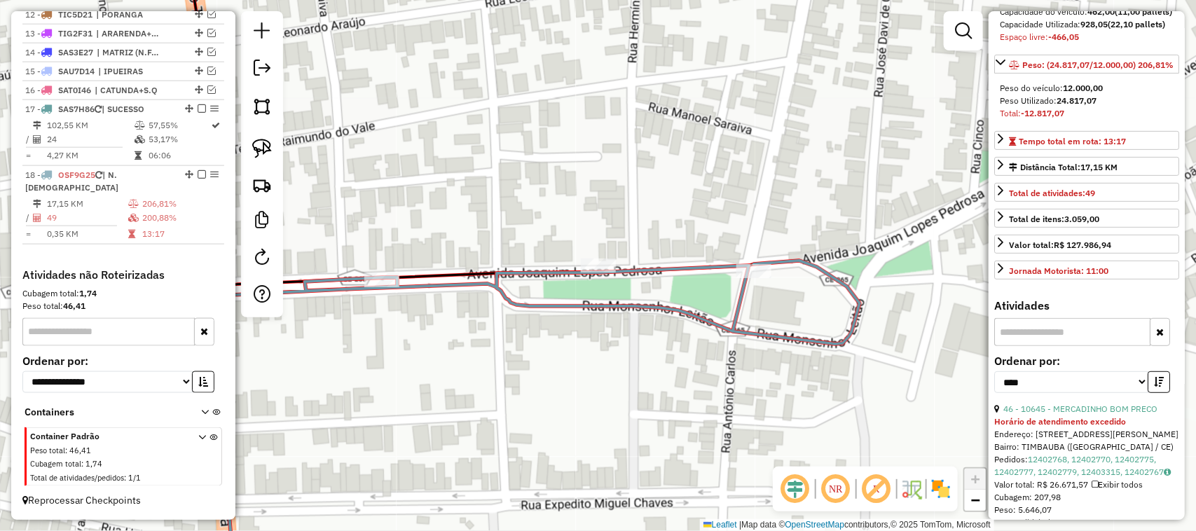
click at [564, 197] on div "Janela de atendimento Grade de atendimento Capacidade Transportadoras Veículos …" at bounding box center [598, 265] width 1196 height 531
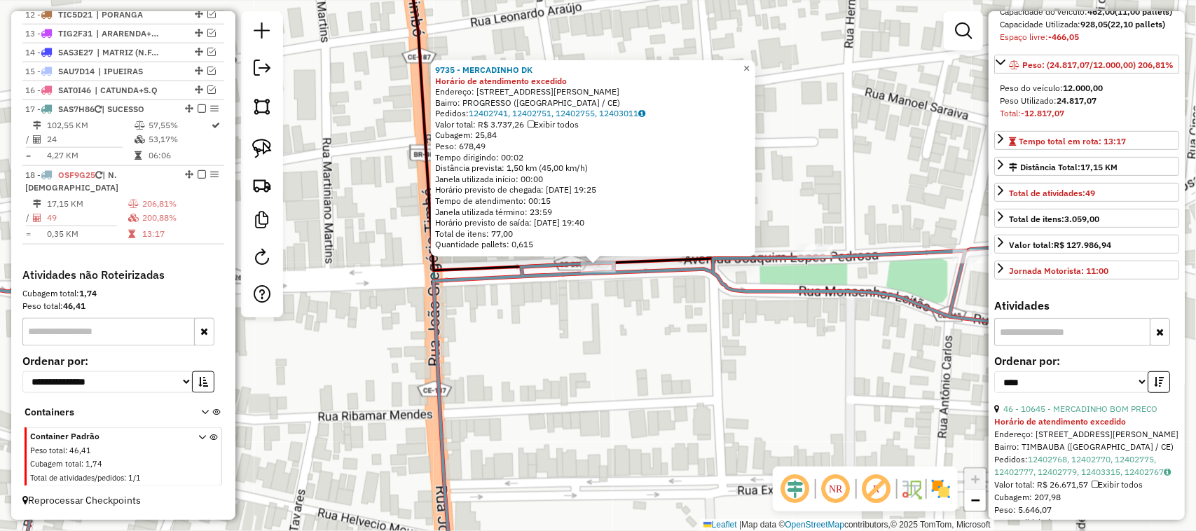
click at [749, 63] on span "×" at bounding box center [746, 68] width 6 height 12
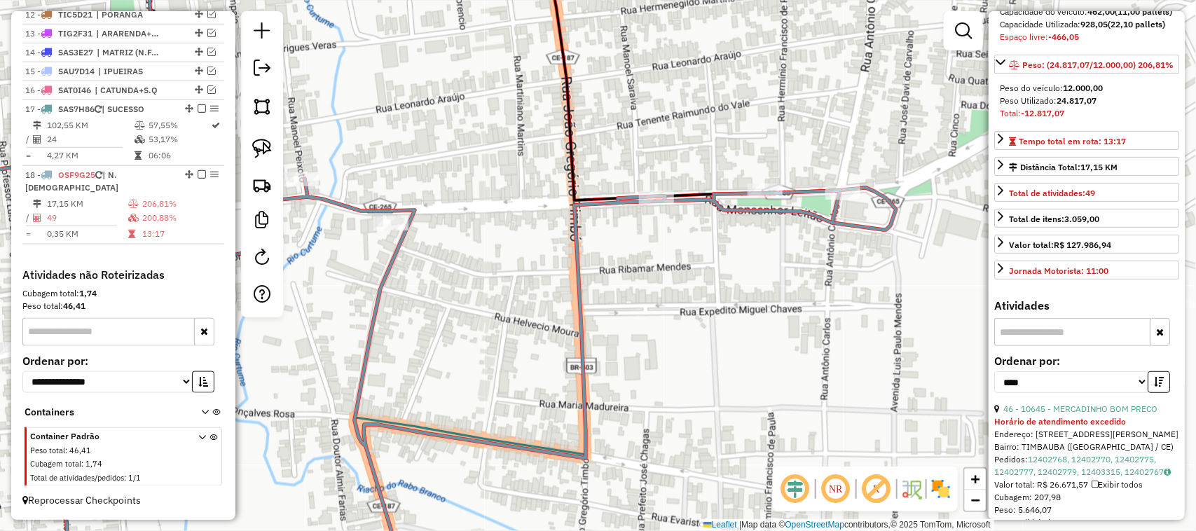
drag, startPoint x: 670, startPoint y: 285, endPoint x: 617, endPoint y: 288, distance: 53.3
click at [618, 289] on div "Janela de atendimento Grade de atendimento Capacidade Transportadoras Veículos …" at bounding box center [598, 265] width 1196 height 531
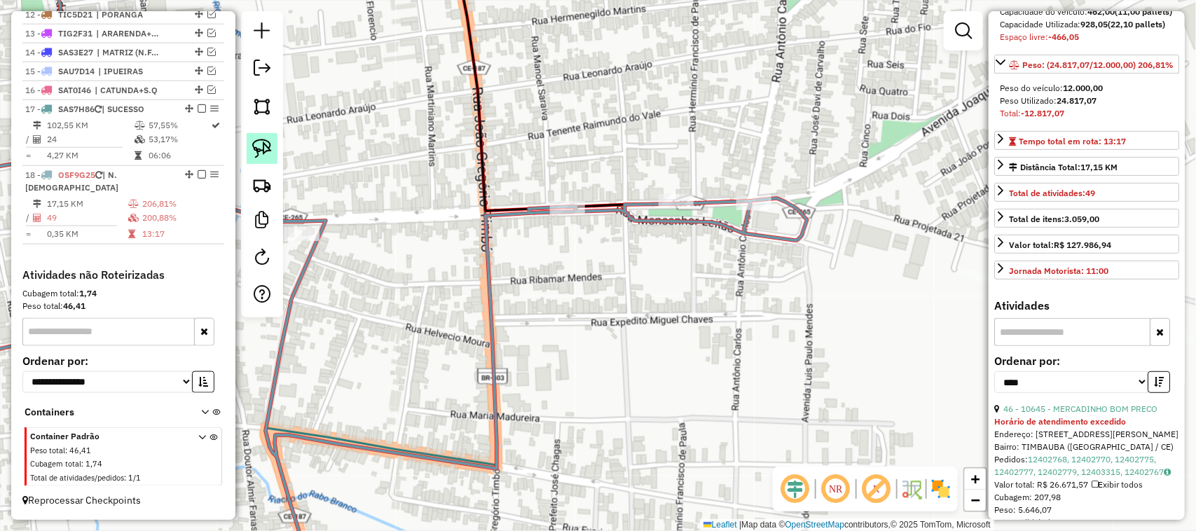
click at [259, 147] on img at bounding box center [262, 149] width 20 height 20
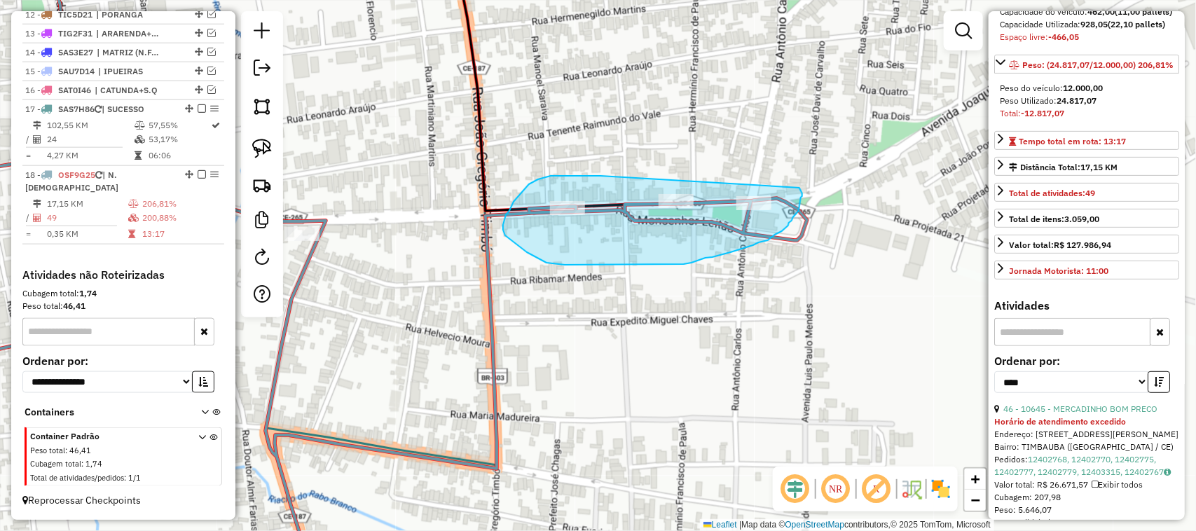
drag, startPoint x: 565, startPoint y: 176, endPoint x: 772, endPoint y: 159, distance: 207.3
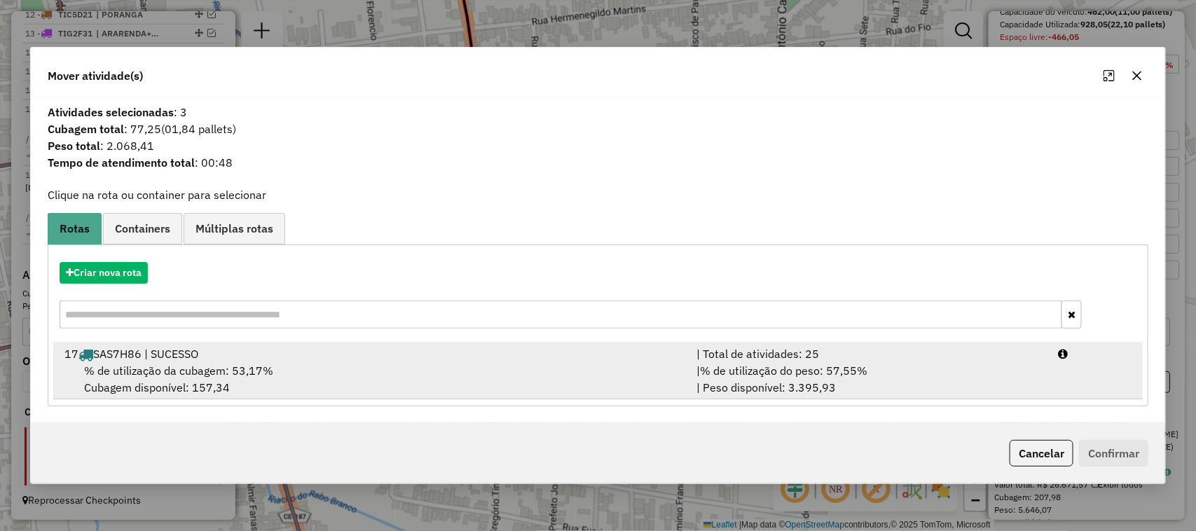
click at [155, 366] on span "% de utilização da cubagem: 53,17%" at bounding box center [178, 371] width 189 height 14
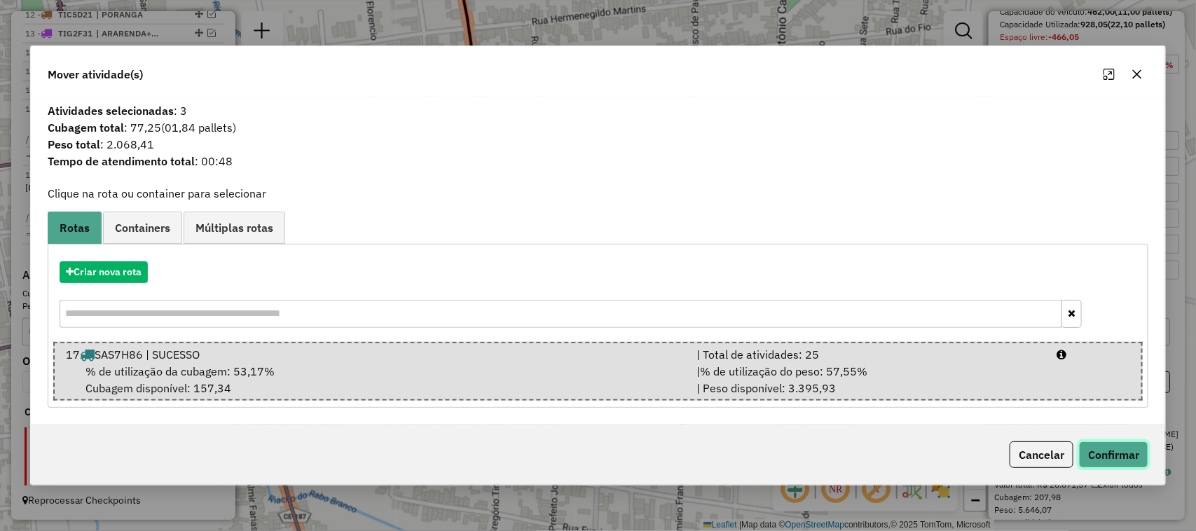
click at [1108, 452] on button "Confirmar" at bounding box center [1113, 454] width 69 height 27
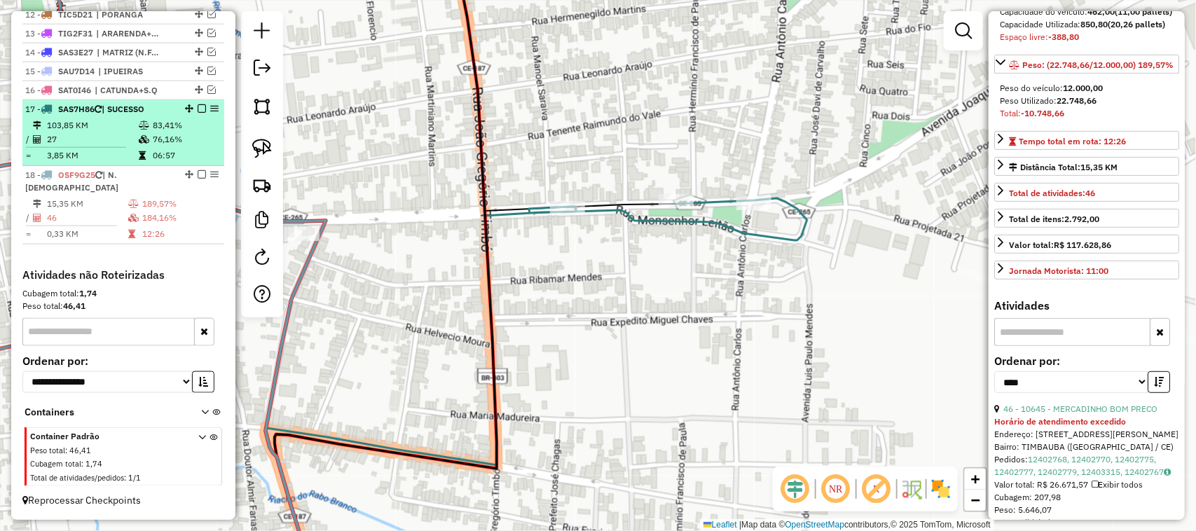
click at [99, 145] on td "27" at bounding box center [92, 139] width 92 height 14
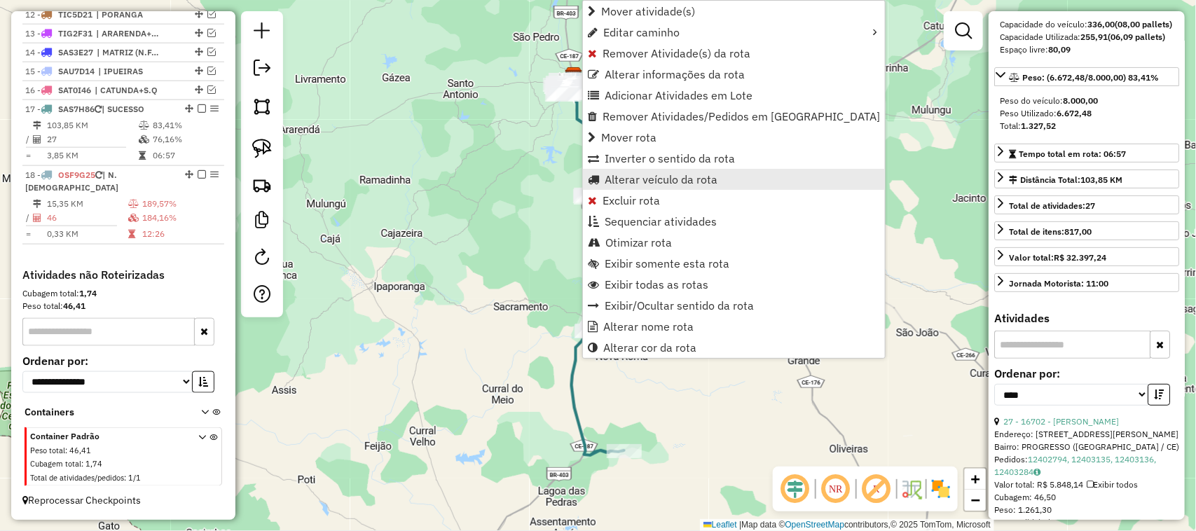
click at [632, 179] on span "Alterar veículo da rota" at bounding box center [660, 179] width 113 height 11
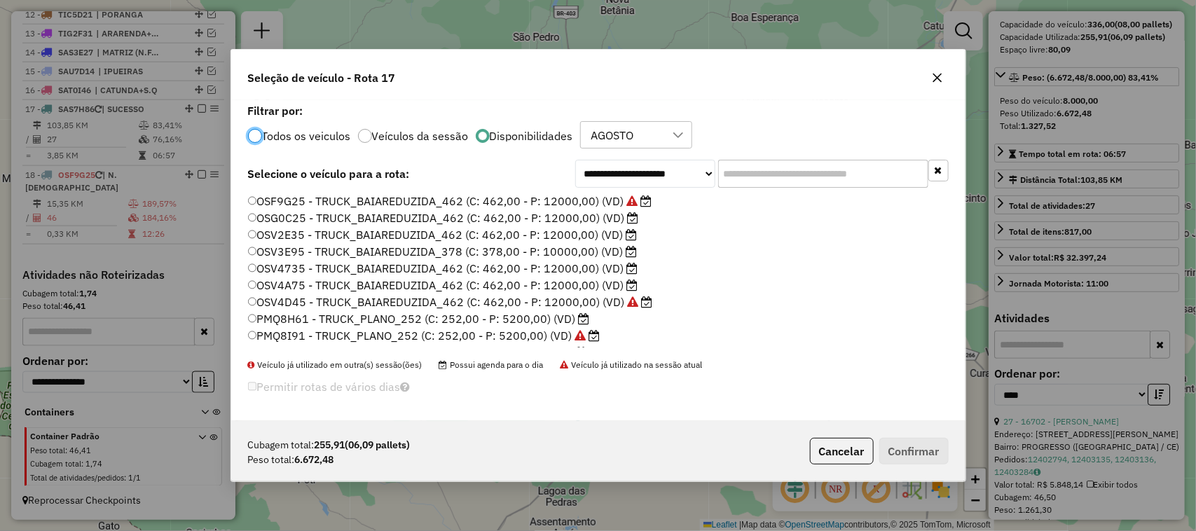
scroll to position [7, 4]
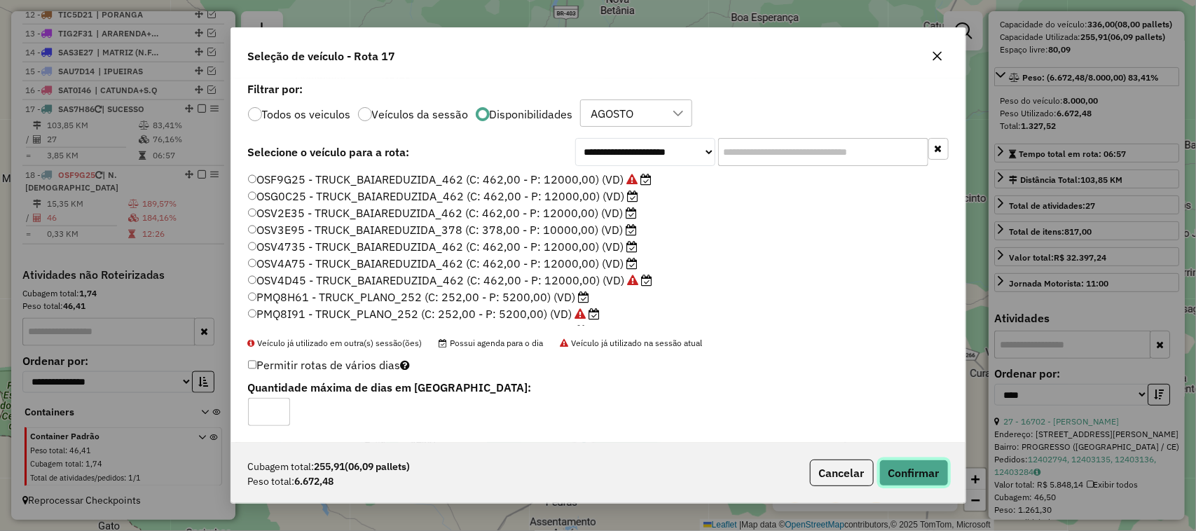
click at [918, 469] on button "Confirmar" at bounding box center [913, 472] width 69 height 27
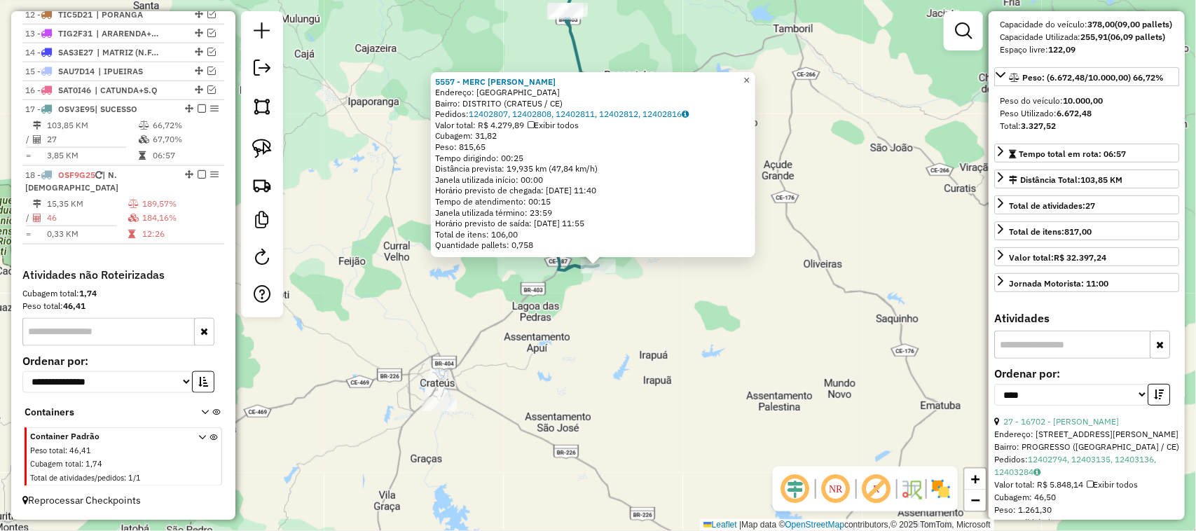
click at [749, 76] on span "×" at bounding box center [746, 80] width 6 height 12
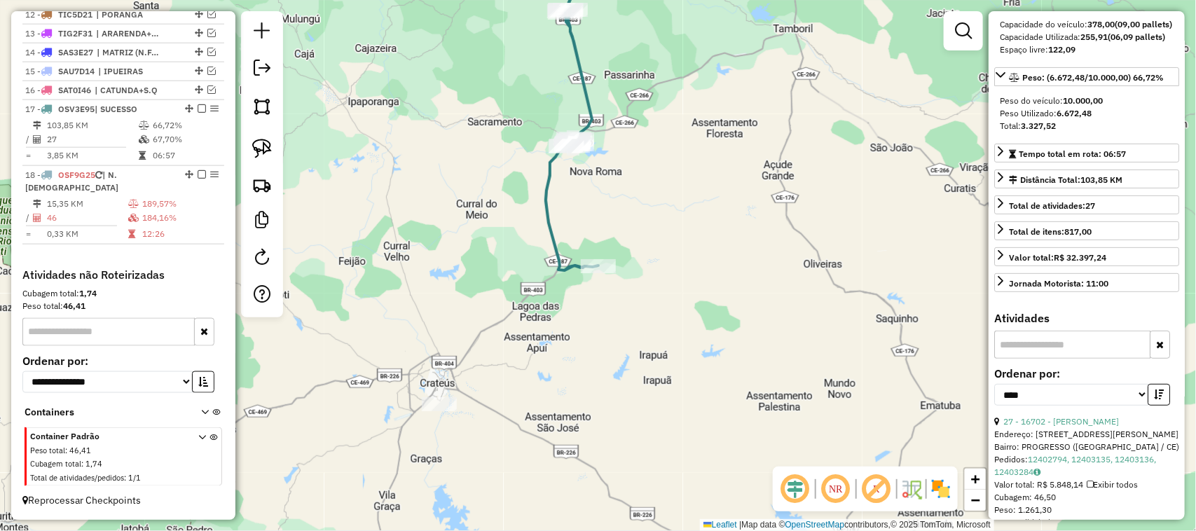
drag, startPoint x: 464, startPoint y: 270, endPoint x: 477, endPoint y: 296, distance: 29.8
click at [464, 282] on div "Janela de atendimento Grade de atendimento Capacidade Transportadoras Veículos …" at bounding box center [598, 265] width 1196 height 531
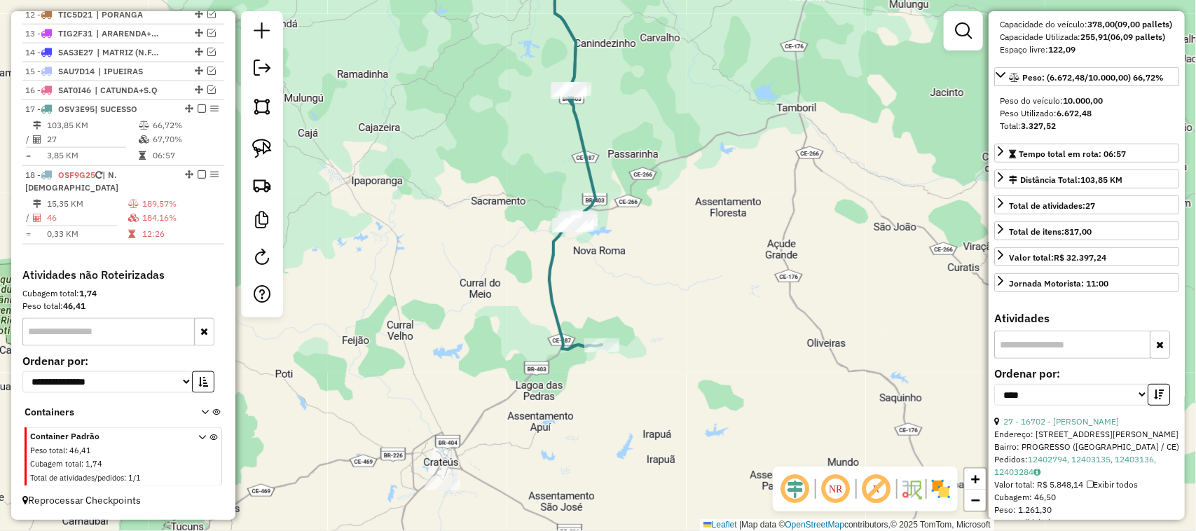
drag, startPoint x: 510, startPoint y: 282, endPoint x: 561, endPoint y: 357, distance: 90.7
click at [551, 352] on div "Janela de atendimento Grade de atendimento Capacidade Transportadoras Veículos …" at bounding box center [598, 265] width 1196 height 531
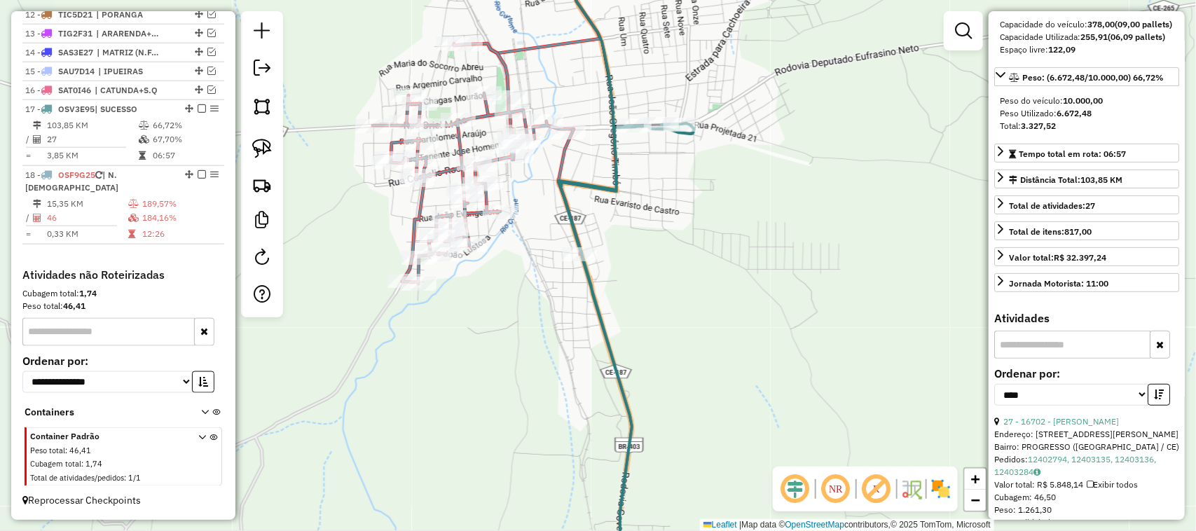
drag, startPoint x: 695, startPoint y: 226, endPoint x: 744, endPoint y: 272, distance: 67.4
click at [743, 272] on div "Janela de atendimento Grade de atendimento Capacidade Transportadoras Veículos …" at bounding box center [598, 265] width 1196 height 531
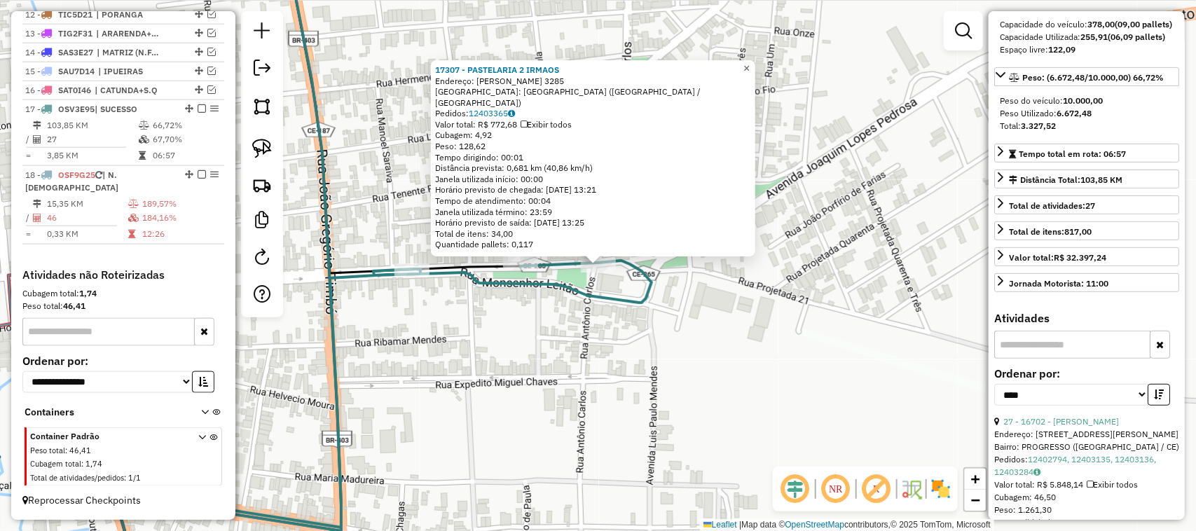
click at [749, 72] on span "×" at bounding box center [746, 68] width 6 height 12
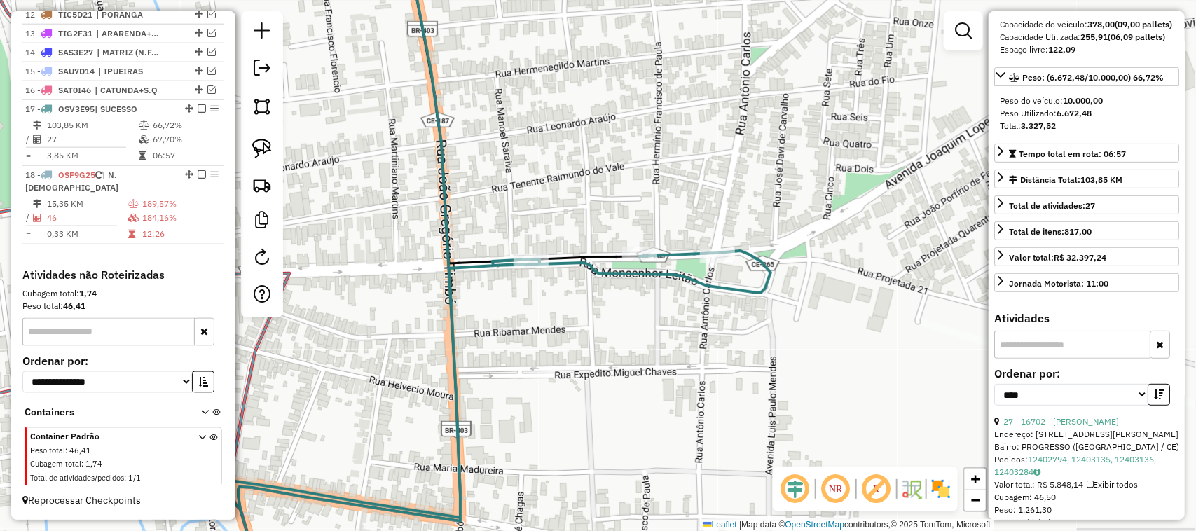
drag, startPoint x: 562, startPoint y: 377, endPoint x: 609, endPoint y: 338, distance: 61.2
click at [596, 358] on div "Janela de atendimento Grade de atendimento Capacidade Transportadoras Veículos …" at bounding box center [598, 265] width 1196 height 531
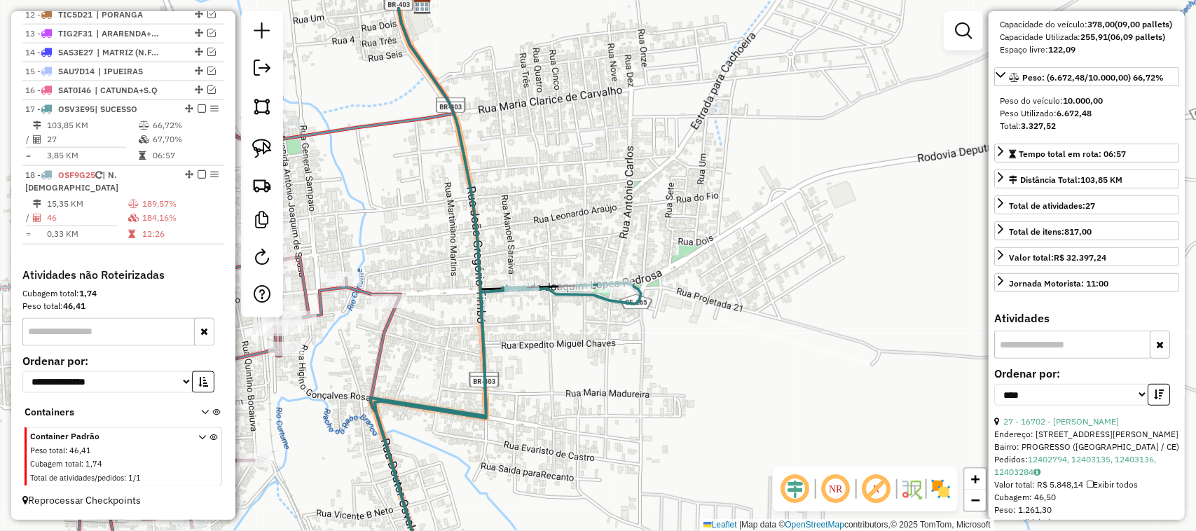
drag, startPoint x: 644, startPoint y: 404, endPoint x: 704, endPoint y: 326, distance: 97.9
click at [657, 392] on div "Janela de atendimento Grade de atendimento Capacidade Transportadoras Veículos …" at bounding box center [598, 265] width 1196 height 531
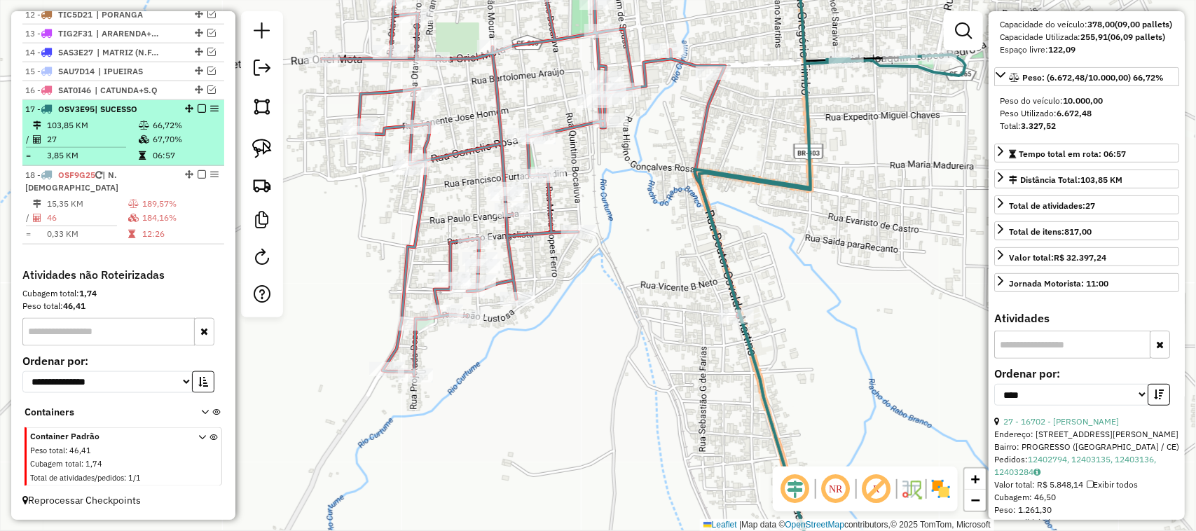
click at [200, 113] on em at bounding box center [202, 108] width 8 height 8
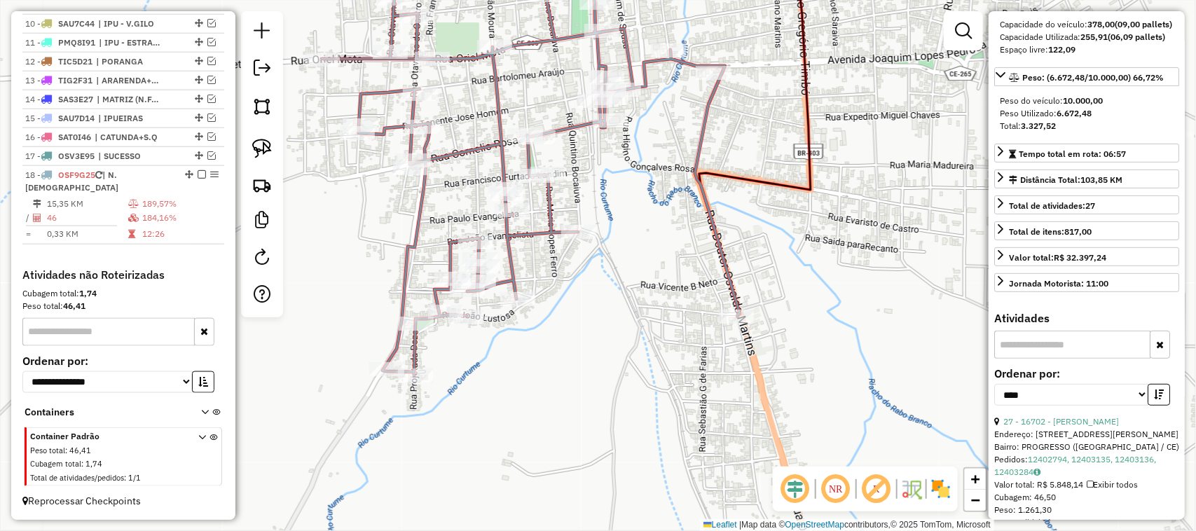
click at [401, 275] on div "Janela de atendimento Grade de atendimento Capacidade Transportadoras Veículos …" at bounding box center [598, 265] width 1196 height 531
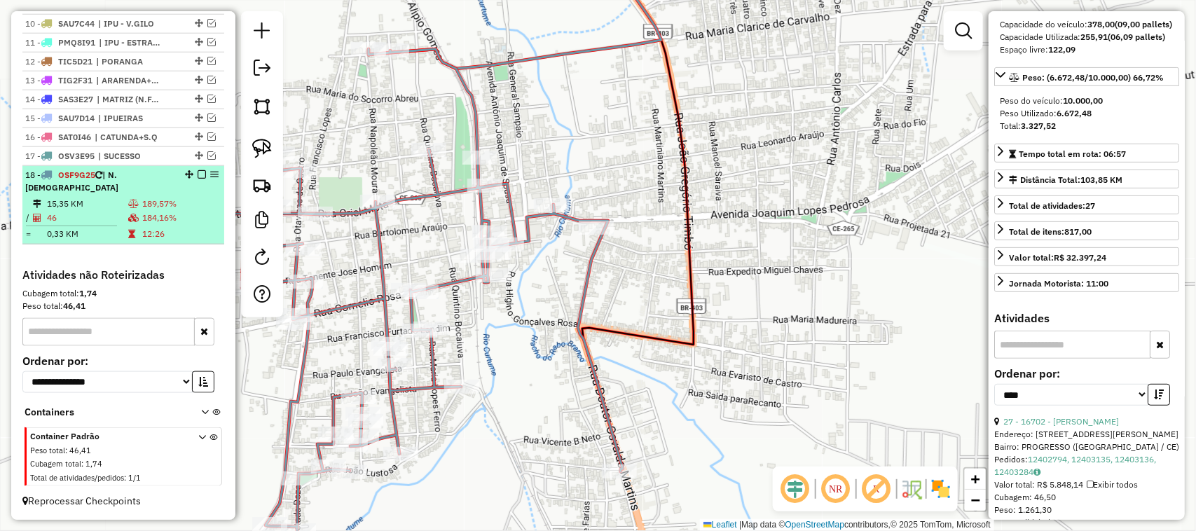
click at [88, 204] on td "15,35 KM" at bounding box center [86, 204] width 81 height 14
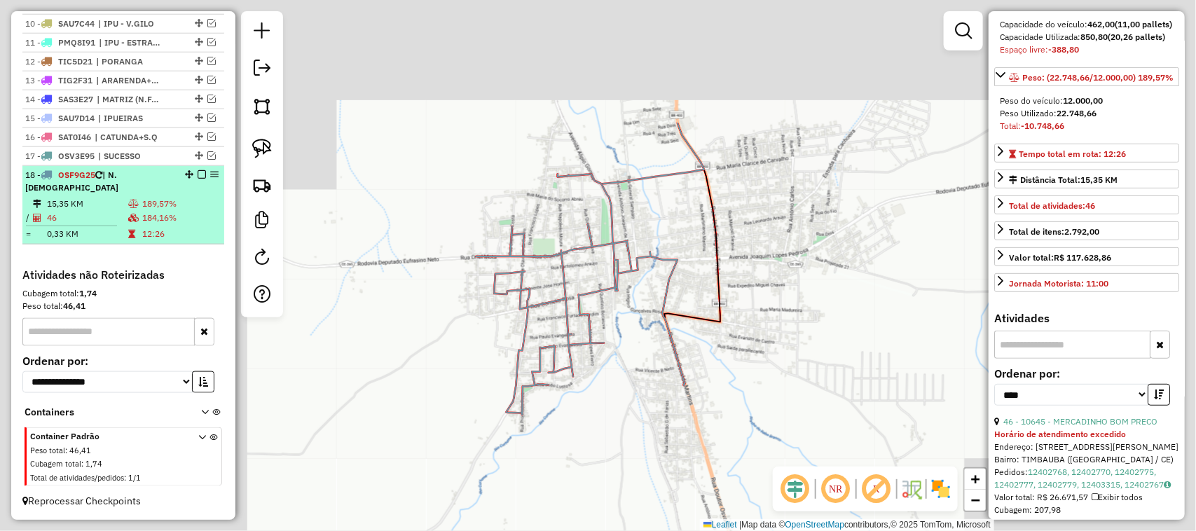
scroll to position [162, 0]
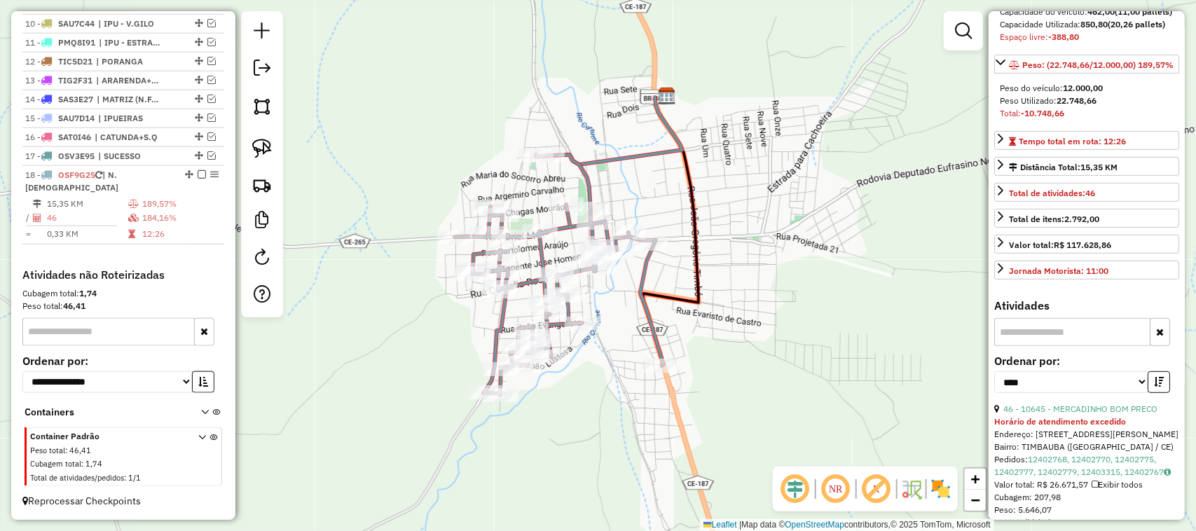
drag, startPoint x: 825, startPoint y: 284, endPoint x: 802, endPoint y: 263, distance: 30.8
click at [802, 263] on div "Janela de atendimento Grade de atendimento Capacidade Transportadoras Veículos …" at bounding box center [598, 265] width 1196 height 531
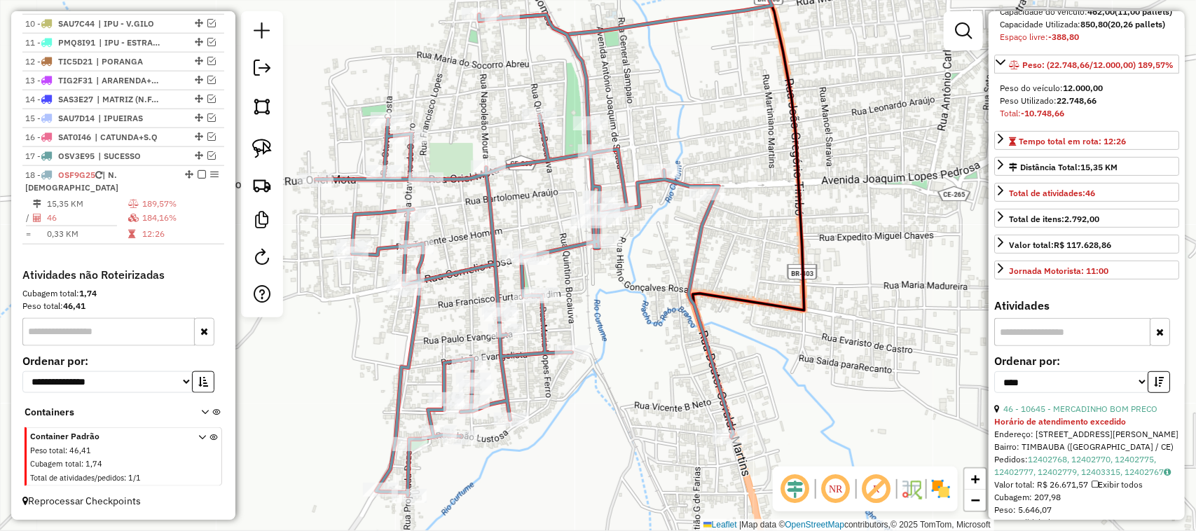
drag, startPoint x: 604, startPoint y: 343, endPoint x: 627, endPoint y: 223, distance: 122.7
click at [632, 251] on div "Janela de atendimento Grade de atendimento Capacidade Transportadoras Veículos …" at bounding box center [598, 265] width 1196 height 531
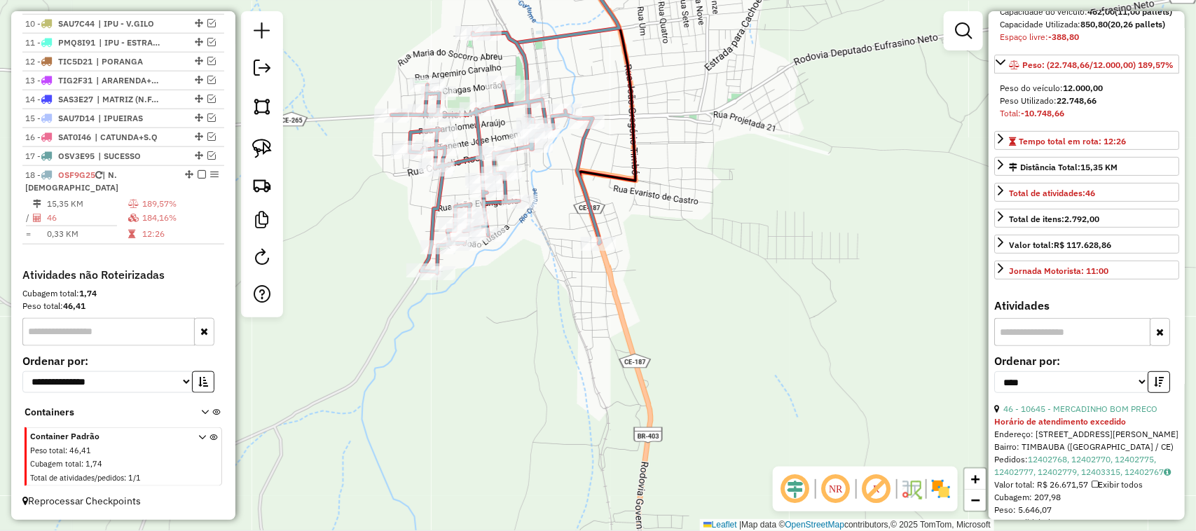
click at [558, 315] on div "Janela de atendimento Grade de atendimento Capacidade Transportadoras Veículos …" at bounding box center [598, 265] width 1196 height 531
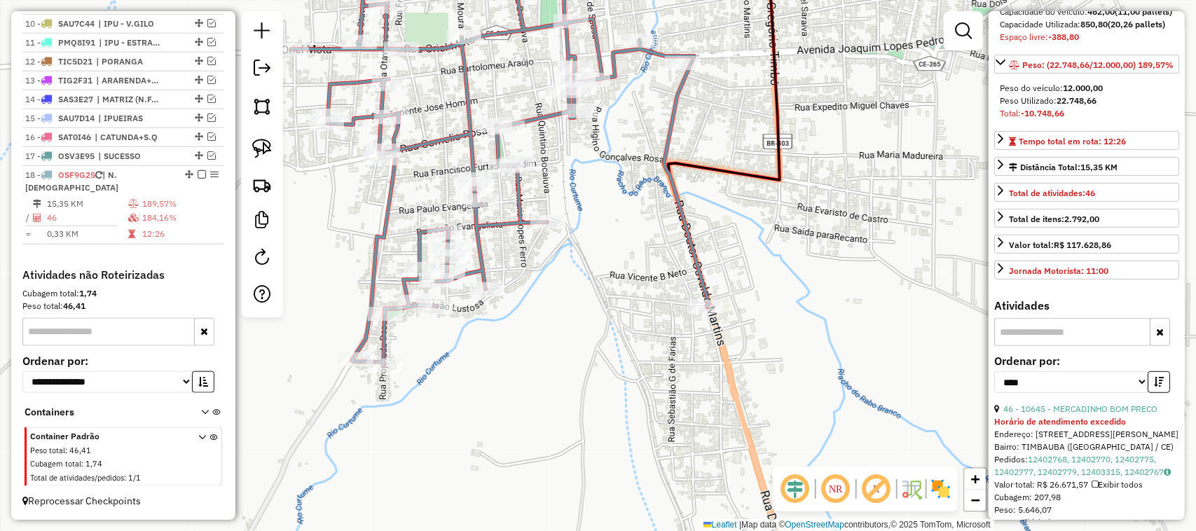
drag, startPoint x: 651, startPoint y: 289, endPoint x: 632, endPoint y: 264, distance: 31.4
click at [627, 270] on div "Janela de atendimento Grade de atendimento Capacidade Transportadoras Veículos …" at bounding box center [598, 265] width 1196 height 531
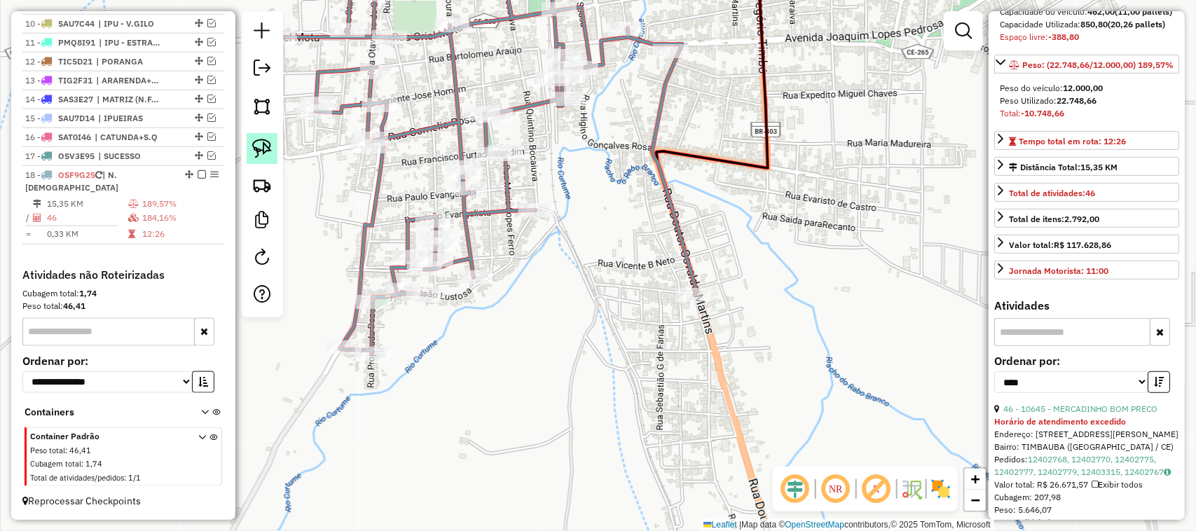
click at [265, 146] on img at bounding box center [262, 149] width 20 height 20
drag, startPoint x: 726, startPoint y: 275, endPoint x: 719, endPoint y: 314, distance: 39.3
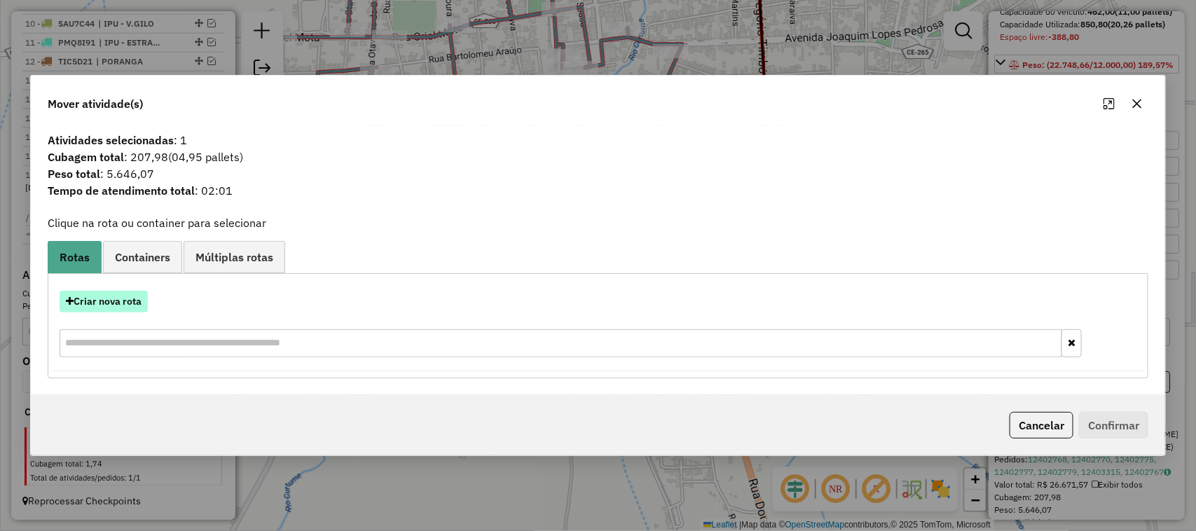
click at [111, 299] on button "Criar nova rota" at bounding box center [104, 302] width 88 height 22
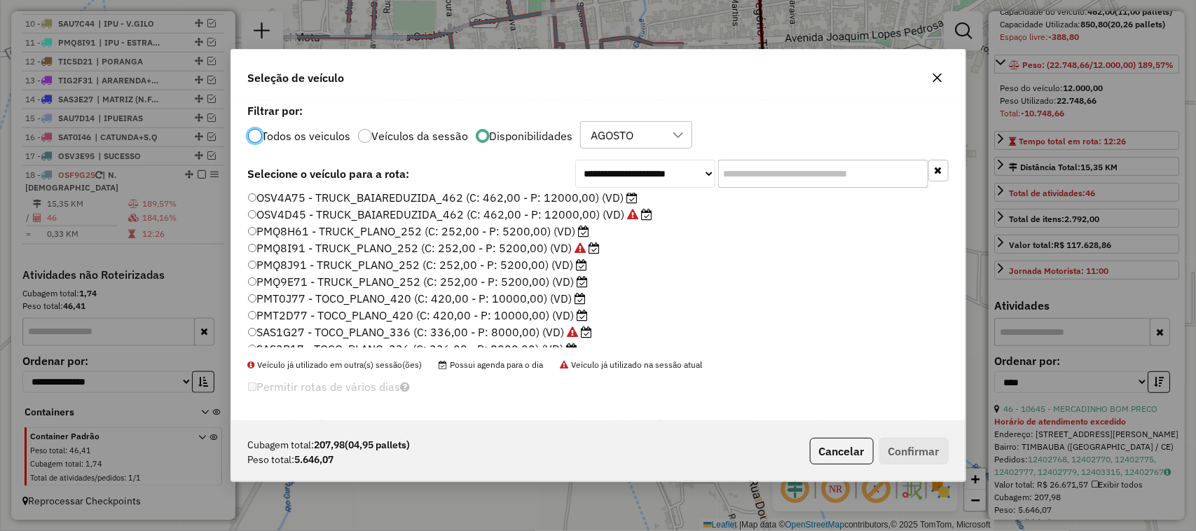
scroll to position [0, 0]
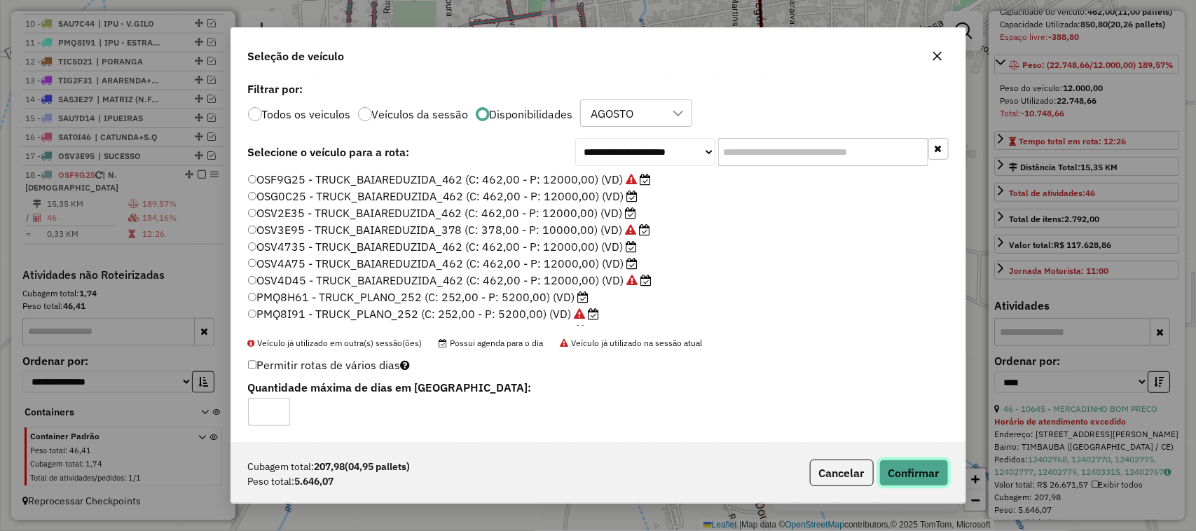
click at [913, 470] on button "Confirmar" at bounding box center [913, 472] width 69 height 27
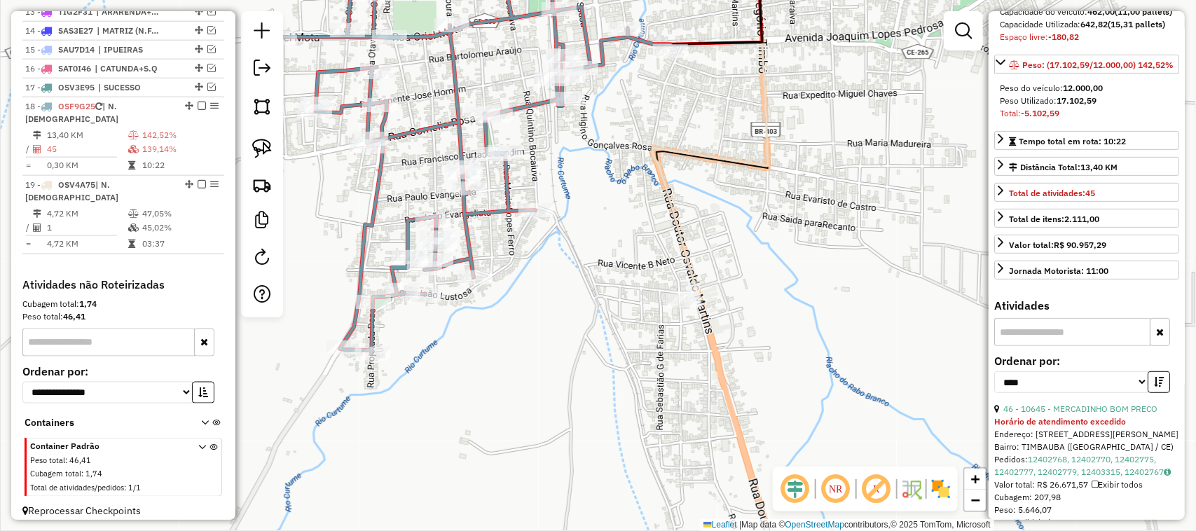
scroll to position [765, 0]
drag, startPoint x: 530, startPoint y: 293, endPoint x: 537, endPoint y: 287, distance: 8.4
click at [538, 292] on div "Janela de atendimento Grade de atendimento Capacidade Transportadoras Veículos …" at bounding box center [598, 265] width 1196 height 531
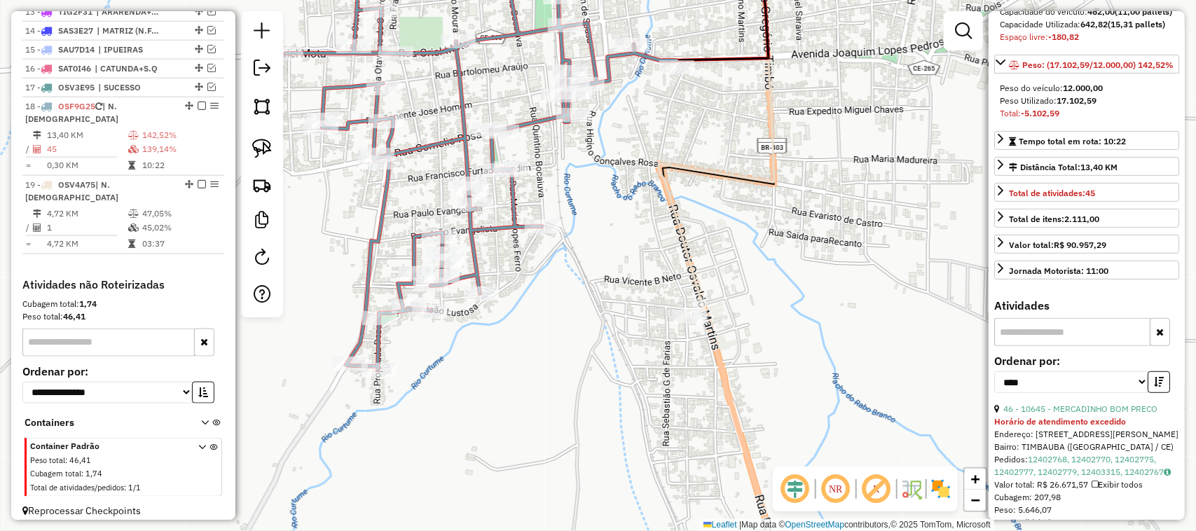
drag, startPoint x: 545, startPoint y: 300, endPoint x: 536, endPoint y: 312, distance: 15.6
click at [536, 312] on div "Janela de atendimento Grade de atendimento Capacidade Transportadoras Veículos …" at bounding box center [598, 265] width 1196 height 531
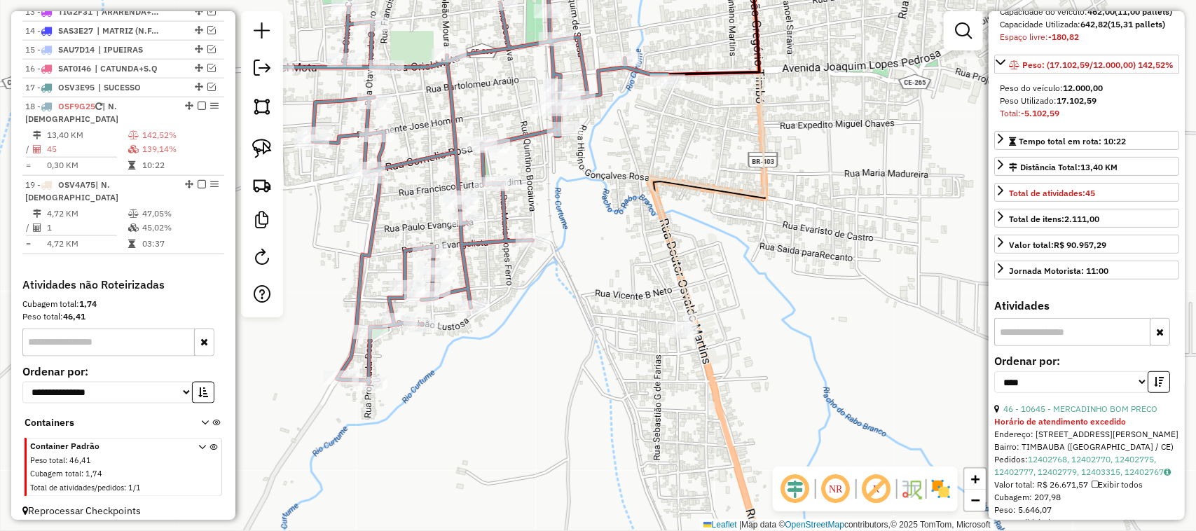
click at [576, 278] on div "Janela de atendimento Grade de atendimento Capacidade Transportadoras Veículos …" at bounding box center [598, 265] width 1196 height 531
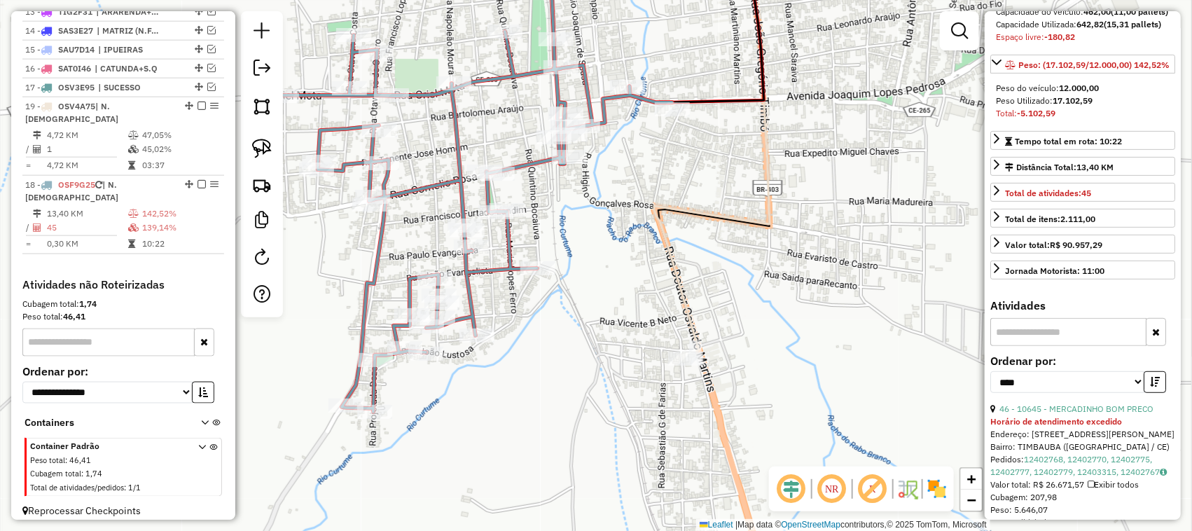
drag, startPoint x: 184, startPoint y: 186, endPoint x: 179, endPoint y: 126, distance: 60.5
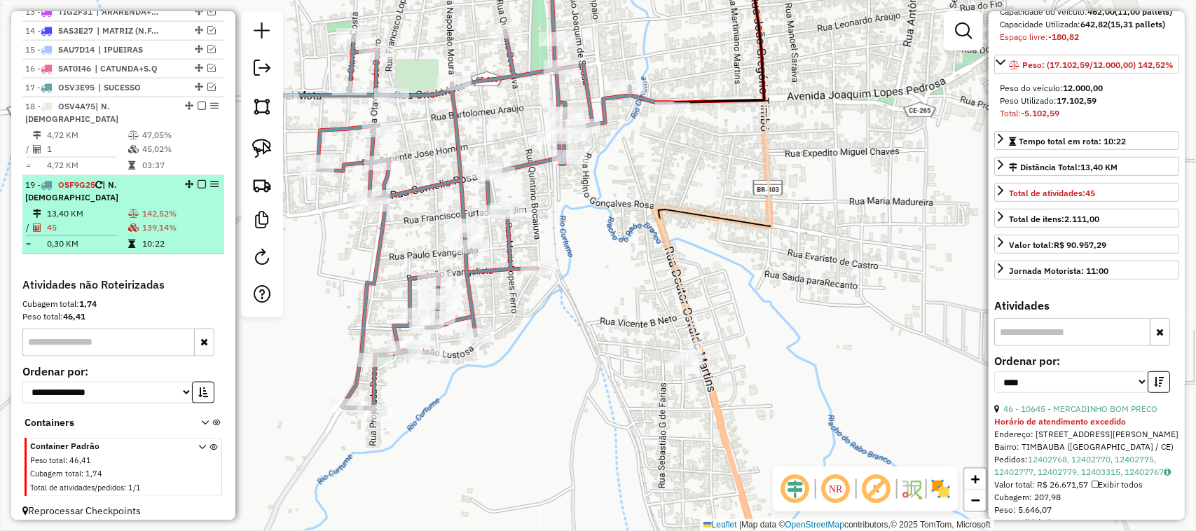
click at [100, 209] on td "13,40 KM" at bounding box center [86, 214] width 81 height 14
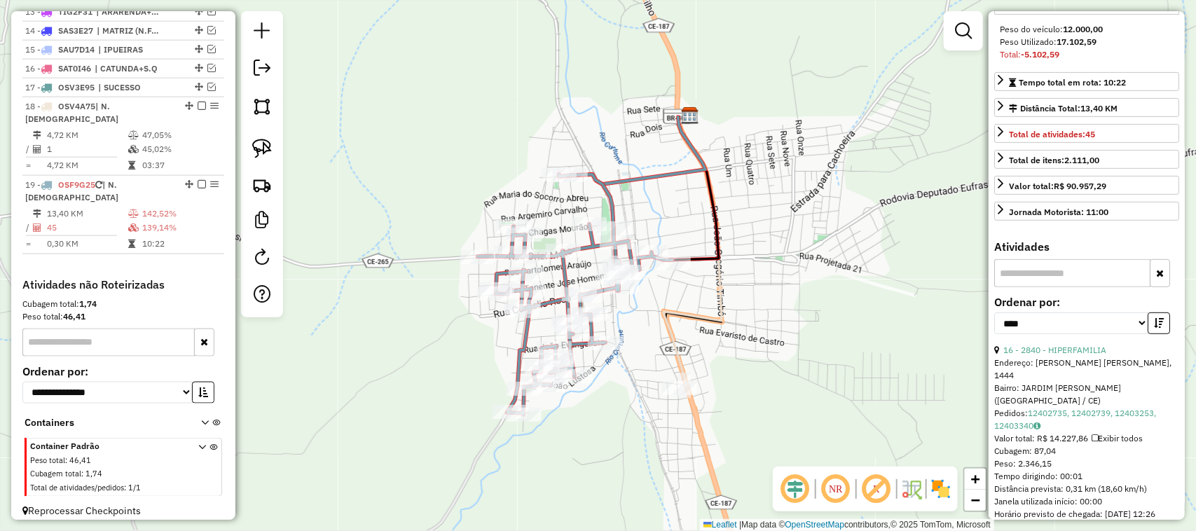
scroll to position [249, 0]
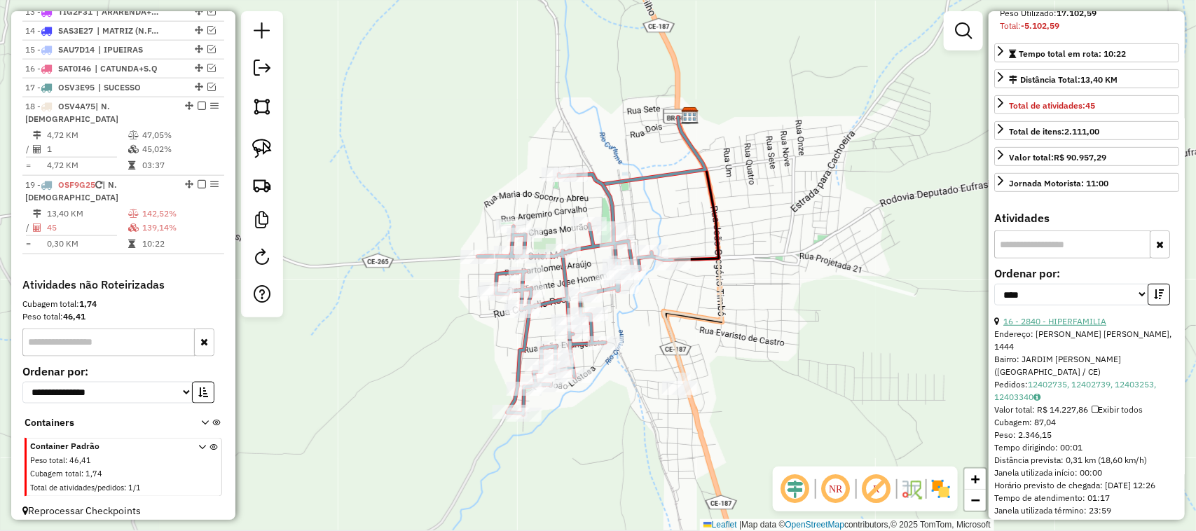
click at [1069, 326] on link "16 - 2840 - HIPERFAMILIA" at bounding box center [1054, 321] width 103 height 11
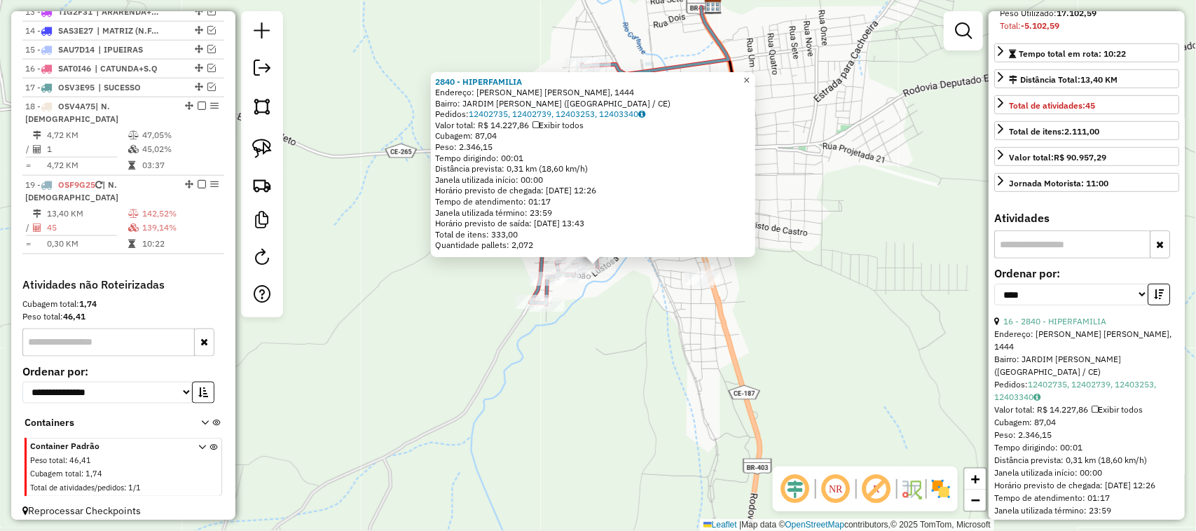
click at [749, 74] on span "×" at bounding box center [746, 80] width 6 height 12
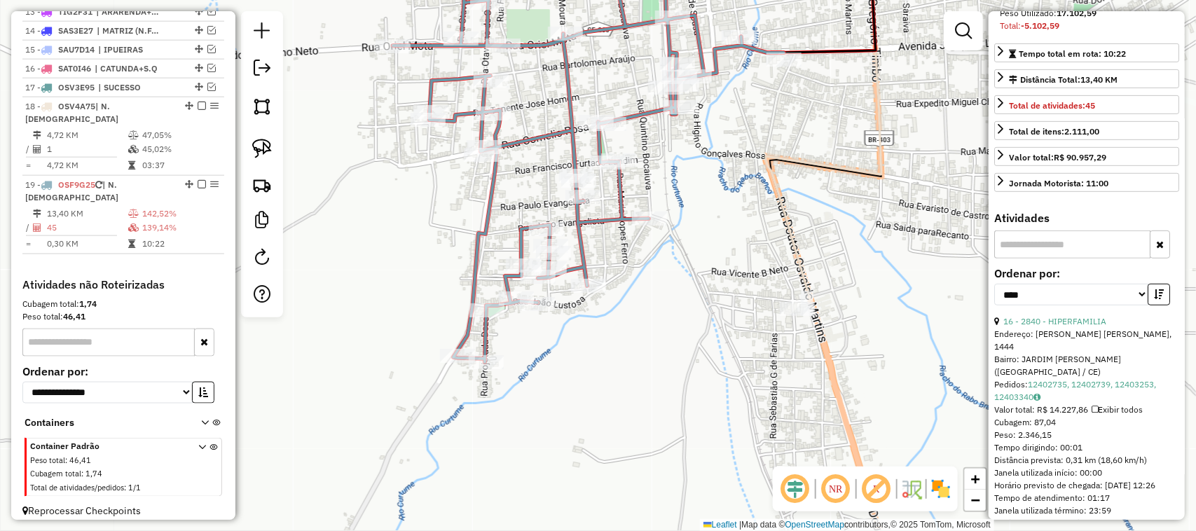
drag, startPoint x: 621, startPoint y: 277, endPoint x: 698, endPoint y: 270, distance: 77.4
click at [698, 270] on div "Janela de atendimento Grade de atendimento Capacidade Transportadoras Veículos …" at bounding box center [598, 265] width 1196 height 531
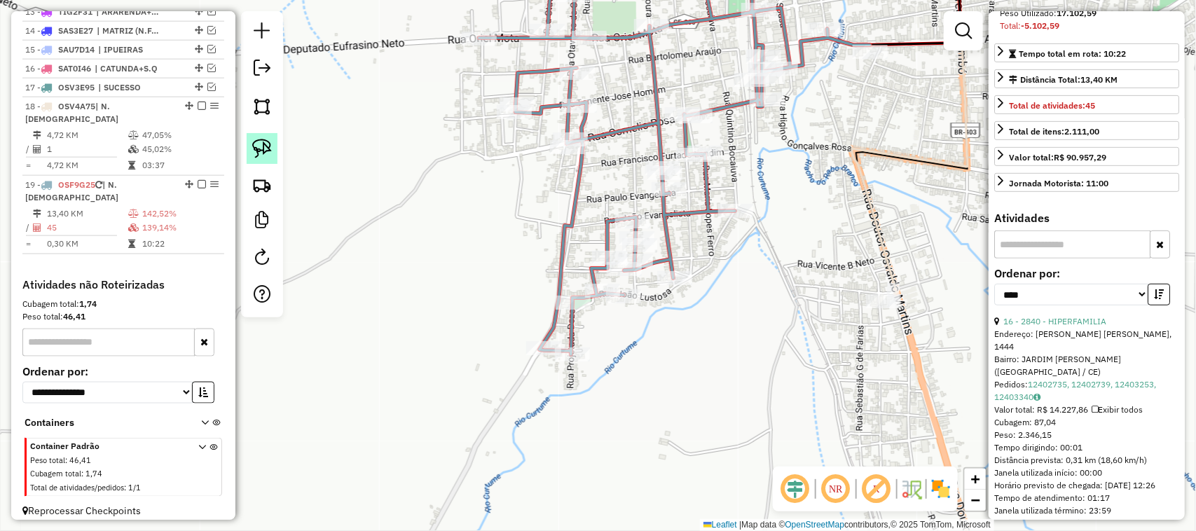
click at [264, 144] on img at bounding box center [262, 149] width 20 height 20
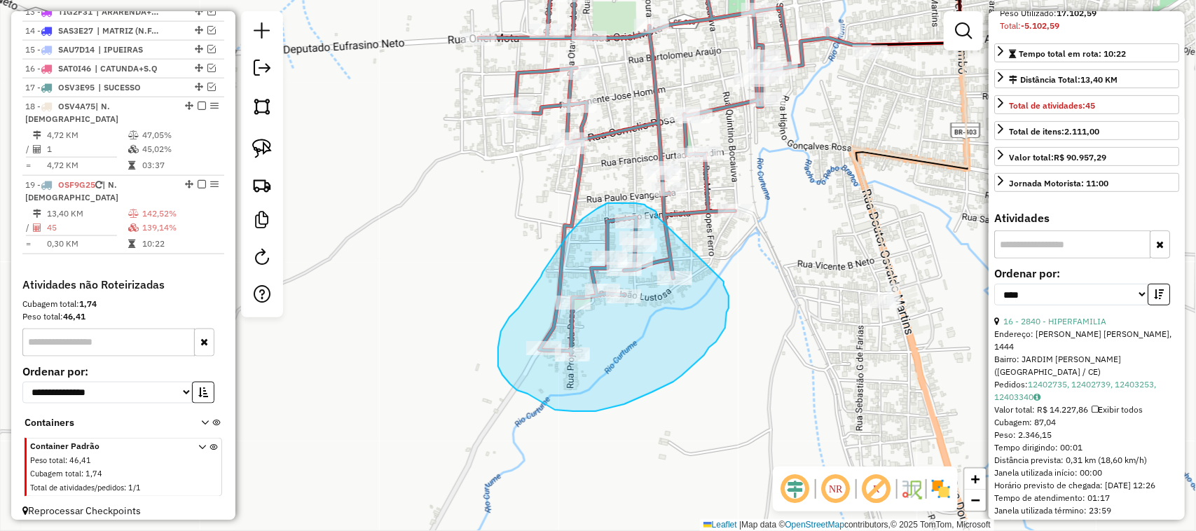
drag, startPoint x: 656, startPoint y: 216, endPoint x: 709, endPoint y: 273, distance: 78.3
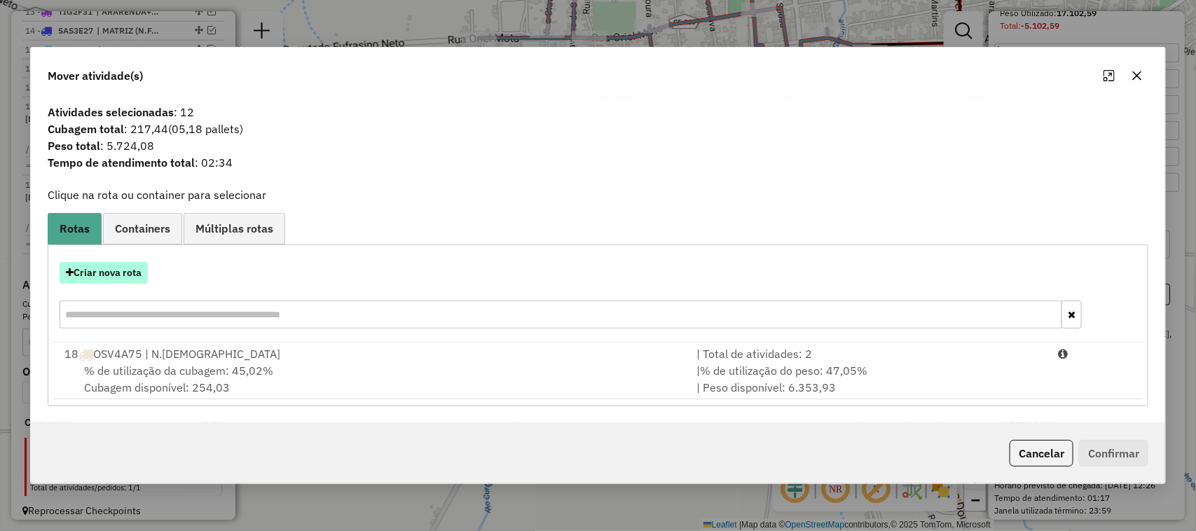
click at [119, 275] on button "Criar nova rota" at bounding box center [104, 273] width 88 height 22
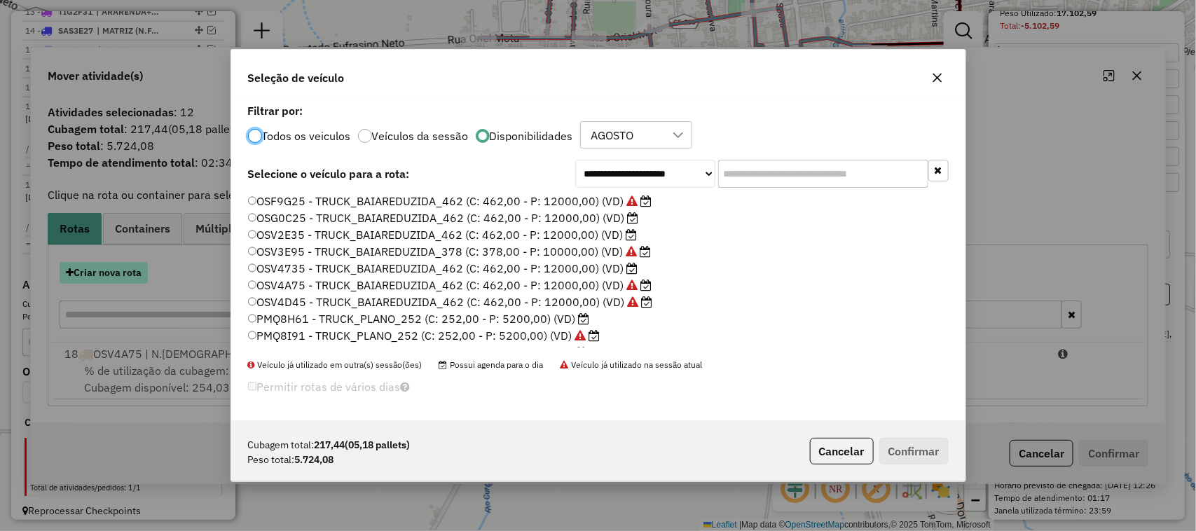
scroll to position [7, 4]
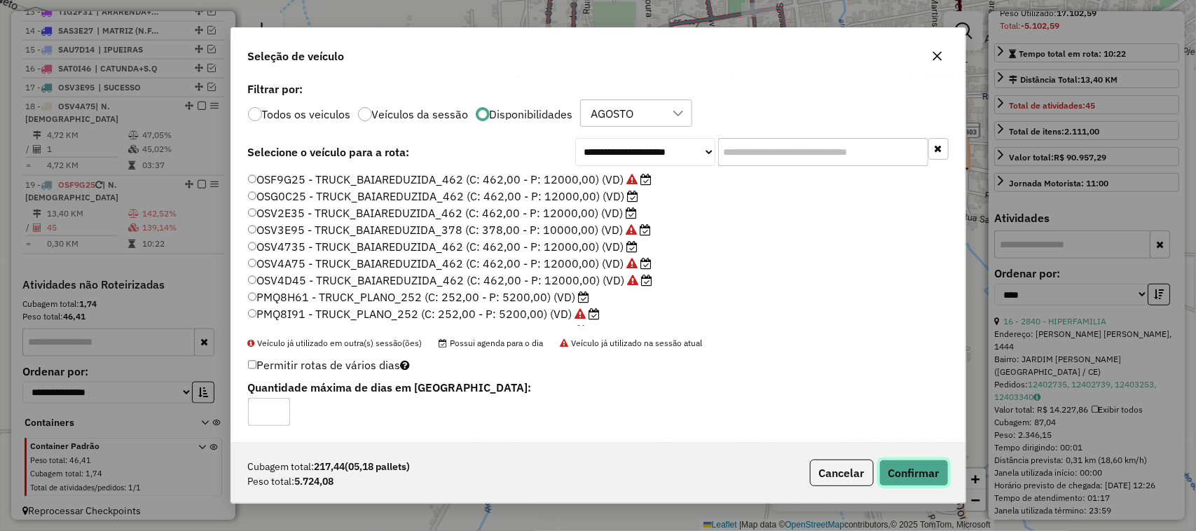
click at [912, 471] on button "Confirmar" at bounding box center [913, 472] width 69 height 27
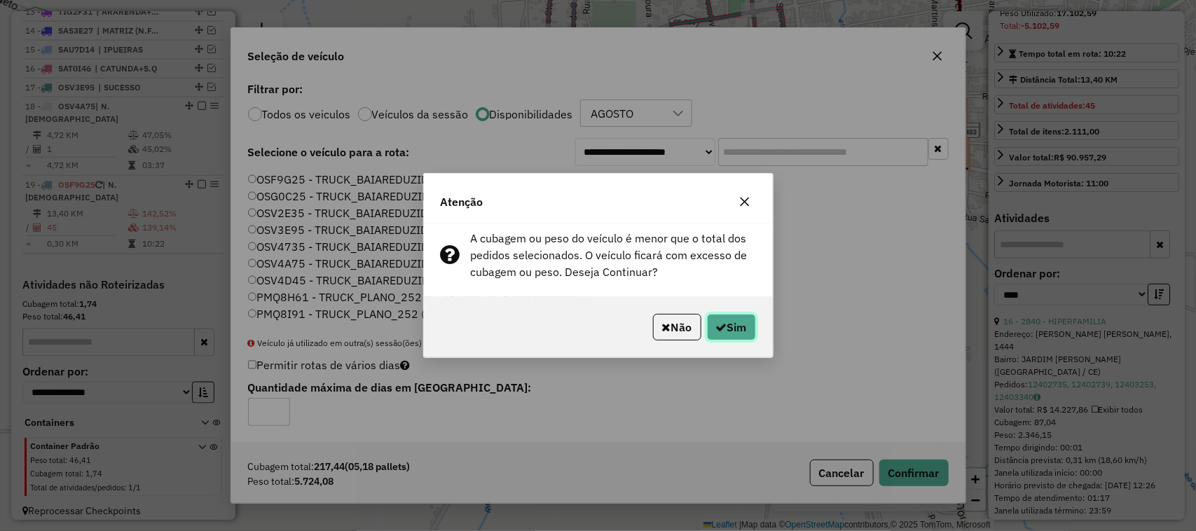
click at [740, 326] on button "Sim" at bounding box center [731, 327] width 49 height 27
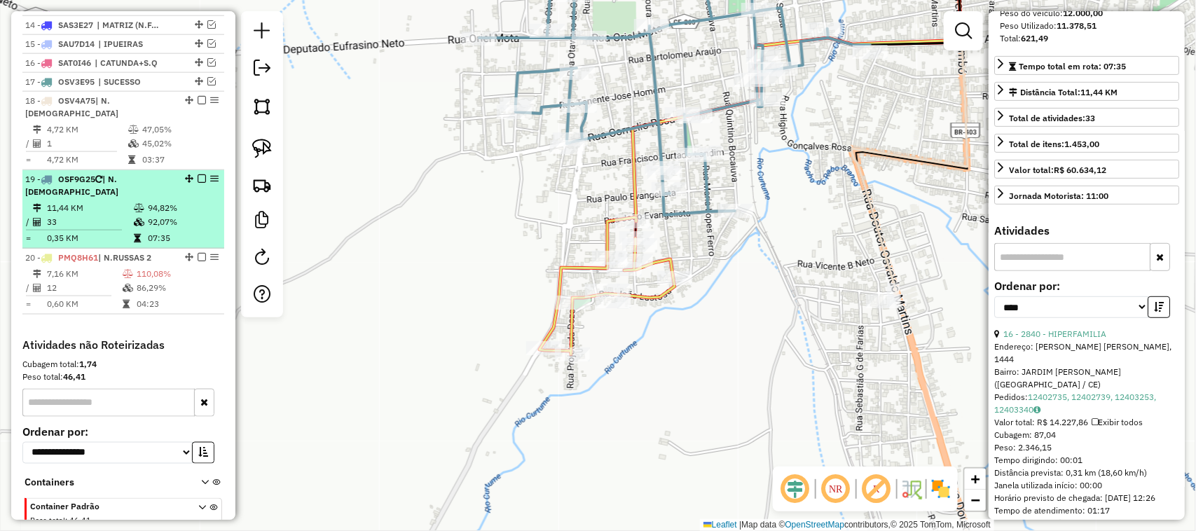
scroll to position [744, 0]
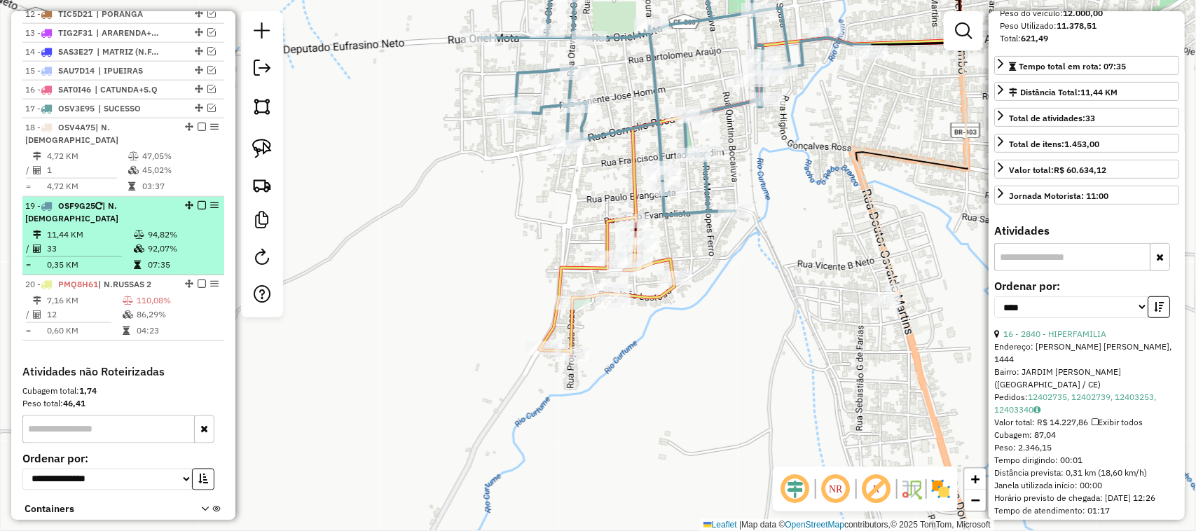
click at [95, 228] on td "11,44 KM" at bounding box center [89, 235] width 87 height 14
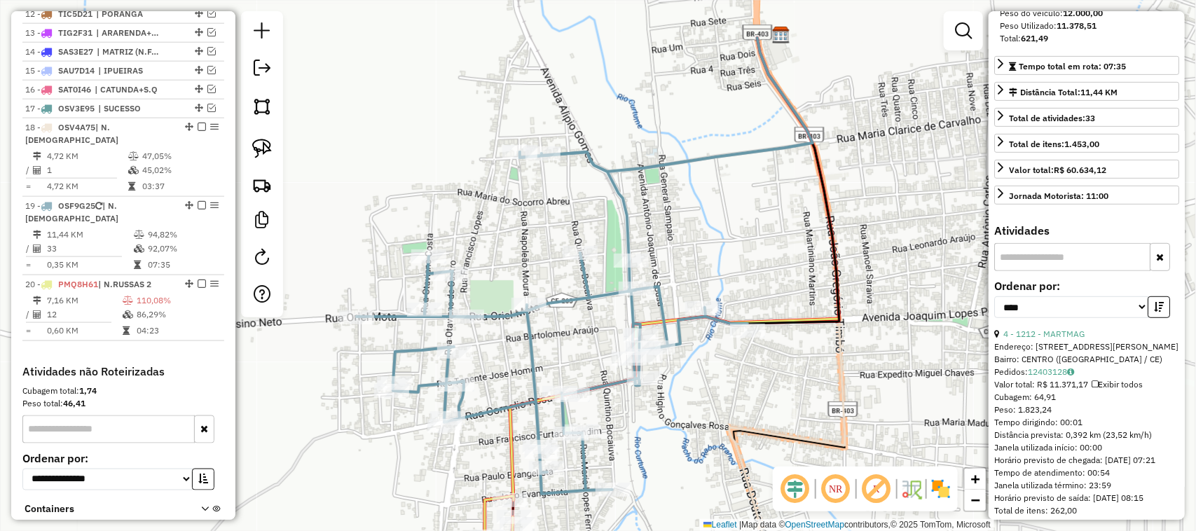
click at [582, 286] on div "Janela de atendimento Grade de atendimento Capacidade Transportadoras Veículos …" at bounding box center [598, 265] width 1196 height 531
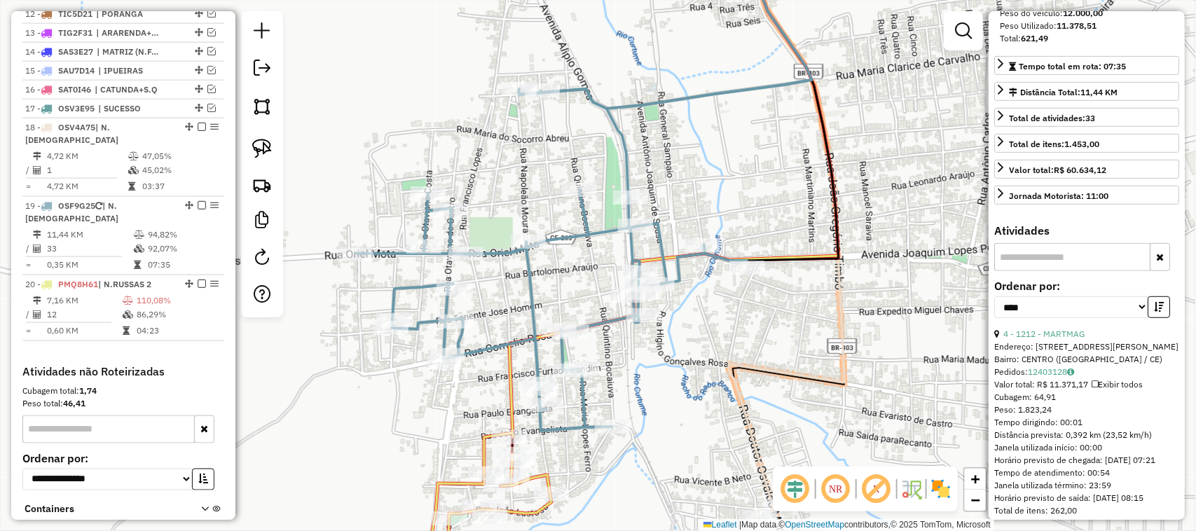
drag, startPoint x: 596, startPoint y: 260, endPoint x: 645, endPoint y: 204, distance: 74.5
click at [639, 212] on div "Janela de atendimento Grade de atendimento Capacidade Transportadoras Veículos …" at bounding box center [598, 265] width 1196 height 531
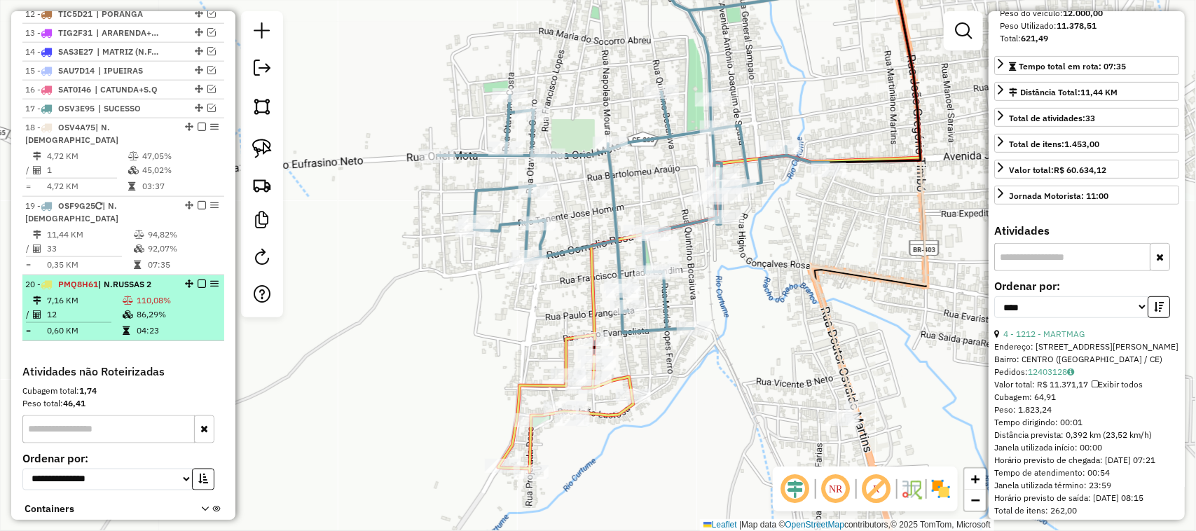
click at [98, 293] on td "7,16 KM" at bounding box center [84, 300] width 76 height 14
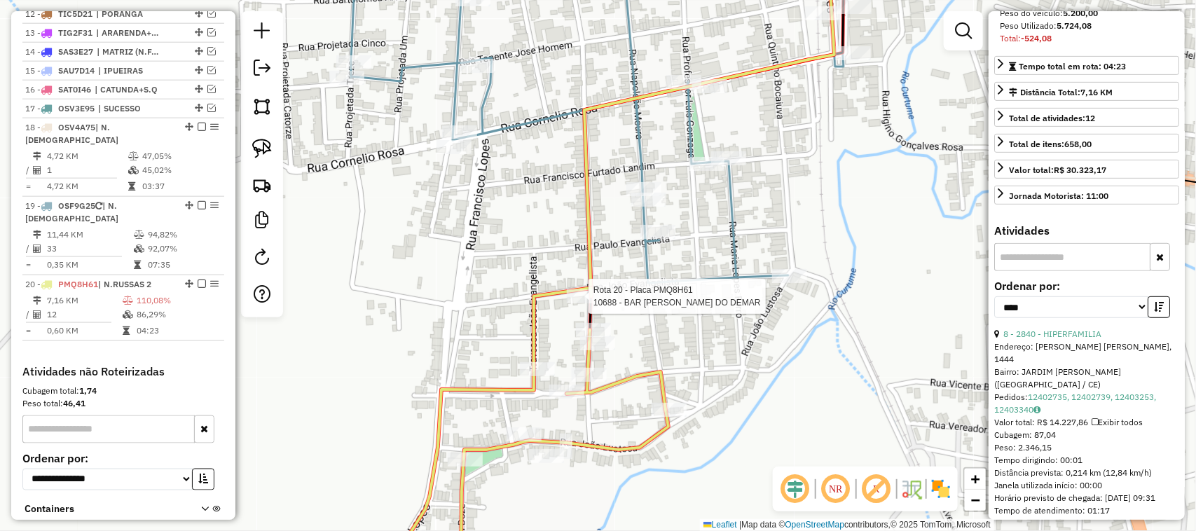
scroll to position [831, 0]
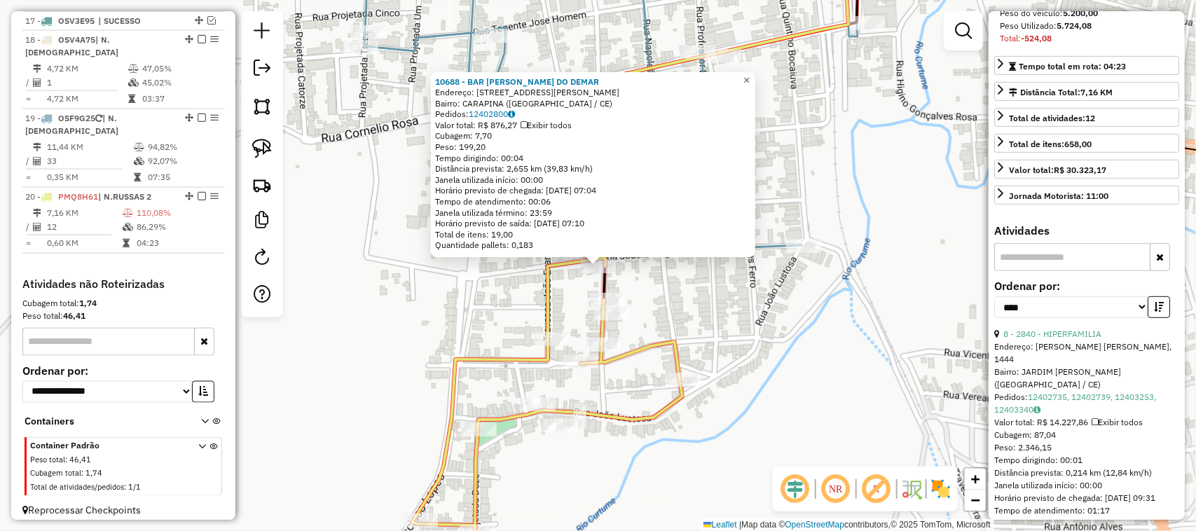
click at [749, 74] on span "×" at bounding box center [746, 80] width 6 height 12
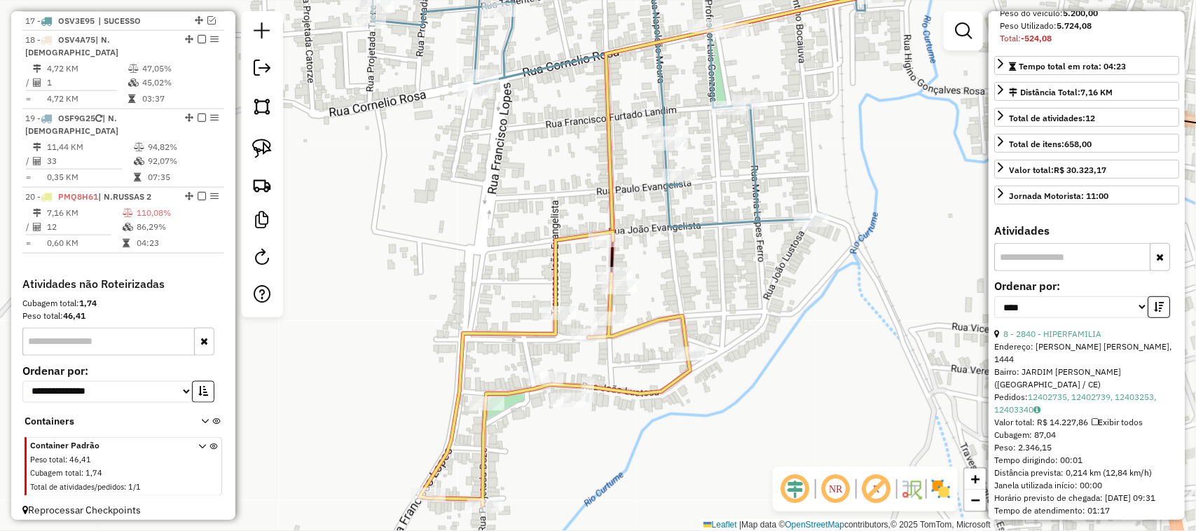
click at [492, 257] on div "Janela de atendimento Grade de atendimento Capacidade Transportadoras Veículos …" at bounding box center [598, 265] width 1196 height 531
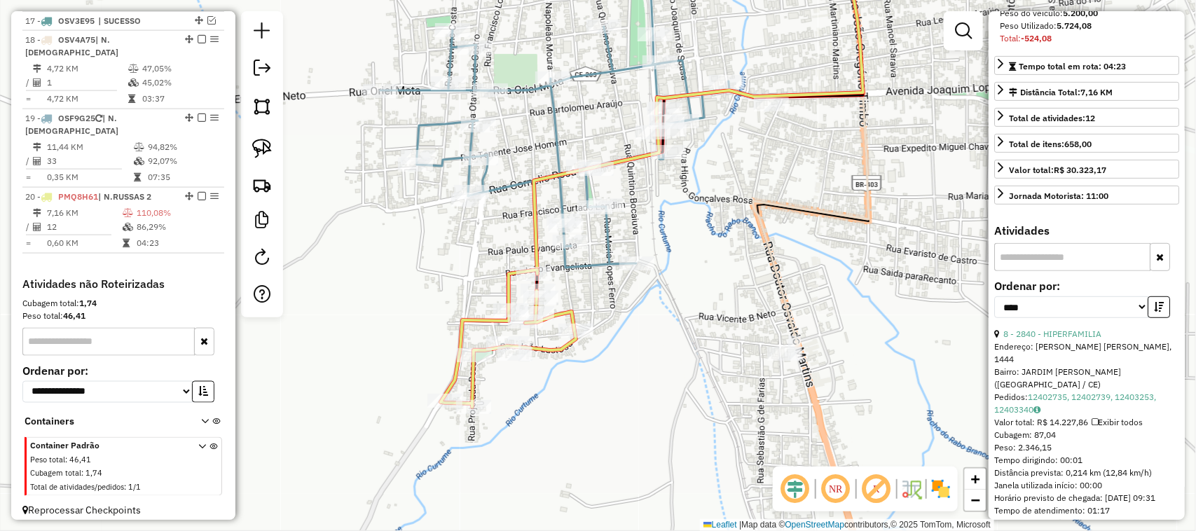
drag, startPoint x: 709, startPoint y: 266, endPoint x: 733, endPoint y: 308, distance: 48.3
click at [729, 309] on div "Janela de atendimento Grade de atendimento Capacidade Transportadoras Veículos …" at bounding box center [598, 265] width 1196 height 531
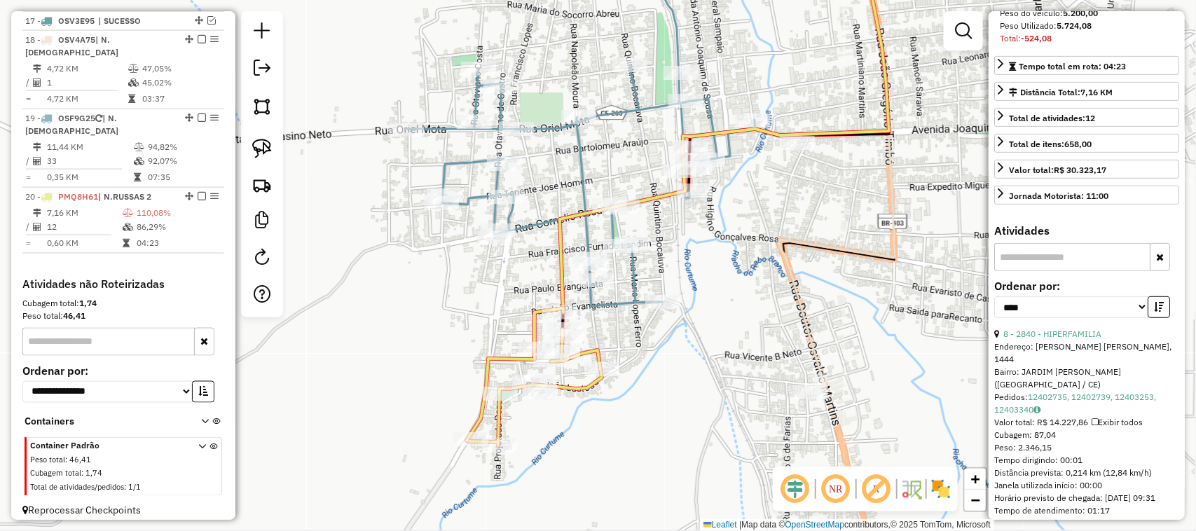
drag, startPoint x: 478, startPoint y: 293, endPoint x: 575, endPoint y: 305, distance: 97.5
click at [551, 319] on div "Janela de atendimento Grade de atendimento Capacidade Transportadoras Veículos …" at bounding box center [598, 265] width 1196 height 531
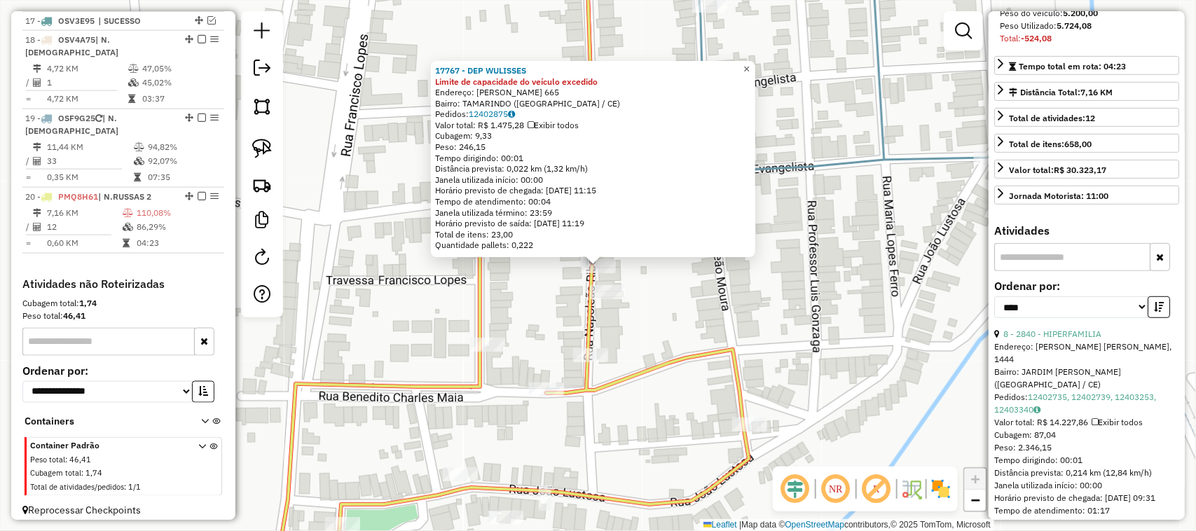
click at [755, 61] on link "×" at bounding box center [746, 69] width 17 height 17
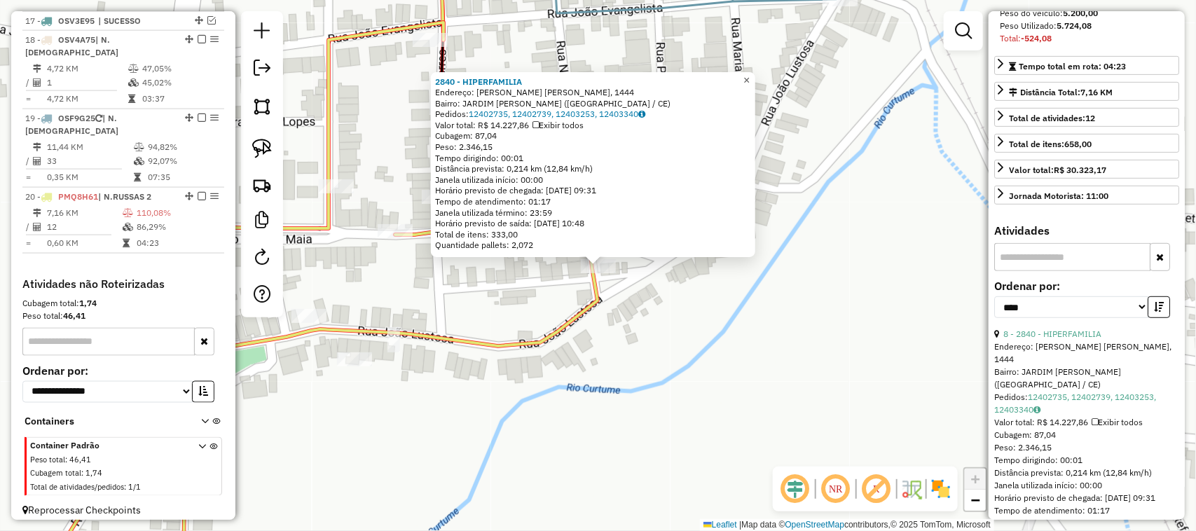
click at [749, 75] on span "×" at bounding box center [746, 80] width 6 height 12
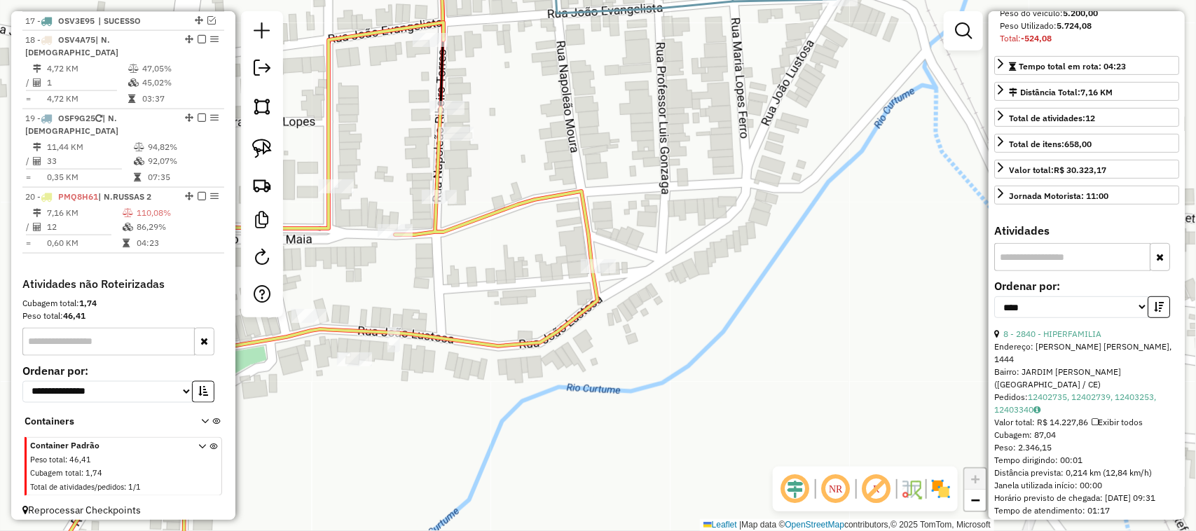
drag, startPoint x: 541, startPoint y: 281, endPoint x: 599, endPoint y: 295, distance: 59.1
click at [597, 295] on div "Janela de atendimento Grade de atendimento Capacidade Transportadoras Veículos …" at bounding box center [598, 265] width 1196 height 531
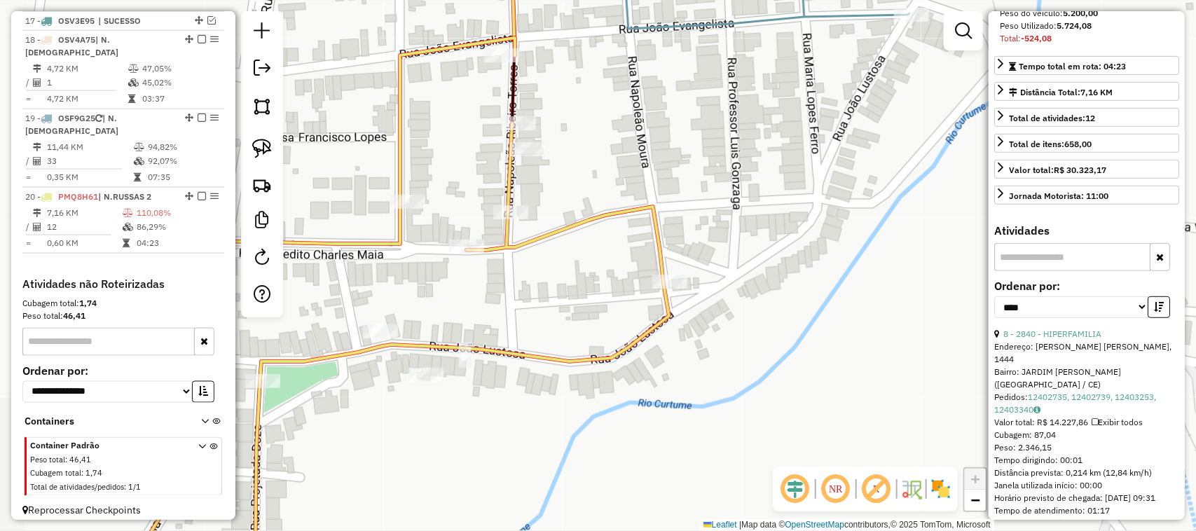
drag, startPoint x: 596, startPoint y: 229, endPoint x: 609, endPoint y: 320, distance: 92.0
click at [631, 337] on div "Janela de atendimento Grade de atendimento Capacidade Transportadoras Veículos …" at bounding box center [598, 265] width 1196 height 531
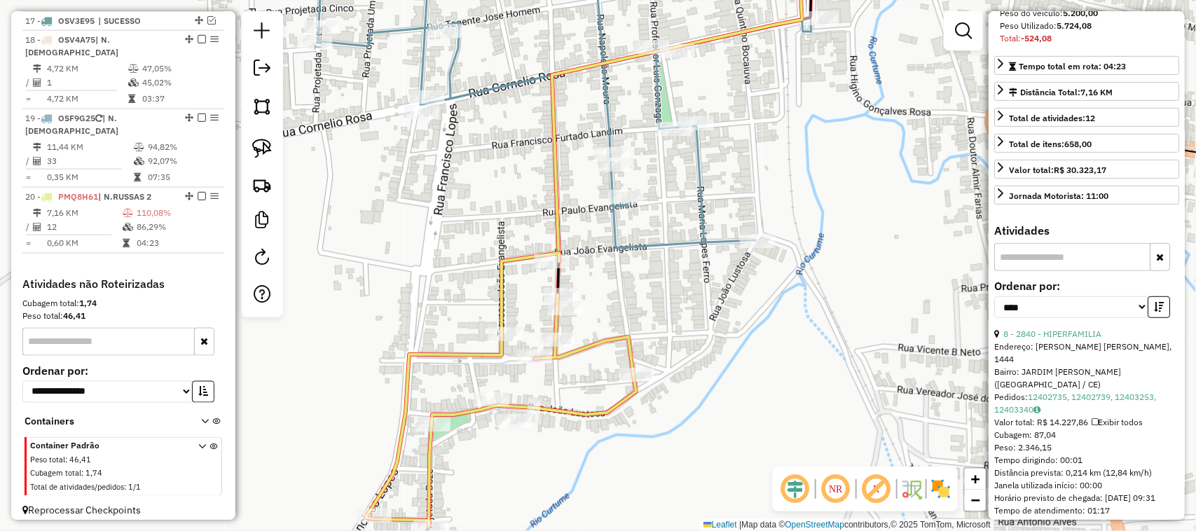
drag, startPoint x: 607, startPoint y: 324, endPoint x: 653, endPoint y: 302, distance: 51.7
click at [650, 307] on div "Janela de atendimento Grade de atendimento Capacidade Transportadoras Veículos …" at bounding box center [598, 265] width 1196 height 531
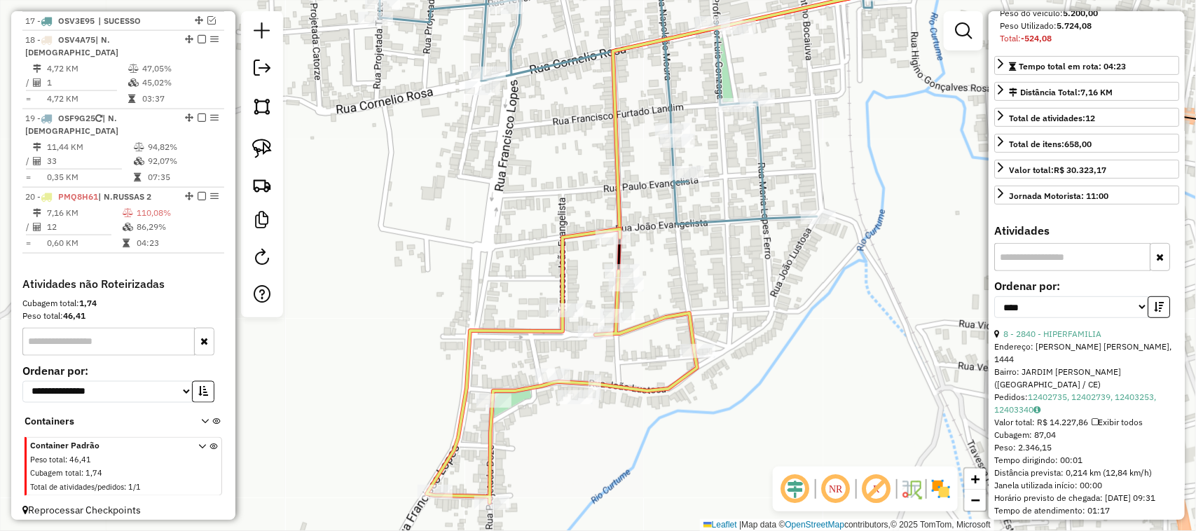
drag, startPoint x: 264, startPoint y: 144, endPoint x: 377, endPoint y: 182, distance: 118.9
click at [263, 144] on img at bounding box center [262, 149] width 20 height 20
click at [671, 306] on div "Janela de atendimento Grade de atendimento Capacidade Transportadoras Veículos …" at bounding box center [598, 265] width 1196 height 531
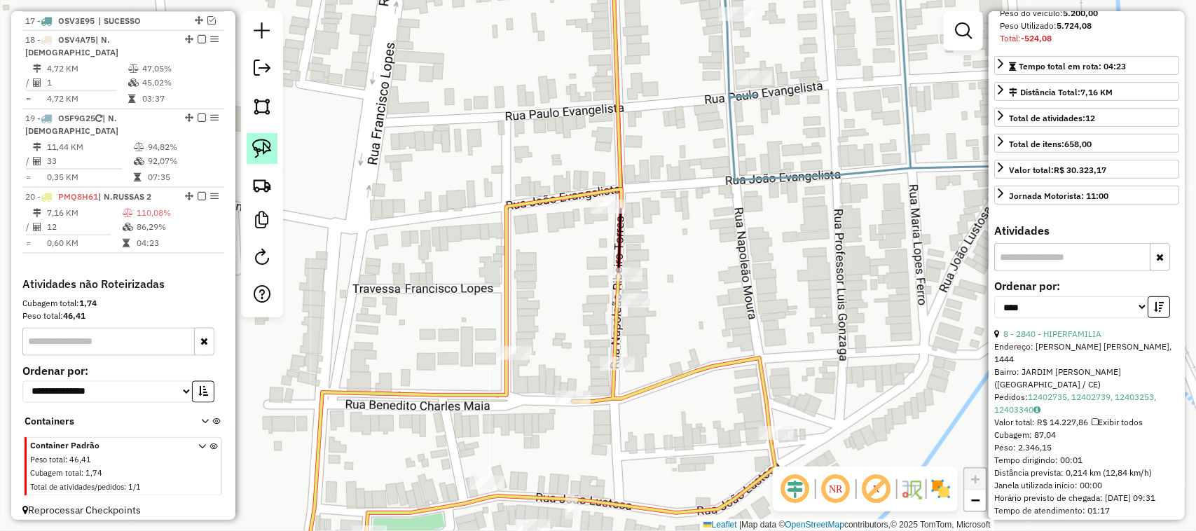
click at [261, 144] on img at bounding box center [262, 149] width 20 height 20
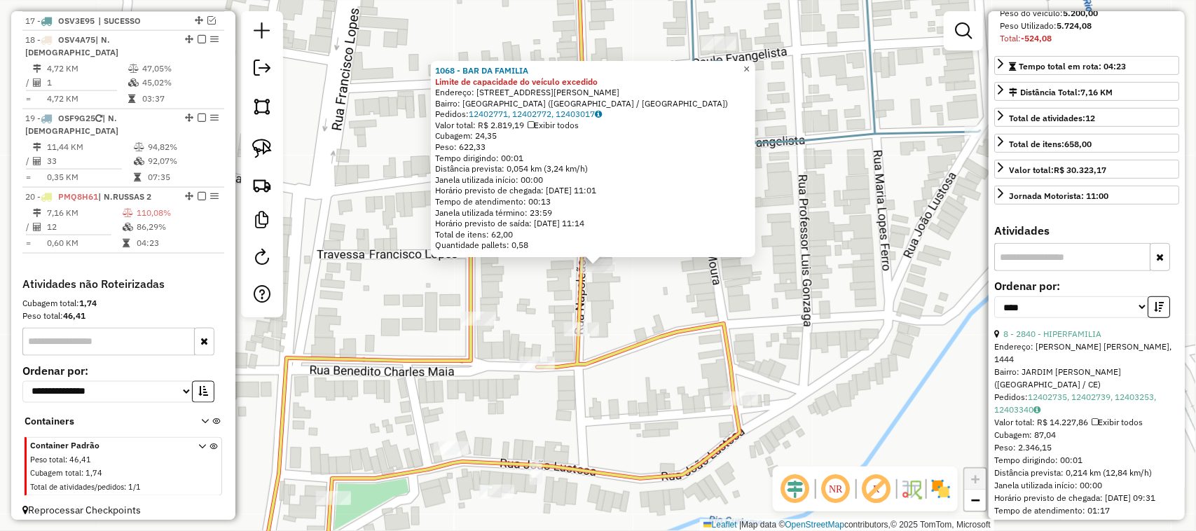
click at [749, 63] on span "×" at bounding box center [746, 69] width 6 height 12
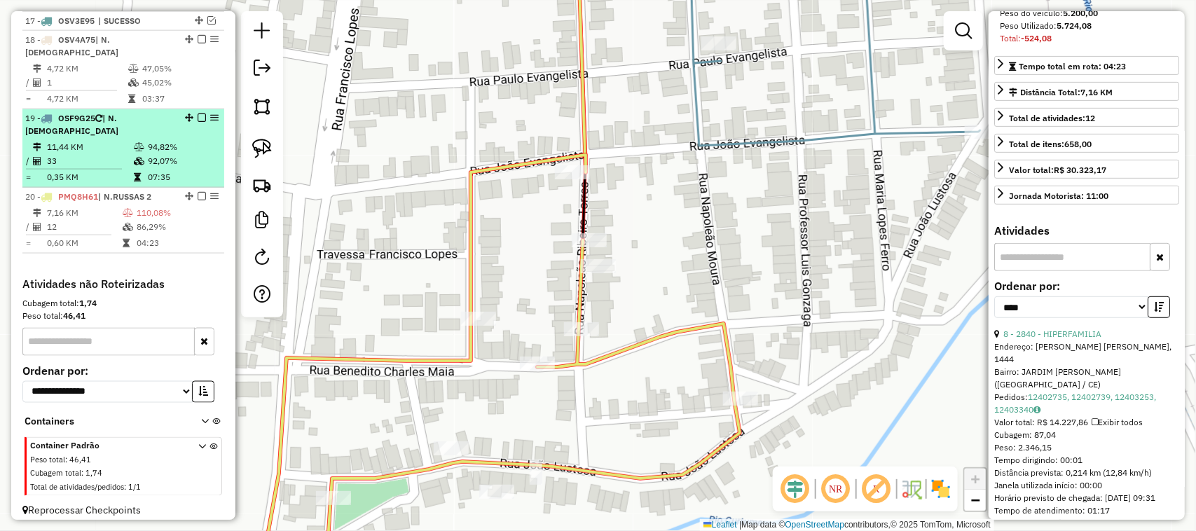
scroll to position [744, 0]
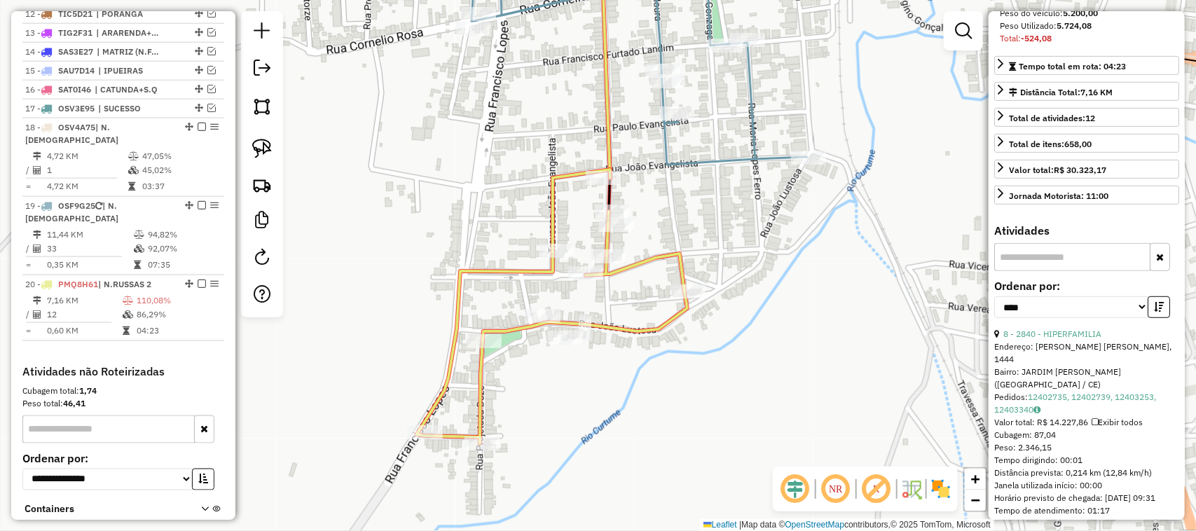
click at [539, 305] on div "Janela de atendimento Grade de atendimento Capacidade Transportadoras Veículos …" at bounding box center [598, 265] width 1196 height 531
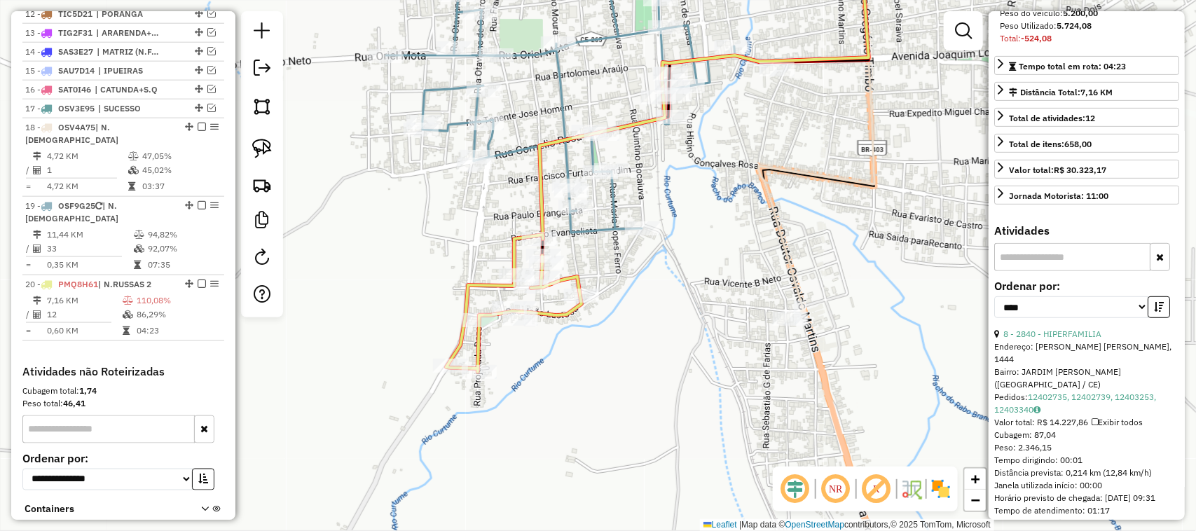
drag, startPoint x: 700, startPoint y: 205, endPoint x: 621, endPoint y: 302, distance: 125.9
click at [631, 313] on div "Janela de atendimento Grade de atendimento Capacidade Transportadoras Veículos …" at bounding box center [598, 265] width 1196 height 531
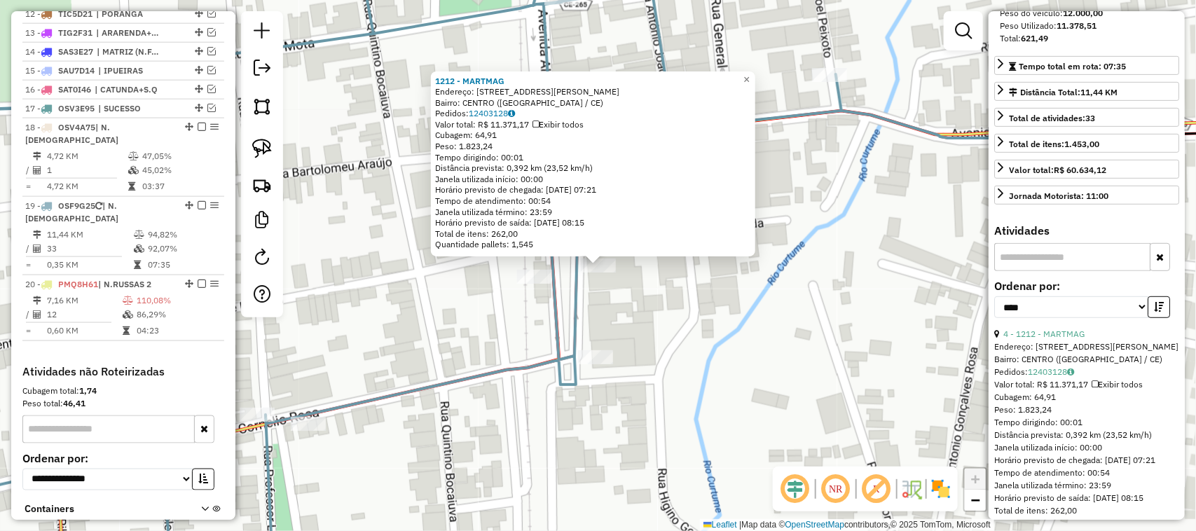
scroll to position [831, 0]
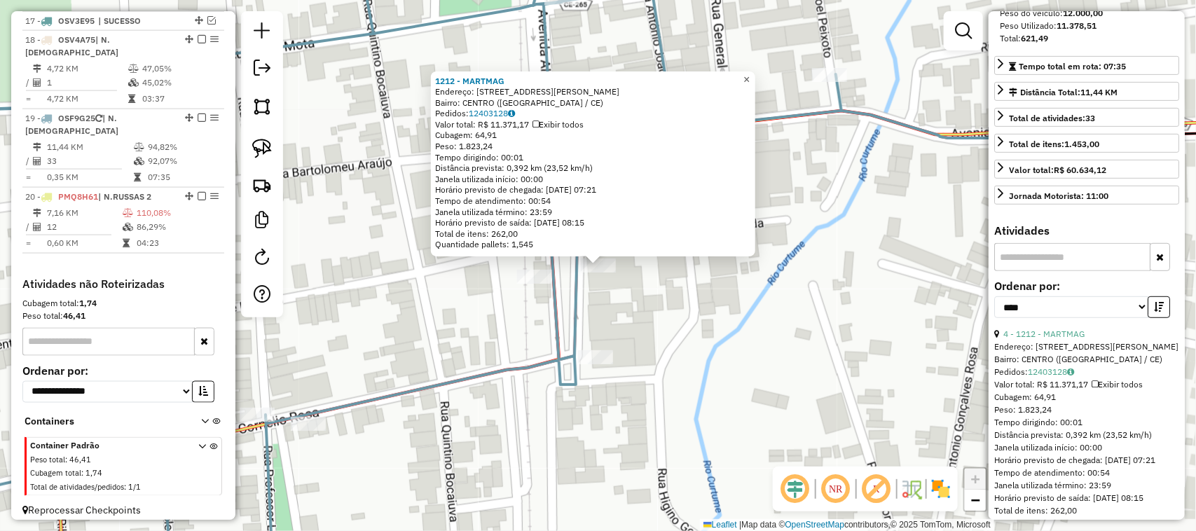
drag, startPoint x: 754, startPoint y: 75, endPoint x: 741, endPoint y: 84, distance: 15.6
click at [749, 76] on span "×" at bounding box center [746, 80] width 6 height 12
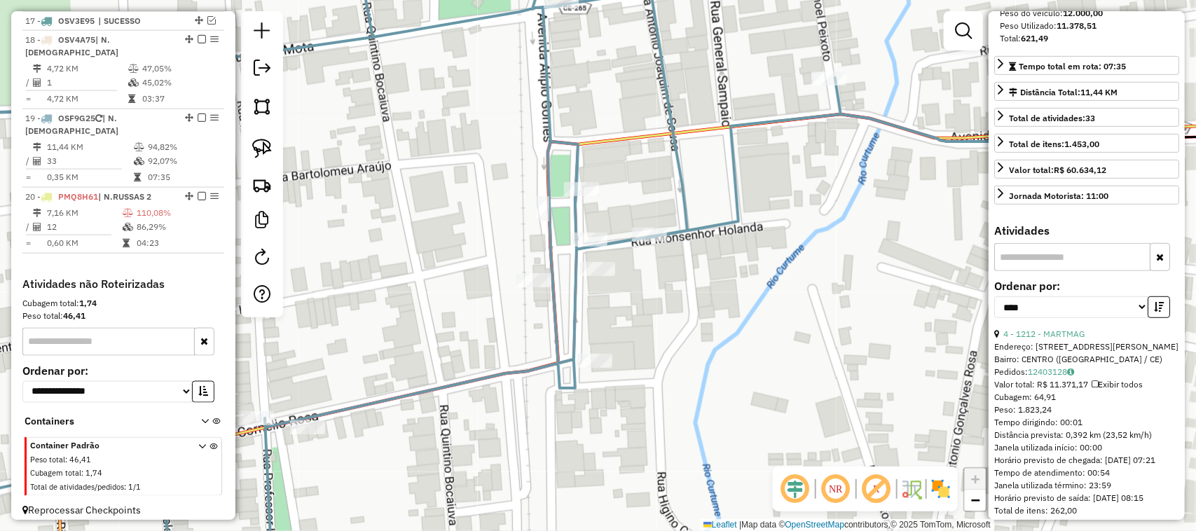
drag, startPoint x: 670, startPoint y: 315, endPoint x: 561, endPoint y: 315, distance: 108.6
click at [585, 328] on div "Janela de atendimento Grade de atendimento Capacidade Transportadoras Veículos …" at bounding box center [598, 265] width 1196 height 531
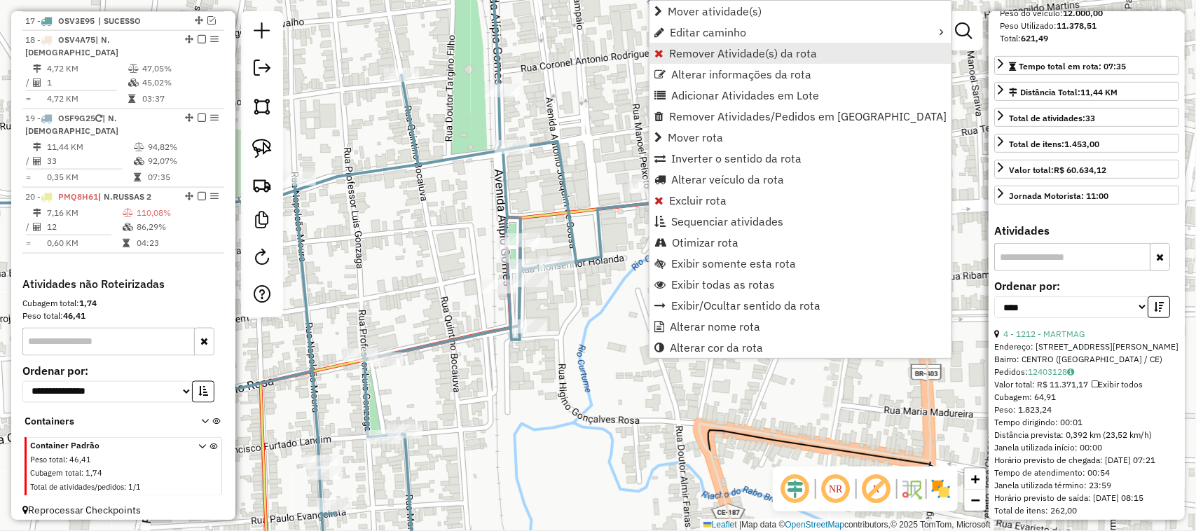
click at [702, 51] on span "Remover Atividade(s) da rota" at bounding box center [743, 53] width 148 height 11
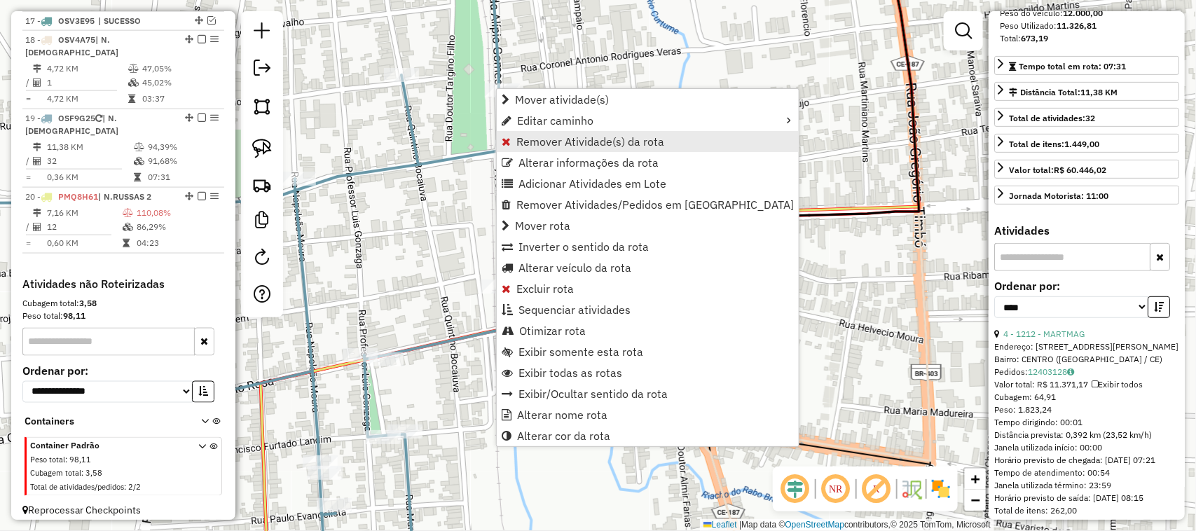
click at [557, 141] on span "Remover Atividade(s) da rota" at bounding box center [590, 141] width 148 height 11
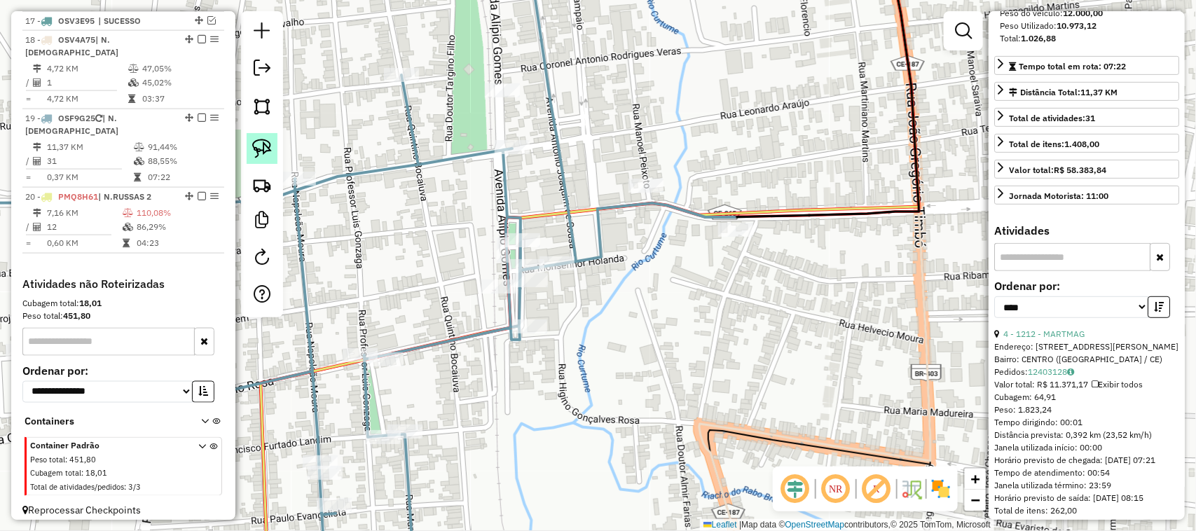
click at [261, 144] on img at bounding box center [262, 149] width 20 height 20
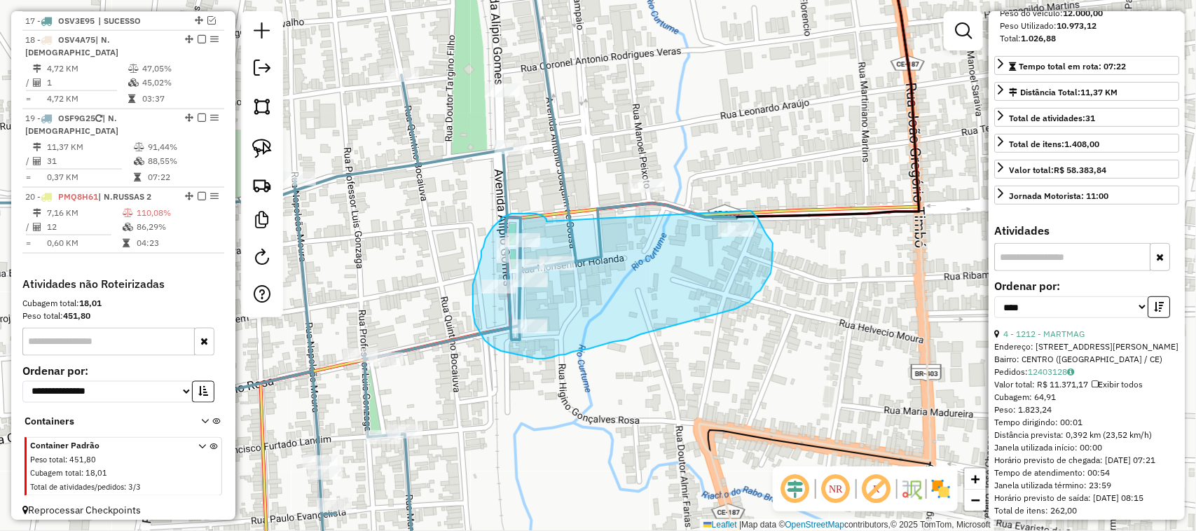
drag, startPoint x: 546, startPoint y: 219, endPoint x: 742, endPoint y: 207, distance: 196.5
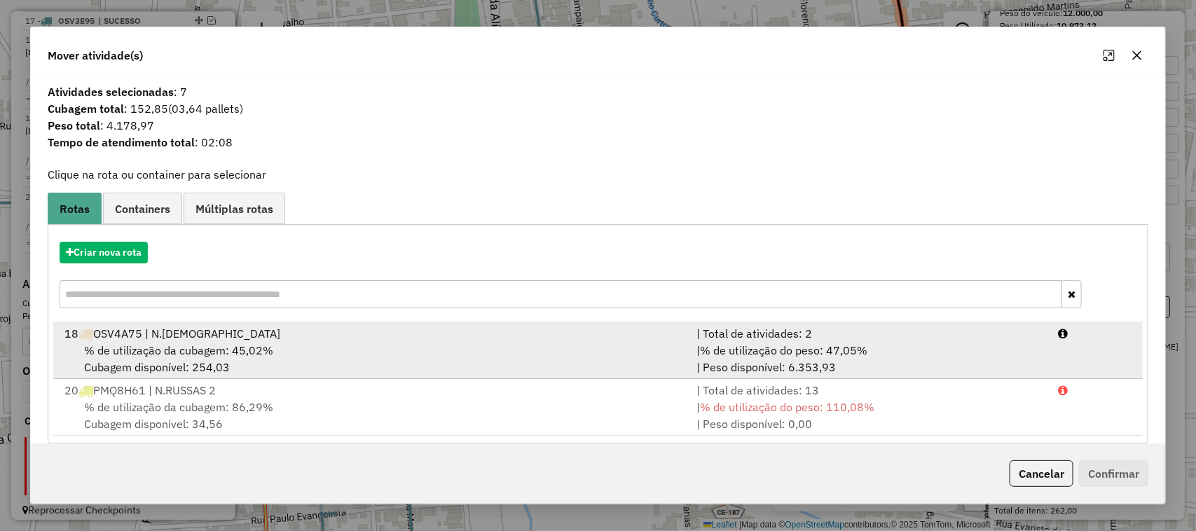
click at [176, 345] on span "% de utilização da cubagem: 45,02%" at bounding box center [178, 350] width 189 height 14
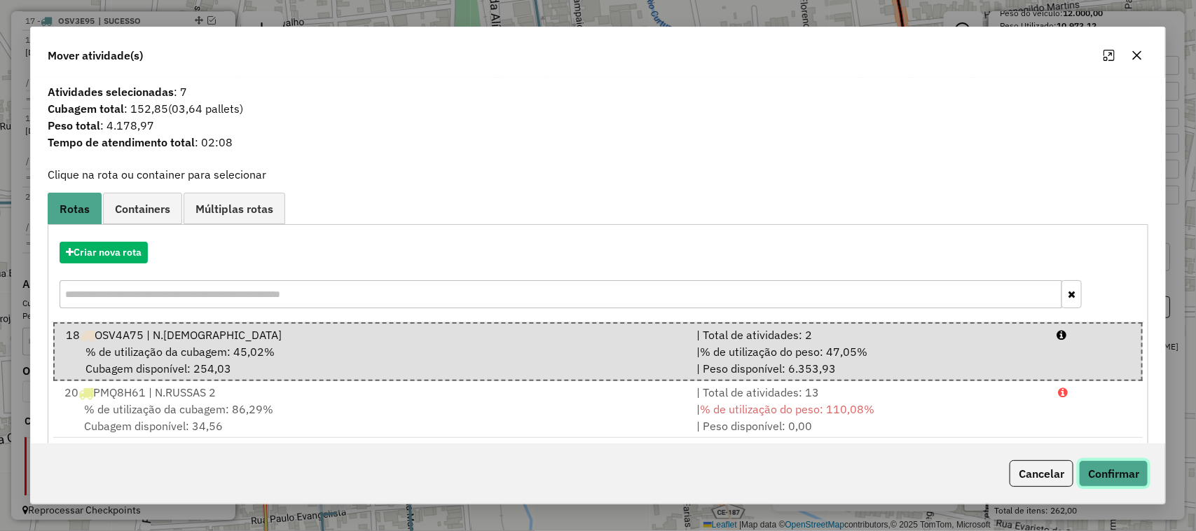
click at [1125, 464] on button "Confirmar" at bounding box center [1113, 473] width 69 height 27
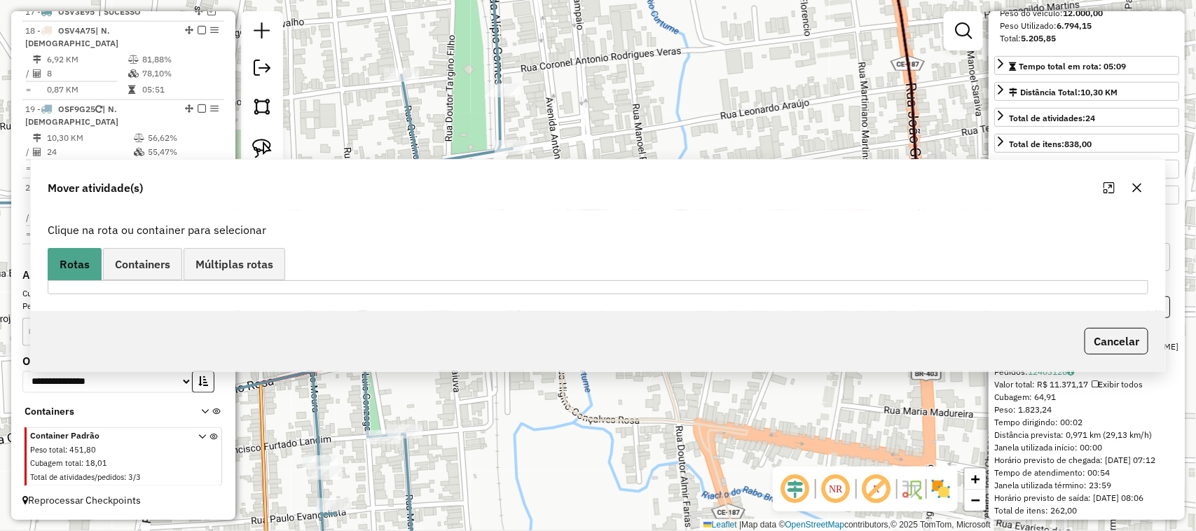
scroll to position [814, 0]
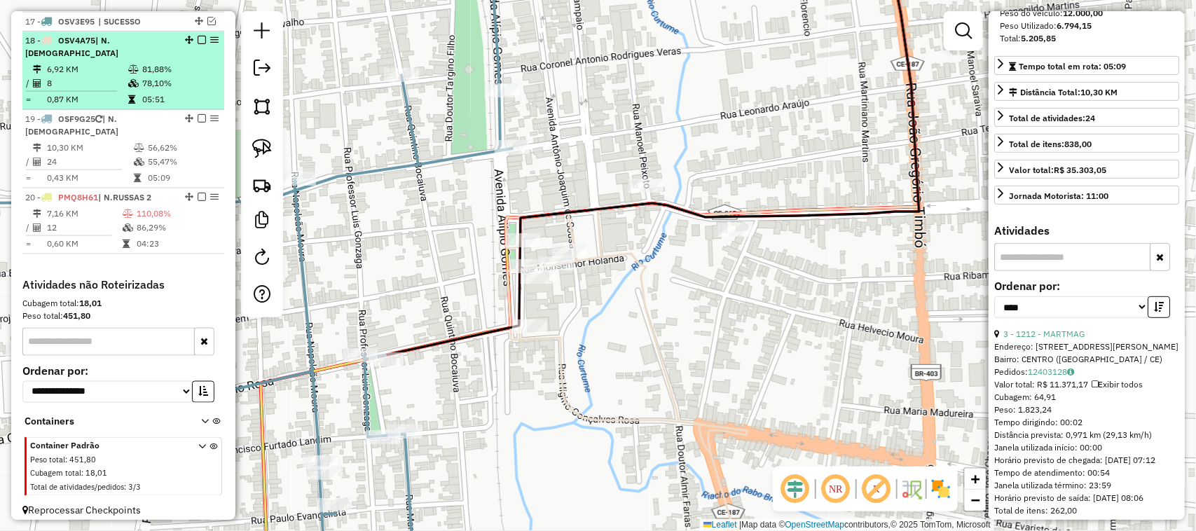
click at [99, 81] on td "8" at bounding box center [86, 83] width 81 height 14
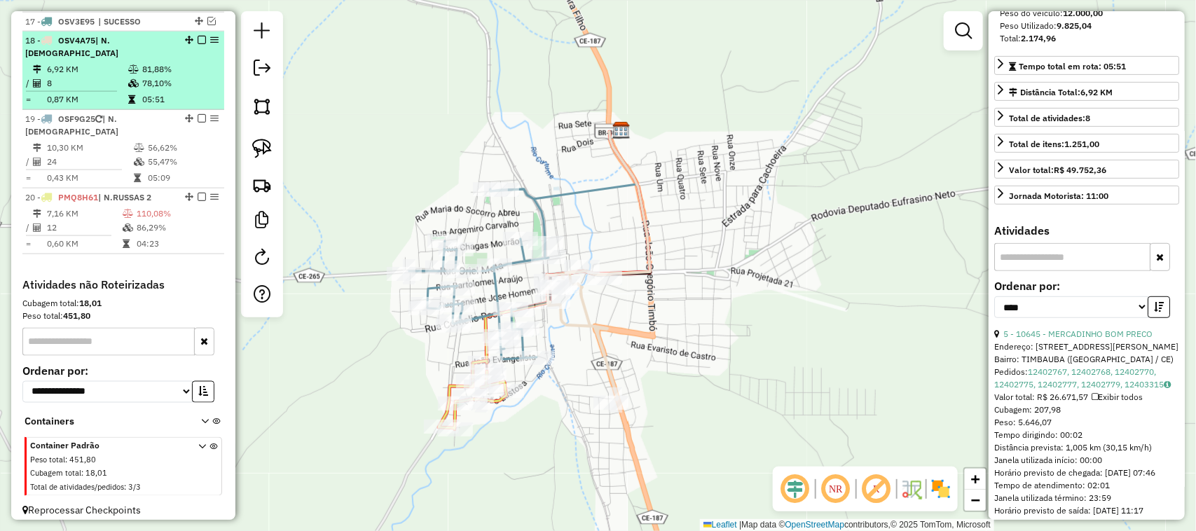
click at [200, 44] on em at bounding box center [202, 40] width 8 height 8
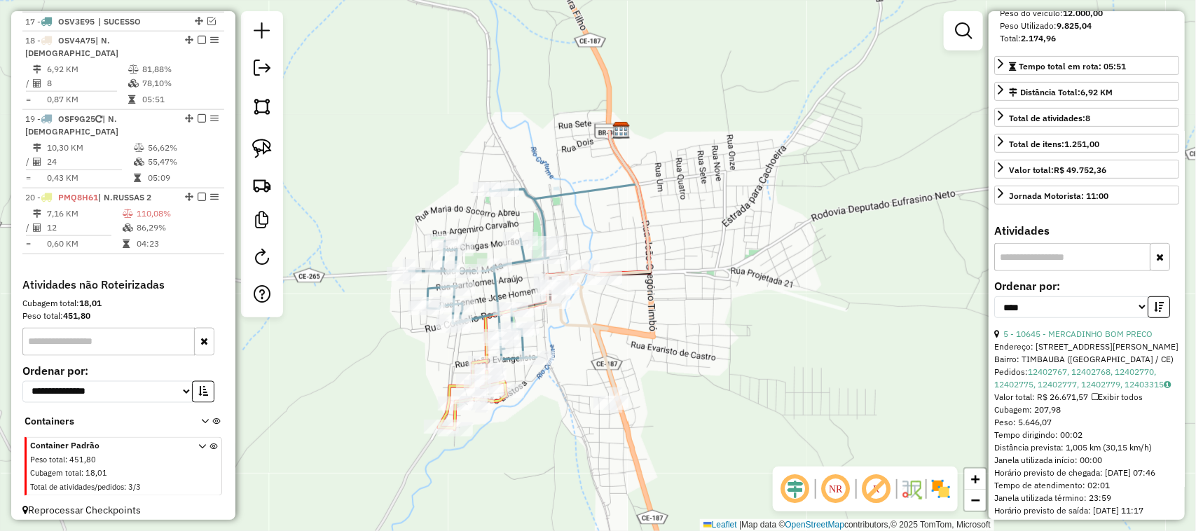
scroll to position [767, 0]
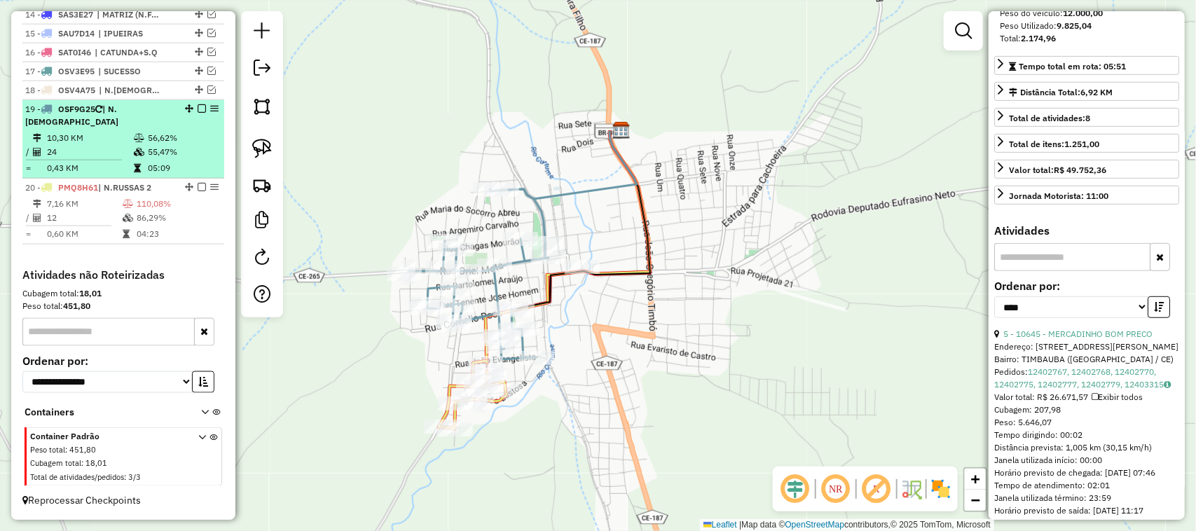
click at [107, 137] on td "10,30 KM" at bounding box center [89, 138] width 87 height 14
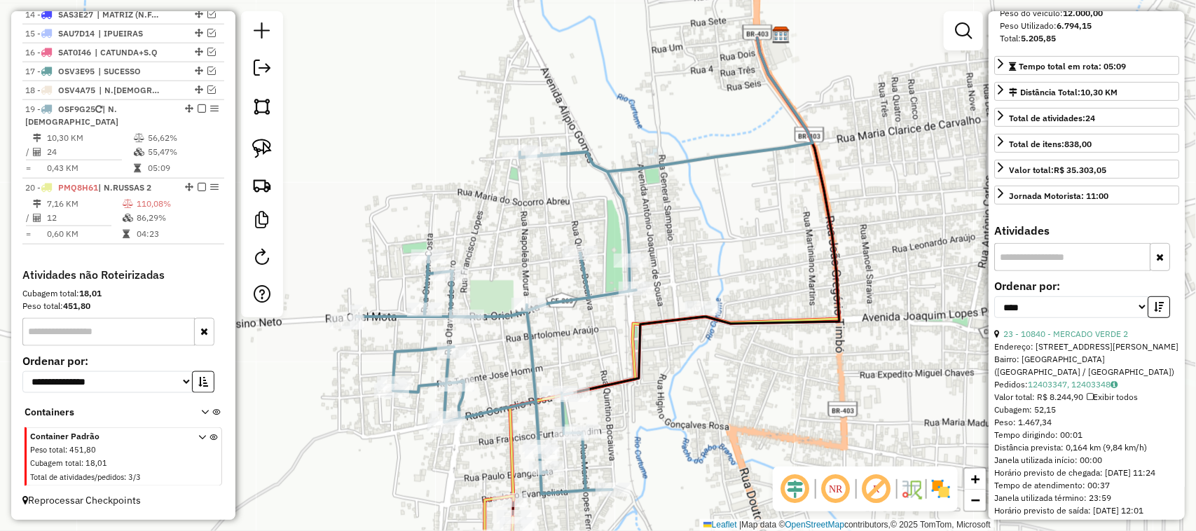
drag, startPoint x: 579, startPoint y: 305, endPoint x: 569, endPoint y: 219, distance: 87.4
click at [576, 243] on div "Janela de atendimento Grade de atendimento Capacidade Transportadoras Veículos …" at bounding box center [598, 265] width 1196 height 531
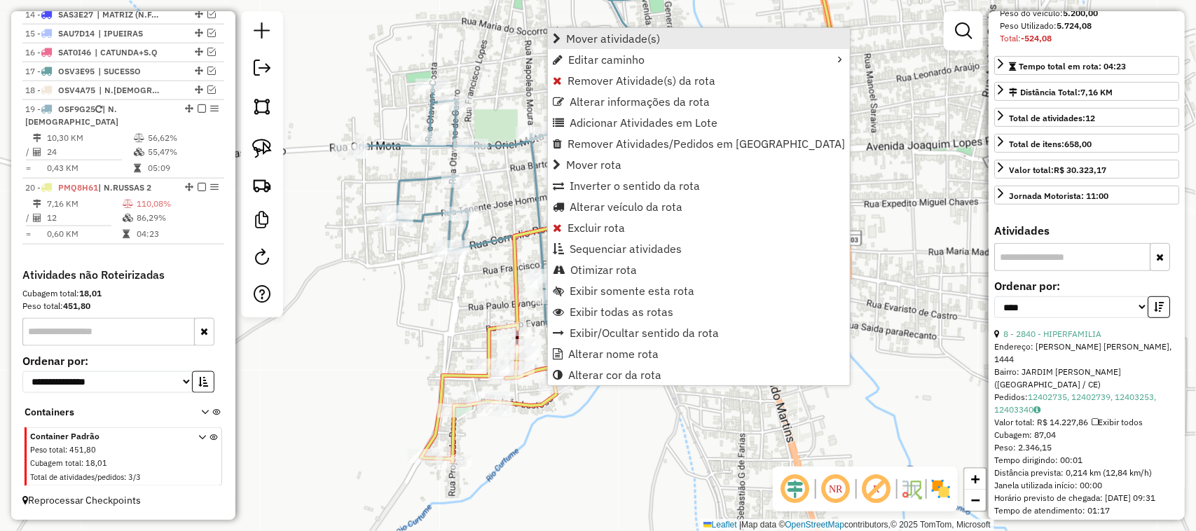
click at [607, 35] on span "Mover atividade(s)" at bounding box center [613, 38] width 94 height 11
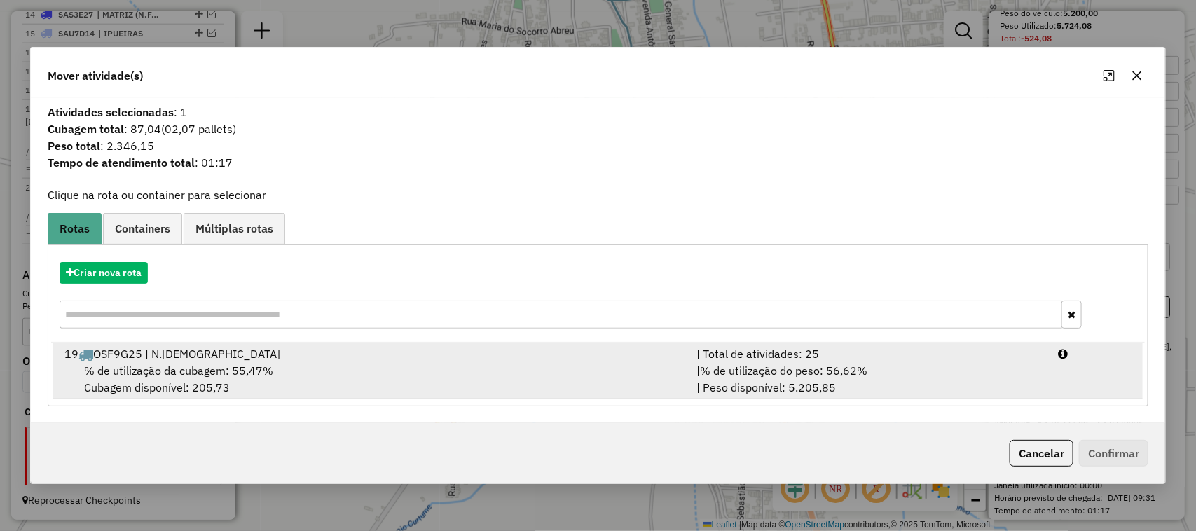
click at [172, 373] on span "% de utilização da cubagem: 55,47%" at bounding box center [178, 371] width 189 height 14
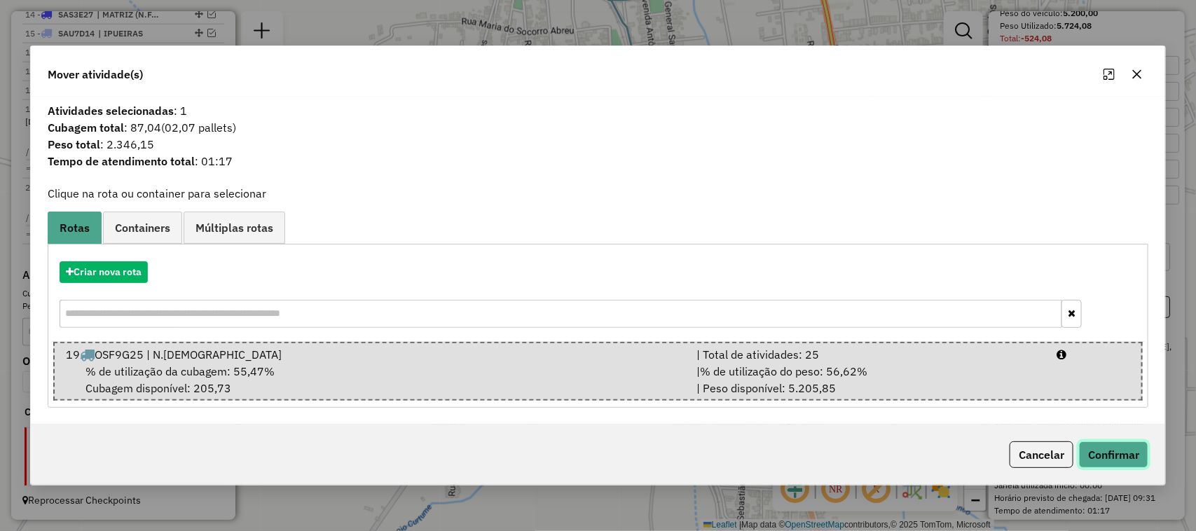
click at [1117, 445] on button "Confirmar" at bounding box center [1113, 454] width 69 height 27
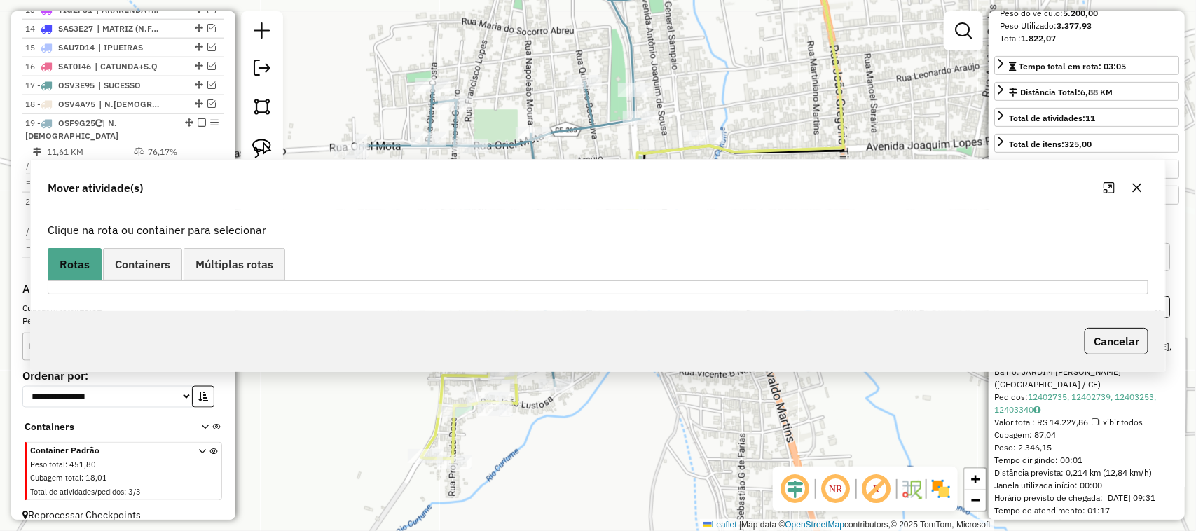
scroll to position [784, 0]
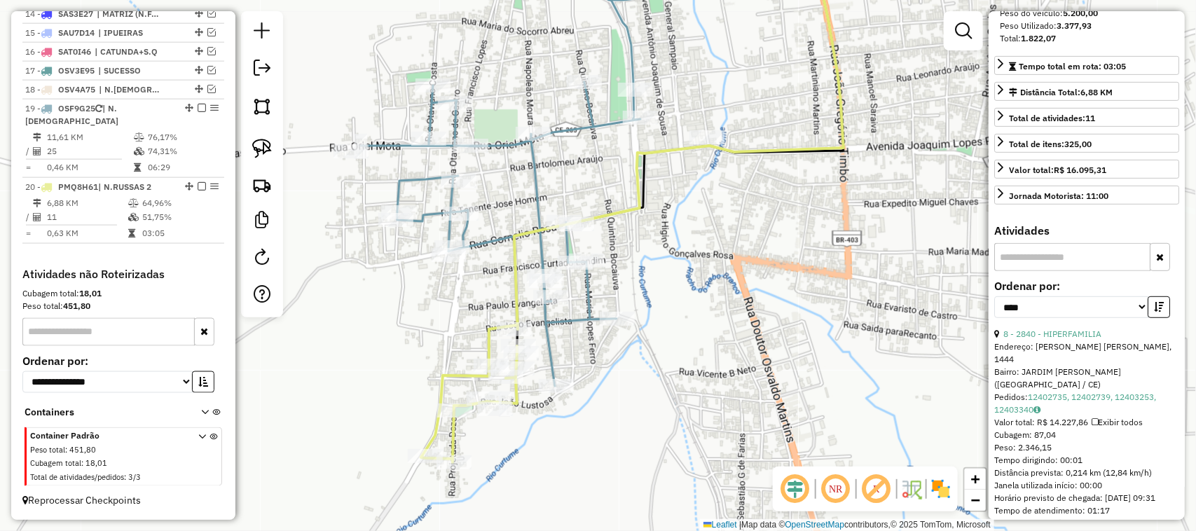
drag, startPoint x: 433, startPoint y: 333, endPoint x: 501, endPoint y: 298, distance: 76.8
click at [470, 312] on div "Janela de atendimento Grade de atendimento Capacidade Transportadoras Veículos …" at bounding box center [598, 265] width 1196 height 531
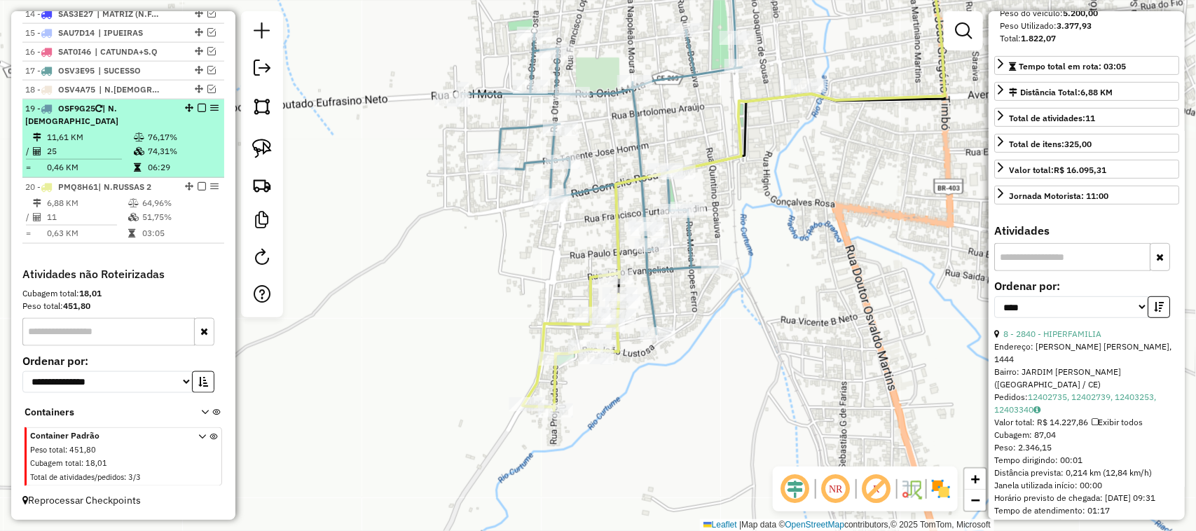
click at [99, 144] on td "25" at bounding box center [89, 151] width 87 height 14
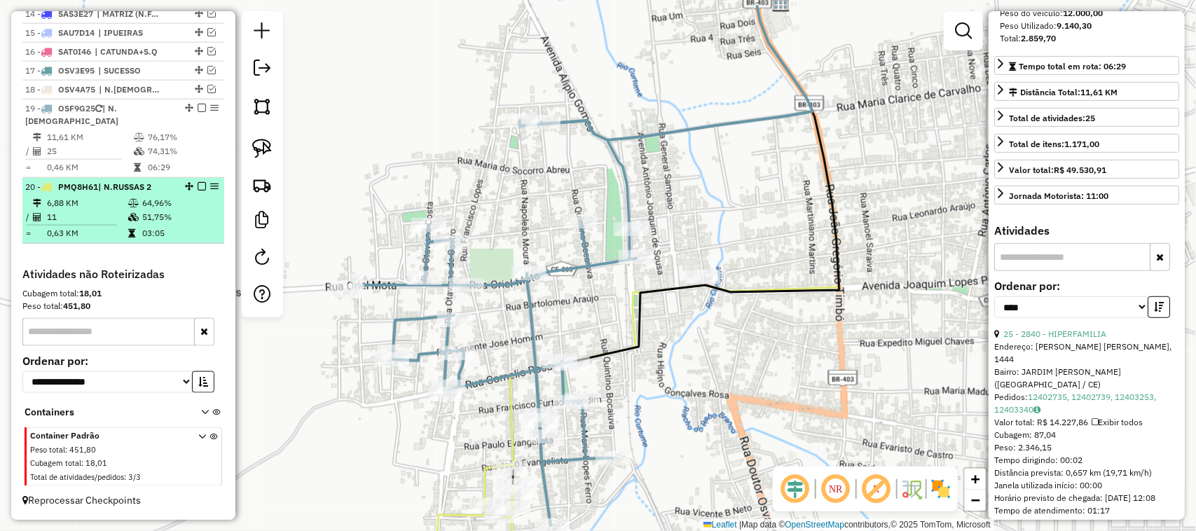
click at [95, 207] on td "6,88 KM" at bounding box center [86, 203] width 81 height 14
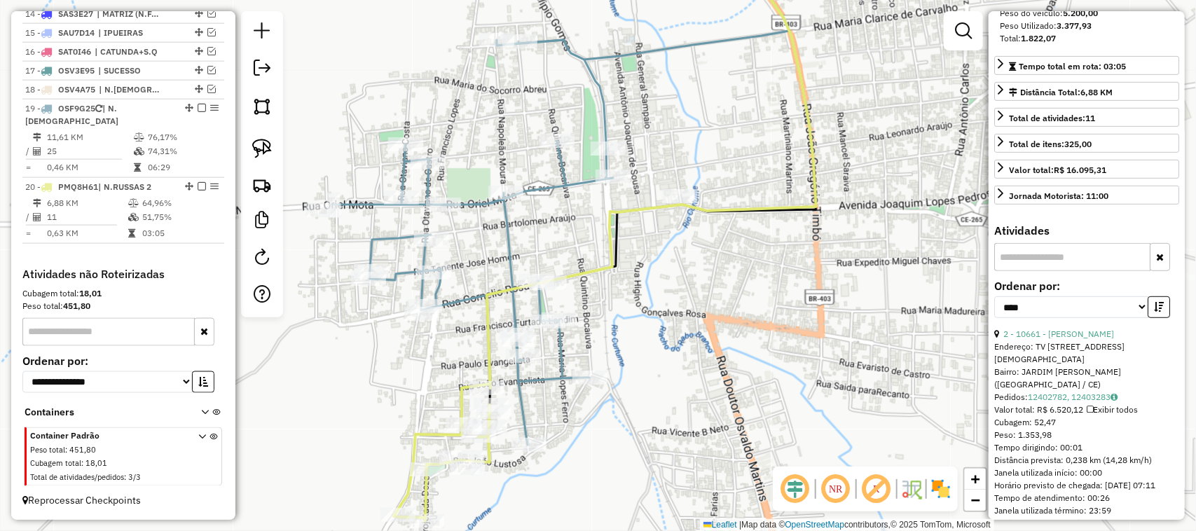
drag, startPoint x: 554, startPoint y: 263, endPoint x: 656, endPoint y: 278, distance: 102.7
click at [649, 278] on div "Rota 19 - Placa OSF9G25 9430 - MINI BAR Janela de atendimento Grade de atendime…" at bounding box center [598, 265] width 1196 height 531
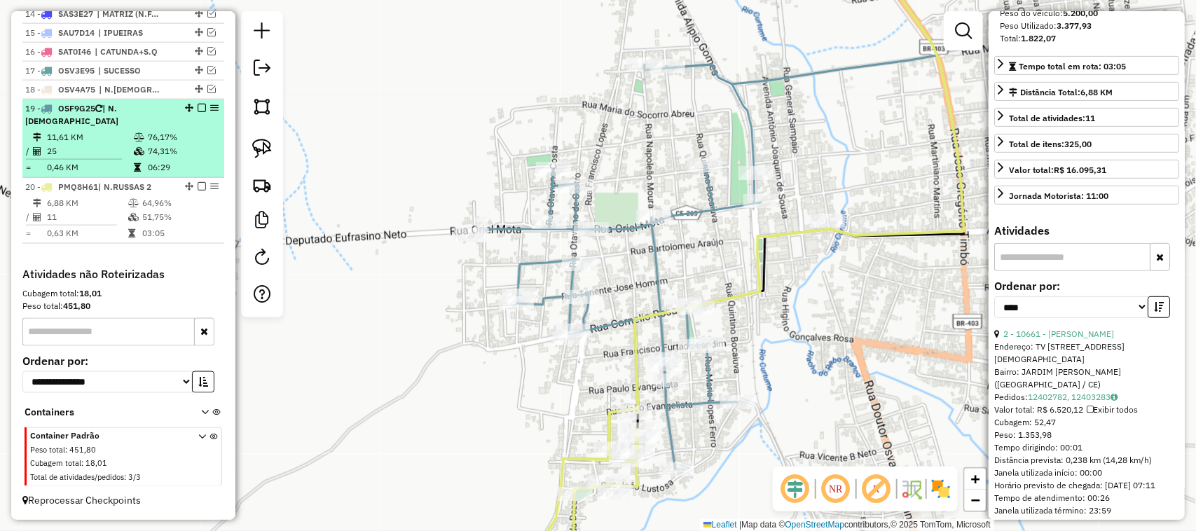
click at [97, 147] on td "25" at bounding box center [89, 151] width 87 height 14
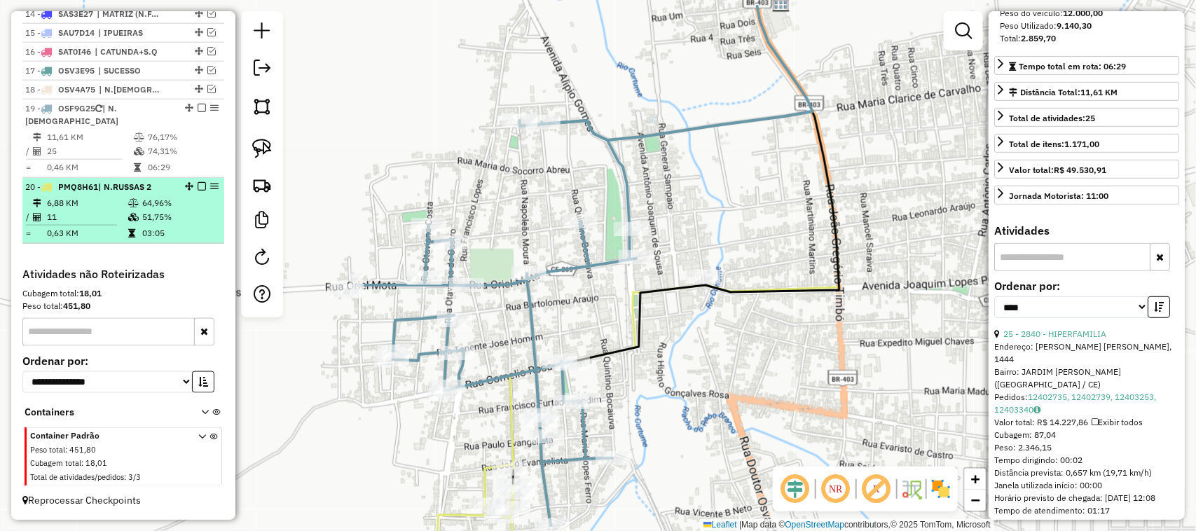
click at [97, 203] on td "6,88 KM" at bounding box center [86, 203] width 81 height 14
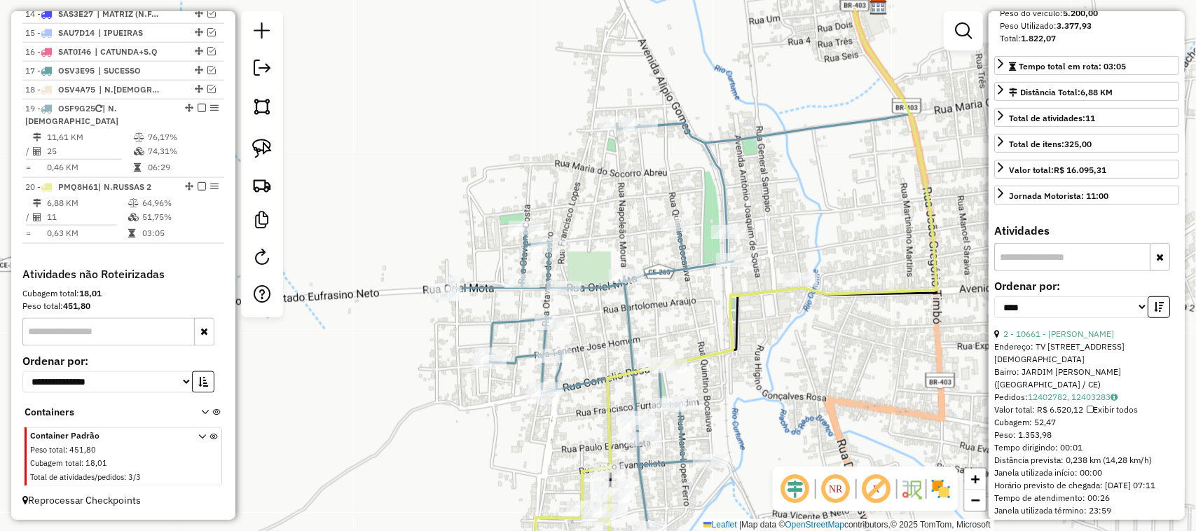
drag, startPoint x: 559, startPoint y: 293, endPoint x: 597, endPoint y: 289, distance: 38.1
click at [586, 322] on div "Janela de atendimento Grade de atendimento Capacidade Transportadoras Veículos …" at bounding box center [598, 265] width 1196 height 531
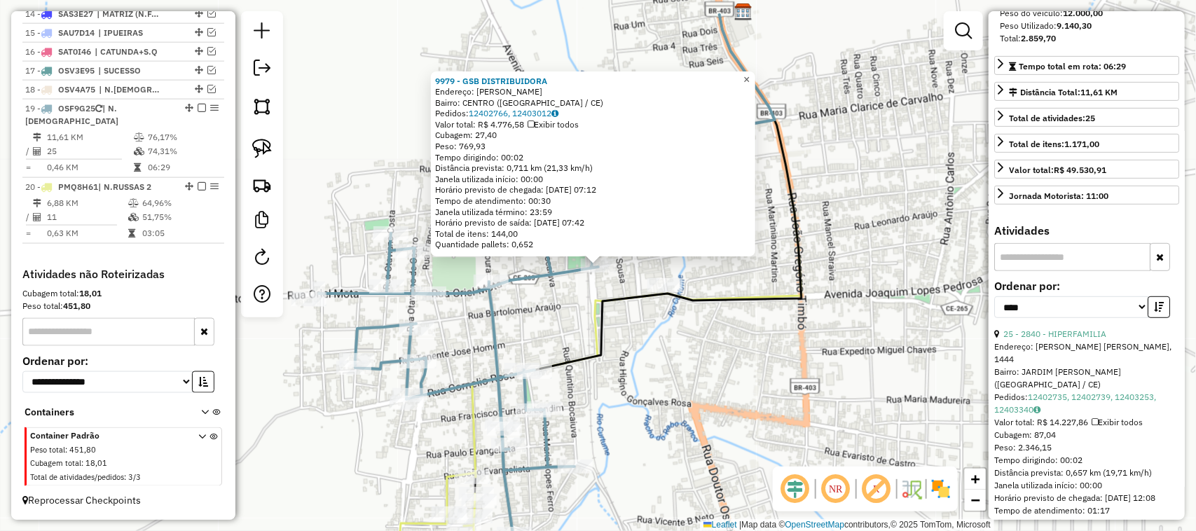
click at [749, 74] on span "×" at bounding box center [746, 80] width 6 height 12
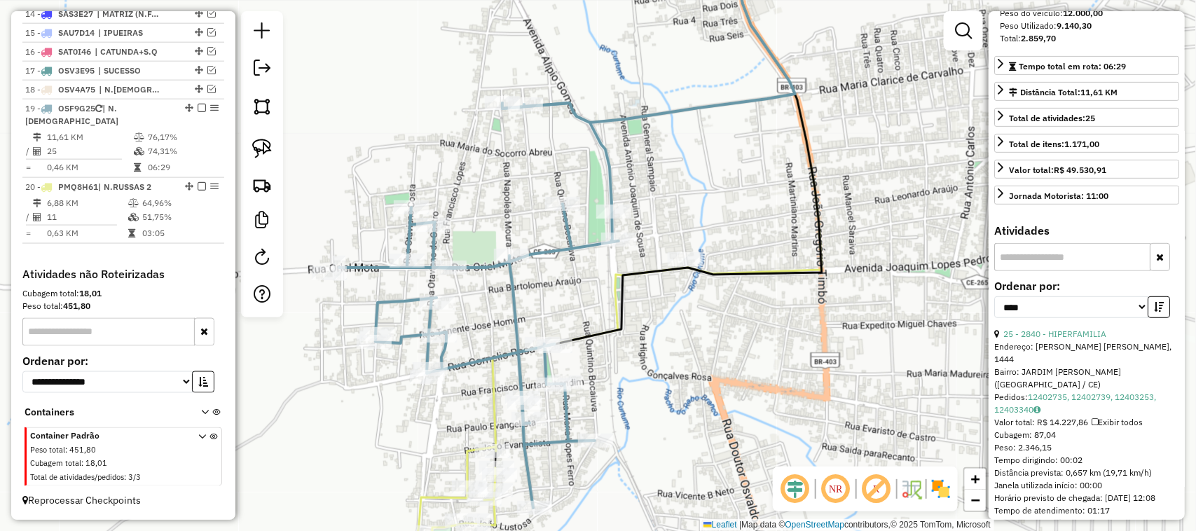
drag, startPoint x: 453, startPoint y: 233, endPoint x: 482, endPoint y: 179, distance: 61.1
click at [482, 189] on div "Janela de atendimento Grade de atendimento Capacidade Transportadoras Veículos …" at bounding box center [598, 265] width 1196 height 531
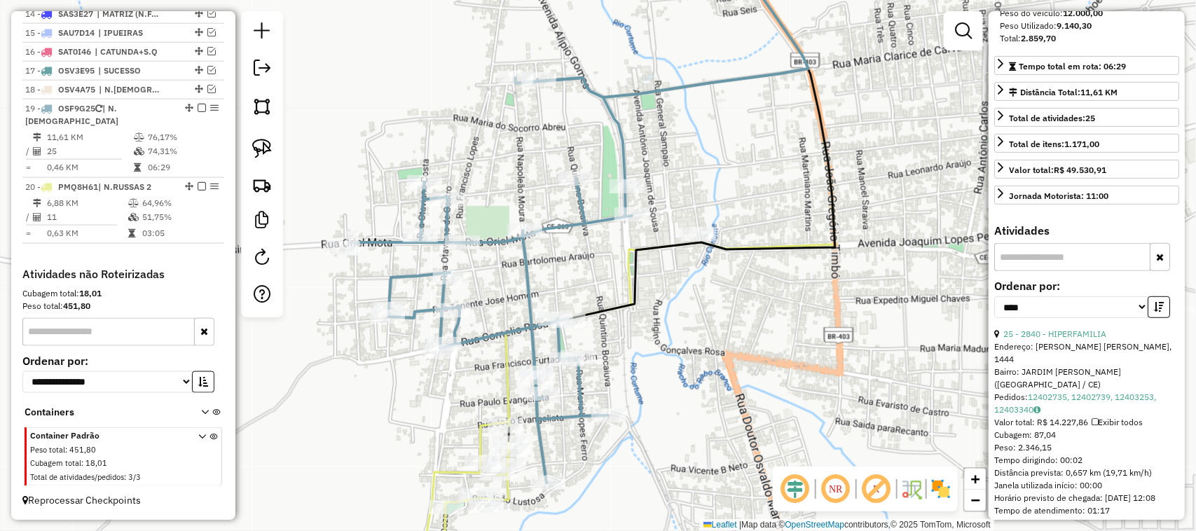
drag, startPoint x: 592, startPoint y: 265, endPoint x: 627, endPoint y: 264, distance: 35.0
click at [627, 264] on div "Janela de atendimento Grade de atendimento Capacidade Transportadoras Veículos …" at bounding box center [598, 265] width 1196 height 531
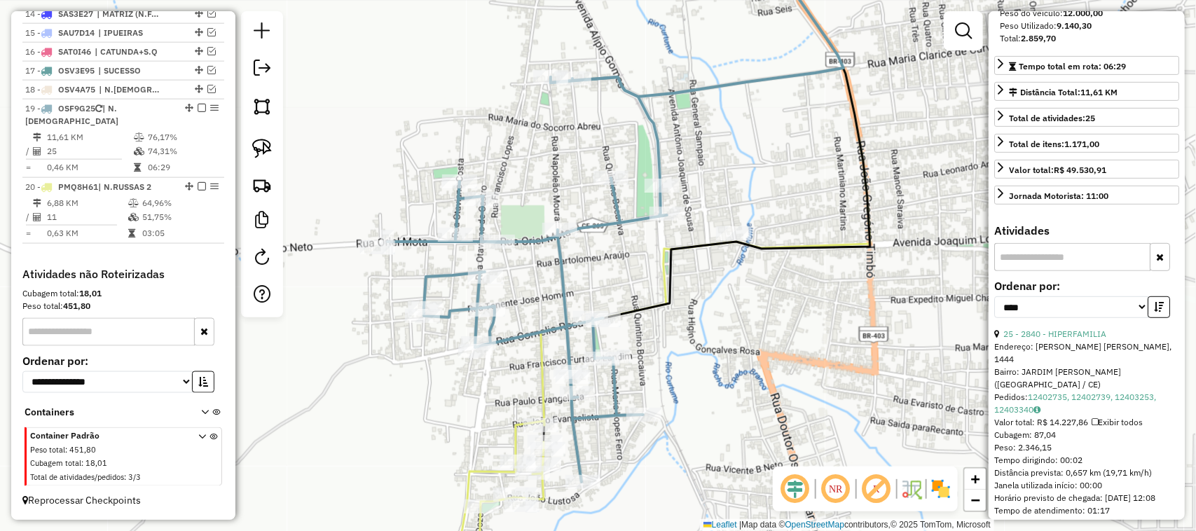
drag, startPoint x: 536, startPoint y: 298, endPoint x: 561, endPoint y: 268, distance: 39.3
click at [561, 268] on div "Janela de atendimento Grade de atendimento Capacidade Transportadoras Veículos …" at bounding box center [598, 265] width 1196 height 531
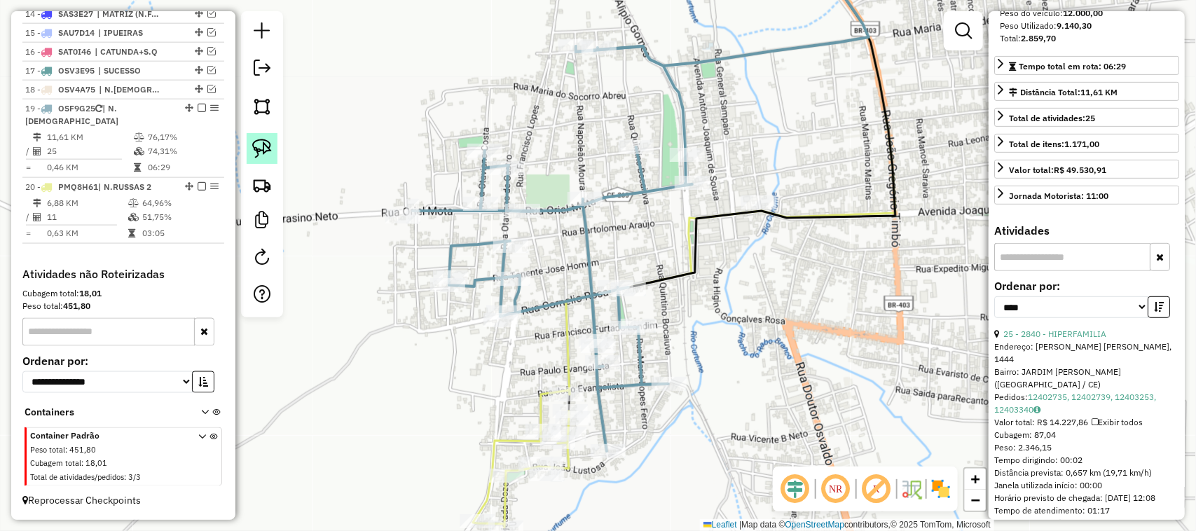
click at [260, 148] on img at bounding box center [262, 149] width 20 height 20
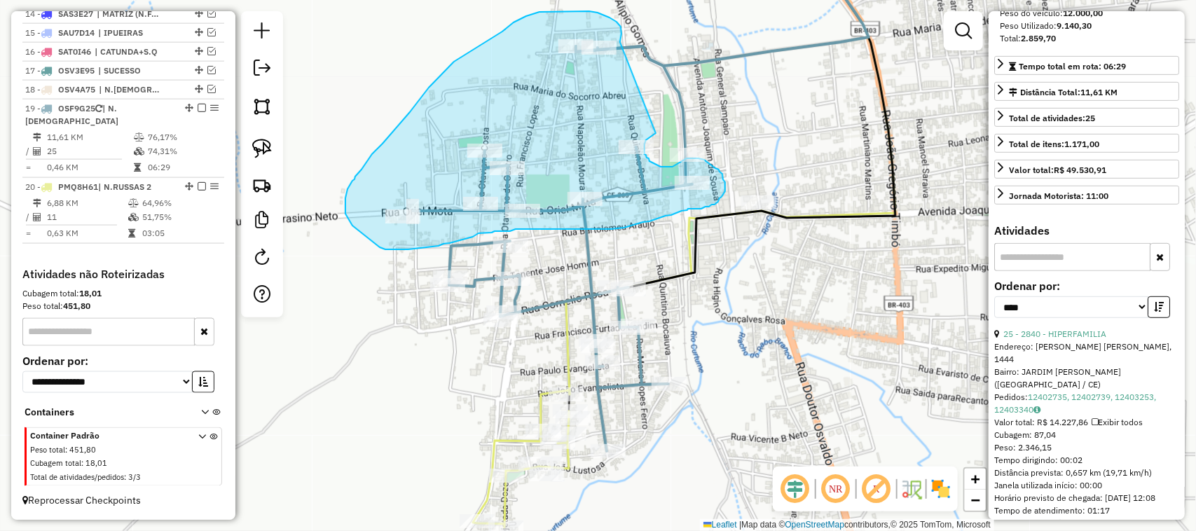
drag, startPoint x: 621, startPoint y: 36, endPoint x: 656, endPoint y: 133, distance: 102.8
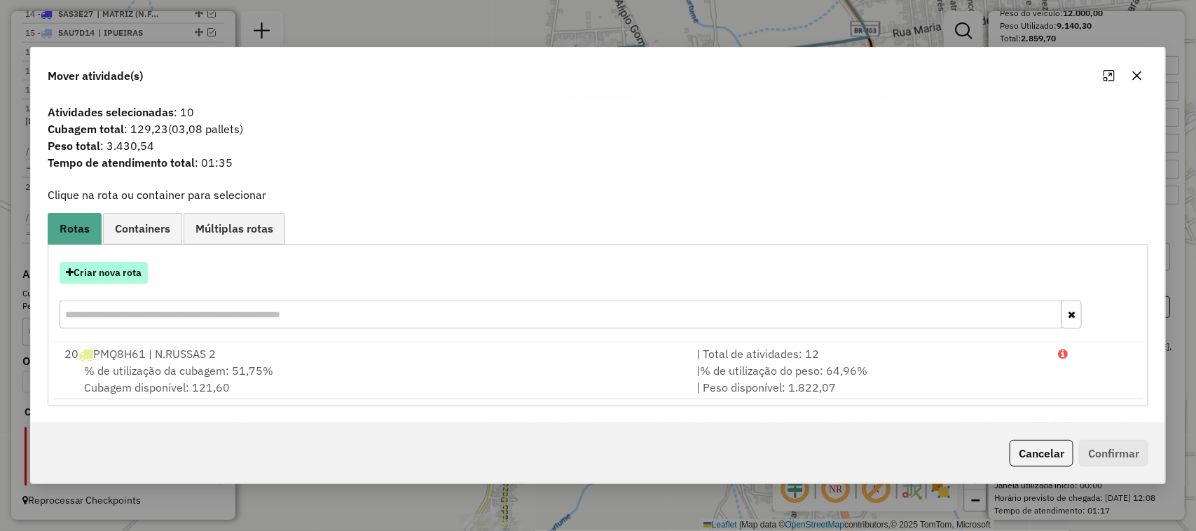
click at [110, 264] on button "Criar nova rota" at bounding box center [104, 273] width 88 height 22
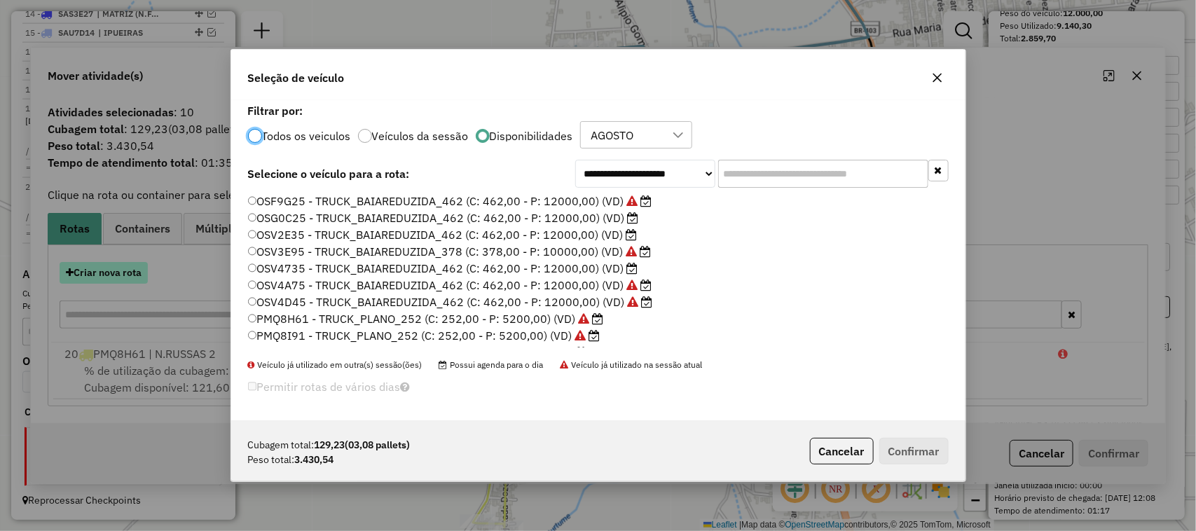
scroll to position [7, 4]
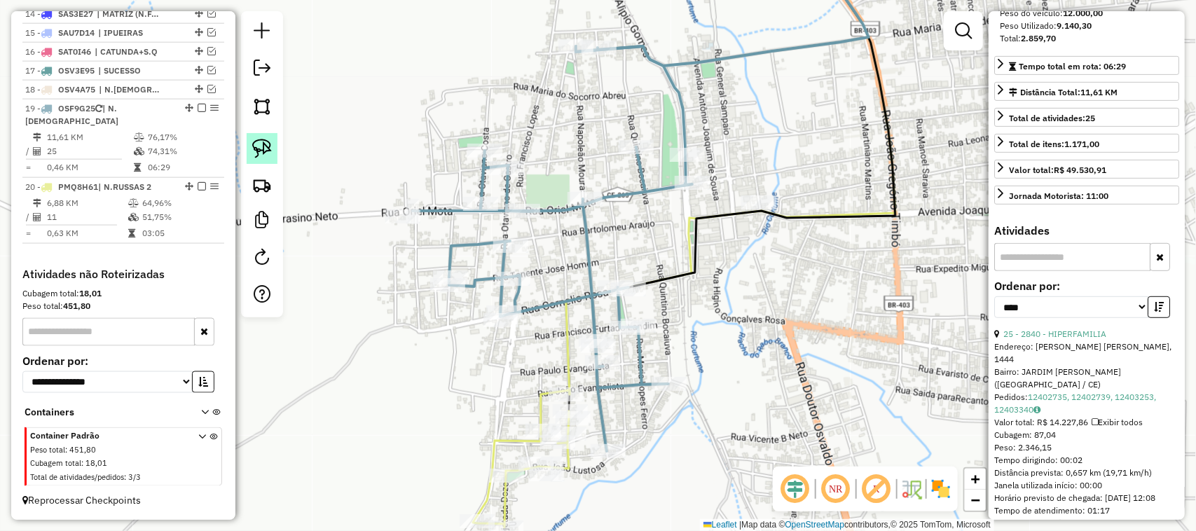
click at [261, 142] on img at bounding box center [262, 149] width 20 height 20
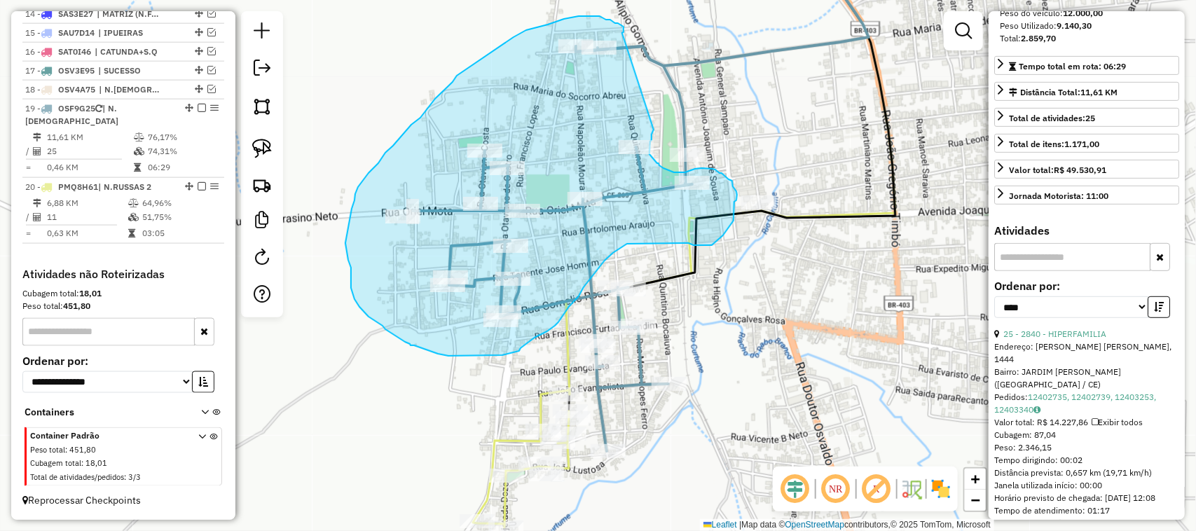
drag, startPoint x: 621, startPoint y: 26, endPoint x: 649, endPoint y: 124, distance: 101.8
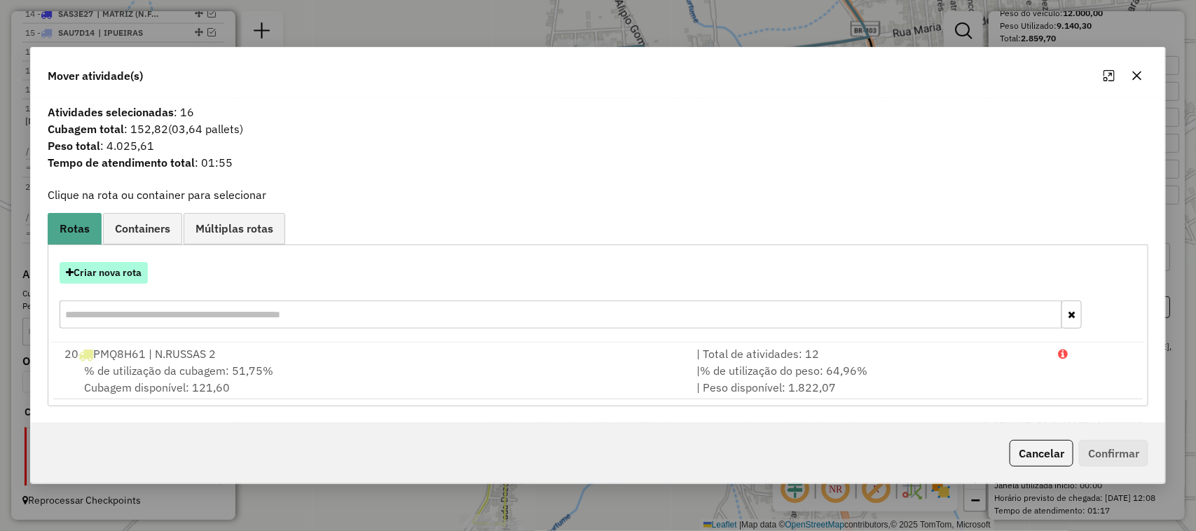
click at [109, 273] on button "Criar nova rota" at bounding box center [104, 273] width 88 height 22
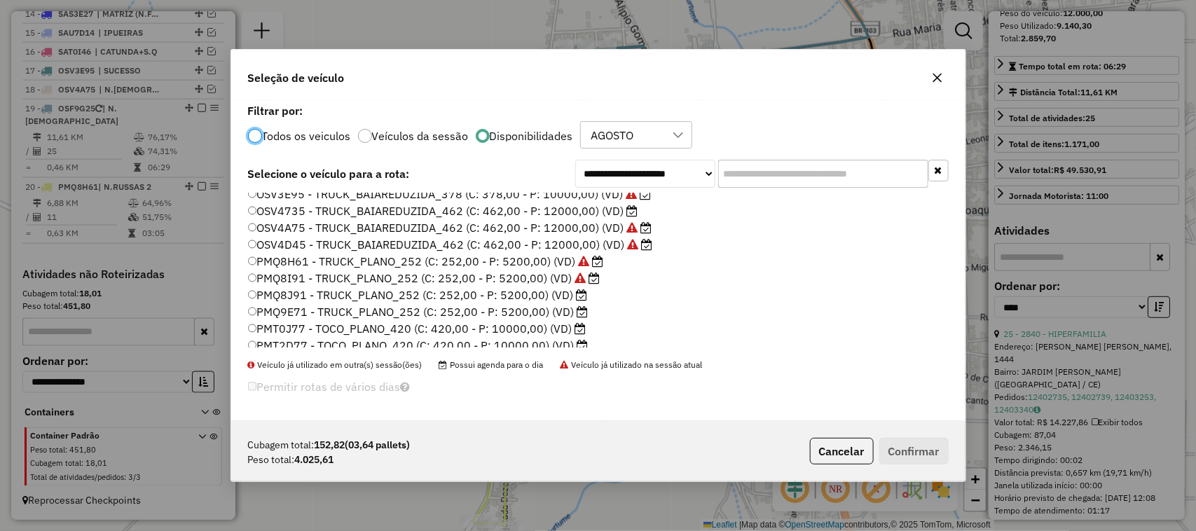
scroll to position [88, 0]
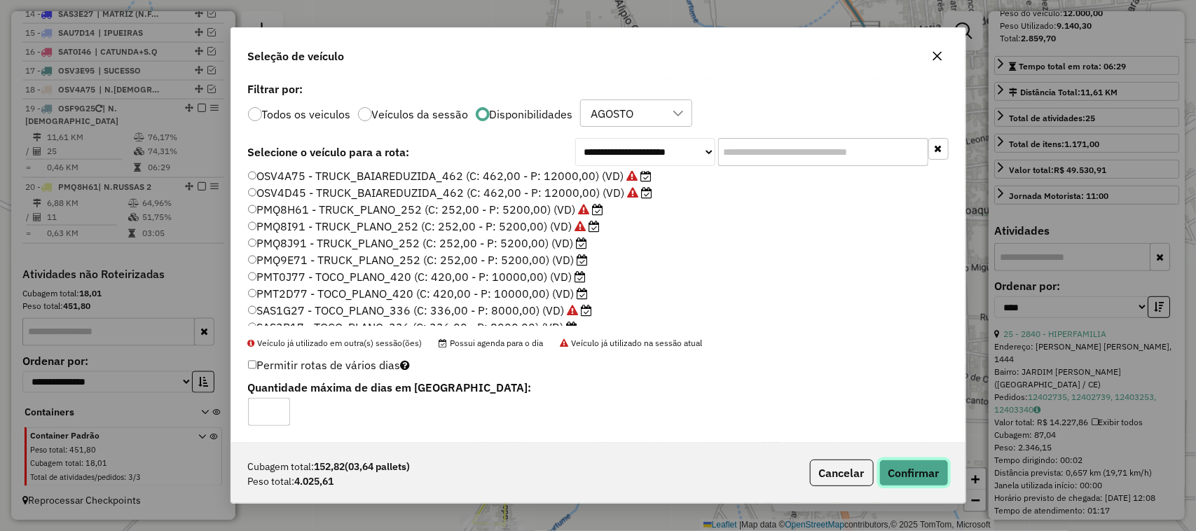
click at [922, 473] on button "Confirmar" at bounding box center [913, 472] width 69 height 27
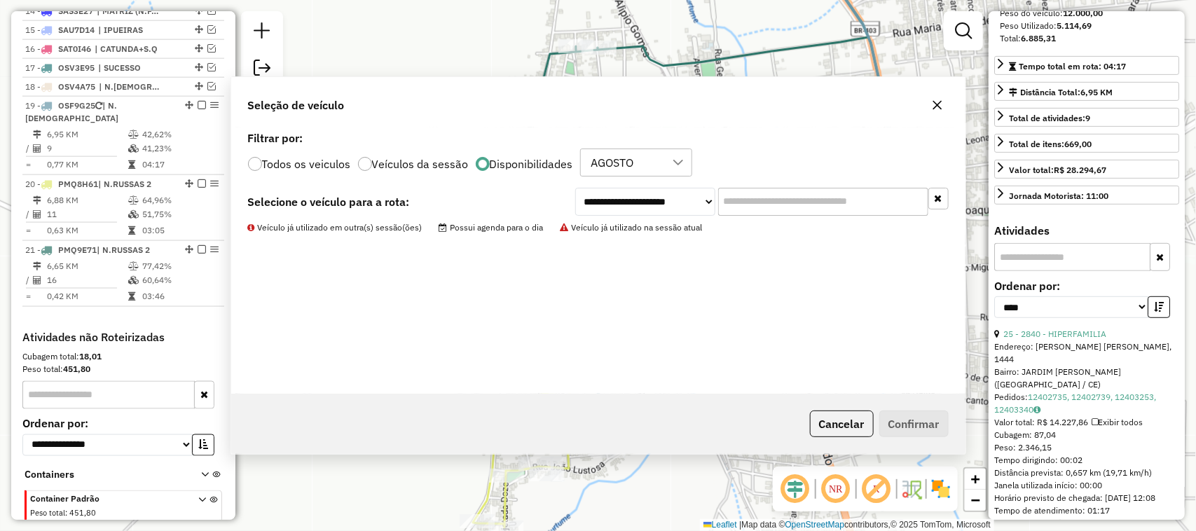
scroll to position [850, 0]
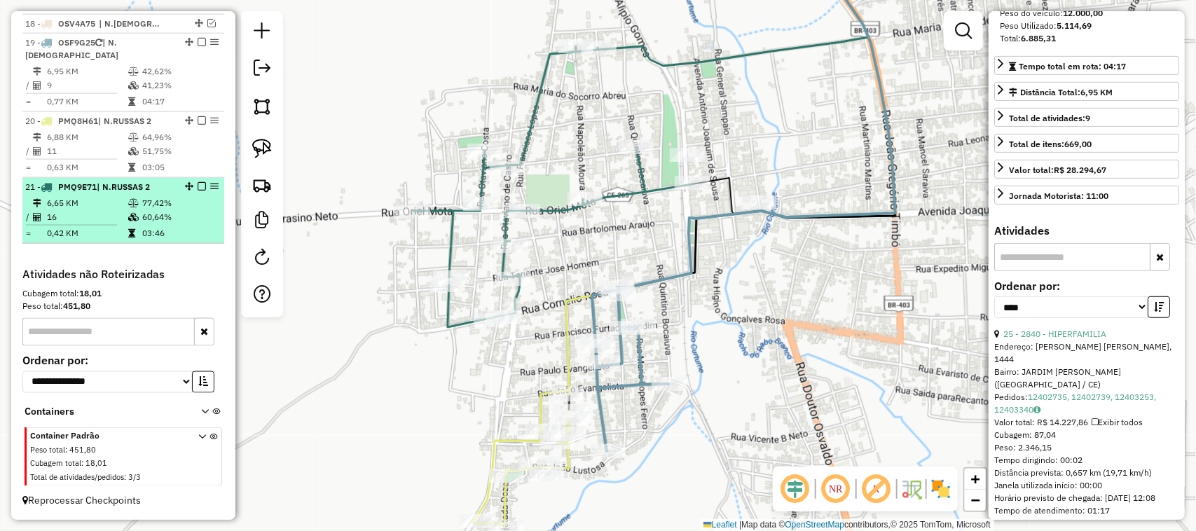
click at [93, 208] on td "6,65 KM" at bounding box center [86, 203] width 81 height 14
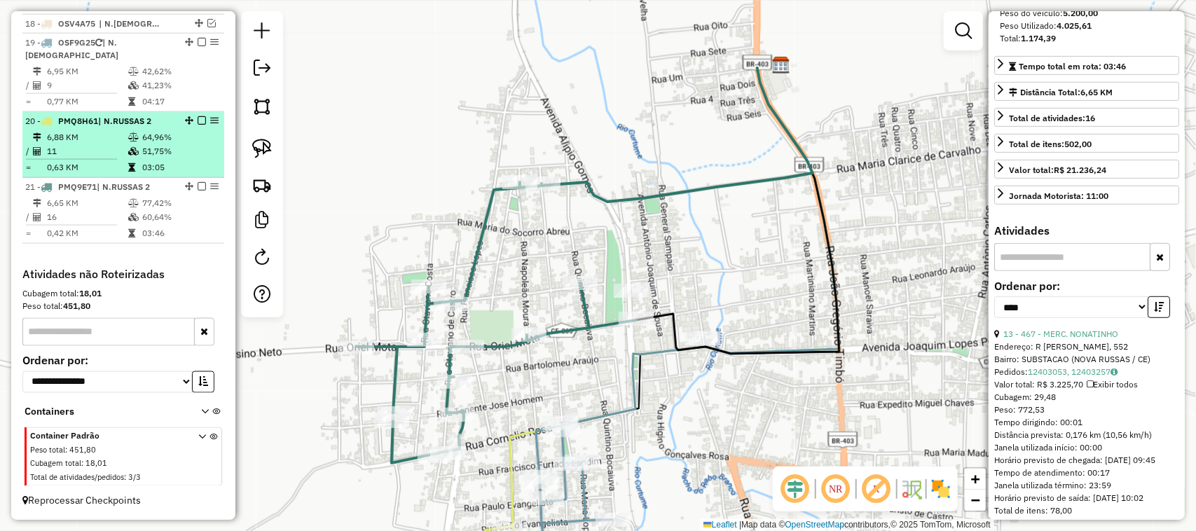
click at [96, 148] on td "11" at bounding box center [86, 151] width 81 height 14
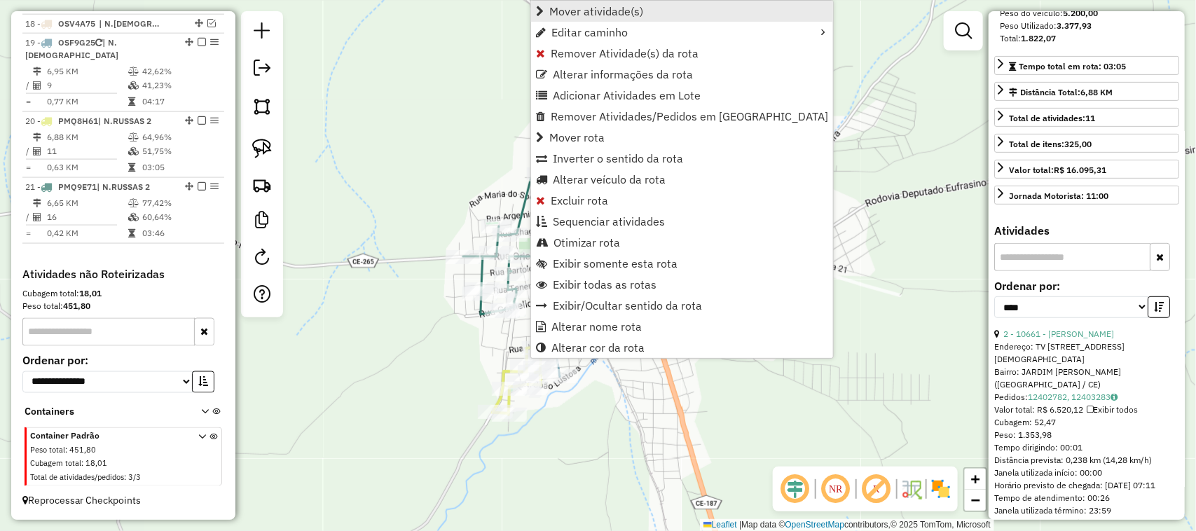
click at [585, 6] on span "Mover atividade(s)" at bounding box center [596, 11] width 94 height 11
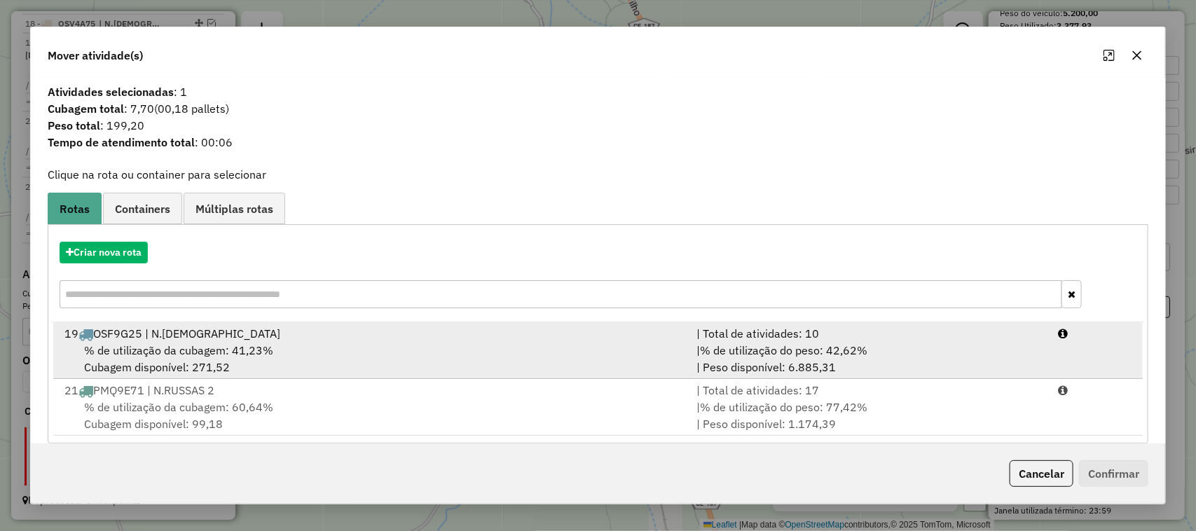
click at [183, 348] on span "% de utilização da cubagem: 41,23%" at bounding box center [178, 350] width 189 height 14
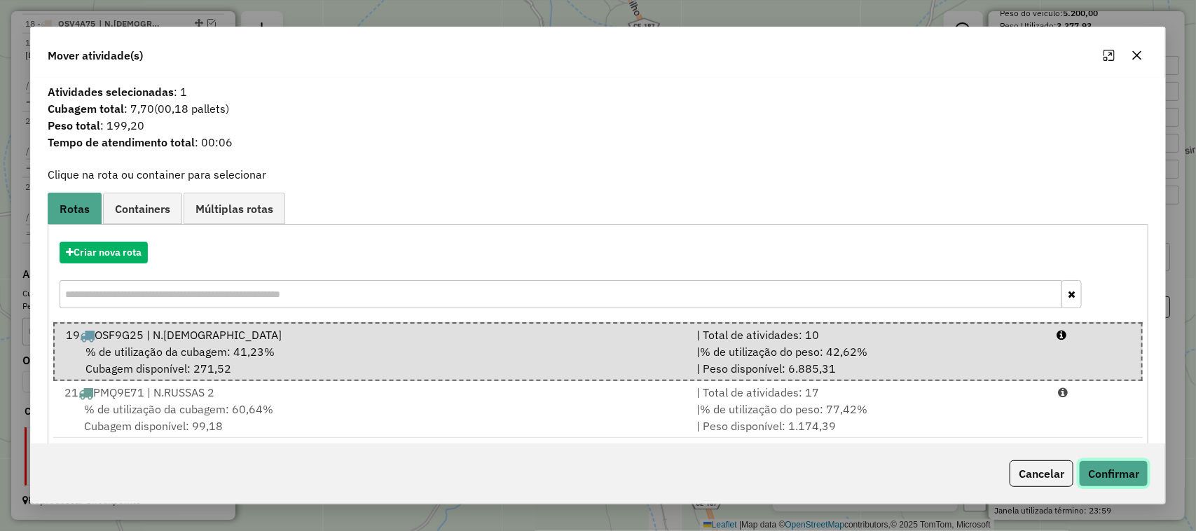
click at [1116, 473] on button "Confirmar" at bounding box center [1113, 473] width 69 height 27
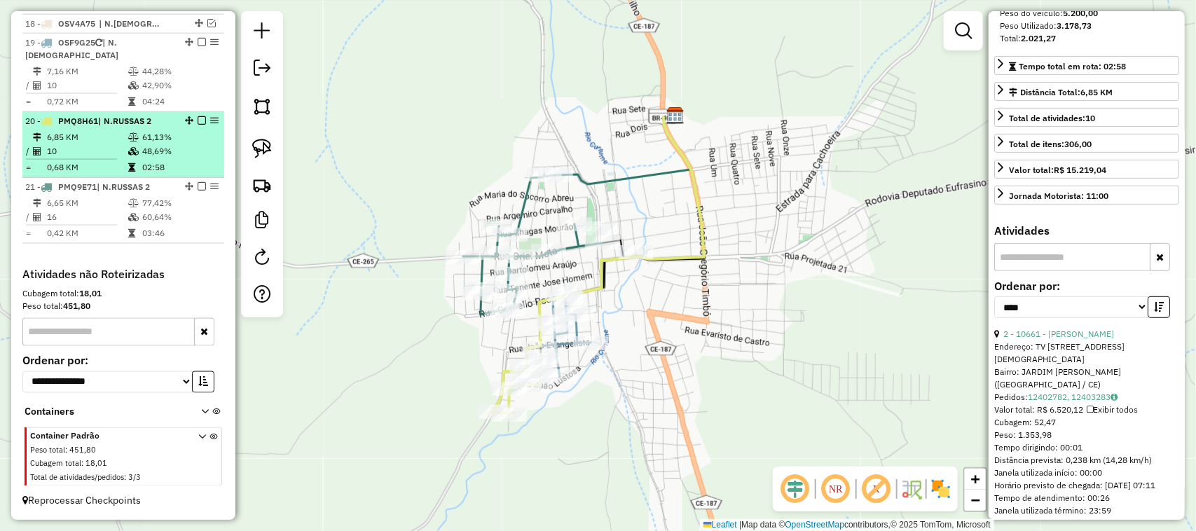
scroll to position [762, 0]
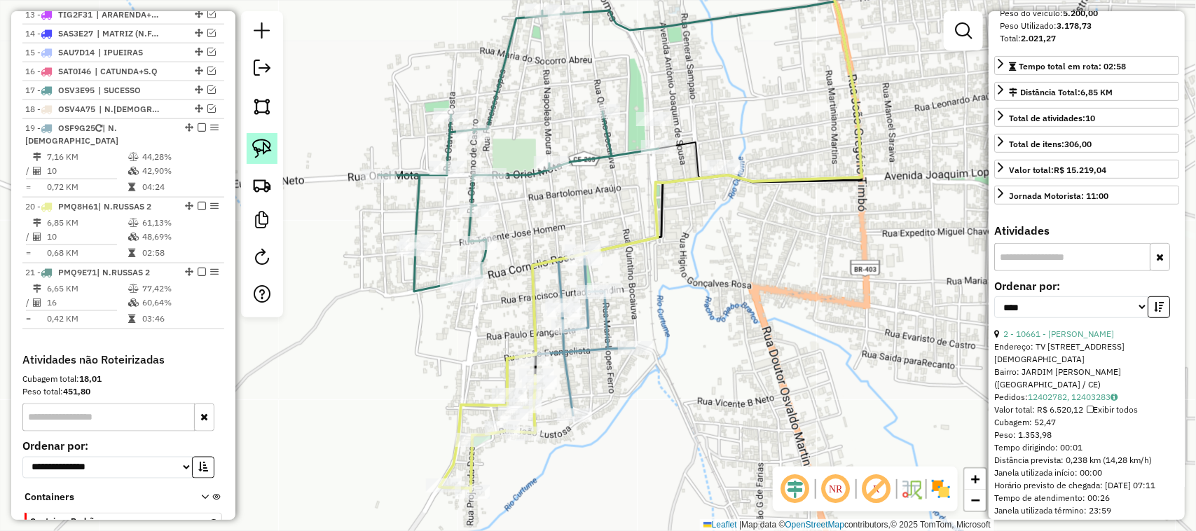
click at [260, 144] on img at bounding box center [262, 149] width 20 height 20
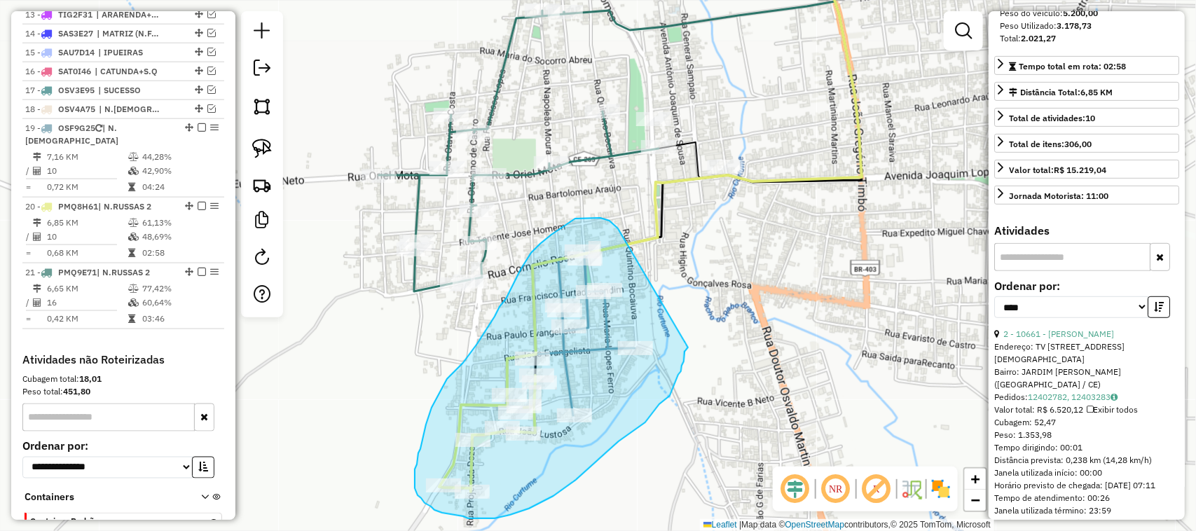
drag, startPoint x: 618, startPoint y: 228, endPoint x: 686, endPoint y: 328, distance: 120.8
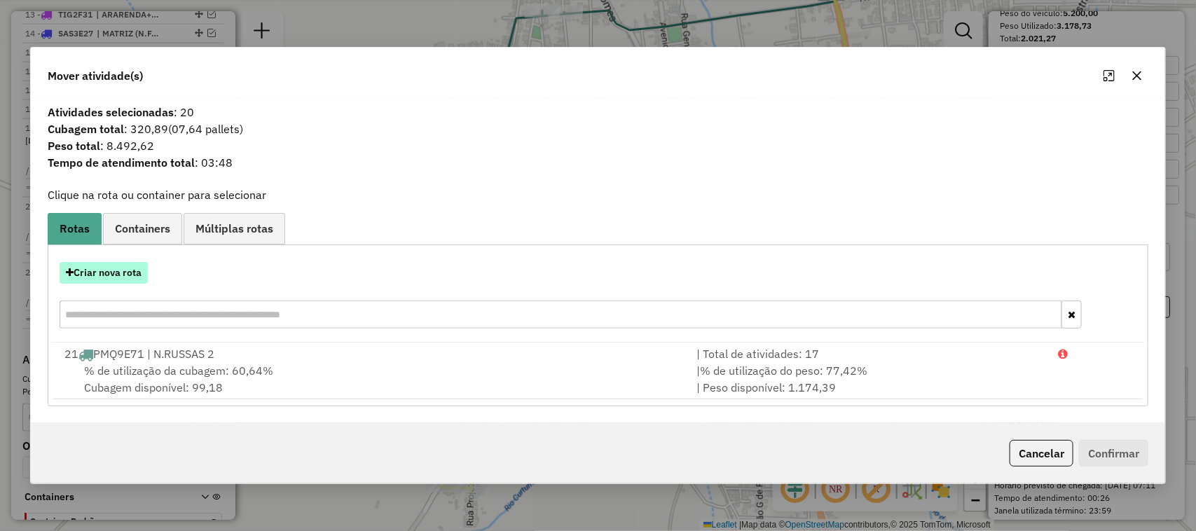
click at [116, 275] on button "Criar nova rota" at bounding box center [104, 273] width 88 height 22
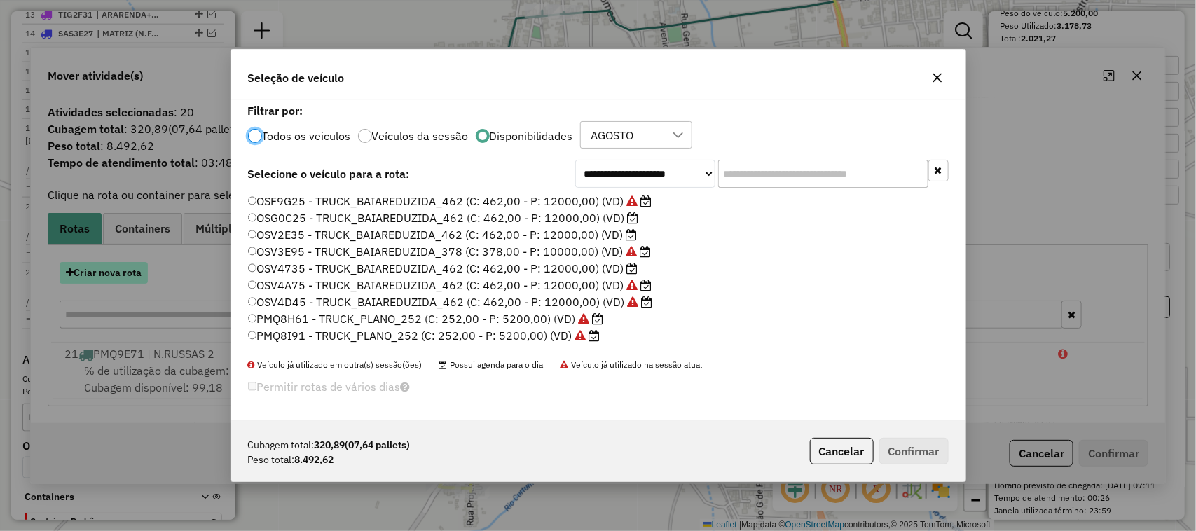
scroll to position [7, 4]
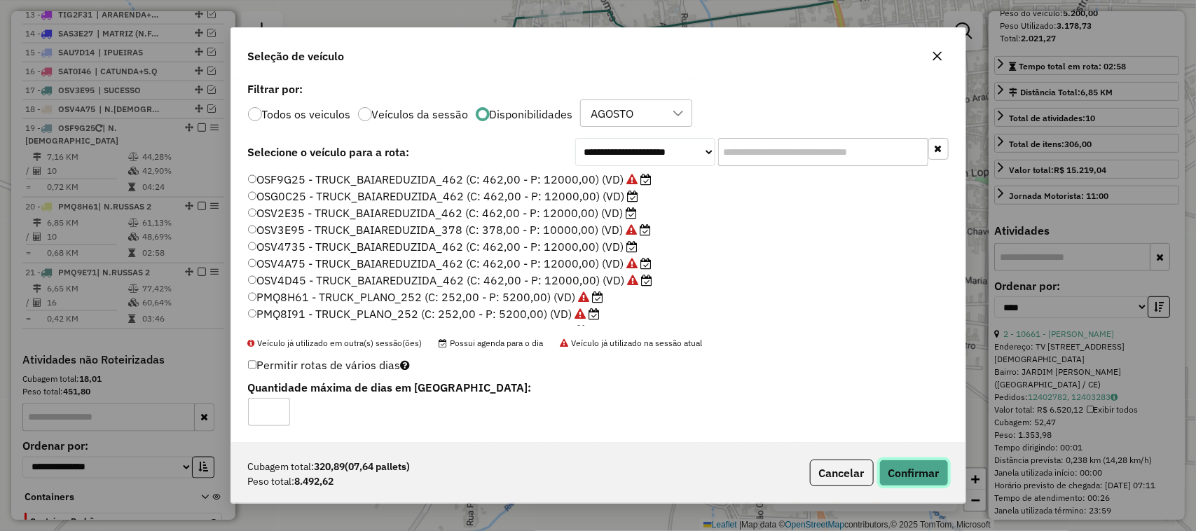
click at [918, 471] on button "Confirmar" at bounding box center [913, 472] width 69 height 27
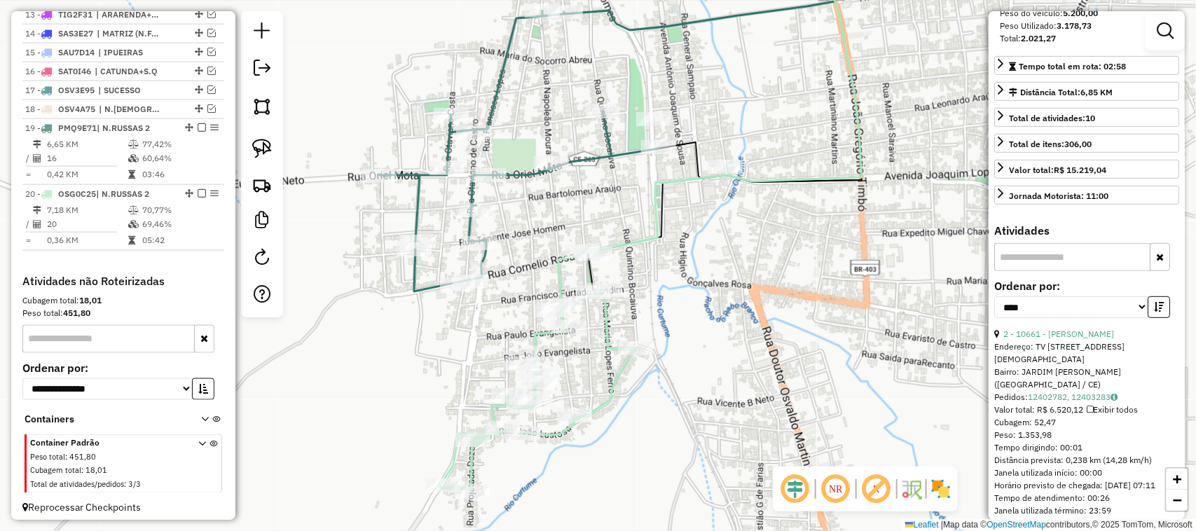
drag, startPoint x: 461, startPoint y: 349, endPoint x: 573, endPoint y: 266, distance: 139.2
click at [545, 286] on div "Janela de atendimento Grade de atendimento Capacidade Transportadoras Veículos …" at bounding box center [598, 265] width 1196 height 531
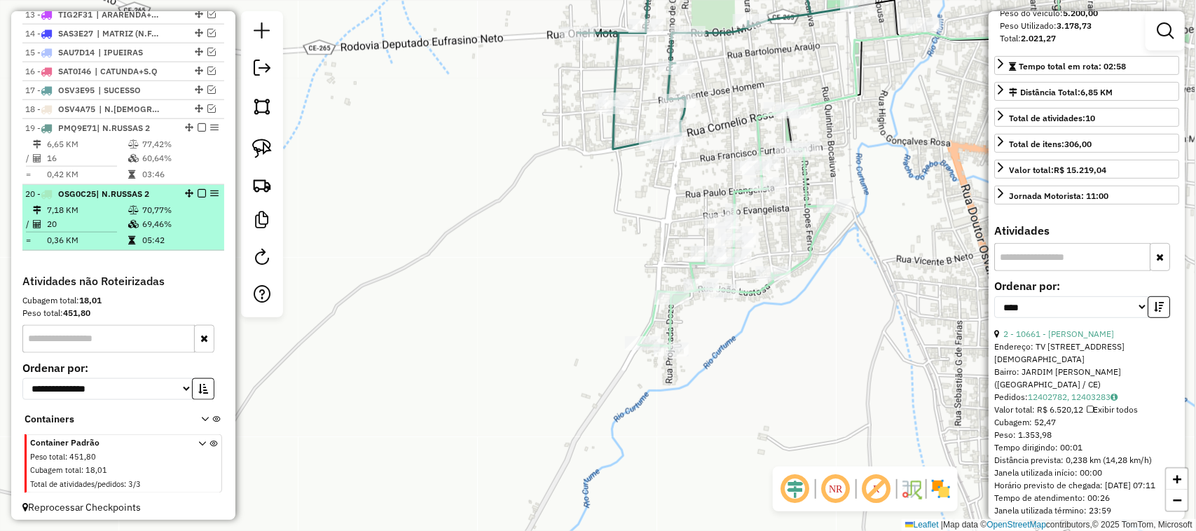
click at [92, 231] on td "20" at bounding box center [86, 224] width 81 height 14
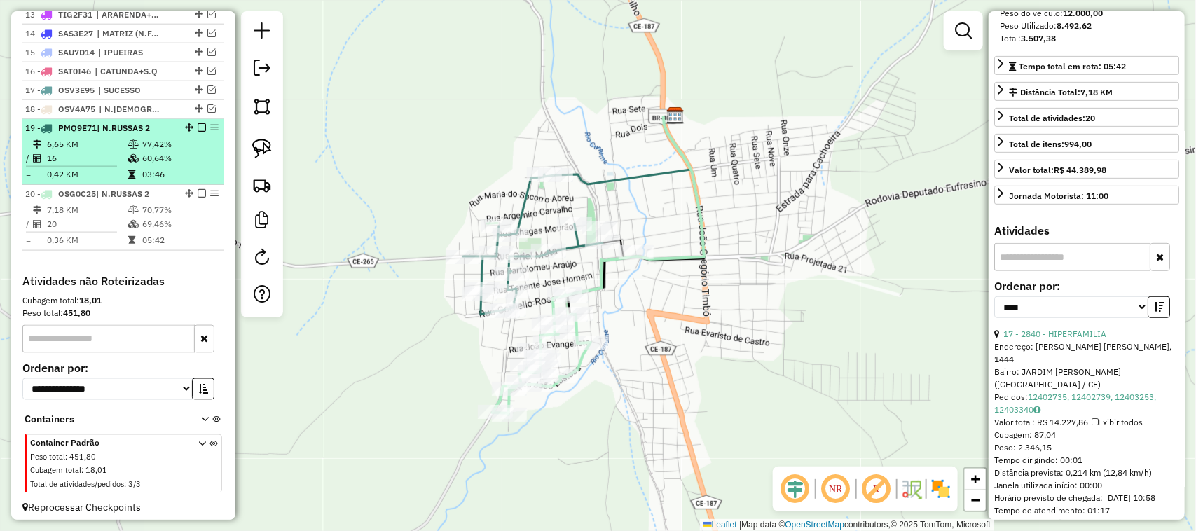
click at [99, 165] on td "16" at bounding box center [86, 158] width 81 height 14
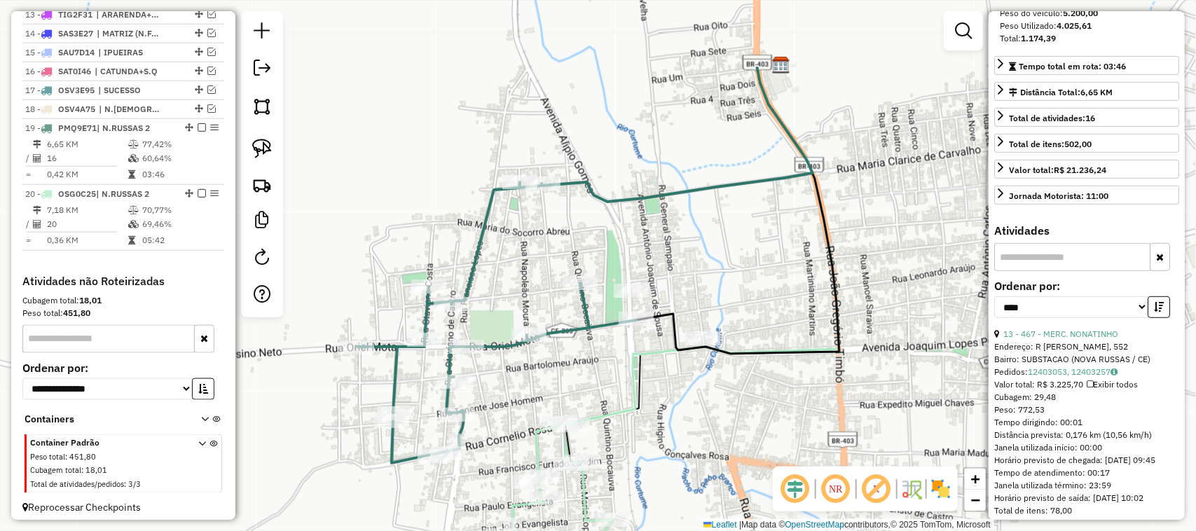
click at [623, 293] on div "Janela de atendimento Grade de atendimento Capacidade Transportadoras Veículos …" at bounding box center [598, 265] width 1196 height 531
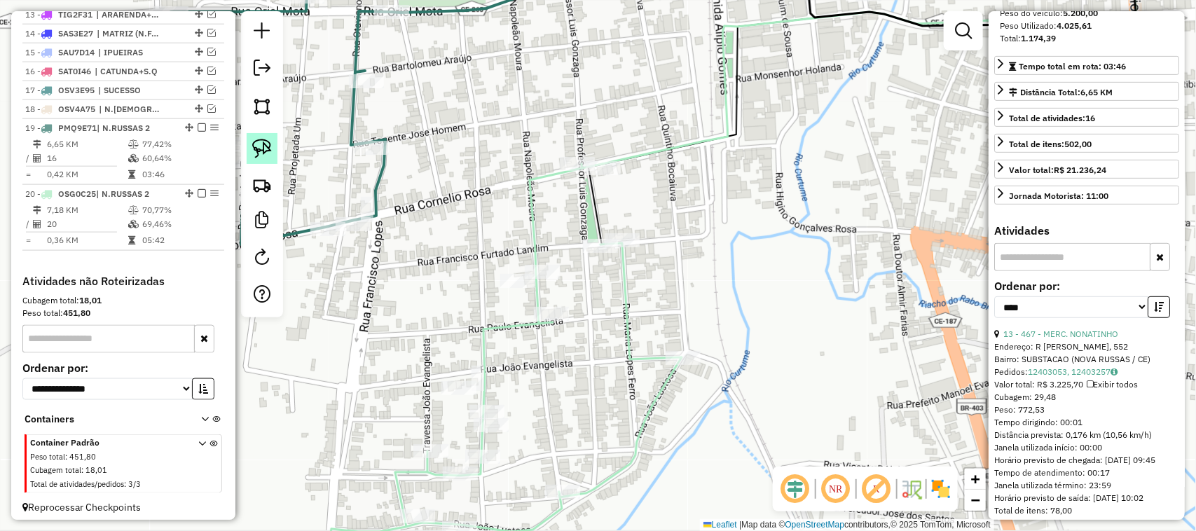
click at [261, 148] on img at bounding box center [262, 149] width 20 height 20
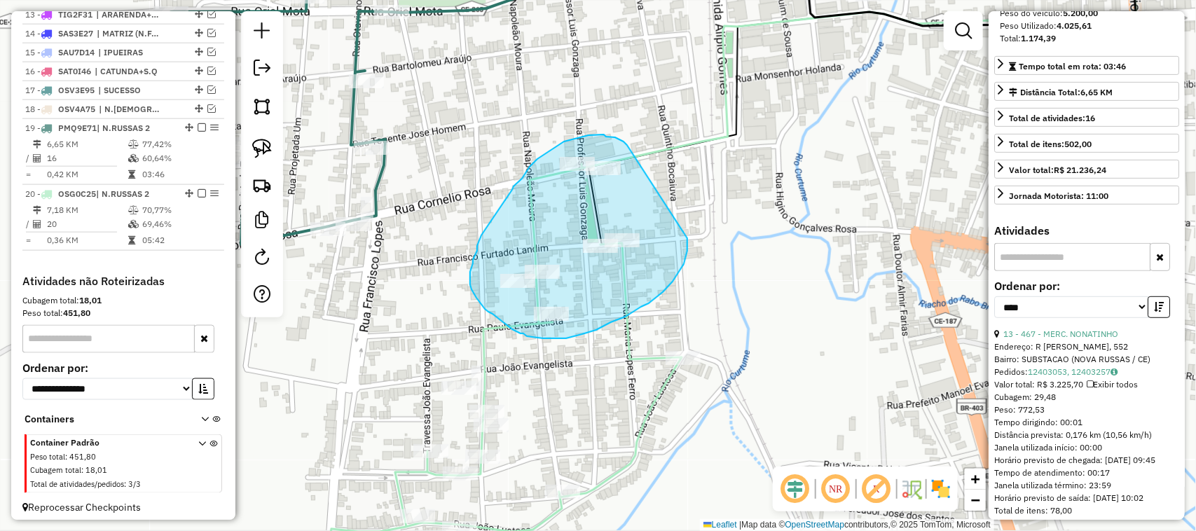
drag, startPoint x: 606, startPoint y: 137, endPoint x: 683, endPoint y: 229, distance: 120.3
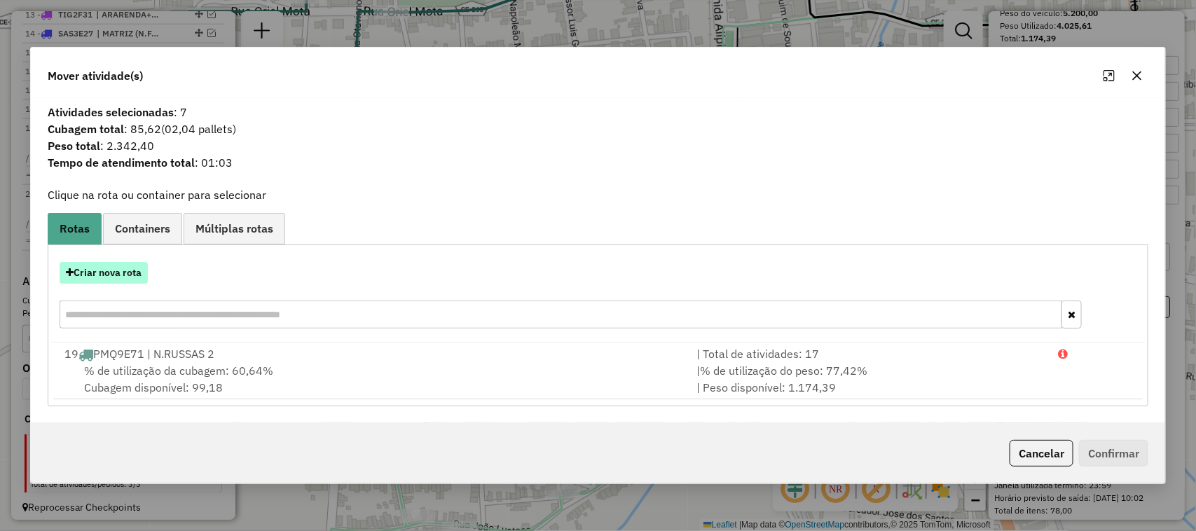
click at [118, 273] on button "Criar nova rota" at bounding box center [104, 273] width 88 height 22
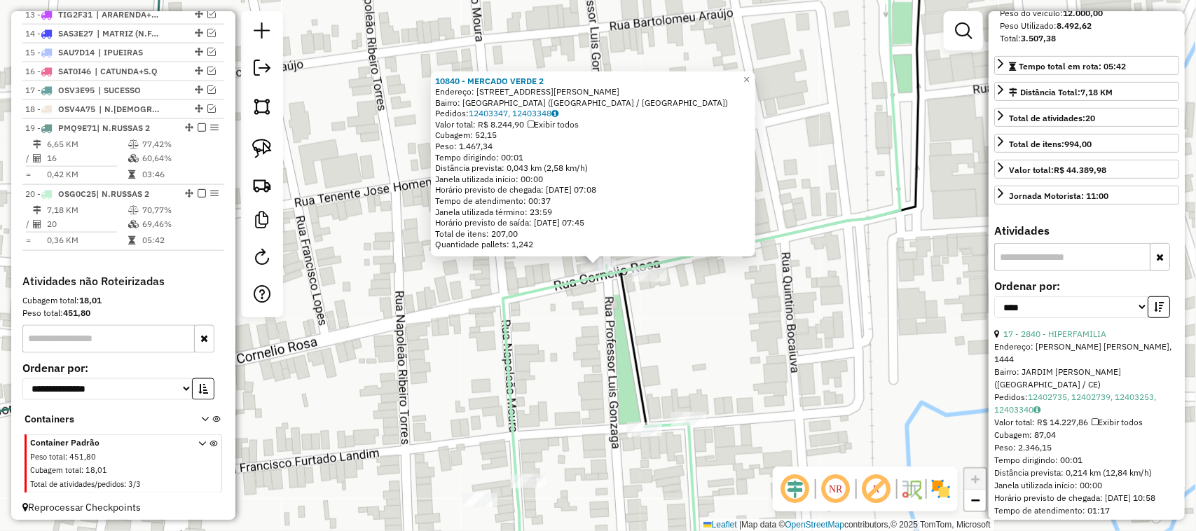
scroll to position [784, 0]
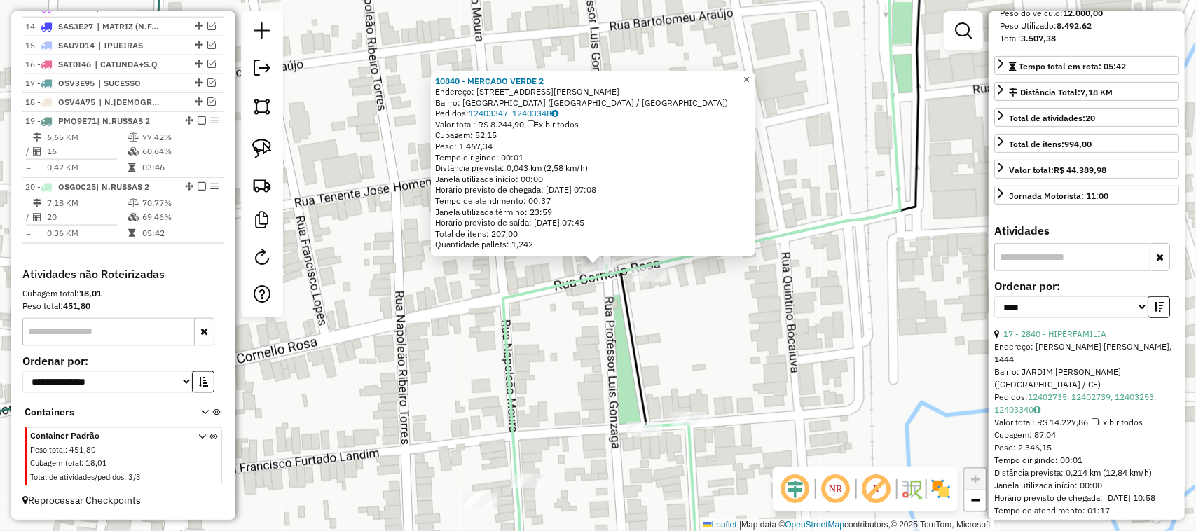
click at [749, 78] on span "×" at bounding box center [746, 80] width 6 height 12
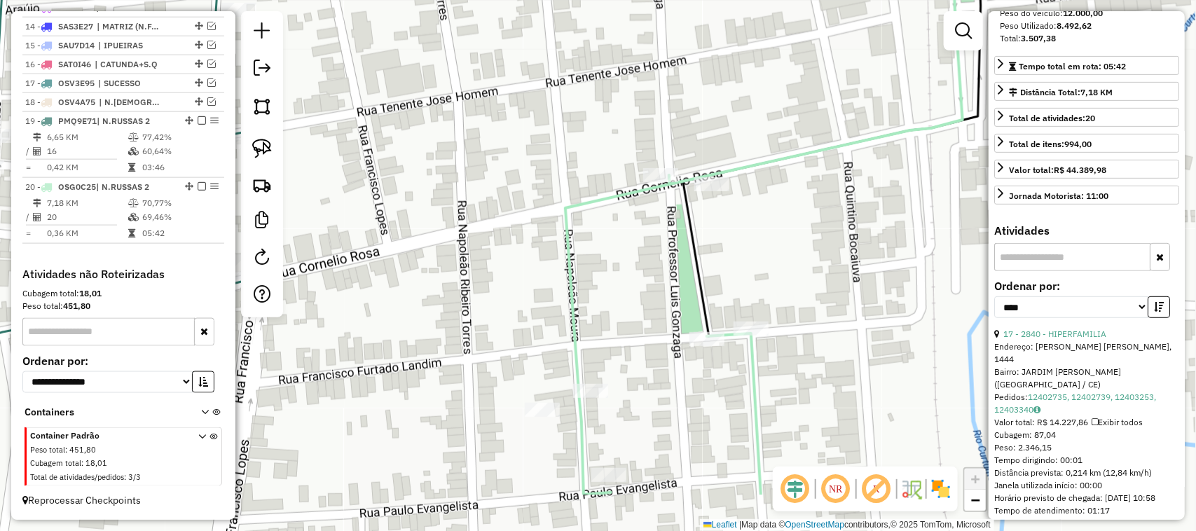
drag, startPoint x: 686, startPoint y: 361, endPoint x: 768, endPoint y: 231, distance: 152.9
click at [750, 265] on div "Janela de atendimento Grade de atendimento Capacidade Transportadoras Veículos …" at bounding box center [598, 265] width 1196 height 531
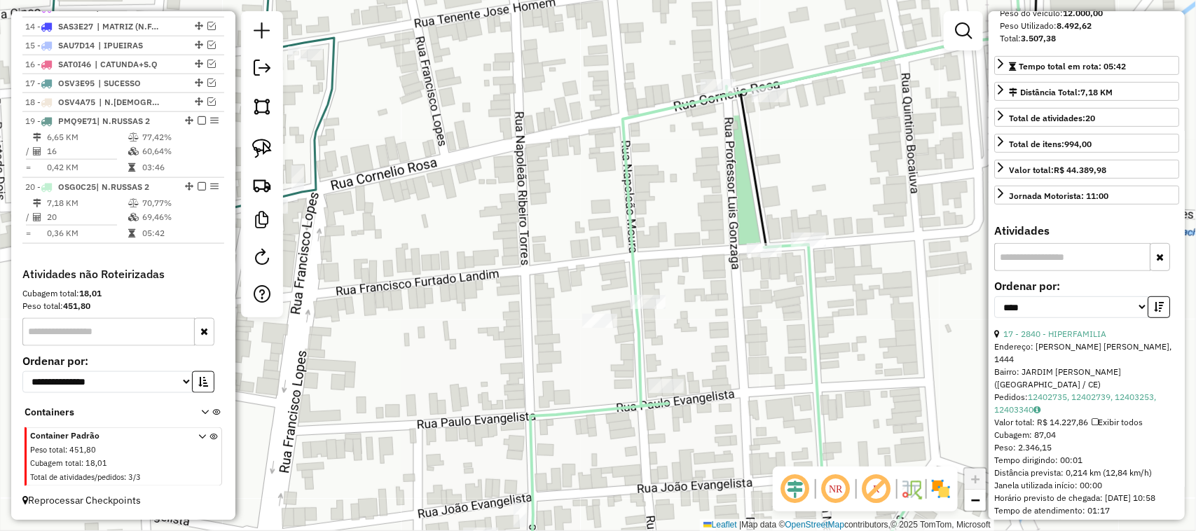
drag, startPoint x: 601, startPoint y: 303, endPoint x: 567, endPoint y: 242, distance: 69.6
click at [614, 275] on div "Janela de atendimento Grade de atendimento Capacidade Transportadoras Veículos …" at bounding box center [598, 265] width 1196 height 531
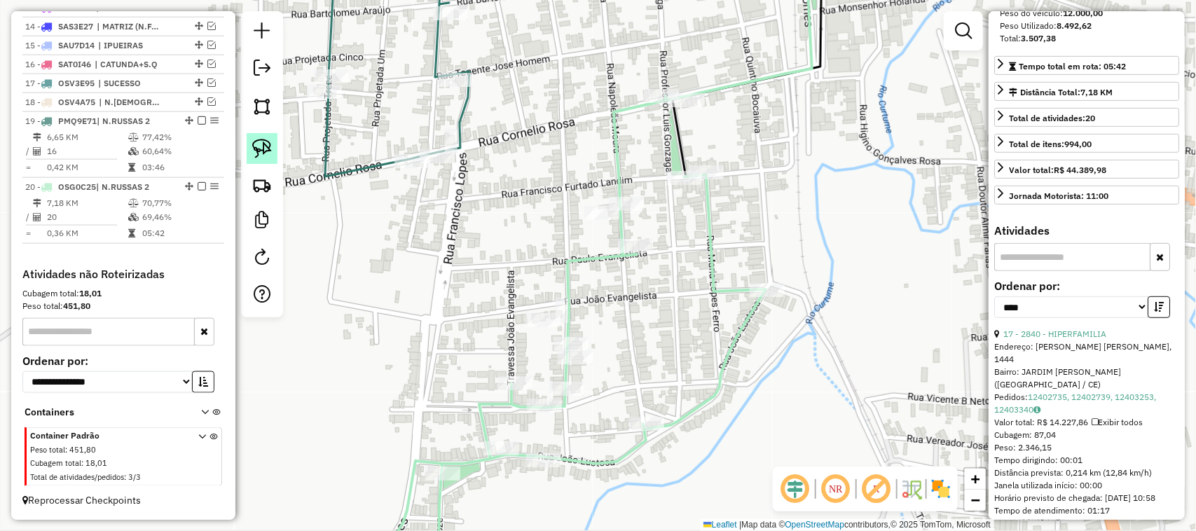
click at [261, 145] on img at bounding box center [262, 149] width 20 height 20
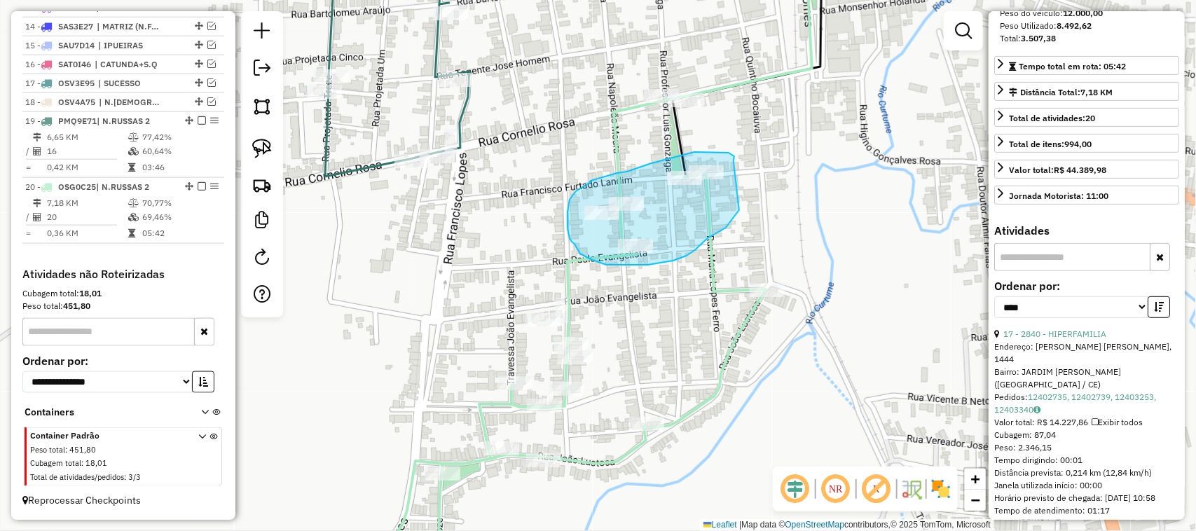
drag, startPoint x: 733, startPoint y: 161, endPoint x: 737, endPoint y: 208, distance: 47.1
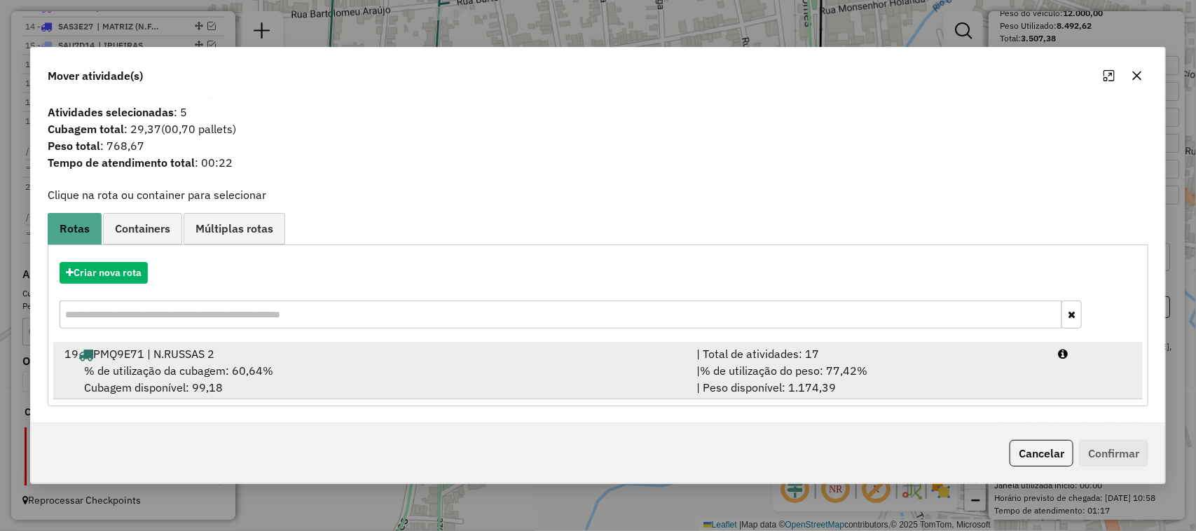
click at [176, 364] on span "% de utilização da cubagem: 60,64%" at bounding box center [178, 371] width 189 height 14
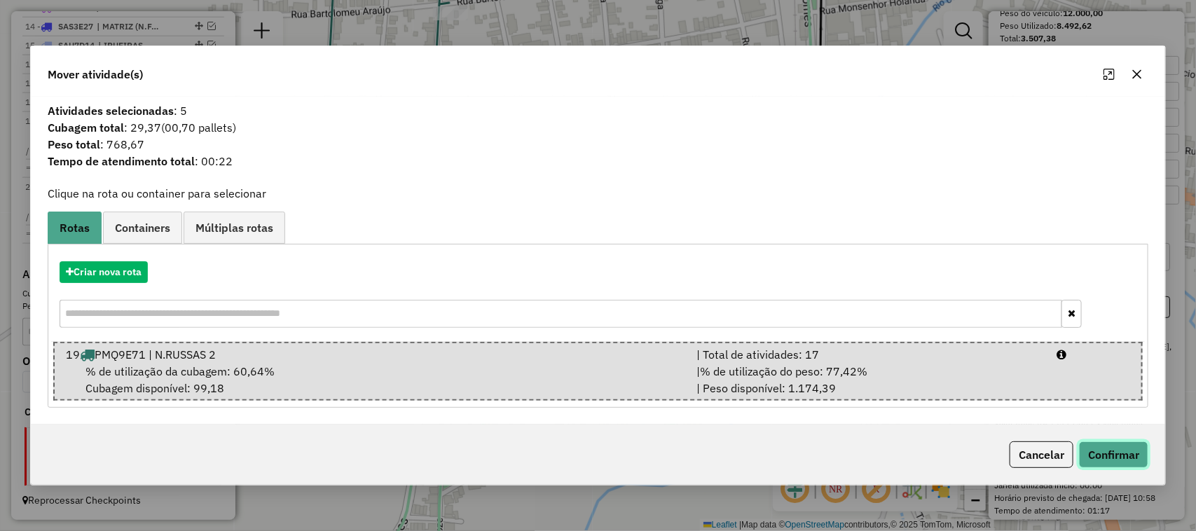
click at [1119, 452] on button "Confirmar" at bounding box center [1113, 454] width 69 height 27
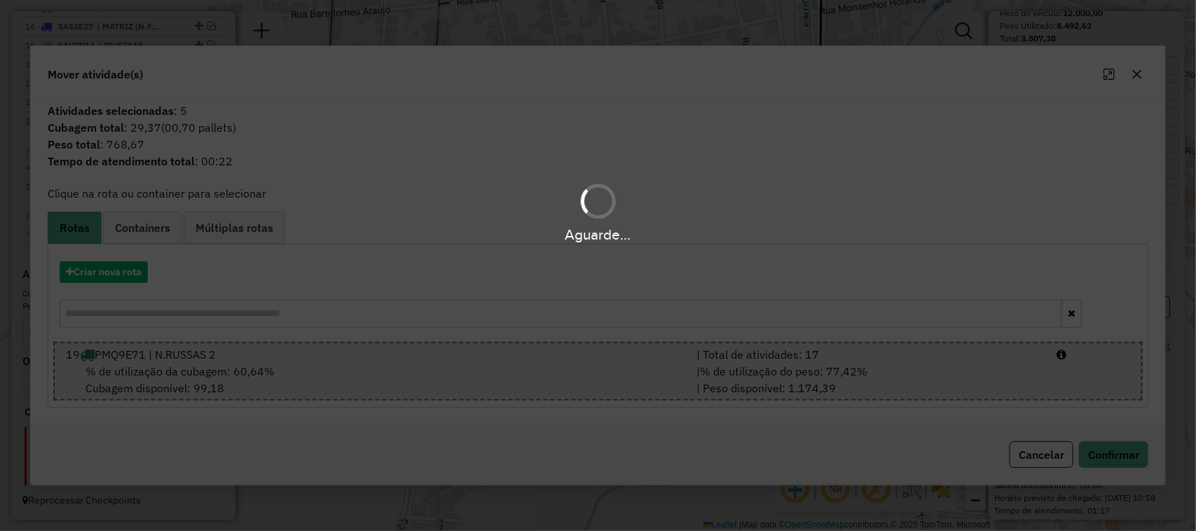
scroll to position [767, 0]
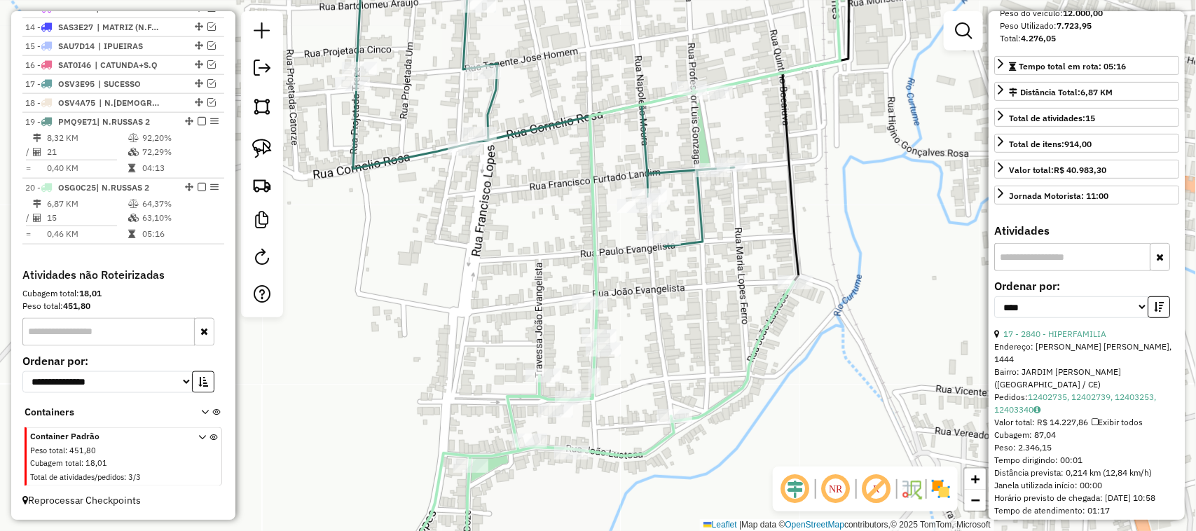
drag, startPoint x: 466, startPoint y: 242, endPoint x: 517, endPoint y: 221, distance: 54.9
click at [501, 229] on div "Janela de atendimento Grade de atendimento Capacidade Transportadoras Veículos …" at bounding box center [598, 265] width 1196 height 531
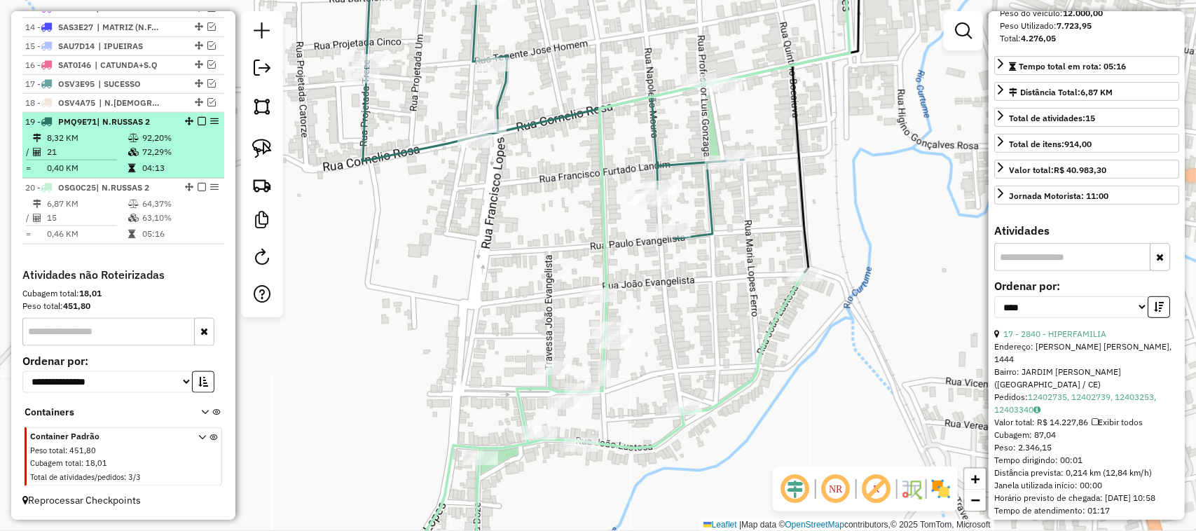
click at [102, 147] on td "21" at bounding box center [86, 152] width 81 height 14
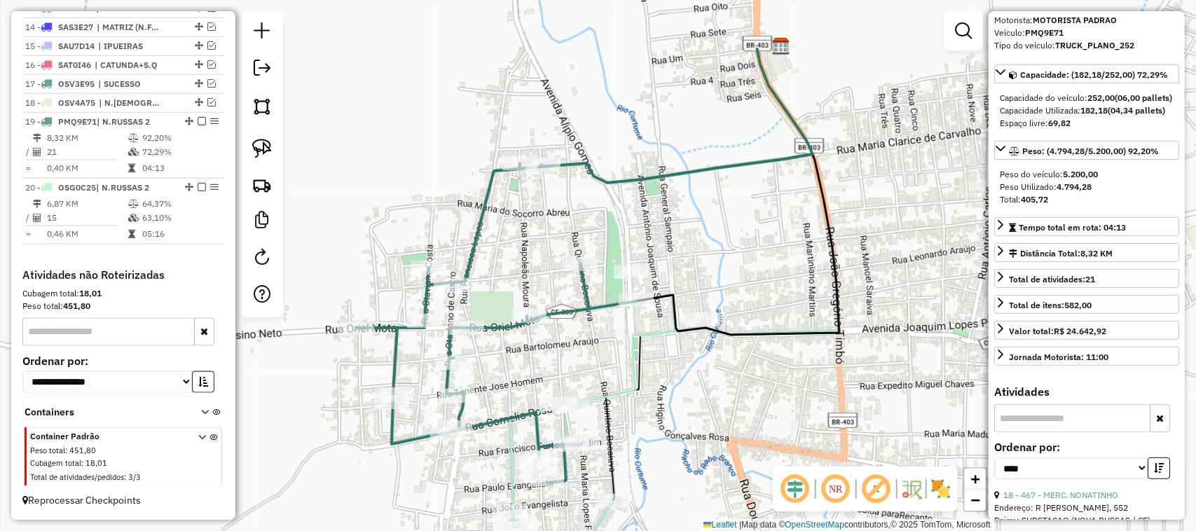
scroll to position [62, 0]
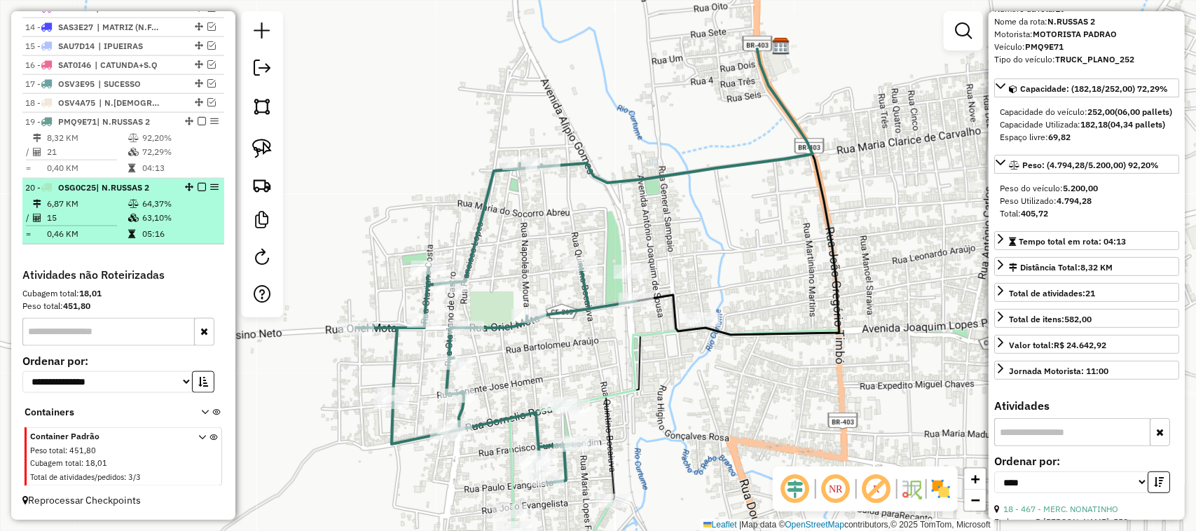
click at [99, 211] on td "15" at bounding box center [86, 218] width 81 height 14
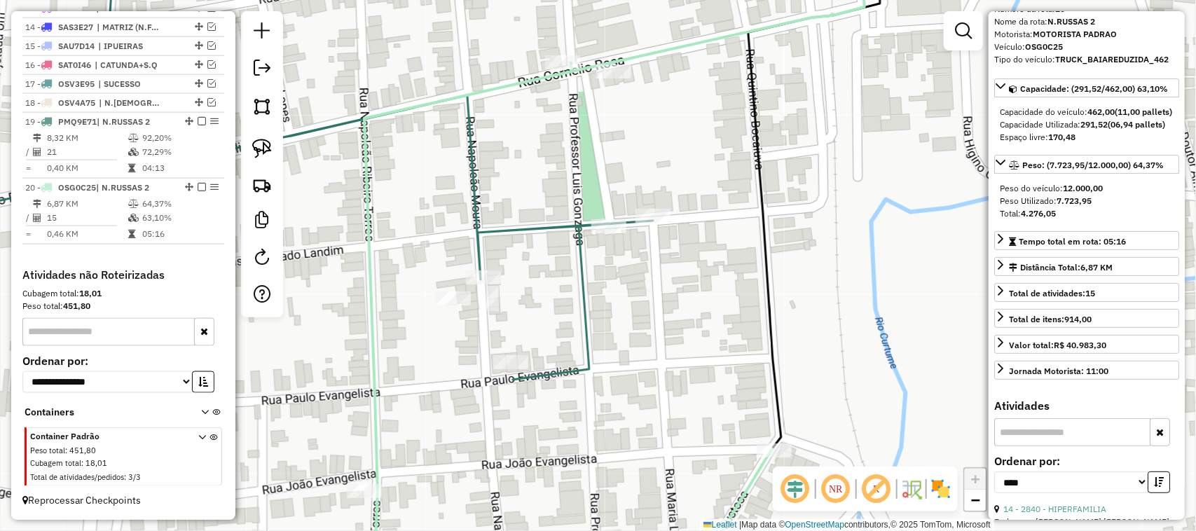
drag, startPoint x: 256, startPoint y: 146, endPoint x: 292, endPoint y: 142, distance: 36.6
click at [256, 146] on img at bounding box center [262, 149] width 20 height 20
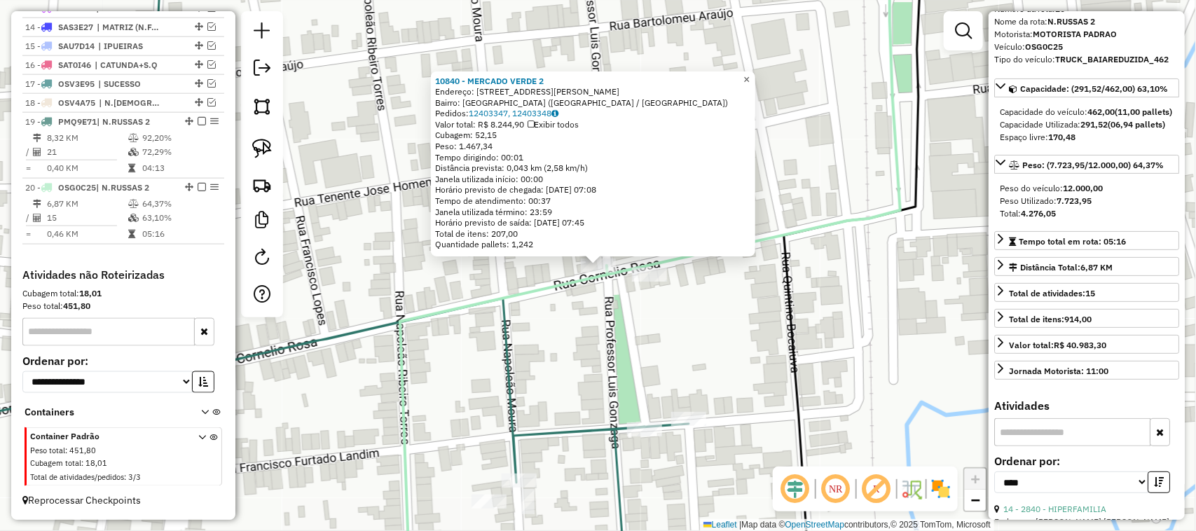
click at [749, 74] on span "×" at bounding box center [746, 80] width 6 height 12
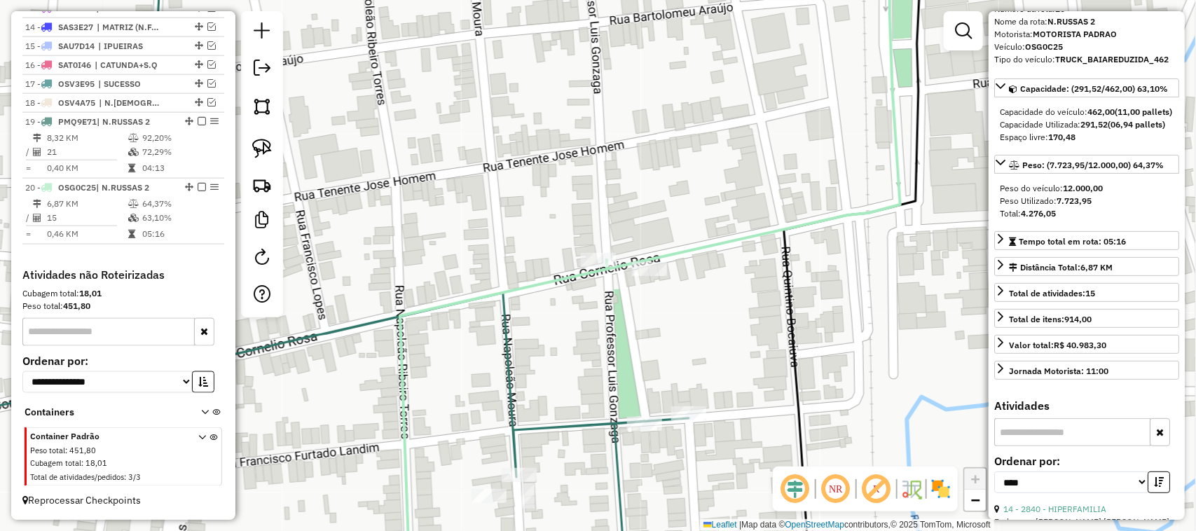
drag, startPoint x: 657, startPoint y: 373, endPoint x: 676, endPoint y: 281, distance: 93.7
click at [671, 291] on div "Janela de atendimento Grade de atendimento Capacidade Transportadoras Veículos …" at bounding box center [598, 265] width 1196 height 531
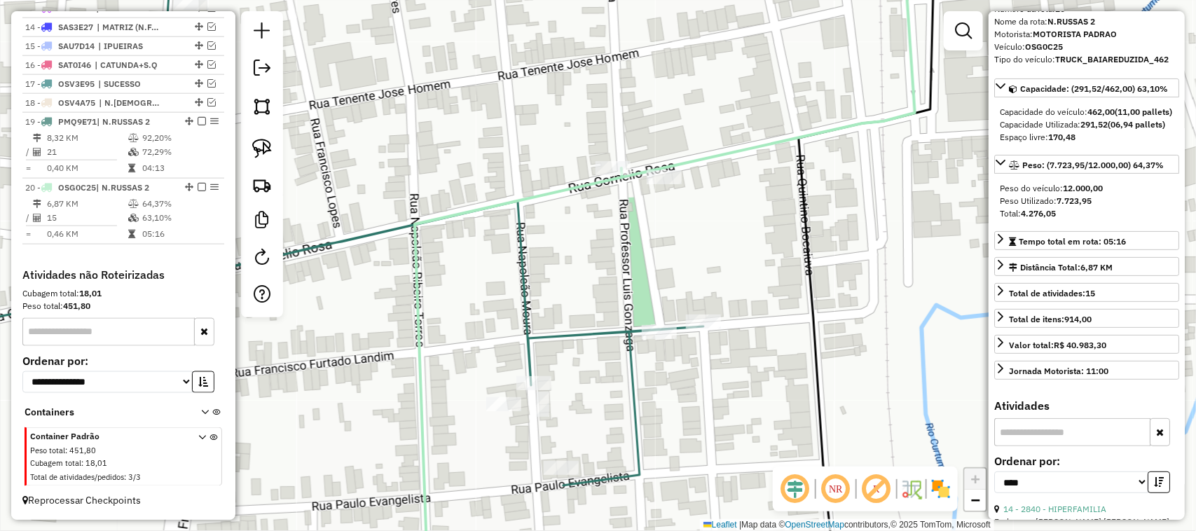
drag, startPoint x: 259, startPoint y: 142, endPoint x: 464, endPoint y: 231, distance: 223.7
click at [260, 144] on img at bounding box center [262, 149] width 20 height 20
click at [720, 324] on div "Rota 19 - Placa PMQ9E71 15516 - MERC BOM VIZINHO Janela de atendimento Grade de…" at bounding box center [598, 265] width 1196 height 531
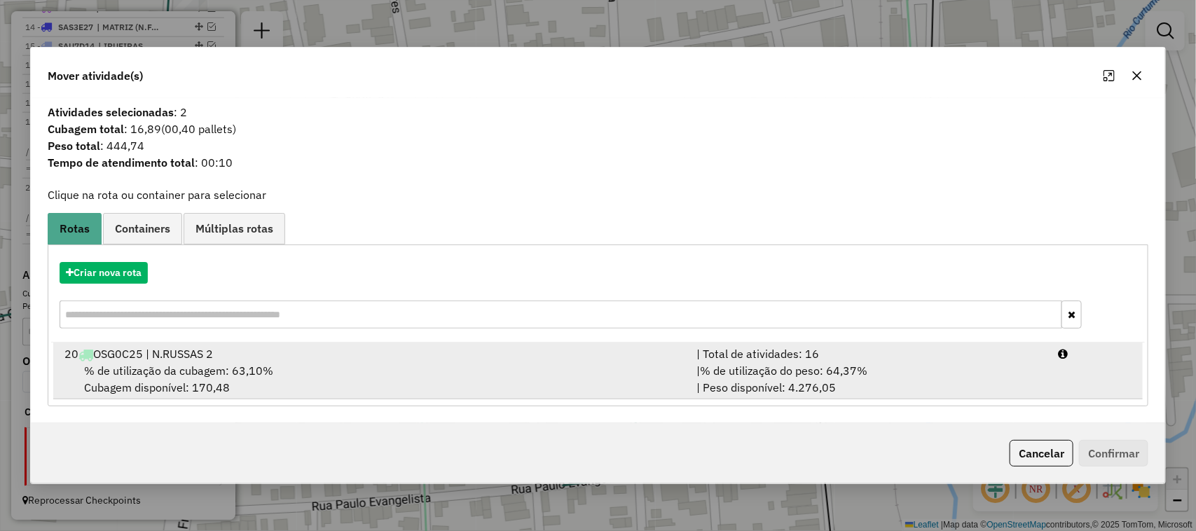
click at [165, 372] on span "% de utilização da cubagem: 63,10%" at bounding box center [178, 371] width 189 height 14
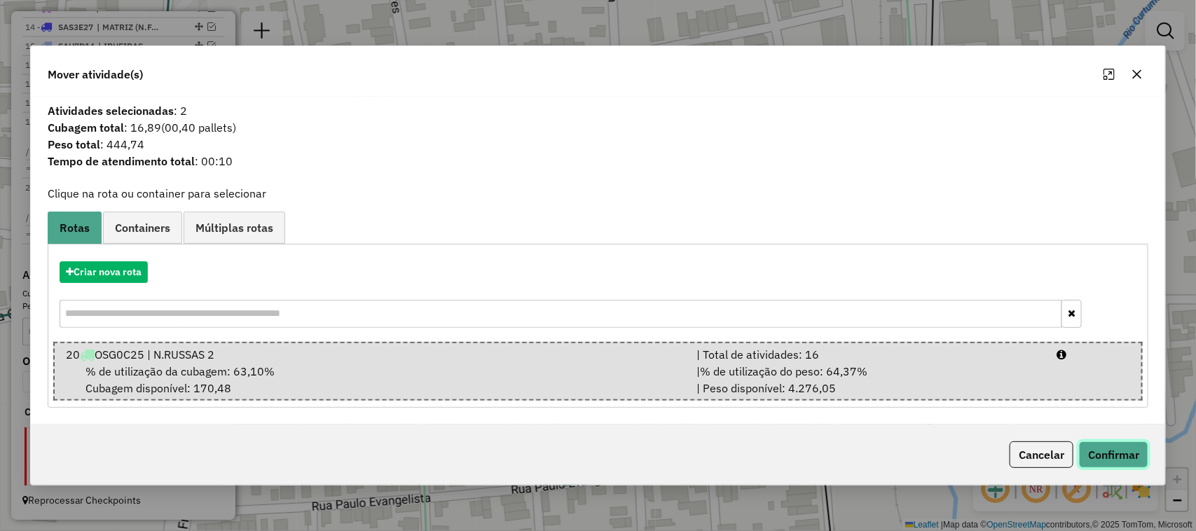
click at [1112, 447] on button "Confirmar" at bounding box center [1113, 454] width 69 height 27
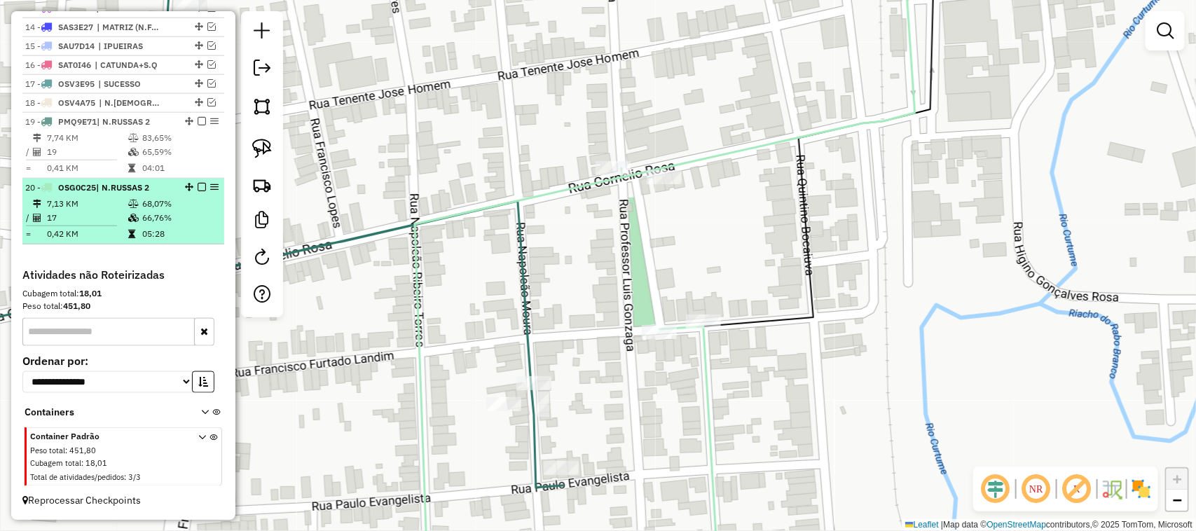
click at [106, 207] on td "7,13 KM" at bounding box center [86, 204] width 81 height 14
select select "*********"
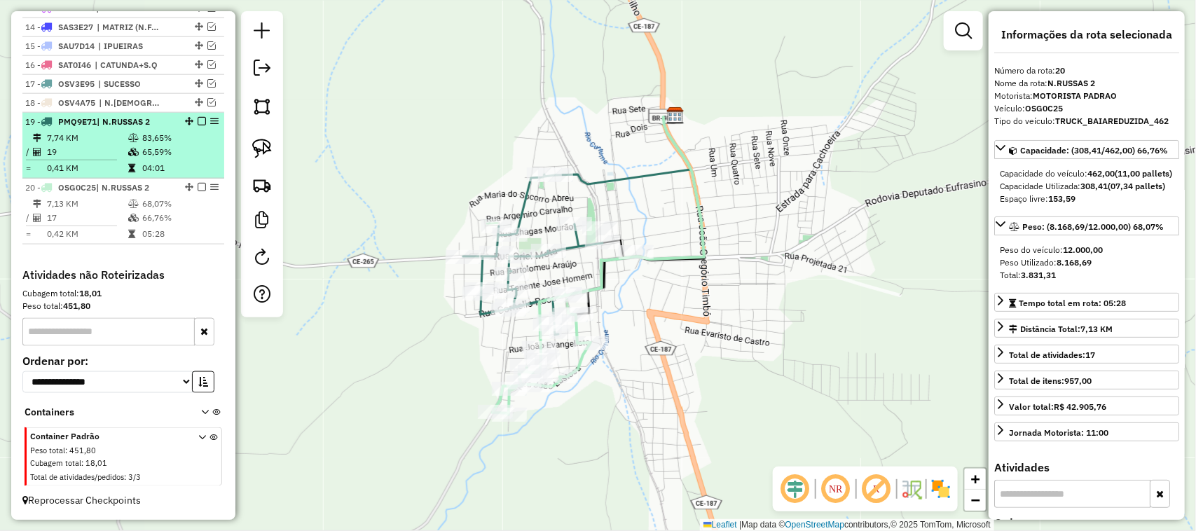
click at [95, 146] on td "19" at bounding box center [86, 152] width 81 height 14
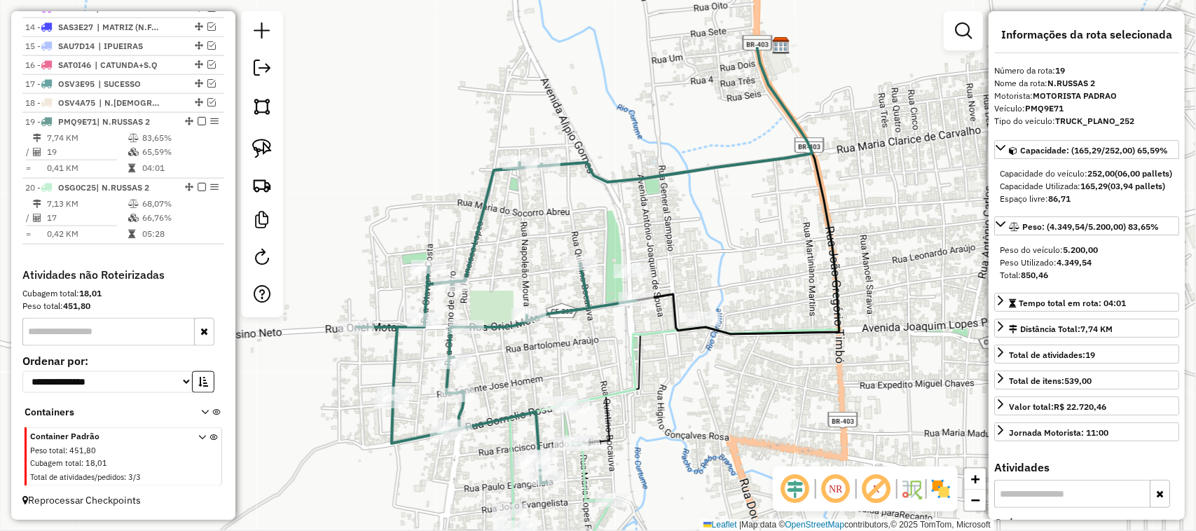
drag, startPoint x: 609, startPoint y: 364, endPoint x: 632, endPoint y: 245, distance: 121.3
click at [636, 268] on div "Janela de atendimento Grade de atendimento Capacidade Transportadoras Veículos …" at bounding box center [598, 265] width 1196 height 531
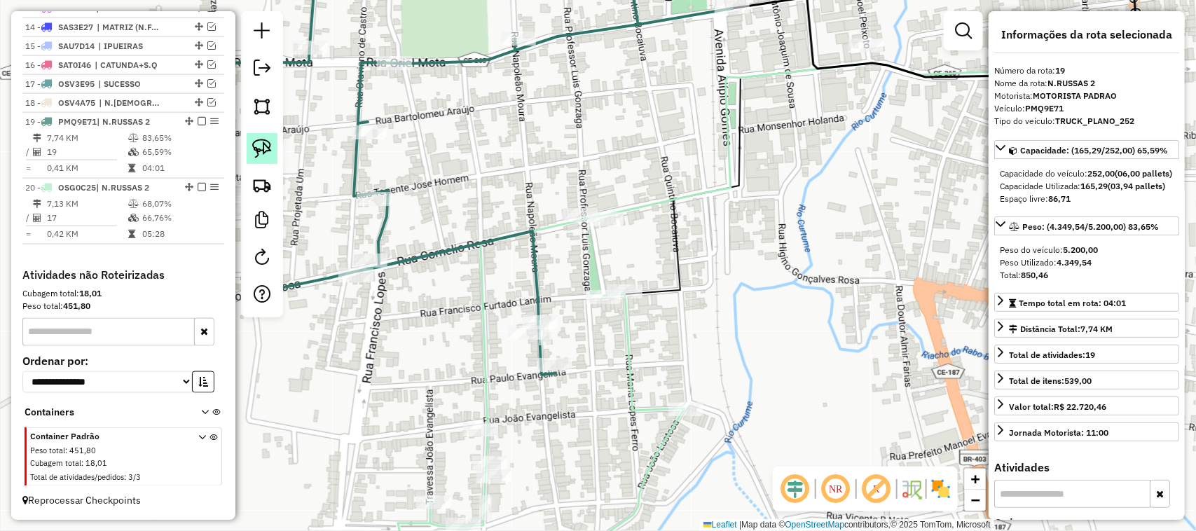
click at [256, 144] on img at bounding box center [262, 149] width 20 height 20
drag, startPoint x: 609, startPoint y: 271, endPoint x: 646, endPoint y: 291, distance: 42.3
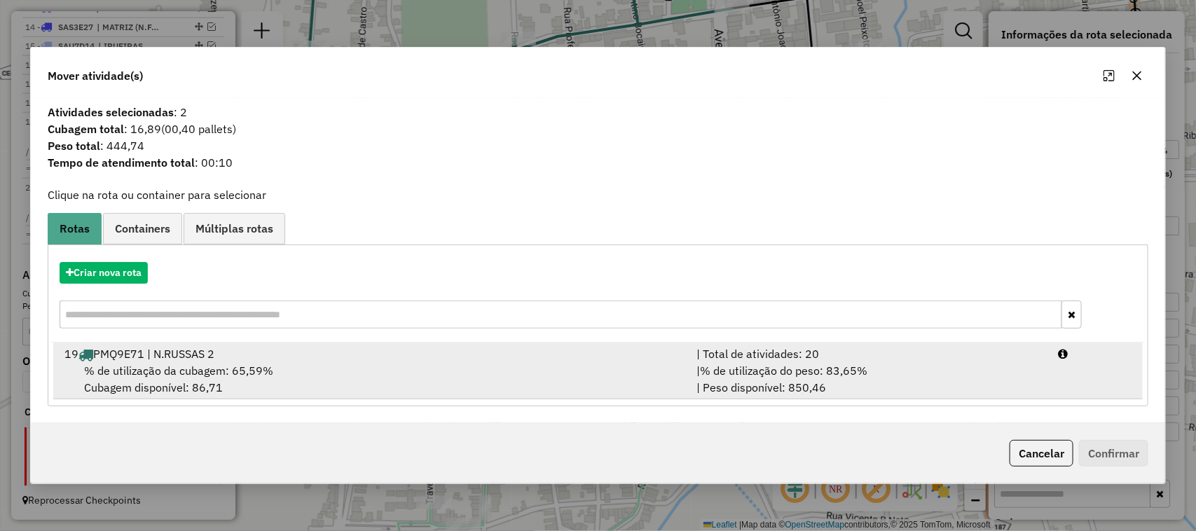
click at [170, 369] on span "% de utilização da cubagem: 65,59%" at bounding box center [178, 371] width 189 height 14
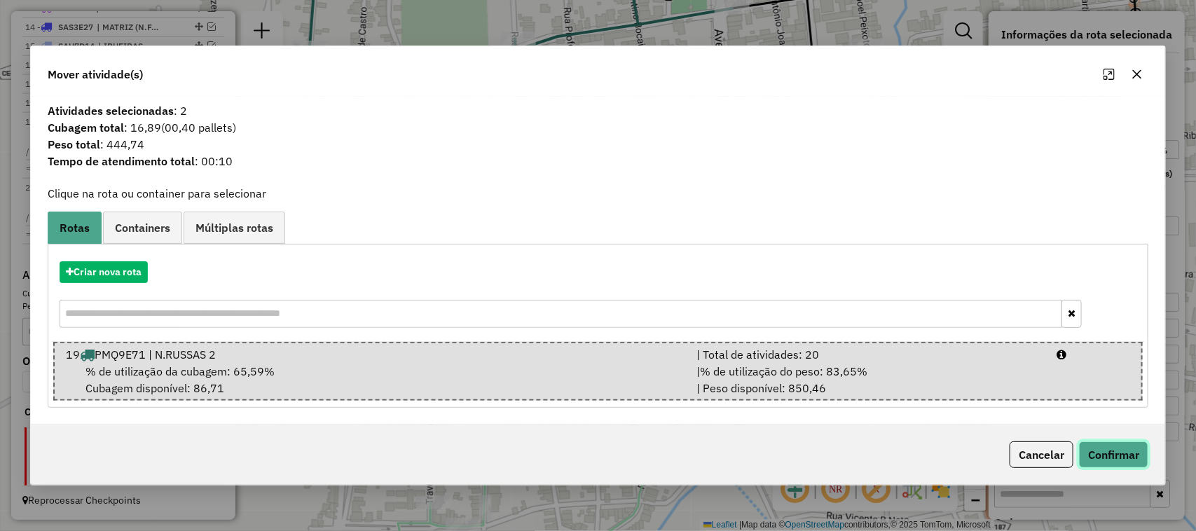
click at [1125, 456] on button "Confirmar" at bounding box center [1113, 454] width 69 height 27
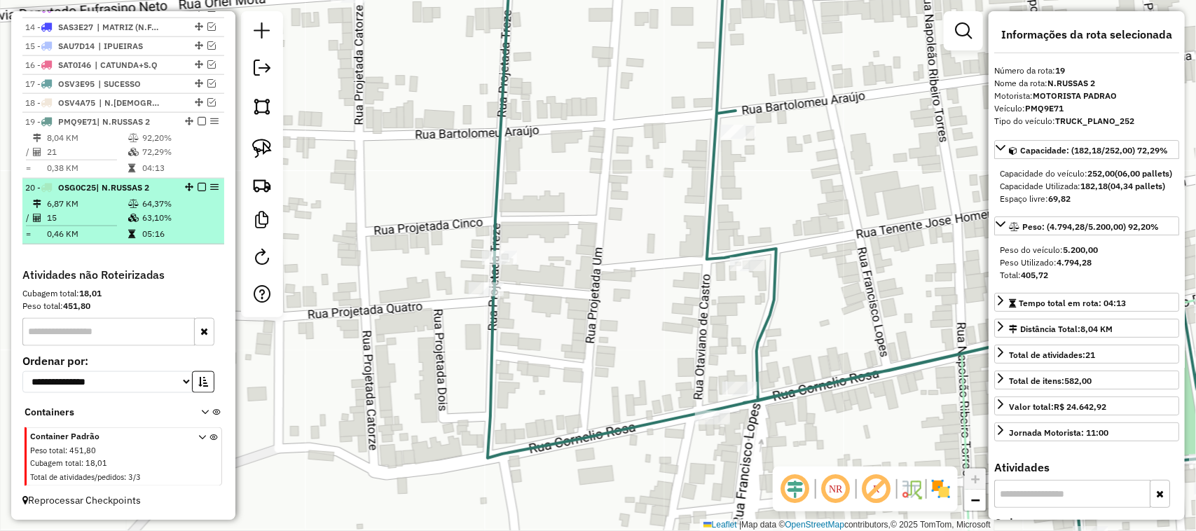
click at [106, 218] on td "15" at bounding box center [86, 218] width 81 height 14
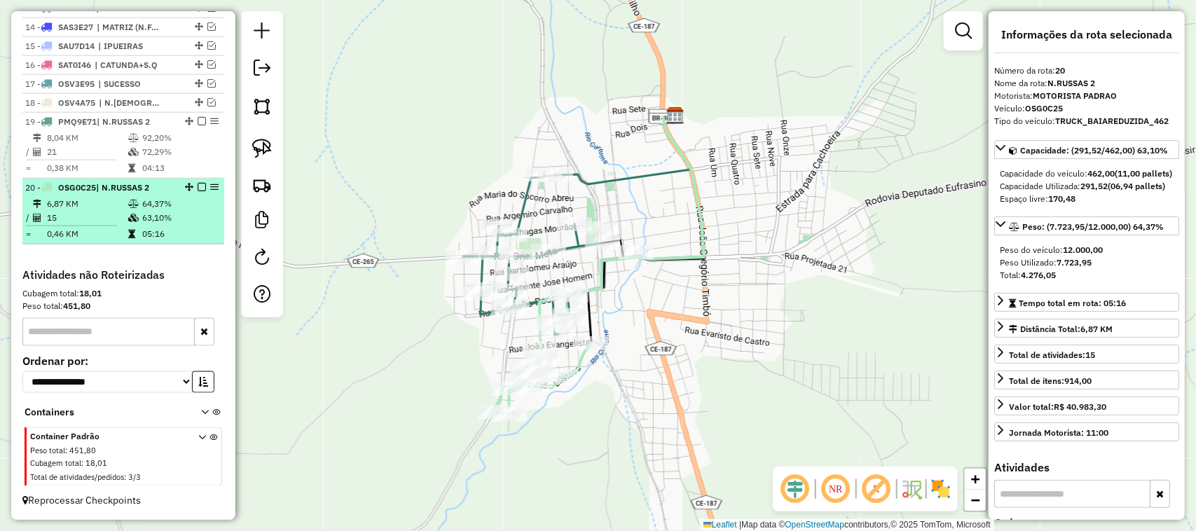
click at [198, 184] on em at bounding box center [202, 187] width 8 height 8
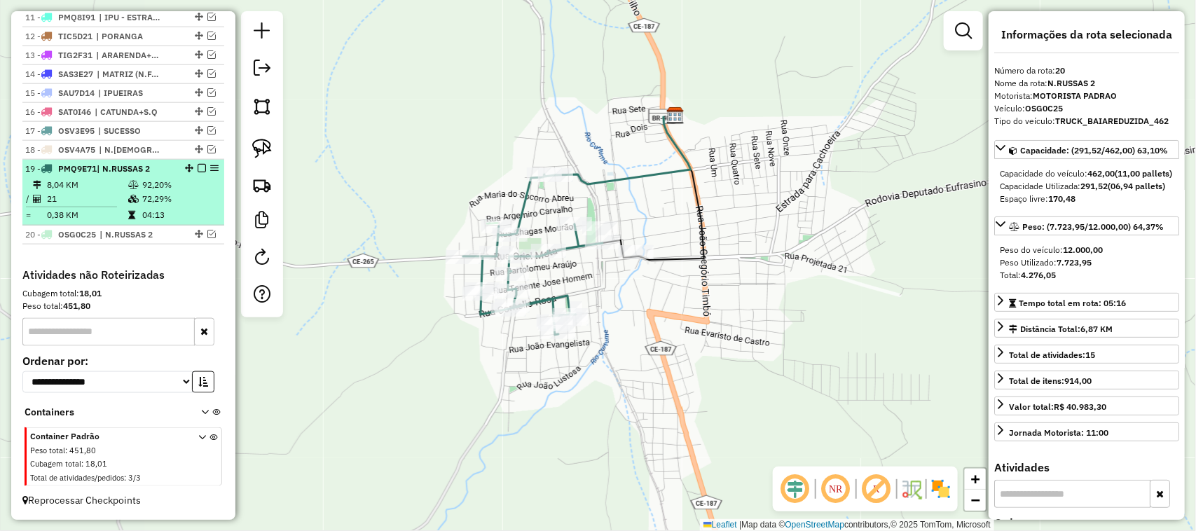
scroll to position [720, 0]
click at [98, 184] on td "8,04 KM" at bounding box center [86, 185] width 81 height 14
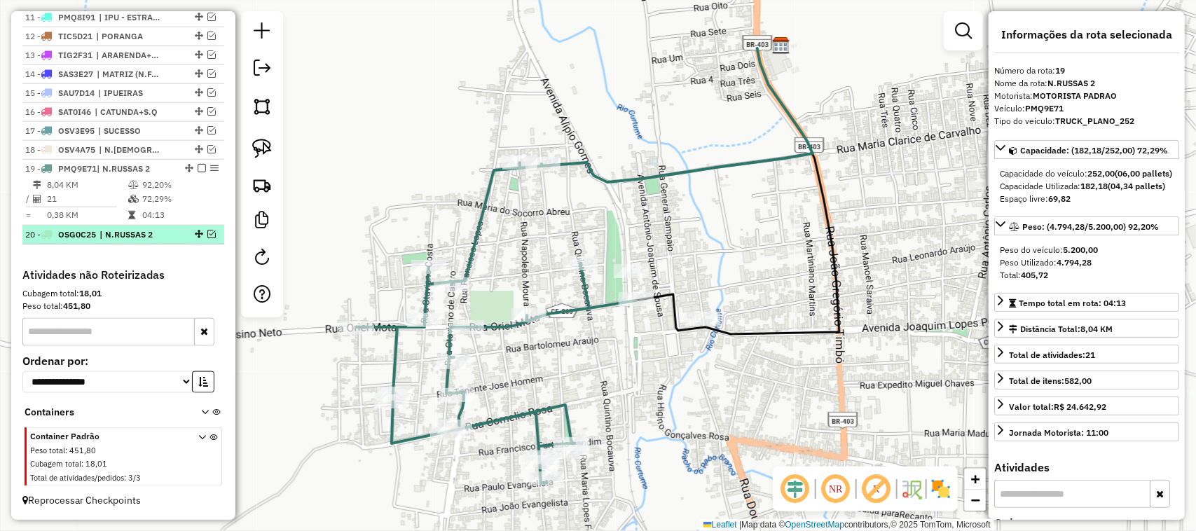
click at [207, 231] on em at bounding box center [211, 234] width 8 height 8
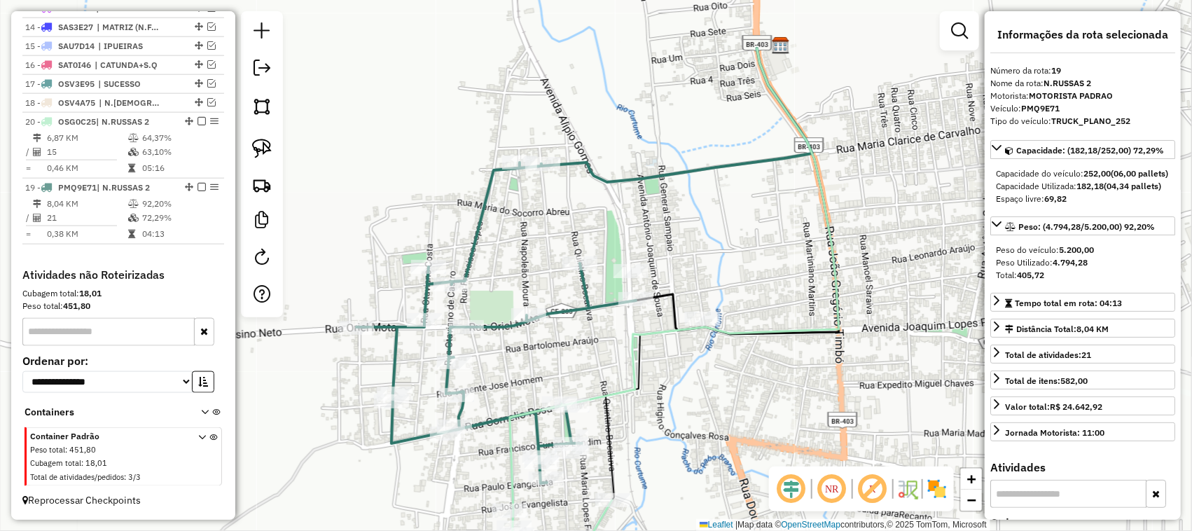
drag, startPoint x: 186, startPoint y: 187, endPoint x: 183, endPoint y: 134, distance: 53.3
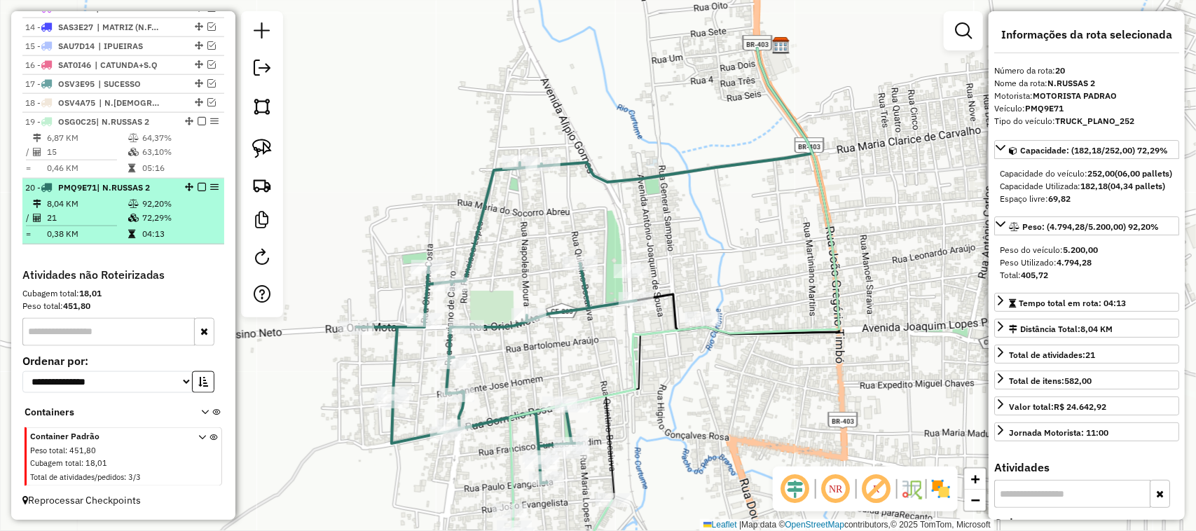
click at [103, 208] on td "8,04 KM" at bounding box center [86, 204] width 81 height 14
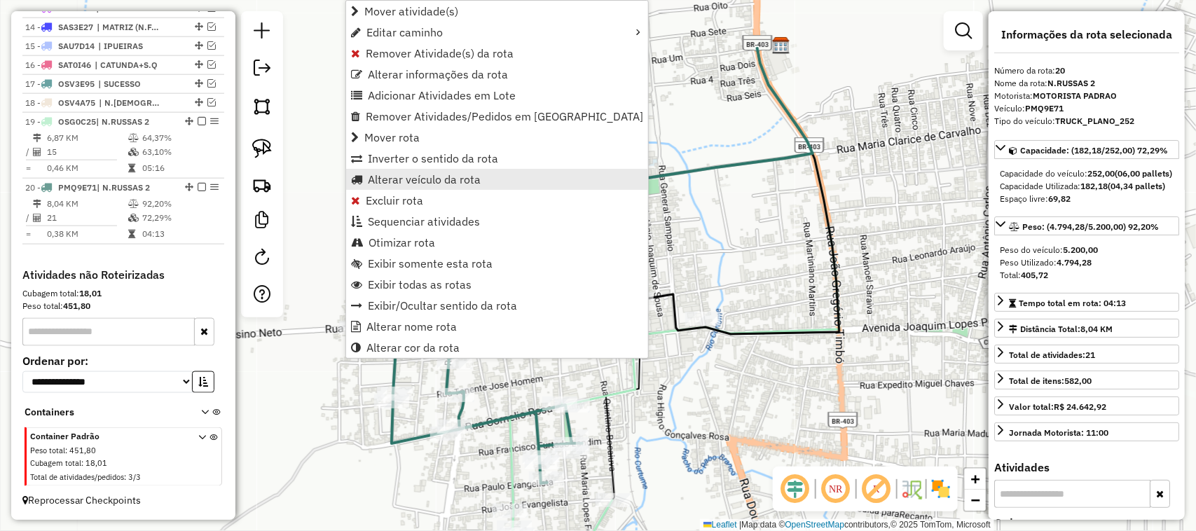
click at [415, 179] on span "Alterar veículo da rota" at bounding box center [424, 179] width 113 height 11
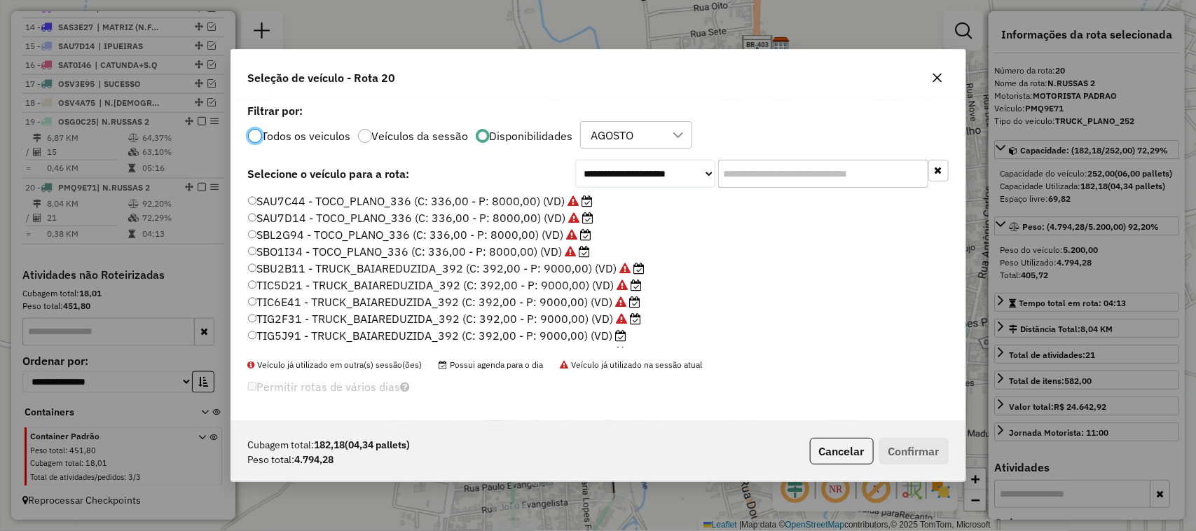
scroll to position [333, 0]
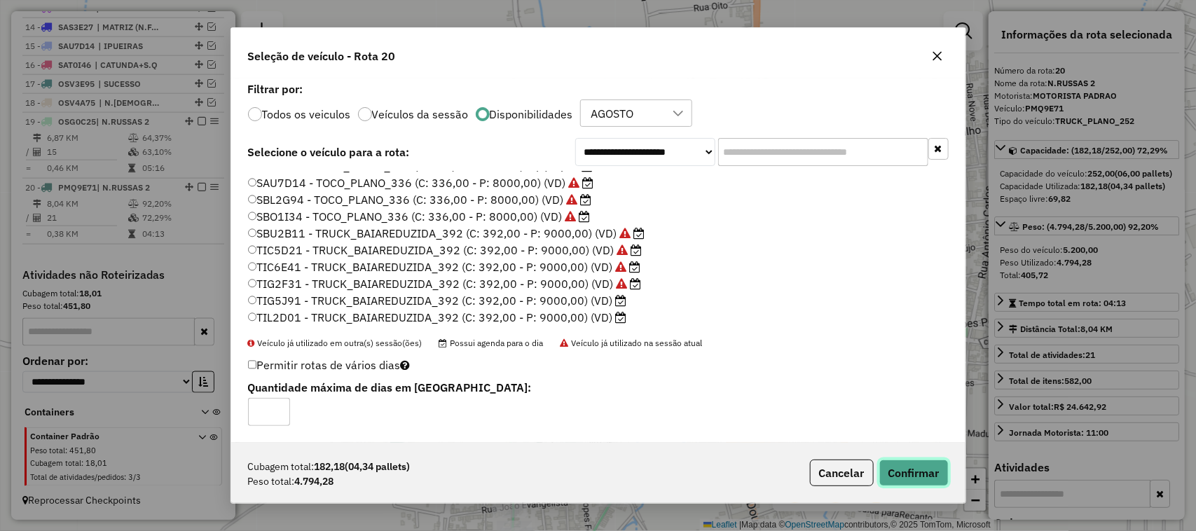
click at [913, 471] on button "Confirmar" at bounding box center [913, 472] width 69 height 27
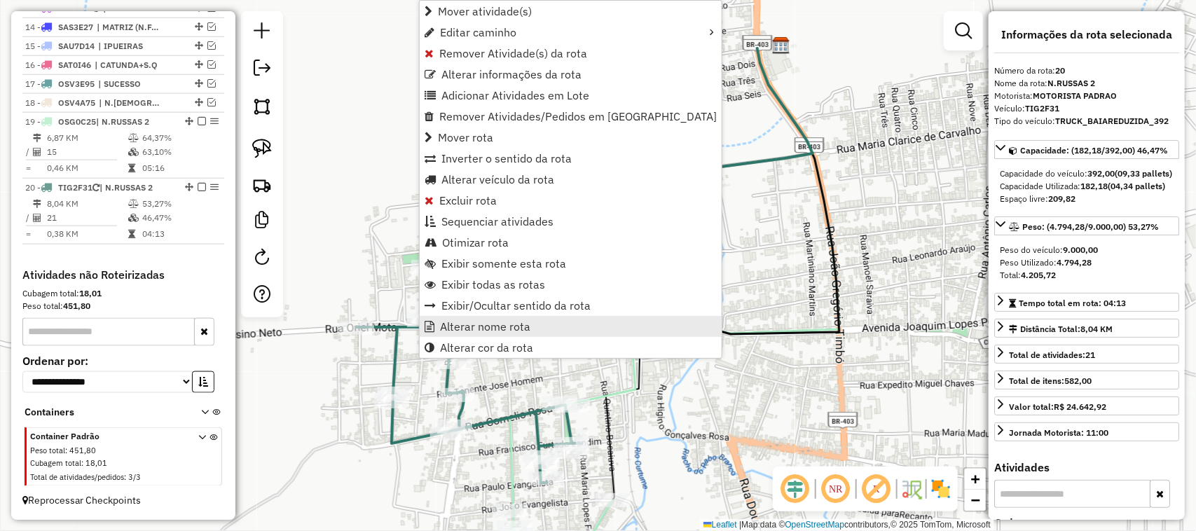
click at [494, 324] on span "Alterar nome rota" at bounding box center [485, 326] width 90 height 11
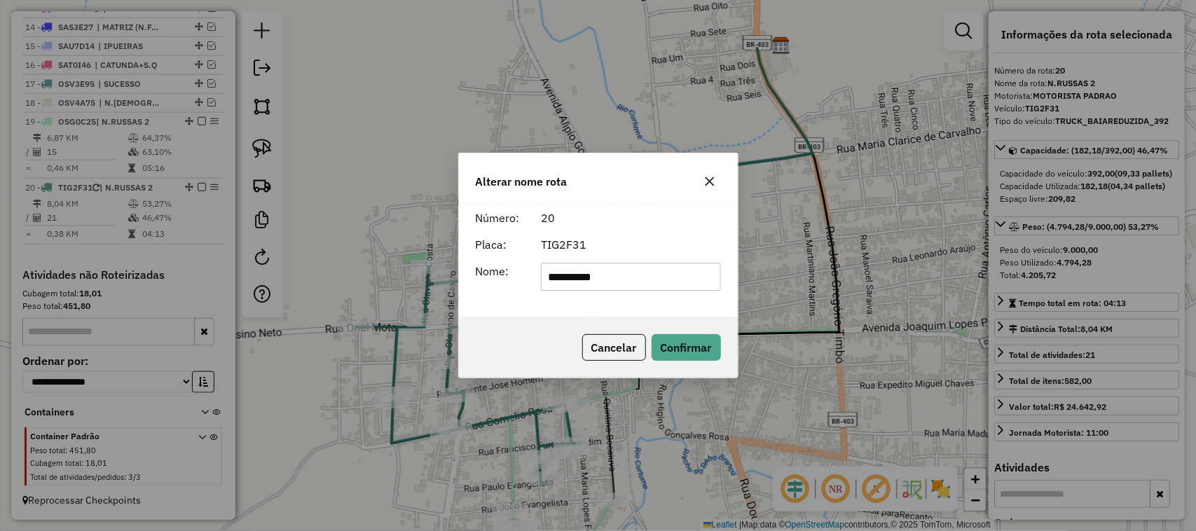
type input "**********"
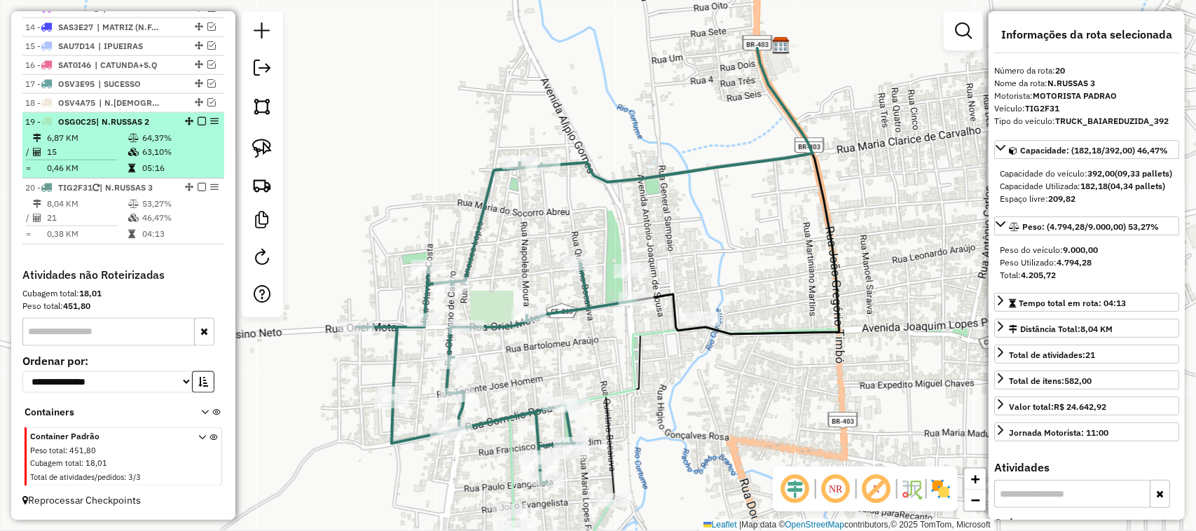
click at [107, 141] on td "6,87 KM" at bounding box center [86, 138] width 81 height 14
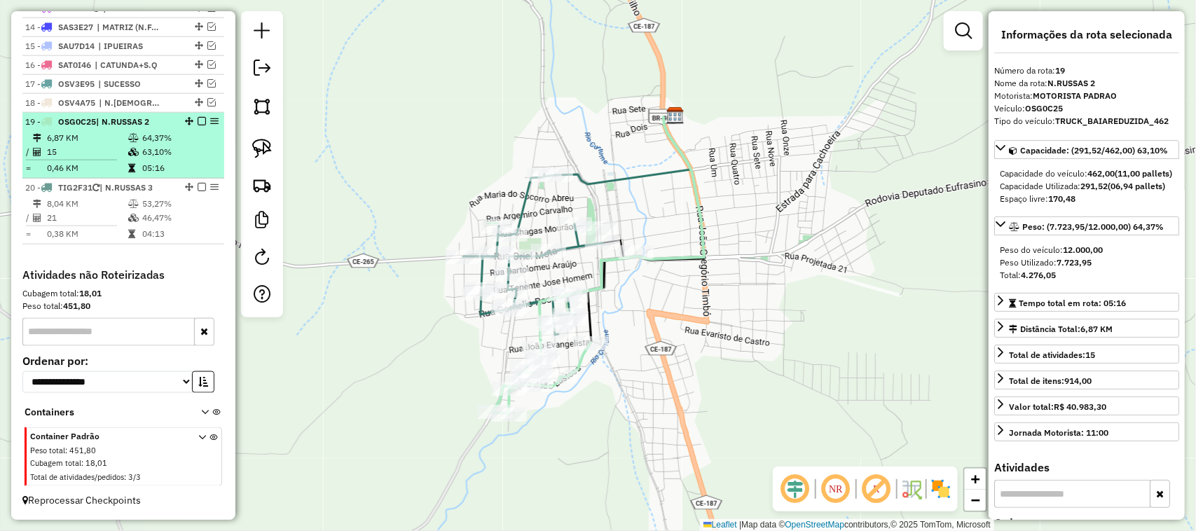
click at [200, 119] on em at bounding box center [202, 121] width 8 height 8
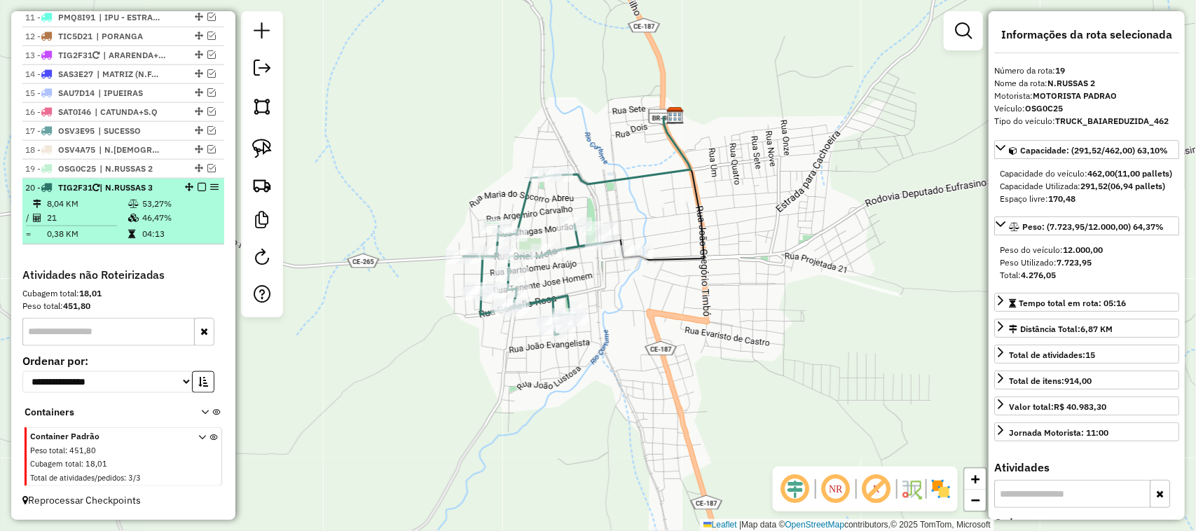
click at [198, 184] on em at bounding box center [202, 187] width 8 height 8
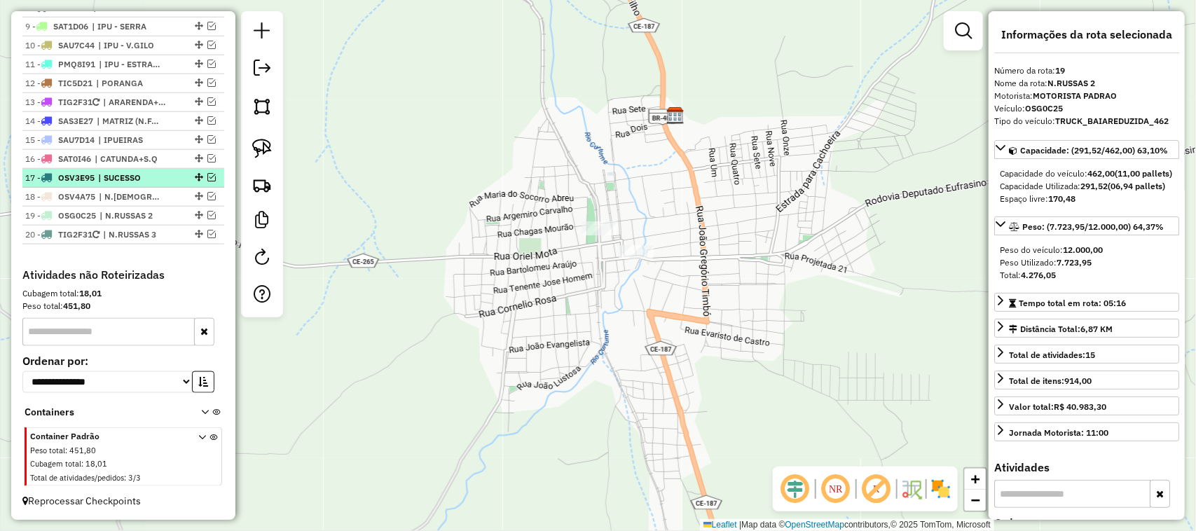
scroll to position [673, 0]
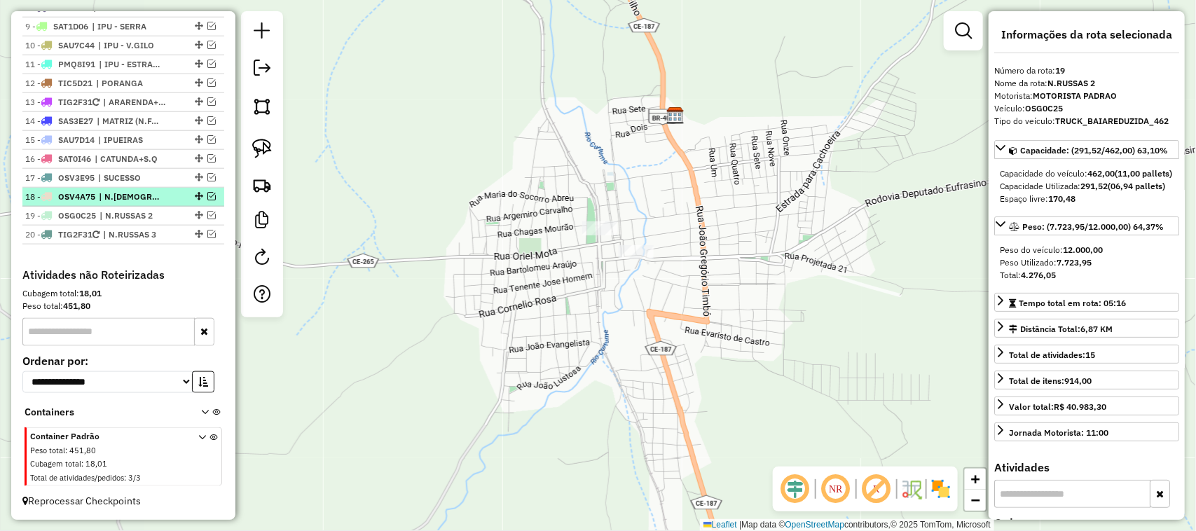
click at [207, 192] on em at bounding box center [211, 196] width 8 height 8
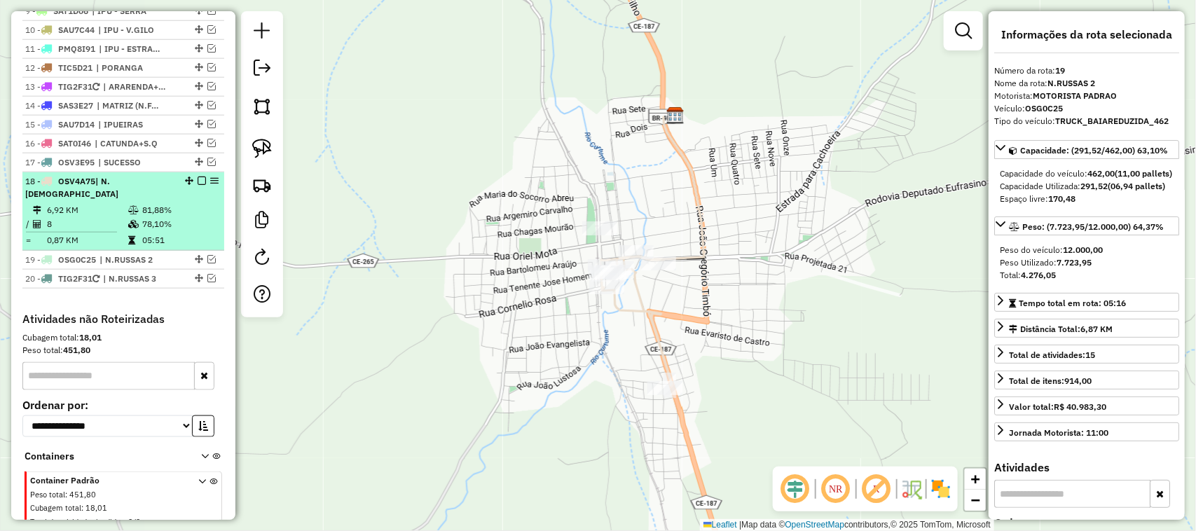
scroll to position [720, 0]
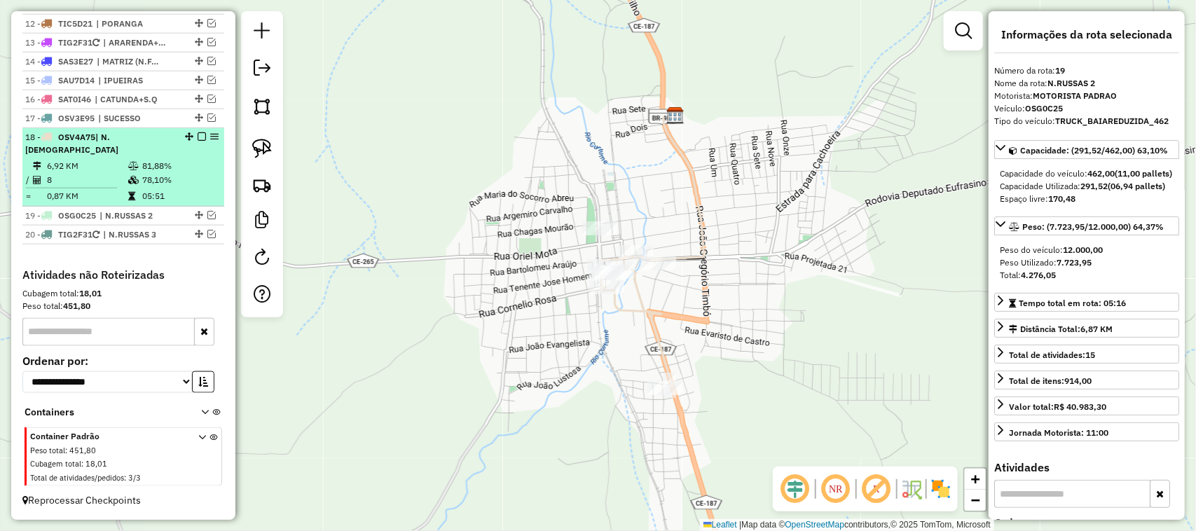
click at [95, 181] on td "8" at bounding box center [86, 180] width 81 height 14
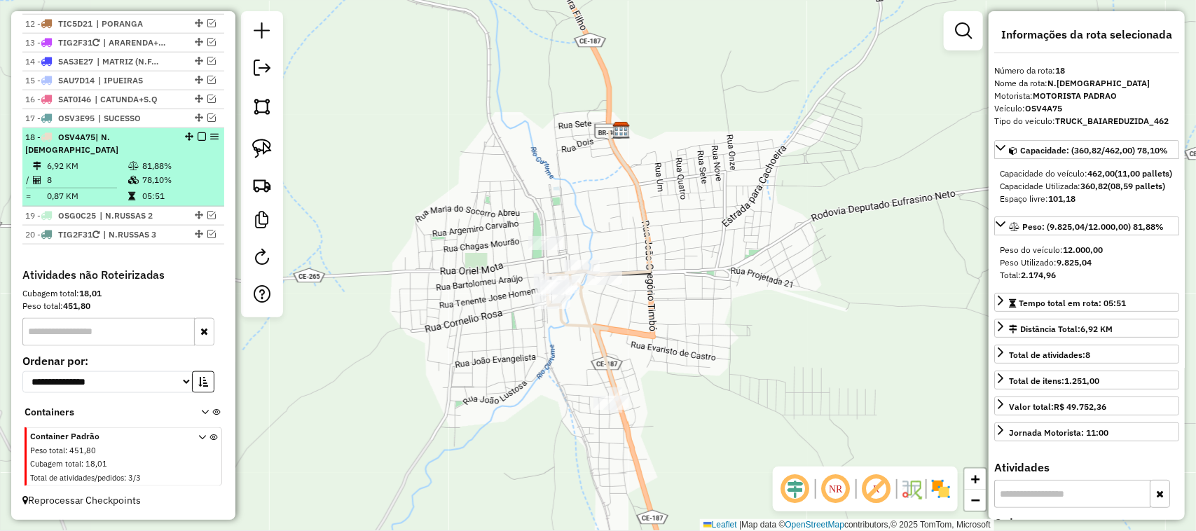
click at [200, 141] on em at bounding box center [202, 136] width 8 height 8
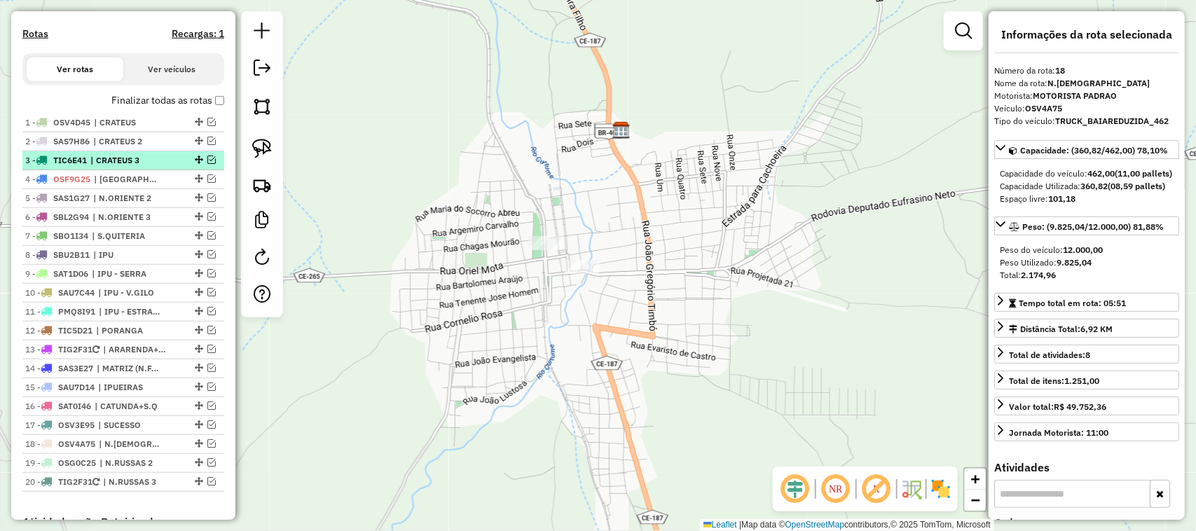
scroll to position [498, 0]
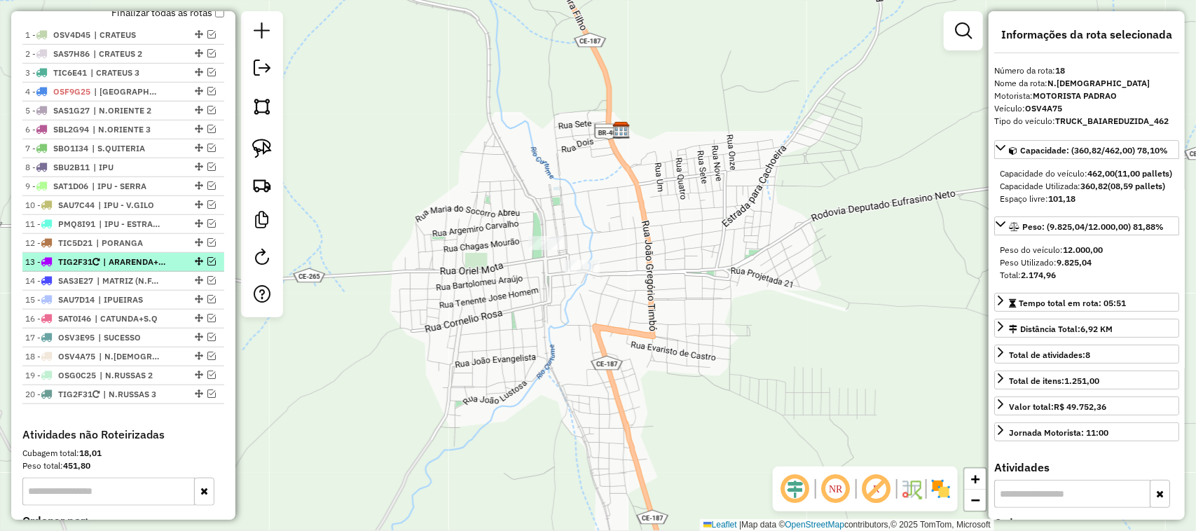
click at [208, 265] on em at bounding box center [211, 261] width 8 height 8
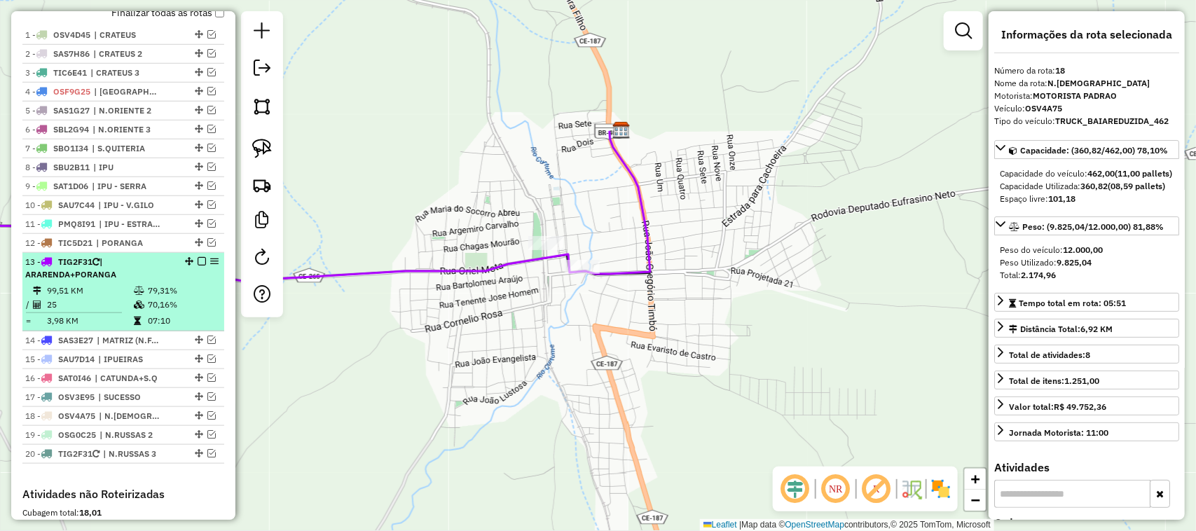
click at [92, 298] on td "99,51 KM" at bounding box center [89, 291] width 87 height 14
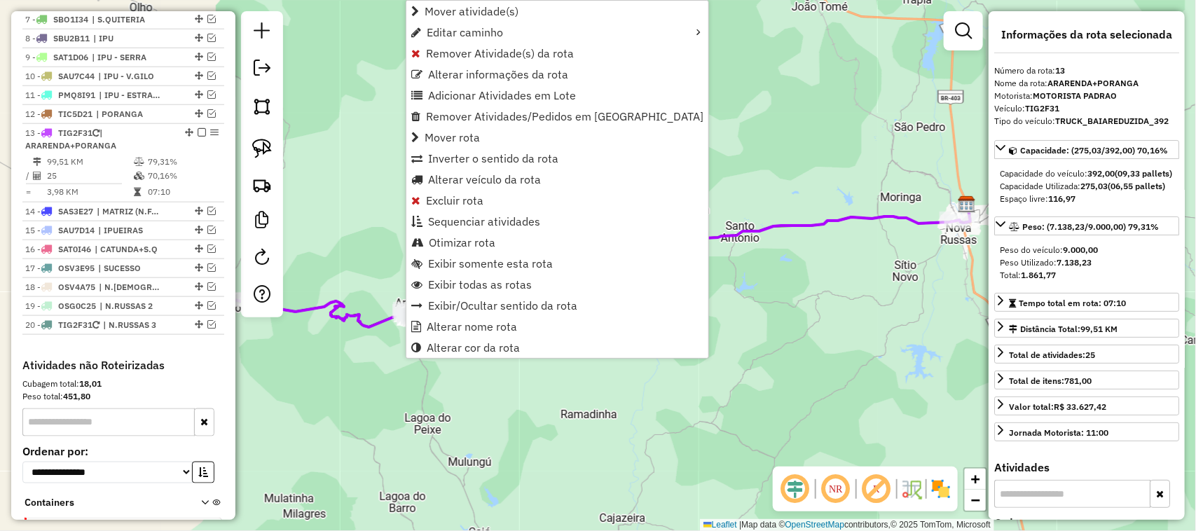
scroll to position [733, 0]
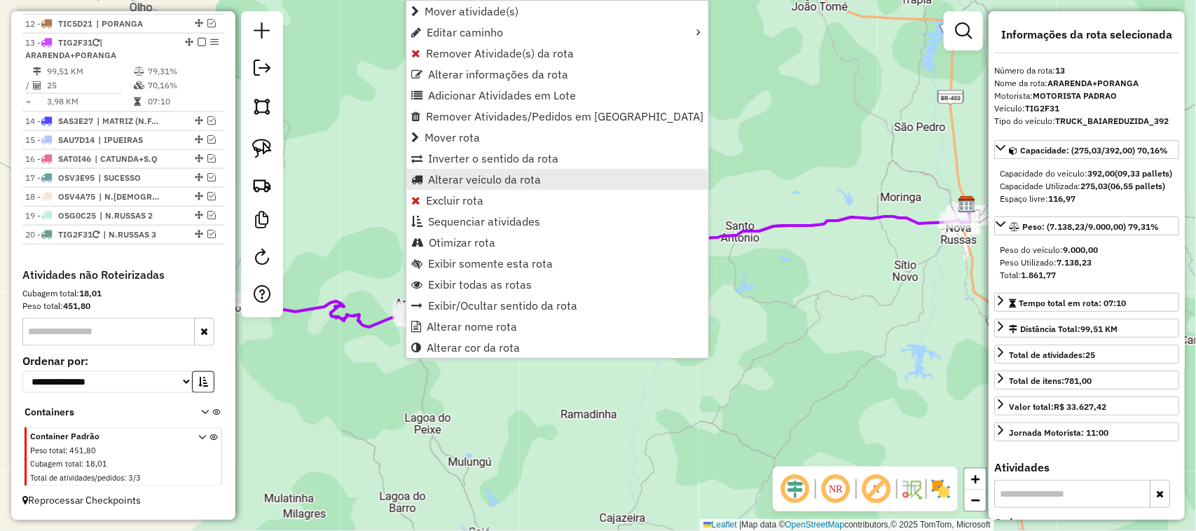
click at [469, 182] on span "Alterar veículo da rota" at bounding box center [484, 179] width 113 height 11
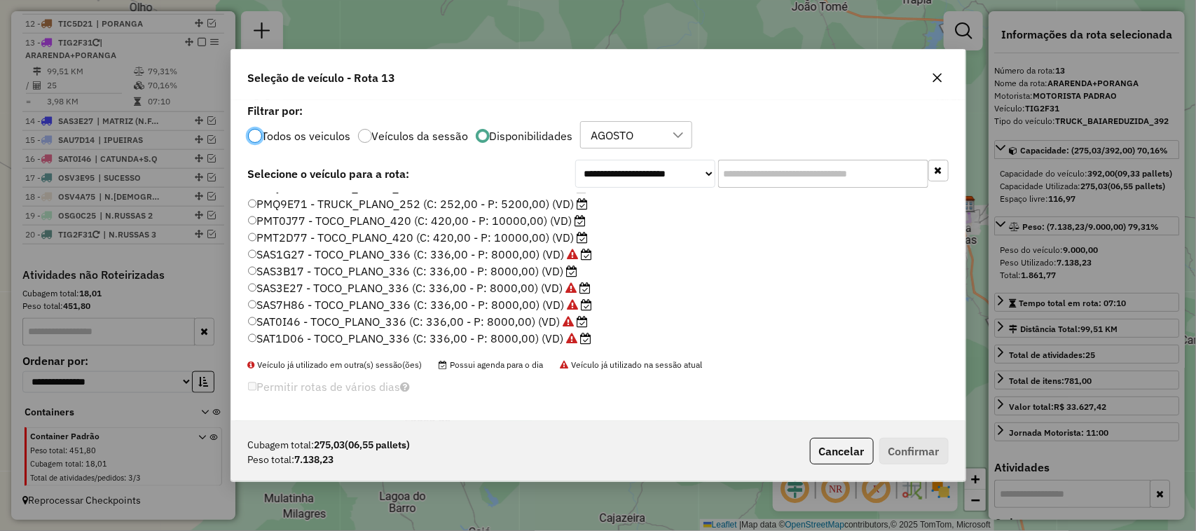
scroll to position [175, 0]
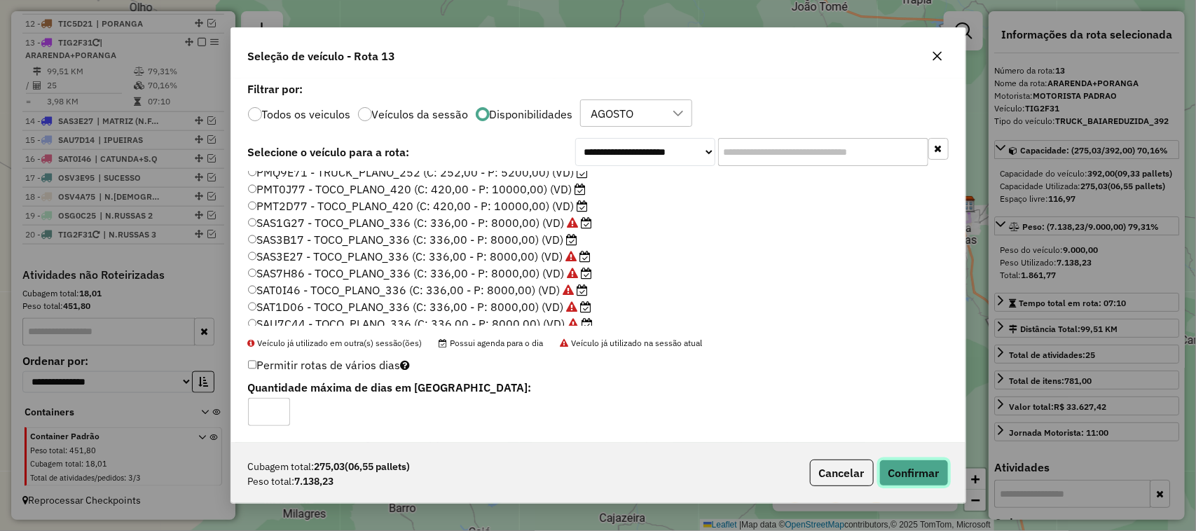
click at [914, 471] on button "Confirmar" at bounding box center [913, 472] width 69 height 27
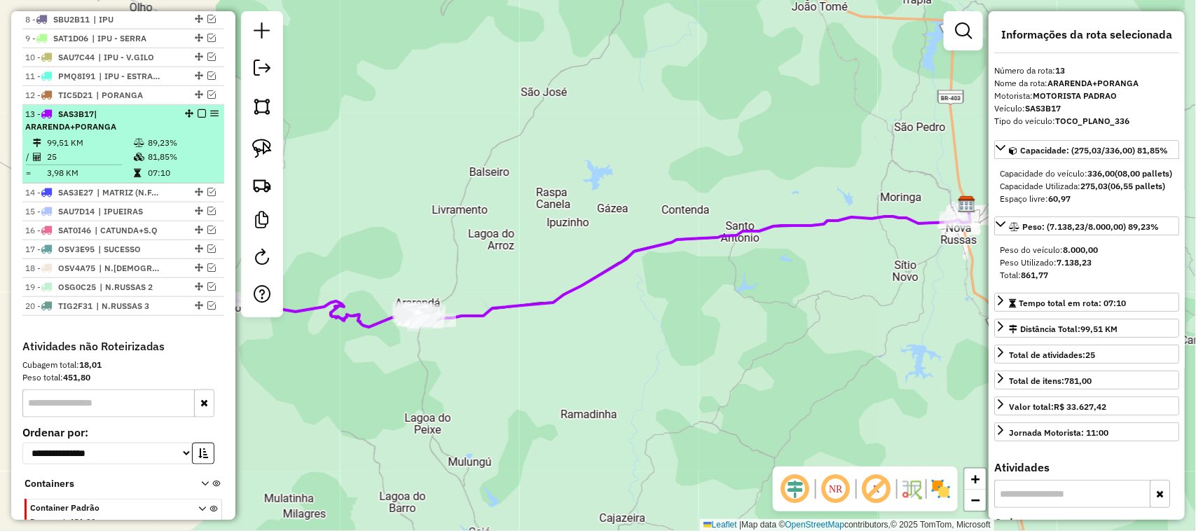
scroll to position [558, 0]
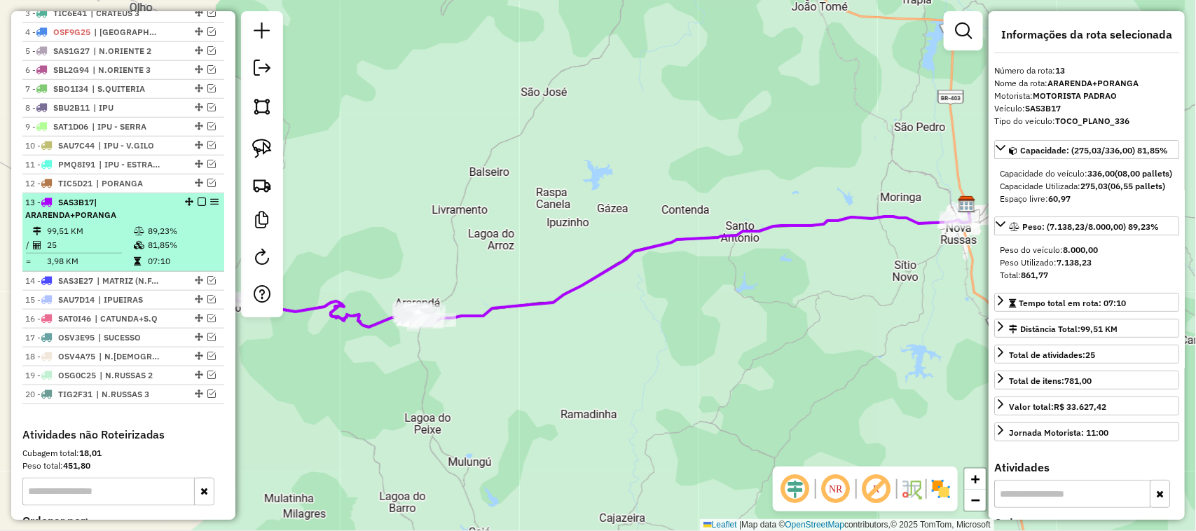
click at [198, 206] on em at bounding box center [202, 202] width 8 height 8
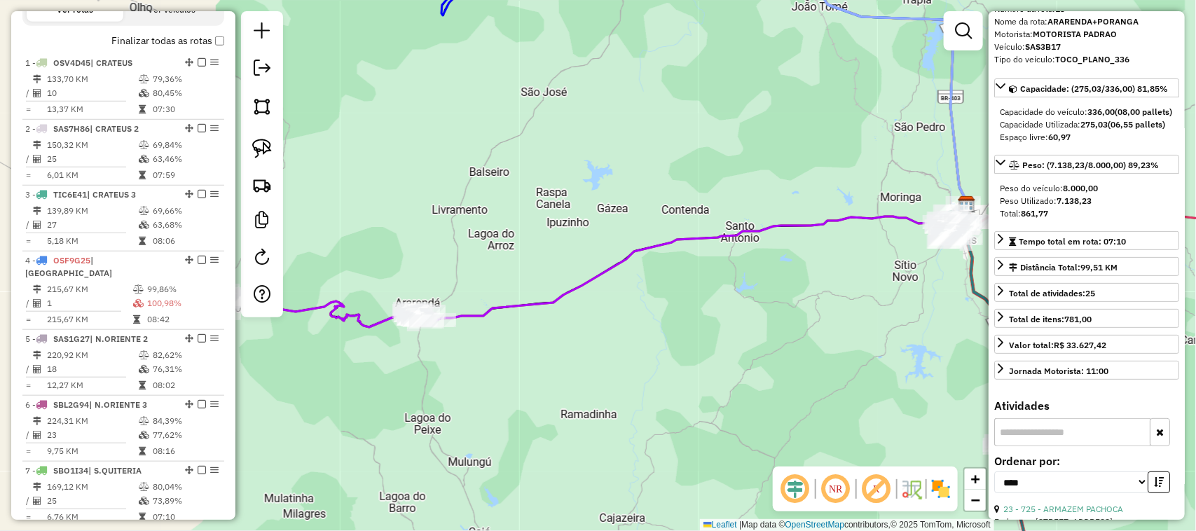
scroll to position [88, 0]
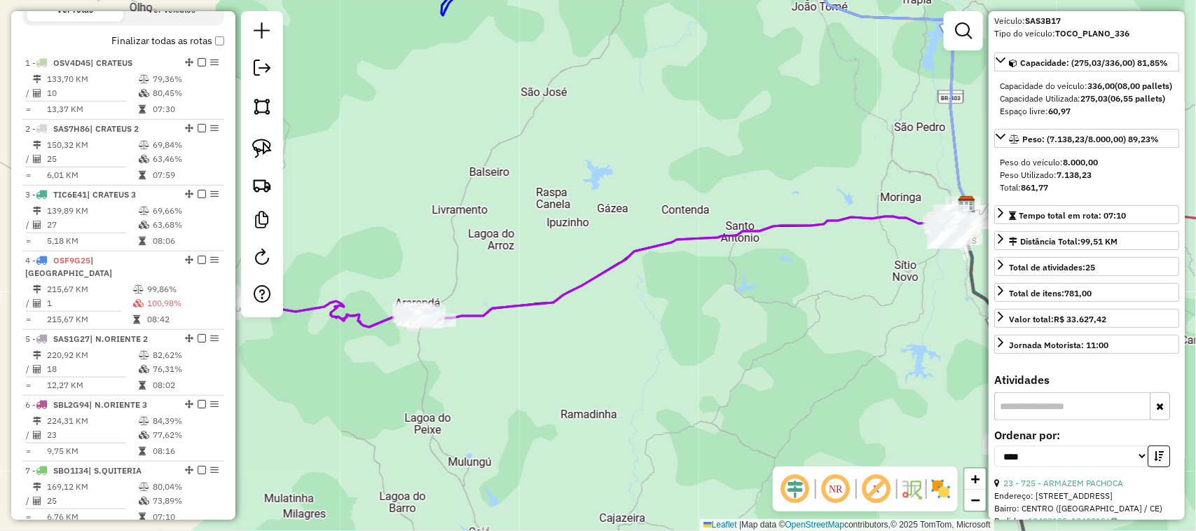
click at [1028, 420] on input "text" at bounding box center [1072, 406] width 156 height 28
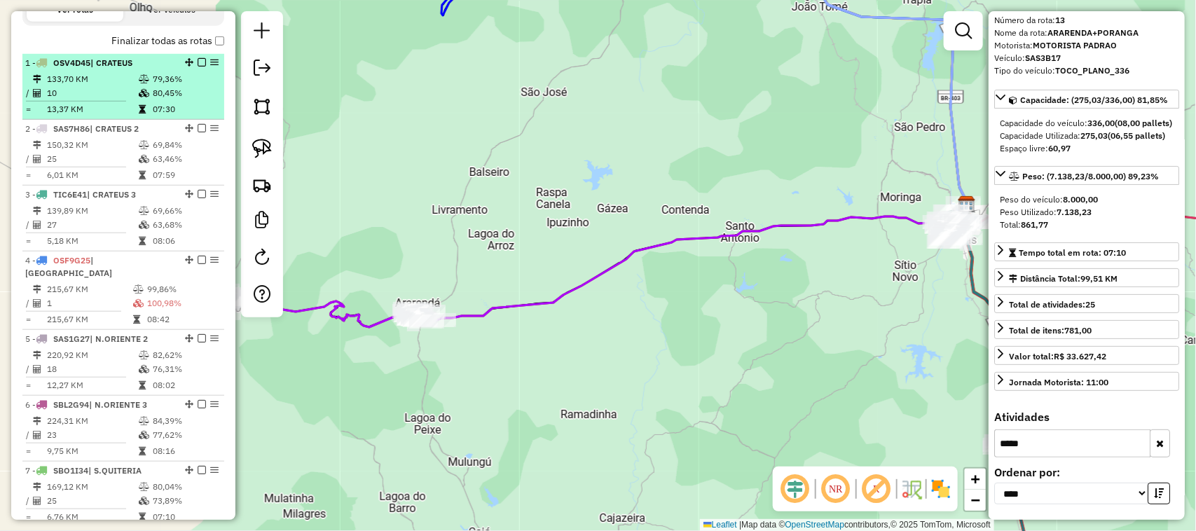
type input "*****"
click at [102, 86] on td "133,70 KM" at bounding box center [92, 79] width 92 height 14
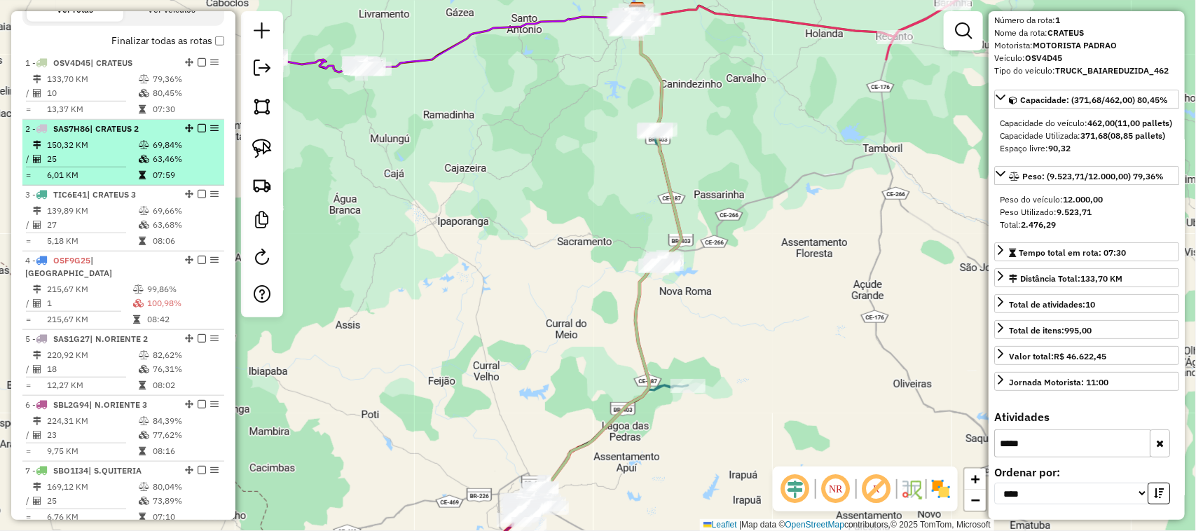
click at [98, 152] on td "150,32 KM" at bounding box center [92, 145] width 92 height 14
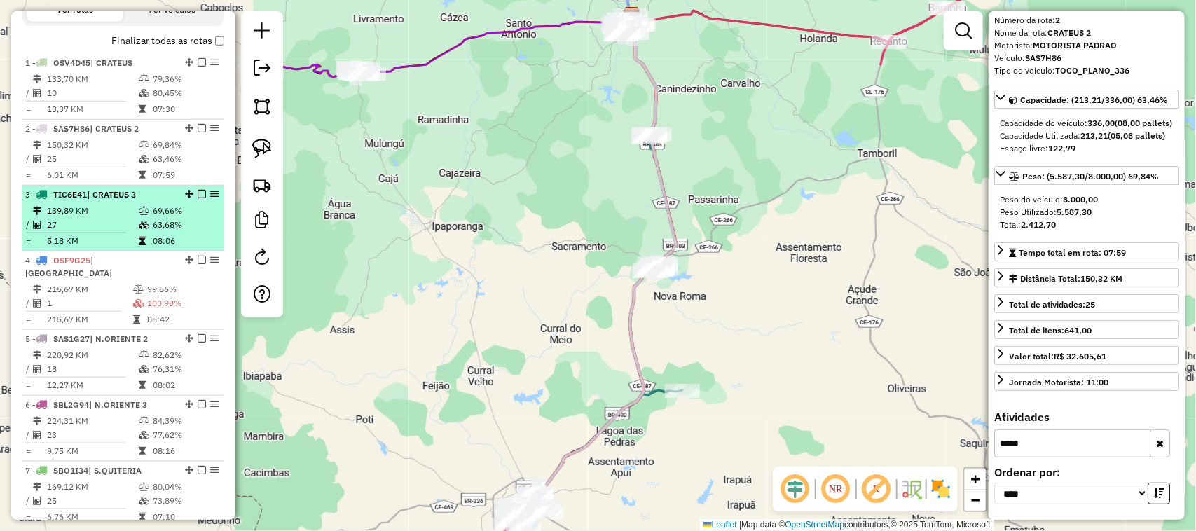
click at [113, 232] on td "27" at bounding box center [92, 225] width 92 height 14
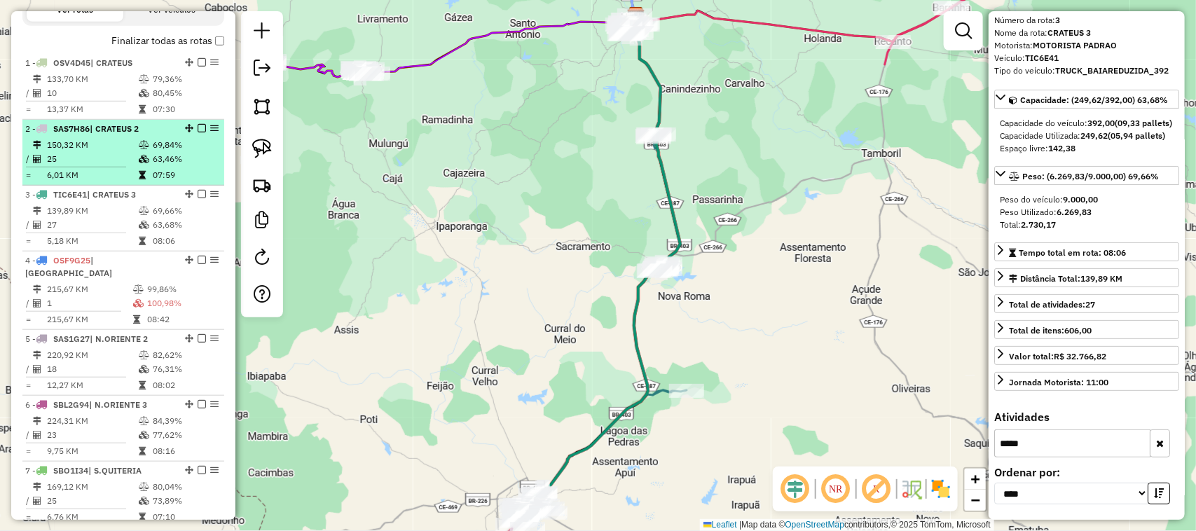
click at [82, 152] on td "150,32 KM" at bounding box center [92, 145] width 92 height 14
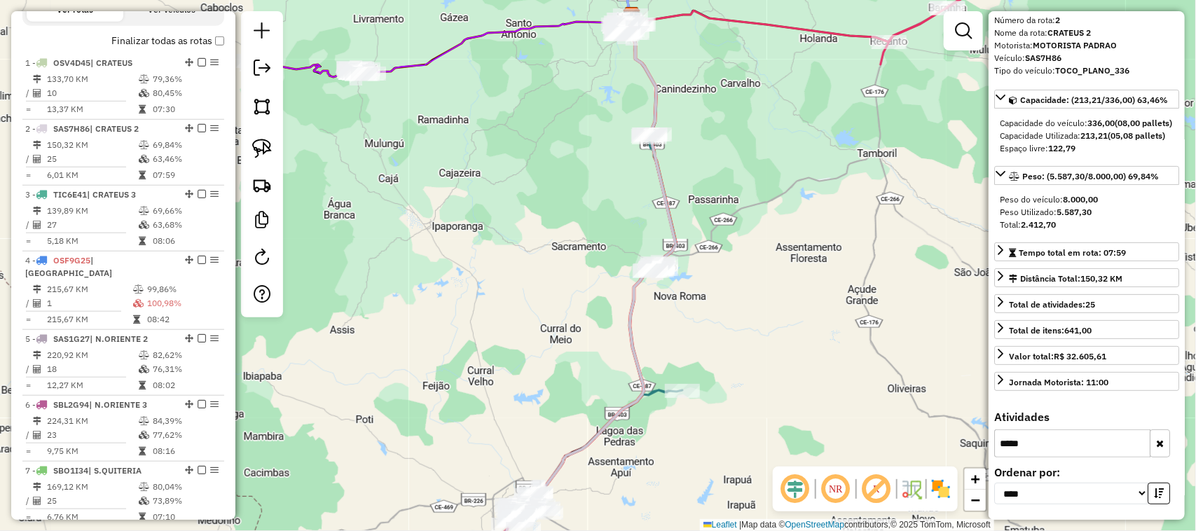
click at [1161, 438] on button "button" at bounding box center [1159, 443] width 20 height 28
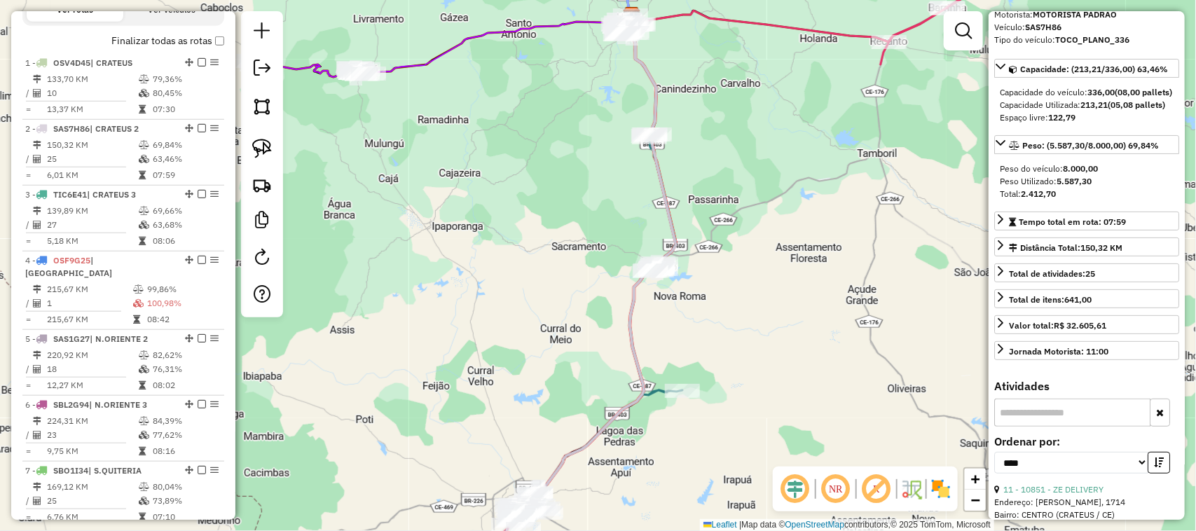
click at [1033, 427] on input "text" at bounding box center [1072, 413] width 156 height 28
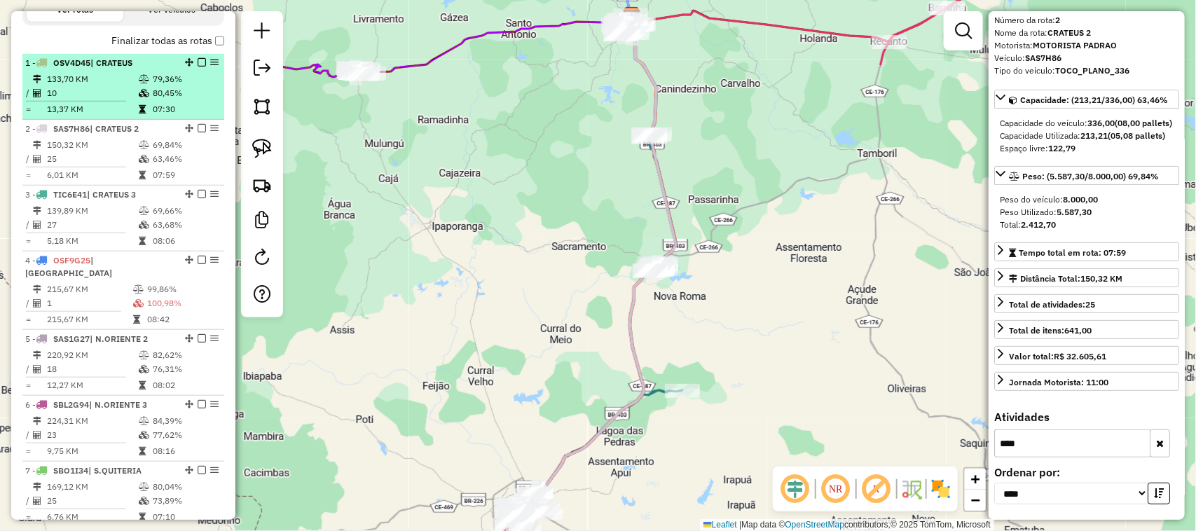
type input "****"
click at [106, 86] on td "133,70 KM" at bounding box center [92, 79] width 92 height 14
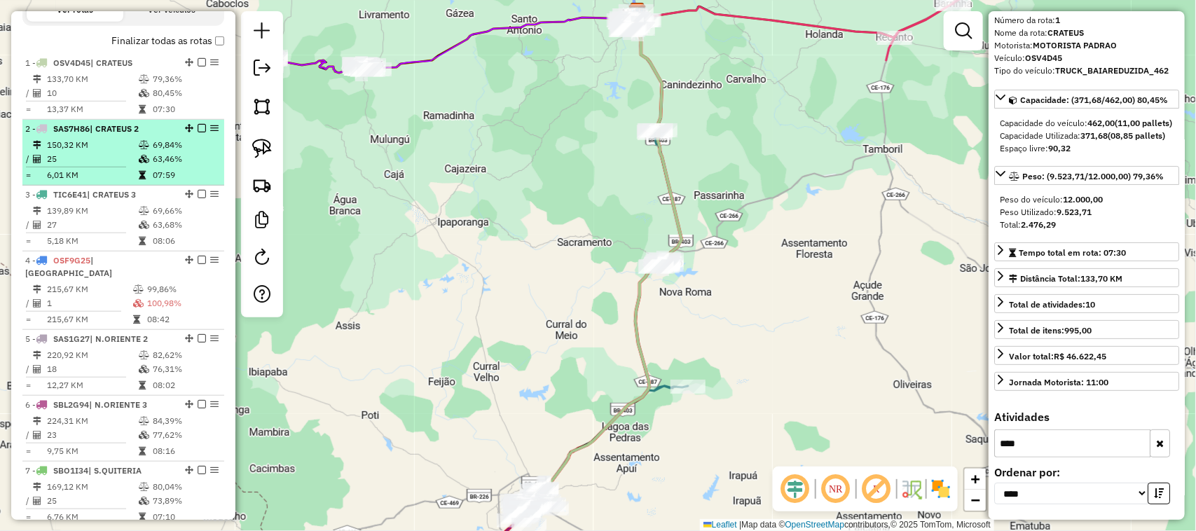
click at [93, 152] on td "150,32 KM" at bounding box center [92, 145] width 92 height 14
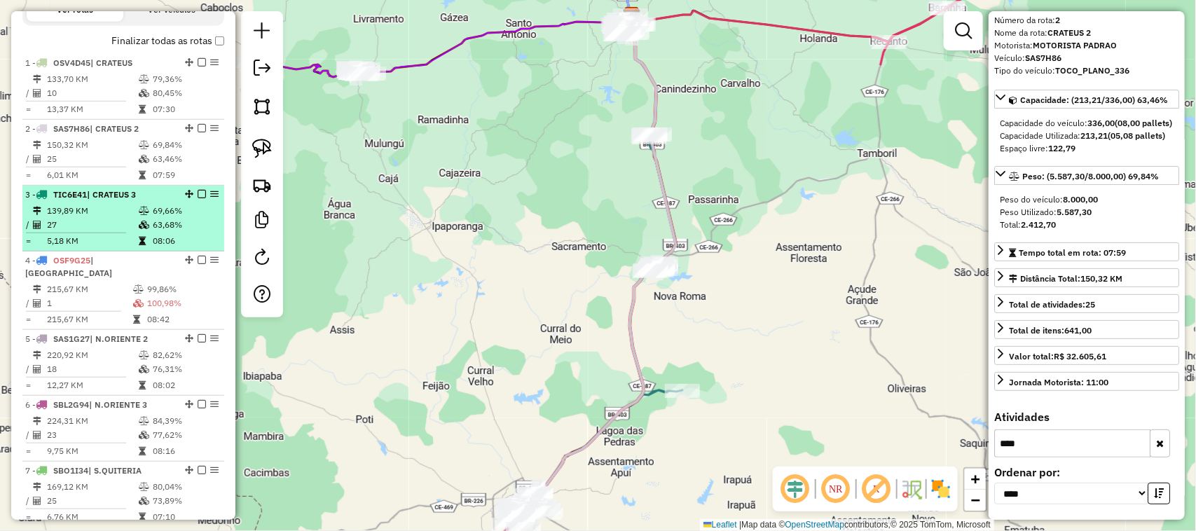
click at [107, 232] on td "27" at bounding box center [92, 225] width 92 height 14
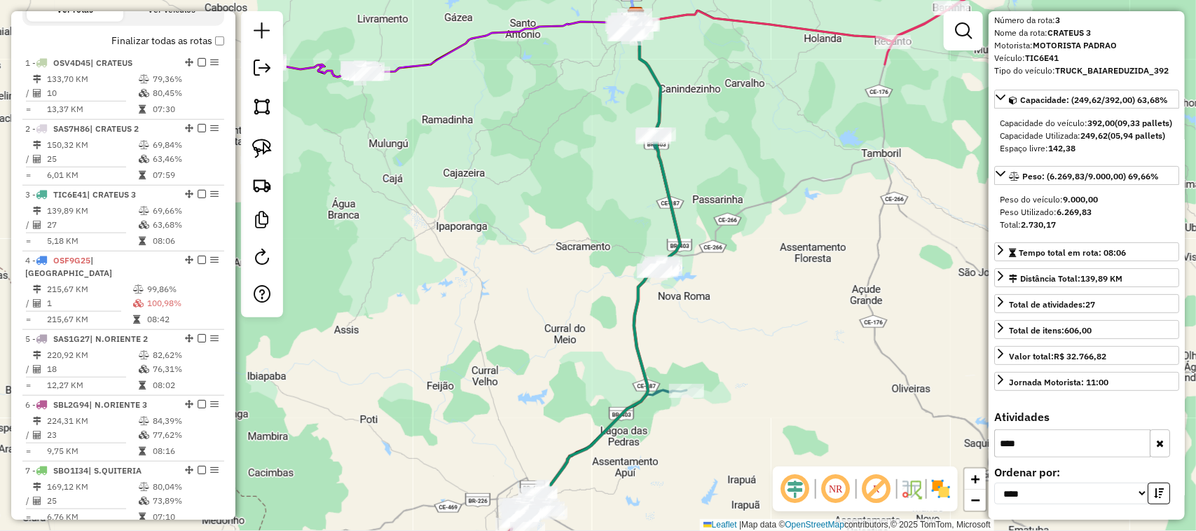
click at [1163, 443] on button "button" at bounding box center [1159, 443] width 20 height 28
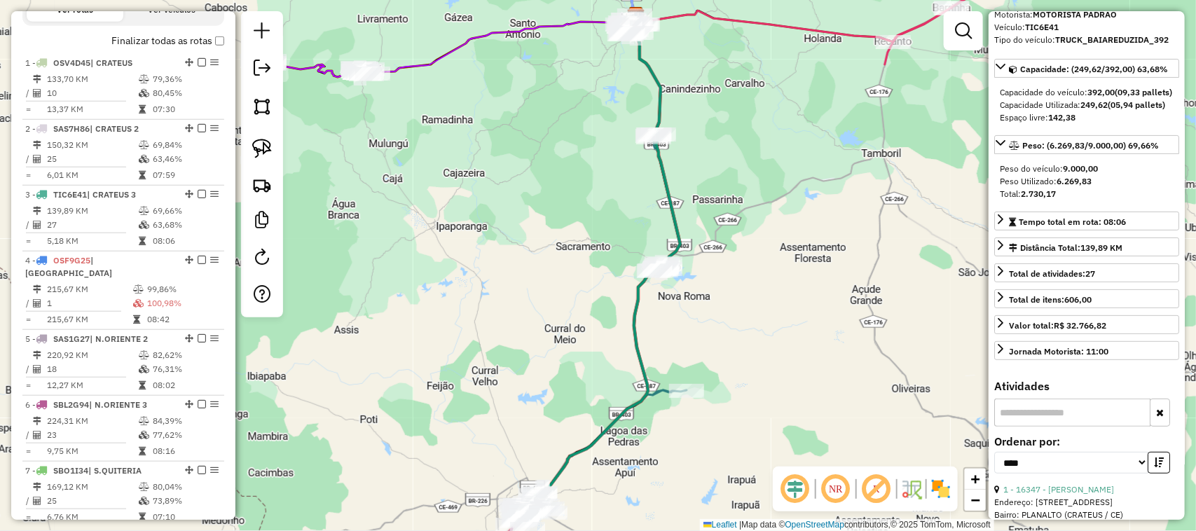
click at [1026, 427] on input "text" at bounding box center [1072, 413] width 156 height 28
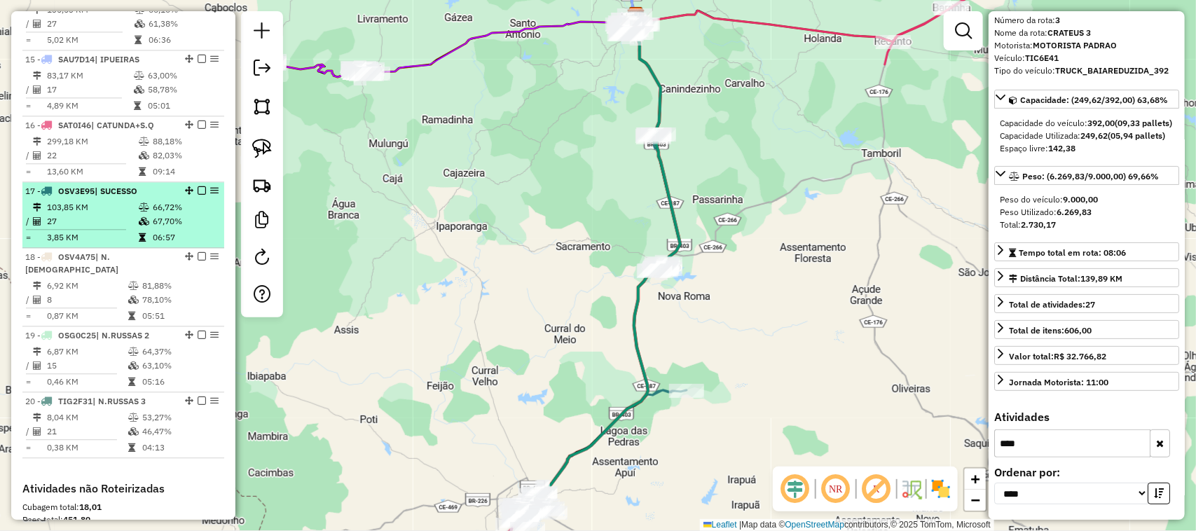
scroll to position [1521, 0]
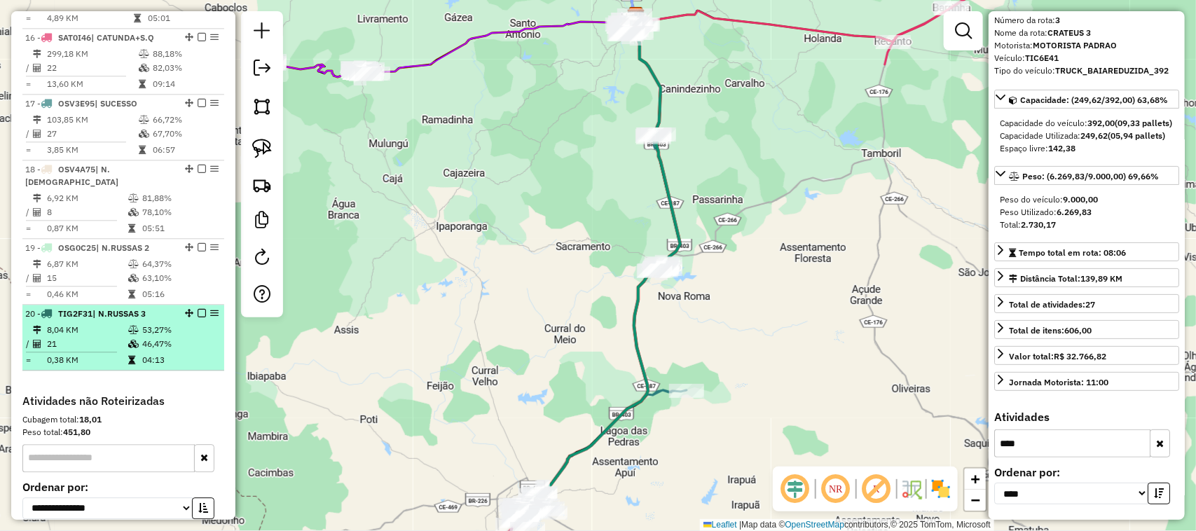
type input "****"
click at [100, 323] on td "8,04 KM" at bounding box center [86, 330] width 81 height 14
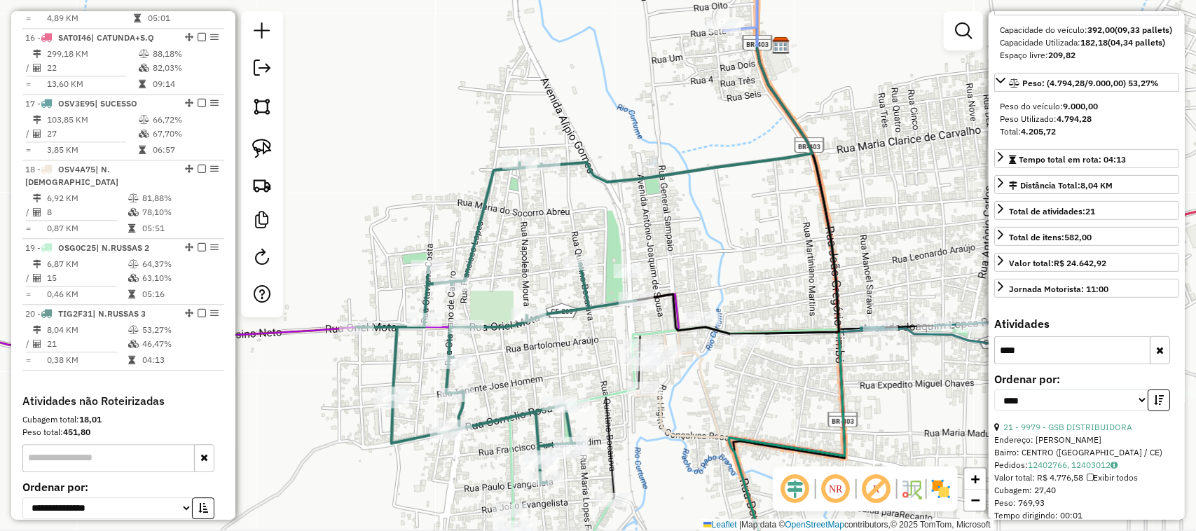
scroll to position [256, 0]
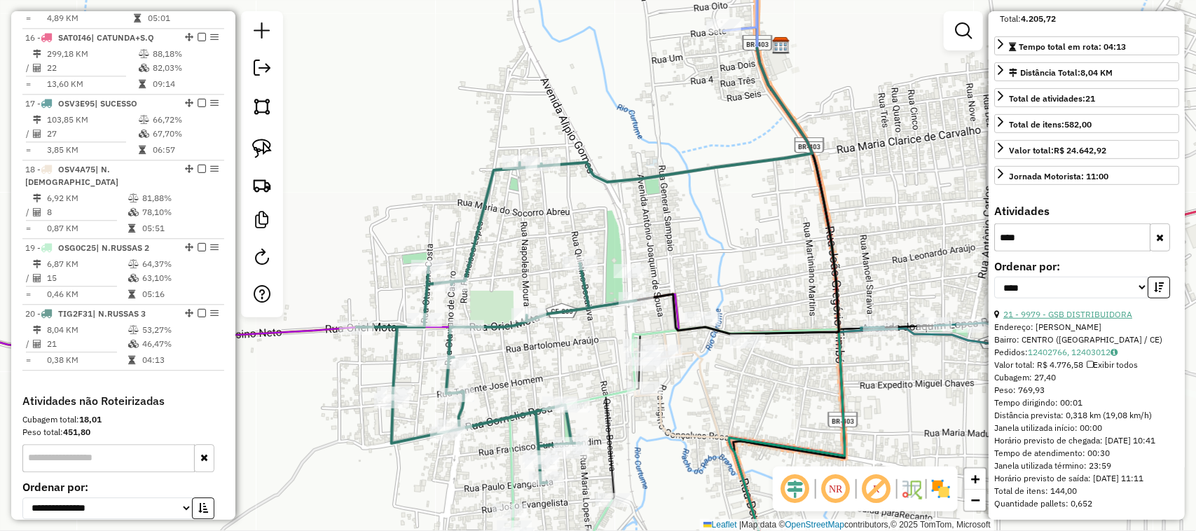
click at [1087, 319] on link "21 - 9979 - GSB DISTRIBUIDORA" at bounding box center [1067, 314] width 129 height 11
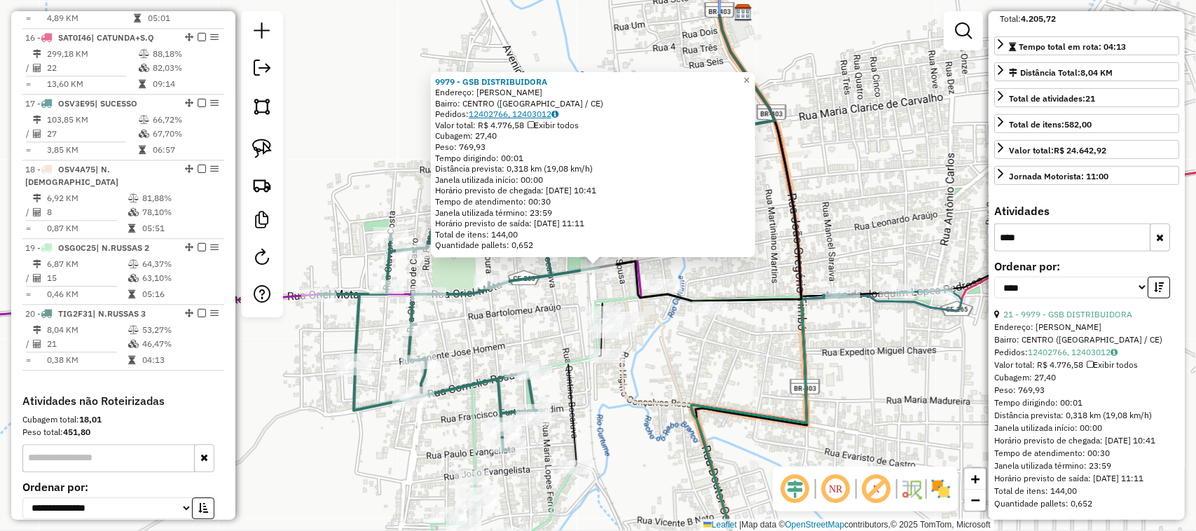
click at [522, 114] on link "12402766, 12403012" at bounding box center [514, 114] width 90 height 11
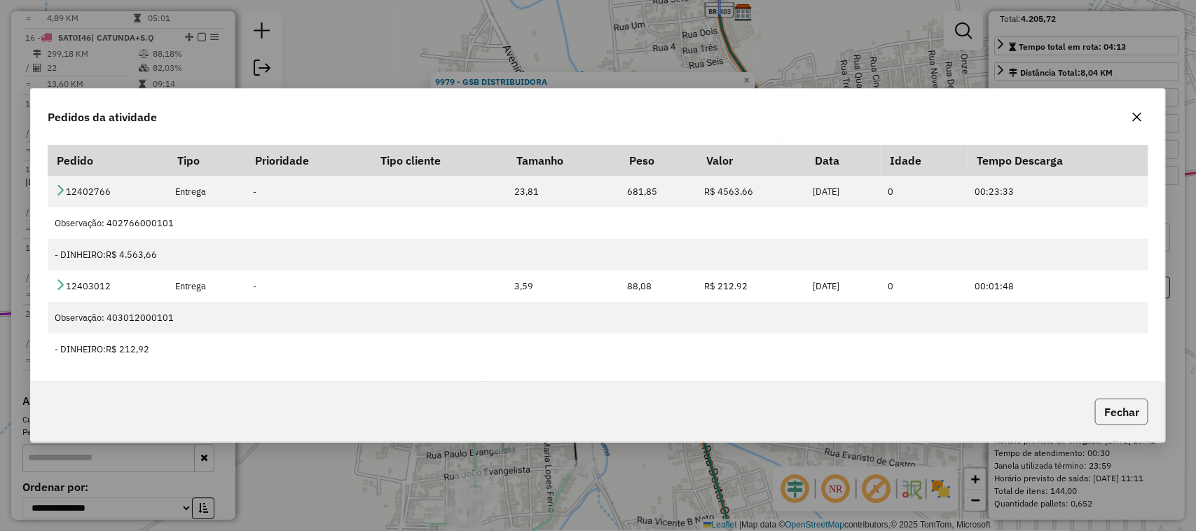
click at [1121, 414] on button "Fechar" at bounding box center [1121, 412] width 53 height 27
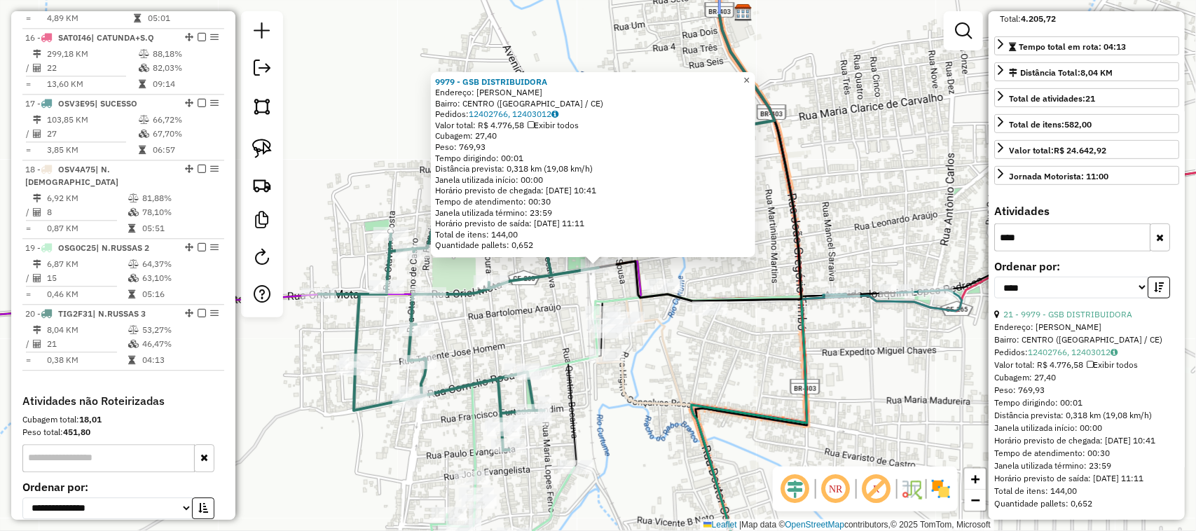
click at [749, 75] on span "×" at bounding box center [746, 80] width 6 height 12
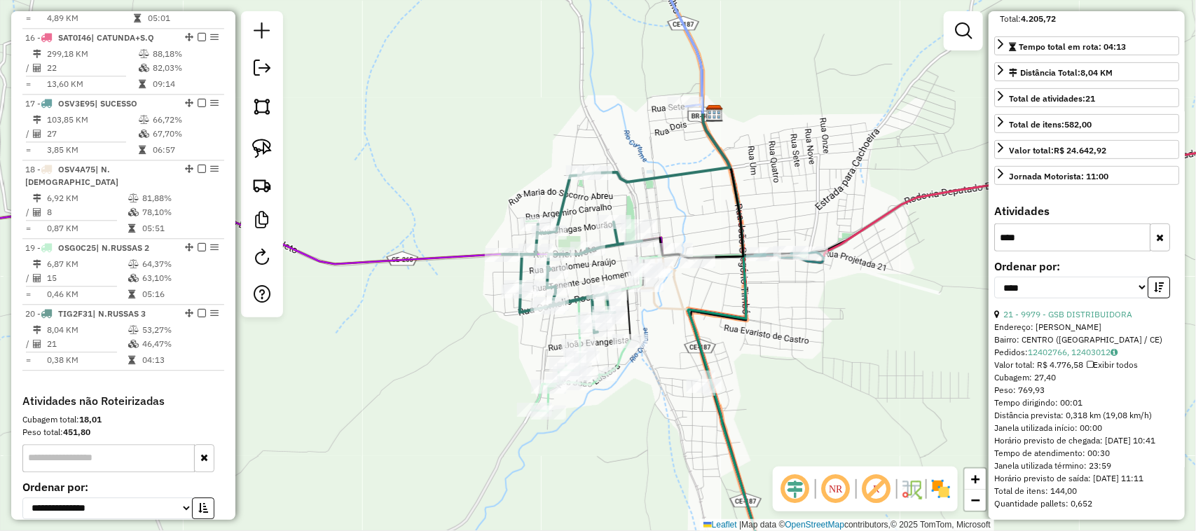
drag, startPoint x: 869, startPoint y: 344, endPoint x: 733, endPoint y: 300, distance: 143.5
click at [774, 317] on div "Janela de atendimento Grade de atendimento Capacidade Transportadoras Veículos …" at bounding box center [598, 265] width 1196 height 531
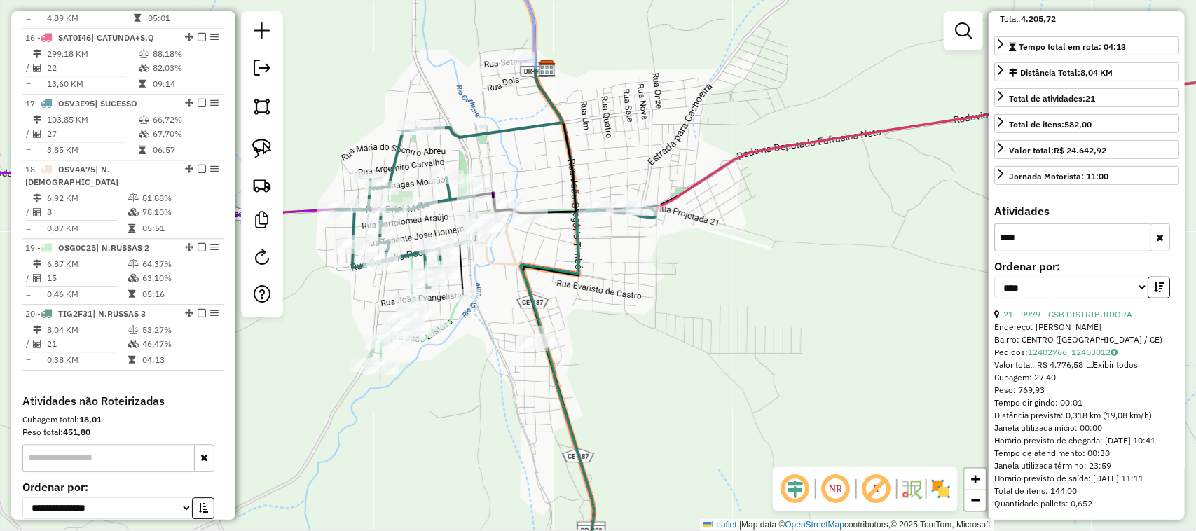
click at [1161, 251] on button "button" at bounding box center [1159, 237] width 20 height 28
click at [1026, 251] on input "text" at bounding box center [1072, 237] width 156 height 28
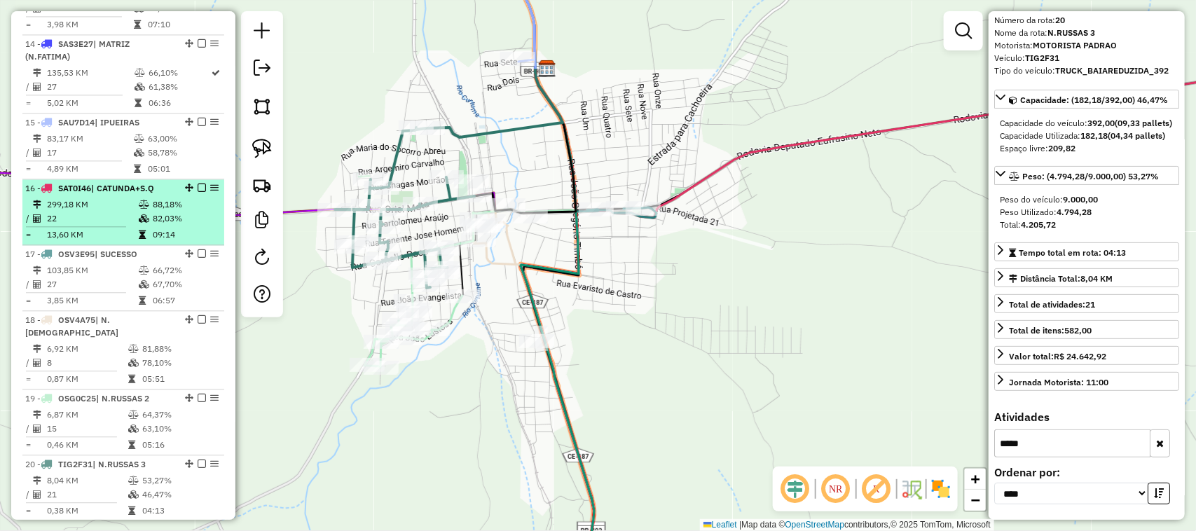
scroll to position [1345, 0]
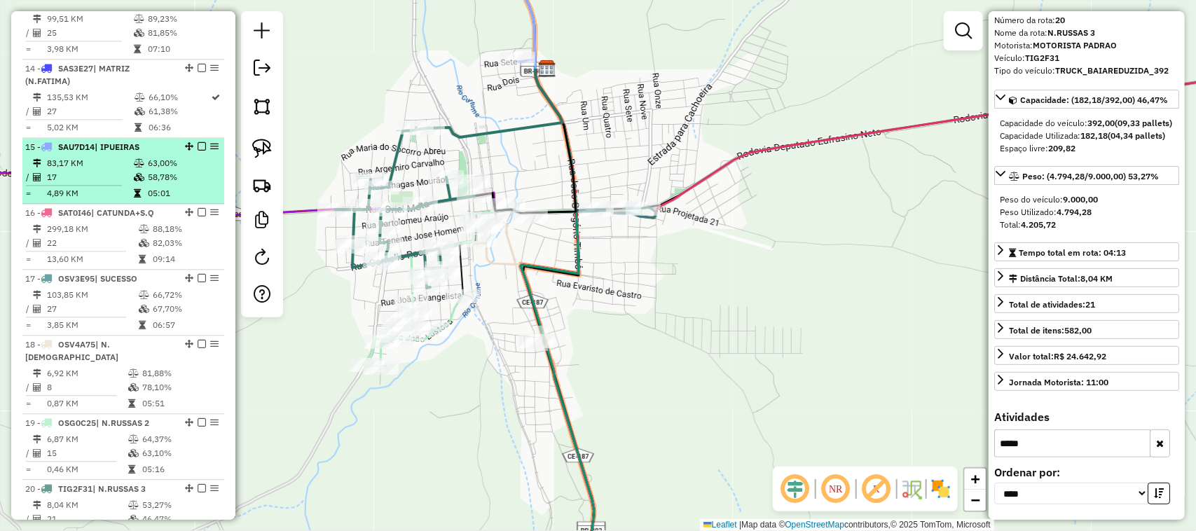
type input "*****"
click at [105, 170] on td "17" at bounding box center [89, 177] width 87 height 14
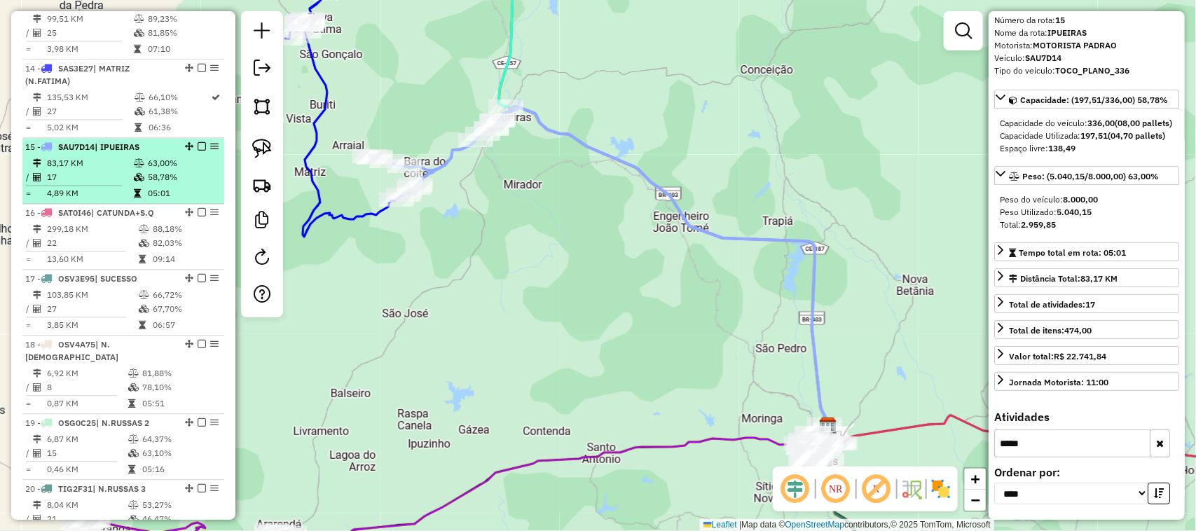
click at [112, 165] on td "83,17 KM" at bounding box center [89, 163] width 87 height 14
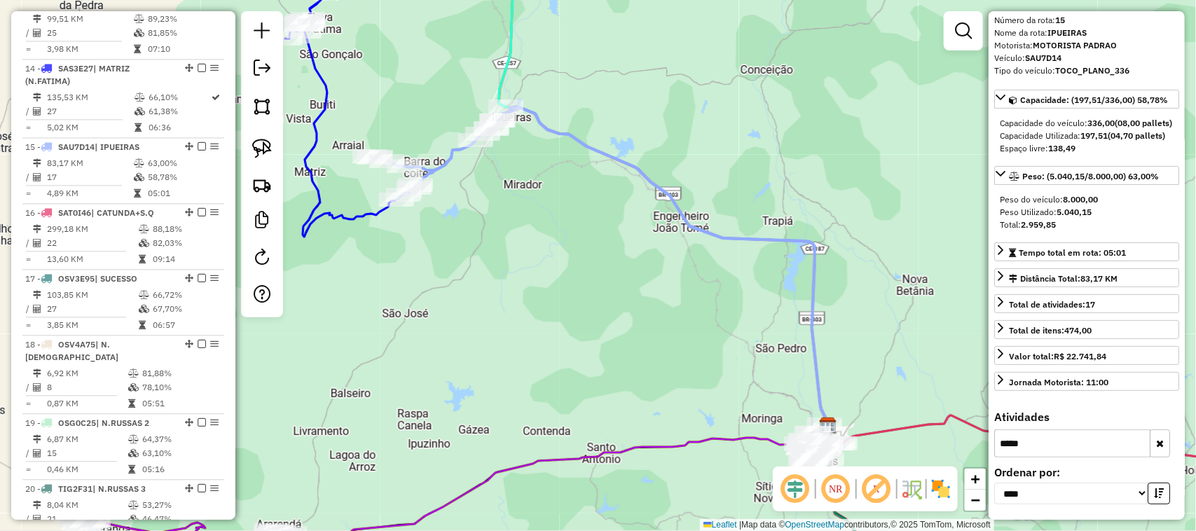
click at [1157, 442] on icon "button" at bounding box center [1160, 443] width 8 height 10
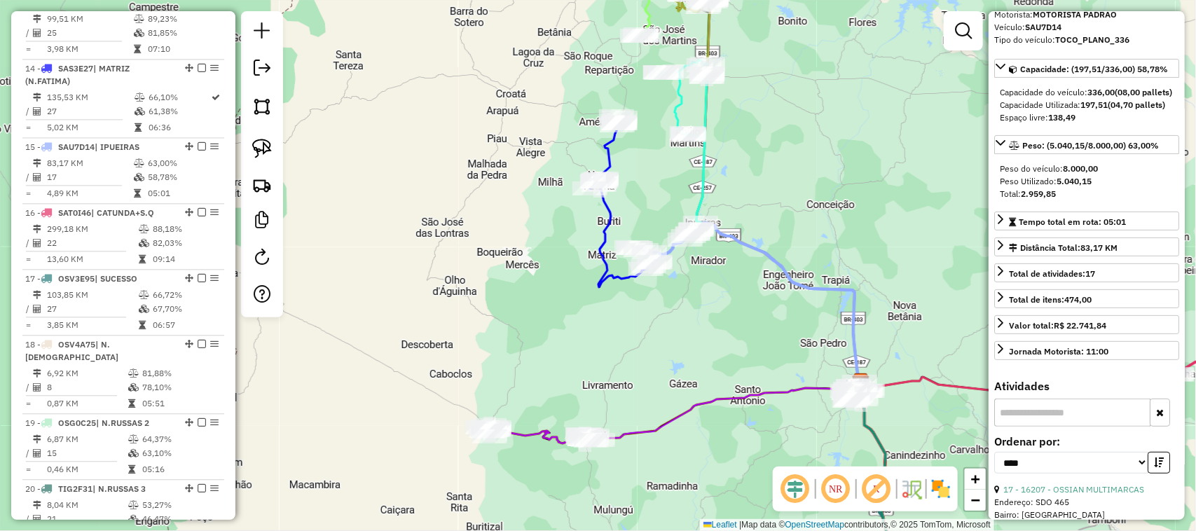
drag, startPoint x: 704, startPoint y: 368, endPoint x: 658, endPoint y: 344, distance: 51.4
click at [679, 355] on div "Janela de atendimento Grade de atendimento Capacidade Transportadoras Veículos …" at bounding box center [598, 265] width 1196 height 531
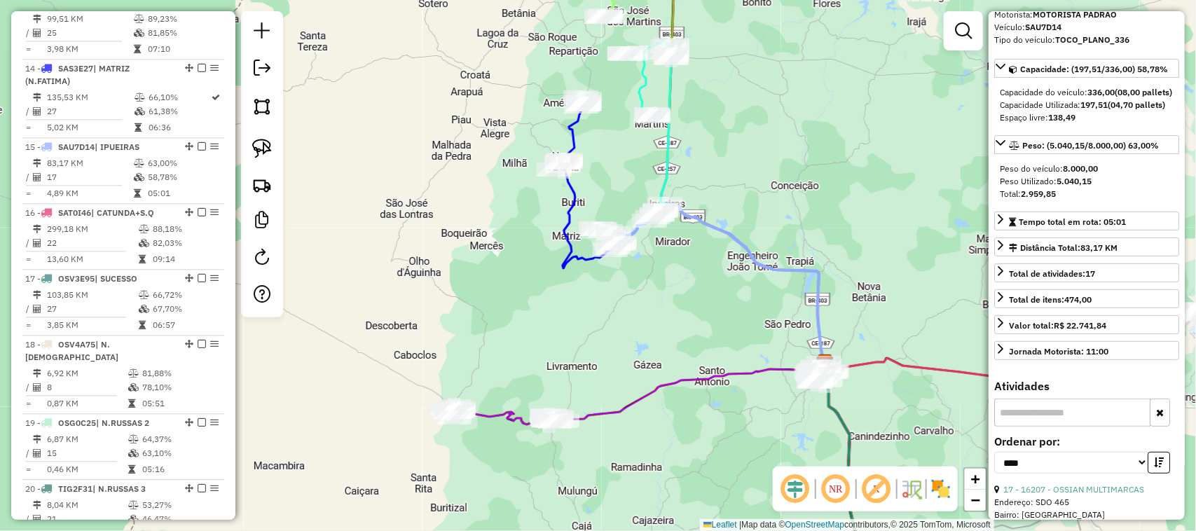
click at [794, 485] on em at bounding box center [795, 489] width 34 height 34
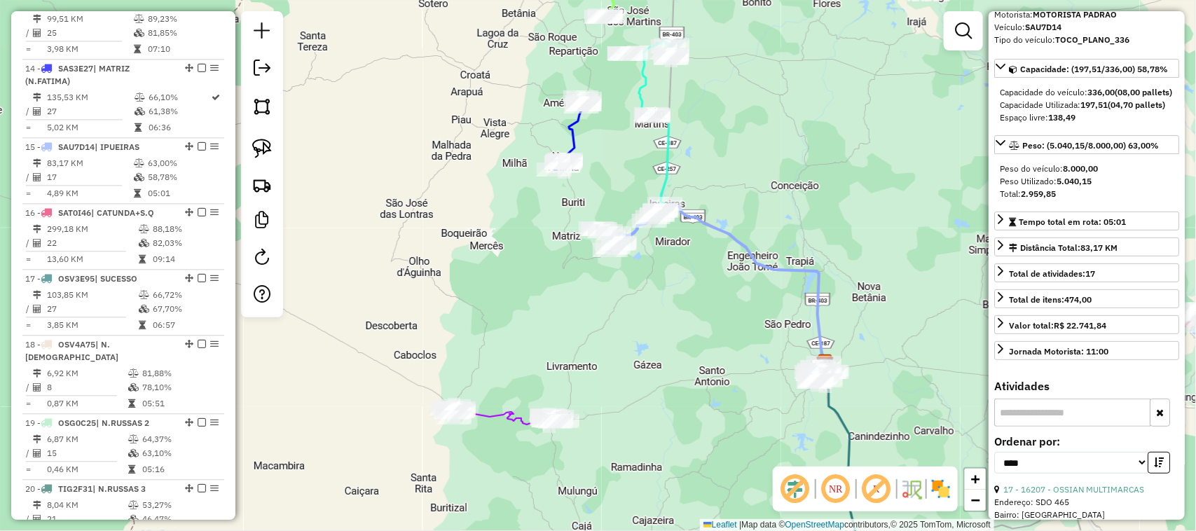
click at [789, 487] on em at bounding box center [795, 489] width 34 height 34
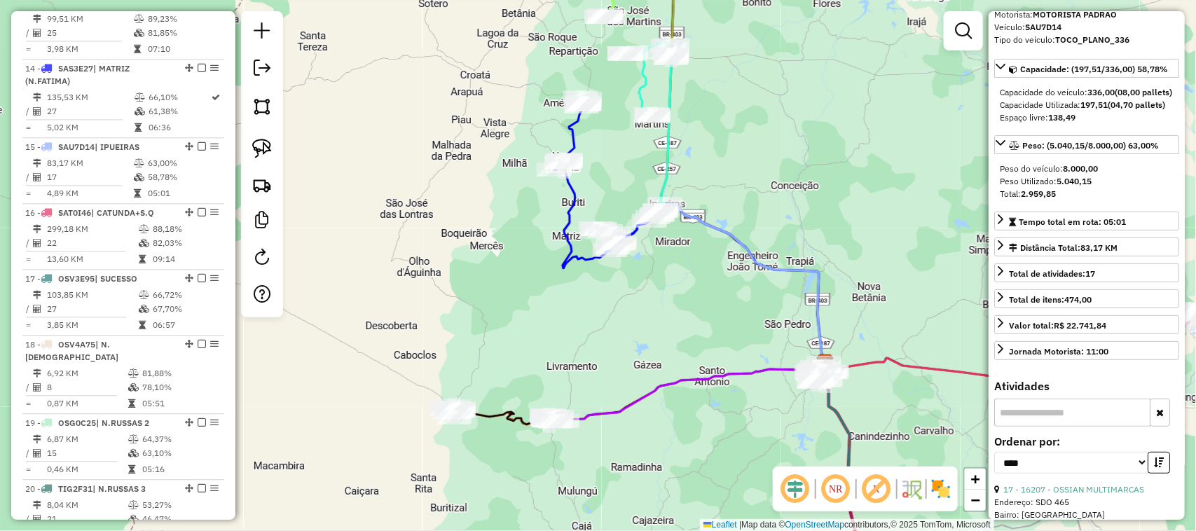
drag, startPoint x: 890, startPoint y: 305, endPoint x: 753, endPoint y: 252, distance: 146.6
click at [758, 254] on div "Janela de atendimento Grade de atendimento Capacidade Transportadoras Veículos …" at bounding box center [598, 265] width 1196 height 531
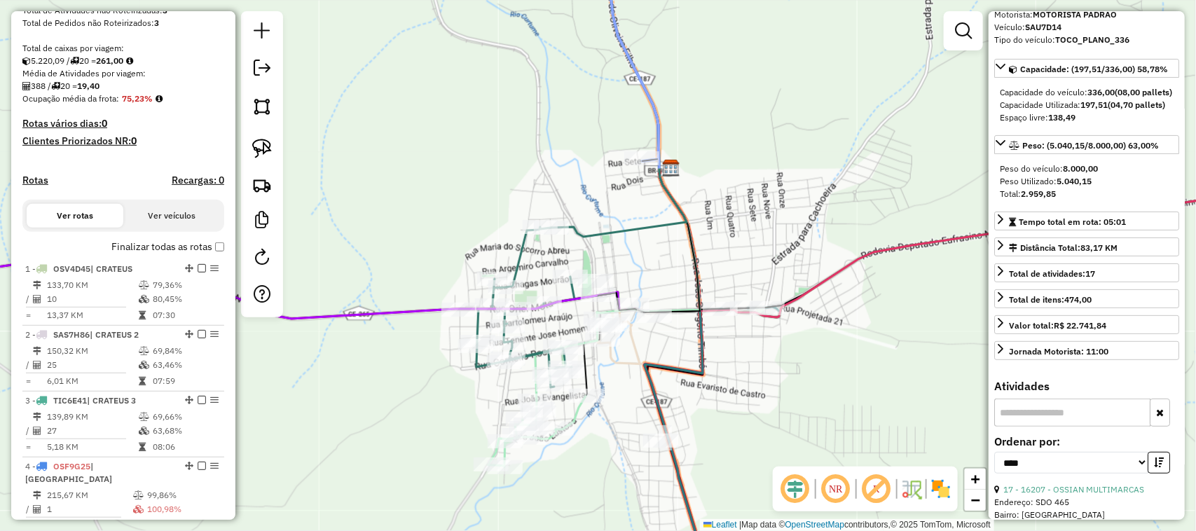
scroll to position [295, 0]
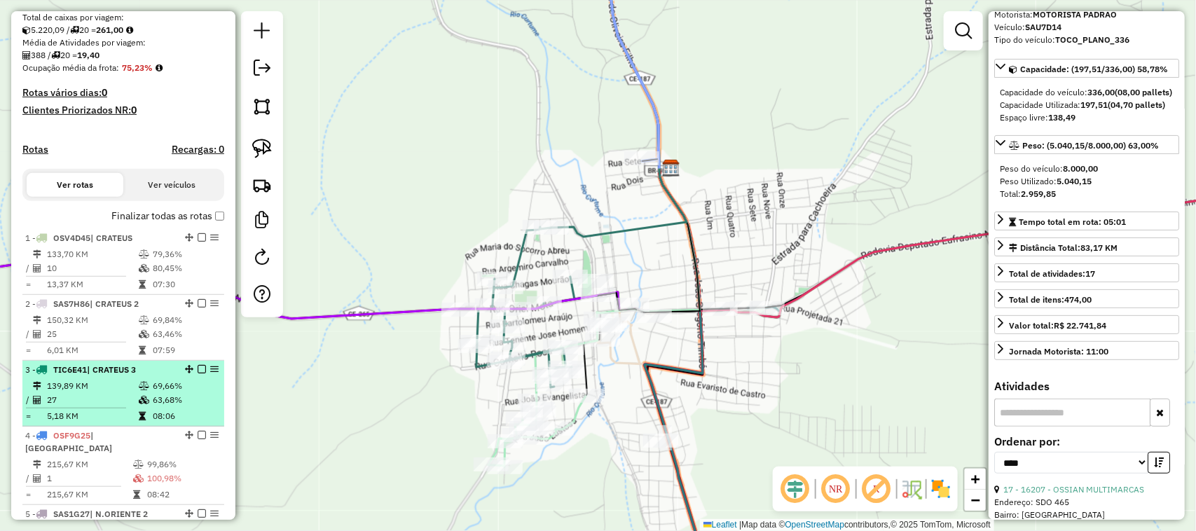
click at [105, 393] on td "139,89 KM" at bounding box center [92, 386] width 92 height 14
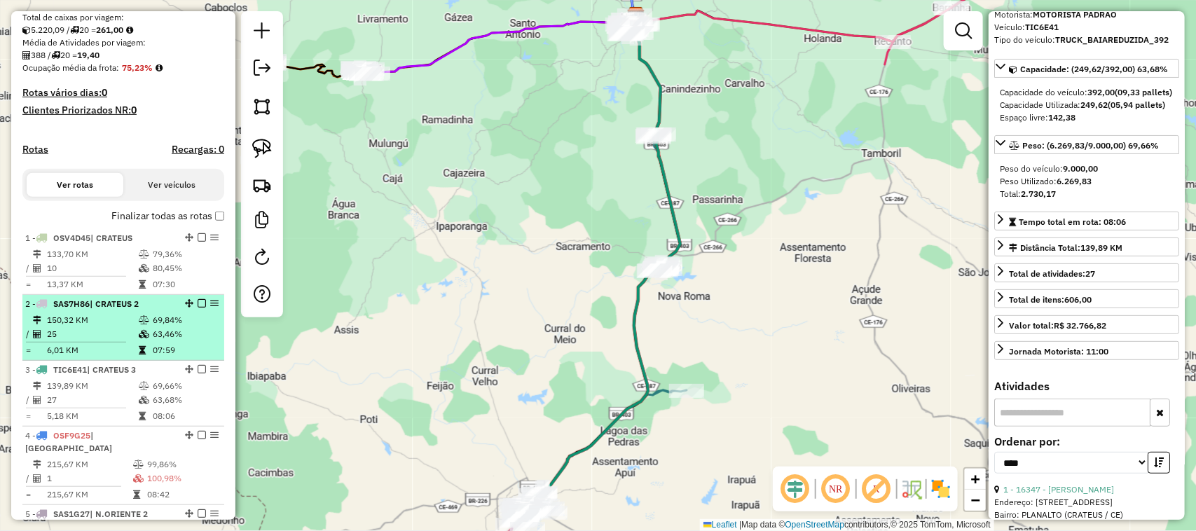
click at [123, 340] on td "25" at bounding box center [92, 334] width 92 height 14
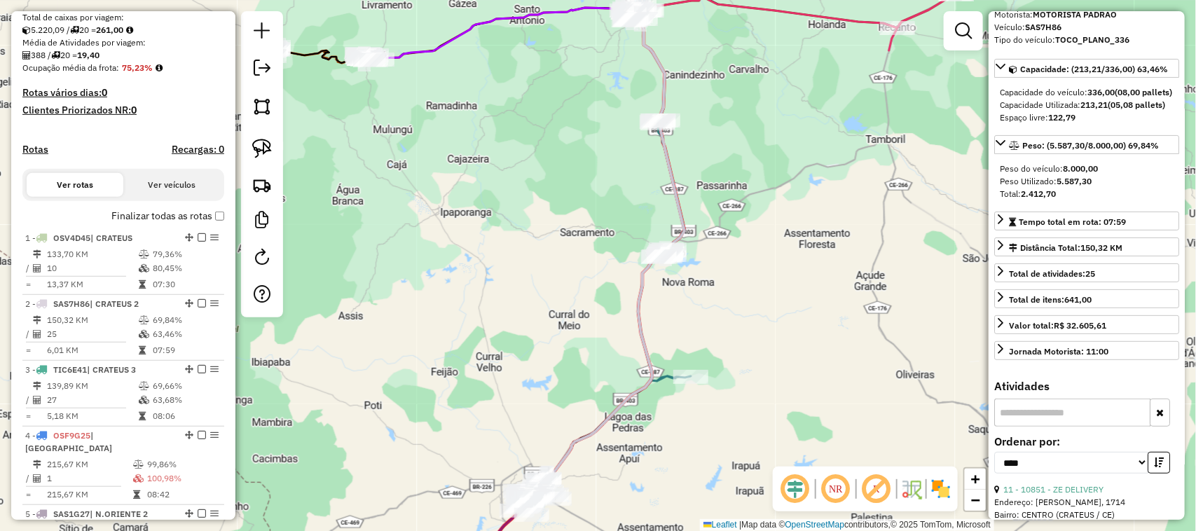
drag, startPoint x: 550, startPoint y: 392, endPoint x: 551, endPoint y: 237, distance: 155.5
click at [558, 264] on div "Janela de atendimento Grade de atendimento Capacidade Transportadoras Veículos …" at bounding box center [598, 265] width 1196 height 531
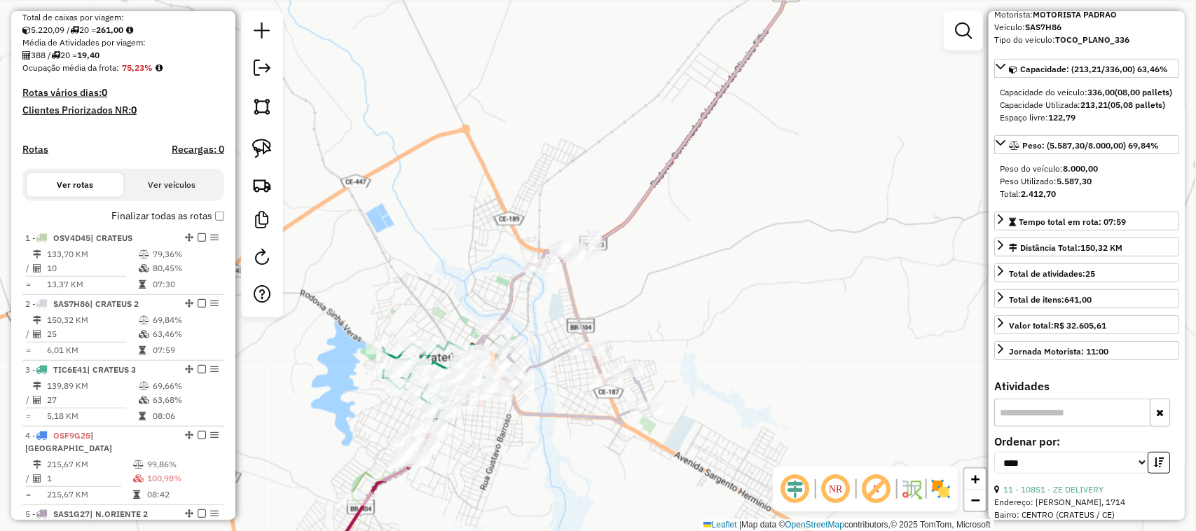
drag, startPoint x: 443, startPoint y: 340, endPoint x: 498, endPoint y: 230, distance: 123.4
click at [491, 244] on div "Janela de atendimento Grade de atendimento Capacidade Transportadoras Veículos …" at bounding box center [598, 265] width 1196 height 531
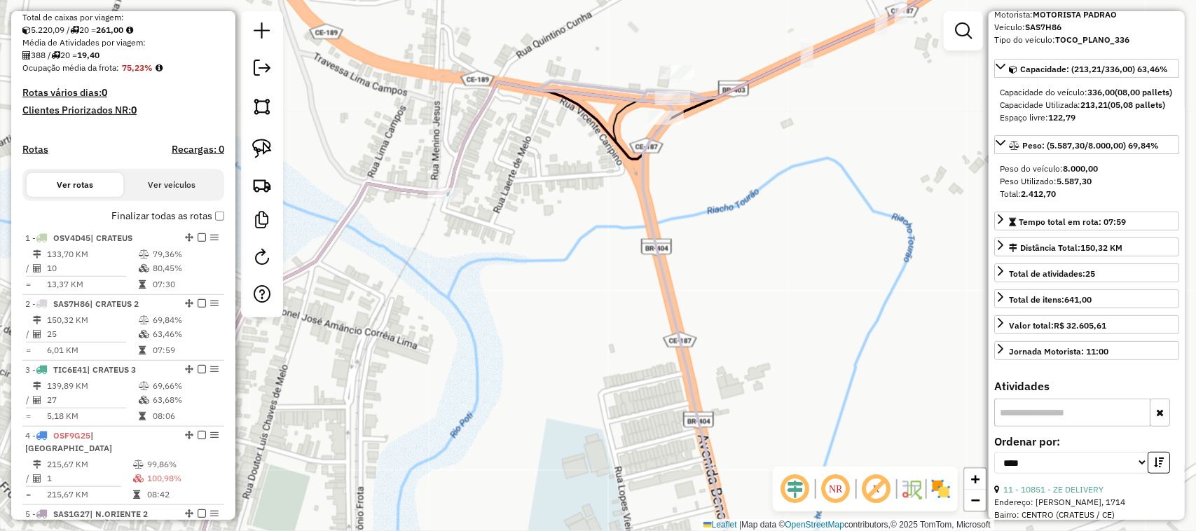
drag, startPoint x: 607, startPoint y: 196, endPoint x: 615, endPoint y: 214, distance: 20.1
click at [593, 254] on div "Janela de atendimento Grade de atendimento Capacidade Transportadoras Veículos …" at bounding box center [598, 265] width 1196 height 531
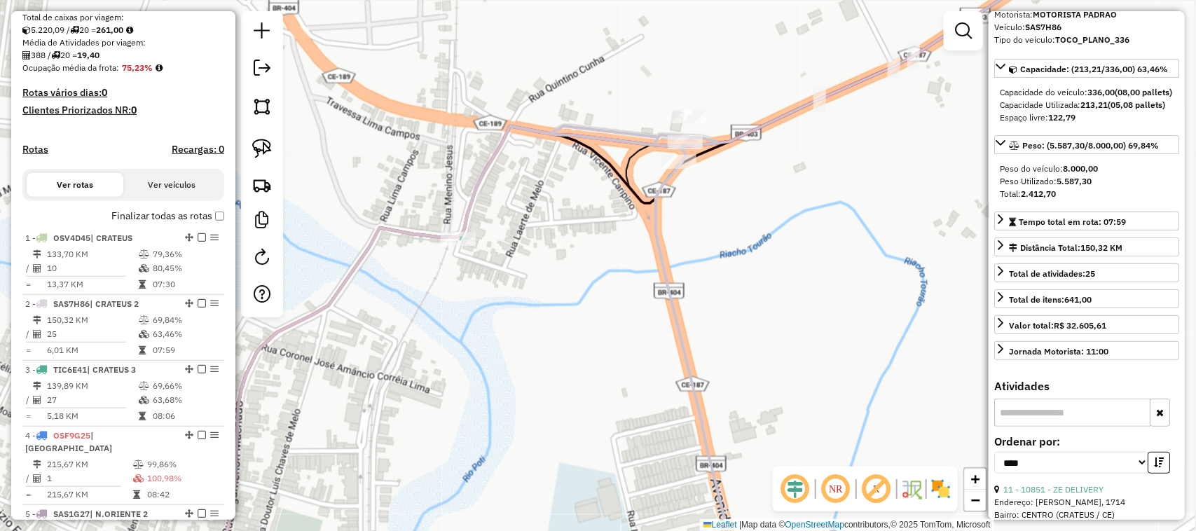
drag, startPoint x: 567, startPoint y: 257, endPoint x: 611, endPoint y: 205, distance: 68.2
click at [596, 235] on div "Janela de atendimento Grade de atendimento Capacidade Transportadoras Veículos …" at bounding box center [598, 265] width 1196 height 531
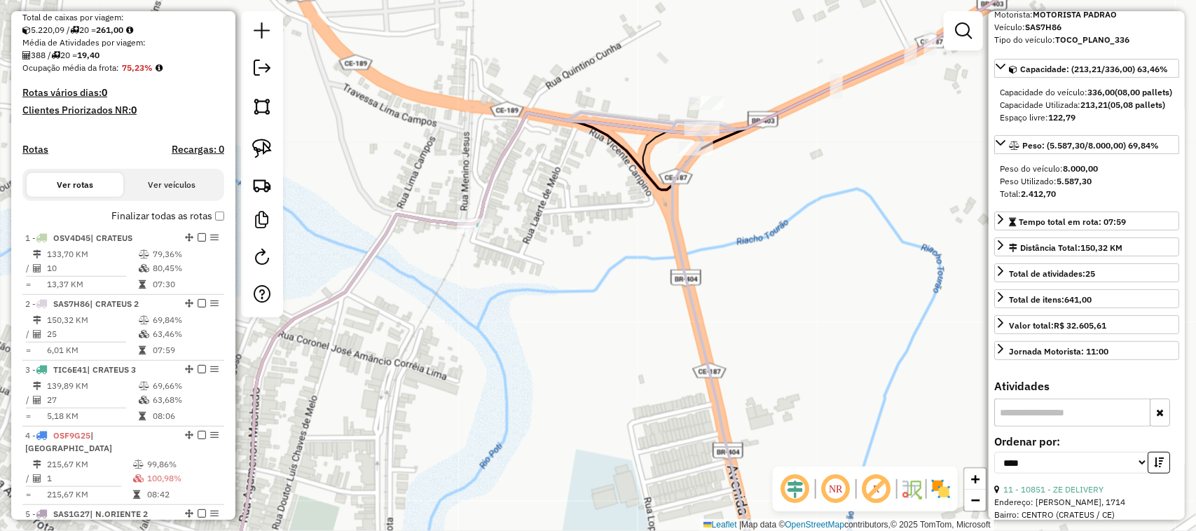
drag, startPoint x: 599, startPoint y: 263, endPoint x: 627, endPoint y: 218, distance: 52.9
click at [614, 236] on div "Janela de atendimento Grade de atendimento Capacidade Transportadoras Veículos …" at bounding box center [598, 265] width 1196 height 531
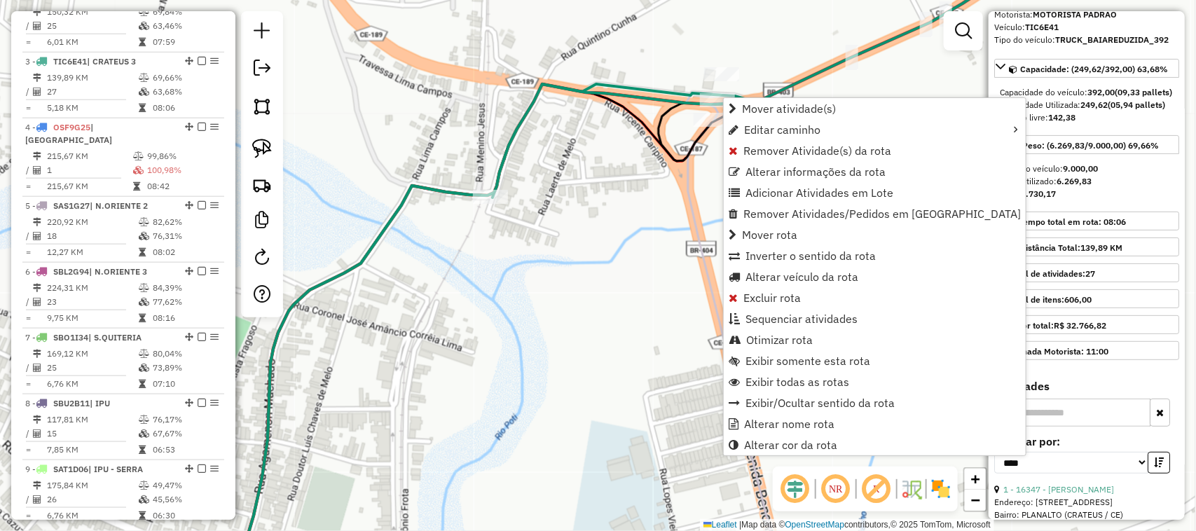
scroll to position [656, 0]
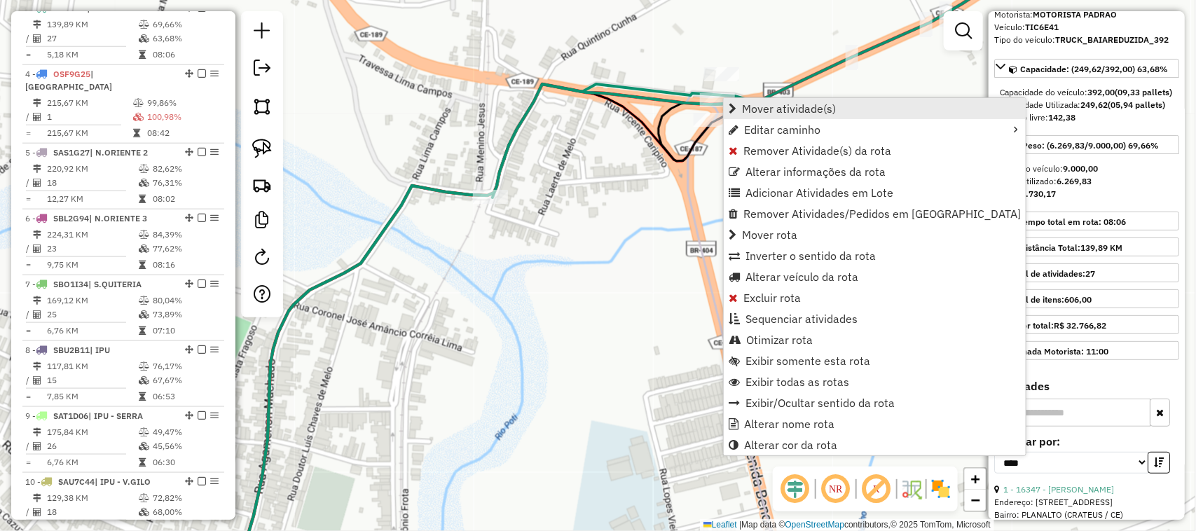
click at [783, 104] on span "Mover atividade(s)" at bounding box center [789, 108] width 94 height 11
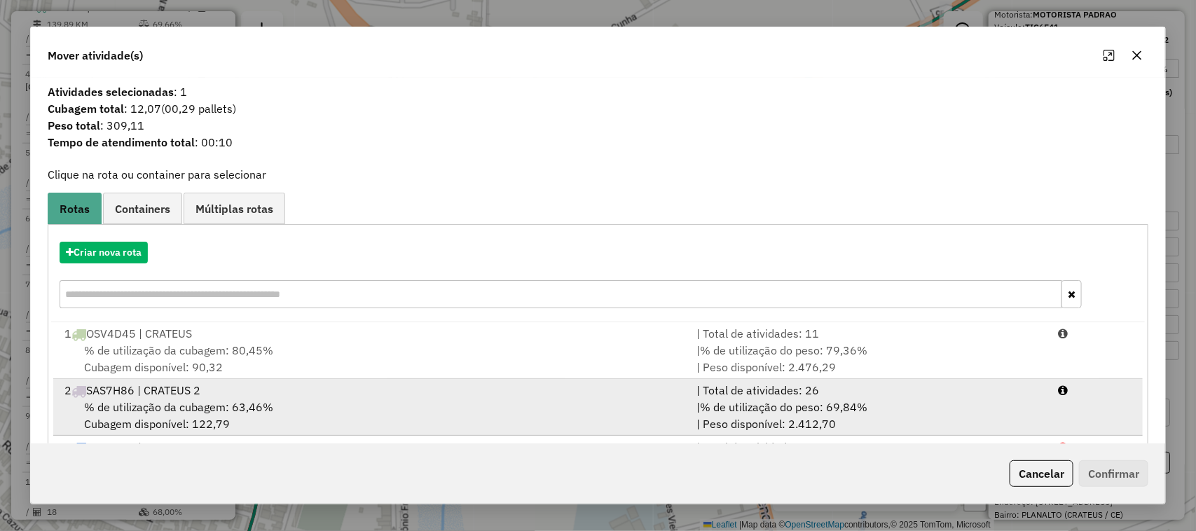
click at [179, 401] on span "% de utilização da cubagem: 63,46%" at bounding box center [178, 407] width 189 height 14
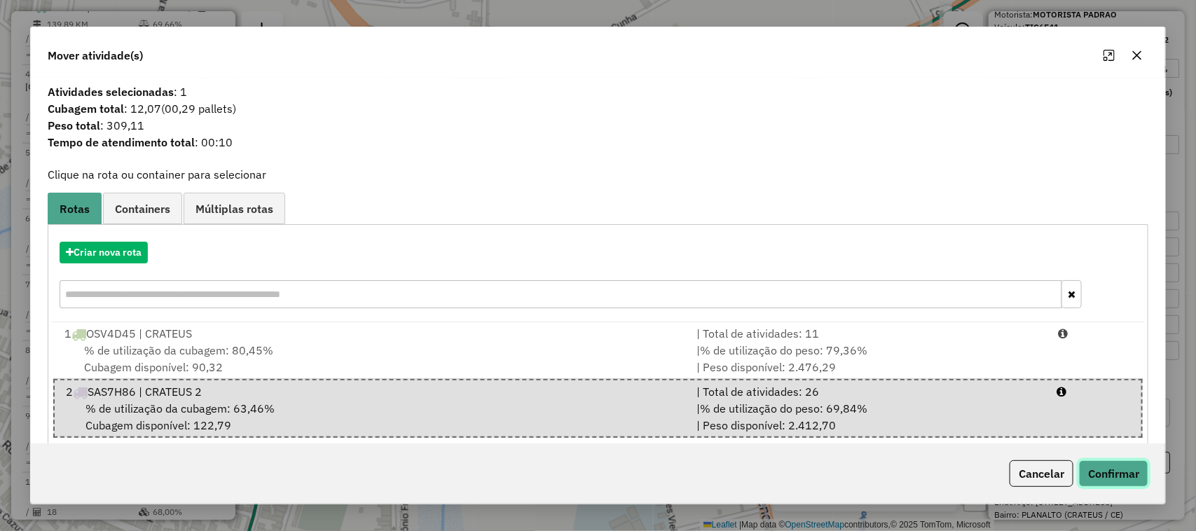
click at [1117, 474] on button "Confirmar" at bounding box center [1113, 473] width 69 height 27
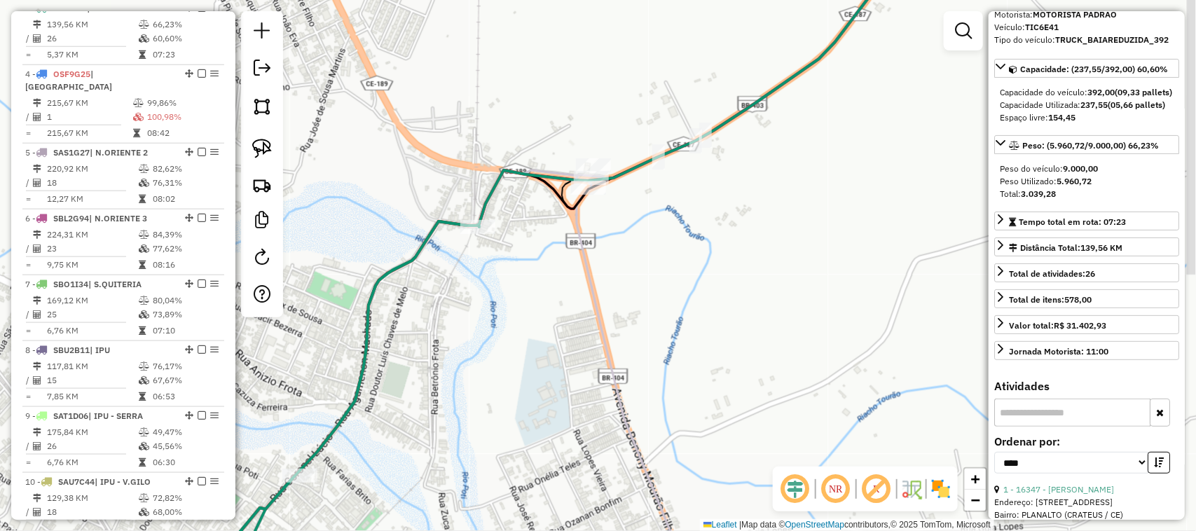
drag, startPoint x: 457, startPoint y: 314, endPoint x: 548, endPoint y: 260, distance: 106.4
click at [537, 277] on div "Janela de atendimento Grade de atendimento Capacidade Transportadoras Veículos …" at bounding box center [598, 265] width 1196 height 531
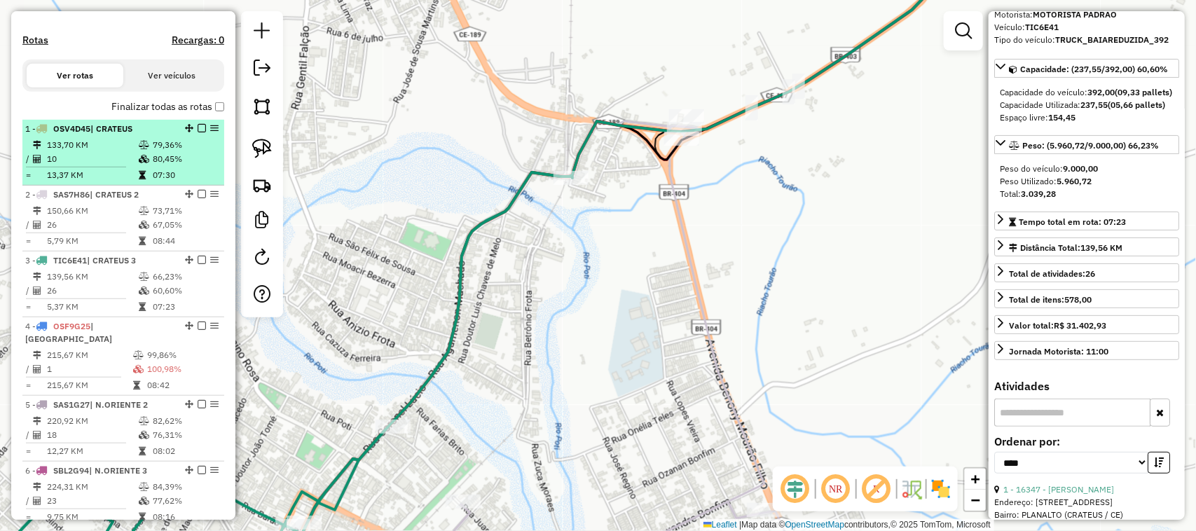
scroll to position [394, 0]
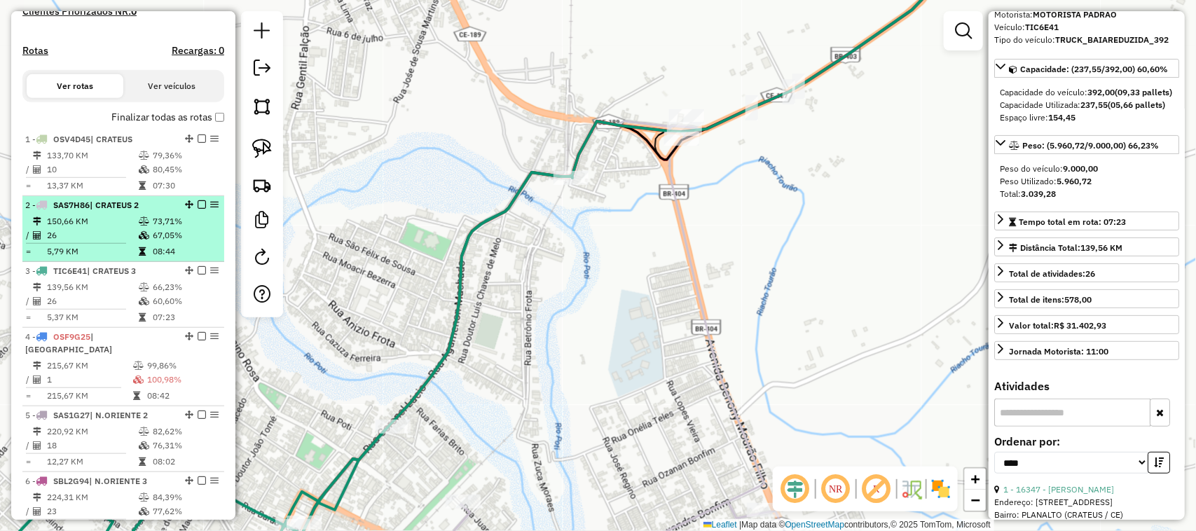
click at [102, 228] on td "150,66 KM" at bounding box center [92, 221] width 92 height 14
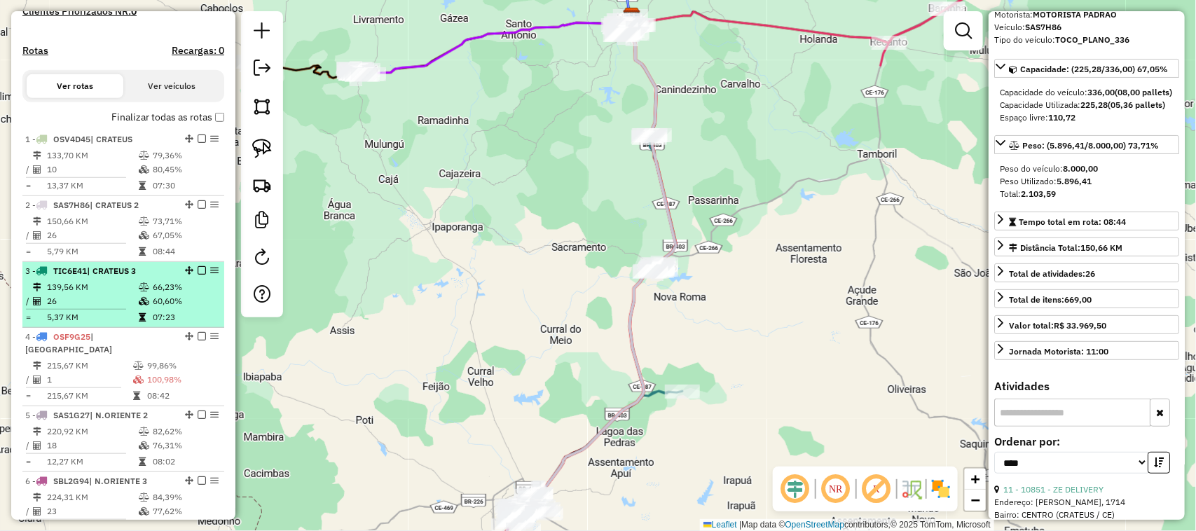
click at [107, 294] on td "139,56 KM" at bounding box center [92, 287] width 92 height 14
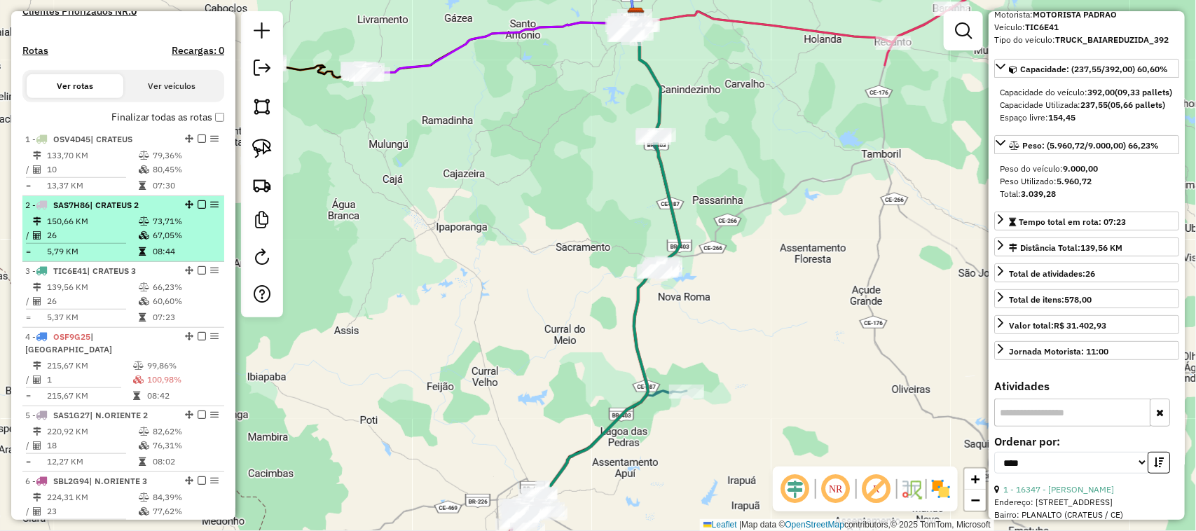
click at [104, 228] on td "150,66 KM" at bounding box center [92, 221] width 92 height 14
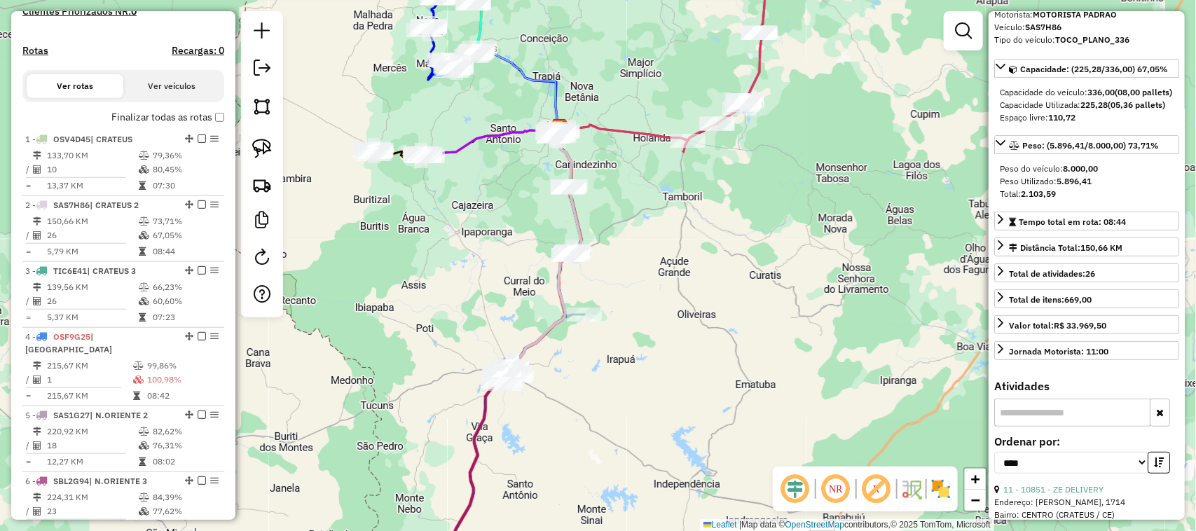
drag, startPoint x: 471, startPoint y: 340, endPoint x: 502, endPoint y: 219, distance: 125.9
click at [491, 258] on div "Janela de atendimento Grade de atendimento Capacidade Transportadoras Veículos …" at bounding box center [598, 265] width 1196 height 531
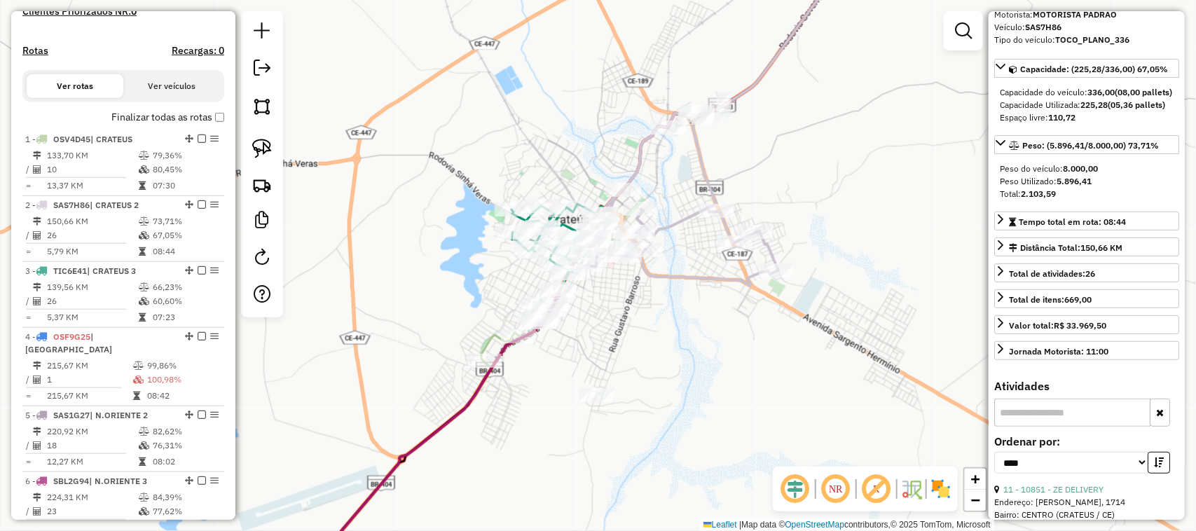
drag, startPoint x: 417, startPoint y: 294, endPoint x: 421, endPoint y: 243, distance: 51.2
click at [421, 243] on div "Janela de atendimento Grade de atendimento Capacidade Transportadoras Veículos …" at bounding box center [598, 265] width 1196 height 531
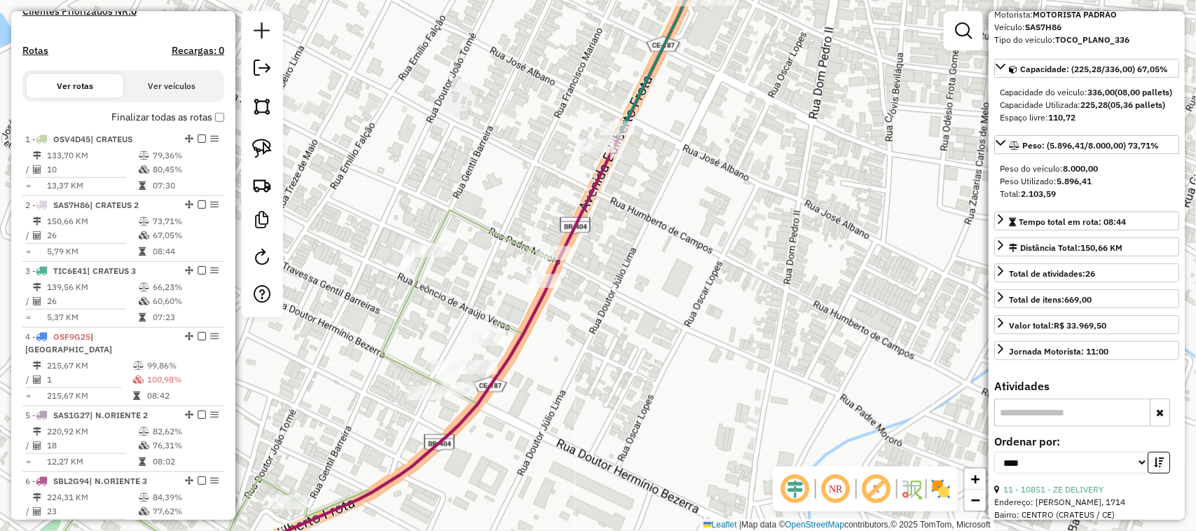
drag, startPoint x: 615, startPoint y: 267, endPoint x: 589, endPoint y: 282, distance: 29.8
click at [604, 274] on div "Rota 3 - Placa TIC6E41 16086 - MERC SANTO ANTONIO Janela de atendimento Grade d…" at bounding box center [598, 265] width 1196 height 531
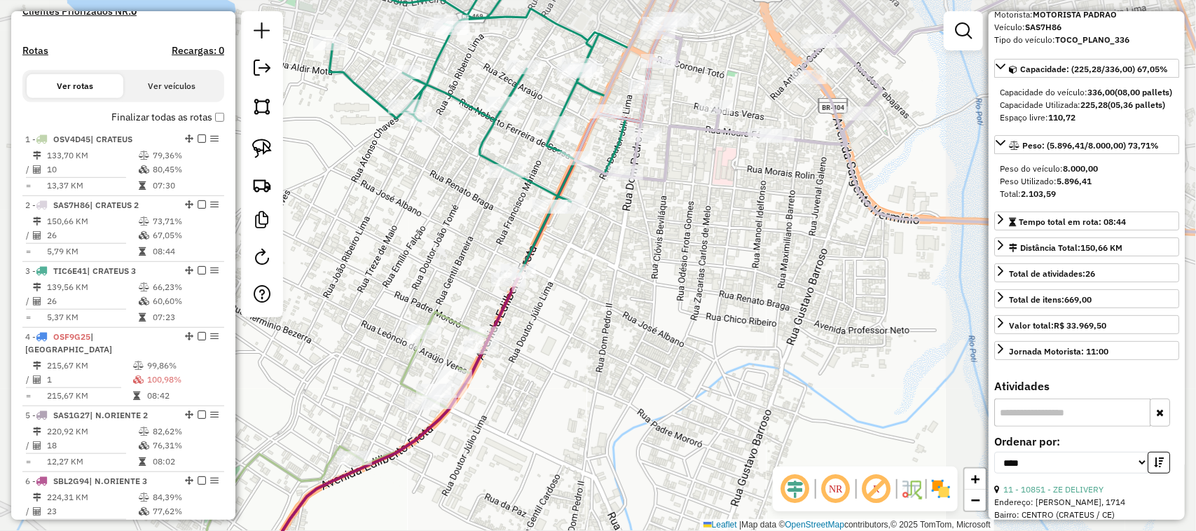
drag, startPoint x: 622, startPoint y: 294, endPoint x: 537, endPoint y: 314, distance: 87.7
click at [561, 317] on div "Janela de atendimento Grade de atendimento Capacidade Transportadoras Veículos …" at bounding box center [598, 265] width 1196 height 531
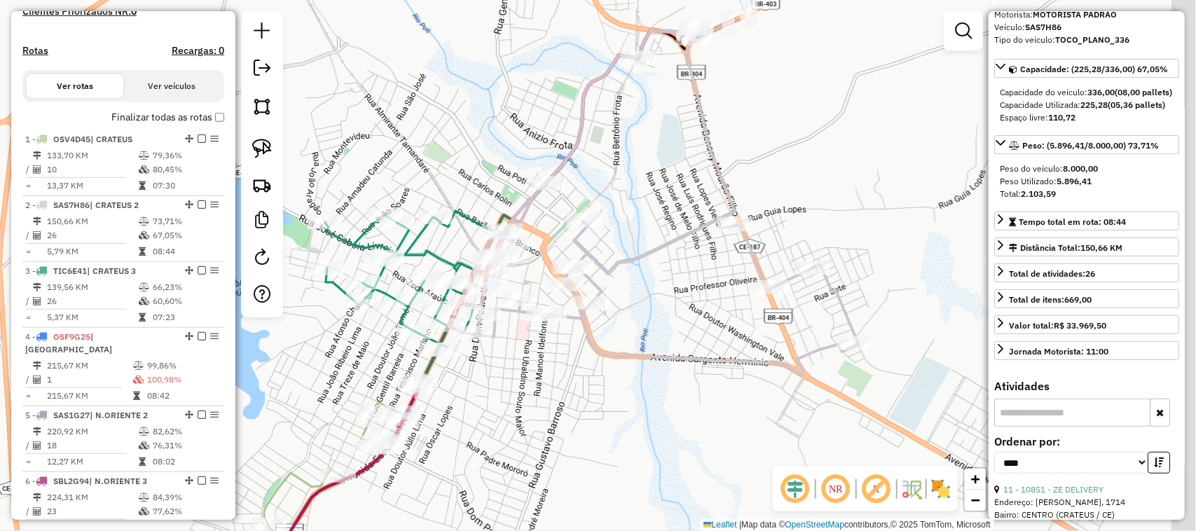
drag, startPoint x: 678, startPoint y: 301, endPoint x: 669, endPoint y: 300, distance: 9.2
click at [673, 301] on div "Janela de atendimento Grade de atendimento Capacidade Transportadoras Veículos …" at bounding box center [598, 265] width 1196 height 531
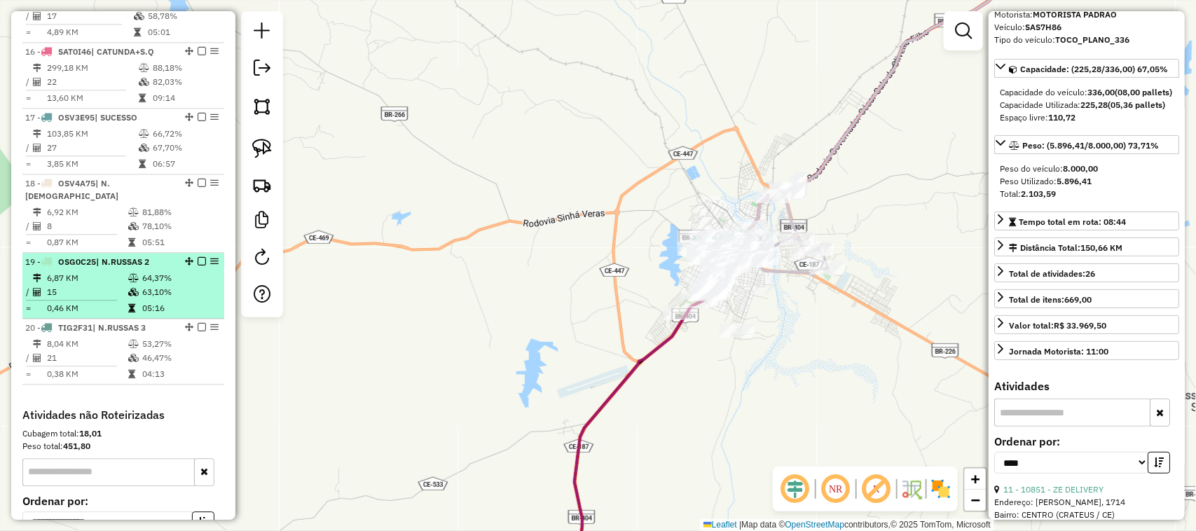
scroll to position [1532, 0]
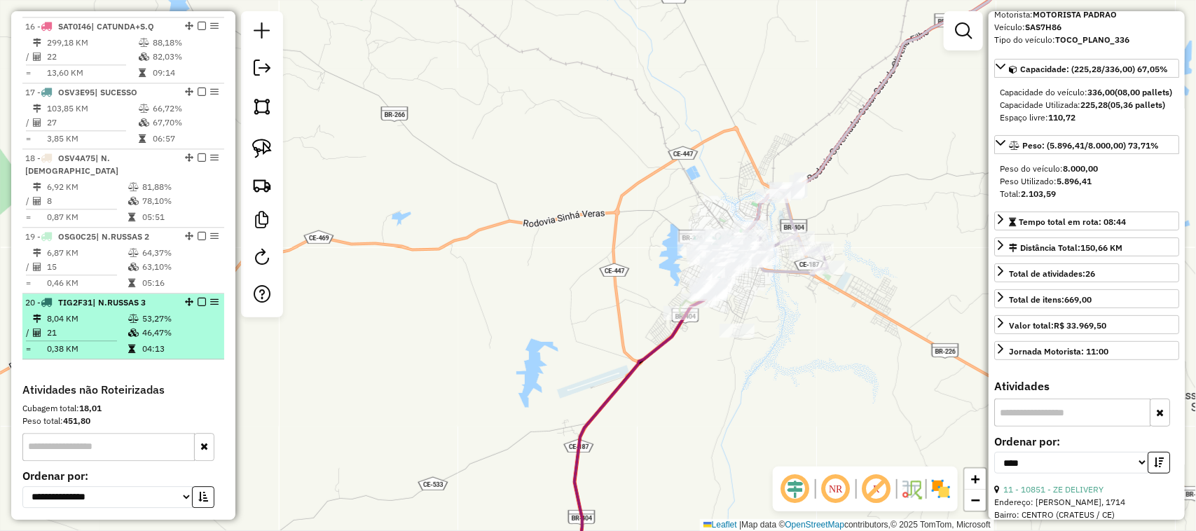
click at [103, 312] on td "8,04 KM" at bounding box center [86, 319] width 81 height 14
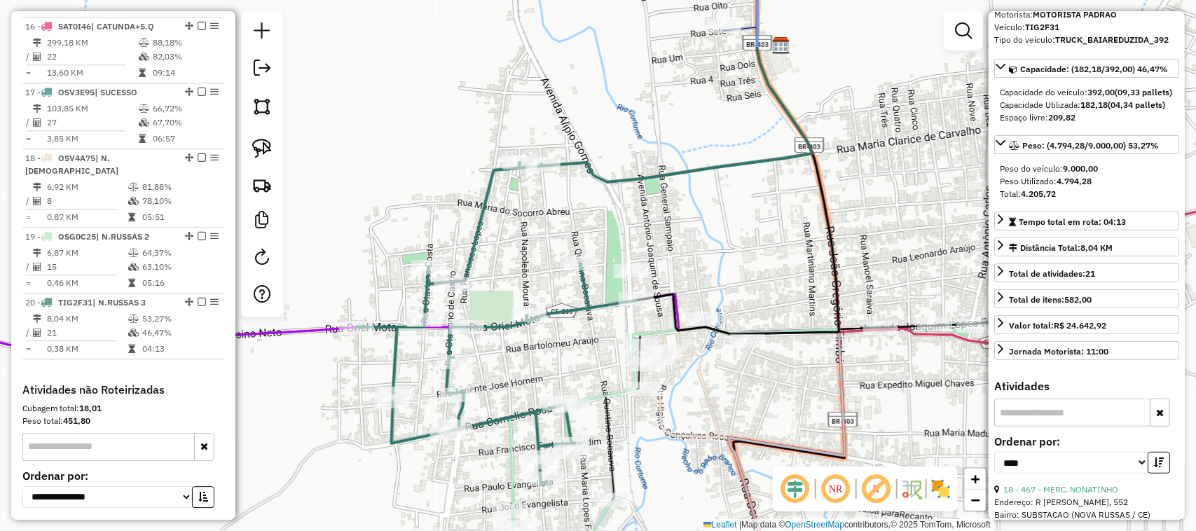
drag, startPoint x: 562, startPoint y: 351, endPoint x: 604, endPoint y: 237, distance: 121.4
click at [599, 274] on div "Janela de atendimento Grade de atendimento Capacidade Transportadoras Veículos …" at bounding box center [598, 265] width 1196 height 531
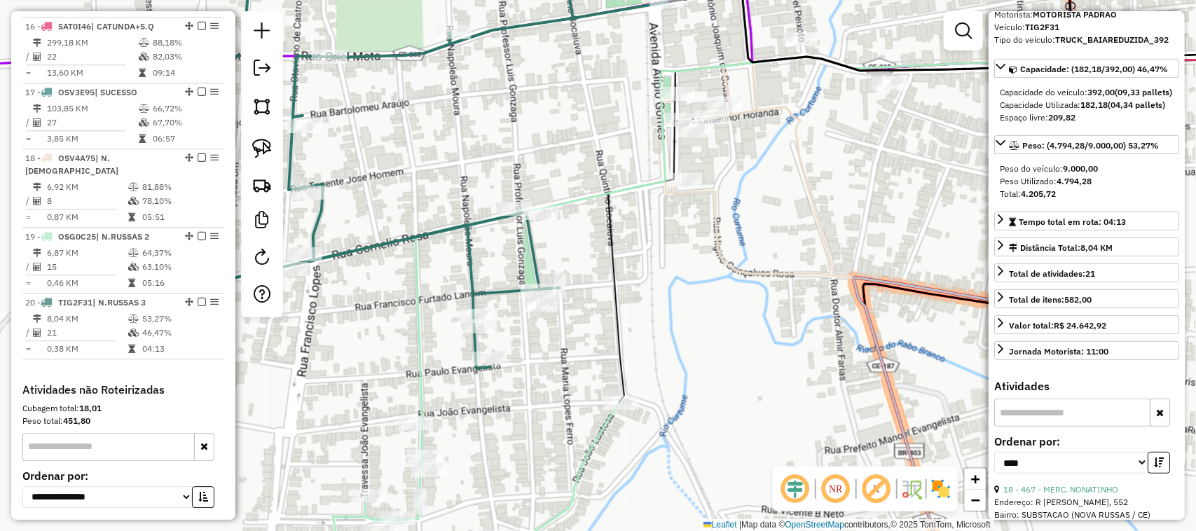
drag, startPoint x: 382, startPoint y: 354, endPoint x: 480, endPoint y: 271, distance: 128.7
click at [475, 287] on div "Janela de atendimento Grade de atendimento Capacidade Transportadoras Veículos …" at bounding box center [598, 265] width 1196 height 531
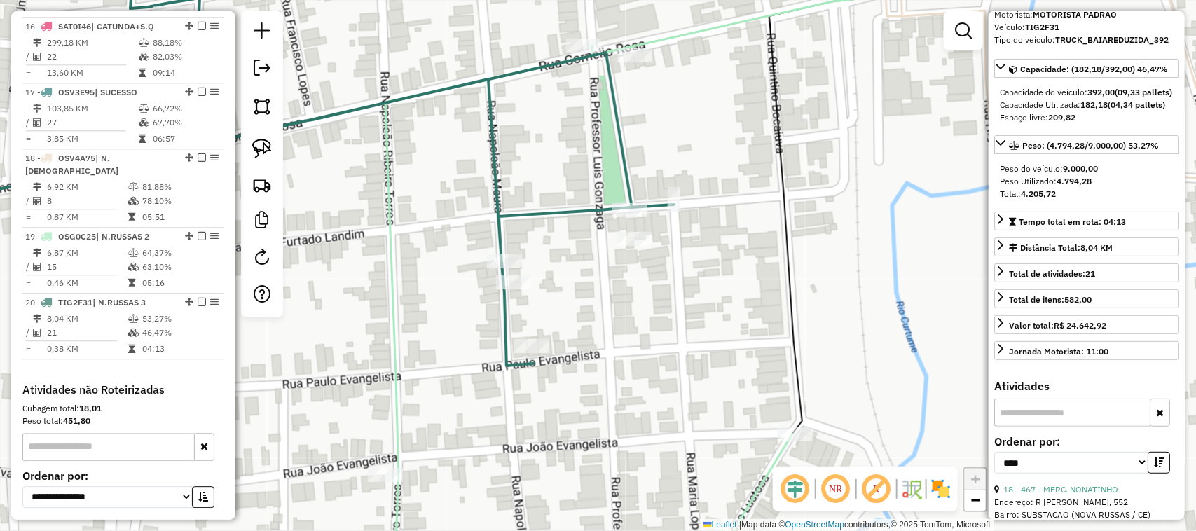
click at [609, 331] on div "Janela de atendimento Grade de atendimento Capacidade Transportadoras Veículos …" at bounding box center [598, 265] width 1196 height 531
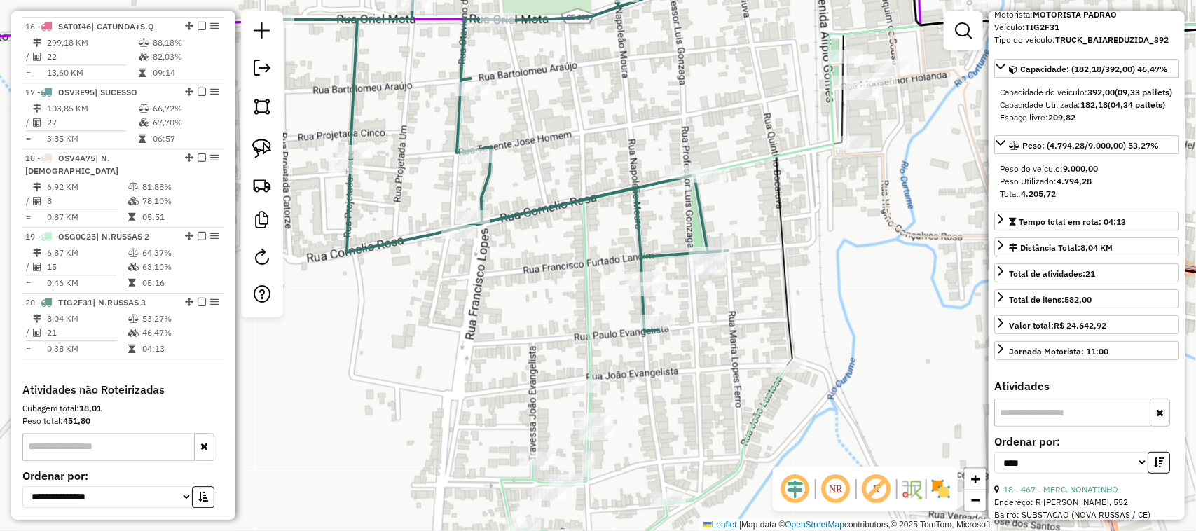
drag, startPoint x: 749, startPoint y: 151, endPoint x: 614, endPoint y: 289, distance: 194.1
click at [636, 296] on div "Janela de atendimento Grade de atendimento Capacidade Transportadoras Veículos …" at bounding box center [598, 265] width 1196 height 531
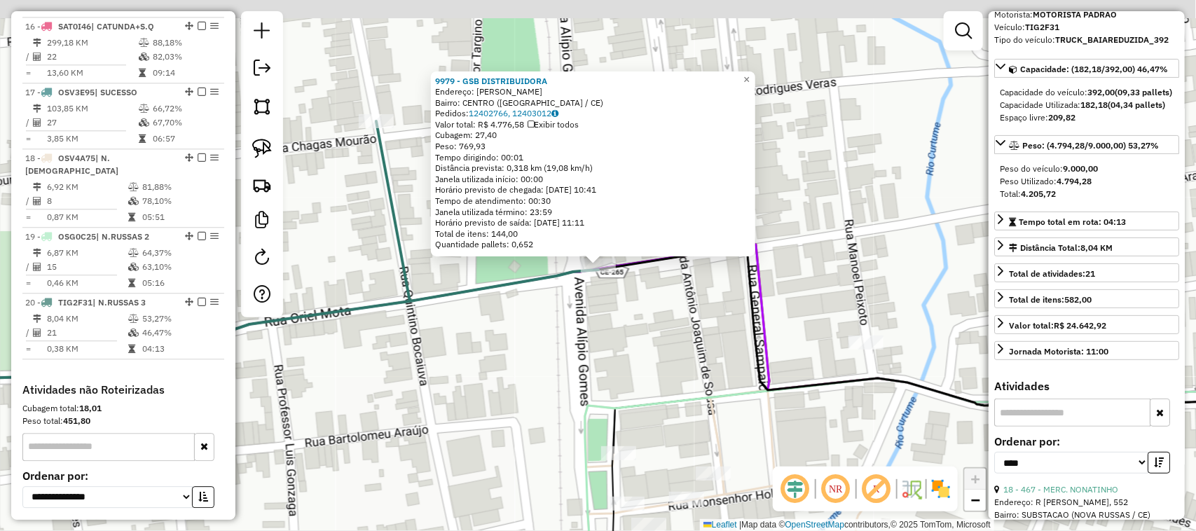
scroll to position [1636, 0]
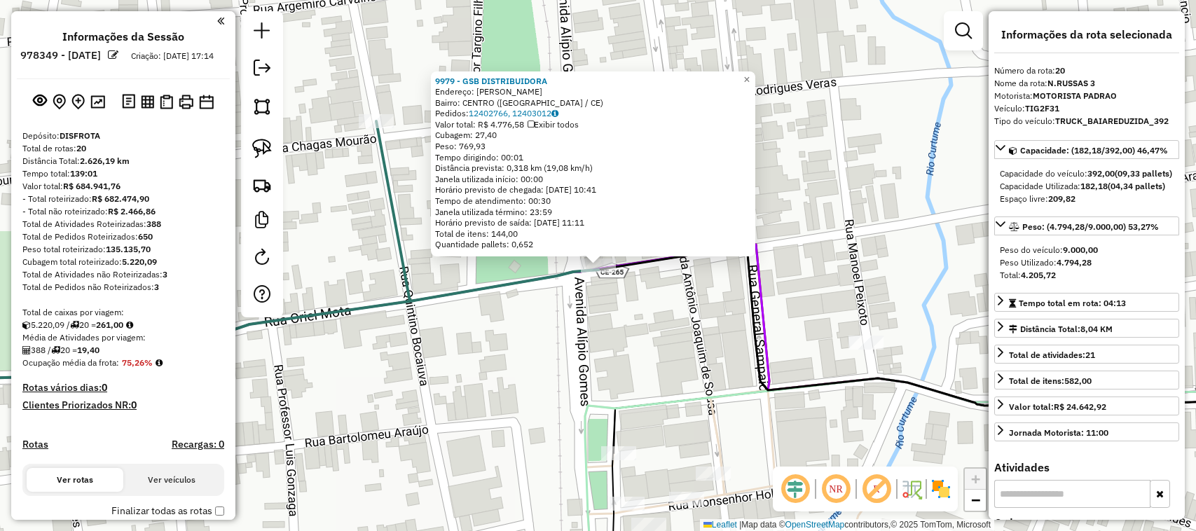
select select "*********"
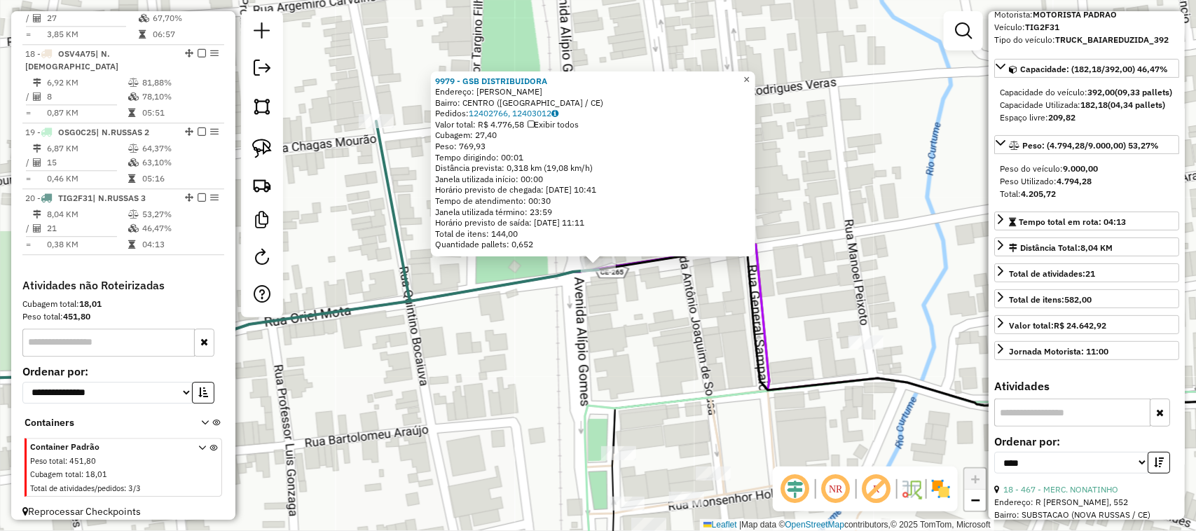
click at [749, 74] on span "×" at bounding box center [746, 80] width 6 height 12
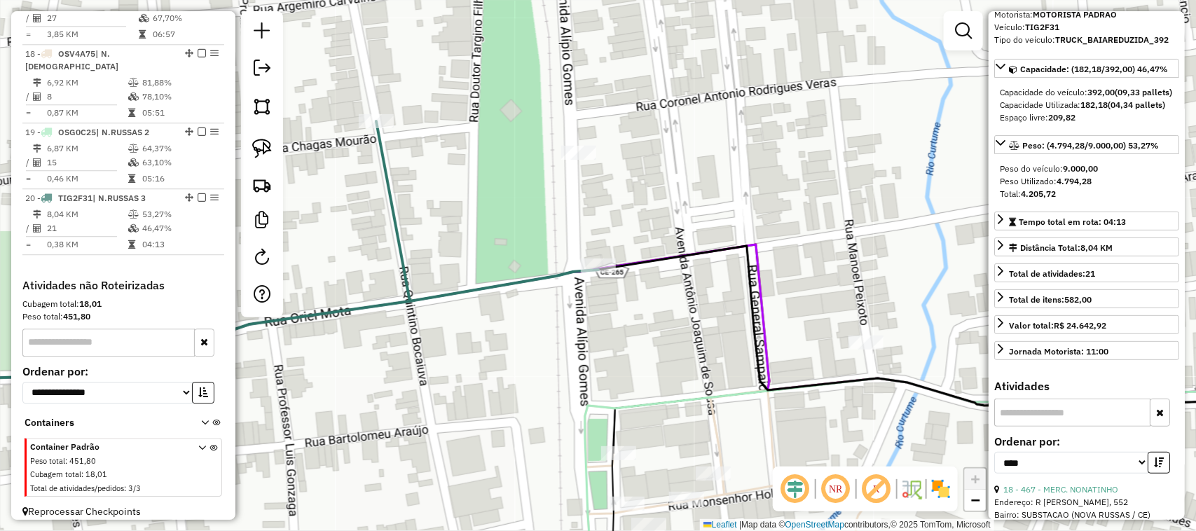
drag, startPoint x: 518, startPoint y: 245, endPoint x: 621, endPoint y: 144, distance: 144.1
click at [674, 172] on div "Janela de atendimento Grade de atendimento Capacidade Transportadoras Veículos …" at bounding box center [598, 265] width 1196 height 531
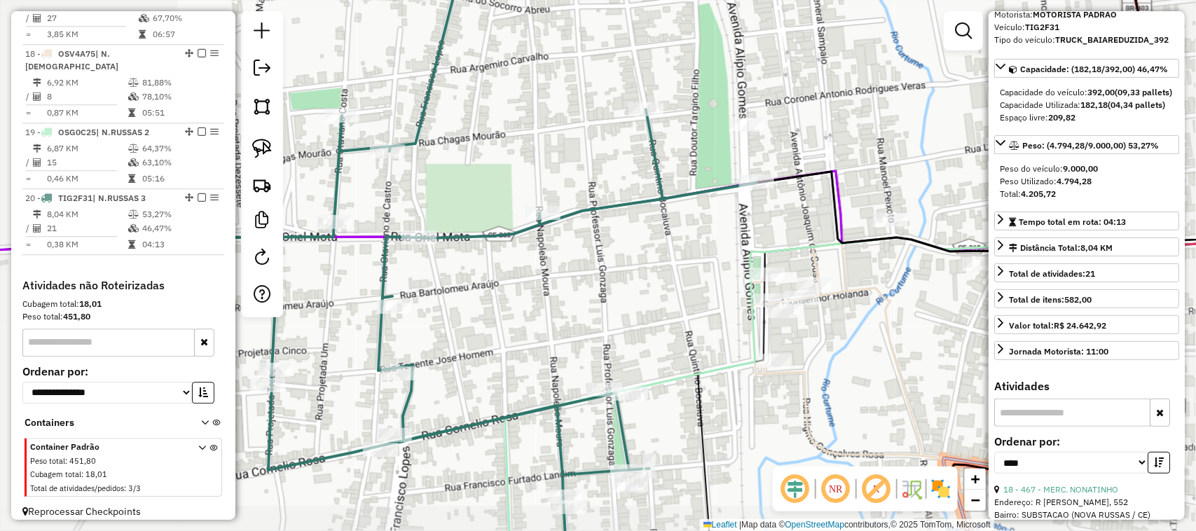
click at [548, 268] on div "Janela de atendimento Grade de atendimento Capacidade Transportadoras Veículos …" at bounding box center [598, 265] width 1196 height 531
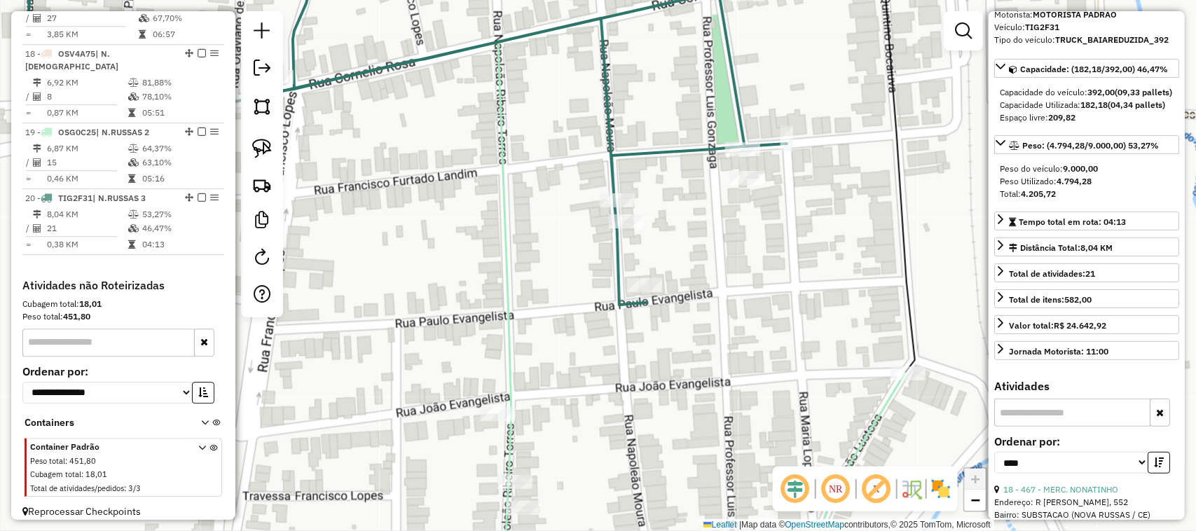
drag, startPoint x: 740, startPoint y: 231, endPoint x: 700, endPoint y: 202, distance: 49.6
click at [700, 247] on div "Janela de atendimento Grade de atendimento Capacidade Transportadoras Veículos …" at bounding box center [598, 265] width 1196 height 531
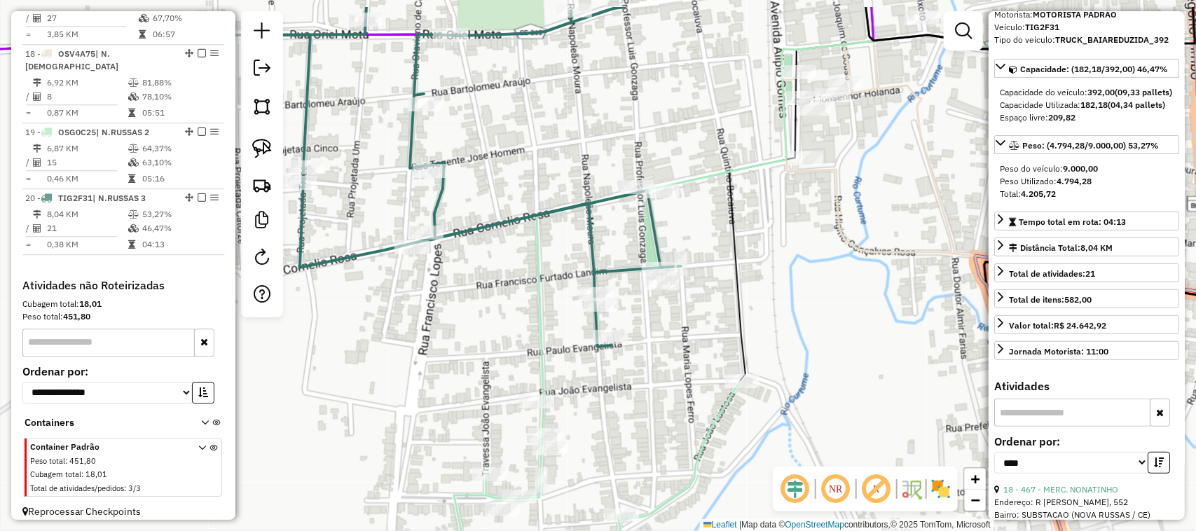
drag, startPoint x: 733, startPoint y: 258, endPoint x: 686, endPoint y: 338, distance: 92.9
click at [729, 336] on icon at bounding box center [962, 193] width 466 height 373
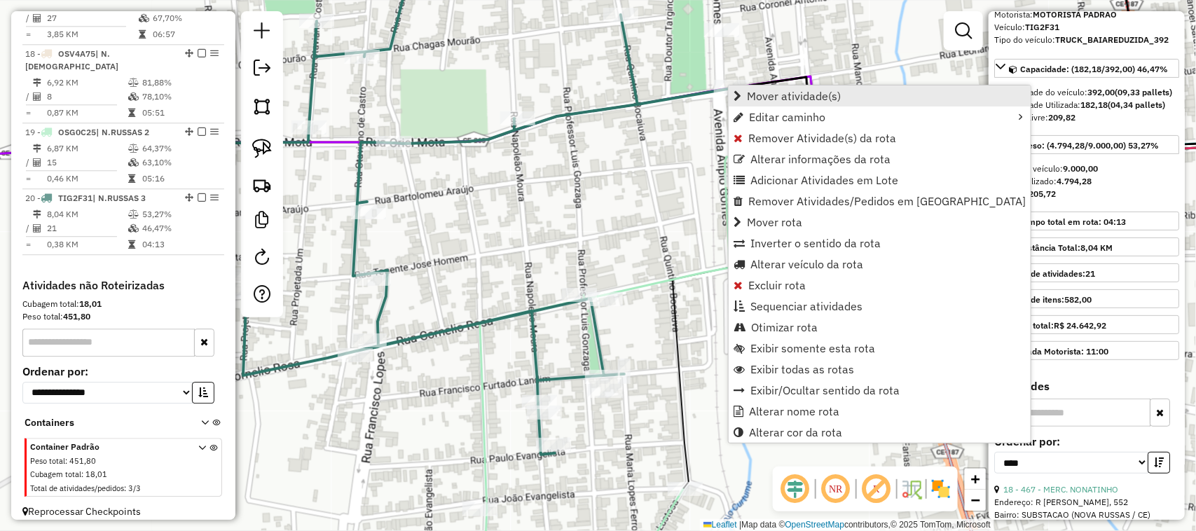
click at [763, 92] on span "Mover atividade(s)" at bounding box center [794, 95] width 94 height 11
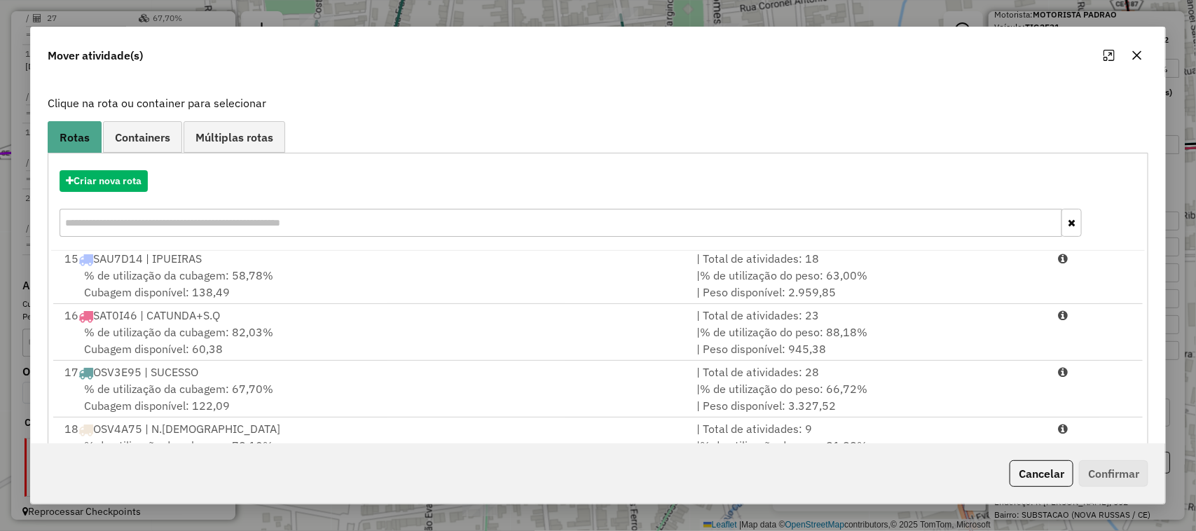
scroll to position [184, 0]
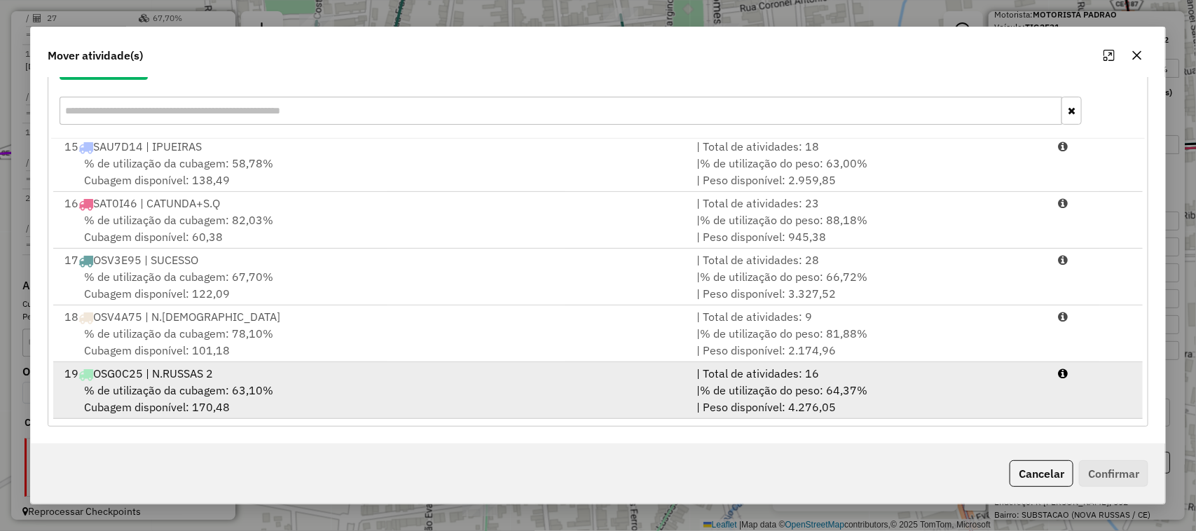
click at [144, 389] on span "% de utilização da cubagem: 63,10%" at bounding box center [178, 390] width 189 height 14
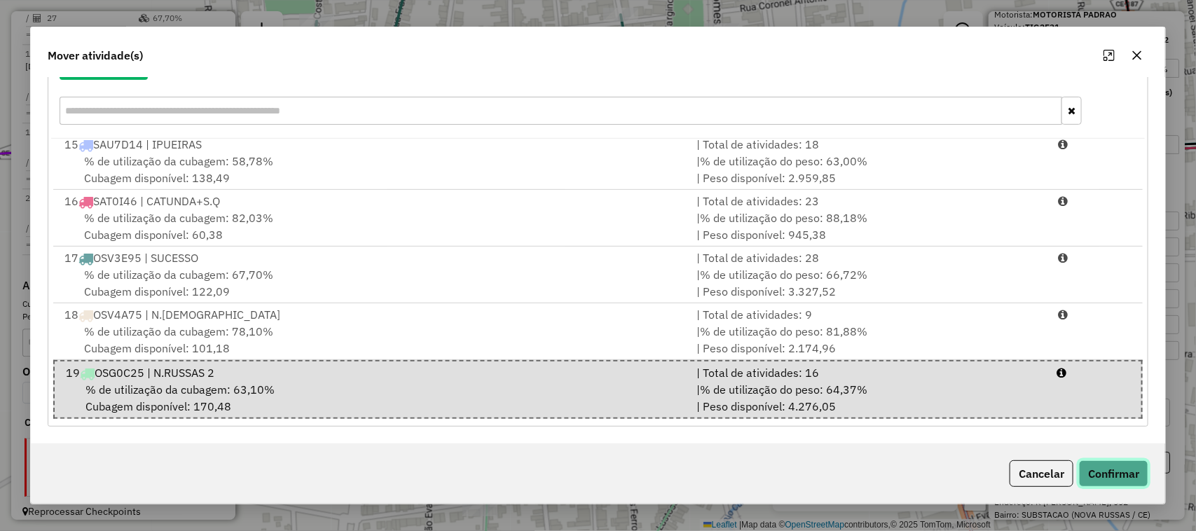
click at [1114, 471] on button "Confirmar" at bounding box center [1113, 473] width 69 height 27
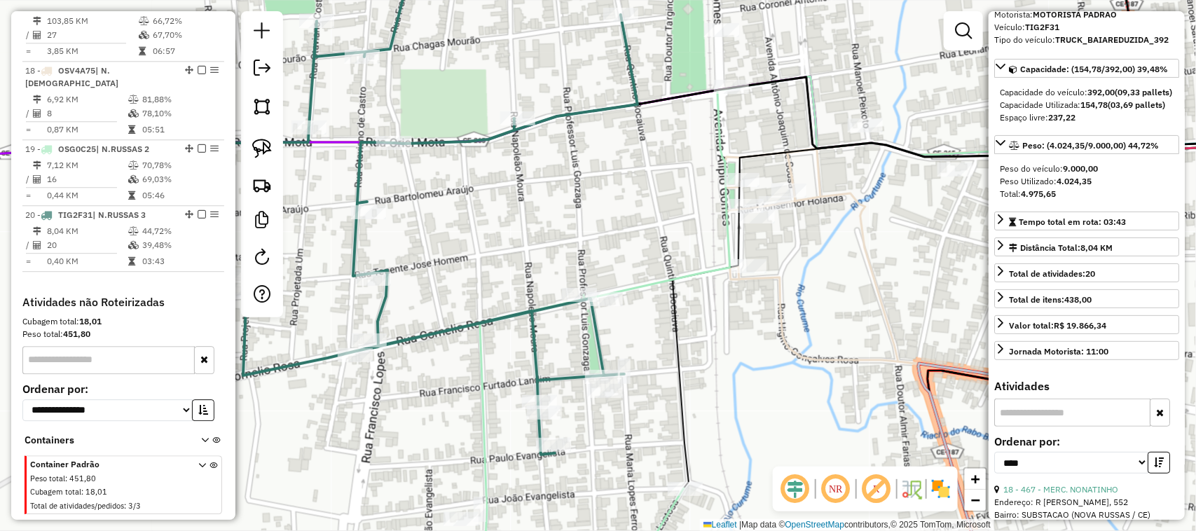
scroll to position [0, 0]
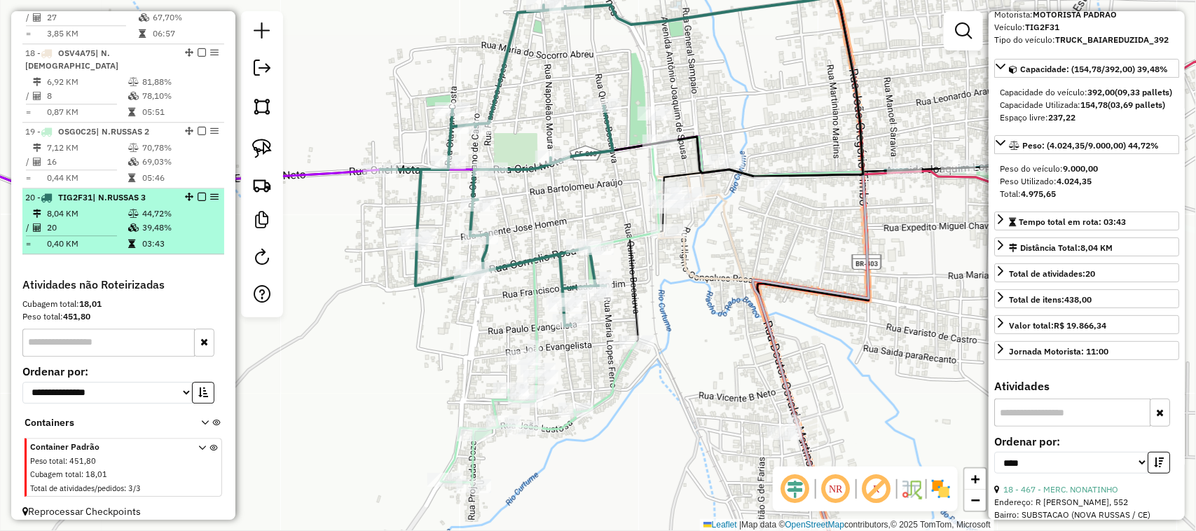
click at [92, 221] on td "20" at bounding box center [86, 228] width 81 height 14
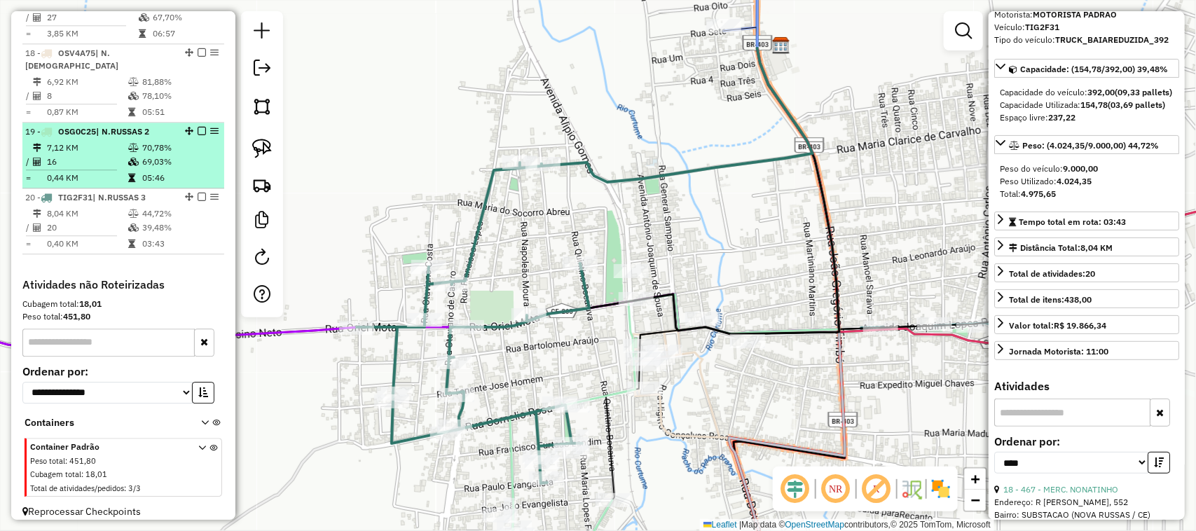
click at [113, 141] on td "7,12 KM" at bounding box center [86, 148] width 81 height 14
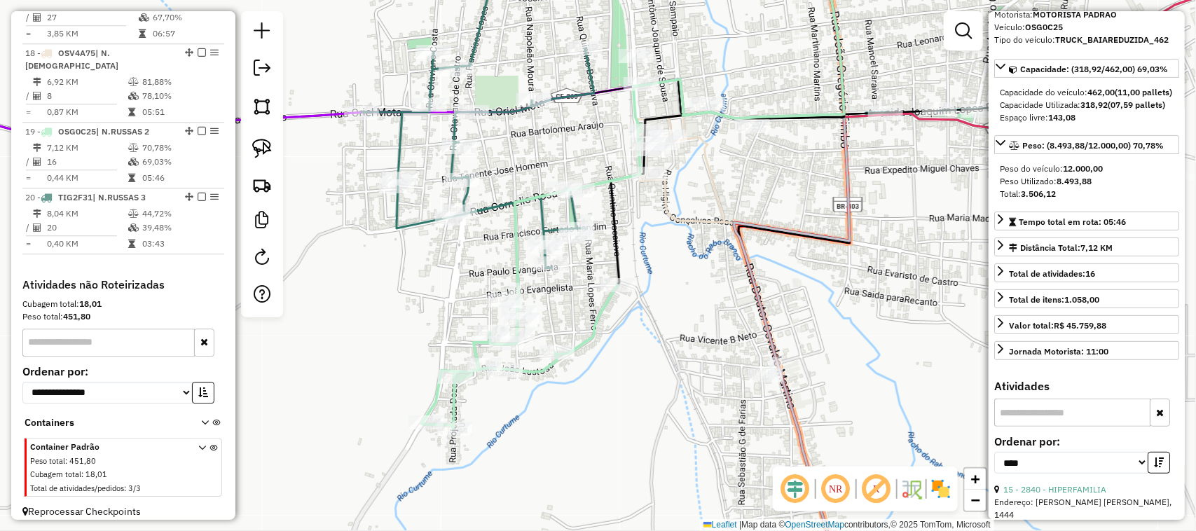
drag, startPoint x: 673, startPoint y: 243, endPoint x: 603, endPoint y: 242, distance: 70.1
click at [607, 246] on div "Janela de atendimento Grade de atendimento Capacidade Transportadoras Veículos …" at bounding box center [598, 265] width 1196 height 531
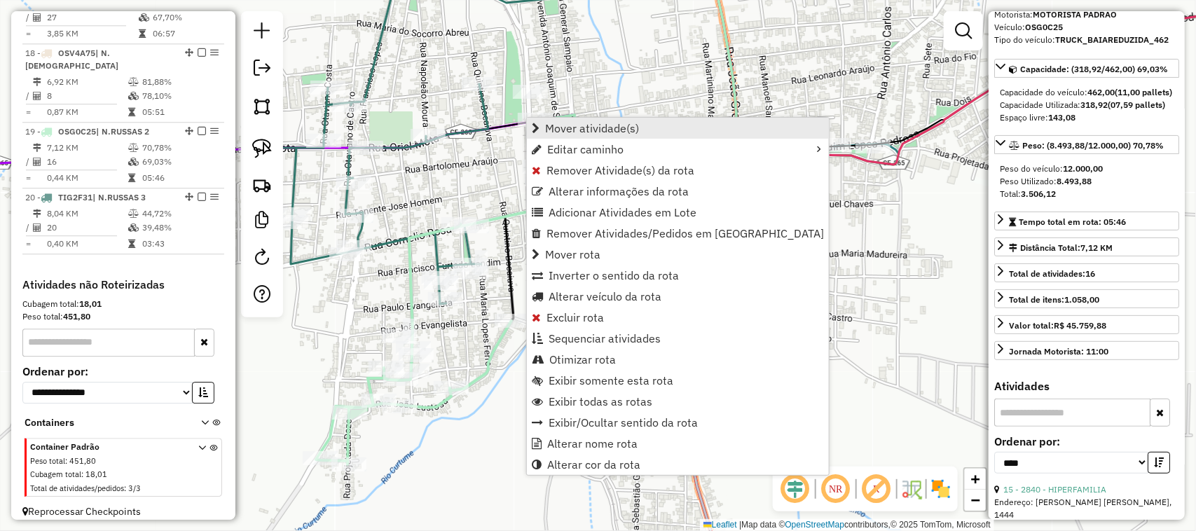
click at [587, 125] on span "Mover atividade(s)" at bounding box center [592, 128] width 94 height 11
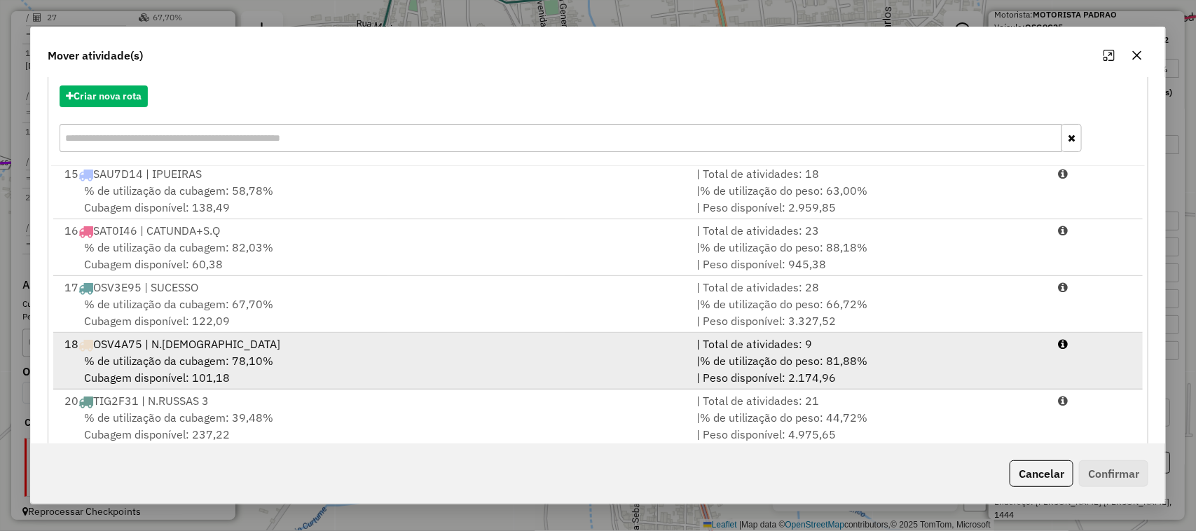
scroll to position [184, 0]
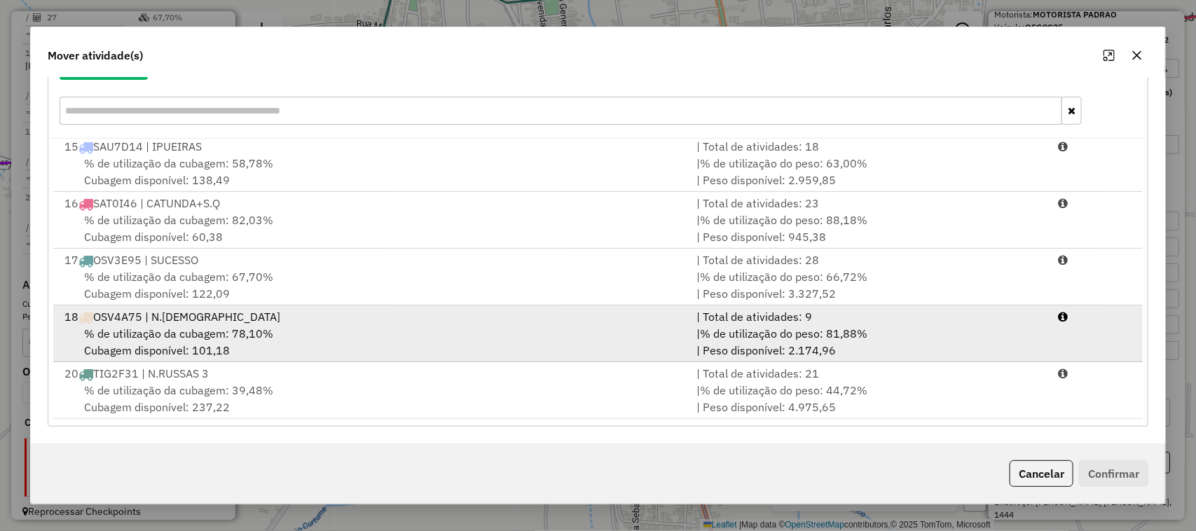
click at [158, 326] on span "% de utilização da cubagem: 78,10%" at bounding box center [178, 333] width 189 height 14
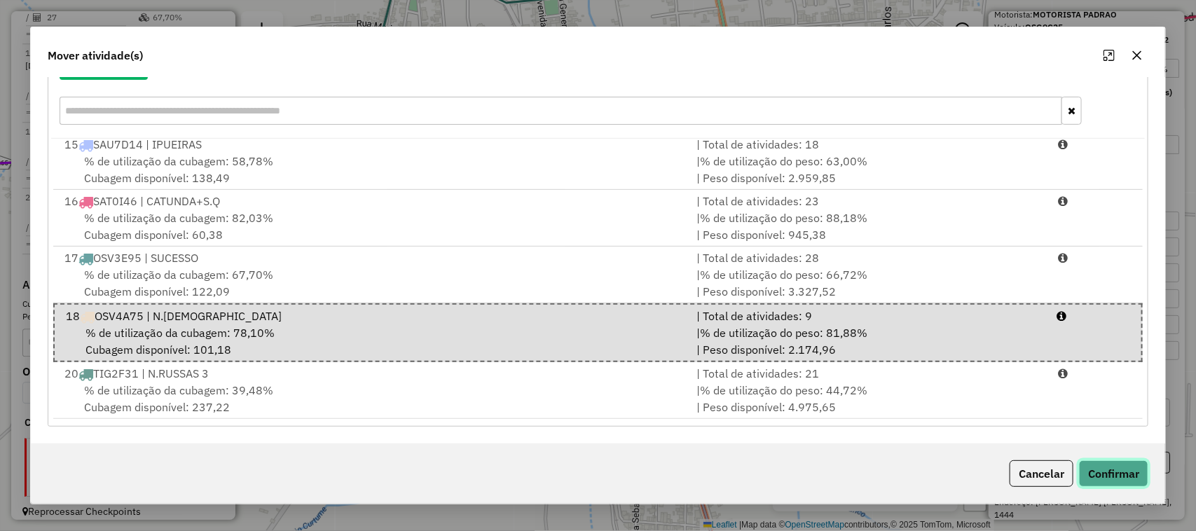
click at [1116, 468] on button "Confirmar" at bounding box center [1113, 473] width 69 height 27
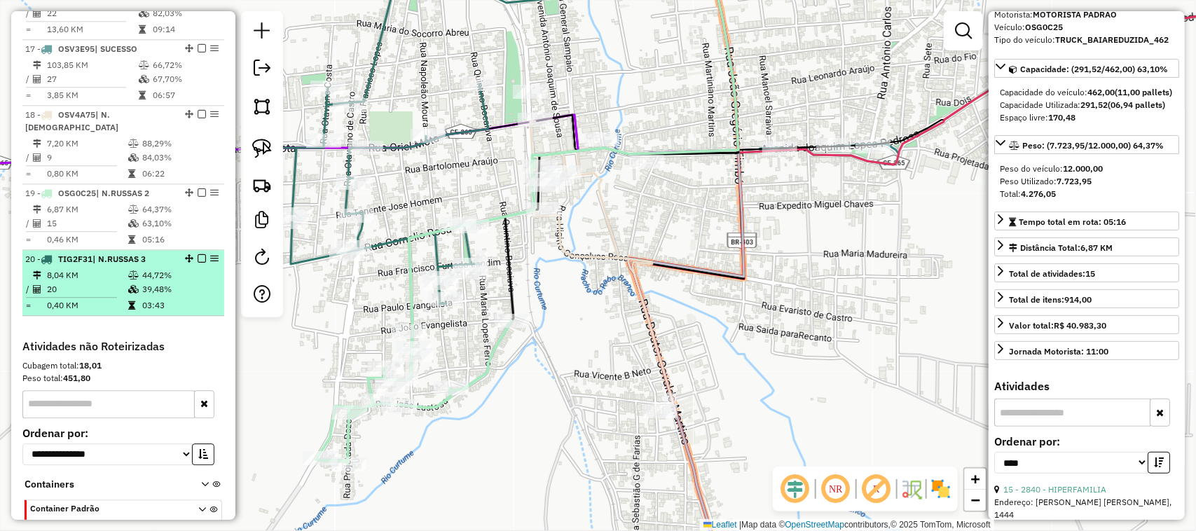
scroll to position [1566, 0]
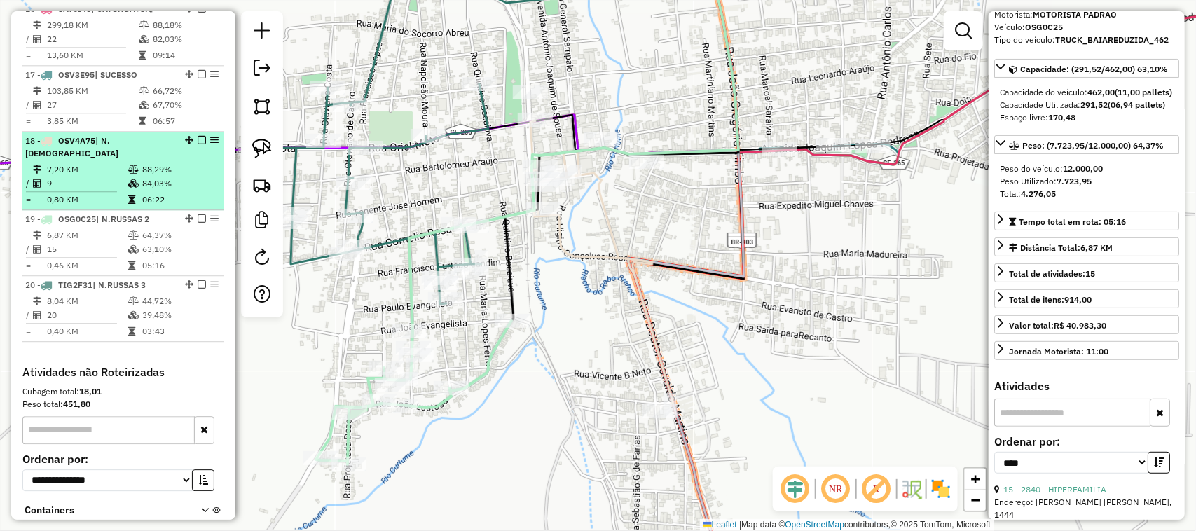
click at [98, 176] on td "9" at bounding box center [86, 183] width 81 height 14
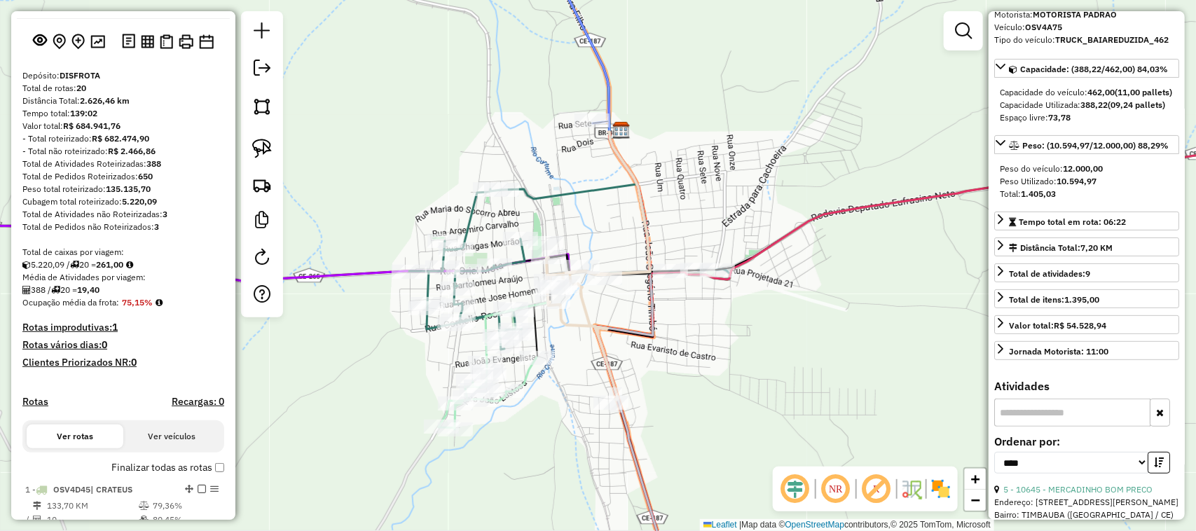
scroll to position [0, 0]
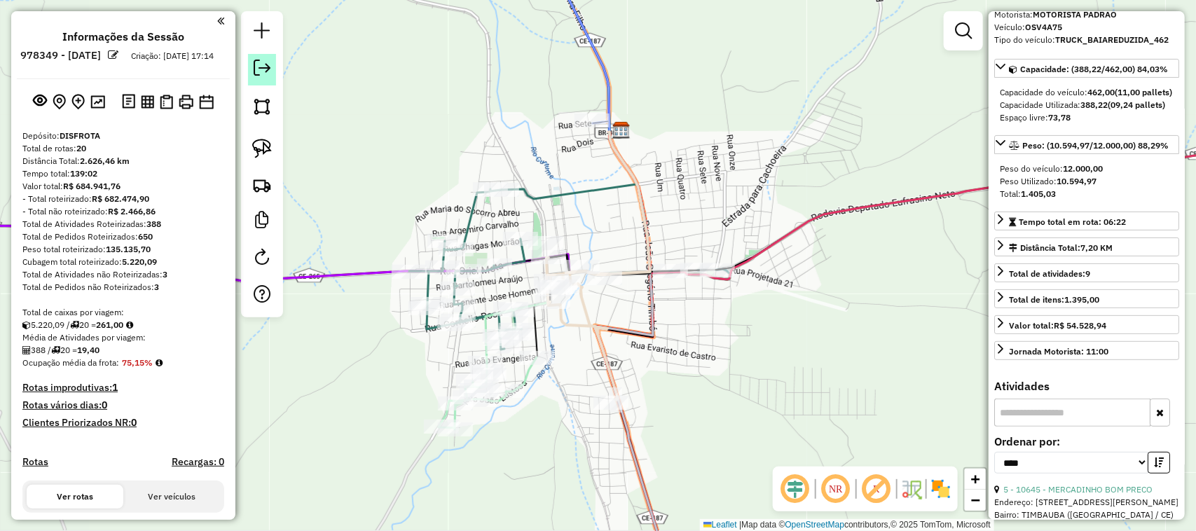
click at [263, 69] on em at bounding box center [262, 68] width 17 height 17
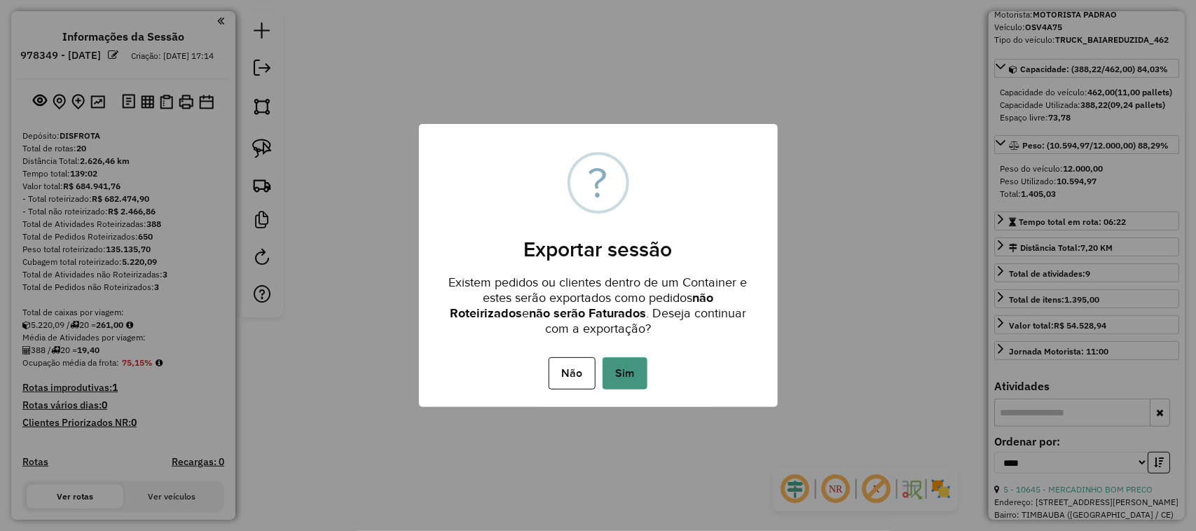
click at [628, 363] on button "Sim" at bounding box center [624, 373] width 45 height 32
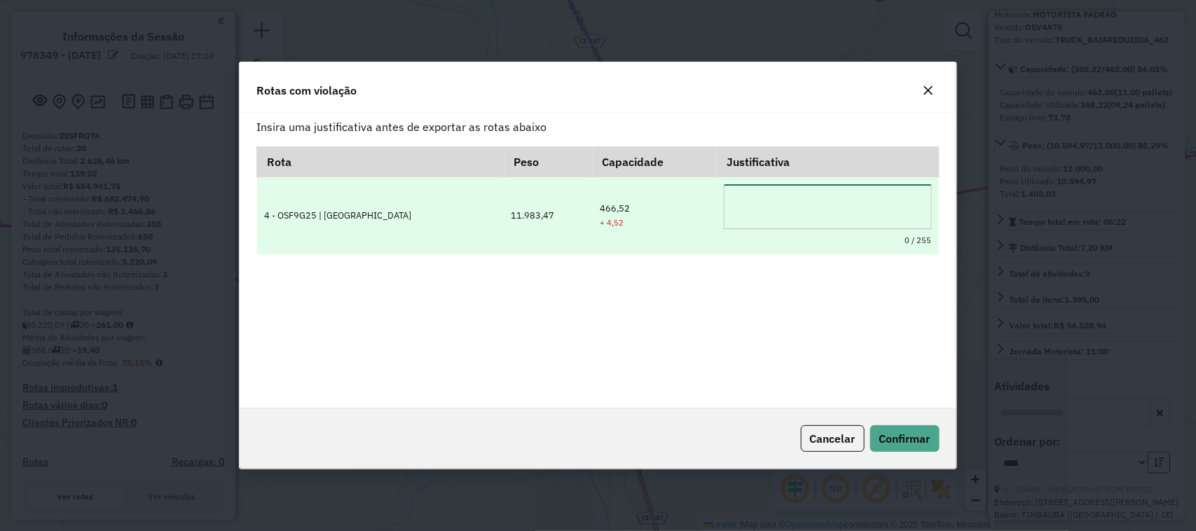
click at [724, 210] on textarea at bounding box center [827, 206] width 207 height 45
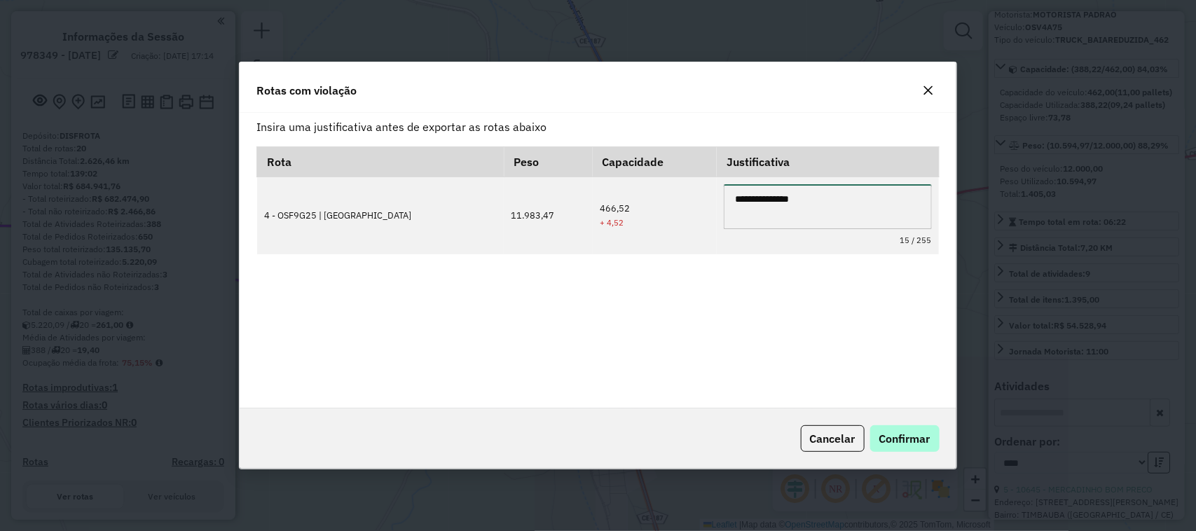
type textarea "**********"
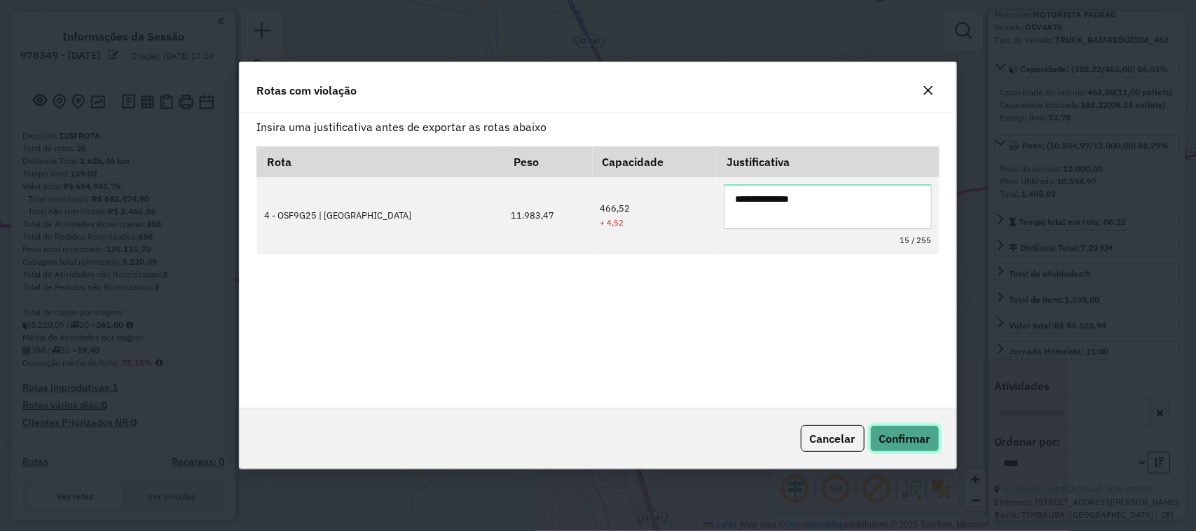
click at [911, 434] on span "Confirmar" at bounding box center [904, 438] width 51 height 14
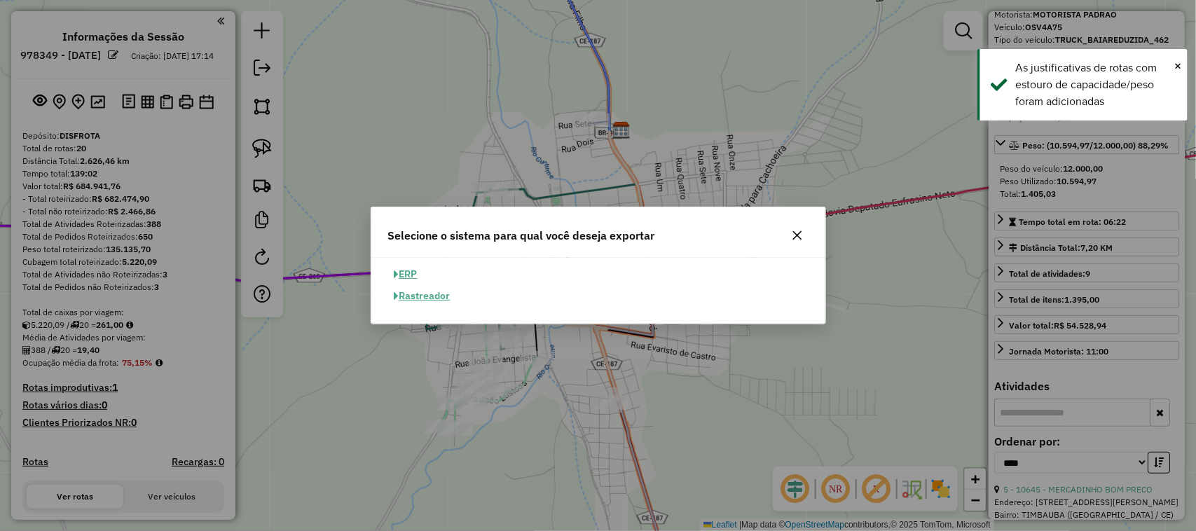
click at [410, 272] on button "ERP" at bounding box center [406, 274] width 36 height 22
select select "**"
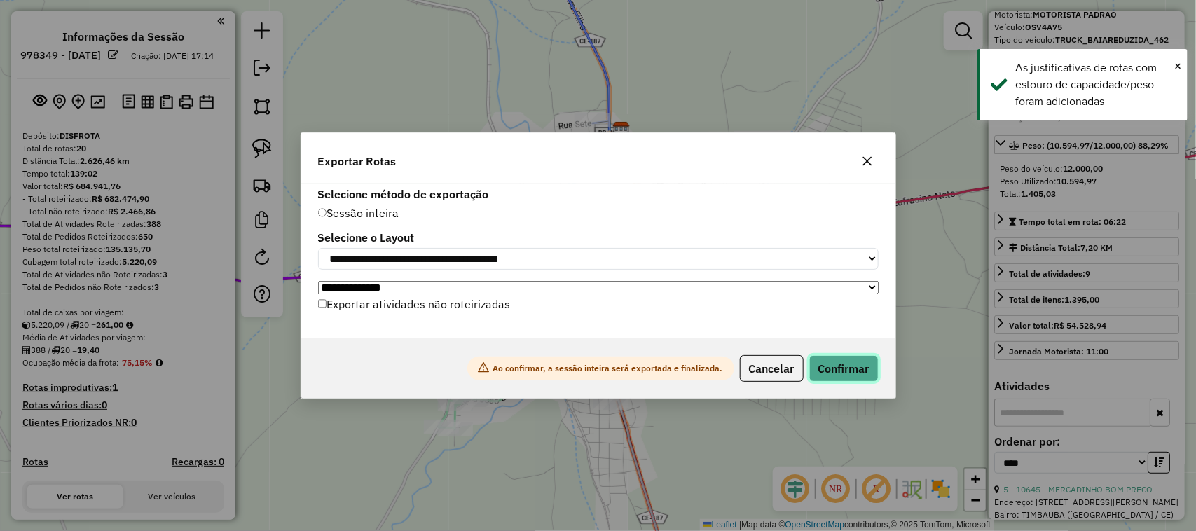
click at [852, 372] on button "Confirmar" at bounding box center [843, 368] width 69 height 27
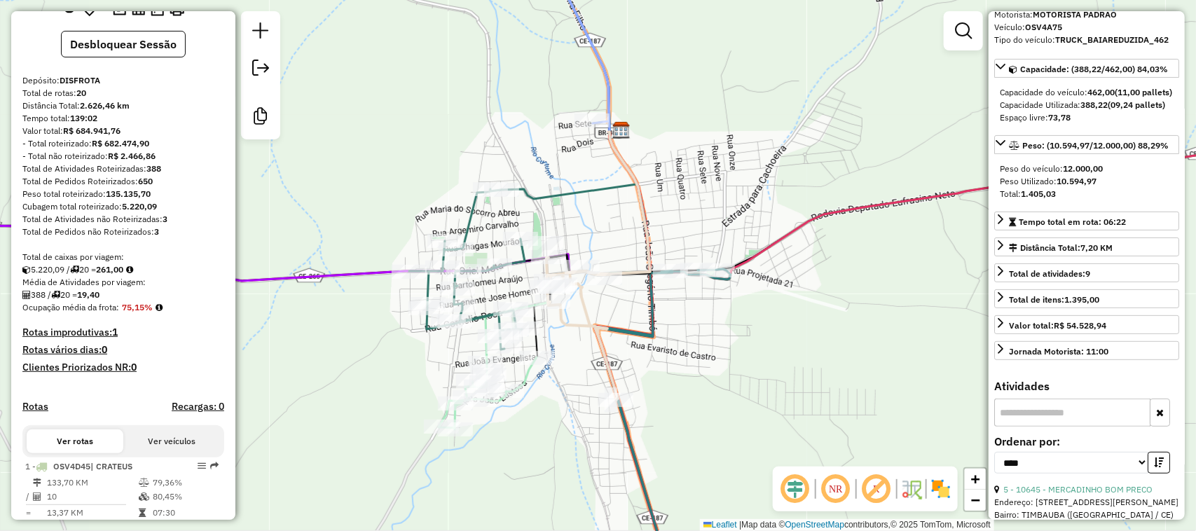
scroll to position [56, 0]
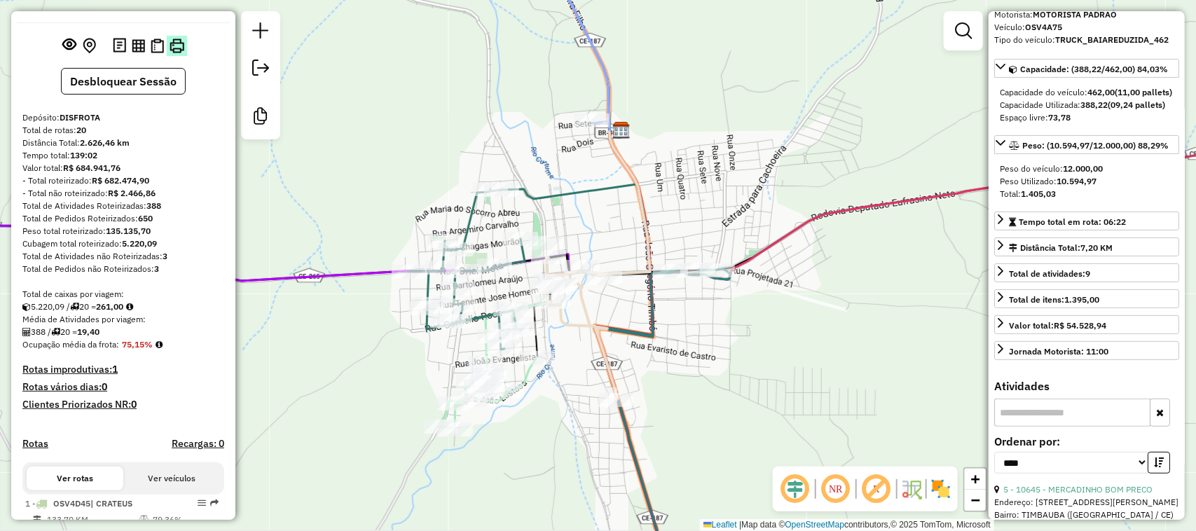
click at [173, 53] on img at bounding box center [176, 46] width 15 height 15
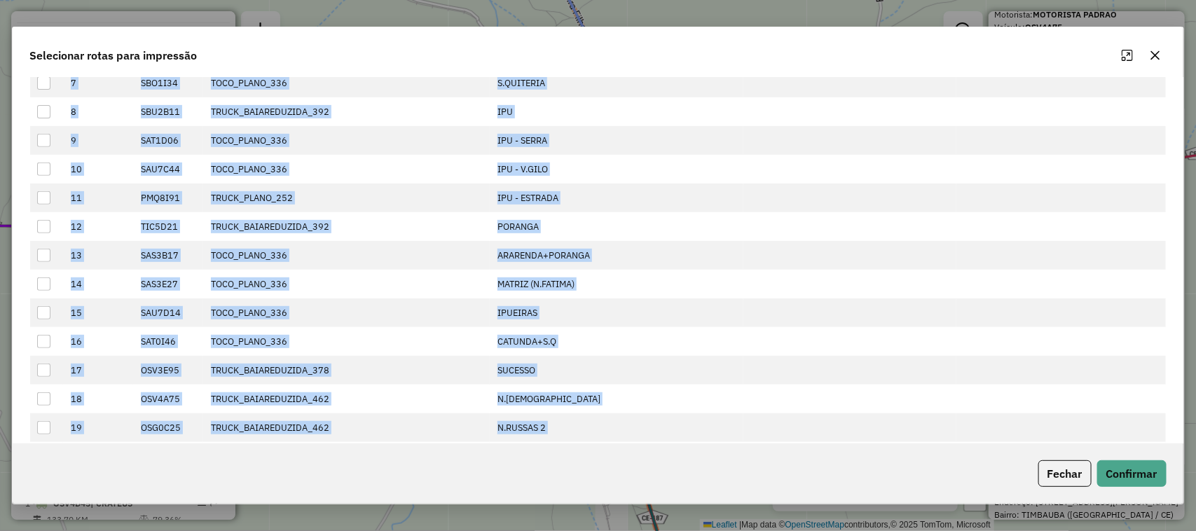
scroll to position [299, 0]
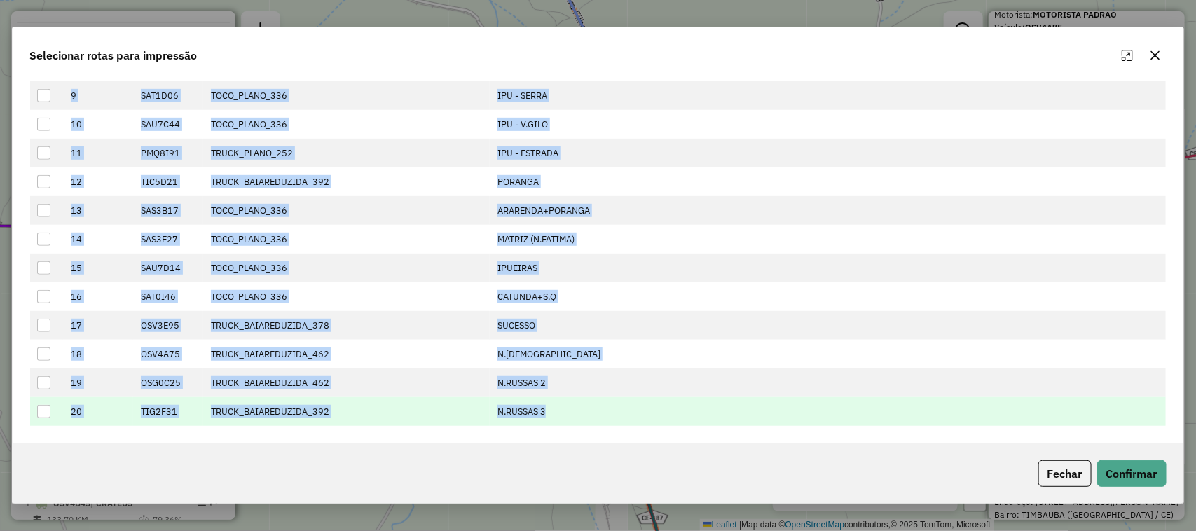
drag, startPoint x: 139, startPoint y: 160, endPoint x: 579, endPoint y: 408, distance: 504.9
click at [581, 415] on tbody "1 OSV4D45 TRUCK_BAIAREDUZIDA_462 CRATEUS 2 SAS7H86 TOCO_PLANO_336 CRATEUS 2 3 T…" at bounding box center [598, 139] width 1136 height 574
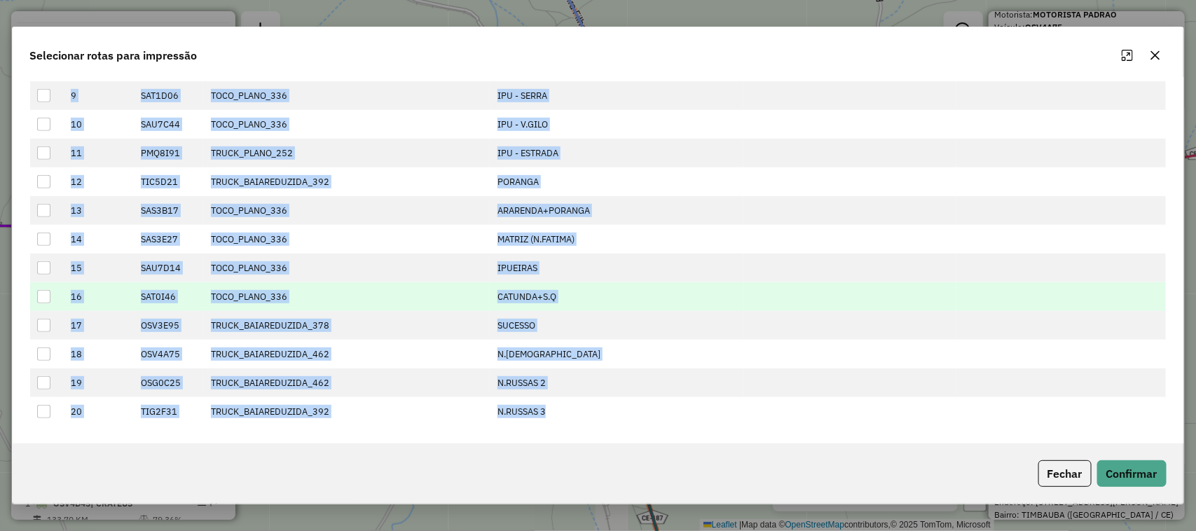
copy tbody "OSV4D45 TRUCK_BAIAREDUZIDA_462 CRATEUS 2 SAS7H86 TOCO_PLANO_336 CRATEUS 2 3 TIC…"
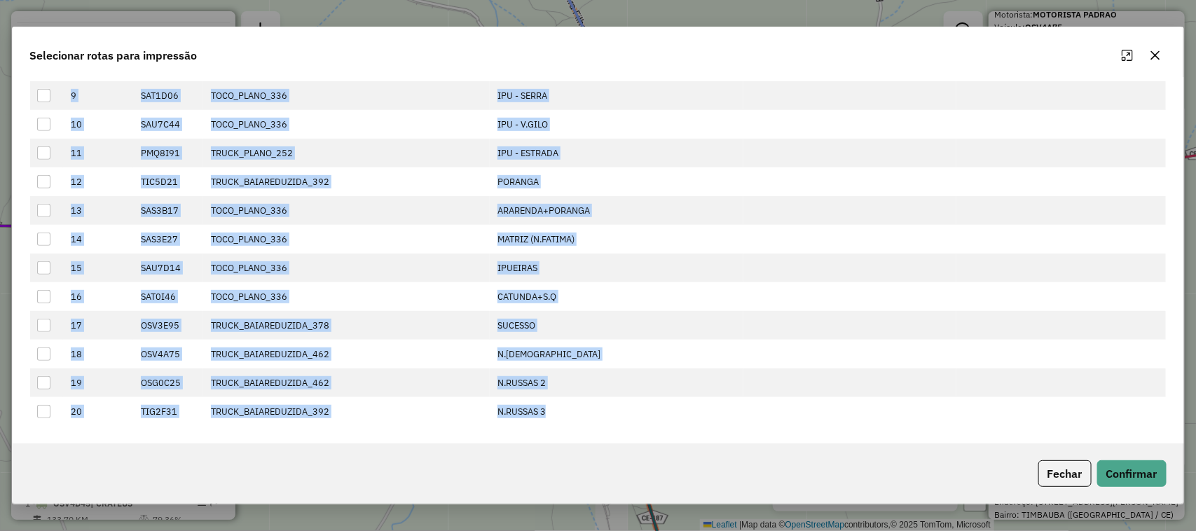
click at [1156, 55] on icon "button" at bounding box center [1154, 55] width 11 height 11
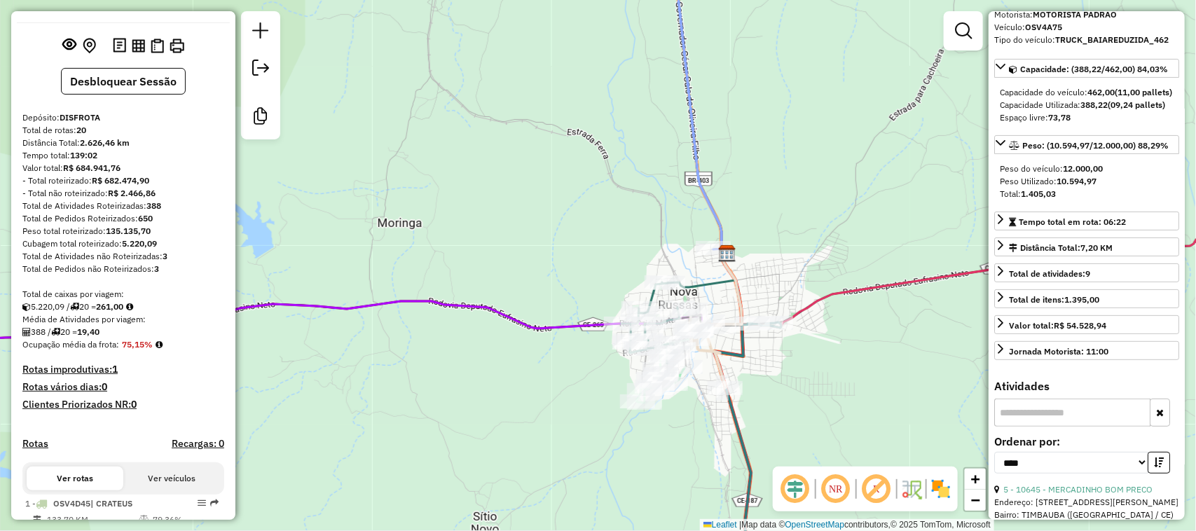
click at [1030, 427] on input "text" at bounding box center [1072, 413] width 156 height 28
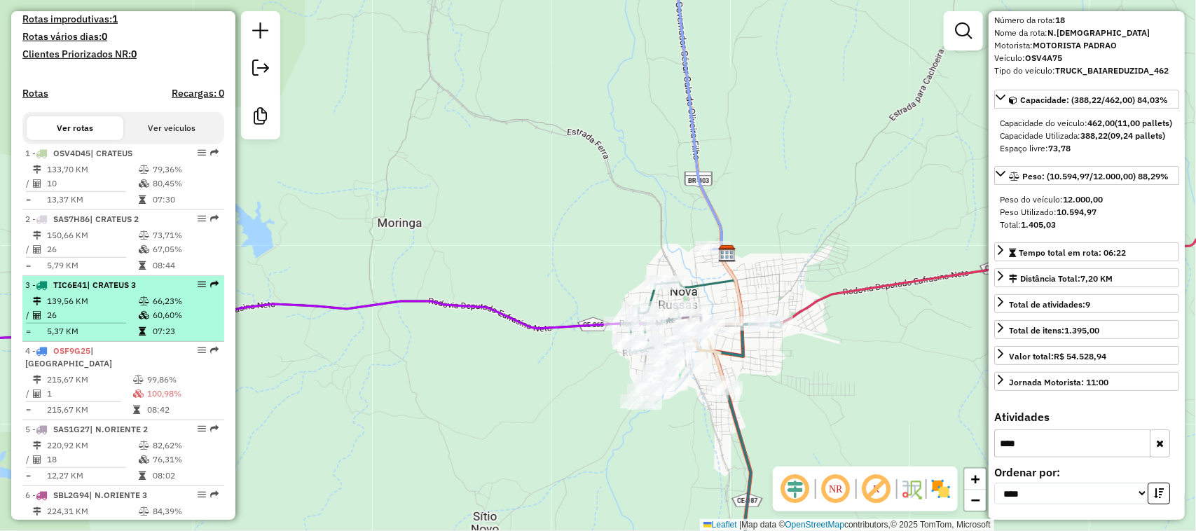
scroll to position [581, 0]
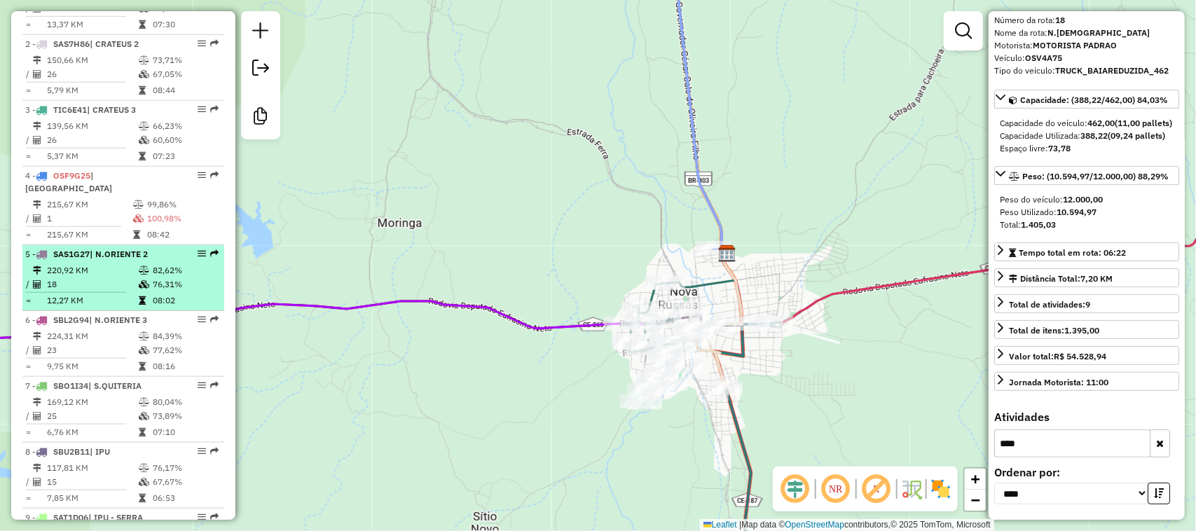
type input "****"
click at [120, 277] on td "18" at bounding box center [92, 284] width 92 height 14
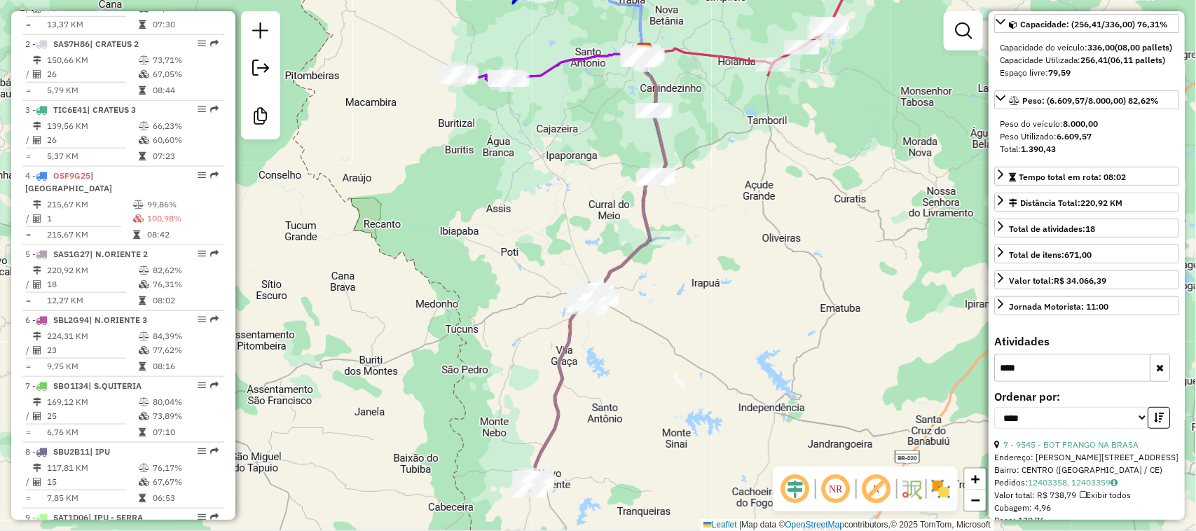
scroll to position [169, 0]
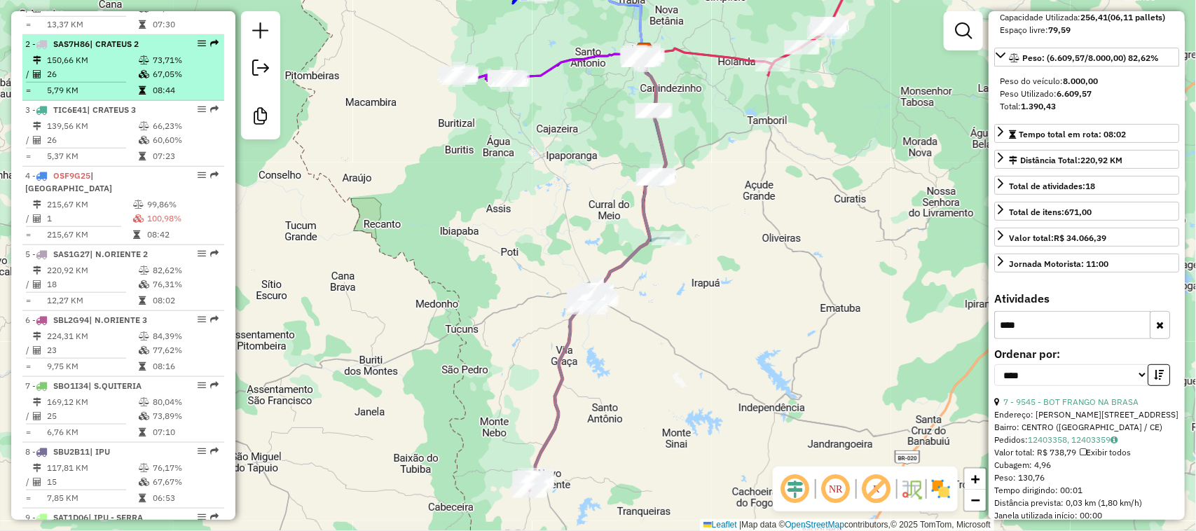
click at [96, 67] on td "150,66 KM" at bounding box center [92, 60] width 92 height 14
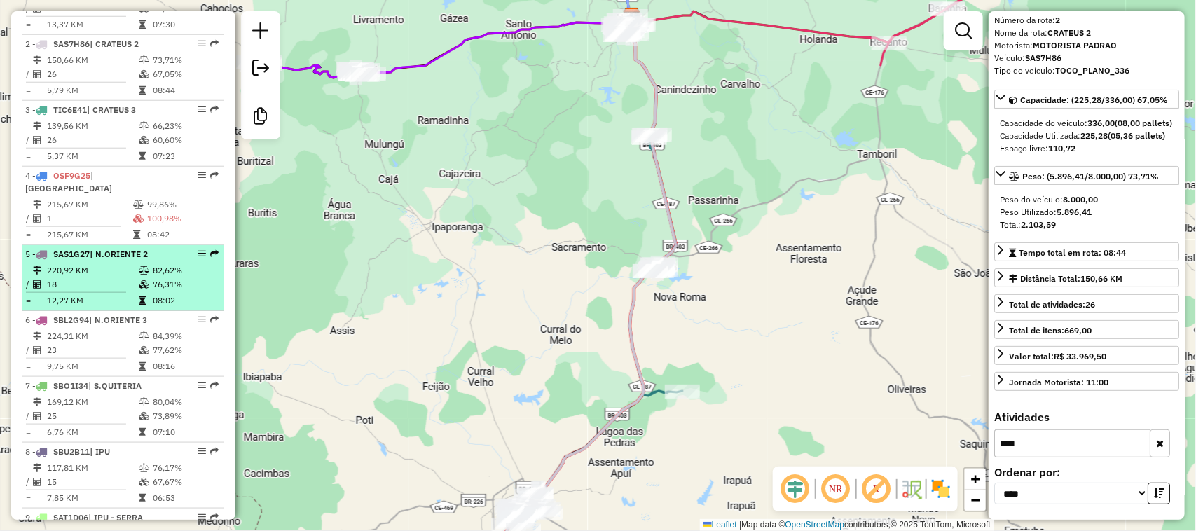
click at [99, 274] on td "220,92 KM" at bounding box center [92, 270] width 92 height 14
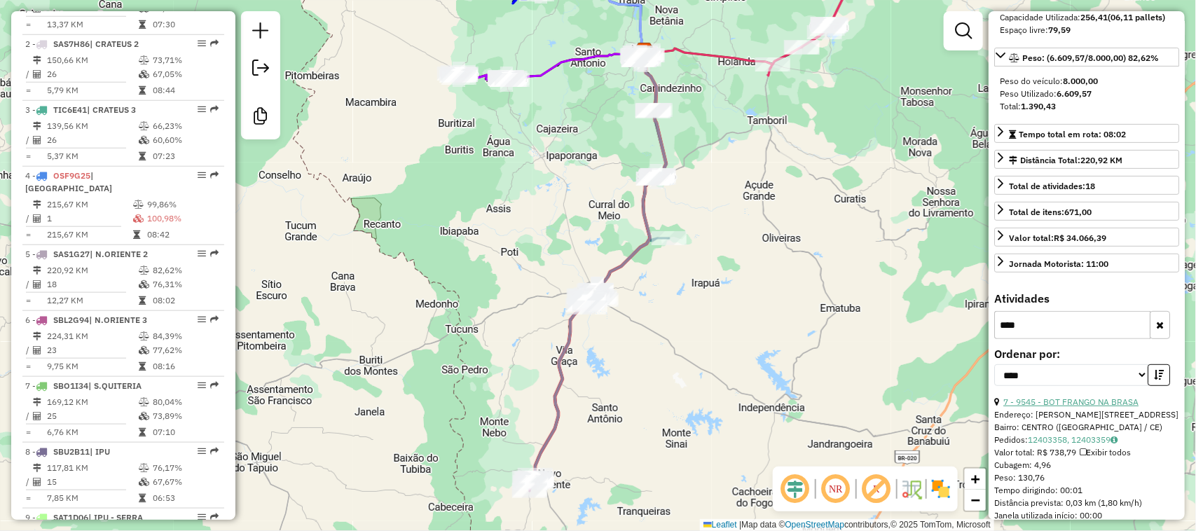
click at [1062, 407] on link "7 - 9545 - BOT FRANGO NA BRASA" at bounding box center [1070, 401] width 135 height 11
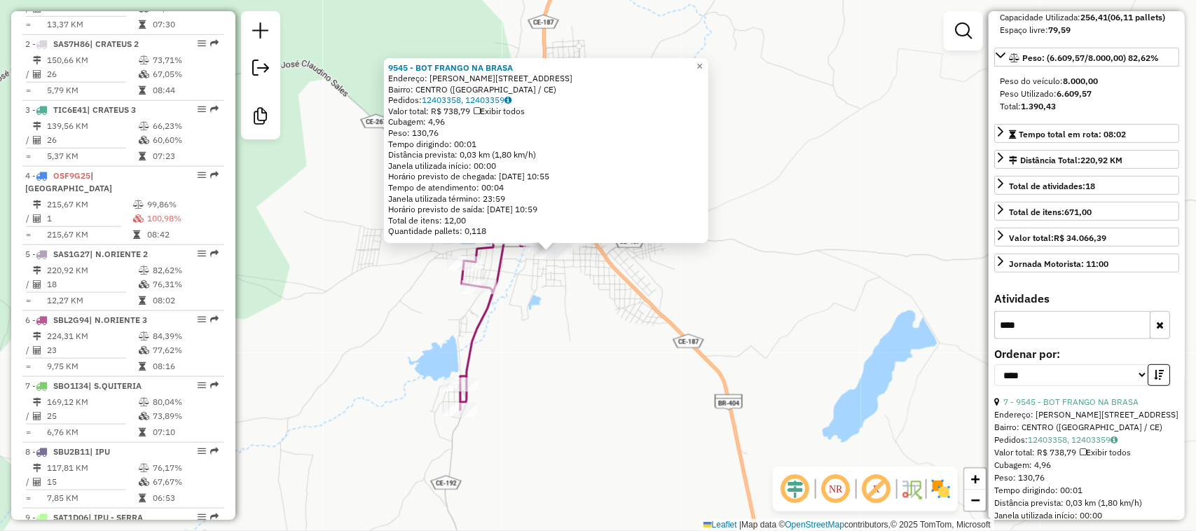
drag, startPoint x: 729, startPoint y: 177, endPoint x: 691, endPoint y: 291, distance: 120.5
click at [702, 335] on div "9545 - BOT FRANGO NA BRASA Endereço: R PENHA MARQUES, 239 Bairro: CENTRO (NOVO …" at bounding box center [598, 265] width 1196 height 531
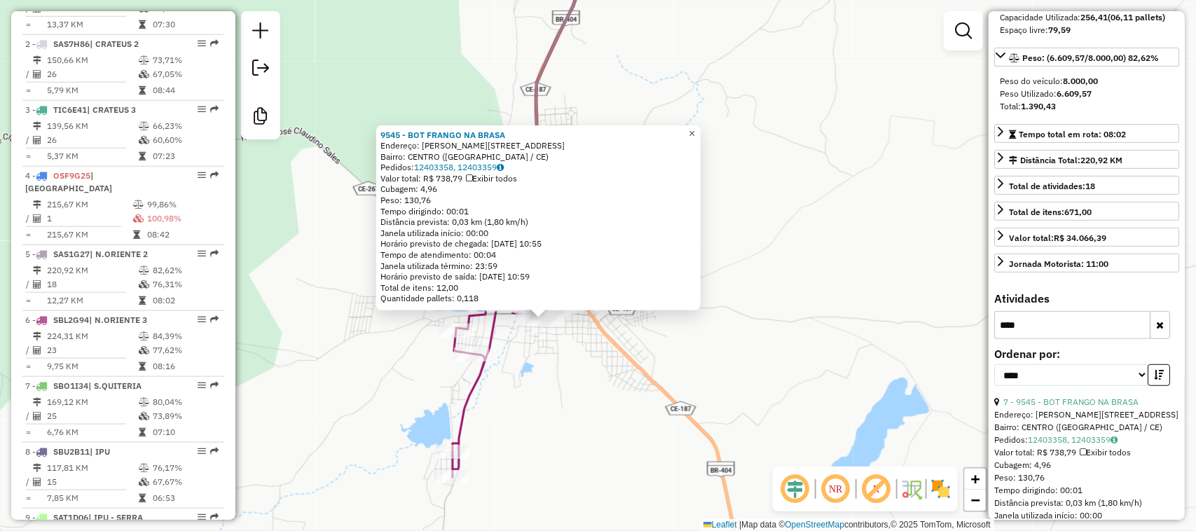
click at [695, 128] on span "×" at bounding box center [691, 133] width 6 height 12
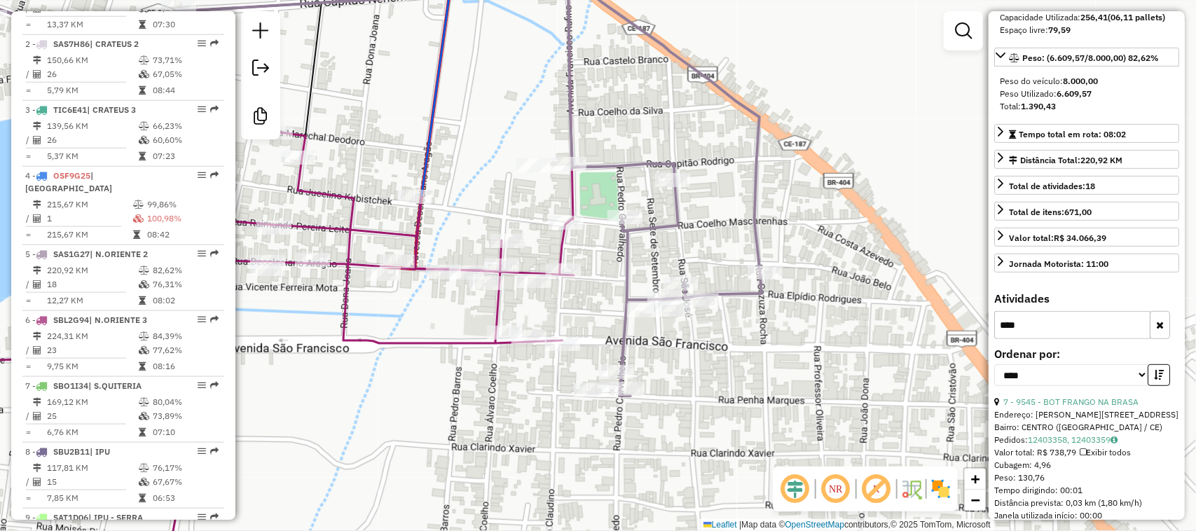
click at [1156, 330] on icon "button" at bounding box center [1160, 325] width 8 height 10
click at [1044, 339] on input "text" at bounding box center [1072, 325] width 156 height 28
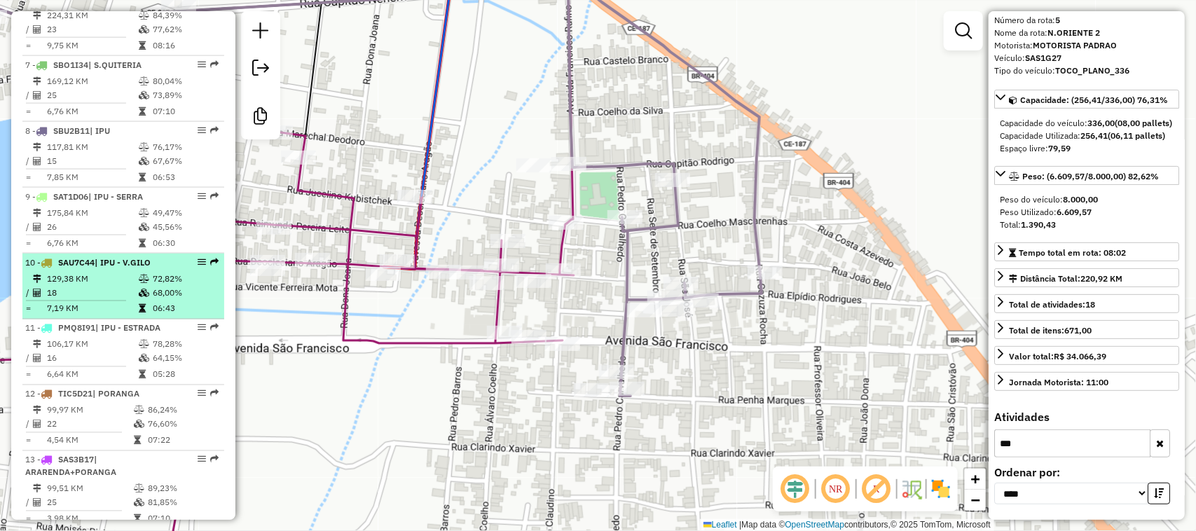
scroll to position [932, 0]
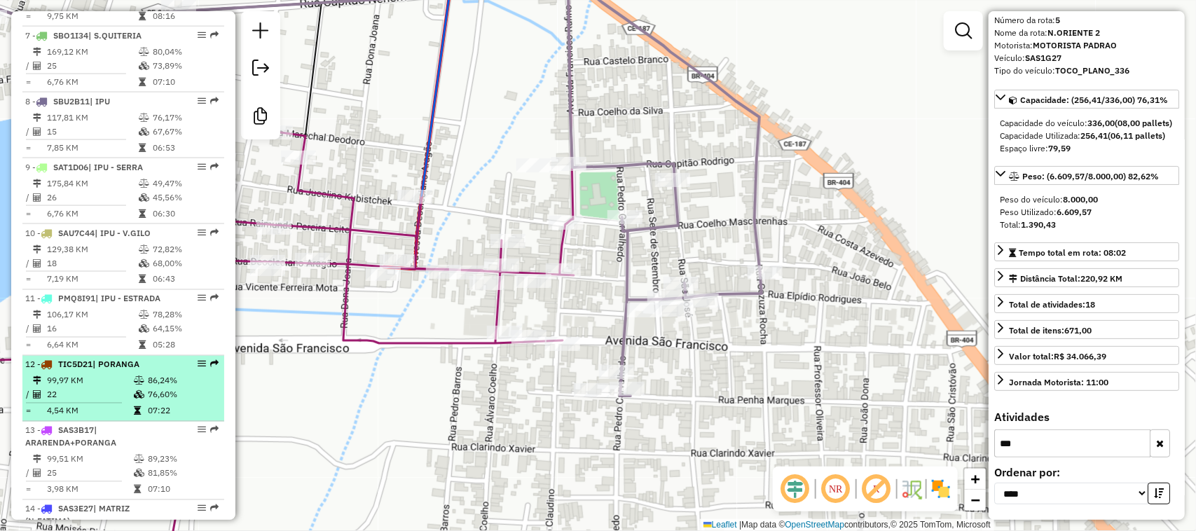
type input "***"
click at [106, 386] on td "99,97 KM" at bounding box center [89, 381] width 87 height 14
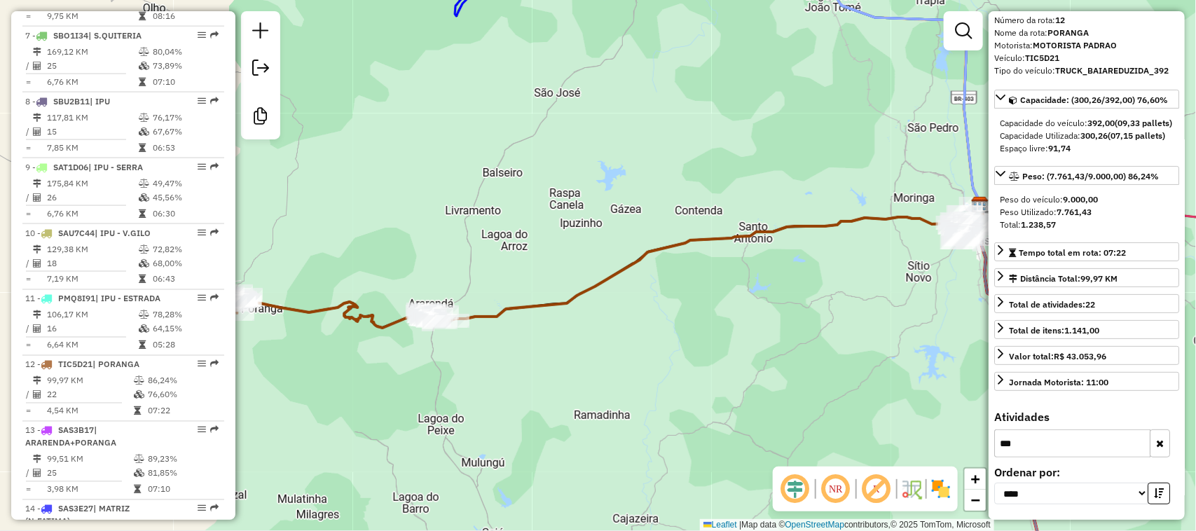
drag, startPoint x: 361, startPoint y: 380, endPoint x: 494, endPoint y: 308, distance: 151.0
click at [460, 335] on div "Janela de atendimento Grade de atendimento Capacidade Transportadoras Veículos …" at bounding box center [598, 265] width 1196 height 531
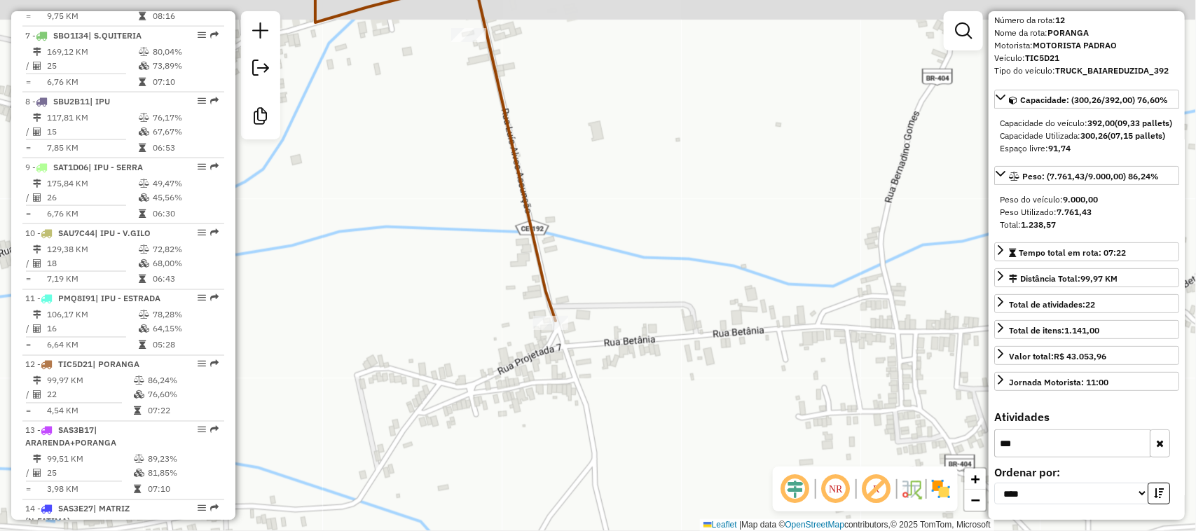
drag, startPoint x: 590, startPoint y: 141, endPoint x: 586, endPoint y: 186, distance: 45.0
click at [613, 228] on div "Janela de atendimento Grade de atendimento Capacidade Transportadoras Veículos …" at bounding box center [598, 265] width 1196 height 531
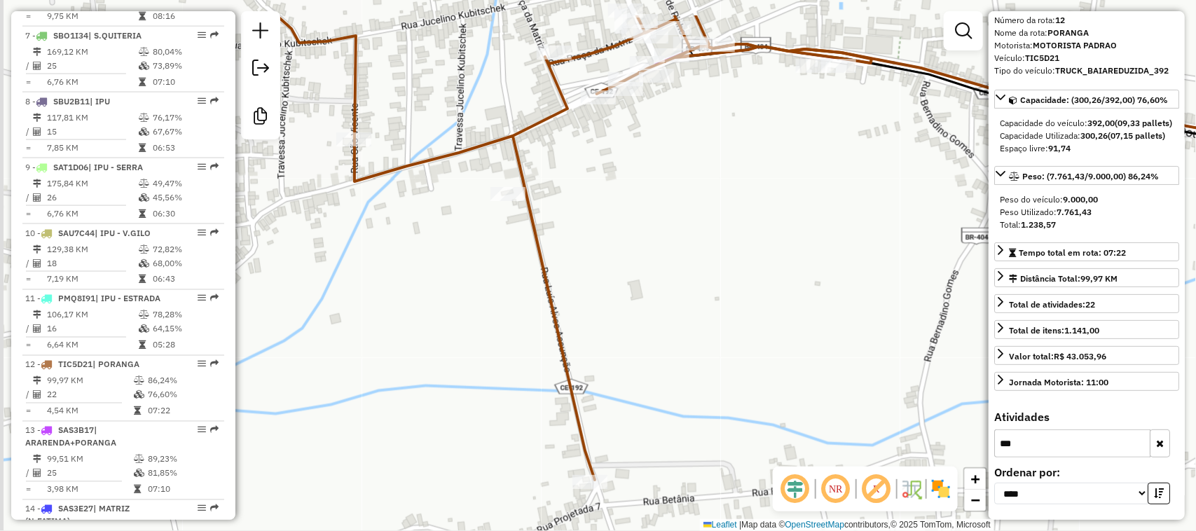
drag, startPoint x: 646, startPoint y: 218, endPoint x: 653, endPoint y: 236, distance: 19.5
click at [653, 235] on div "Janela de atendimento Grade de atendimento Capacidade Transportadoras Veículos …" at bounding box center [598, 265] width 1196 height 531
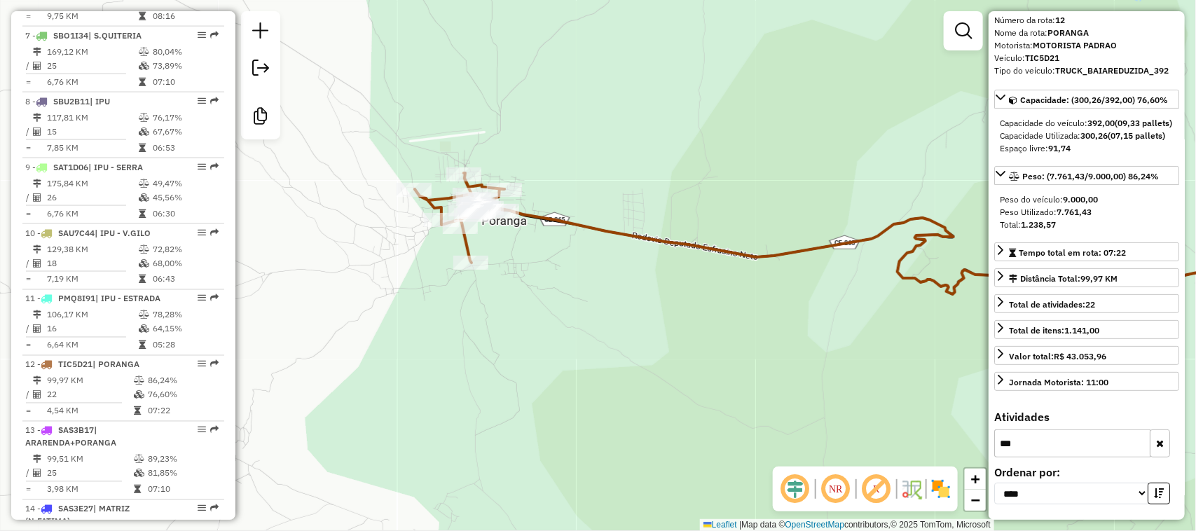
click at [819, 142] on div "Janela de atendimento Grade de atendimento Capacidade Transportadoras Veículos …" at bounding box center [598, 265] width 1196 height 531
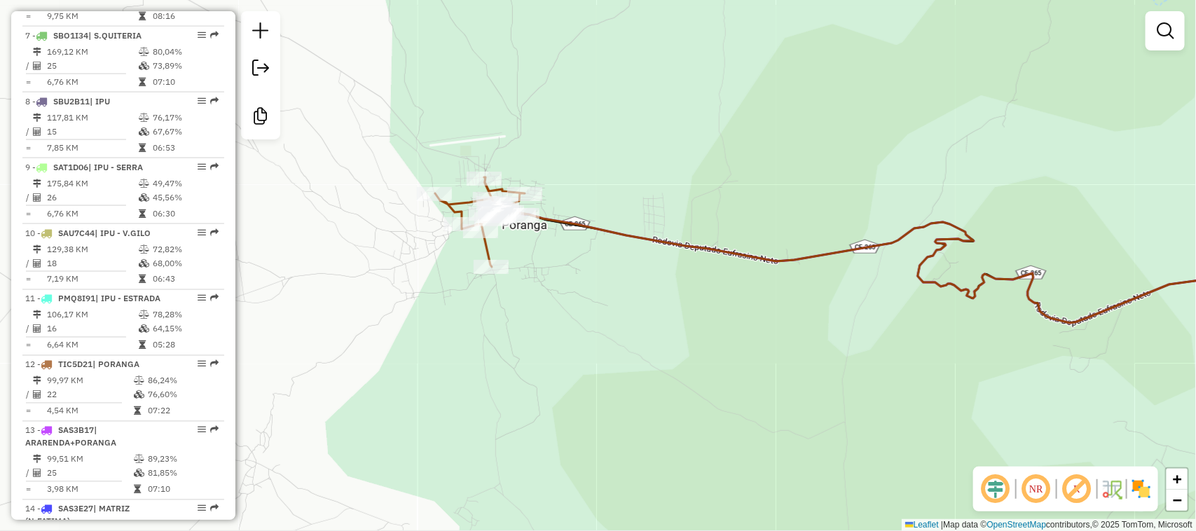
drag, startPoint x: 610, startPoint y: 382, endPoint x: 681, endPoint y: 390, distance: 71.2
click at [677, 392] on div "Janela de atendimento Grade de atendimento Capacidade Transportadoras Veículos …" at bounding box center [598, 265] width 1196 height 531
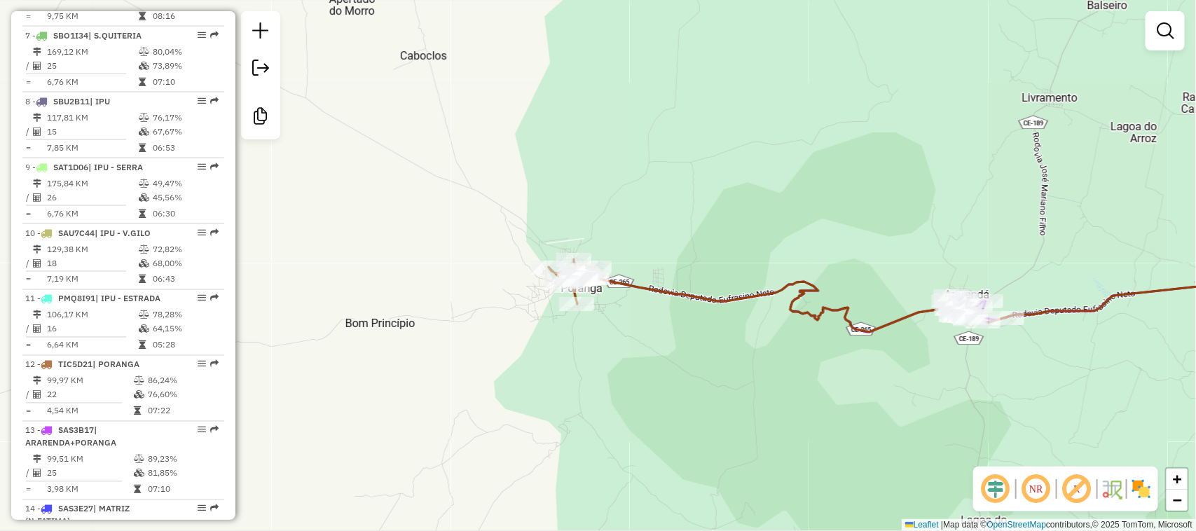
drag, startPoint x: 590, startPoint y: 201, endPoint x: 625, endPoint y: 205, distance: 36.0
click at [622, 205] on div "Janela de atendimento Grade de atendimento Capacidade Transportadoras Veículos …" at bounding box center [598, 265] width 1196 height 531
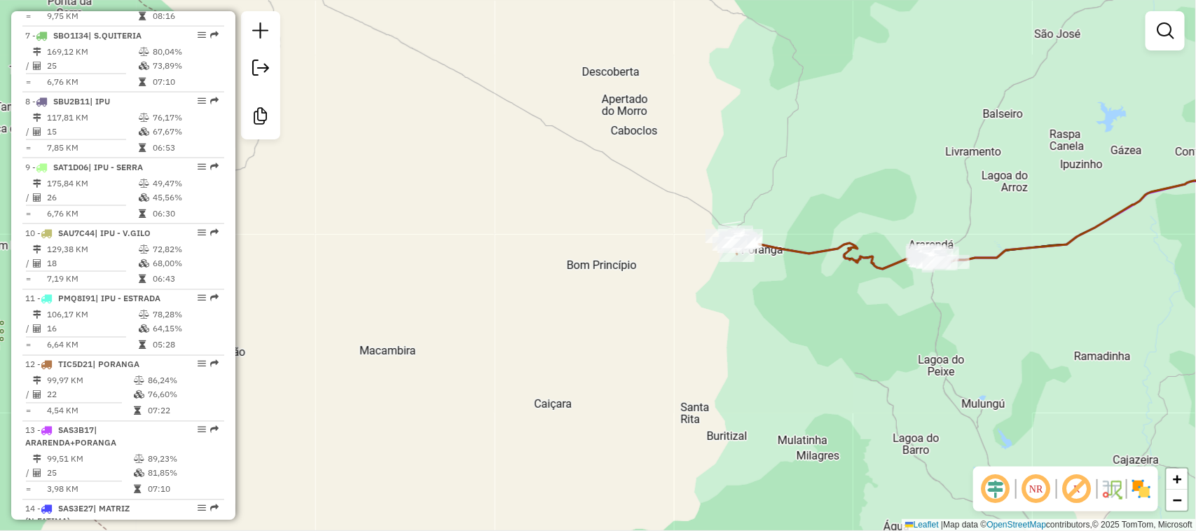
drag, startPoint x: 796, startPoint y: 343, endPoint x: 712, endPoint y: 331, distance: 84.2
click at [718, 337] on div "Janela de atendimento Grade de atendimento Capacidade Transportadoras Veículos …" at bounding box center [598, 265] width 1196 height 531
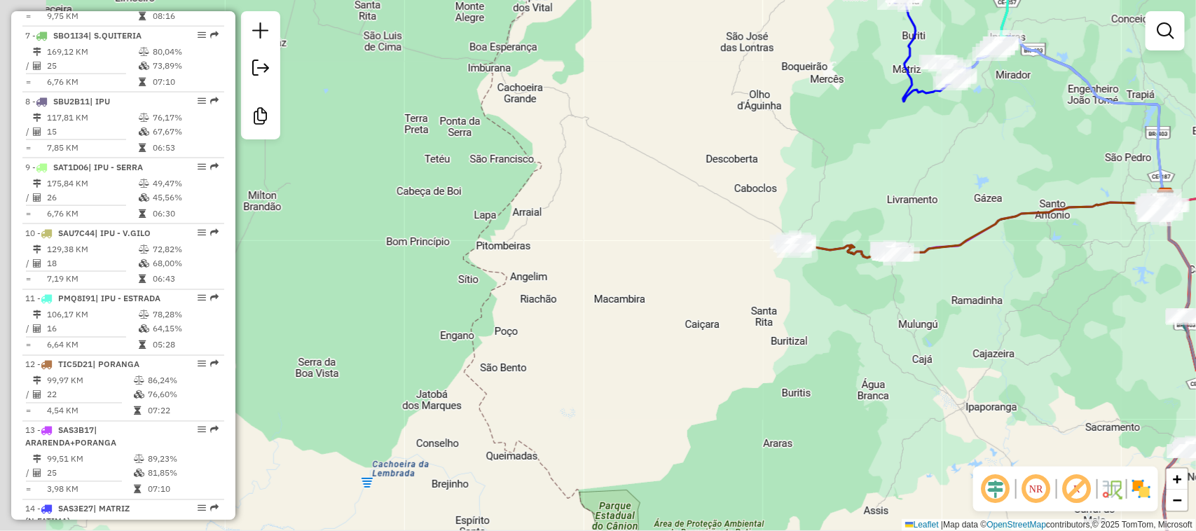
drag, startPoint x: 1007, startPoint y: 270, endPoint x: 848, endPoint y: 271, distance: 159.0
click at [873, 279] on div "Janela de atendimento Grade de atendimento Capacidade Transportadoras Veículos …" at bounding box center [598, 265] width 1196 height 531
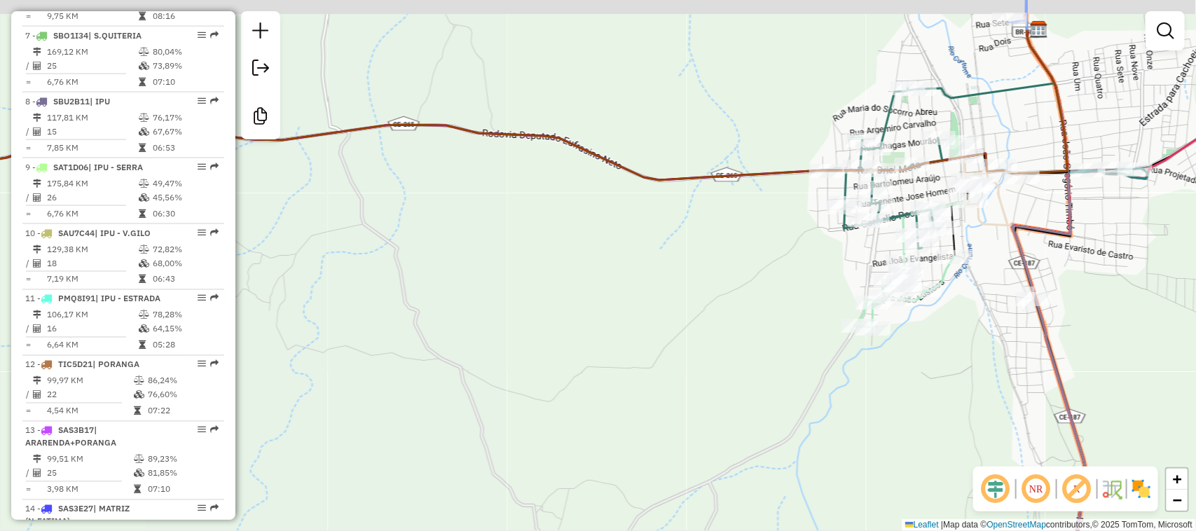
drag, startPoint x: 999, startPoint y: 228, endPoint x: 939, endPoint y: 242, distance: 61.3
click at [965, 244] on icon at bounding box center [999, 228] width 71 height 142
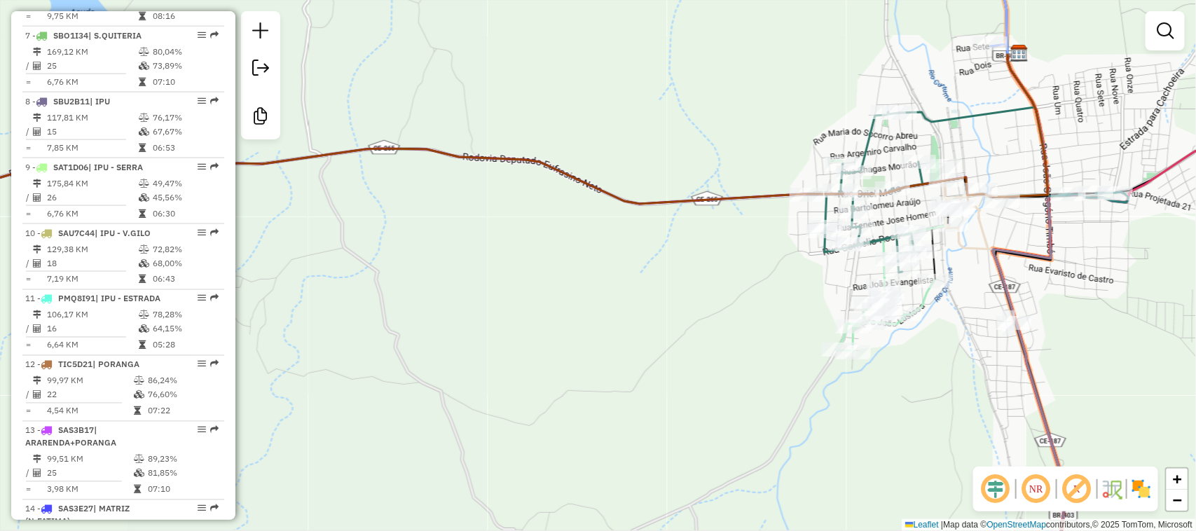
drag, startPoint x: 971, startPoint y: 257, endPoint x: 929, endPoint y: 256, distance: 41.3
click at [936, 260] on div "Janela de atendimento Grade de atendimento Capacidade Transportadoras Veículos …" at bounding box center [598, 265] width 1196 height 531
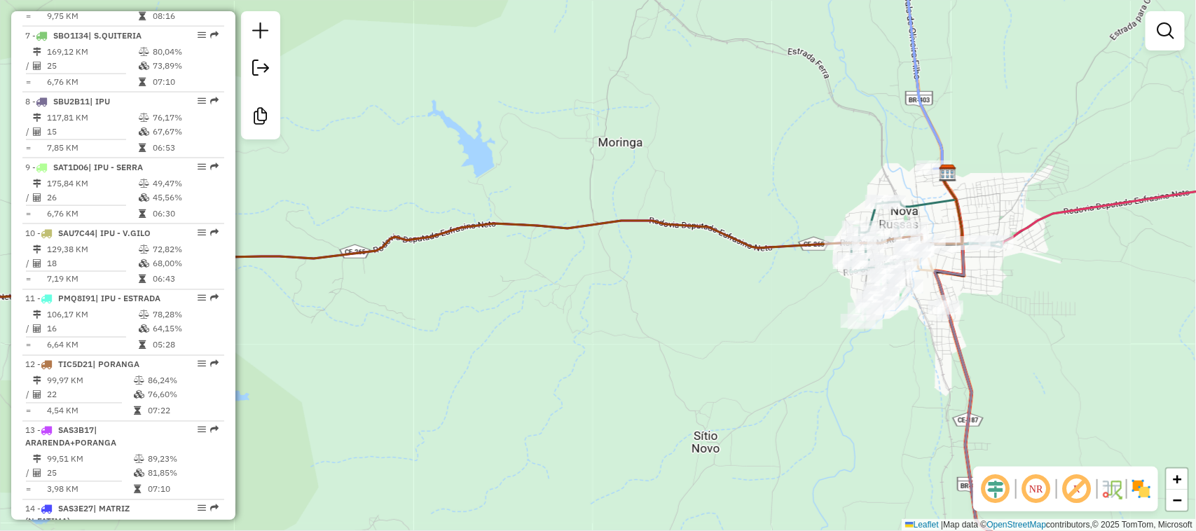
drag, startPoint x: 942, startPoint y: 372, endPoint x: 824, endPoint y: 319, distance: 129.1
click at [850, 333] on div "Janela de atendimento Grade de atendimento Capacidade Transportadoras Veículos …" at bounding box center [598, 265] width 1196 height 531
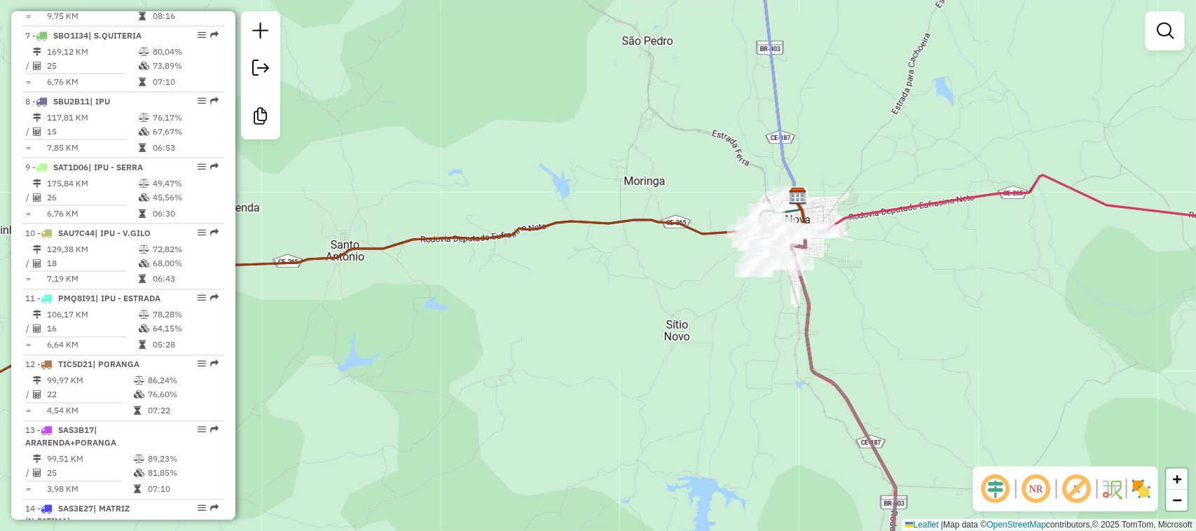
drag, startPoint x: 925, startPoint y: 399, endPoint x: 838, endPoint y: 247, distance: 175.0
click at [857, 274] on div "Janela de atendimento Grade de atendimento Capacidade Transportadoras Veículos …" at bounding box center [598, 265] width 1196 height 531
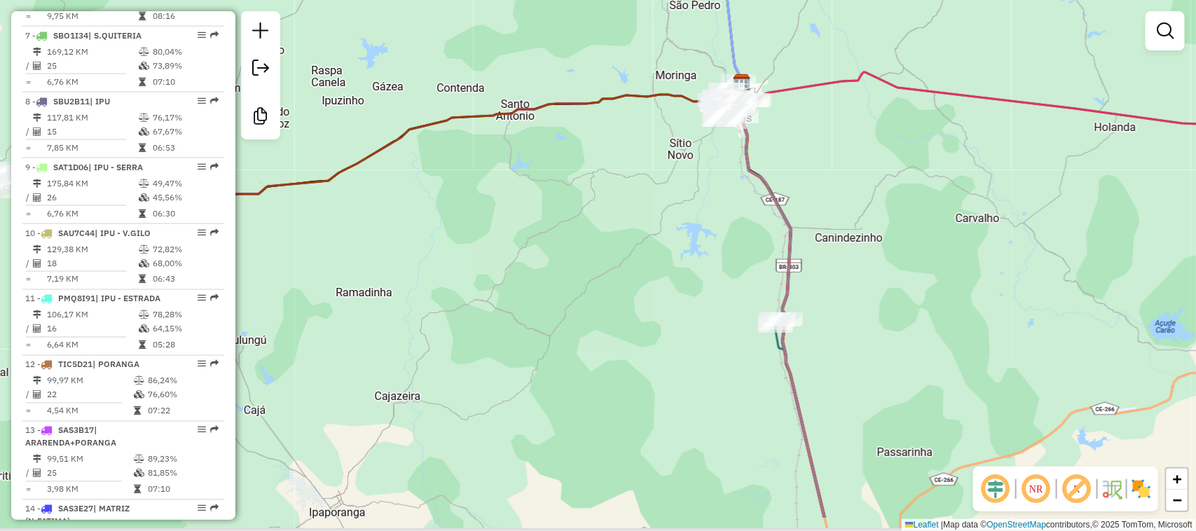
drag, startPoint x: 862, startPoint y: 421, endPoint x: 833, endPoint y: 247, distance: 176.1
click at [842, 287] on div "Janela de atendimento Grade de atendimento Capacidade Transportadoras Veículos …" at bounding box center [598, 265] width 1196 height 531
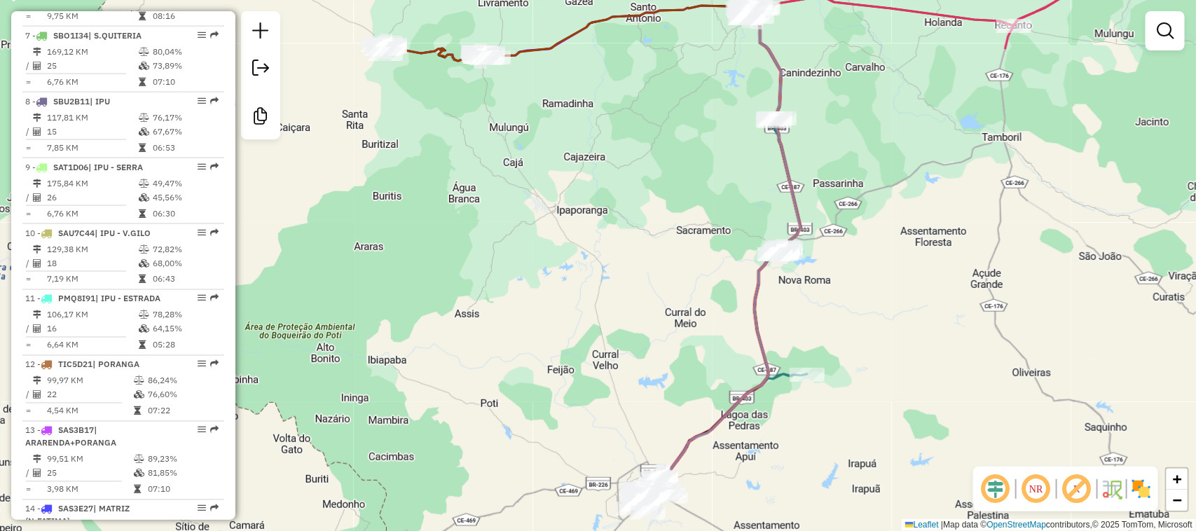
drag, startPoint x: 852, startPoint y: 289, endPoint x: 827, endPoint y: 207, distance: 85.5
click at [829, 212] on div "Janela de atendimento Grade de atendimento Capacidade Transportadoras Veículos …" at bounding box center [598, 265] width 1196 height 531
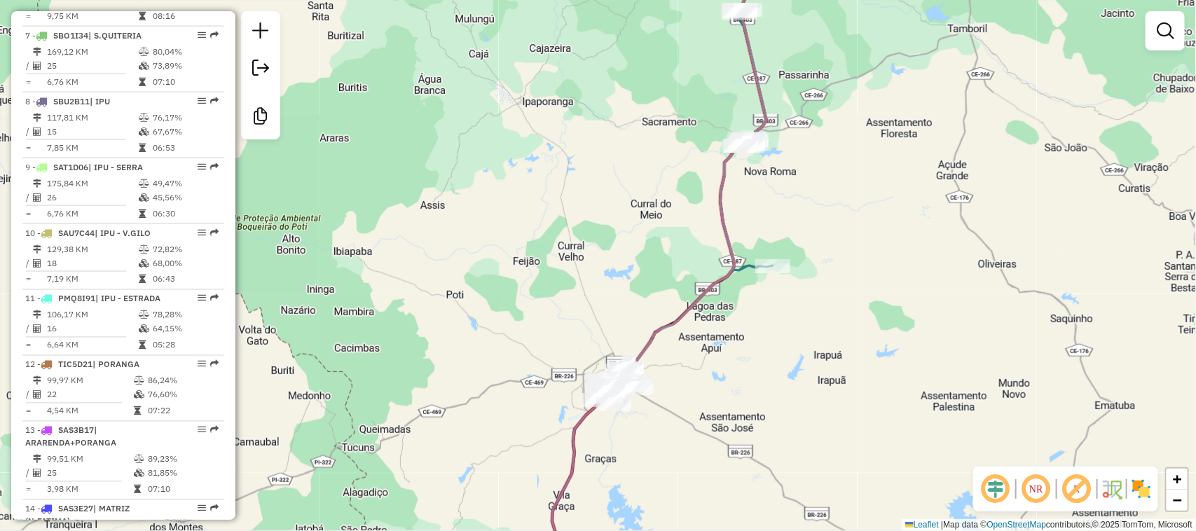
drag, startPoint x: 702, startPoint y: 286, endPoint x: 692, endPoint y: 275, distance: 14.9
click at [702, 279] on div "Rota 3 - Placa TIC6E41 4283 - MERCEARIA SAO JOSE Rota 2 - Placa SAS7H86 10234 -…" at bounding box center [598, 265] width 1196 height 531
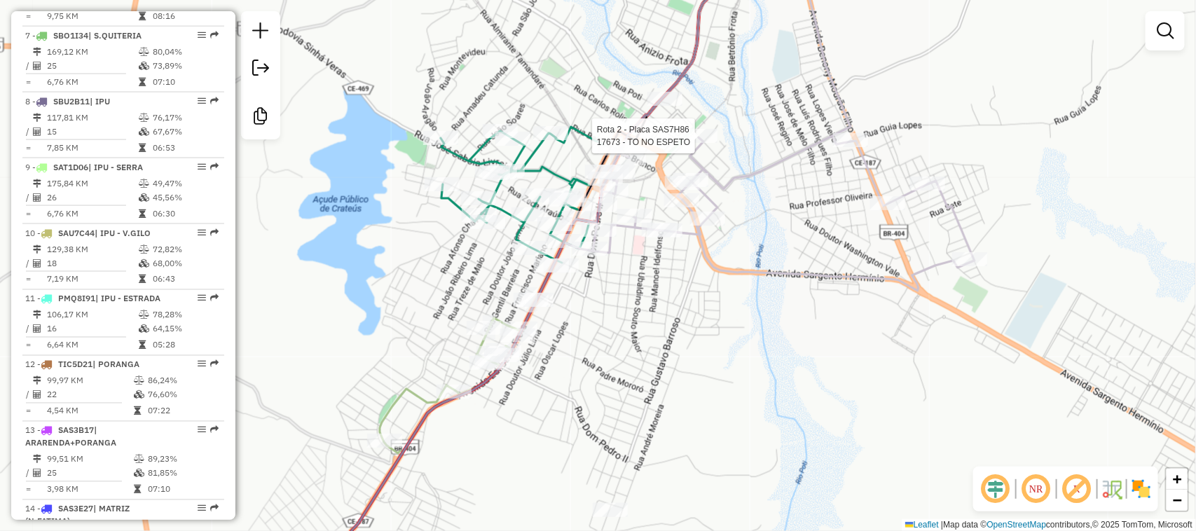
select select "*********"
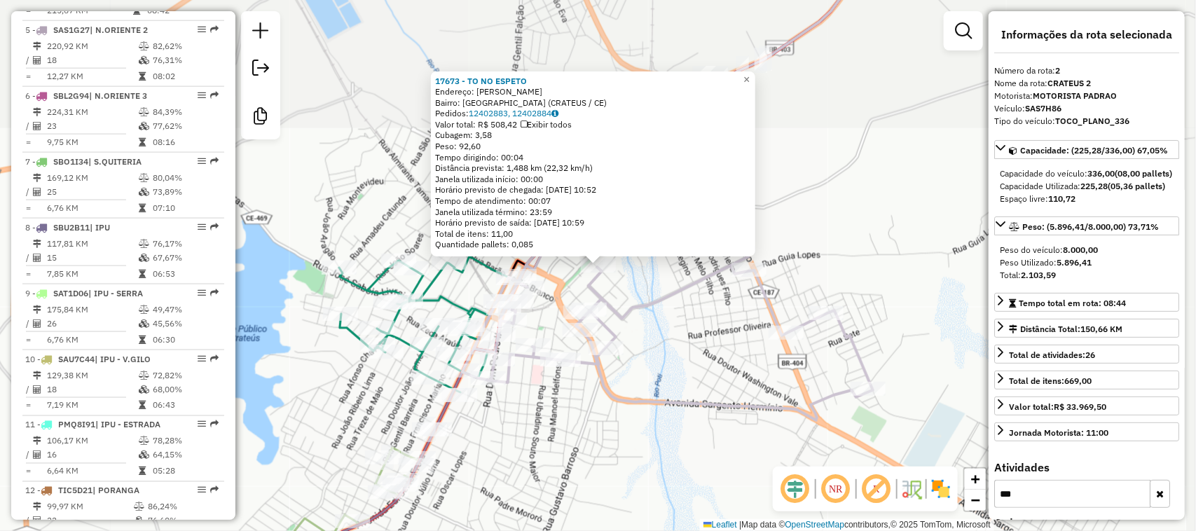
scroll to position [618, 0]
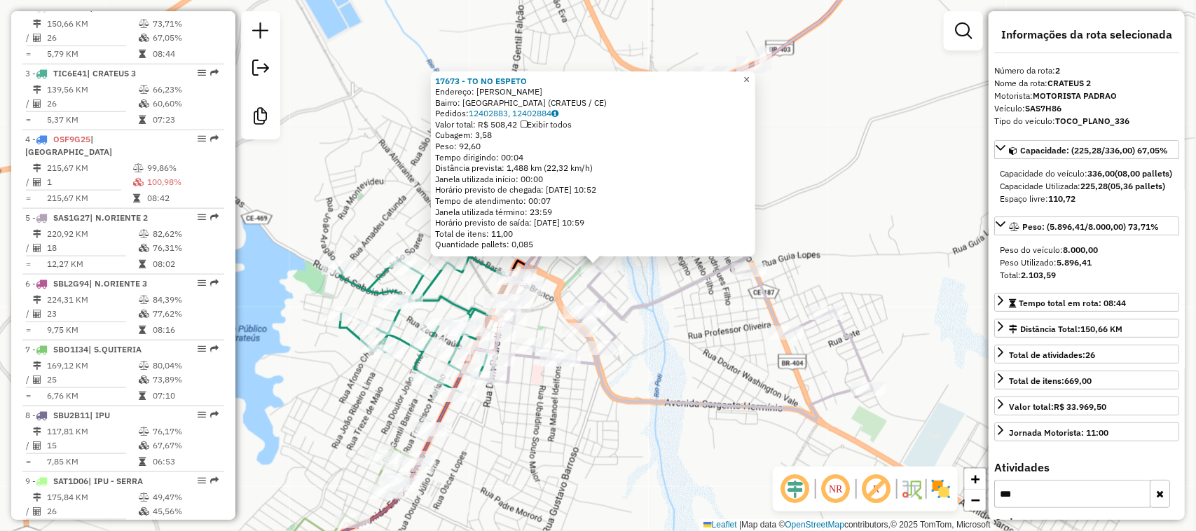
click at [749, 74] on span "×" at bounding box center [746, 80] width 6 height 12
click at [749, 77] on span "×" at bounding box center [746, 80] width 6 height 12
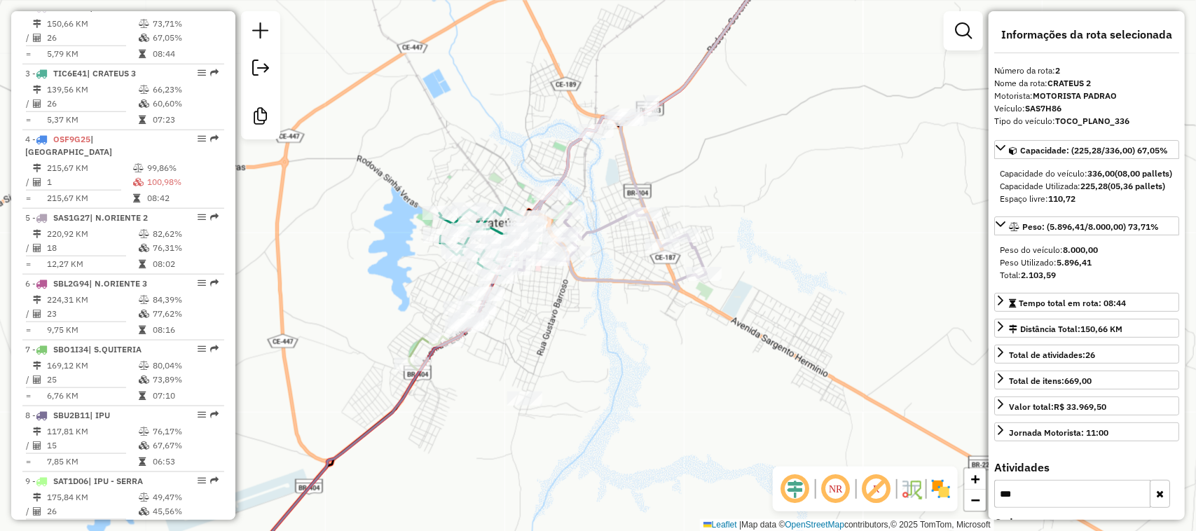
drag, startPoint x: 614, startPoint y: 176, endPoint x: 658, endPoint y: 152, distance: 50.1
click at [653, 156] on div "Janela de atendimento Grade de atendimento Capacidade Transportadoras Veículos …" at bounding box center [598, 265] width 1196 height 531
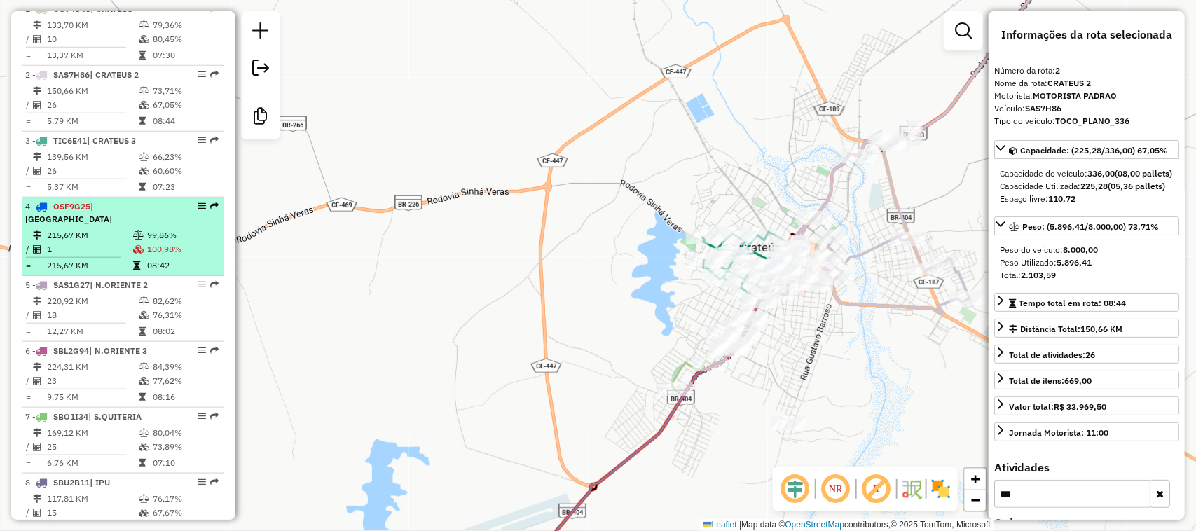
scroll to position [530, 0]
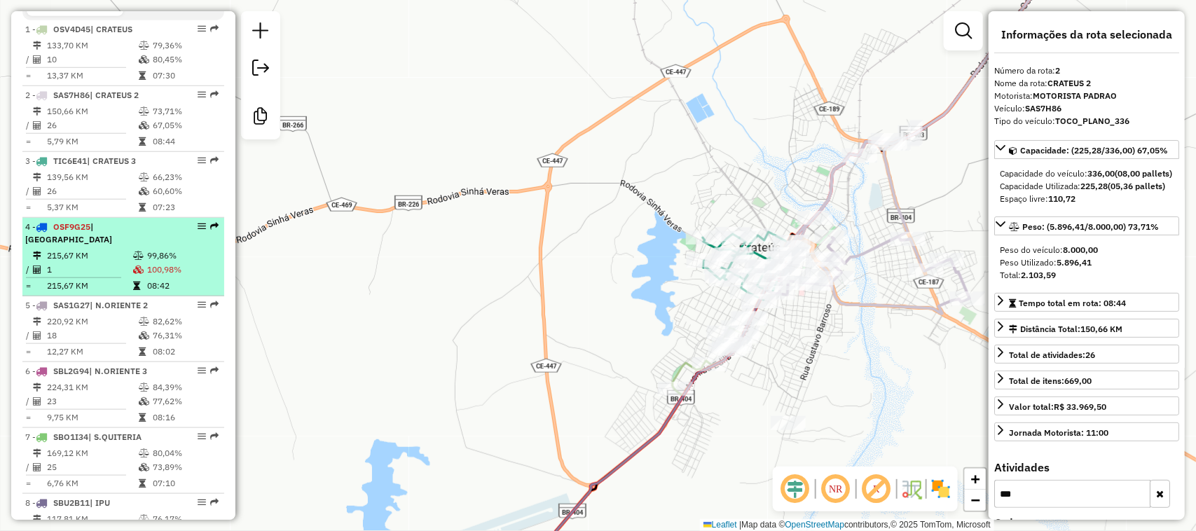
click at [105, 264] on td "1" at bounding box center [89, 270] width 86 height 14
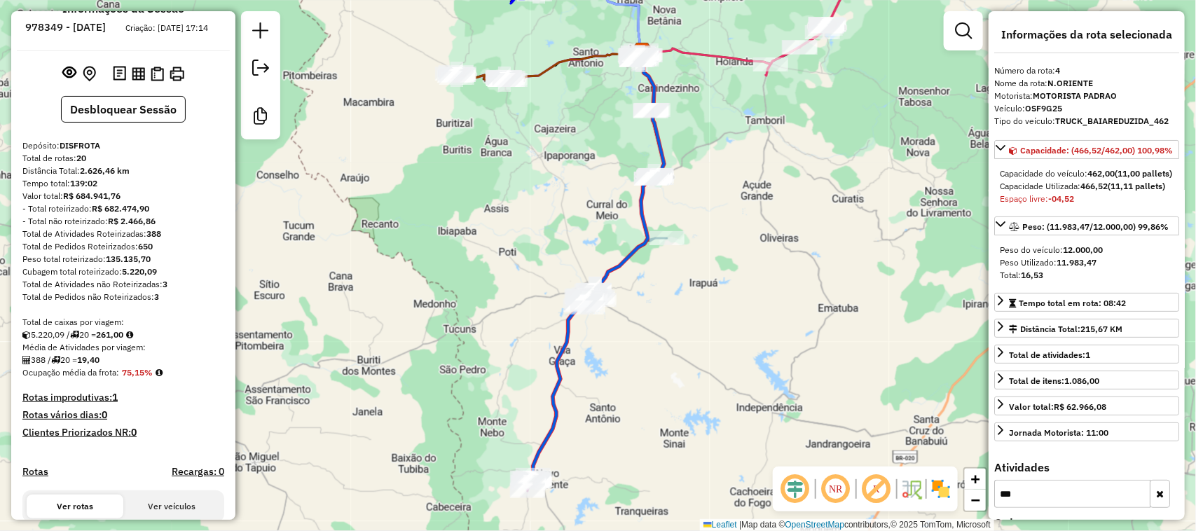
scroll to position [5, 0]
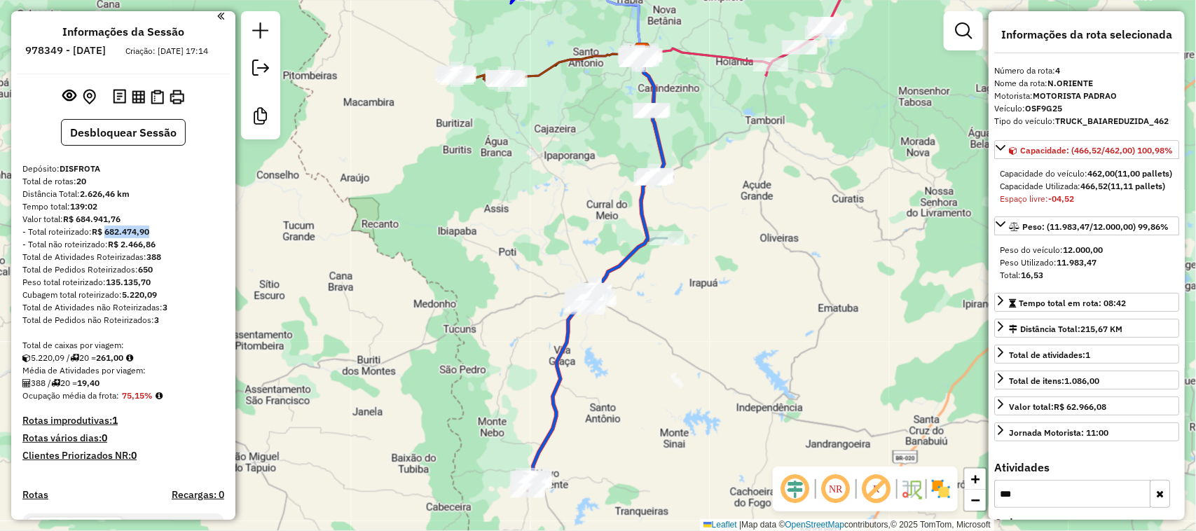
drag, startPoint x: 105, startPoint y: 240, endPoint x: 154, endPoint y: 258, distance: 52.1
click at [153, 238] on div "- Total roteirizado: R$ 682.474,90" at bounding box center [123, 232] width 202 height 13
copy strong "682.474,90"
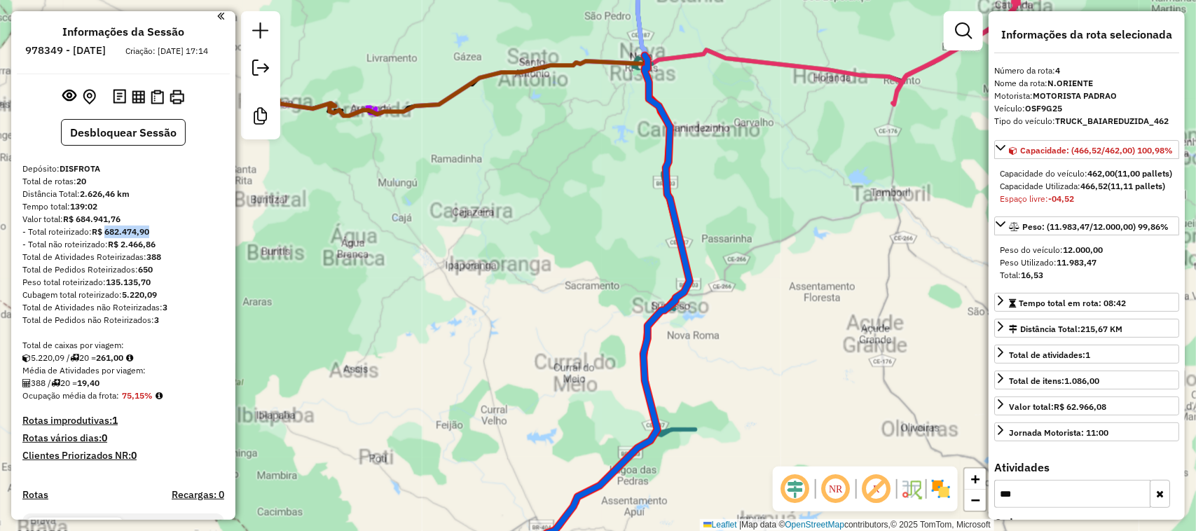
click at [607, 141] on div "Janela de atendimento Grade de atendimento Capacidade Transportadoras Veículos …" at bounding box center [598, 265] width 1196 height 531
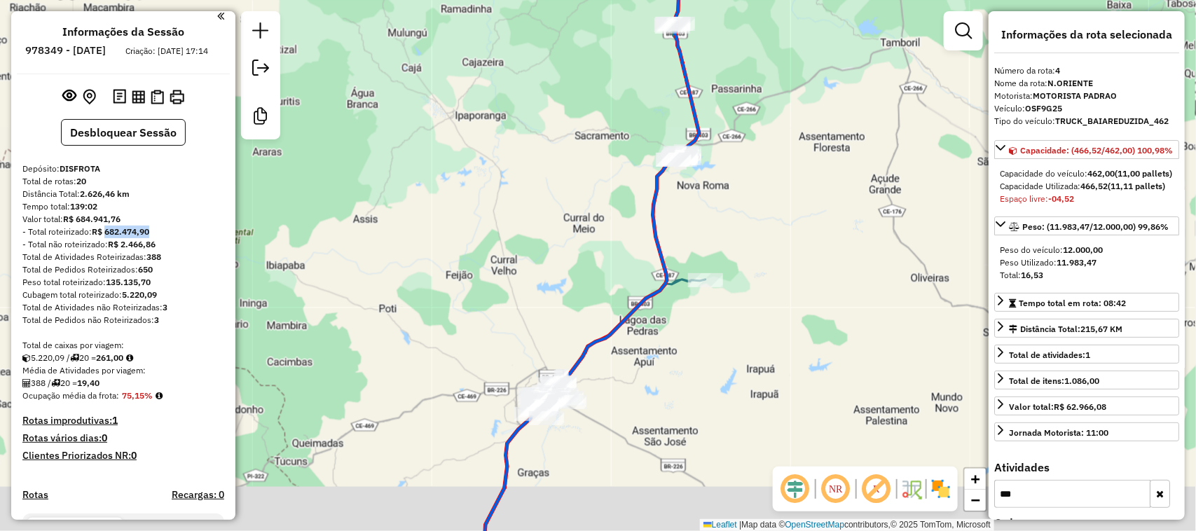
click at [558, 208] on div "Janela de atendimento Grade de atendimento Capacidade Transportadoras Veículos …" at bounding box center [598, 265] width 1196 height 531
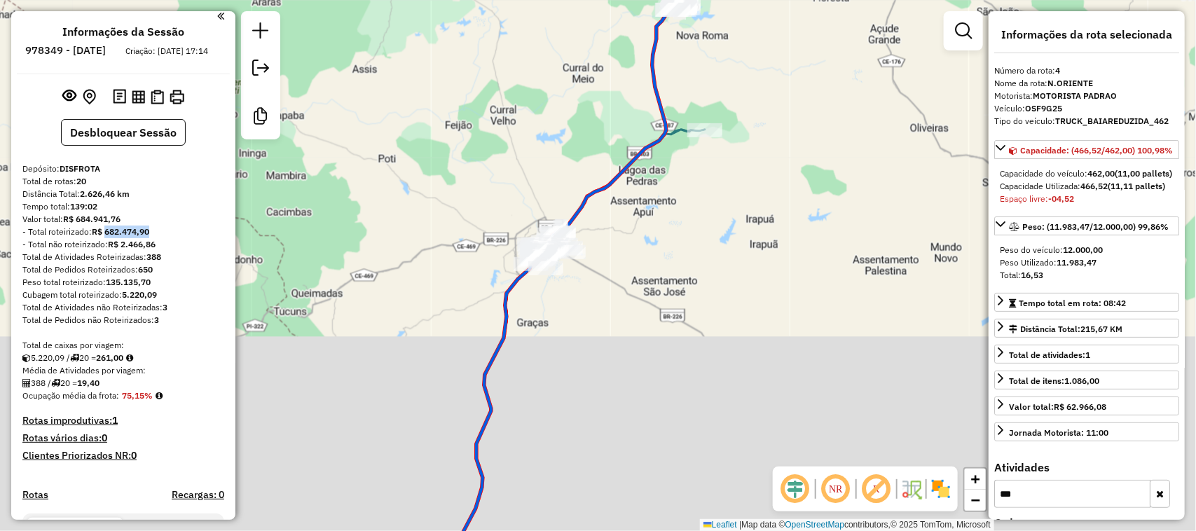
click at [583, 236] on div "Janela de atendimento Grade de atendimento Capacidade Transportadoras Veículos …" at bounding box center [598, 265] width 1196 height 531
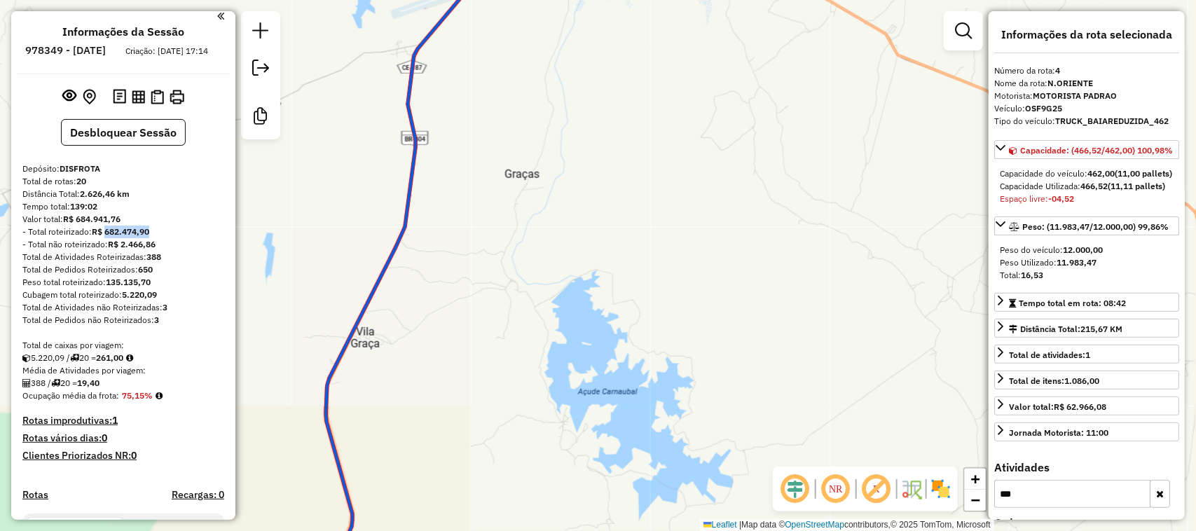
drag, startPoint x: 597, startPoint y: 89, endPoint x: 663, endPoint y: 310, distance: 231.1
click at [660, 307] on div "Rota 2 - Placa SAS7H86 16761 - MERC VIDA NOVA Janela de atendimento Grade de at…" at bounding box center [598, 265] width 1196 height 531
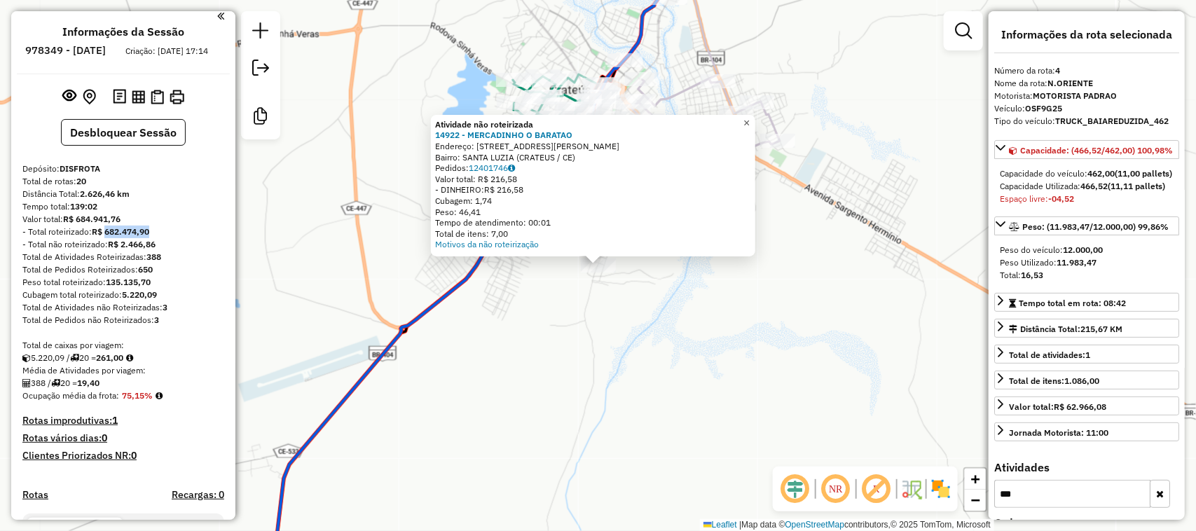
click at [749, 118] on span "×" at bounding box center [746, 123] width 6 height 12
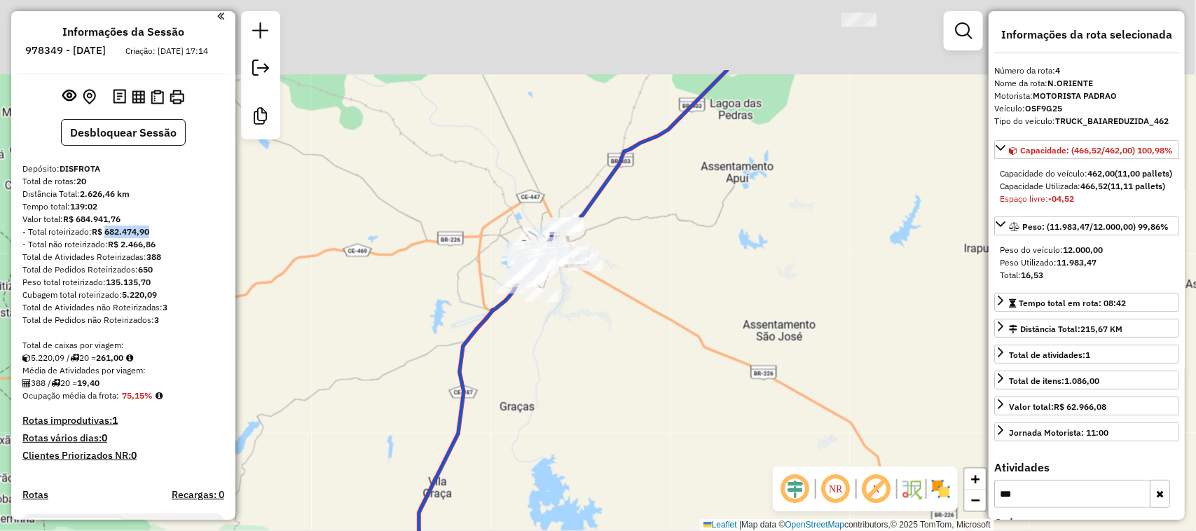
drag, startPoint x: 784, startPoint y: 148, endPoint x: 665, endPoint y: 340, distance: 226.4
click at [672, 316] on div "Janela de atendimento Grade de atendimento Capacidade Transportadoras Veículos …" at bounding box center [598, 265] width 1196 height 531
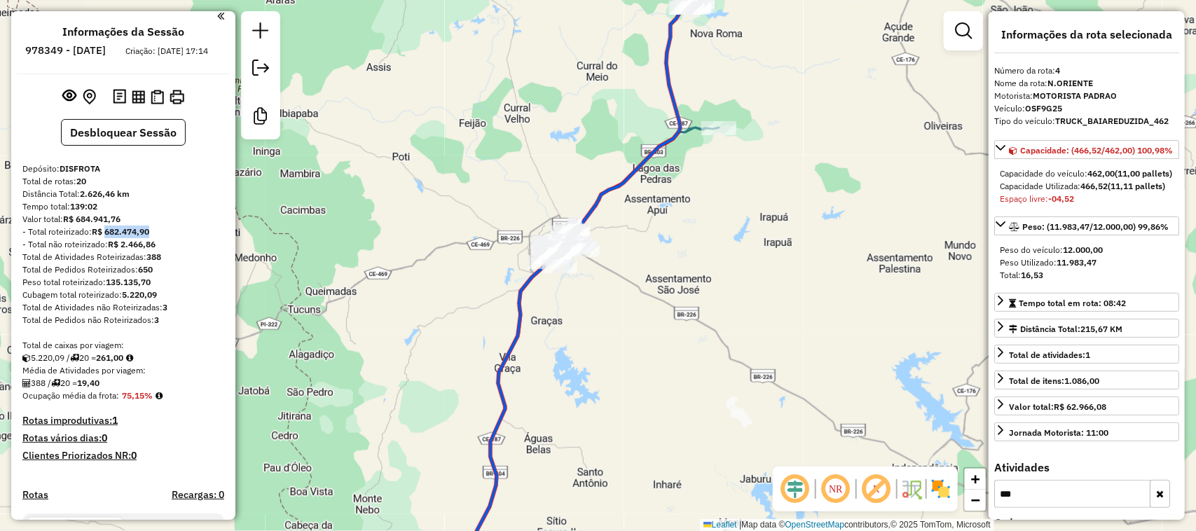
click at [667, 348] on div "Janela de atendimento Grade de atendimento Capacidade Transportadoras Veículos …" at bounding box center [598, 265] width 1196 height 531
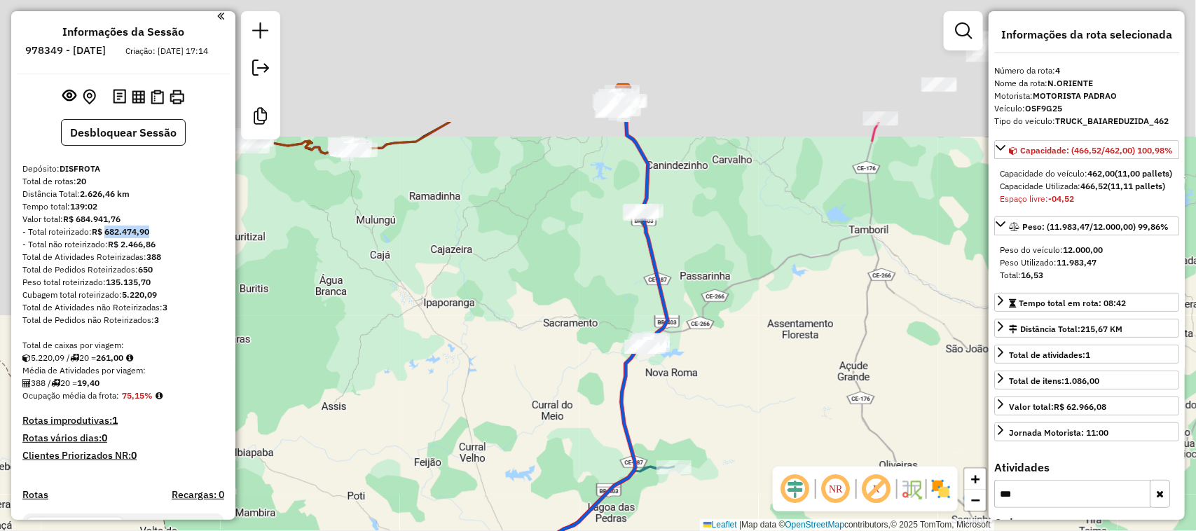
drag, startPoint x: 656, startPoint y: 282, endPoint x: 715, endPoint y: 240, distance: 72.9
click at [667, 314] on icon at bounding box center [560, 441] width 214 height 638
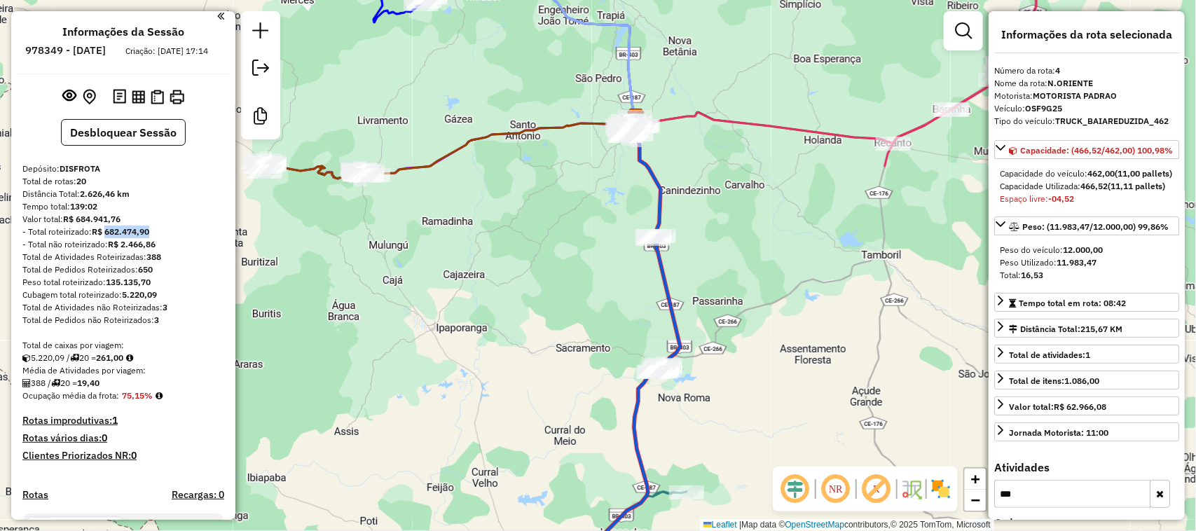
drag, startPoint x: 735, startPoint y: 219, endPoint x: 728, endPoint y: 261, distance: 42.6
click at [735, 270] on div "Janela de atendimento Grade de atendimento Capacidade Transportadoras Veículos …" at bounding box center [598, 265] width 1196 height 531
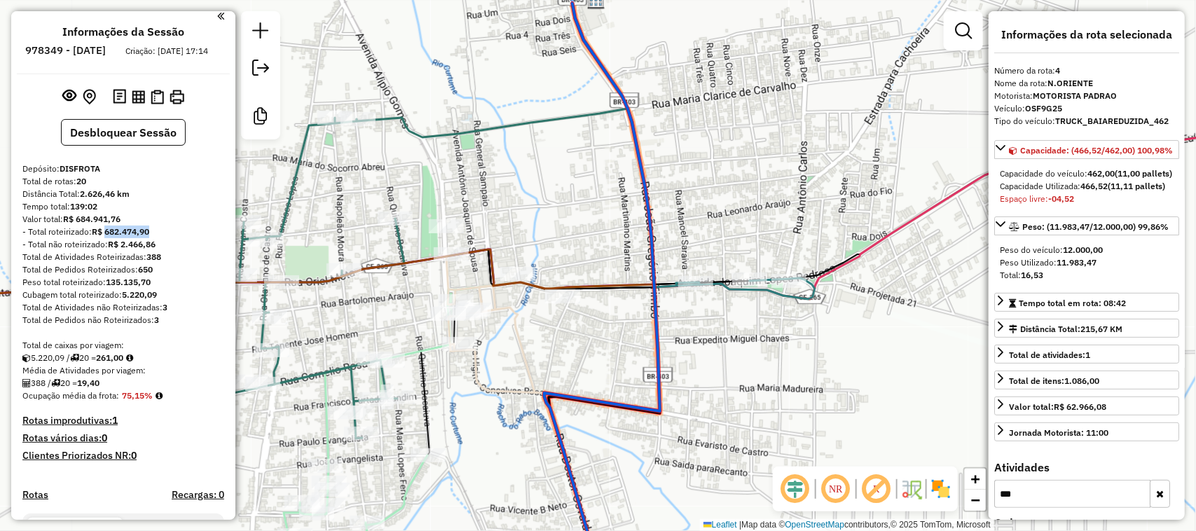
drag, startPoint x: 646, startPoint y: 210, endPoint x: 695, endPoint y: 198, distance: 49.9
click at [676, 203] on div "Janela de atendimento Grade de atendimento Capacidade Transportadoras Veículos …" at bounding box center [598, 265] width 1196 height 531
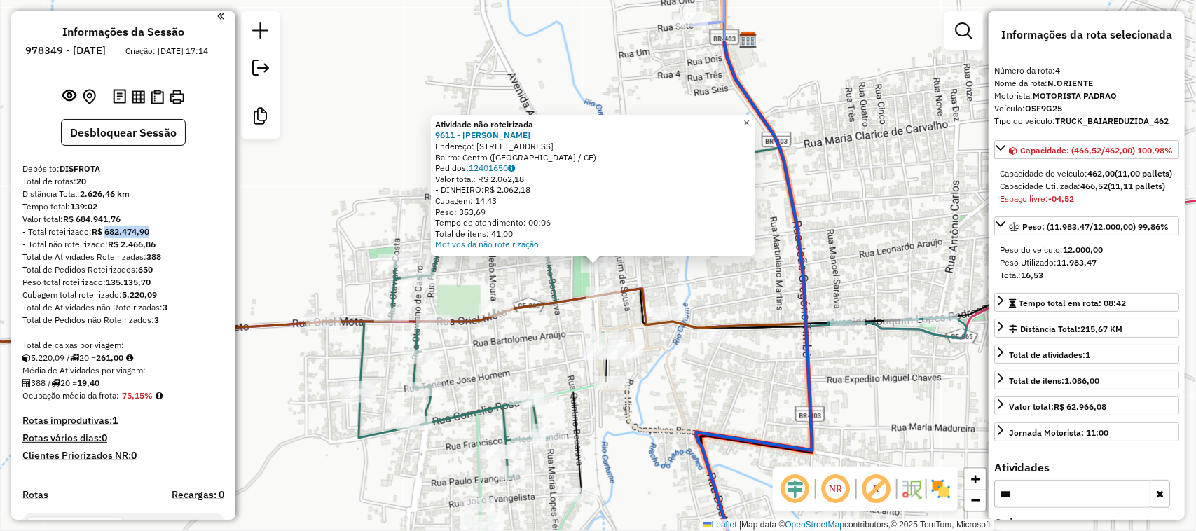
click at [749, 117] on span "×" at bounding box center [746, 123] width 6 height 12
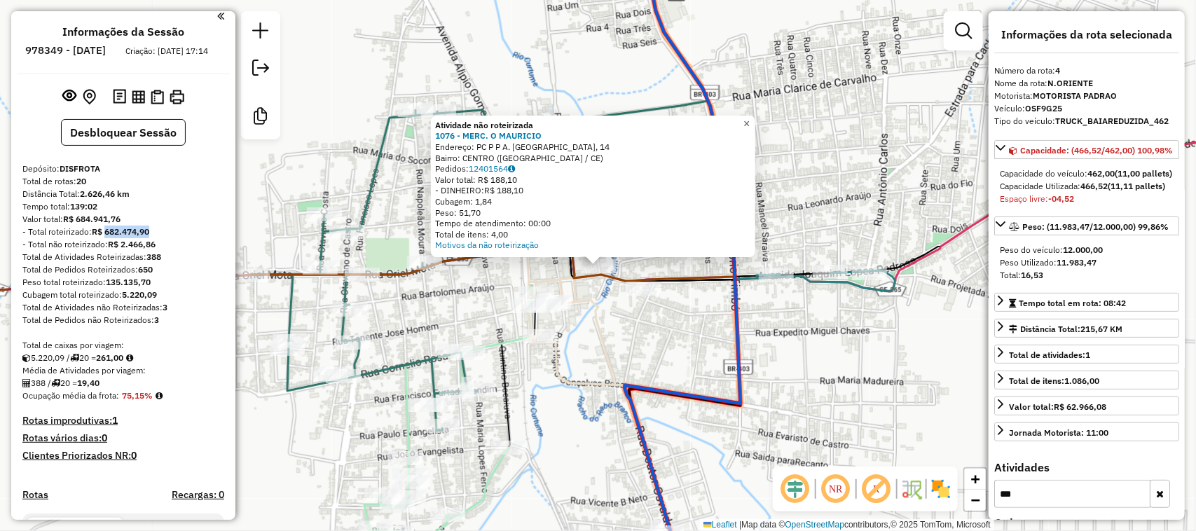
click at [749, 118] on span "×" at bounding box center [746, 124] width 6 height 12
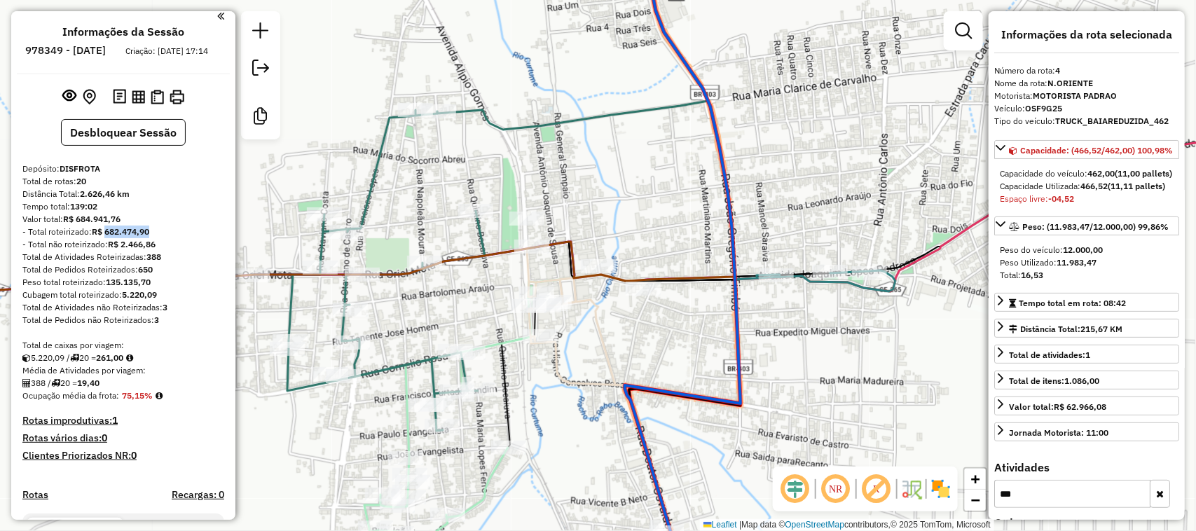
click at [962, 333] on div "Janela de atendimento Grade de atendimento Capacidade Transportadoras Veículos …" at bounding box center [598, 265] width 1196 height 531
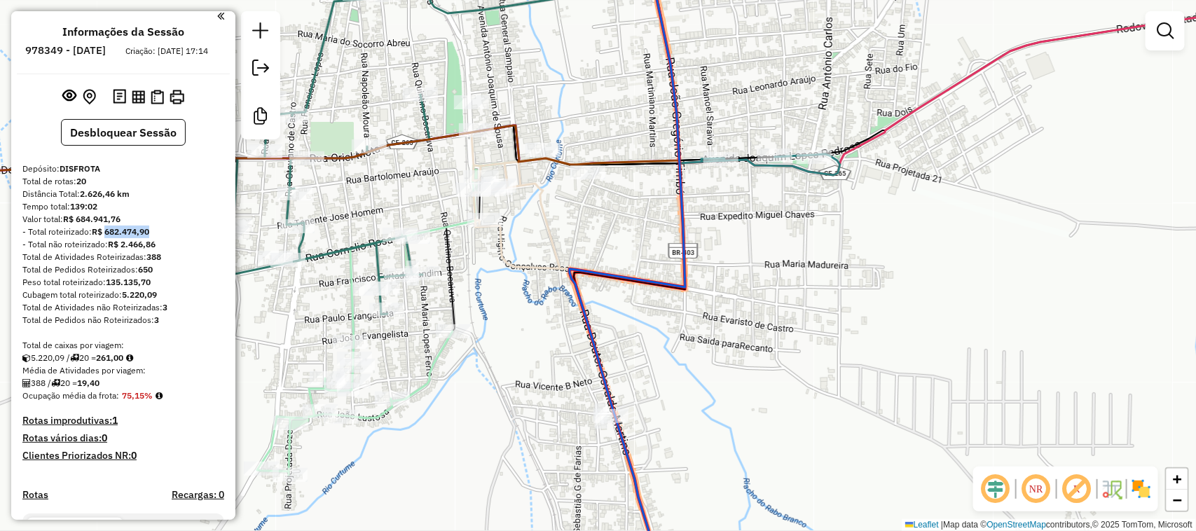
drag, startPoint x: 648, startPoint y: 285, endPoint x: 663, endPoint y: 280, distance: 16.2
click at [663, 295] on div "Janela de atendimento Grade de atendimento Capacidade Transportadoras Veículos …" at bounding box center [598, 265] width 1196 height 531
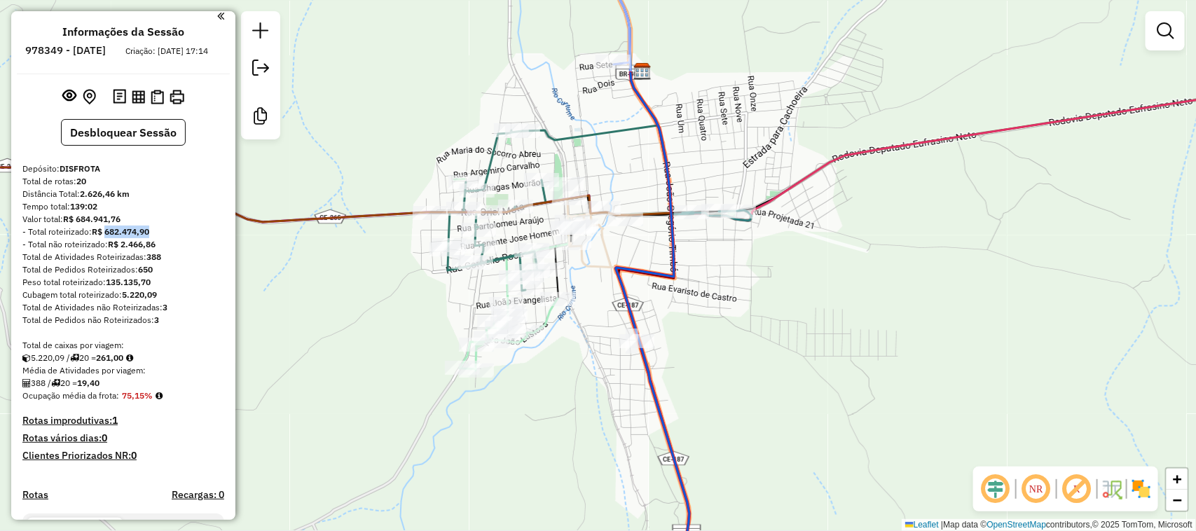
drag, startPoint x: 473, startPoint y: 102, endPoint x: 530, endPoint y: 284, distance: 190.1
click at [515, 268] on div "Janela de atendimento Grade de atendimento Capacidade Transportadoras Veículos …" at bounding box center [598, 265] width 1196 height 531
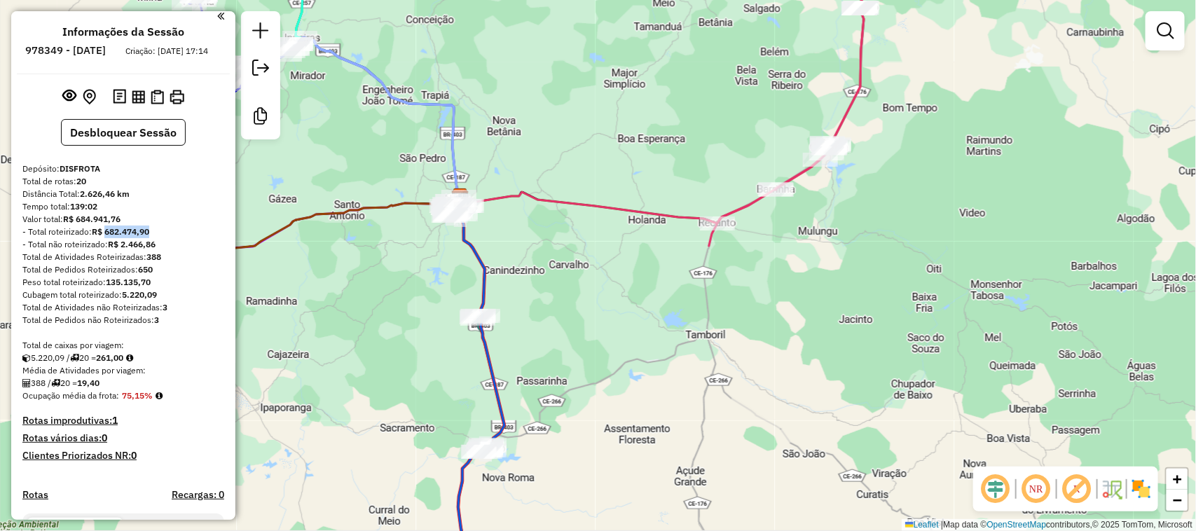
drag, startPoint x: 366, startPoint y: 152, endPoint x: 522, endPoint y: 207, distance: 165.0
click at [529, 228] on div "Janela de atendimento Grade de atendimento Capacidade Transportadoras Veículos …" at bounding box center [598, 265] width 1196 height 531
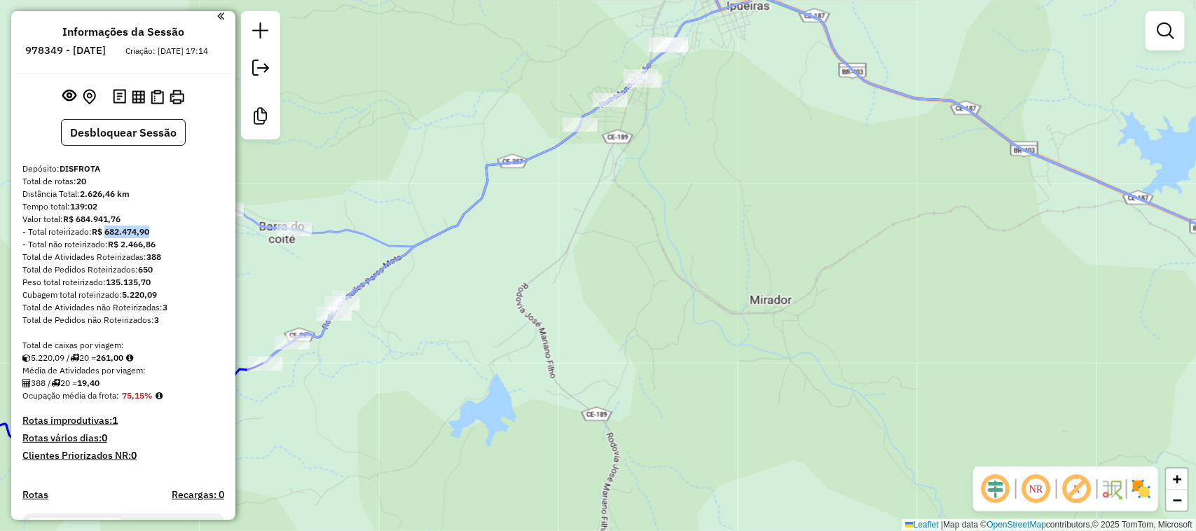
click at [543, 284] on div "Janela de atendimento Grade de atendimento Capacidade Transportadoras Veículos …" at bounding box center [598, 265] width 1196 height 531
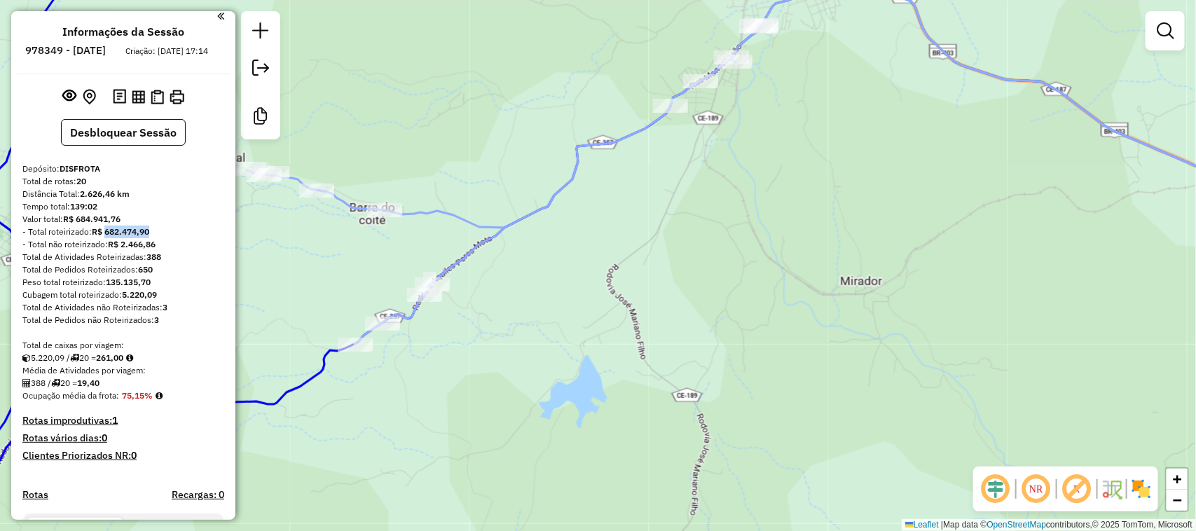
drag, startPoint x: 401, startPoint y: 266, endPoint x: 453, endPoint y: 254, distance: 53.2
click at [443, 275] on div "Janela de atendimento Grade de atendimento Capacidade Transportadoras Veículos …" at bounding box center [598, 265] width 1196 height 531
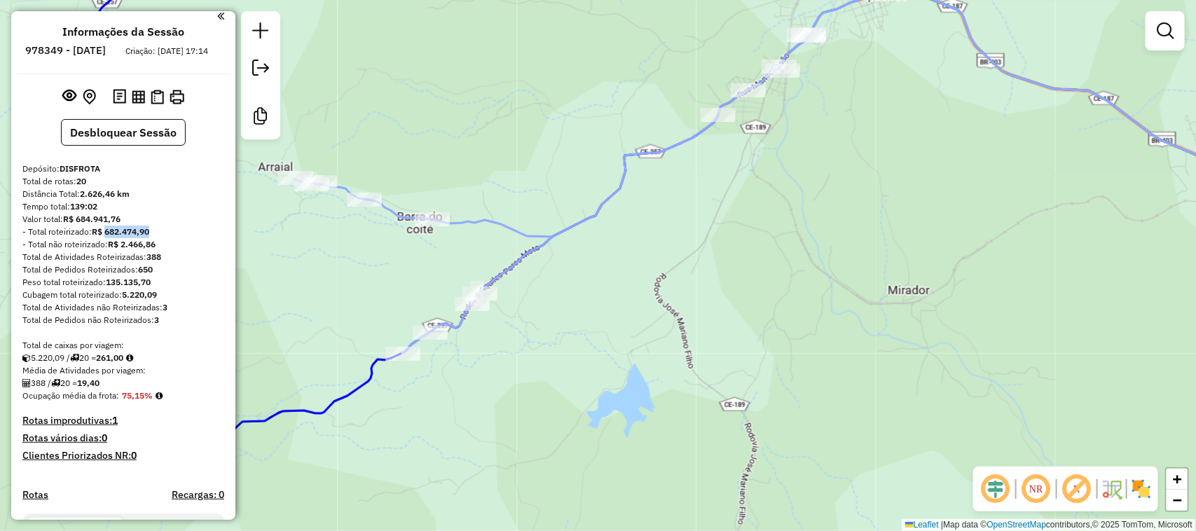
drag, startPoint x: 348, startPoint y: 267, endPoint x: 478, endPoint y: 299, distance: 134.2
click at [446, 312] on div "Janela de atendimento Grade de atendimento Capacidade Transportadoras Veículos …" at bounding box center [598, 265] width 1196 height 531
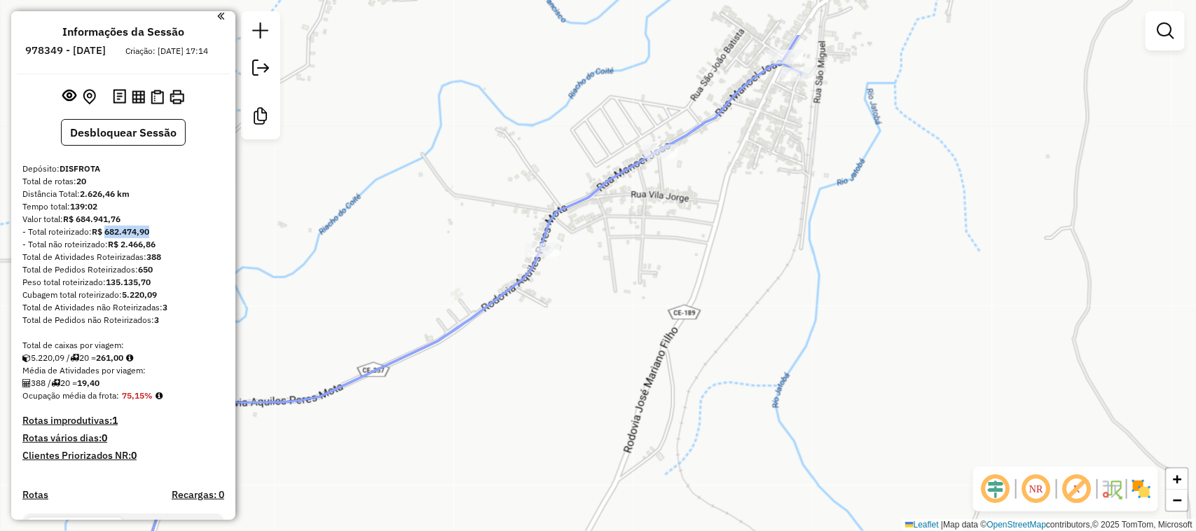
drag, startPoint x: 681, startPoint y: 243, endPoint x: 634, endPoint y: 319, distance: 89.0
click at [655, 314] on div "Janela de atendimento Grade de atendimento Capacidade Transportadoras Veículos …" at bounding box center [598, 265] width 1196 height 531
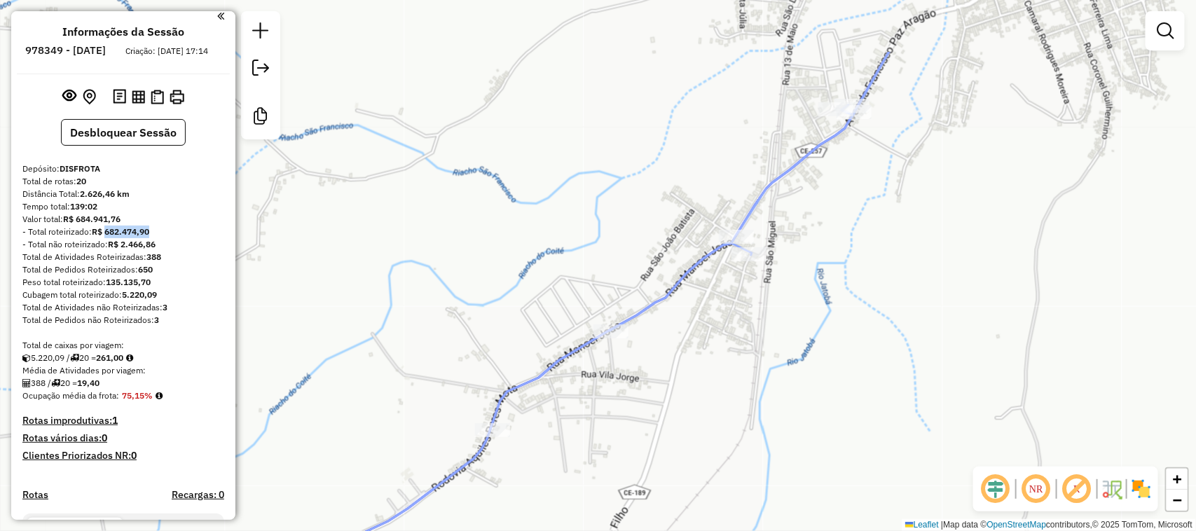
drag, startPoint x: 834, startPoint y: 201, endPoint x: 809, endPoint y: 205, distance: 25.6
click at [824, 230] on div "Janela de atendimento Grade de atendimento Capacidade Transportadoras Veículos …" at bounding box center [598, 265] width 1196 height 531
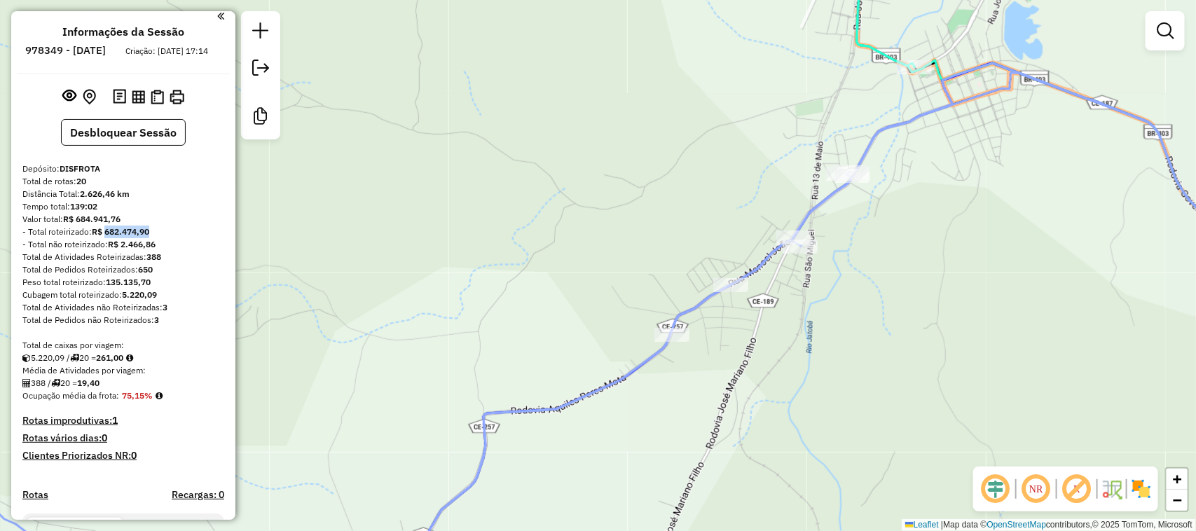
drag, startPoint x: 927, startPoint y: 186, endPoint x: 845, endPoint y: 137, distance: 95.5
click at [887, 205] on div "Janela de atendimento Grade de atendimento Capacidade Transportadoras Veículos …" at bounding box center [598, 265] width 1196 height 531
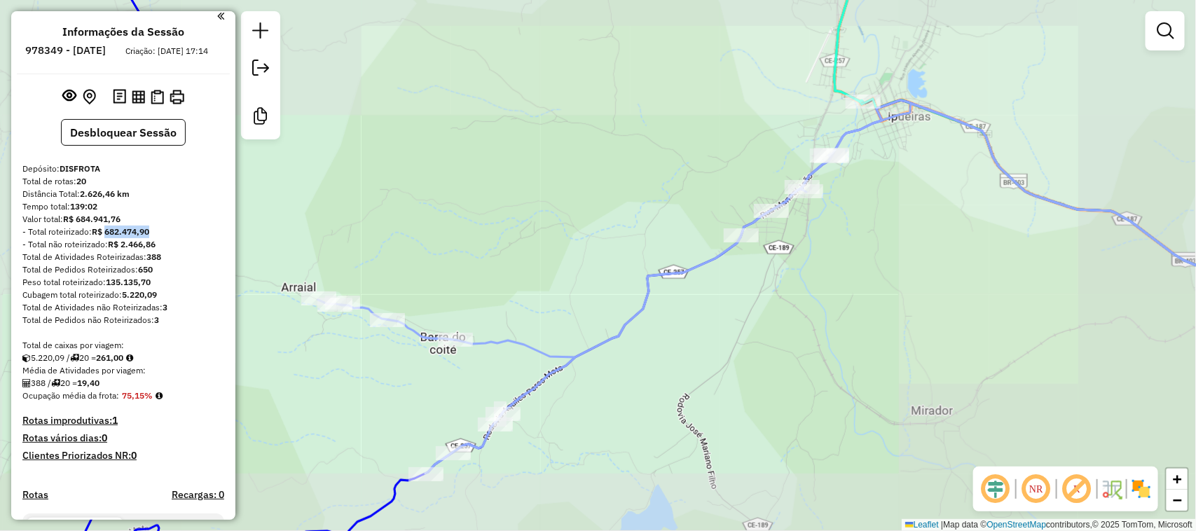
click at [729, 302] on div "Janela de atendimento Grade de atendimento Capacidade Transportadoras Veículos …" at bounding box center [598, 265] width 1196 height 531
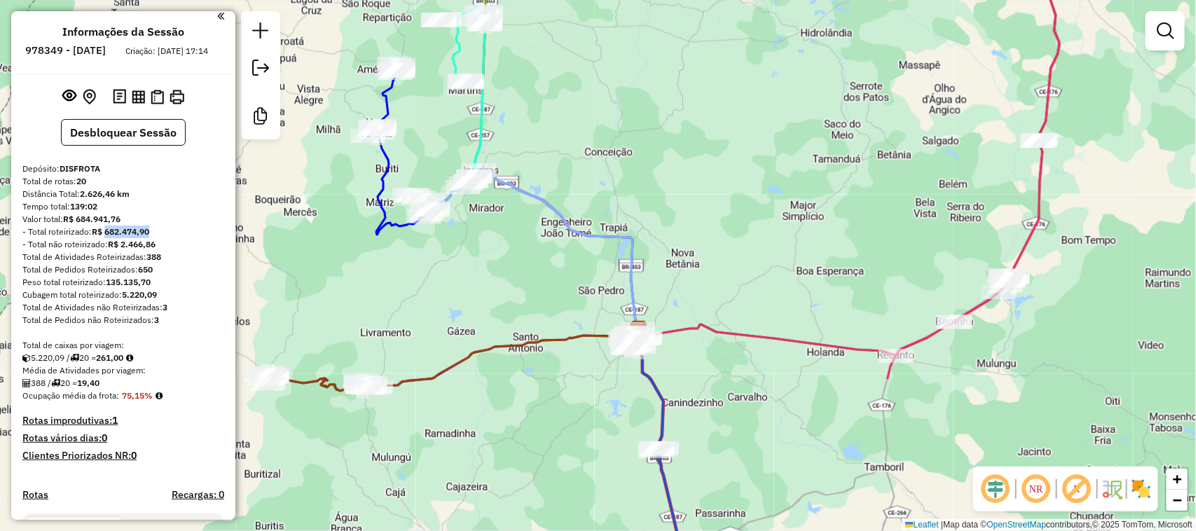
drag, startPoint x: 442, startPoint y: 260, endPoint x: 611, endPoint y: 261, distance: 169.5
click at [602, 277] on div "Rota 15 - Placa SAU7D14 968 - BAR DO NENEM Janela de atendimento Grade de atend…" at bounding box center [598, 265] width 1196 height 531
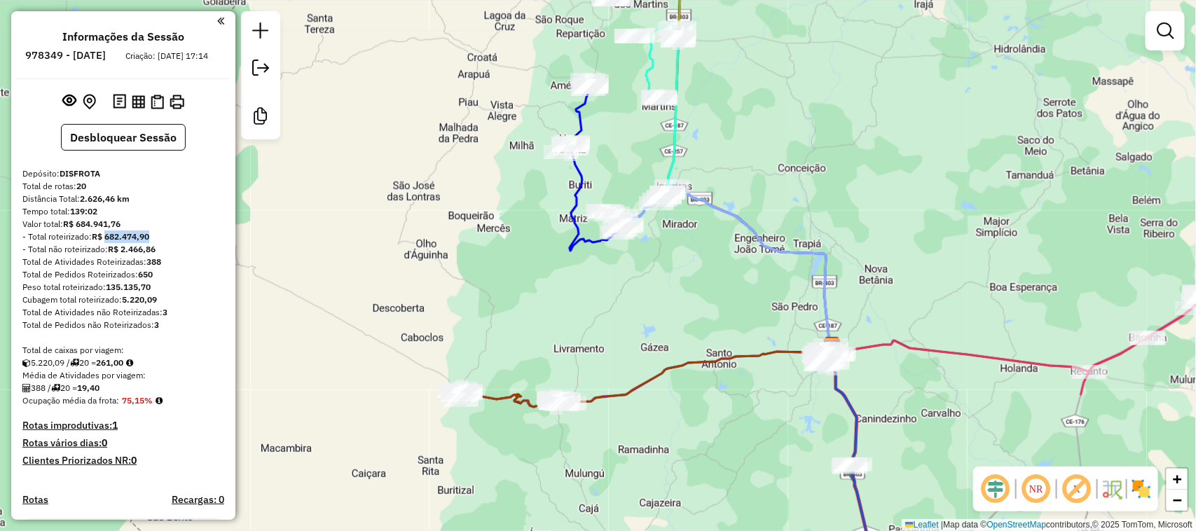
scroll to position [5, 0]
